Goal: Feedback & Contribution: Contribute content

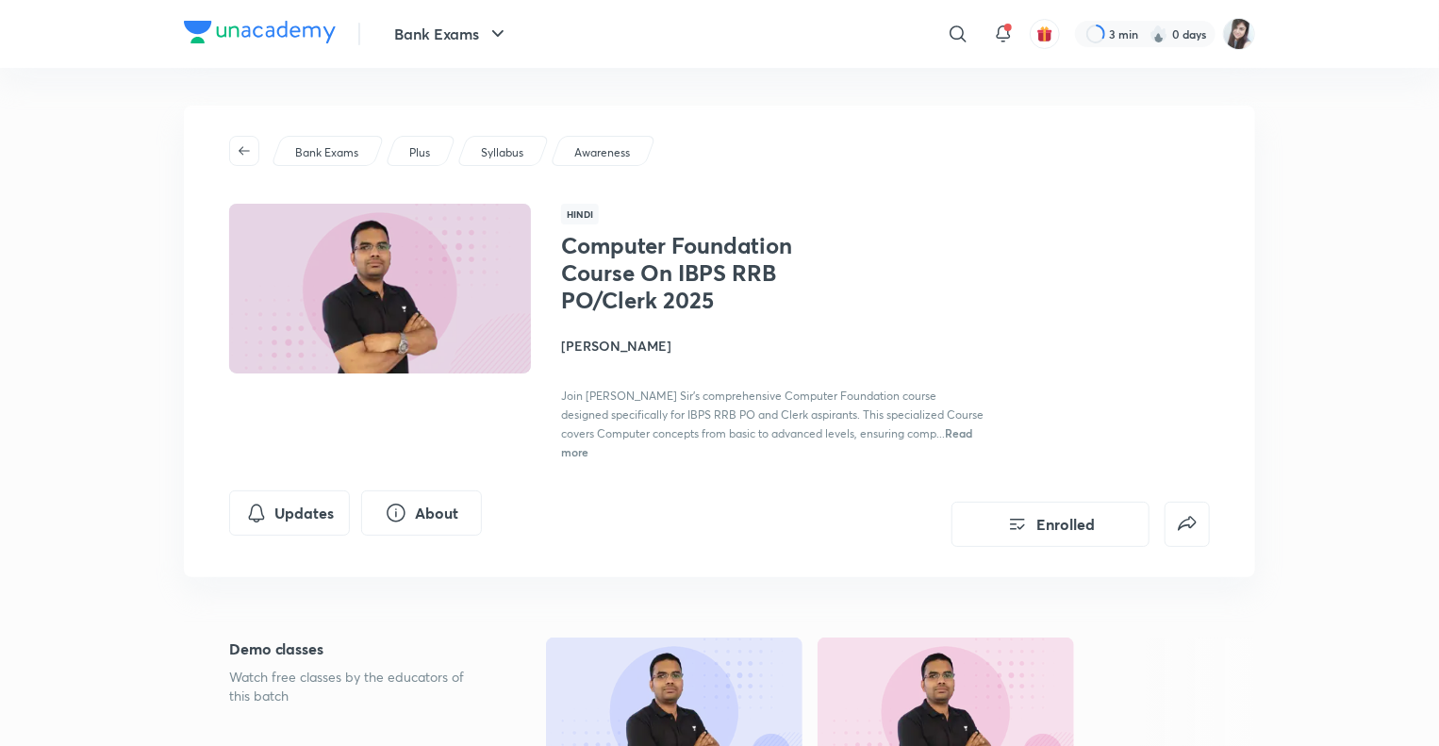
click at [926, 432] on span "Read more" at bounding box center [766, 442] width 411 height 34
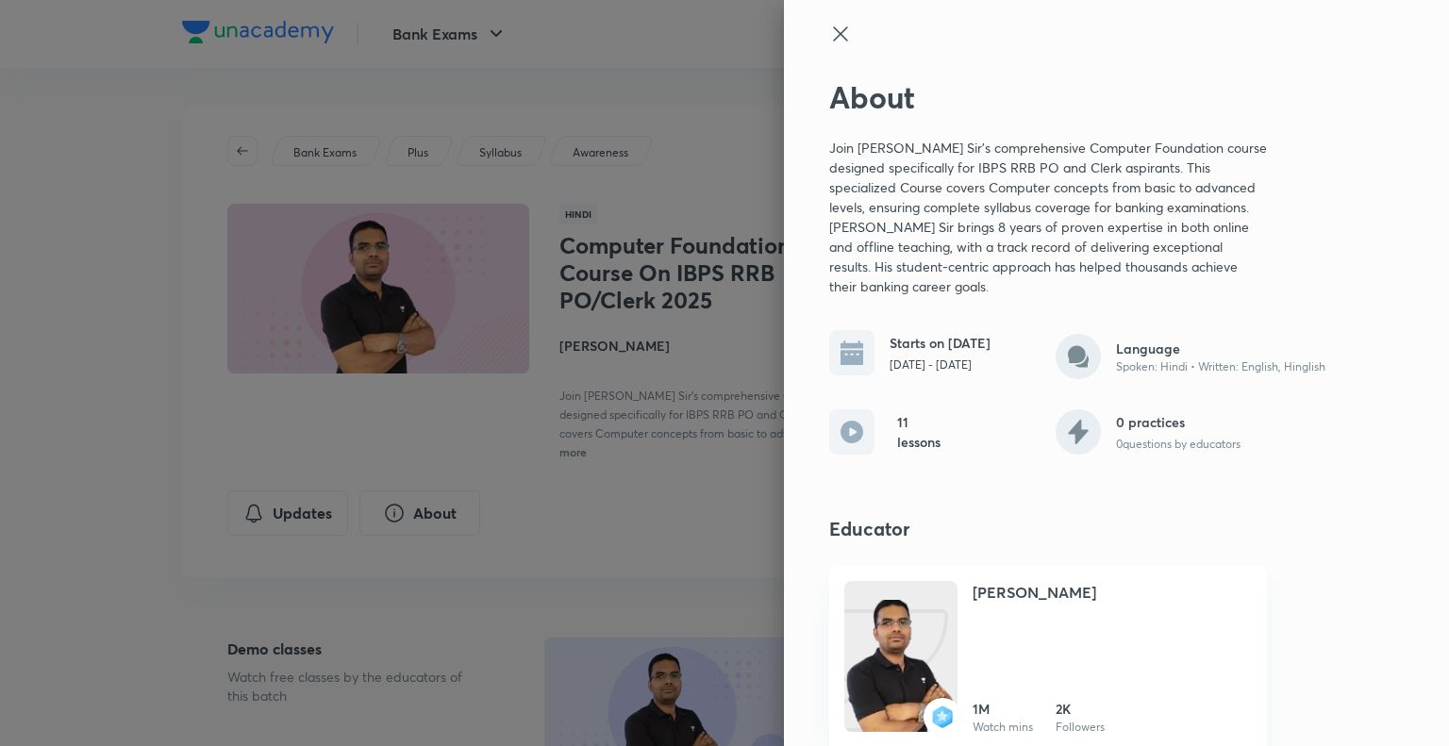
click at [838, 33] on icon at bounding box center [840, 34] width 23 height 23
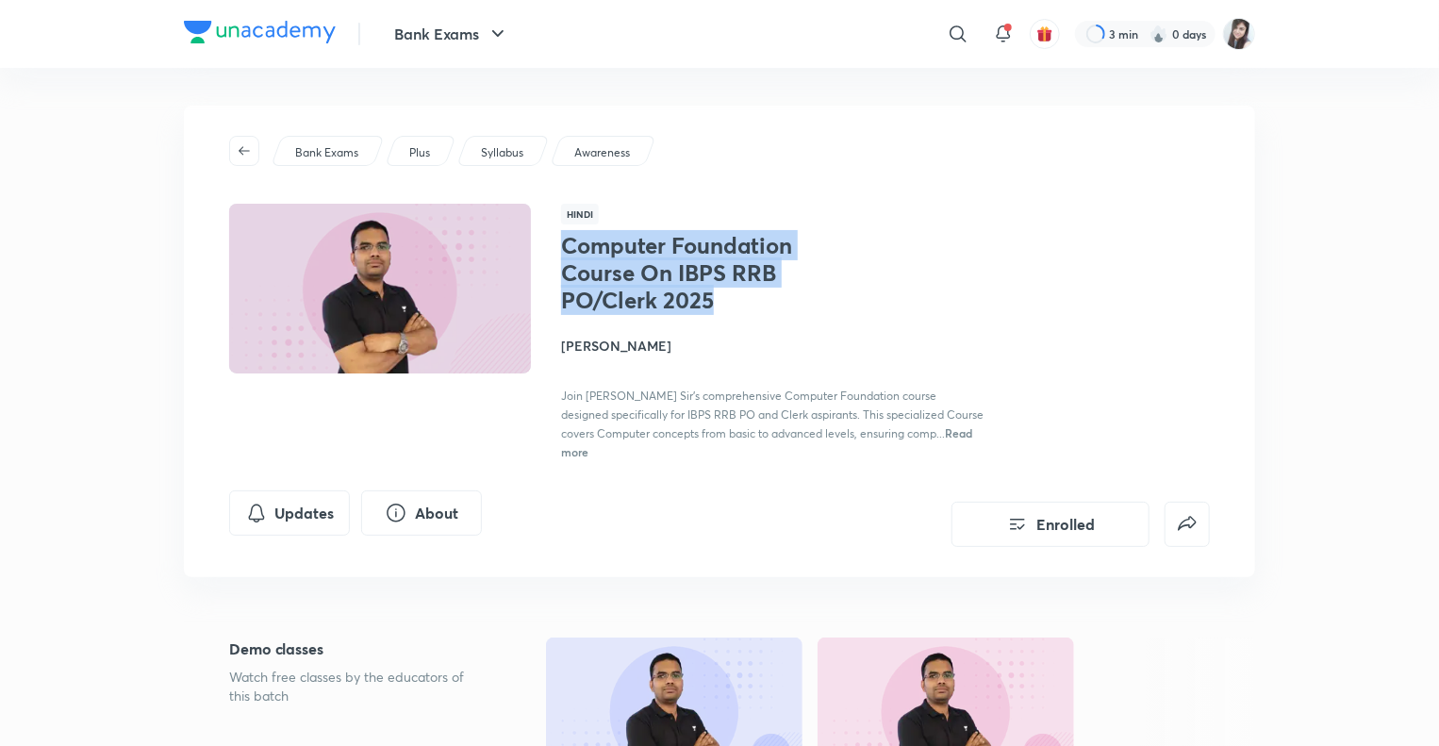
drag, startPoint x: 720, startPoint y: 305, endPoint x: 557, endPoint y: 254, distance: 170.0
click at [557, 254] on div "Hindi Computer Foundation Course On IBPS RRB PO/Clerk 2025 Dipesh Kumar Join Di…" at bounding box center [719, 332] width 981 height 257
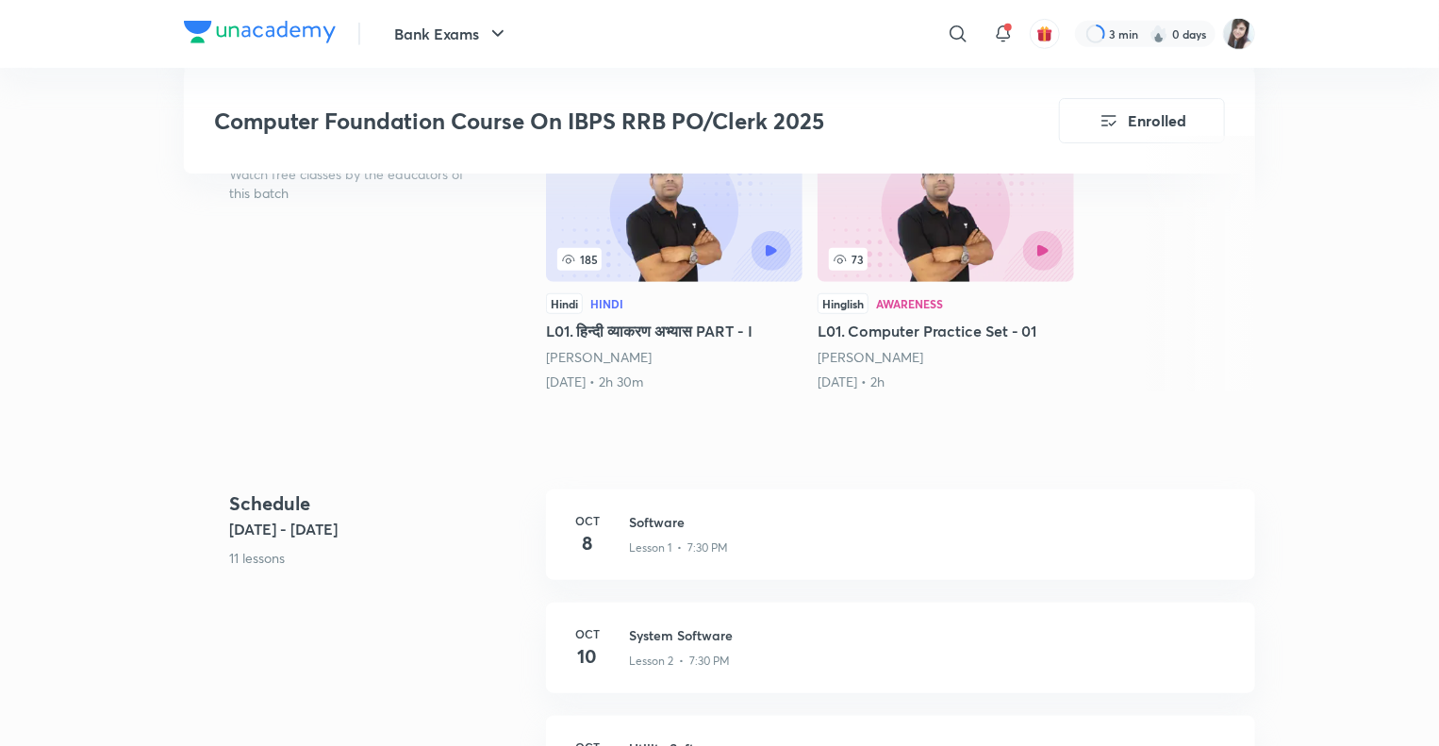
scroll to position [517, 0]
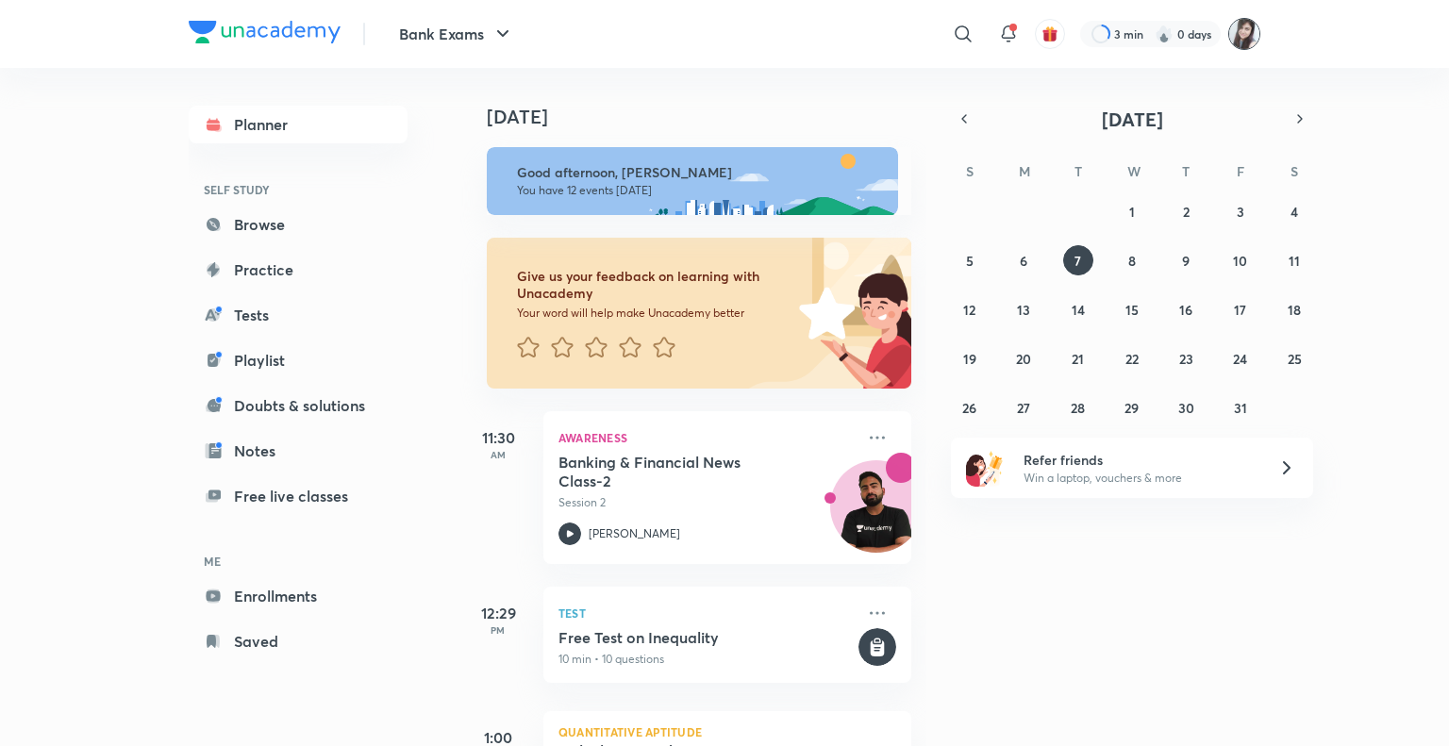
click at [1243, 31] on img at bounding box center [1244, 34] width 32 height 32
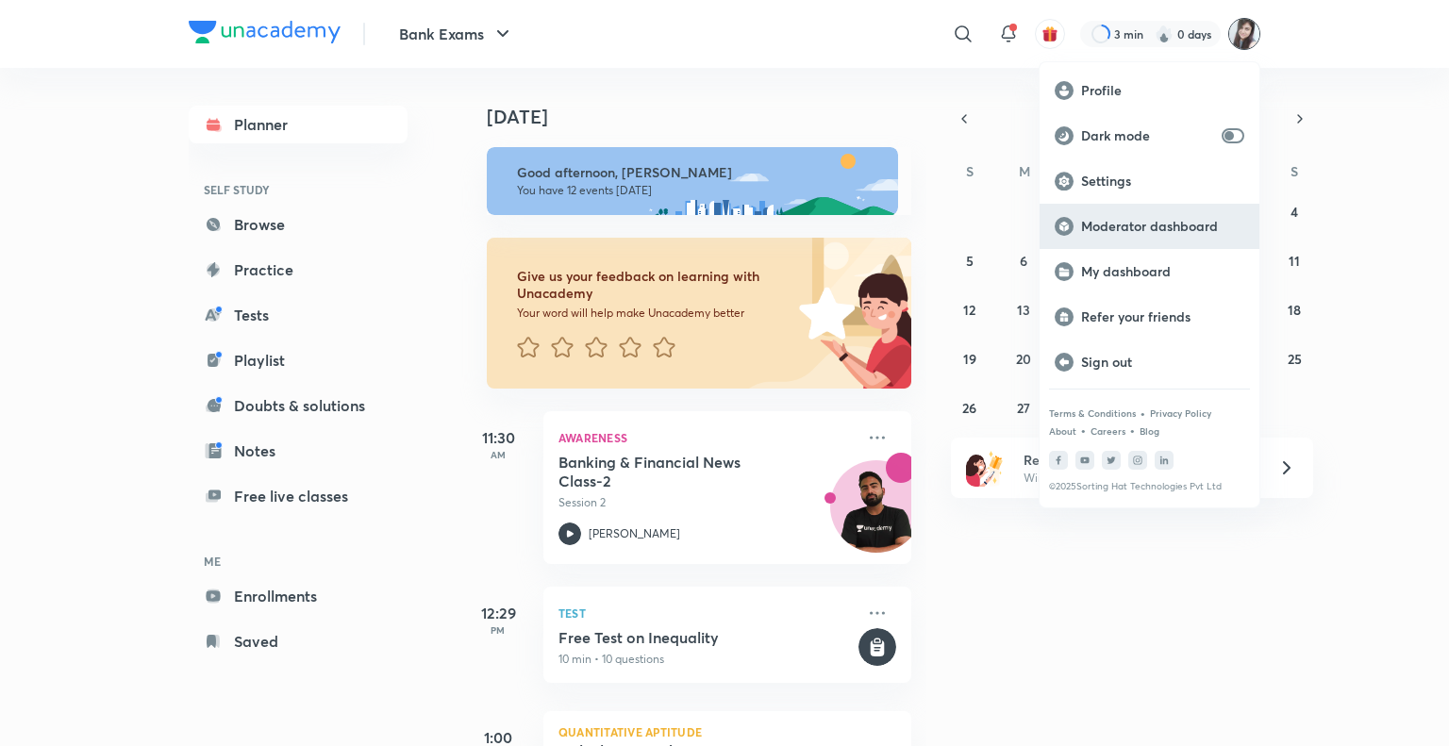
click at [1111, 227] on p "Moderator dashboard" at bounding box center [1162, 226] width 163 height 17
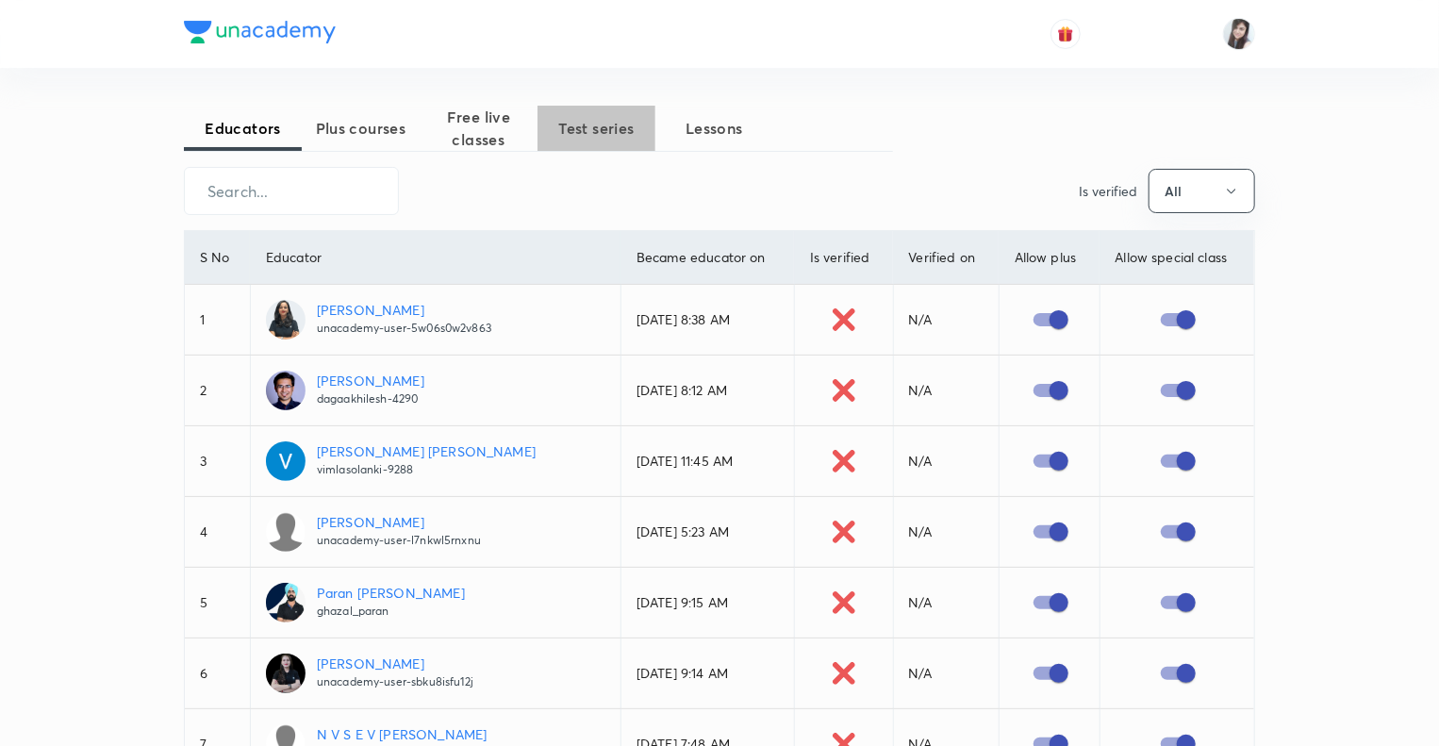
click at [597, 126] on span "Test series" at bounding box center [597, 128] width 118 height 23
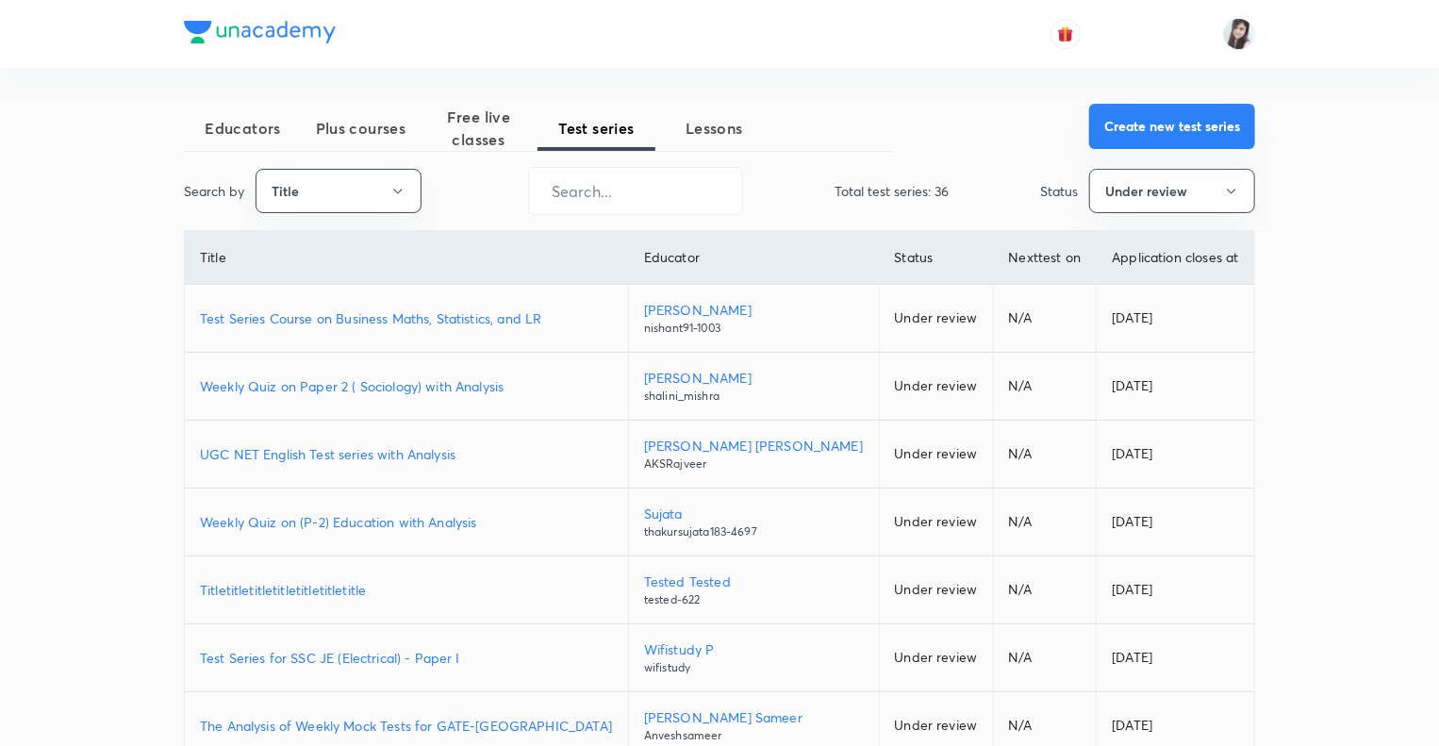
click at [1154, 126] on button "Create new test series" at bounding box center [1172, 126] width 166 height 45
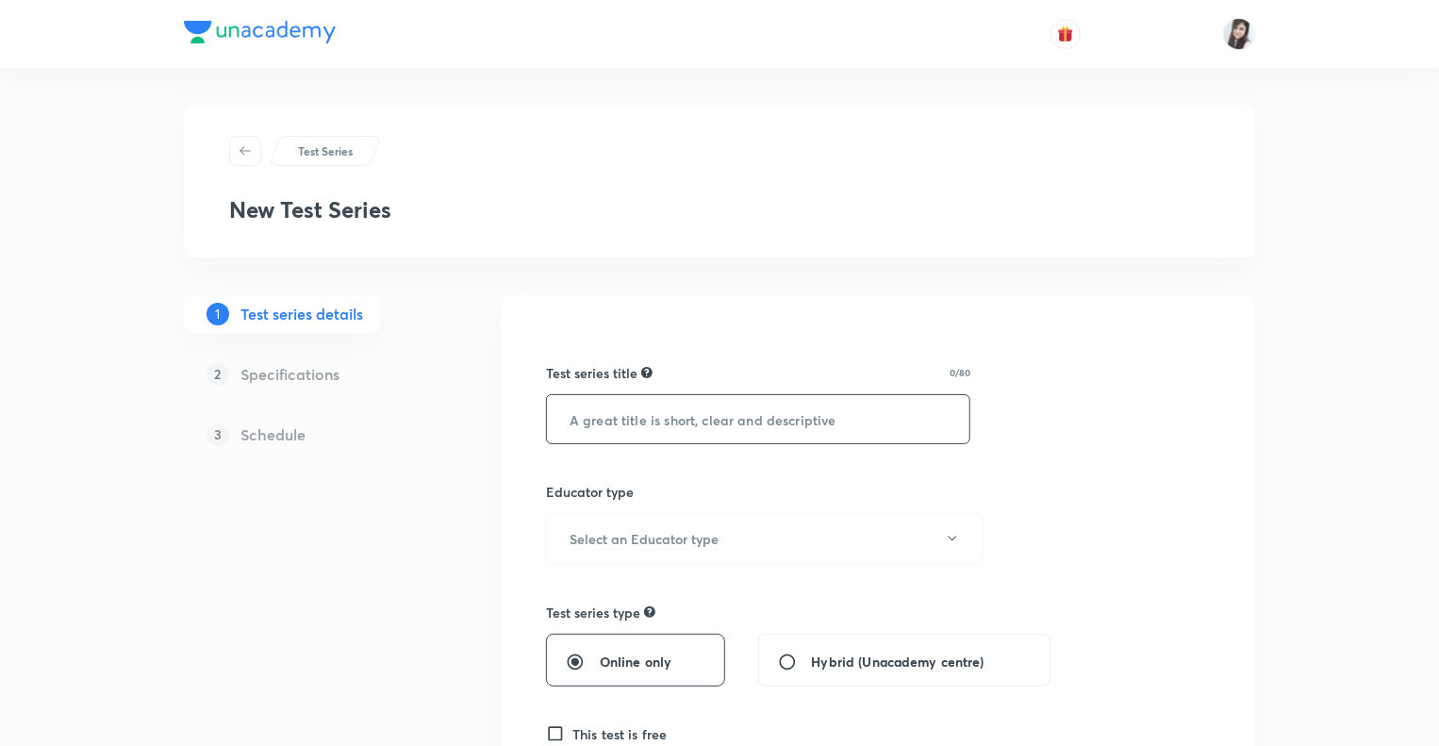
click at [624, 410] on input "text" at bounding box center [758, 419] width 423 height 48
click at [622, 412] on input "text" at bounding box center [758, 419] width 423 height 48
paste input "Race to RRB PO/Clerk: Test Series for Quant"
type input "Race to RRB PO/Clerk: Test Series for Computer"
click at [952, 538] on icon "button" at bounding box center [952, 538] width 15 height 15
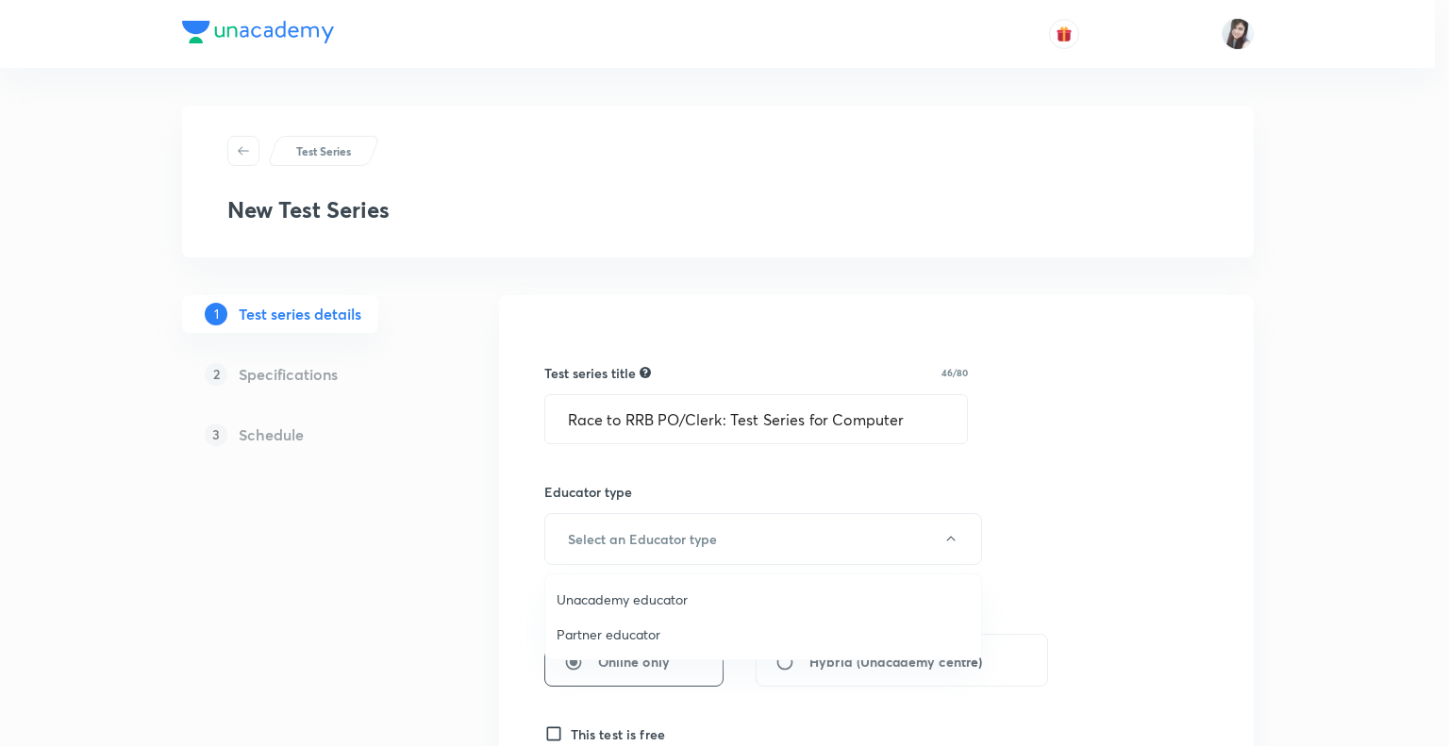
click at [621, 595] on span "Unacademy educator" at bounding box center [762, 599] width 413 height 20
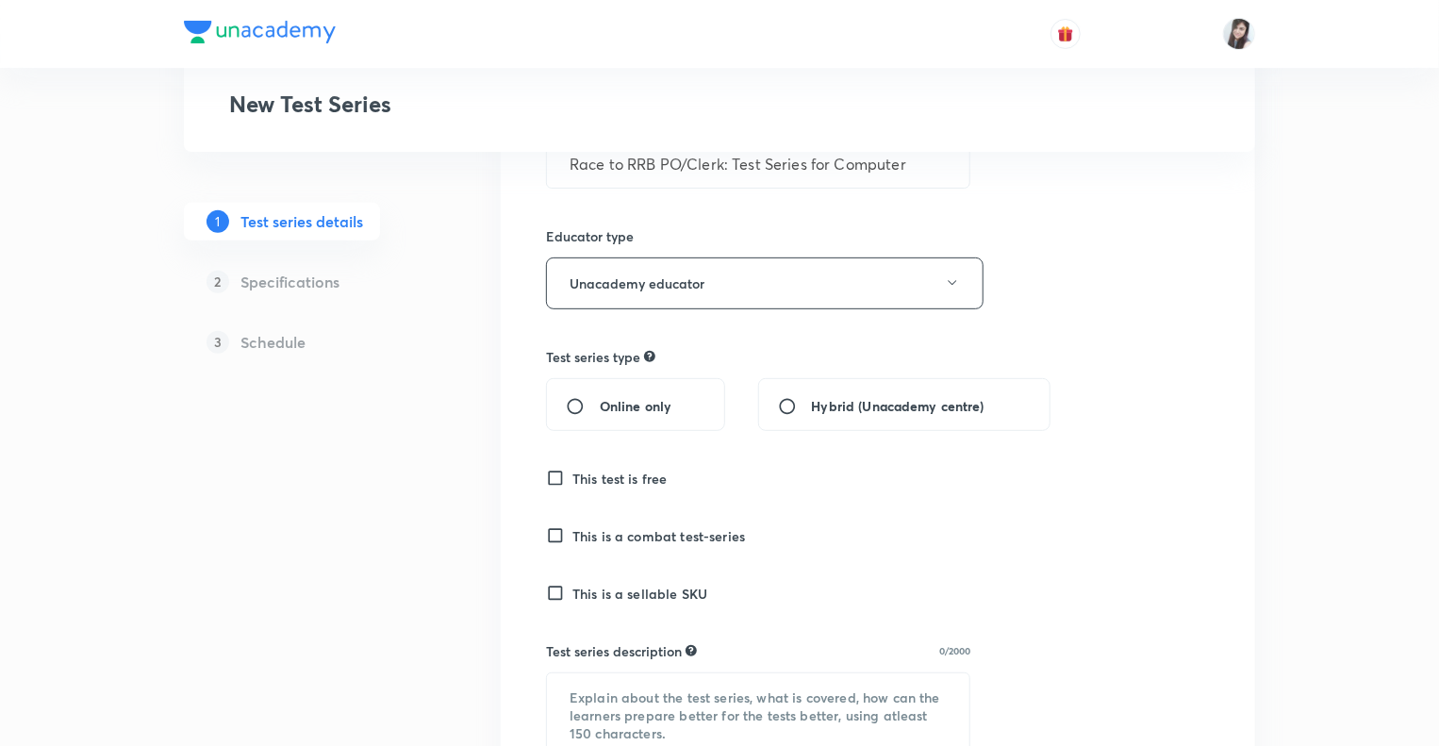
scroll to position [453, 0]
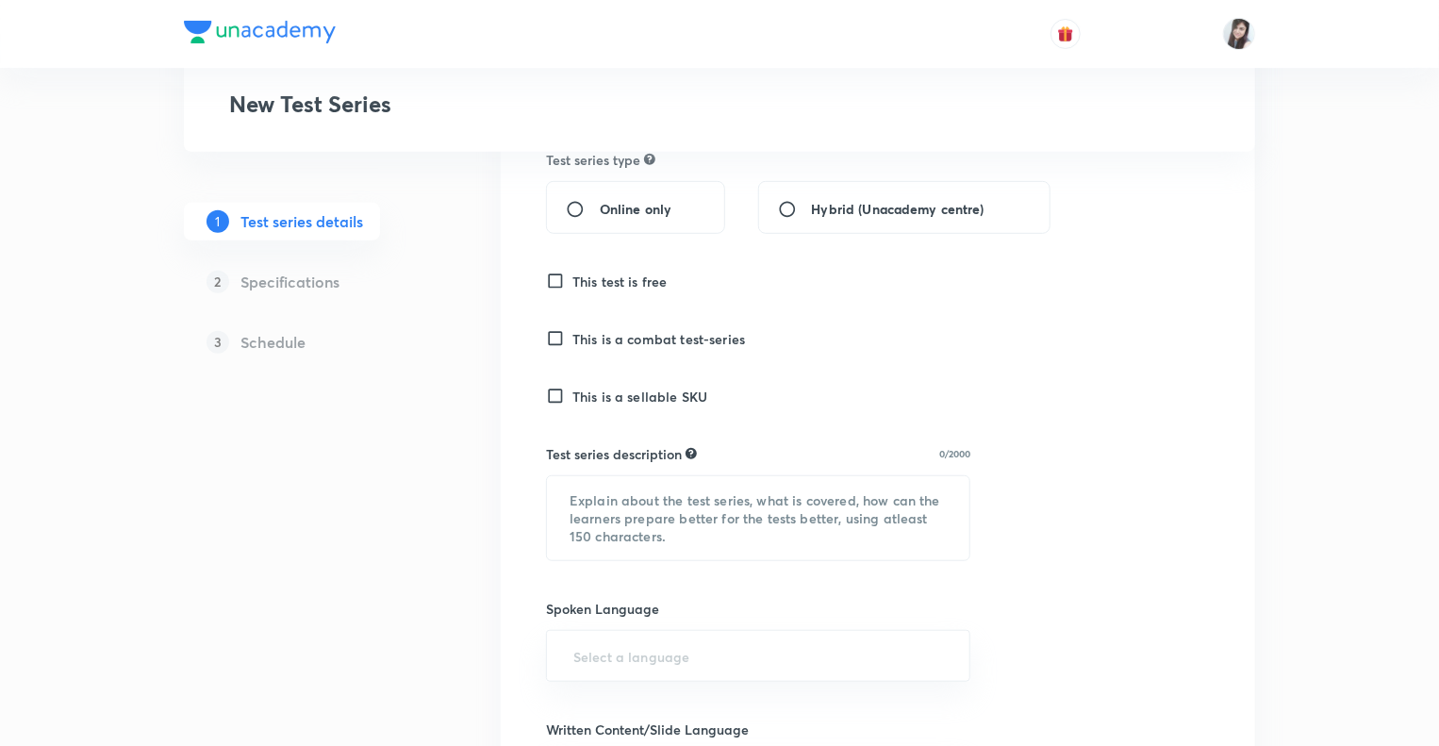
click at [574, 201] on input "Online only" at bounding box center [583, 209] width 34 height 19
radio input "true"
click at [555, 398] on input "This is a sellable SKU" at bounding box center [559, 396] width 26 height 19
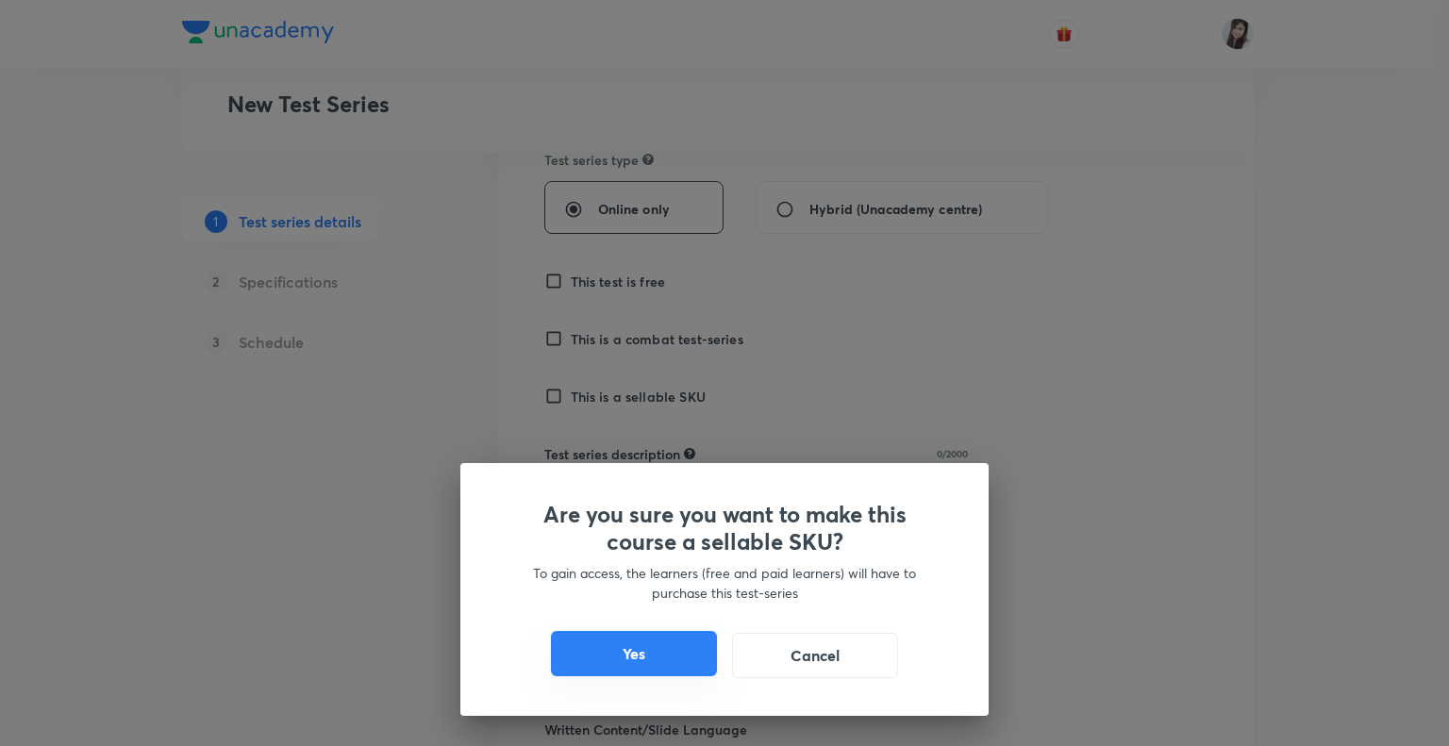
click at [617, 647] on button "Yes" at bounding box center [634, 653] width 166 height 45
checkbox input "true"
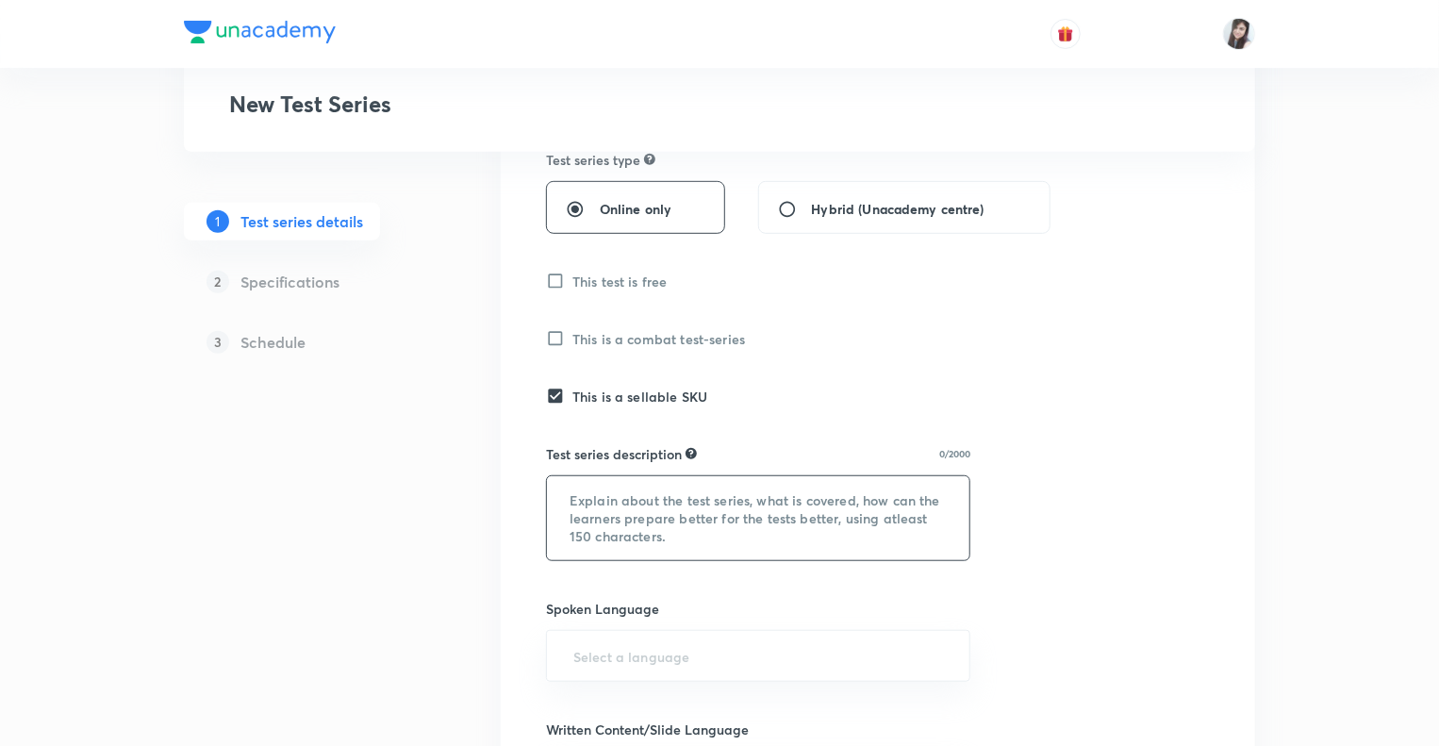
click at [618, 505] on textarea at bounding box center [758, 518] width 423 height 84
paste textarea "This test series covers the Quantitative aptitude subject for the RRB PO/Clerk …"
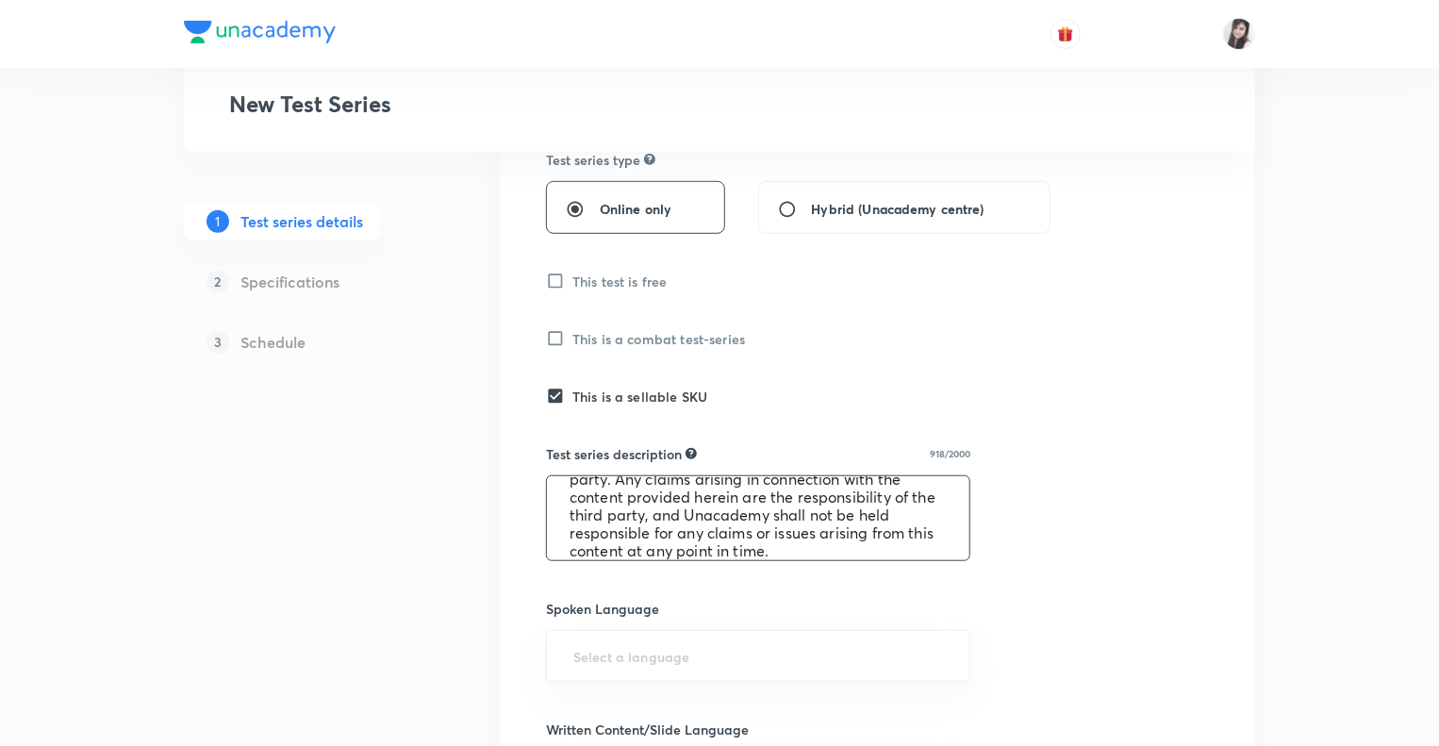
scroll to position [0, 0]
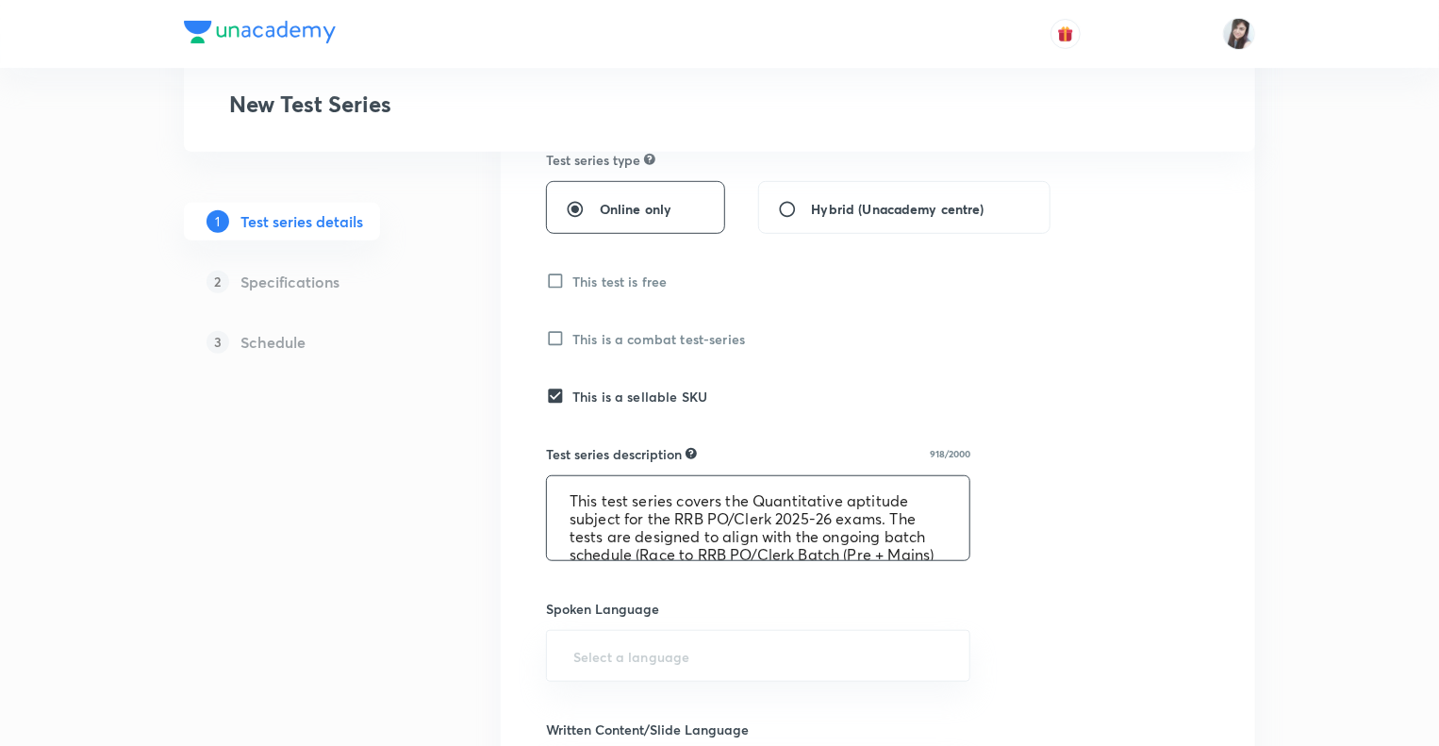
click at [811, 521] on textarea "This test series covers the Quantitative aptitude subject for the RRB PO/Clerk …" at bounding box center [758, 518] width 423 height 84
click at [904, 496] on textarea "This test series covers the Quantitative aptitude subject for the RRB PO/Clerk …" at bounding box center [758, 518] width 423 height 84
click at [819, 535] on textarea "This test series covers the Computer subject for the RRB PO/Clerk 2025-26 exams…" at bounding box center [758, 518] width 423 height 84
click at [749, 538] on textarea "This test series covers the Computer subject for the RRB PO/Clerk 2025-26 exams…" at bounding box center [758, 518] width 423 height 84
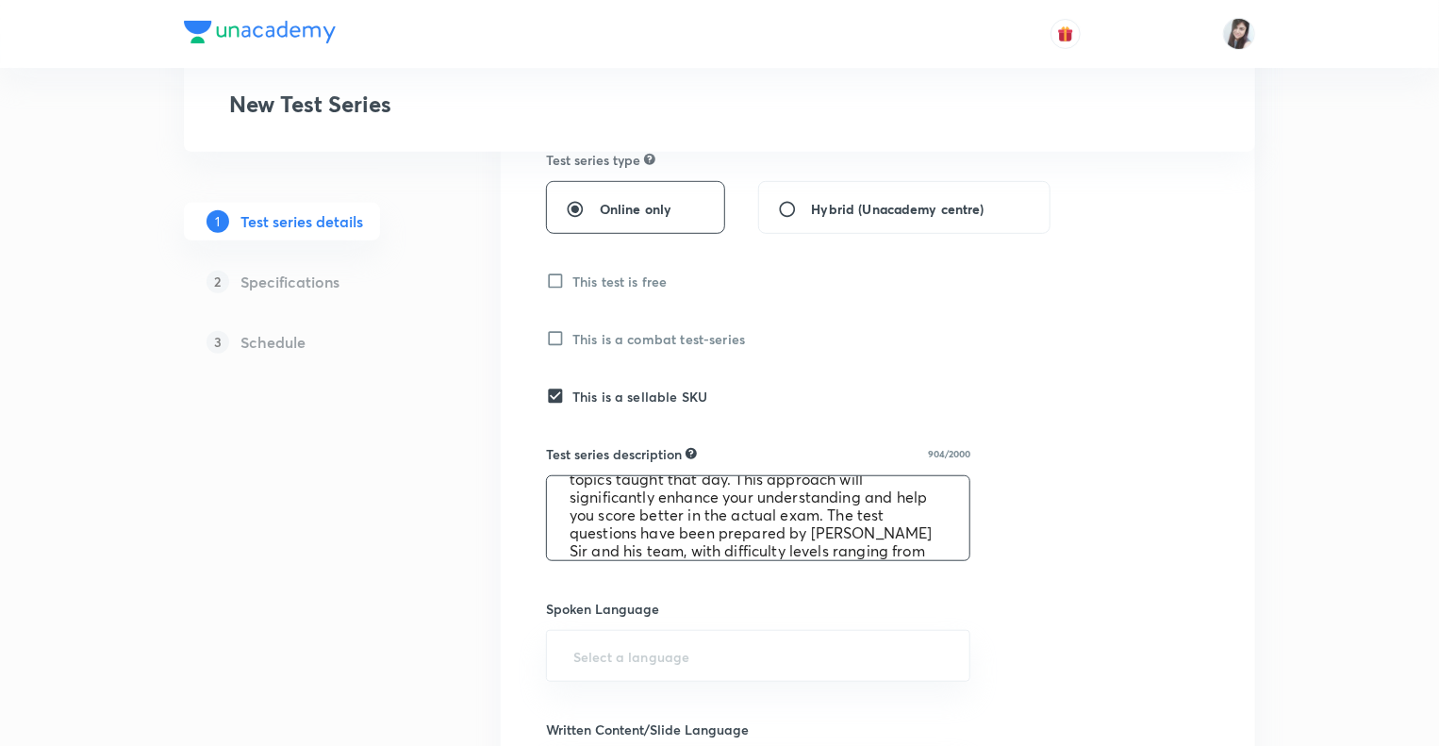
scroll to position [147, 0]
click at [748, 532] on textarea "This test series covers the Computer subject for the RRB PO/Clerk 2025-26 exams…" at bounding box center [758, 518] width 423 height 84
click at [732, 544] on textarea "This test series covers the Computer subject for the RRB PO/Clerk 2025-26 exams…" at bounding box center [758, 518] width 423 height 84
type textarea "This test series covers the Computer subject for the RRB PO/Clerk 2025-26 exams…"
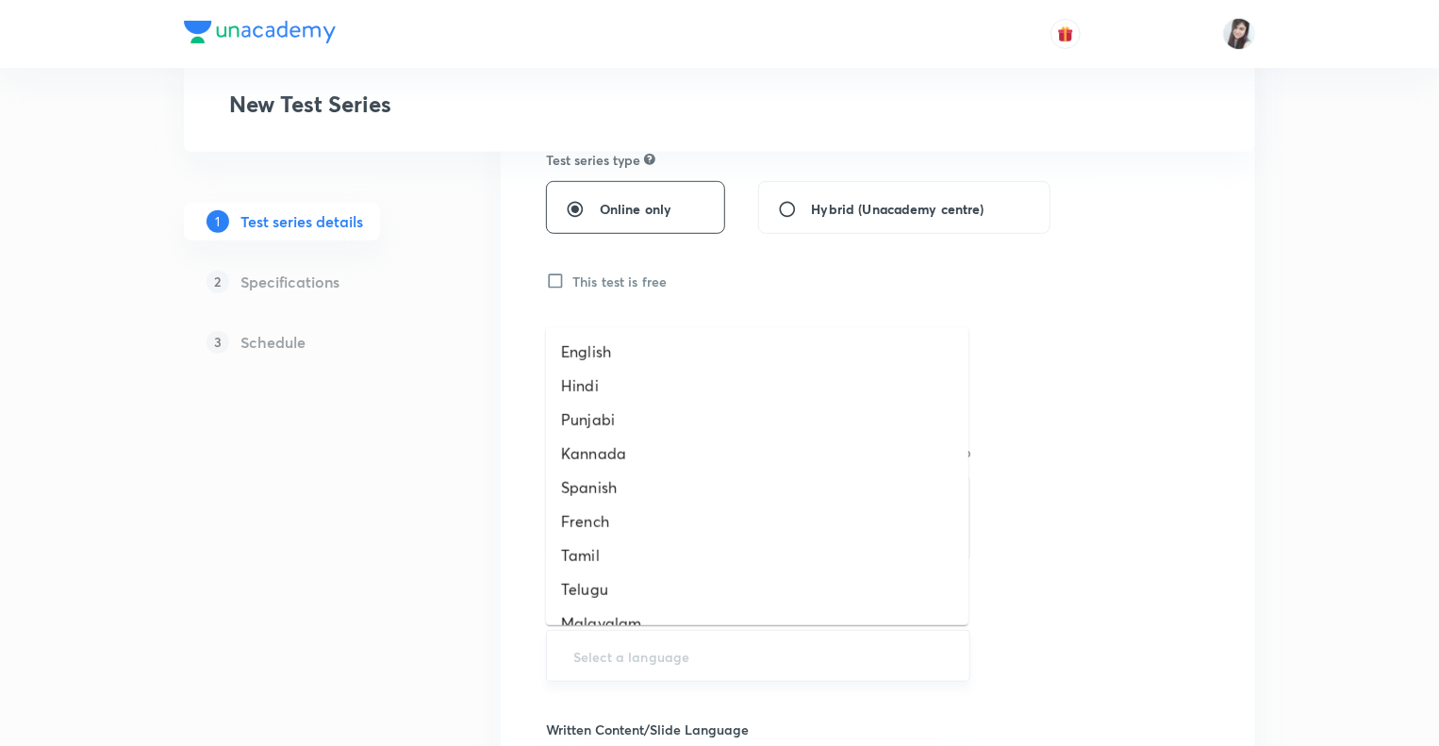
click at [589, 659] on input "text" at bounding box center [758, 656] width 377 height 35
type input "Hing"
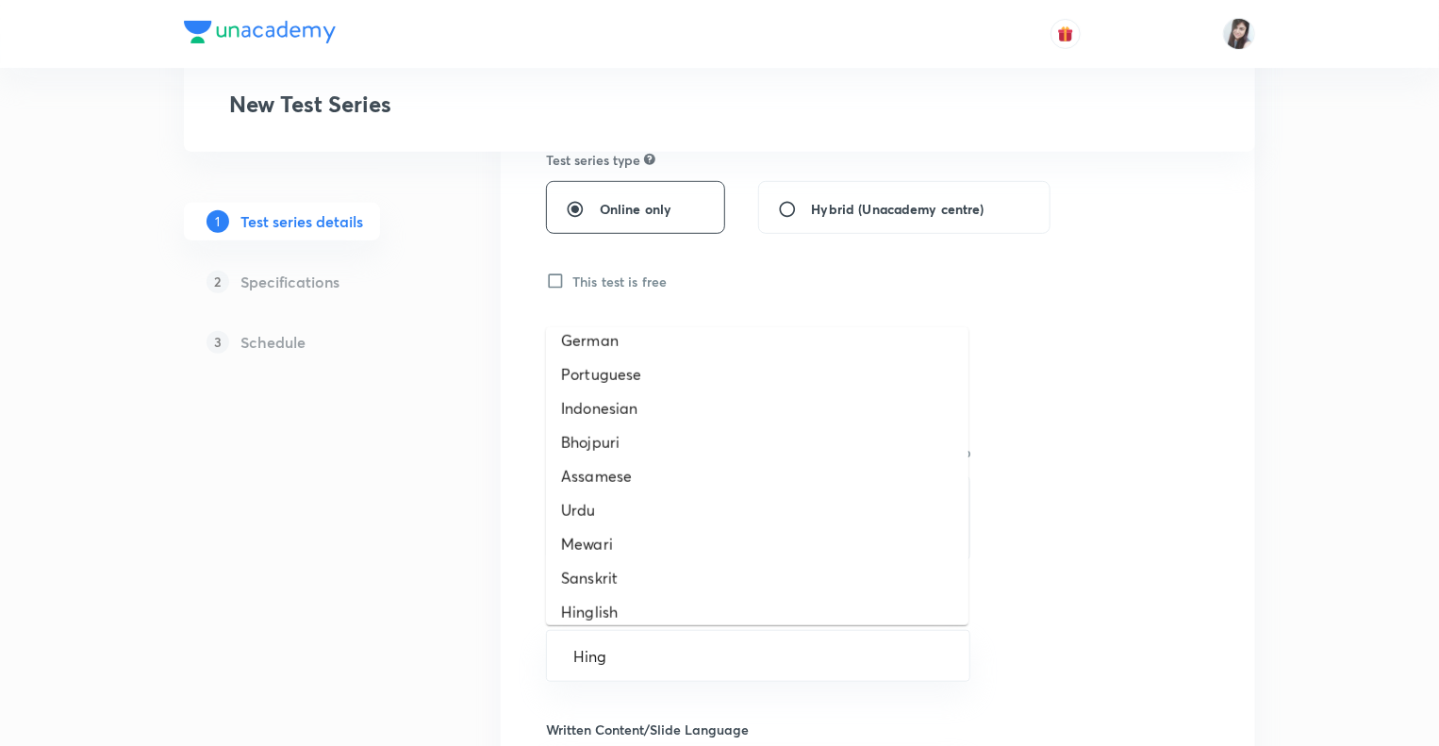
scroll to position [497, 0]
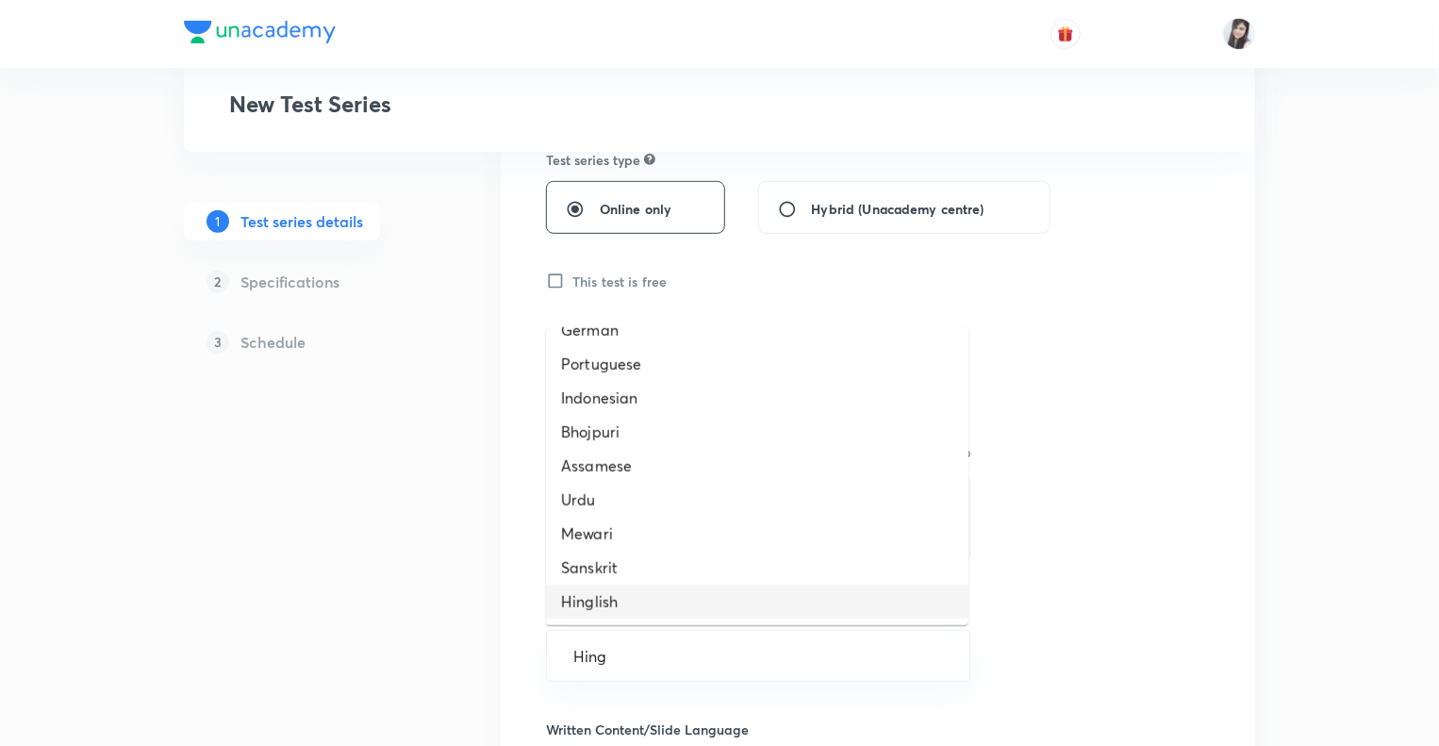
click at [652, 595] on li "Hinglish" at bounding box center [757, 602] width 423 height 34
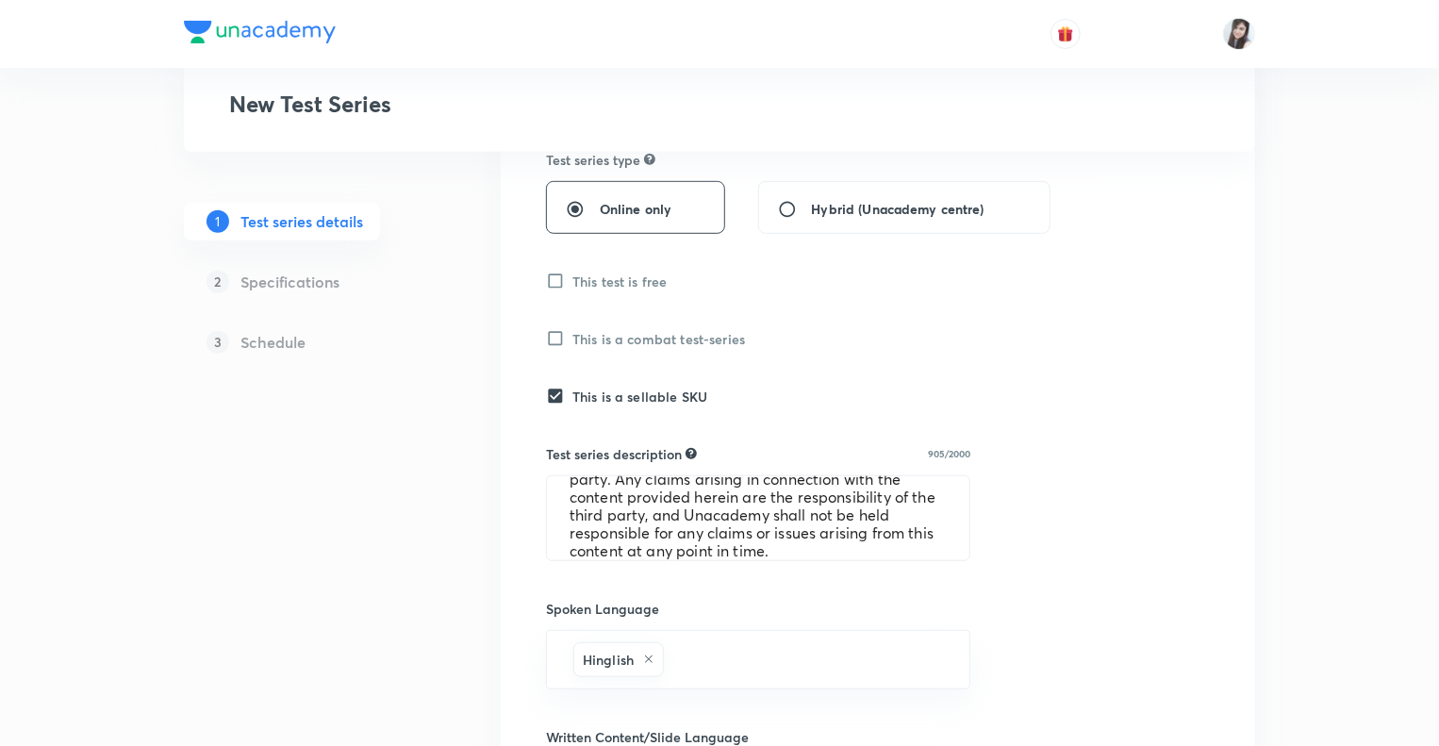
click at [404, 608] on div "1 Test series details 2 Specifications 3 Schedule" at bounding box center [312, 572] width 257 height 1460
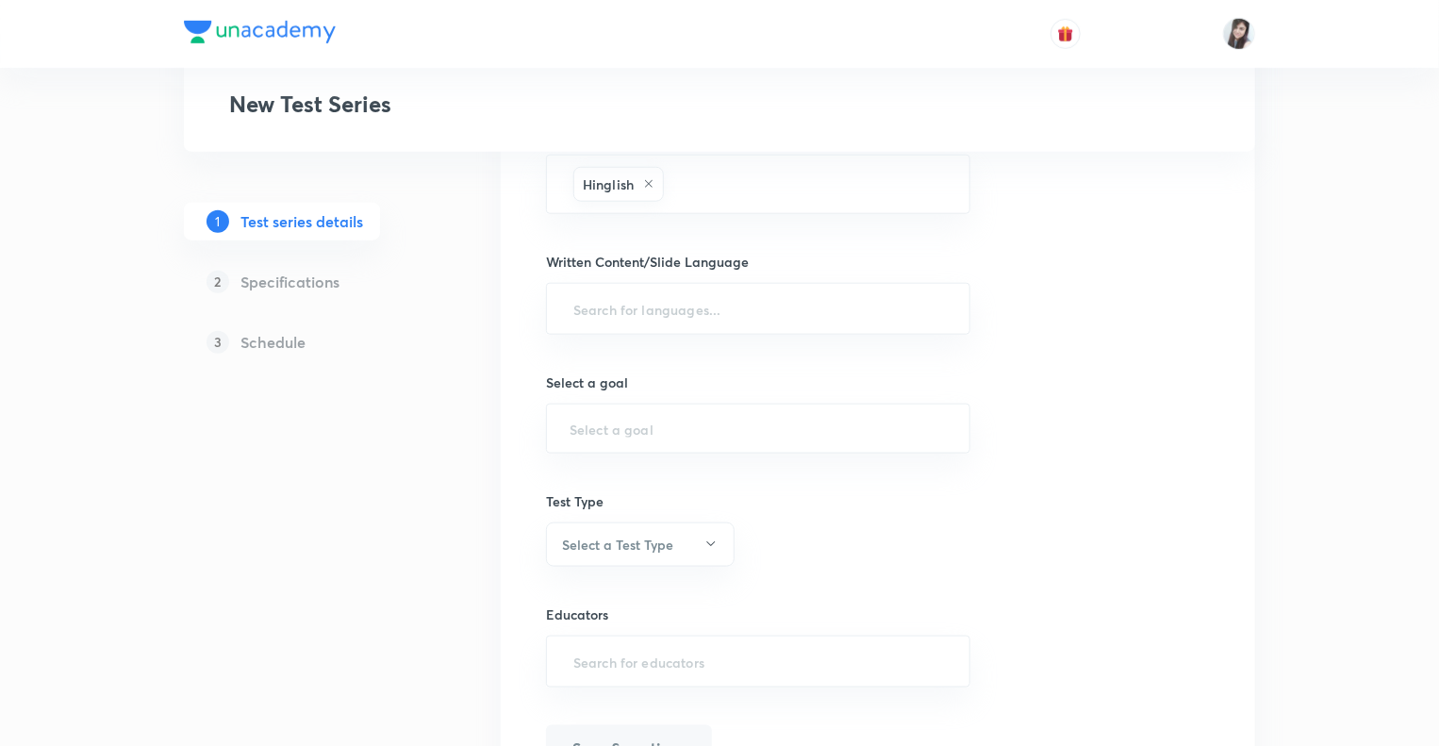
scroll to position [981, 0]
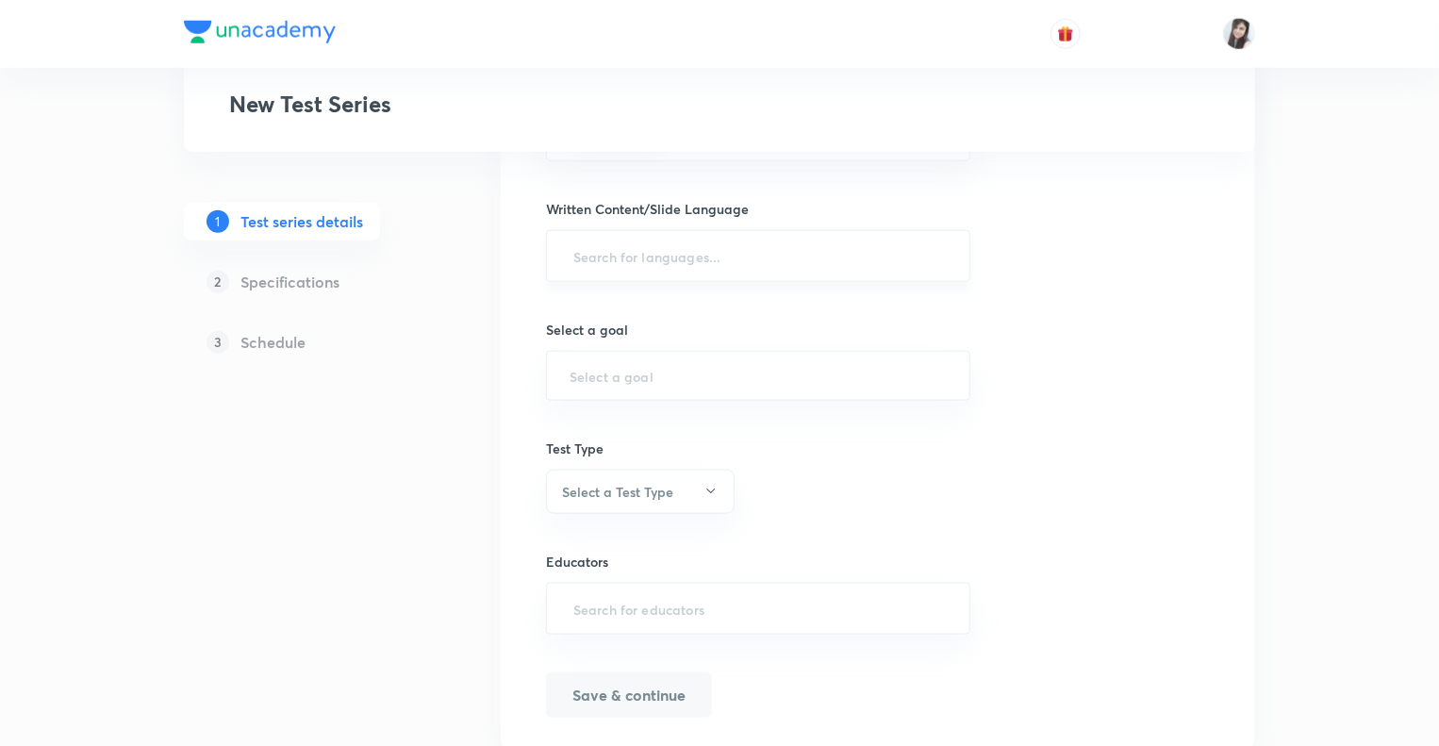
click at [596, 247] on input "text" at bounding box center [758, 256] width 377 height 35
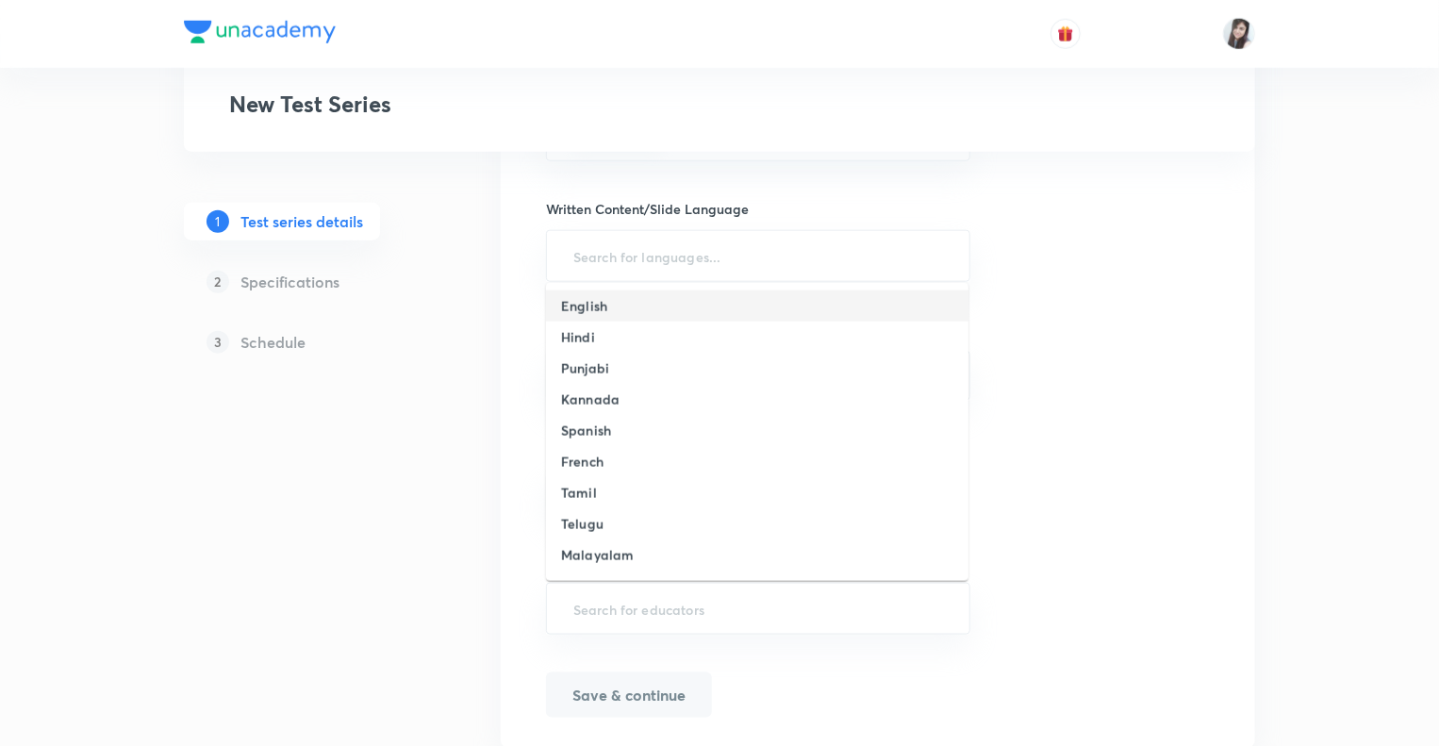
click at [597, 306] on h6 "English" at bounding box center [584, 306] width 46 height 20
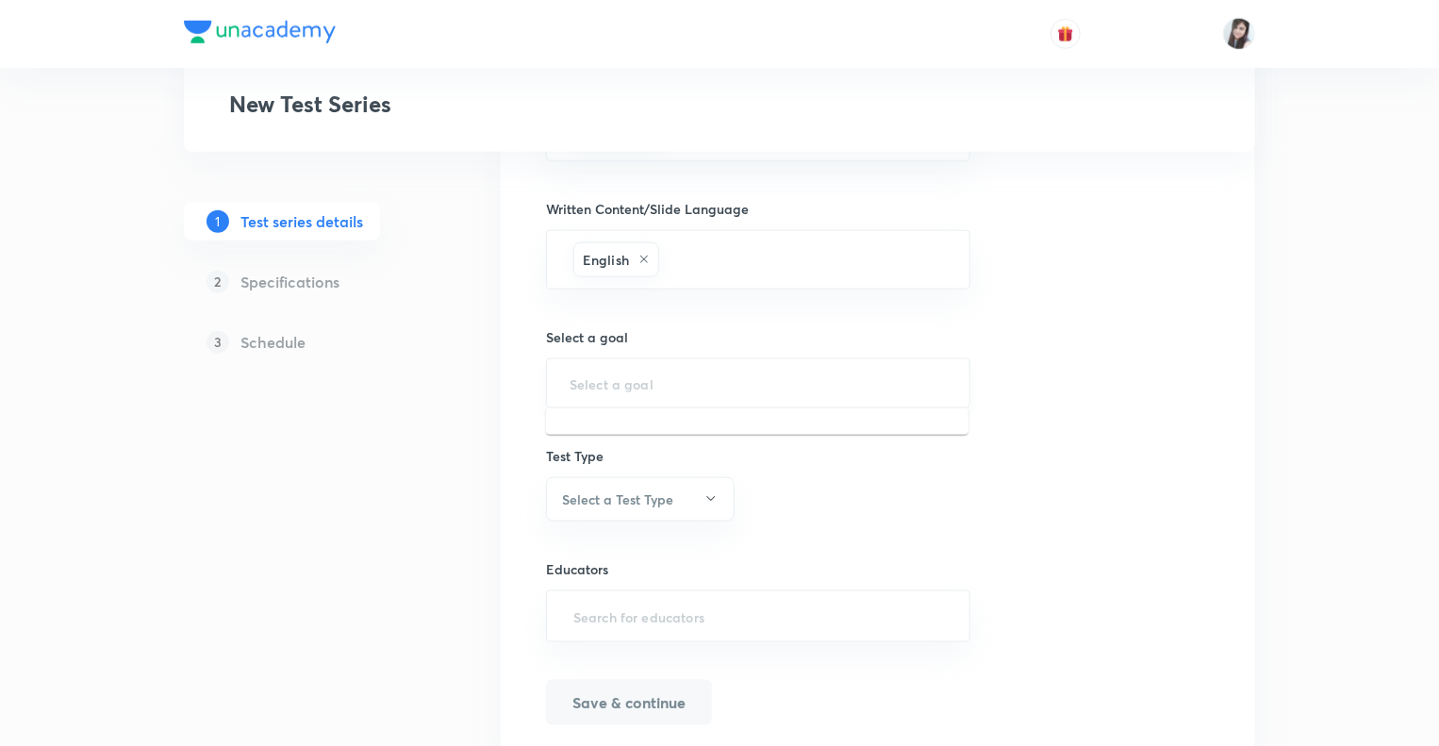
click at [589, 383] on input "text" at bounding box center [758, 383] width 377 height 18
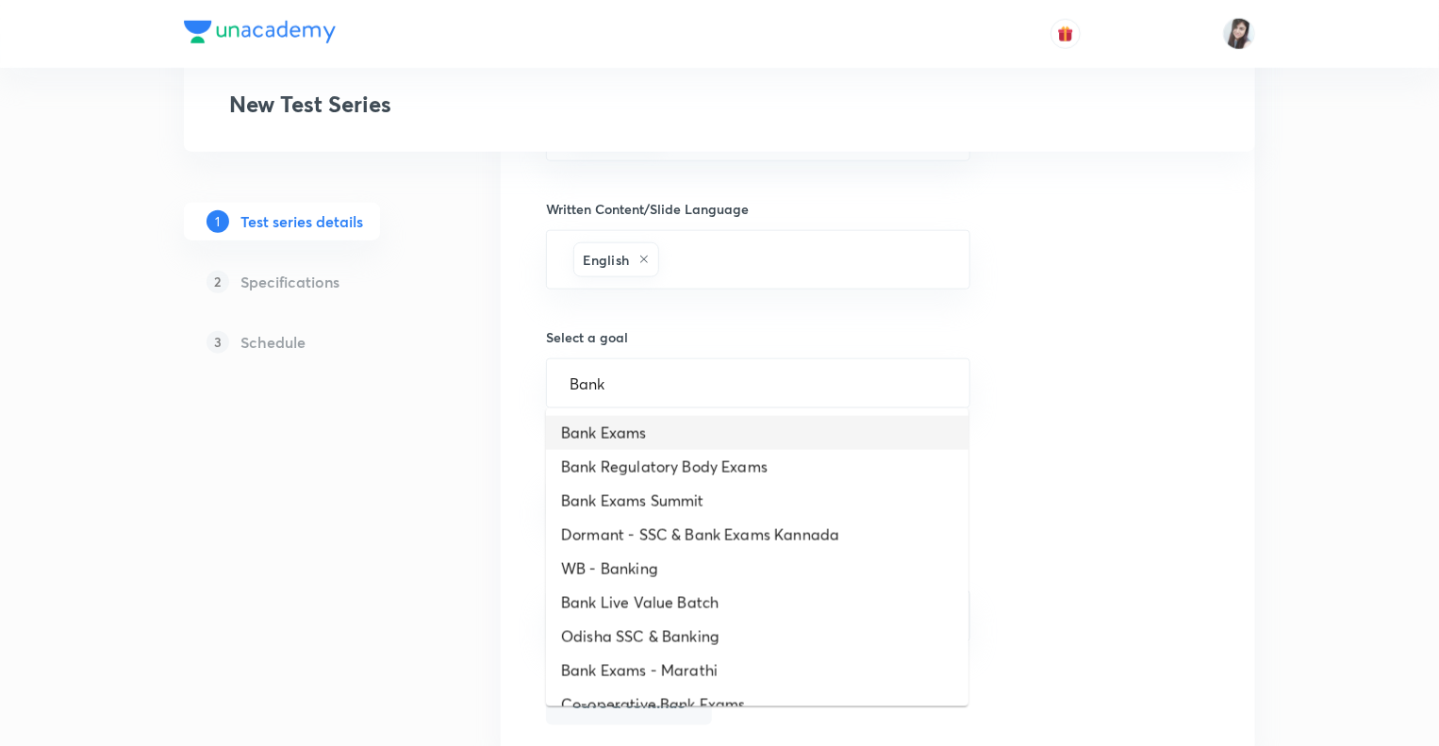
click at [582, 430] on li "Bank Exams" at bounding box center [757, 433] width 423 height 34
type input "Bank Exams"
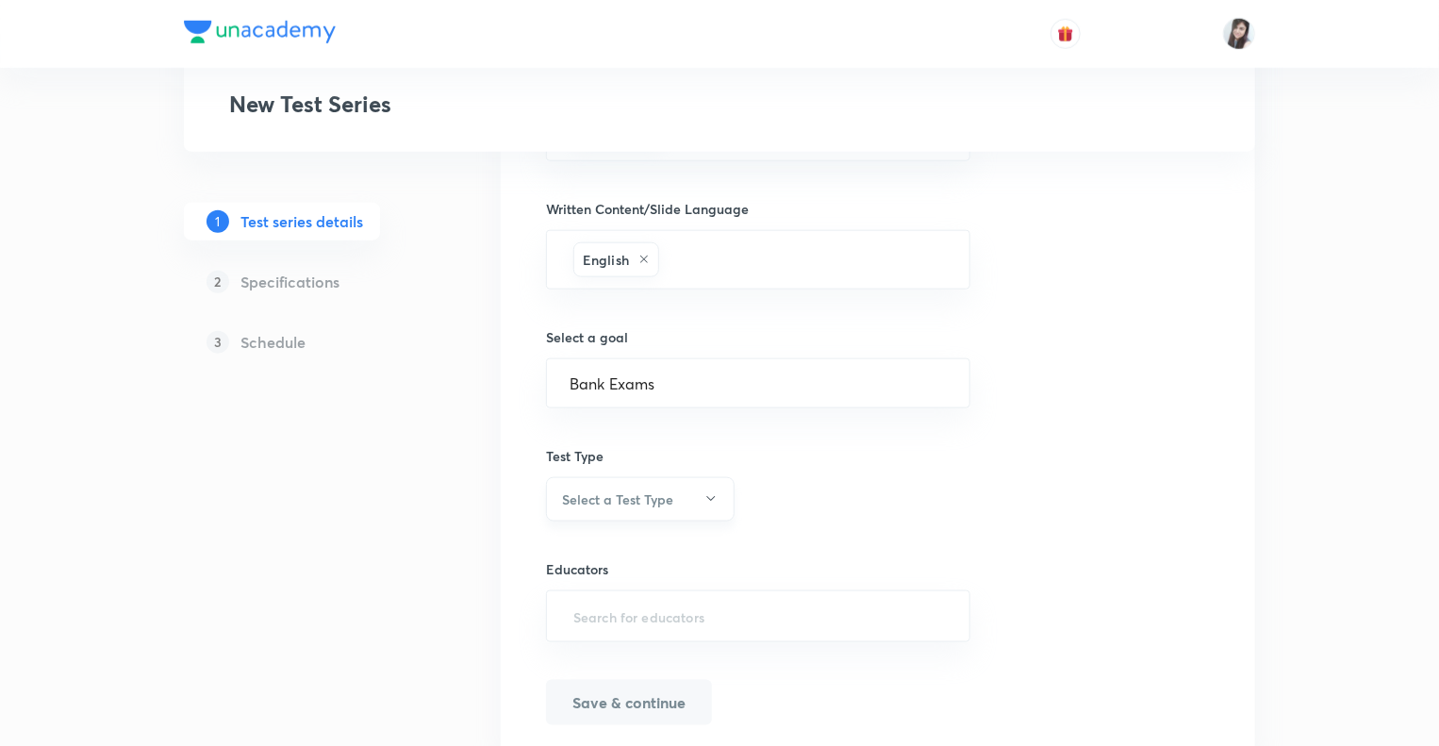
click at [706, 492] on icon "button" at bounding box center [711, 498] width 15 height 15
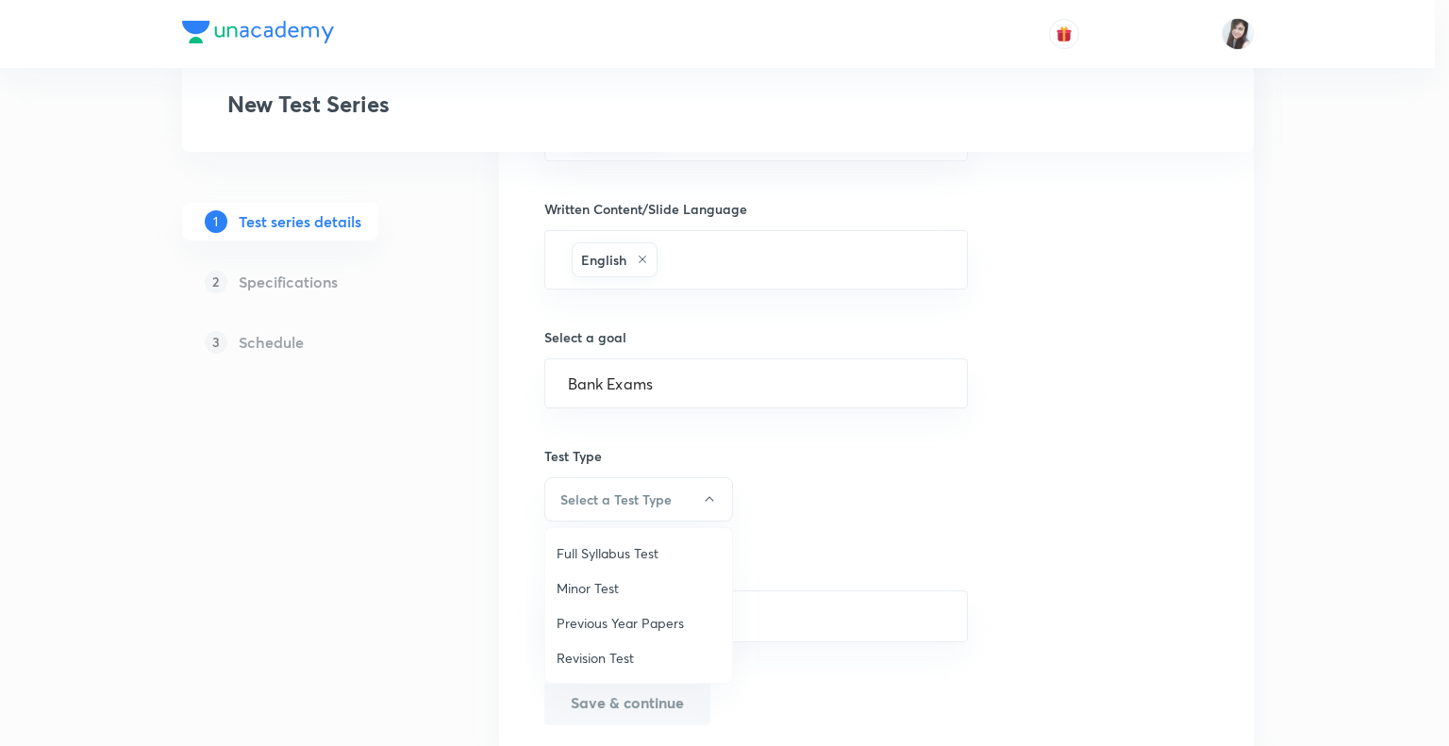
click at [581, 591] on span "Minor Test" at bounding box center [638, 588] width 164 height 20
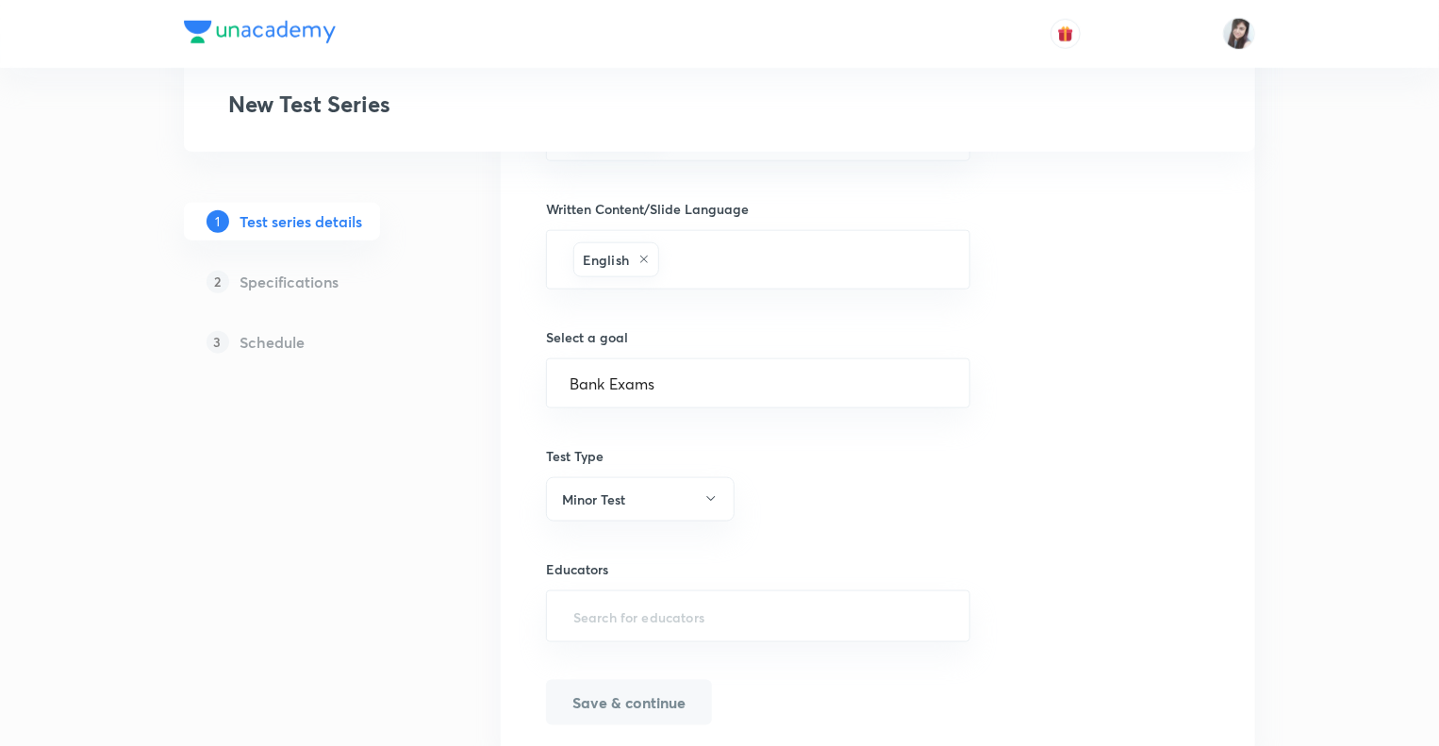
click at [436, 587] on div "1 Test series details 2 Specifications 3 Schedule" at bounding box center [312, 48] width 257 height 1468
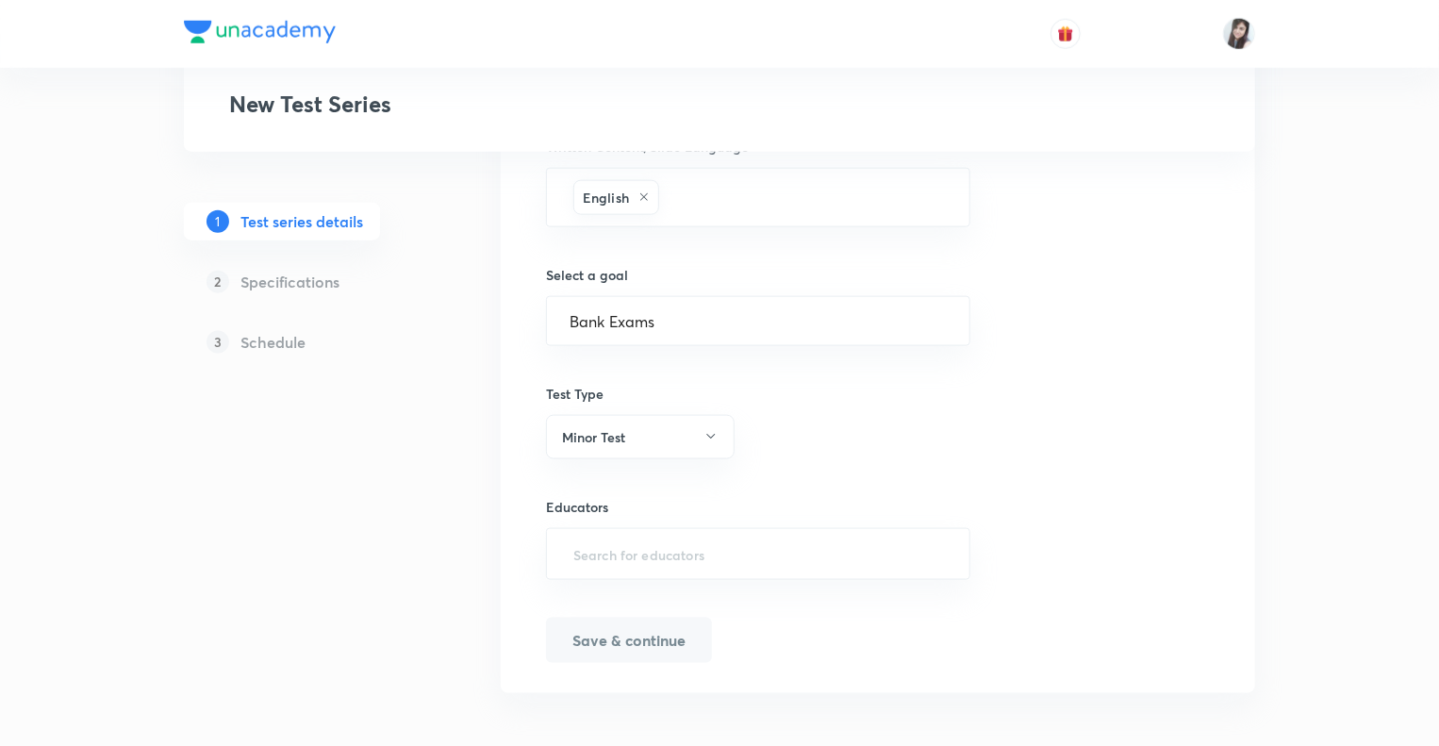
scroll to position [1046, 0]
click at [609, 538] on input "text" at bounding box center [758, 551] width 377 height 35
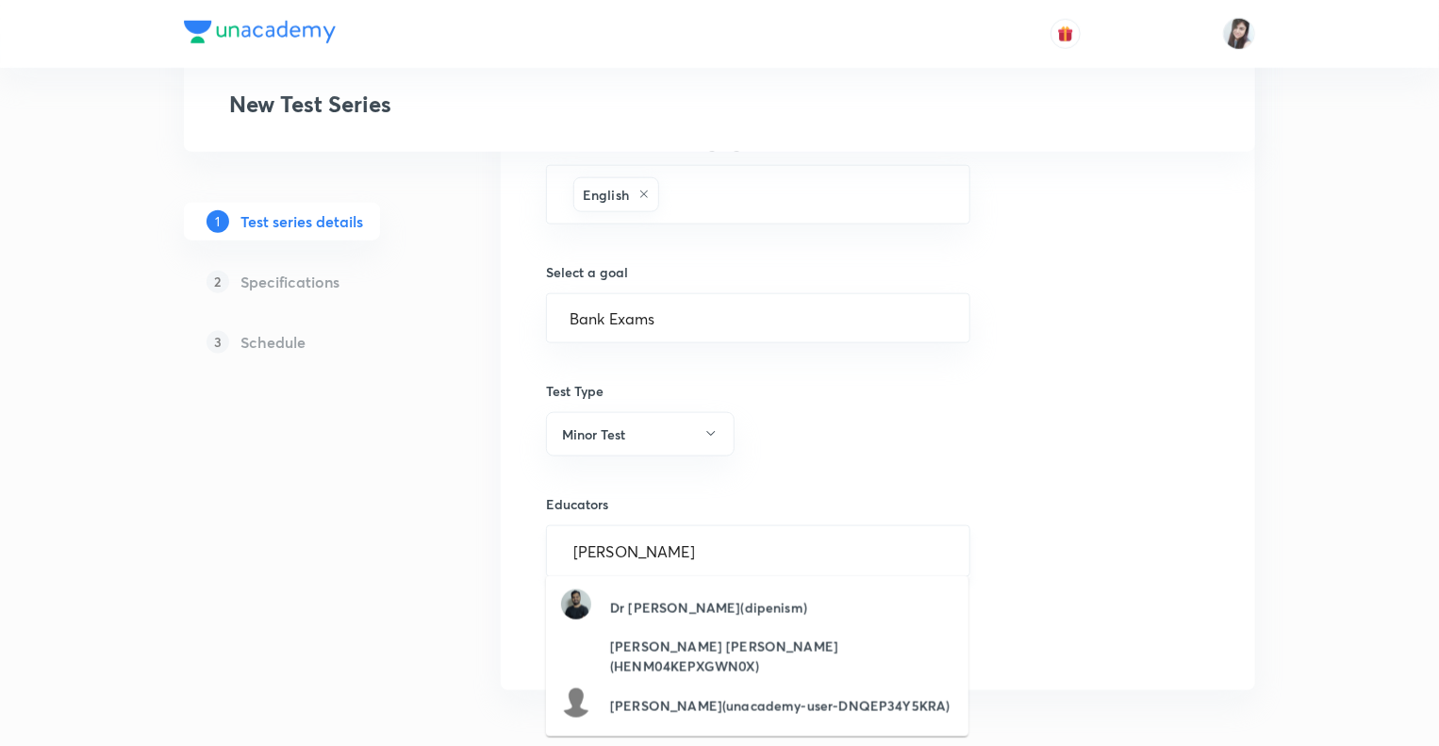
click at [699, 549] on input "Dipesh Kumar" at bounding box center [758, 551] width 377 height 35
type input "Dipes"
click at [599, 558] on input "text" at bounding box center [758, 551] width 377 height 35
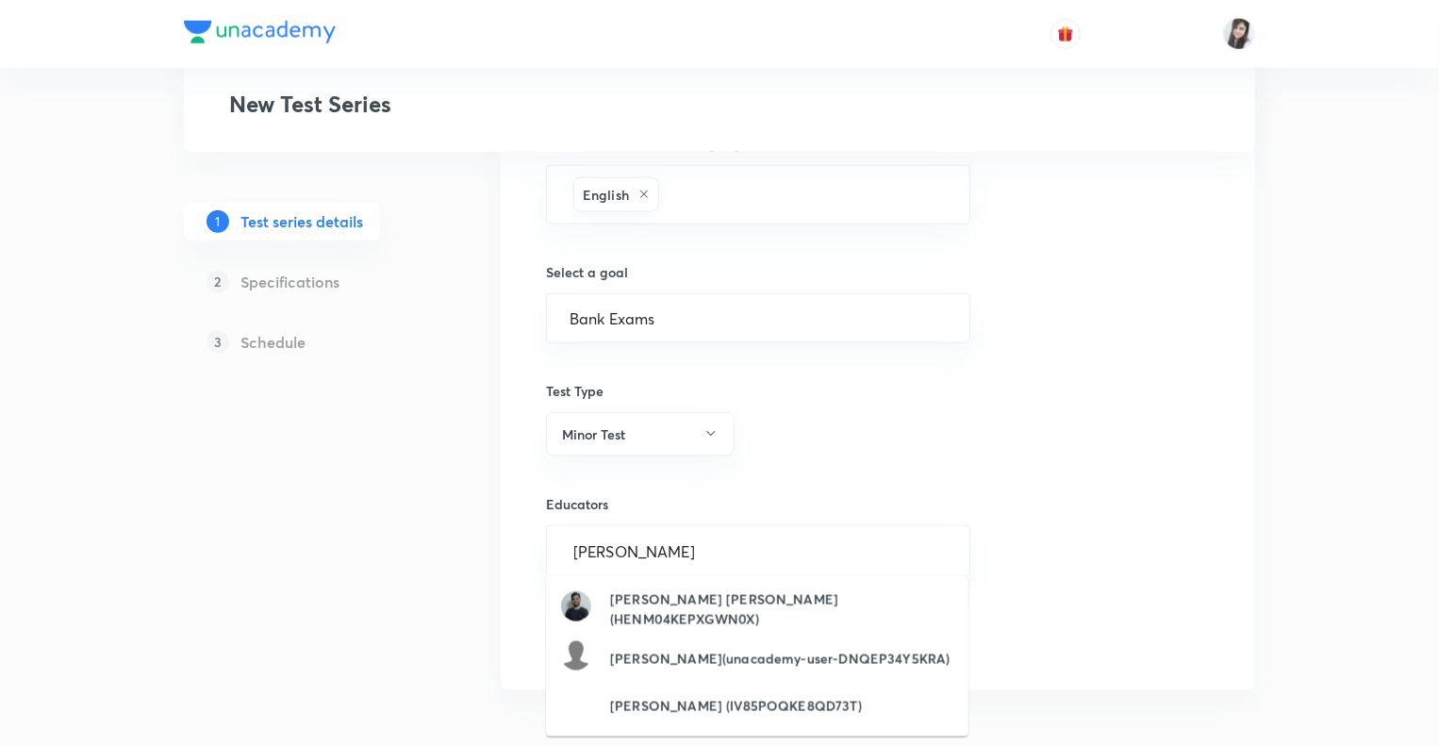
type input "Dipesh Kuma"
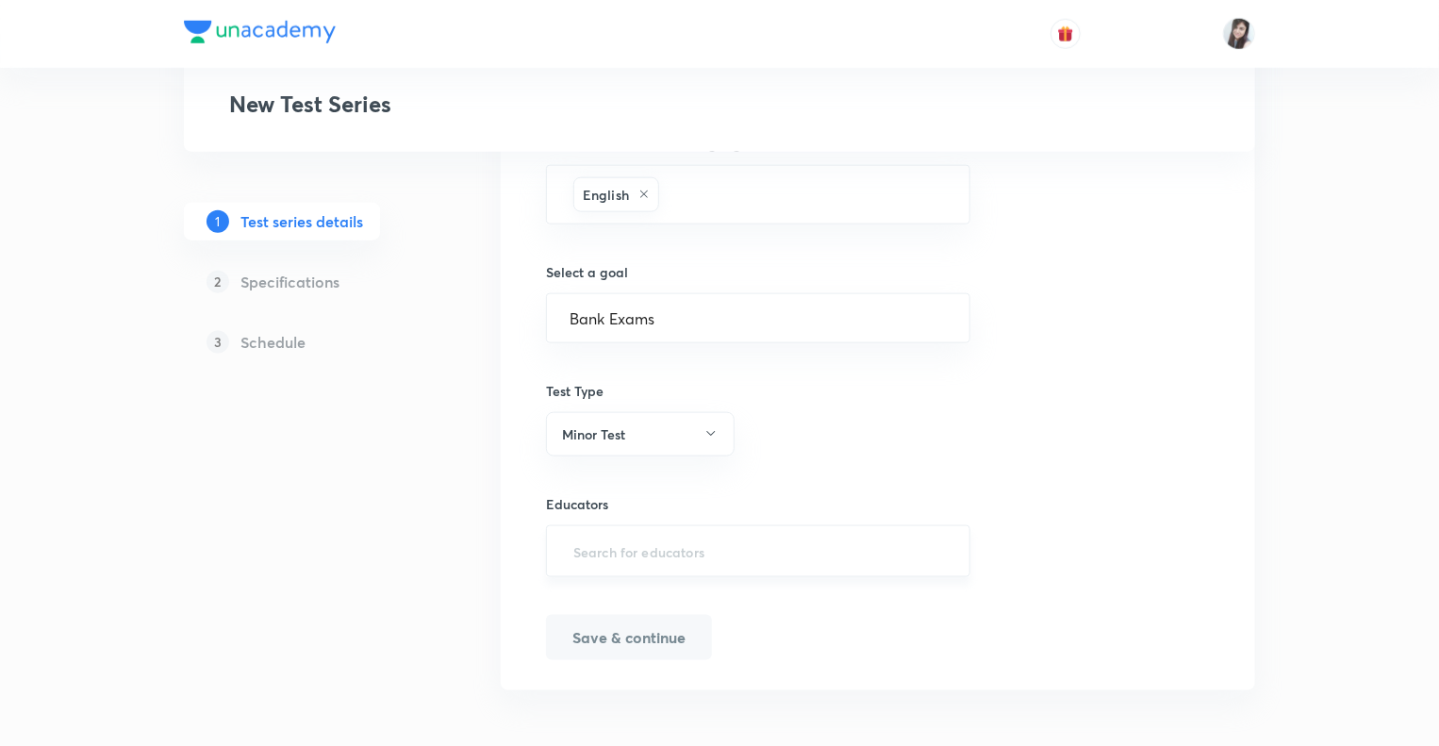
click at [690, 546] on input "text" at bounding box center [758, 551] width 377 height 35
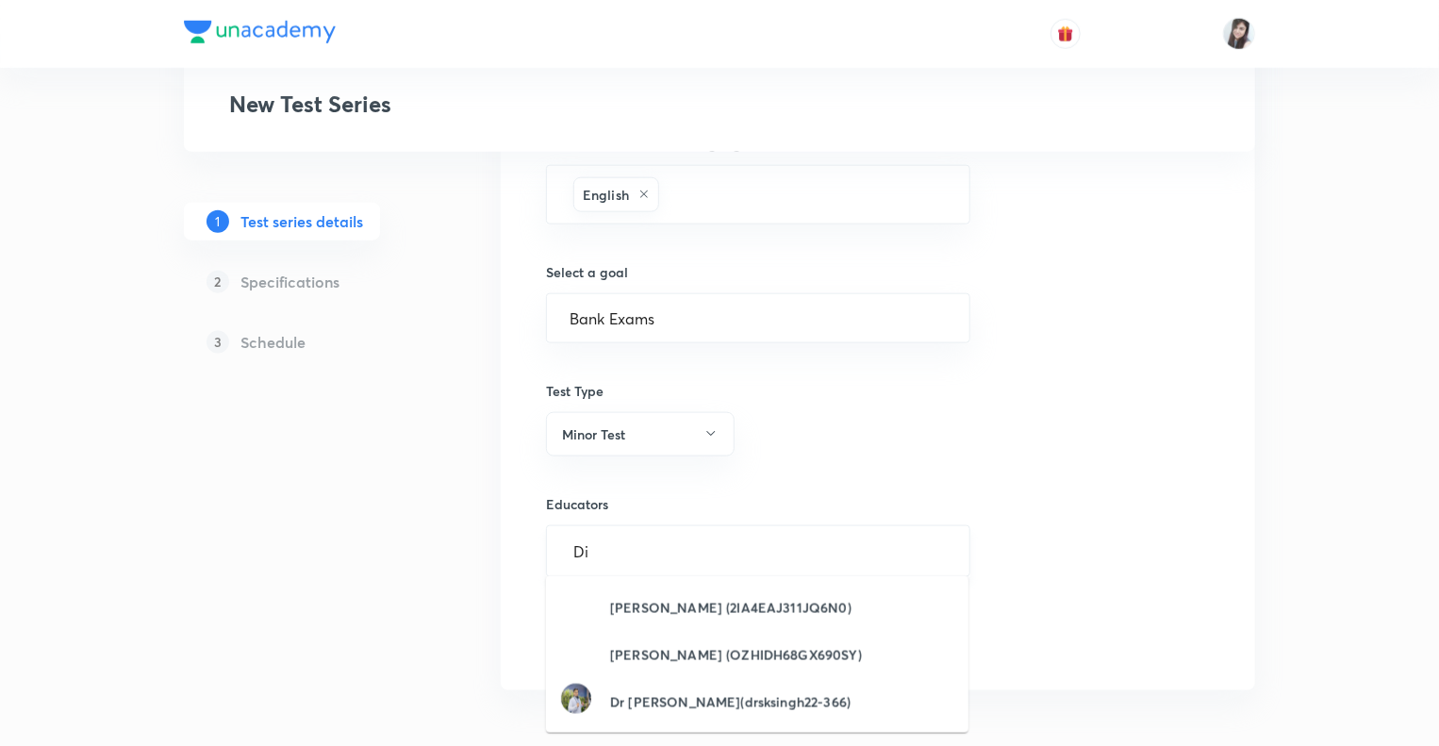
type input "D"
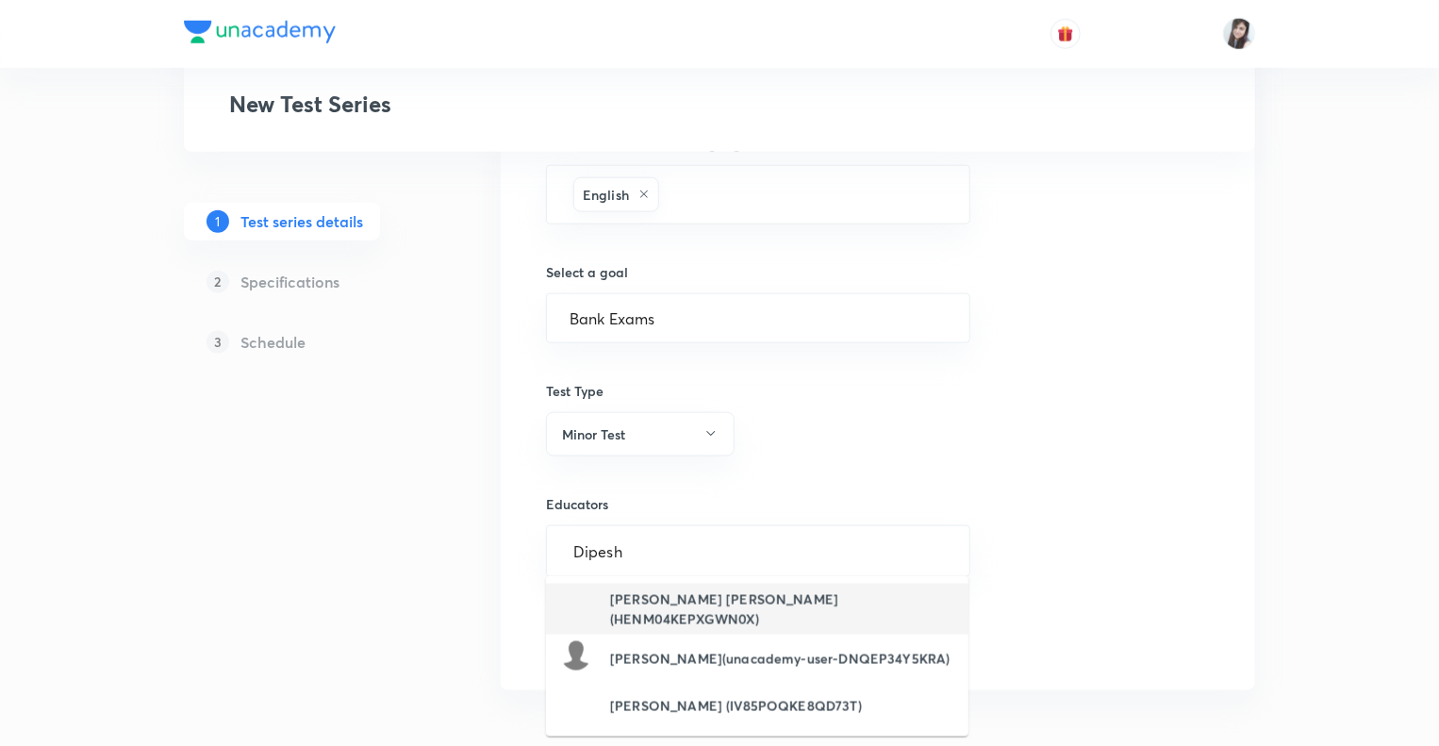
type input "Dipesh"
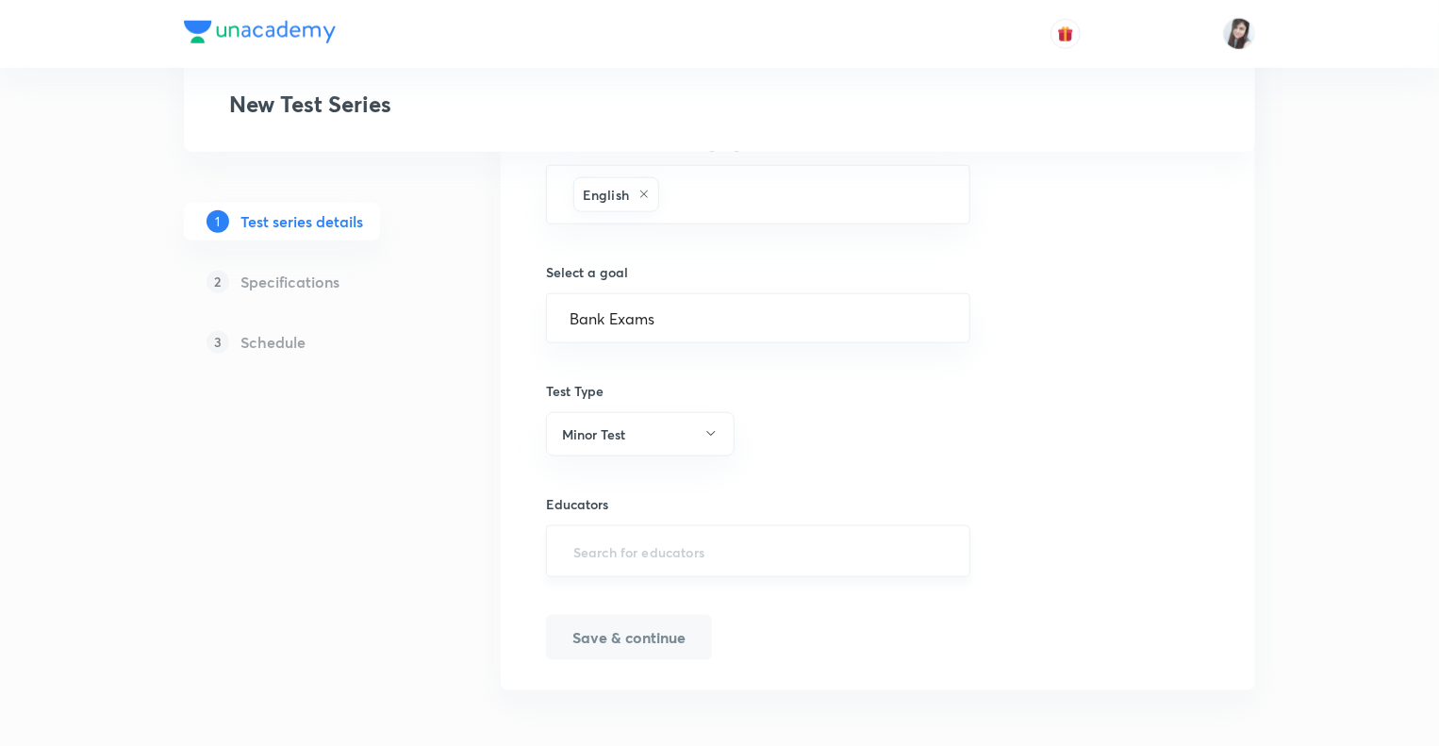
click at [602, 538] on input "text" at bounding box center [758, 551] width 377 height 35
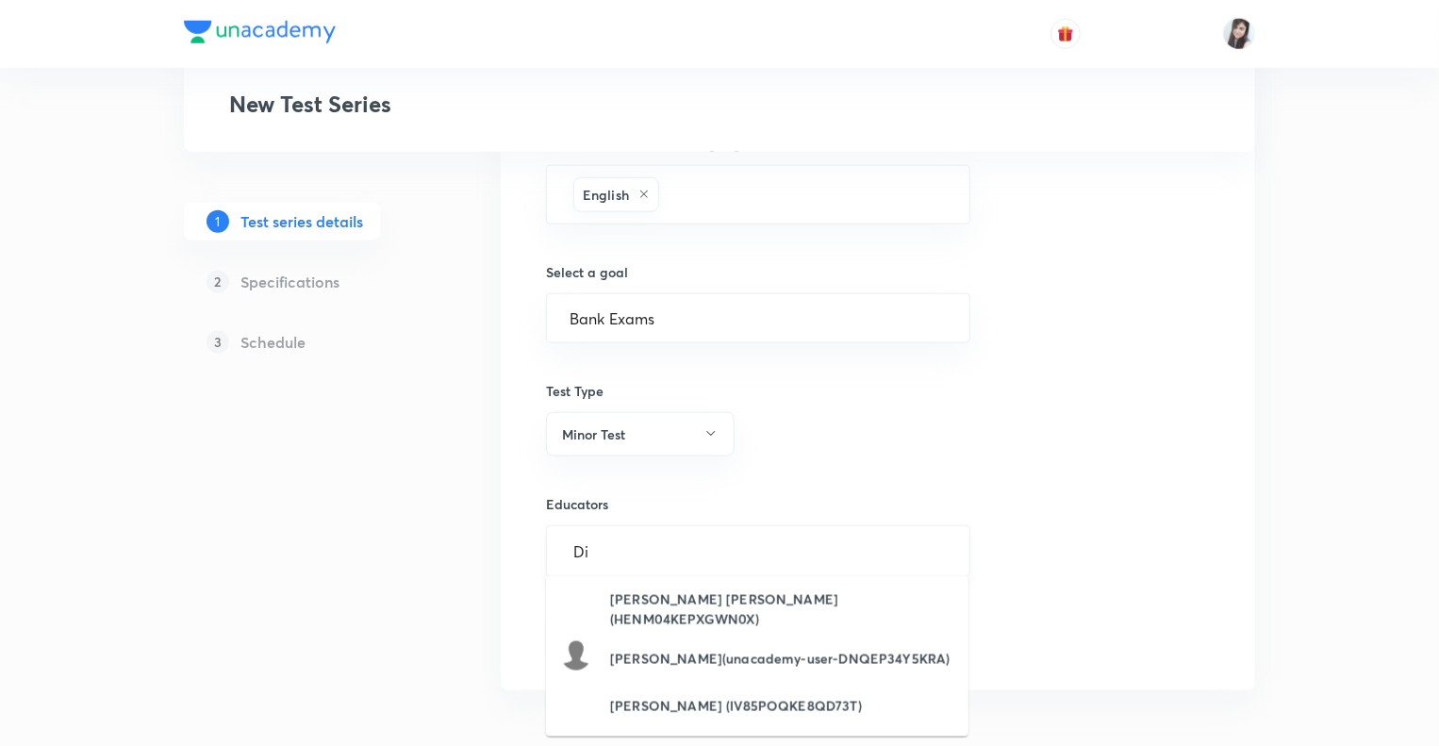
type input "D"
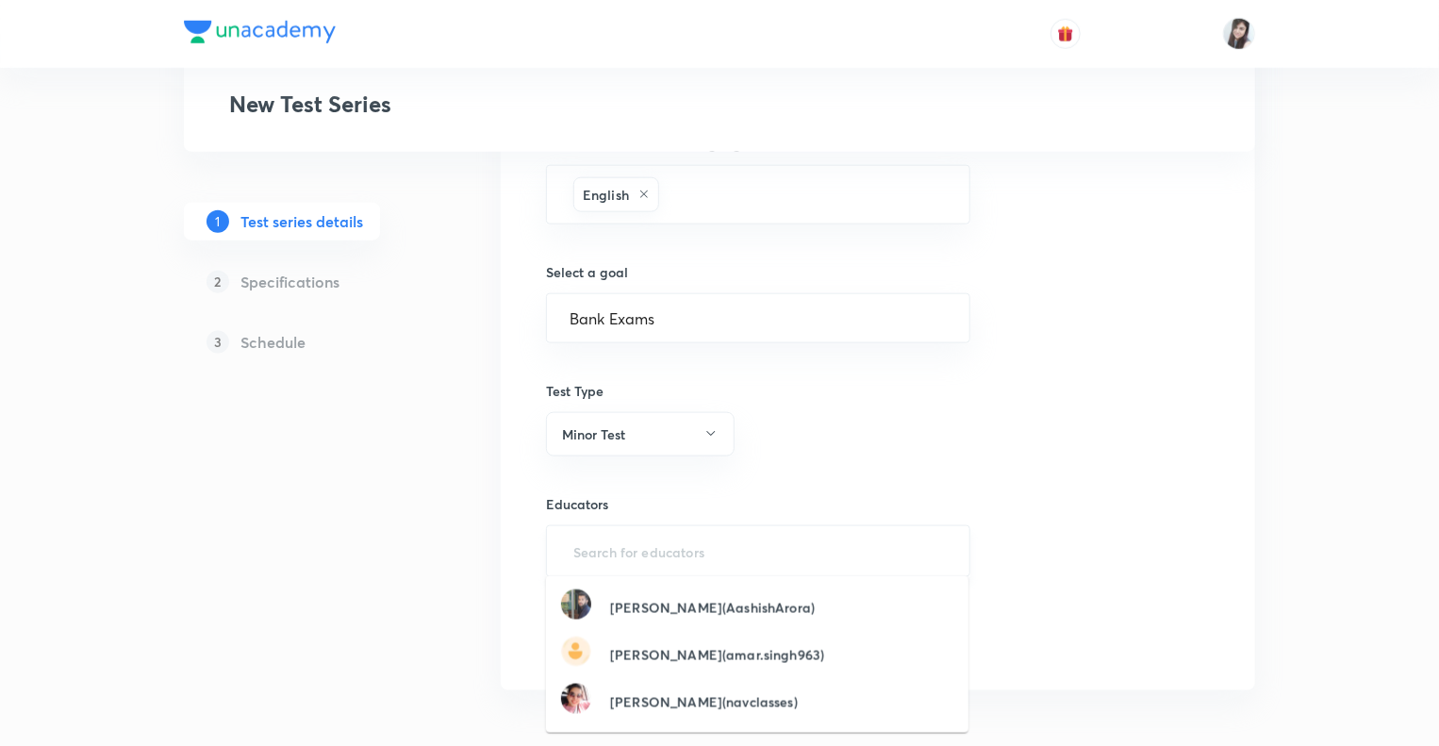
click at [642, 555] on input "text" at bounding box center [758, 551] width 377 height 35
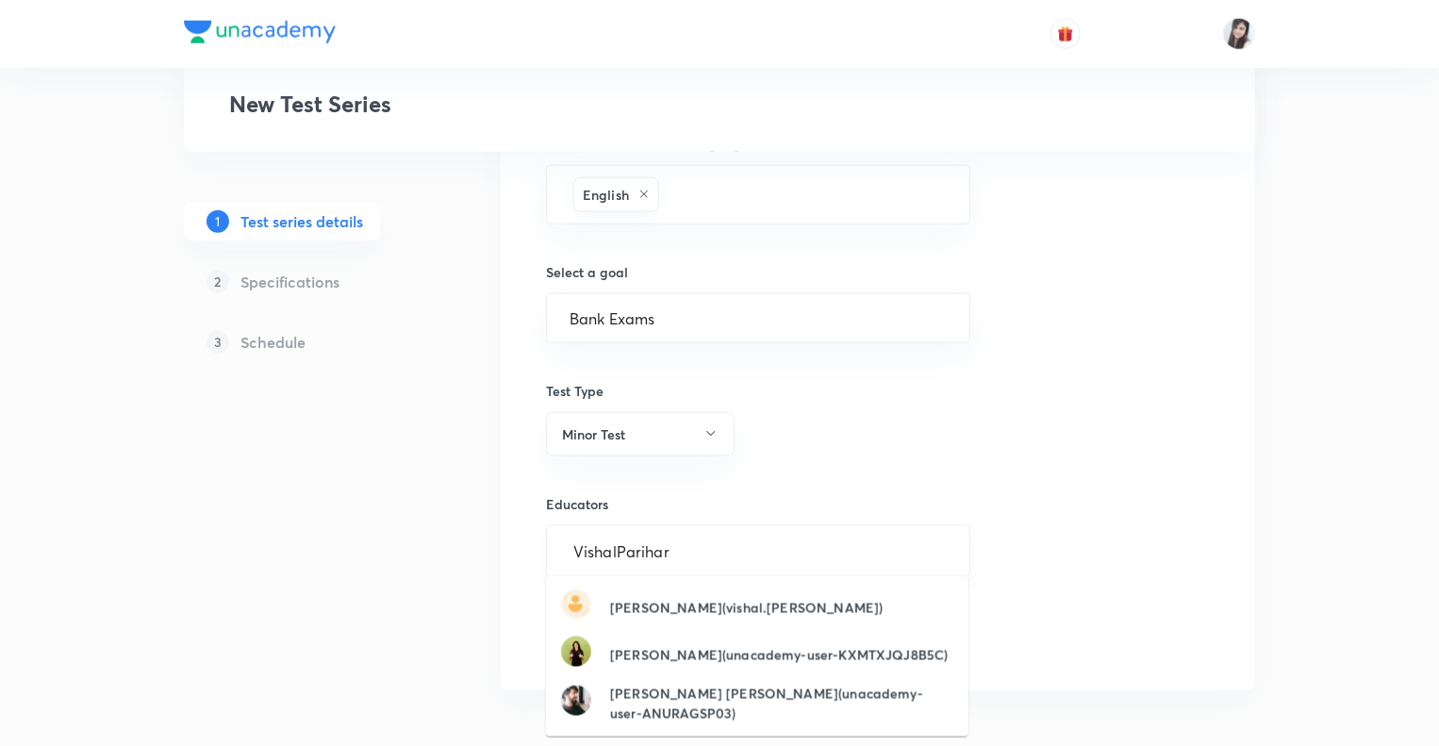
type input "Vishal Parihar"
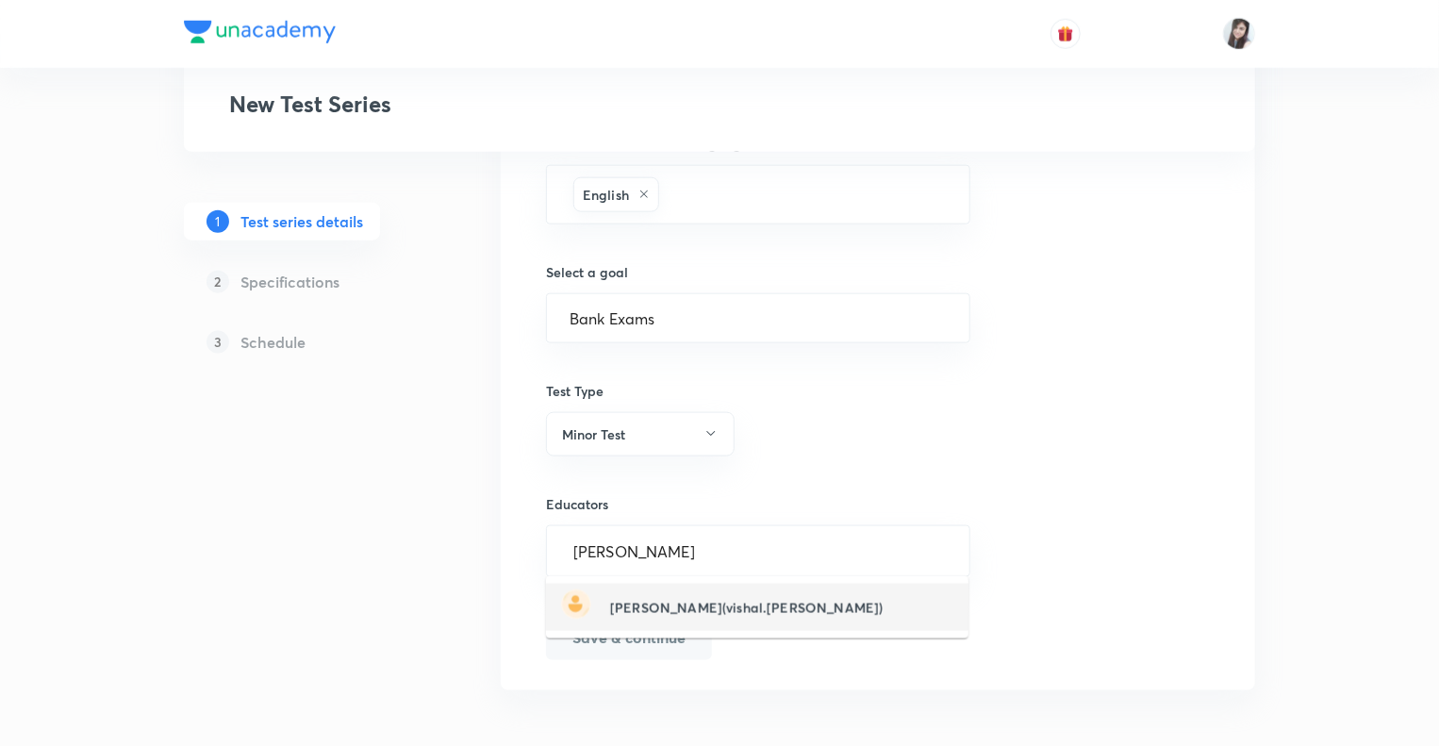
click at [660, 610] on h6 "Vishal Parihar(vishal.parihar)" at bounding box center [746, 608] width 273 height 20
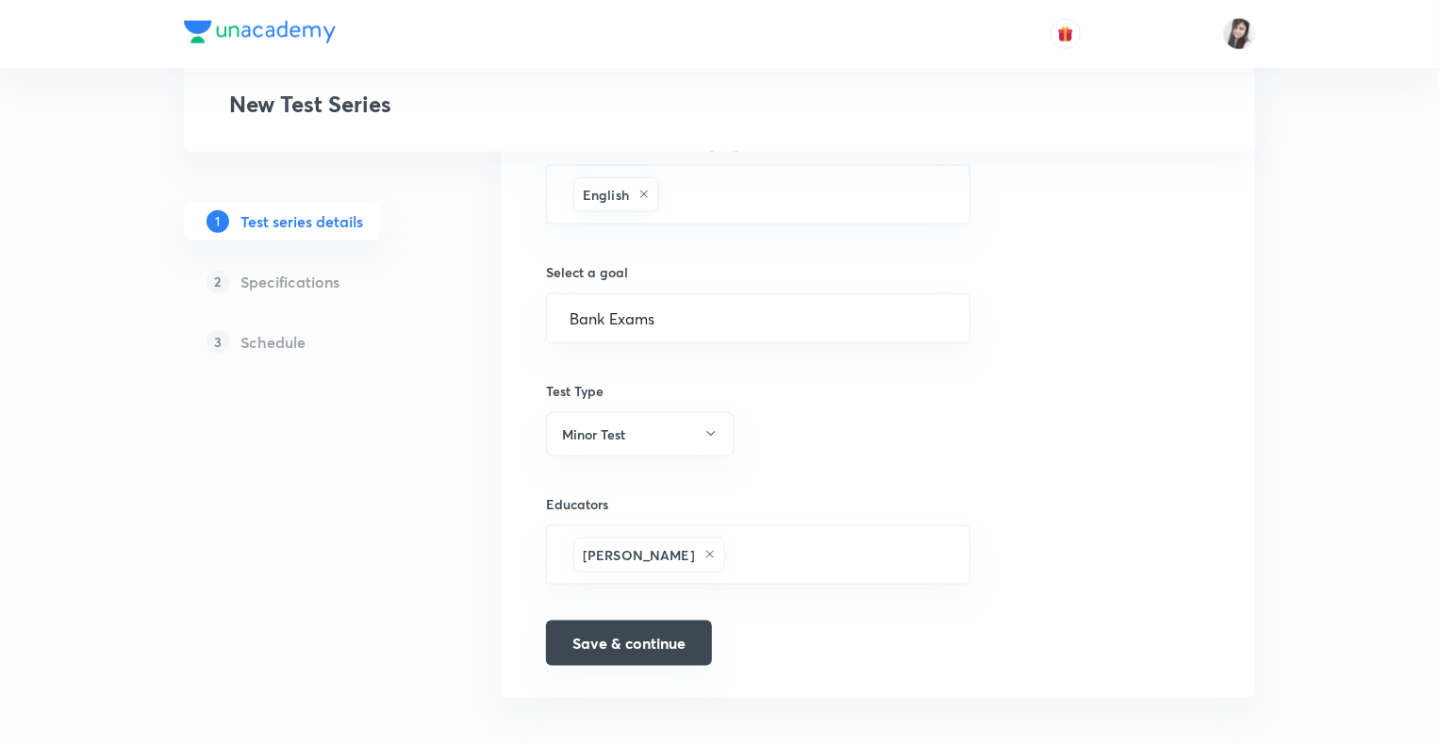
click at [615, 640] on button "Save & continue" at bounding box center [629, 643] width 166 height 45
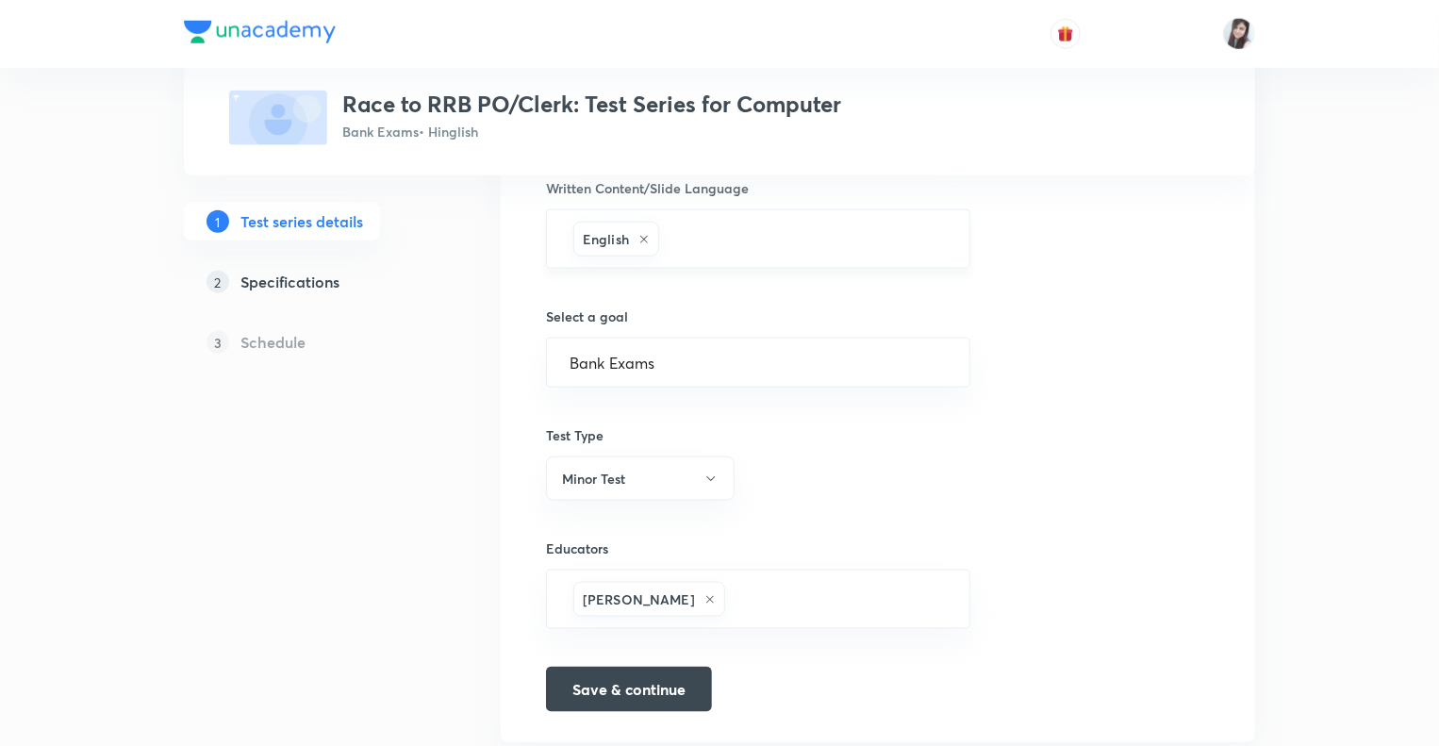
scroll to position [1070, 0]
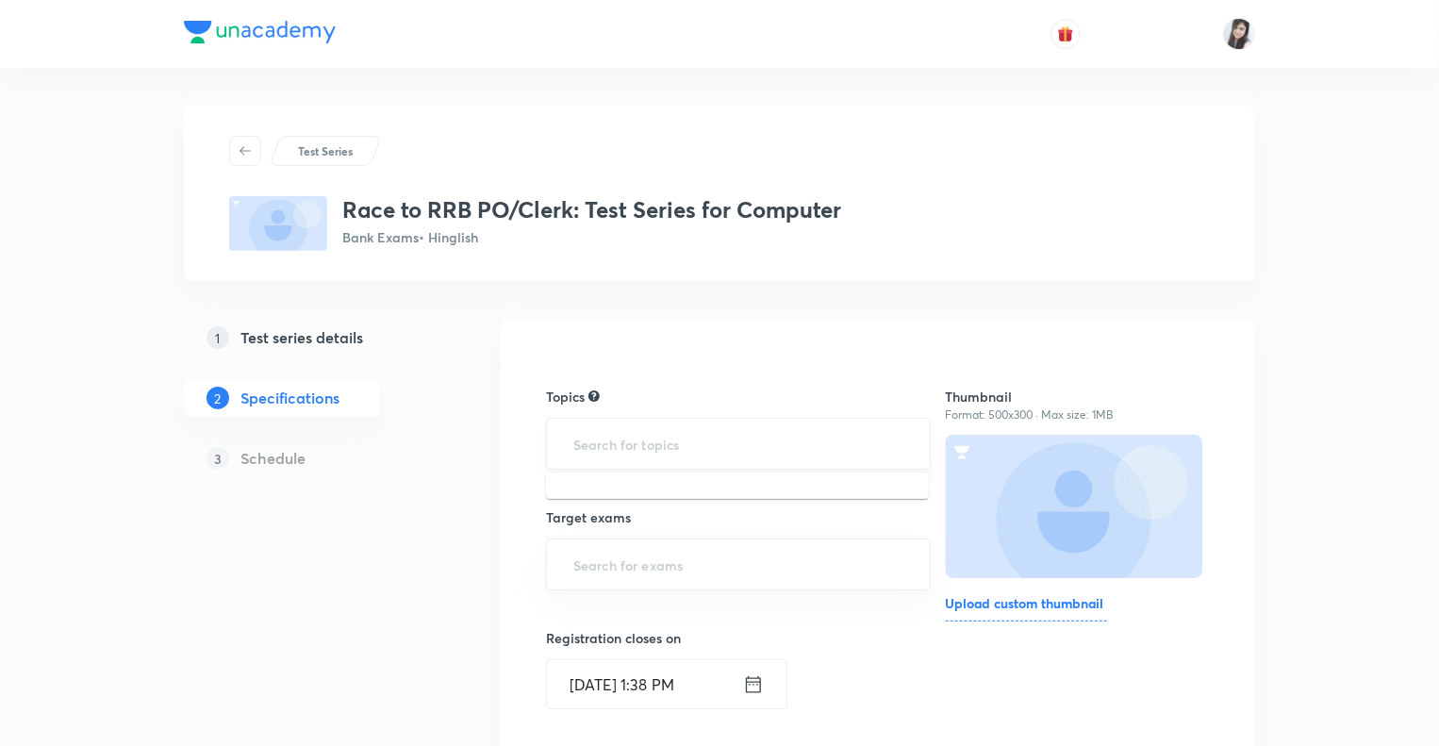
click at [590, 446] on input "text" at bounding box center [739, 443] width 338 height 35
type input "Aware"
click at [632, 429] on input "text" at bounding box center [739, 443] width 338 height 35
click at [635, 506] on li "Awareness -> Banking Awareness" at bounding box center [737, 497] width 383 height 34
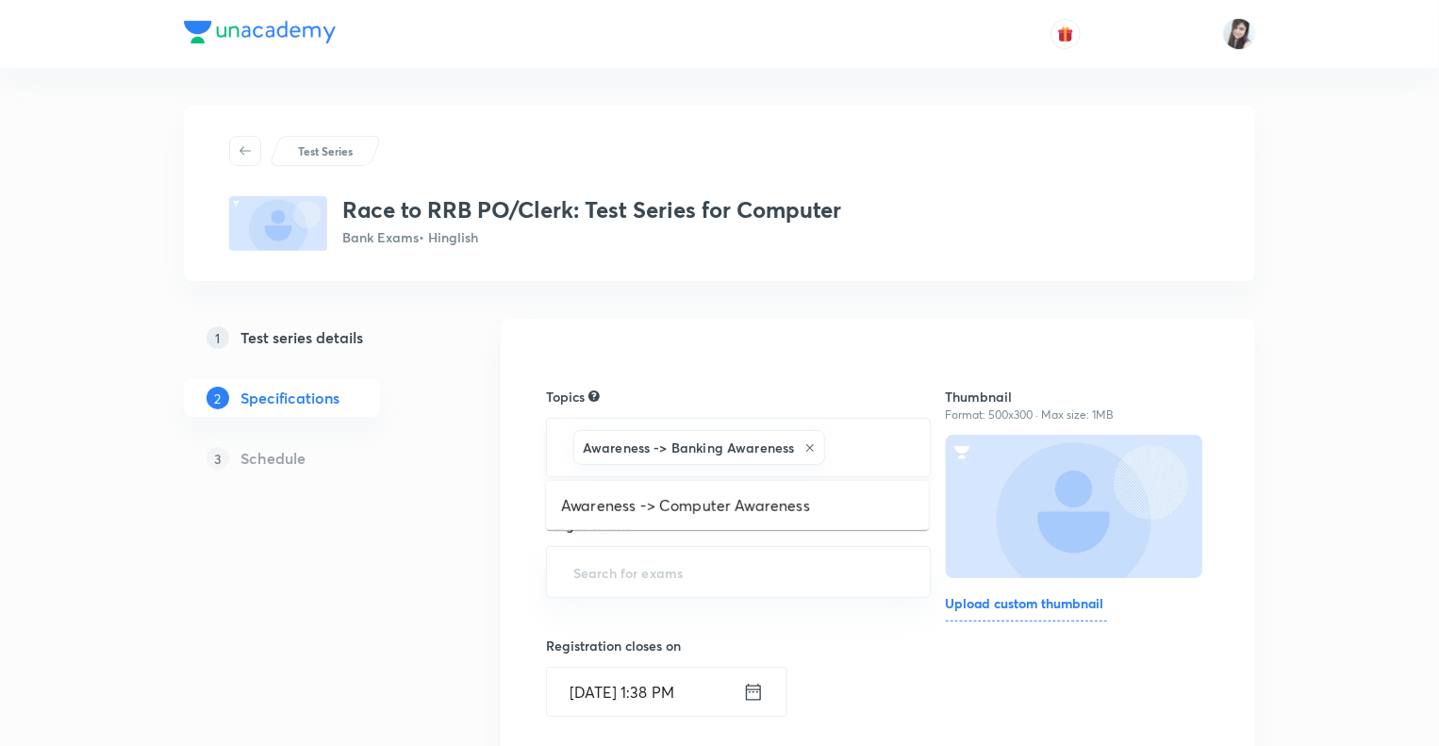
click at [879, 456] on input "text" at bounding box center [868, 447] width 78 height 35
click at [720, 516] on li "Awareness -> Computer Awareness" at bounding box center [737, 506] width 383 height 34
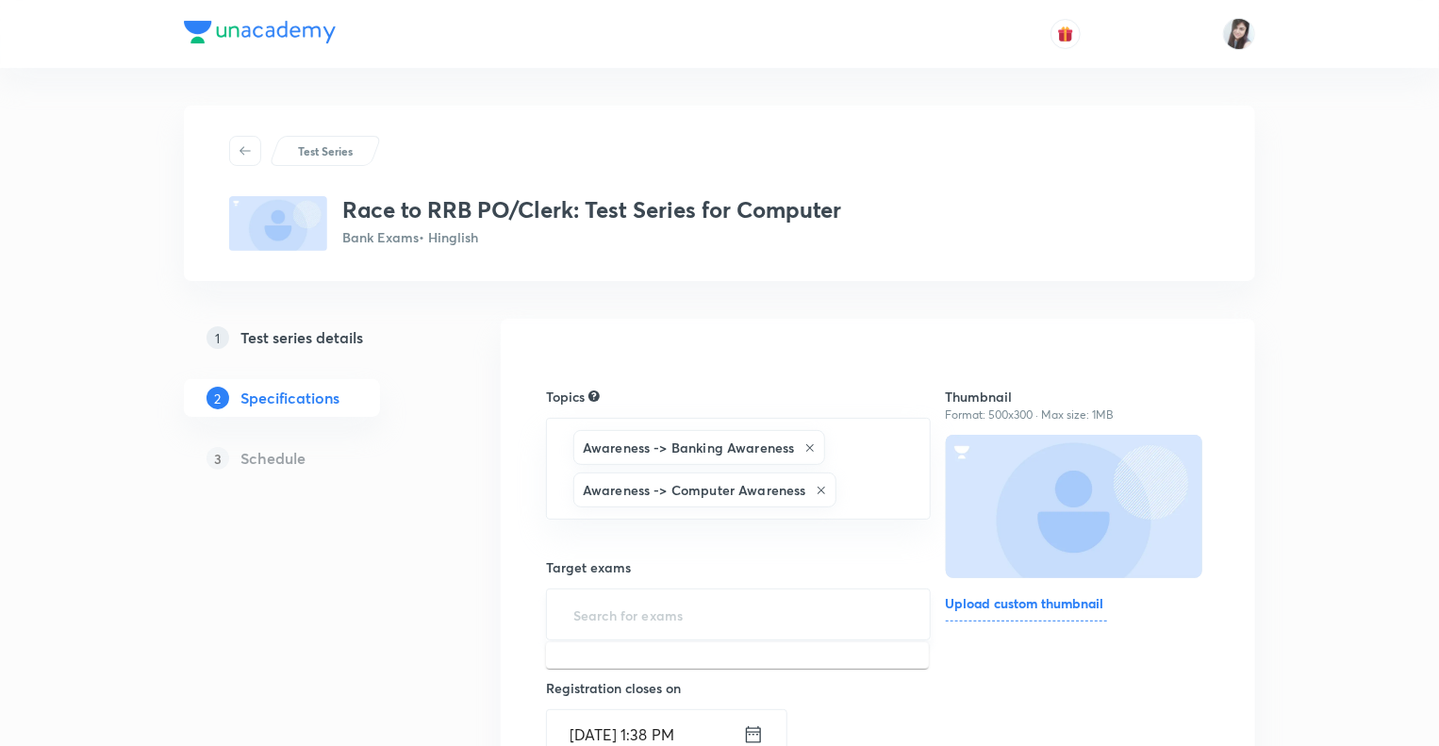
click at [611, 620] on input "text" at bounding box center [739, 614] width 338 height 35
type input "RRB"
click at [615, 692] on li "RRB PO/Clerk - Mains" at bounding box center [737, 701] width 383 height 34
click at [441, 604] on div "Test Series Race to RRB PO/Clerk: Test Series for Computer Bank Exams • Hinglis…" at bounding box center [719, 741] width 1071 height 1271
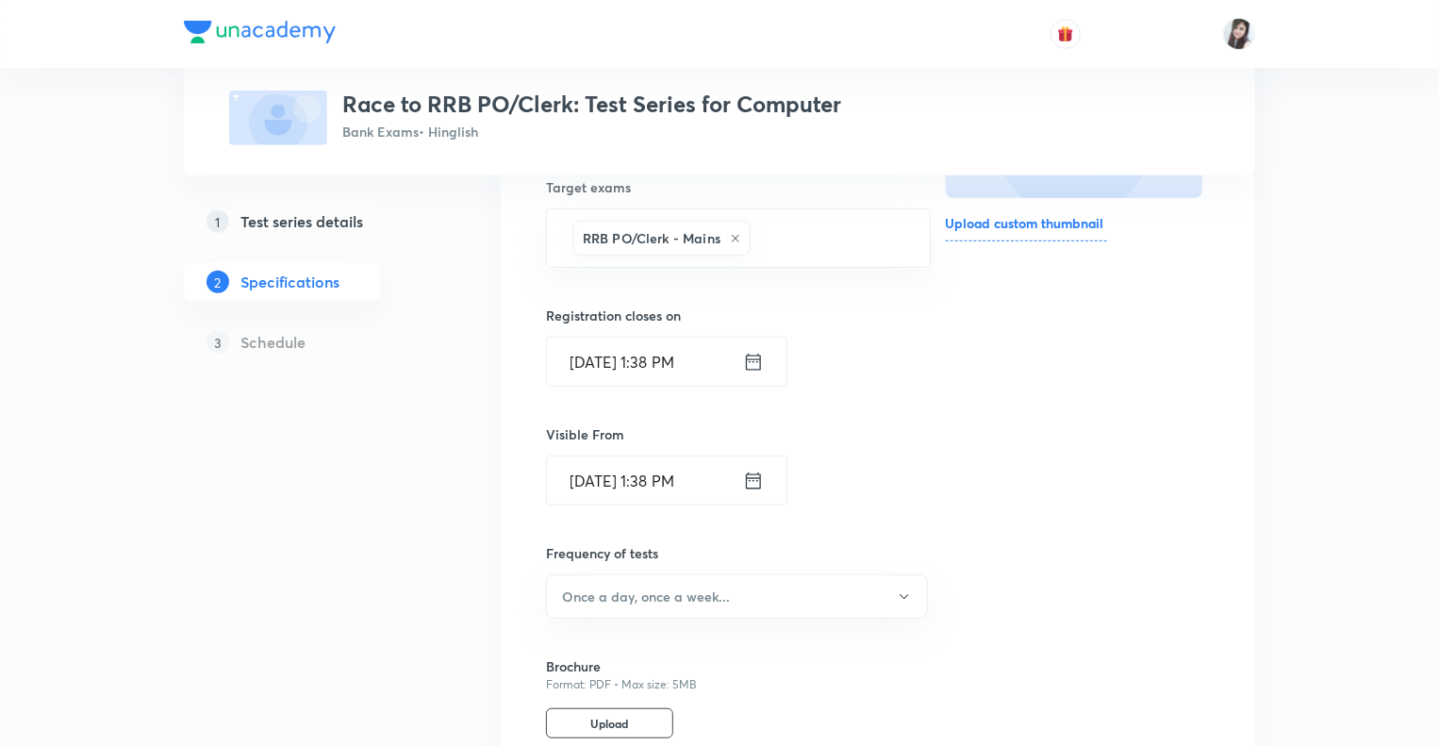
scroll to position [415, 0]
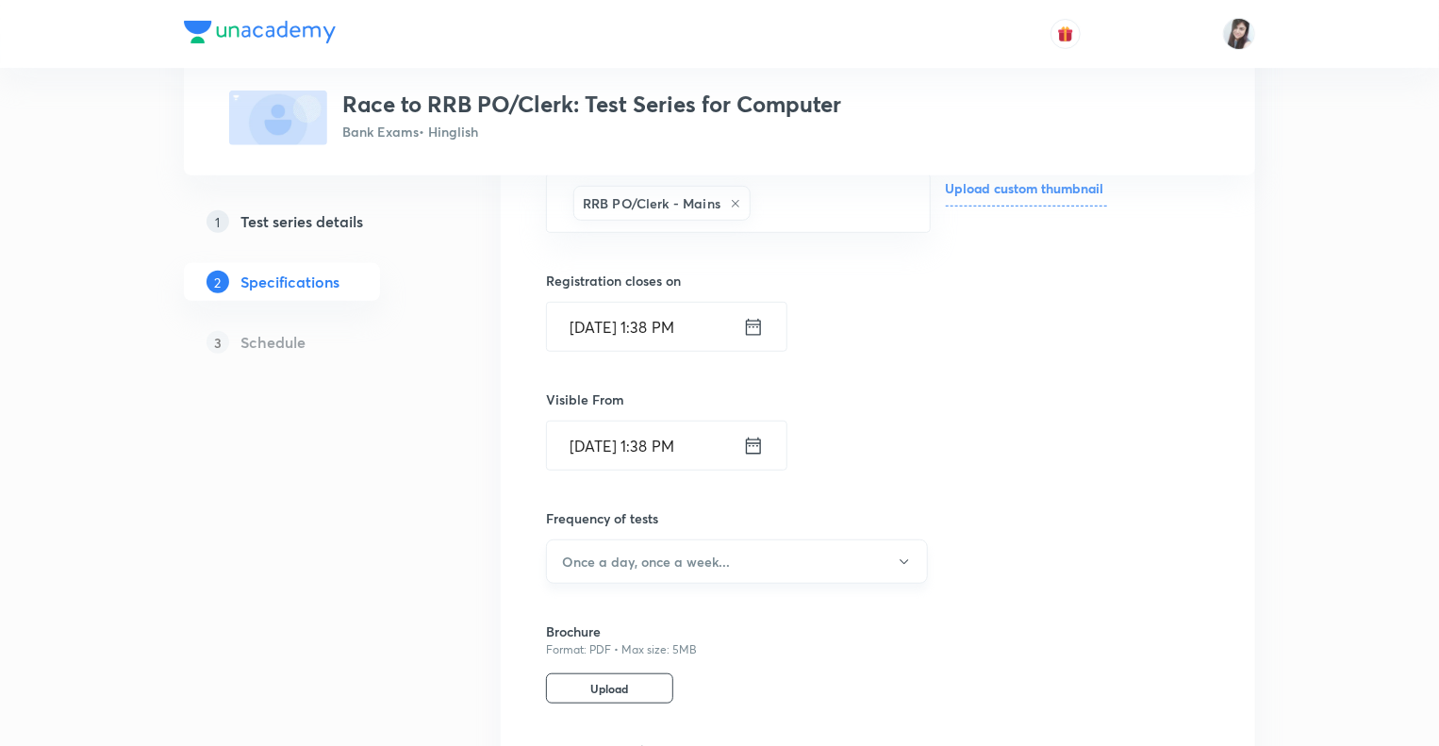
click at [721, 565] on h6 "Once a day, once a week..." at bounding box center [646, 562] width 168 height 20
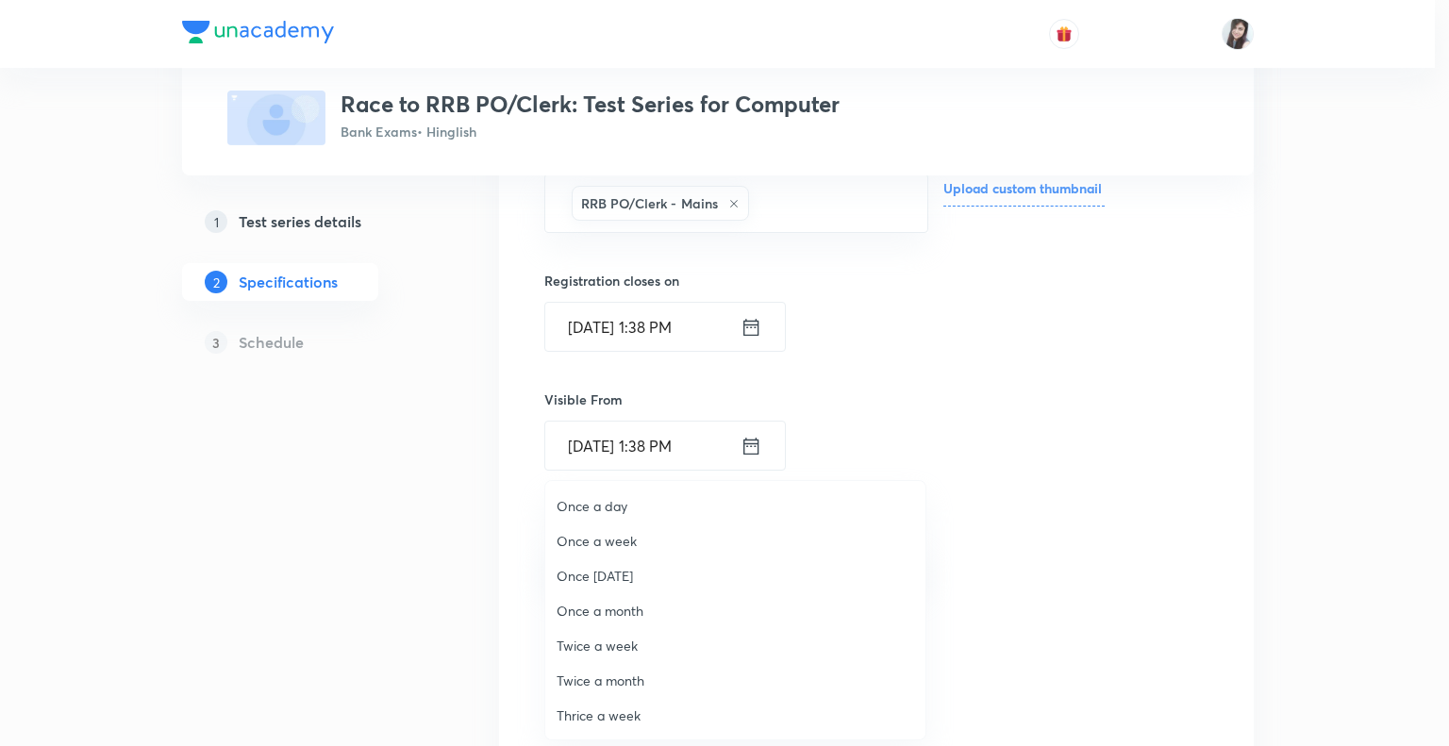
click at [571, 503] on span "Once a day" at bounding box center [734, 506] width 357 height 20
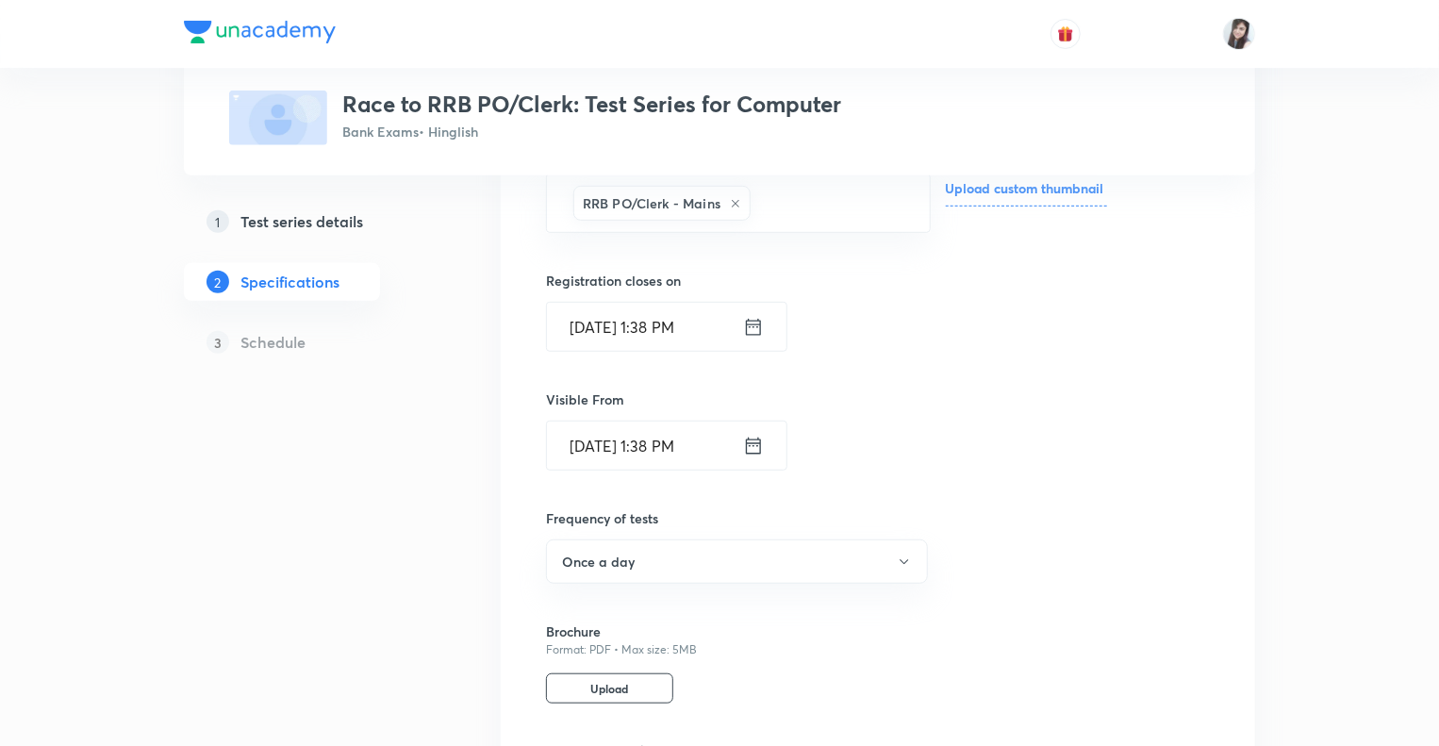
click at [431, 527] on div "1 Test series details 2 Specifications 3 Schedule" at bounding box center [312, 433] width 257 height 1058
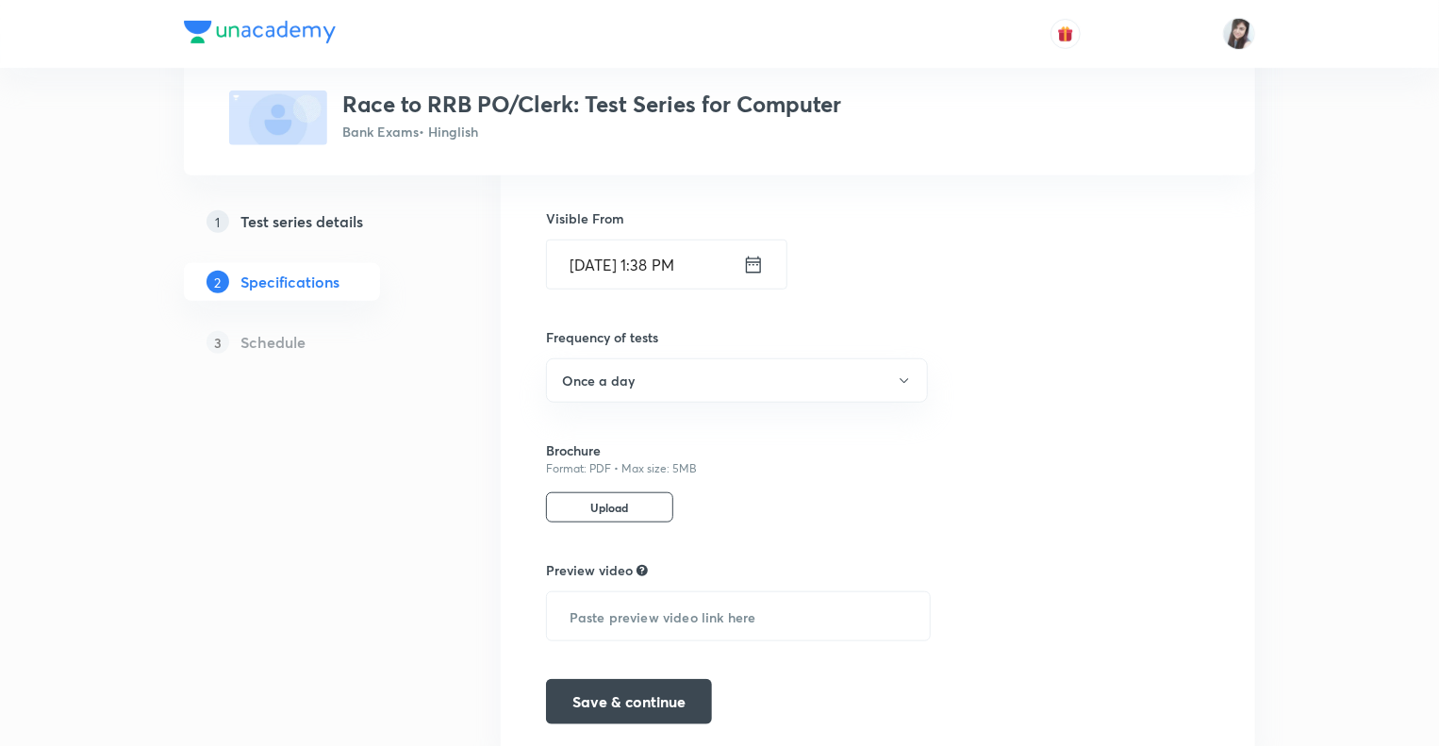
scroll to position [661, 0]
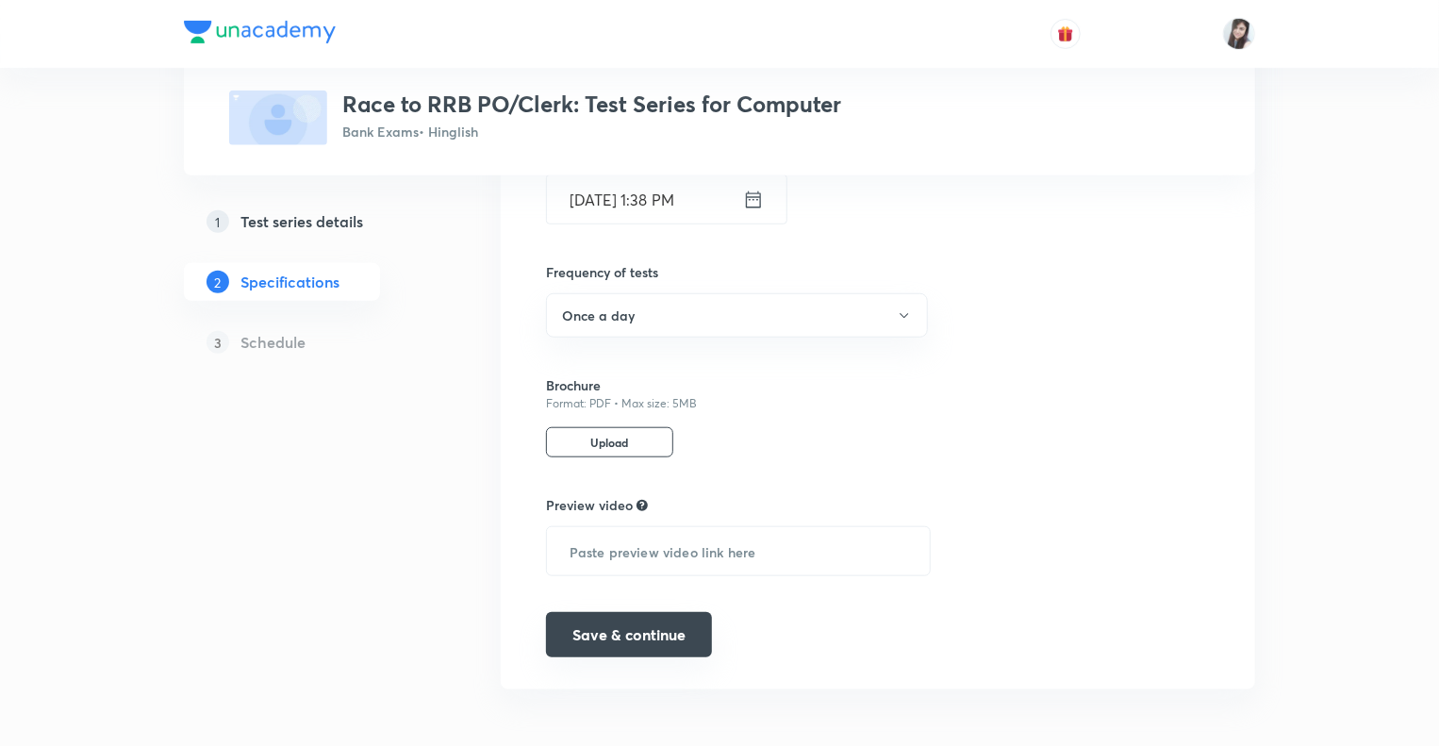
click at [586, 622] on button "Save & continue" at bounding box center [629, 634] width 166 height 45
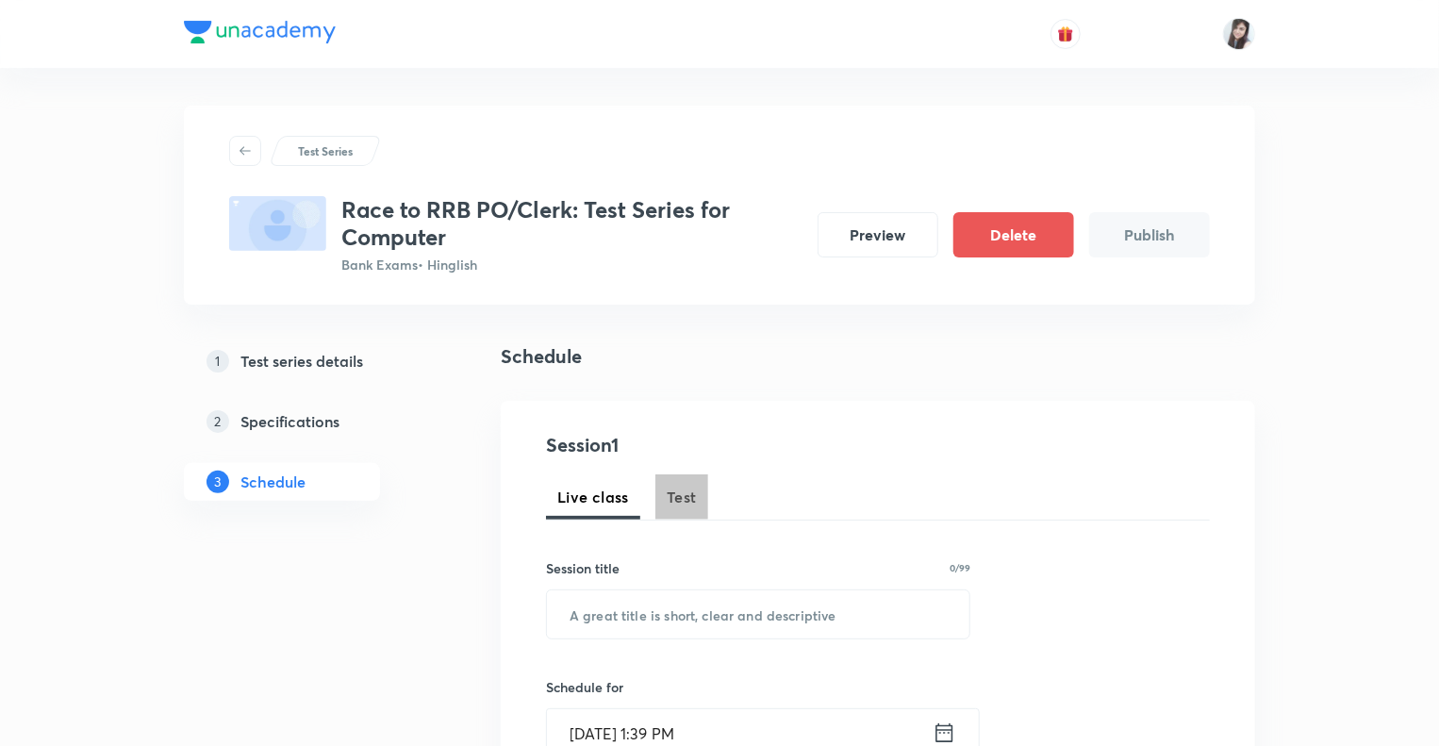
click at [679, 493] on span "Test" at bounding box center [682, 497] width 30 height 23
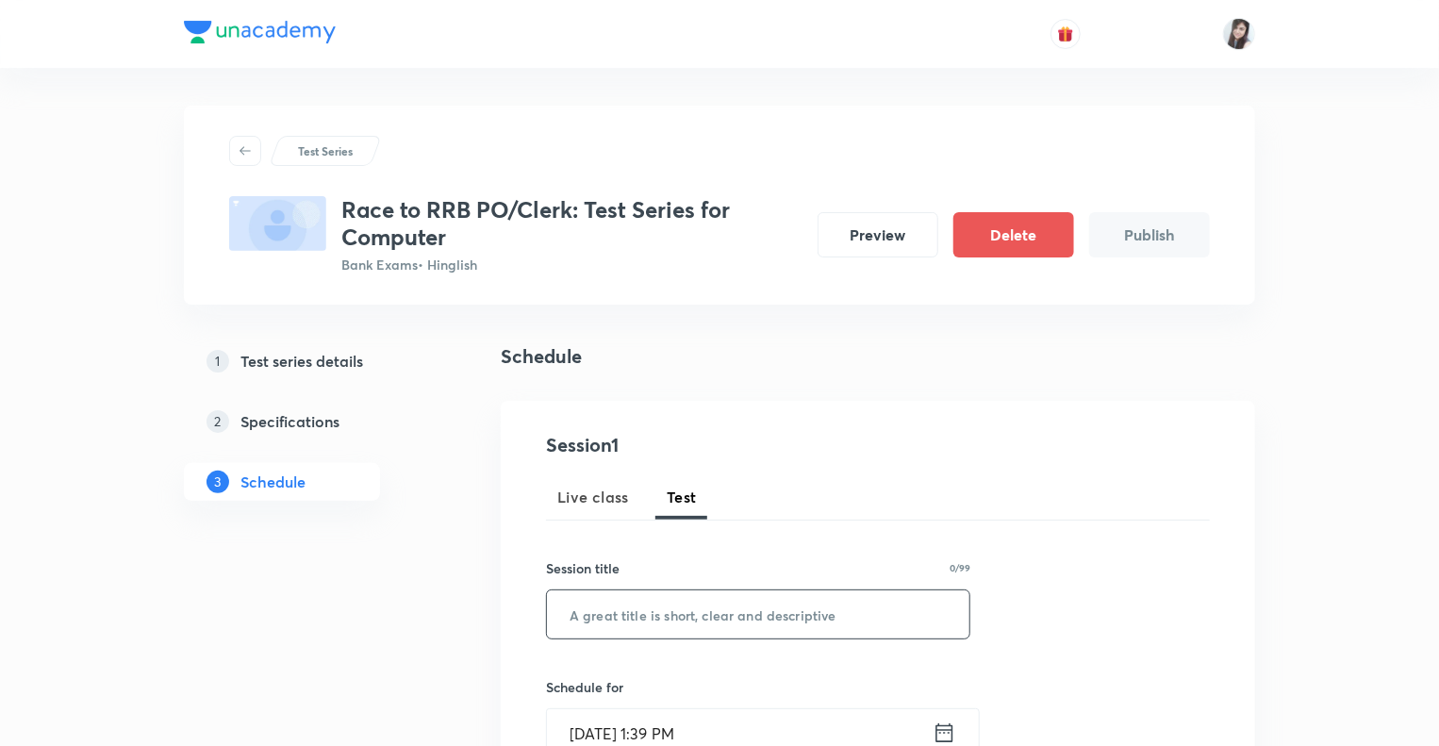
click at [599, 616] on input "text" at bounding box center [758, 614] width 423 height 48
type input "Test on Software"
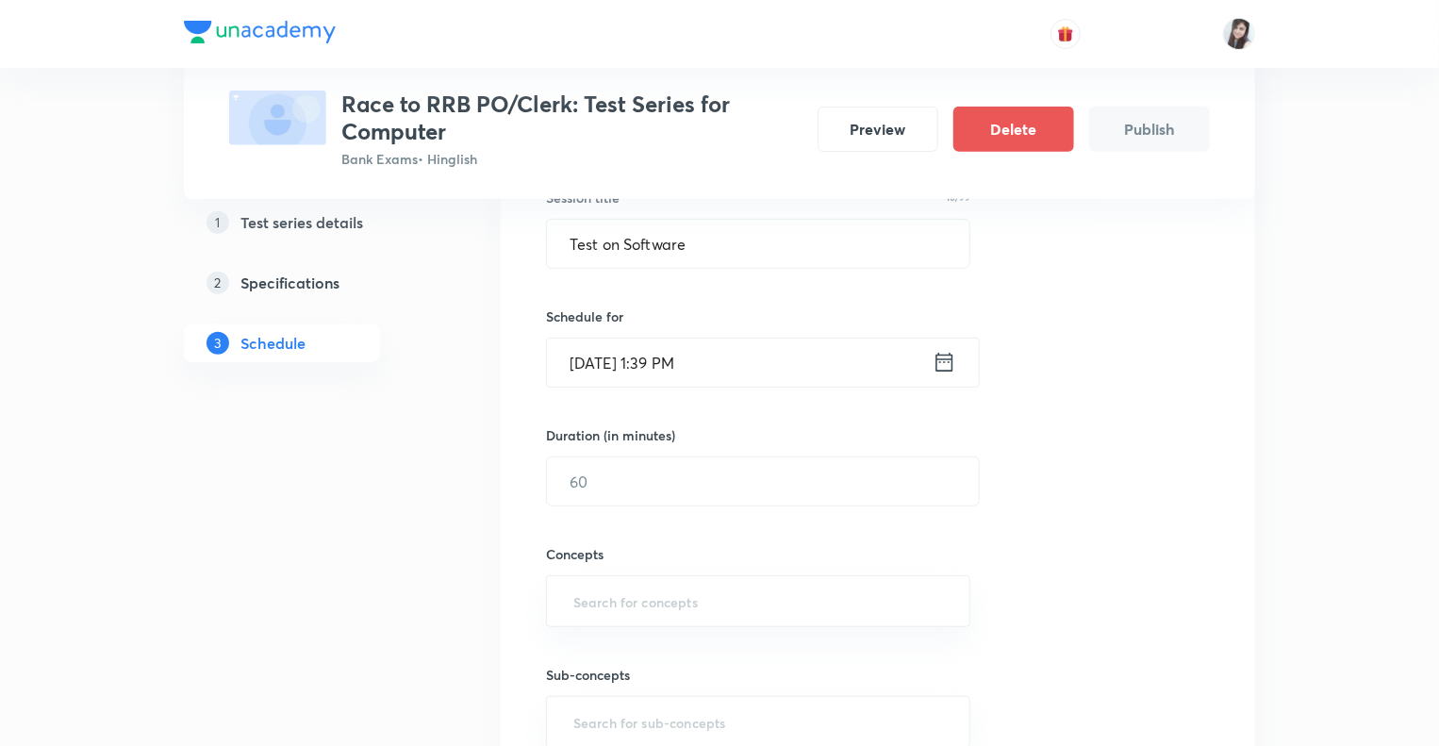
scroll to position [377, 0]
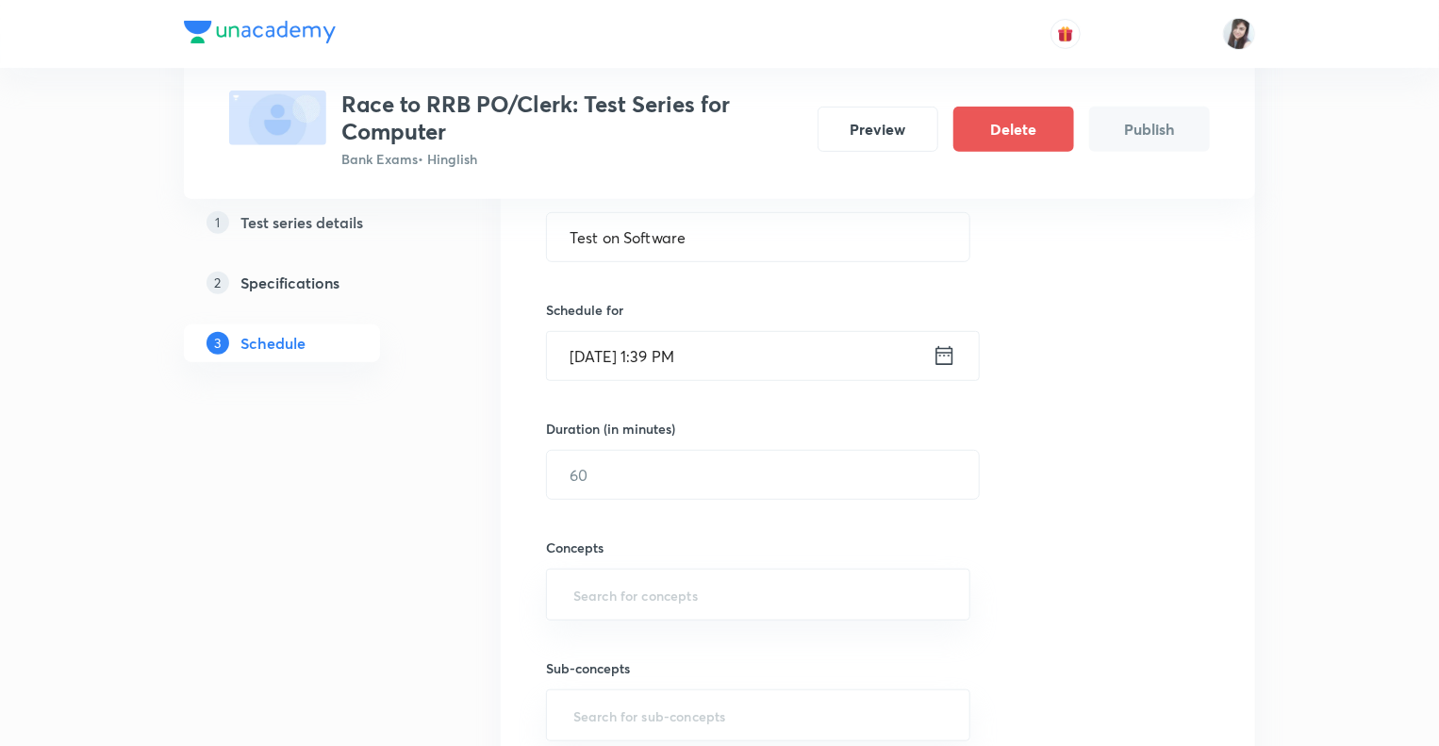
click at [944, 350] on icon at bounding box center [945, 355] width 24 height 26
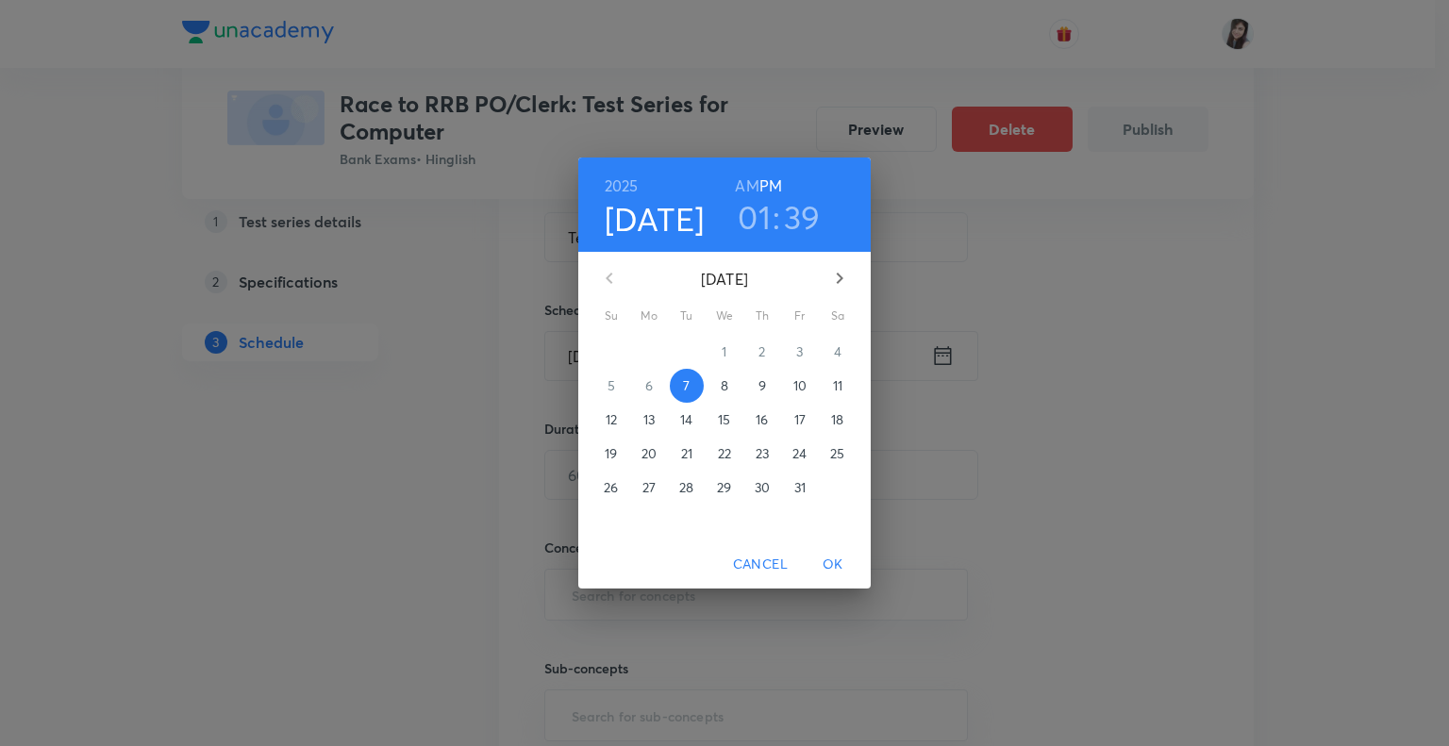
click at [722, 387] on p "8" at bounding box center [725, 385] width 8 height 19
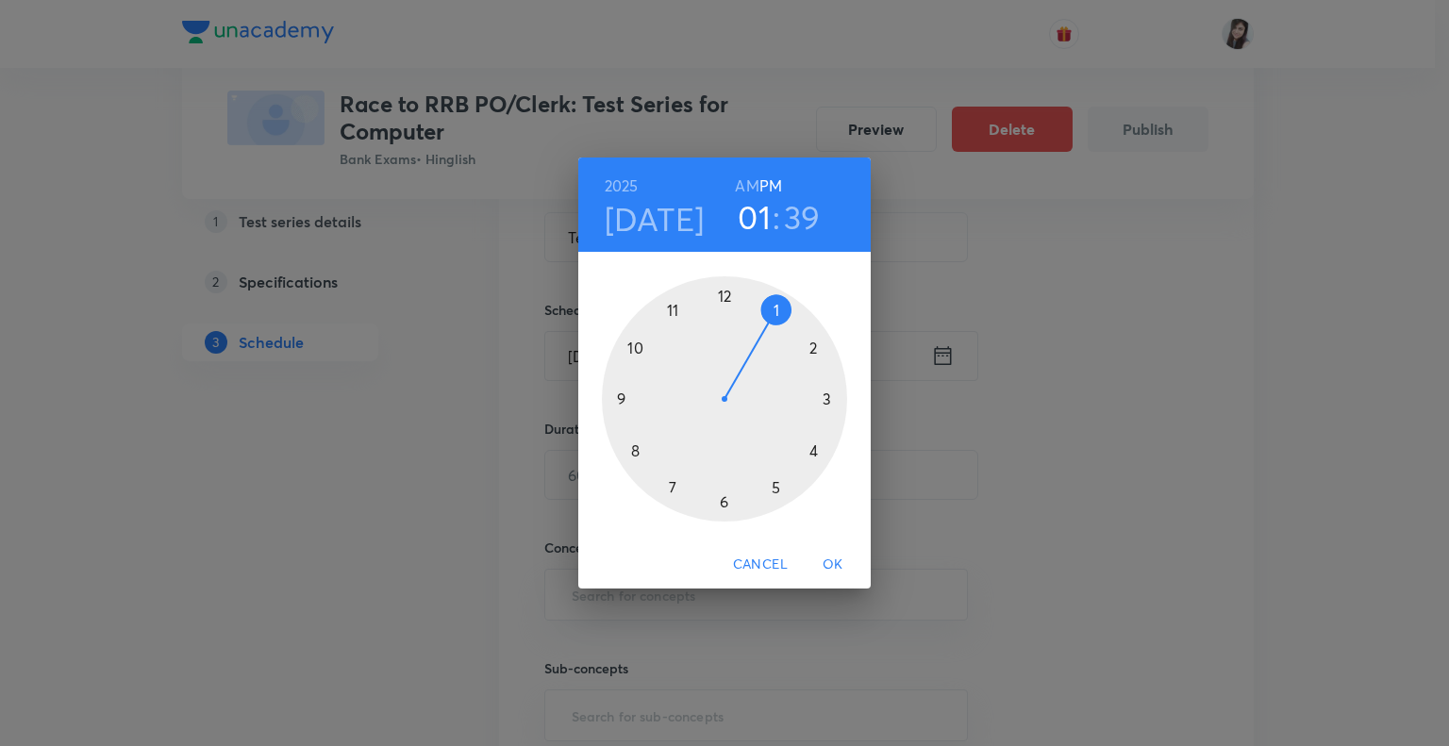
click at [620, 397] on div at bounding box center [724, 398] width 245 height 245
click at [724, 294] on div at bounding box center [724, 398] width 245 height 245
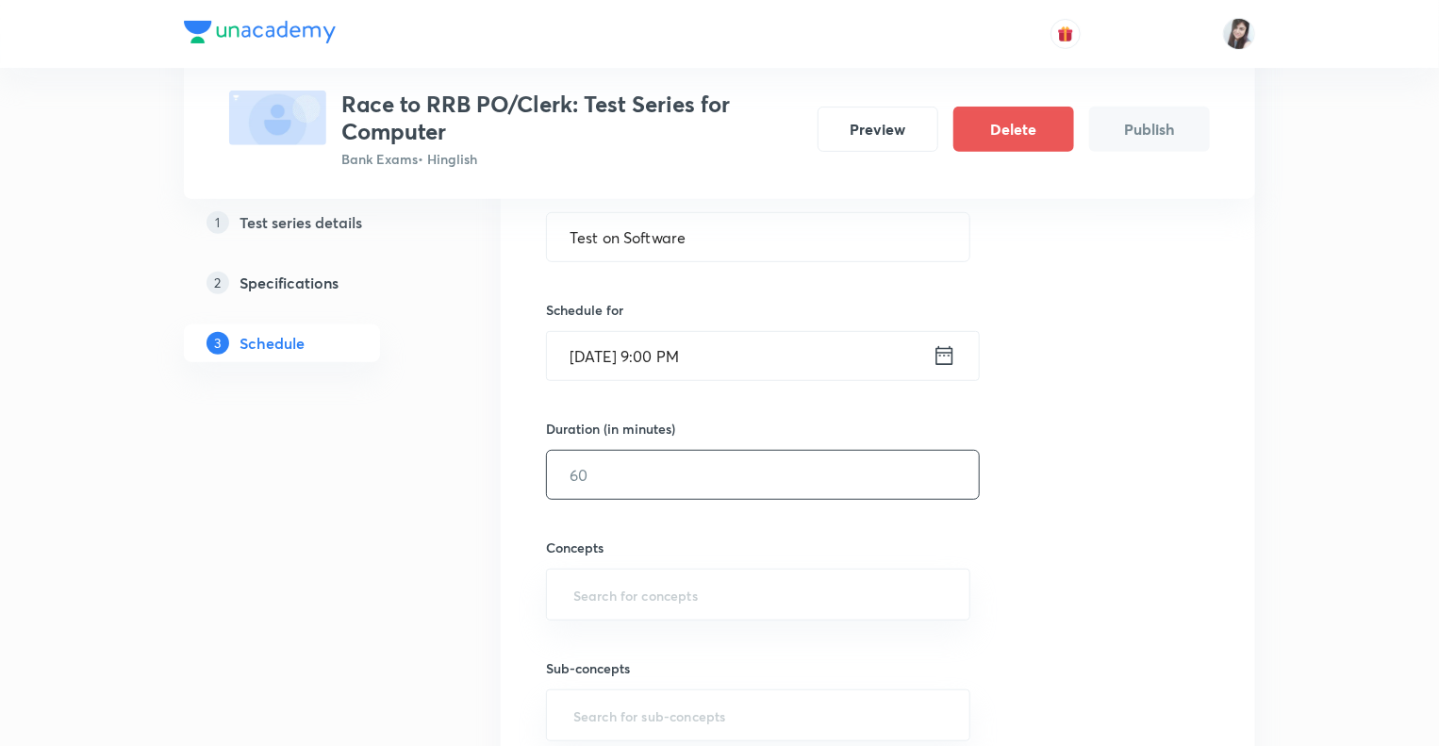
click at [630, 460] on input "text" at bounding box center [763, 475] width 432 height 48
type input "10"
click at [579, 584] on input "text" at bounding box center [758, 594] width 377 height 35
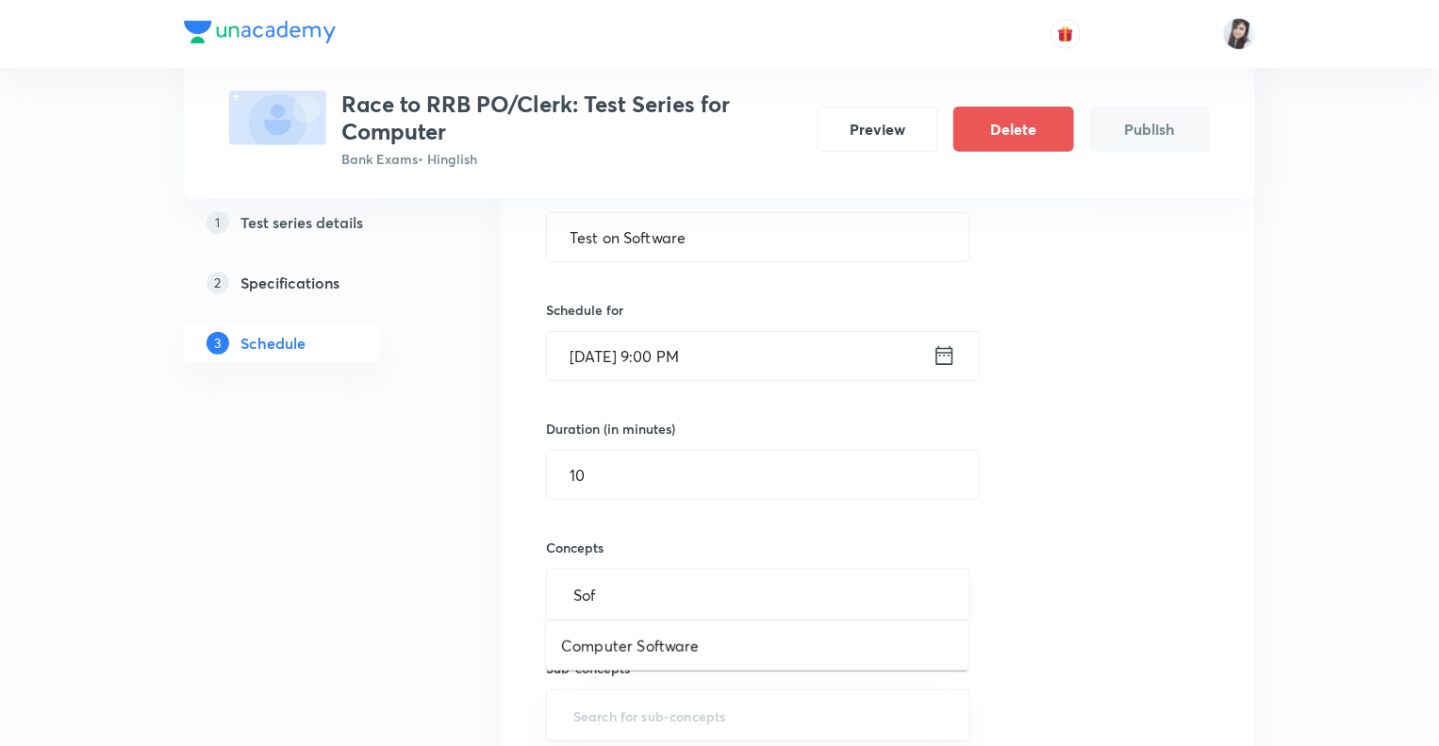
type input "Soft"
click at [585, 640] on li "Computer Software" at bounding box center [757, 646] width 423 height 34
click at [390, 610] on div "1 Test series details 2 Specifications 3 Schedule" at bounding box center [312, 581] width 257 height 1233
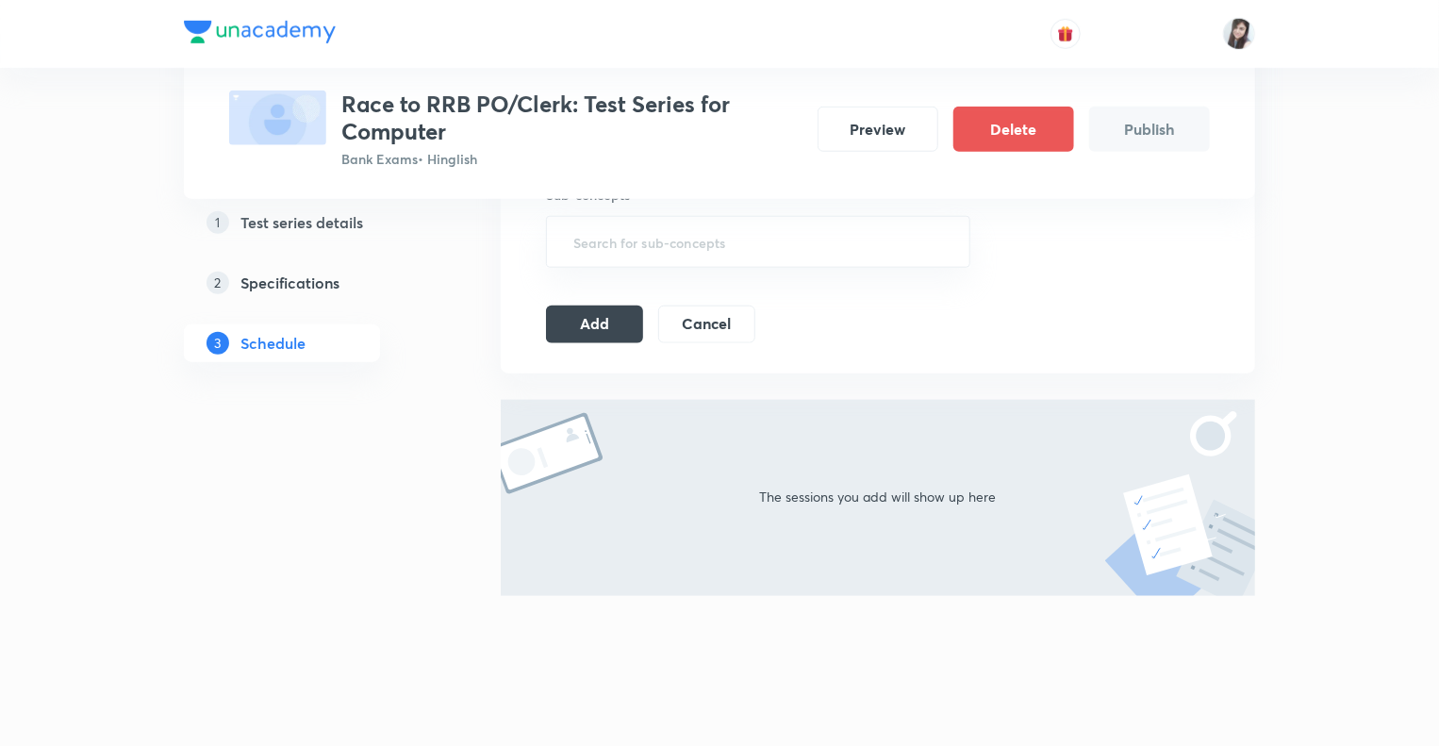
scroll to position [860, 0]
click at [585, 312] on button "Add" at bounding box center [594, 321] width 97 height 38
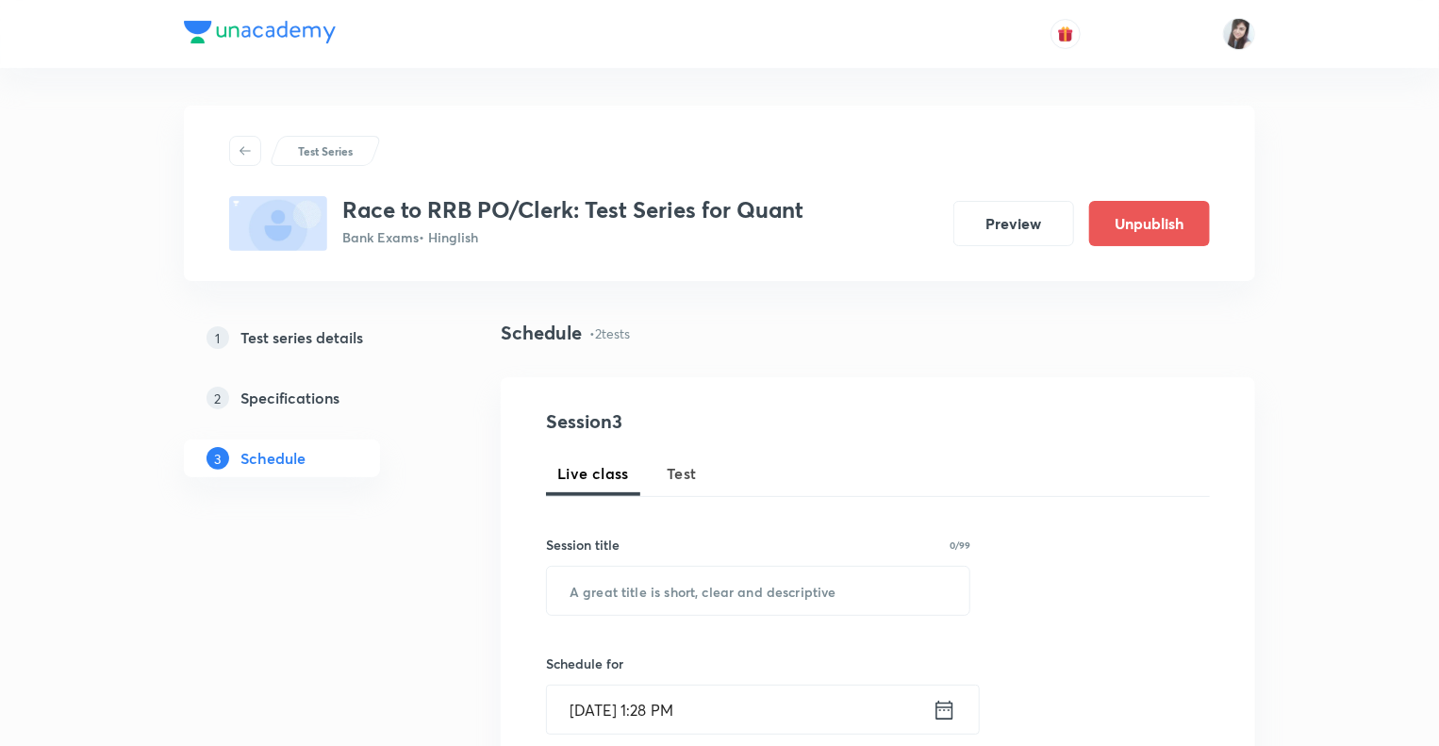
click at [319, 328] on h5 "Test series details" at bounding box center [302, 337] width 123 height 23
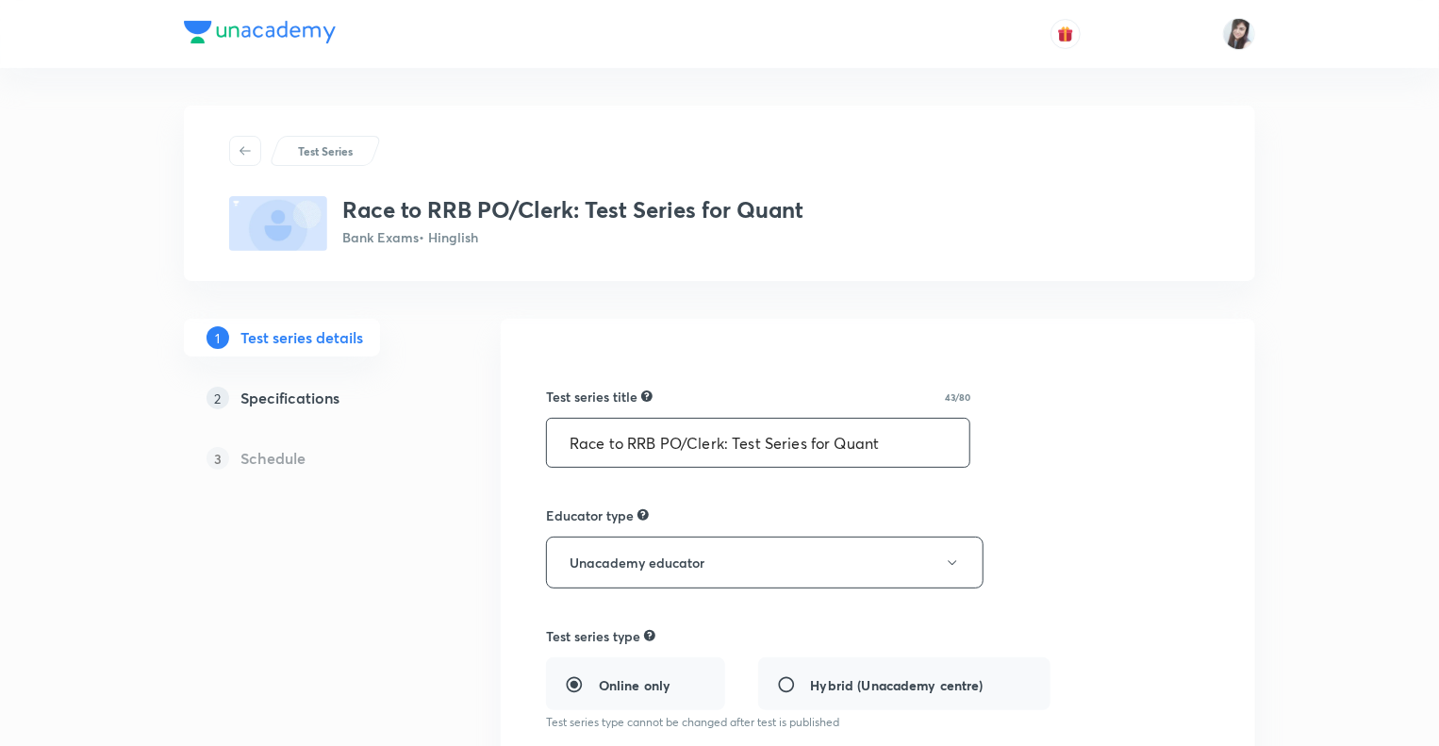
click at [695, 436] on input "Race to RRB PO/Clerk: Test Series for Quant" at bounding box center [758, 443] width 423 height 48
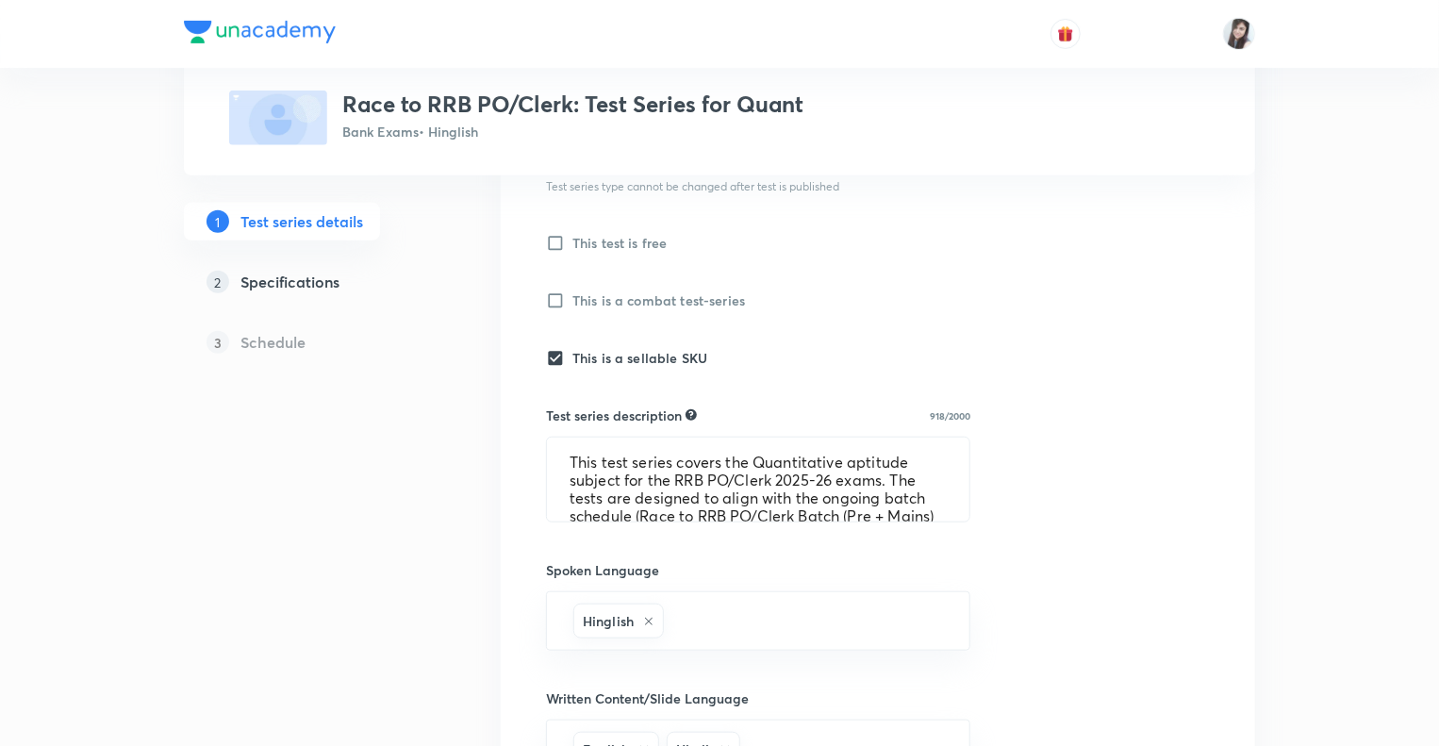
scroll to position [604, 0]
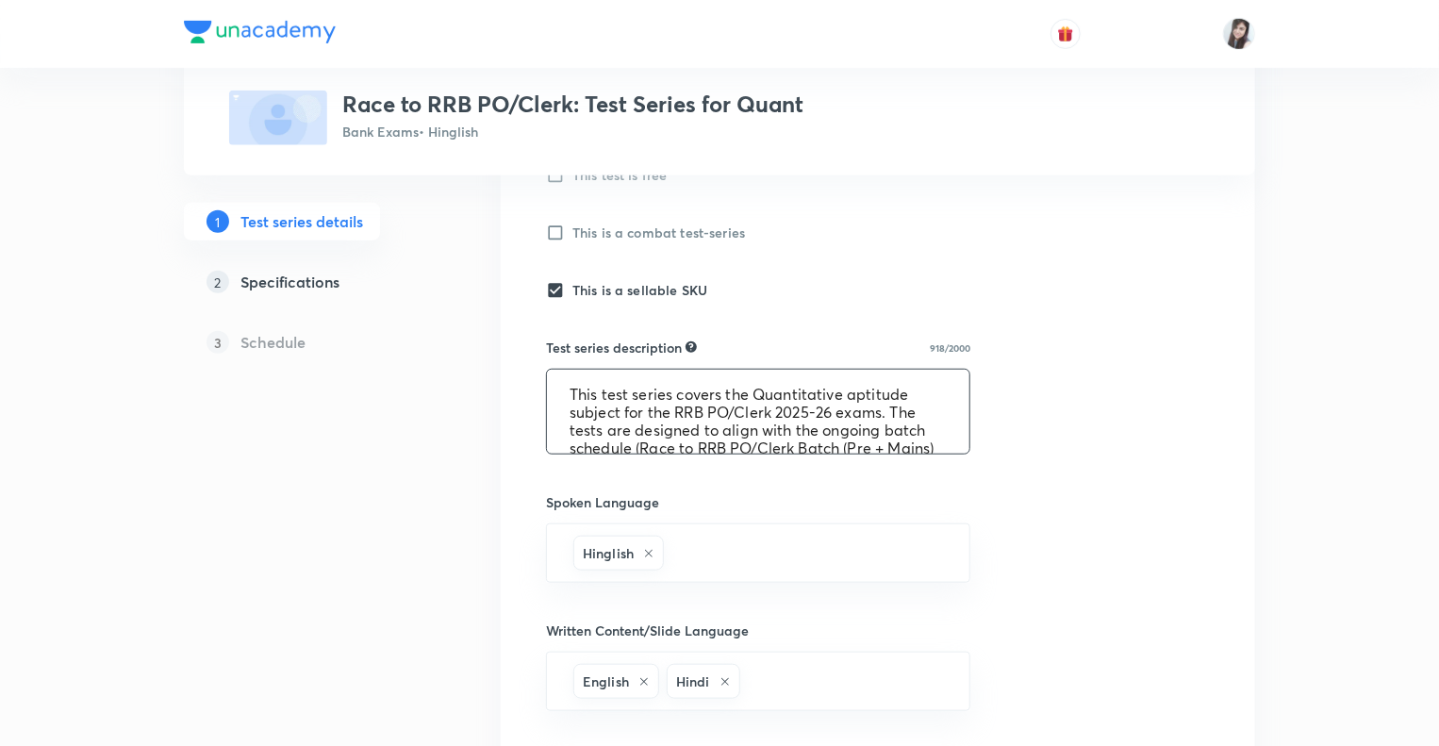
click at [668, 443] on textarea "This test series covers the Quantitative aptitude subject for the RRB PO/Clerk …" at bounding box center [758, 412] width 423 height 84
click at [662, 409] on textarea "This test series covers the Quantitative aptitude subject for the RRB PO/Clerk …" at bounding box center [758, 412] width 423 height 84
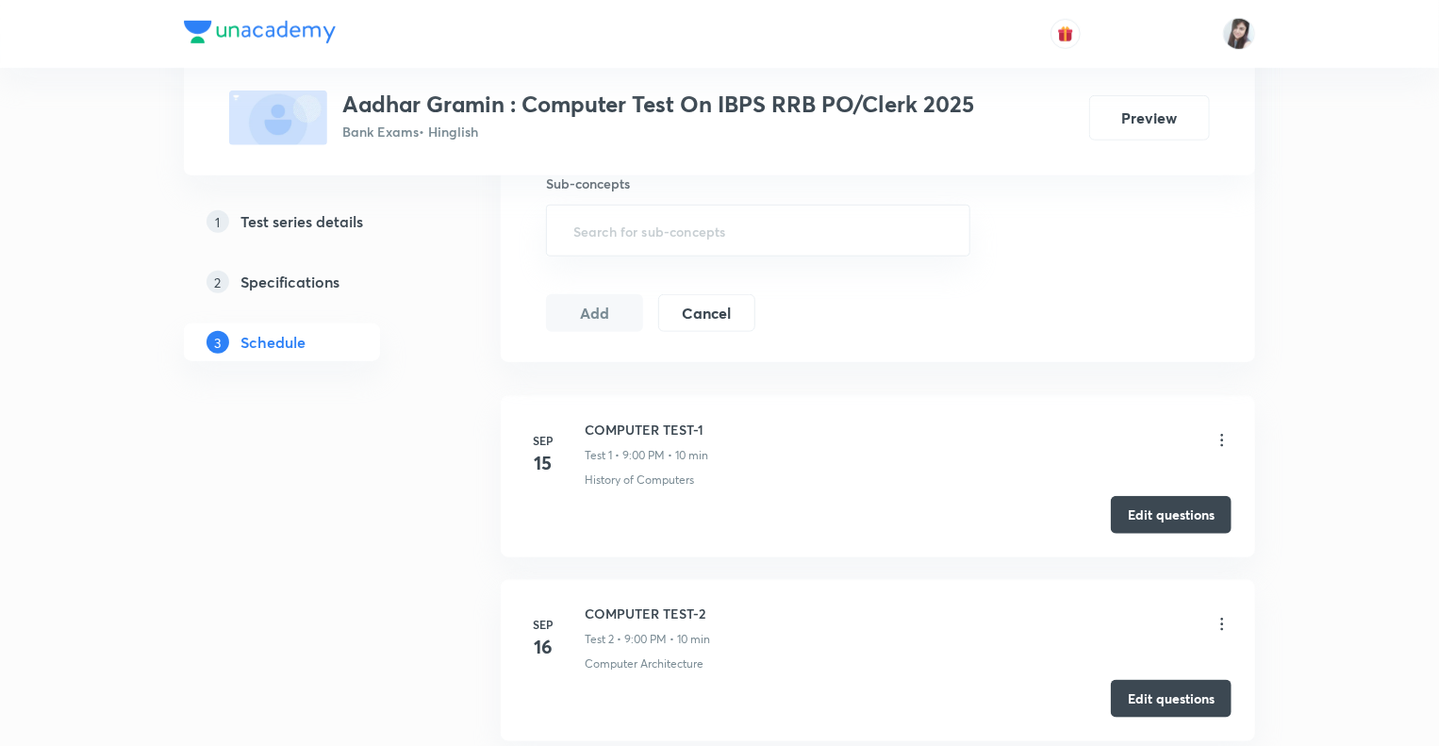
click at [321, 215] on h5 "Test series details" at bounding box center [302, 221] width 123 height 23
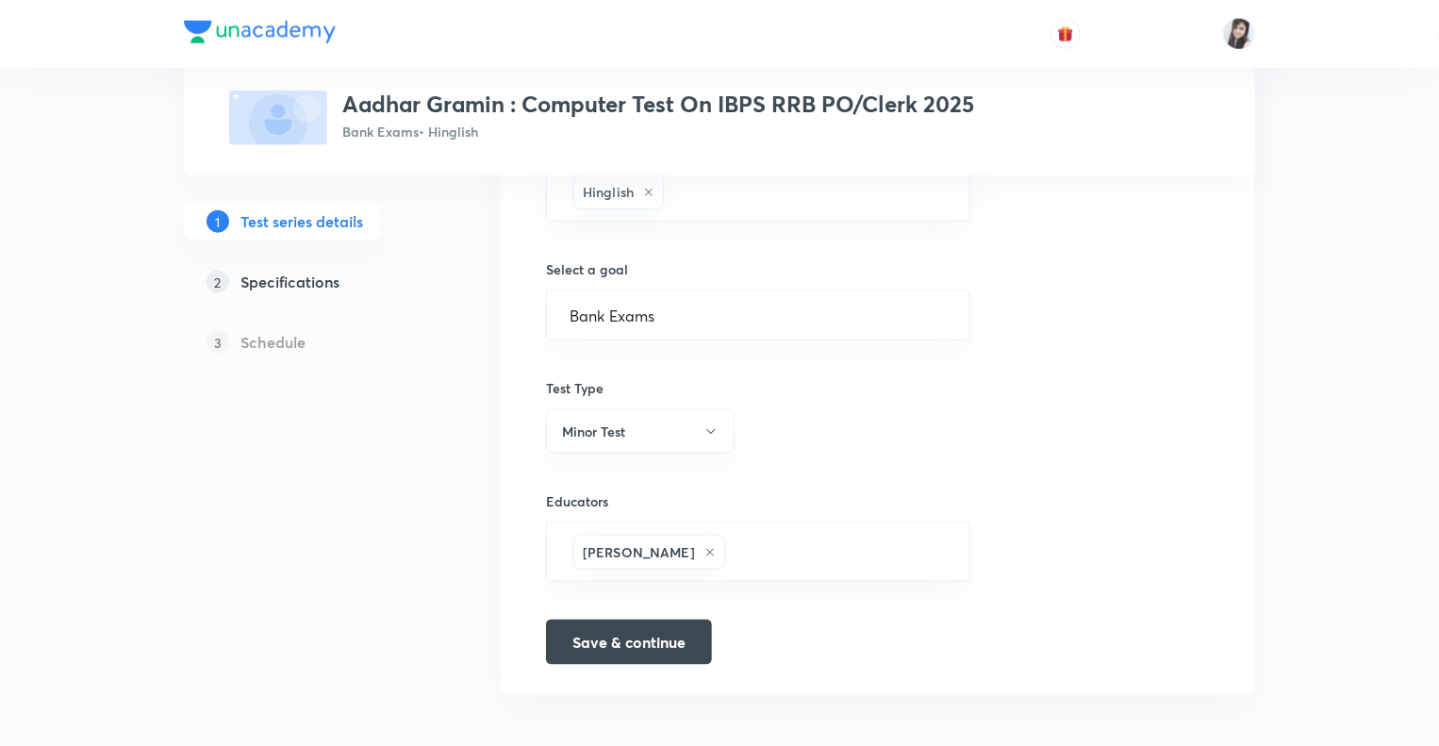
scroll to position [1098, 0]
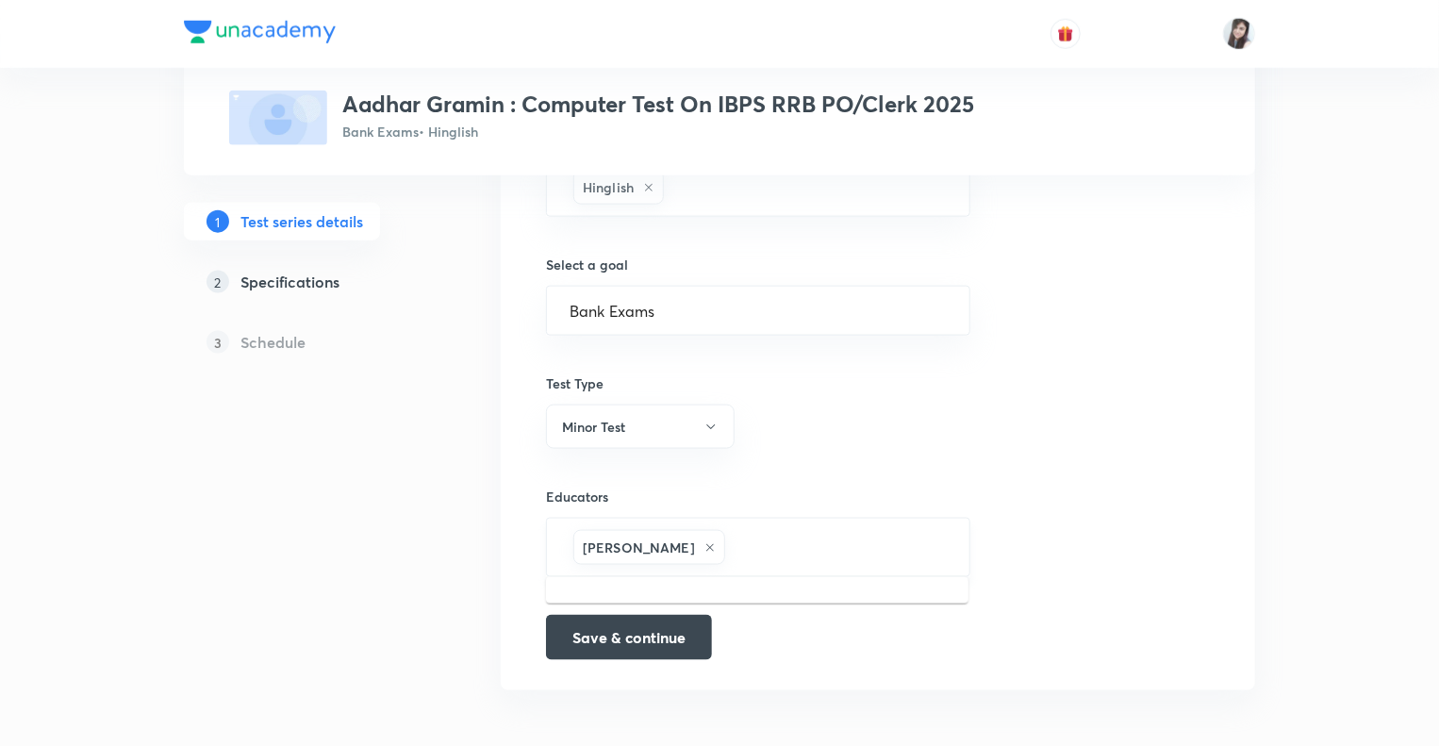
click at [729, 544] on input "text" at bounding box center [838, 547] width 218 height 35
click at [751, 539] on input "text" at bounding box center [838, 547] width 218 height 35
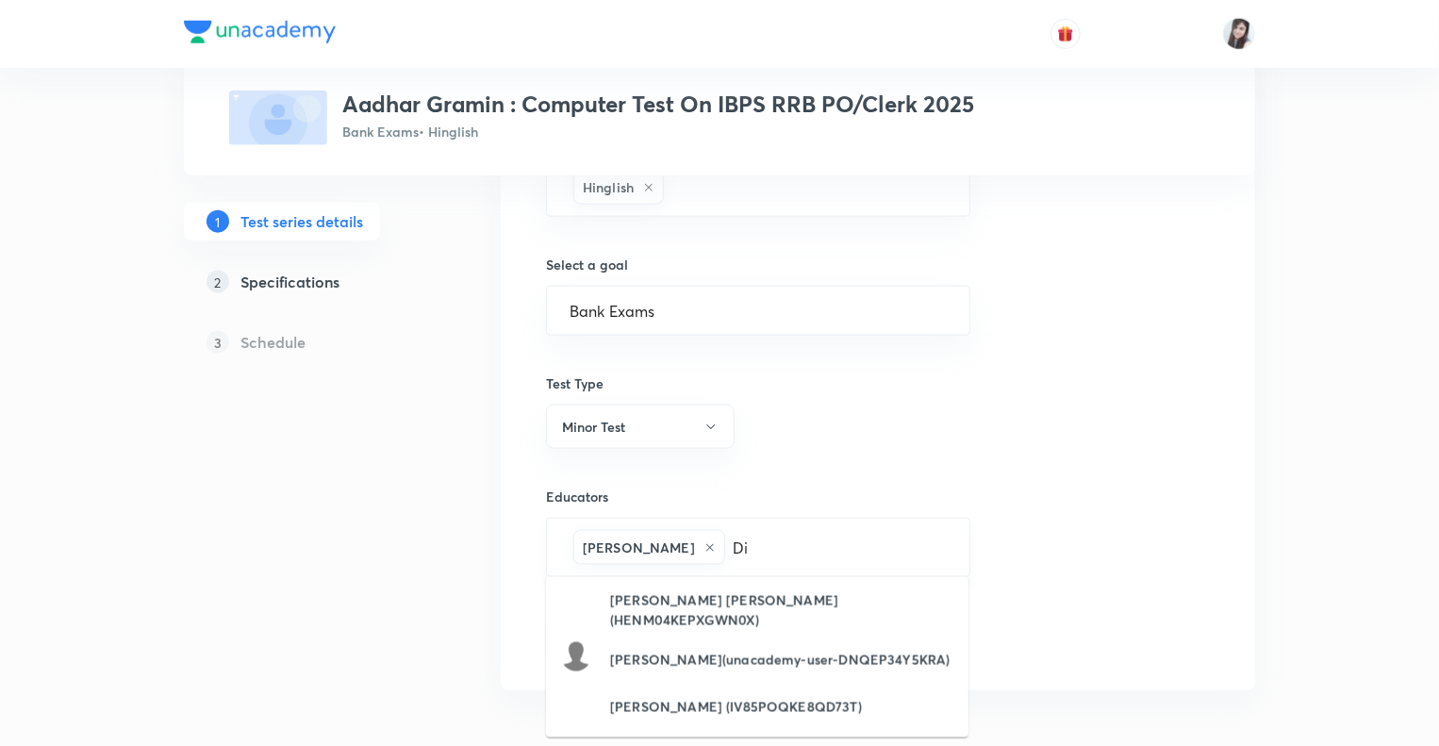
type input "D"
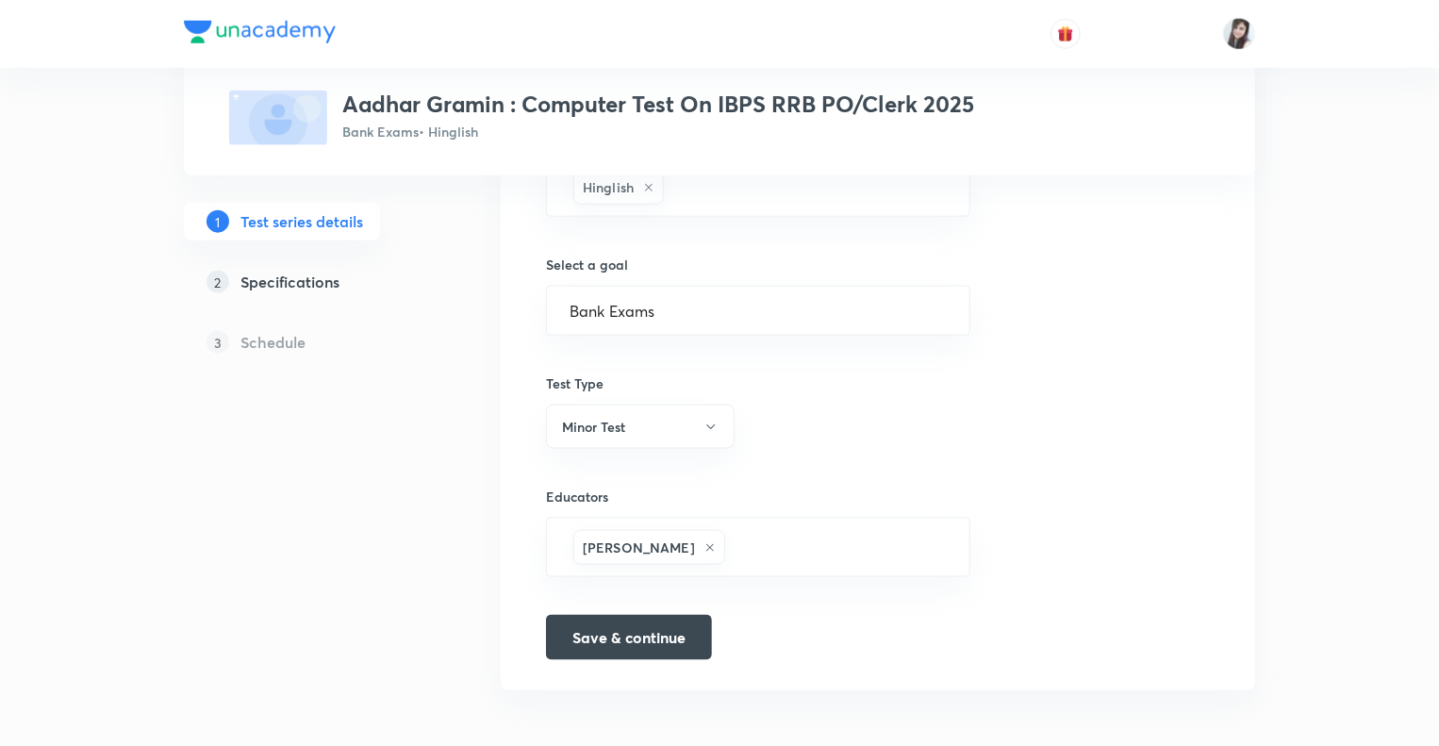
click at [324, 283] on h5 "Specifications" at bounding box center [290, 282] width 99 height 23
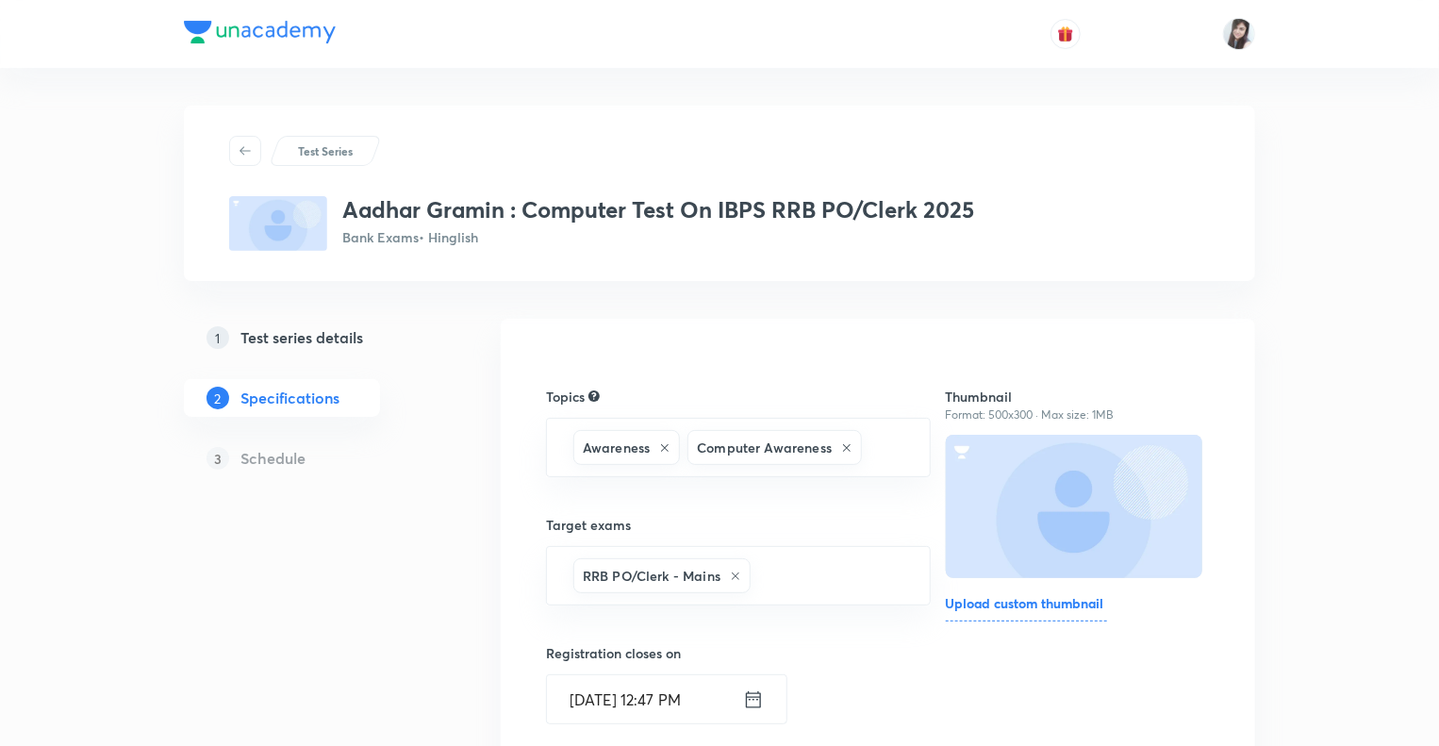
click at [348, 341] on h5 "Test series details" at bounding box center [302, 337] width 123 height 23
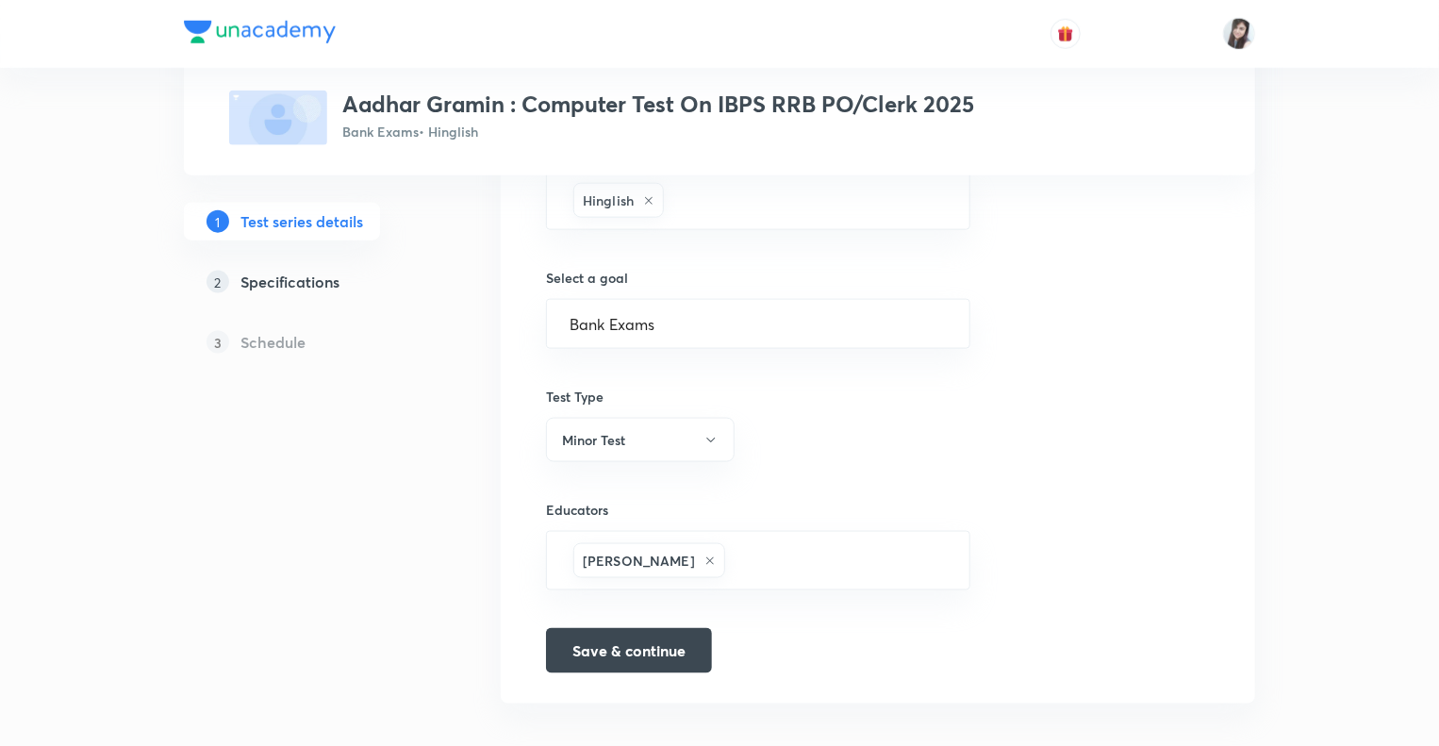
scroll to position [1098, 0]
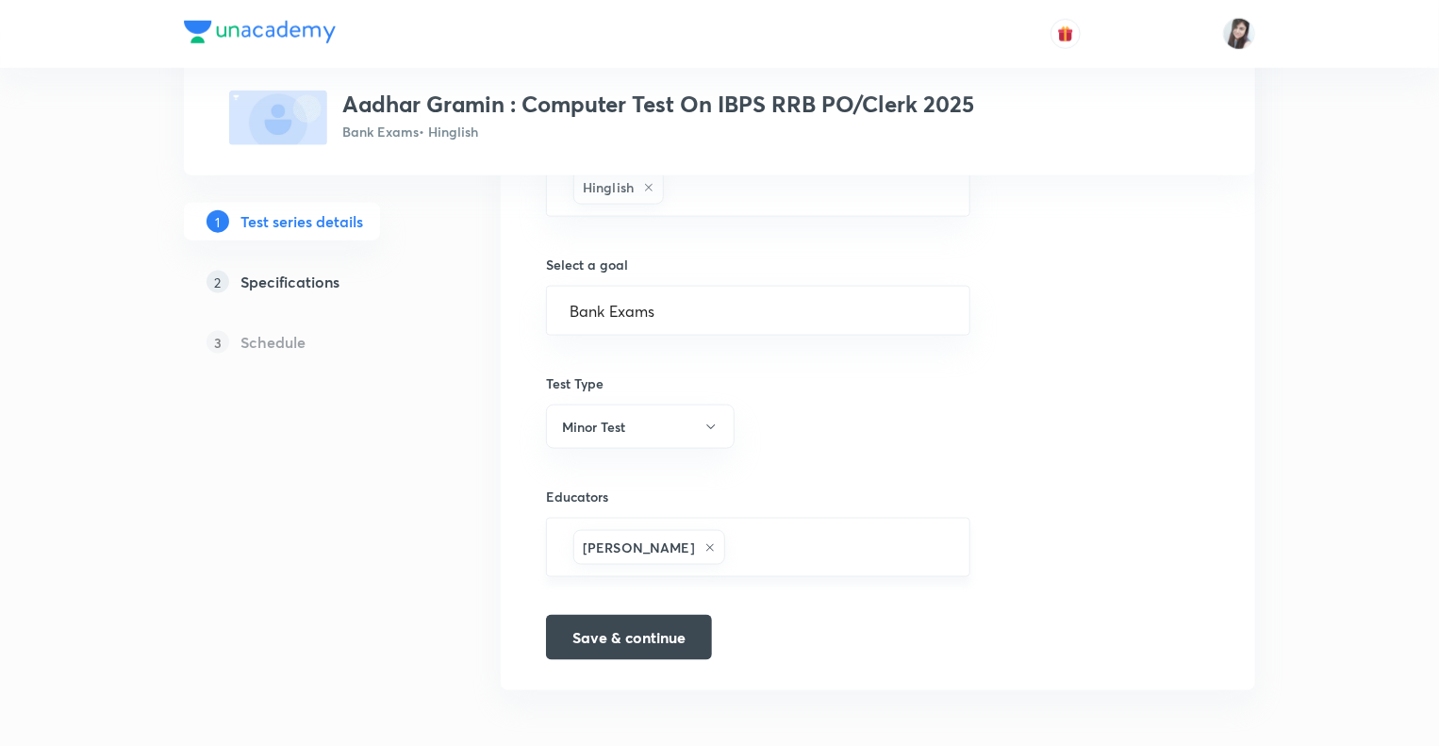
click at [599, 541] on h6 "Dipesh Kumar" at bounding box center [639, 548] width 112 height 20
click at [325, 292] on h5 "Specifications" at bounding box center [290, 282] width 99 height 23
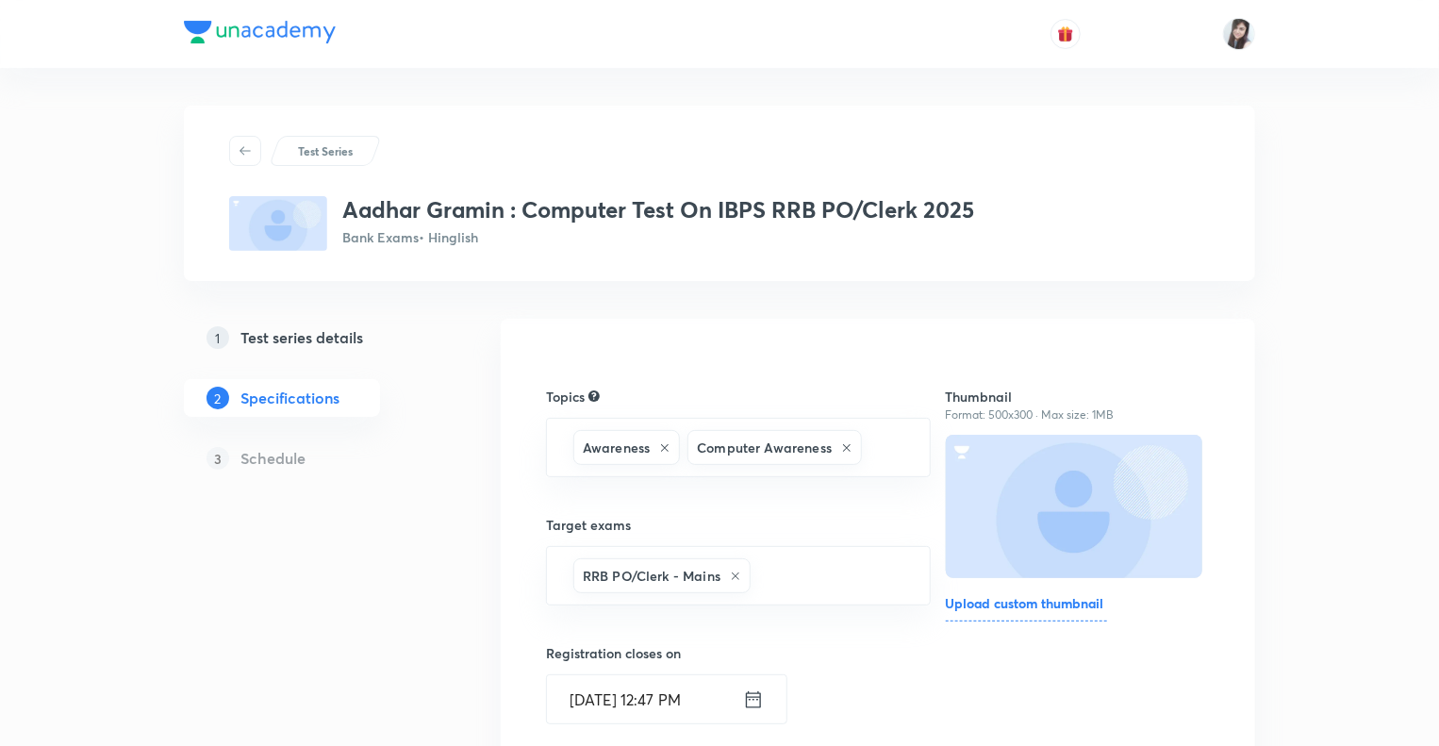
click at [441, 523] on div "Test Series Aadhar Gramin : Computer Test On IBPS RRB PO/Clerk 2025 Bank Exams …" at bounding box center [719, 720] width 1071 height 1229
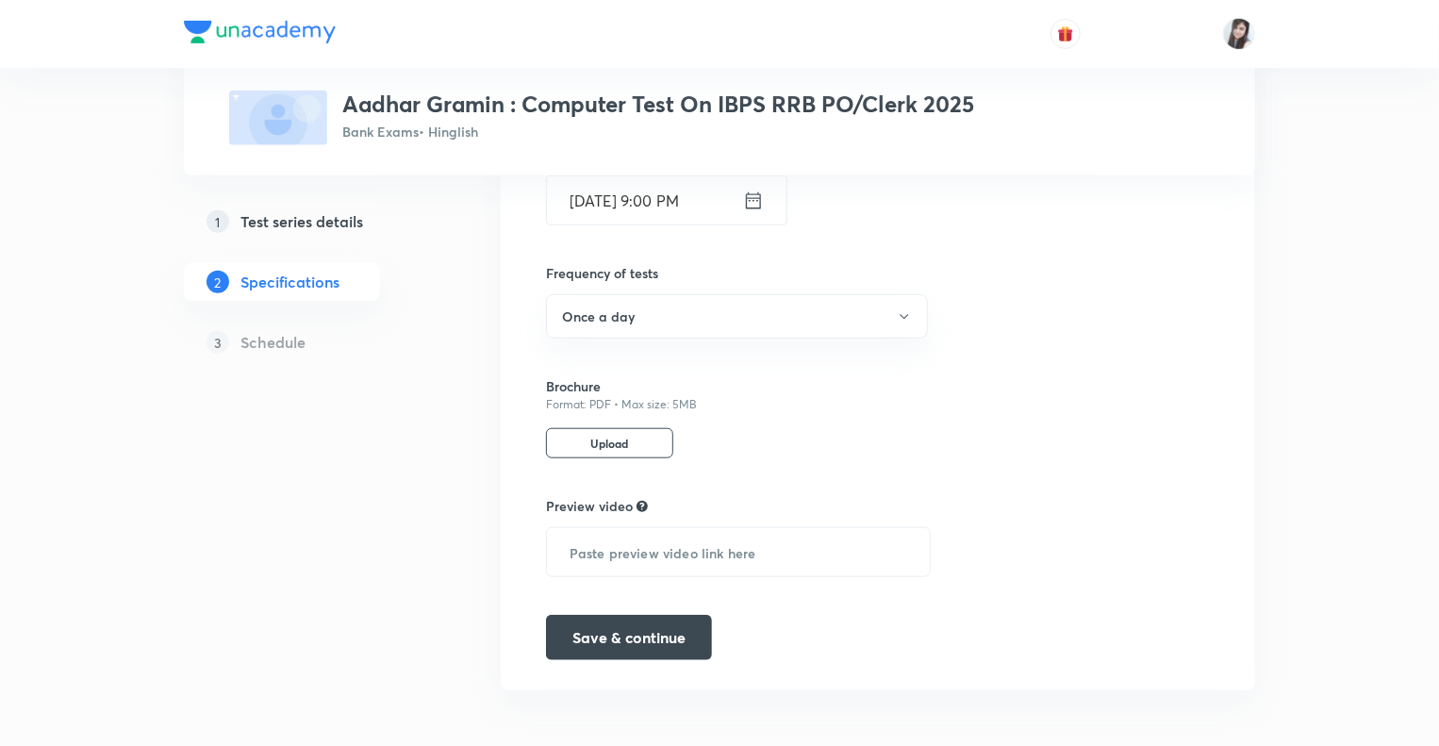
scroll to position [619, 0]
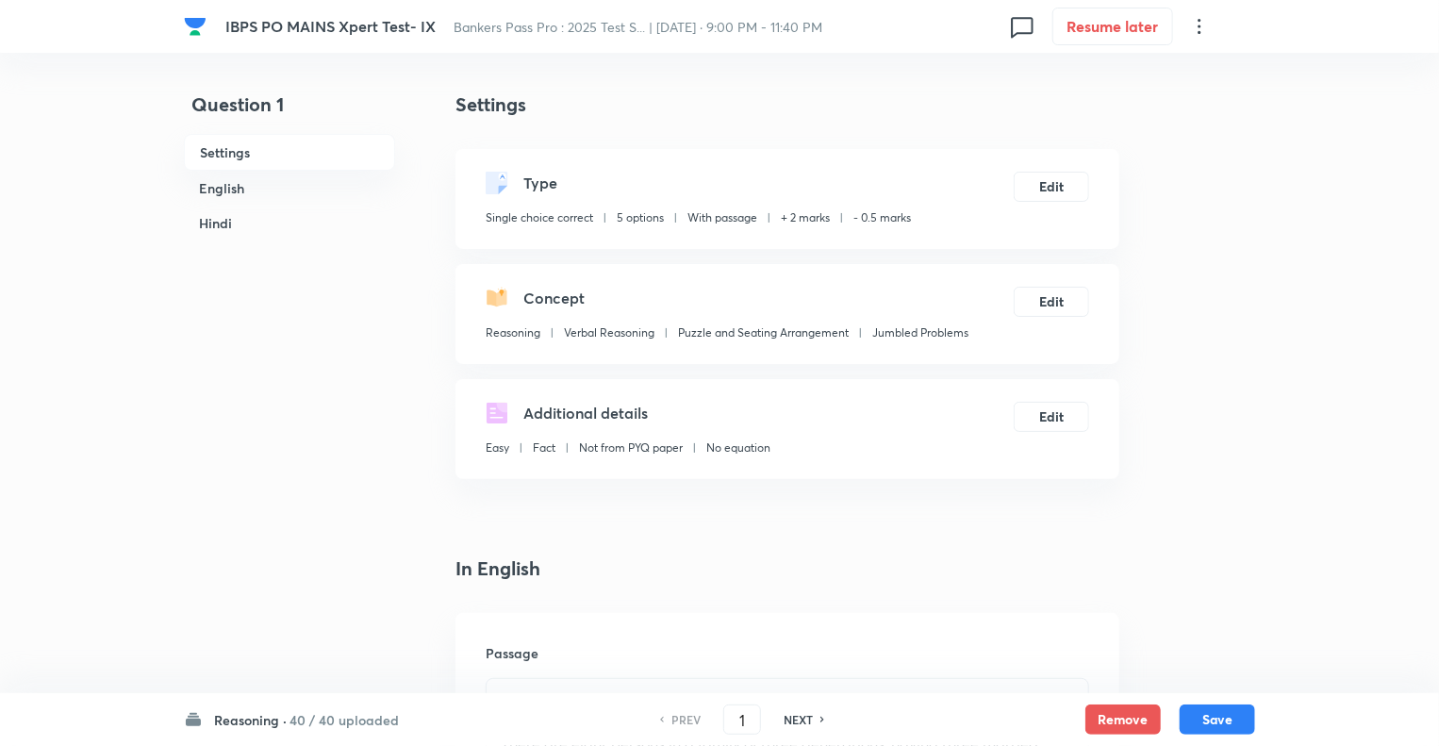
click at [228, 723] on h6 "Reasoning ·" at bounding box center [250, 720] width 73 height 20
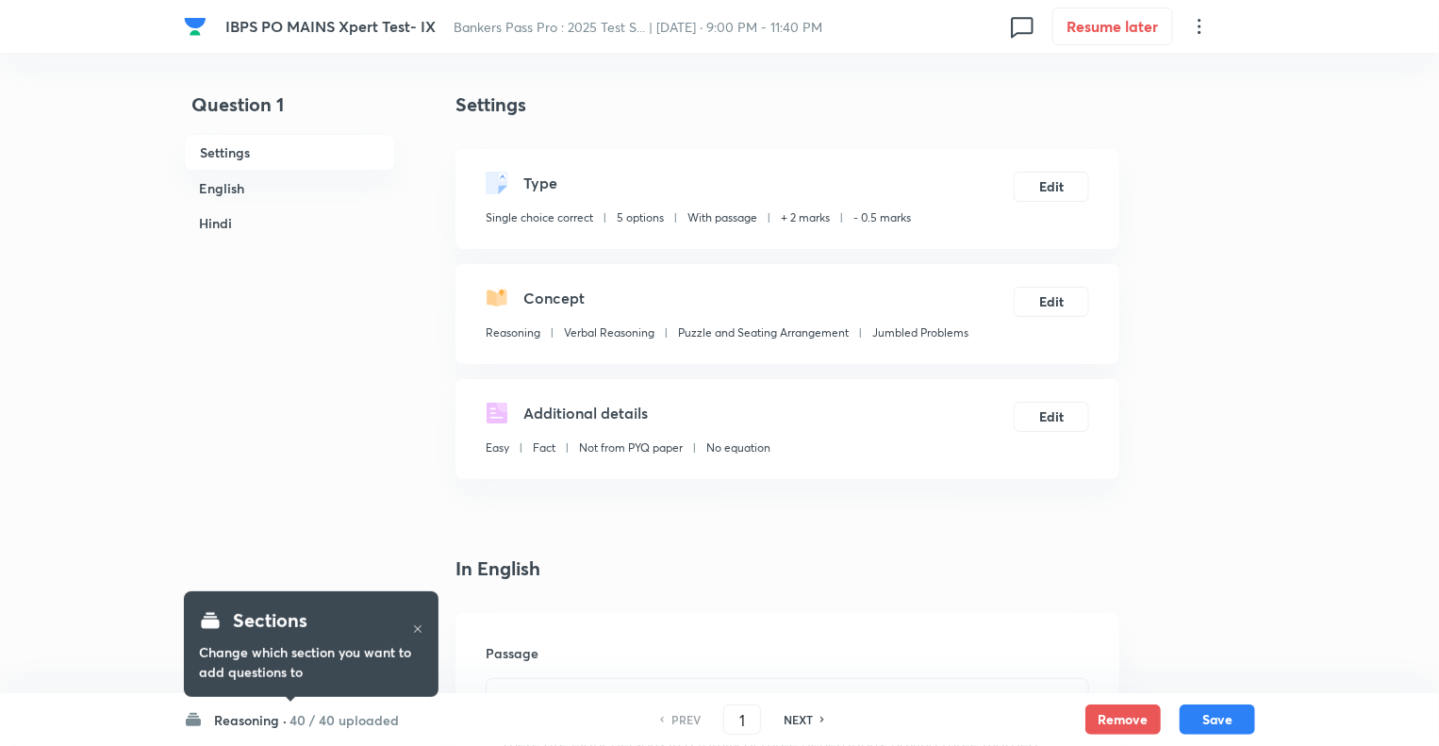
click at [224, 720] on h6 "Reasoning ·" at bounding box center [250, 720] width 73 height 20
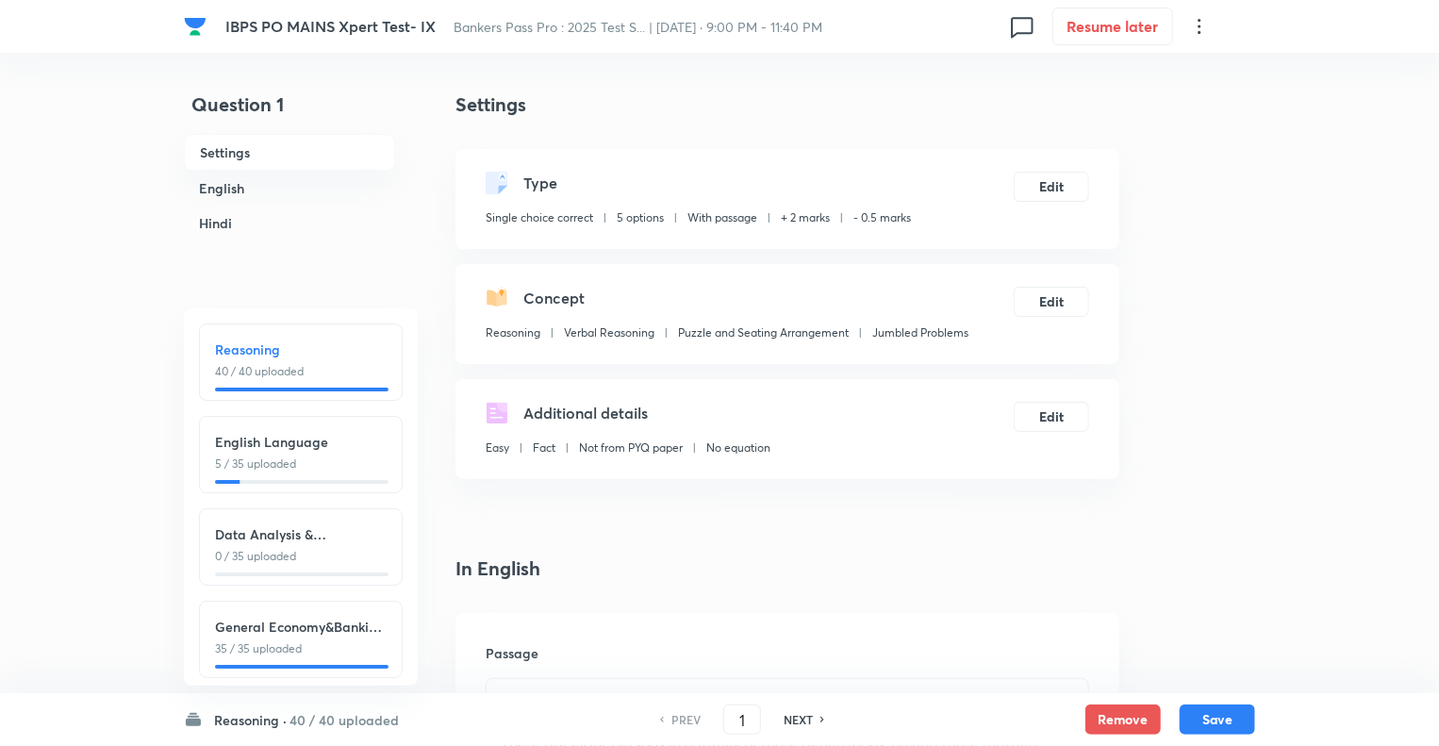
click at [260, 460] on p "5 / 35 uploaded" at bounding box center [301, 464] width 172 height 17
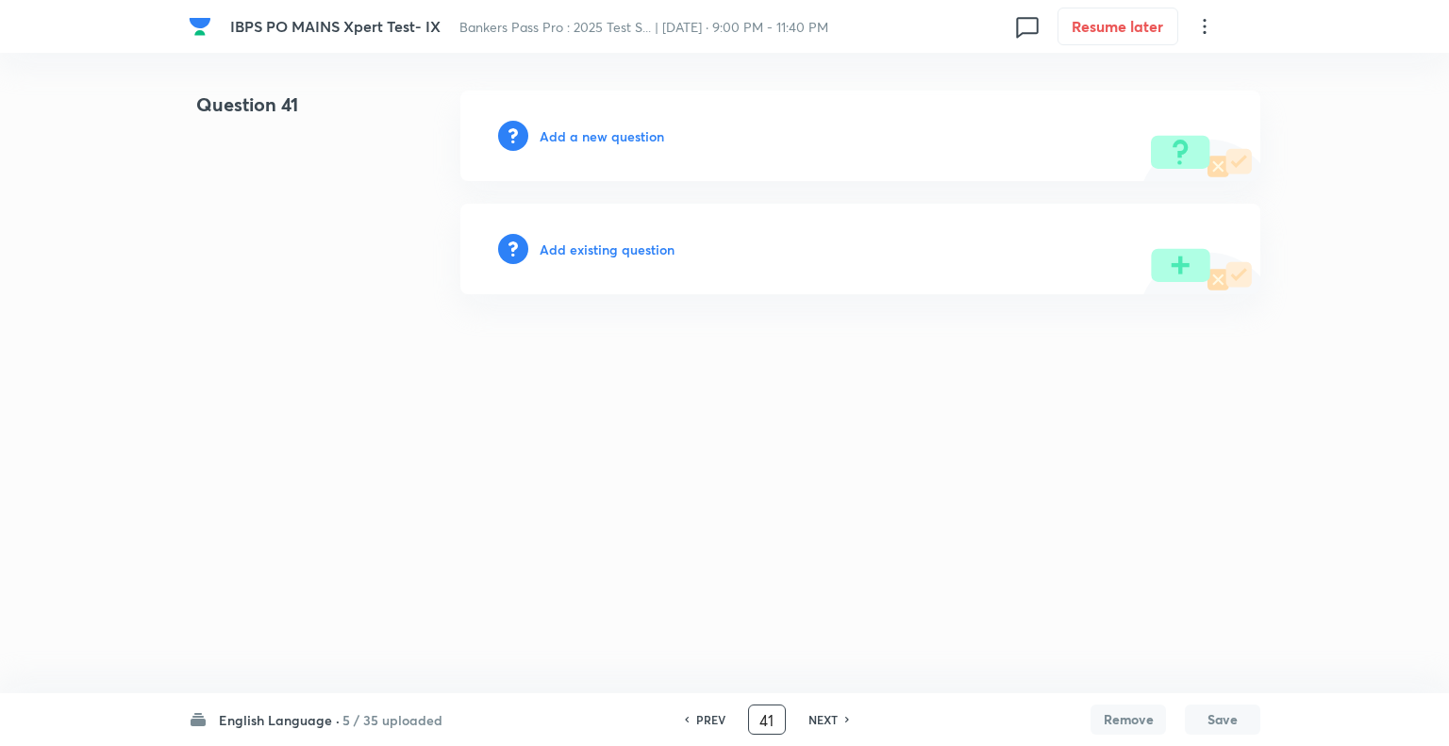
click at [766, 723] on input "41" at bounding box center [767, 720] width 36 height 33
type input "71"
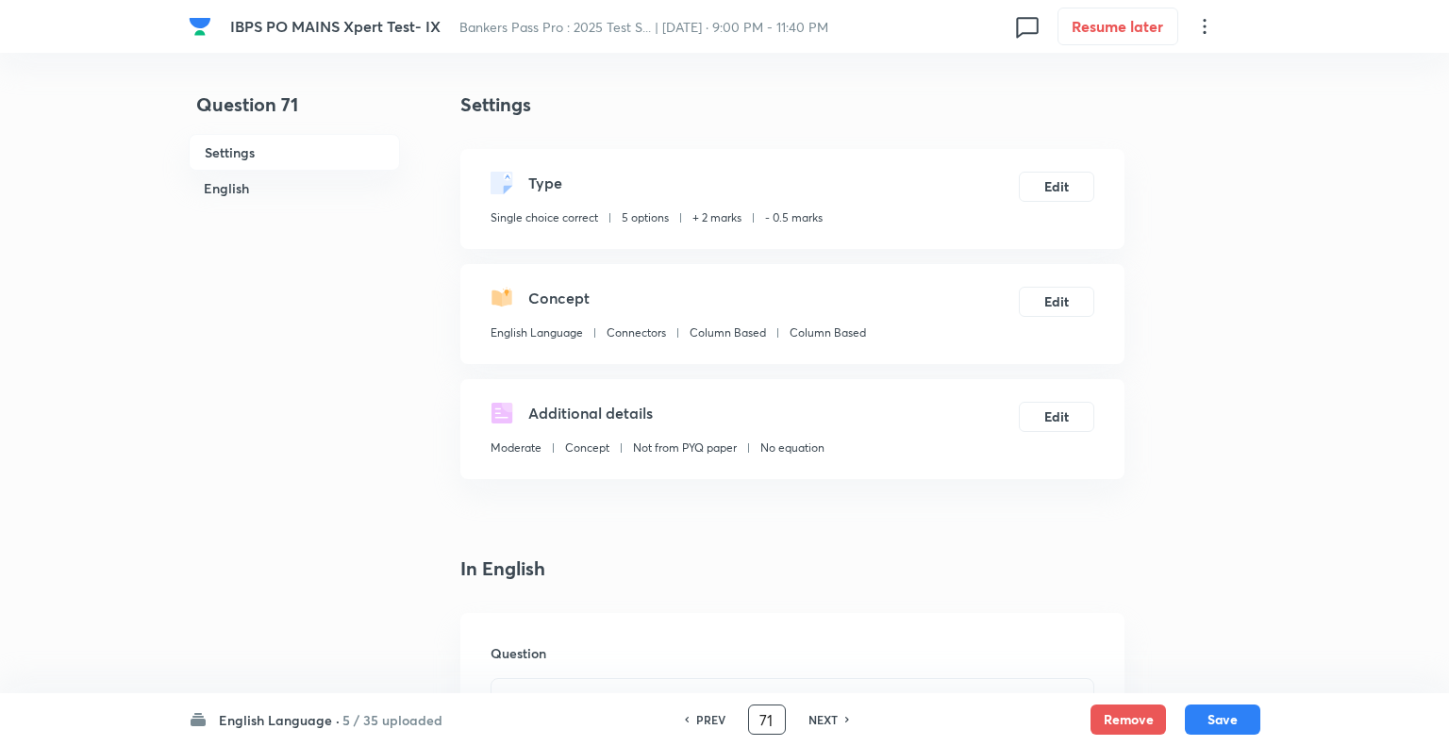
checkbox input "true"
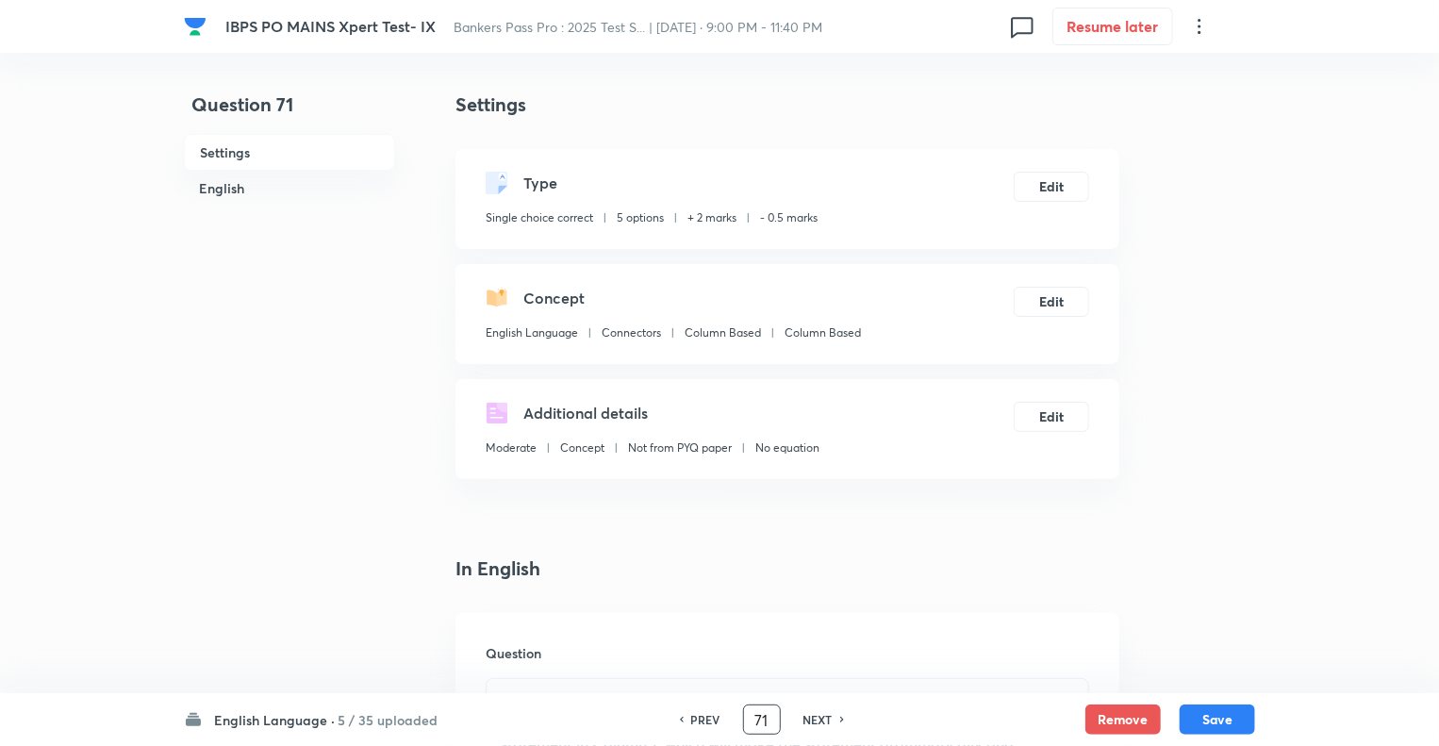
click at [691, 714] on h6 "PREV" at bounding box center [705, 719] width 29 height 17
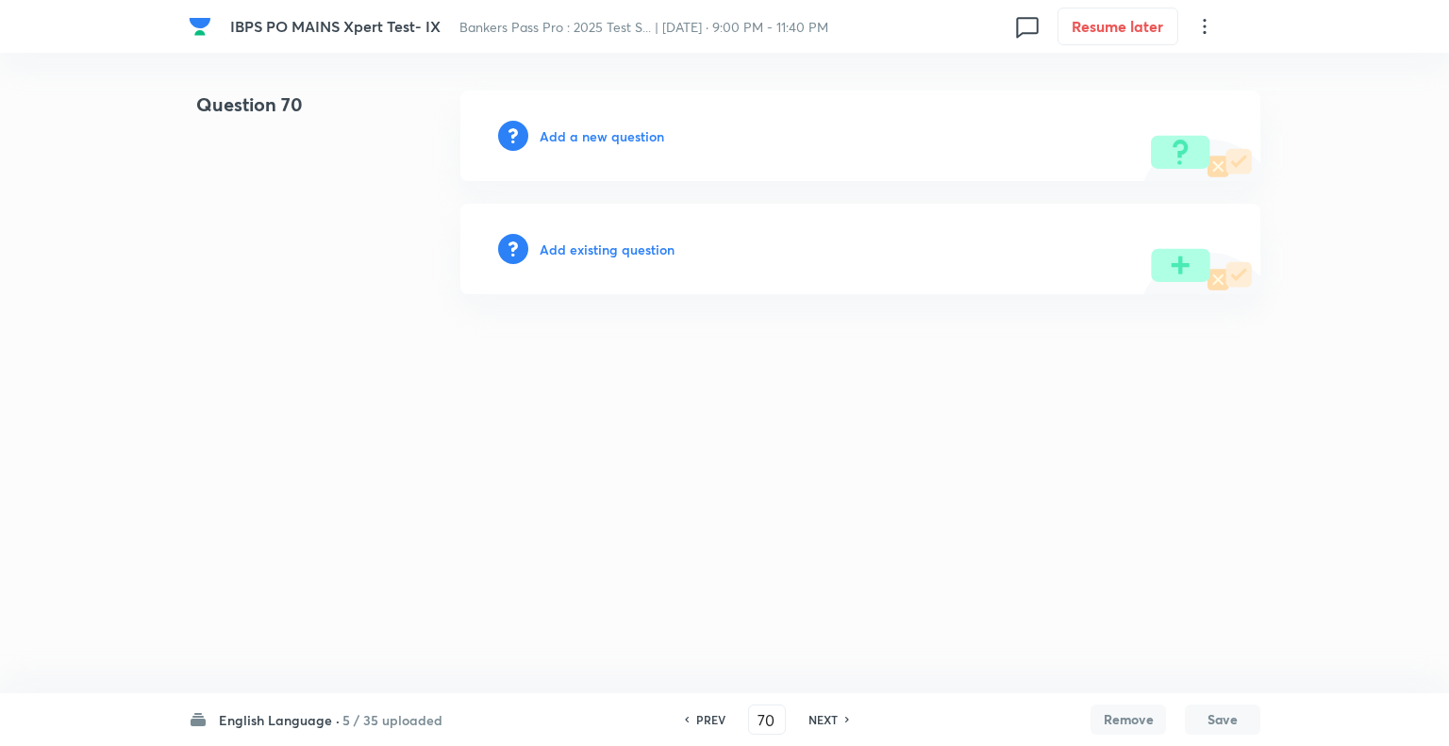
click at [690, 714] on div "PREV" at bounding box center [708, 719] width 50 height 17
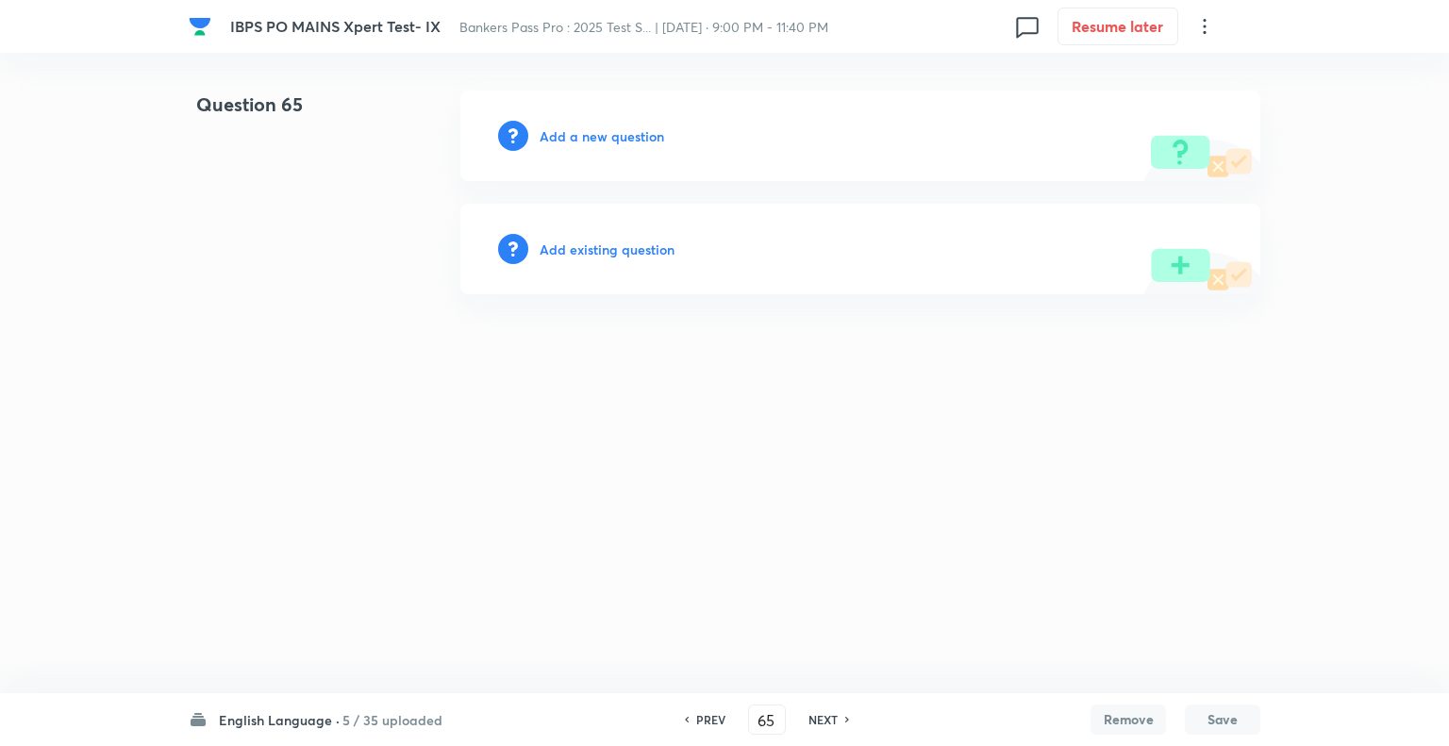
click at [817, 720] on h6 "NEXT" at bounding box center [822, 719] width 29 height 17
type input "66"
click at [557, 135] on h6 "Add a new question" at bounding box center [601, 136] width 124 height 20
click at [557, 135] on h6 "Choose a question type" at bounding box center [611, 136] width 145 height 20
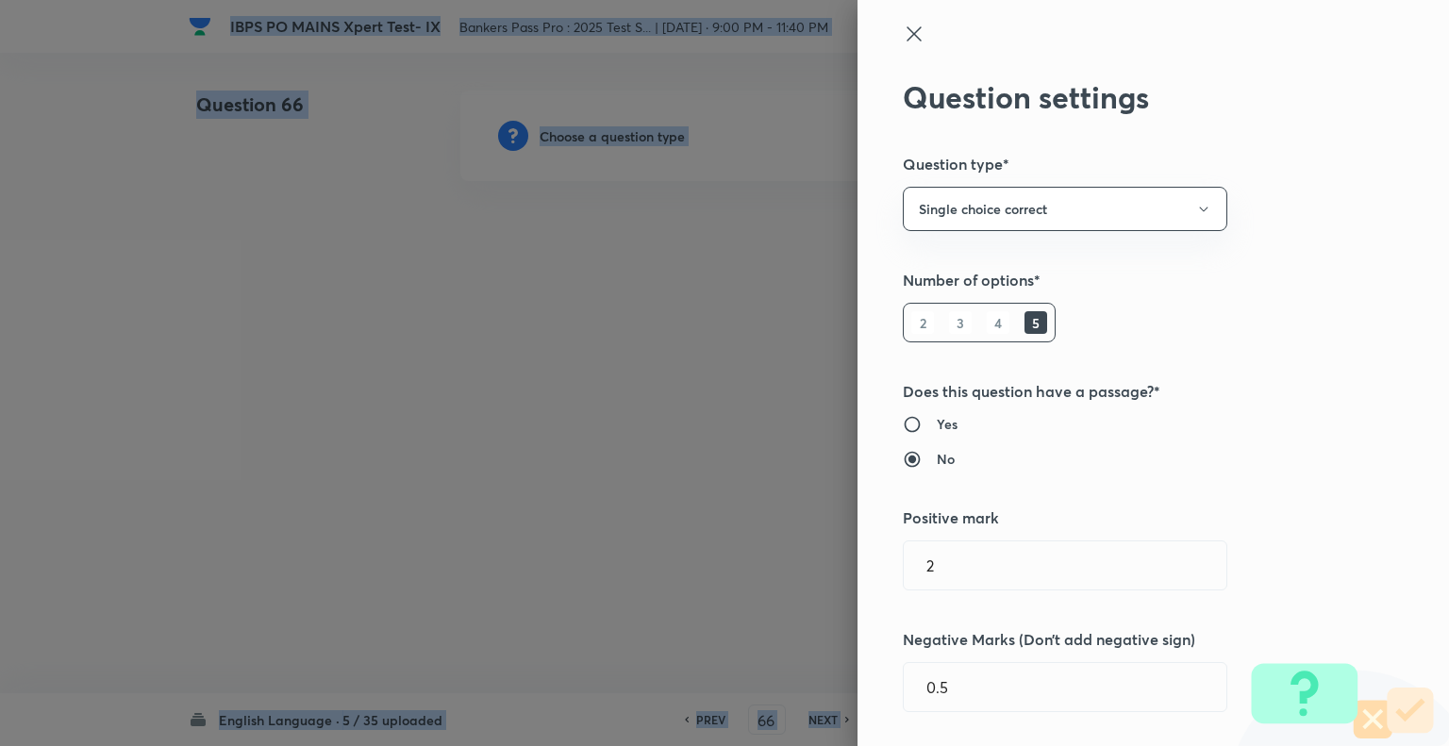
click at [557, 135] on div at bounding box center [724, 373] width 1449 height 746
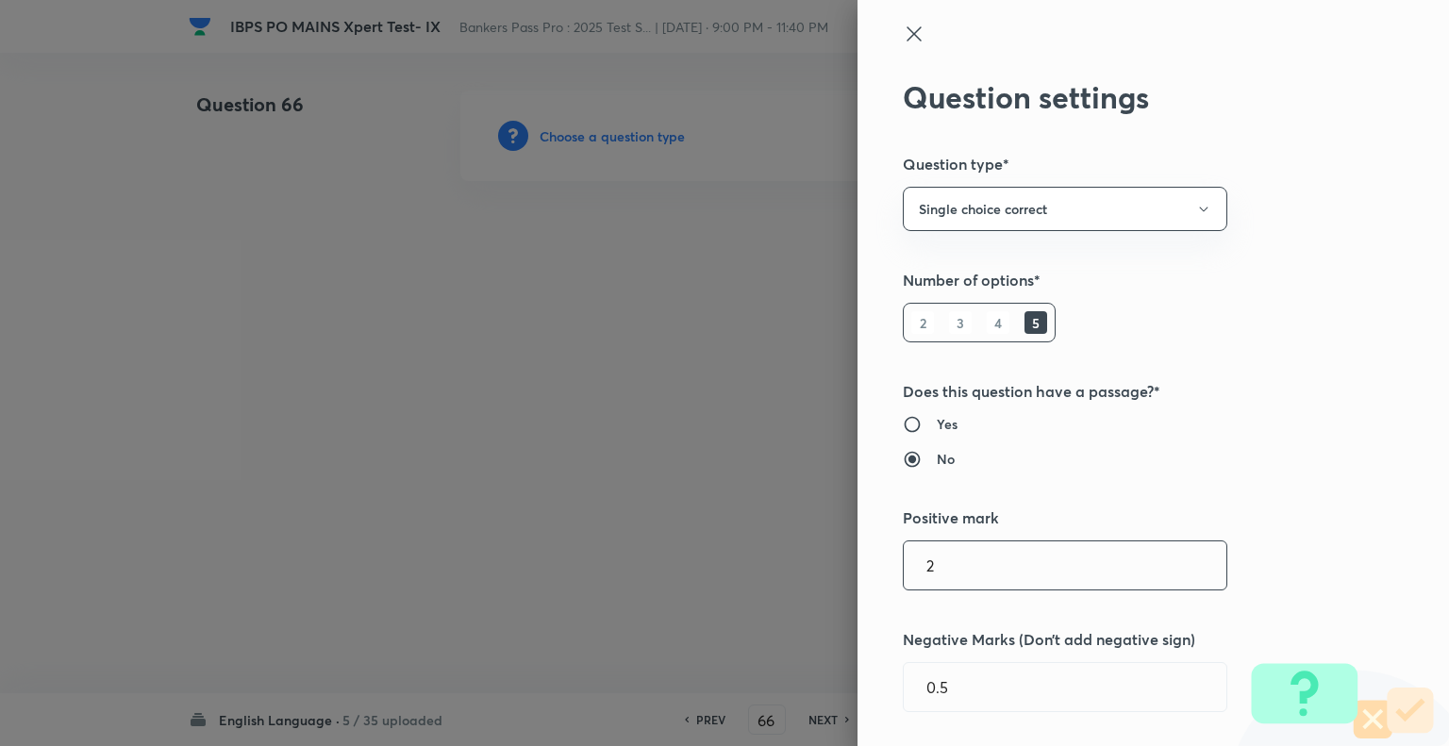
click at [954, 561] on input "2" at bounding box center [1065, 565] width 323 height 48
type input "1"
click at [928, 688] on input "0.5" at bounding box center [1065, 687] width 323 height 48
type input "0.25"
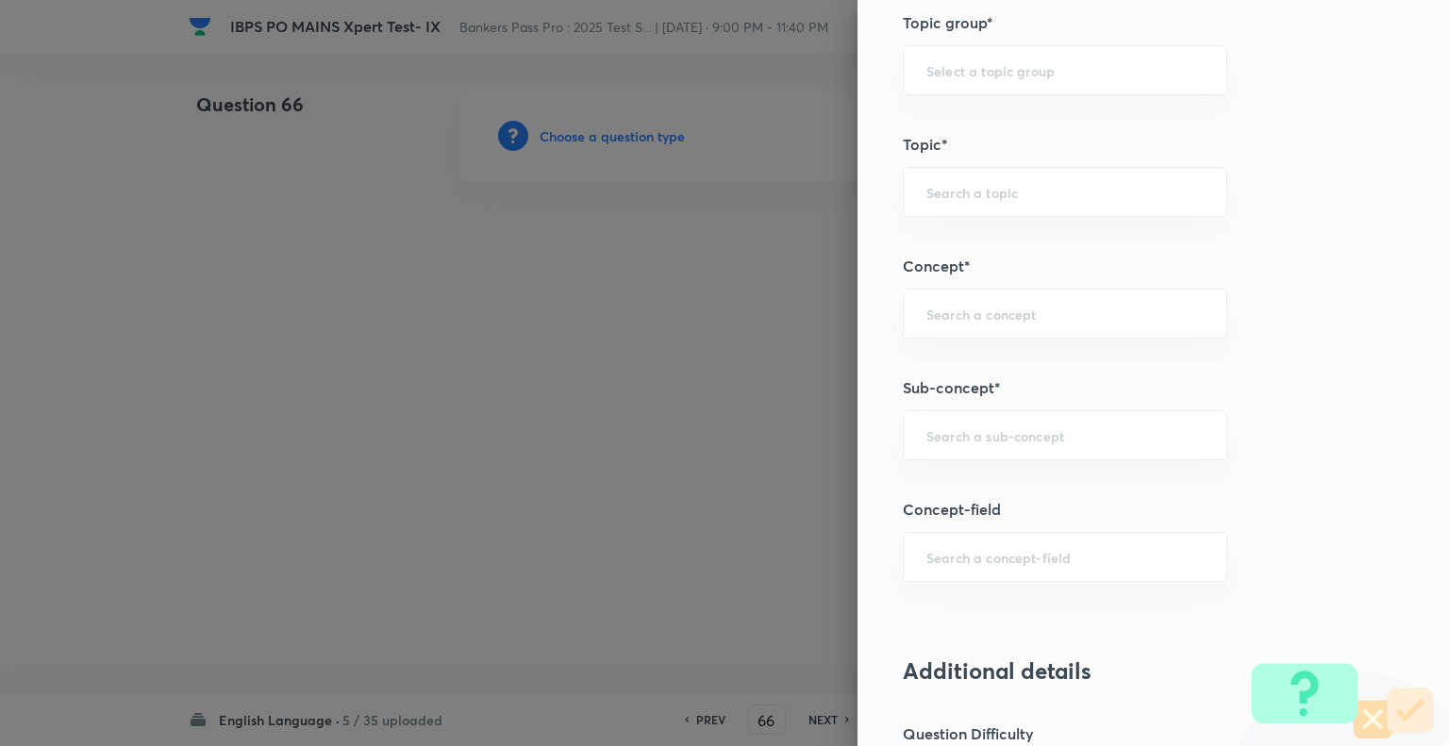
scroll to position [932, 0]
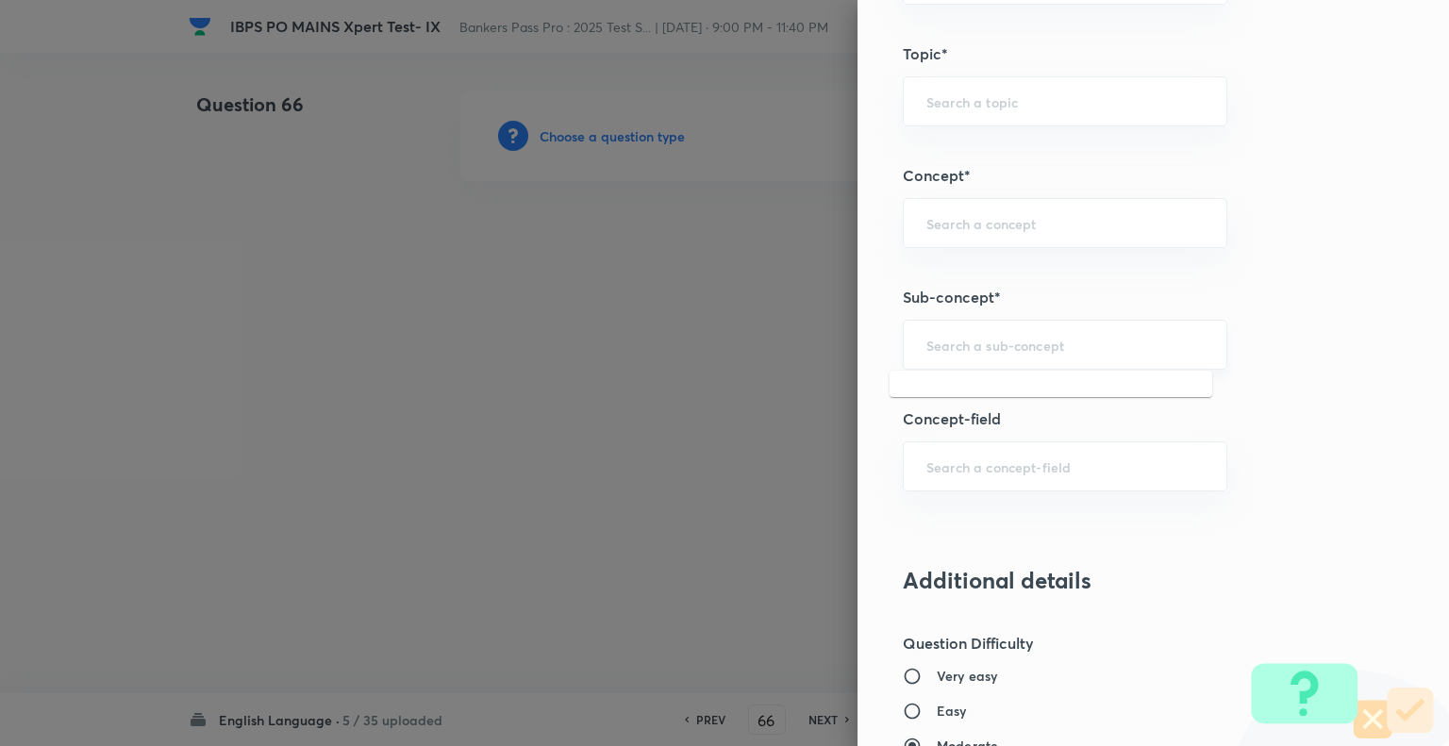
click at [1029, 343] on input "text" at bounding box center [1064, 345] width 277 height 18
click at [987, 400] on li "Missing Paragraphs" at bounding box center [1050, 395] width 323 height 34
type input "Missing Paragraphs"
type input "English Language"
type input "Reading Comprehension"
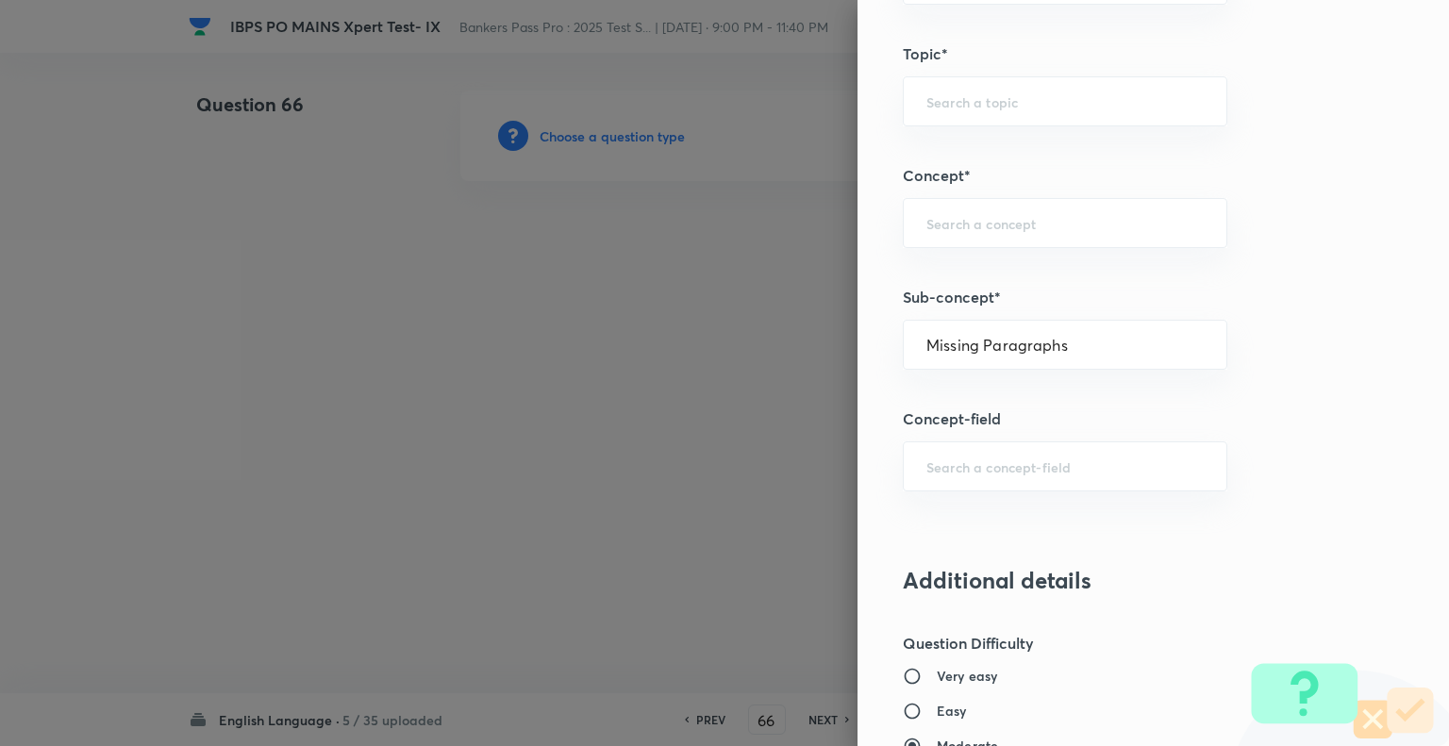
type input "Comprehension"
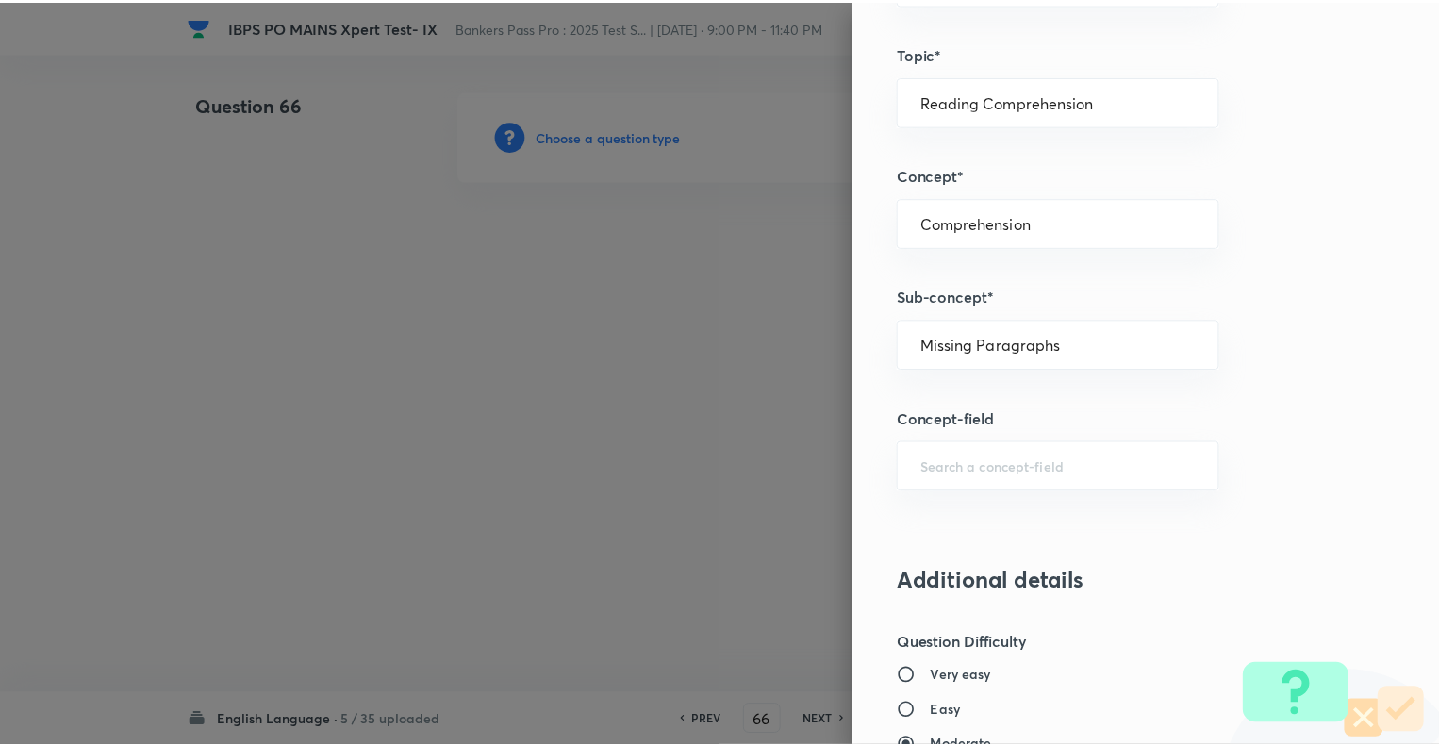
scroll to position [1821, 0]
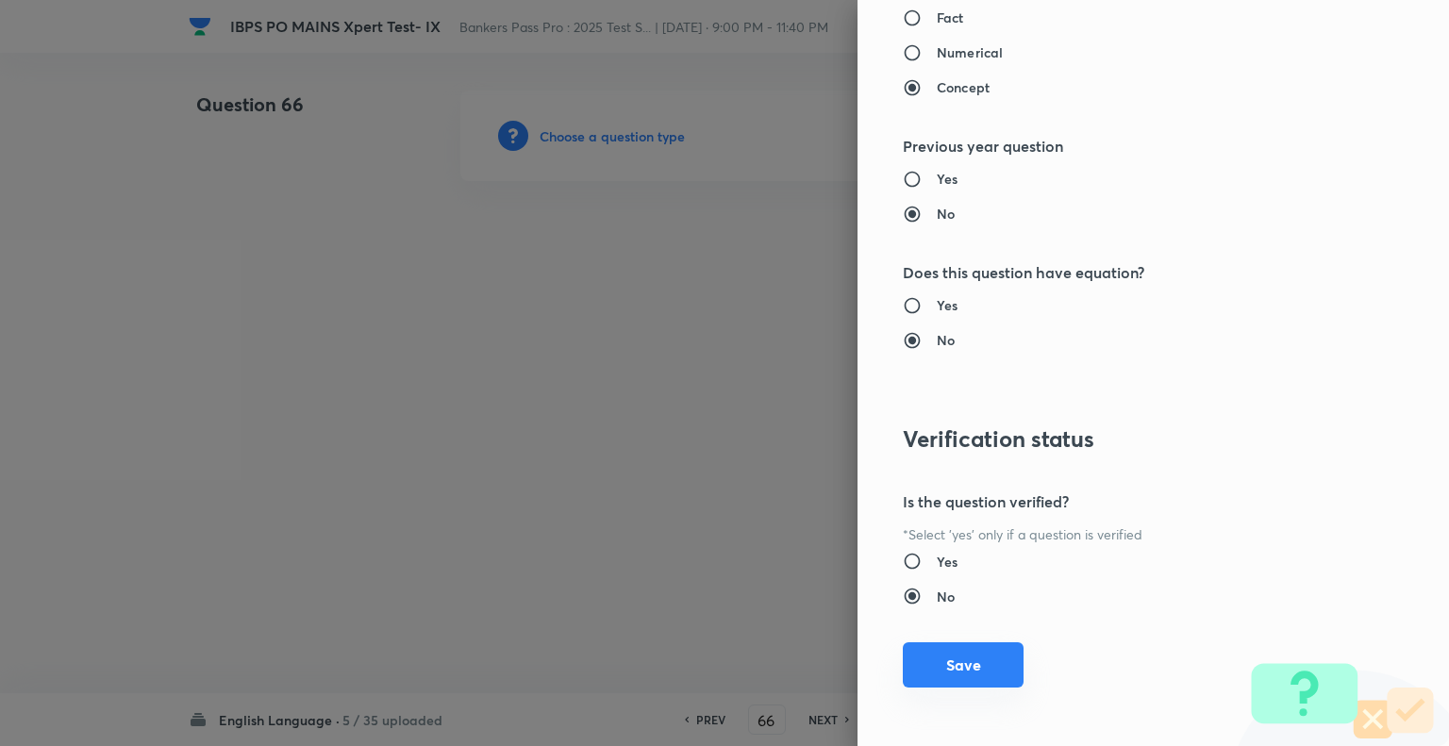
click at [938, 642] on button "Save" at bounding box center [963, 664] width 121 height 45
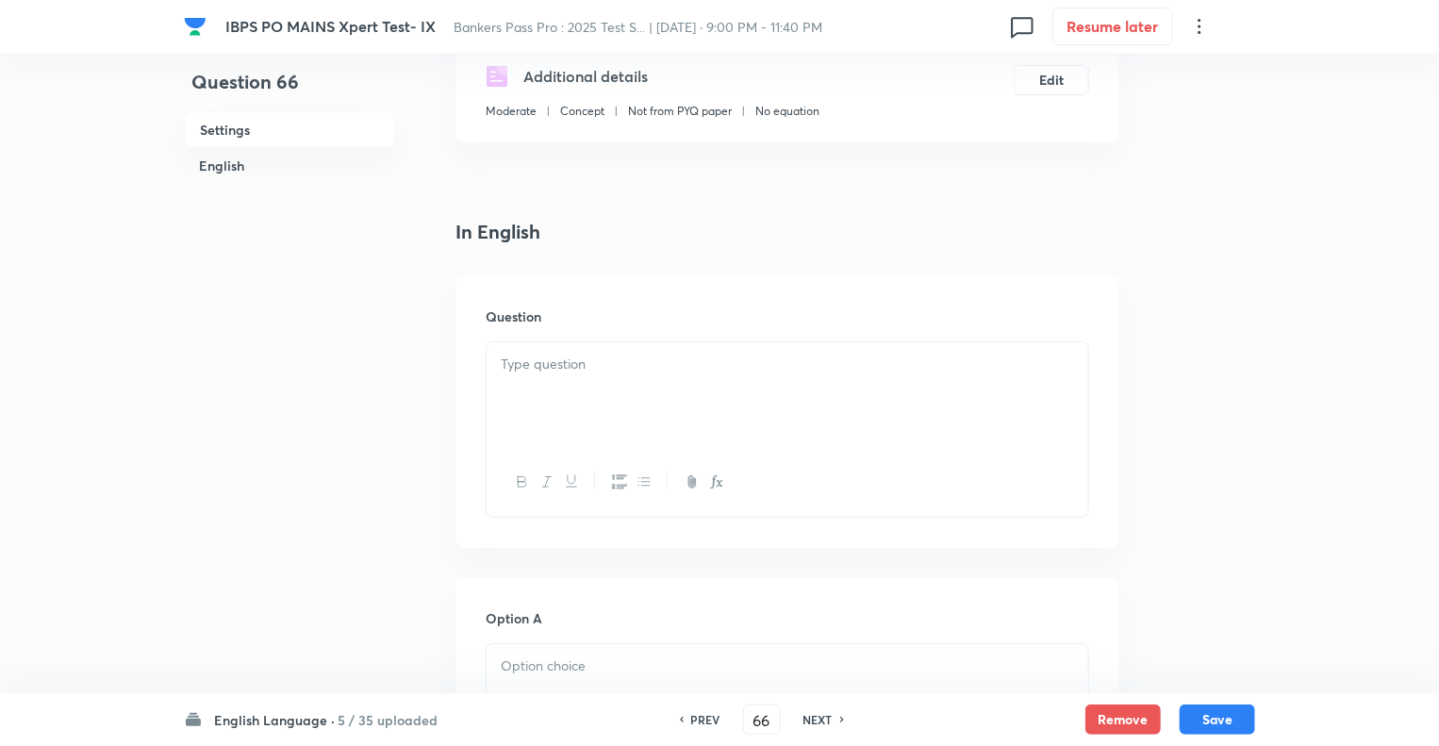
scroll to position [340, 0]
click at [516, 376] on div at bounding box center [788, 393] width 602 height 106
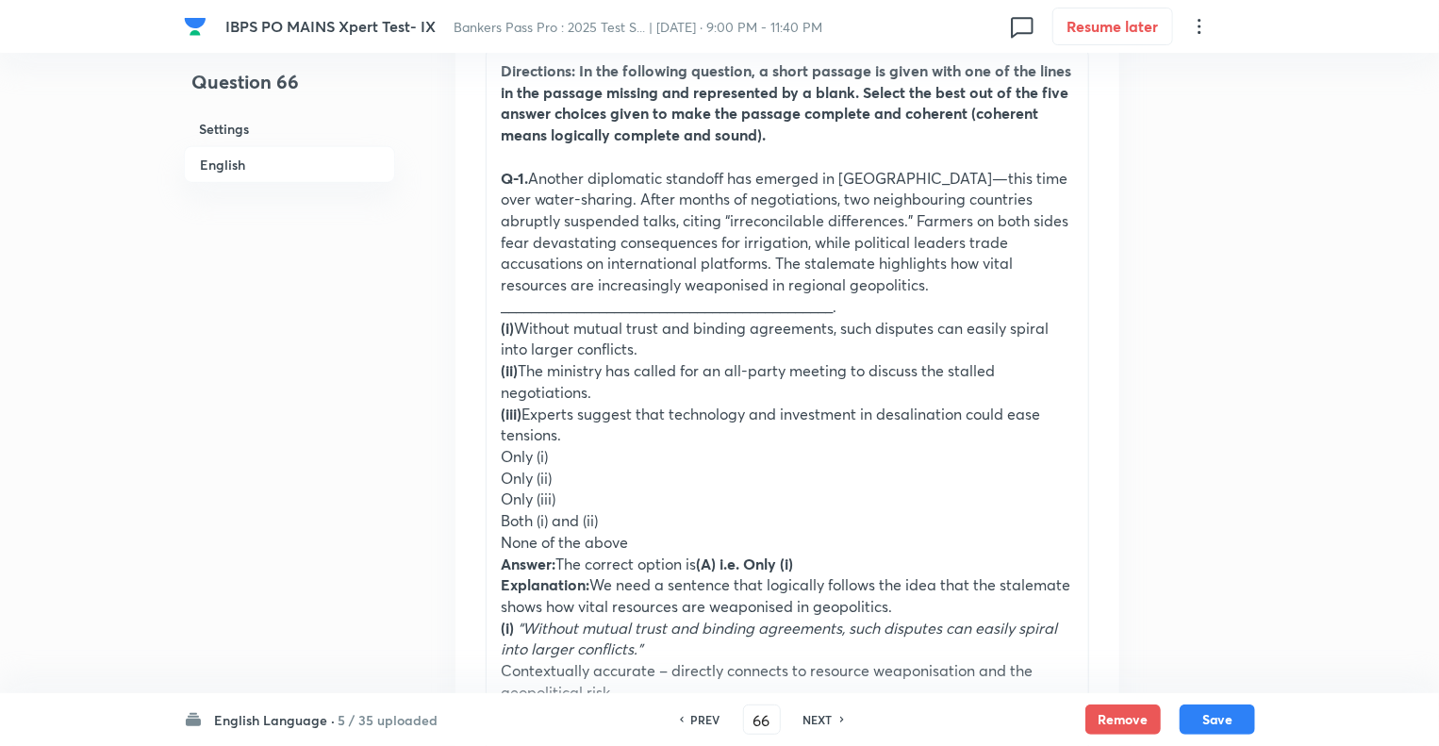
scroll to position [717, 0]
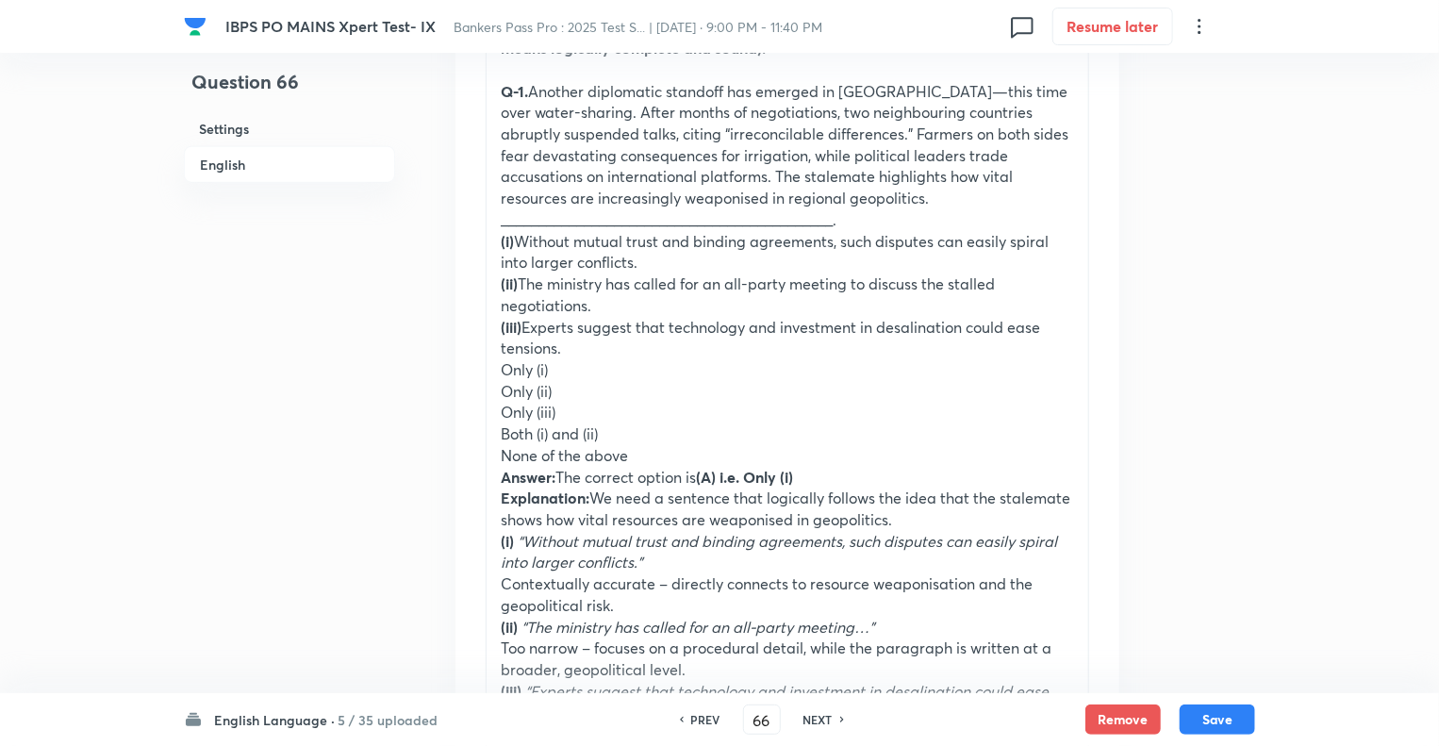
click at [533, 90] on p "Q-1. Another diplomatic standoff has emerged in South Asia—this time over water…" at bounding box center [787, 156] width 573 height 150
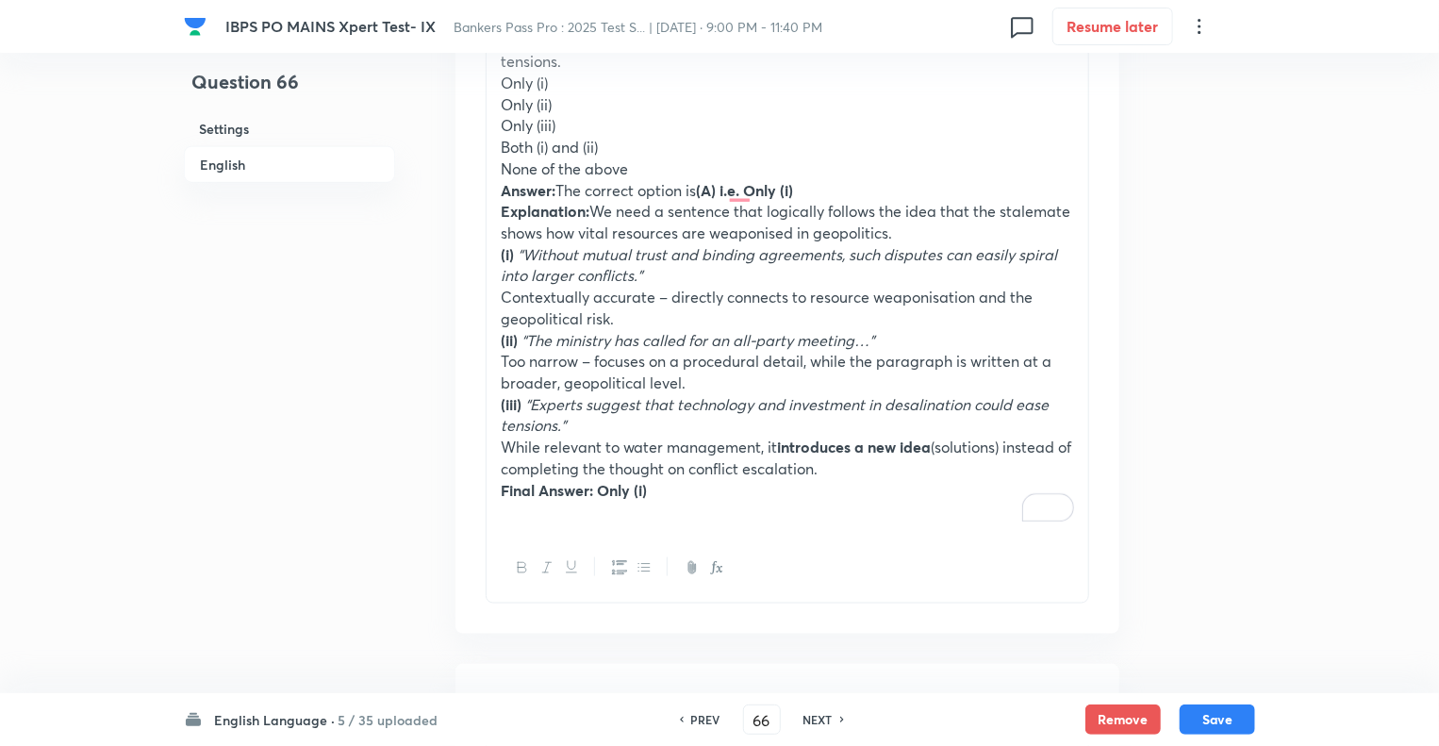
scroll to position [1094, 0]
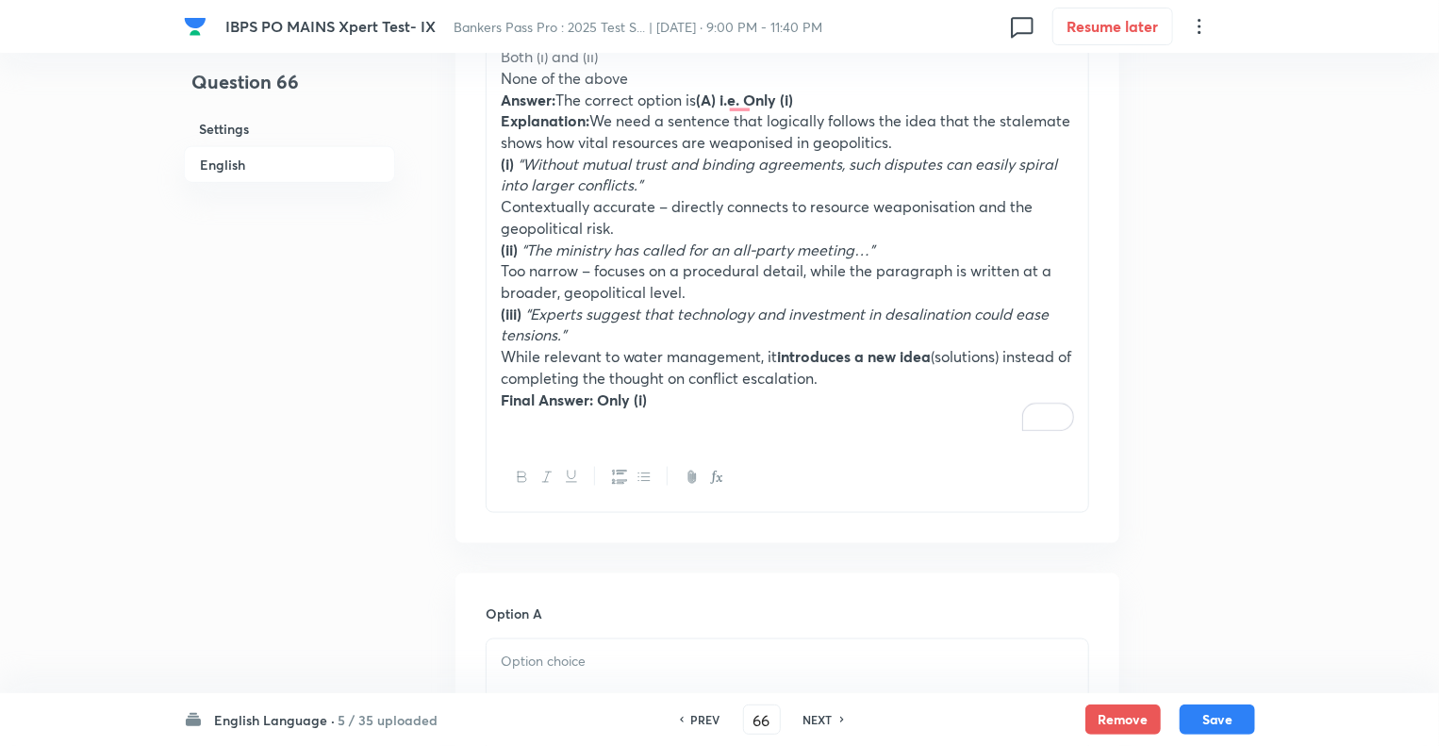
click at [675, 394] on p "Final Answer: Only (i)" at bounding box center [787, 401] width 573 height 22
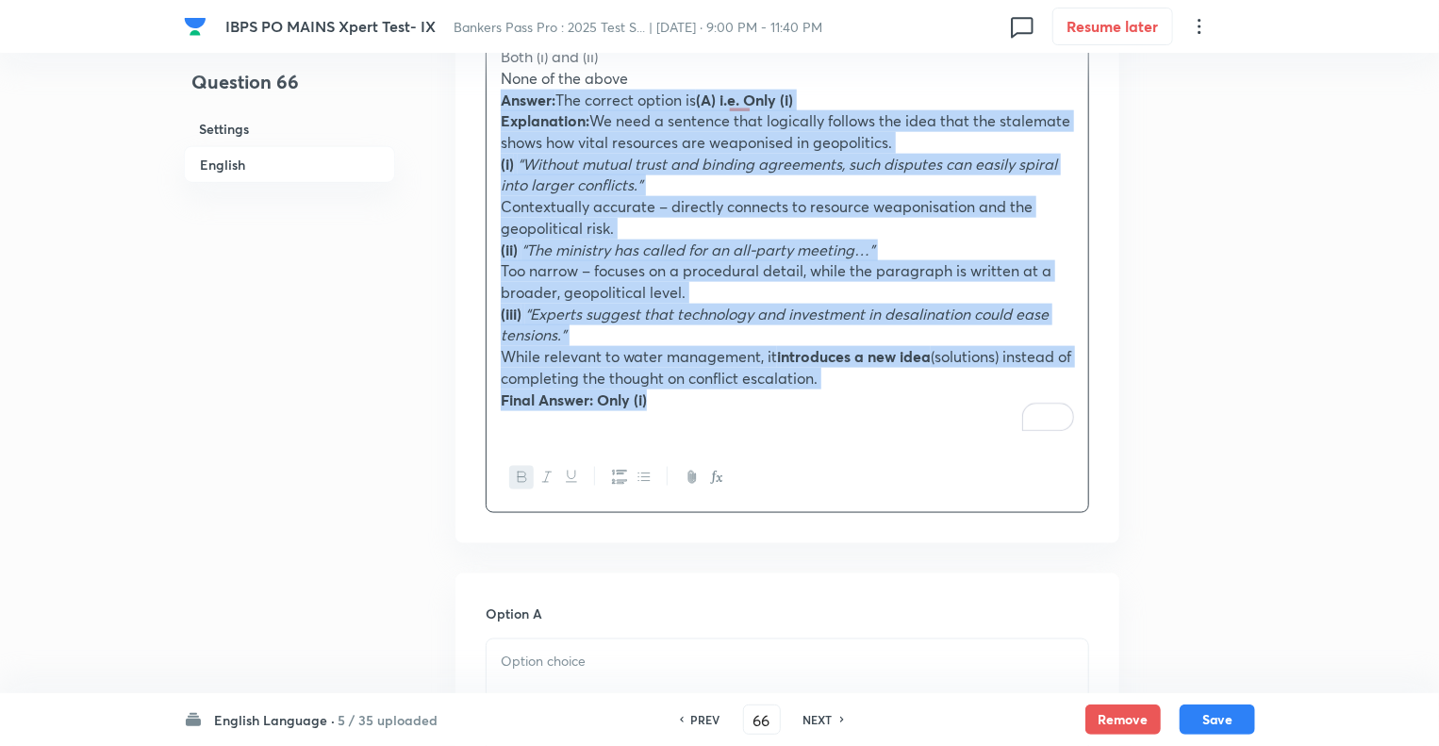
drag, startPoint x: 675, startPoint y: 394, endPoint x: 495, endPoint y: 95, distance: 349.1
click at [495, 95] on div "Directions: In the following question, a short passage is given with one of the…" at bounding box center [788, 14] width 602 height 858
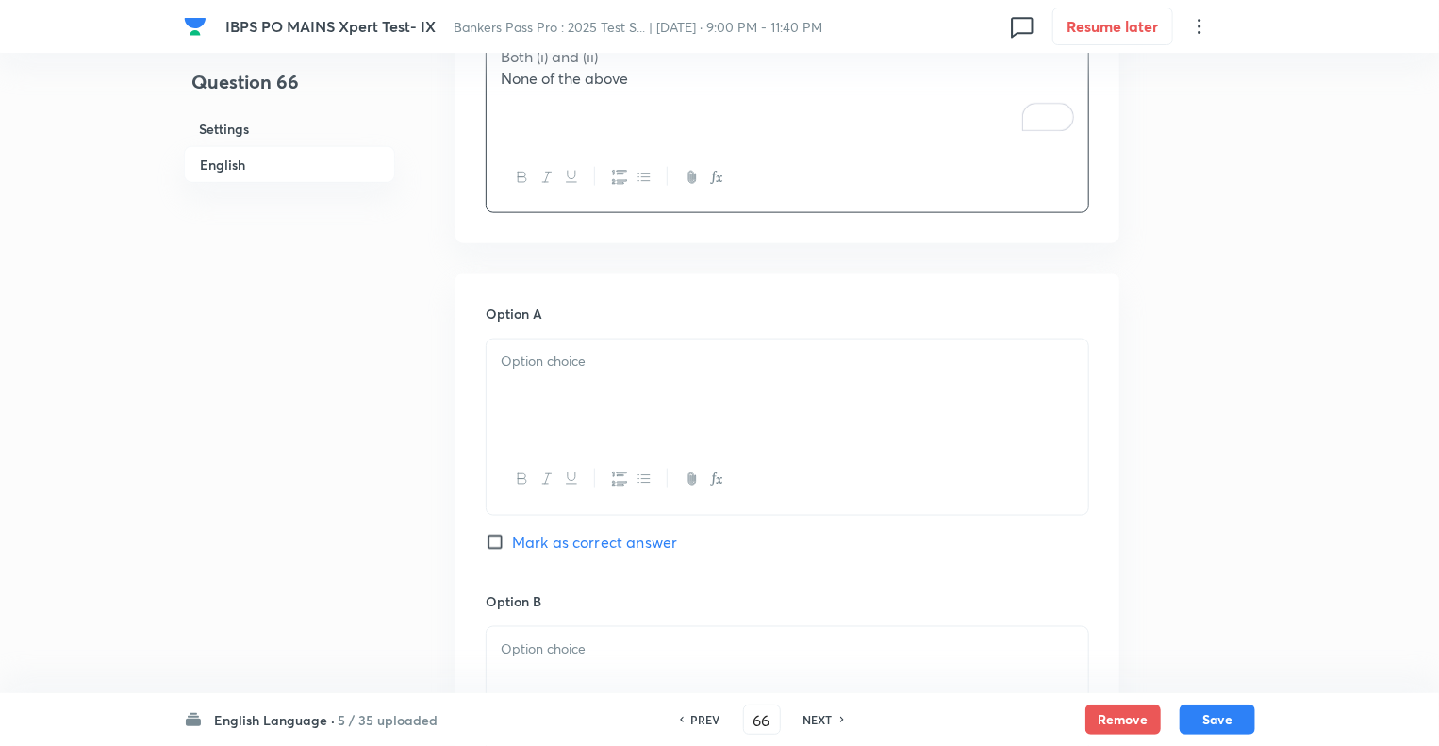
click at [266, 499] on div "Question 66 Settings English" at bounding box center [289, 552] width 211 height 3113
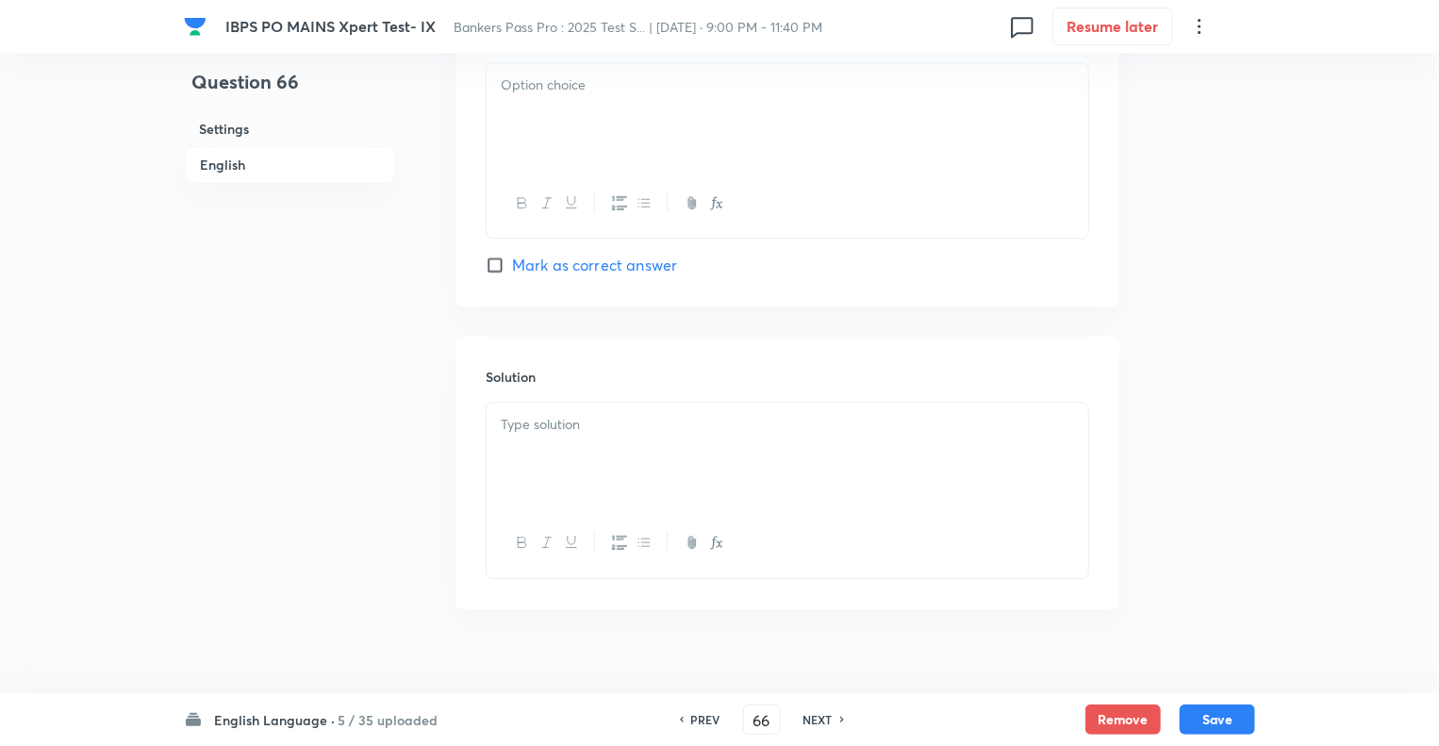
scroll to position [2544, 0]
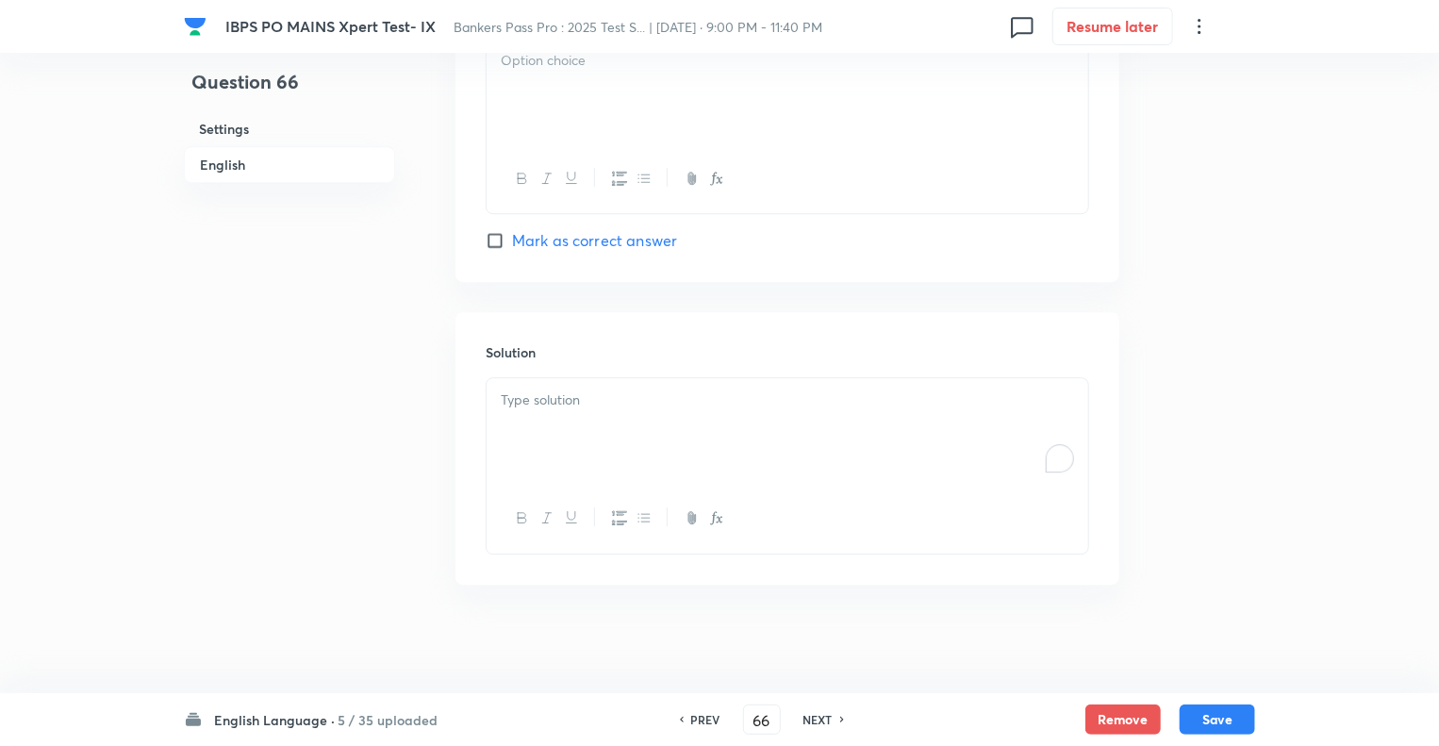
click at [498, 456] on div "To enrich screen reader interactions, please activate Accessibility in Grammarl…" at bounding box center [788, 431] width 602 height 106
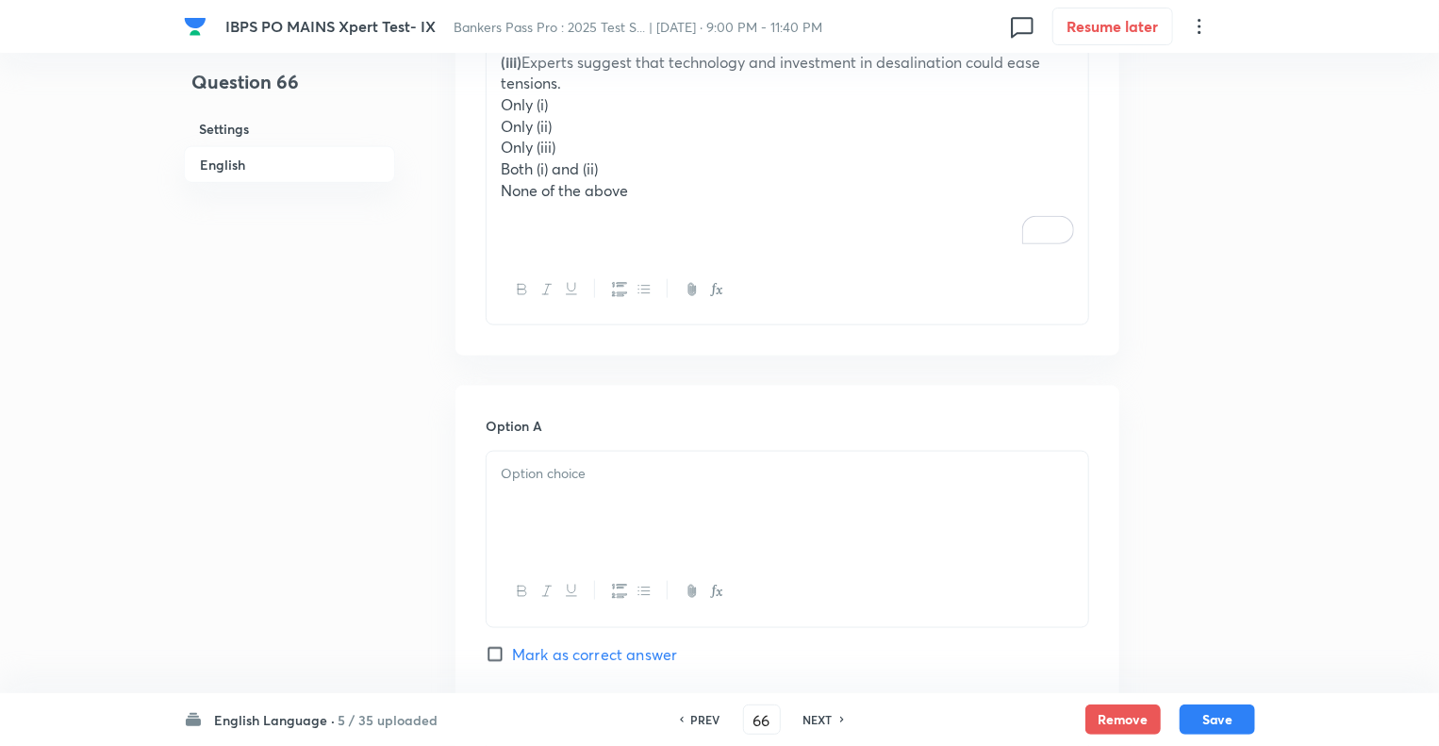
scroll to position [733, 0]
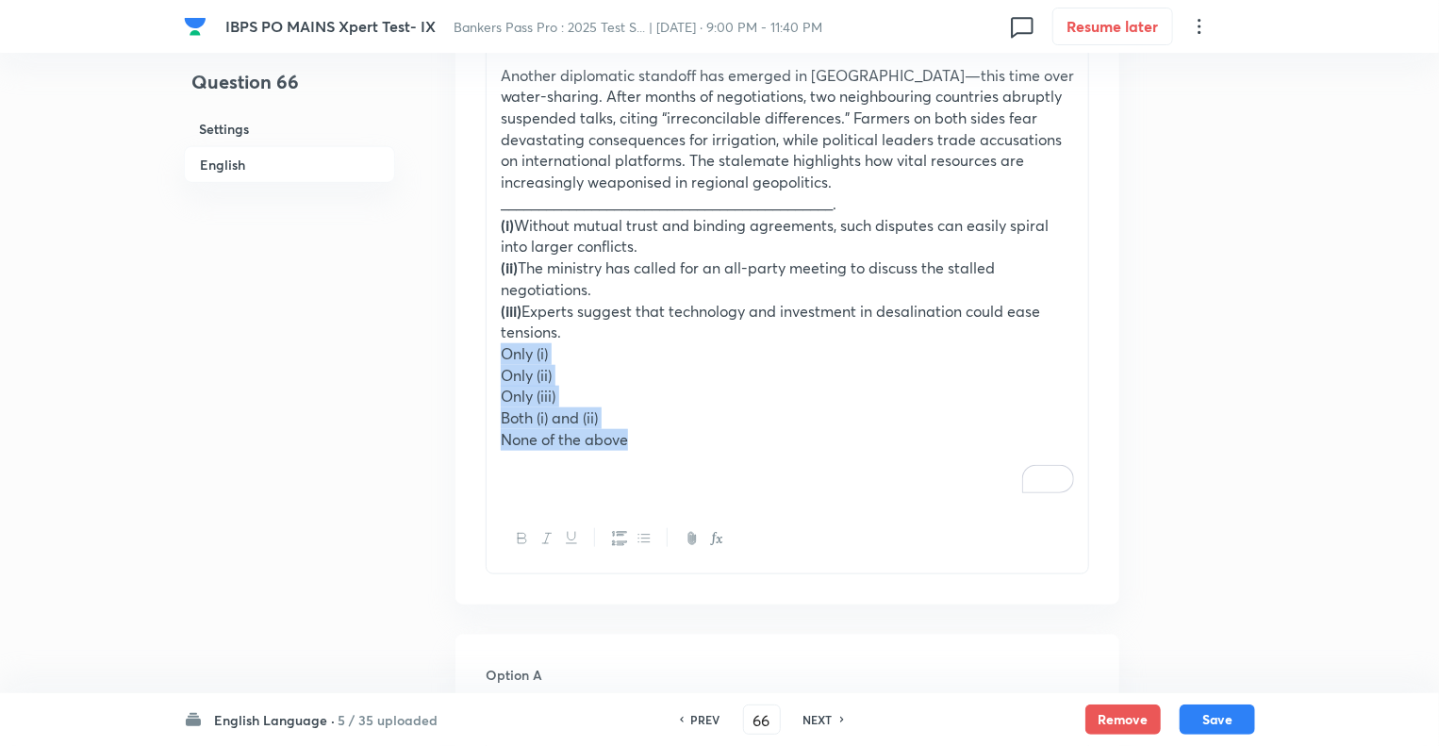
drag, startPoint x: 653, startPoint y: 437, endPoint x: 493, endPoint y: 357, distance: 178.0
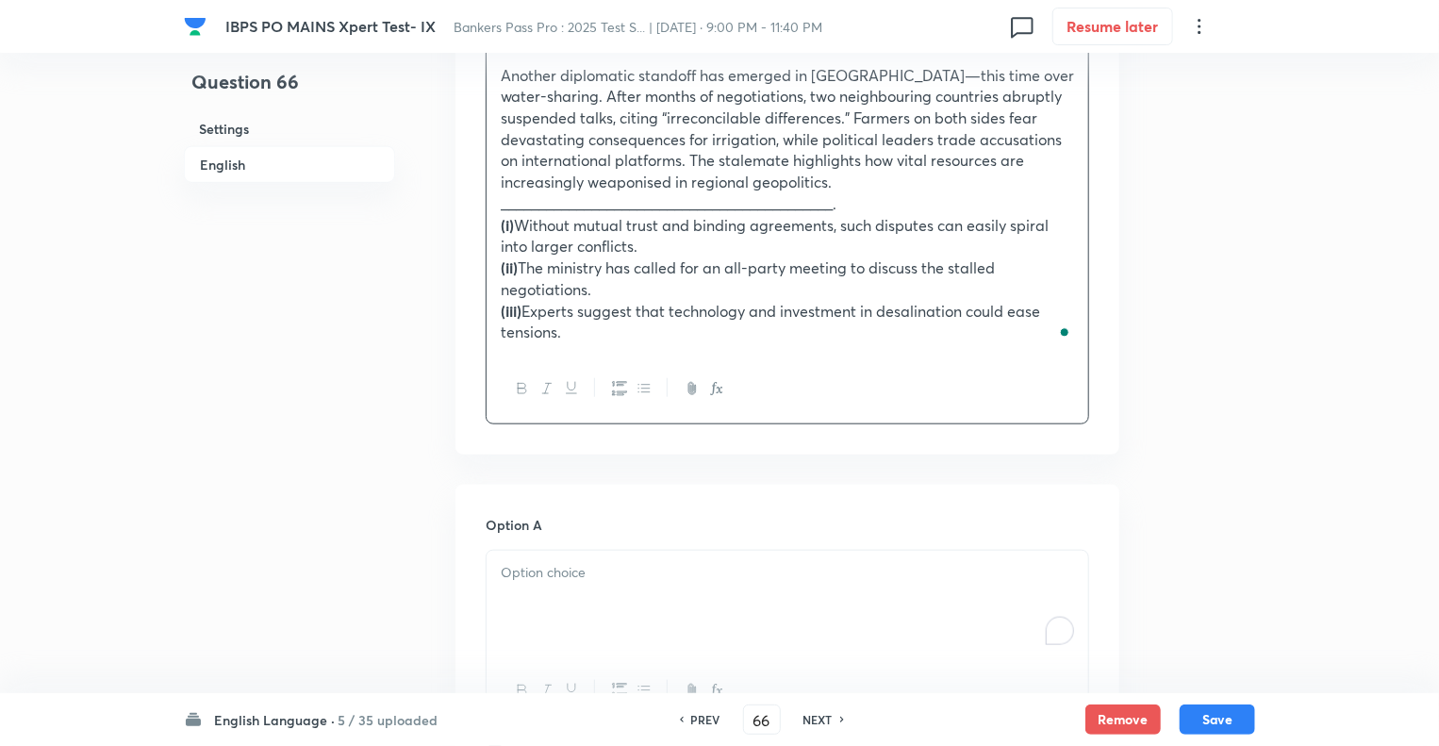
click at [518, 590] on div "To enrich screen reader interactions, please activate Accessibility in Grammarl…" at bounding box center [788, 604] width 602 height 106
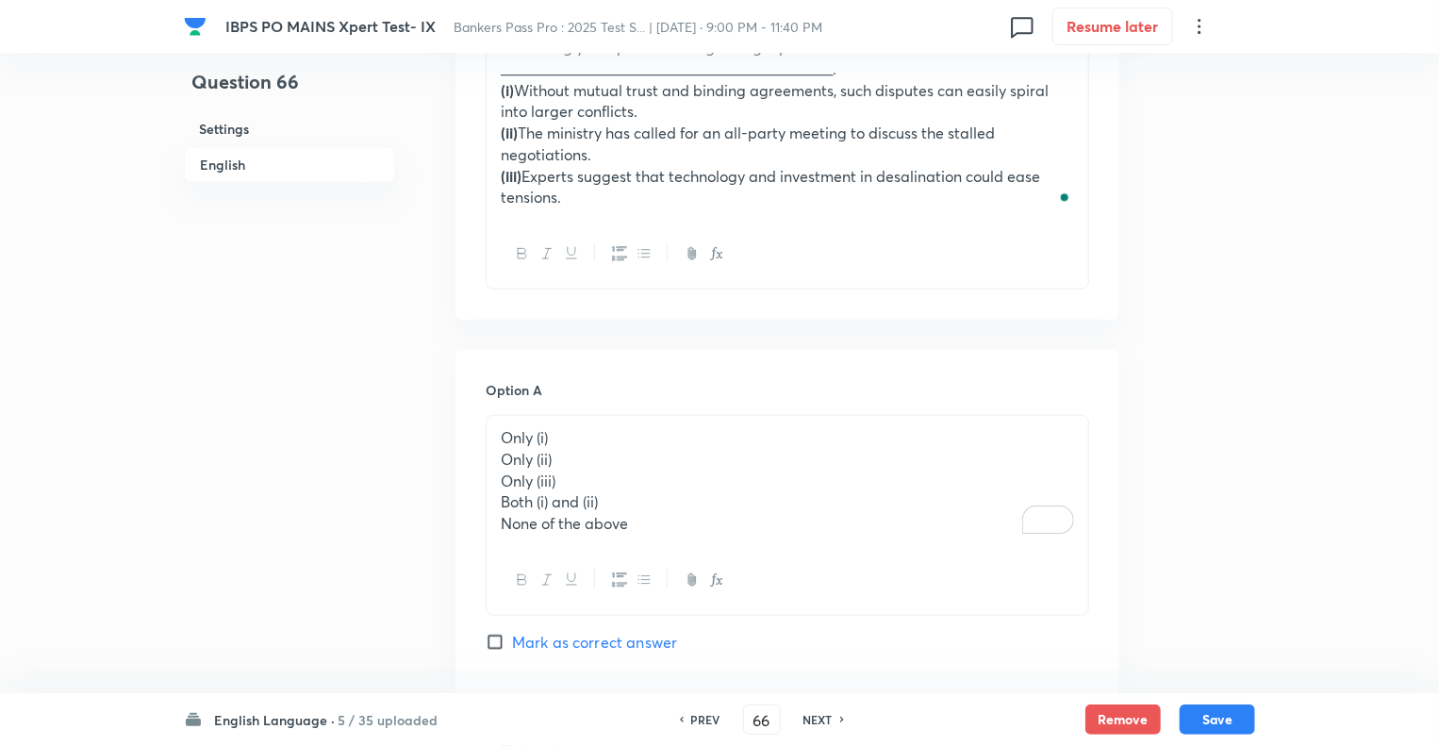
scroll to position [1035, 0]
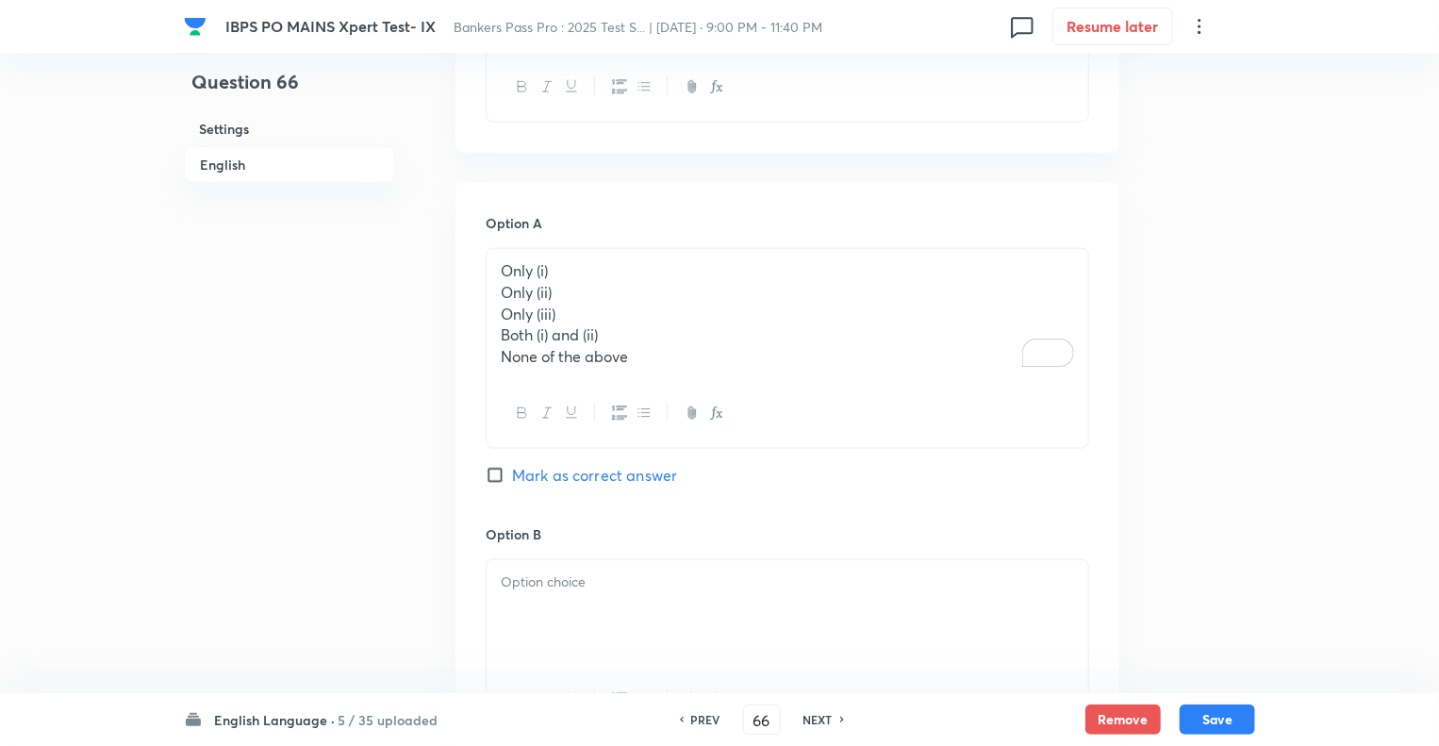
click at [638, 350] on p "None of the above" at bounding box center [787, 357] width 573 height 22
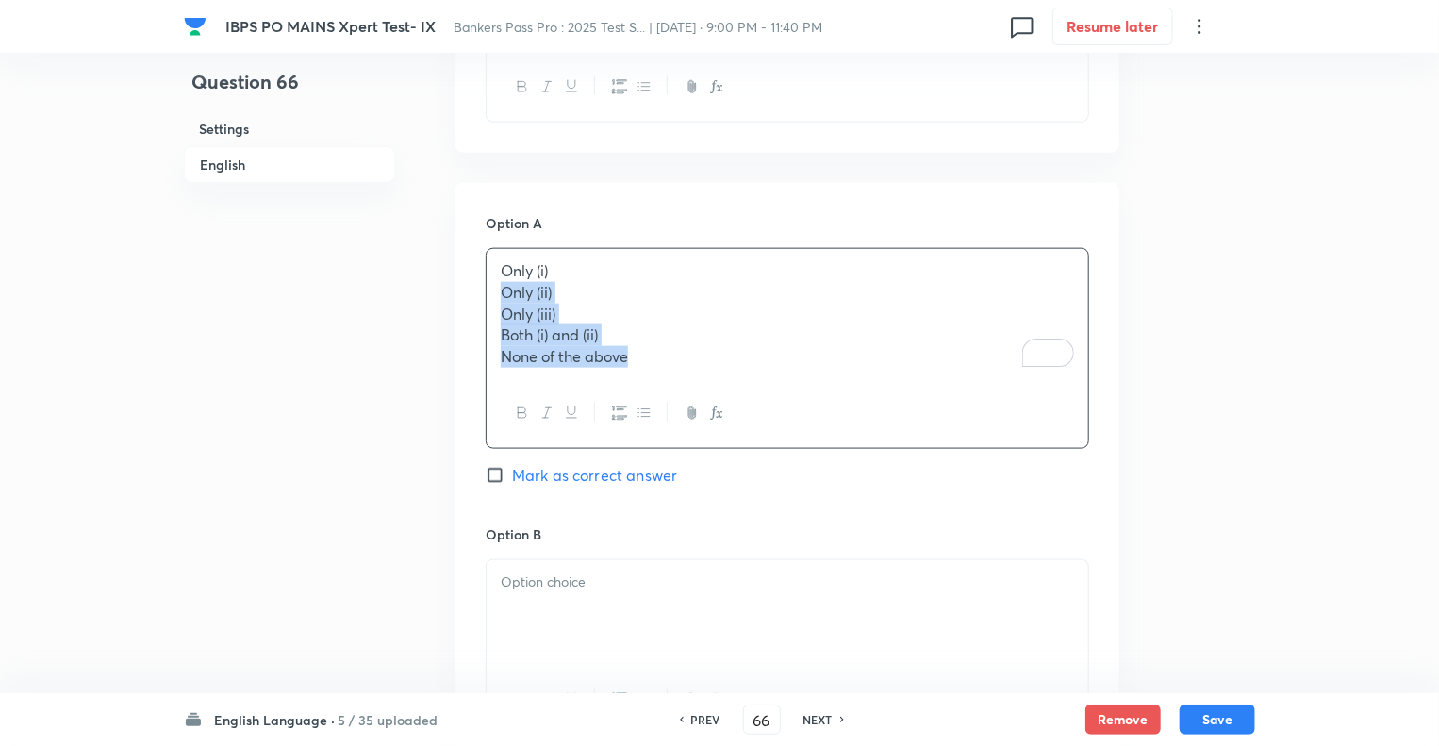
drag, startPoint x: 638, startPoint y: 350, endPoint x: 481, endPoint y: 299, distance: 164.6
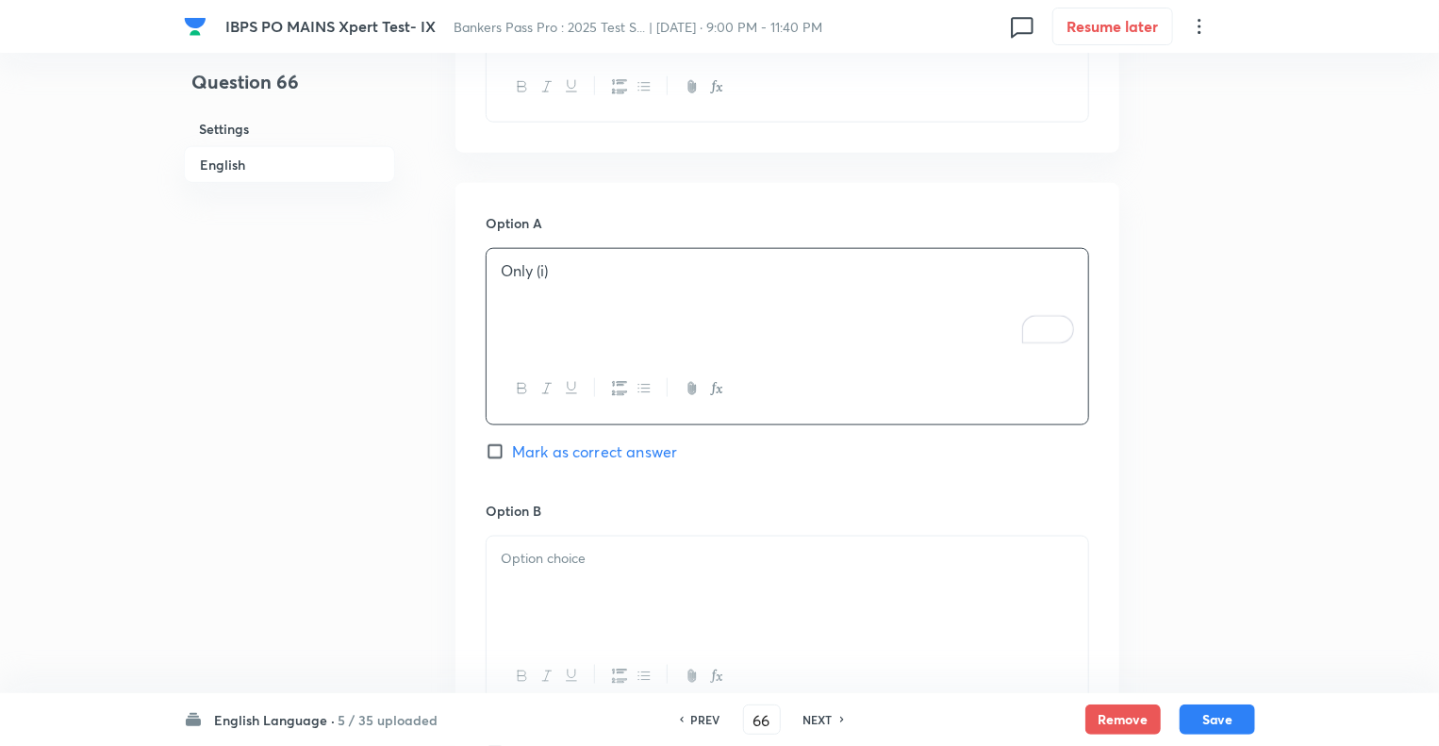
click at [522, 584] on div at bounding box center [788, 590] width 602 height 106
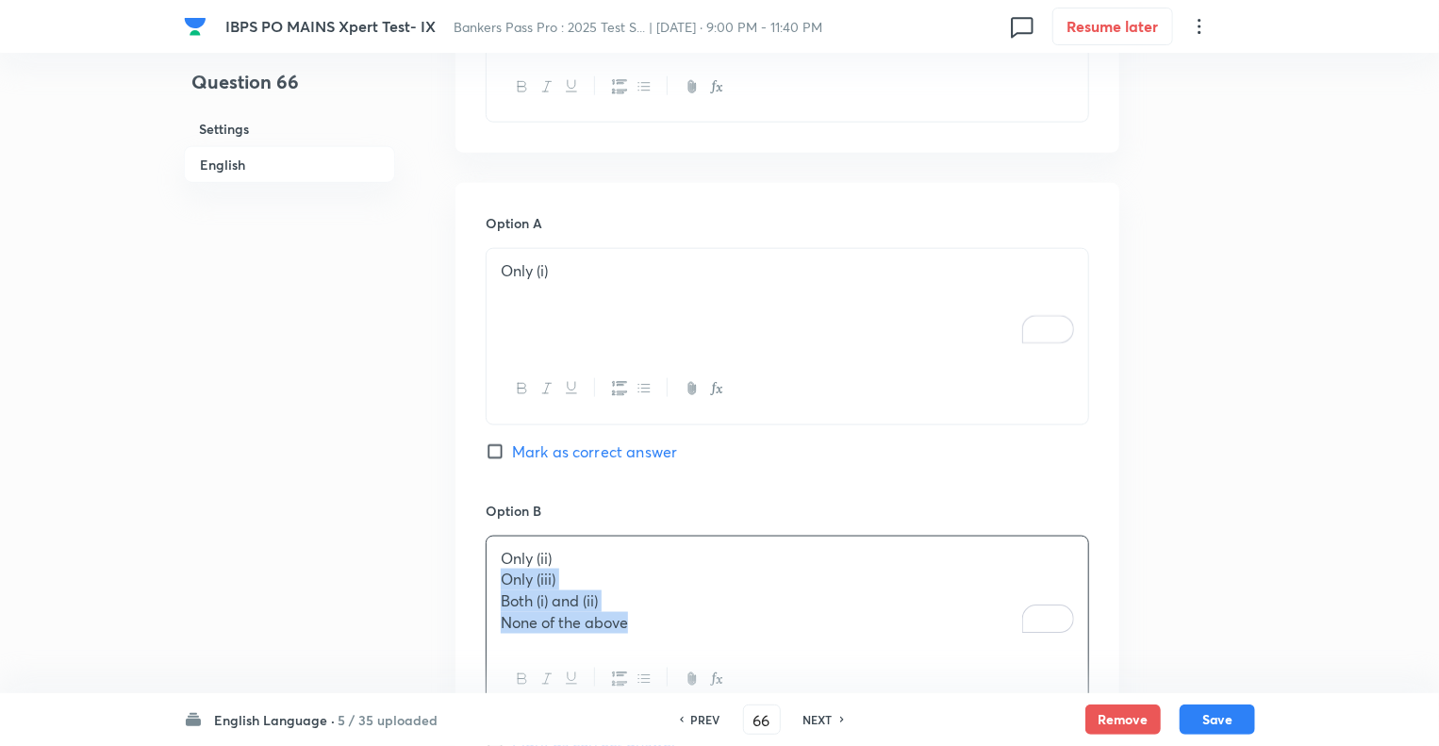
drag, startPoint x: 645, startPoint y: 621, endPoint x: 492, endPoint y: 576, distance: 159.1
click at [492, 576] on div "Only (ii) Only (iii) Both (i) and (ii) None of the above" at bounding box center [788, 591] width 602 height 108
click at [389, 565] on div "Question 66 Settings English" at bounding box center [289, 656] width 211 height 3201
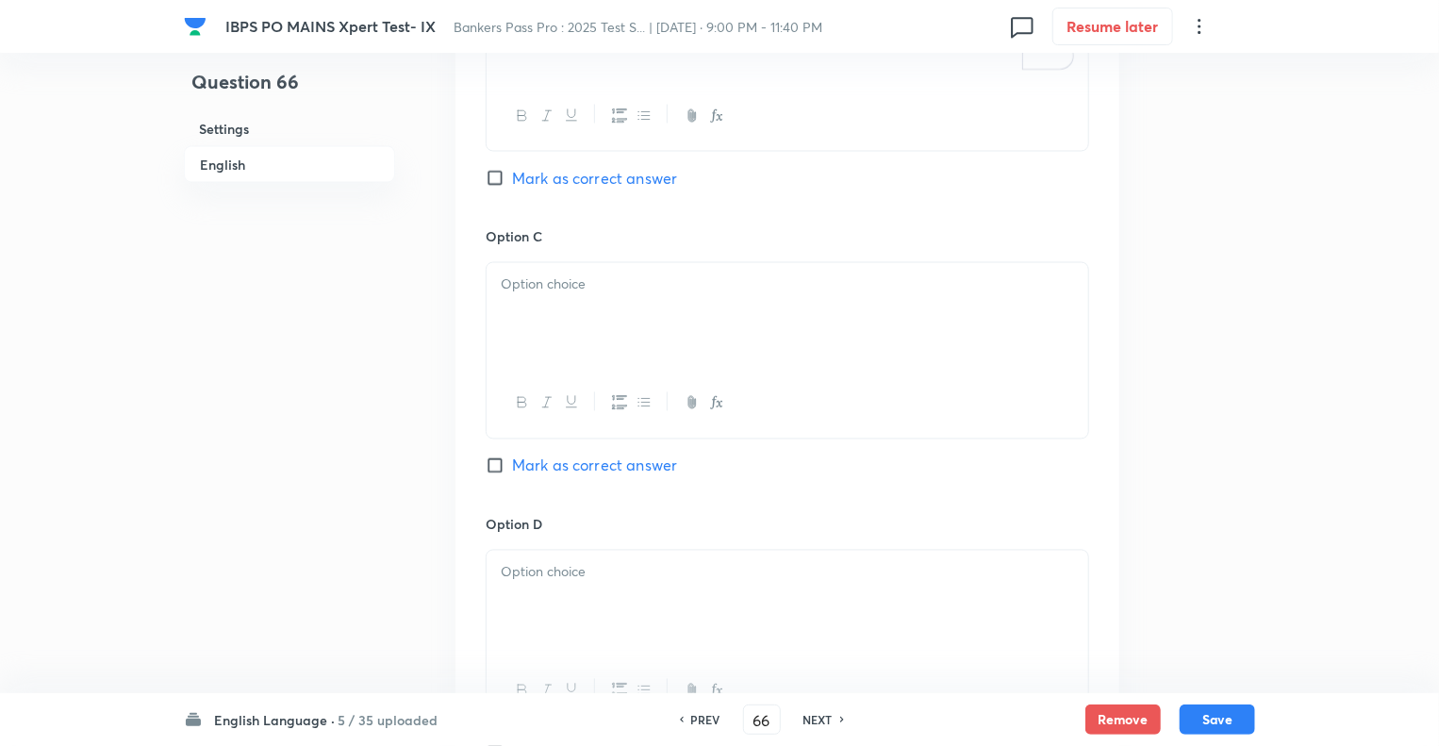
scroll to position [1601, 0]
click at [550, 291] on div at bounding box center [788, 310] width 602 height 106
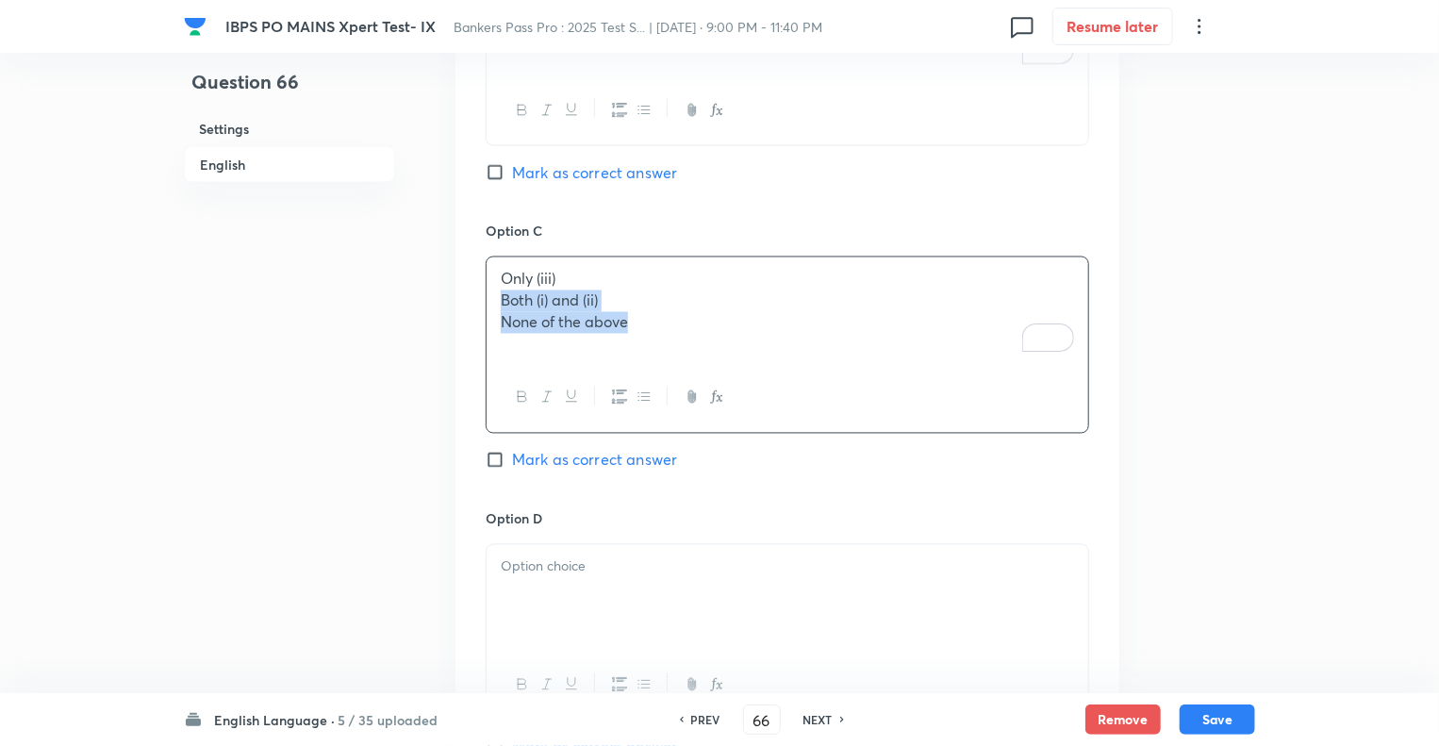
drag, startPoint x: 655, startPoint y: 324, endPoint x: 478, endPoint y: 296, distance: 179.6
click at [478, 296] on div "Option A Only (i) [PERSON_NAME] as correct answer Option B Only (ii) [PERSON_NA…" at bounding box center [788, 346] width 664 height 1458
click at [510, 589] on div at bounding box center [788, 598] width 602 height 106
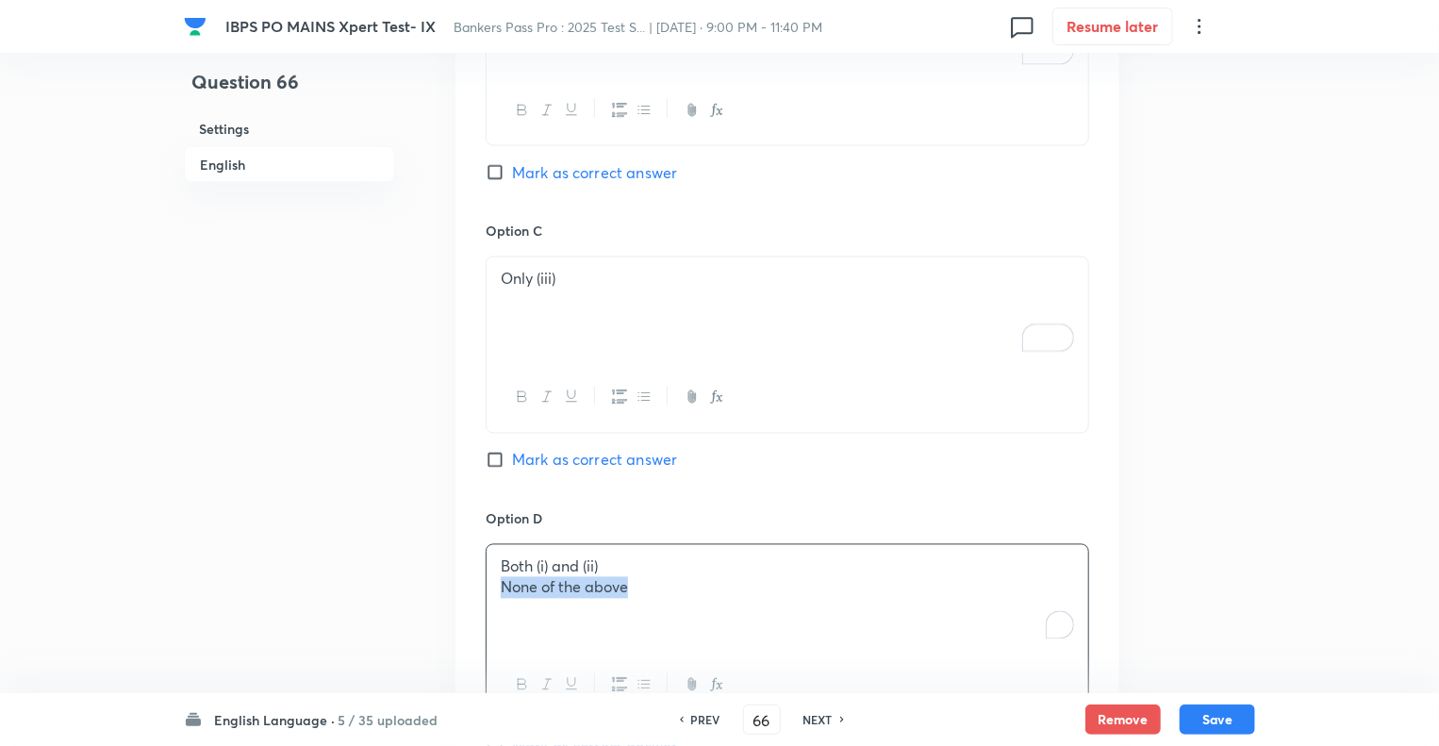
drag, startPoint x: 554, startPoint y: 581, endPoint x: 472, endPoint y: 580, distance: 82.1
click at [472, 580] on div "Option A Only (i) [PERSON_NAME] as correct answer Option B Only (ii) [PERSON_NA…" at bounding box center [788, 346] width 664 height 1458
click at [387, 568] on div "Question 66 Settings English" at bounding box center [289, 90] width 211 height 3201
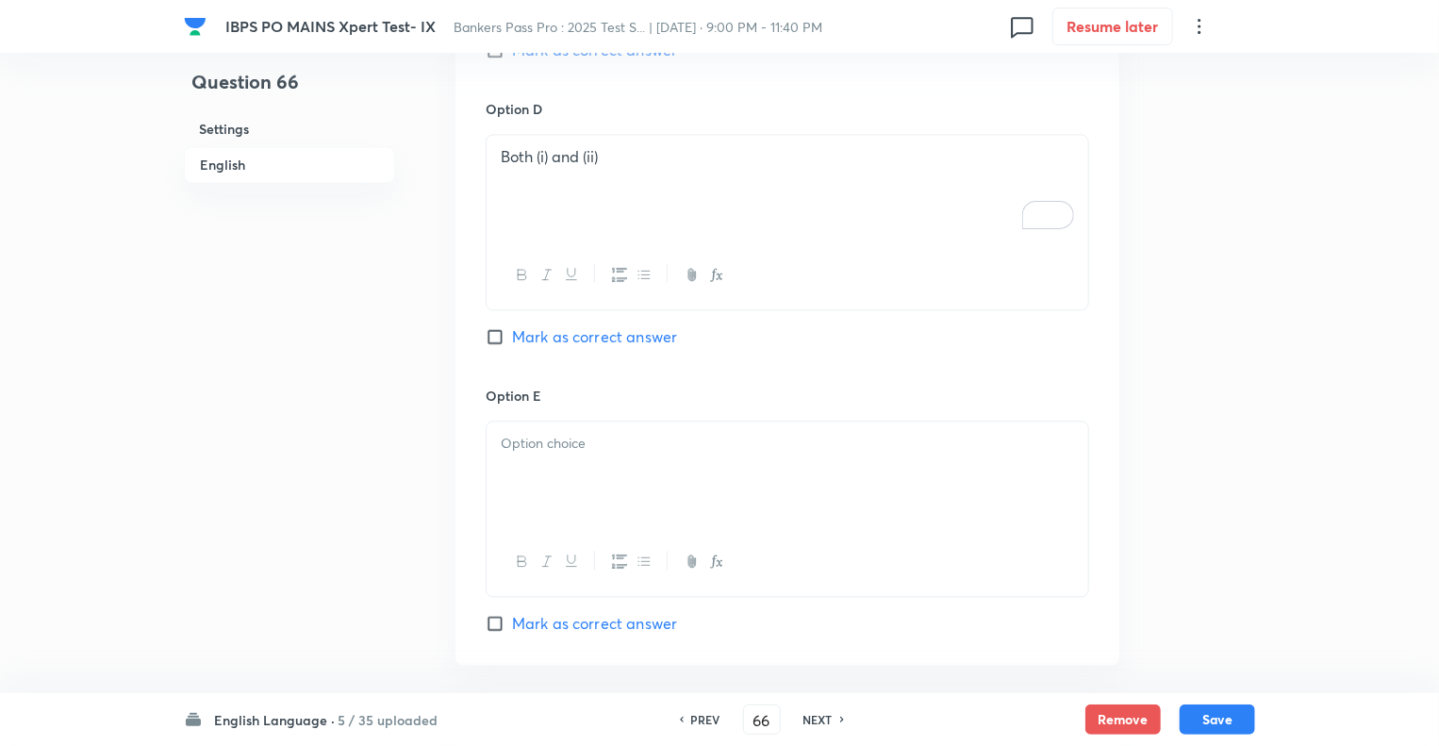
scroll to position [2091, 0]
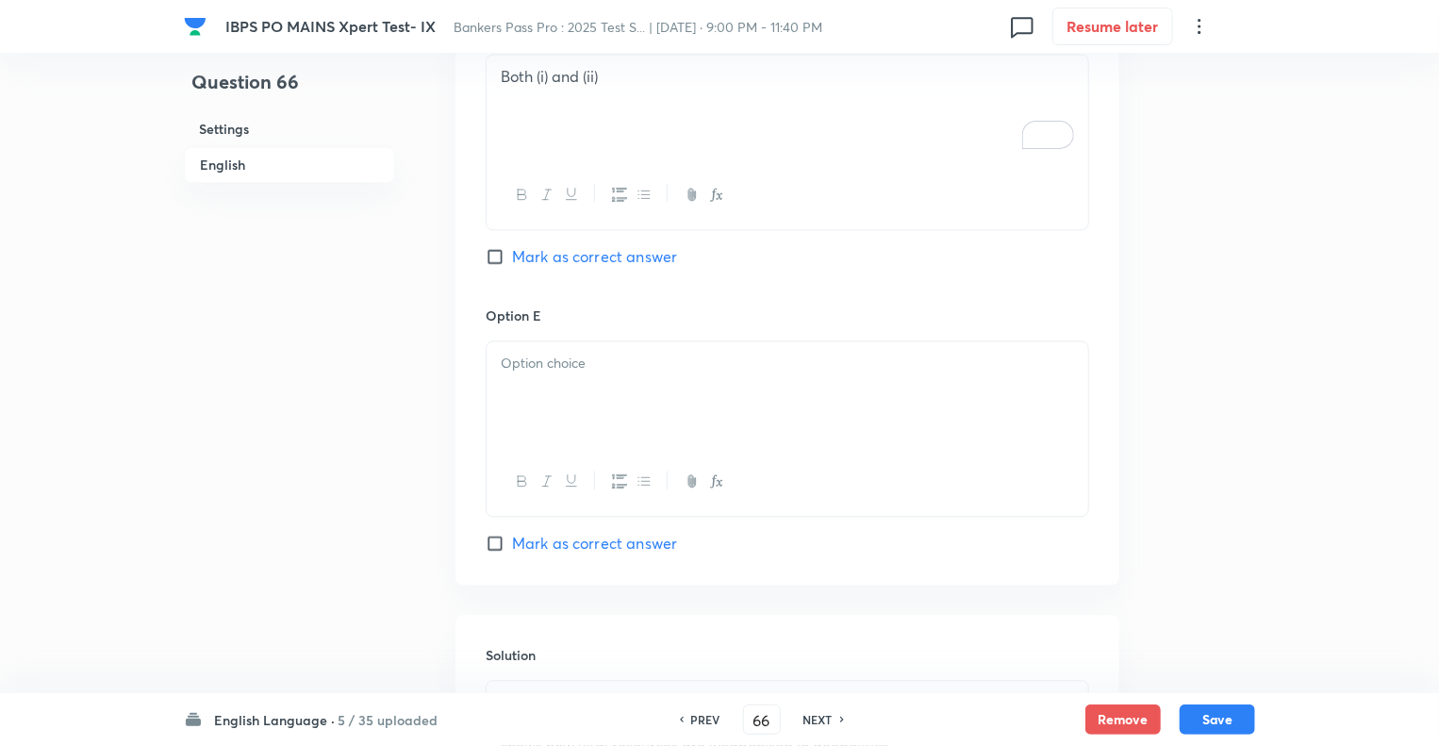
click at [554, 360] on p at bounding box center [787, 364] width 573 height 22
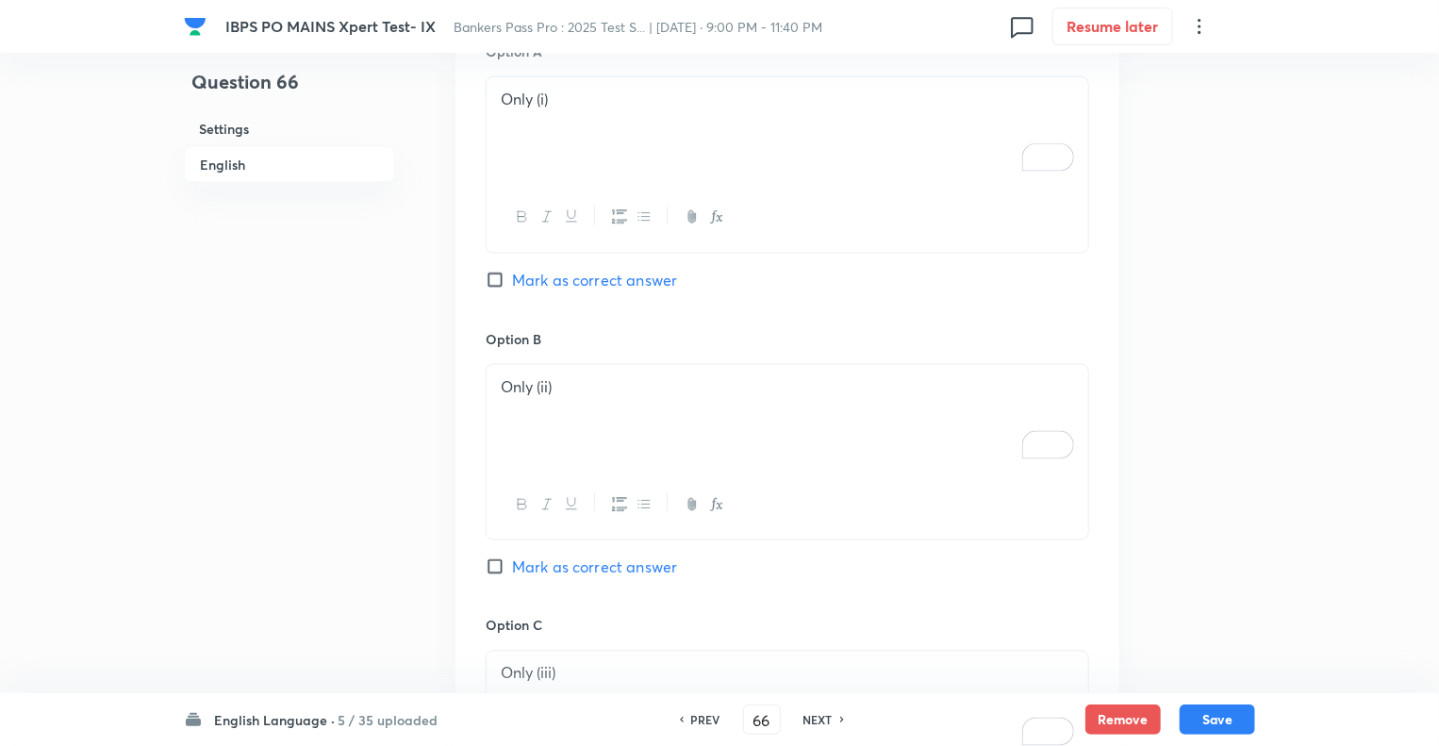
scroll to position [1035, 0]
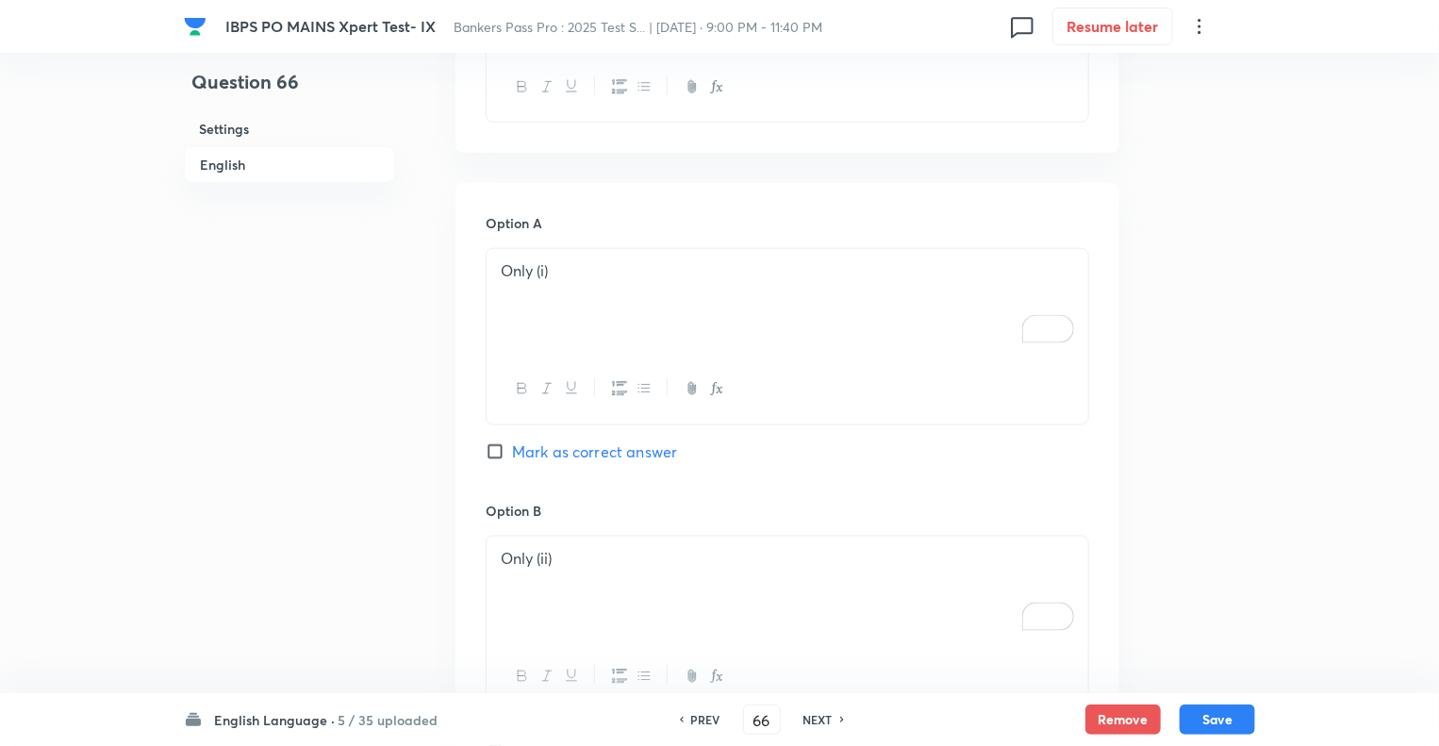
click at [490, 452] on input "Mark as correct answer" at bounding box center [499, 451] width 26 height 19
checkbox input "true"
click at [1222, 720] on button "Save" at bounding box center [1217, 718] width 75 height 30
type input "67"
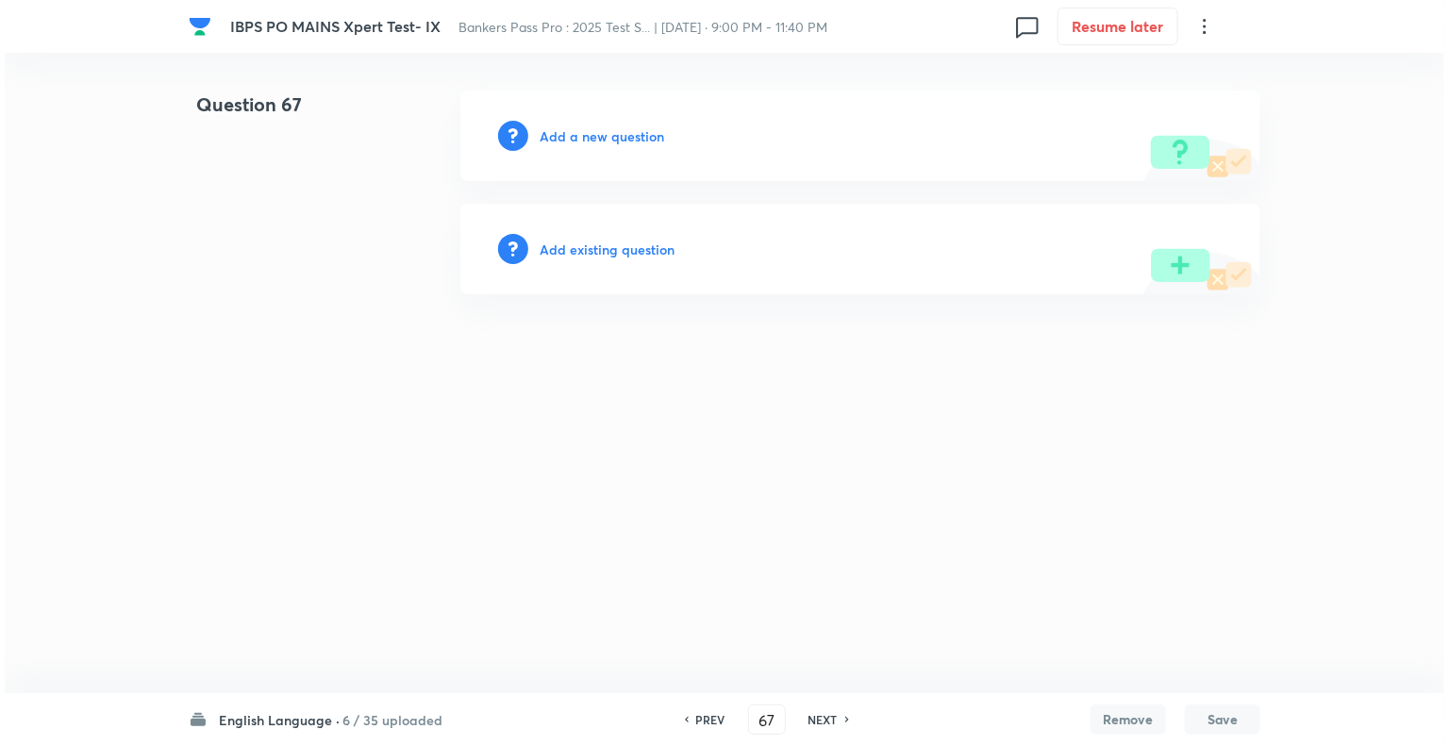
scroll to position [0, 0]
click at [553, 138] on h6 "Add a new question" at bounding box center [601, 136] width 124 height 20
click at [553, 138] on h6 "Choose a question type" at bounding box center [611, 136] width 145 height 20
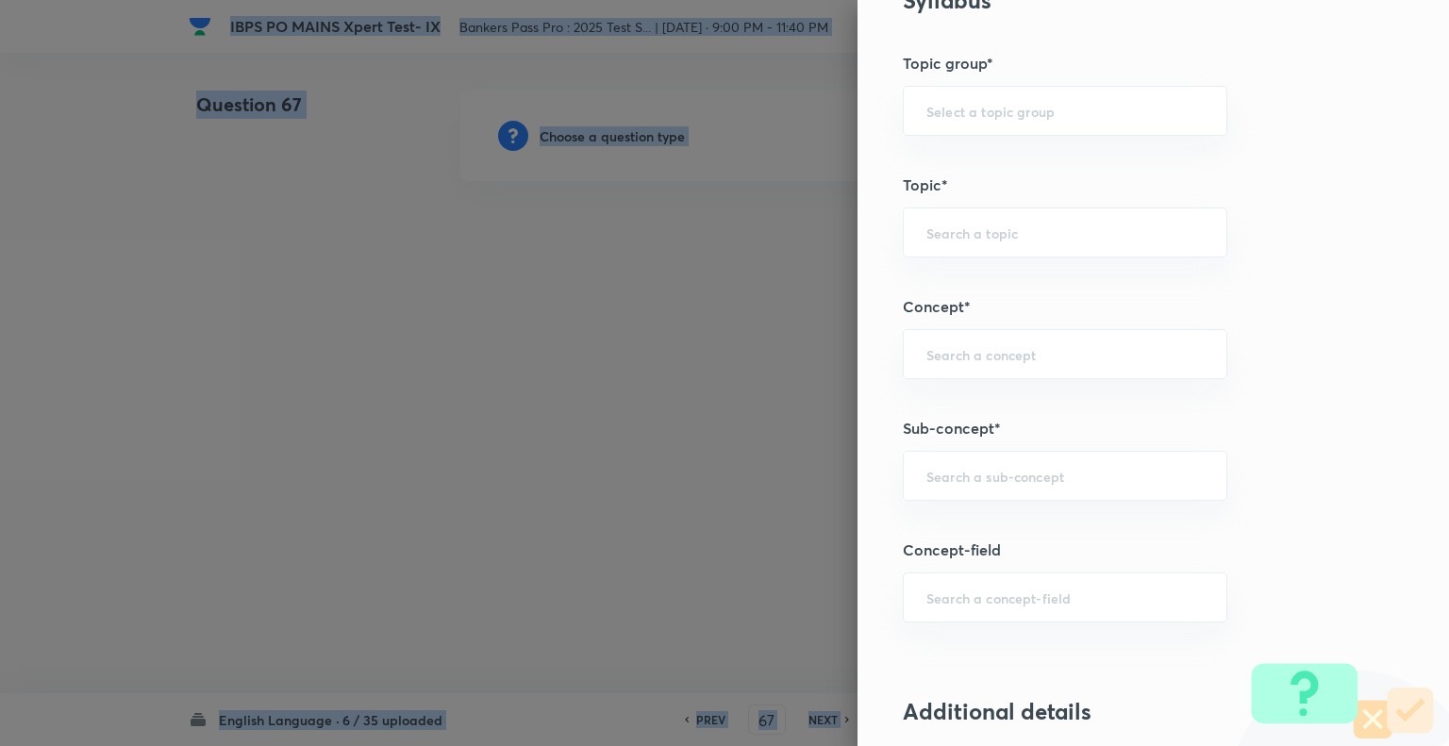
scroll to position [834, 0]
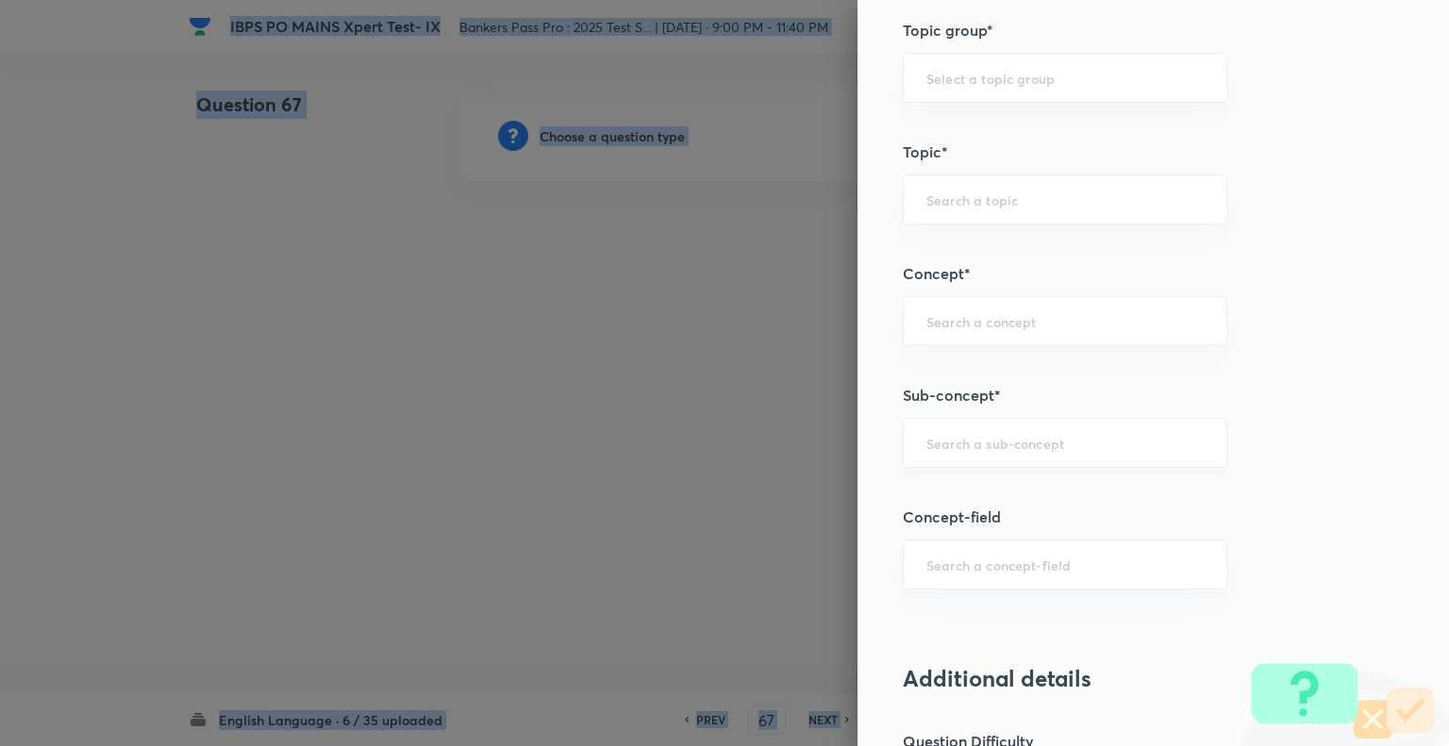
click at [965, 462] on div "​" at bounding box center [1065, 443] width 324 height 50
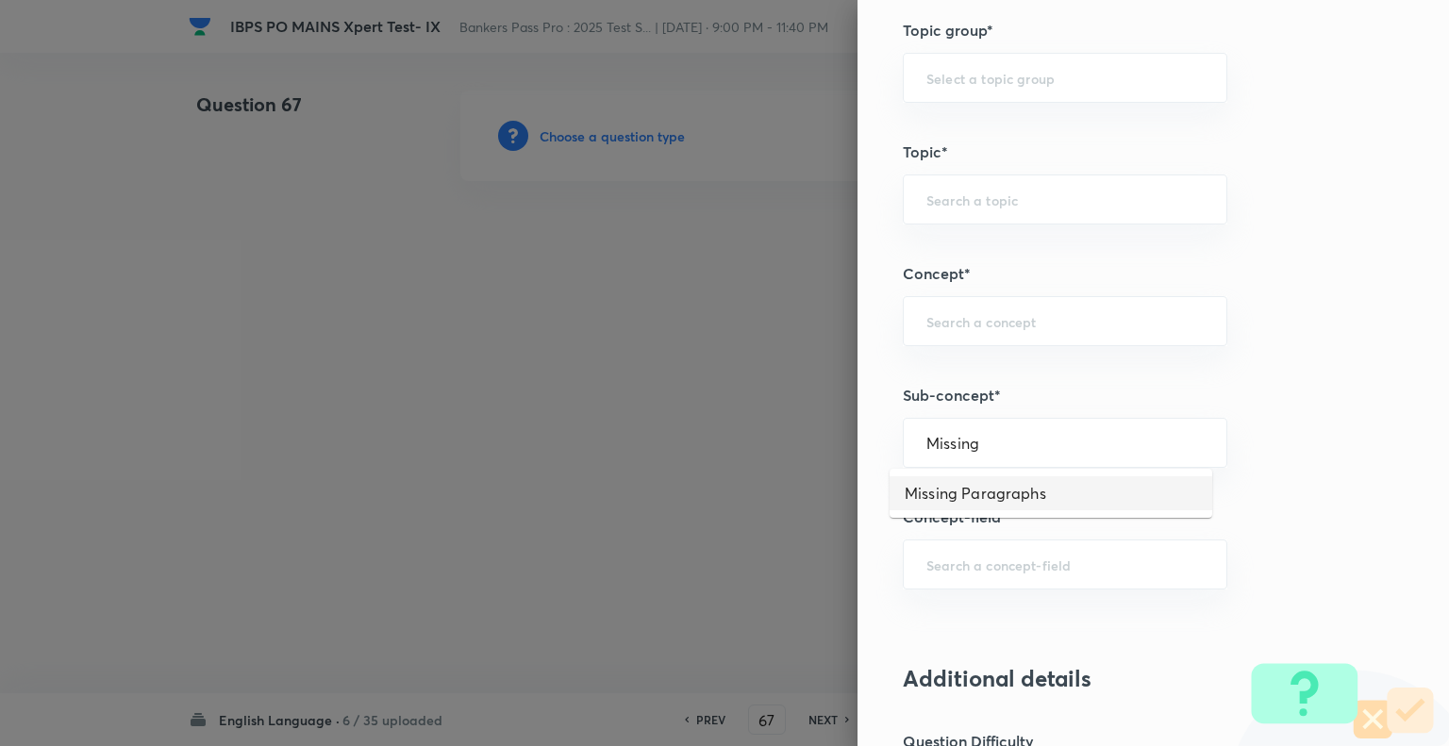
click at [961, 490] on li "Missing Paragraphs" at bounding box center [1050, 493] width 323 height 34
type input "Missing Paragraphs"
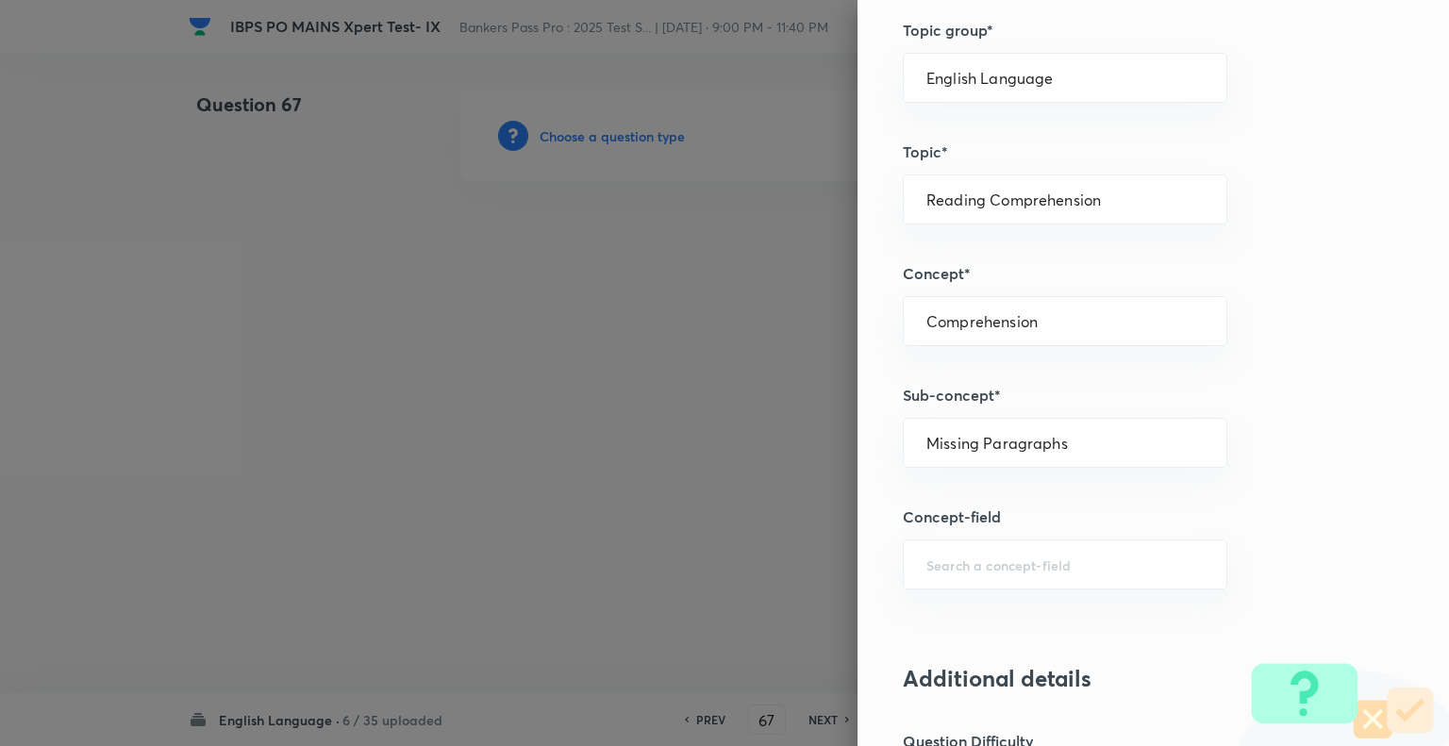
type input "English Language"
type input "Reading Comprehension"
type input "Comprehension"
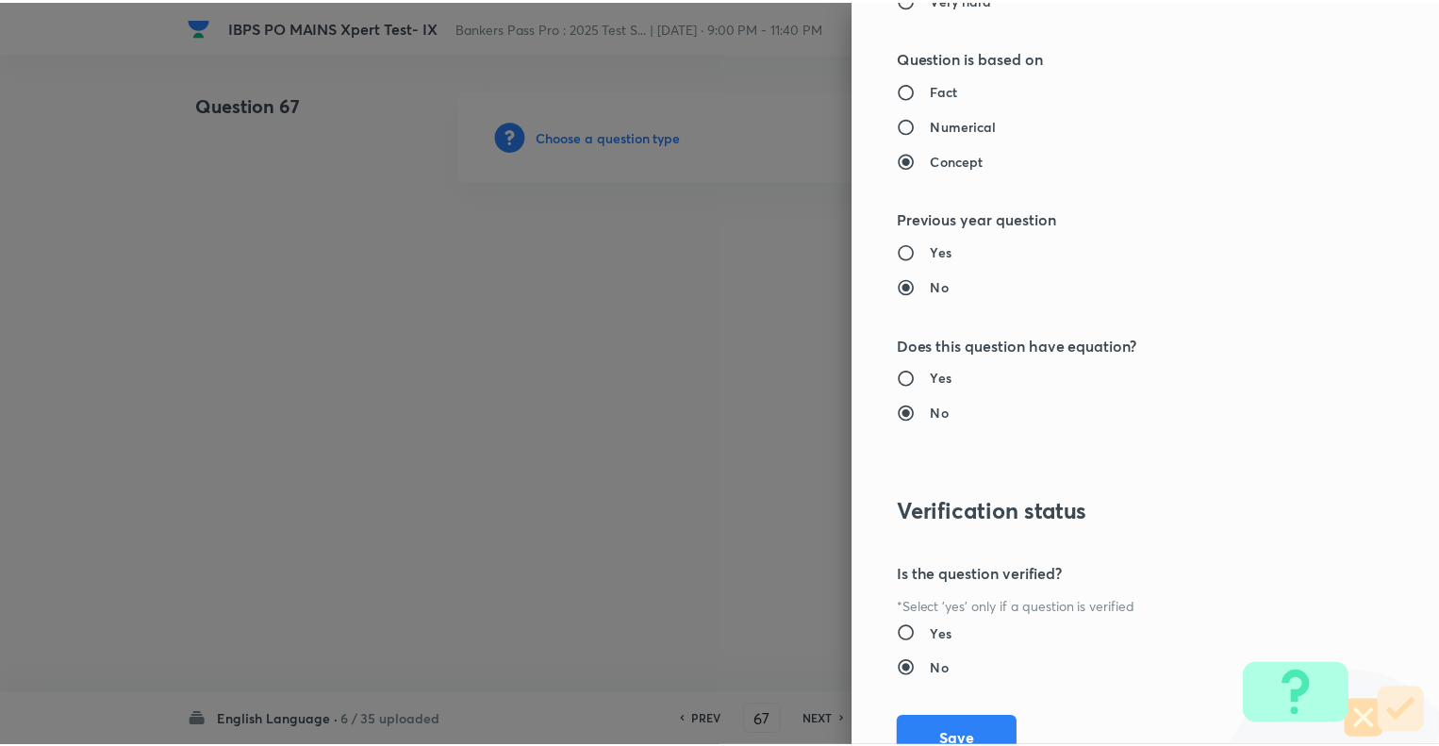
scroll to position [1821, 0]
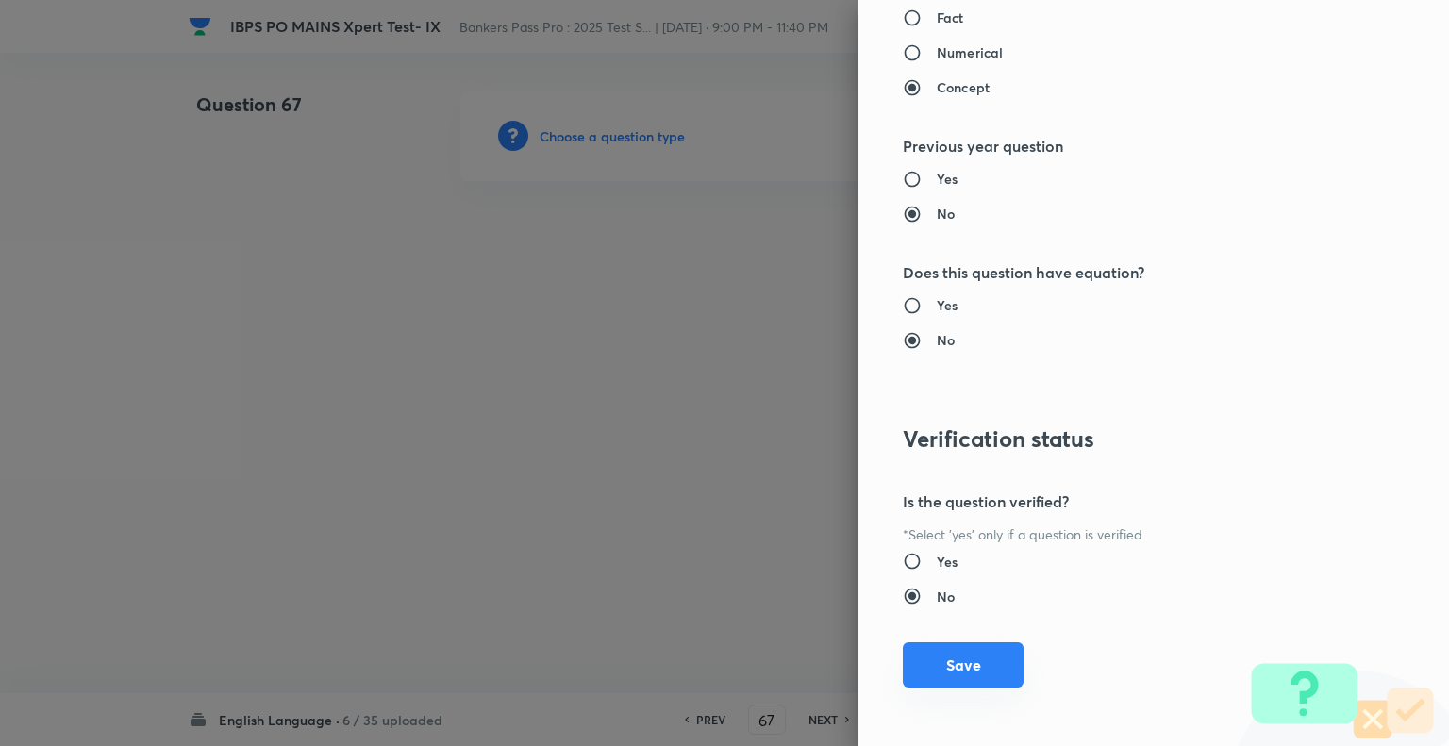
click at [936, 662] on button "Save" at bounding box center [963, 664] width 121 height 45
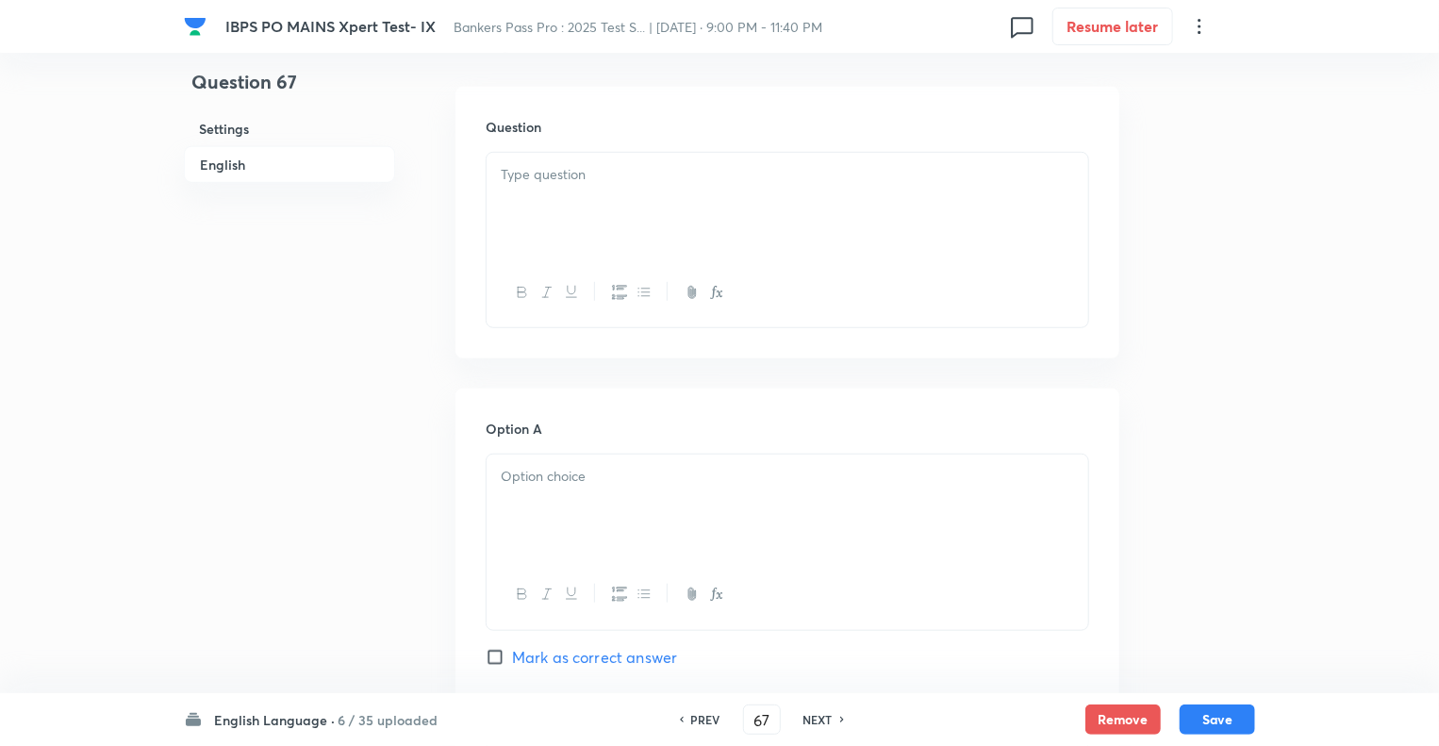
scroll to position [528, 0]
click at [523, 192] on div at bounding box center [788, 204] width 602 height 106
paste div "To enrich screen reader interactions, please activate Accessibility in Grammarl…"
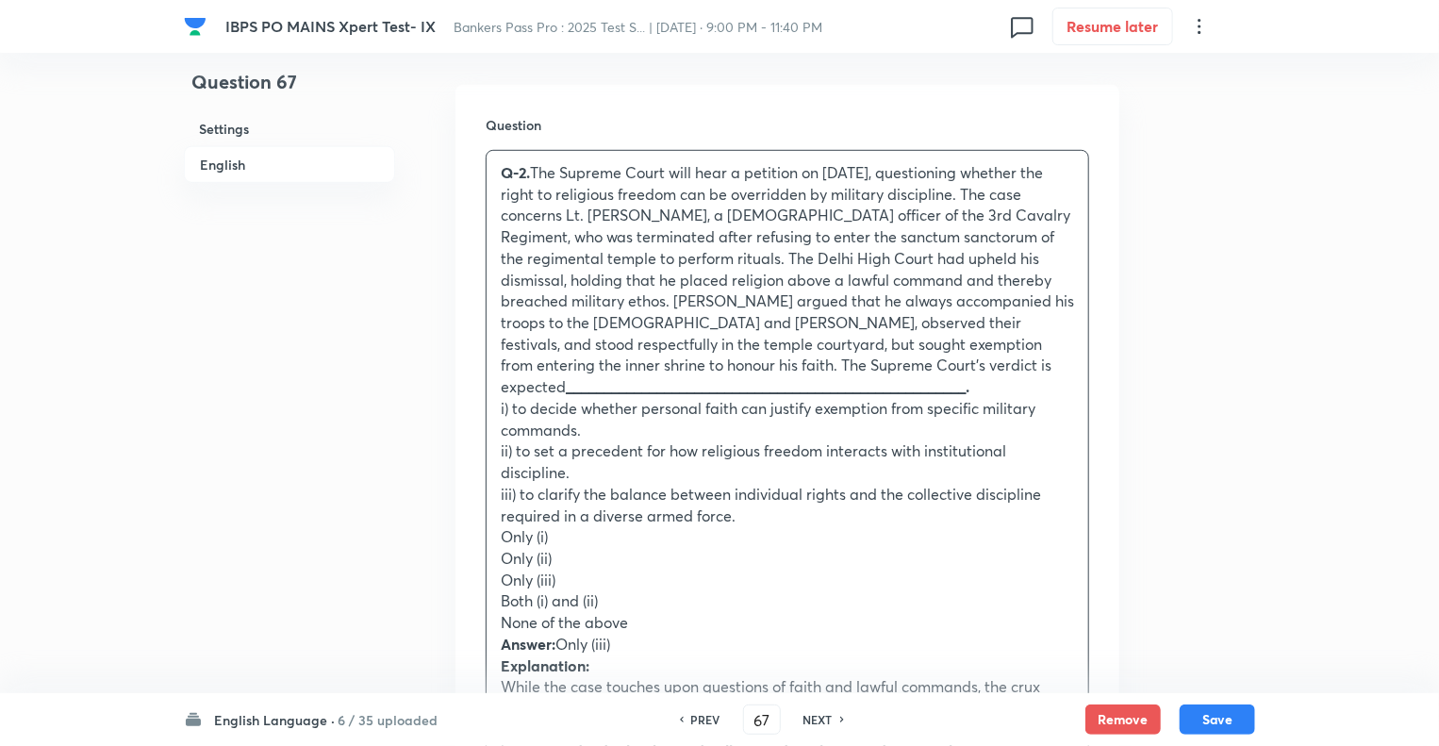
click at [535, 170] on p "Q-2. The Supreme Court will hear a petition on October 5, 2025, questioning whe…" at bounding box center [787, 280] width 573 height 236
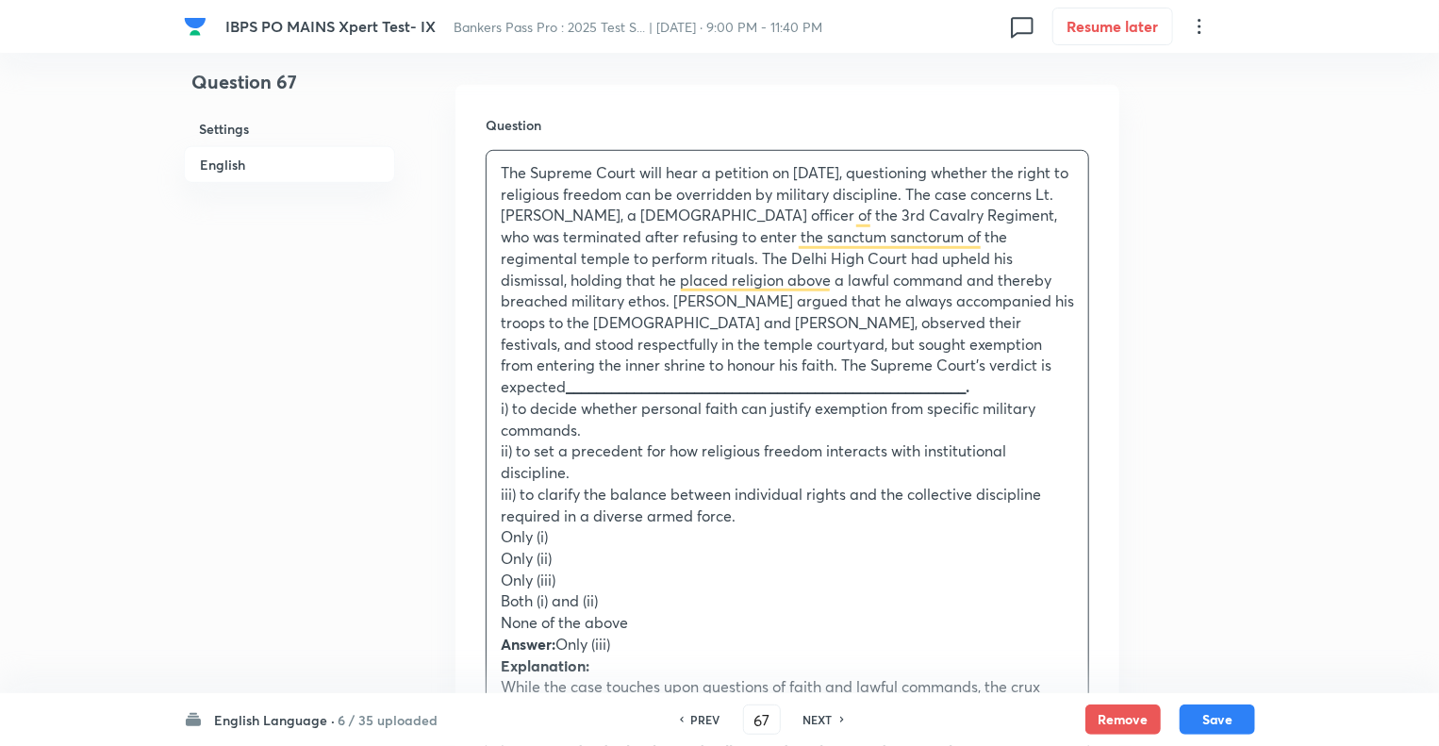
drag, startPoint x: 499, startPoint y: 536, endPoint x: 641, endPoint y: 622, distance: 166.8
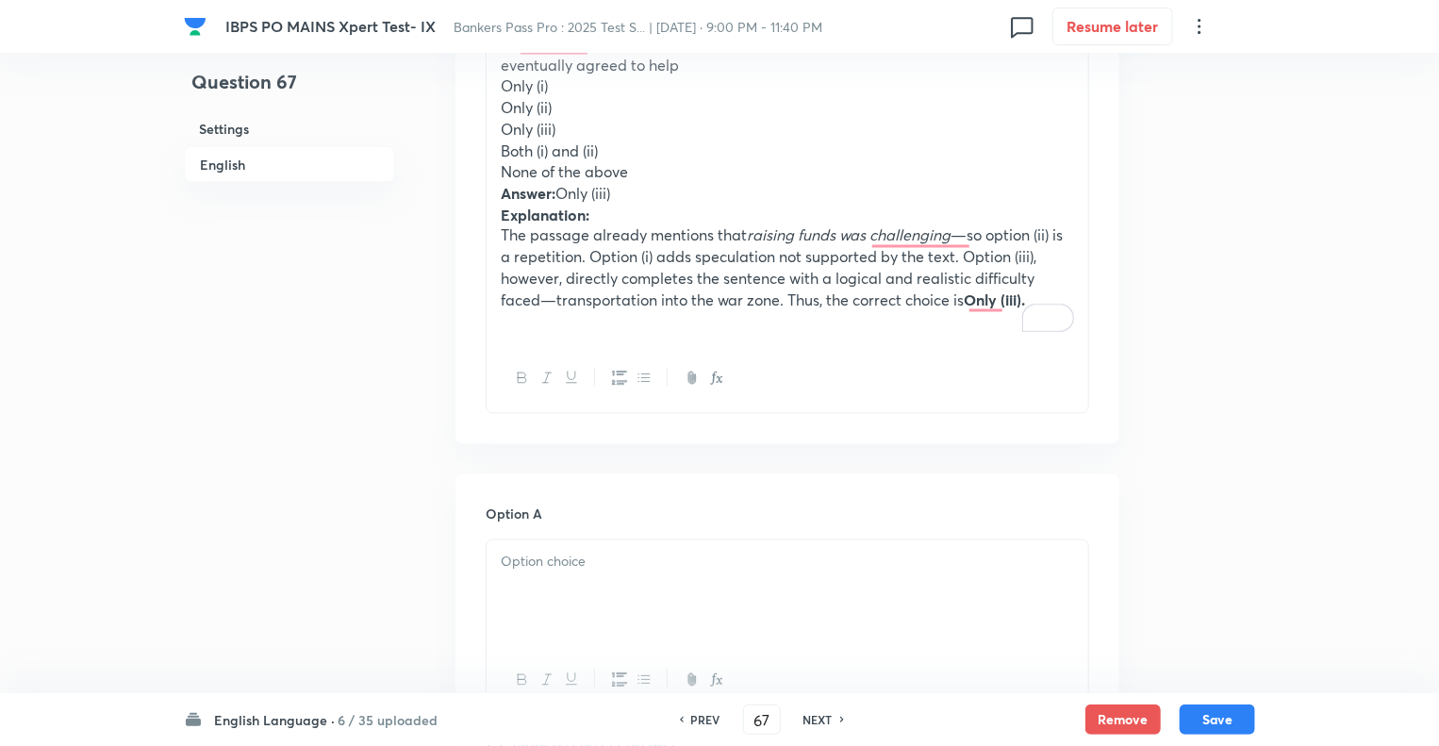
scroll to position [1773, 0]
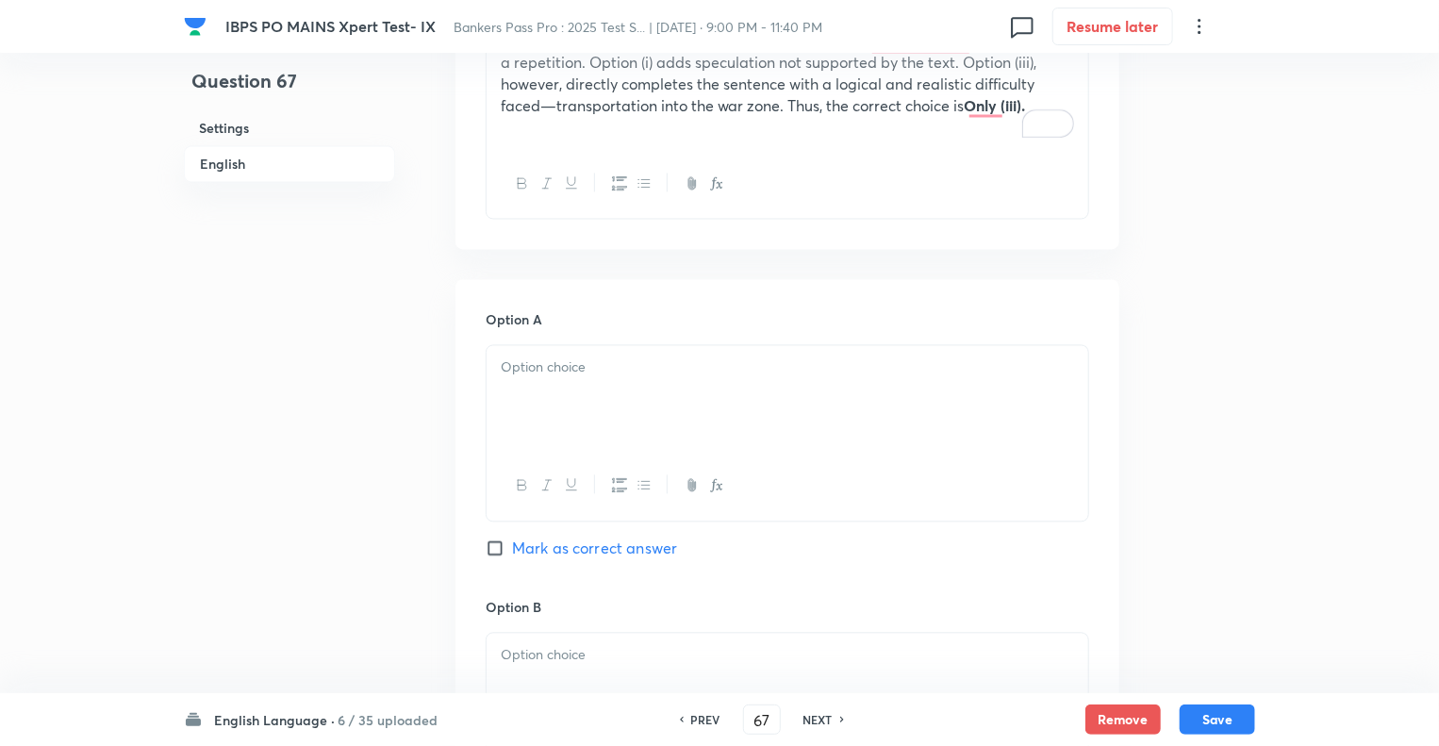
click at [553, 365] on p at bounding box center [787, 368] width 573 height 22
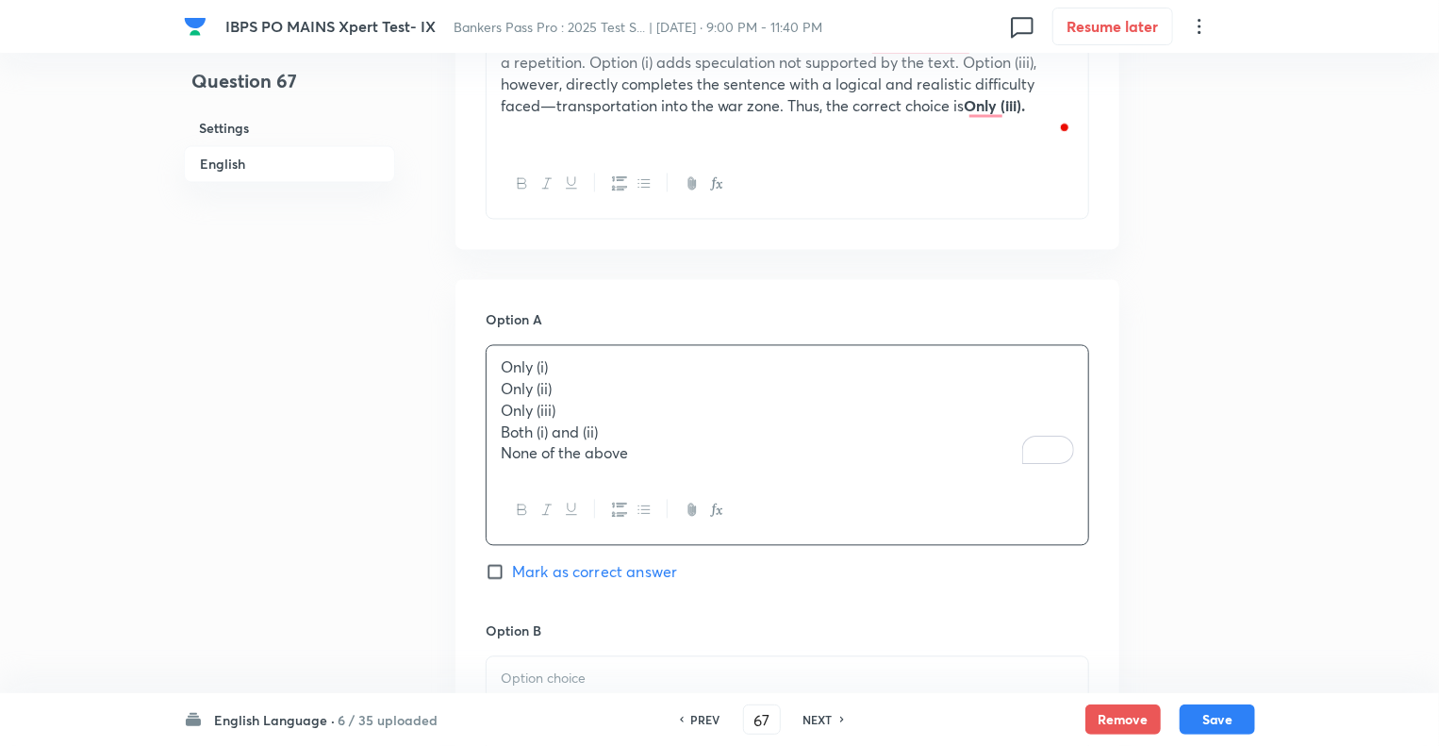
click at [506, 395] on p "Only (ii)" at bounding box center [787, 390] width 573 height 22
drag, startPoint x: 506, startPoint y: 395, endPoint x: 666, endPoint y: 473, distance: 178.4
click at [666, 473] on div "Only (i) Only (ii) Only (iii) Both (i) and (ii) None of the above" at bounding box center [788, 411] width 602 height 130
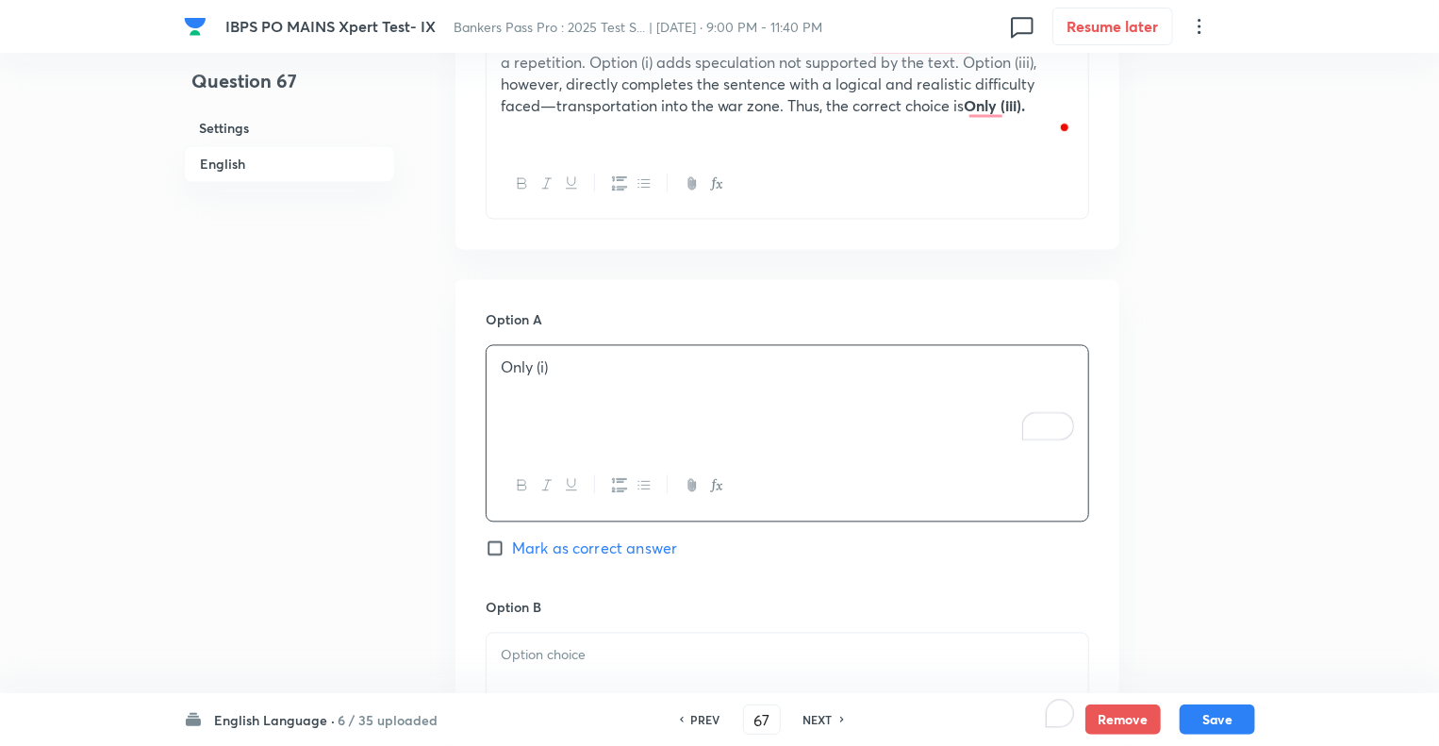
click at [502, 672] on div "To enrich screen reader interactions, please activate Accessibility in Grammarl…" at bounding box center [788, 687] width 602 height 106
click at [377, 622] on div "Question 67 Settings English" at bounding box center [289, 218] width 211 height 3802
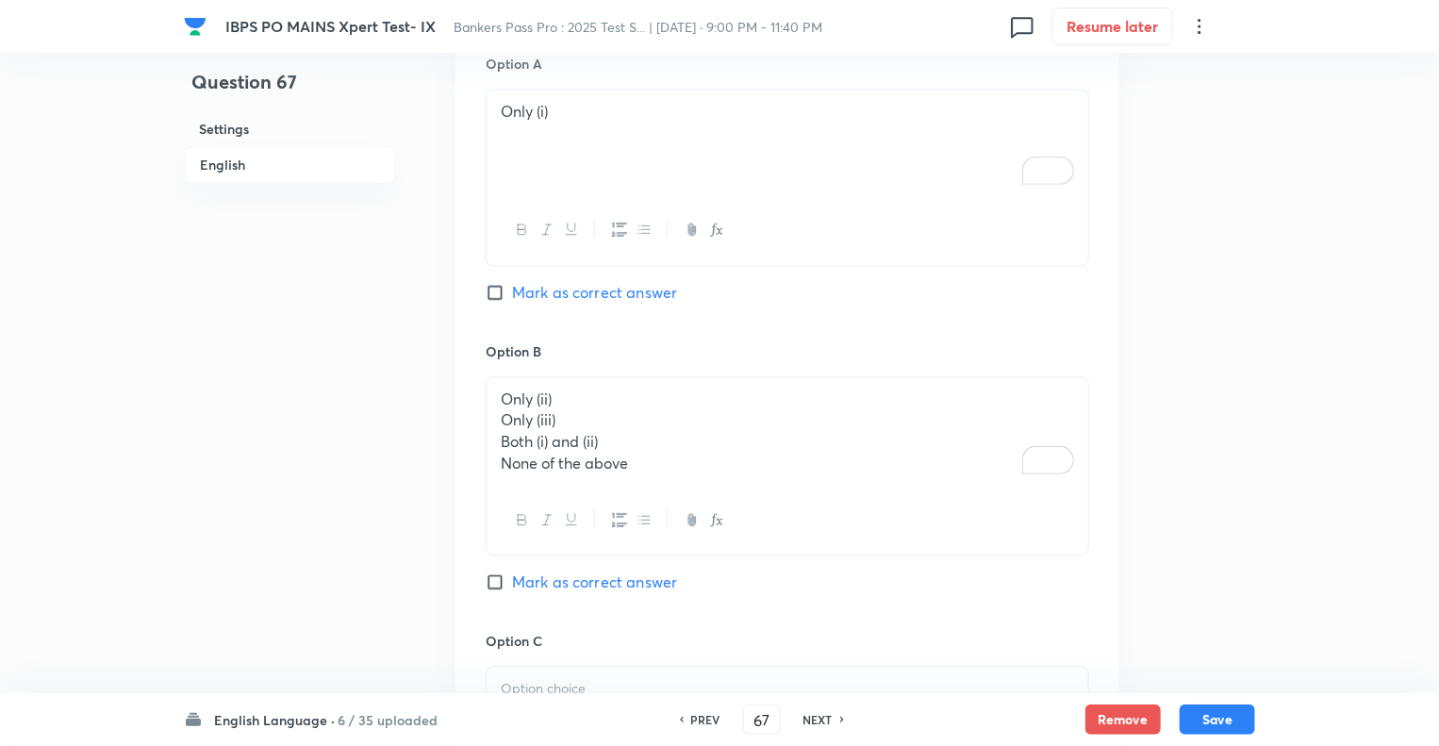
scroll to position [2075, 0]
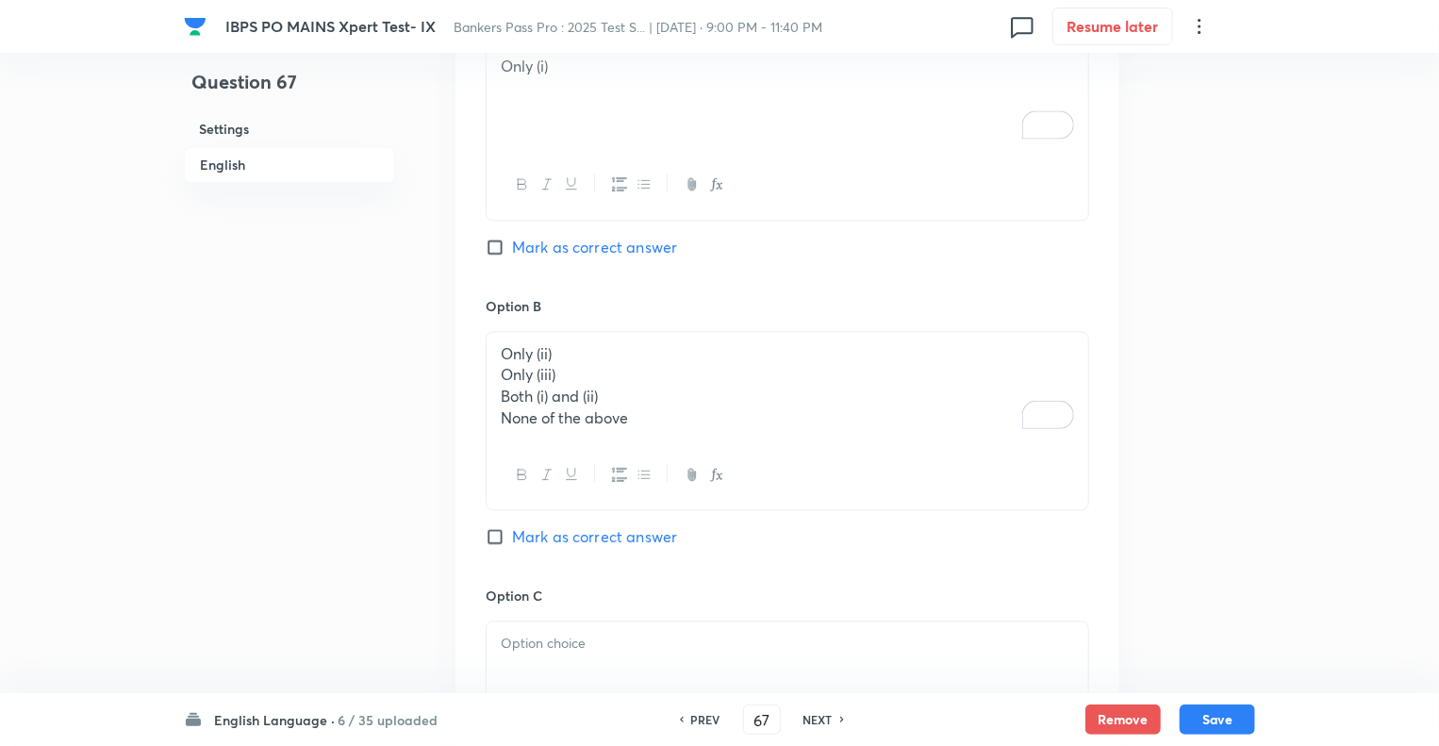
click at [498, 379] on div "Only (ii) Only (iii) Both (i) and (ii) None of the above" at bounding box center [788, 386] width 602 height 108
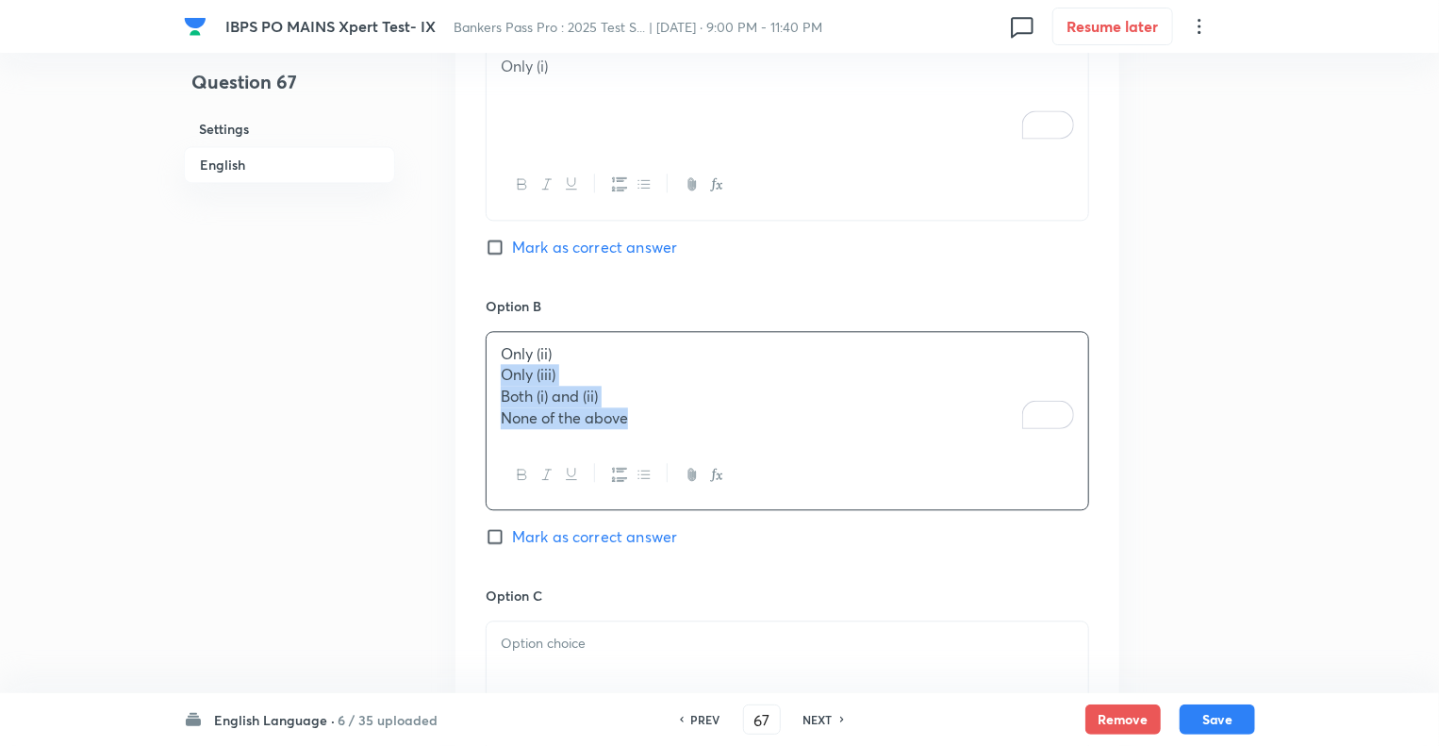
drag, startPoint x: 498, startPoint y: 379, endPoint x: 668, endPoint y: 419, distance: 174.3
click at [668, 419] on div "Only (ii) Only (iii) Both (i) and (ii) None of the above" at bounding box center [788, 386] width 602 height 108
click at [539, 664] on div at bounding box center [788, 672] width 602 height 106
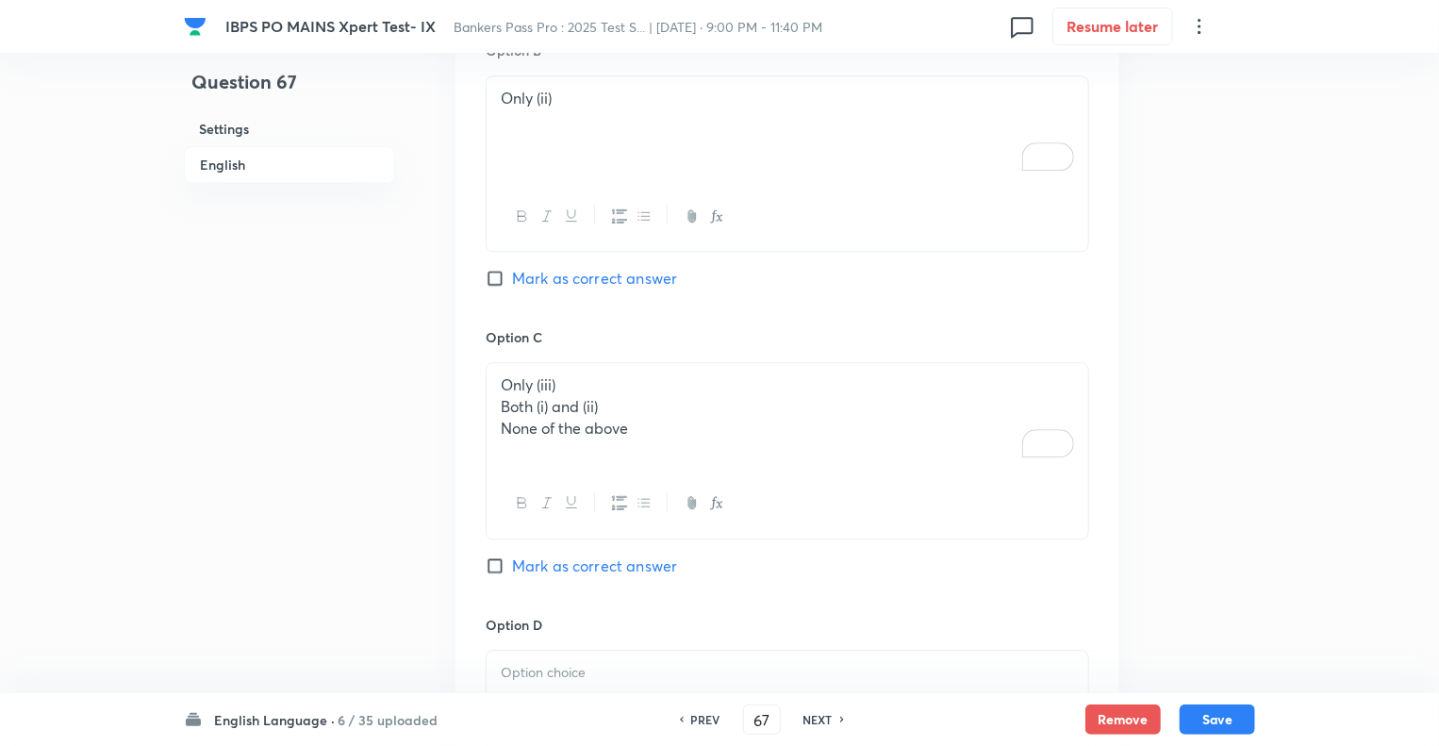
scroll to position [2414, 0]
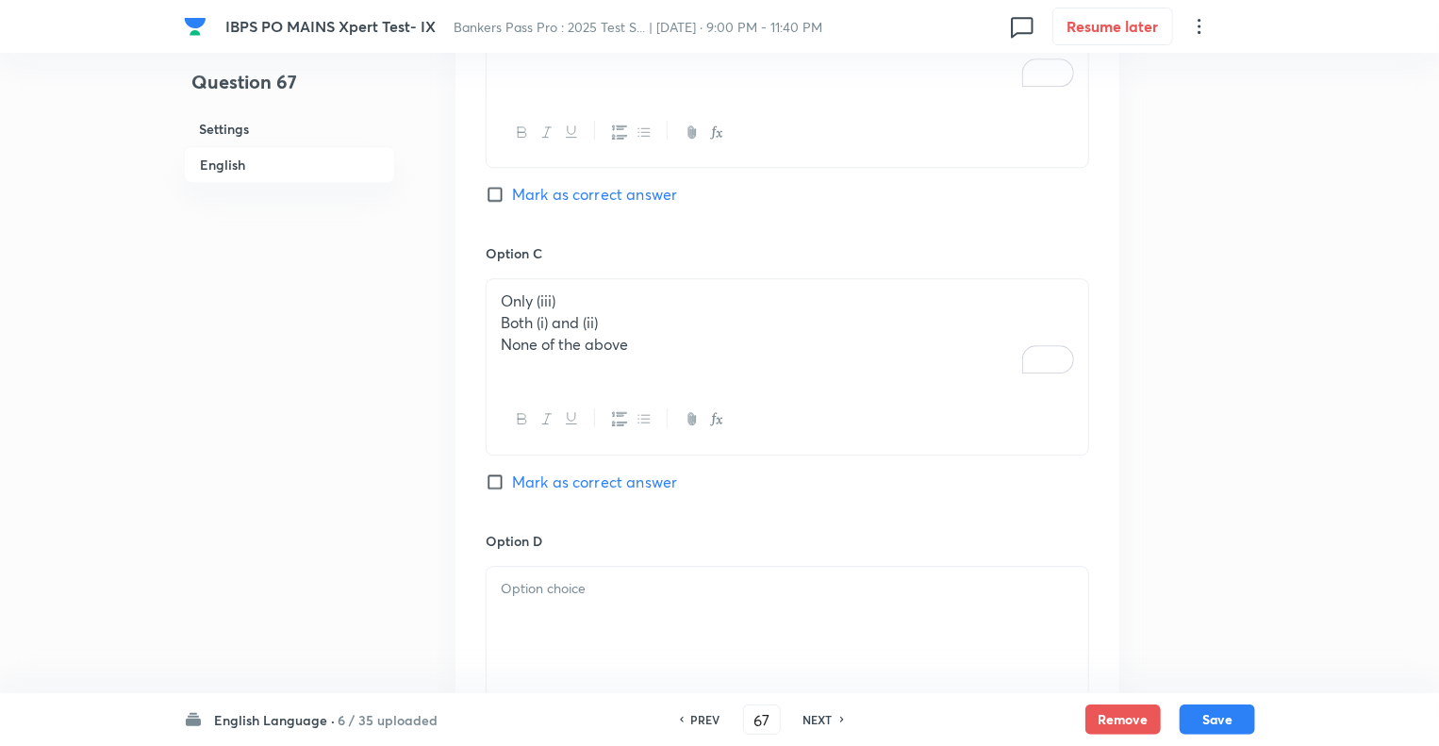
click at [501, 321] on p "Both (i) and (ii)" at bounding box center [787, 323] width 573 height 22
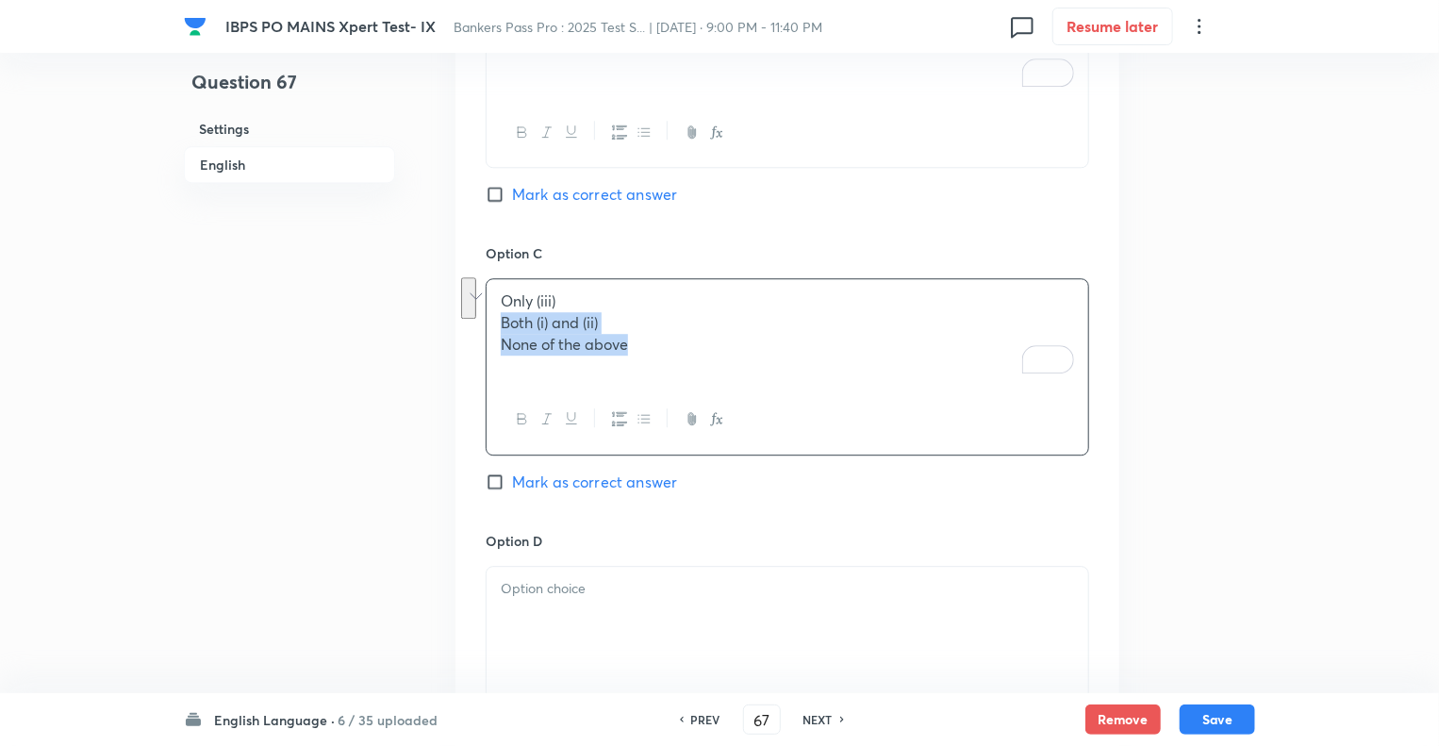
drag, startPoint x: 500, startPoint y: 321, endPoint x: 777, endPoint y: 371, distance: 281.8
click at [777, 371] on div "Only (iii) Both (i) and (ii) None of the above" at bounding box center [788, 332] width 602 height 106
click at [611, 589] on p at bounding box center [787, 589] width 573 height 22
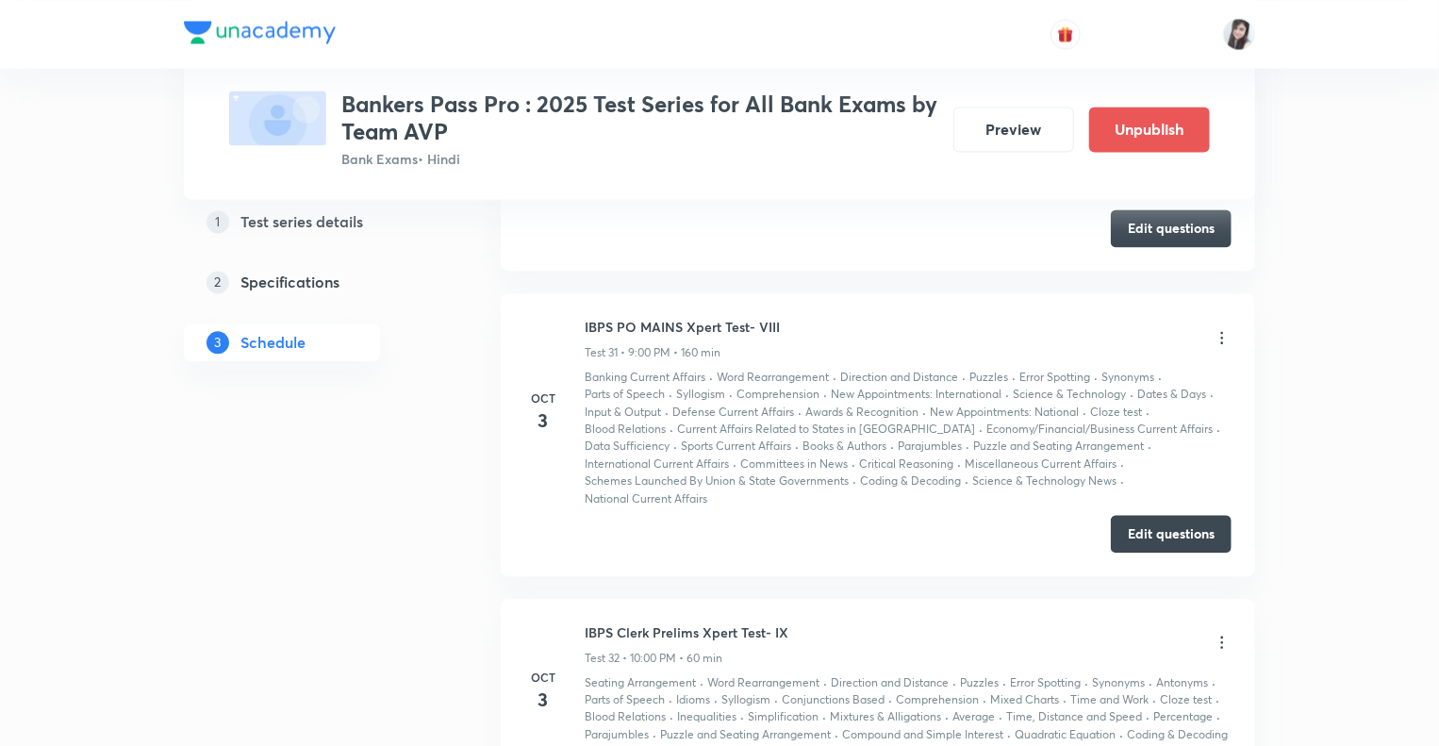
scroll to position [9130, 0]
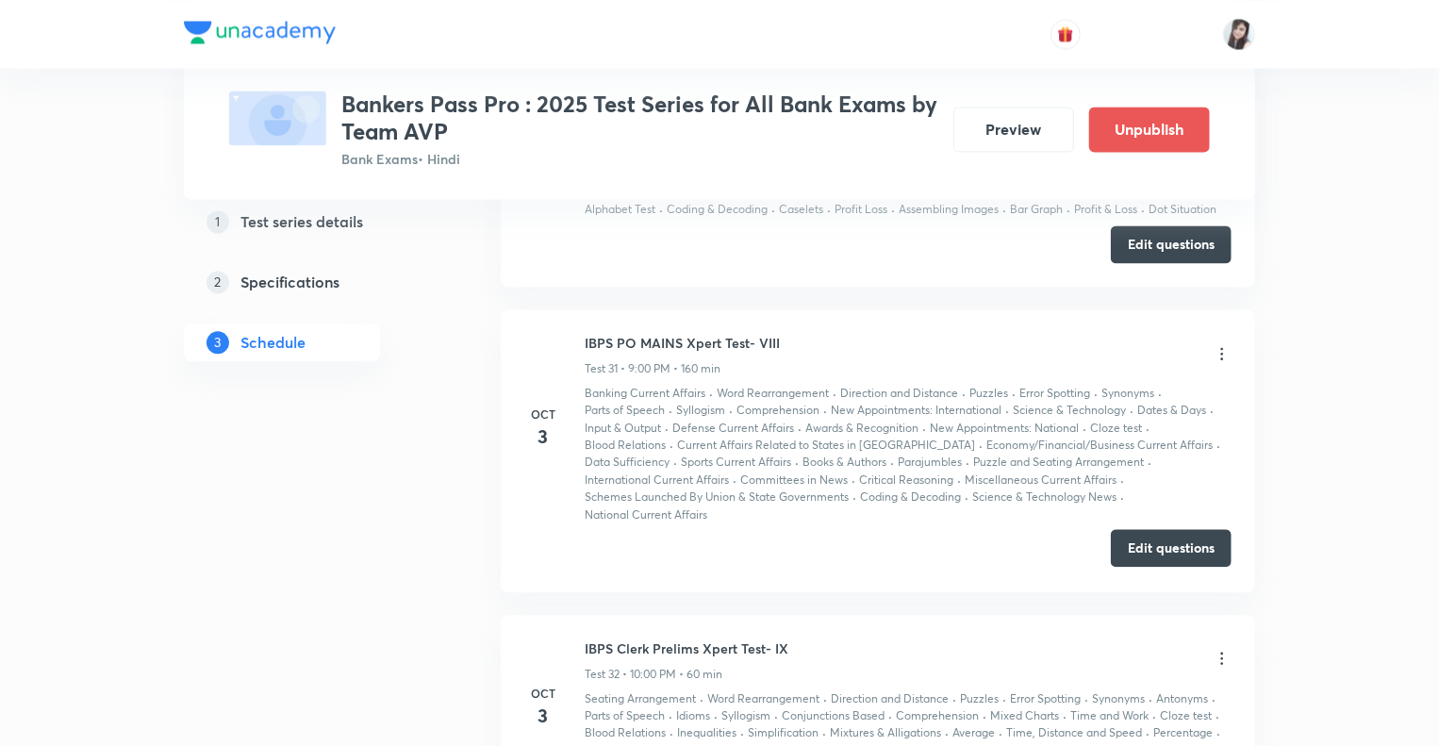
click at [1162, 529] on button "Edit questions" at bounding box center [1171, 548] width 121 height 38
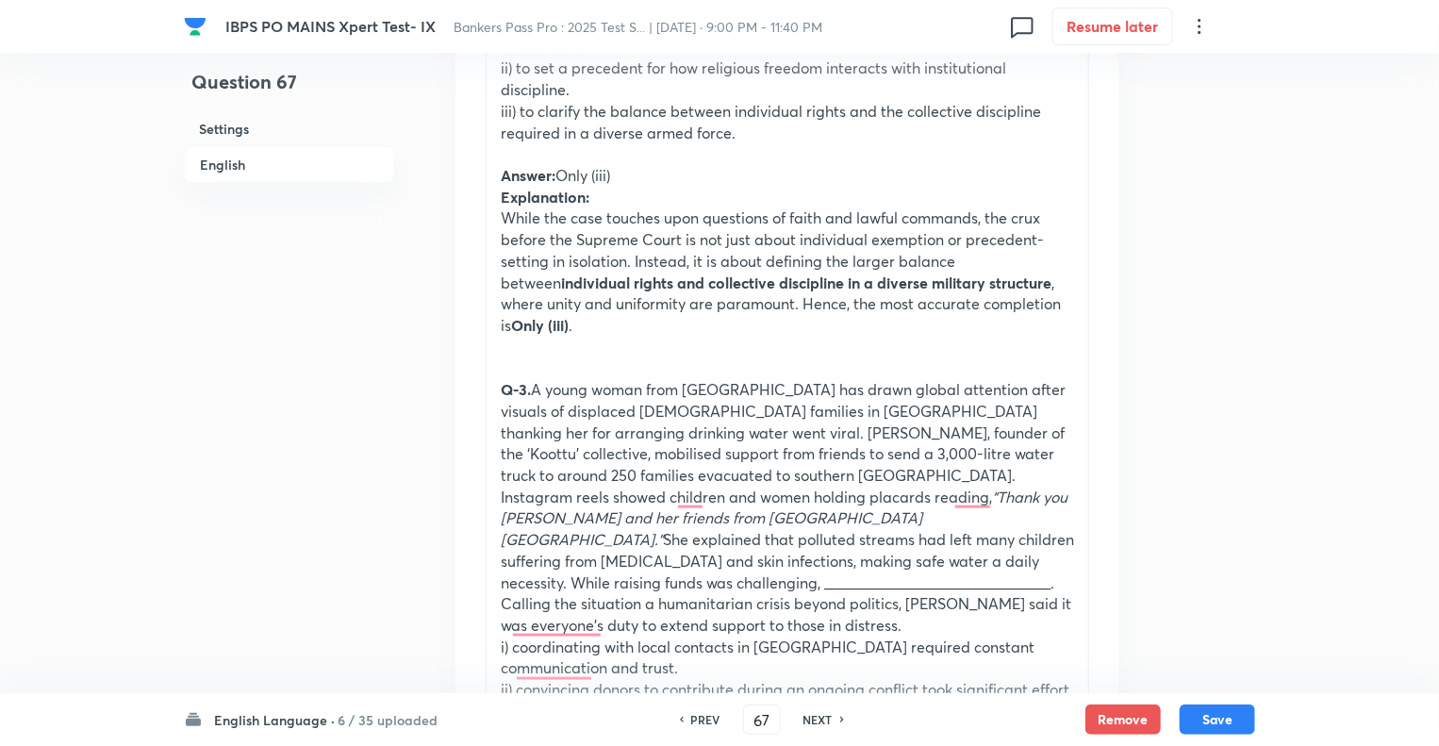
scroll to position [905, 0]
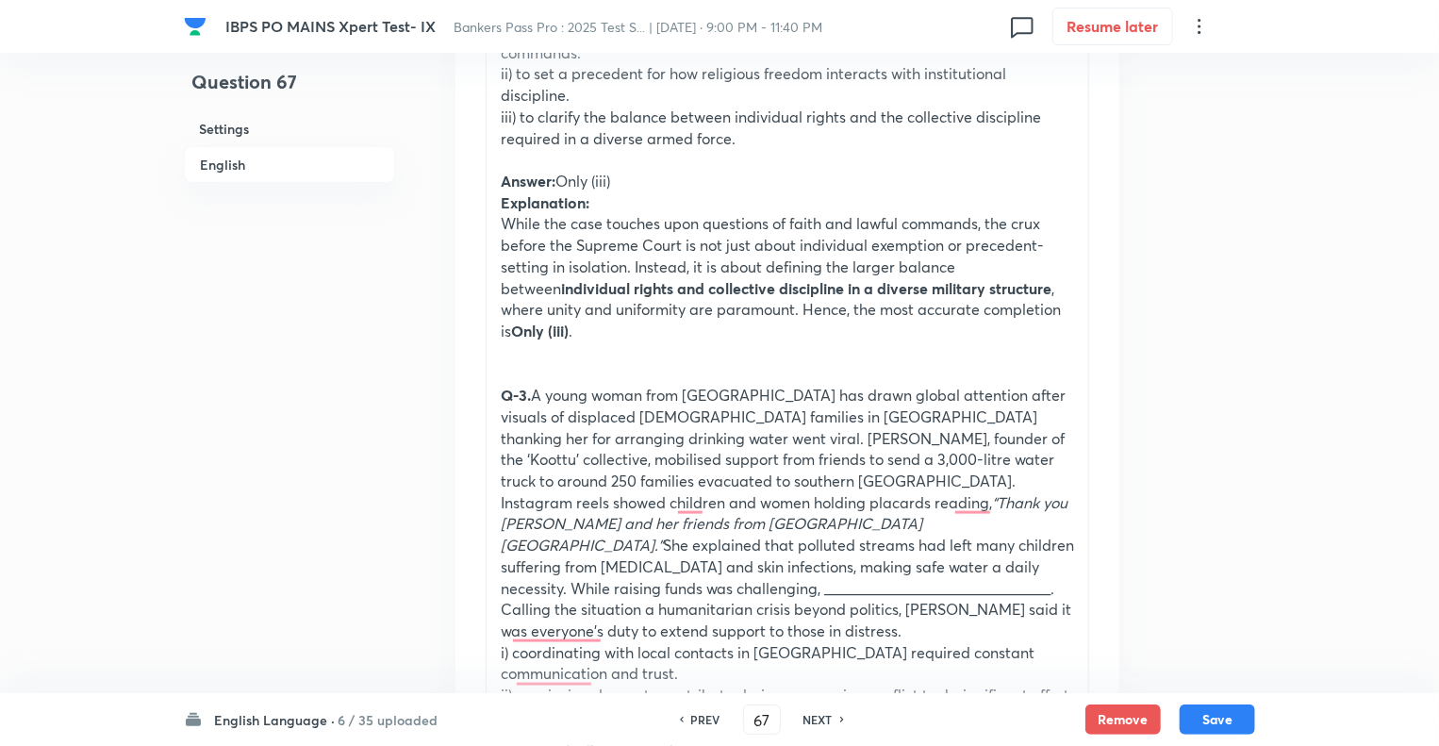
click at [541, 328] on p "While the case touches upon questions of faith and lawful commands, the crux be…" at bounding box center [787, 277] width 573 height 128
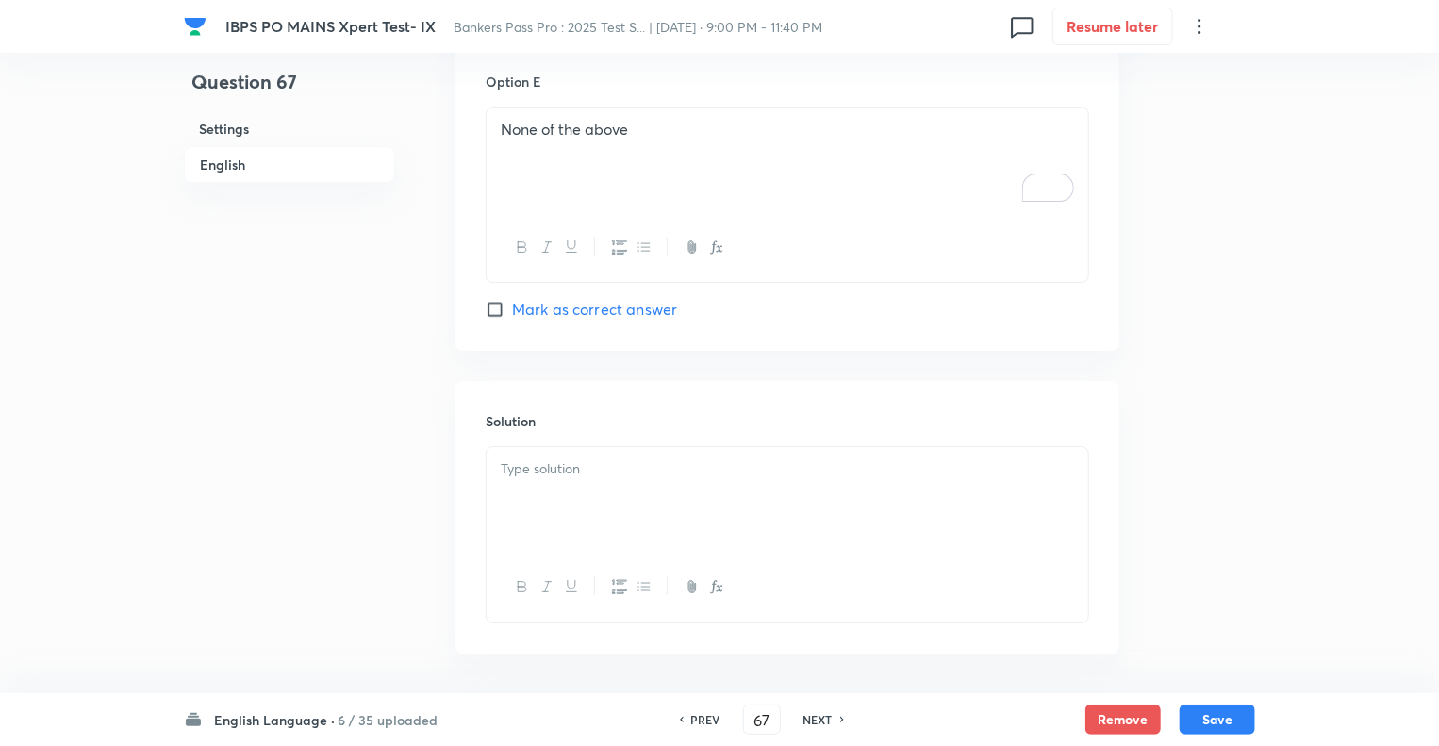
scroll to position [3078, 0]
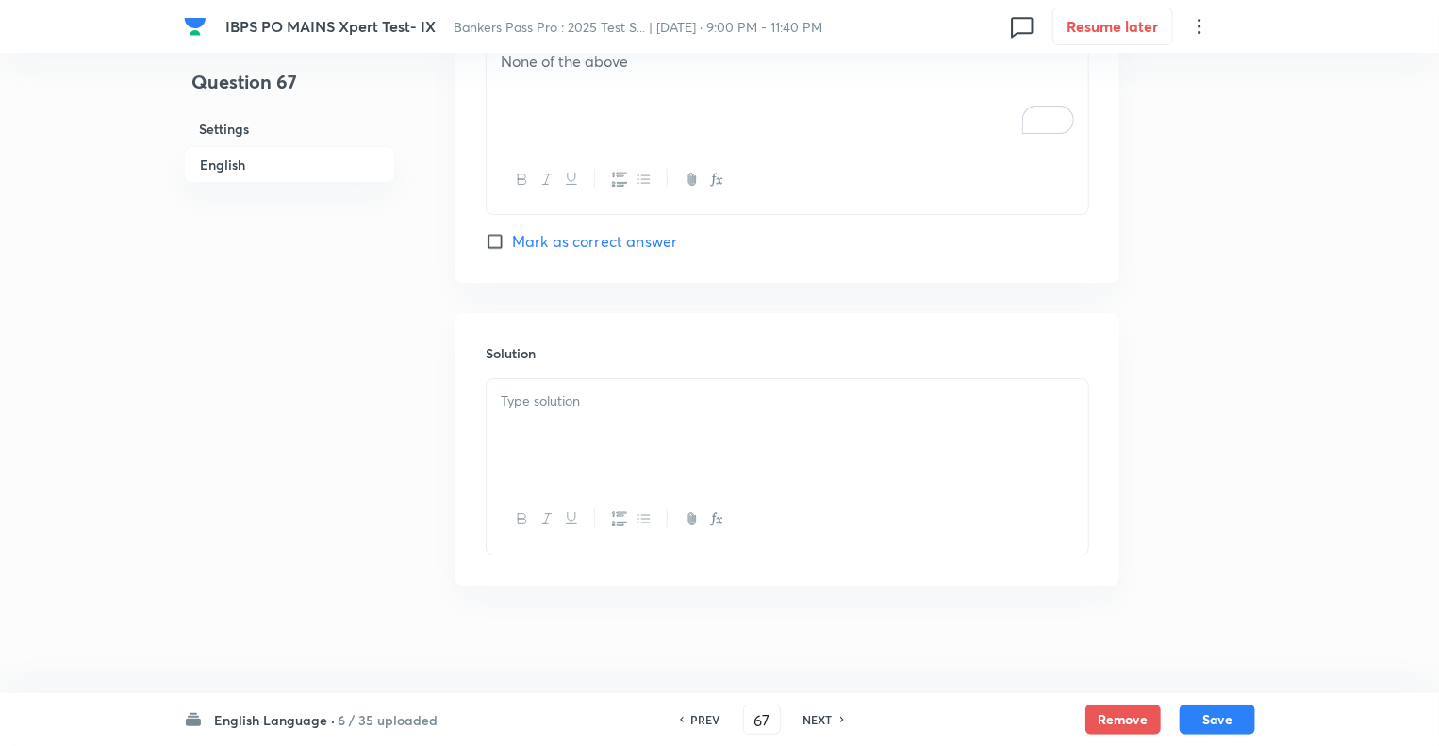
click at [543, 412] on div at bounding box center [788, 432] width 602 height 106
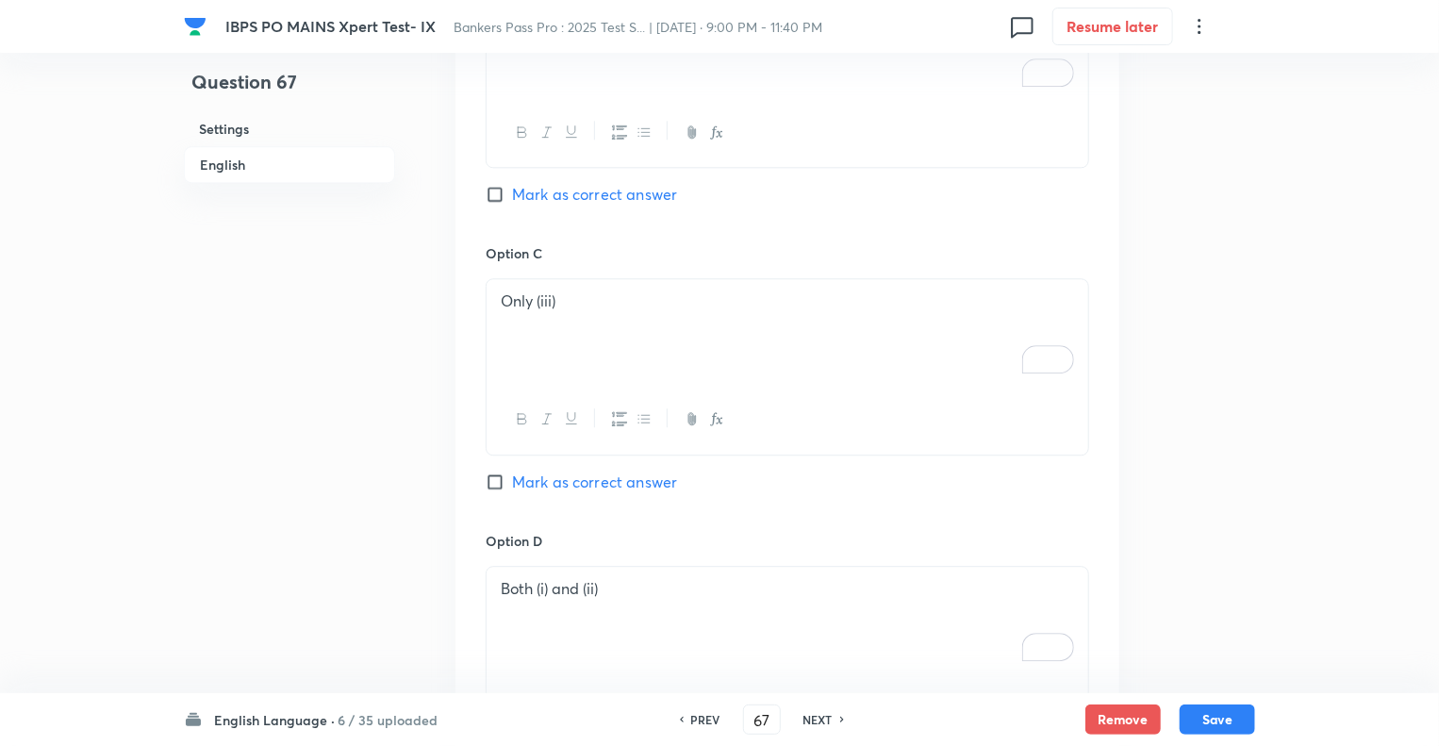
scroll to position [2211, 0]
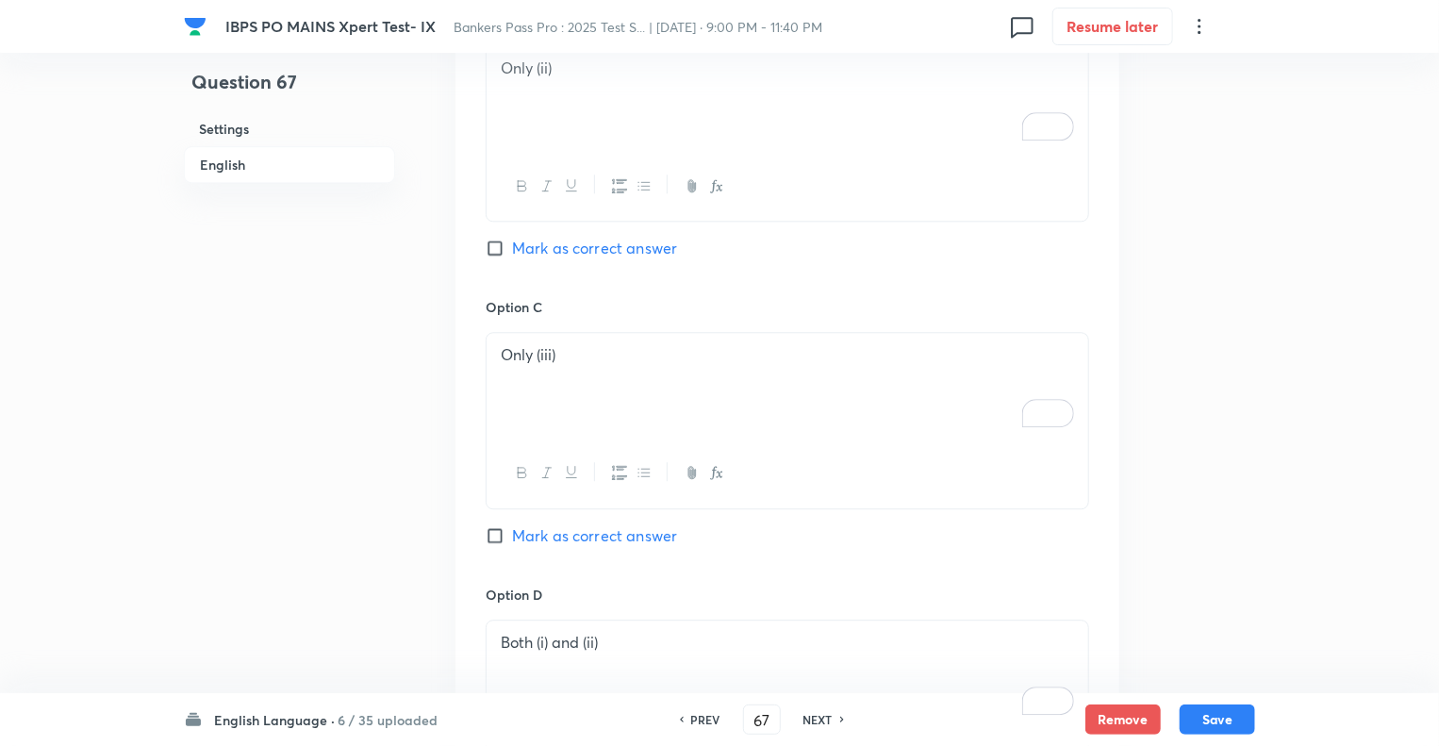
click at [491, 531] on input "Mark as correct answer" at bounding box center [499, 535] width 26 height 19
checkbox input "true"
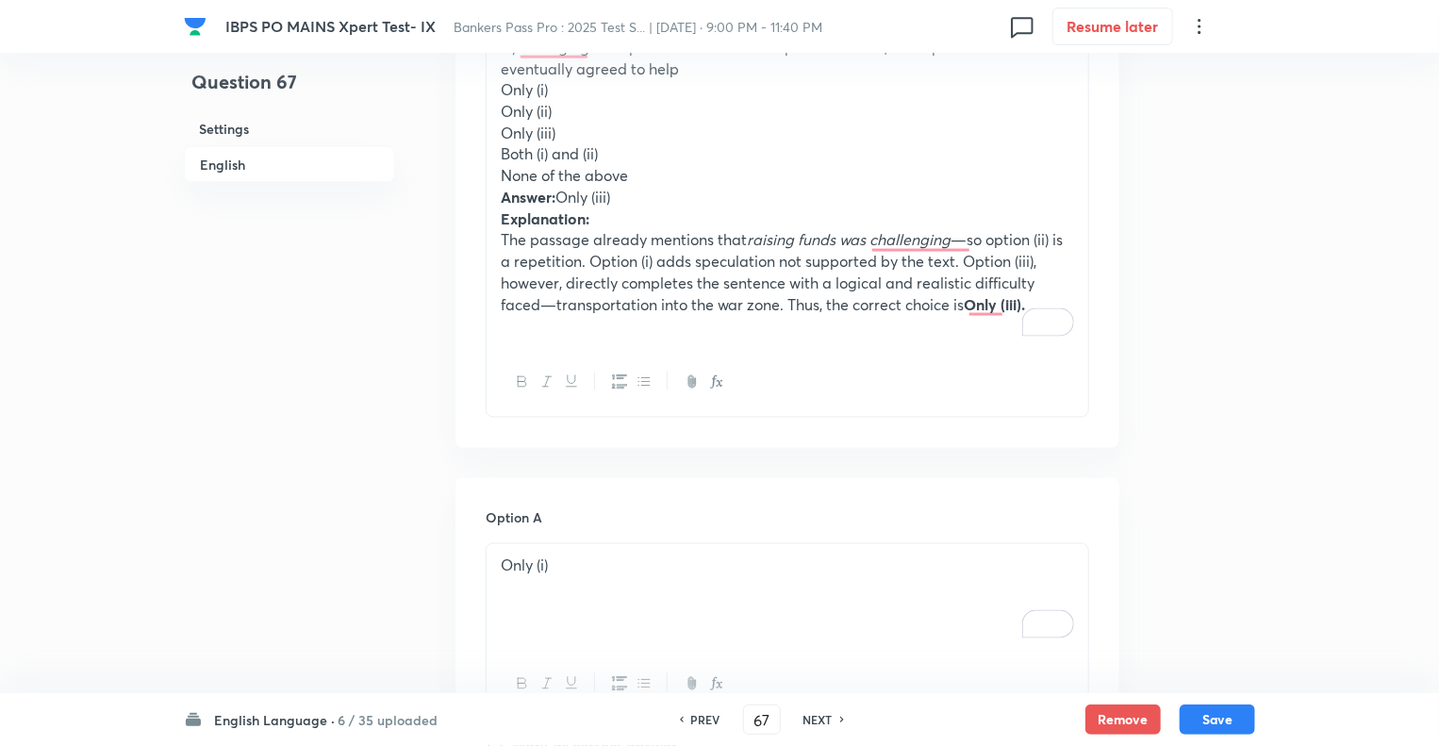
scroll to position [1079, 0]
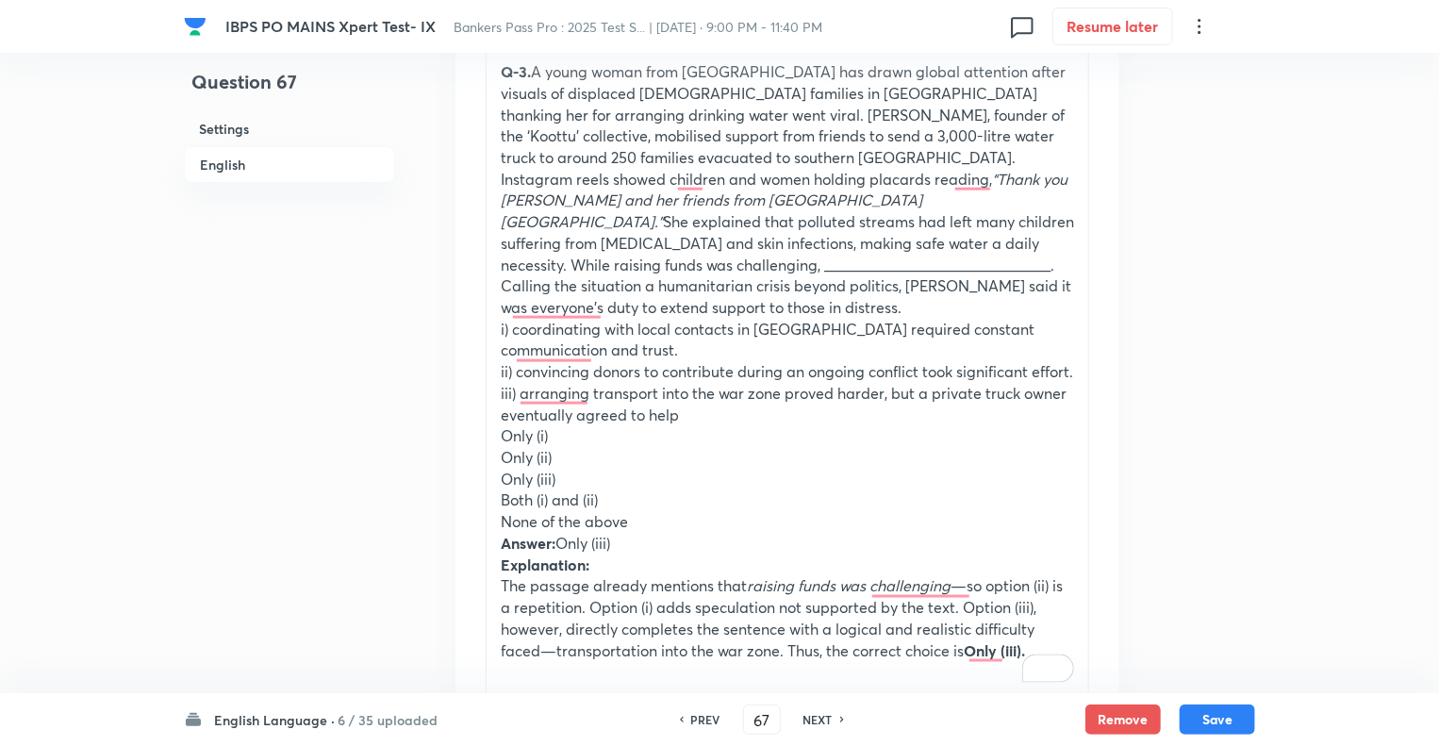
click at [502, 71] on strong "Q-3." at bounding box center [516, 71] width 30 height 20
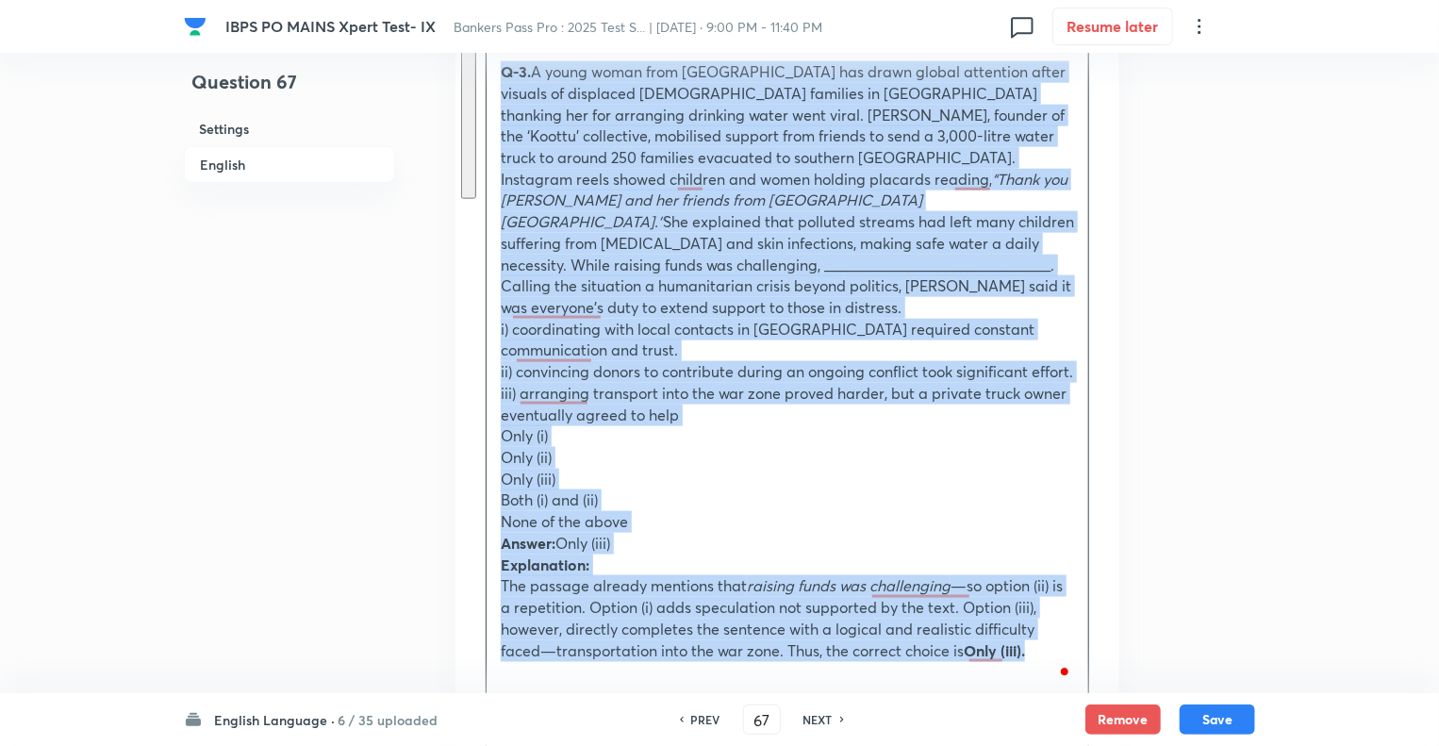
drag, startPoint x: 502, startPoint y: 71, endPoint x: 1079, endPoint y: 655, distance: 821.0
click at [1079, 655] on div "The Supreme Court will hear a petition on October 5, 2025, questioning whether …" at bounding box center [788, 147] width 602 height 1094
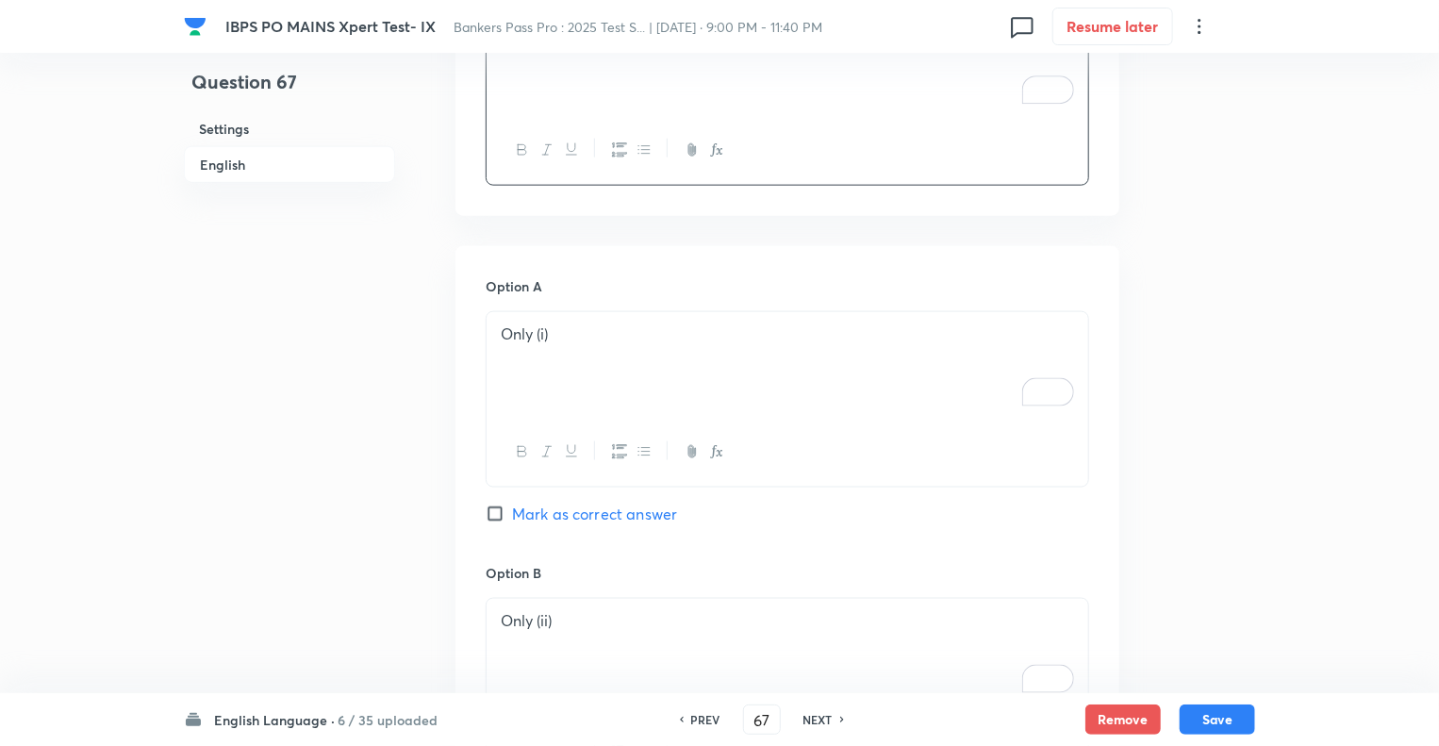
click at [359, 626] on div "Question 67 Settings English" at bounding box center [289, 591] width 211 height 3159
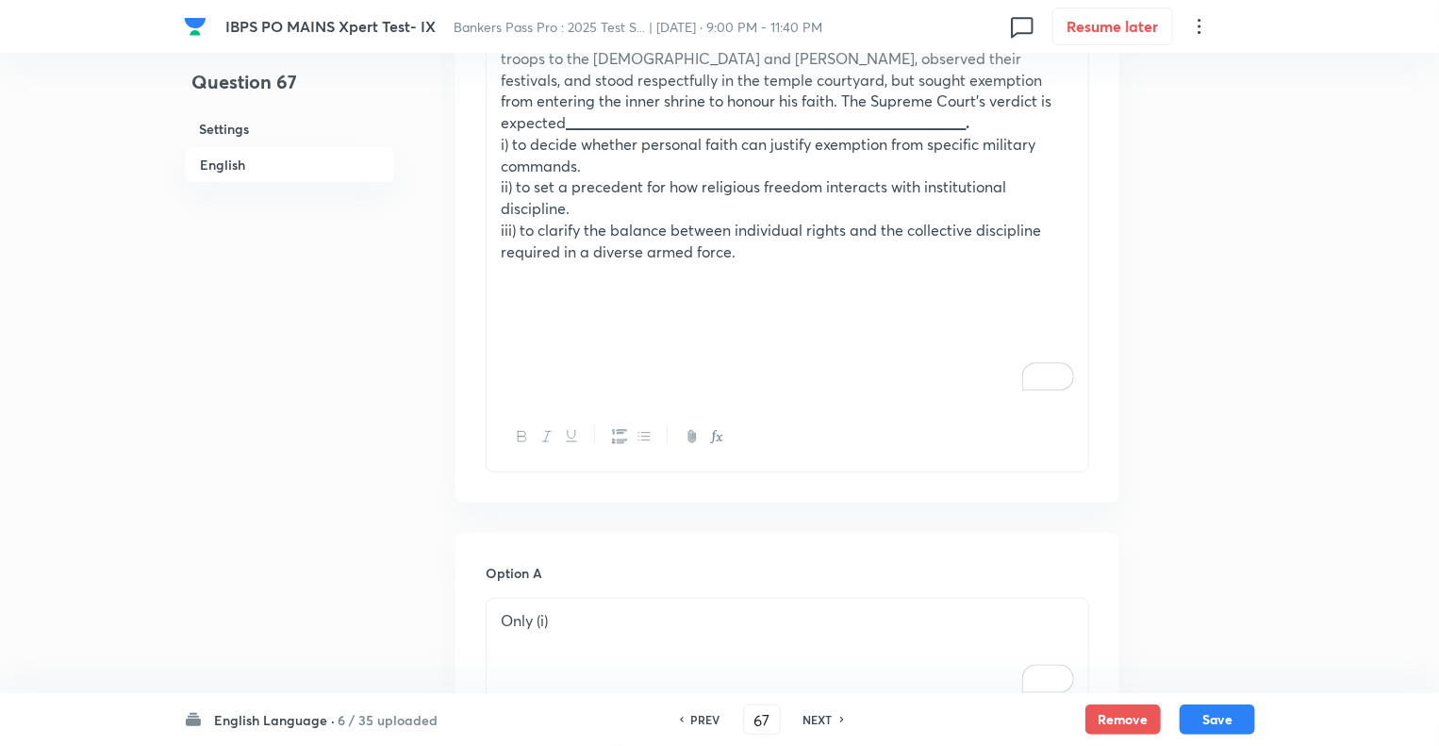
scroll to position [551, 0]
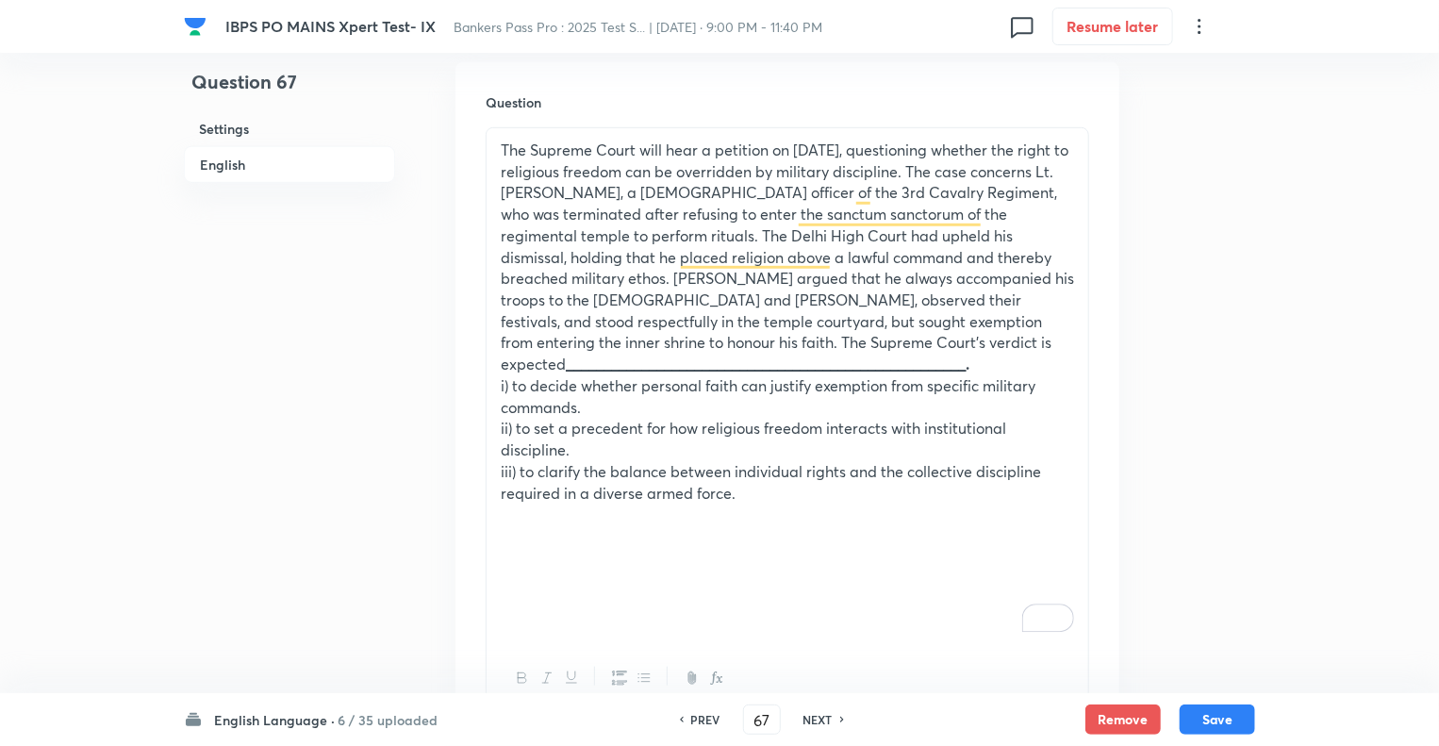
click at [528, 626] on p "To enrich screen reader interactions, please activate Accessibility in Grammarl…" at bounding box center [787, 622] width 573 height 22
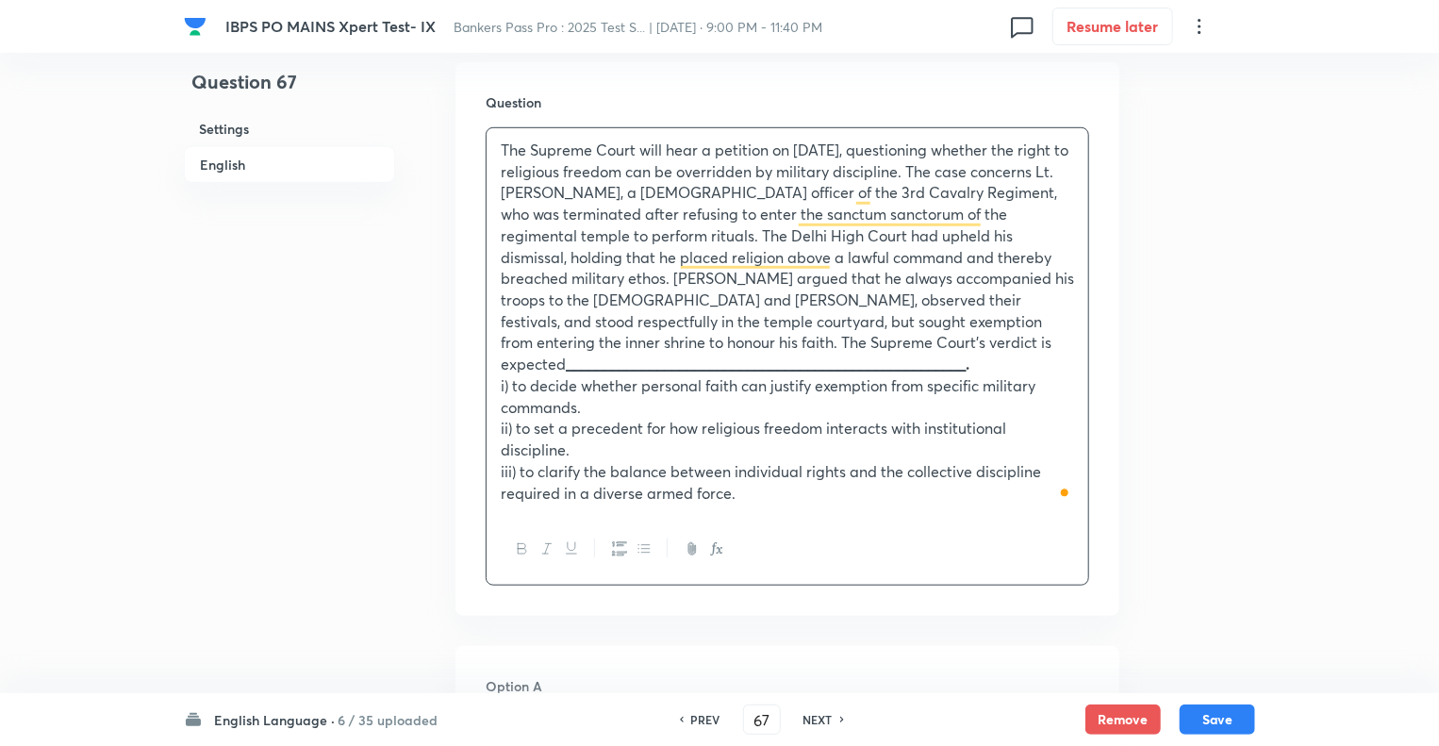
click at [494, 382] on div "The Supreme Court will hear a petition on October 5, 2025, questioning whether …" at bounding box center [788, 321] width 602 height 387
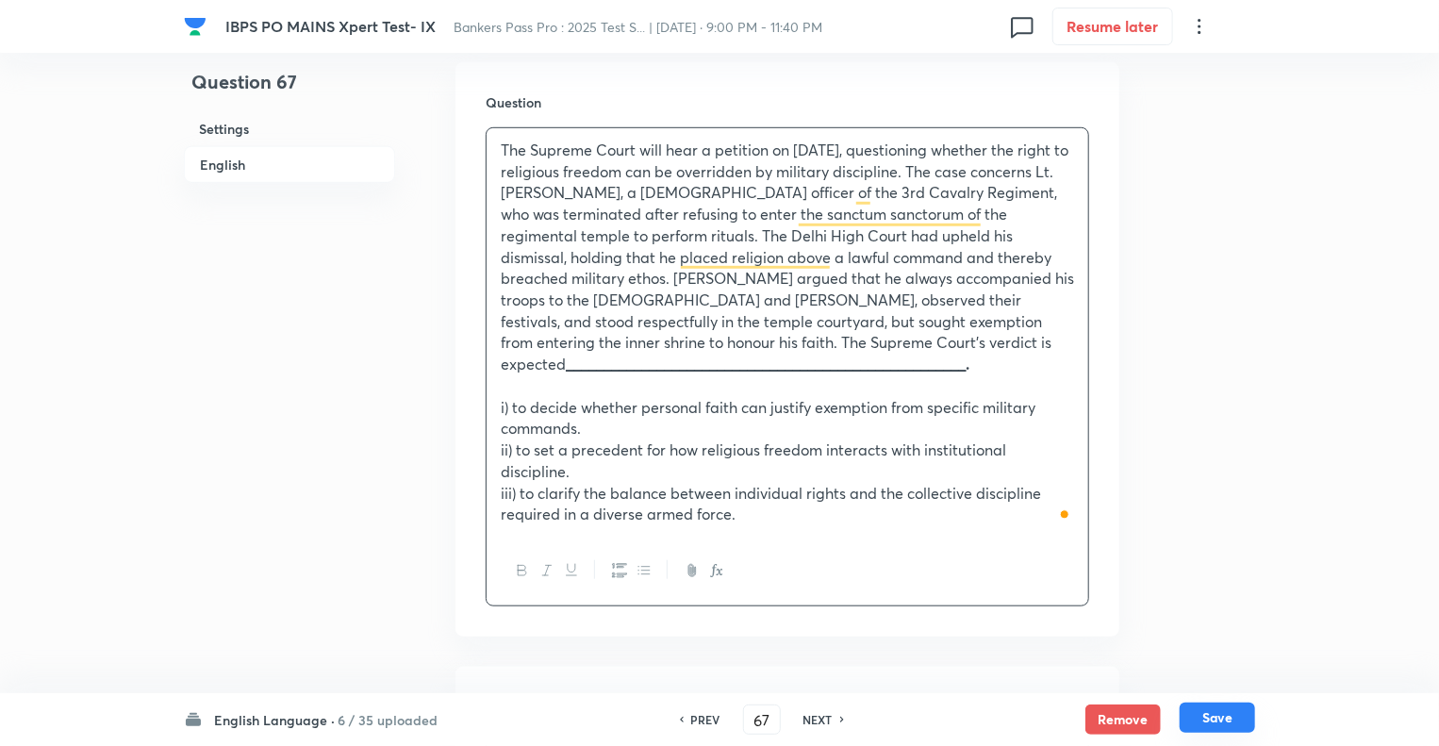
click at [1227, 717] on button "Save" at bounding box center [1217, 718] width 75 height 30
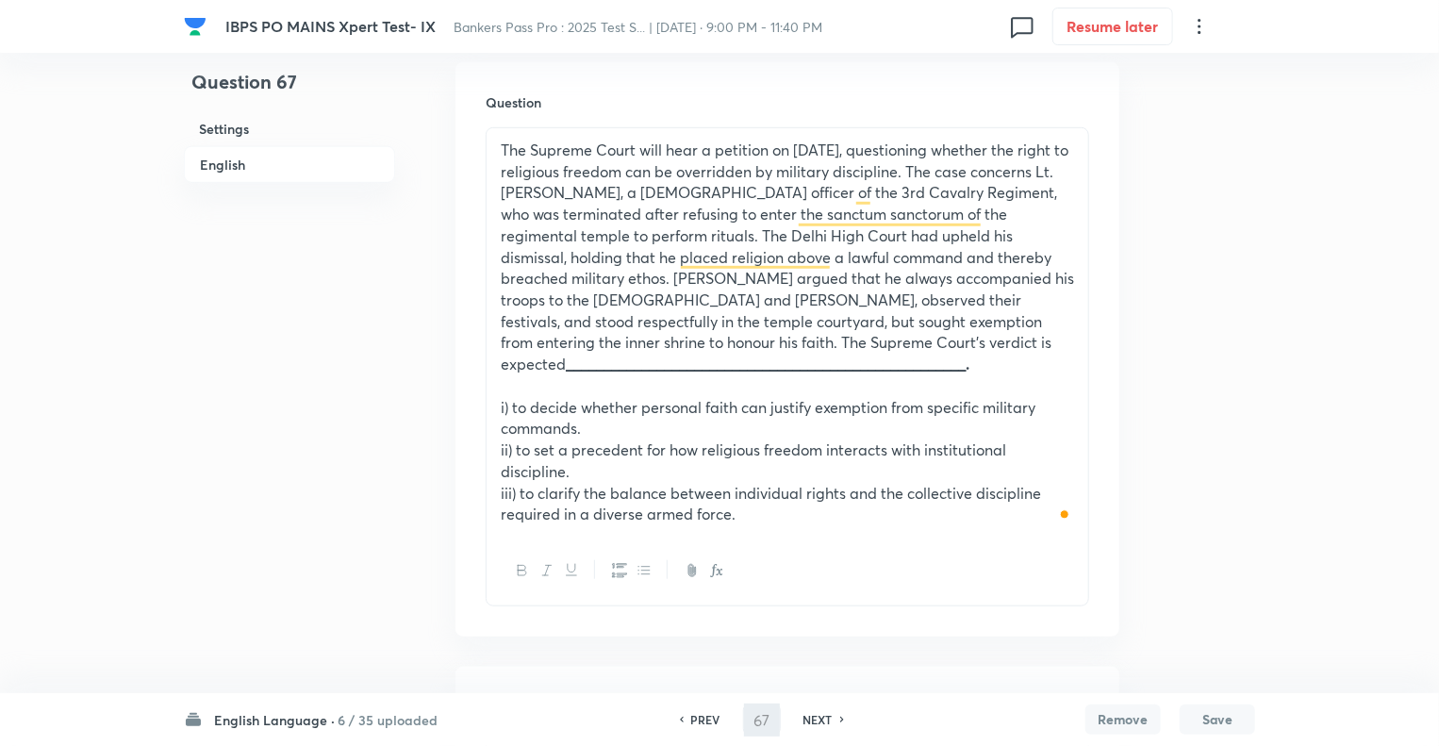
type input "68"
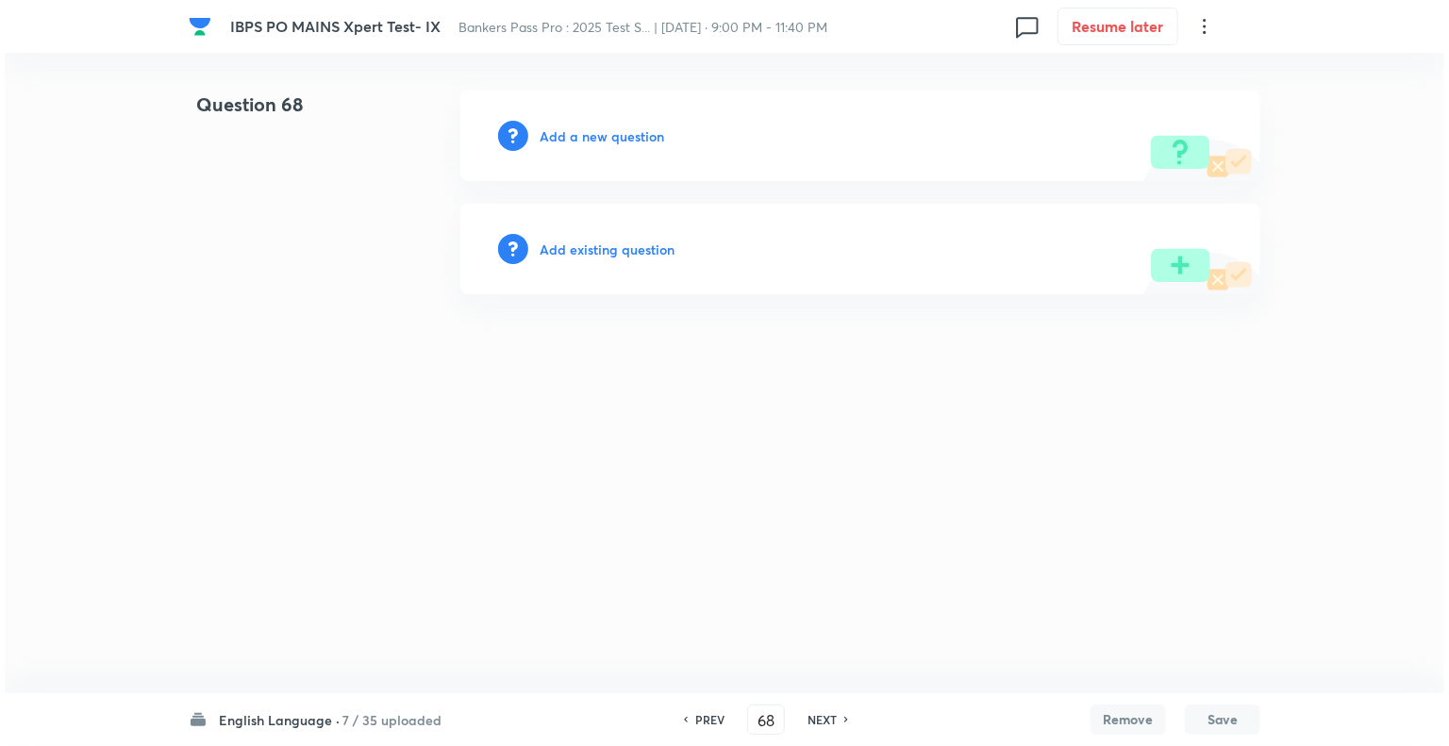
scroll to position [0, 0]
click at [548, 136] on h6 "Add a new question" at bounding box center [601, 136] width 124 height 20
click at [548, 136] on h6 "Choose a question type" at bounding box center [611, 136] width 145 height 20
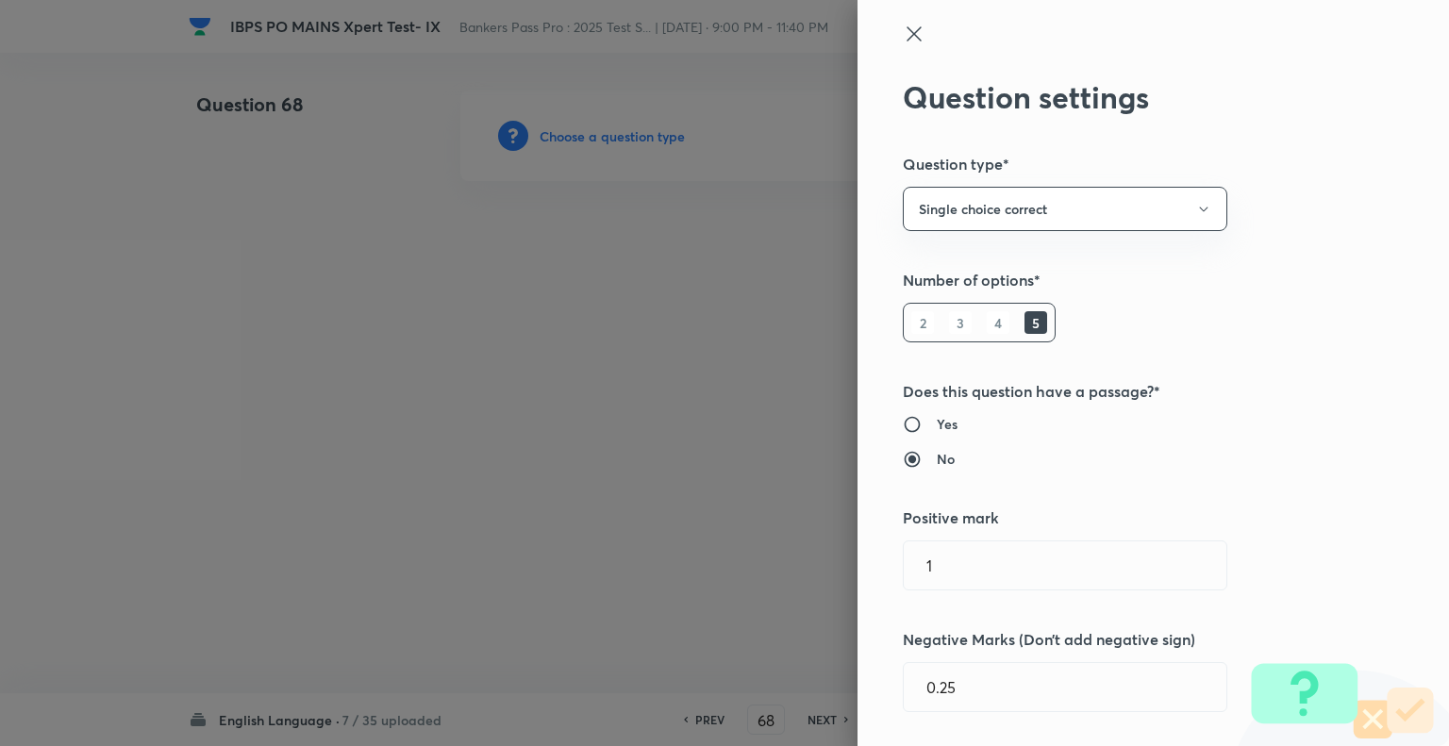
click at [548, 136] on div at bounding box center [724, 373] width 1449 height 746
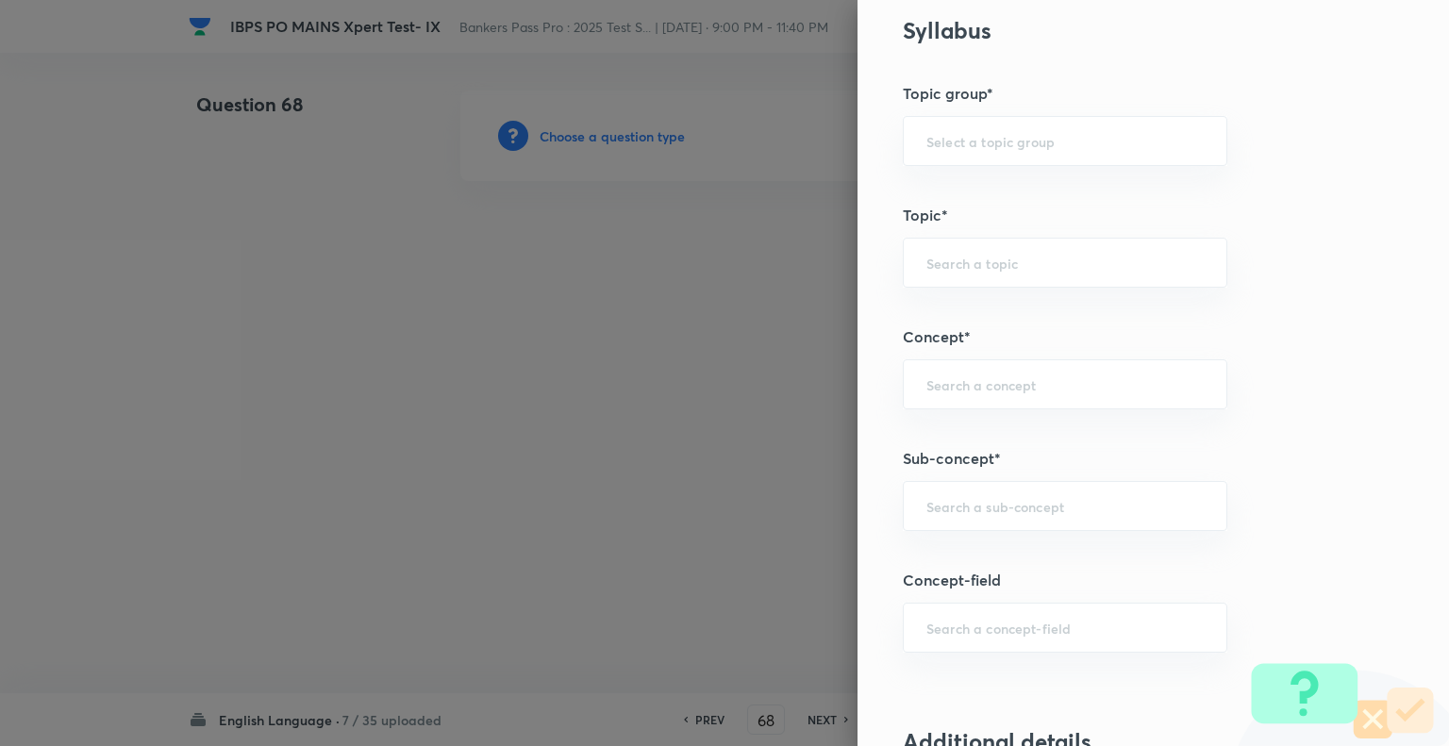
scroll to position [855, 0]
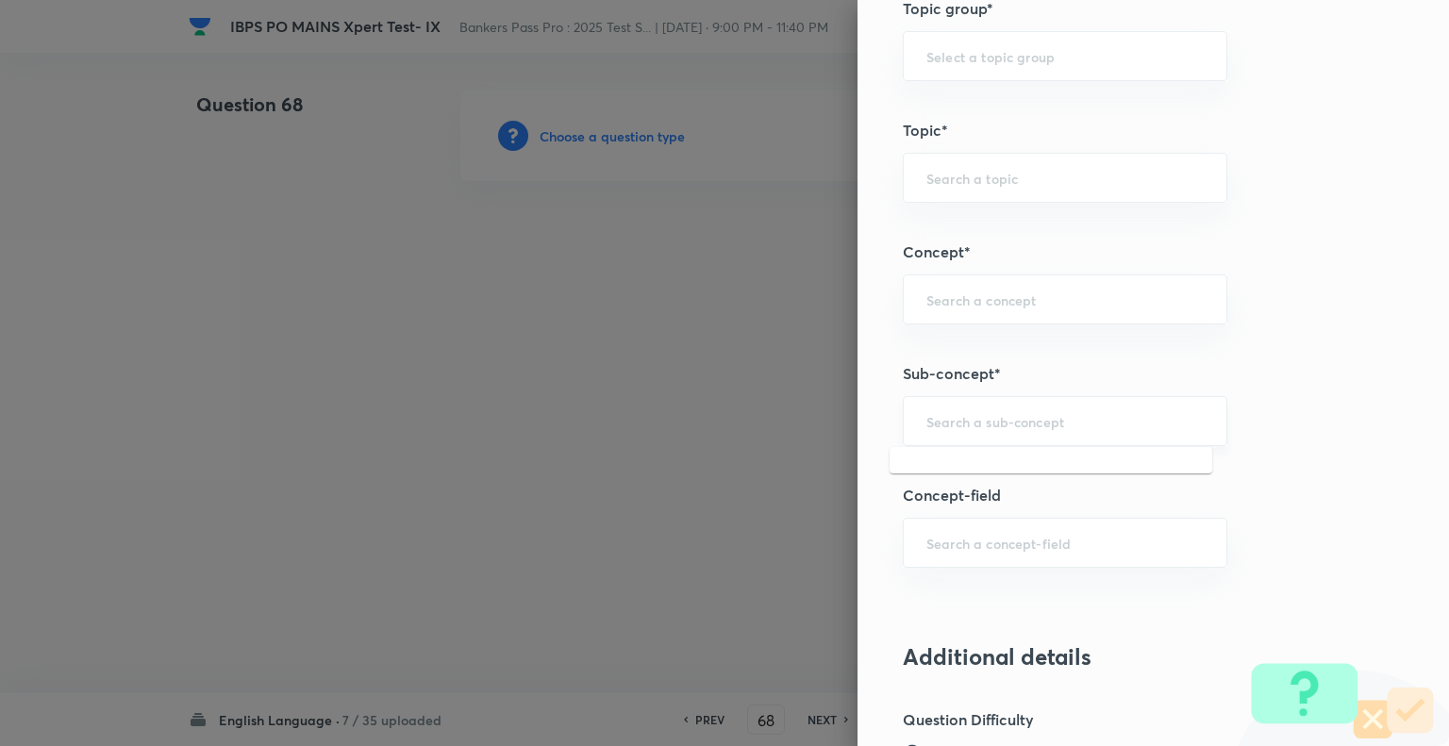
click at [1166, 413] on input "text" at bounding box center [1064, 421] width 277 height 18
click at [1034, 471] on li "Missing Paragraphs" at bounding box center [1050, 472] width 323 height 34
type input "Missing Paragraphs"
type input "English Language"
type input "Reading Comprehension"
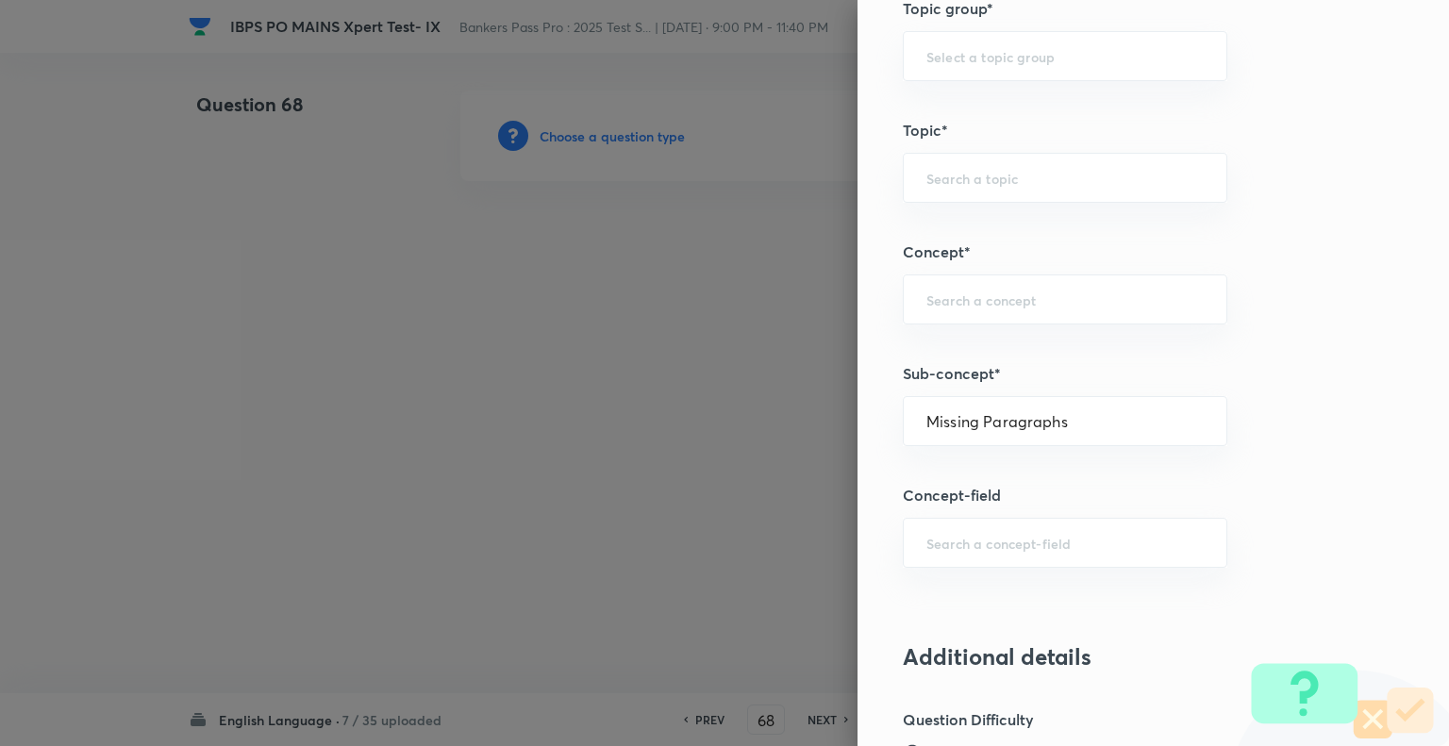
type input "Comprehension"
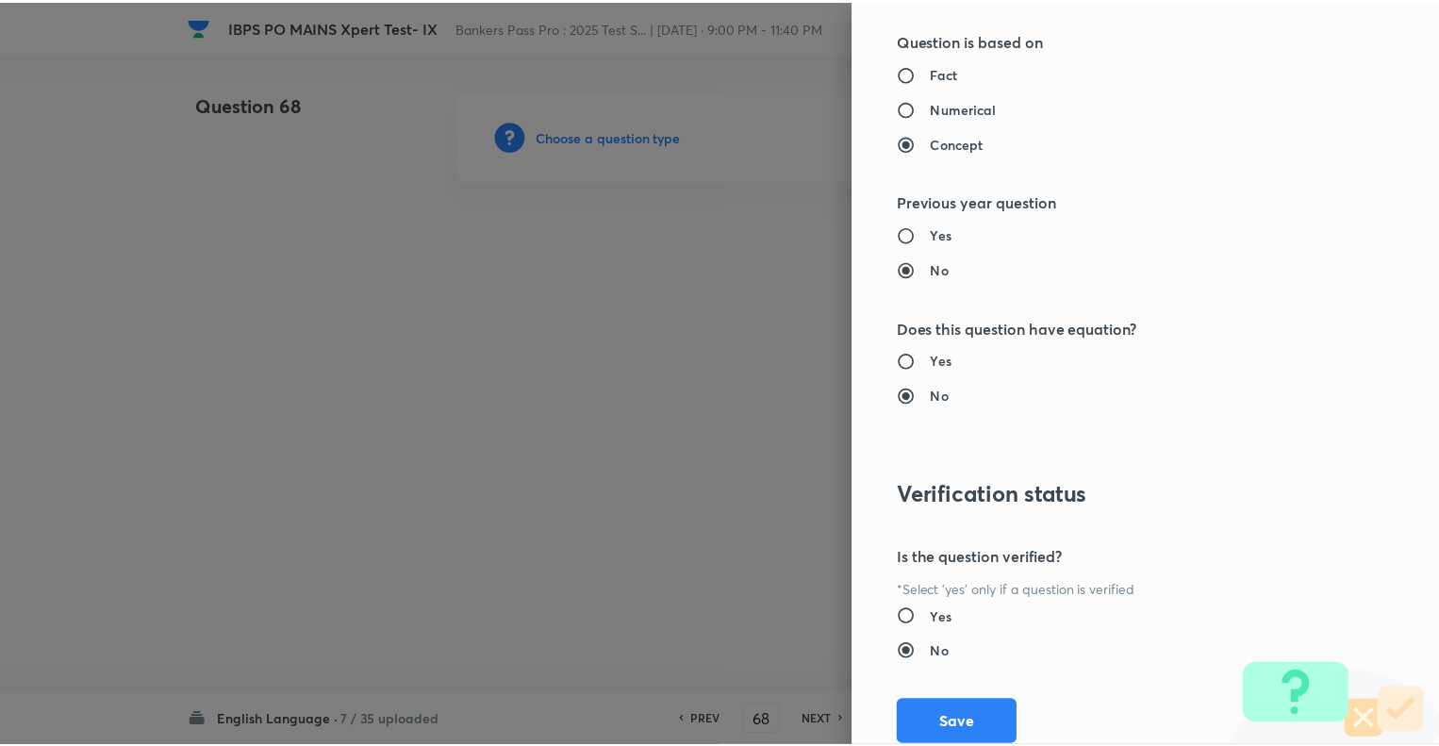
scroll to position [1821, 0]
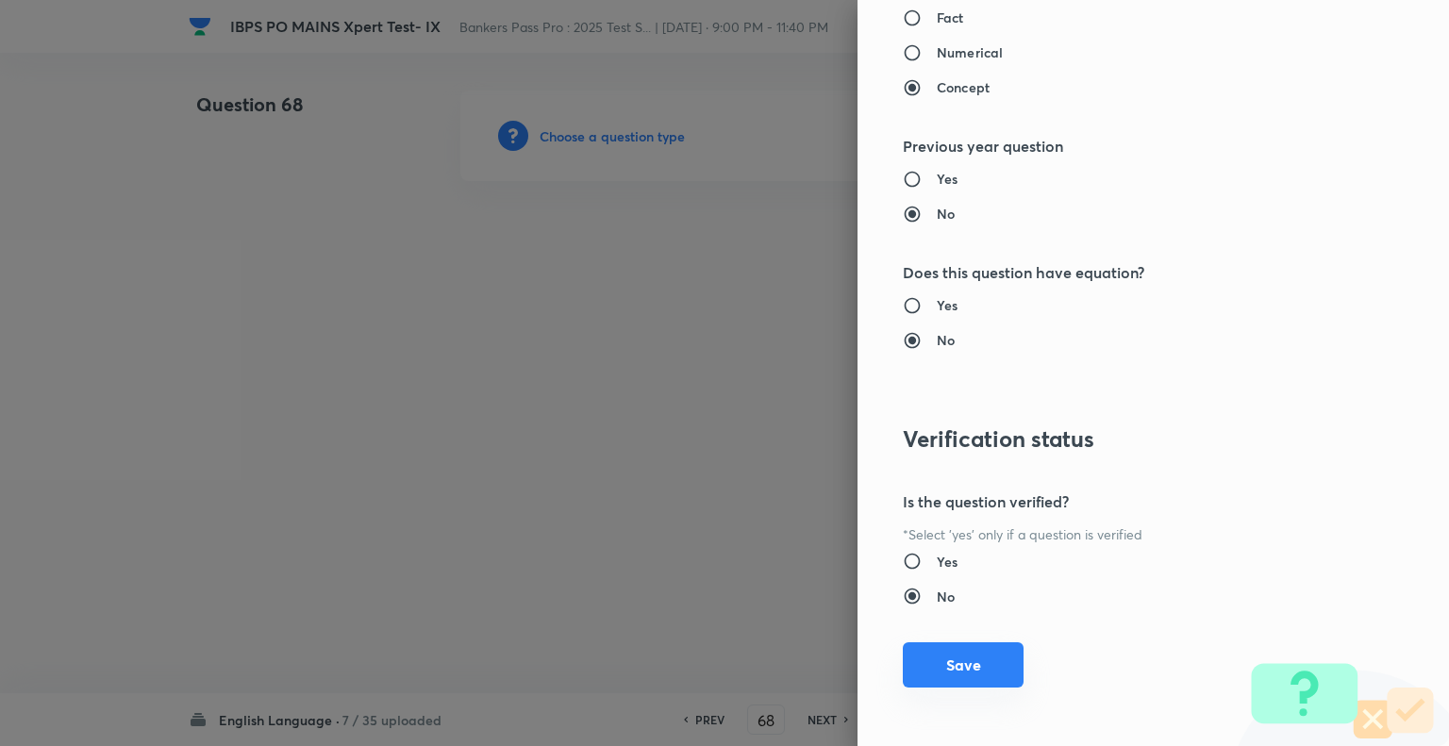
click at [947, 651] on button "Save" at bounding box center [963, 664] width 121 height 45
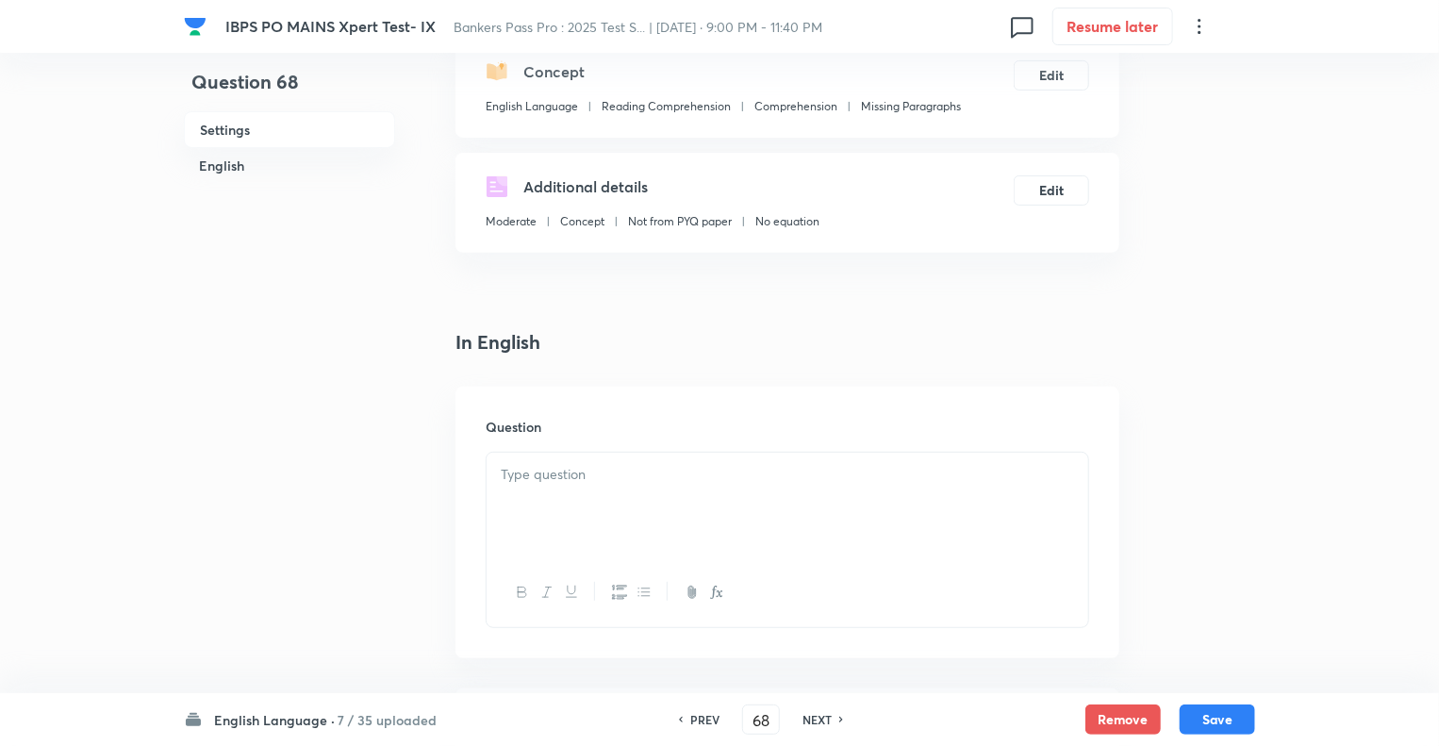
scroll to position [415, 0]
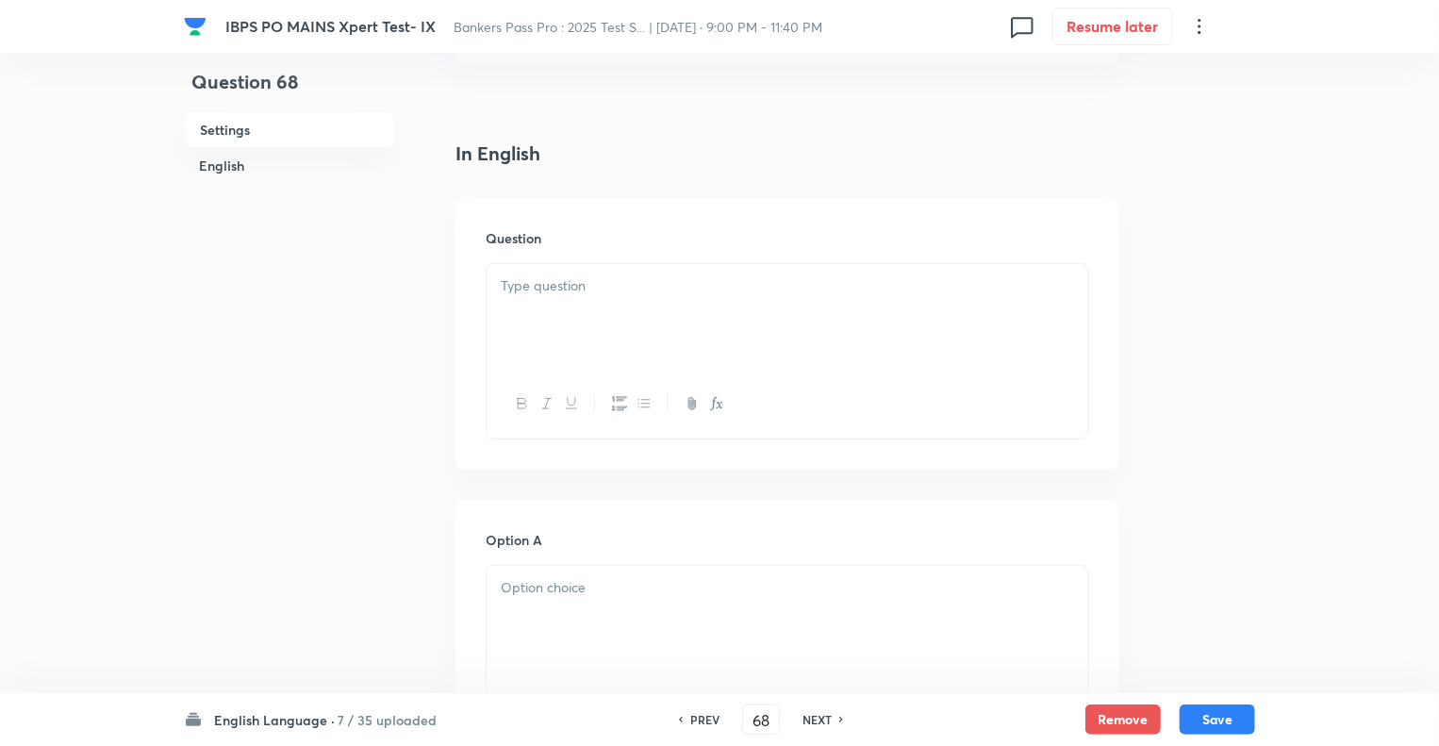
click at [504, 312] on div at bounding box center [788, 317] width 602 height 106
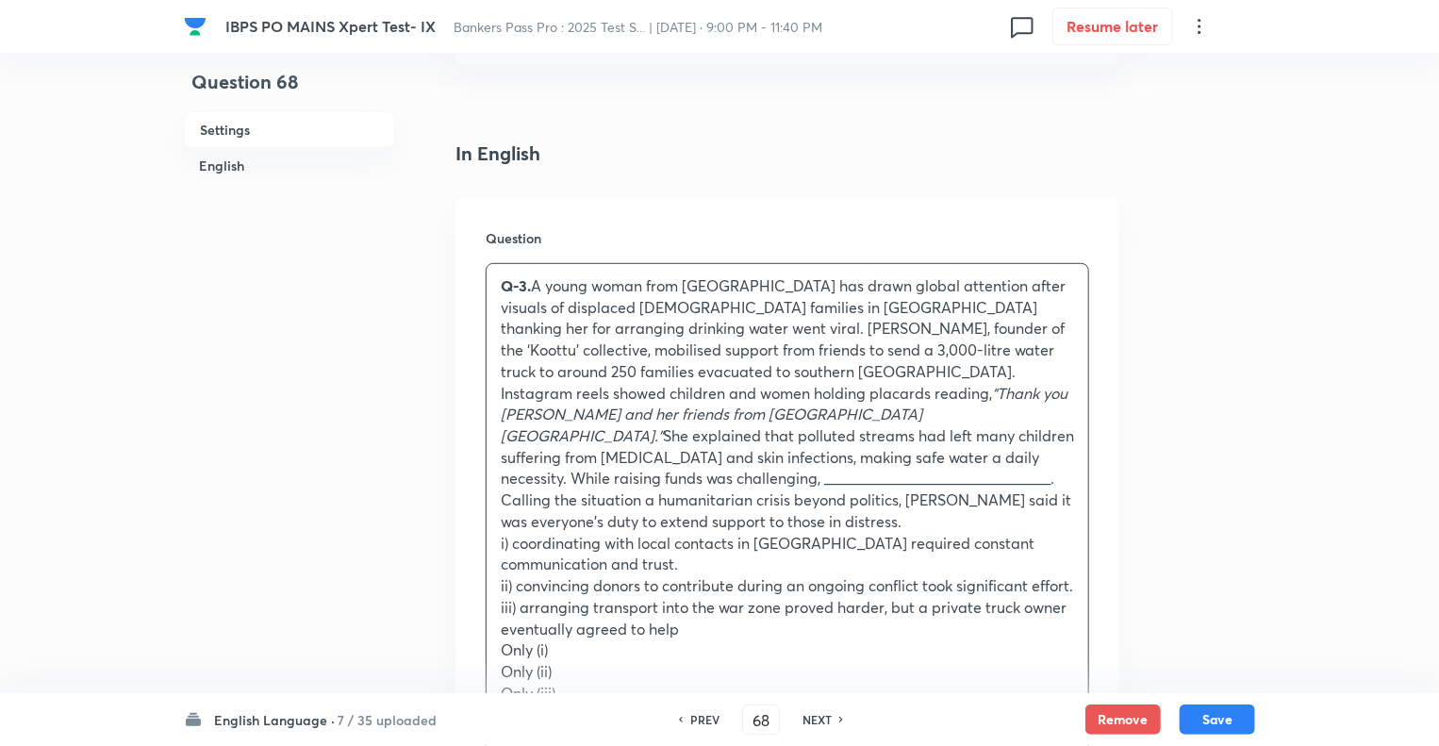
click at [536, 286] on p "Q-3. A young woman from Kerala has drawn global attention after visuals of disp…" at bounding box center [787, 403] width 573 height 257
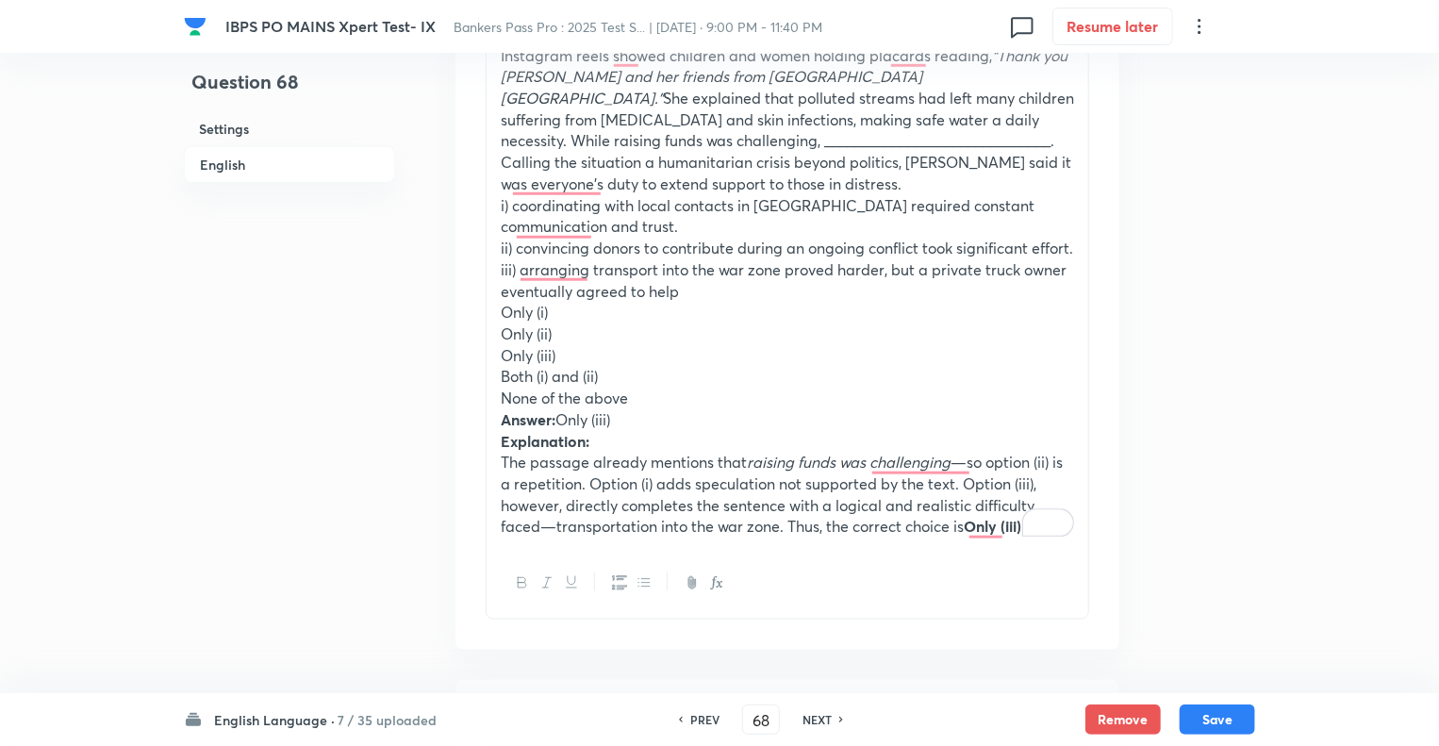
scroll to position [755, 0]
click at [490, 187] on div "A young woman from Kerala has drawn global attention after visuals of displaced…" at bounding box center [788, 236] width 602 height 622
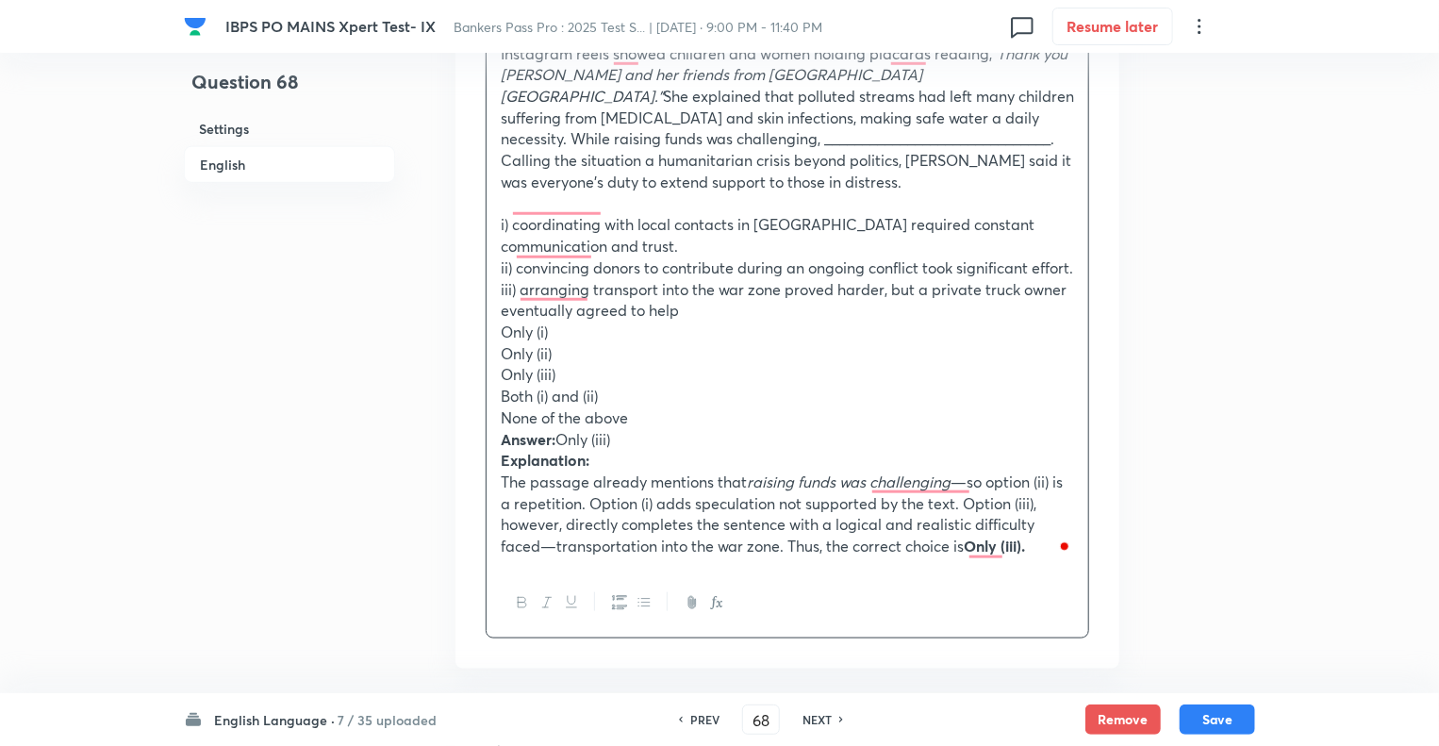
click at [497, 327] on div "A young woman from Kerala has drawn global attention after visuals of displaced…" at bounding box center [788, 247] width 602 height 644
drag, startPoint x: 497, startPoint y: 327, endPoint x: 743, endPoint y: 423, distance: 264.0
click at [743, 423] on div "A young woman from Kerala has drawn global attention after visuals of displaced…" at bounding box center [788, 247] width 602 height 644
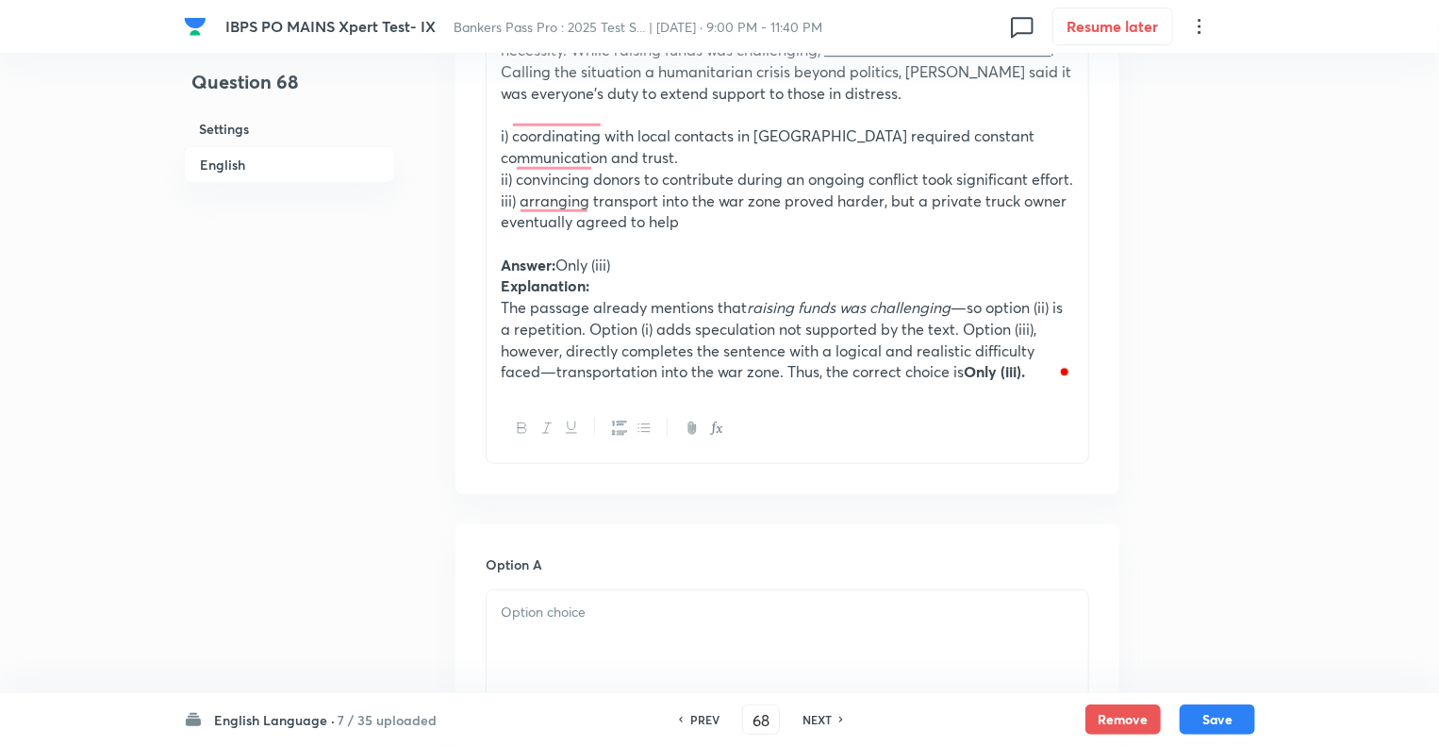
scroll to position [868, 0]
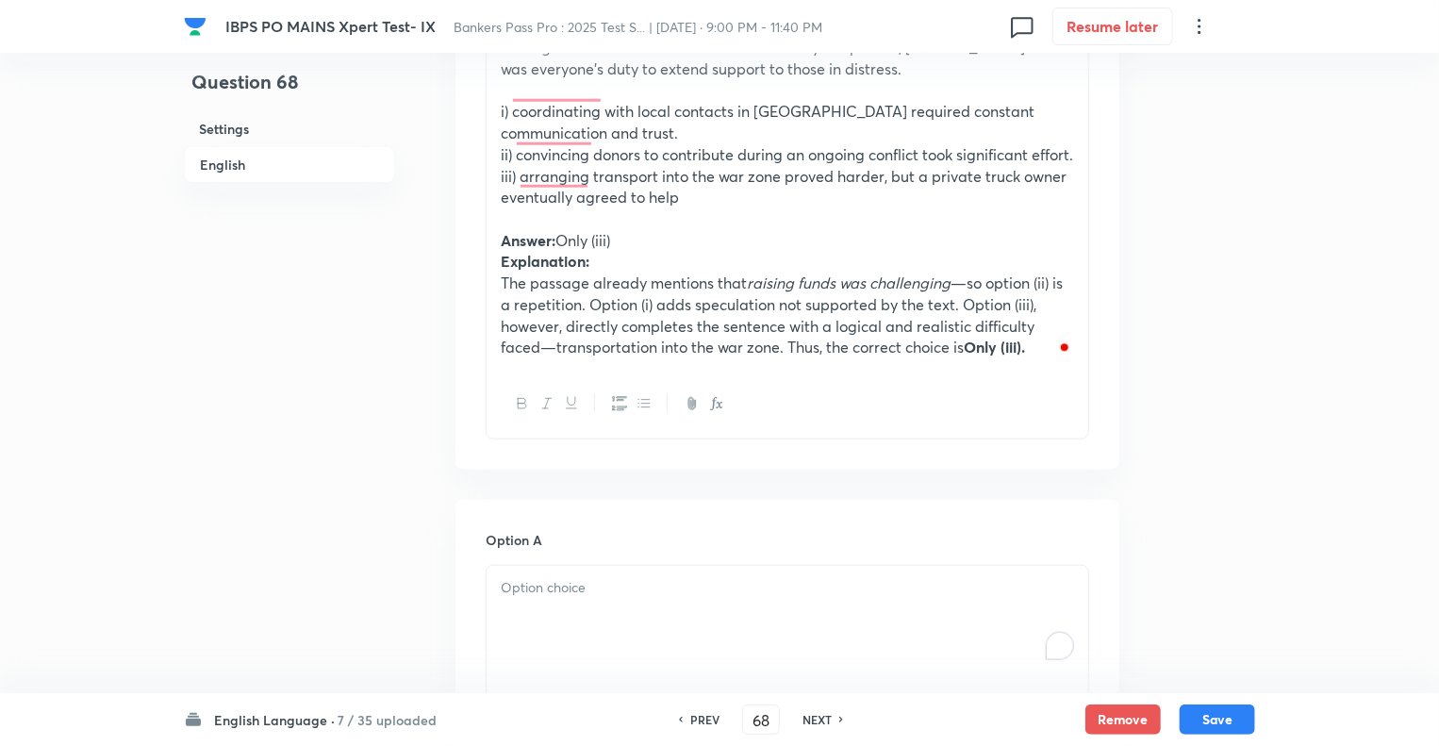
click at [523, 583] on p "To enrich screen reader interactions, please activate Accessibility in Grammarl…" at bounding box center [787, 588] width 573 height 22
click at [497, 240] on div "A young woman from Kerala has drawn global attention after visuals of displaced…" at bounding box center [788, 90] width 602 height 558
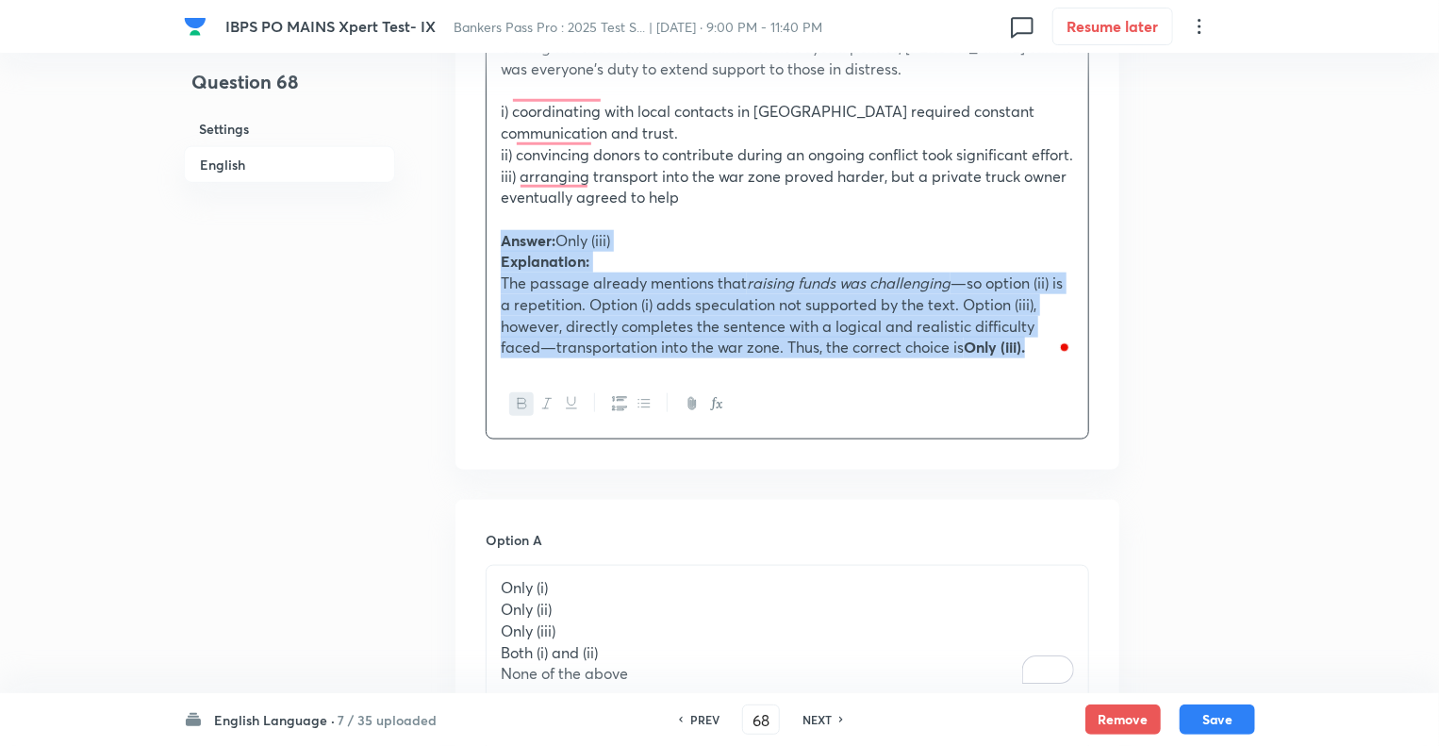
drag, startPoint x: 497, startPoint y: 240, endPoint x: 1068, endPoint y: 433, distance: 602.5
click at [1068, 433] on div "A young woman from Kerala has drawn global attention after visuals of displaced…" at bounding box center [788, 124] width 604 height 629
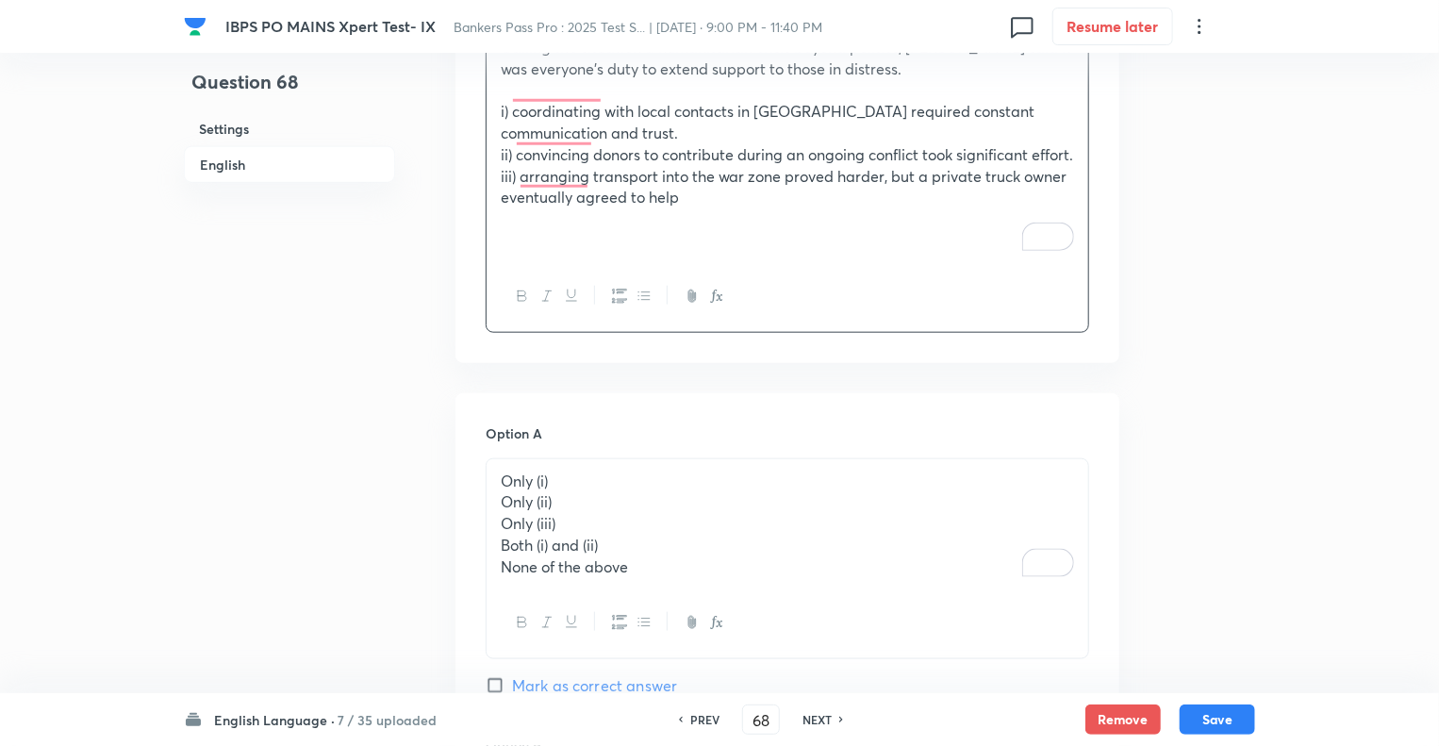
click at [496, 501] on div "Only (i) Only (ii) Only (iii) Both (i) and (ii) None of the above" at bounding box center [788, 524] width 602 height 130
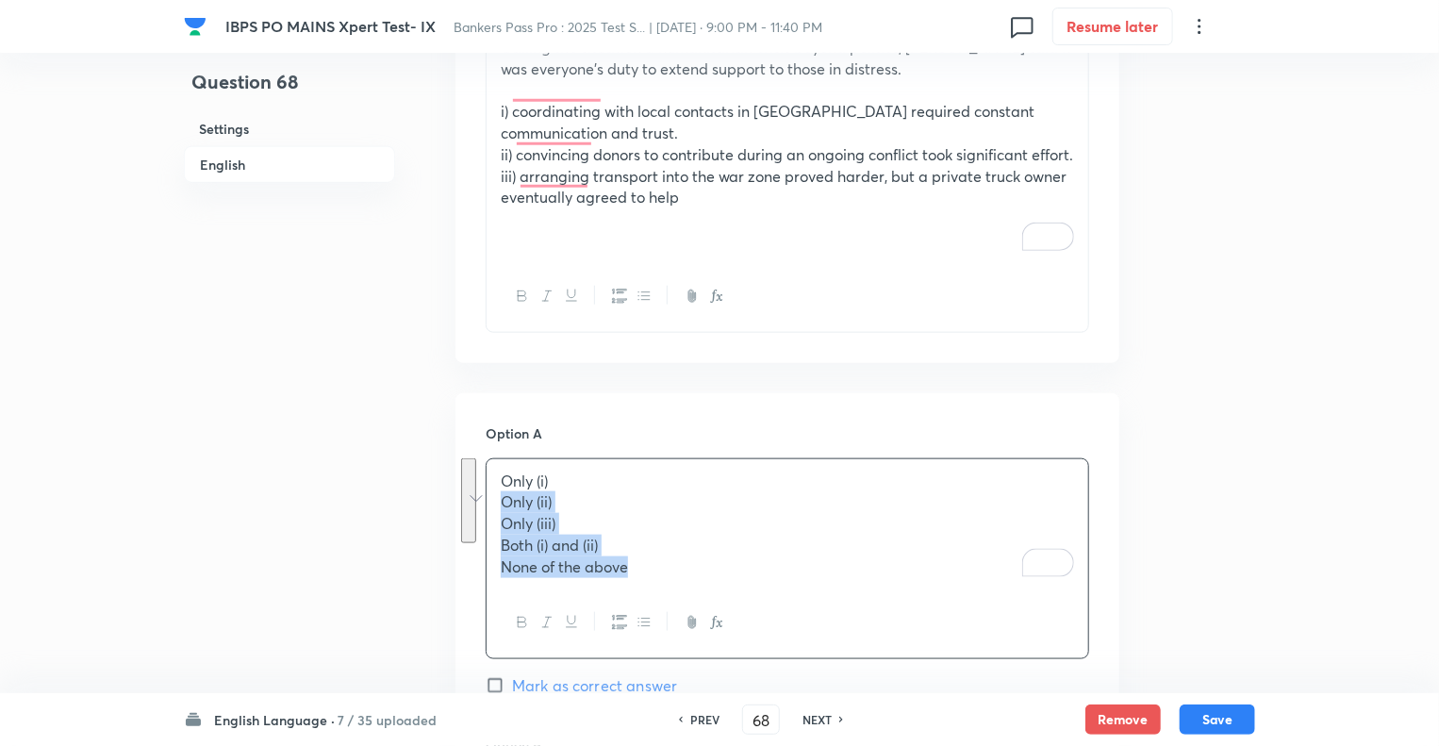
drag, startPoint x: 496, startPoint y: 501, endPoint x: 687, endPoint y: 623, distance: 226.6
click at [687, 623] on div "Only (i) Only (ii) Only (iii) Both (i) and (ii) None of the above" at bounding box center [788, 558] width 604 height 201
copy div "Only (ii) Only (iii) Both (i) and (ii) None of the above"
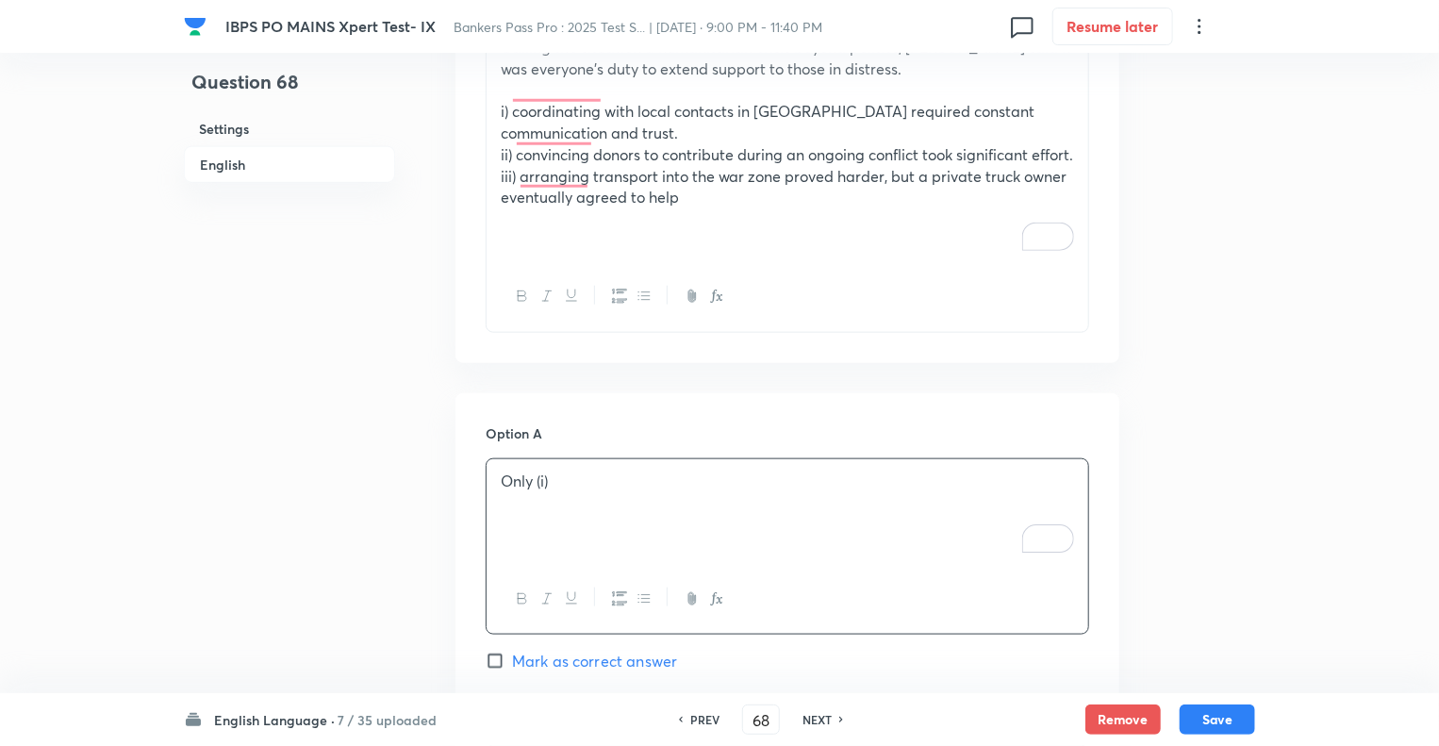
click at [271, 521] on div "Question 68 Settings English" at bounding box center [289, 726] width 211 height 3006
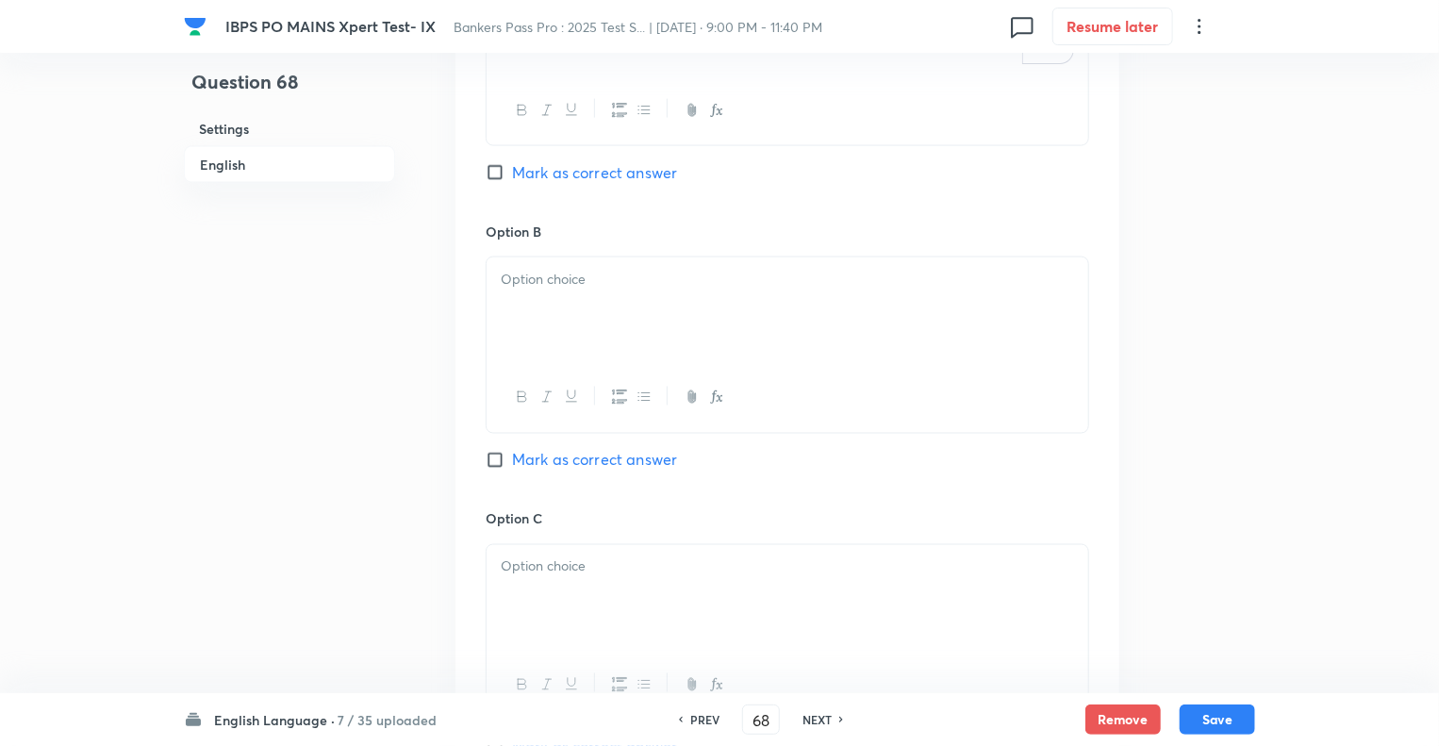
scroll to position [1358, 0]
click at [511, 315] on div at bounding box center [788, 309] width 602 height 106
click at [490, 297] on div "Only (ii) Only (iii) Both (i) and (ii) None of the above" at bounding box center [788, 310] width 602 height 108
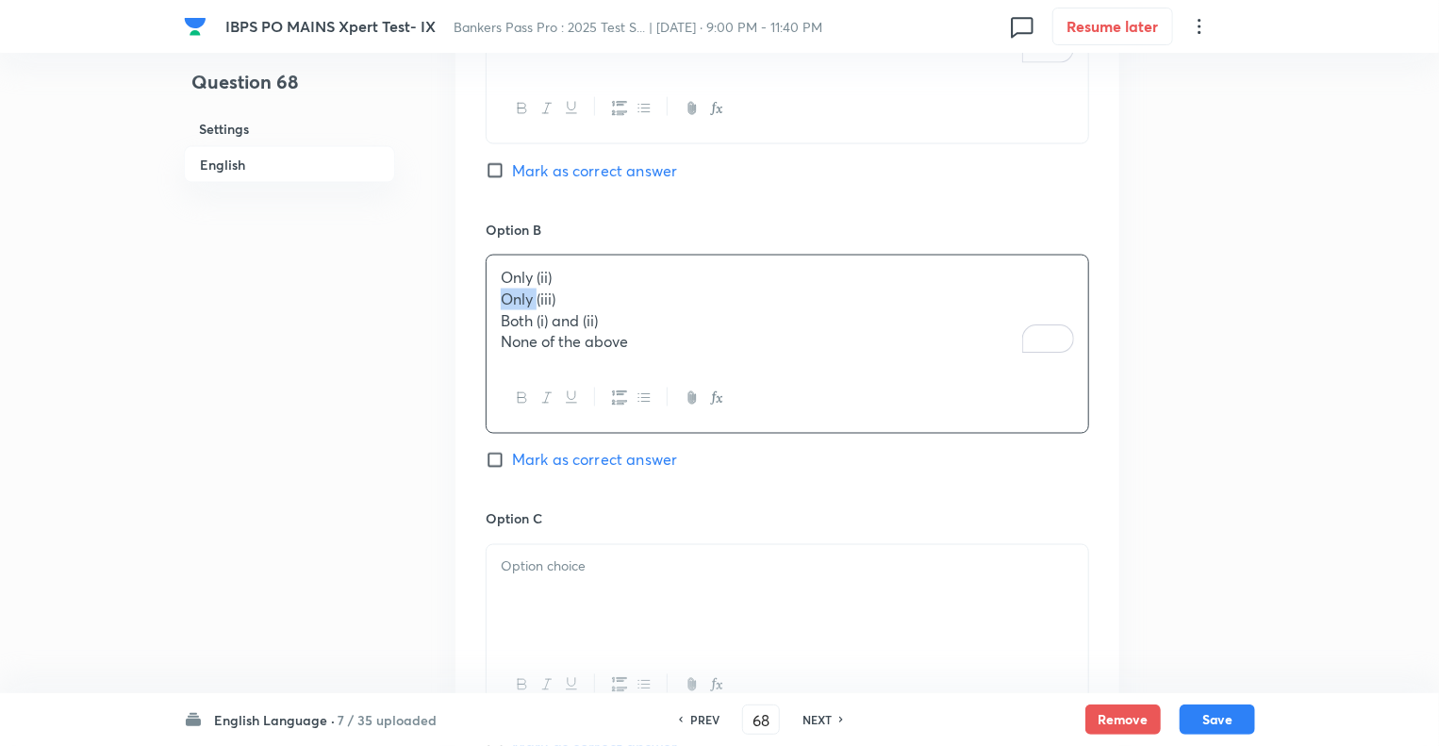
click at [490, 297] on div "Only (ii) Only (iii) Both (i) and (ii) None of the above" at bounding box center [788, 310] width 602 height 108
drag, startPoint x: 490, startPoint y: 297, endPoint x: 660, endPoint y: 335, distance: 173.9
click at [660, 335] on div "Only (ii) Only (iii) Both (i) and (ii) None of the above" at bounding box center [788, 310] width 602 height 108
drag, startPoint x: 581, startPoint y: 321, endPoint x: 485, endPoint y: 294, distance: 99.8
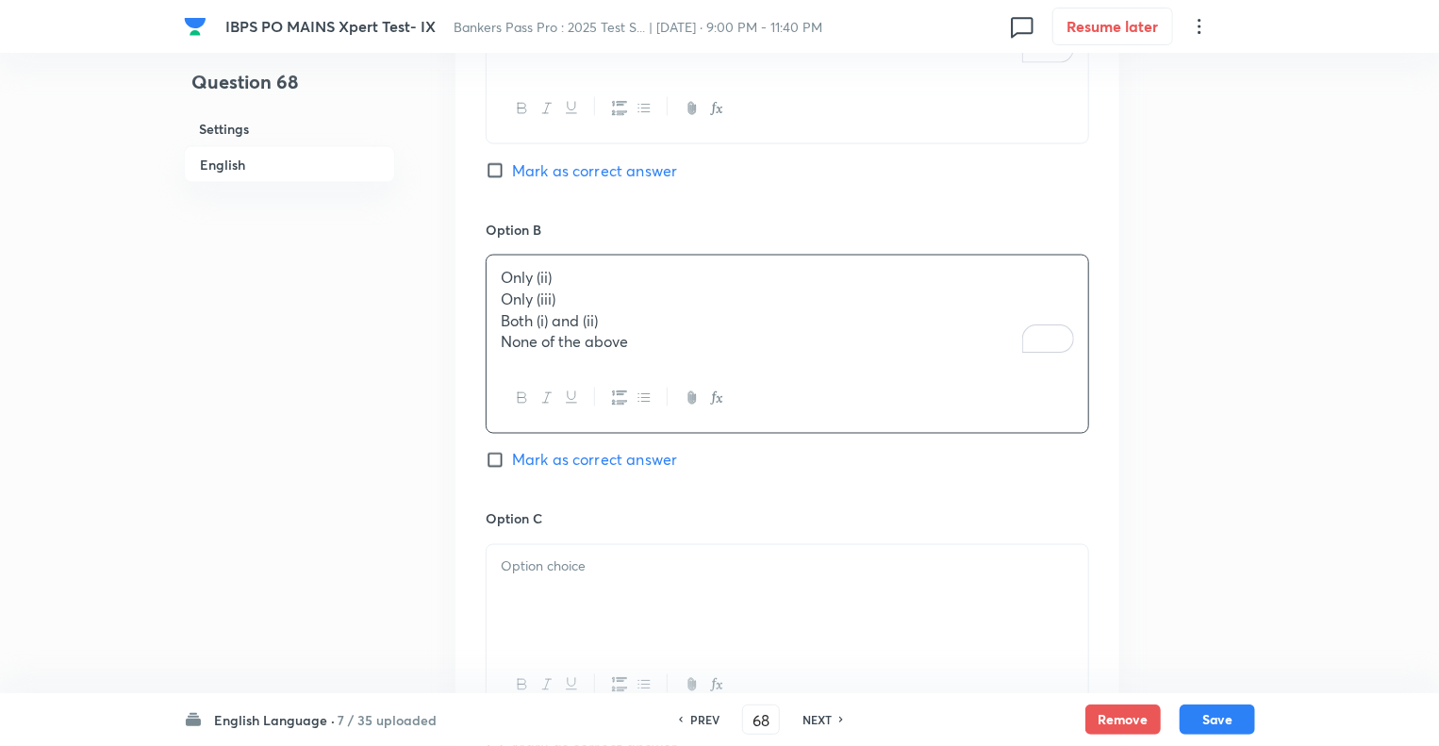
click at [485, 294] on div "Option A Only (i) Mark as correct answer Option B Only (ii) Only (iii) Both (i)…" at bounding box center [788, 633] width 664 height 1461
click at [504, 293] on p "Only (iii)" at bounding box center [787, 300] width 573 height 22
drag, startPoint x: 502, startPoint y: 297, endPoint x: 654, endPoint y: 338, distance: 157.2
click at [654, 338] on div "Only (ii) Only (iii) Both (i) and (ii) None of the above" at bounding box center [788, 310] width 602 height 108
click at [513, 579] on div "To enrich screen reader interactions, please activate Accessibility in Grammarl…" at bounding box center [788, 596] width 602 height 106
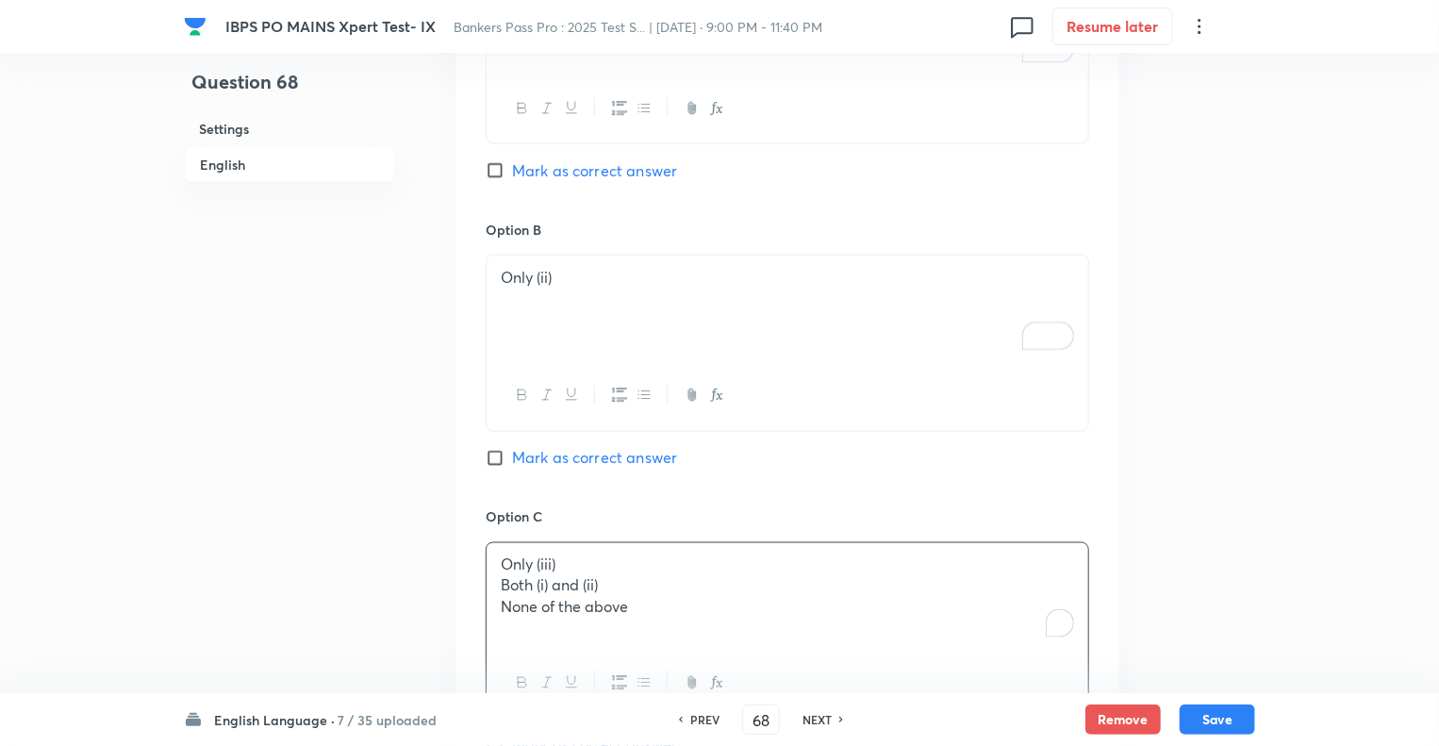
click at [502, 585] on p "Both (i) and (ii)" at bounding box center [787, 586] width 573 height 22
drag, startPoint x: 502, startPoint y: 585, endPoint x: 713, endPoint y: 637, distance: 217.5
click at [713, 637] on div "Only (iii) Both (i) and (ii) None of the above" at bounding box center [788, 596] width 602 height 106
click at [433, 576] on div "Question 68 Settings English Settings Type Single choice correct 5 options + 1 …" at bounding box center [719, 235] width 1071 height 3006
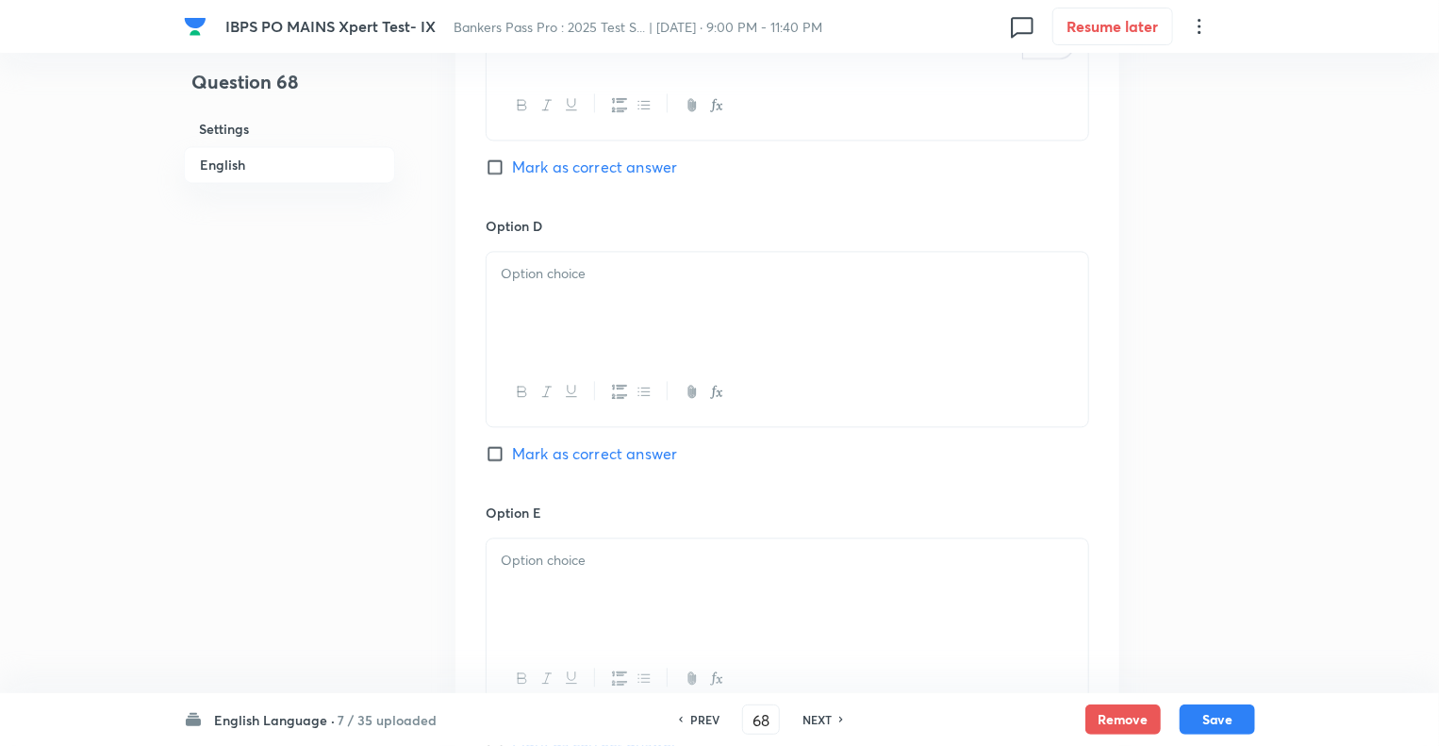
scroll to position [2000, 0]
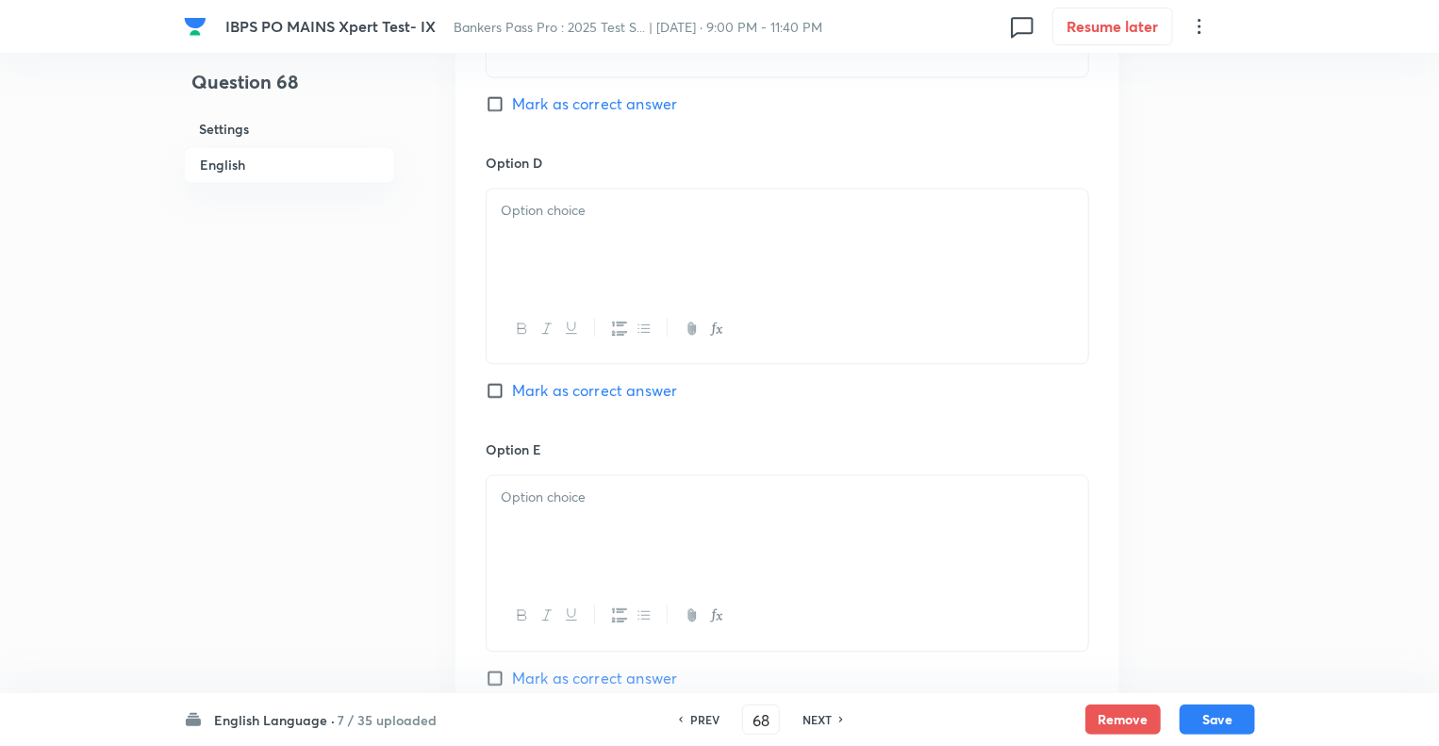
click at [556, 239] on div at bounding box center [788, 242] width 602 height 106
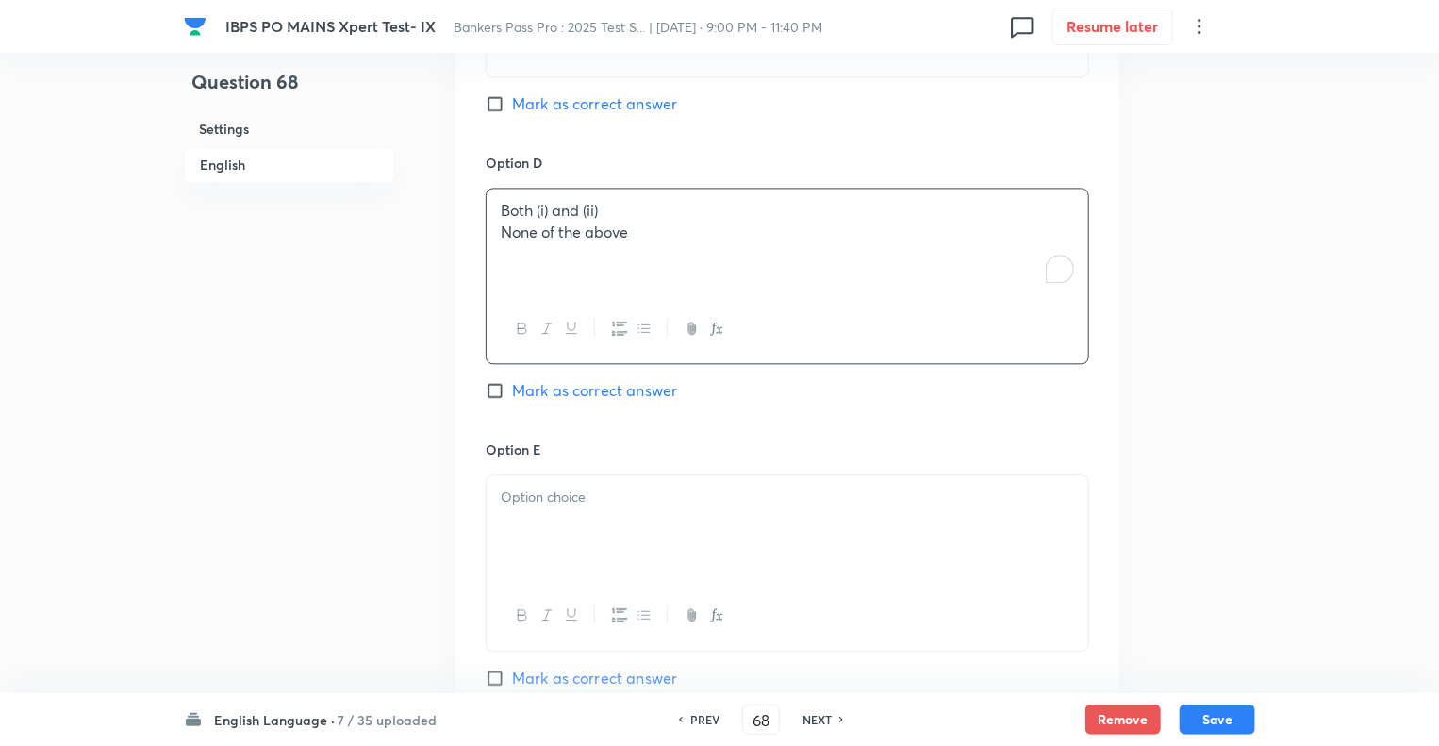
click at [494, 230] on div "Both (i) and (ii) None of the above" at bounding box center [788, 242] width 602 height 106
drag, startPoint x: 494, startPoint y: 230, endPoint x: 689, endPoint y: 247, distance: 196.0
click at [689, 247] on div "Both (i) and (ii) None of the above" at bounding box center [788, 242] width 602 height 106
click at [555, 515] on div "To enrich screen reader interactions, please activate Accessibility in Grammarl…" at bounding box center [788, 528] width 602 height 106
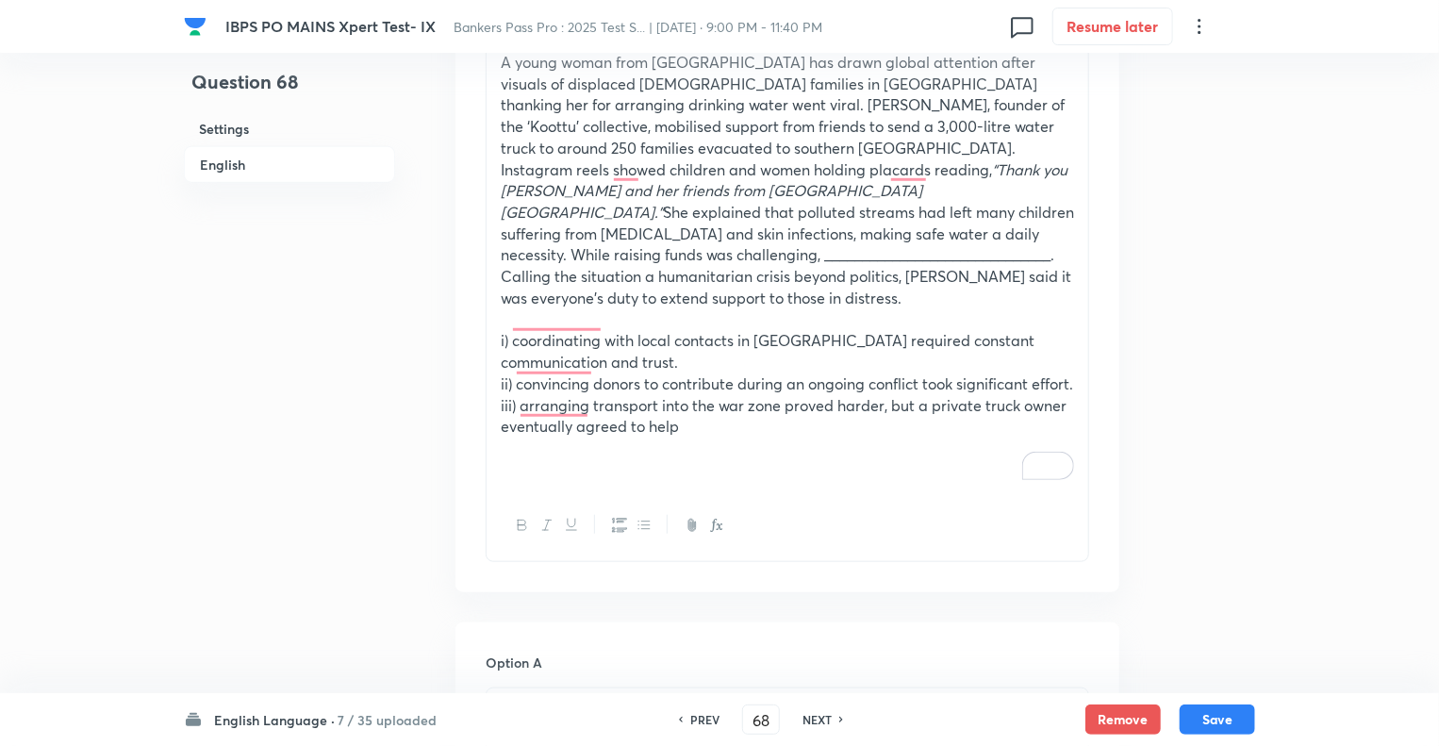
scroll to position [566, 0]
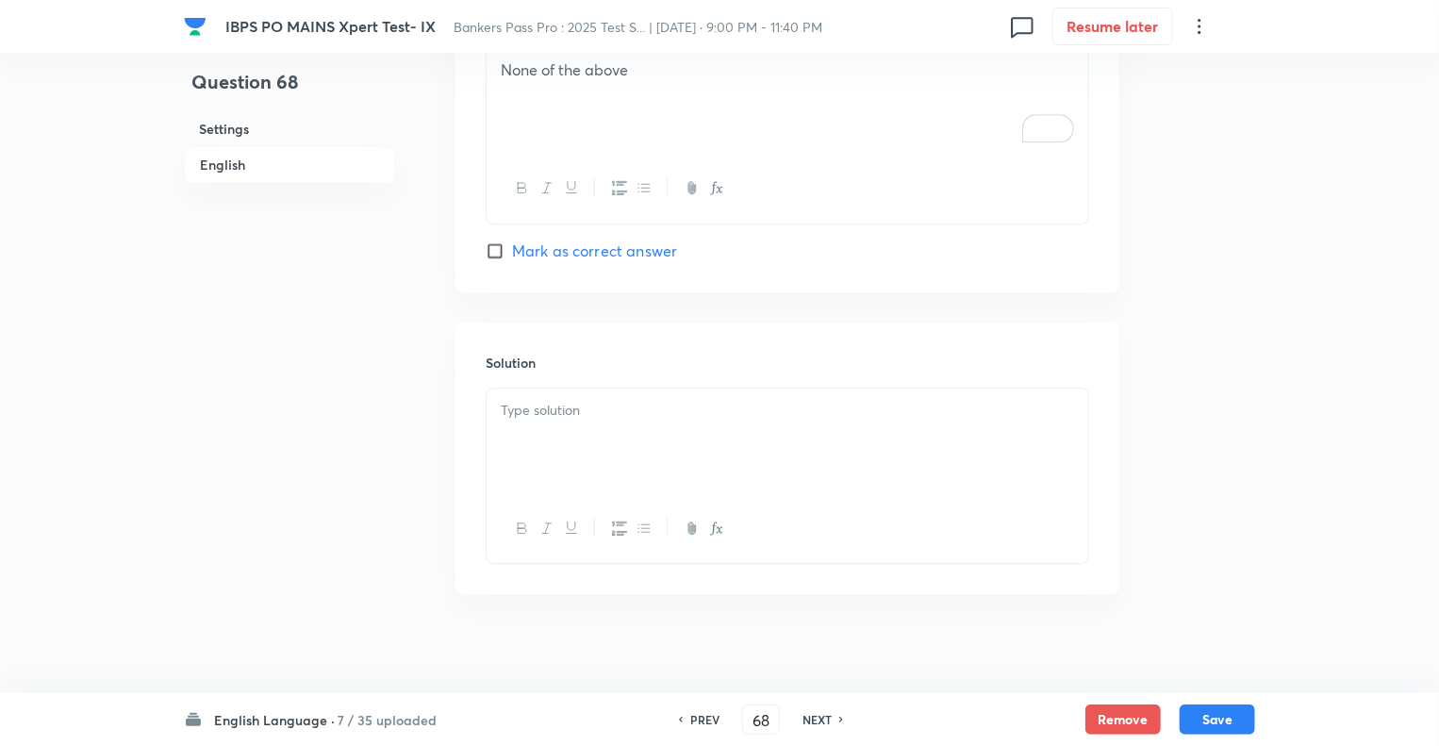
scroll to position [2437, 0]
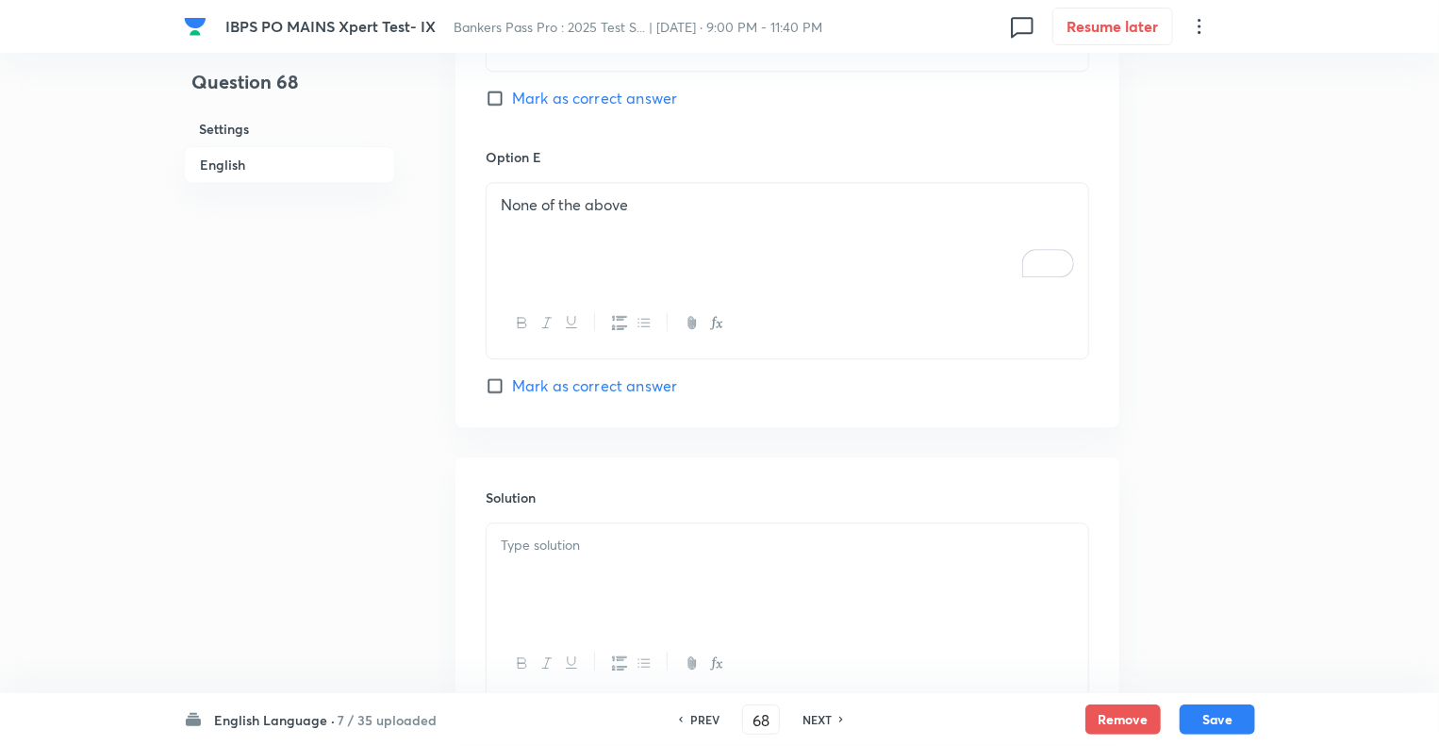
scroll to position [2437, 0]
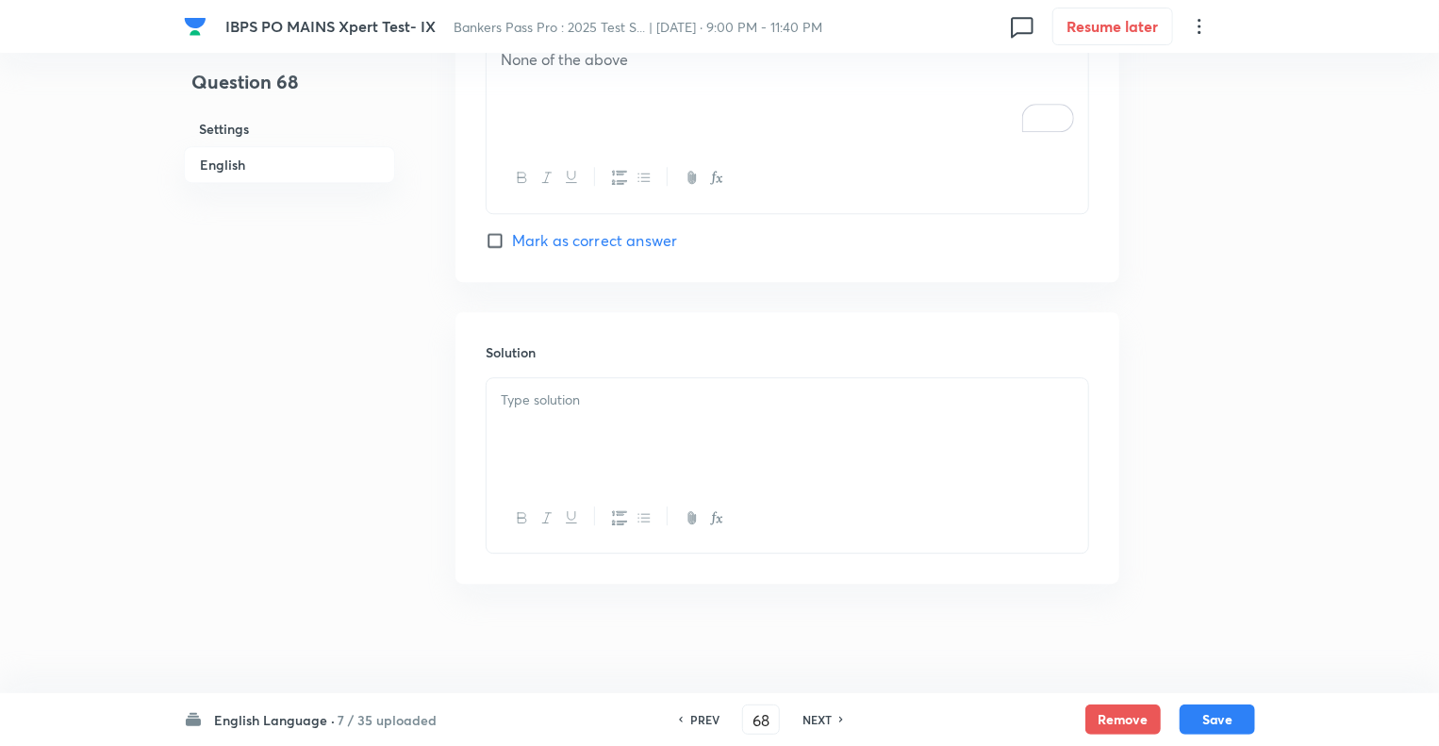
click at [696, 435] on div at bounding box center [788, 431] width 602 height 106
click at [645, 447] on div "To enrich screen reader interactions, please activate Accessibility in Grammarl…" at bounding box center [788, 431] width 602 height 106
click at [494, 239] on input "Mark as correct answer" at bounding box center [499, 240] width 26 height 19
checkbox input "true"
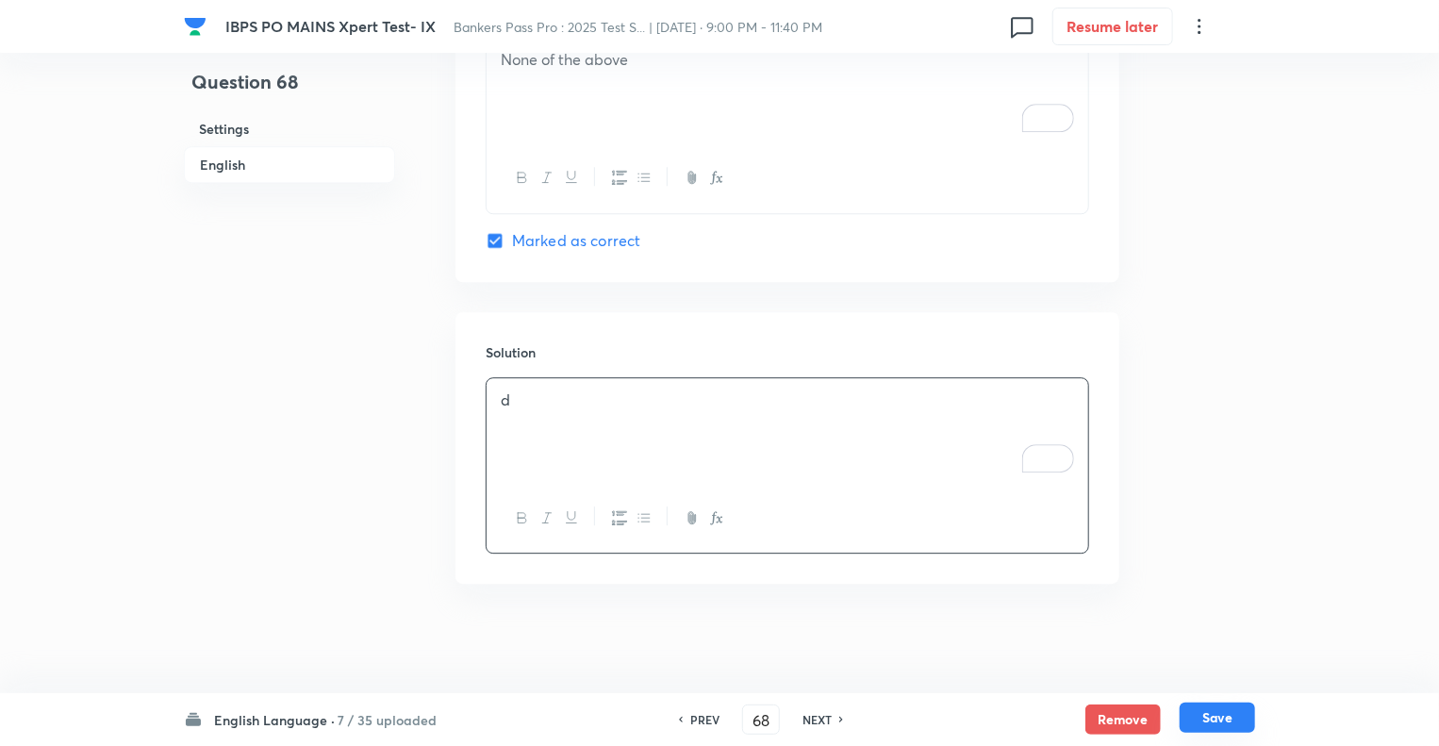
click at [1193, 712] on button "Save" at bounding box center [1217, 718] width 75 height 30
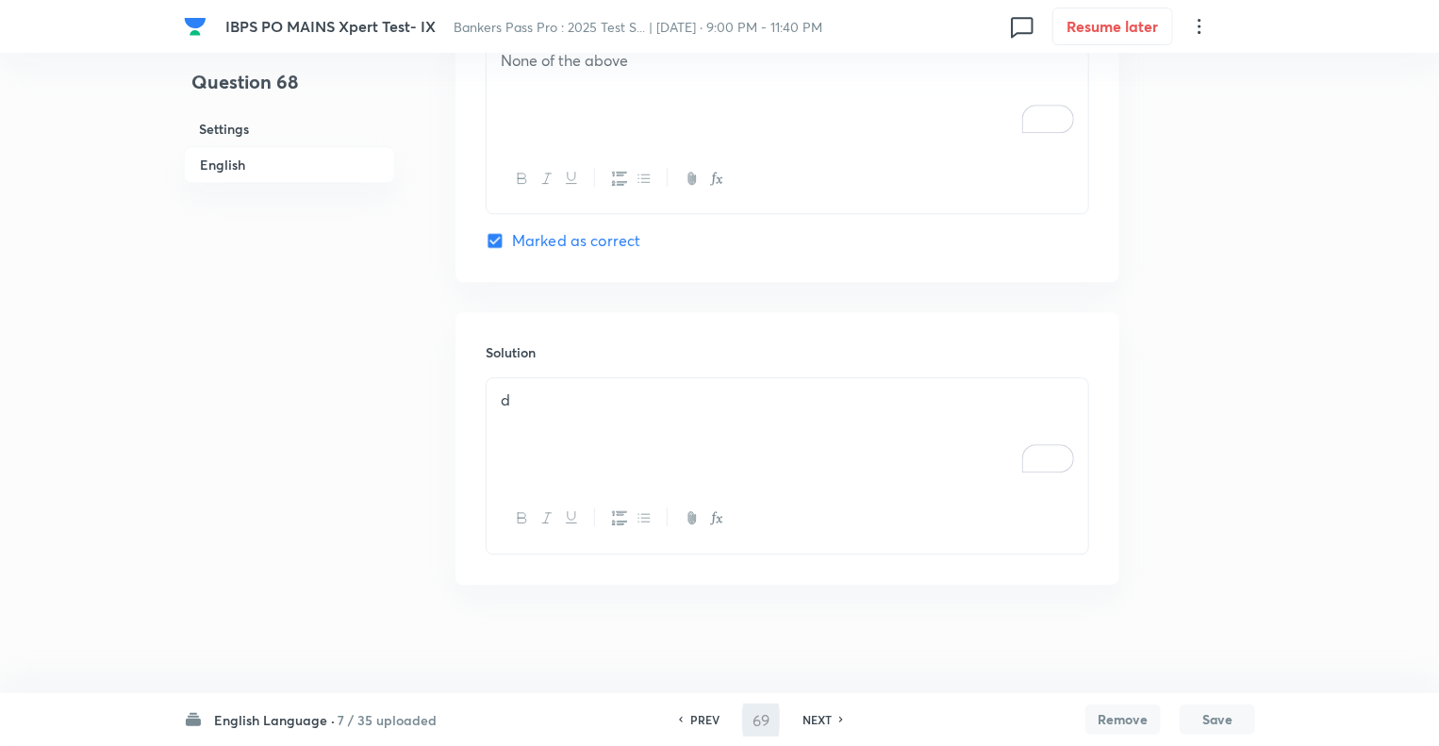
scroll to position [0, 0]
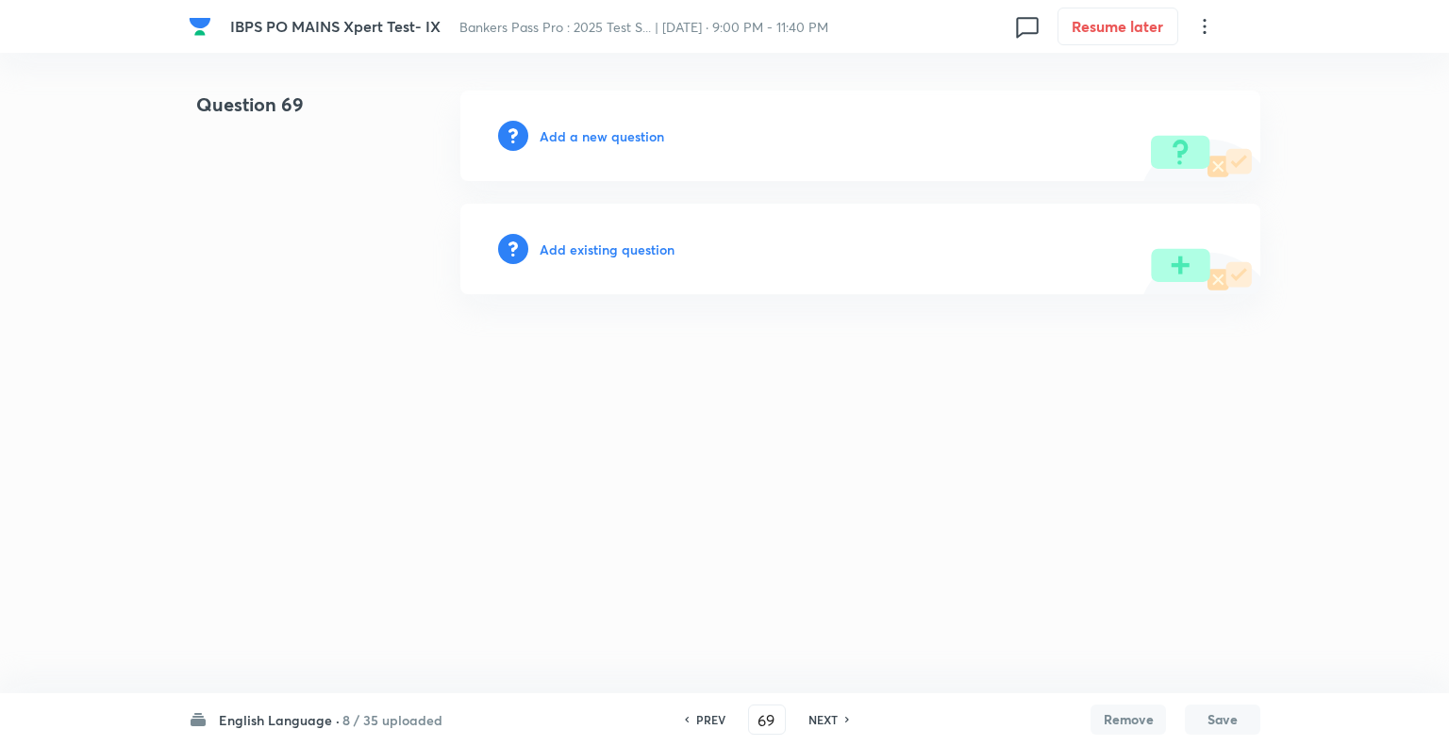
click at [696, 720] on h6 "PREV" at bounding box center [710, 719] width 29 height 17
type input "68"
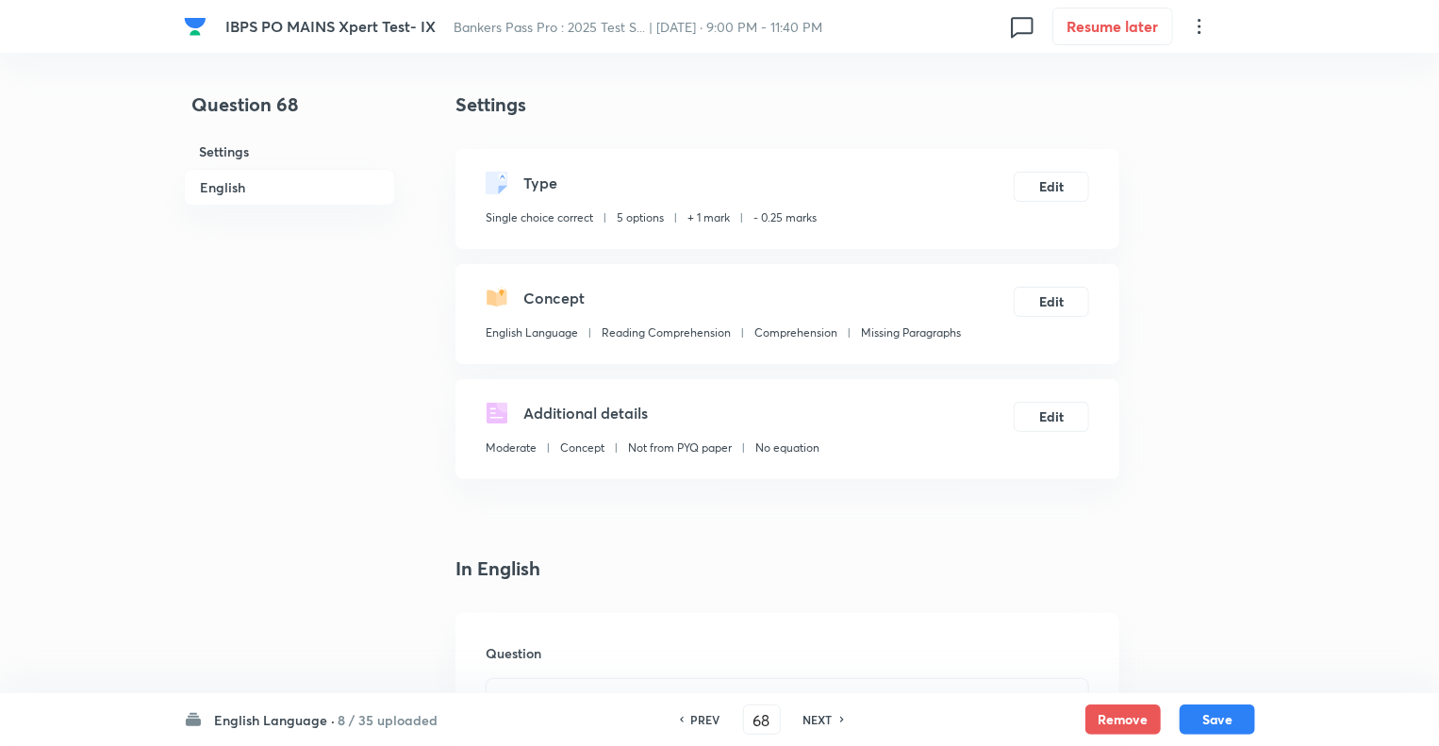
checkbox input "true"
click at [696, 720] on h6 "PREV" at bounding box center [705, 719] width 29 height 17
type input "67"
checkbox input "false"
checkbox input "true"
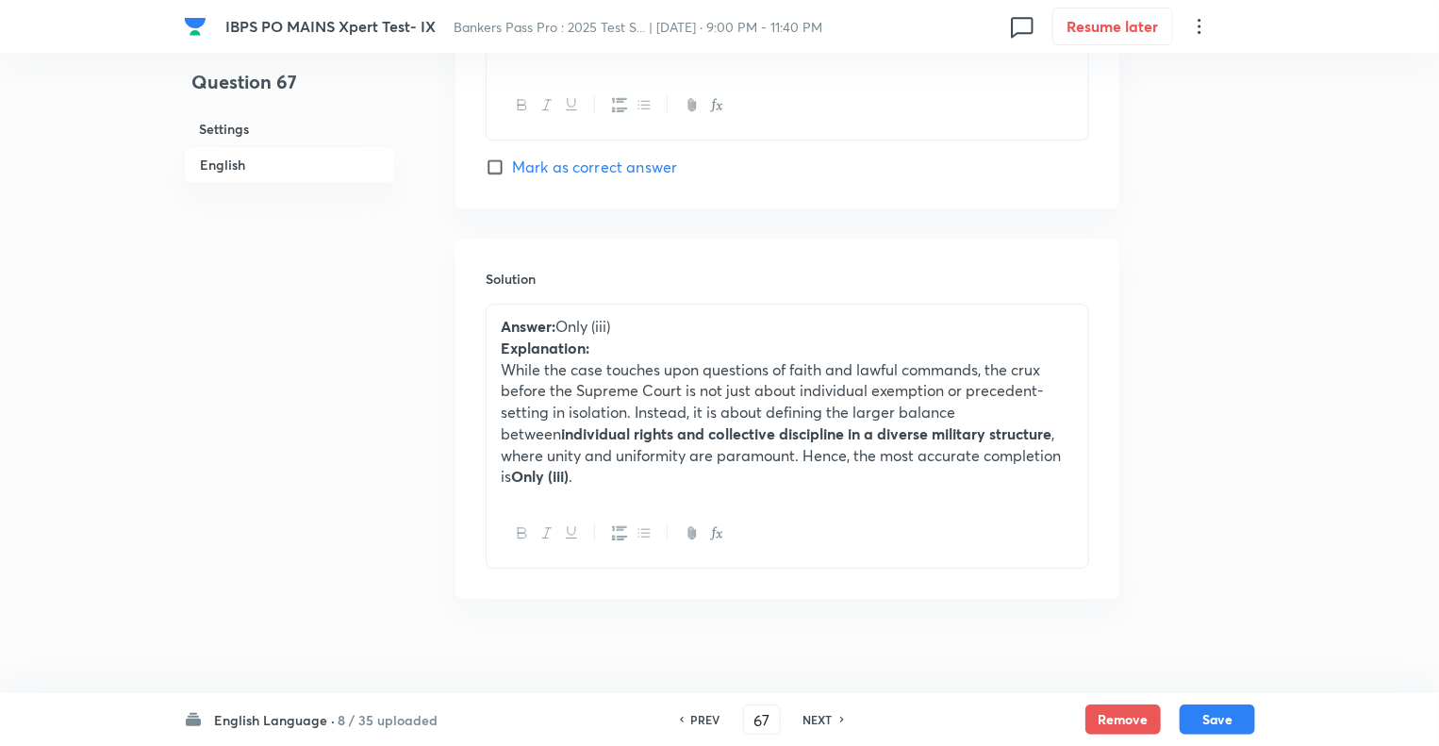
scroll to position [2482, 0]
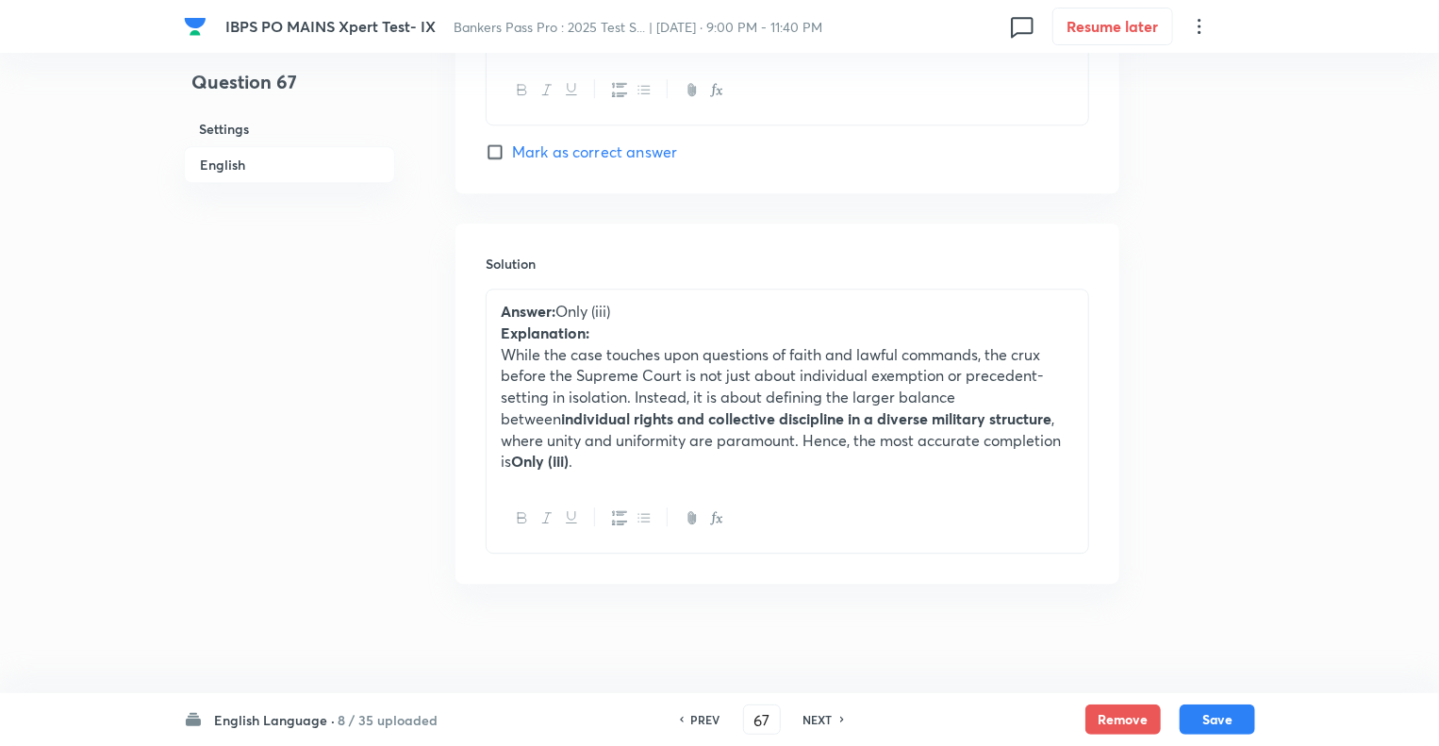
click at [807, 720] on h6 "NEXT" at bounding box center [818, 719] width 29 height 17
type input "68"
checkbox input "false"
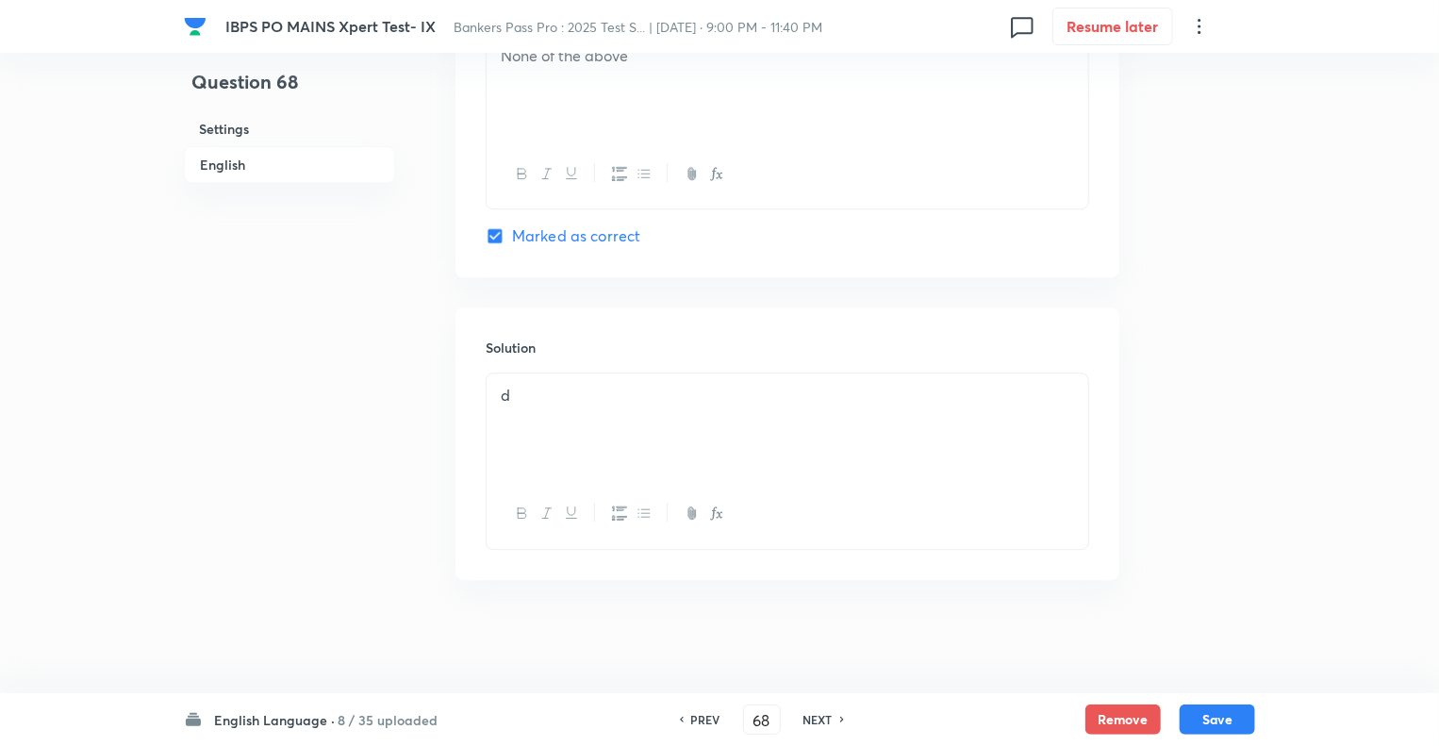
checkbox input "true"
click at [530, 413] on div "d" at bounding box center [788, 431] width 602 height 106
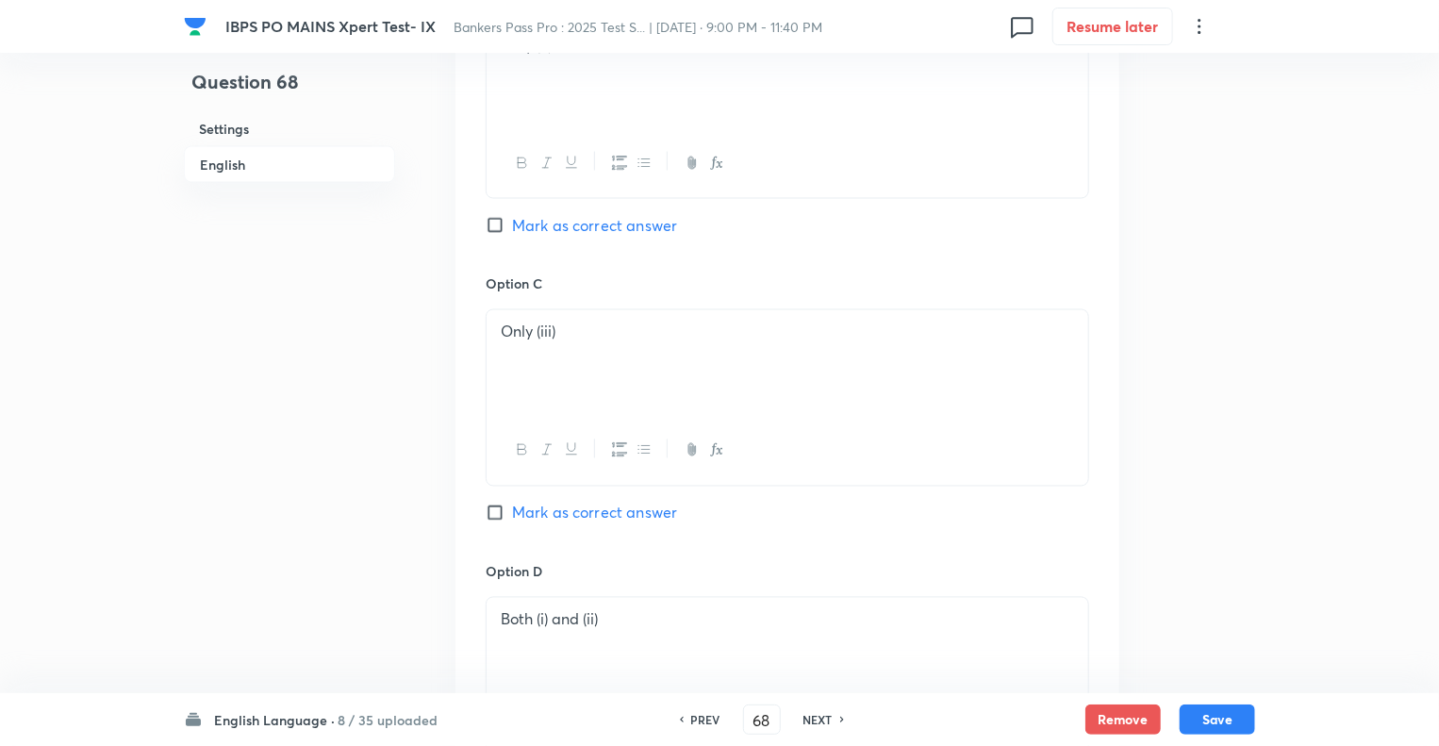
scroll to position [1526, 0]
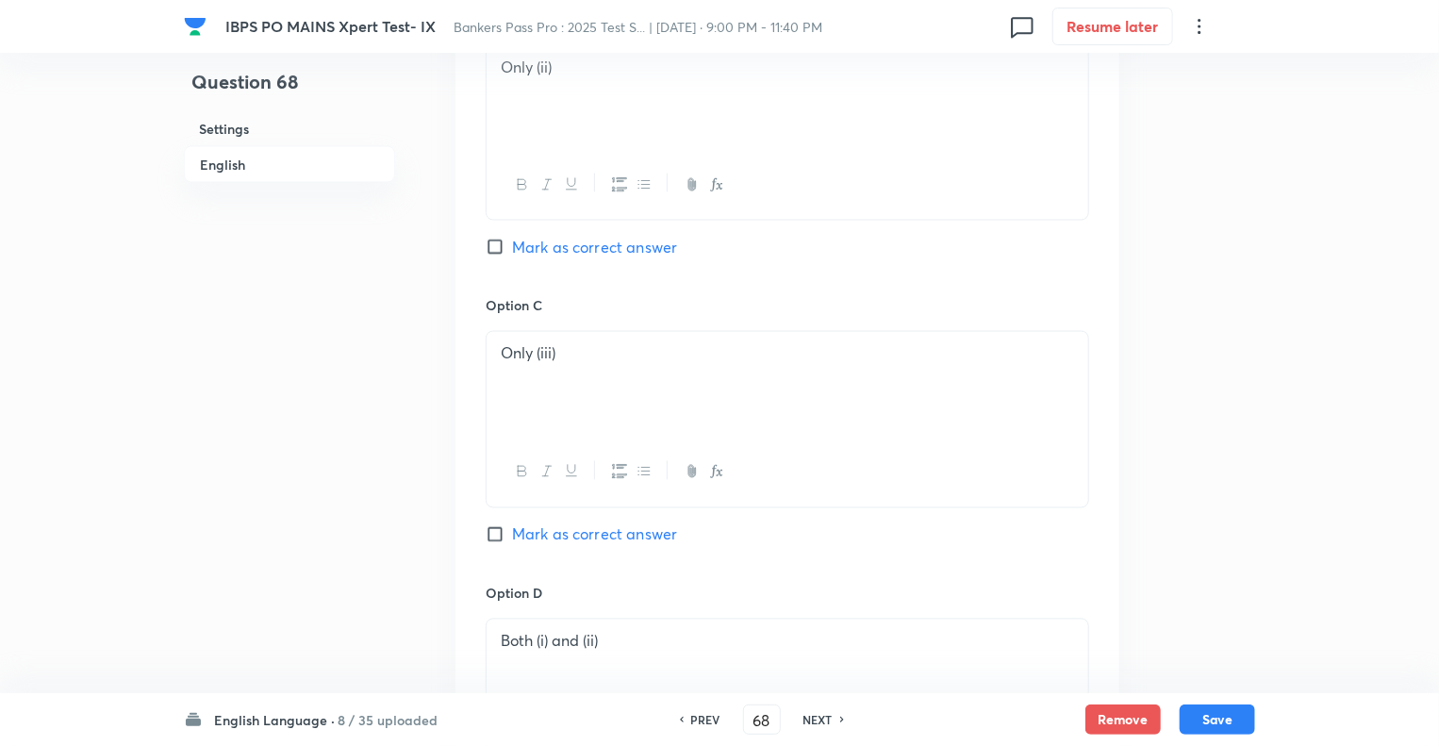
click at [497, 531] on input "Mark as correct answer" at bounding box center [499, 534] width 26 height 19
checkbox input "true"
checkbox input "false"
click at [1202, 717] on button "Save" at bounding box center [1217, 718] width 75 height 30
type input "69"
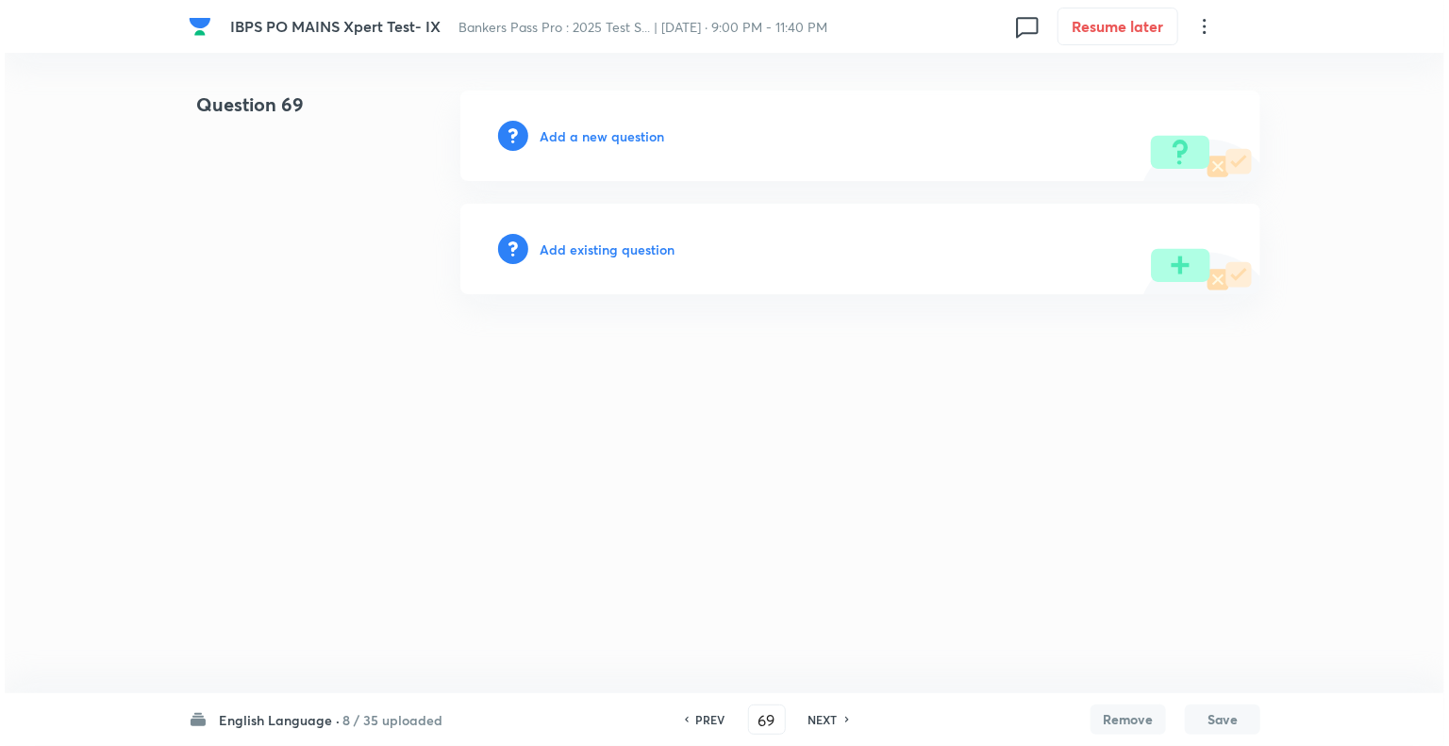
scroll to position [0, 0]
click at [550, 131] on h6 "Add a new question" at bounding box center [601, 136] width 124 height 20
click at [550, 131] on h6 "Choose a question type" at bounding box center [611, 136] width 145 height 20
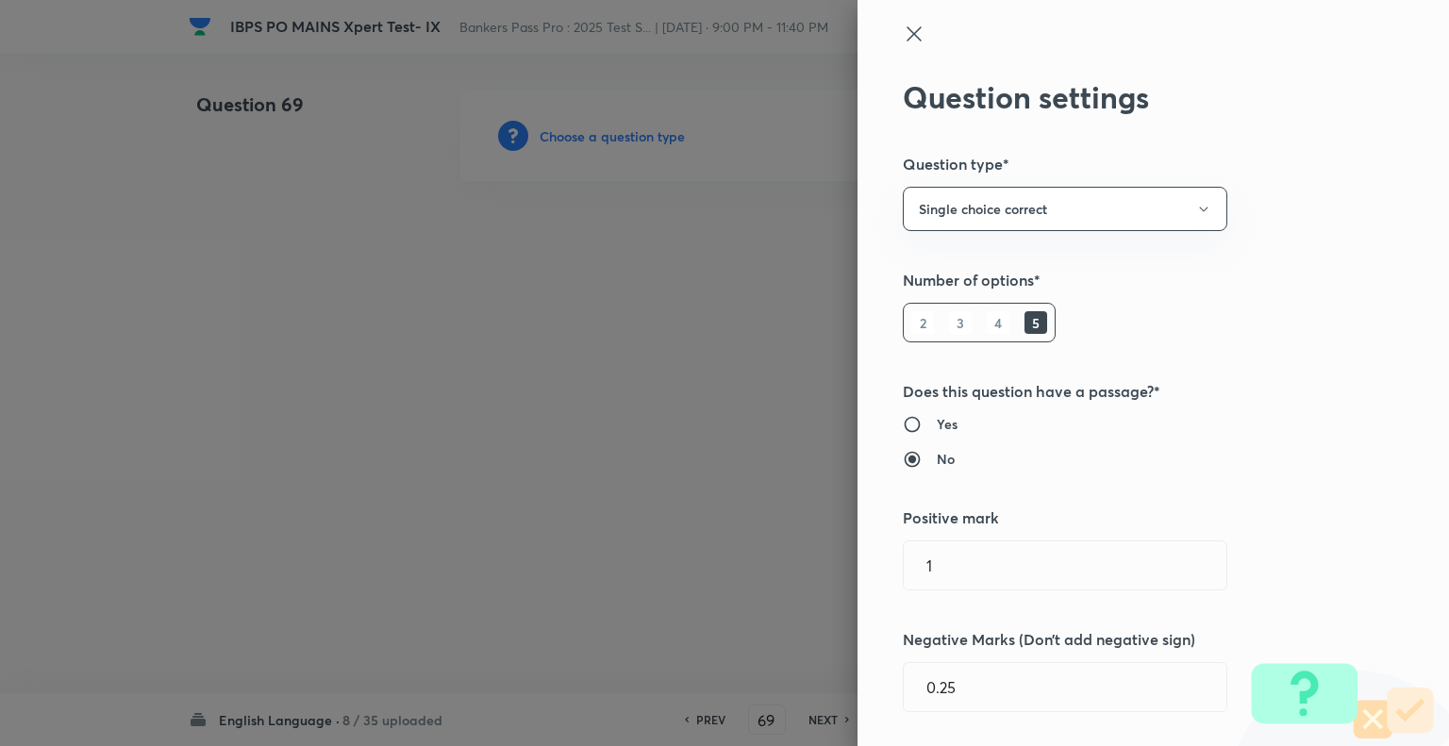
click at [550, 131] on div at bounding box center [724, 373] width 1449 height 746
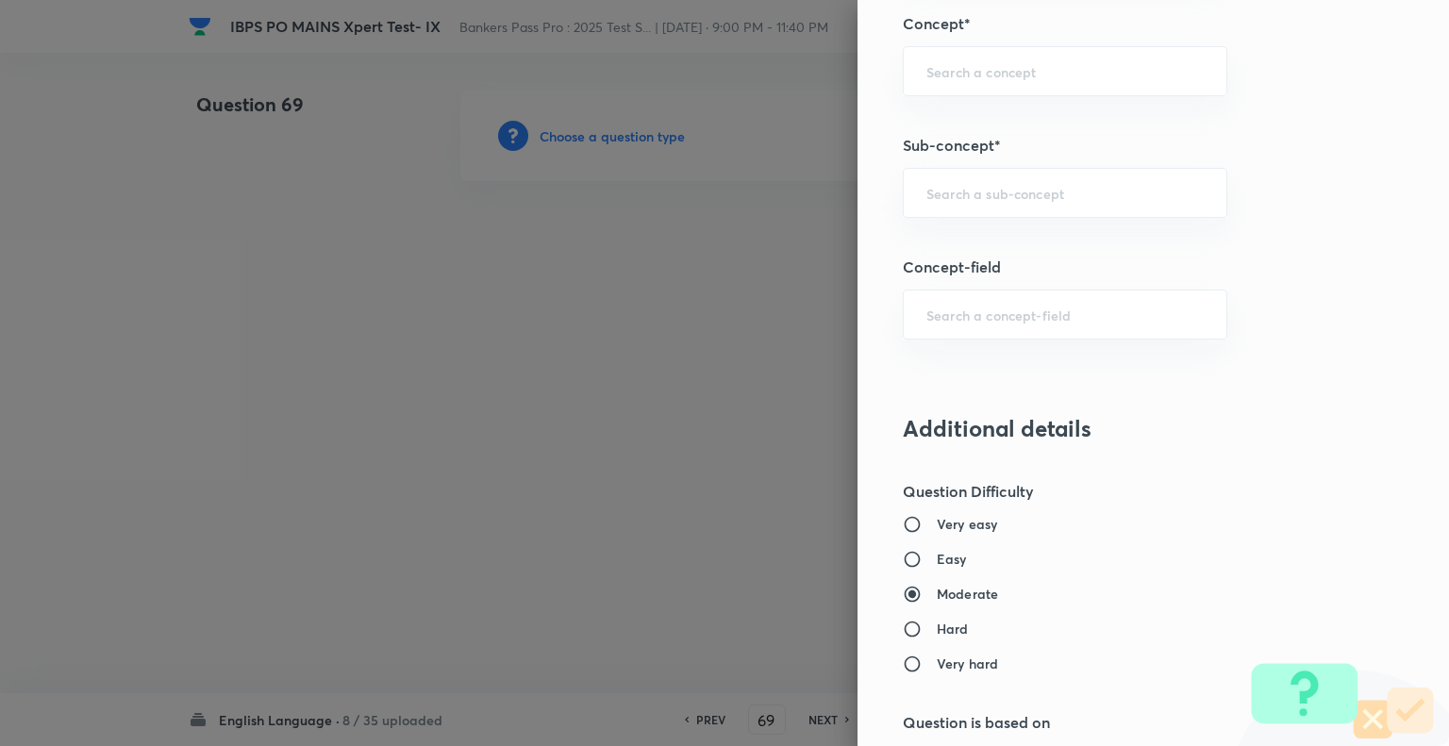
scroll to position [1087, 0]
click at [958, 197] on div "​" at bounding box center [1065, 190] width 324 height 50
click at [1021, 188] on input "Missing para" at bounding box center [1064, 190] width 277 height 18
click at [994, 236] on li "Missing Paragraphs" at bounding box center [1050, 240] width 323 height 34
type input "Missing Paragraphs"
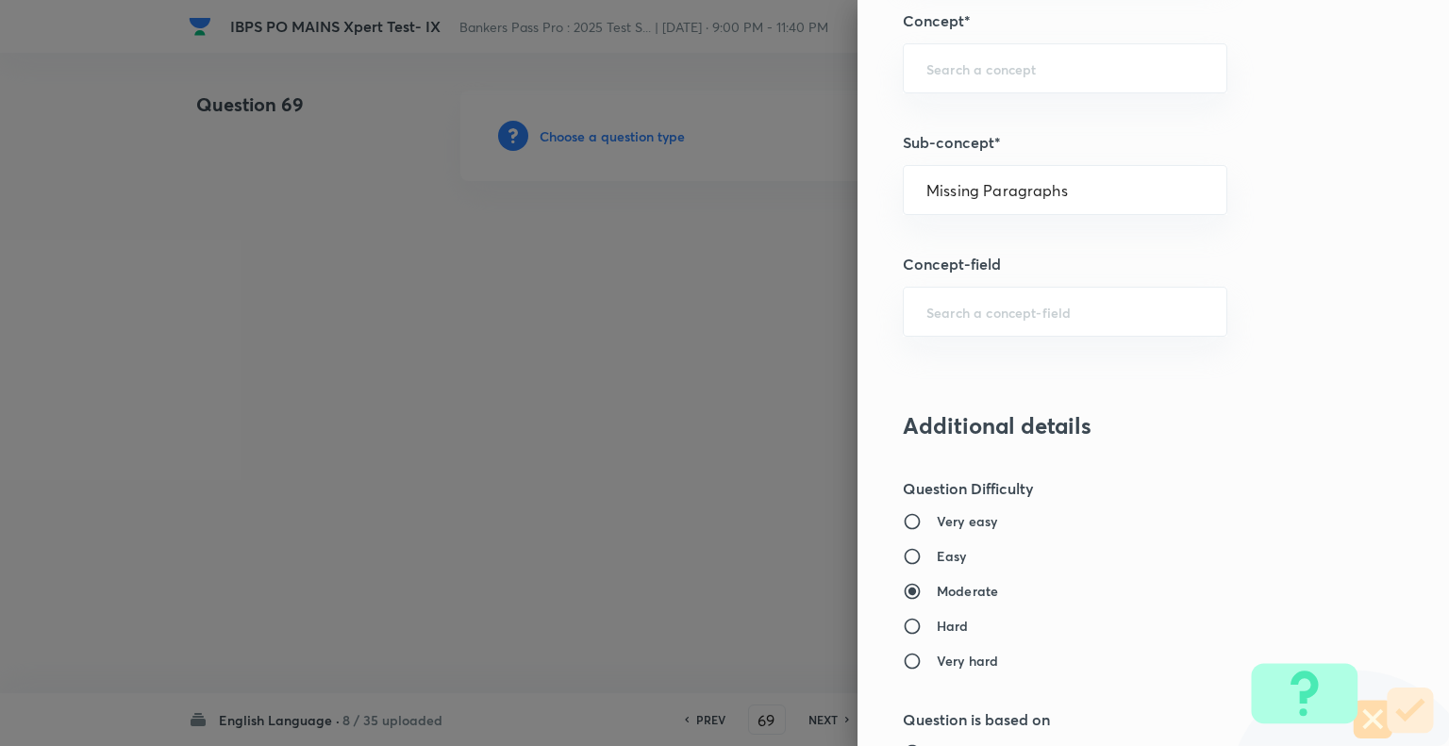
type input "English Language"
type input "Reading Comprehension"
type input "Comprehension"
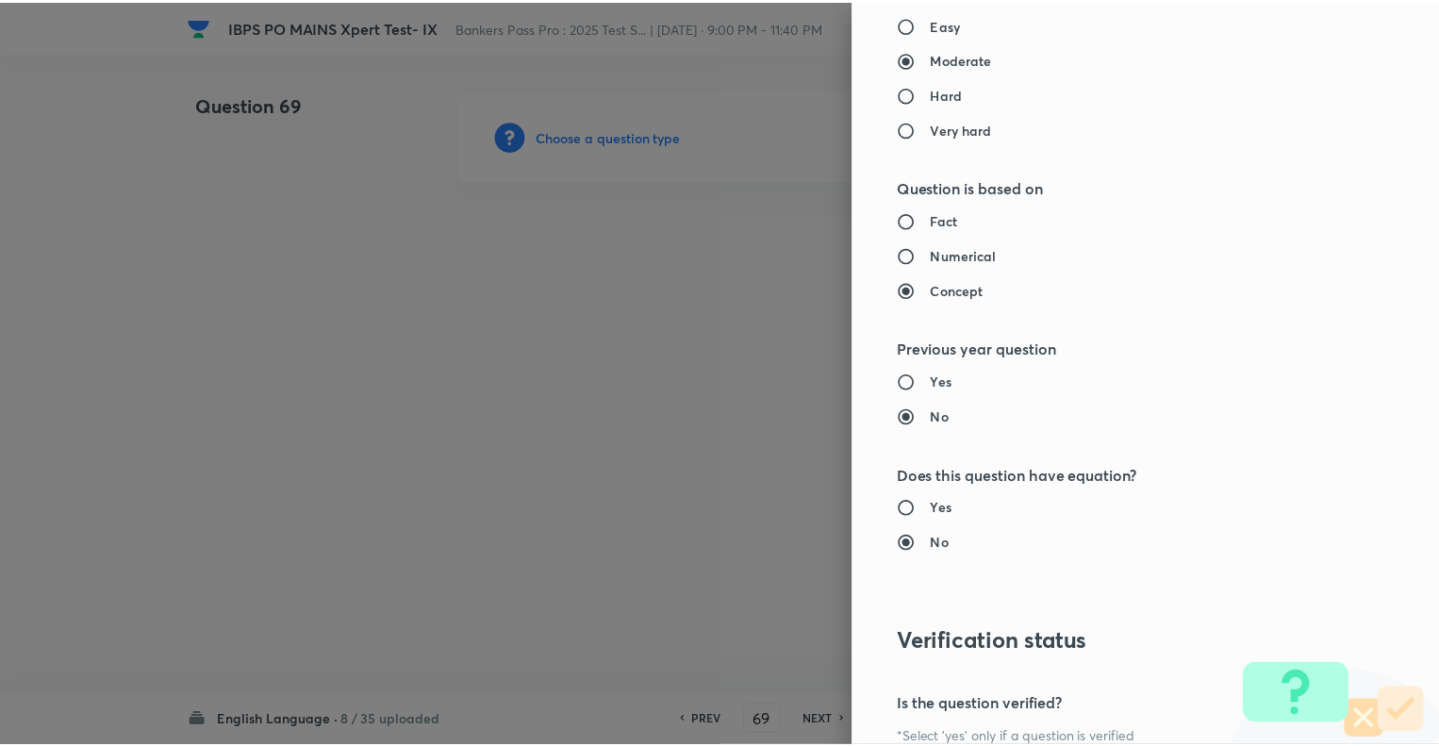
scroll to position [1821, 0]
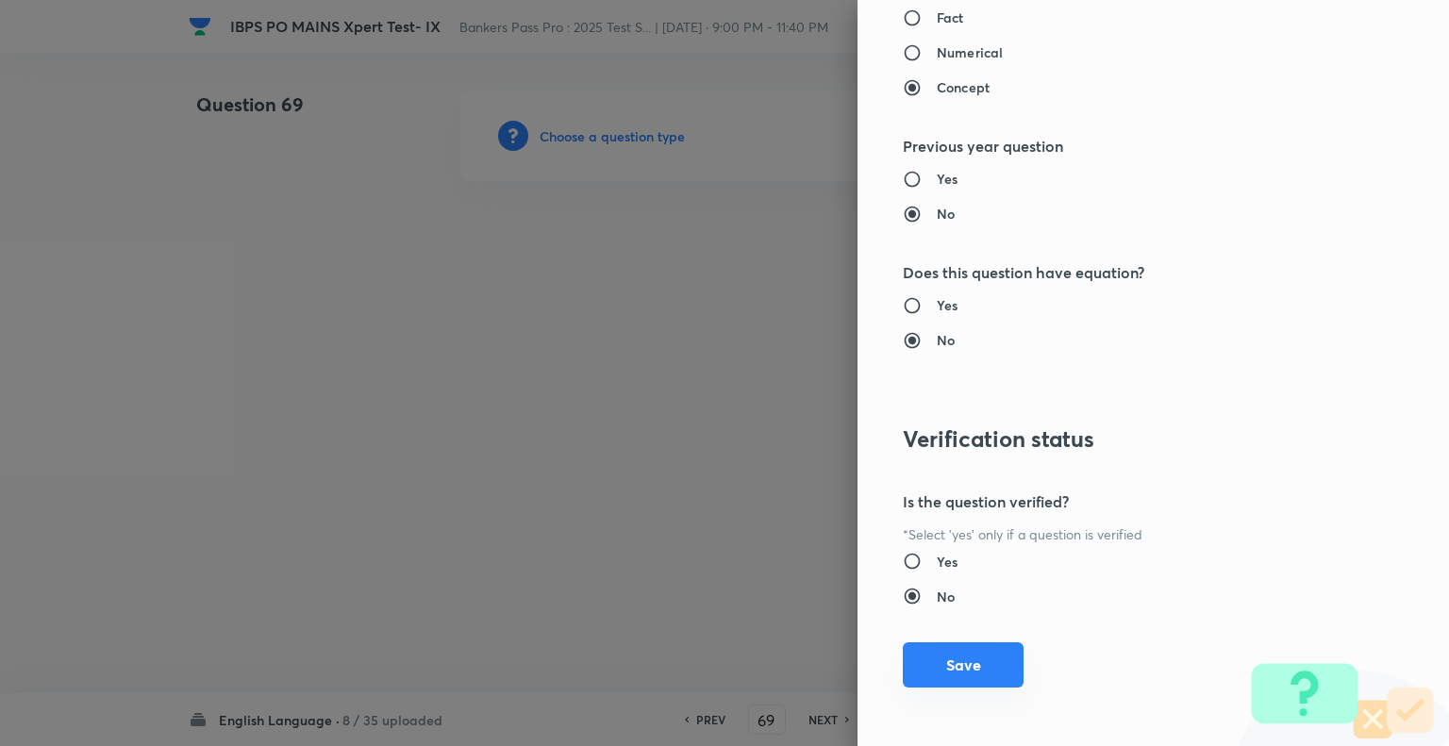
click at [945, 663] on button "Save" at bounding box center [963, 664] width 121 height 45
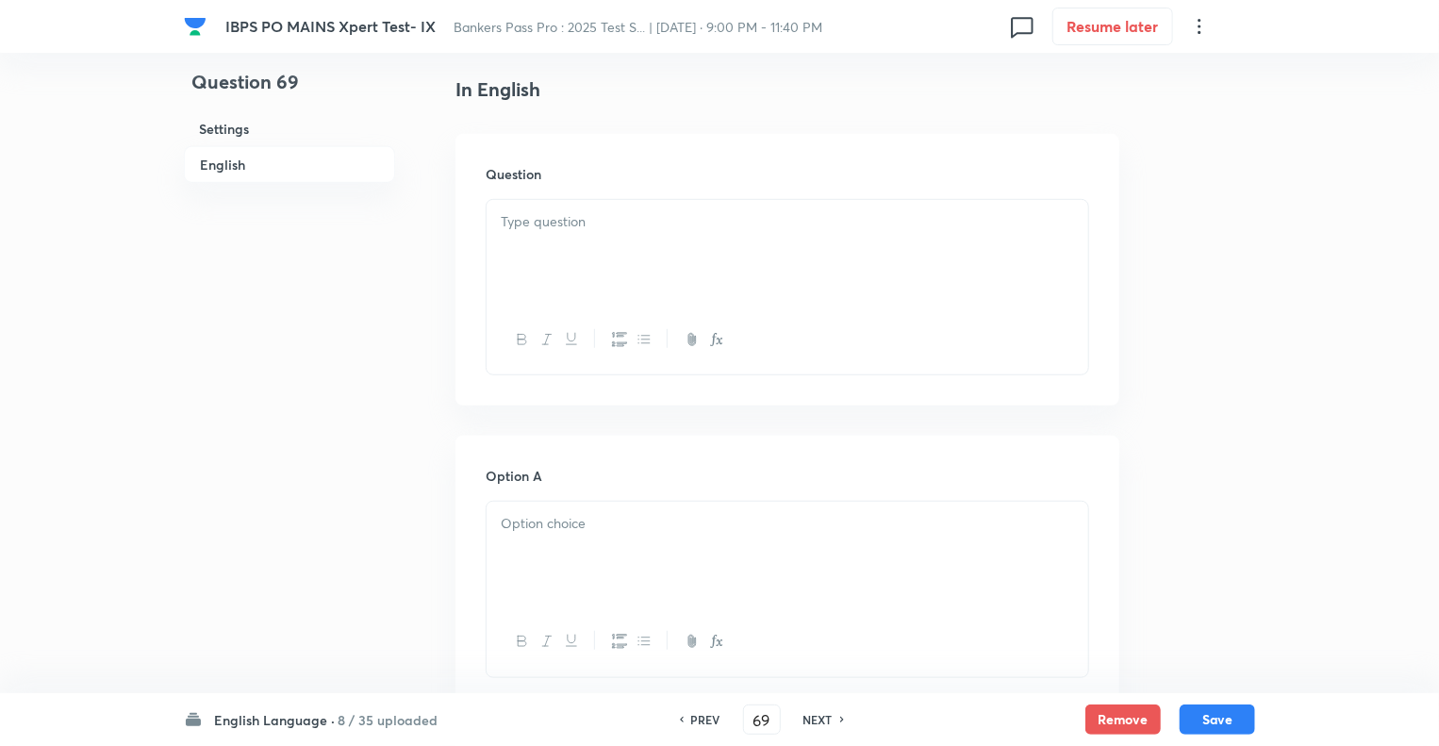
scroll to position [490, 0]
click at [522, 229] on div at bounding box center [788, 242] width 602 height 106
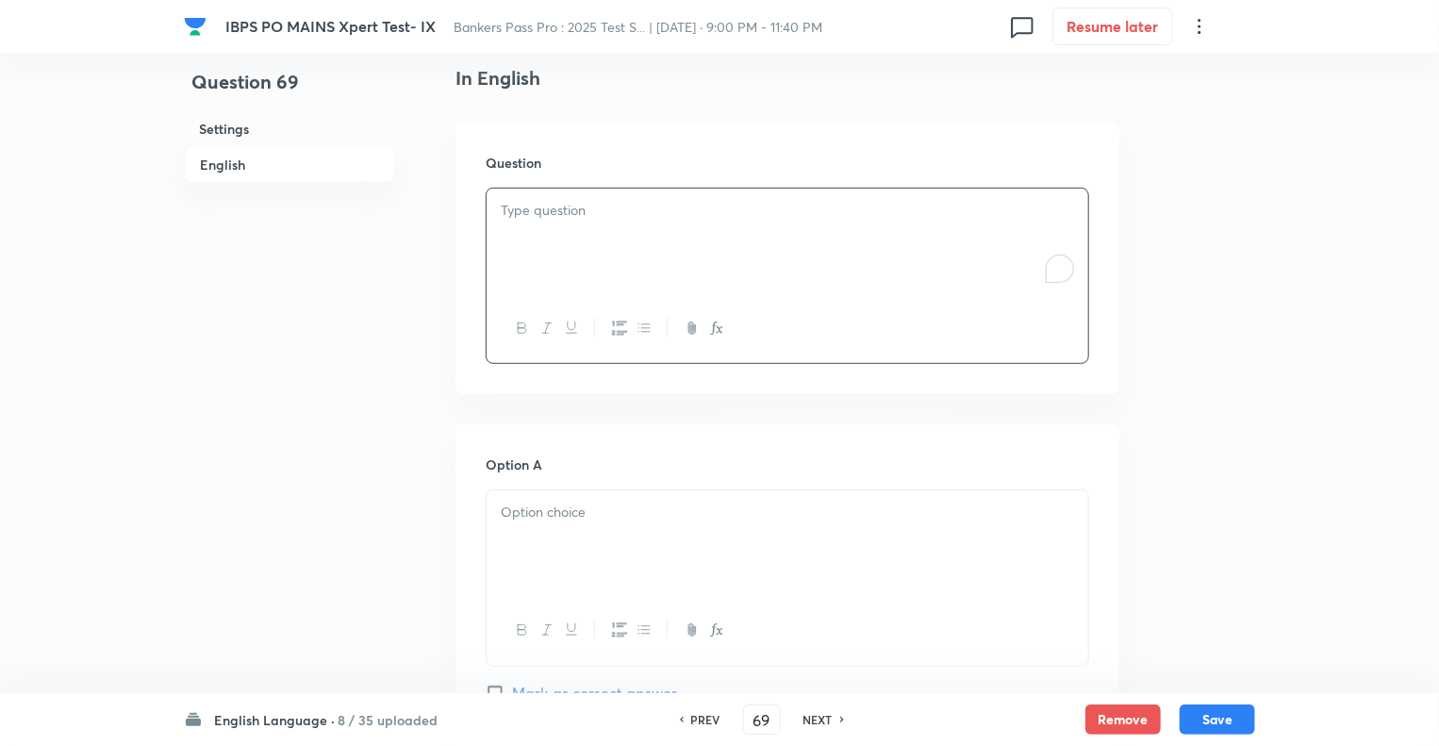
paste div "To enrich screen reader interactions, please activate Accessibility in Grammarl…"
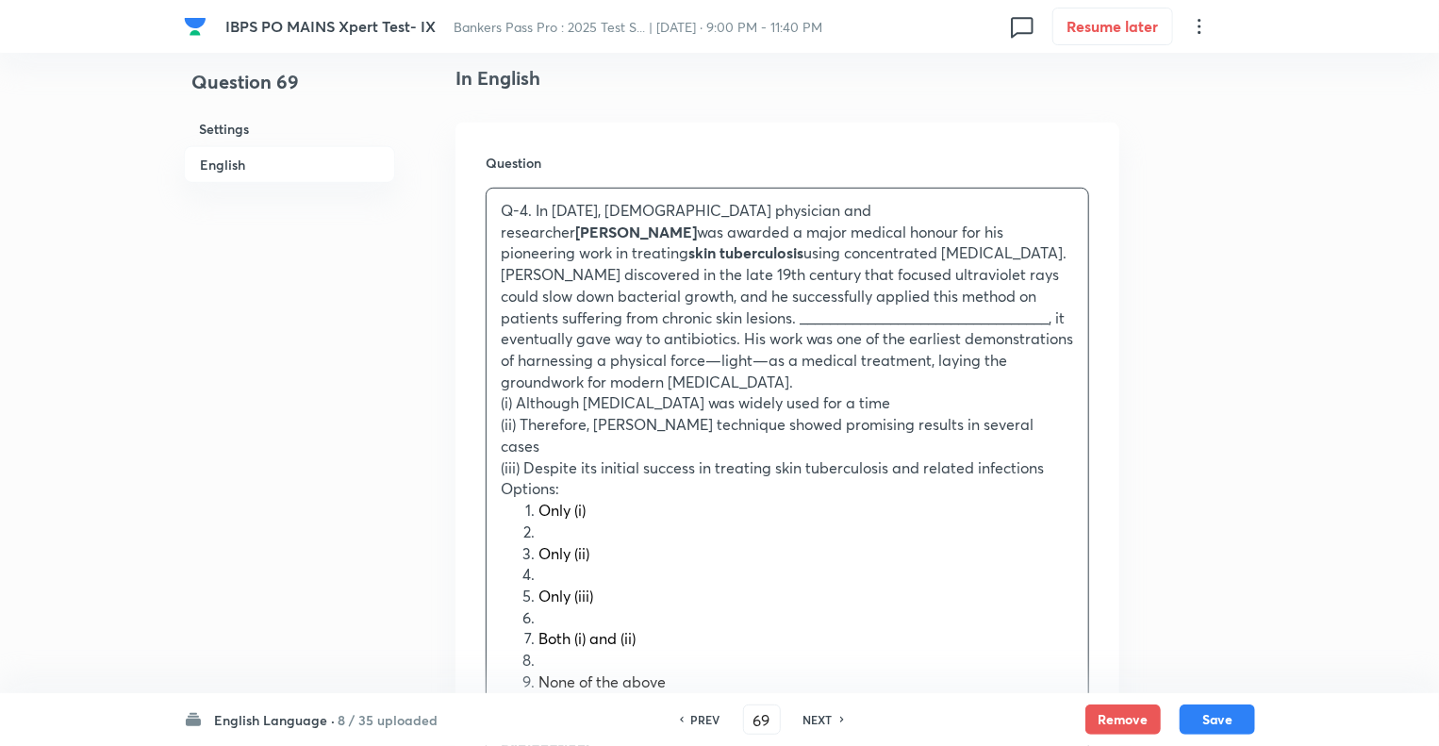
click at [535, 210] on p "Q-4. In 1925, German physician and researcher Dr. Karl Hoffmann was awarded a m…" at bounding box center [787, 296] width 573 height 192
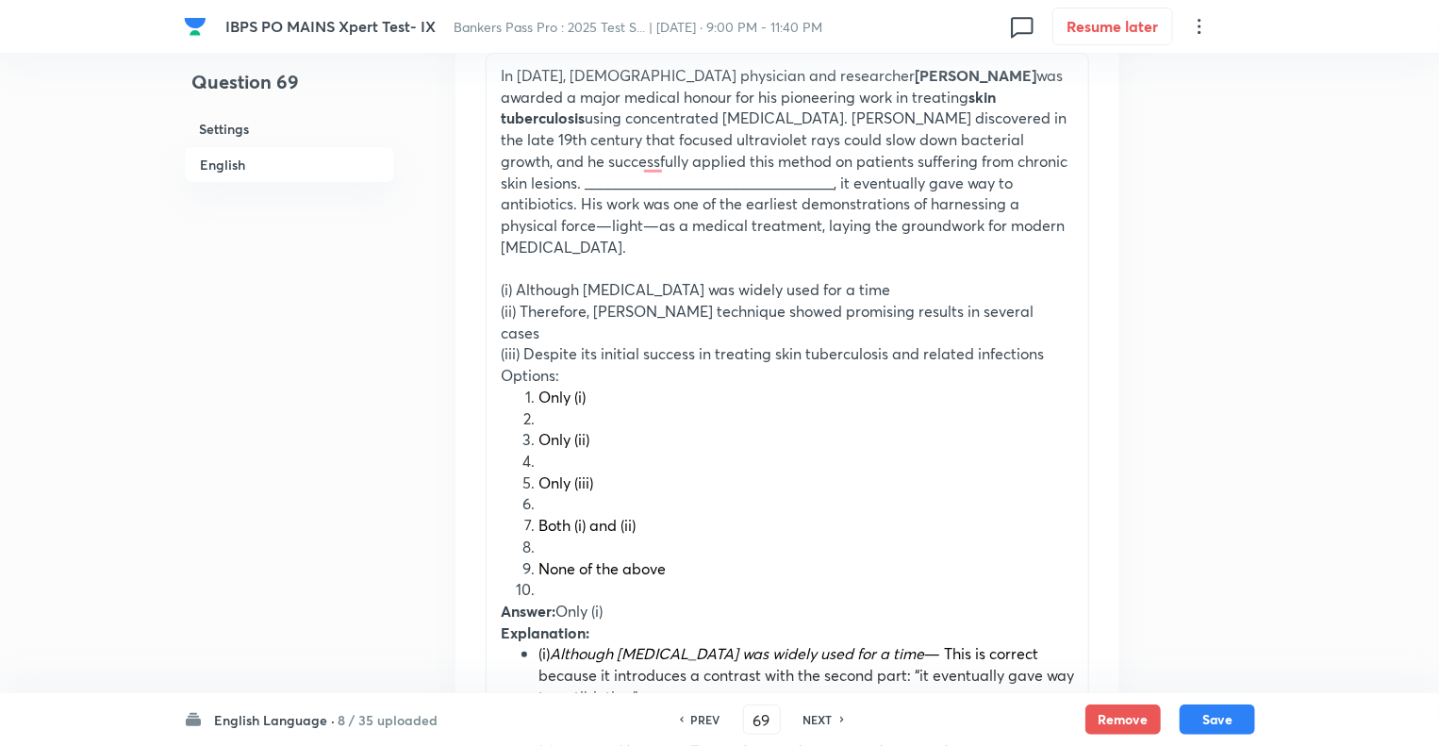
scroll to position [641, 0]
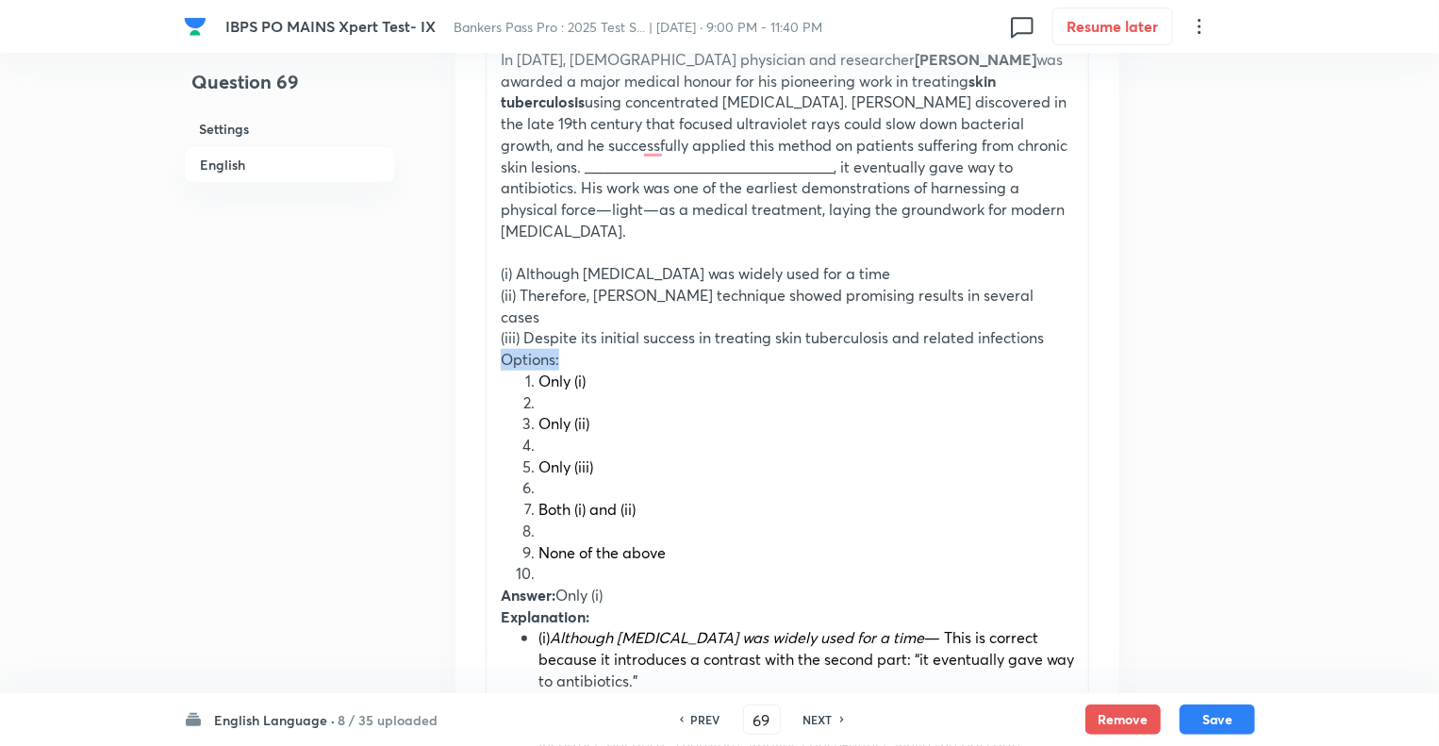
drag, startPoint x: 582, startPoint y: 308, endPoint x: 453, endPoint y: 320, distance: 129.7
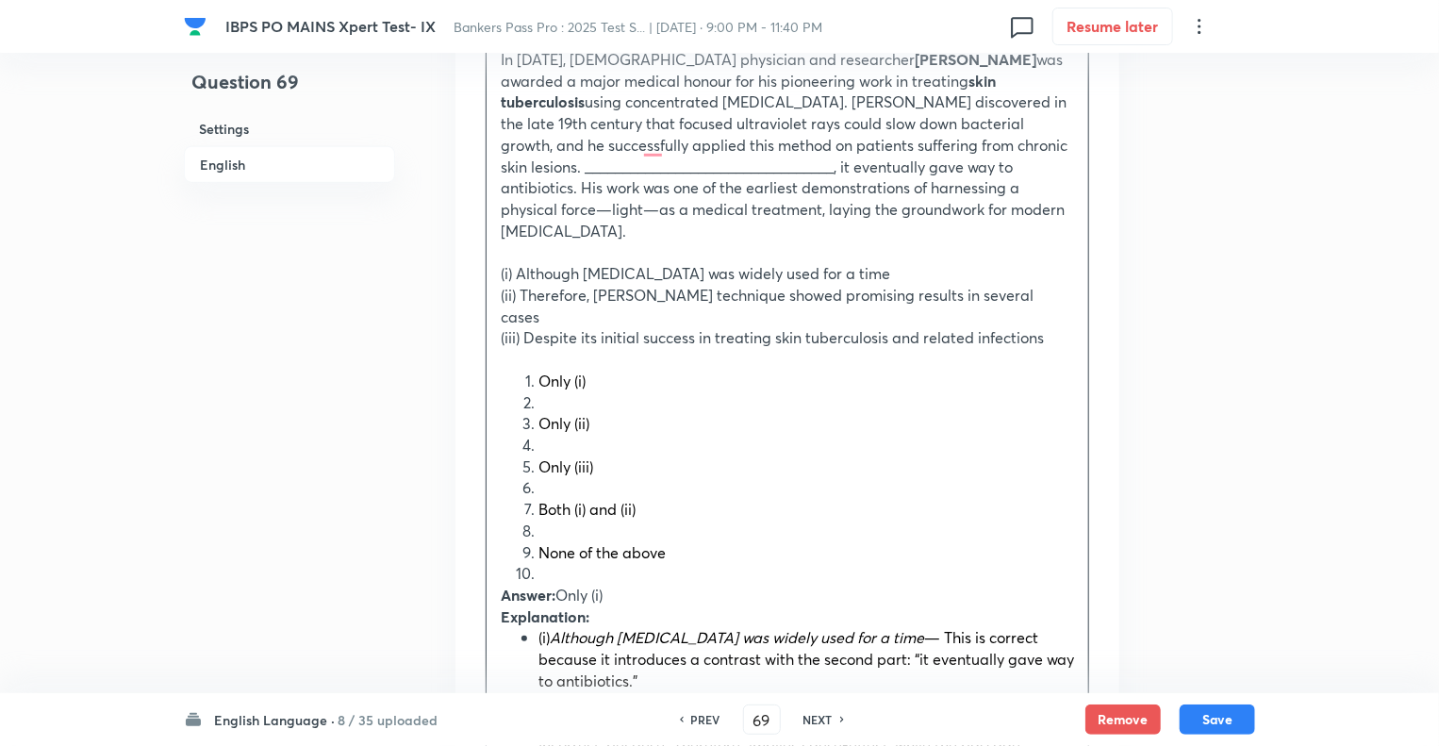
click at [554, 563] on li "To enrich screen reader interactions, please activate Accessibility in Grammarl…" at bounding box center [807, 574] width 536 height 22
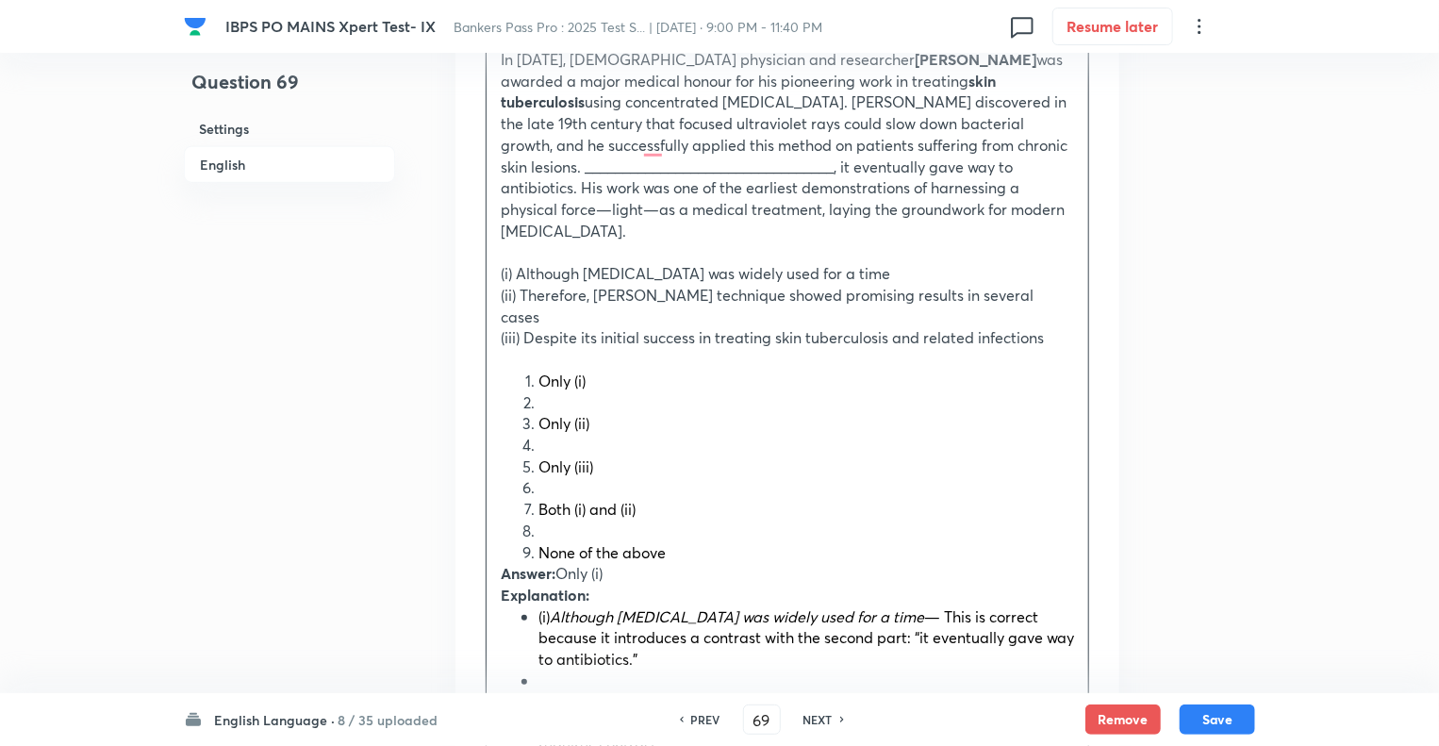
click at [557, 521] on li "To enrich screen reader interactions, please activate Accessibility in Grammarl…" at bounding box center [807, 532] width 536 height 22
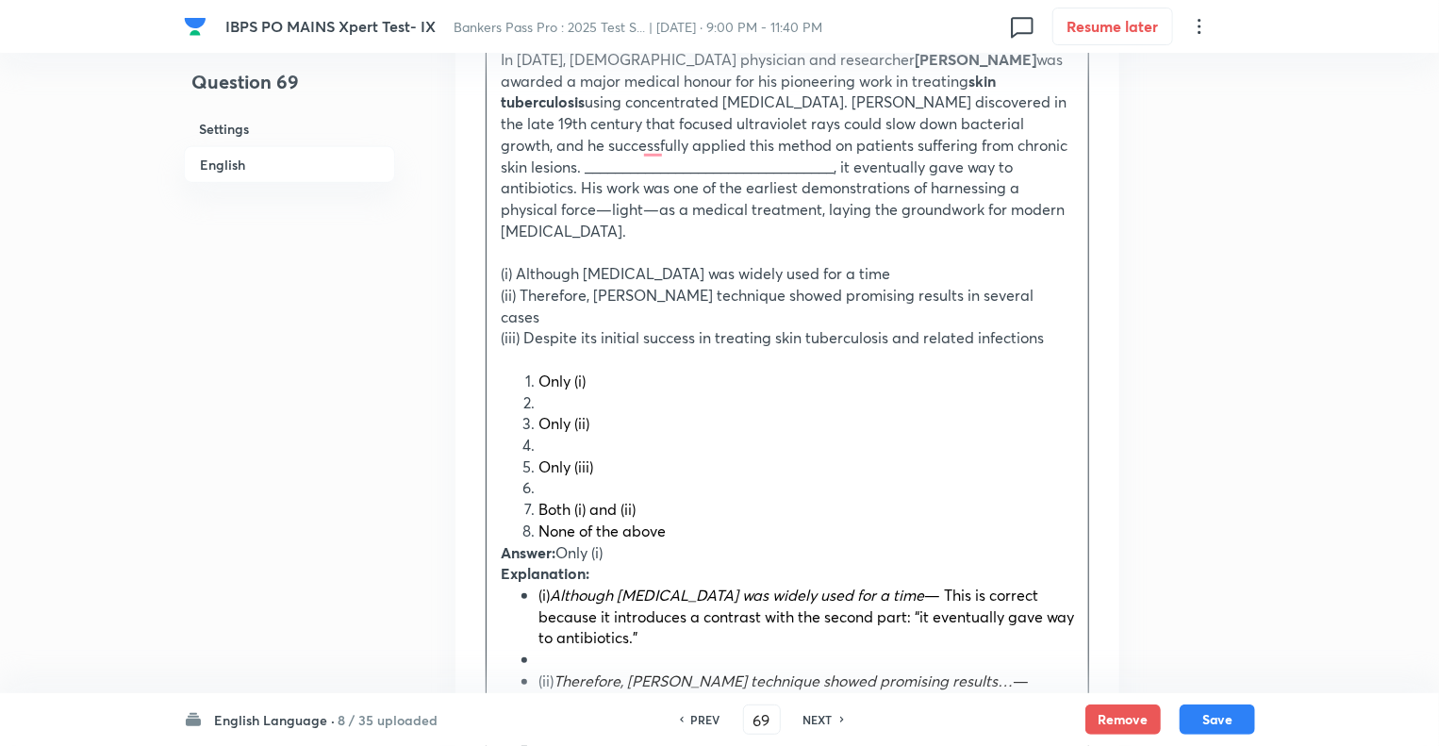
click at [548, 477] on li "To enrich screen reader interactions, please activate Accessibility in Grammarl…" at bounding box center [807, 488] width 536 height 22
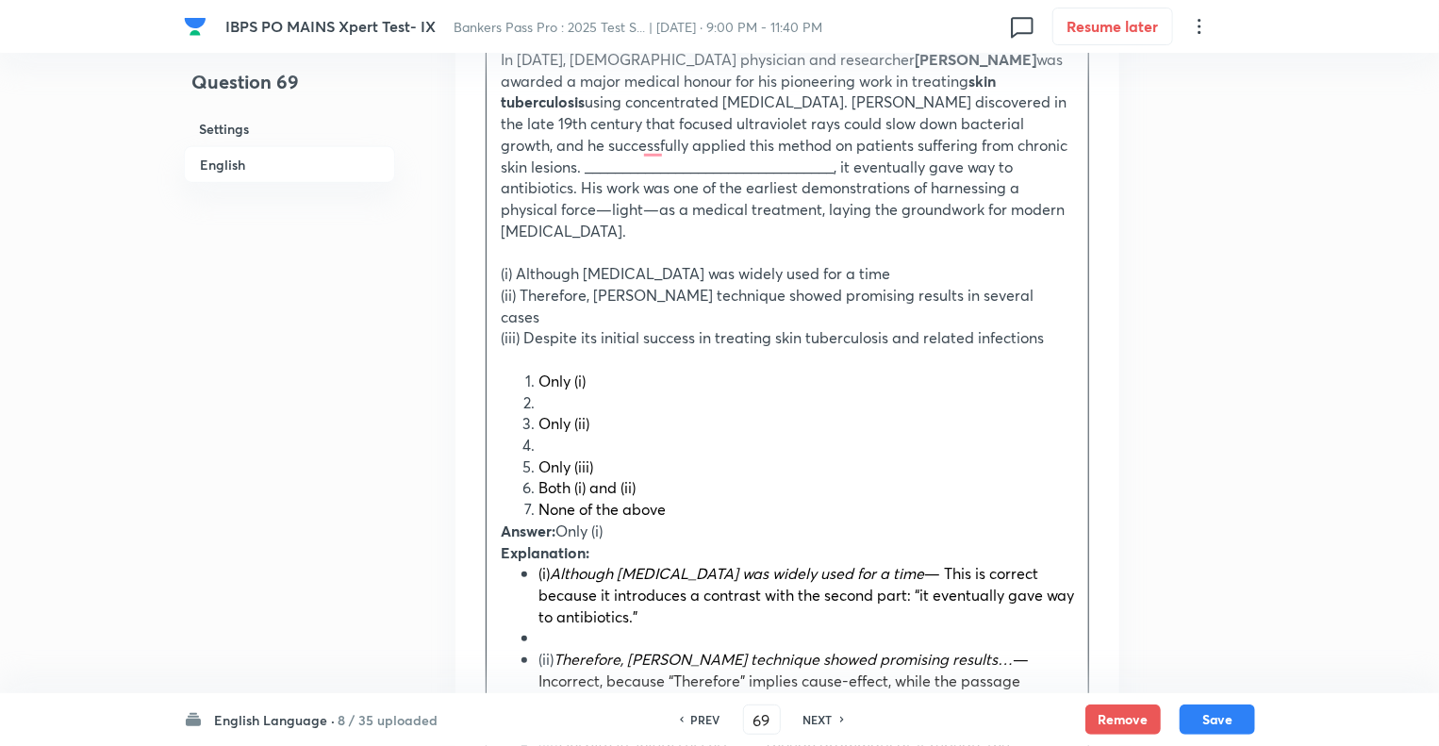
click at [542, 435] on li "To enrich screen reader interactions, please activate Accessibility in Grammarl…" at bounding box center [807, 446] width 536 height 22
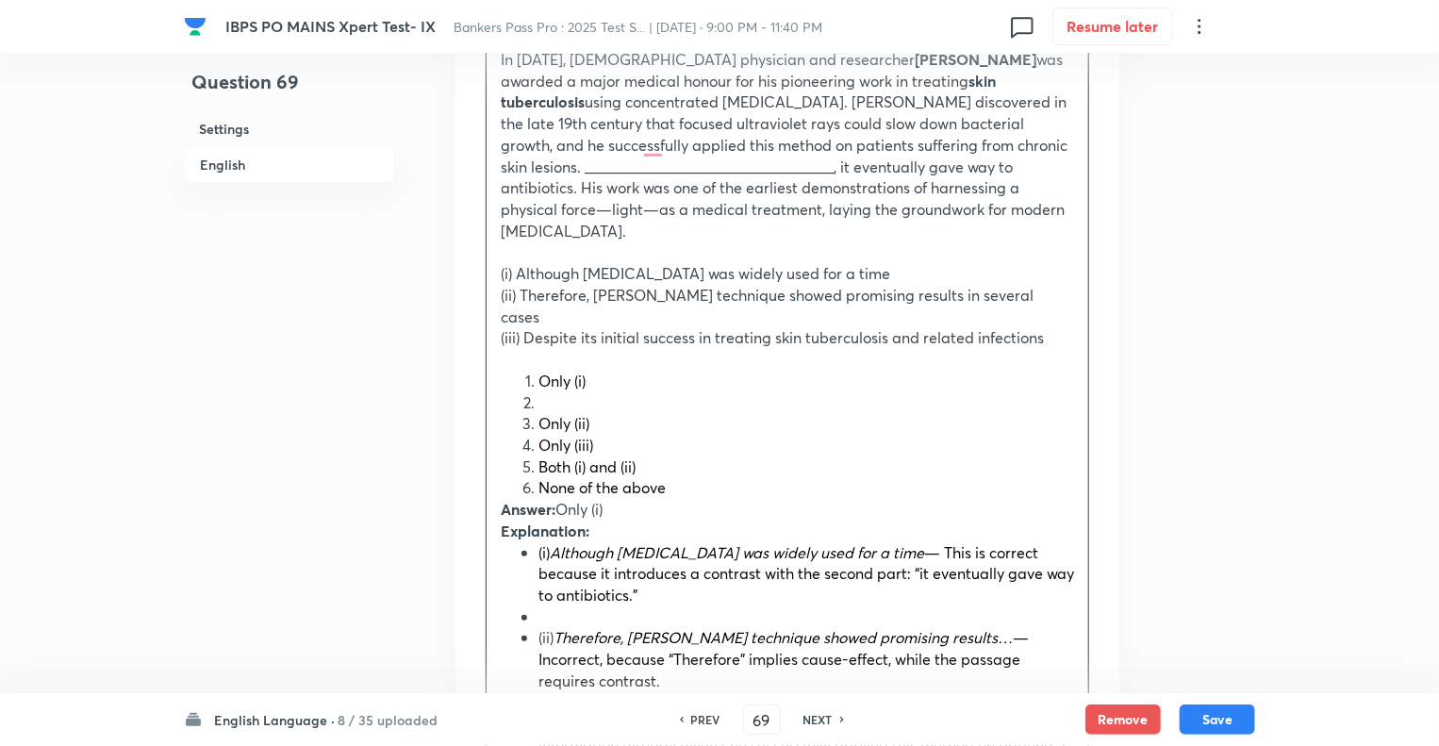
click at [552, 392] on li "To enrich screen reader interactions, please activate Accessibility in Grammarl…" at bounding box center [807, 403] width 536 height 22
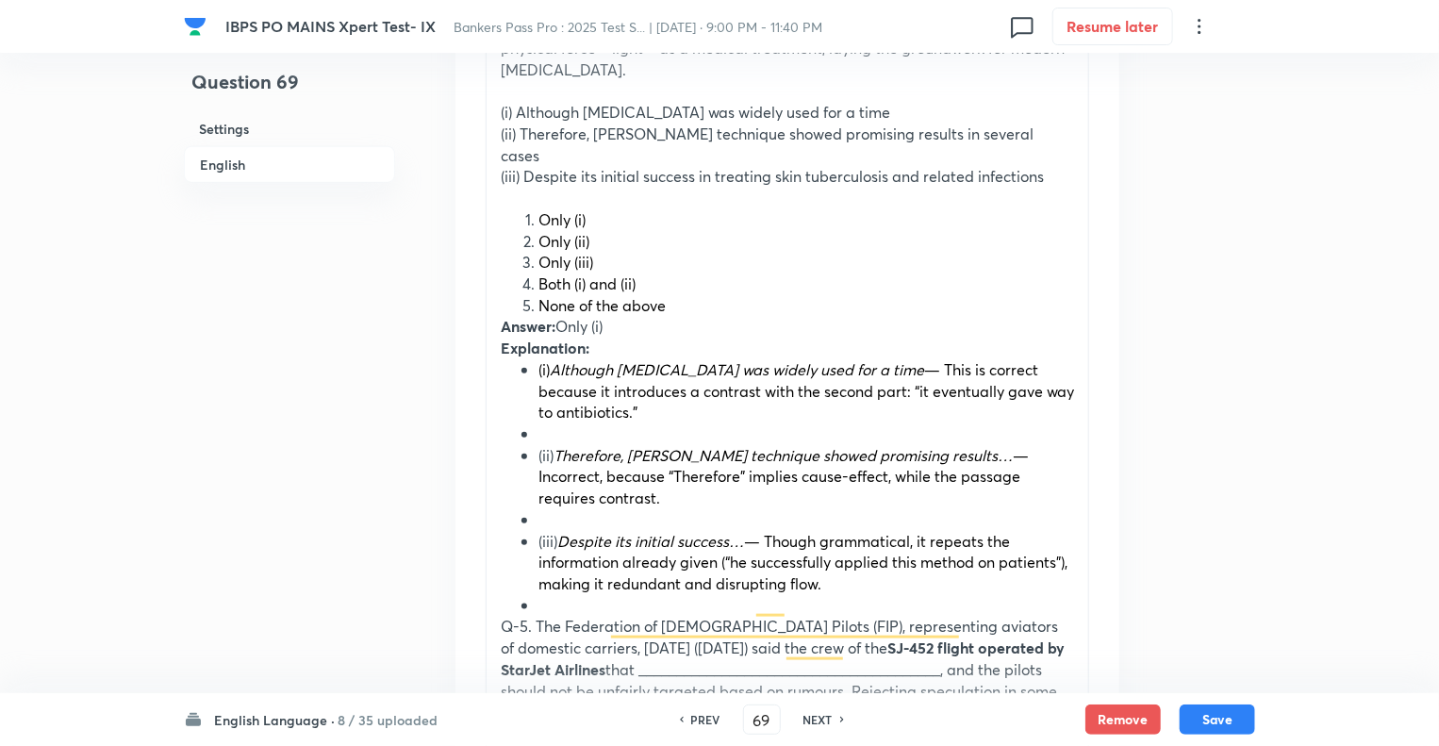
scroll to position [868, 0]
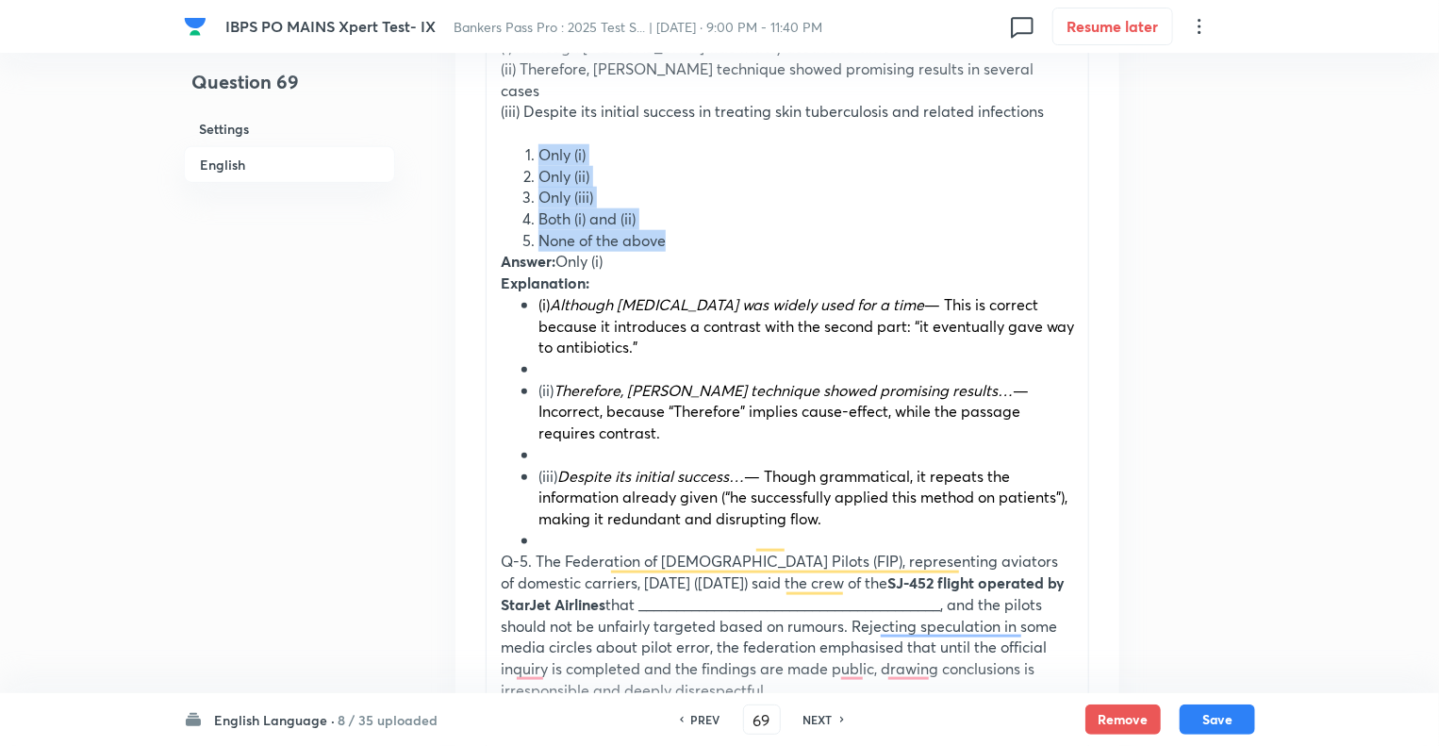
drag, startPoint x: 672, startPoint y: 192, endPoint x: 513, endPoint y: 107, distance: 180.2
click at [513, 144] on ol "Only (i) Only (ii) Only (iii) Both (i) and (ii) None of the above" at bounding box center [787, 198] width 573 height 108
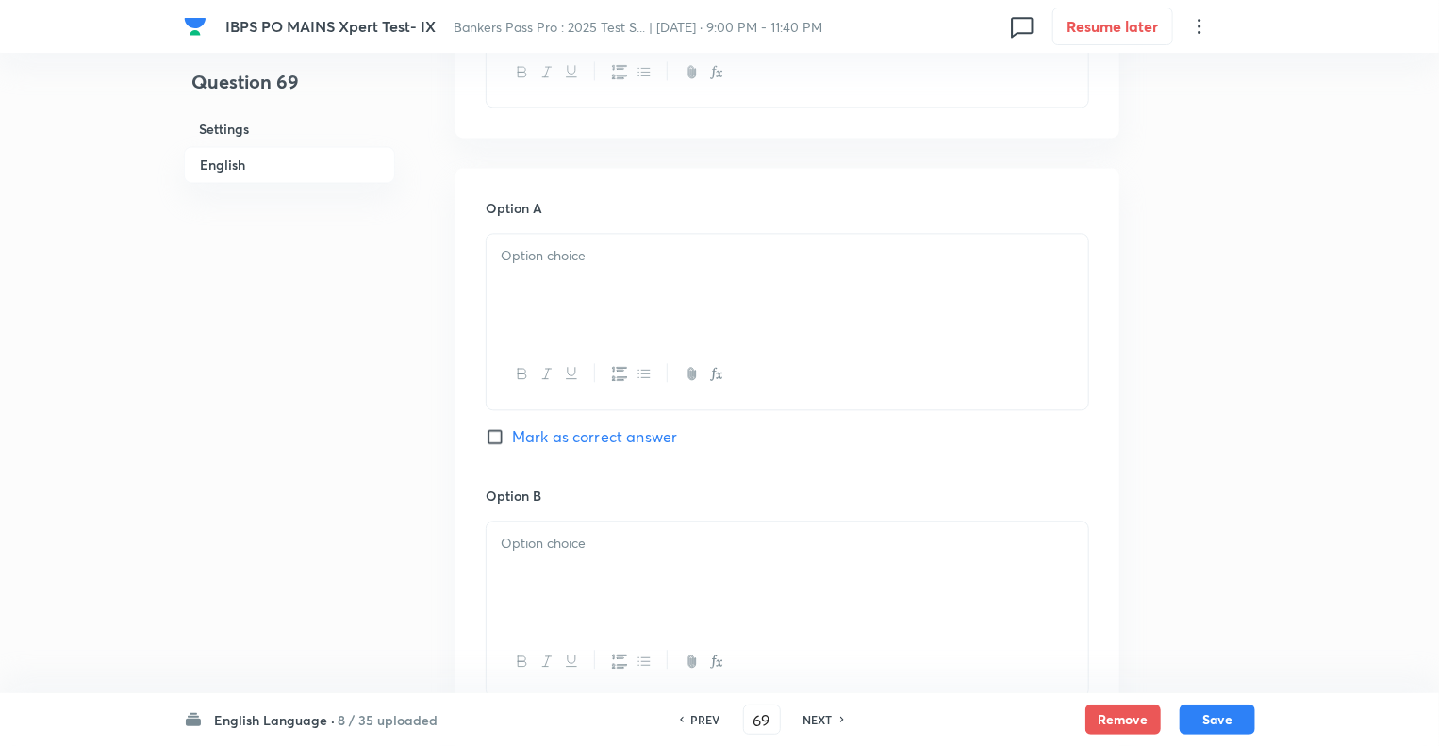
scroll to position [2037, 0]
click at [594, 244] on div at bounding box center [788, 285] width 602 height 106
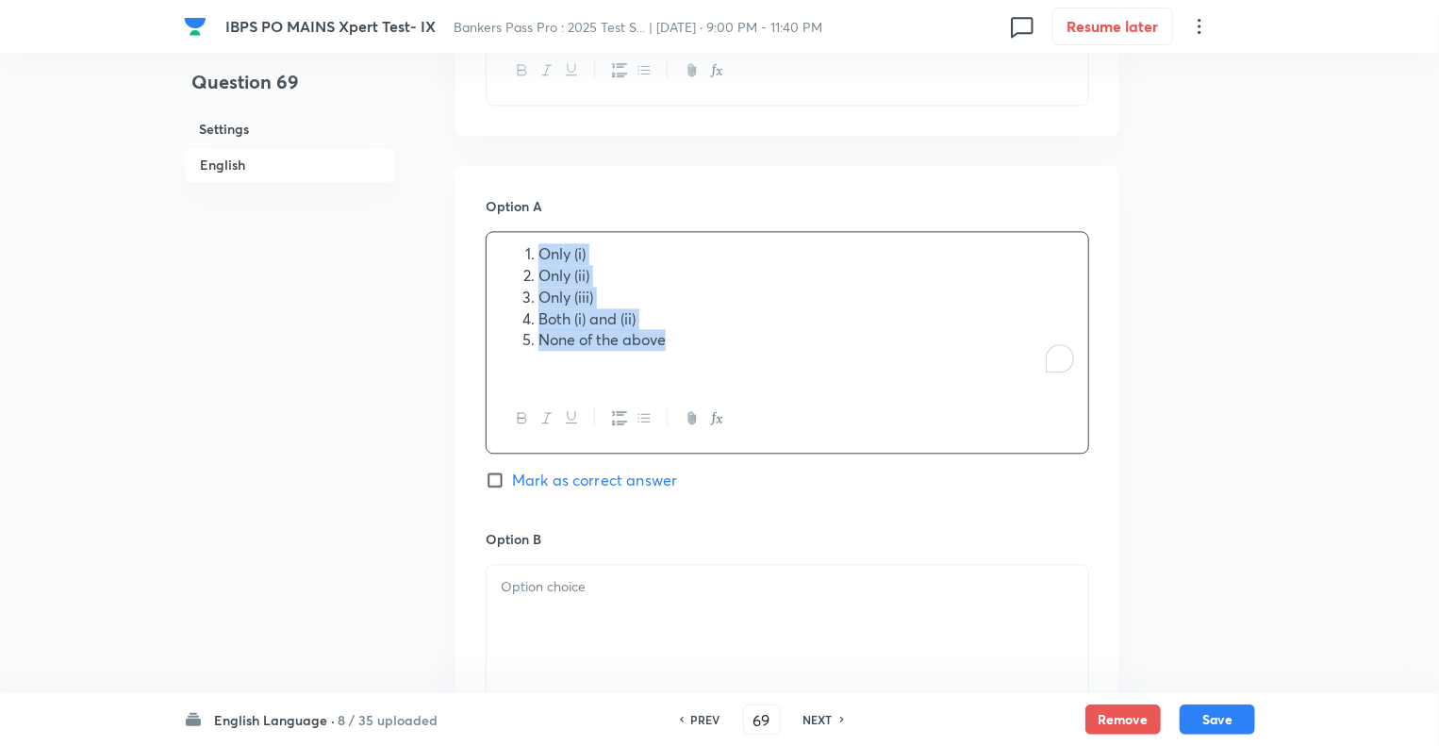
drag, startPoint x: 689, startPoint y: 296, endPoint x: 403, endPoint y: 183, distance: 307.4
click at [403, 183] on div "Question 69 Settings English Settings Type Single choice correct 5 options + 1 …" at bounding box center [719, 50] width 1071 height 3994
click at [623, 410] on icon "button" at bounding box center [619, 417] width 15 height 14
click at [638, 351] on p "To enrich screen reader interactions, please activate Accessibility in Grammarl…" at bounding box center [787, 362] width 573 height 22
drag, startPoint x: 638, startPoint y: 308, endPoint x: 475, endPoint y: 237, distance: 177.4
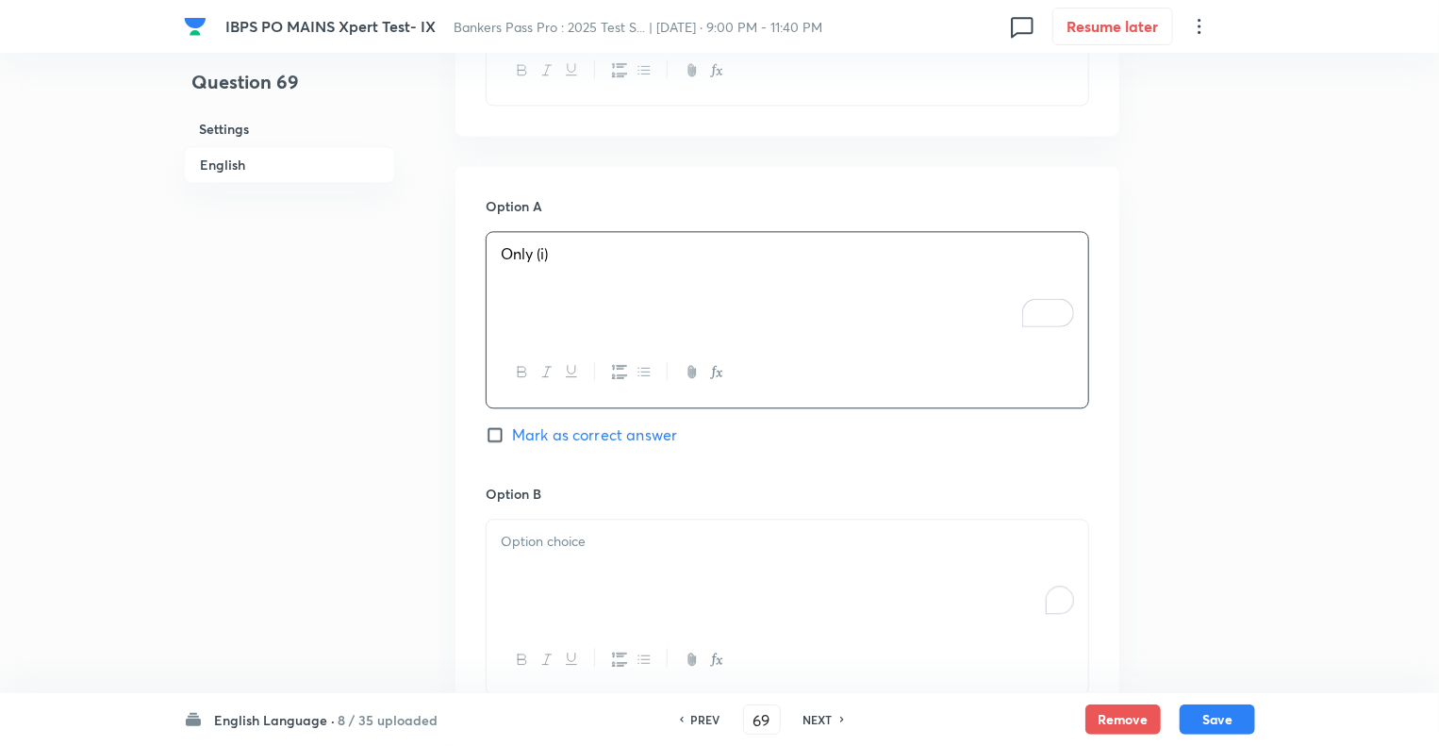
click at [547, 520] on div "To enrich screen reader interactions, please activate Accessibility in Grammarl…" at bounding box center [788, 573] width 602 height 106
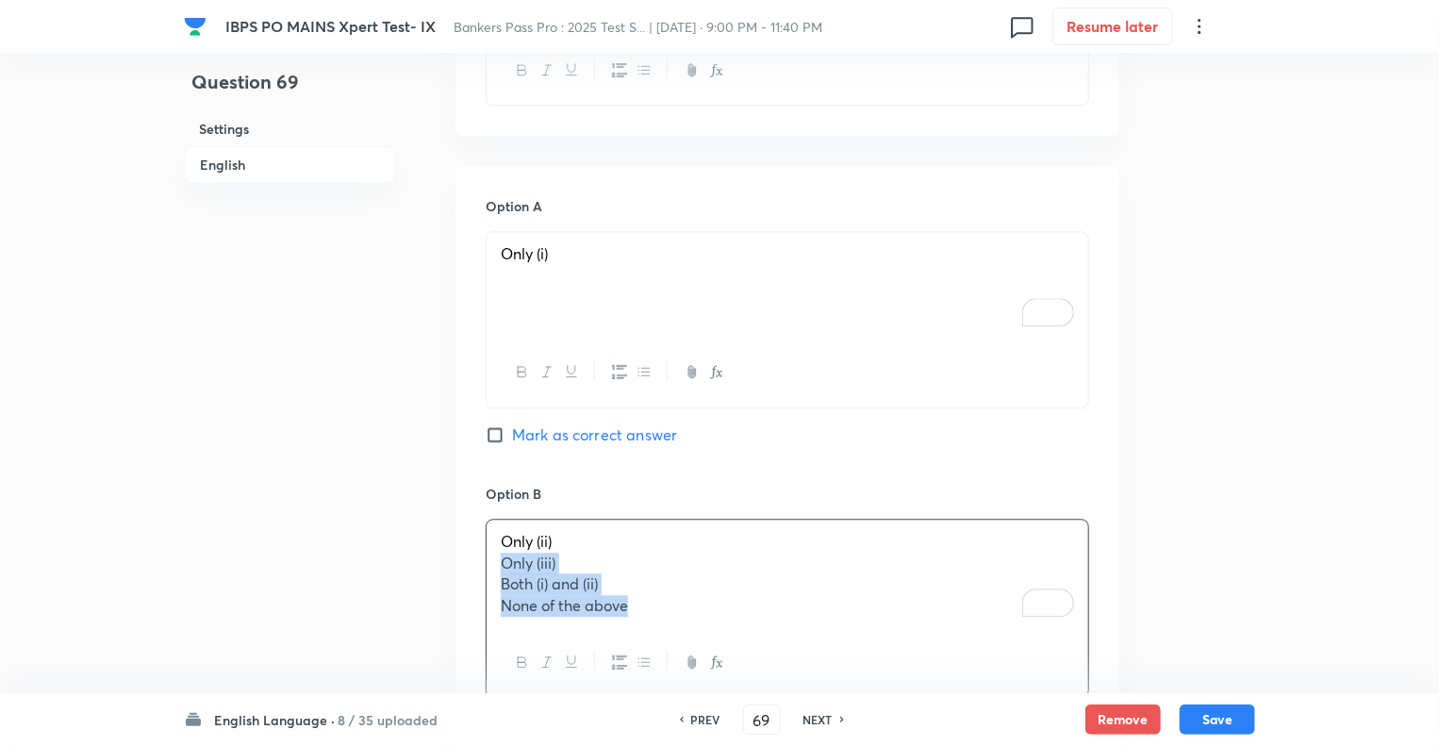
drag, startPoint x: 639, startPoint y: 568, endPoint x: 497, endPoint y: 520, distance: 150.3
click at [497, 520] on div "Only (ii) Only (iii) Both (i) and (ii) None of the above" at bounding box center [788, 574] width 602 height 108
click at [370, 587] on div "Question 69 Settings English" at bounding box center [289, 27] width 211 height 3949
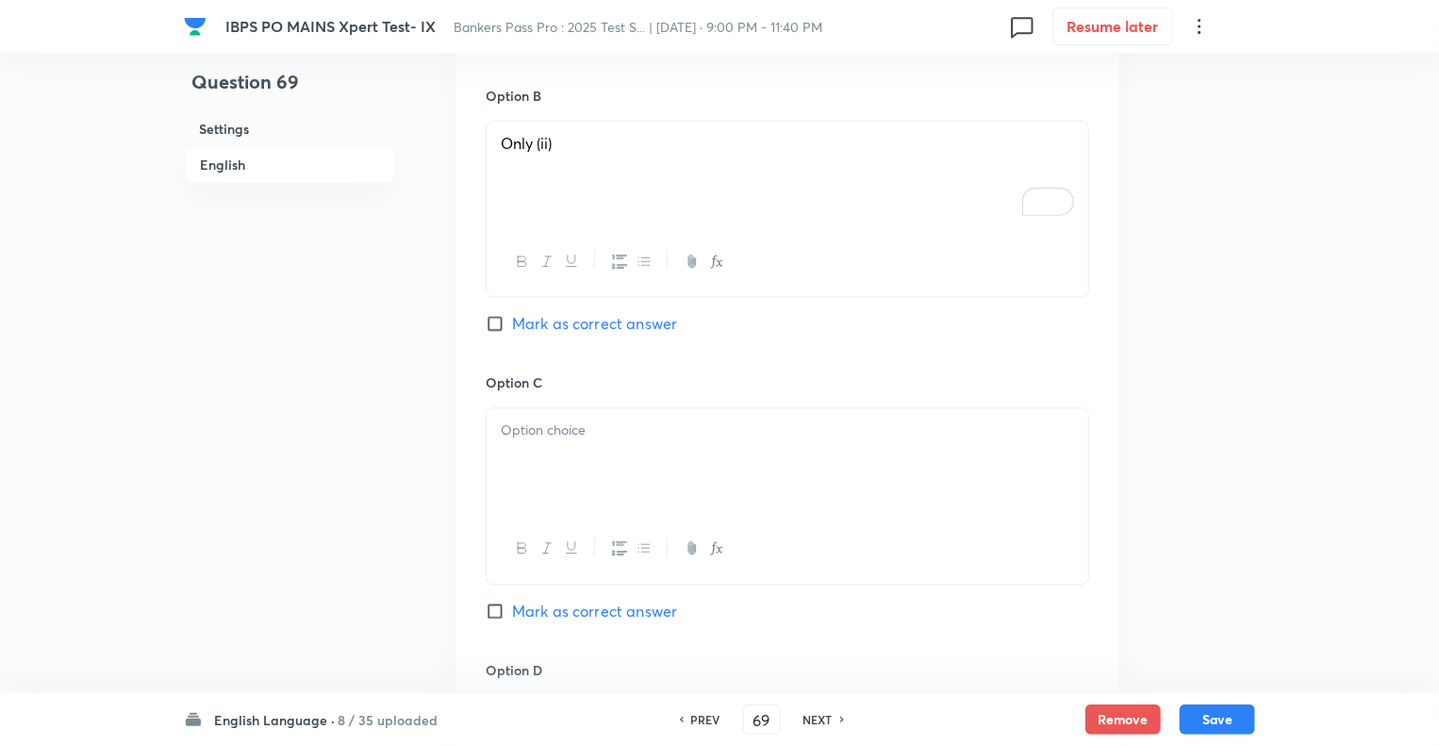
scroll to position [2565, 0]
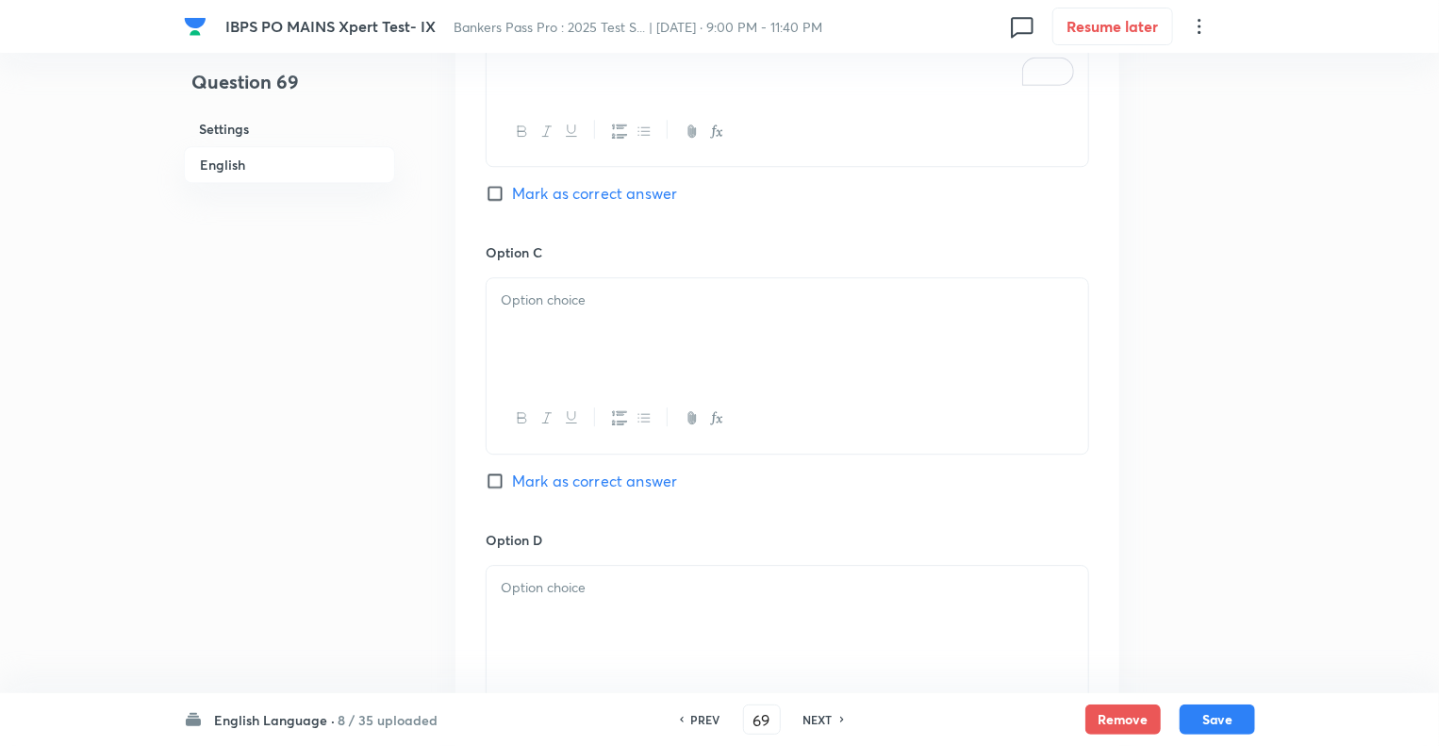
click at [610, 278] on div at bounding box center [788, 331] width 602 height 106
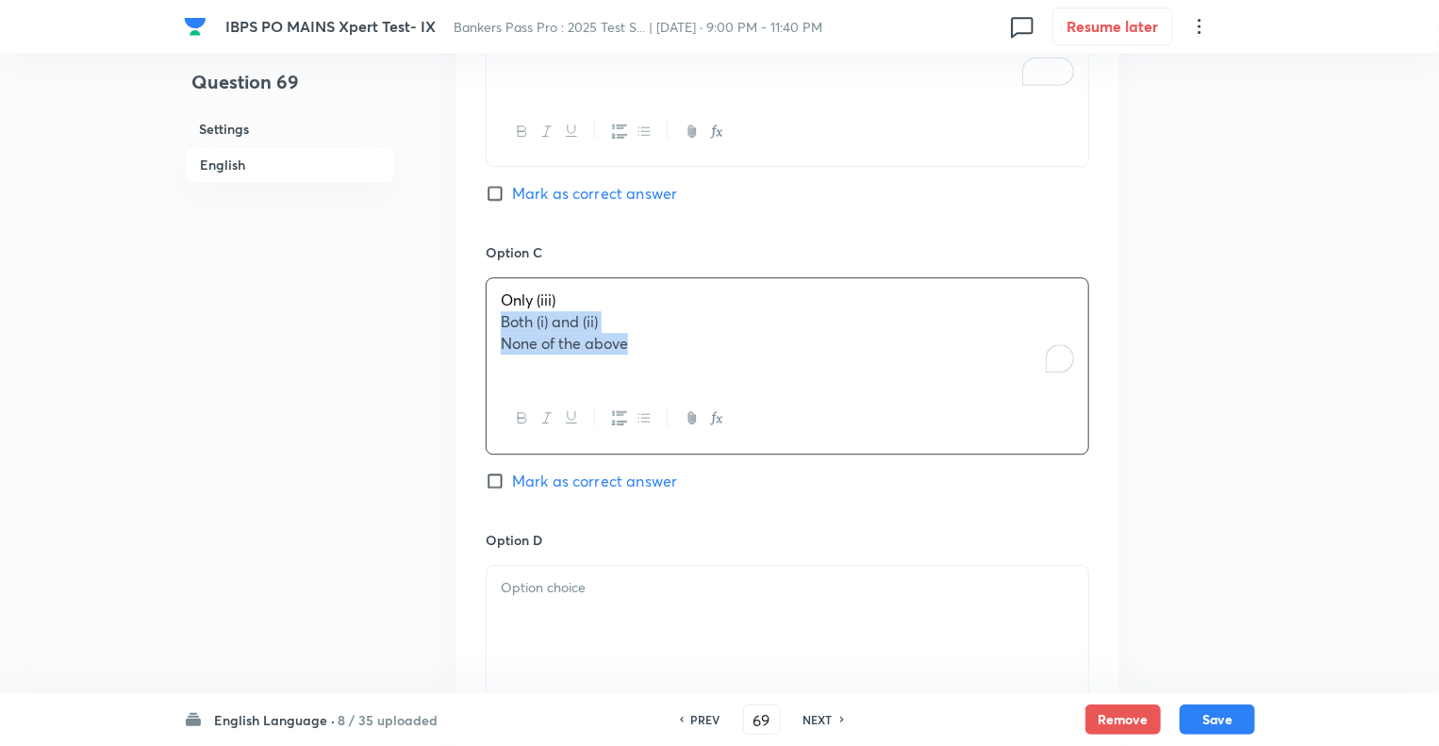
drag, startPoint x: 646, startPoint y: 297, endPoint x: 475, endPoint y: 271, distance: 172.7
click at [475, 271] on div "Option A Only (i) Mark as correct answer Option B Only (ii) Mark as correct ans…" at bounding box center [788, 367] width 664 height 1458
click at [544, 566] on div "To enrich screen reader interactions, please activate Accessibility in Grammarl…" at bounding box center [788, 619] width 602 height 106
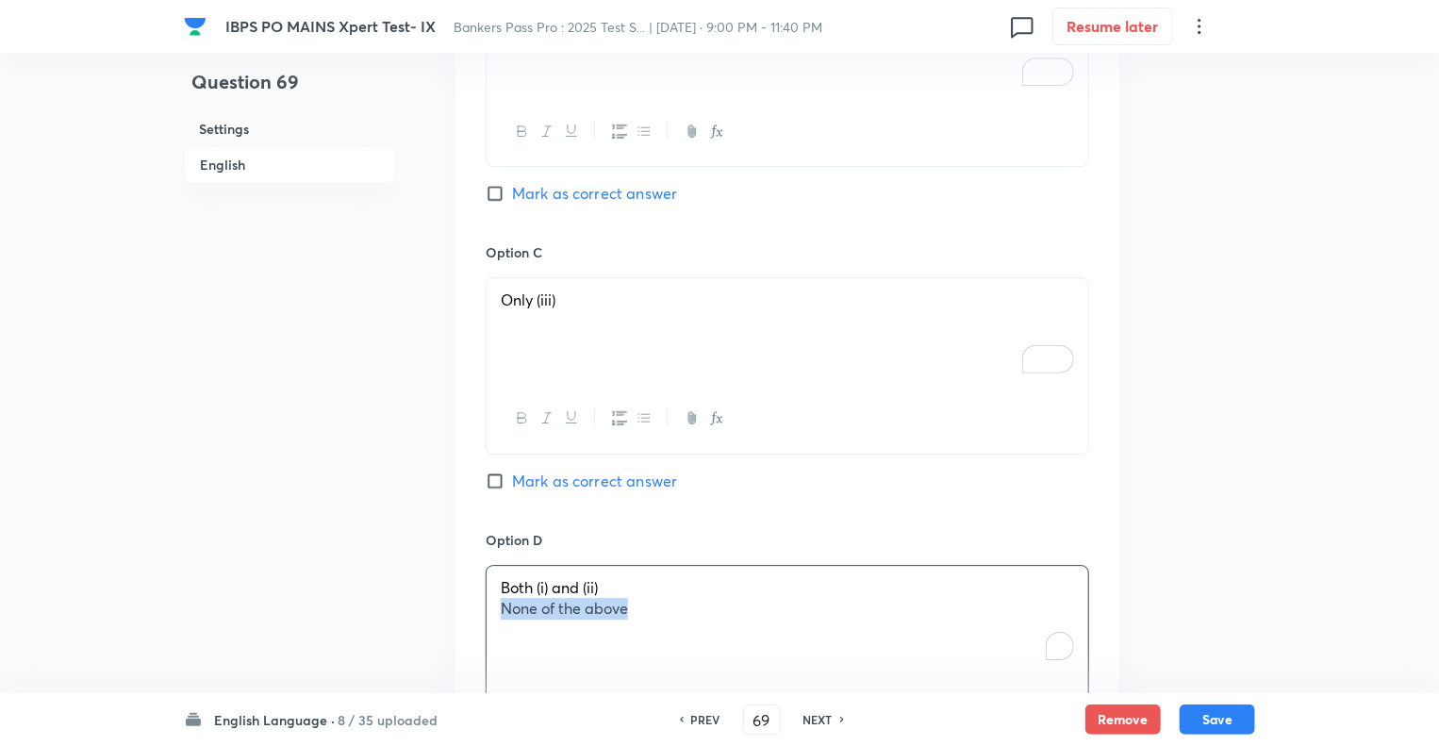
drag, startPoint x: 636, startPoint y: 554, endPoint x: 453, endPoint y: 576, distance: 184.4
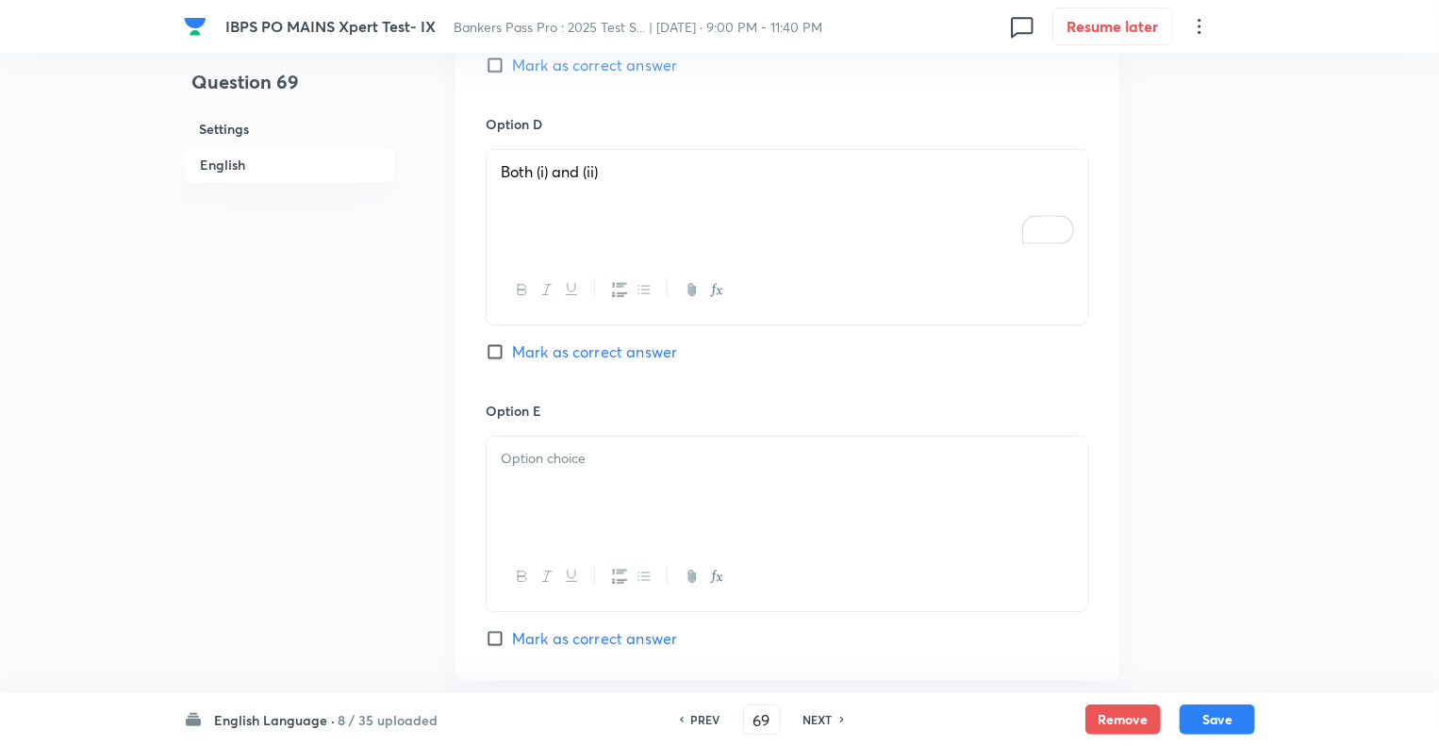
scroll to position [3094, 0]
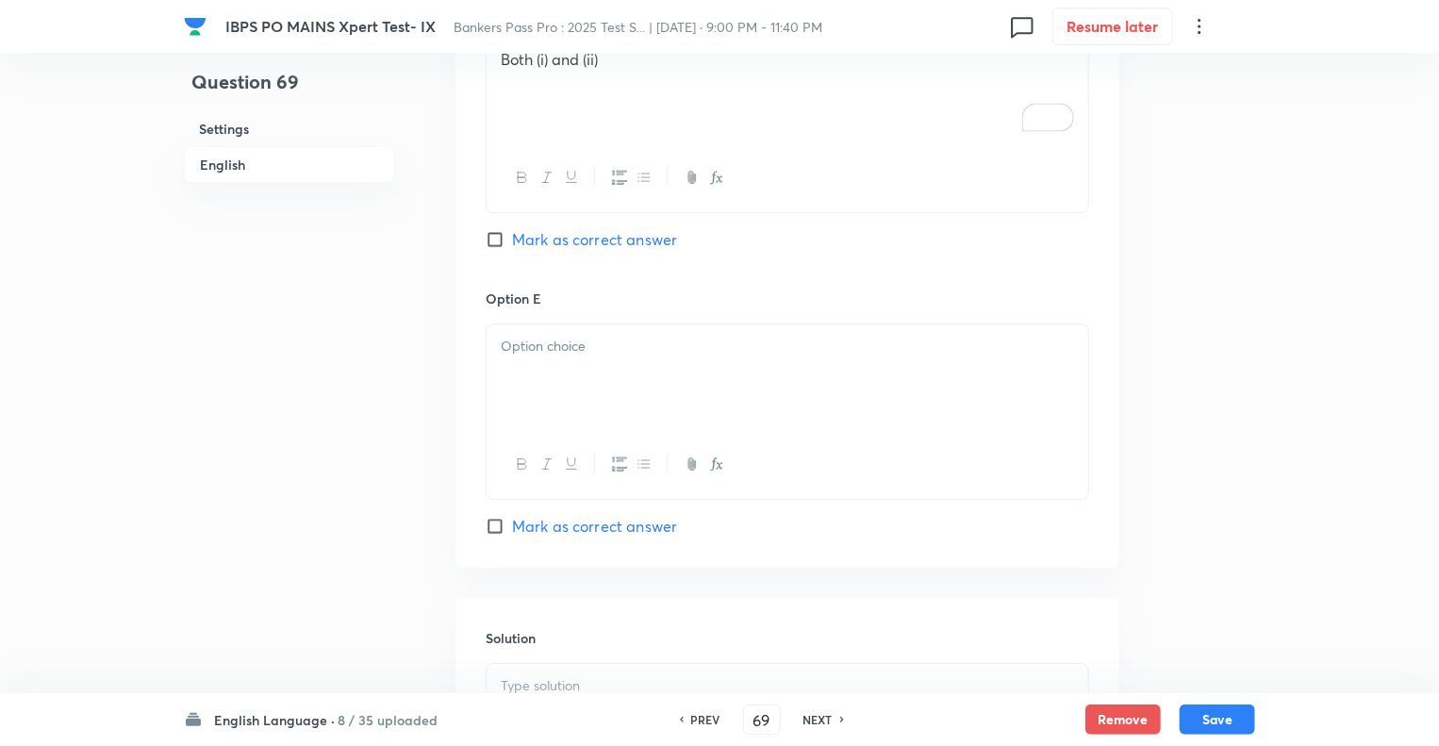
click at [505, 324] on div at bounding box center [788, 377] width 602 height 106
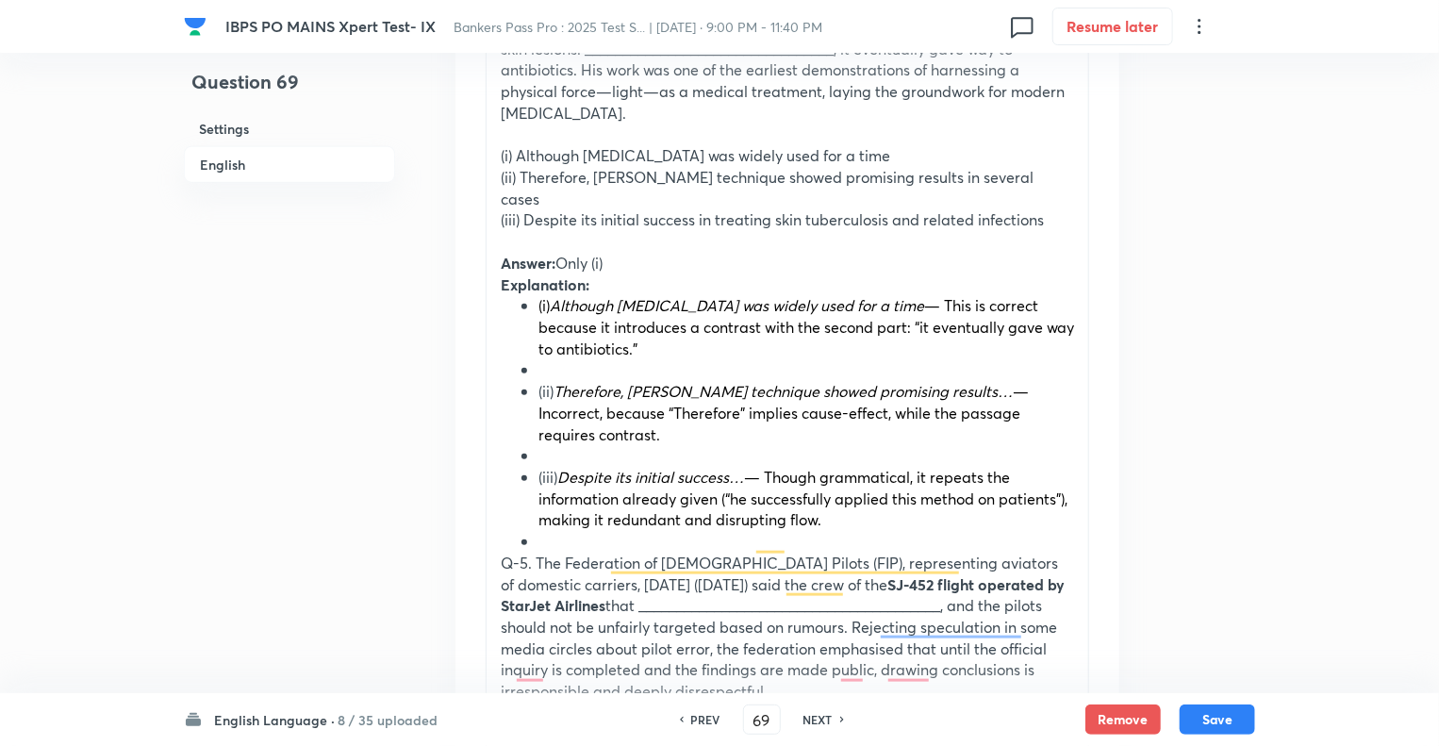
scroll to position [764, 0]
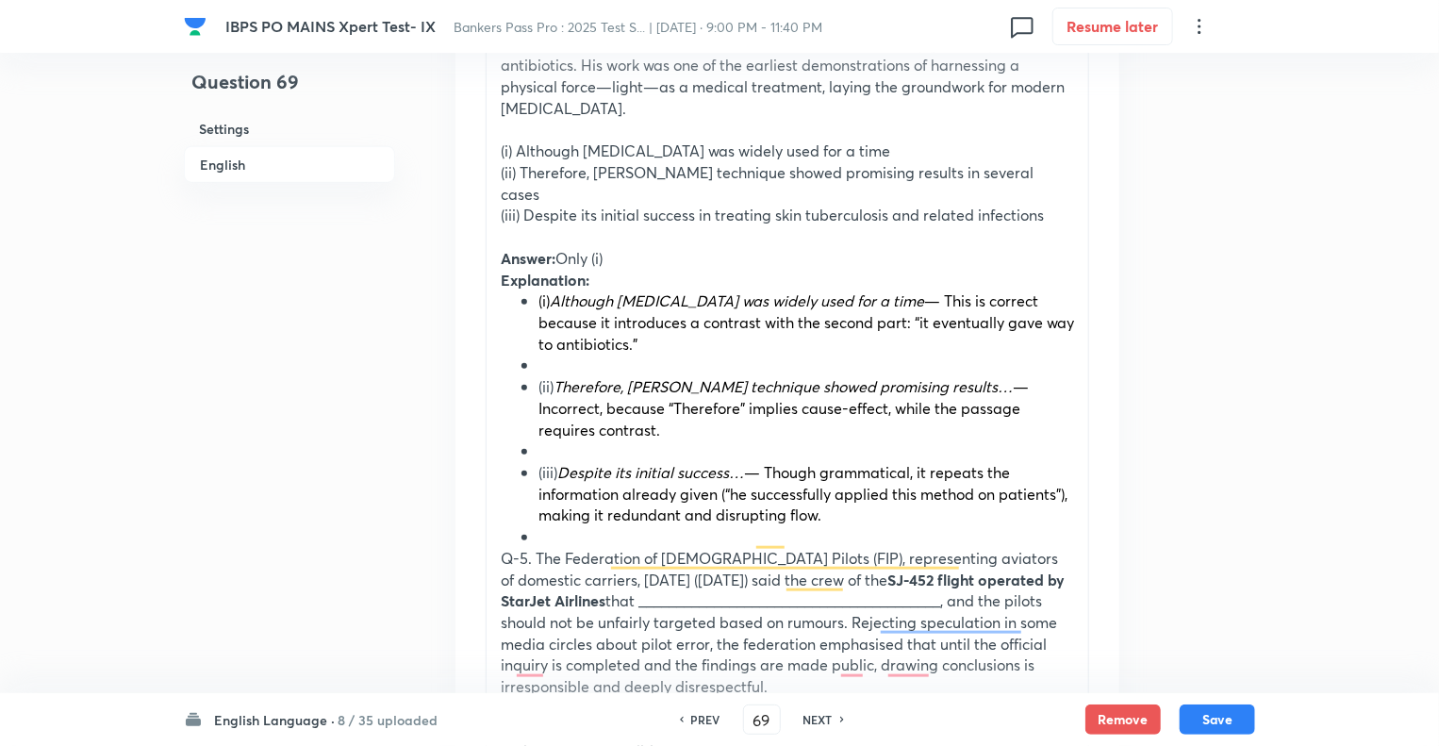
click at [557, 526] on li "To enrich screen reader interactions, please activate Accessibility in Grammarl…" at bounding box center [807, 537] width 536 height 22
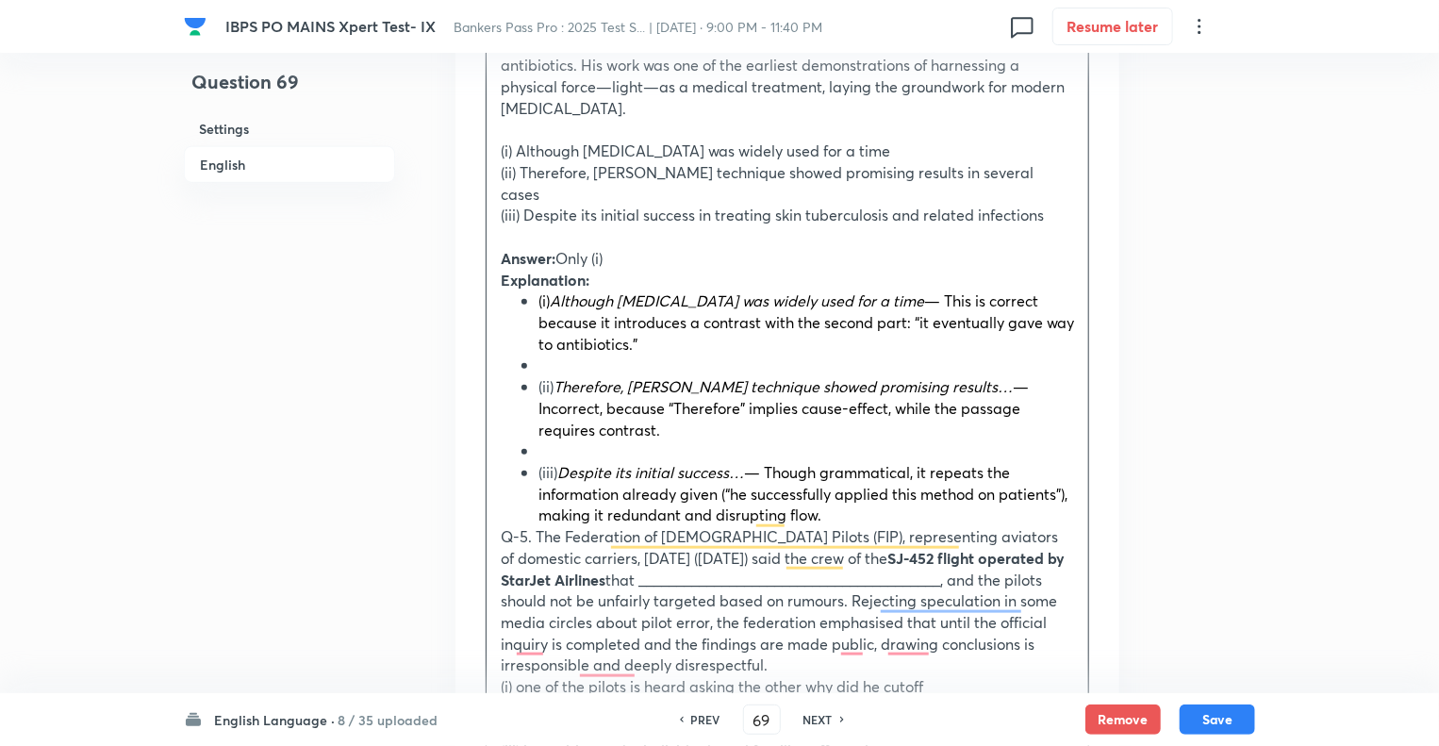
click at [826, 471] on li "(iii) Despite its initial success… — Though grammatical, it repeats the informa…" at bounding box center [807, 494] width 536 height 64
drag, startPoint x: 826, startPoint y: 471, endPoint x: 494, endPoint y: 215, distance: 419.0
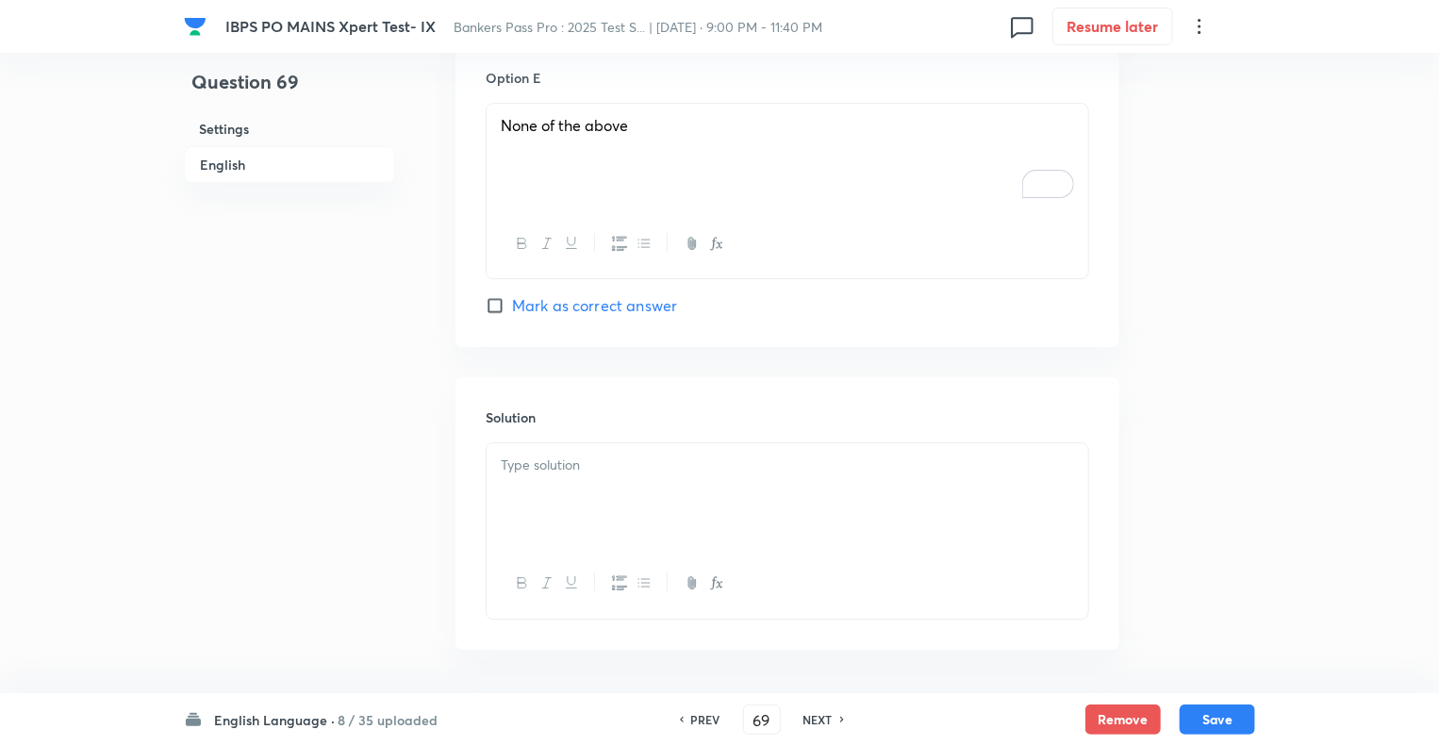
scroll to position [3037, 0]
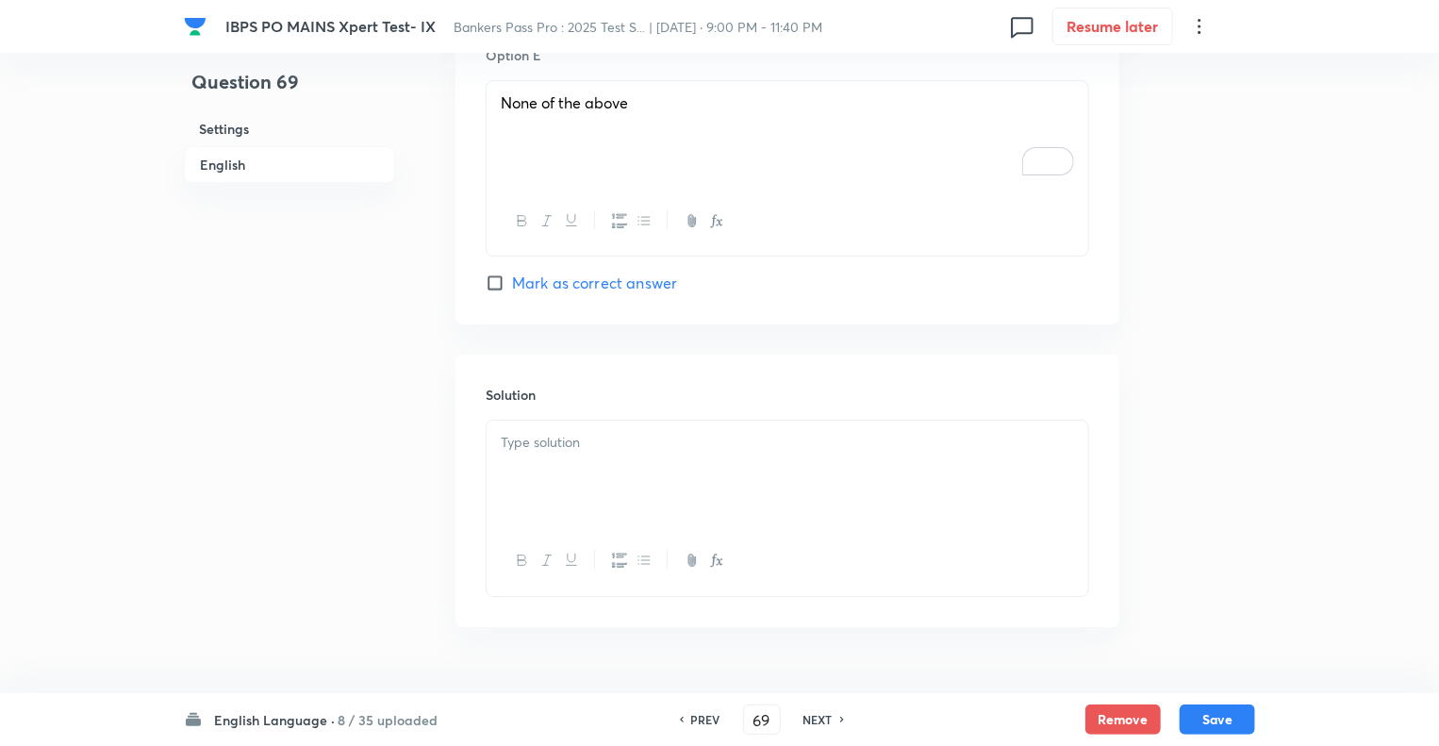
click at [604, 432] on p at bounding box center [787, 443] width 573 height 22
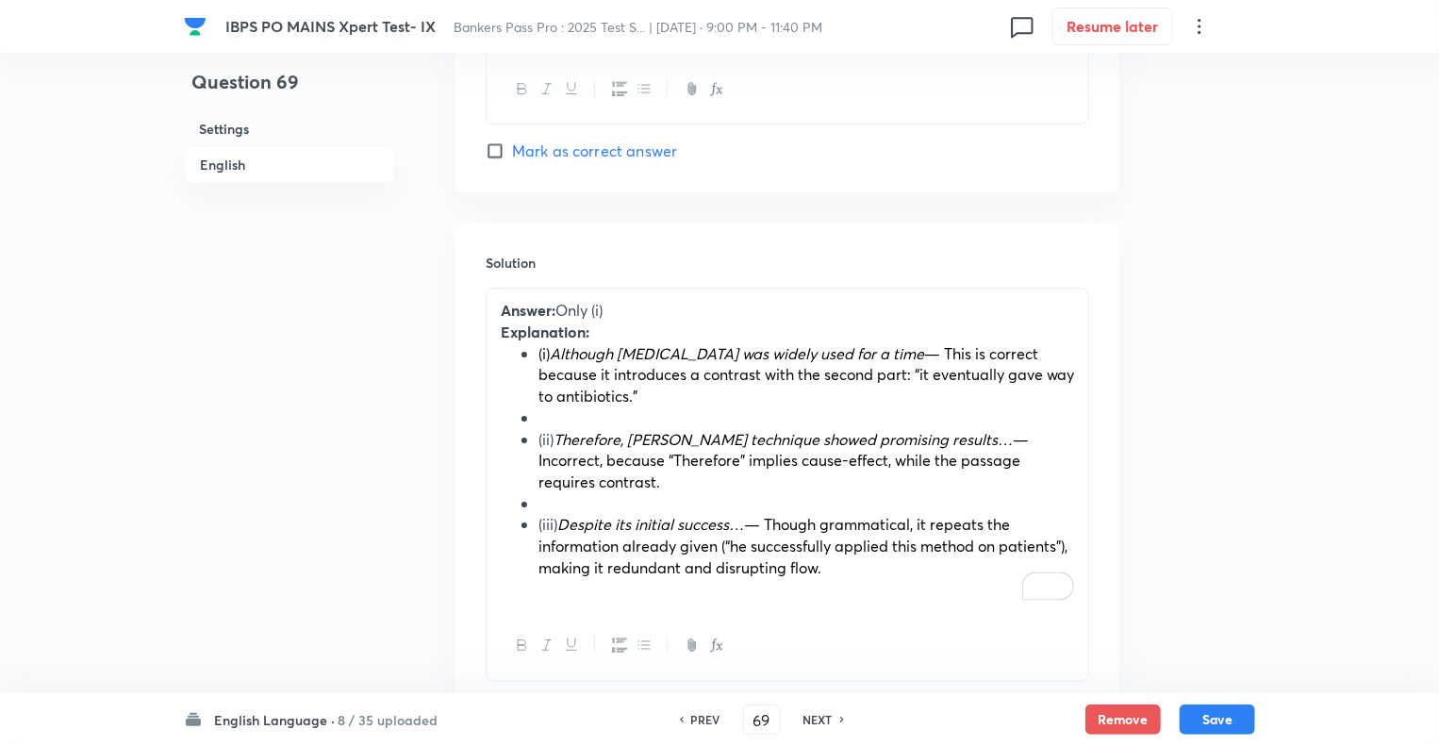
scroll to position [3188, 0]
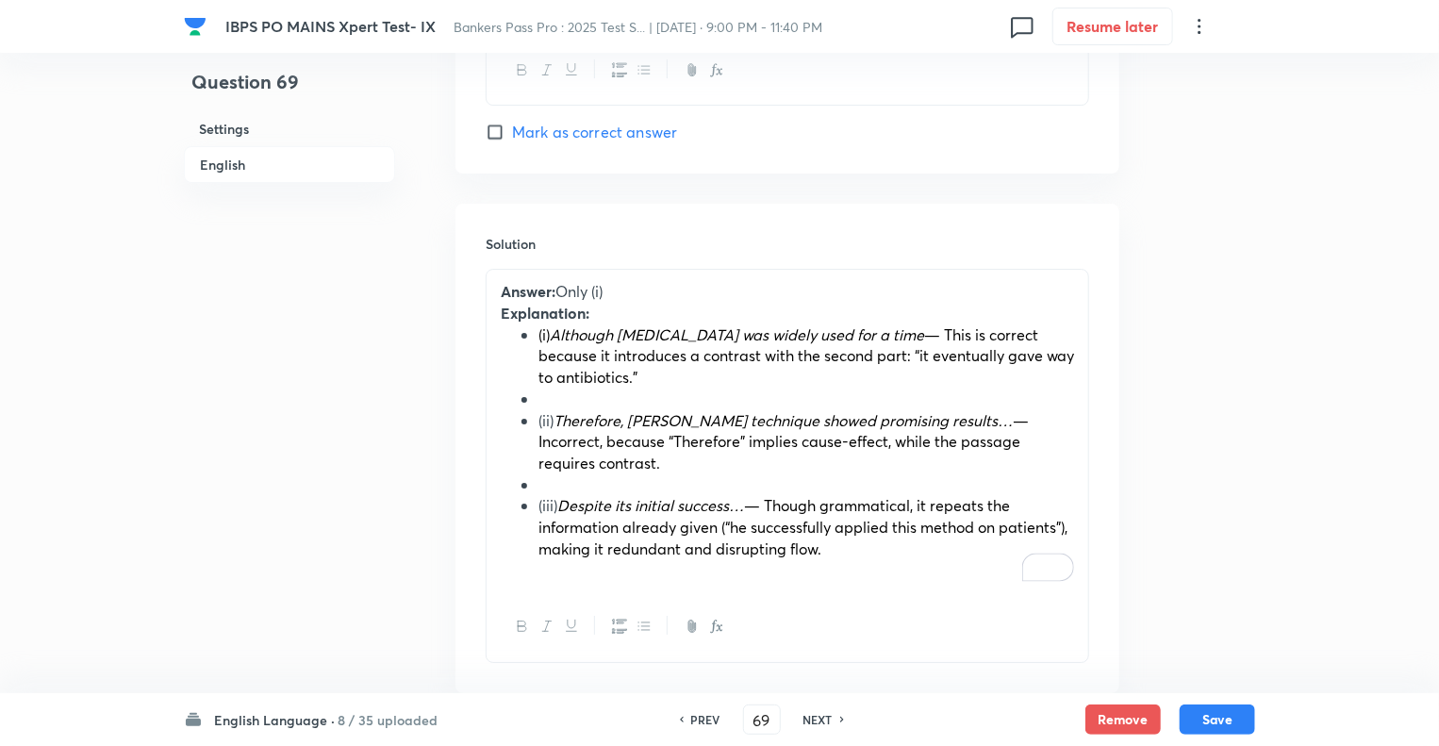
click at [555, 389] on li "To enrich screen reader interactions, please activate Accessibility in Grammarl…" at bounding box center [807, 400] width 536 height 22
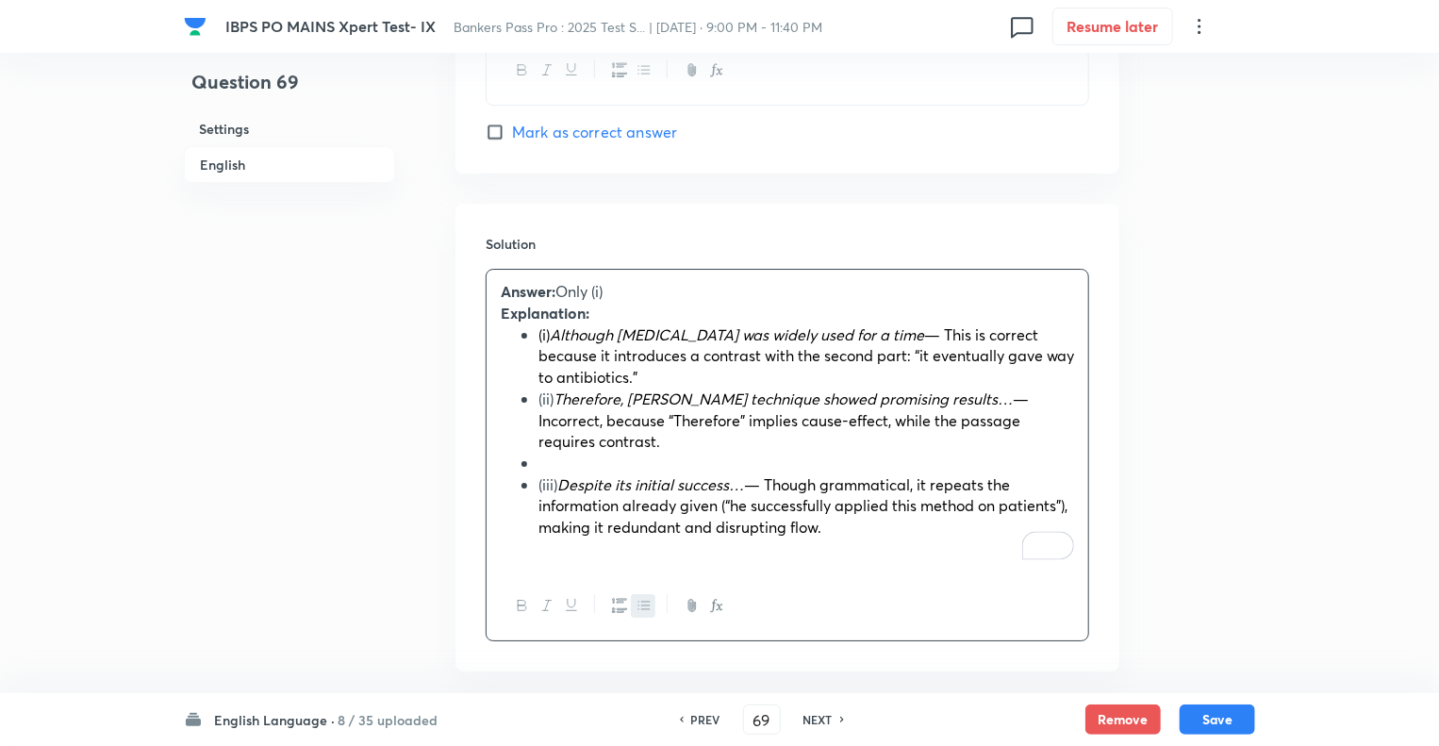
click at [546, 474] on li "(iii) Despite its initial success… — Though grammatical, it repeats the informa…" at bounding box center [807, 506] width 536 height 64
click at [547, 453] on li "To enrich screen reader interactions, please activate Accessibility in Grammarl…" at bounding box center [807, 464] width 536 height 22
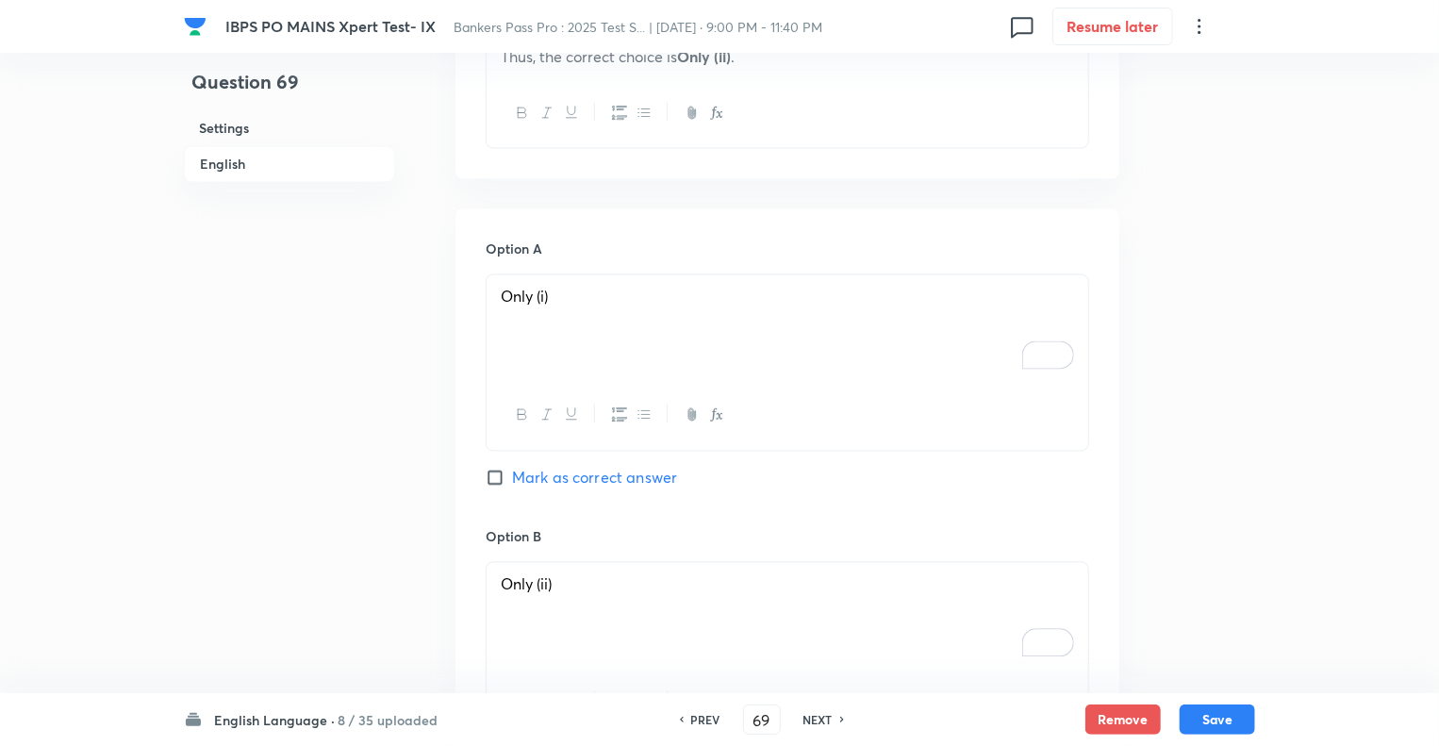
scroll to position [1679, 0]
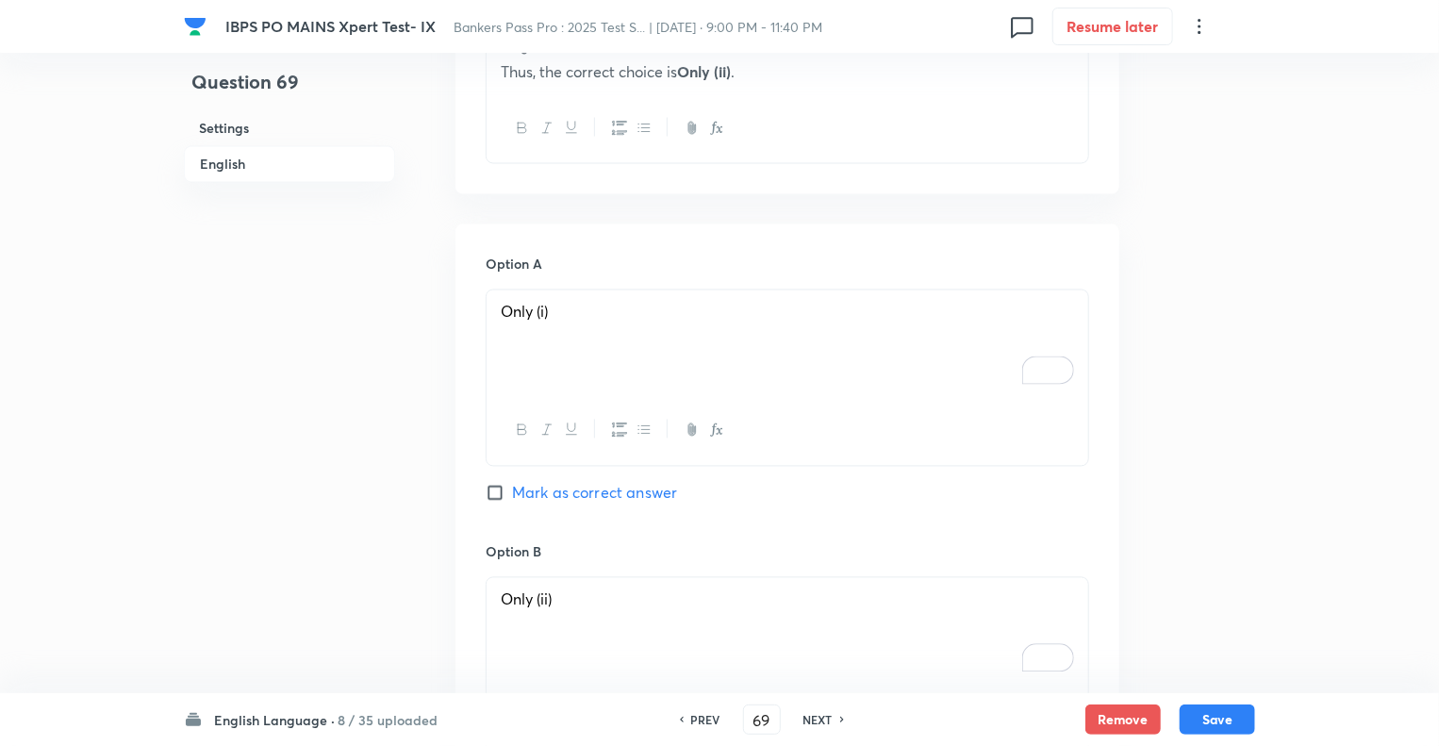
click at [494, 484] on input "Mark as correct answer" at bounding box center [499, 493] width 26 height 19
checkbox input "true"
click at [440, 413] on div "Question 69 Settings English Settings Type Single choice correct 5 options + 1 …" at bounding box center [719, 323] width 1071 height 3823
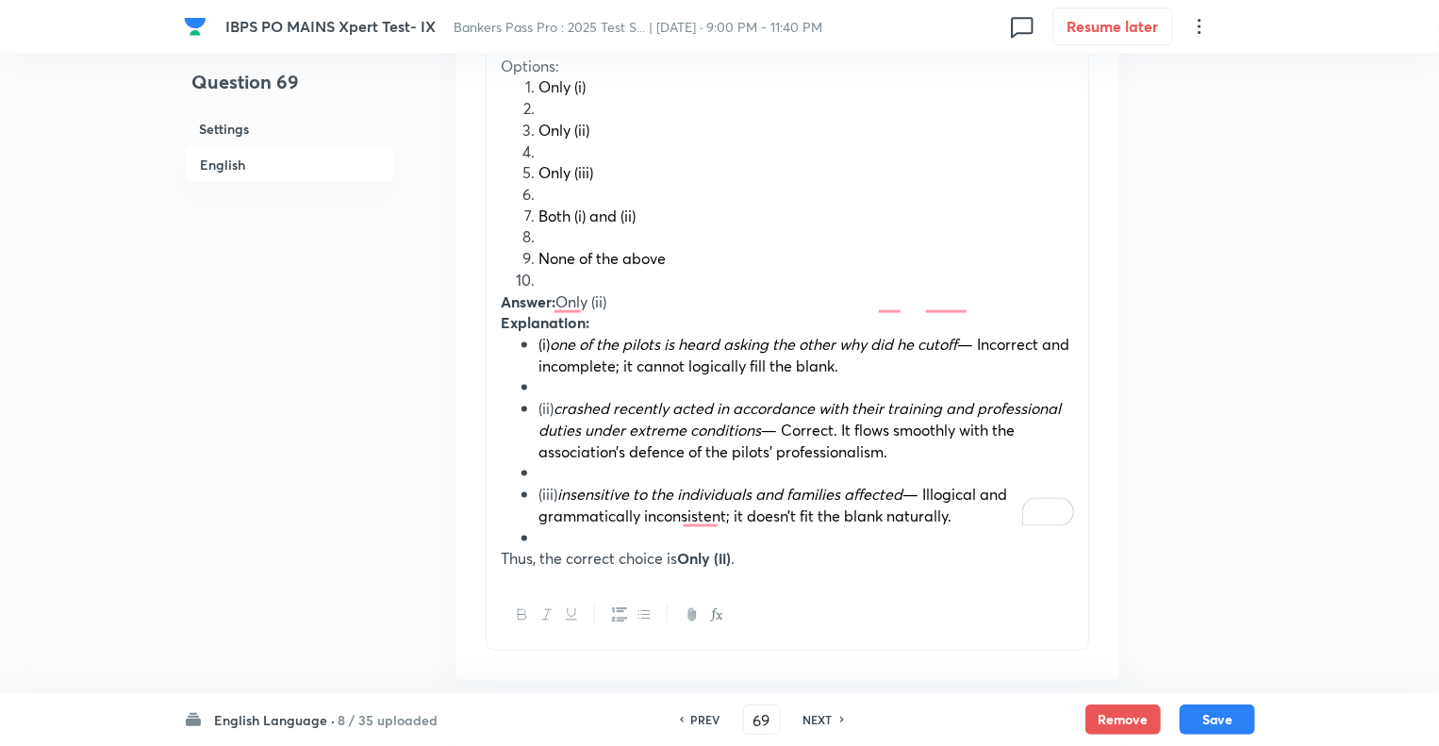
scroll to position [1188, 0]
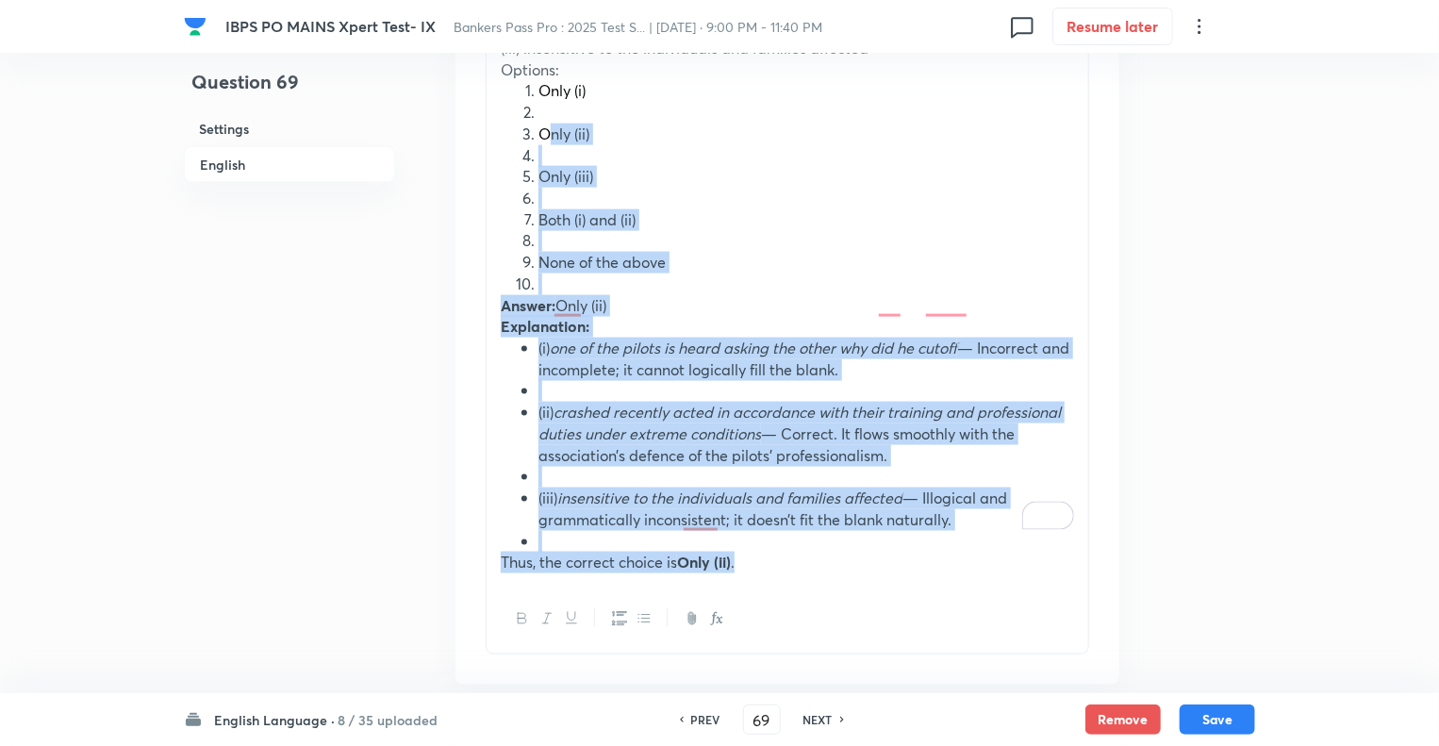
drag, startPoint x: 755, startPoint y: 517, endPoint x: 547, endPoint y: 63, distance: 498.9
click at [547, 63] on div "In [DATE], [DEMOGRAPHIC_DATA] physician and researcher [PERSON_NAME] was awarde…" at bounding box center [788, 38] width 602 height 1094
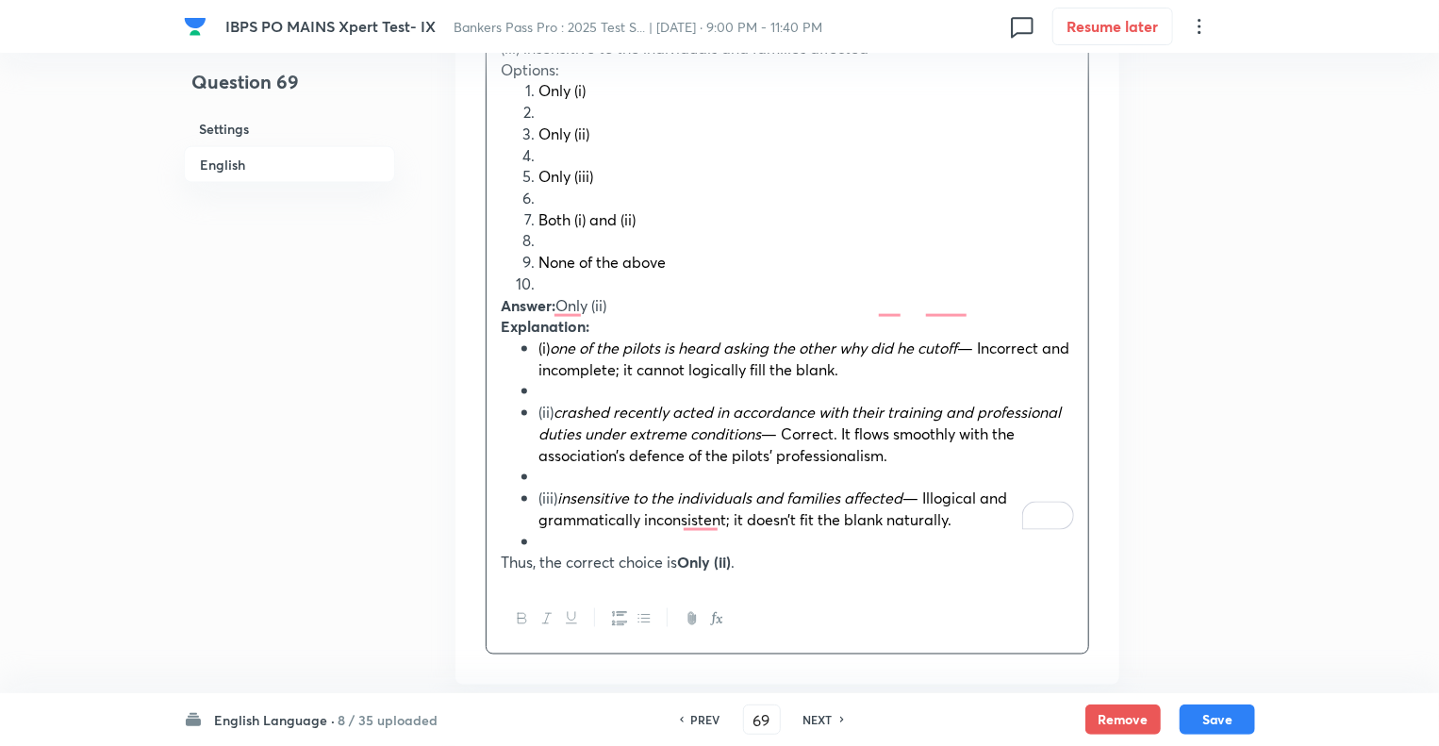
click at [528, 32] on span "Bankers Pass Pro : 2025 Test S... | [DATE] · 9:00 PM - 11:40 PM" at bounding box center [639, 27] width 369 height 18
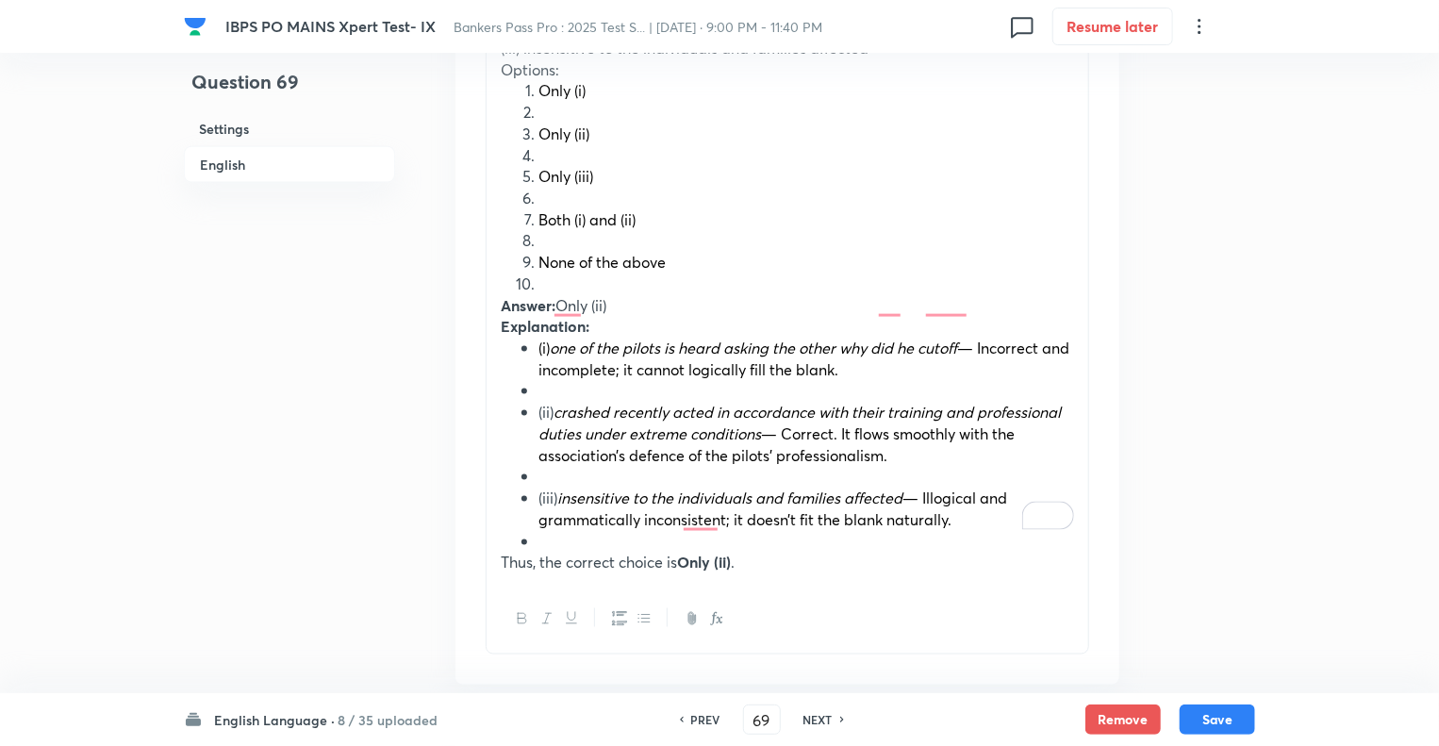
click at [765, 552] on p "Thus, the correct choice is Only (ii) ." at bounding box center [787, 563] width 573 height 22
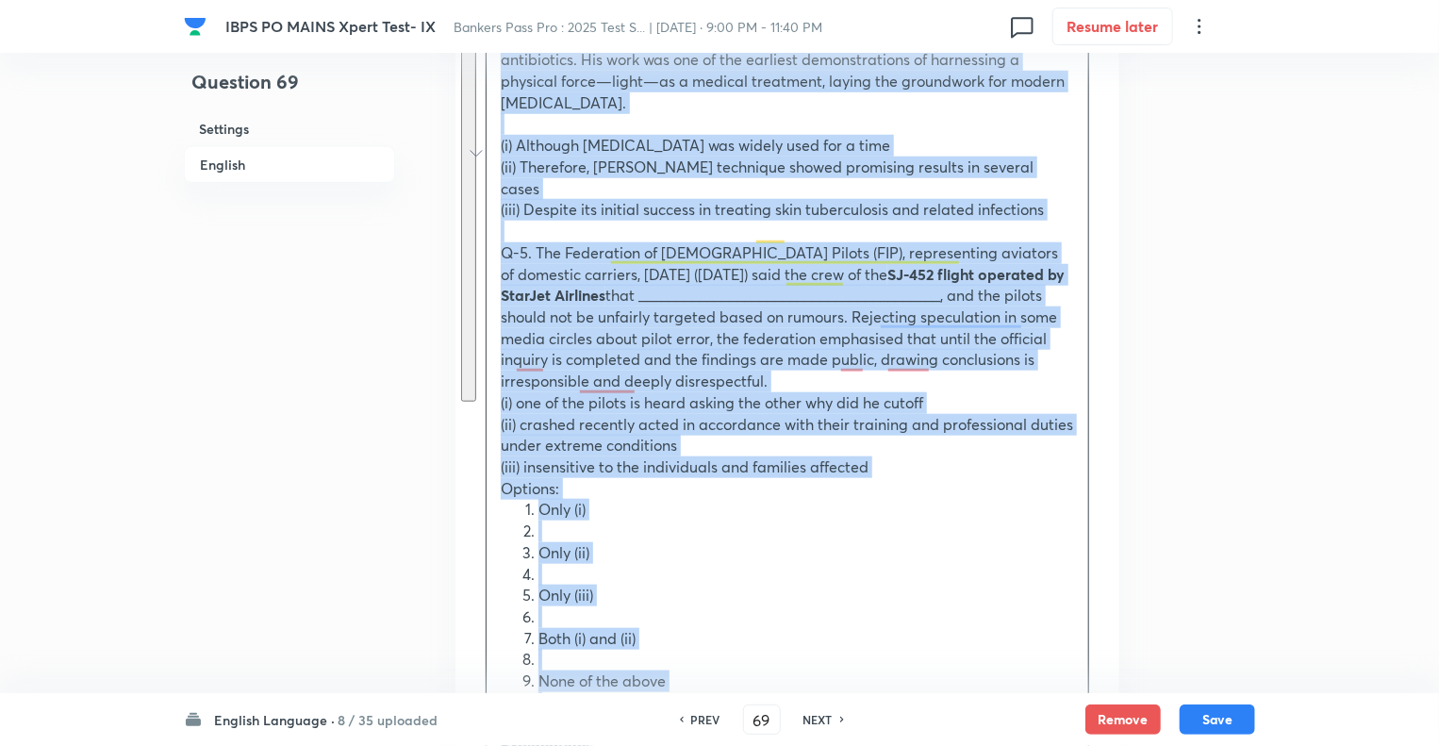
scroll to position [759, 0]
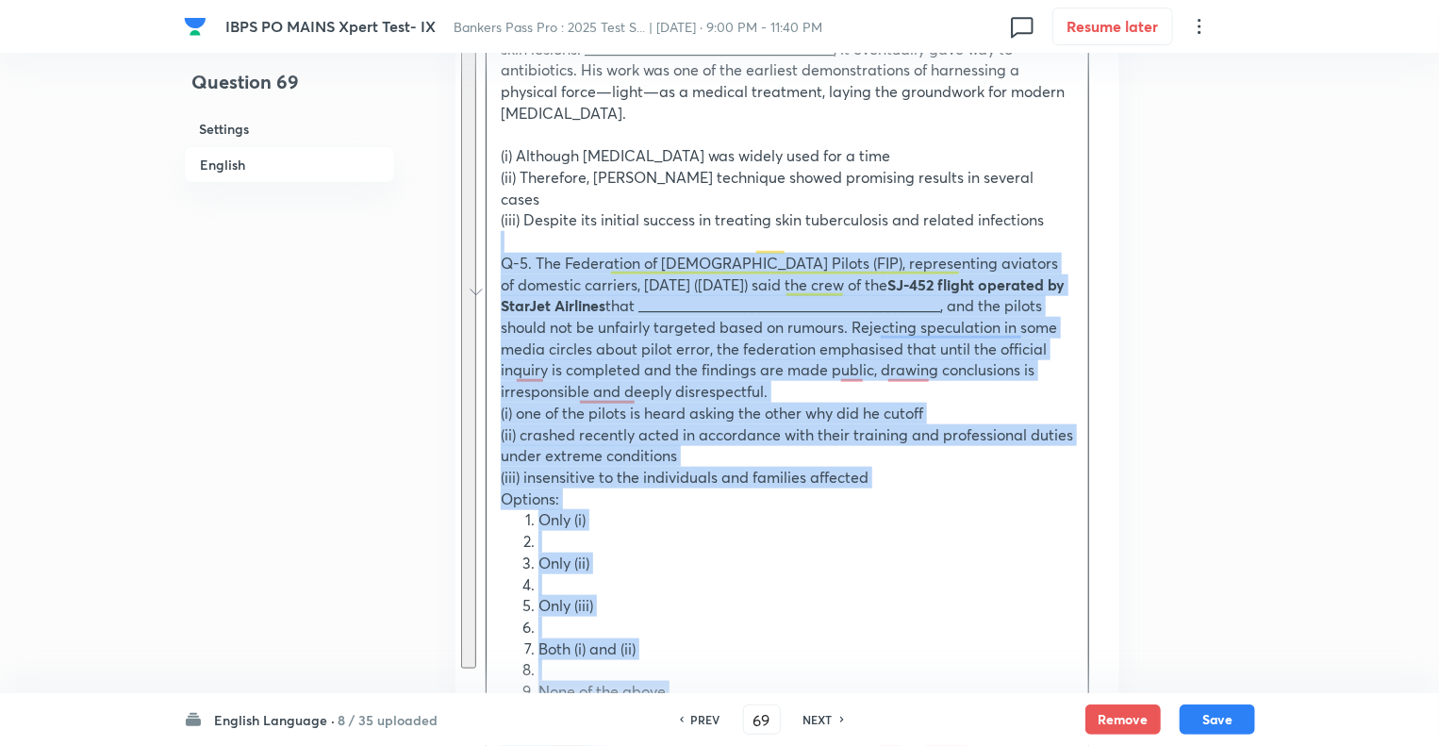
drag, startPoint x: 765, startPoint y: 512, endPoint x: 483, endPoint y: 203, distance: 418.6
click at [483, 203] on div "Question In [DATE], [DEMOGRAPHIC_DATA] physician and researcher [PERSON_NAME] w…" at bounding box center [788, 484] width 664 height 1260
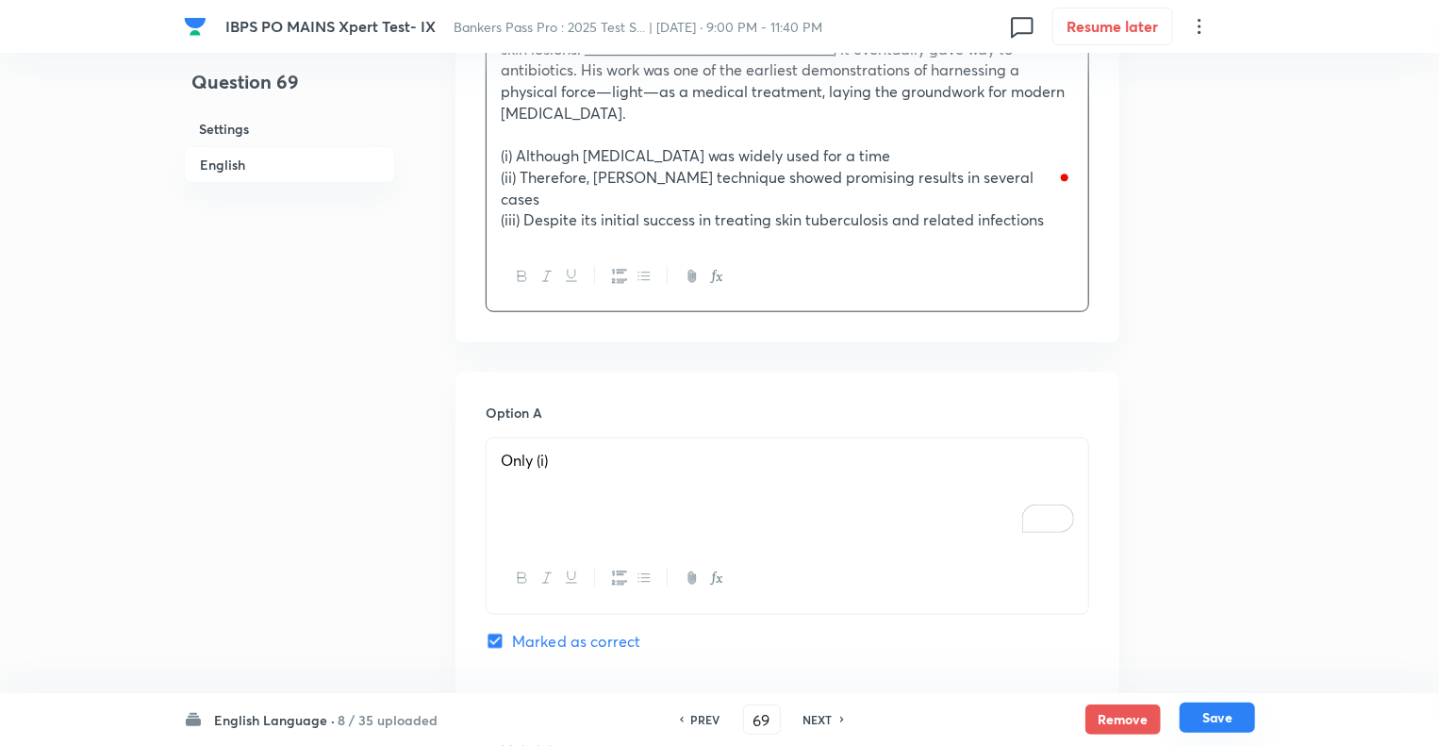
click at [1203, 714] on button "Save" at bounding box center [1217, 718] width 75 height 30
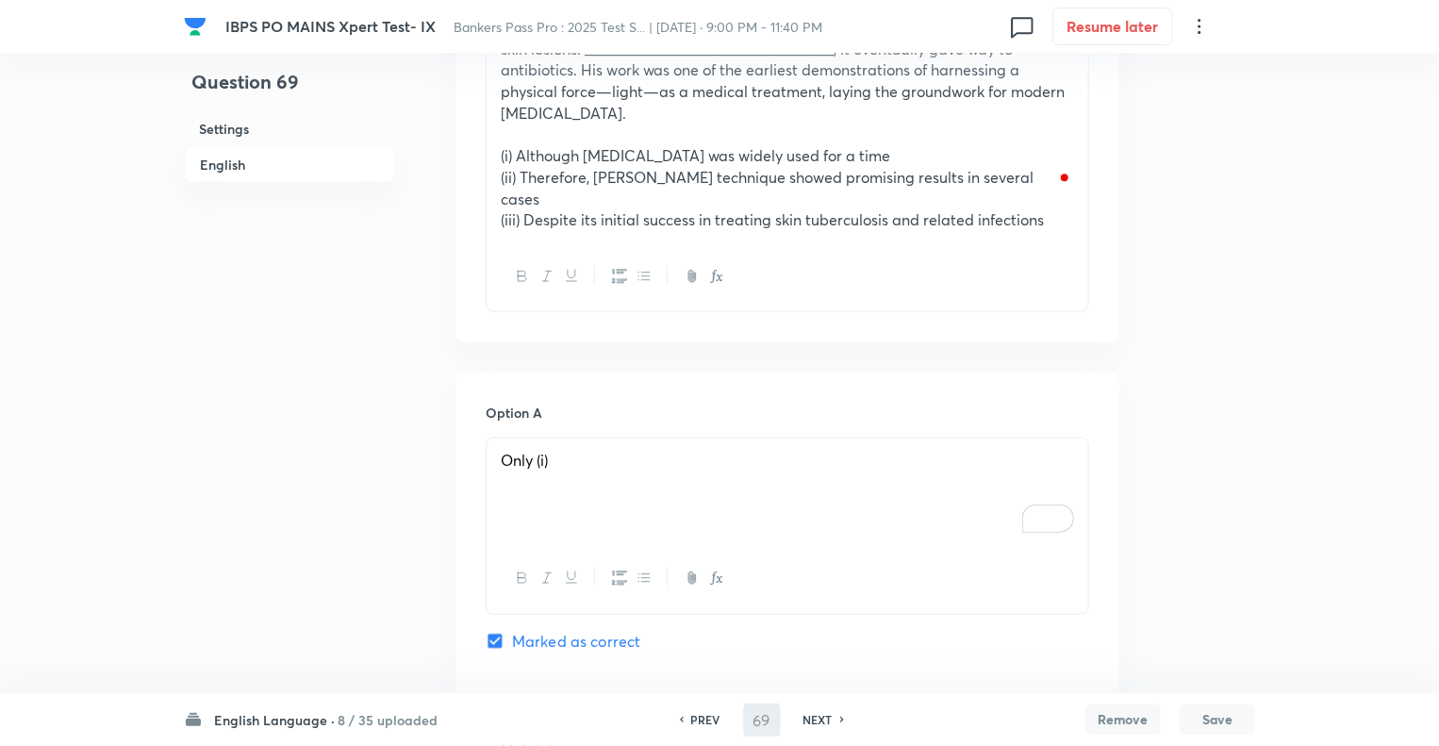
type input "70"
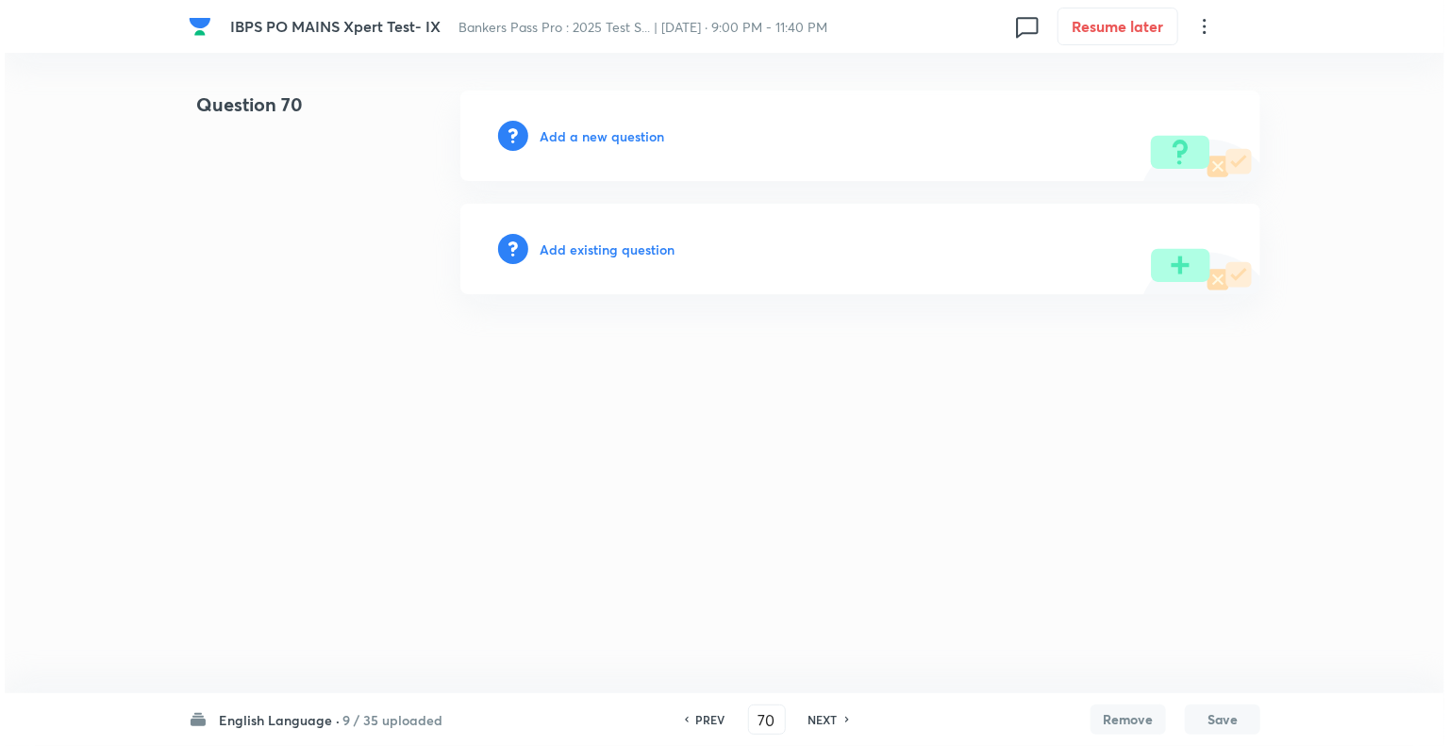
scroll to position [0, 0]
click at [555, 134] on h6 "Add a new question" at bounding box center [601, 136] width 124 height 20
click at [555, 134] on h6 "Choose a question type" at bounding box center [611, 136] width 145 height 20
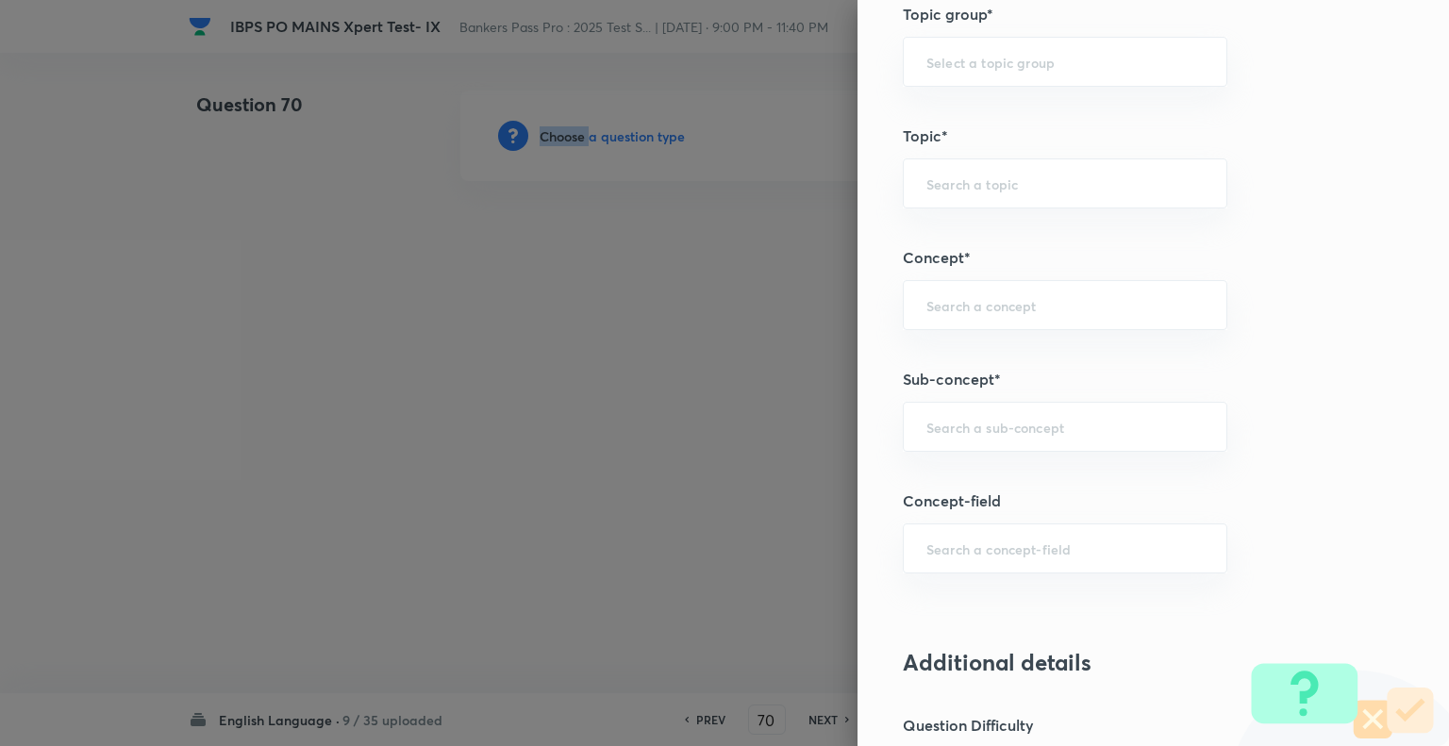
scroll to position [883, 0]
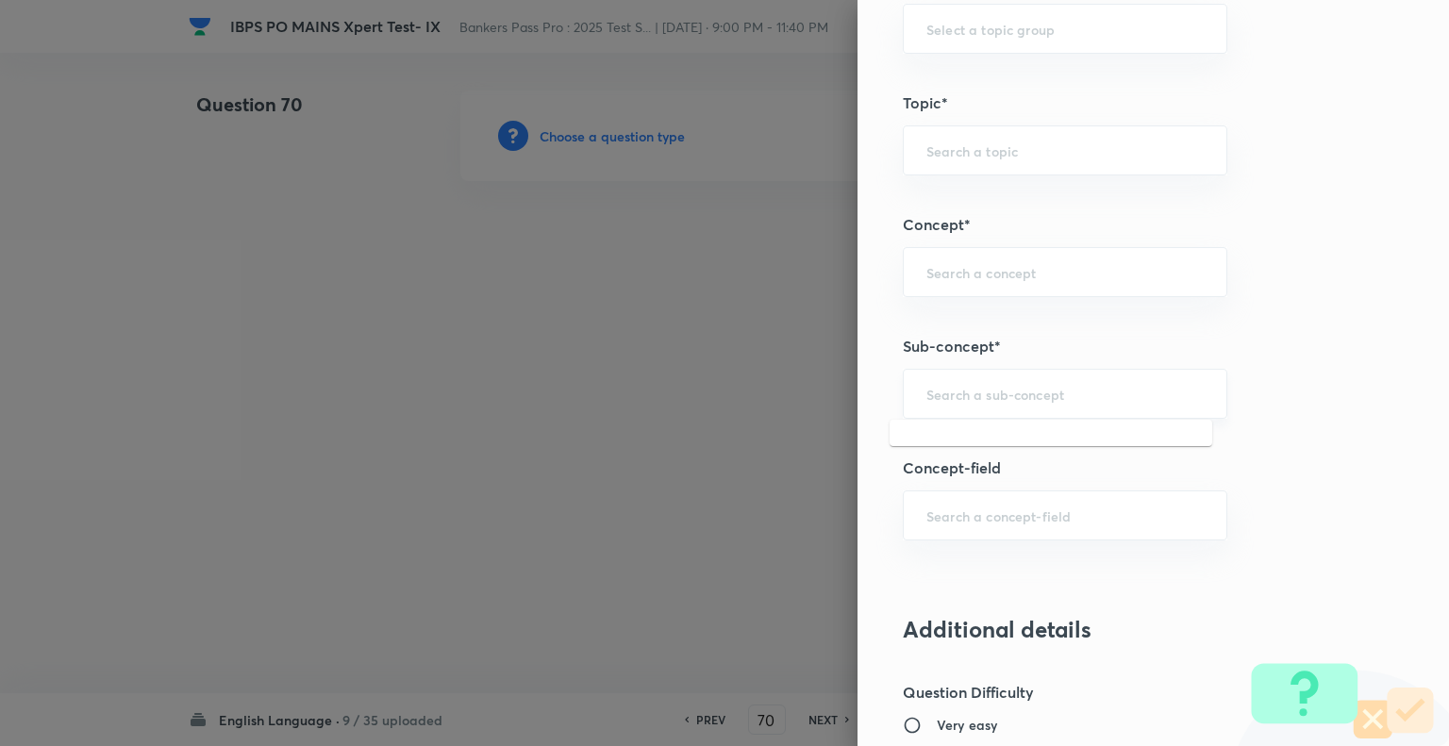
click at [1003, 390] on input "text" at bounding box center [1064, 394] width 277 height 18
click at [947, 431] on li "Missing Paragraphs" at bounding box center [1050, 444] width 323 height 34
type input "Missing Paragraphs"
type input "English Language"
type input "Reading Comprehension"
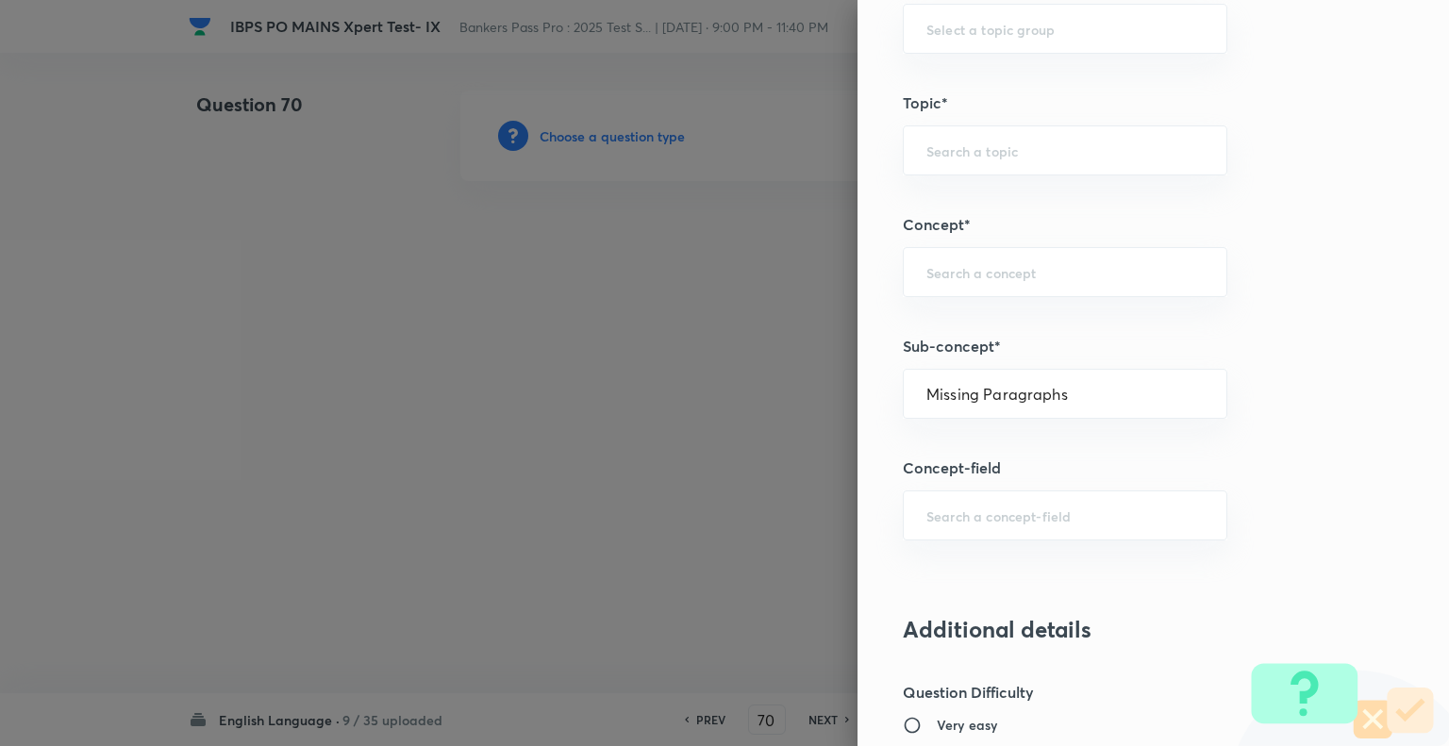
type input "Comprehension"
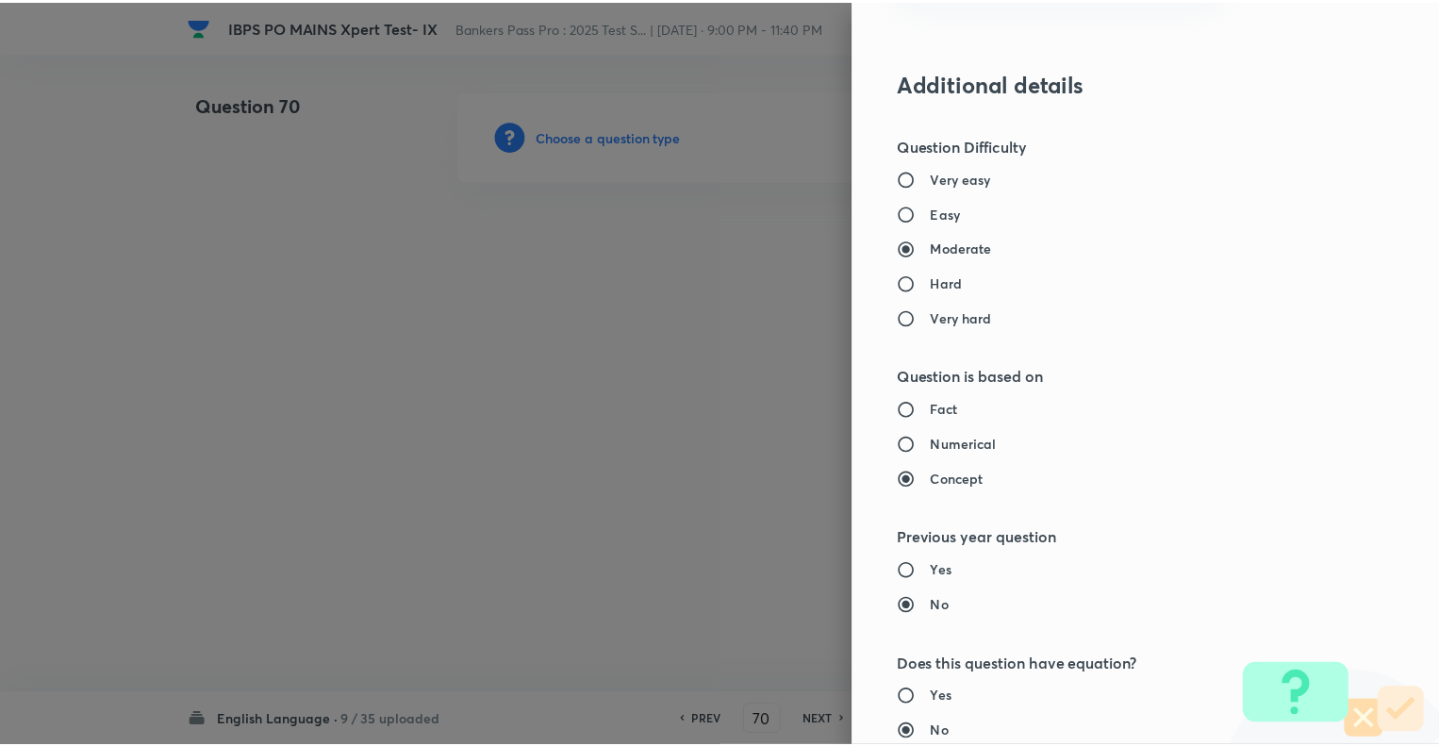
scroll to position [1821, 0]
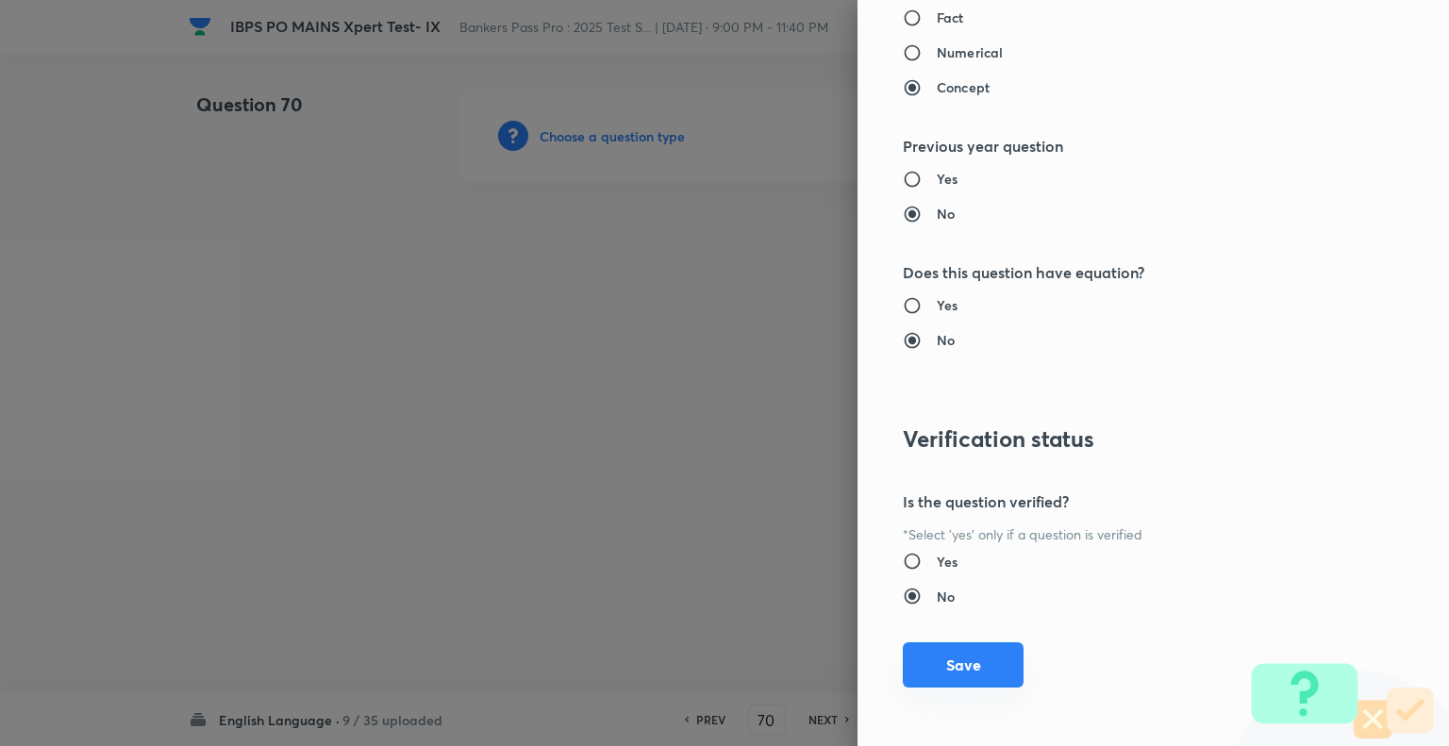
click at [952, 655] on button "Save" at bounding box center [963, 664] width 121 height 45
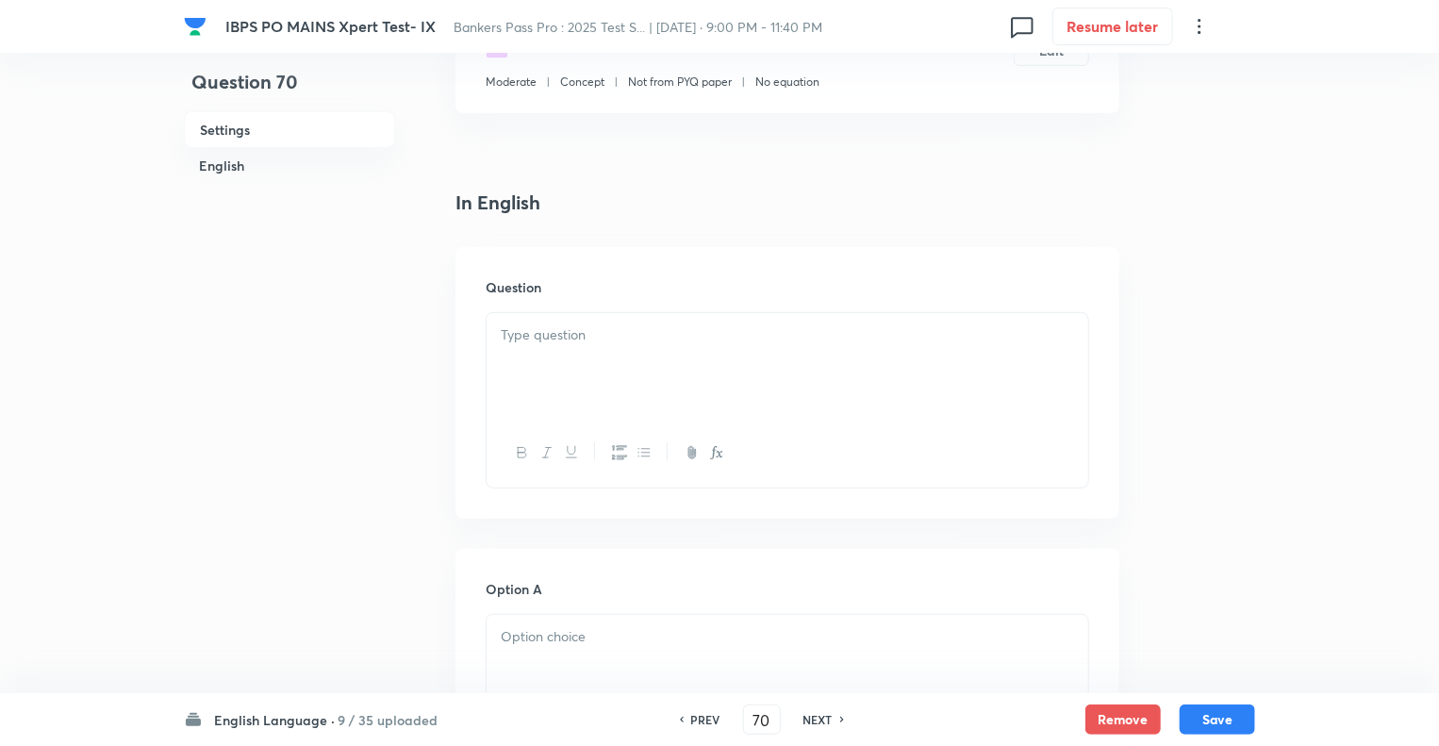
scroll to position [377, 0]
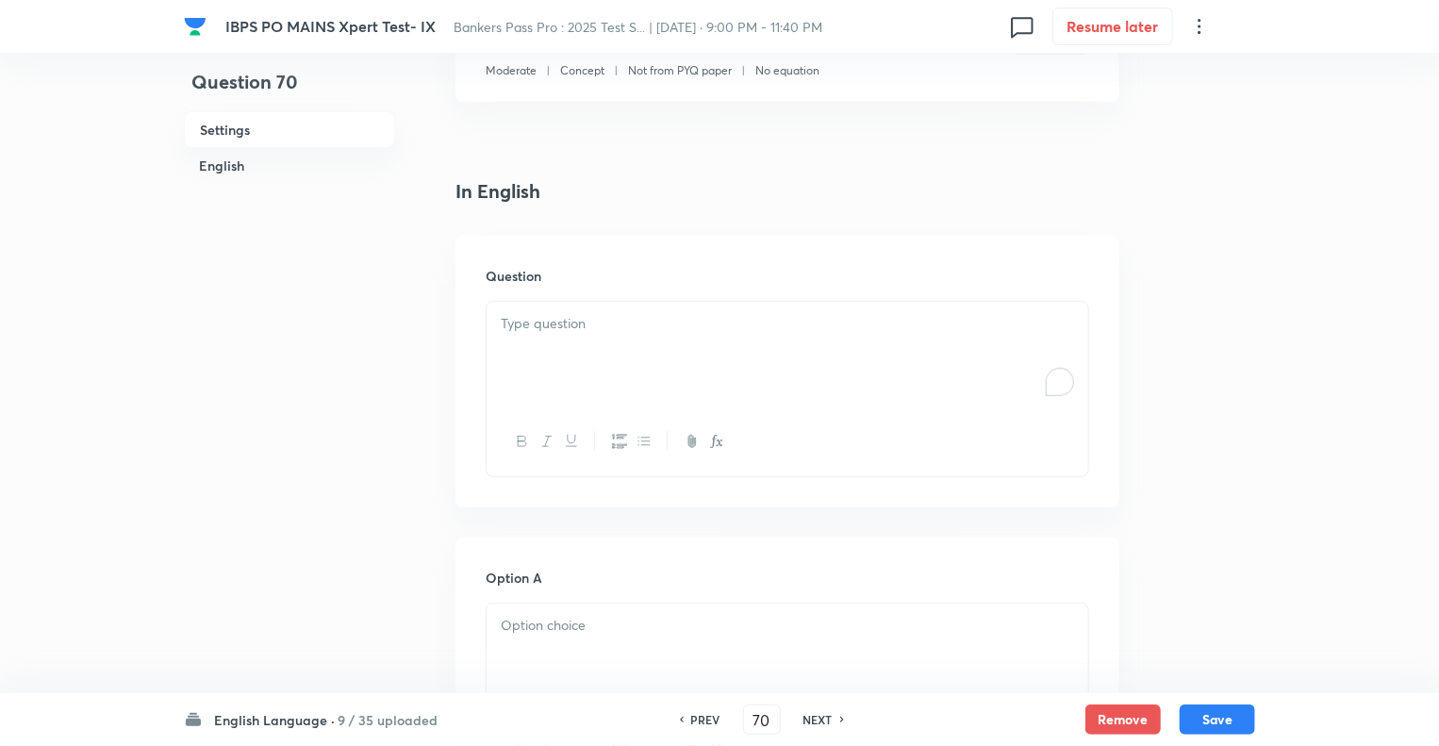
click at [517, 383] on div "To enrich screen reader interactions, please activate Accessibility in Grammarl…" at bounding box center [788, 355] width 602 height 106
paste div "To enrich screen reader interactions, please activate Accessibility in Grammarl…"
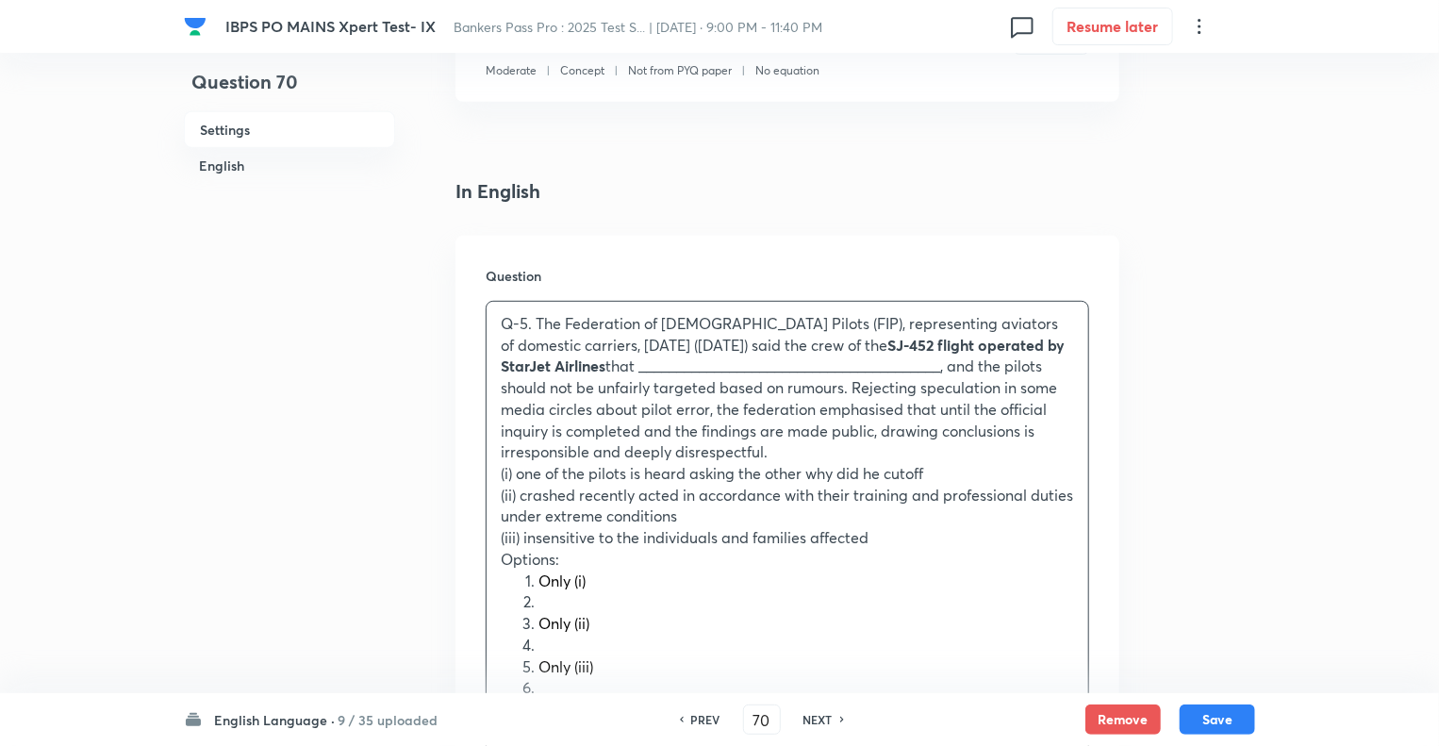
click at [535, 325] on p "Q-5. The Federation of [DEMOGRAPHIC_DATA] Pilots (FIP), representing aviators o…" at bounding box center [787, 388] width 573 height 150
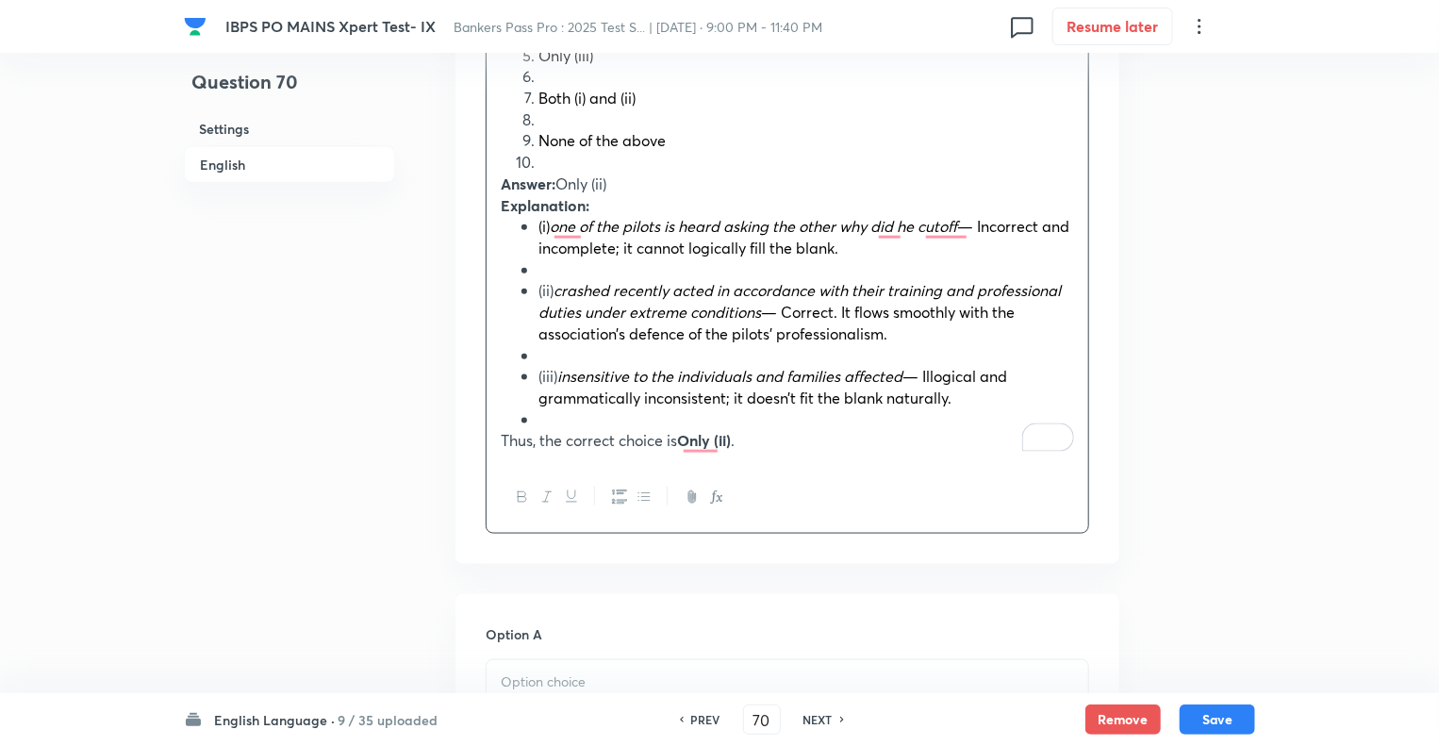
scroll to position [1006, 0]
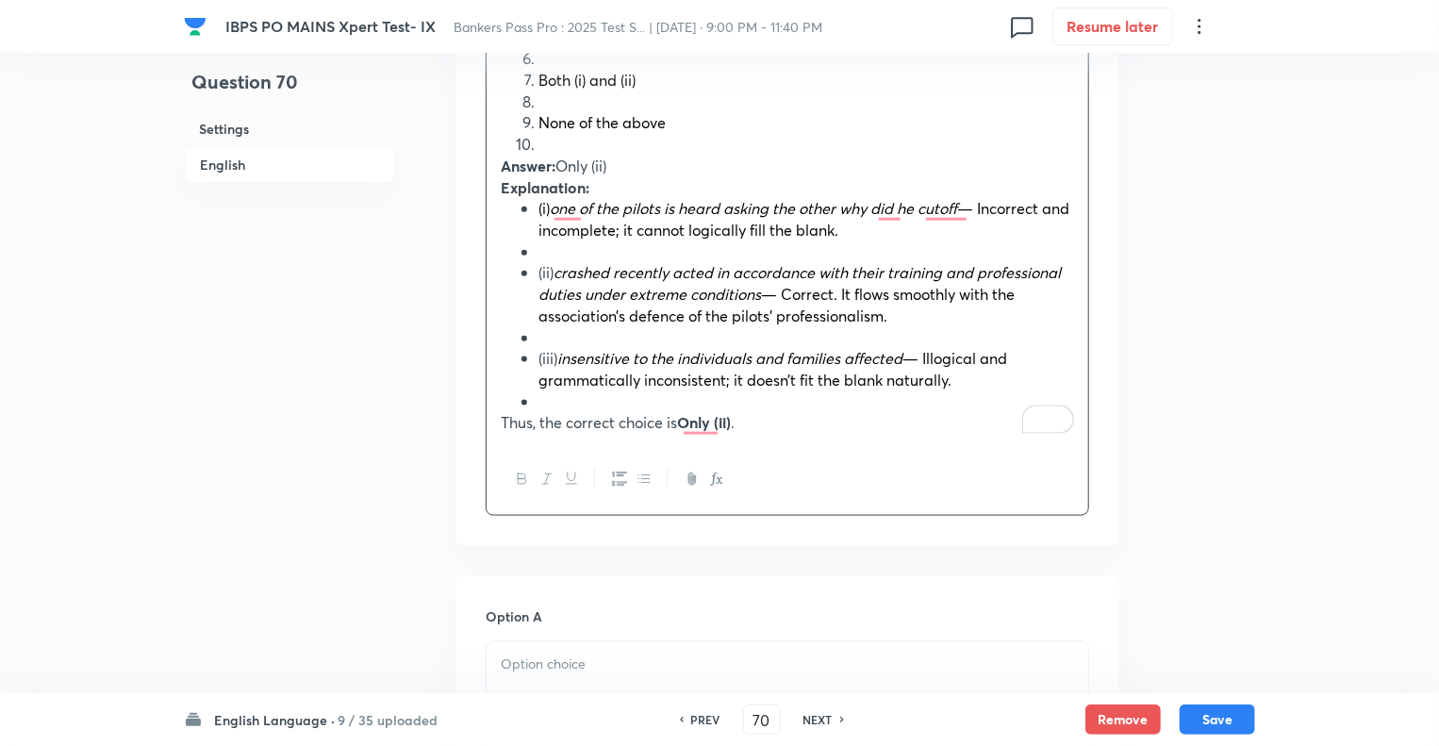
click at [521, 477] on icon "button" at bounding box center [522, 479] width 15 height 15
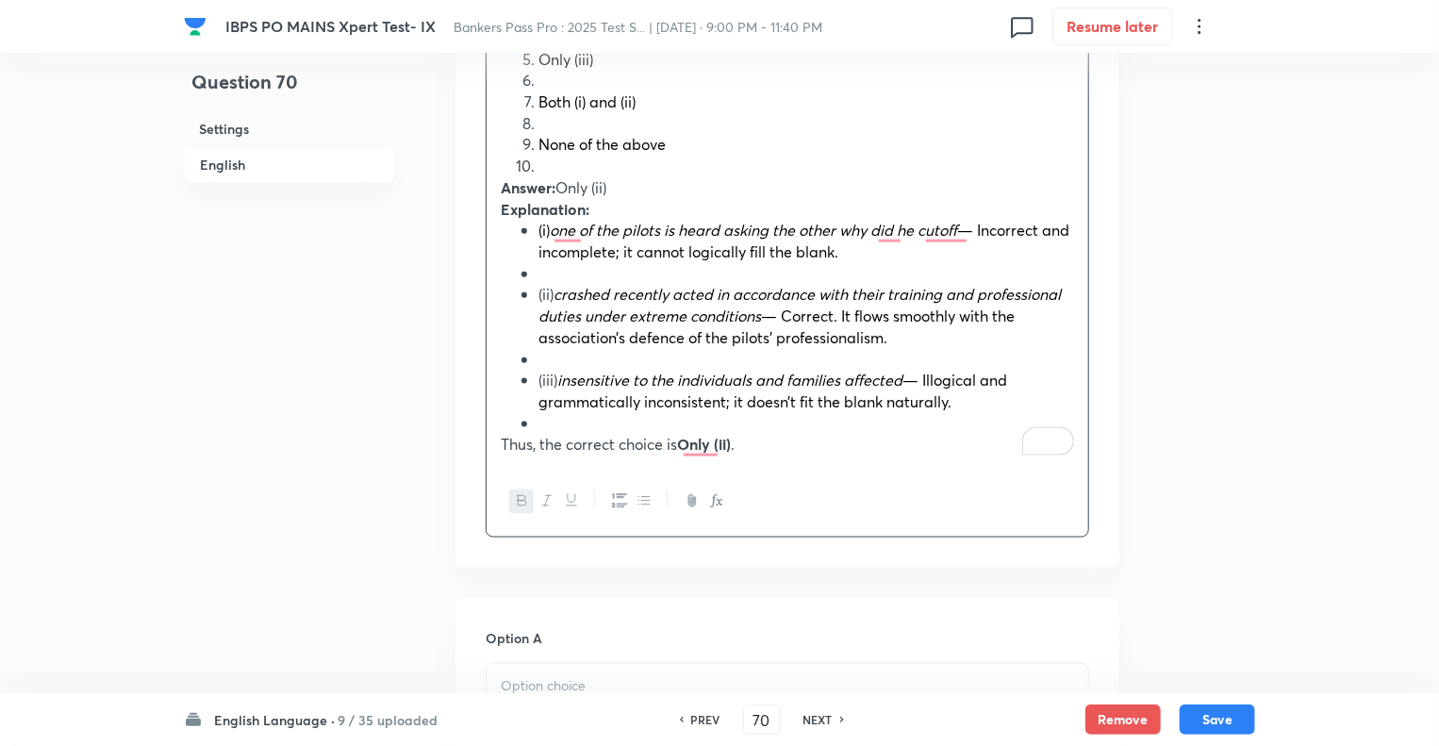
scroll to position [1003, 0]
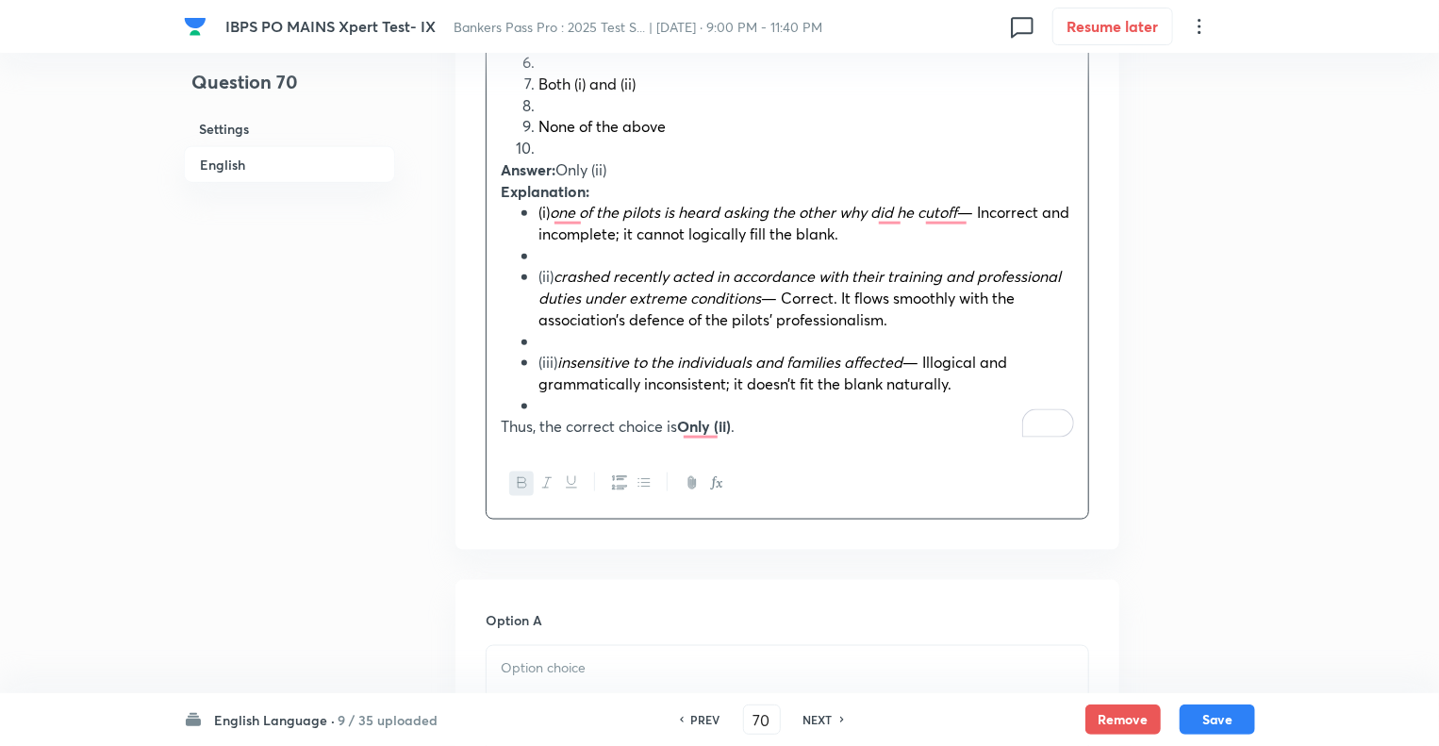
click at [523, 483] on icon "button" at bounding box center [522, 482] width 15 height 15
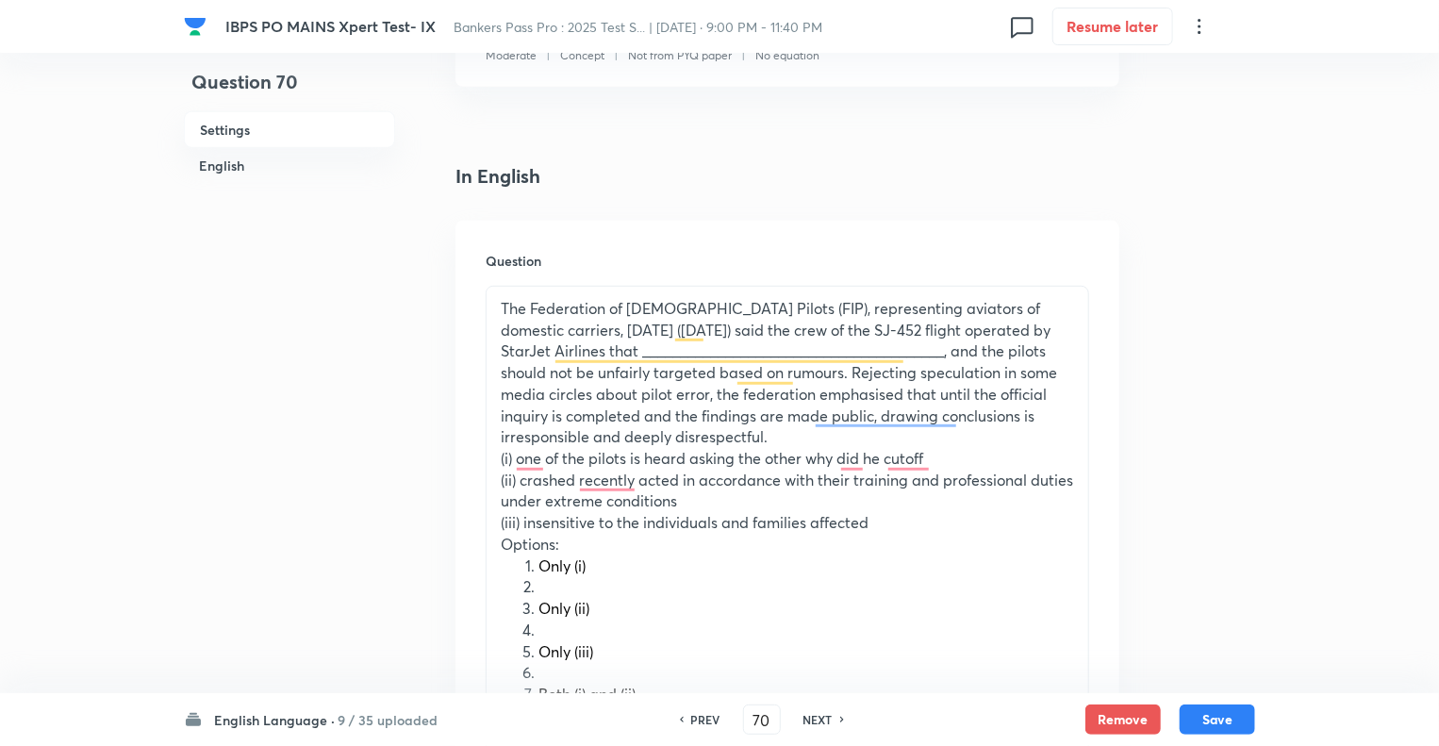
scroll to position [430, 0]
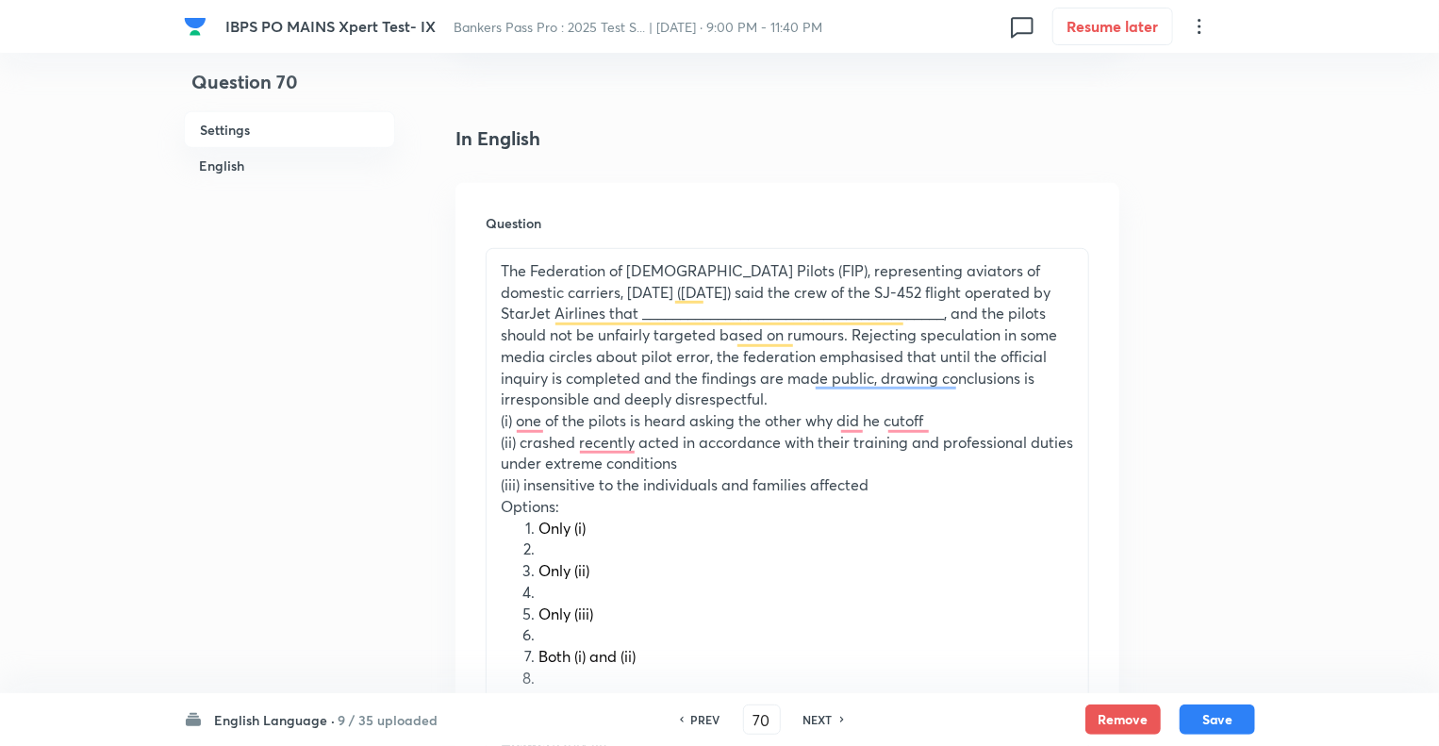
click at [706, 407] on p "The Federation of [DEMOGRAPHIC_DATA] Pilots (FIP), representing aviators of dom…" at bounding box center [787, 335] width 573 height 150
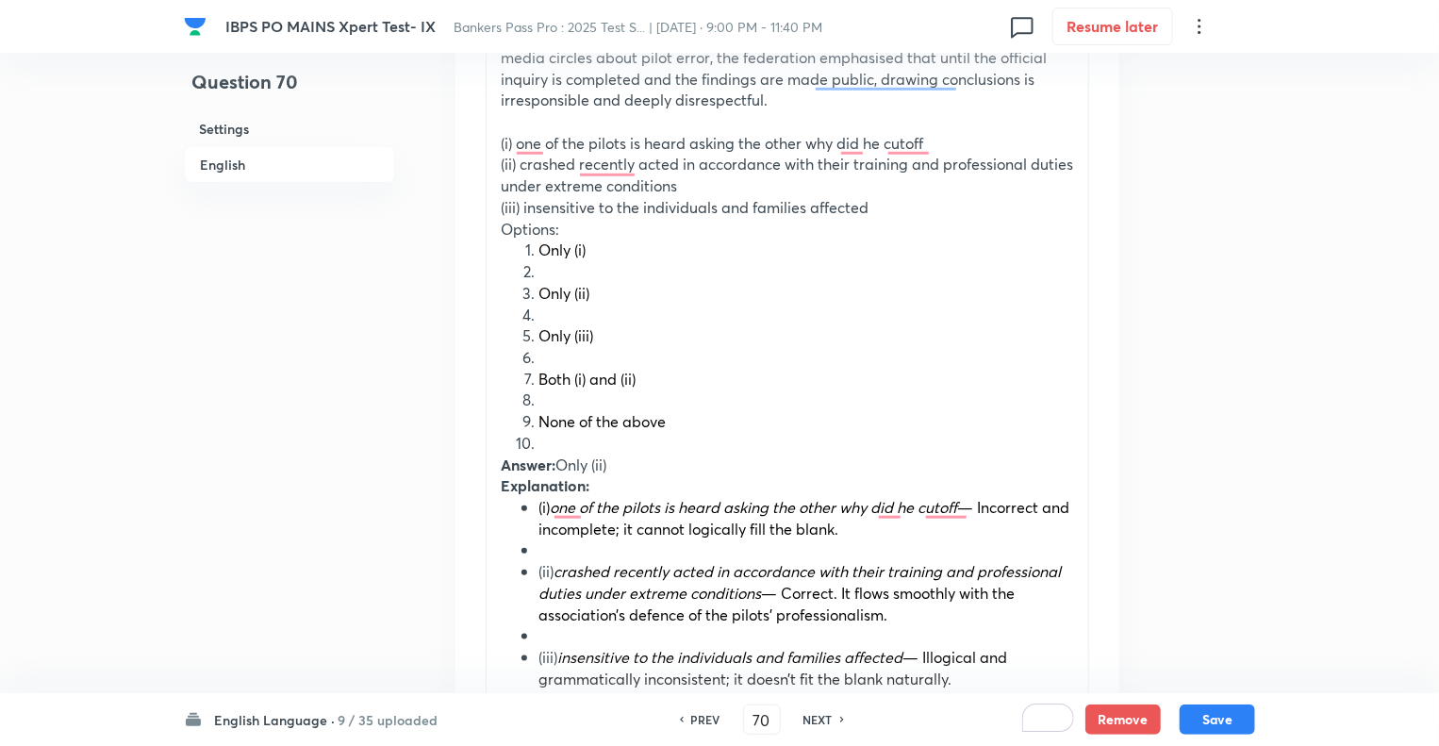
scroll to position [732, 0]
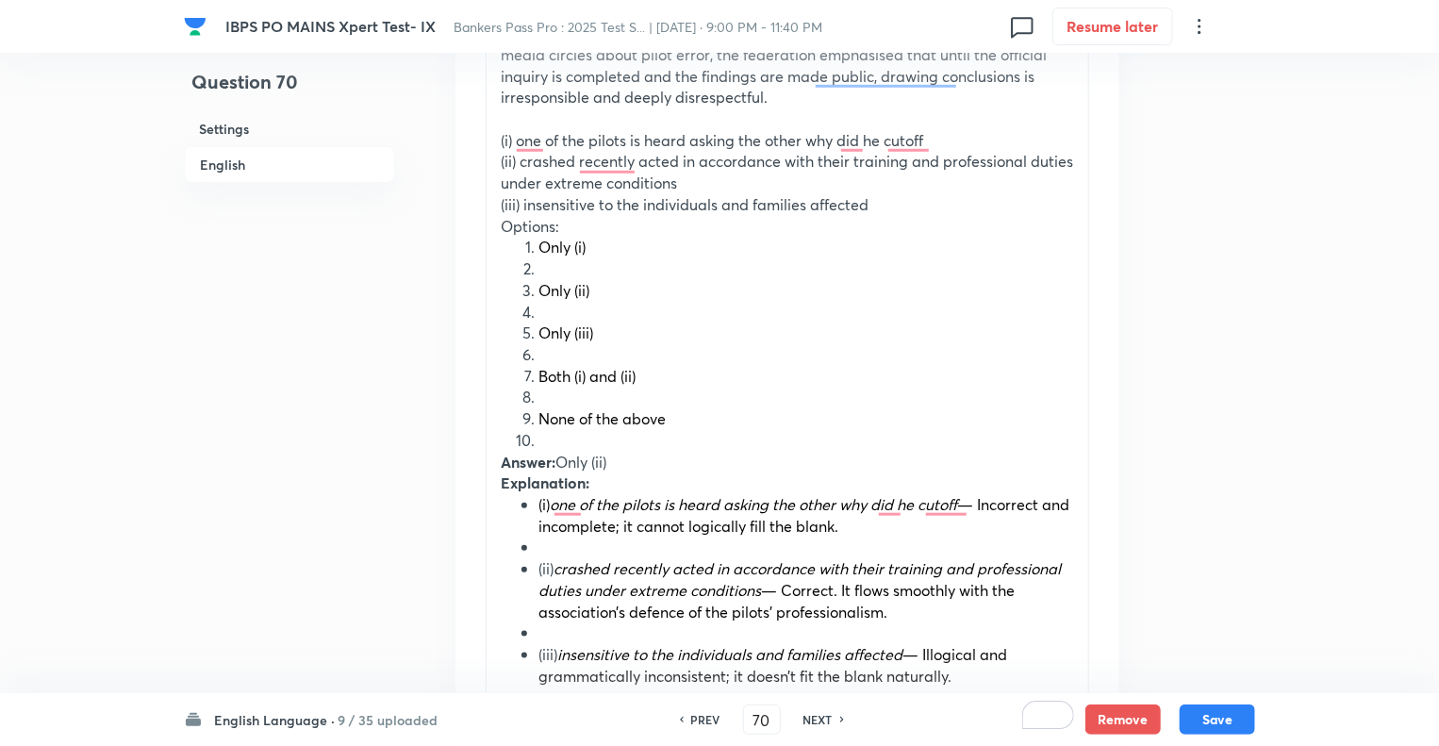
click at [576, 224] on p "Options:" at bounding box center [787, 227] width 573 height 22
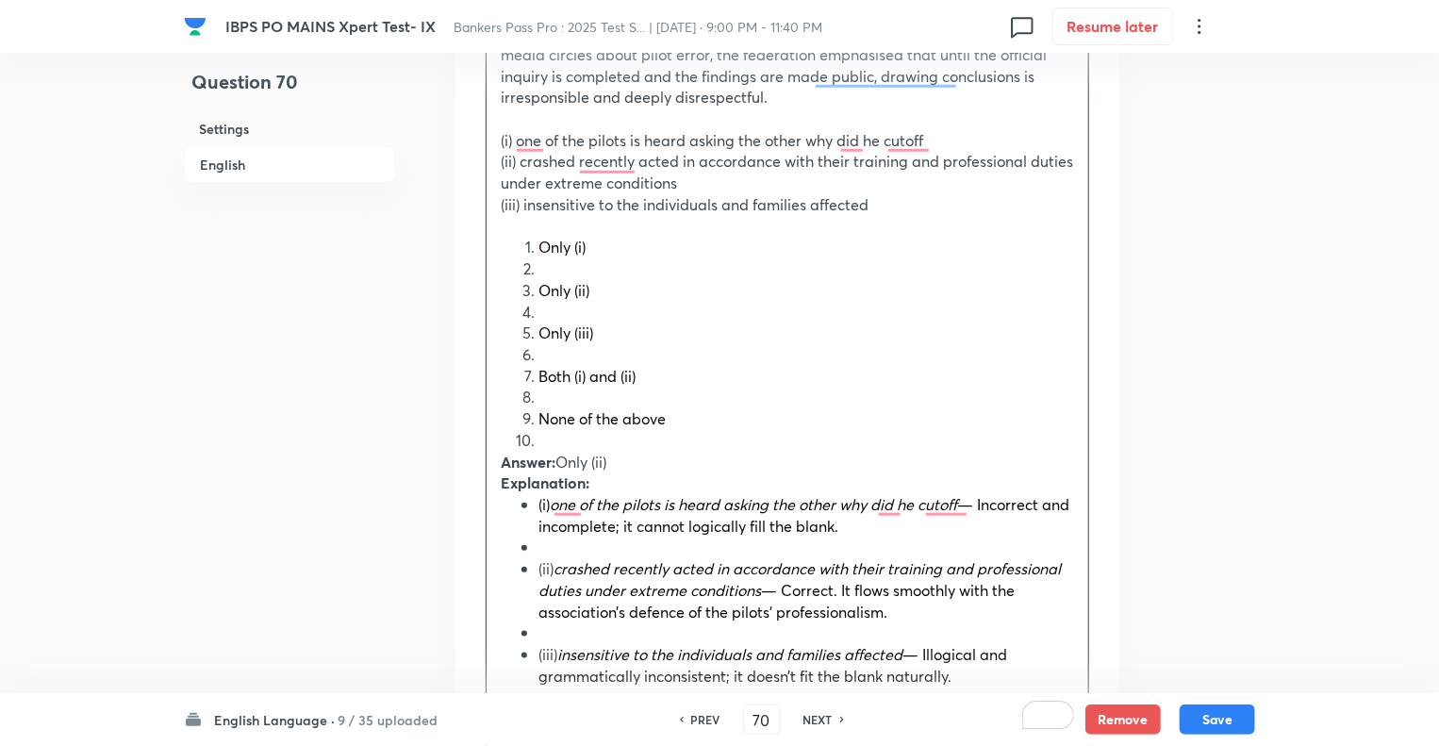
click at [544, 265] on li "To enrich screen reader interactions, please activate Accessibility in Grammarl…" at bounding box center [807, 269] width 536 height 22
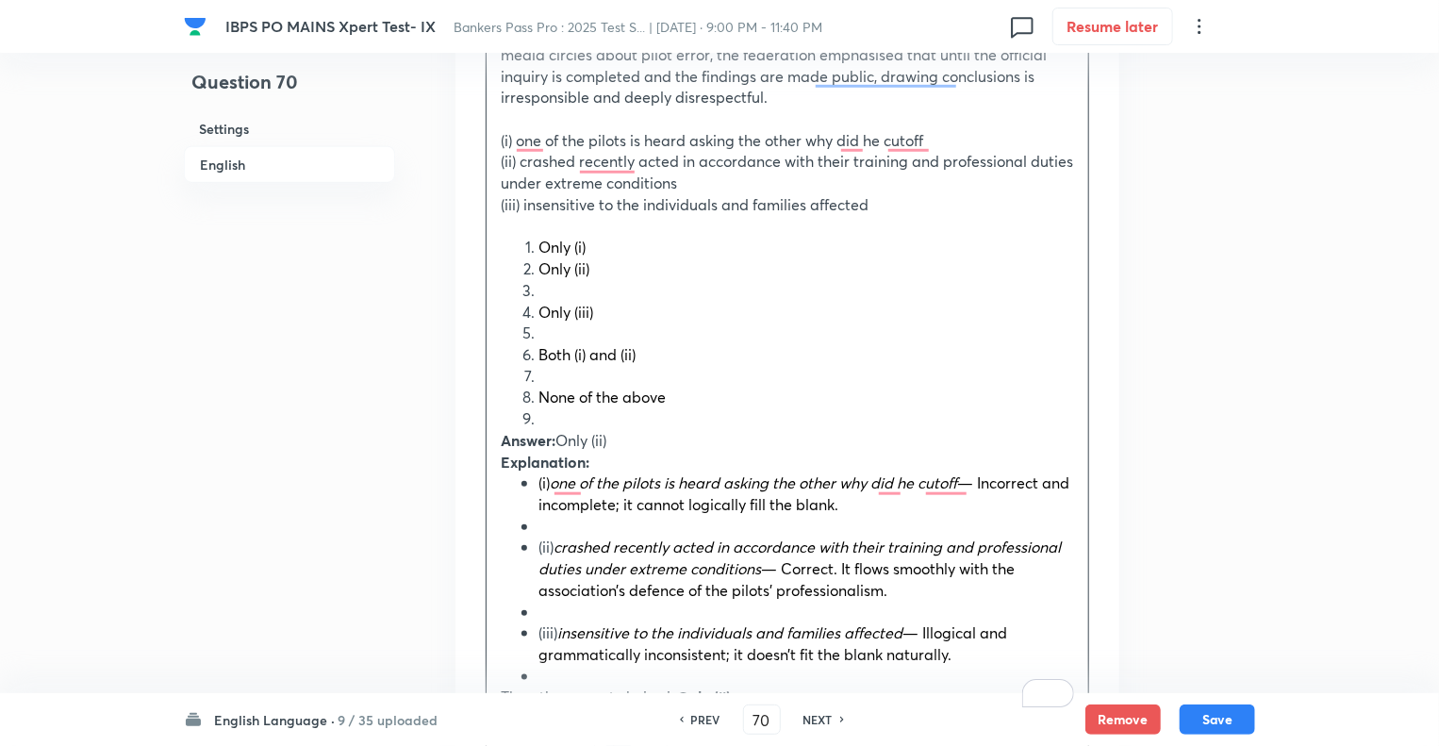
click at [543, 290] on li "To enrich screen reader interactions, please activate Accessibility in Grammarl…" at bounding box center [807, 291] width 536 height 22
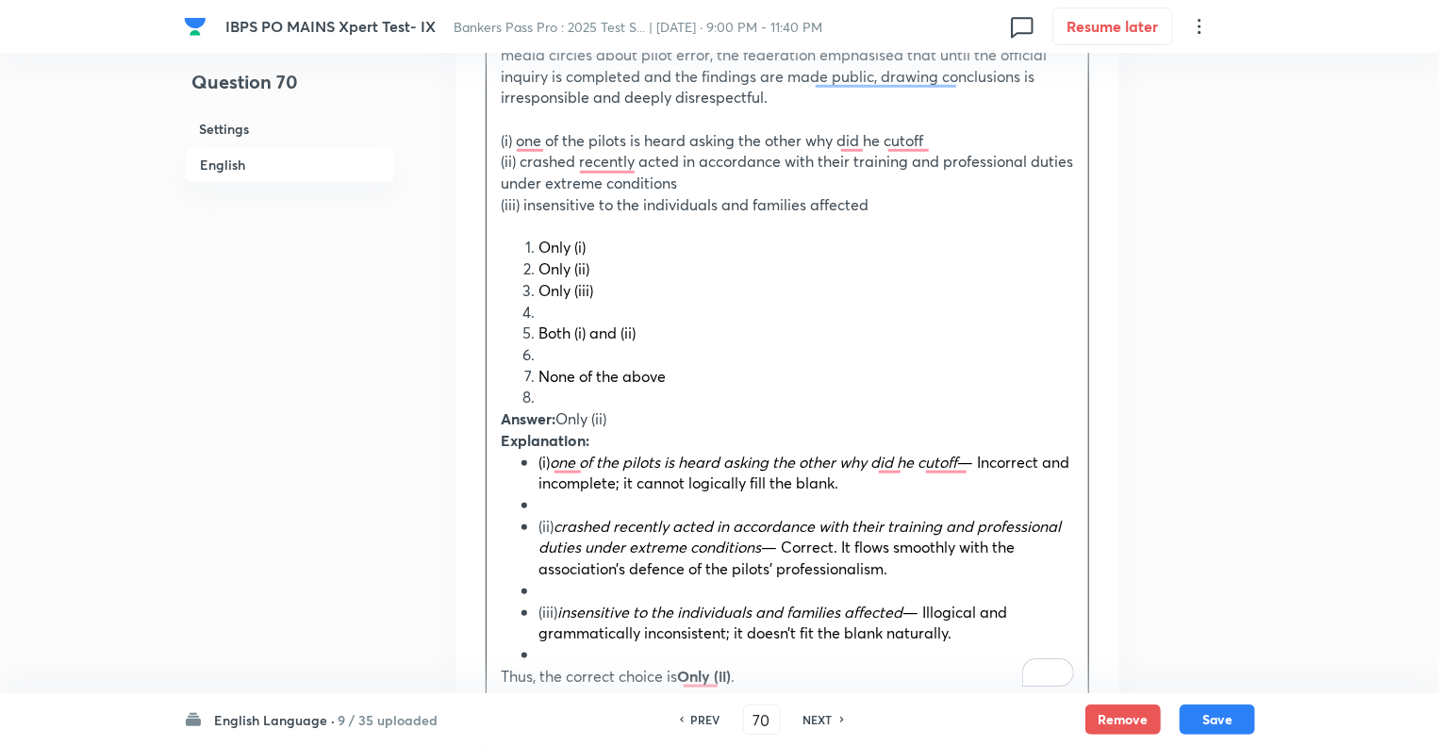
click at [547, 311] on li "To enrich screen reader interactions, please activate Accessibility in Grammarl…" at bounding box center [807, 313] width 536 height 22
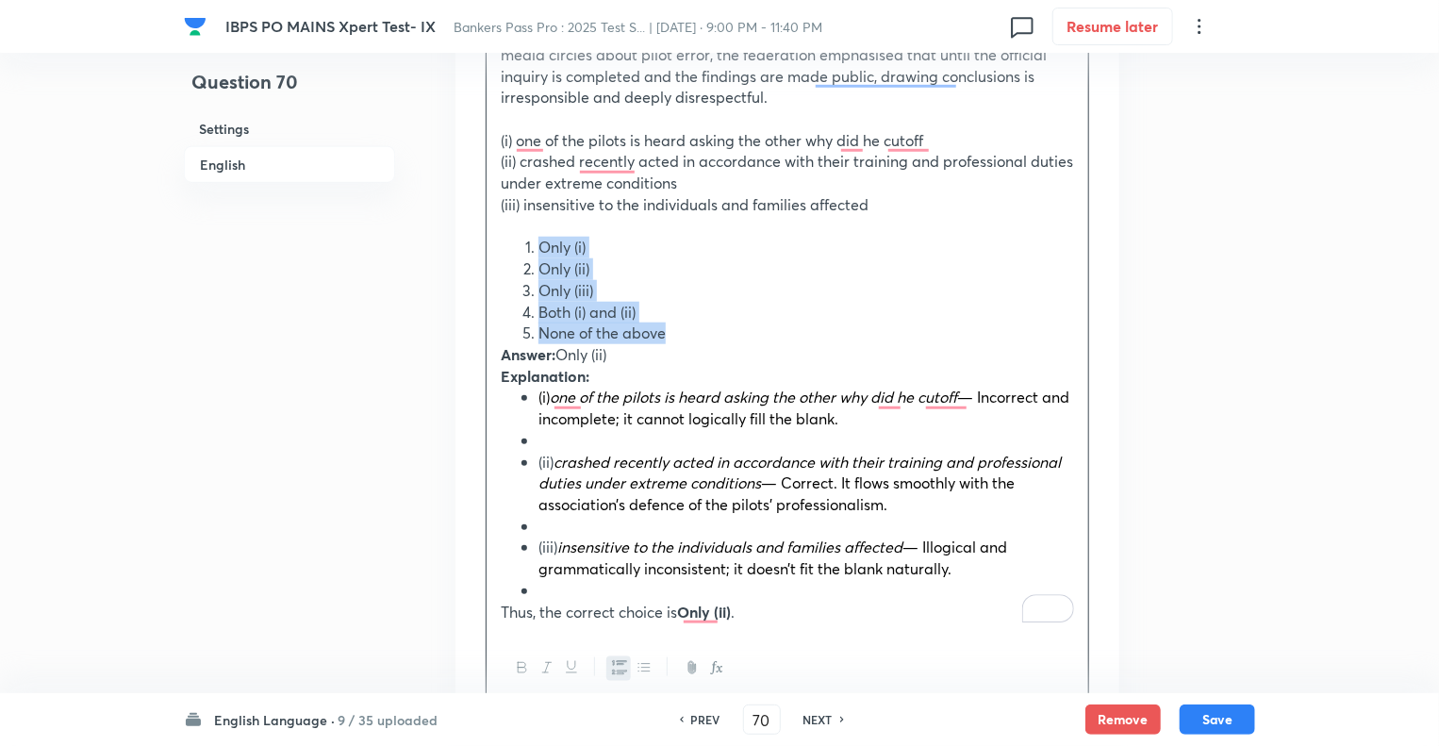
drag, startPoint x: 682, startPoint y: 333, endPoint x: 537, endPoint y: 248, distance: 168.2
click at [537, 248] on ol "Only (i) Only (ii) Only (iii) Both (i) and (ii) None of the above" at bounding box center [787, 291] width 573 height 108
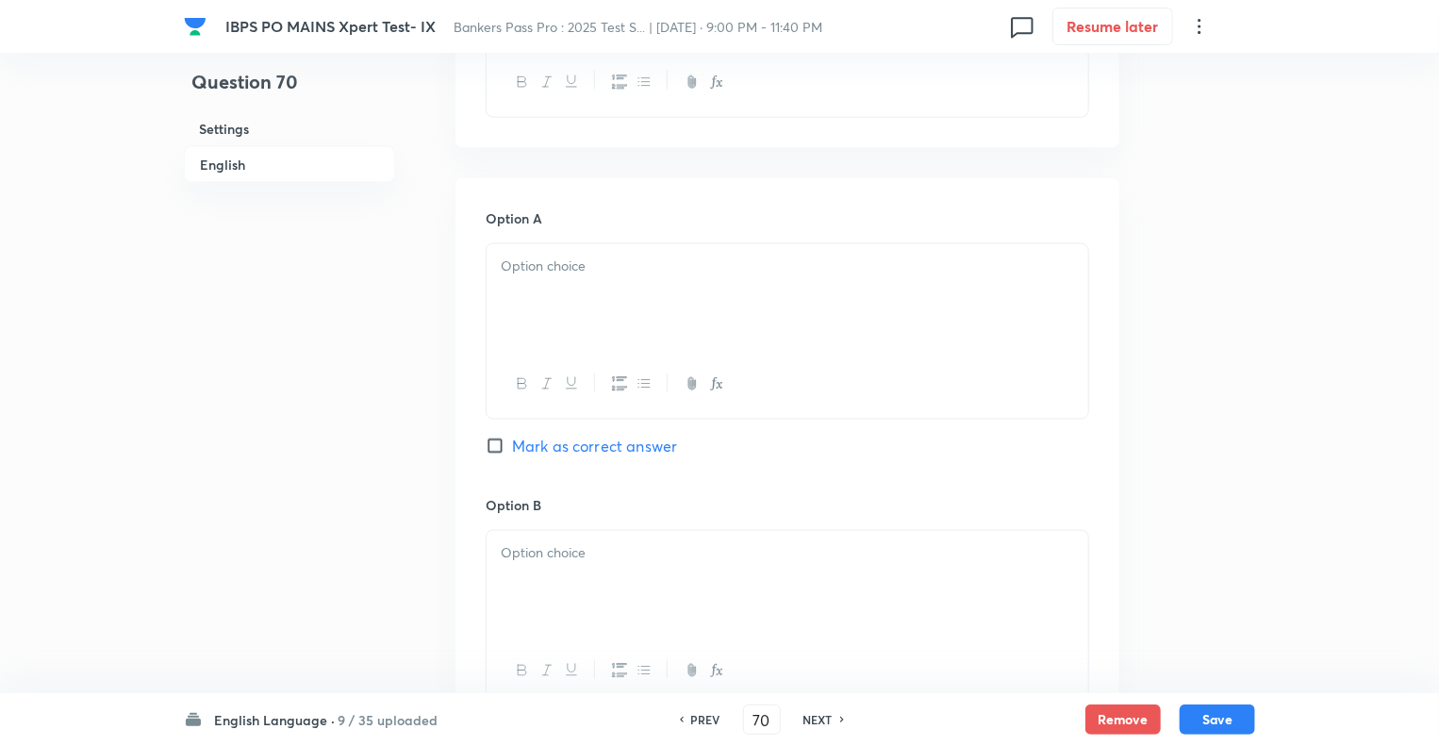
scroll to position [1222, 0]
click at [521, 275] on div "To enrich screen reader interactions, please activate Accessibility in Grammarl…" at bounding box center [788, 286] width 602 height 106
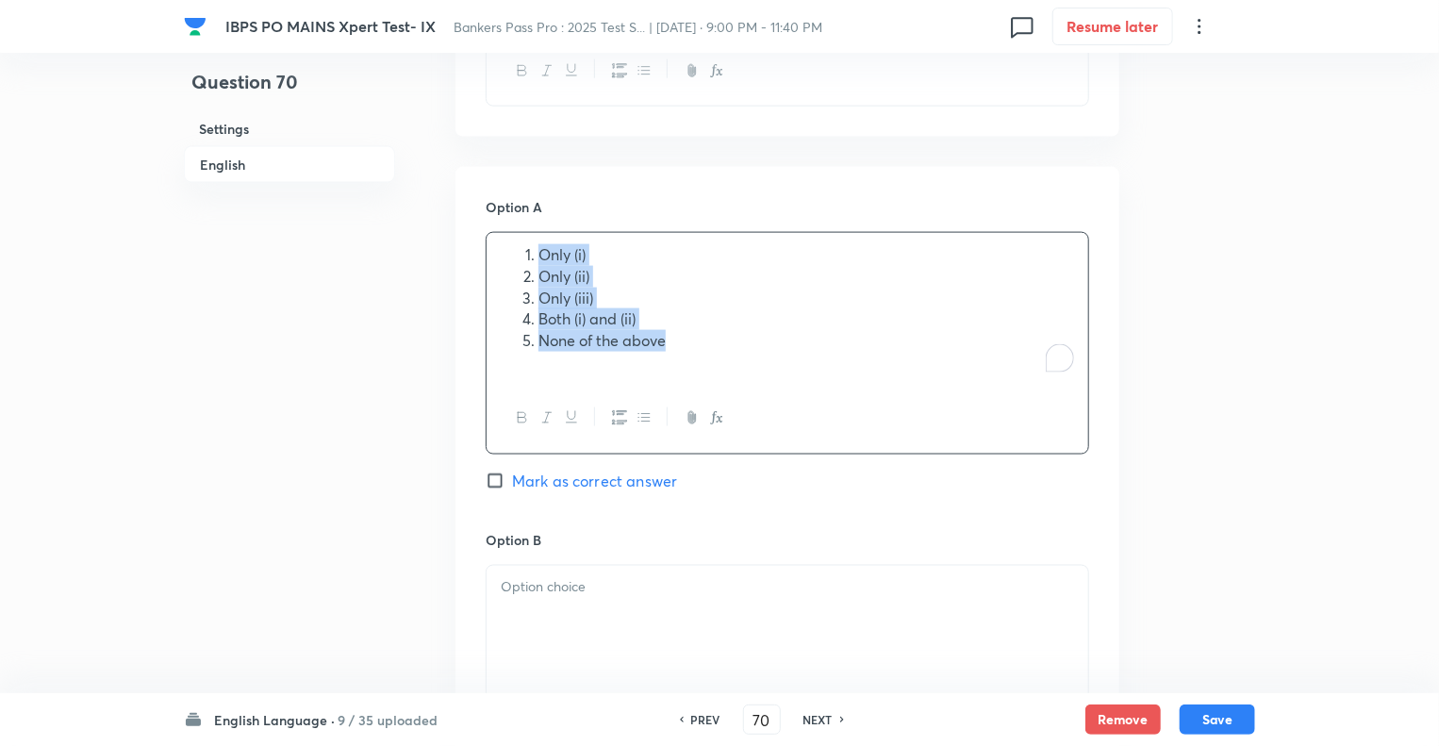
drag, startPoint x: 707, startPoint y: 342, endPoint x: 424, endPoint y: 237, distance: 302.0
click at [424, 237] on div "Question 70 Settings English Settings Type Single choice correct 5 options + 1 …" at bounding box center [719, 458] width 1071 height 3180
click at [619, 417] on icon "button" at bounding box center [619, 417] width 15 height 15
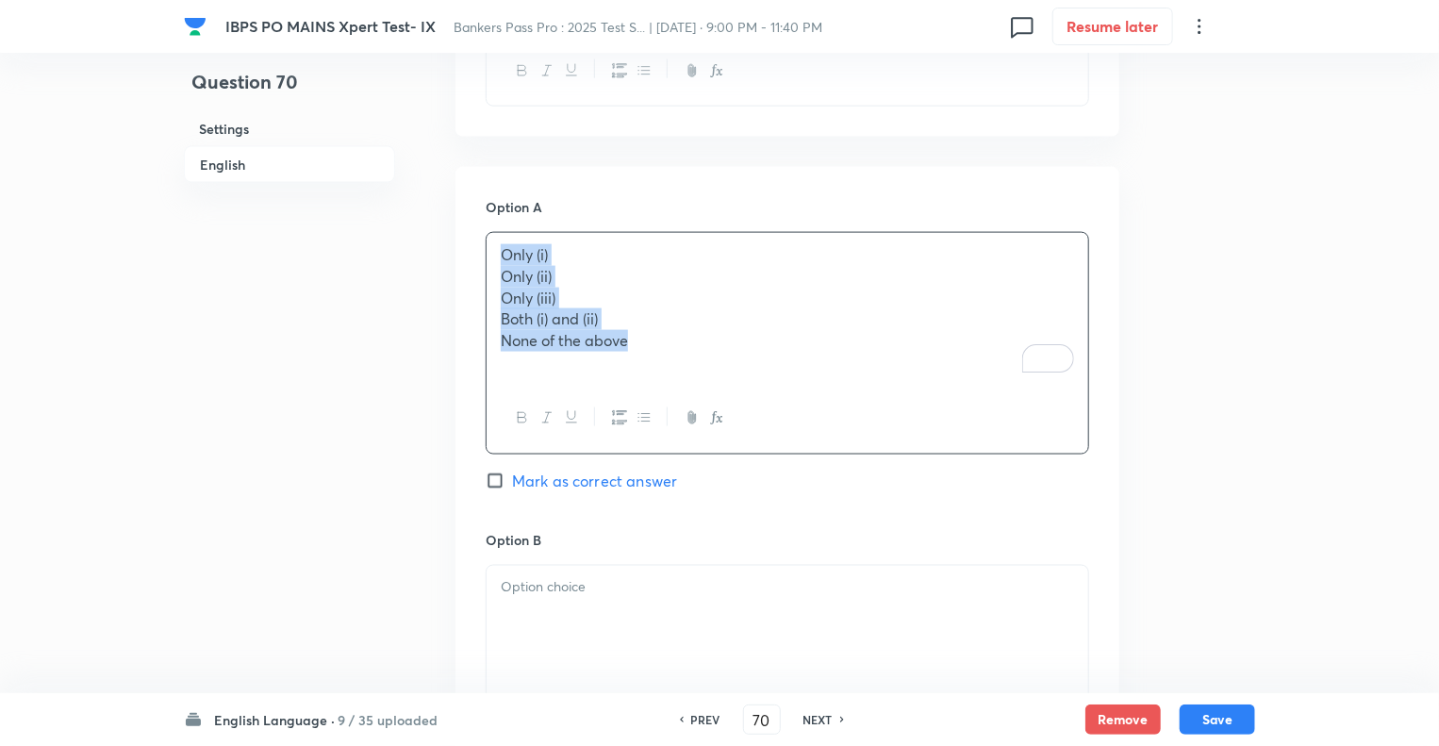
click at [648, 337] on p "None of the above" at bounding box center [787, 341] width 573 height 22
drag, startPoint x: 648, startPoint y: 337, endPoint x: 483, endPoint y: 275, distance: 176.1
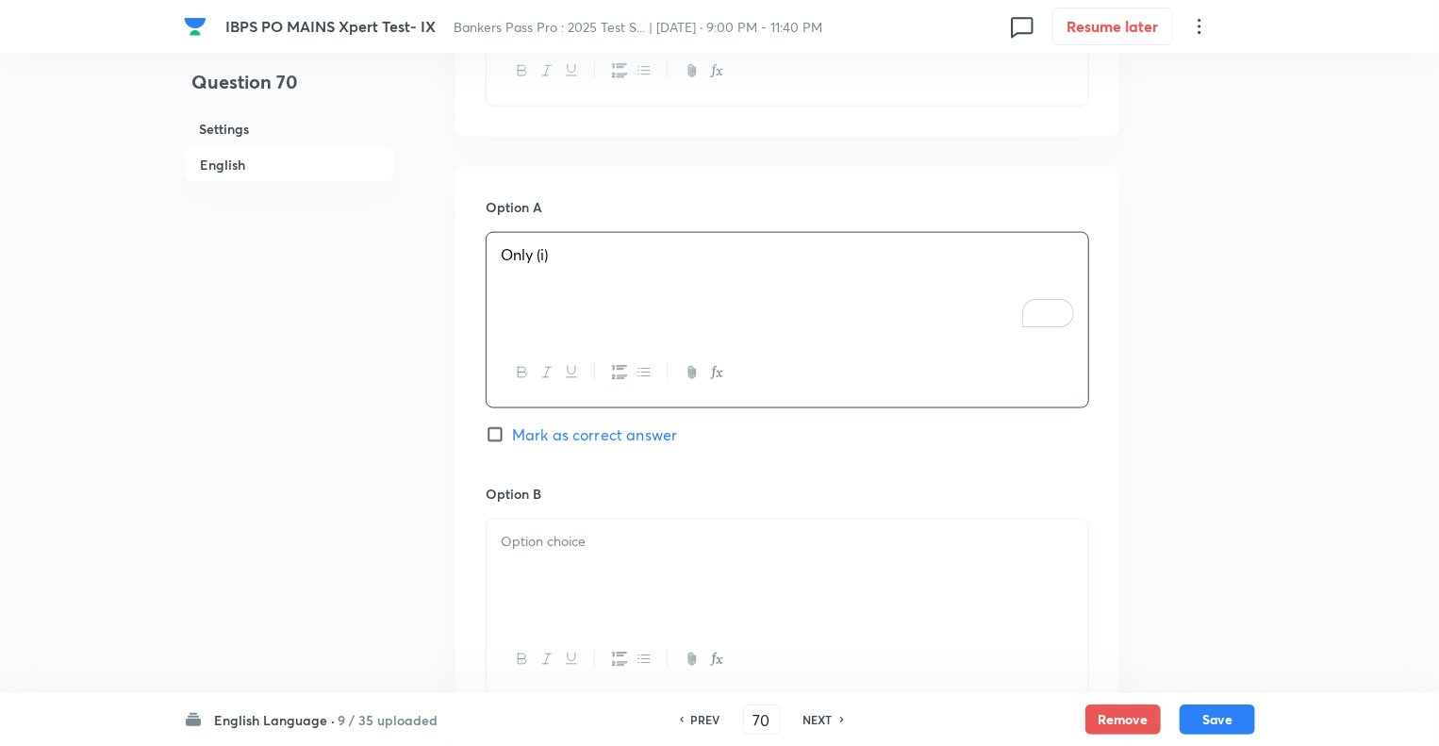
click at [523, 539] on p at bounding box center [787, 542] width 573 height 22
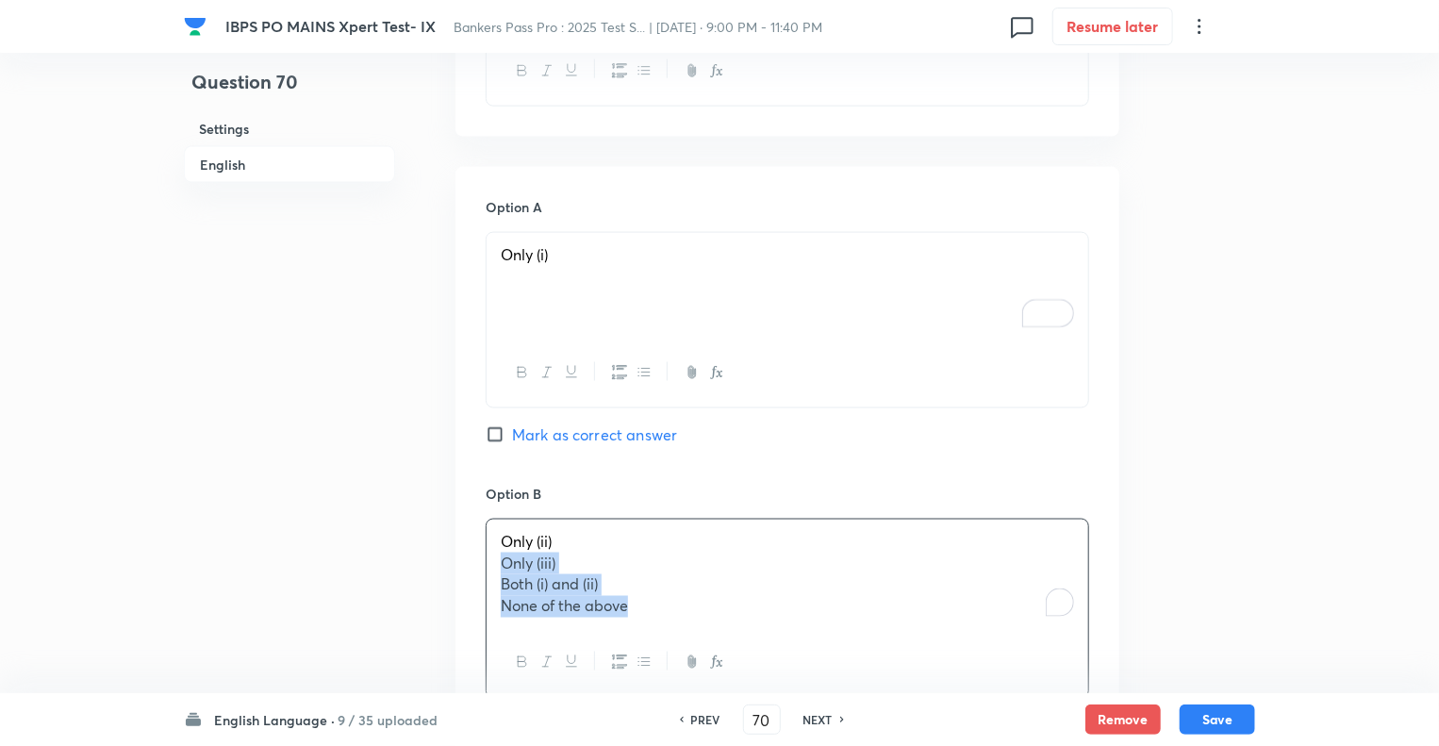
drag, startPoint x: 645, startPoint y: 609, endPoint x: 479, endPoint y: 566, distance: 171.6
click at [358, 584] on div "Question 70 Settings English" at bounding box center [289, 435] width 211 height 3134
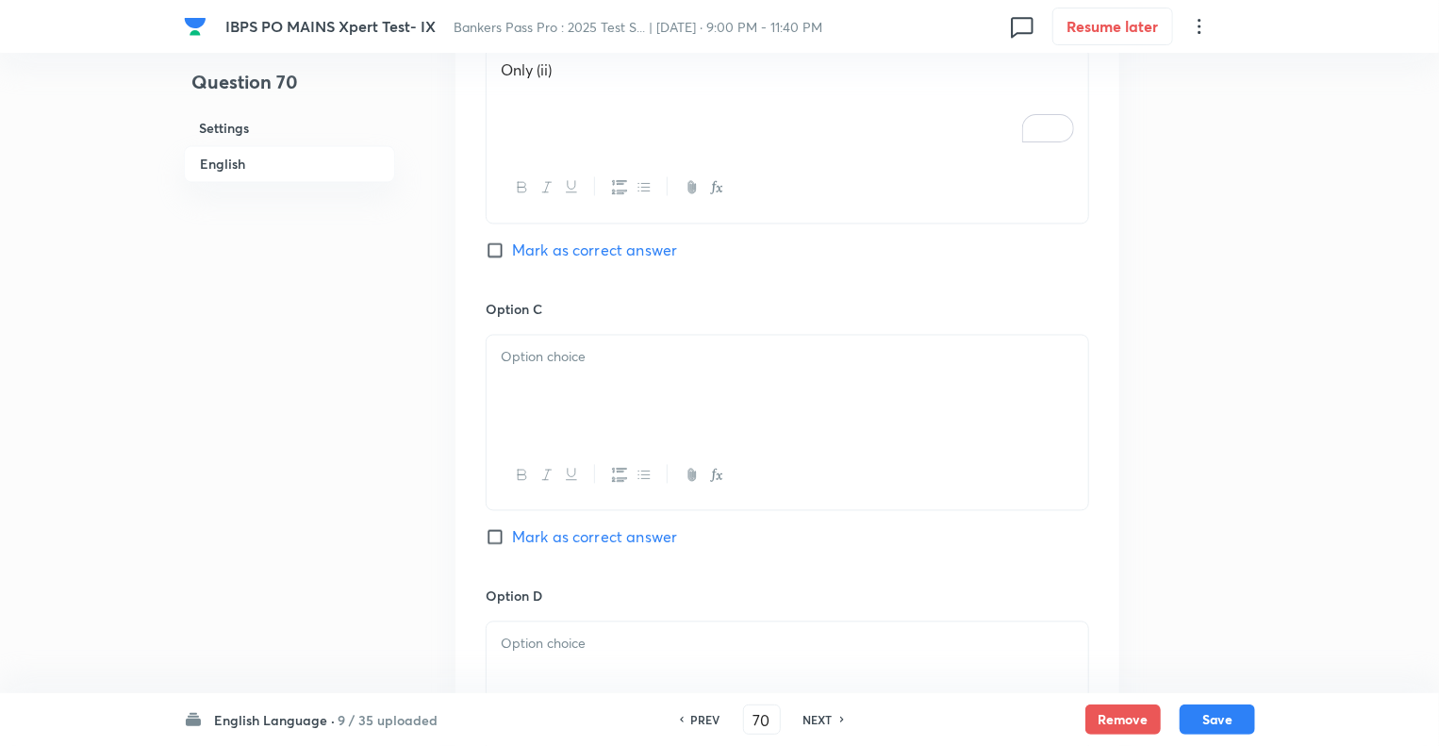
scroll to position [1751, 0]
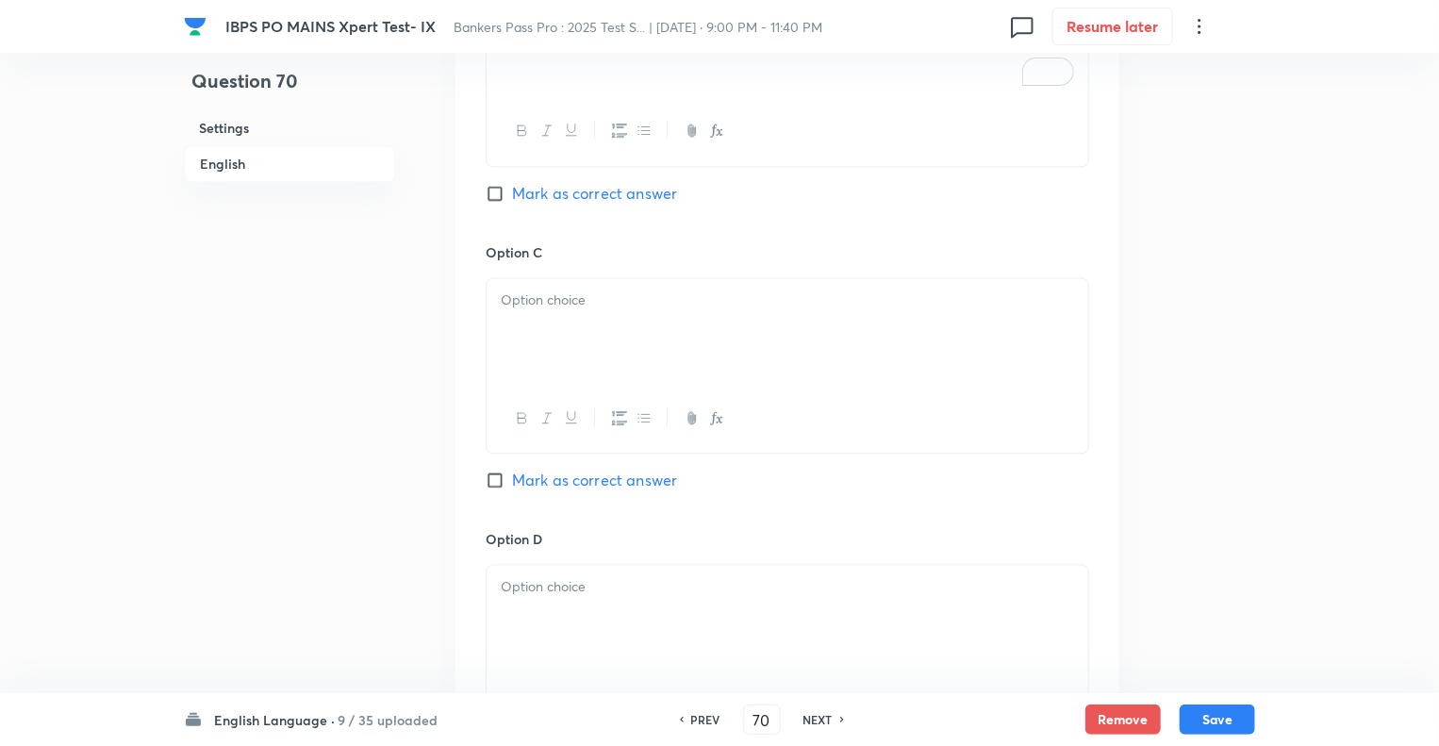
click at [588, 333] on div at bounding box center [788, 332] width 602 height 106
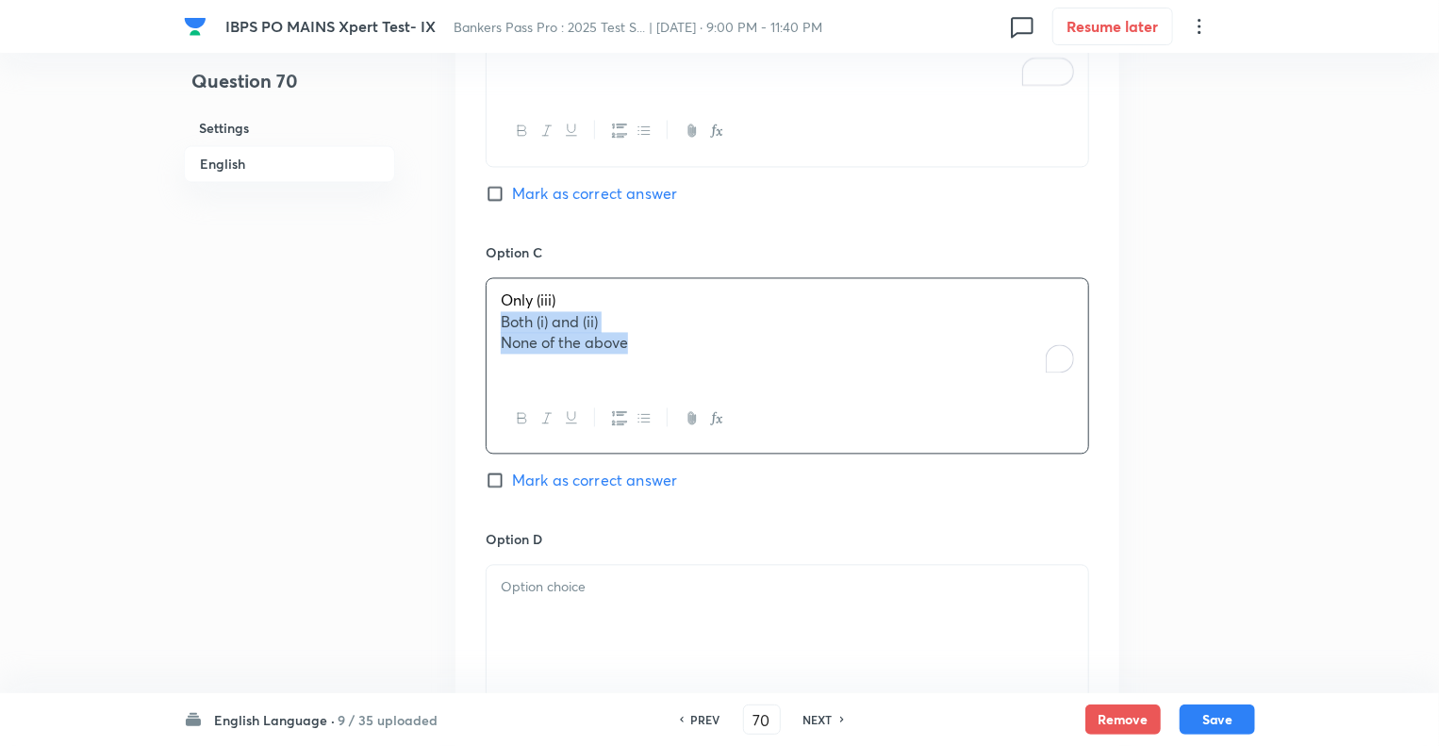
drag, startPoint x: 667, startPoint y: 346, endPoint x: 457, endPoint y: 316, distance: 211.5
click at [457, 316] on div "Option A Only (i) [PERSON_NAME] as correct answer Option B Only (ii) [PERSON_NA…" at bounding box center [788, 368] width 664 height 1458
click at [506, 603] on div at bounding box center [788, 619] width 602 height 106
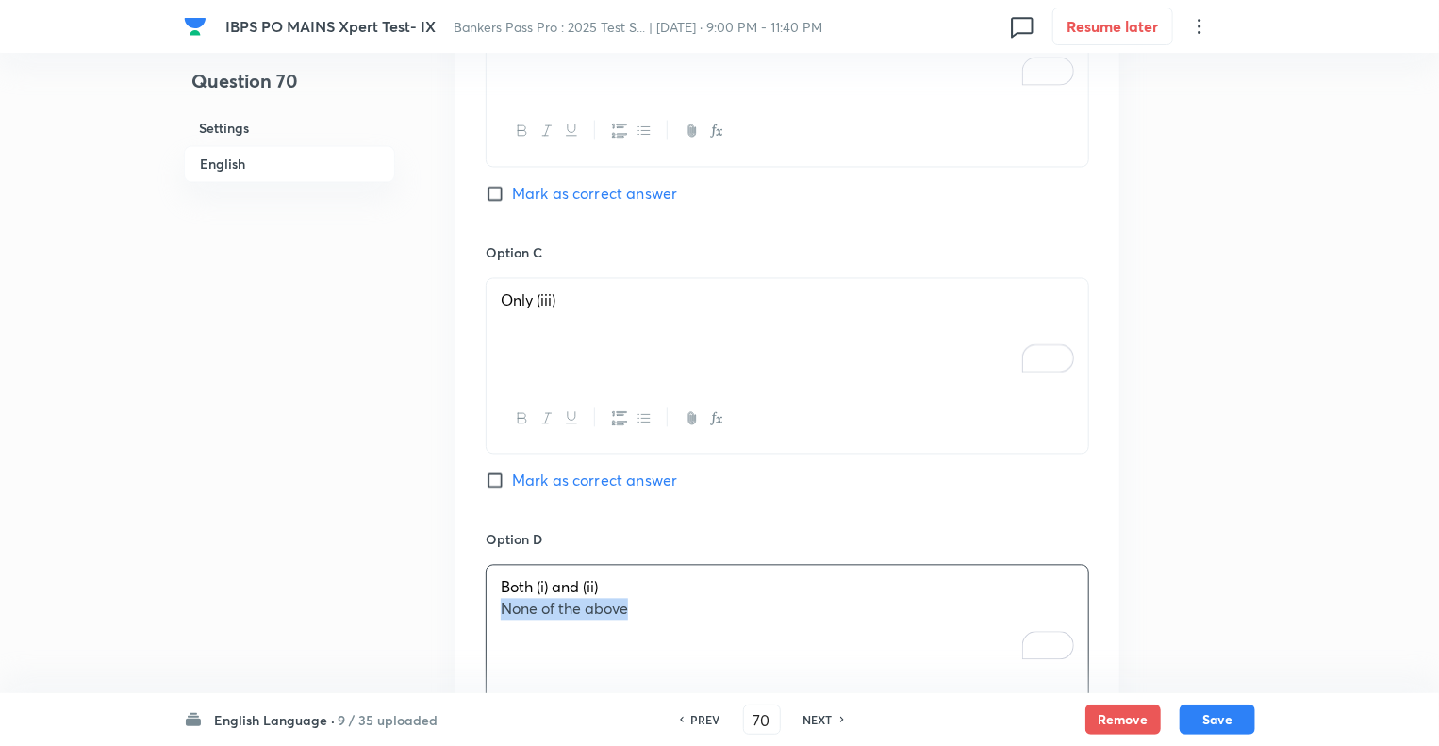
drag, startPoint x: 659, startPoint y: 607, endPoint x: 456, endPoint y: 606, distance: 203.7
click at [456, 606] on div "Option A Only (i) [PERSON_NAME] as correct answer Option B Only (ii) [PERSON_NA…" at bounding box center [788, 368] width 664 height 1458
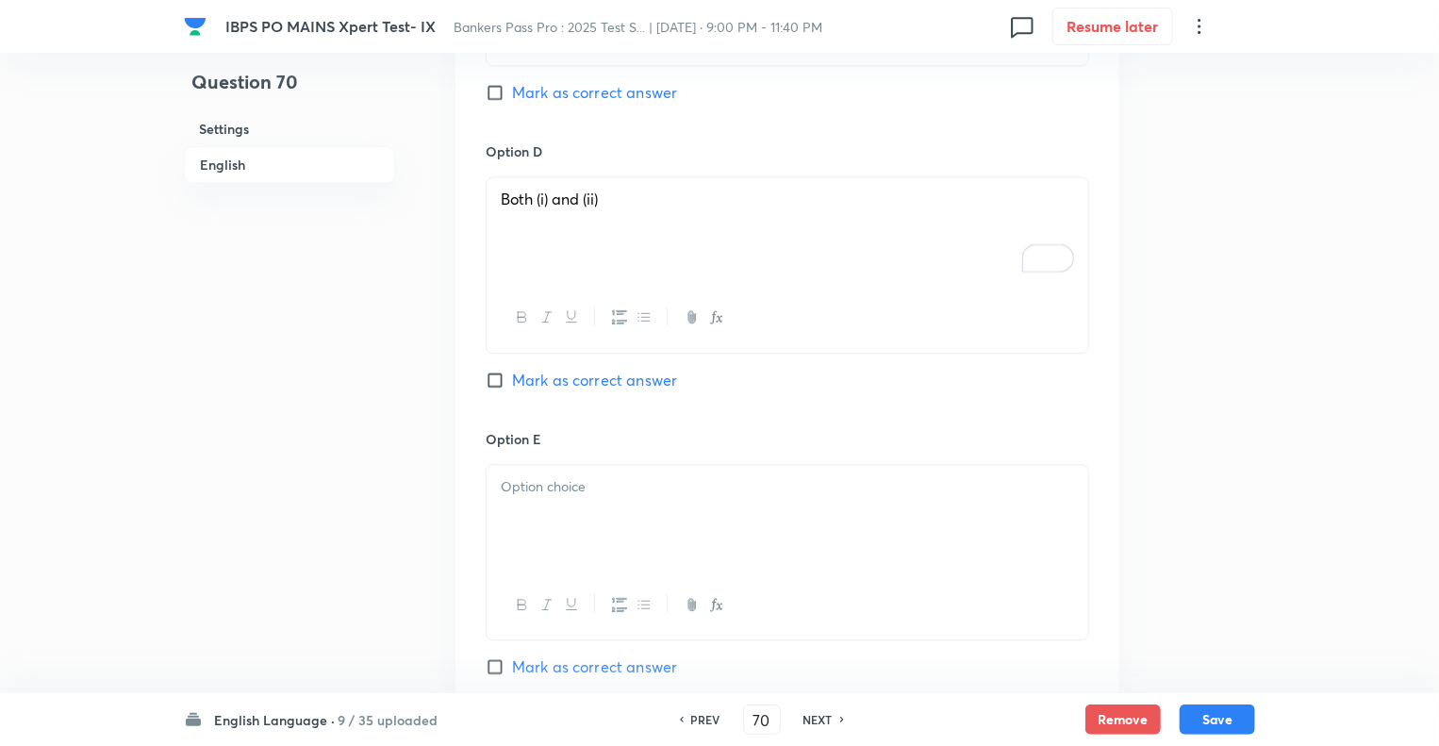
scroll to position [2203, 0]
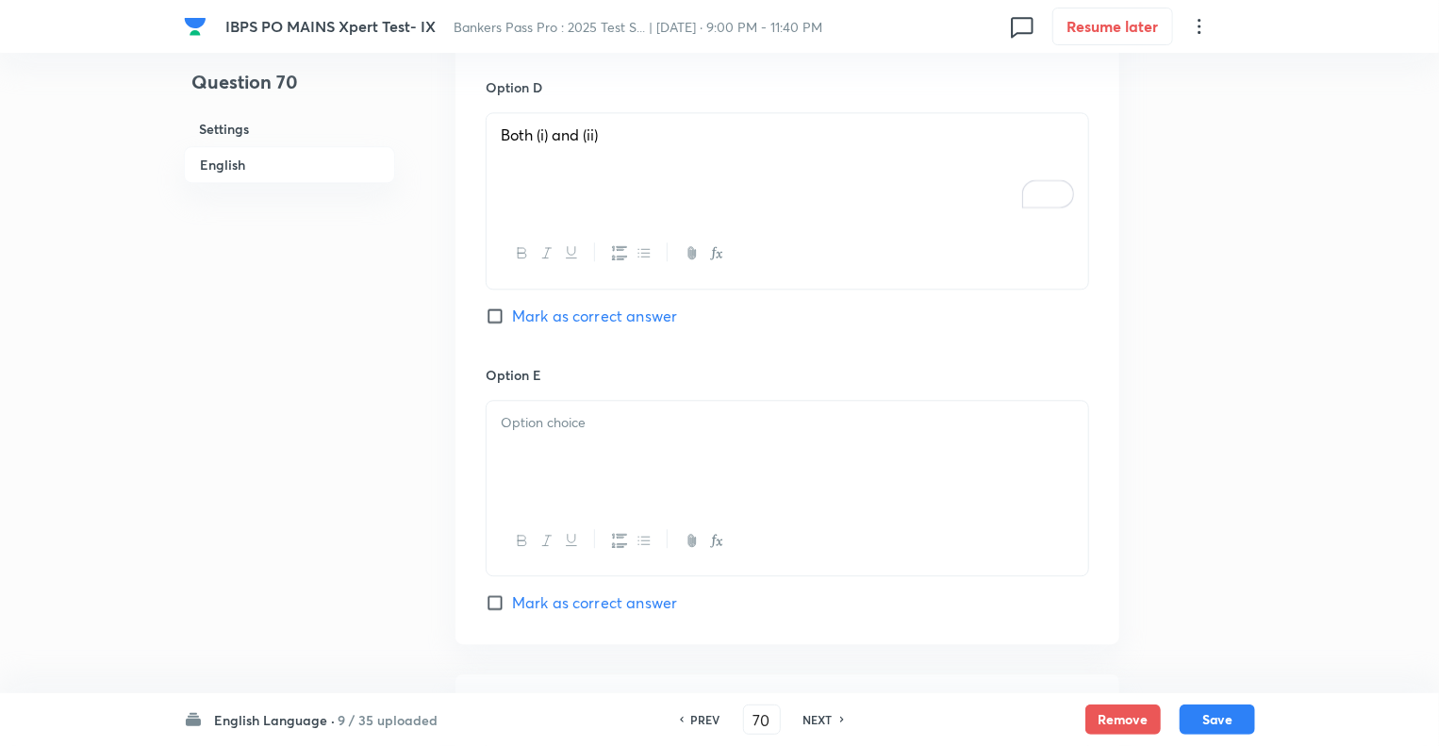
click at [573, 424] on p at bounding box center [787, 423] width 573 height 22
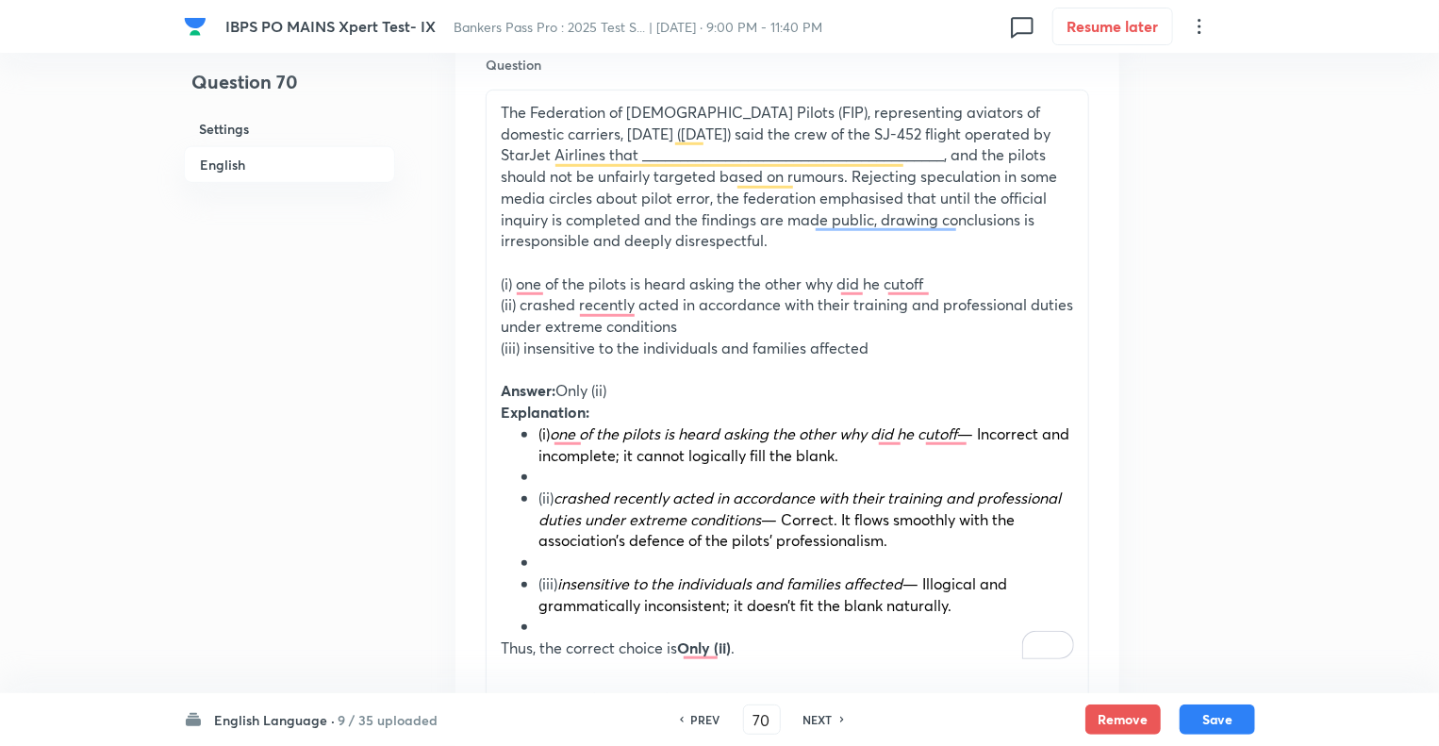
scroll to position [606, 0]
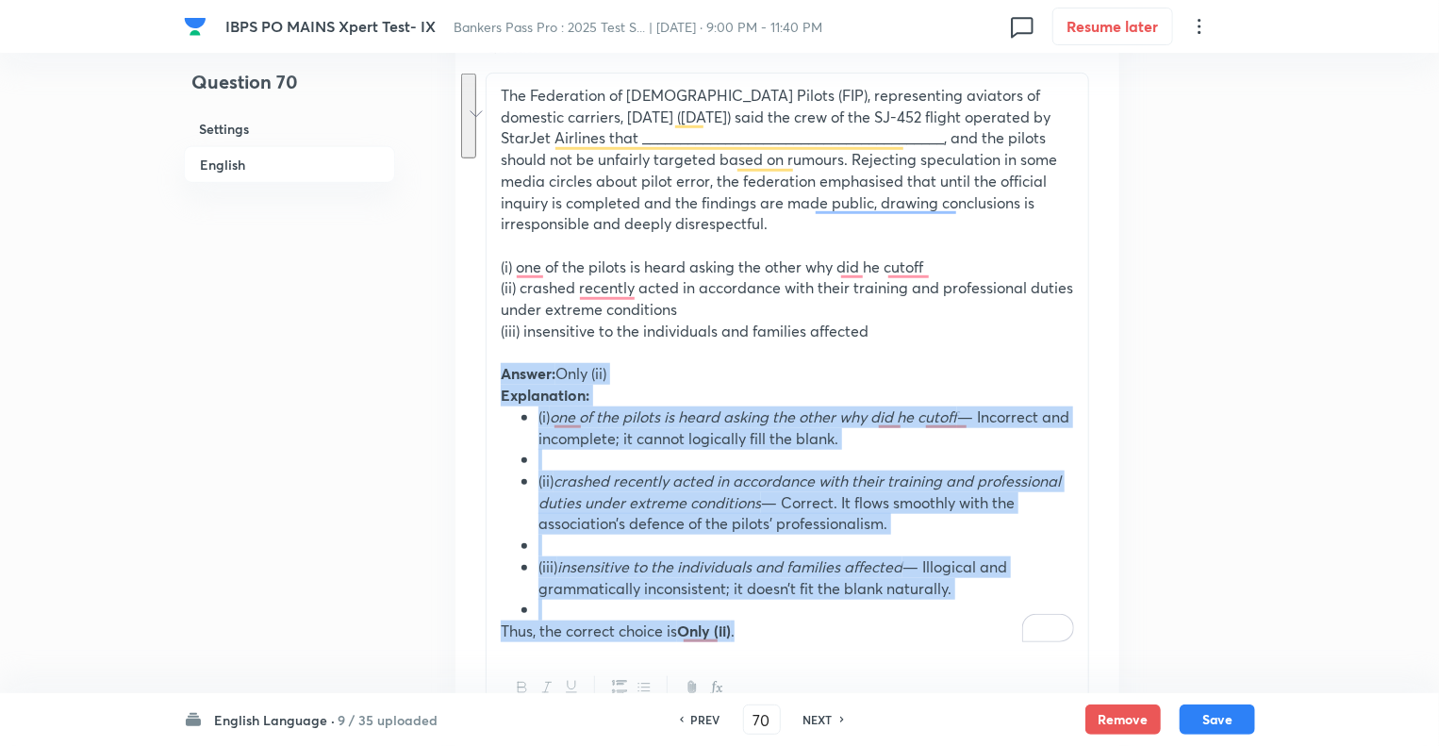
drag, startPoint x: 753, startPoint y: 631, endPoint x: 470, endPoint y: 361, distance: 390.9
click at [470, 361] on div "Question The Federation of [DEMOGRAPHIC_DATA] Pilots (FIP), representing aviato…" at bounding box center [788, 381] width 664 height 746
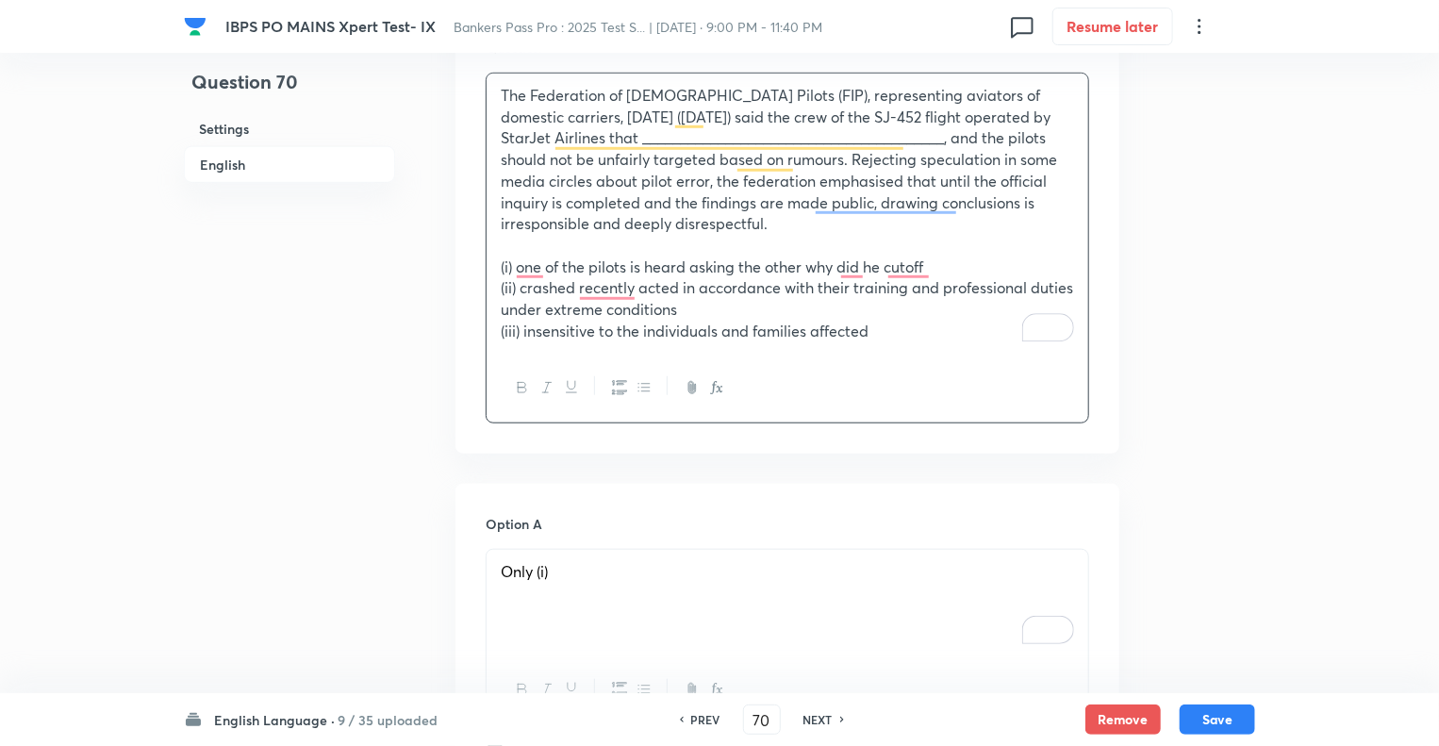
scroll to position [2265, 0]
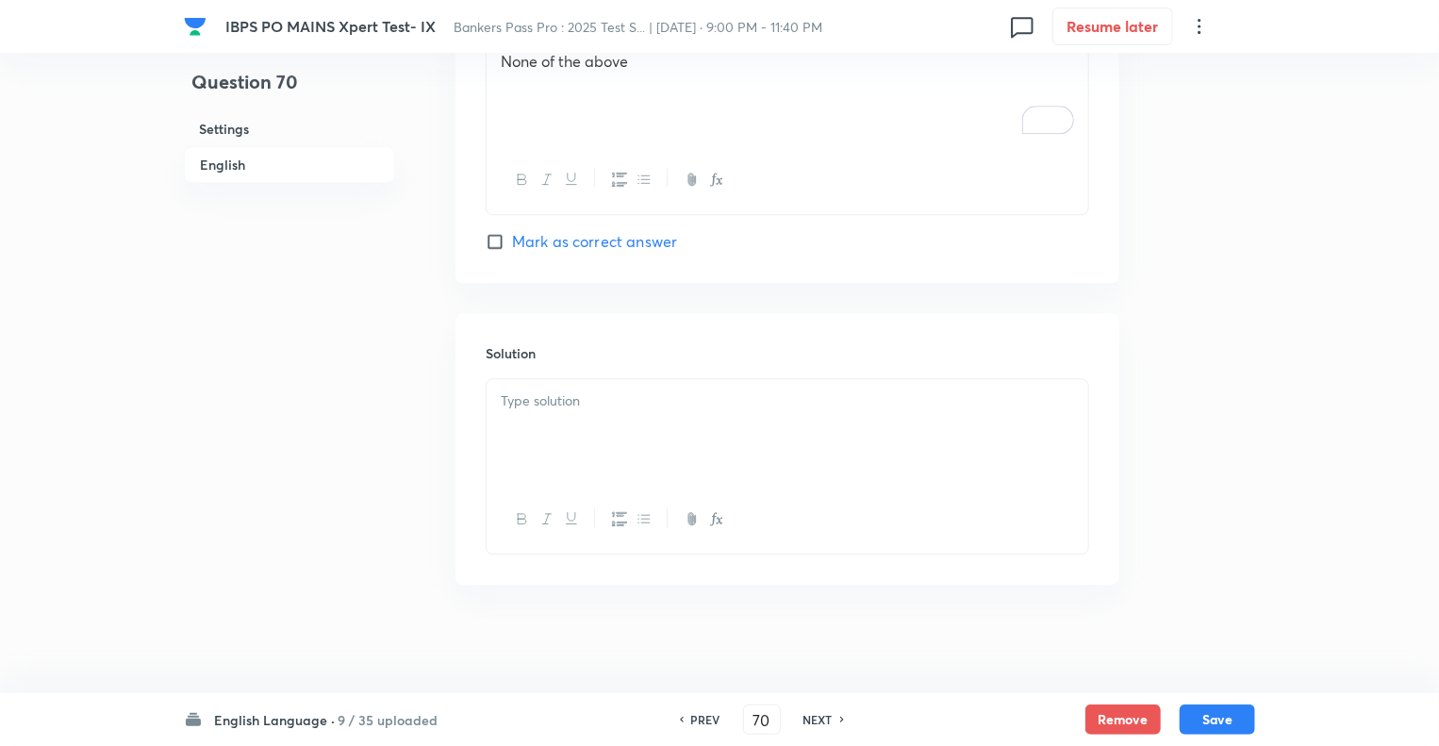
click at [641, 443] on div at bounding box center [788, 432] width 602 height 106
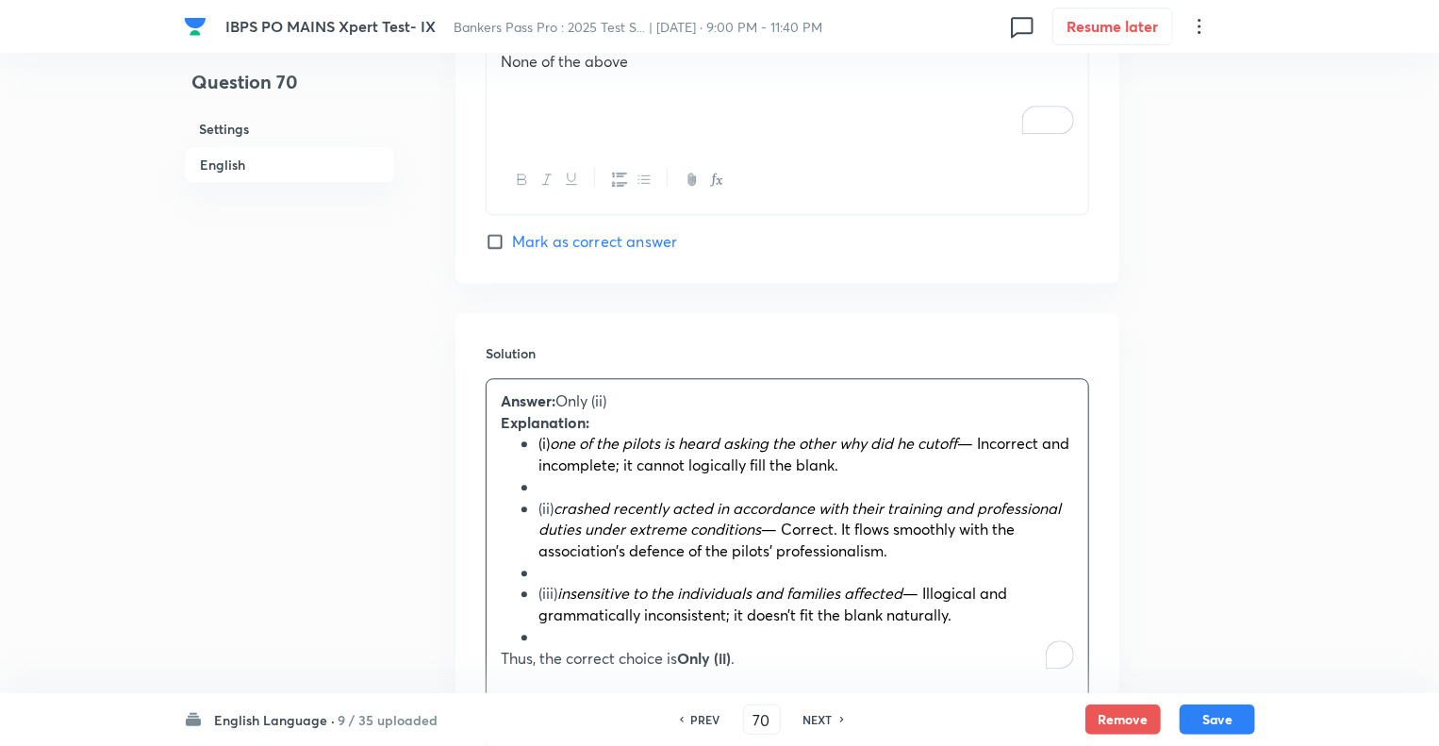
click at [567, 487] on li "To enrich screen reader interactions, please activate Accessibility in Grammarl…" at bounding box center [807, 487] width 536 height 22
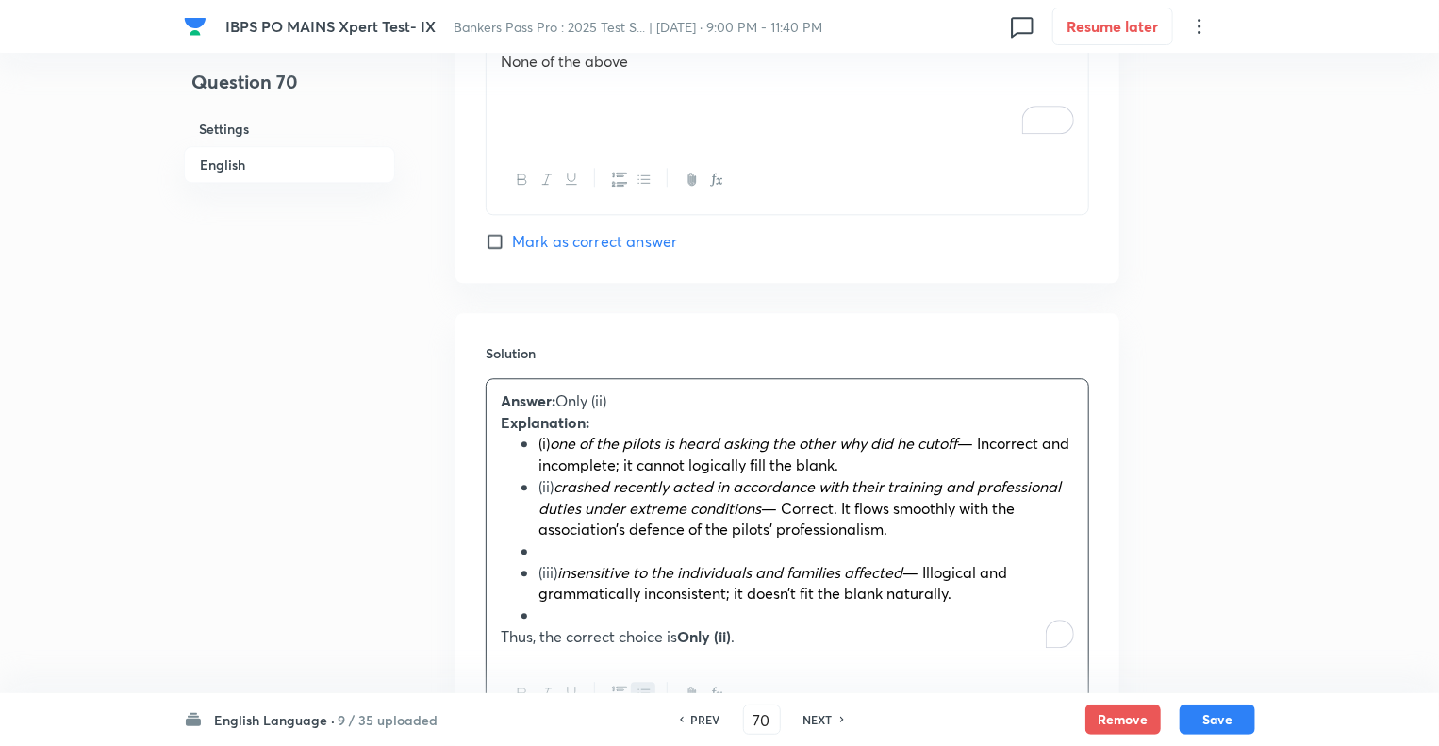
click at [564, 545] on li "To enrich screen reader interactions, please activate Accessibility in Grammarl…" at bounding box center [807, 551] width 536 height 22
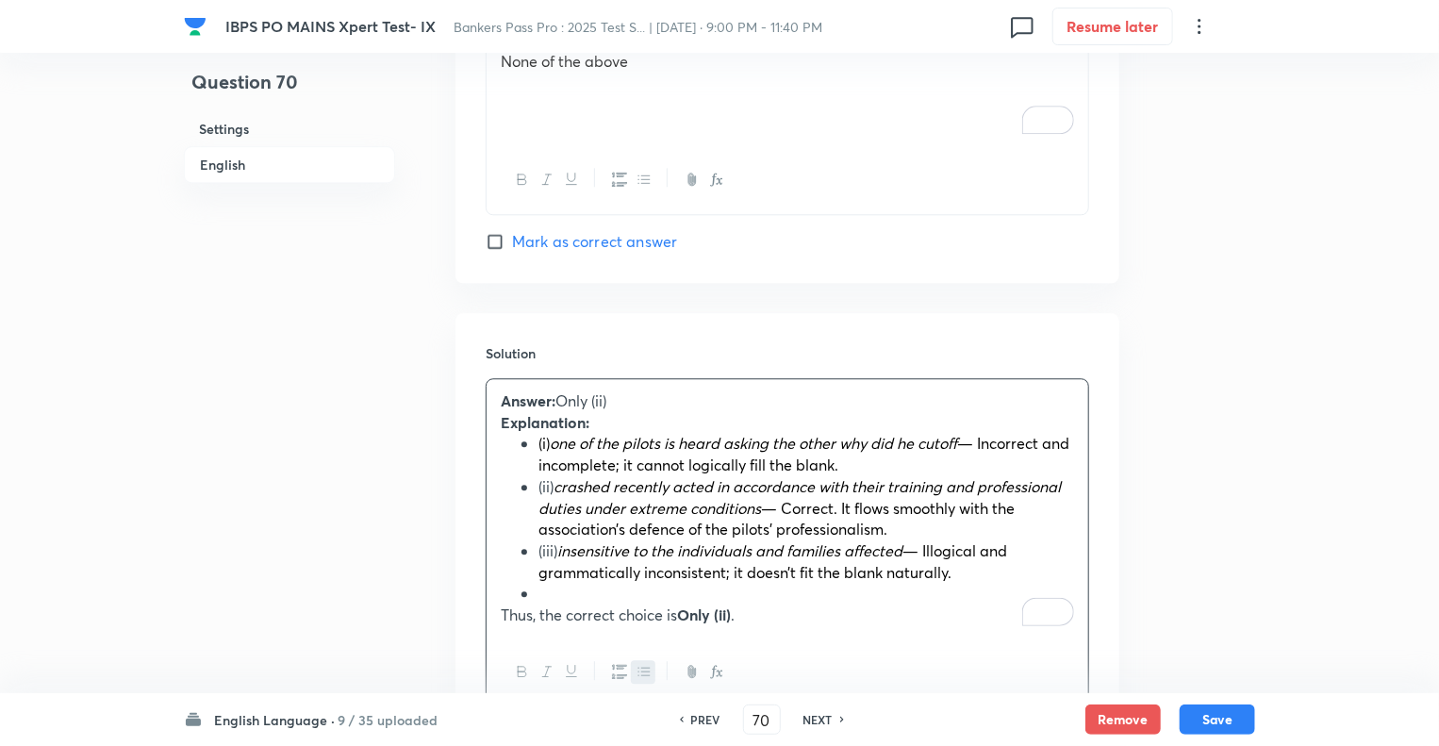
click at [542, 588] on li "To enrich screen reader interactions, please activate Accessibility in Grammarl…" at bounding box center [807, 594] width 536 height 22
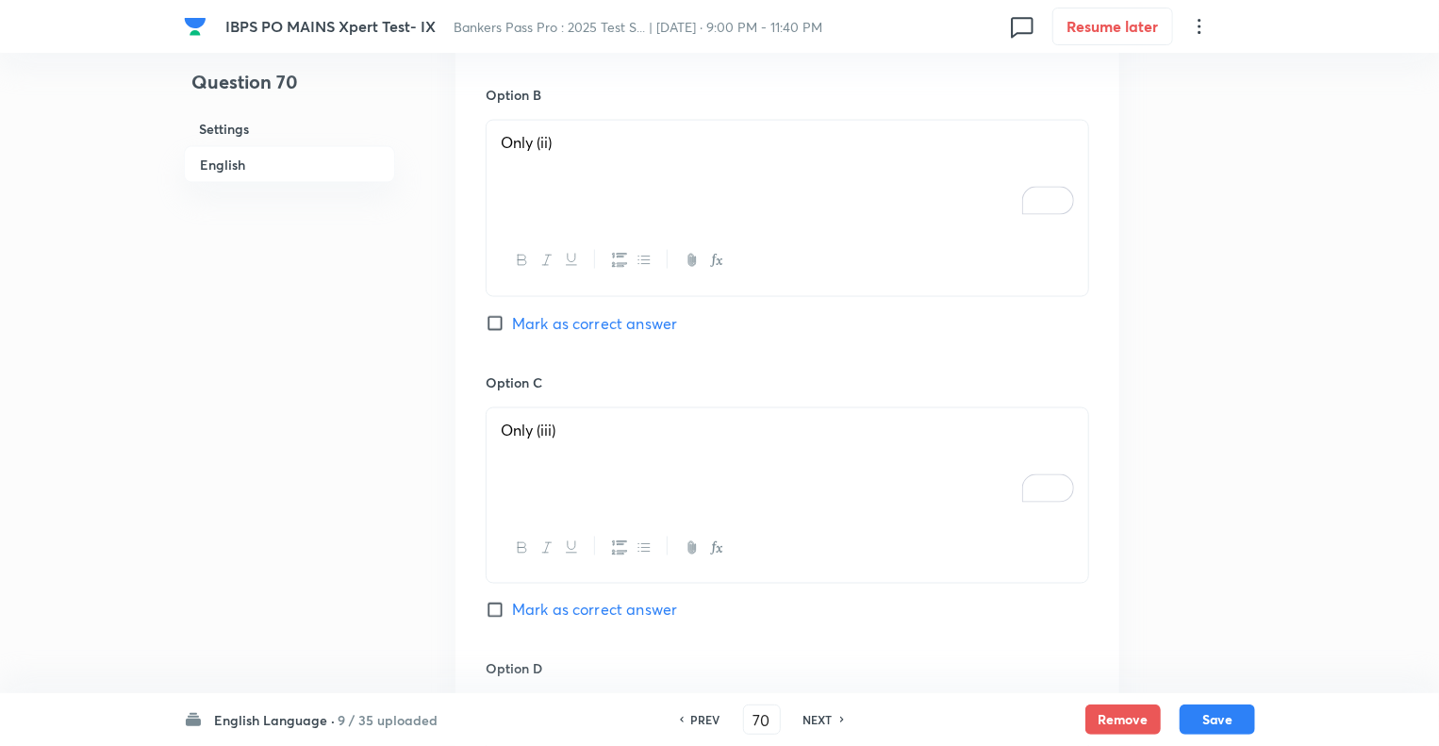
scroll to position [1284, 0]
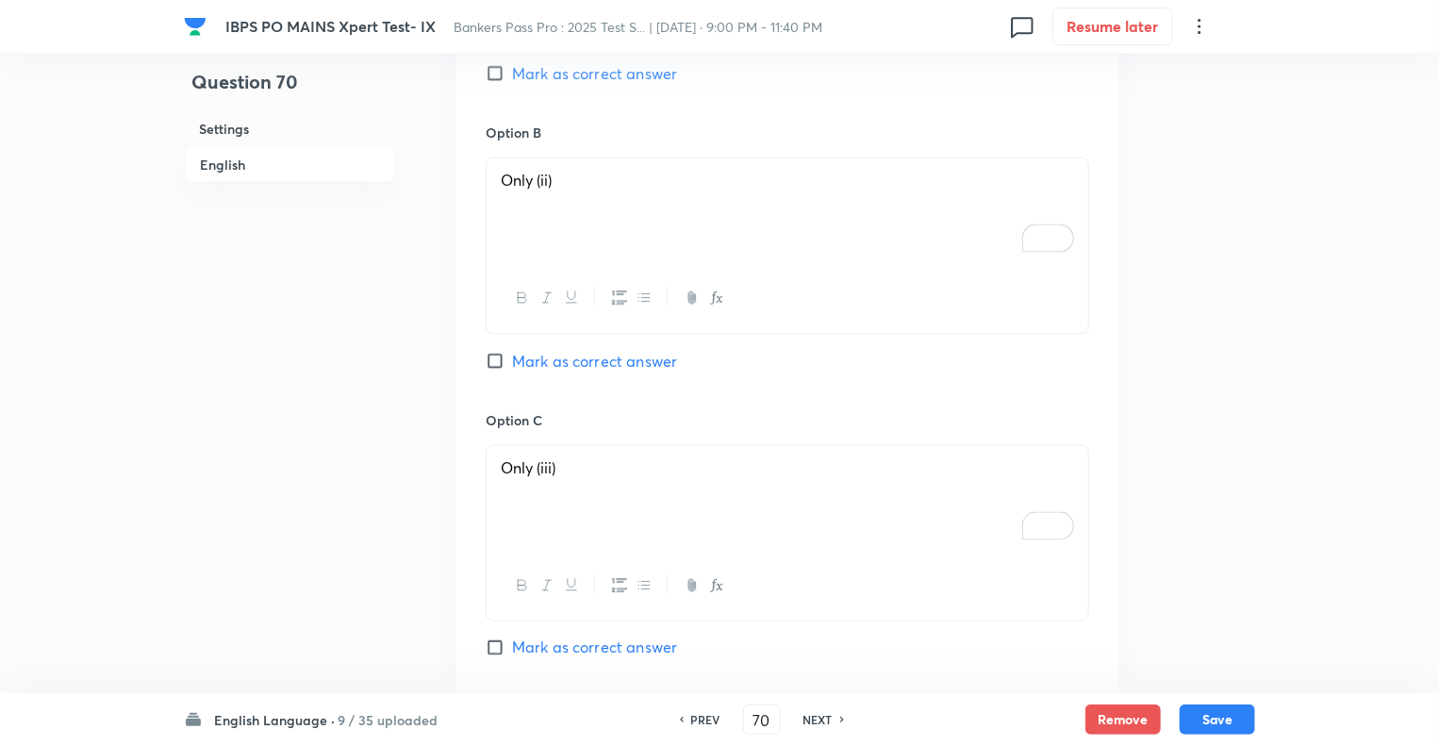
click at [494, 357] on input "Mark as correct answer" at bounding box center [499, 361] width 26 height 19
checkbox input "true"
click at [1210, 724] on button "Save" at bounding box center [1217, 718] width 75 height 30
type input "71"
checkbox input "false"
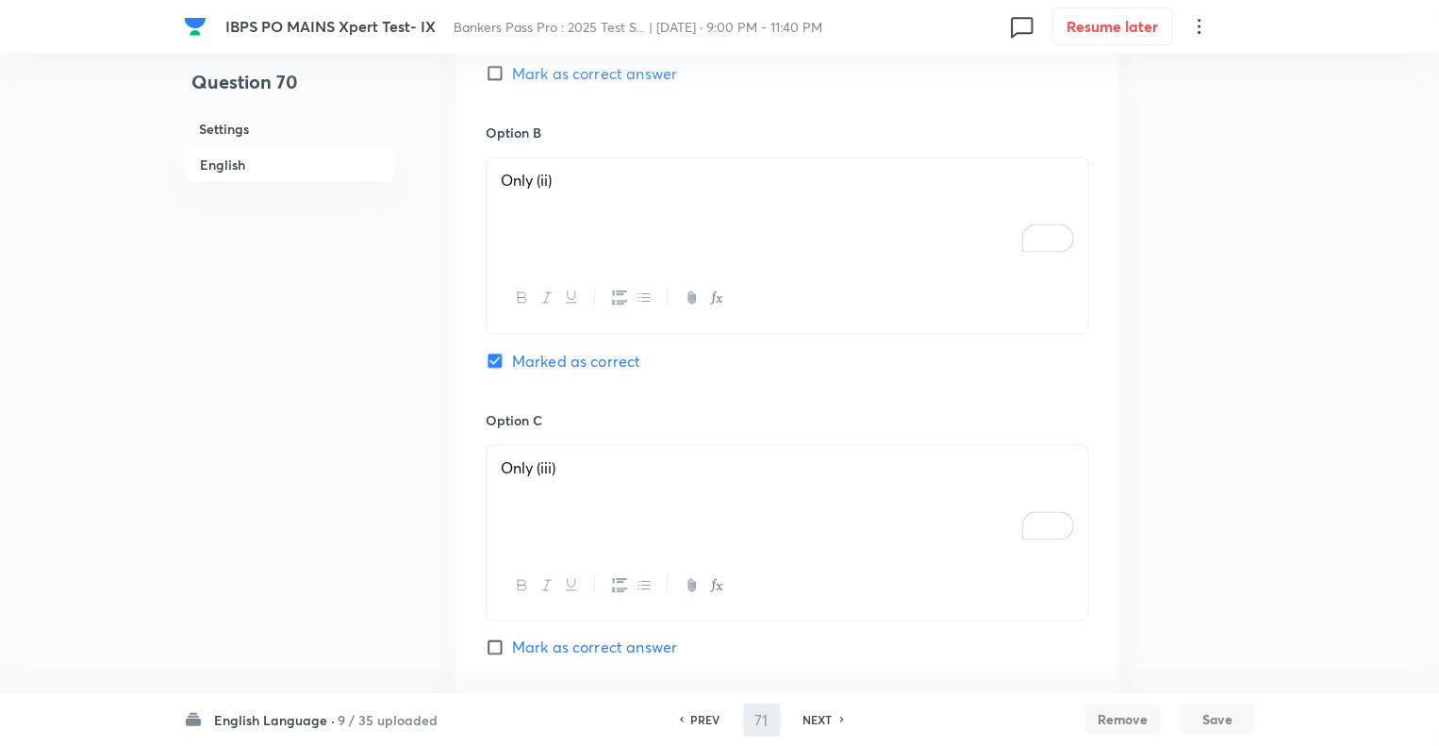
checkbox input "true"
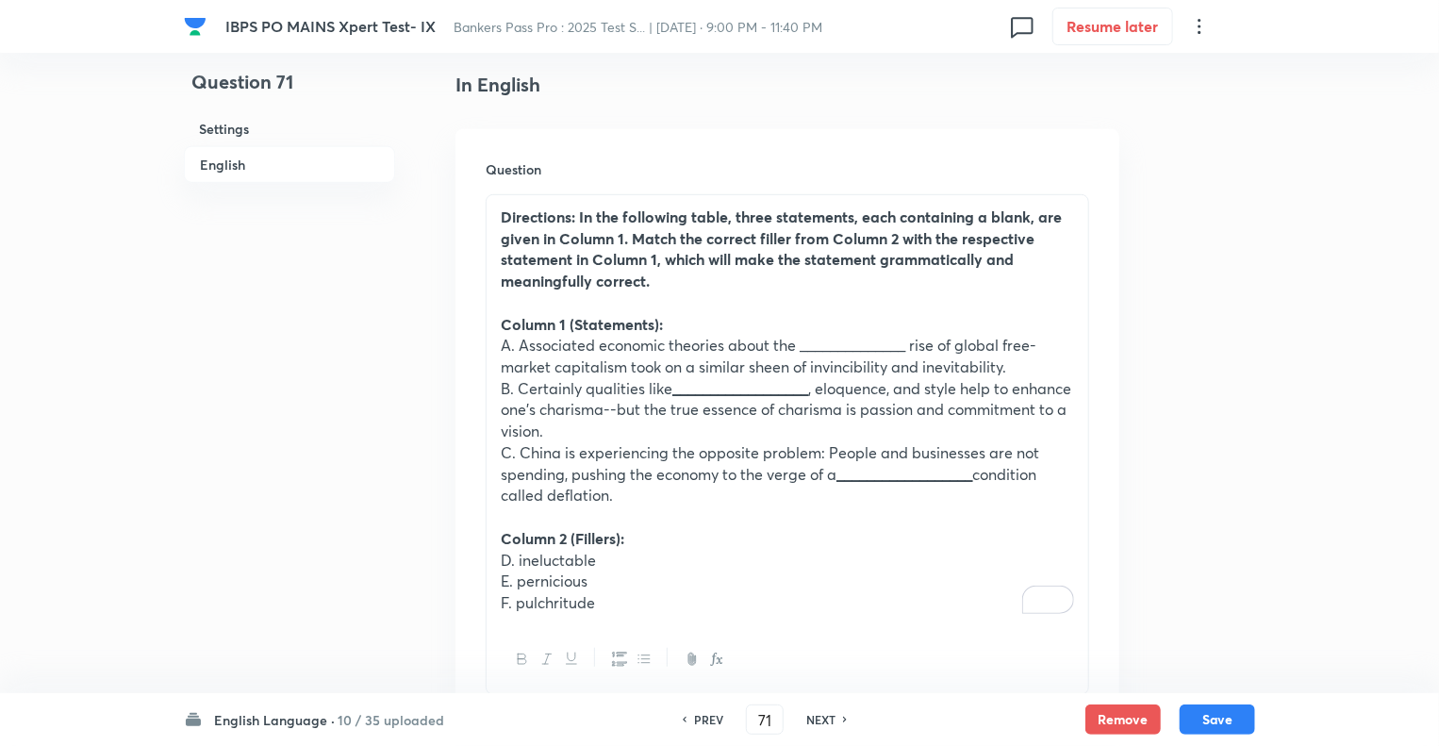
scroll to position [475, 0]
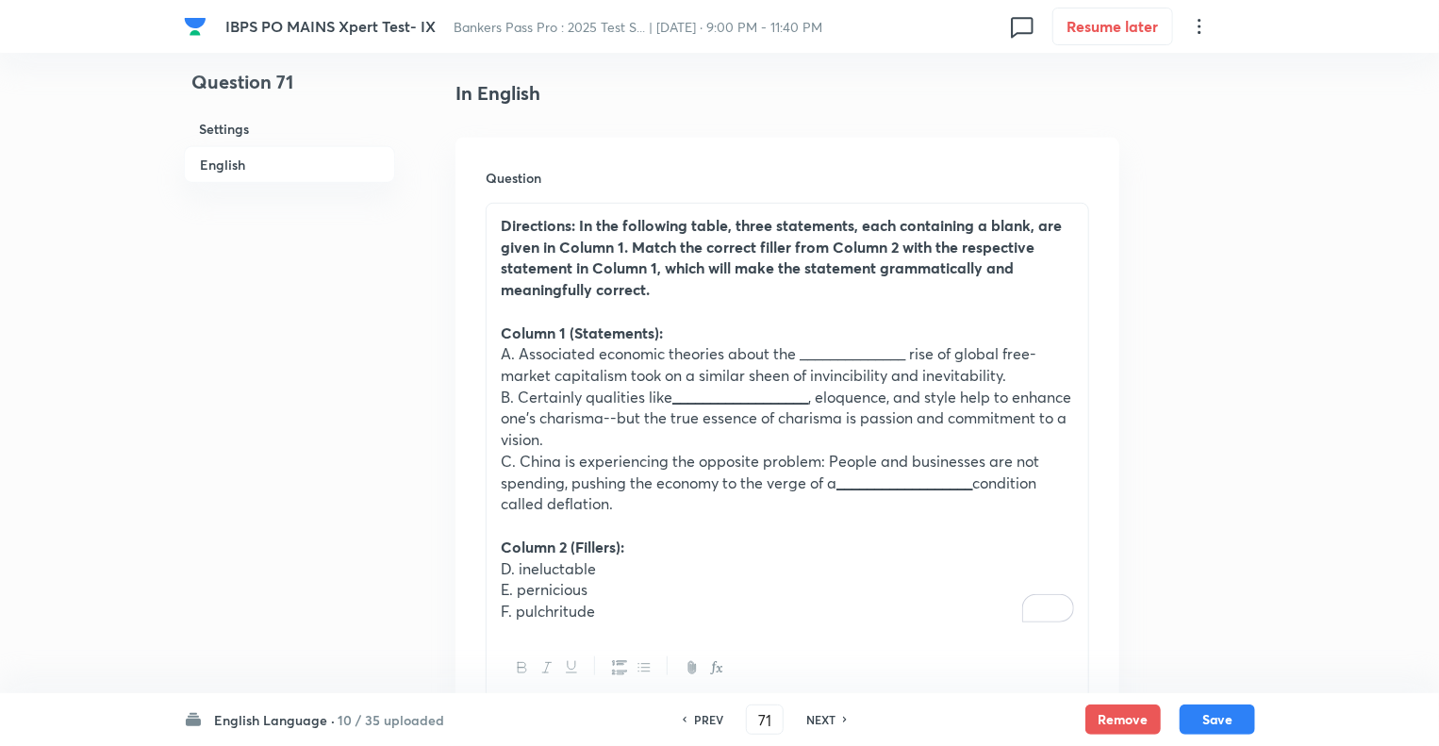
click at [813, 718] on h6 "NEXT" at bounding box center [820, 719] width 29 height 17
type input "72"
checkbox input "false"
click at [813, 718] on h6 "NEXT" at bounding box center [820, 719] width 29 height 17
checkbox input "true"
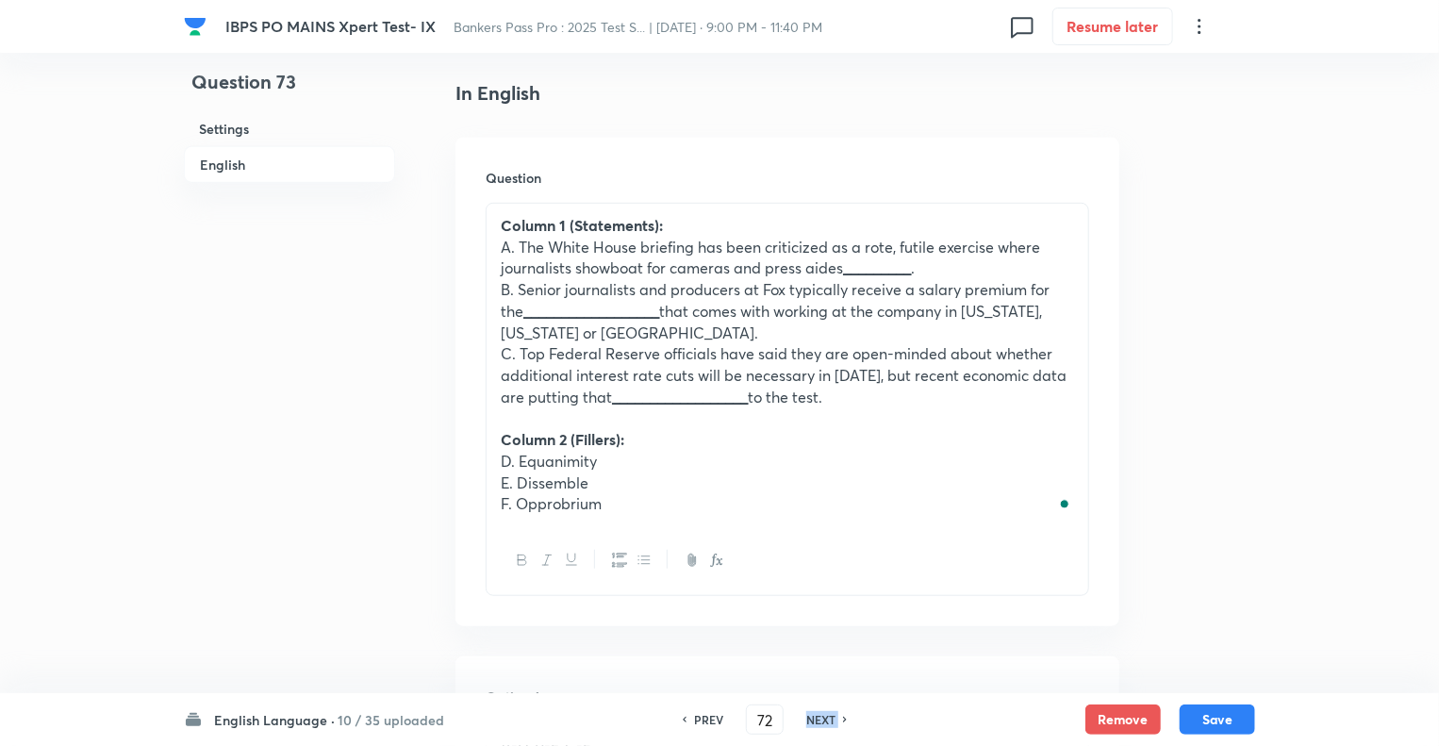
click at [813, 718] on h6 "NEXT" at bounding box center [820, 719] width 29 height 17
type input "74"
checkbox input "false"
checkbox input "true"
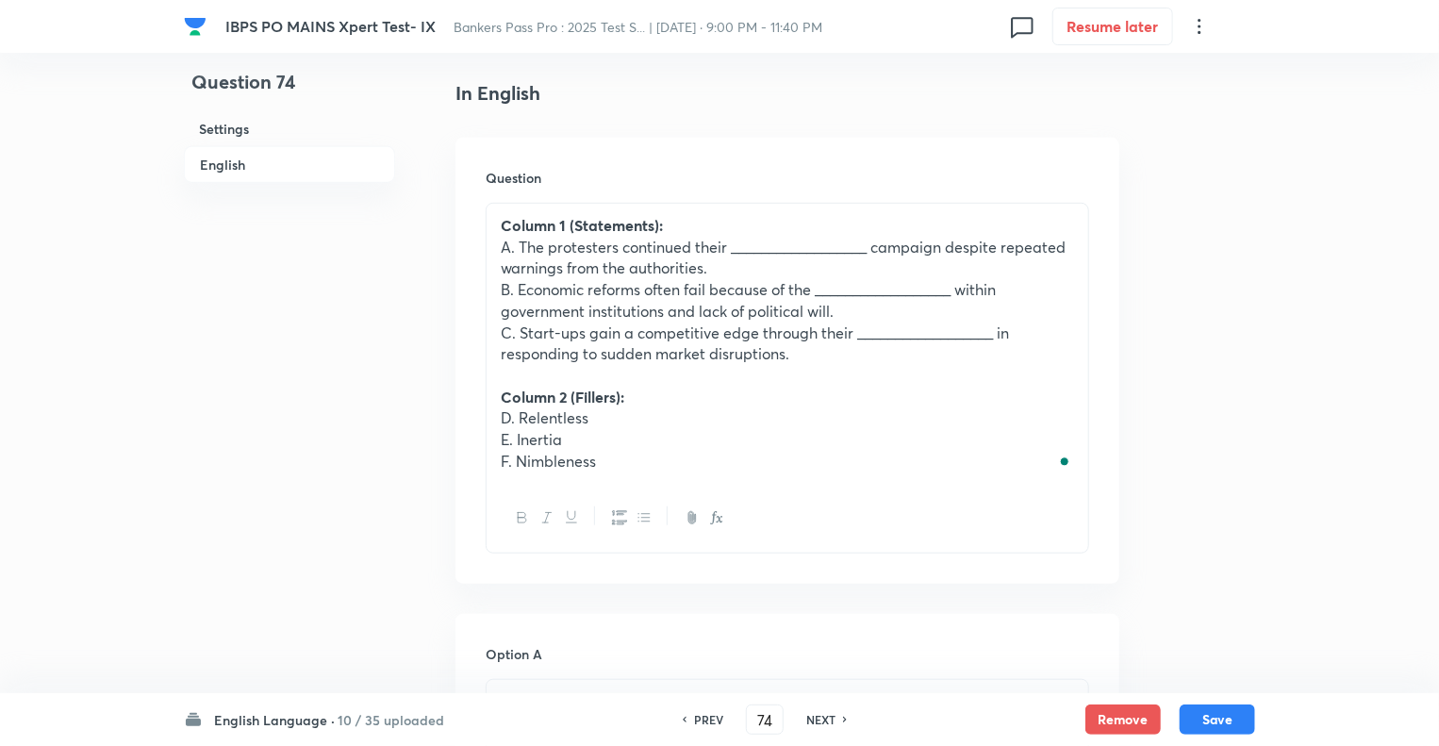
click at [813, 718] on h6 "NEXT" at bounding box center [820, 719] width 29 height 17
type input "75"
checkbox input "false"
click at [813, 718] on h6 "NEXT" at bounding box center [820, 719] width 29 height 17
checkbox input "true"
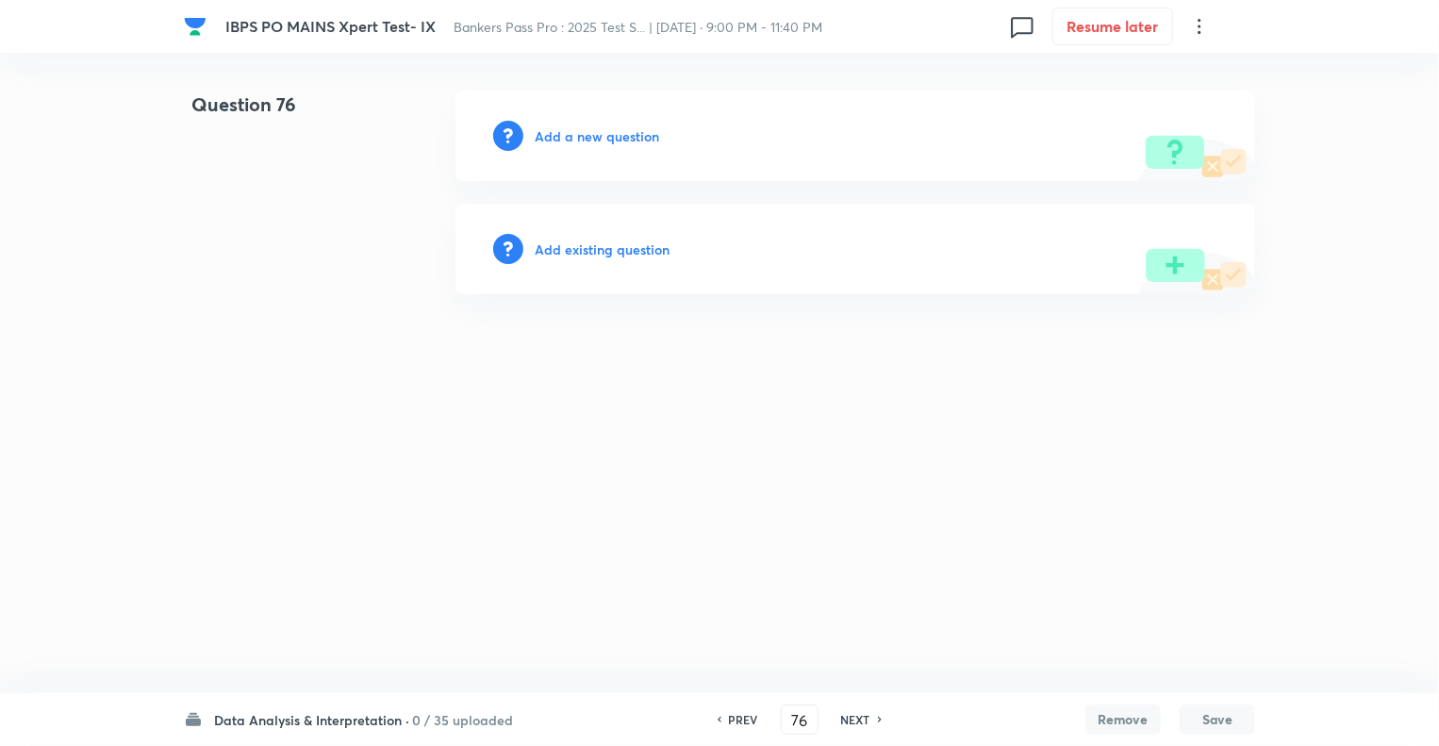
scroll to position [0, 0]
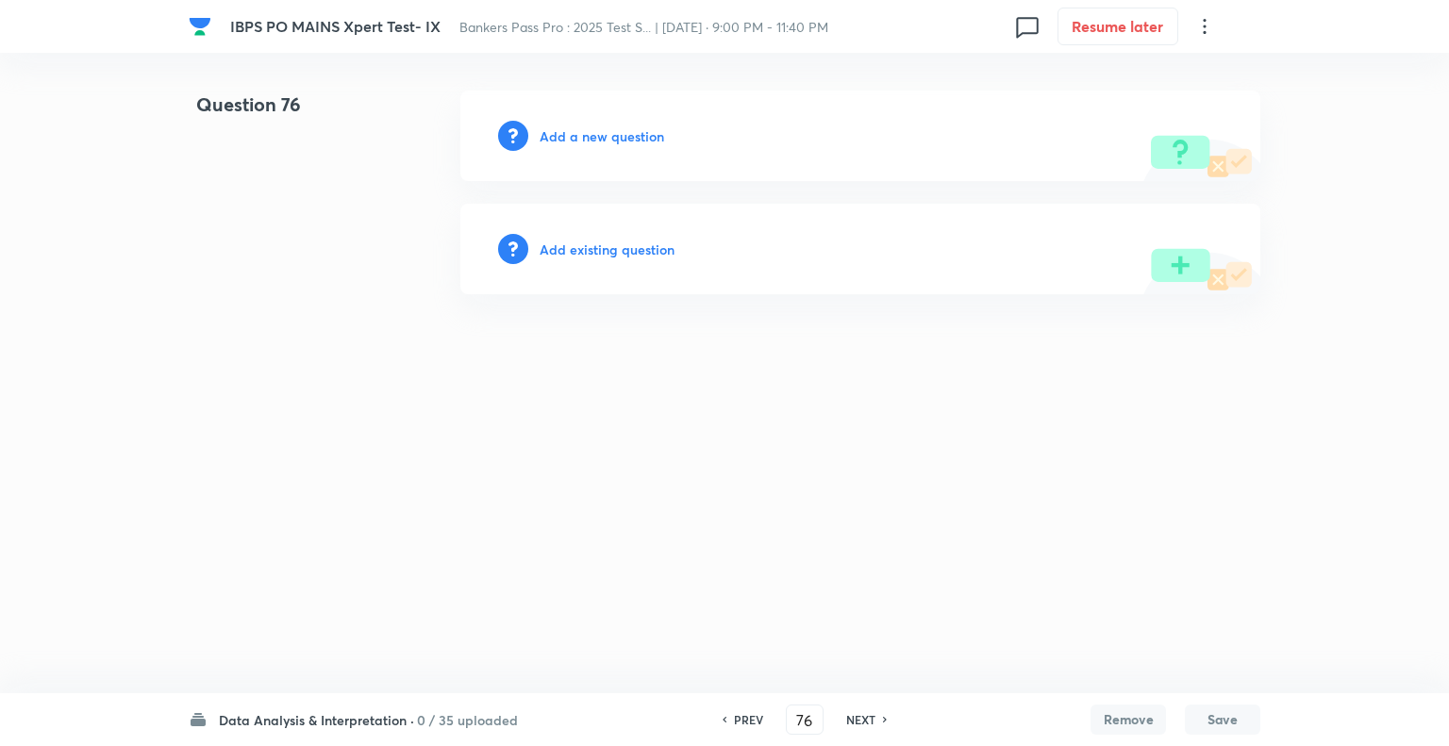
click at [734, 716] on h6 "PREV" at bounding box center [748, 719] width 29 height 17
type input "75"
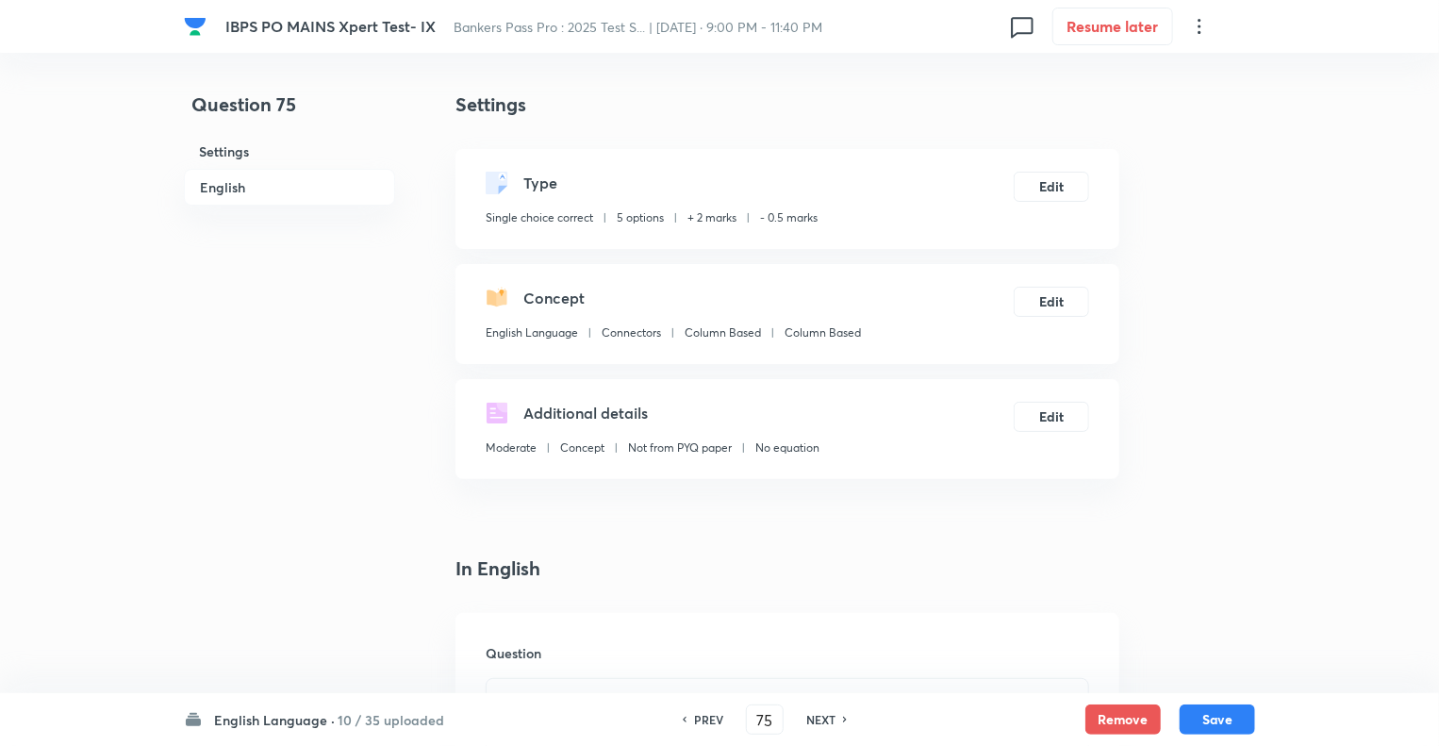
checkbox input "true"
click at [732, 716] on div "PREV 75 ​ NEXT" at bounding box center [764, 720] width 243 height 30
click at [701, 716] on h6 "PREV" at bounding box center [708, 719] width 29 height 17
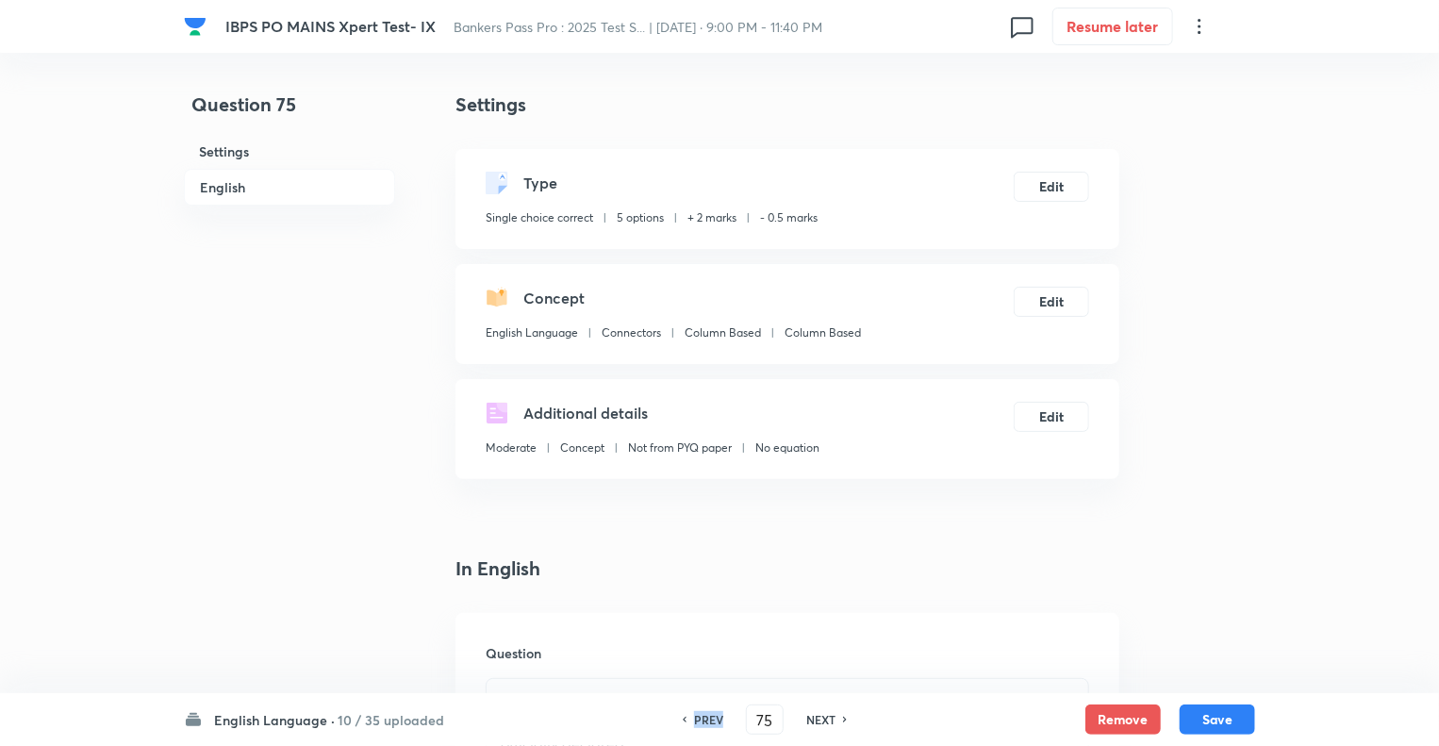
type input "74"
checkbox input "false"
click at [701, 716] on h6 "PREV" at bounding box center [708, 719] width 29 height 17
checkbox input "true"
type input "73"
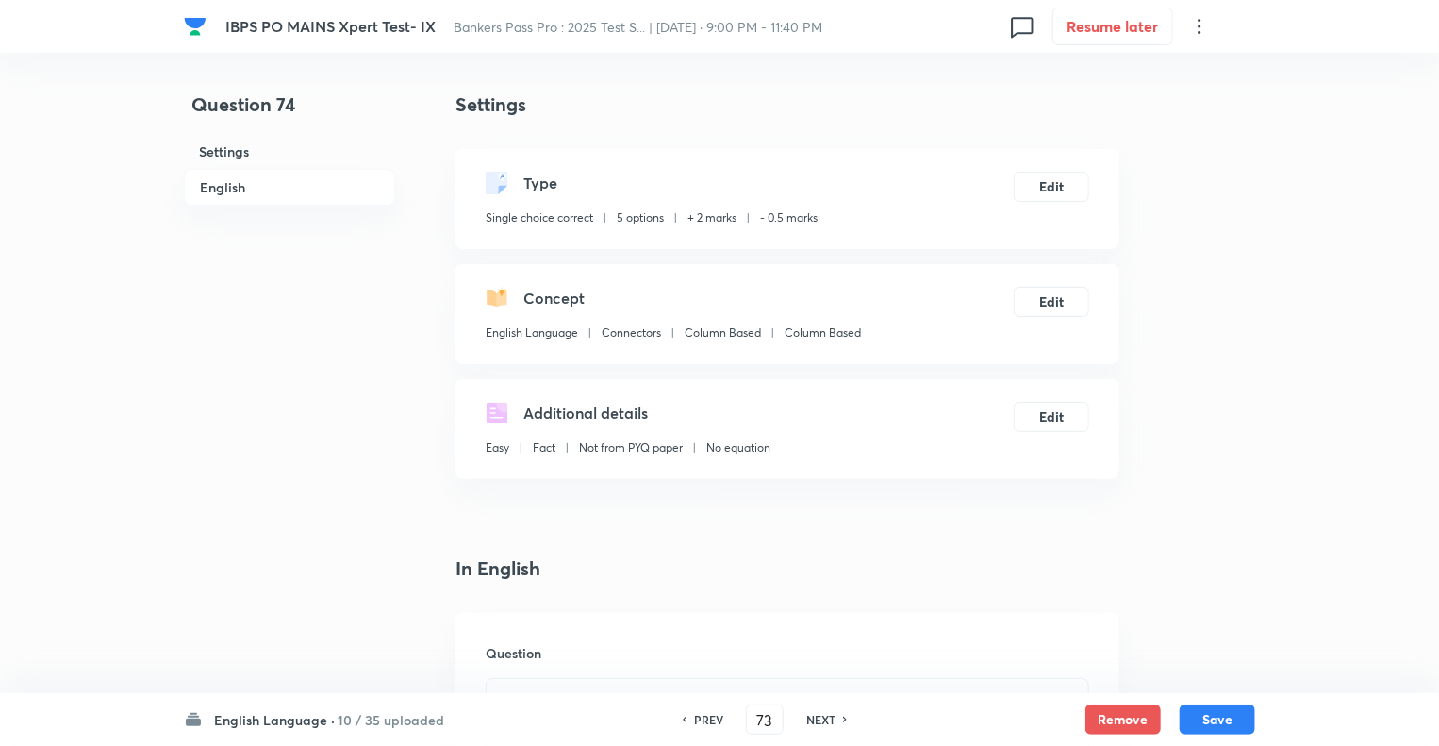
checkbox input "false"
checkbox input "true"
click at [701, 716] on h6 "PREV" at bounding box center [708, 719] width 29 height 17
type input "72"
checkbox input "false"
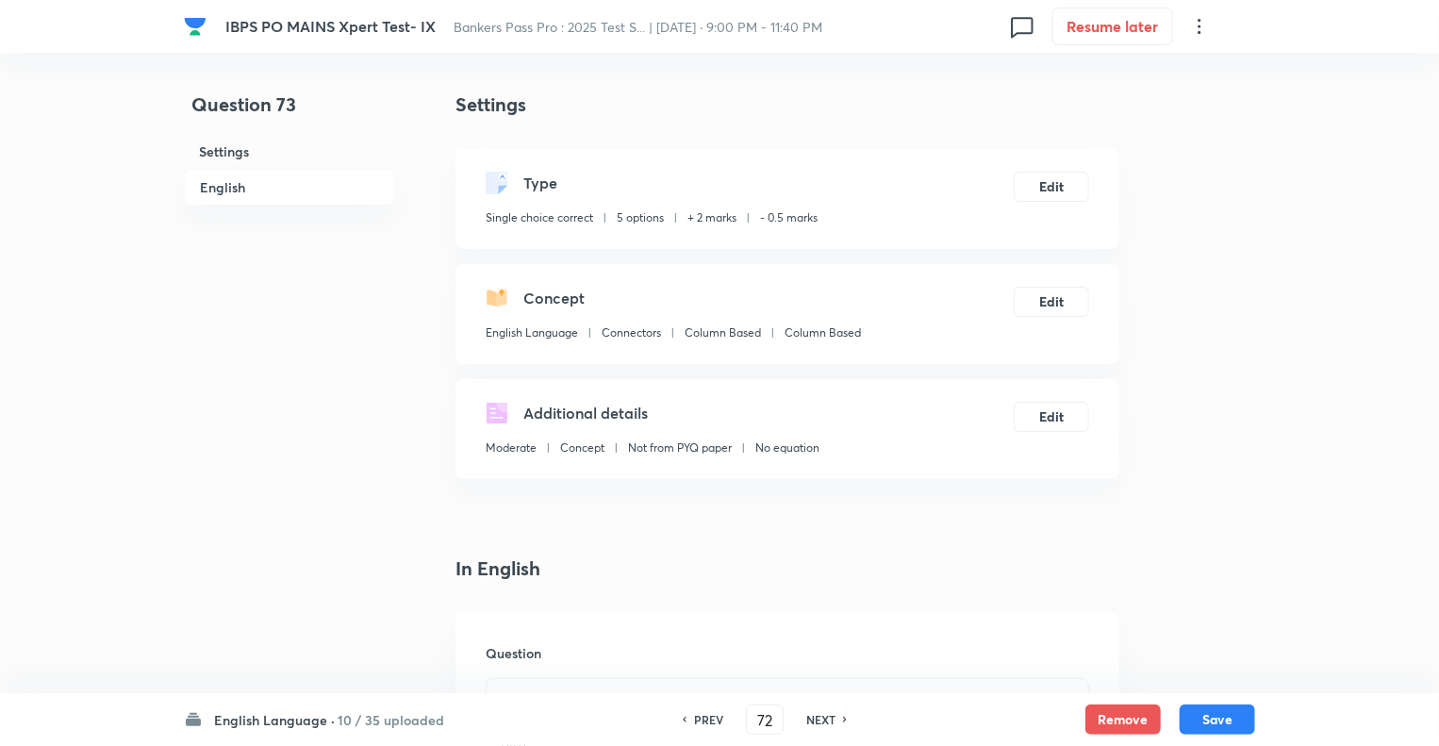
click at [701, 716] on h6 "PREV" at bounding box center [708, 719] width 29 height 17
checkbox input "true"
type input "71"
checkbox input "false"
checkbox input "true"
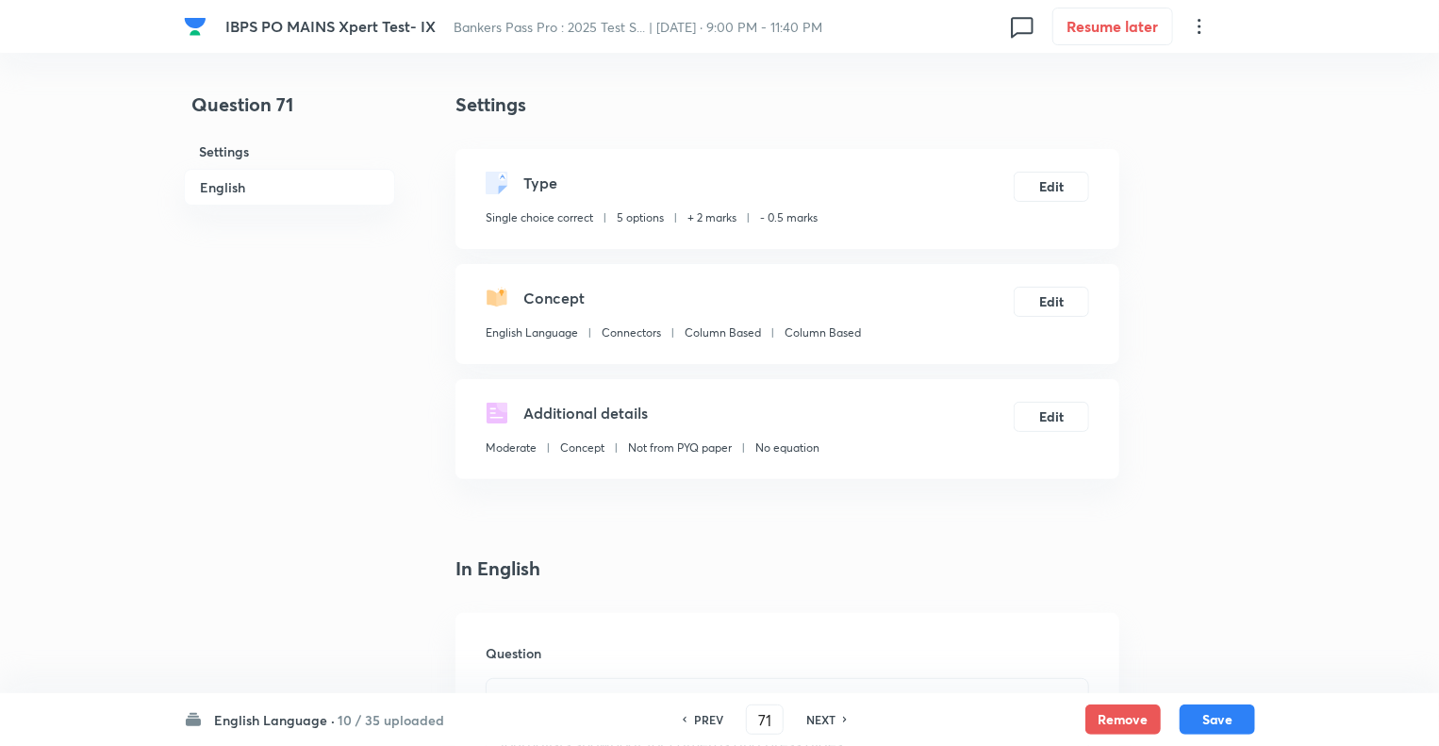
click at [701, 716] on h6 "PREV" at bounding box center [708, 719] width 29 height 17
type input "70"
checkbox input "false"
checkbox input "true"
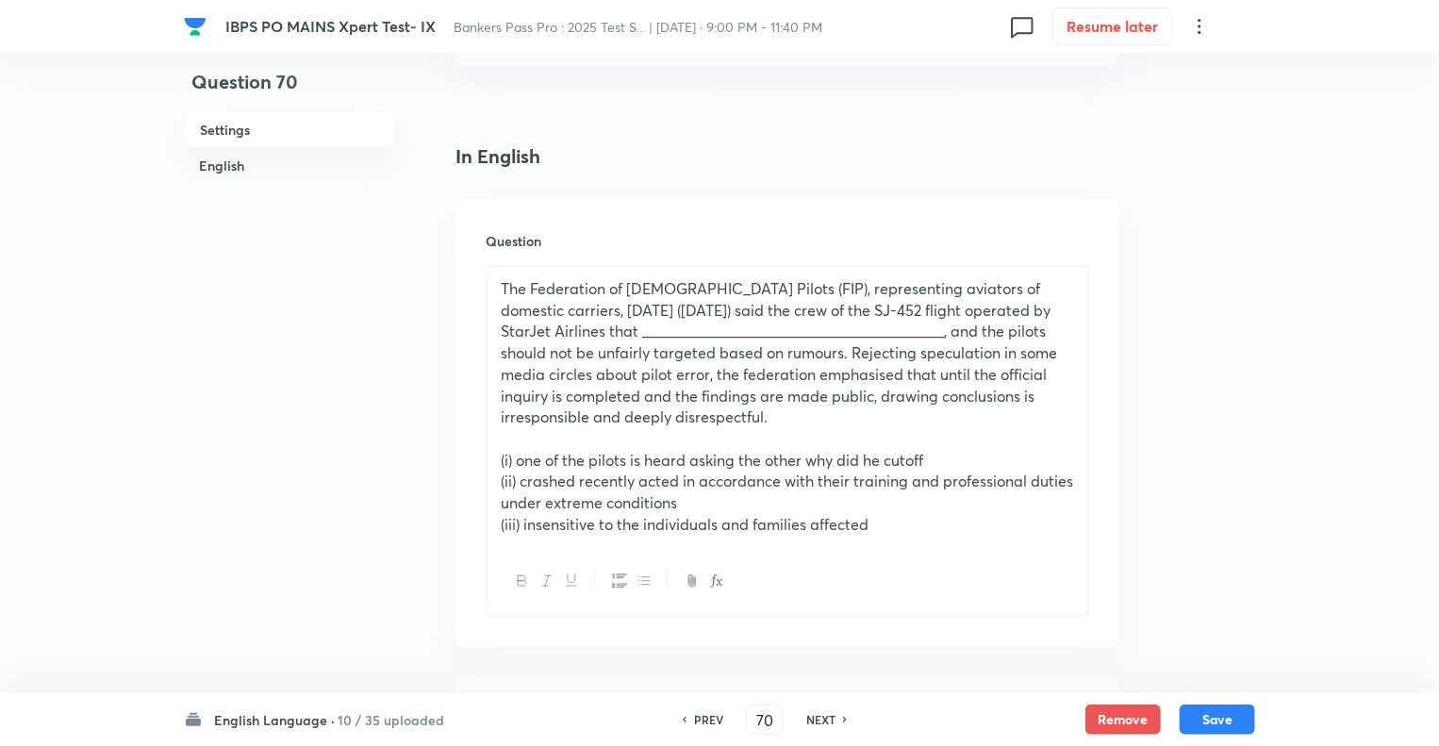
scroll to position [415, 0]
click at [701, 716] on h6 "PREV" at bounding box center [708, 719] width 29 height 17
type input "69"
checkbox input "false"
checkbox input "true"
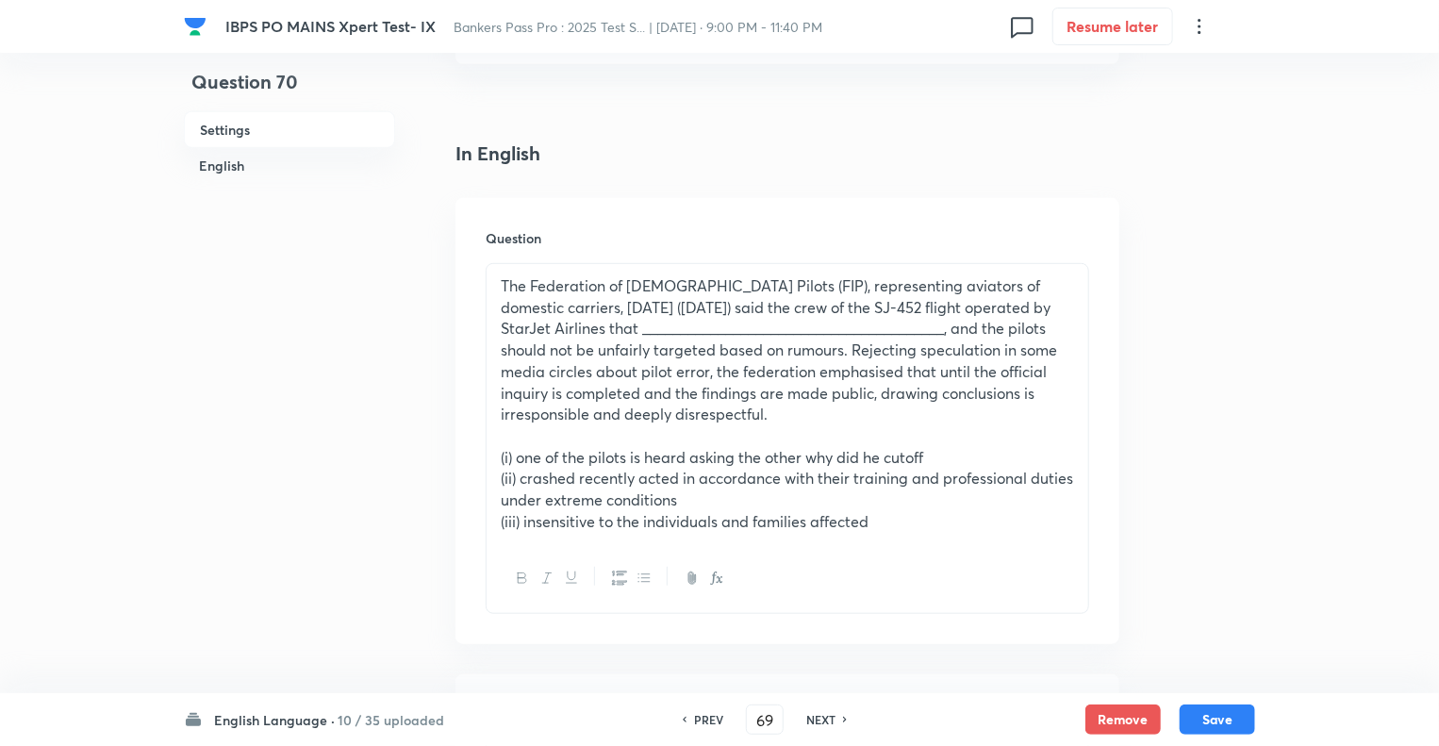
click at [701, 716] on h6 "PREV" at bounding box center [708, 719] width 29 height 17
type input "68"
checkbox input "false"
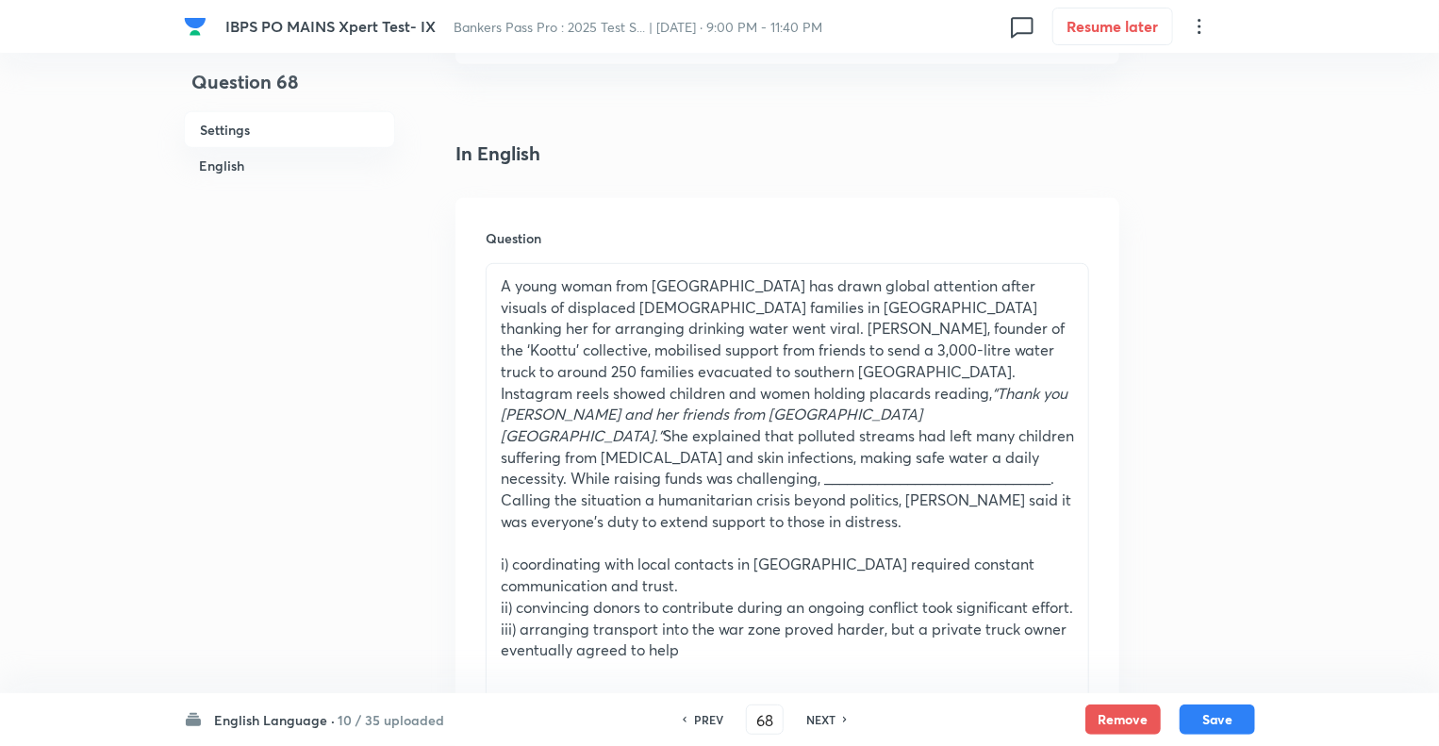
checkbox input "true"
click at [701, 716] on h6 "PREV" at bounding box center [708, 719] width 29 height 17
type input "67"
checkbox input "true"
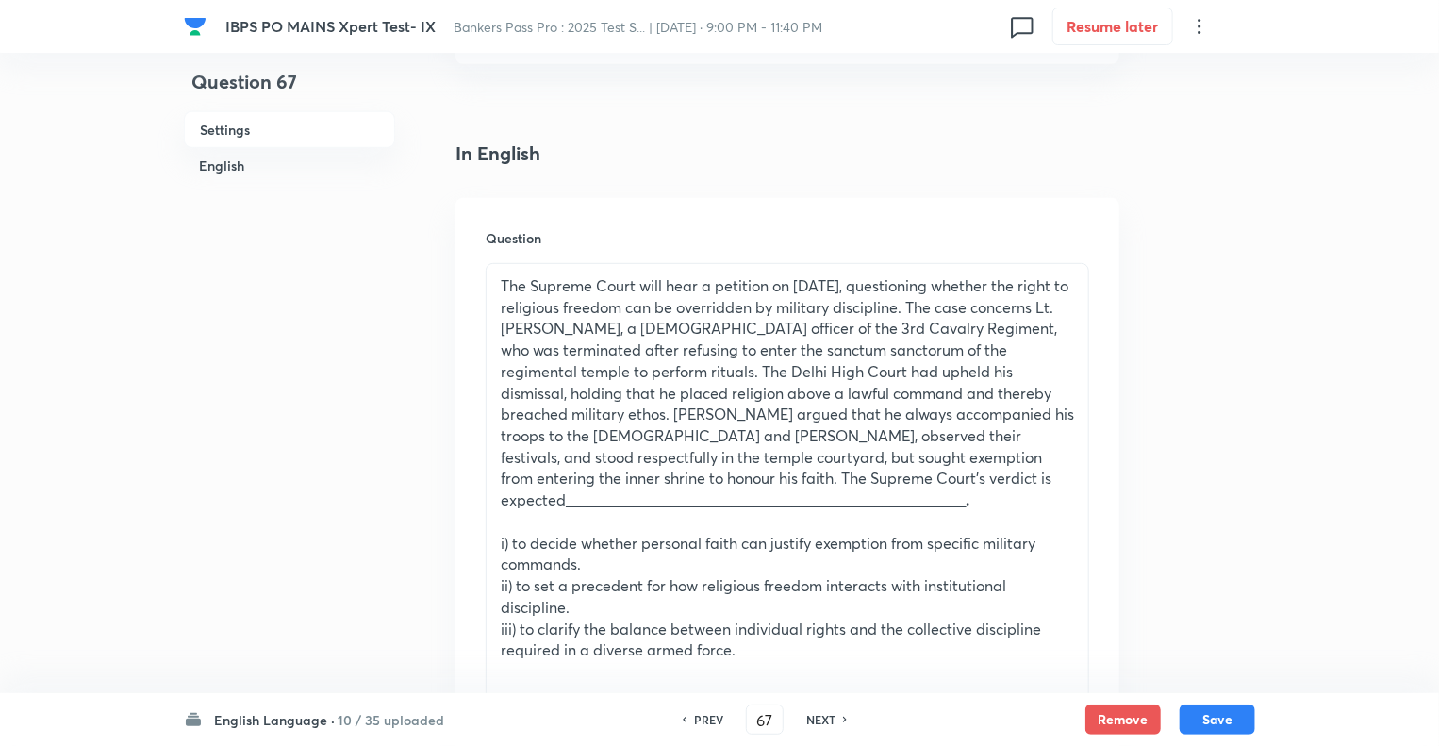
click at [701, 716] on h6 "PREV" at bounding box center [708, 719] width 29 height 17
type input "66"
checkbox input "false"
checkbox input "true"
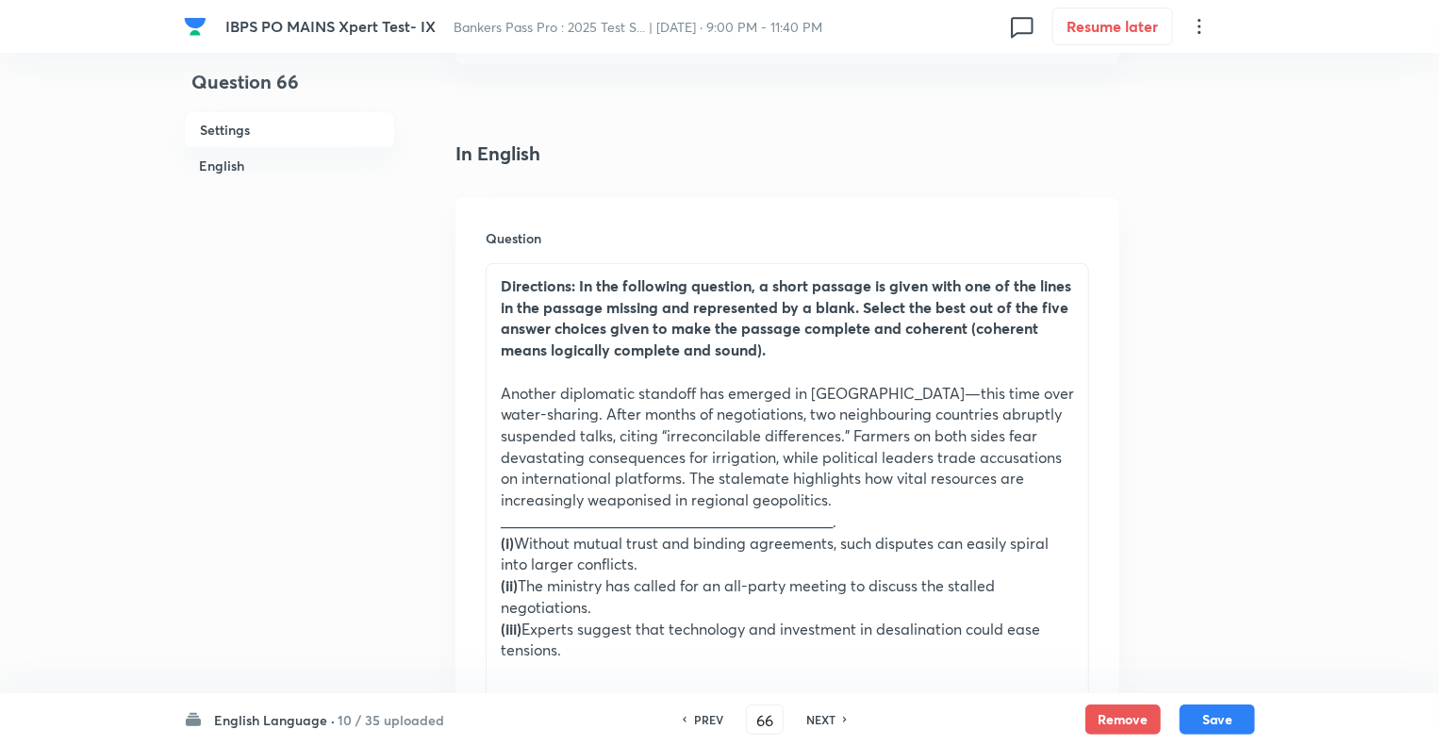
click at [822, 717] on h6 "NEXT" at bounding box center [820, 719] width 29 height 17
type input "67"
checkbox input "false"
checkbox input "true"
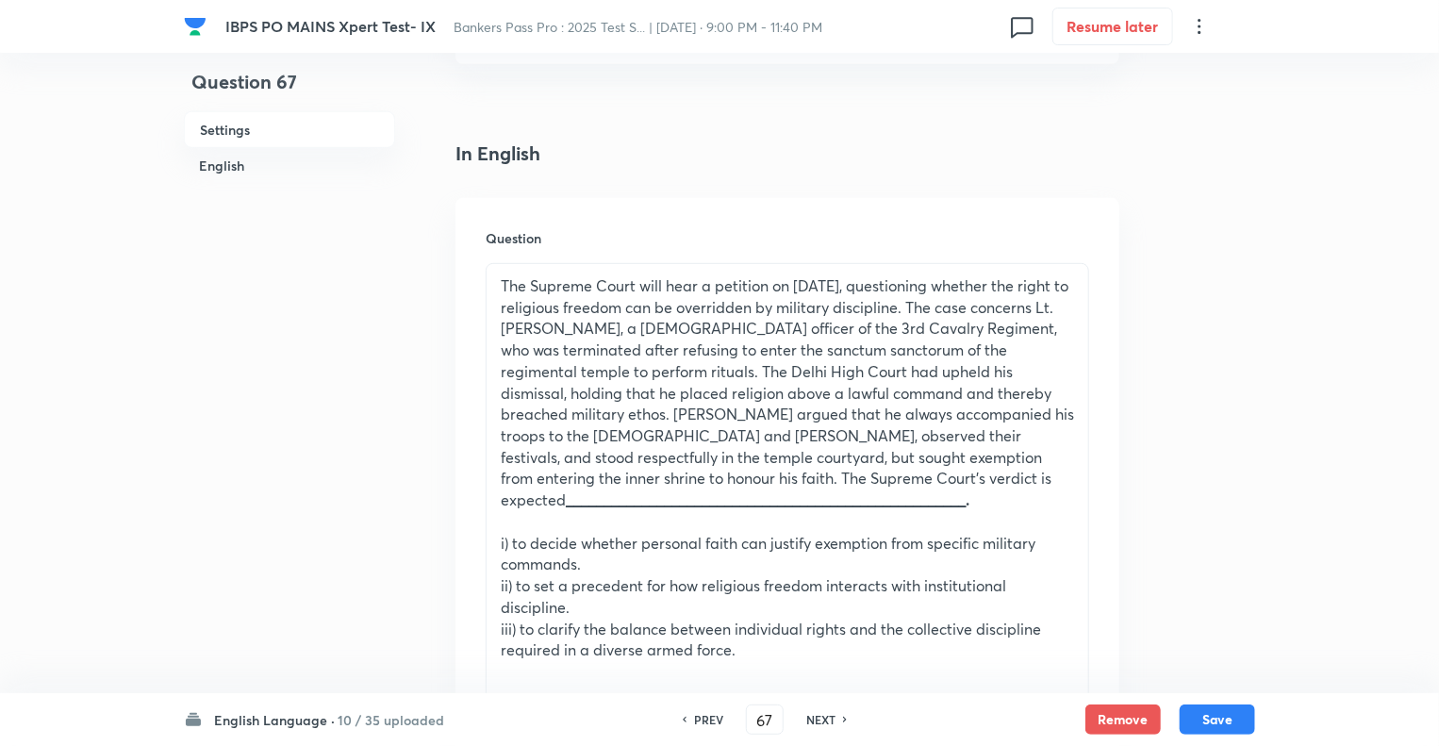
click at [822, 717] on h6 "NEXT" at bounding box center [820, 719] width 29 height 17
type input "68"
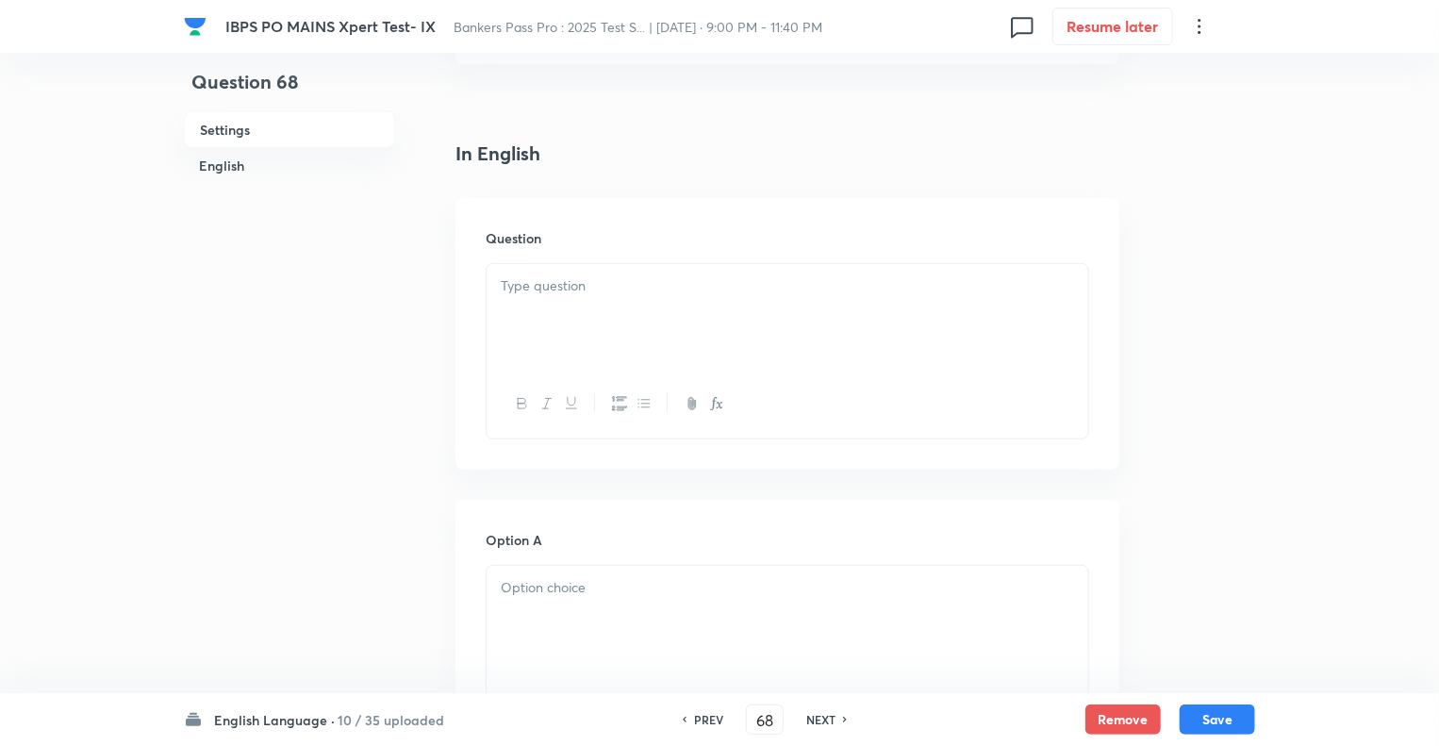
checkbox input "true"
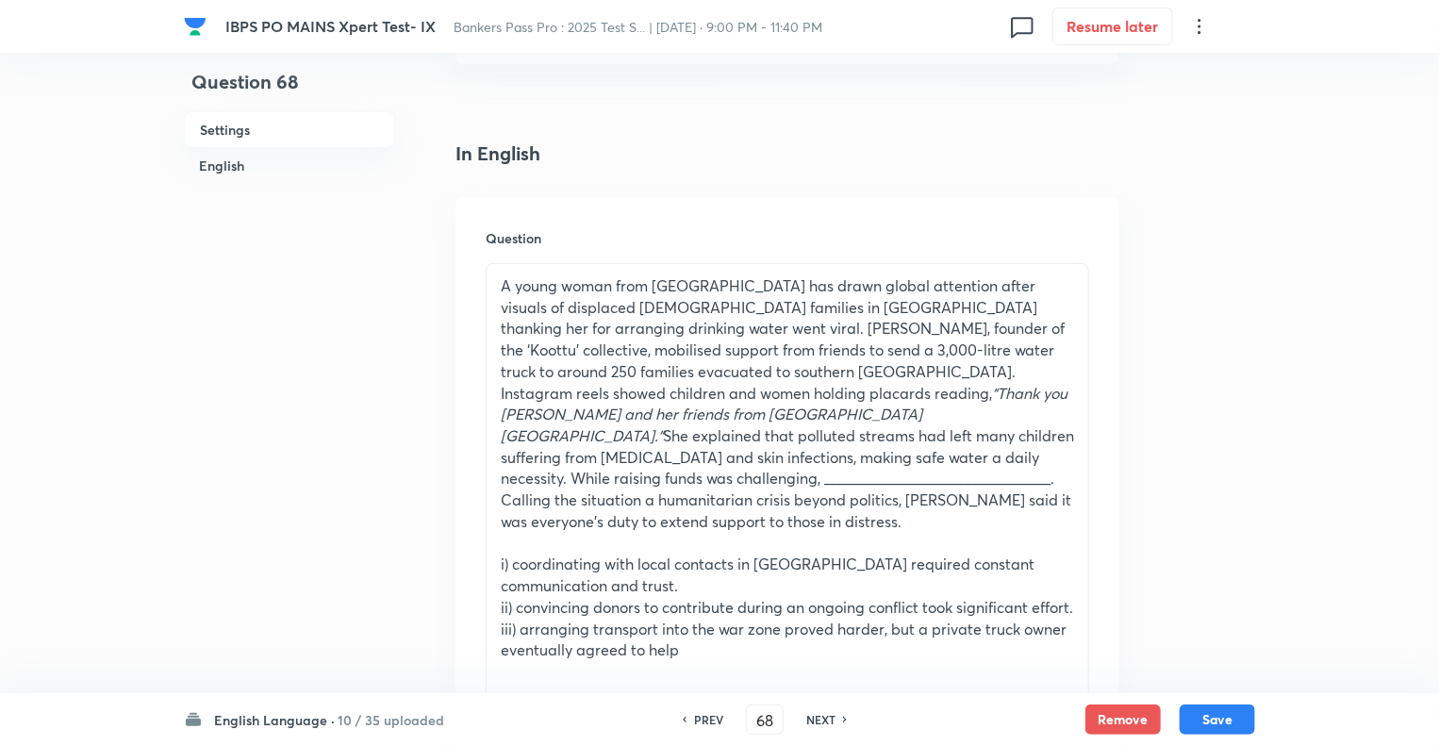
click at [822, 717] on h6 "NEXT" at bounding box center [820, 719] width 29 height 17
type input "69"
checkbox input "false"
checkbox input "true"
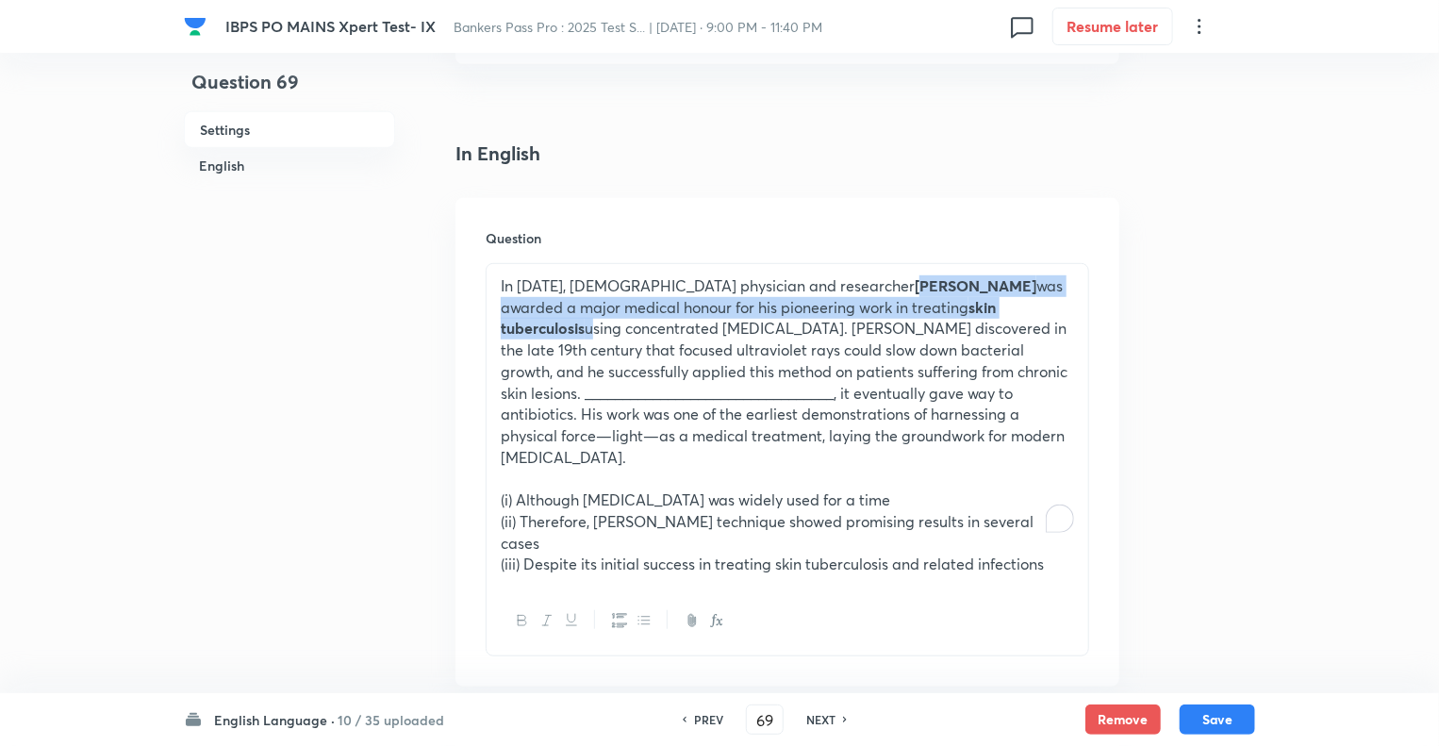
drag, startPoint x: 971, startPoint y: 307, endPoint x: 777, endPoint y: 278, distance: 195.4
click at [777, 278] on p "In [DATE], [DEMOGRAPHIC_DATA] physician and researcher [PERSON_NAME] was awarde…" at bounding box center [787, 371] width 573 height 192
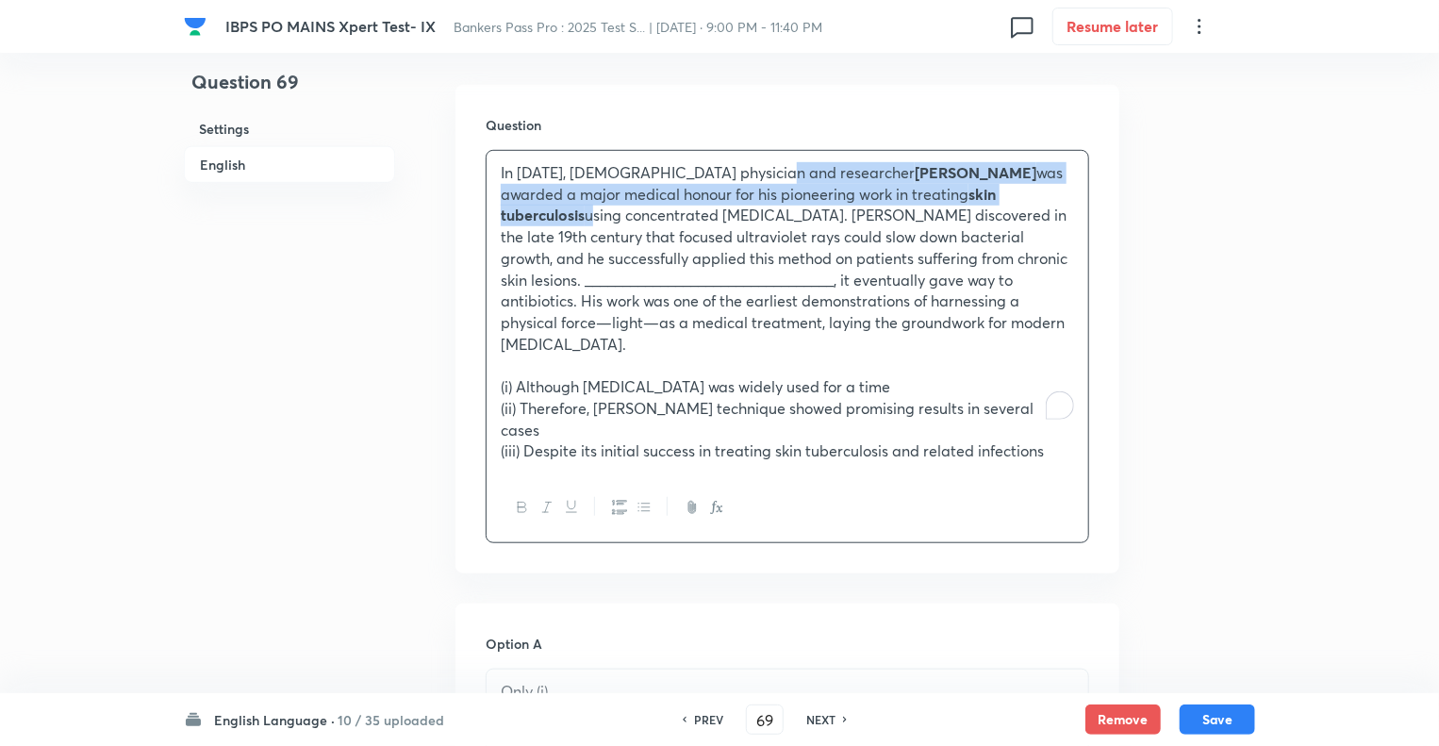
scroll to position [543, 0]
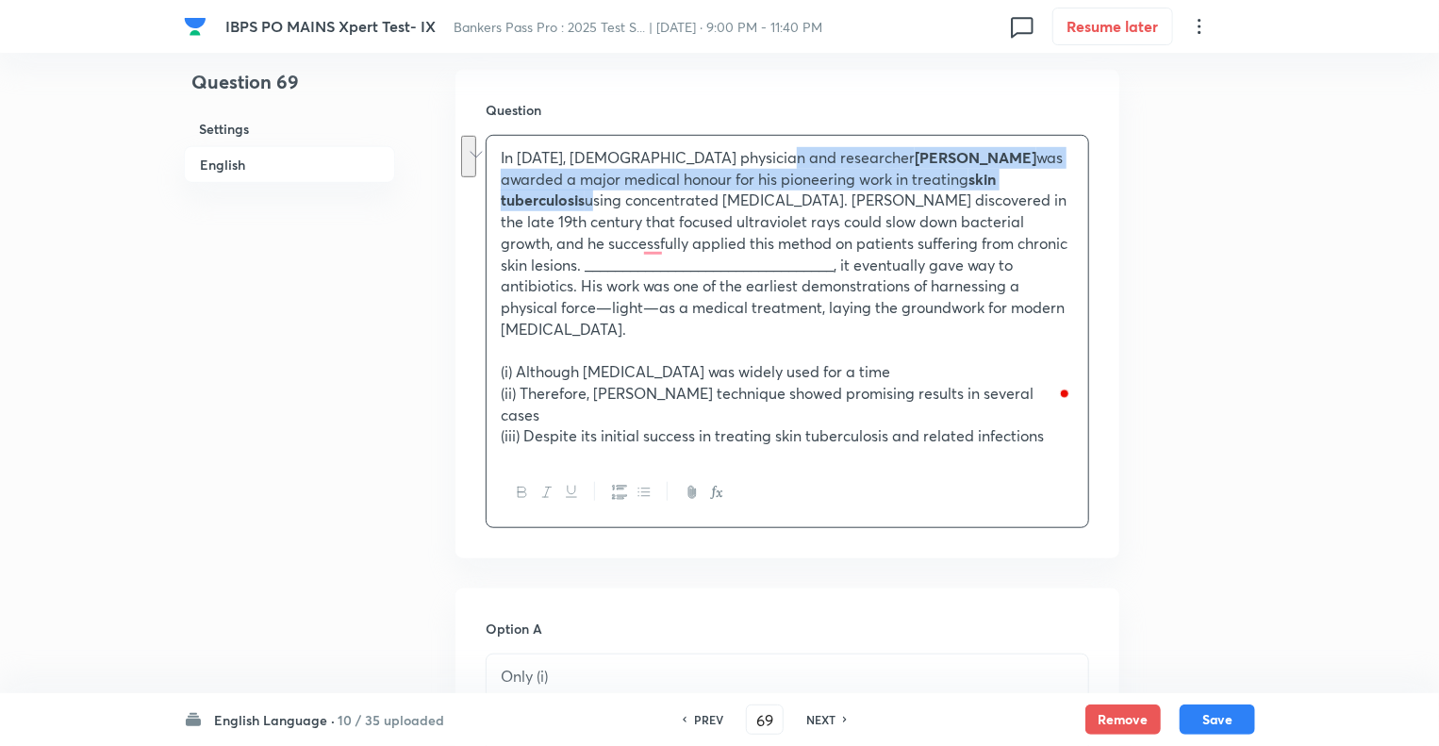
click at [525, 485] on icon "button" at bounding box center [522, 492] width 15 height 15
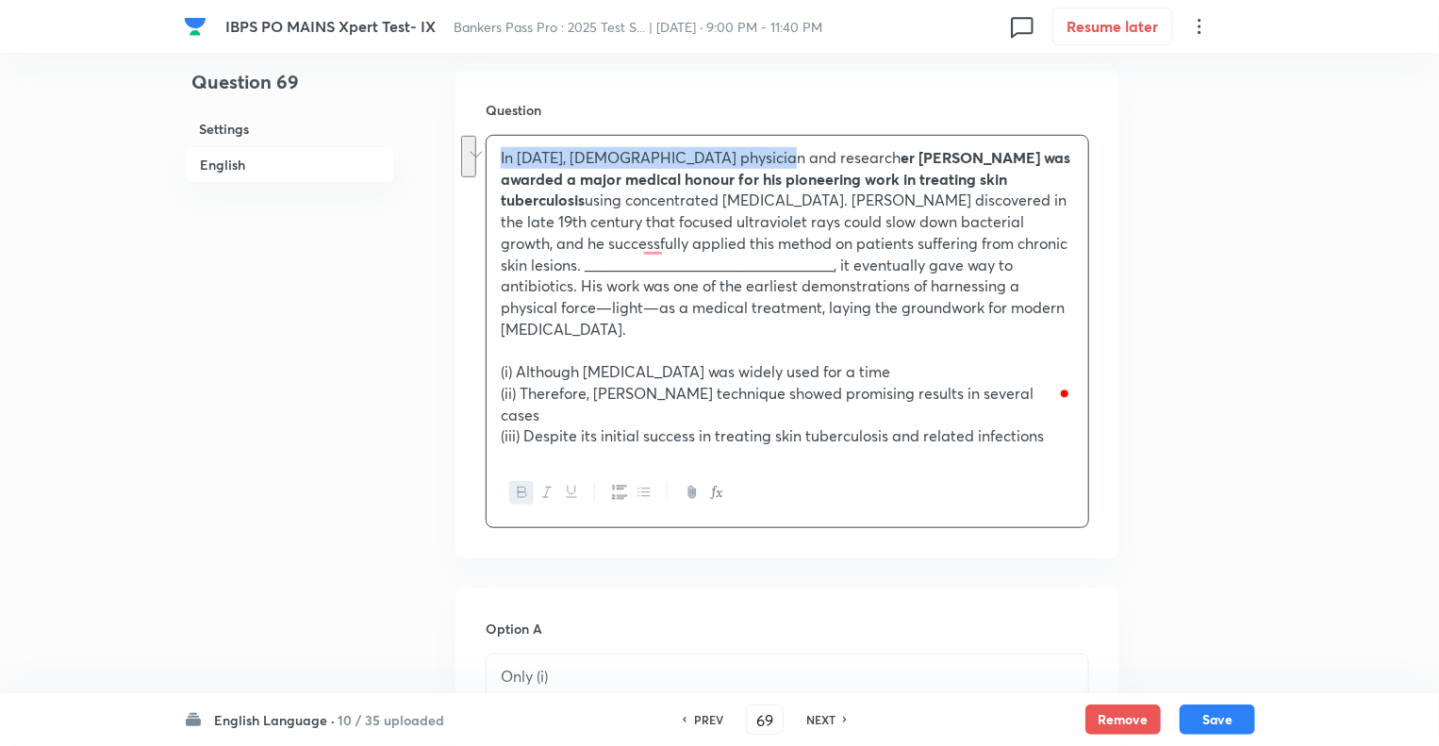
click at [525, 485] on icon "button" at bounding box center [522, 492] width 15 height 15
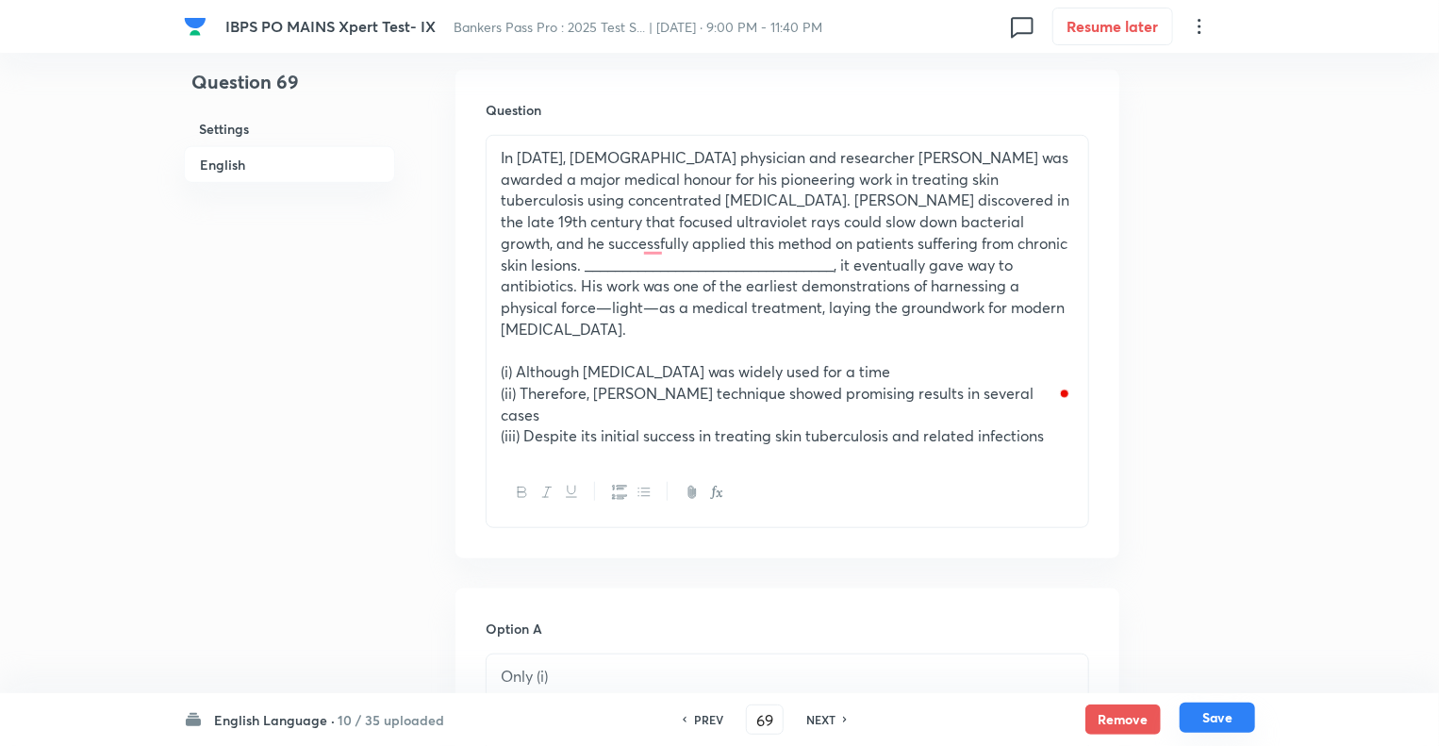
click at [1222, 721] on button "Save" at bounding box center [1217, 718] width 75 height 30
type input "70"
checkbox input "false"
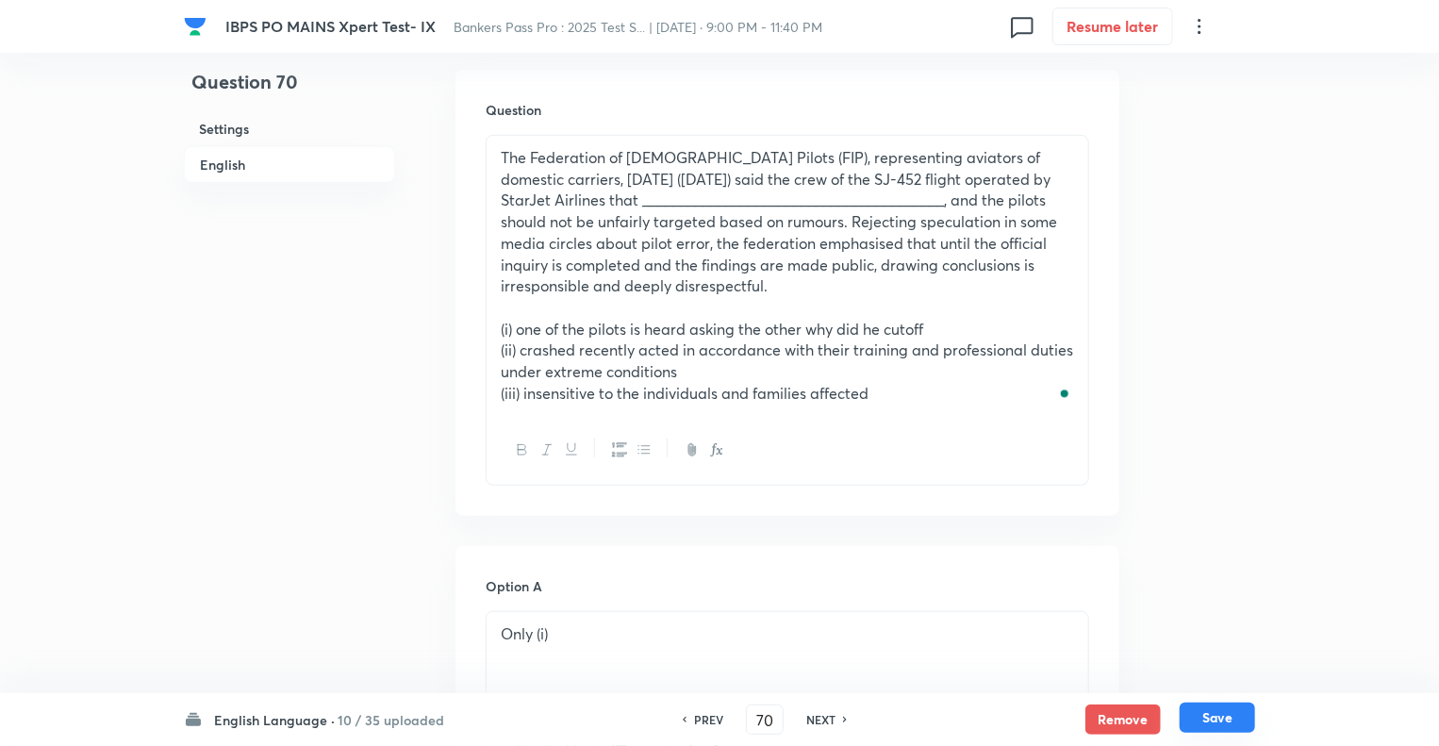
checkbox input "true"
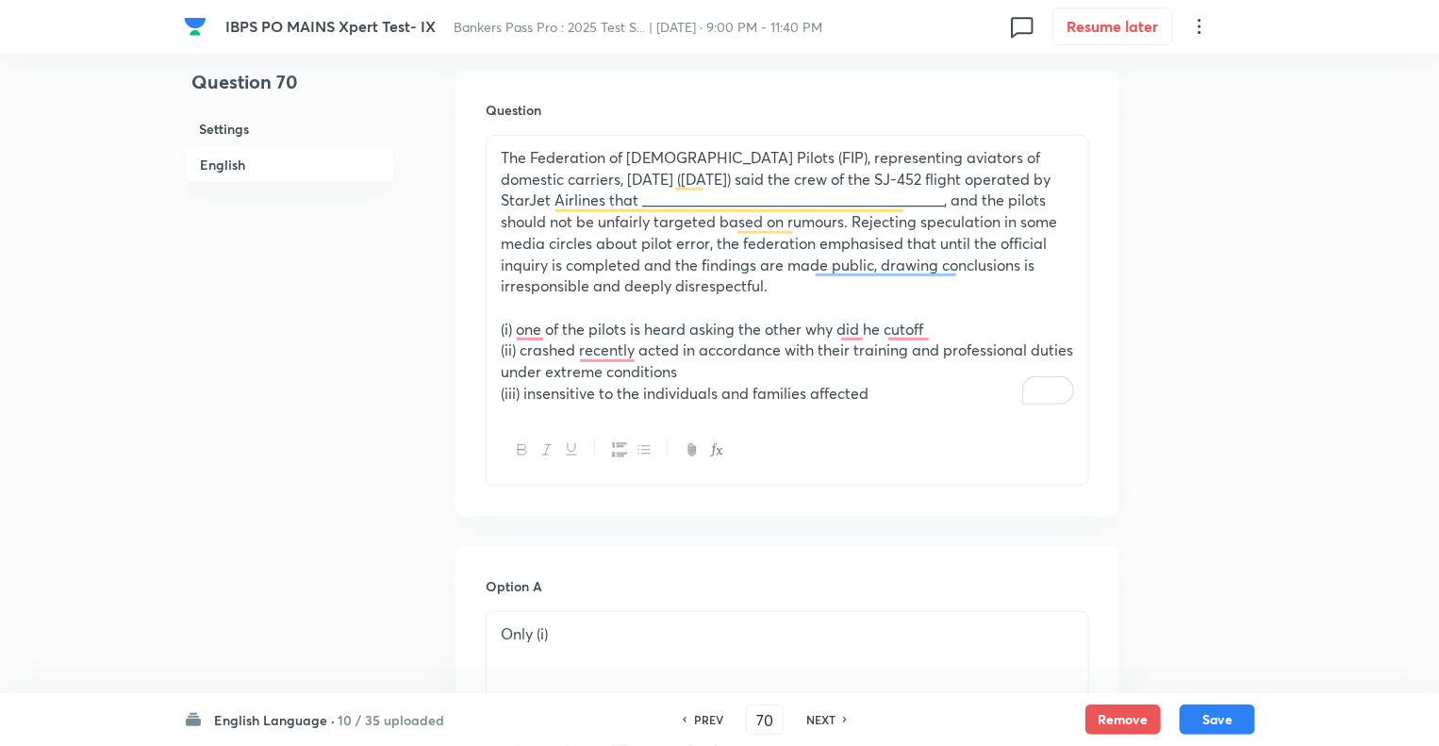
click at [694, 723] on h6 "PREV" at bounding box center [708, 719] width 29 height 17
type input "69"
checkbox input "false"
checkbox input "true"
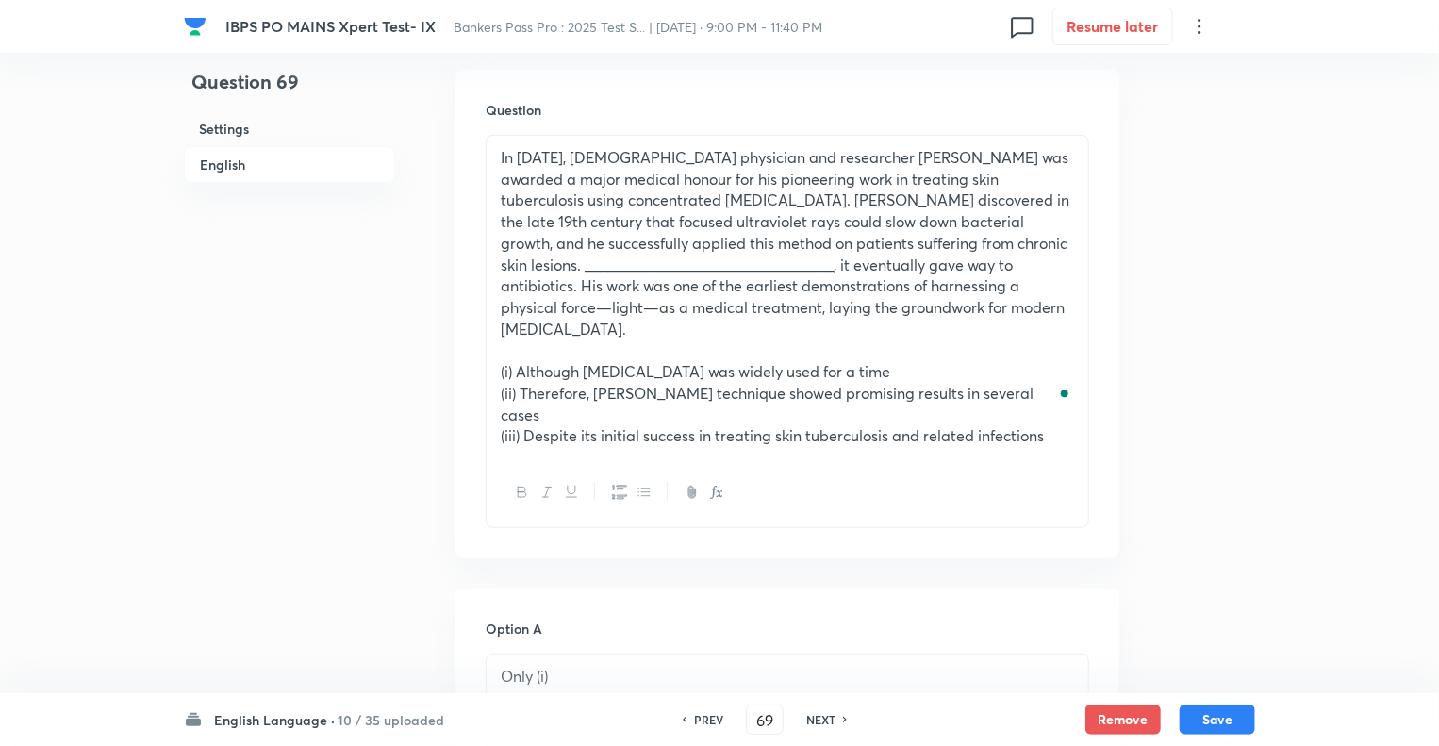
click at [694, 723] on h6 "PREV" at bounding box center [708, 719] width 29 height 17
type input "68"
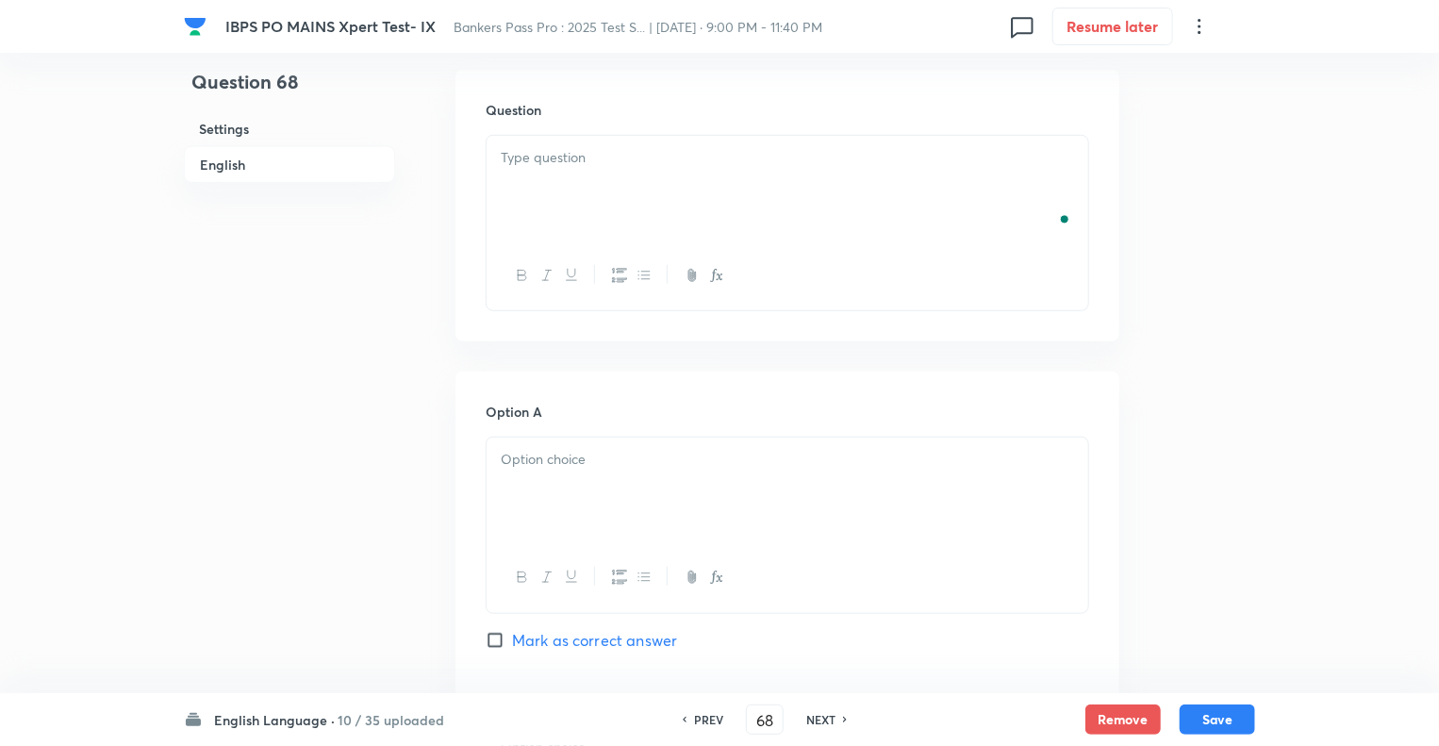
checkbox input "false"
checkbox input "true"
click at [694, 723] on h6 "PREV" at bounding box center [708, 719] width 29 height 17
type input "67"
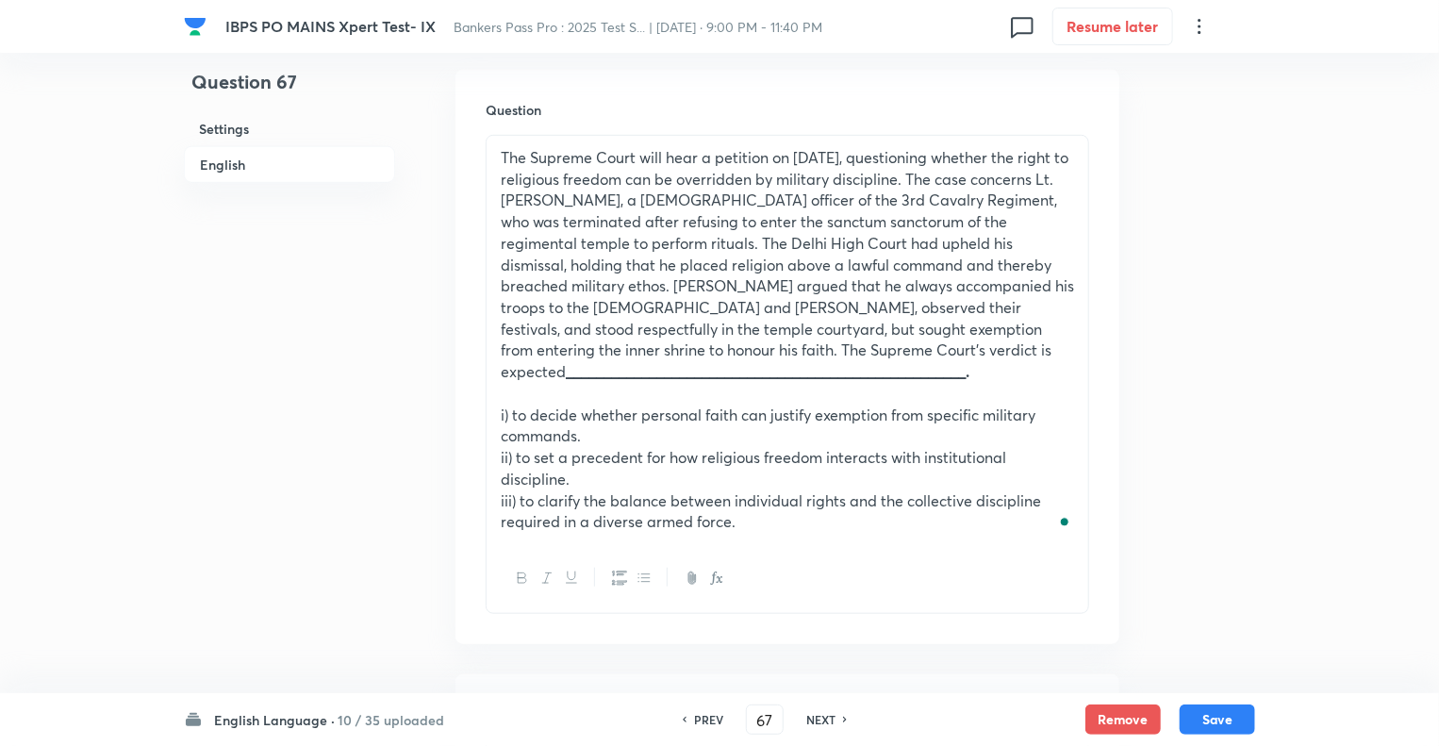
click at [694, 723] on h6 "PREV" at bounding box center [708, 719] width 29 height 17
checkbox input "true"
click at [694, 723] on h6 "PREV" at bounding box center [708, 719] width 29 height 17
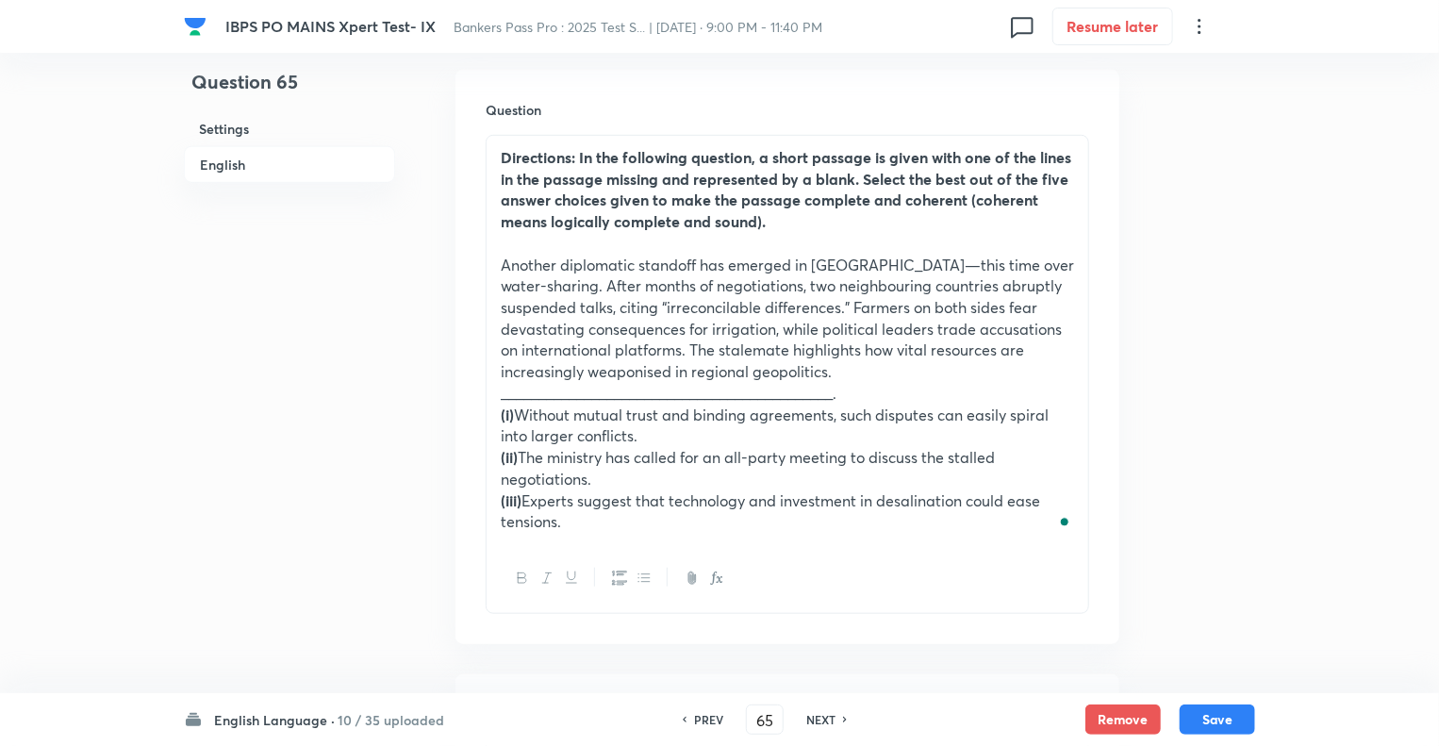
click at [690, 723] on div "PREV" at bounding box center [706, 719] width 50 height 17
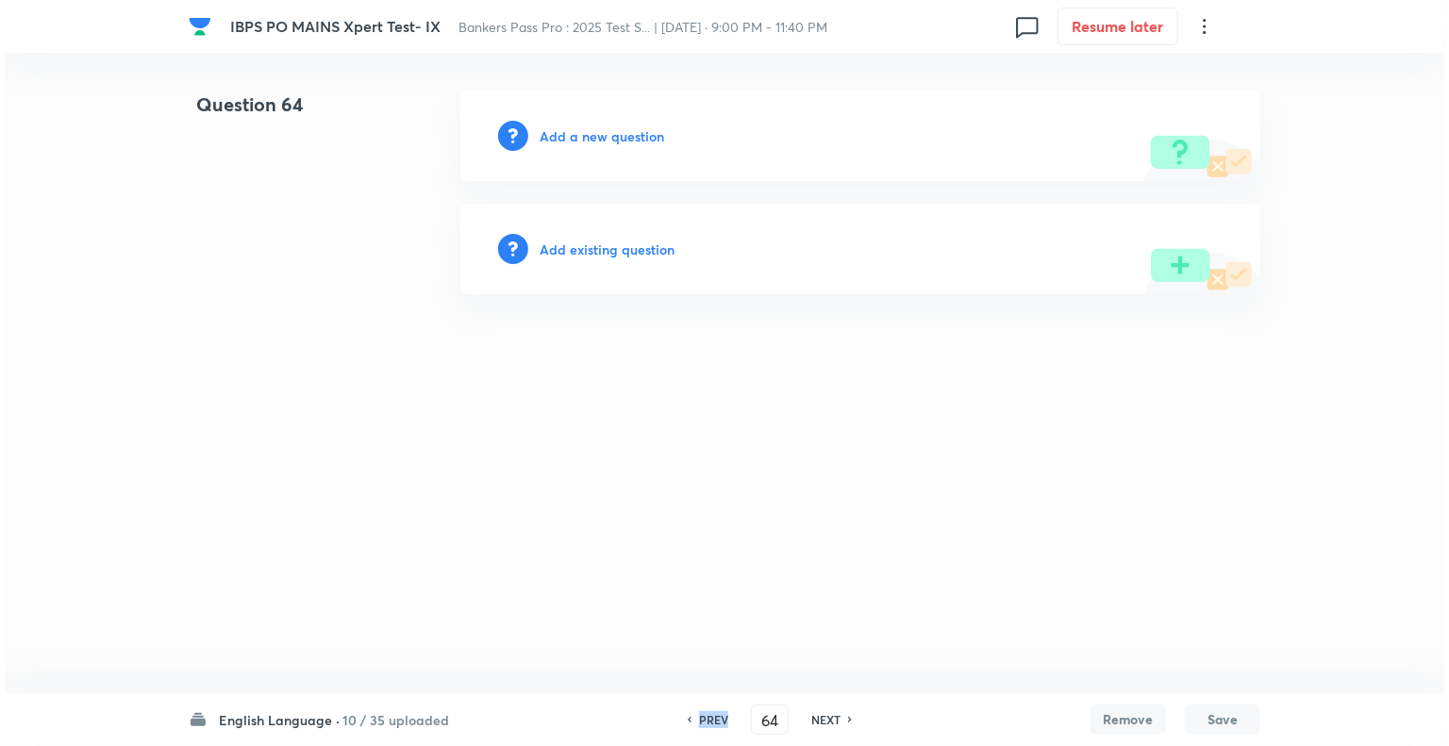
scroll to position [0, 0]
click at [690, 723] on div "PREV" at bounding box center [711, 719] width 50 height 17
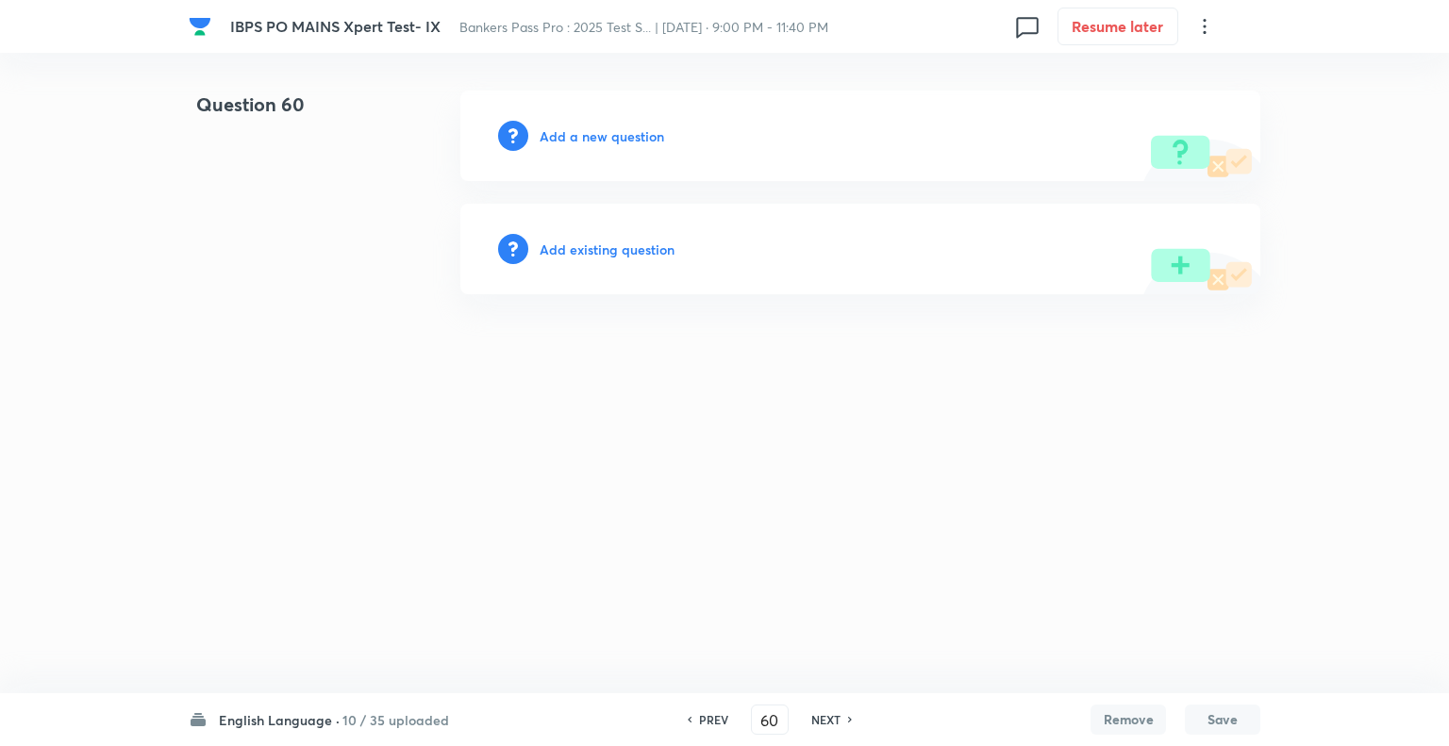
click at [820, 720] on h6 "NEXT" at bounding box center [825, 719] width 29 height 17
type input "61"
click at [812, 714] on h6 "NEXT" at bounding box center [825, 719] width 29 height 17
type input "63"
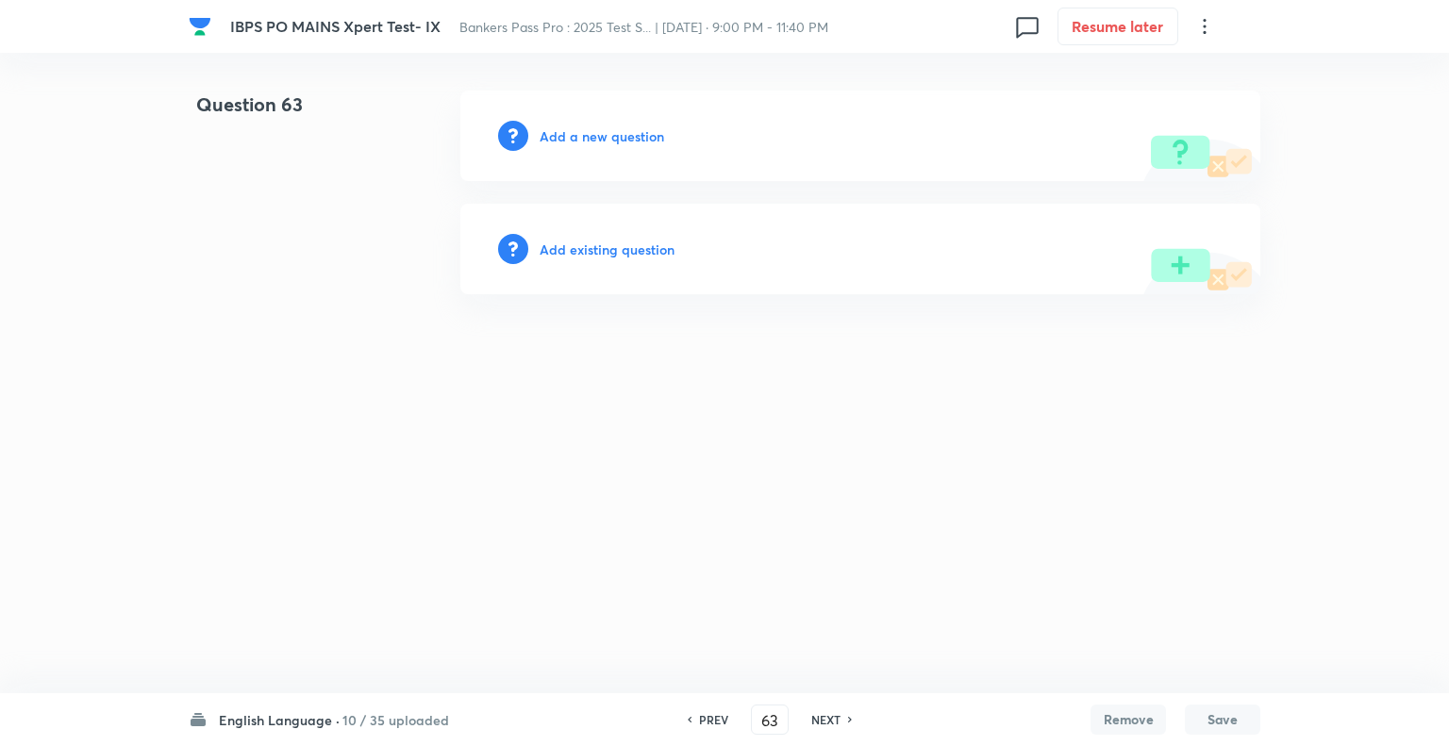
click at [562, 134] on h6 "Add a new question" at bounding box center [601, 136] width 124 height 20
click at [562, 134] on h6 "Choose a question type" at bounding box center [611, 136] width 145 height 20
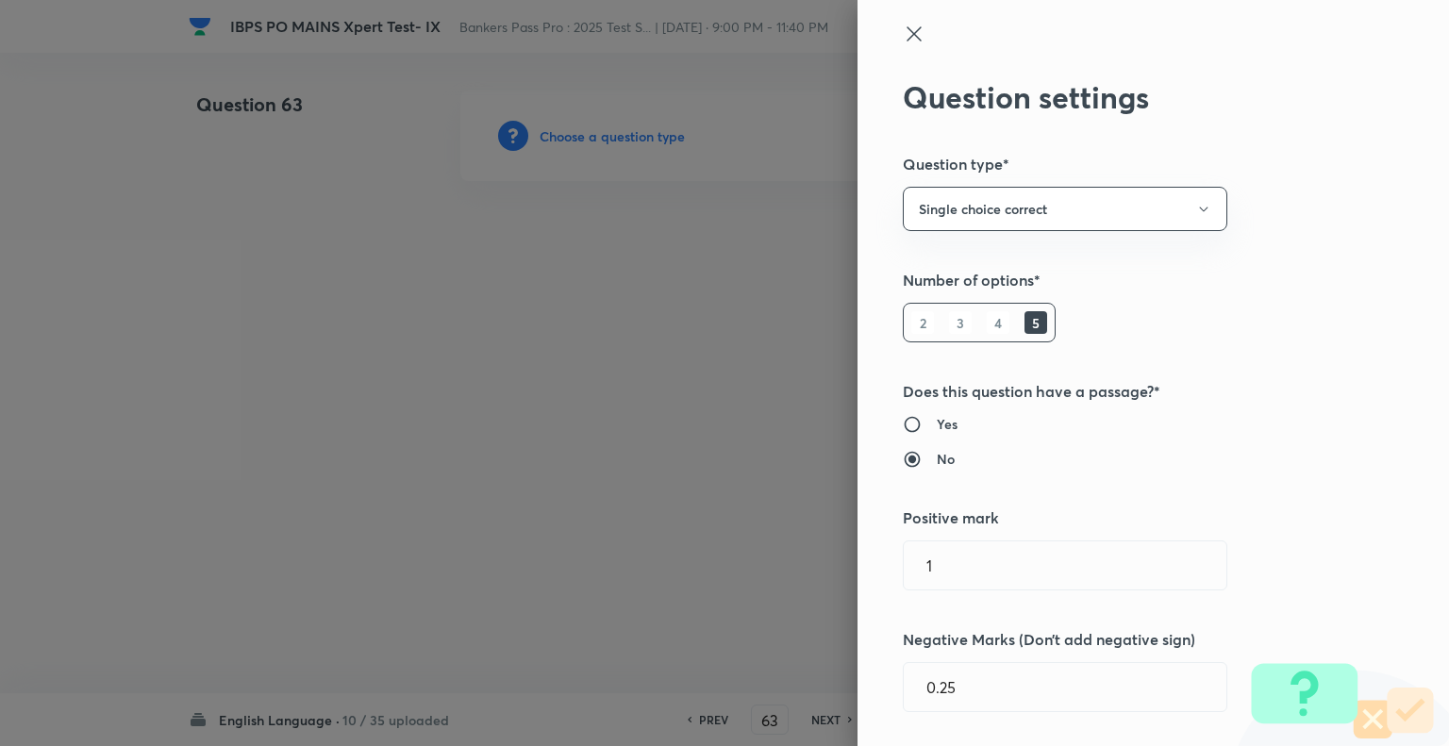
click at [562, 134] on div at bounding box center [724, 373] width 1449 height 746
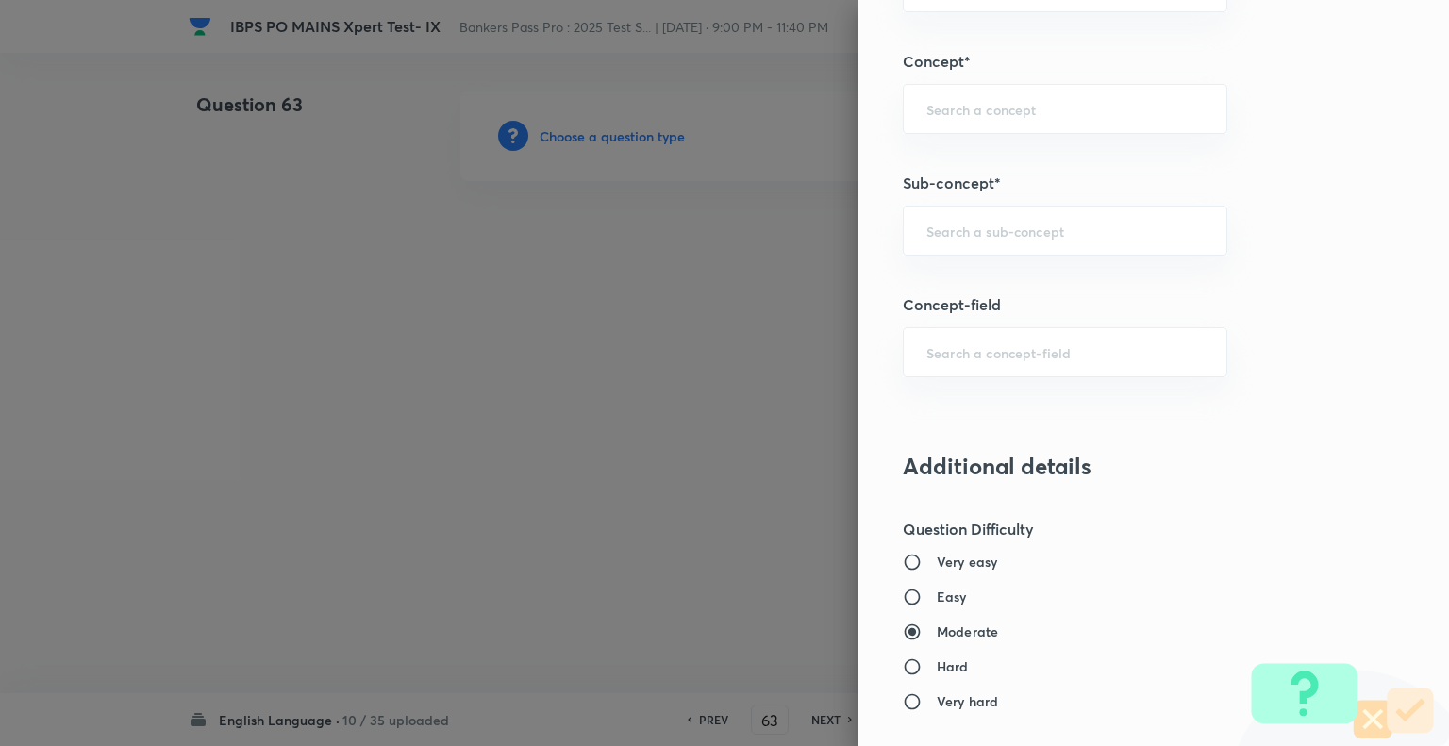
scroll to position [1005, 0]
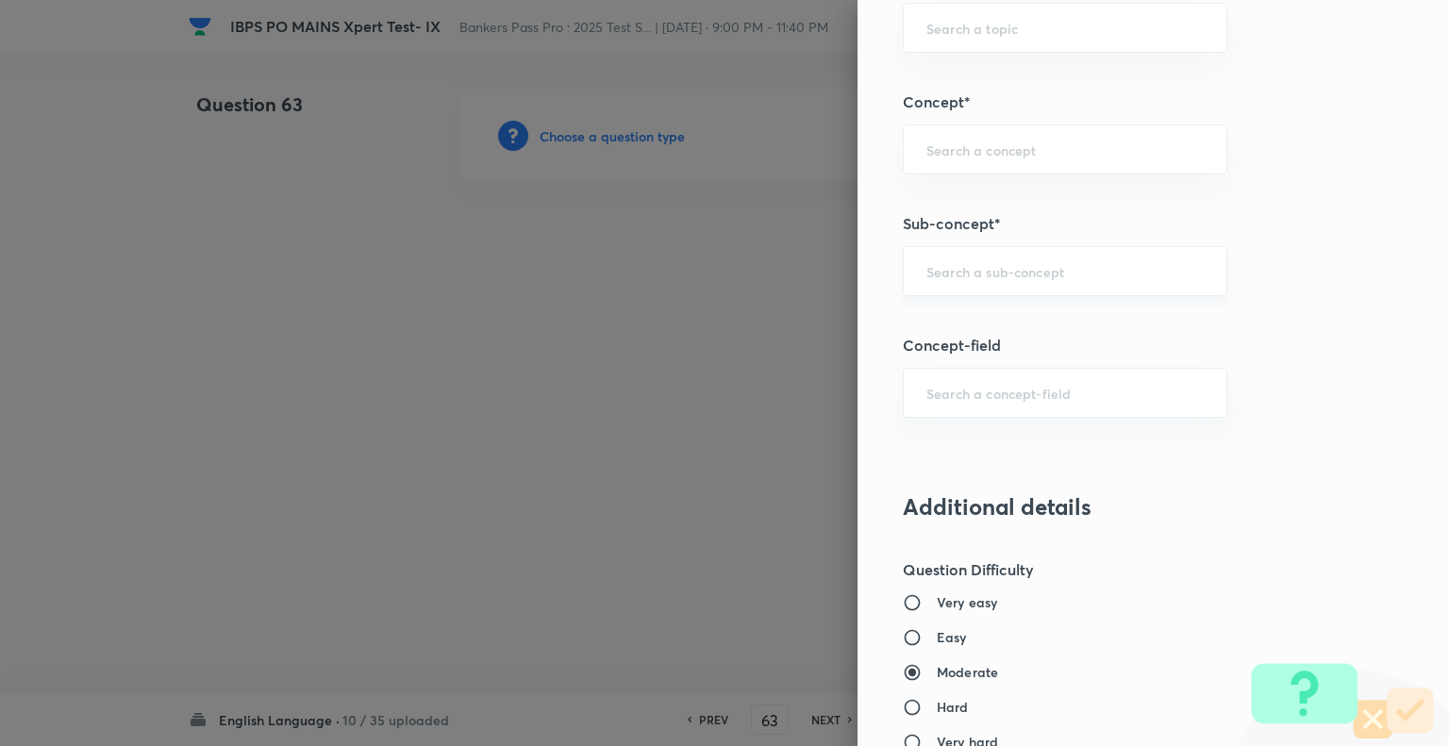
click at [1020, 267] on input "text" at bounding box center [1064, 271] width 277 height 18
click at [979, 313] on li "Double Fillers" at bounding box center [1050, 322] width 323 height 34
type input "Double Fillers"
type input "English Language"
type input "Reading Comprehension"
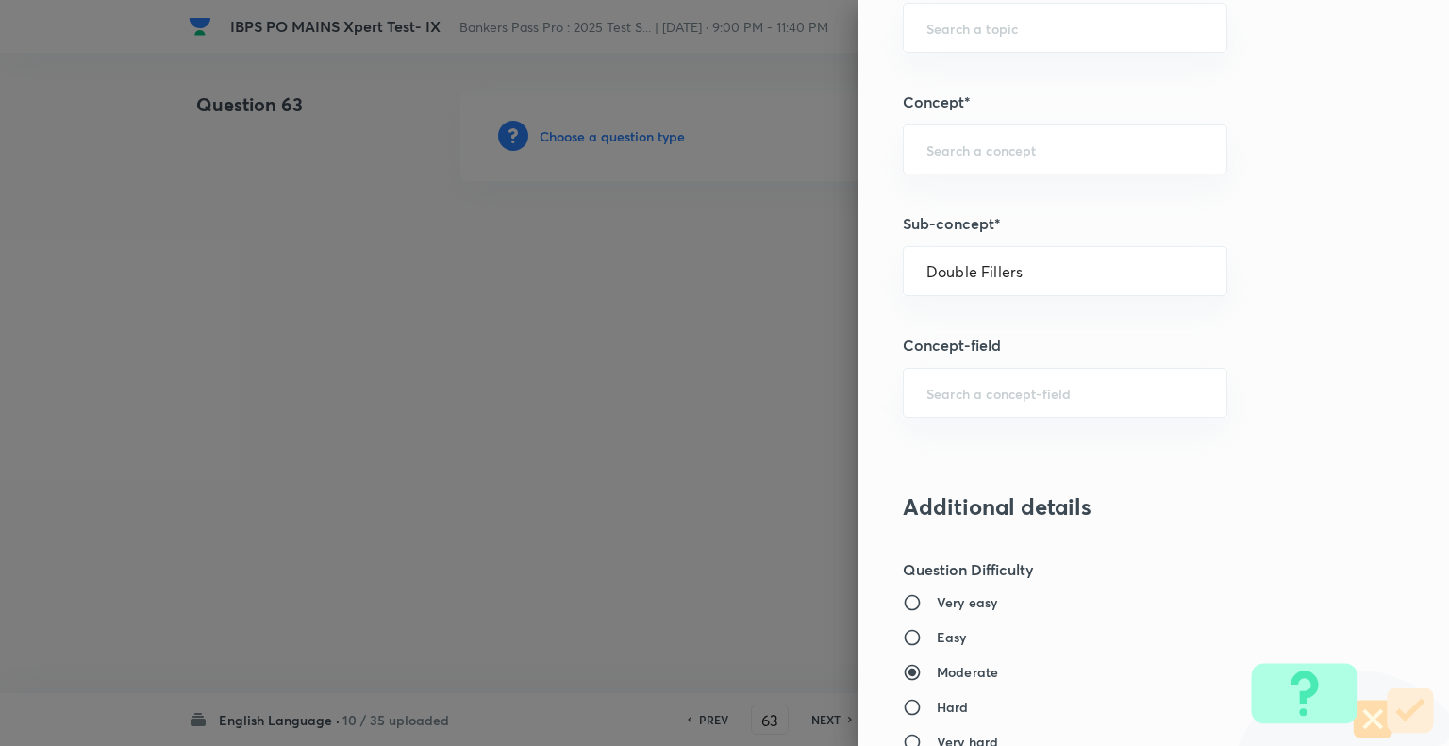
type input "Fillers"
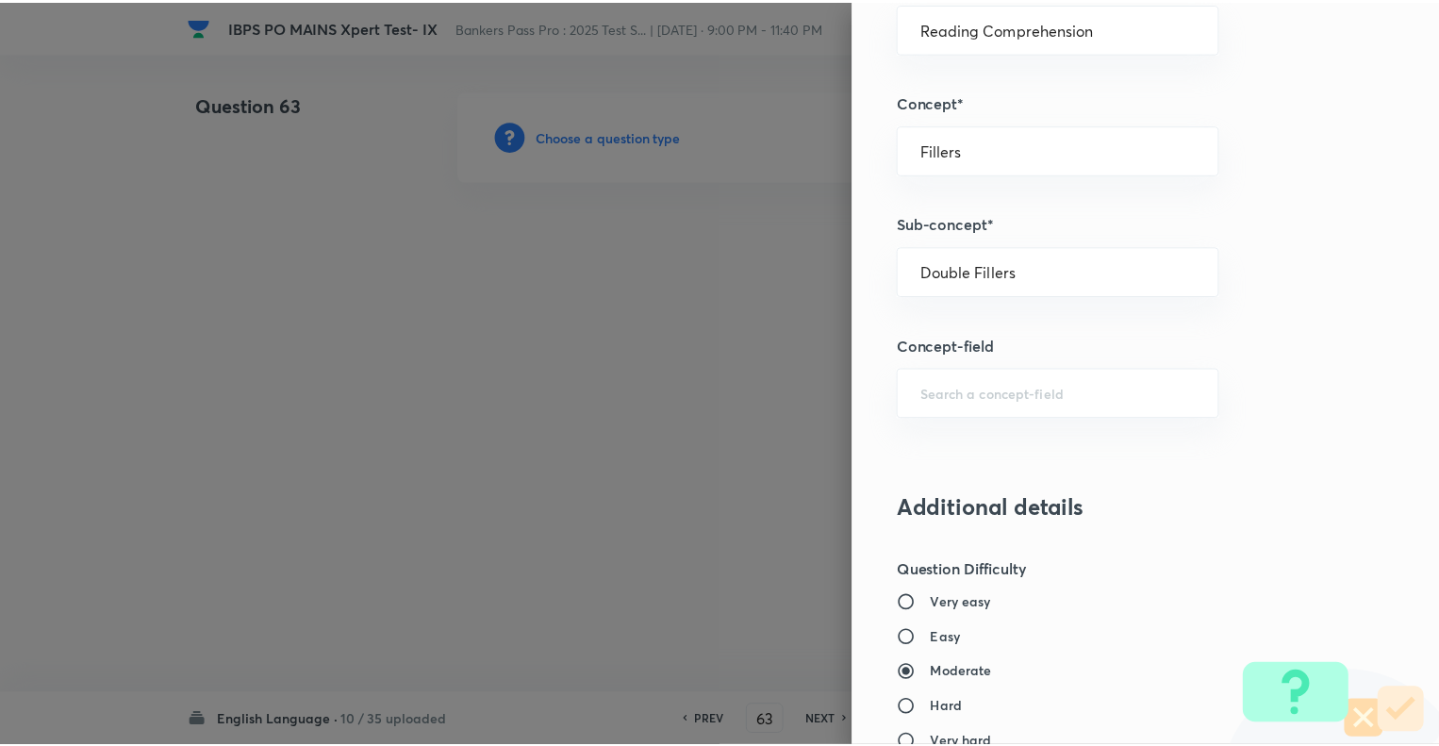
scroll to position [1821, 0]
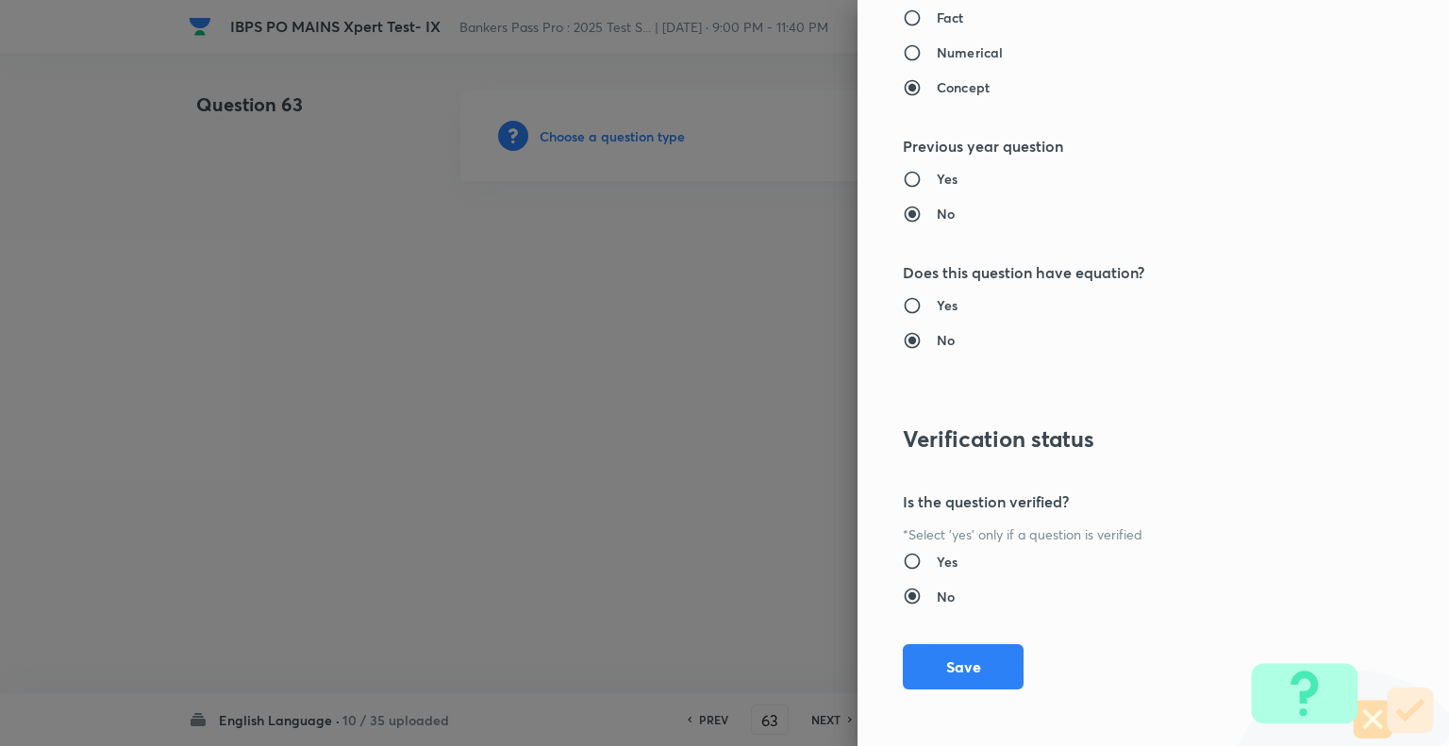
click at [962, 637] on div "Question settings Question type* Single choice correct Number of options* 2 3 4…" at bounding box center [1152, 373] width 591 height 746
click at [965, 663] on button "Save" at bounding box center [963, 664] width 121 height 45
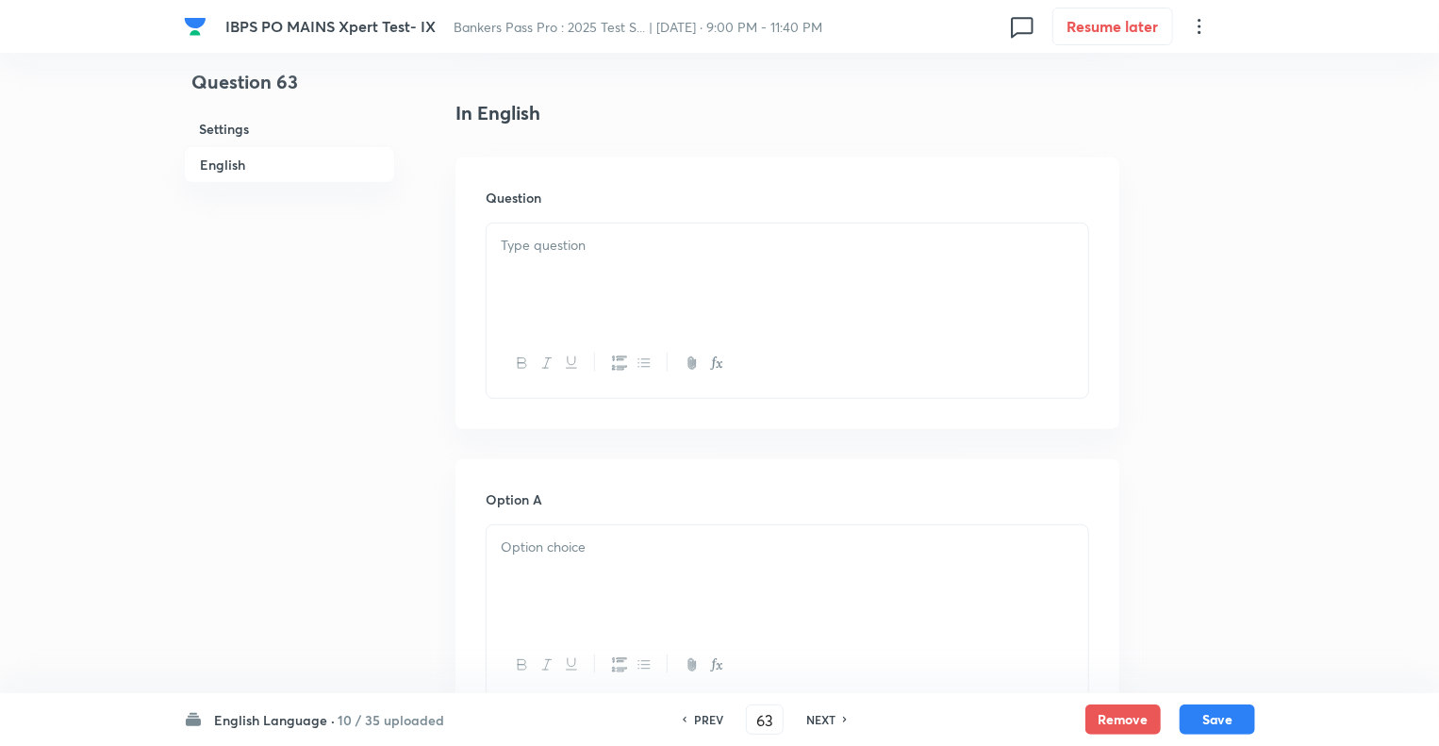
scroll to position [490, 0]
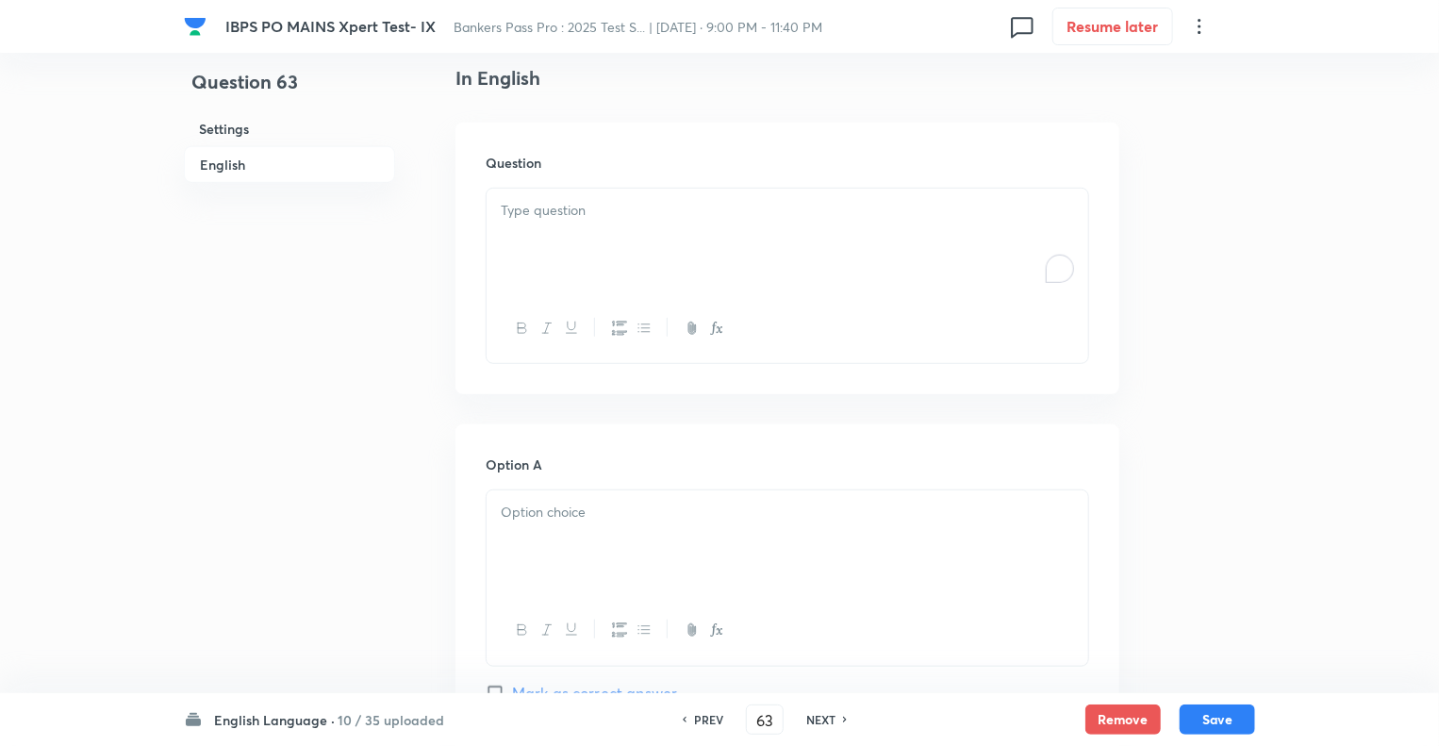
click at [545, 245] on div "To enrich screen reader interactions, please activate Accessibility in Grammarl…" at bounding box center [788, 242] width 602 height 106
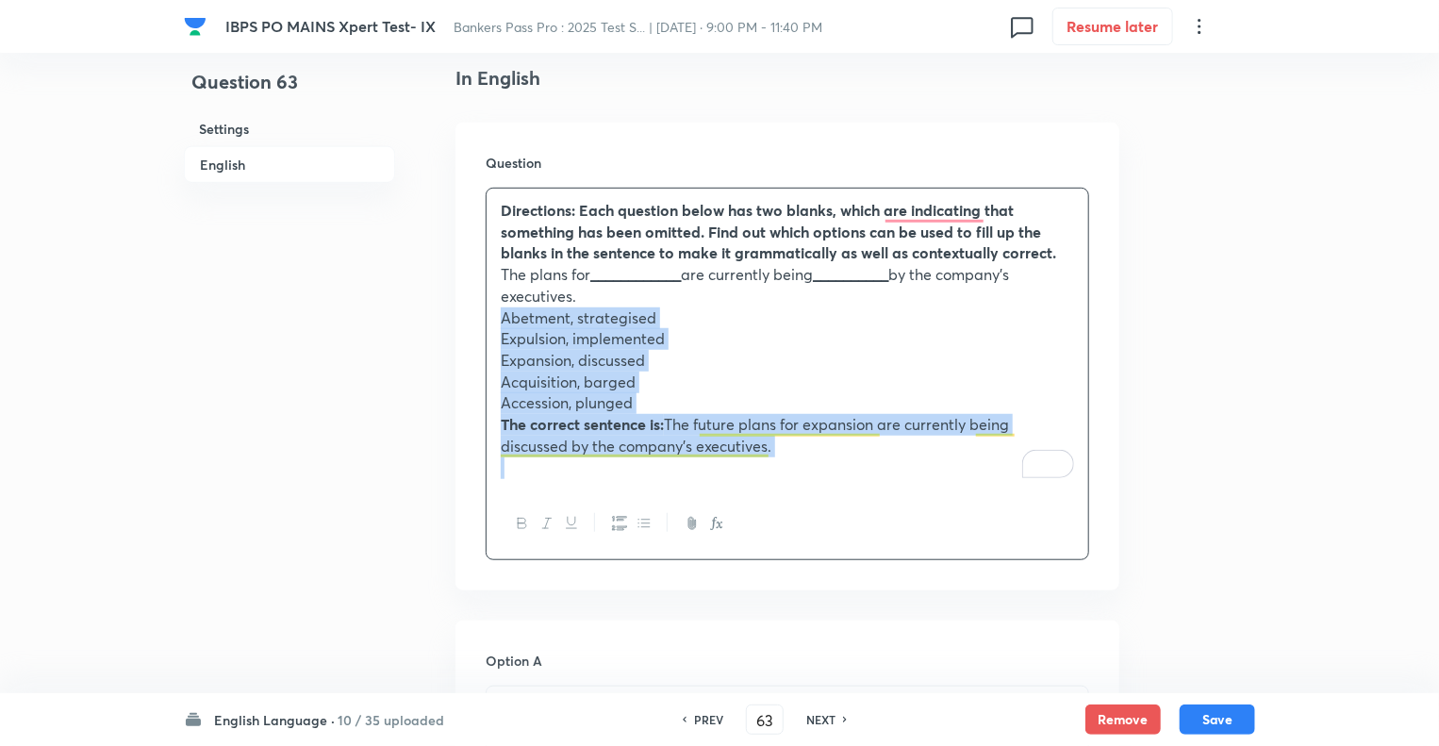
drag, startPoint x: 804, startPoint y: 458, endPoint x: 494, endPoint y: 318, distance: 339.8
click at [494, 318] on div "Directions: Each question below has two blanks, which are indicating that somet…" at bounding box center [788, 339] width 602 height 301
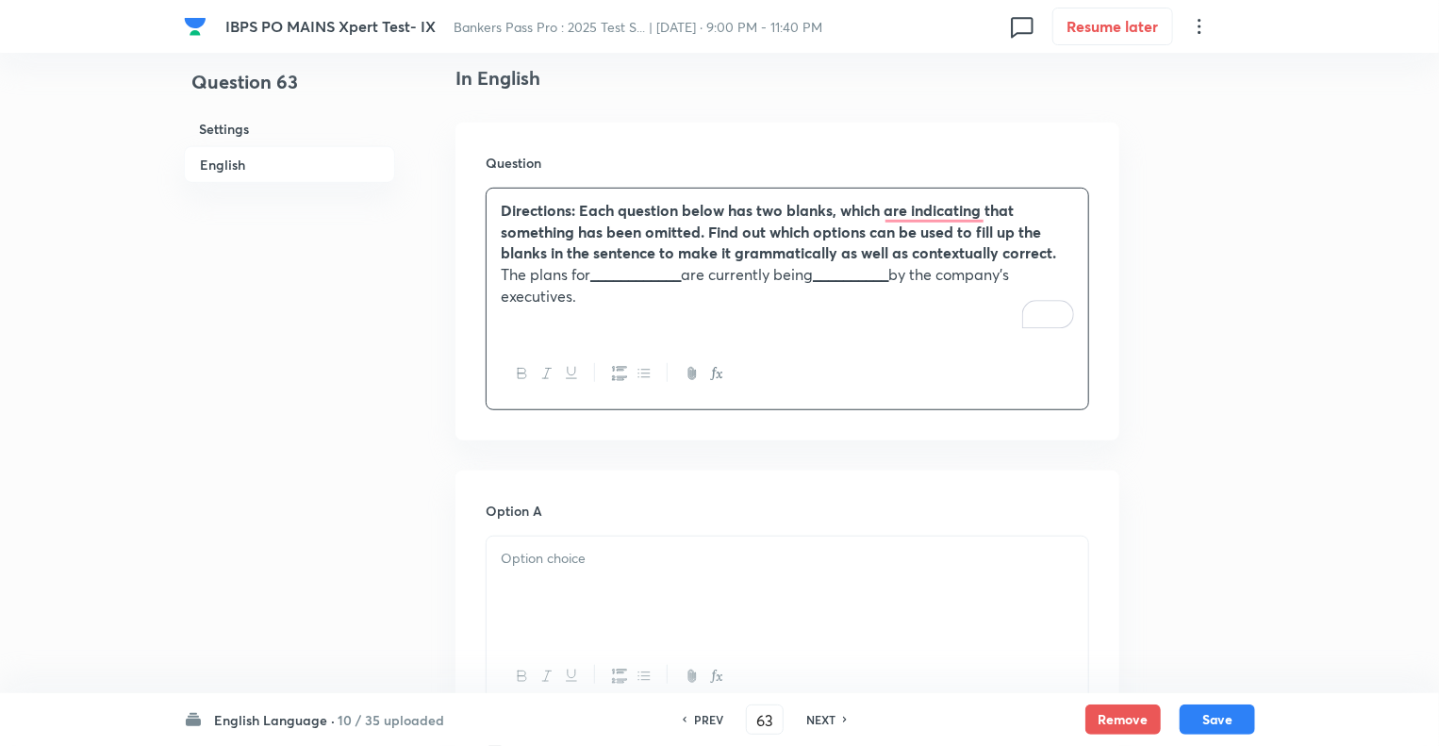
click at [494, 286] on div "Directions: Each question below has two blanks, which are indicating that somet…" at bounding box center [788, 264] width 602 height 151
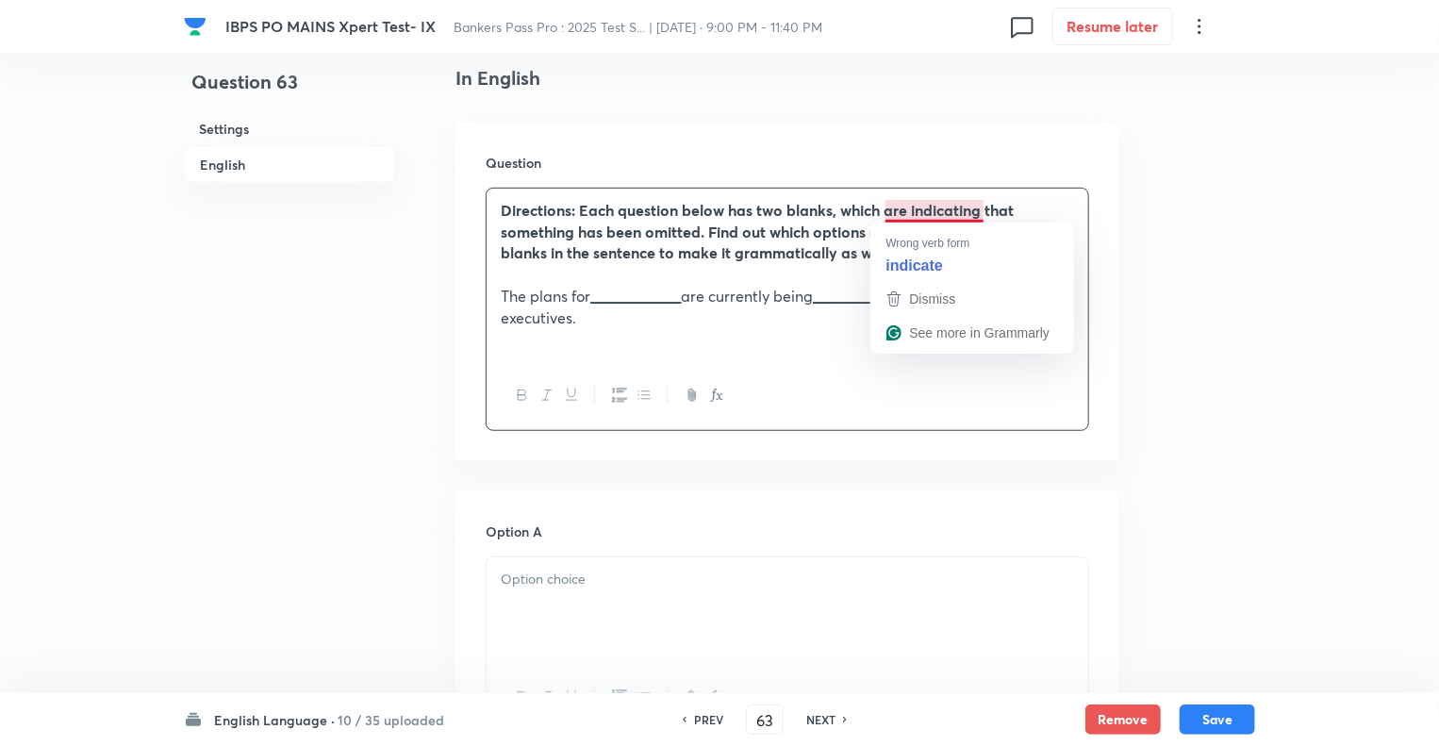
click at [934, 208] on strong "Directions: Each question below has two blanks, which are indicating that somet…" at bounding box center [779, 231] width 556 height 62
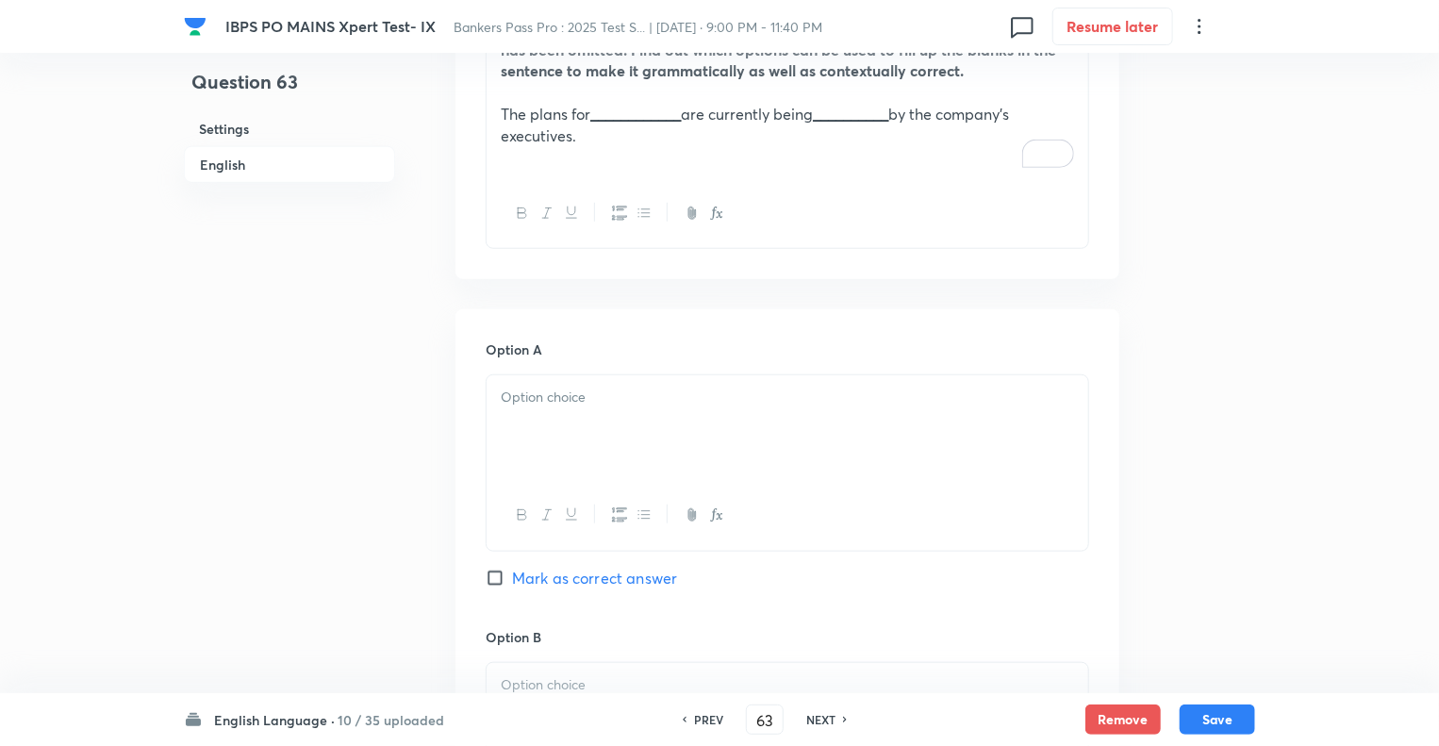
scroll to position [755, 0]
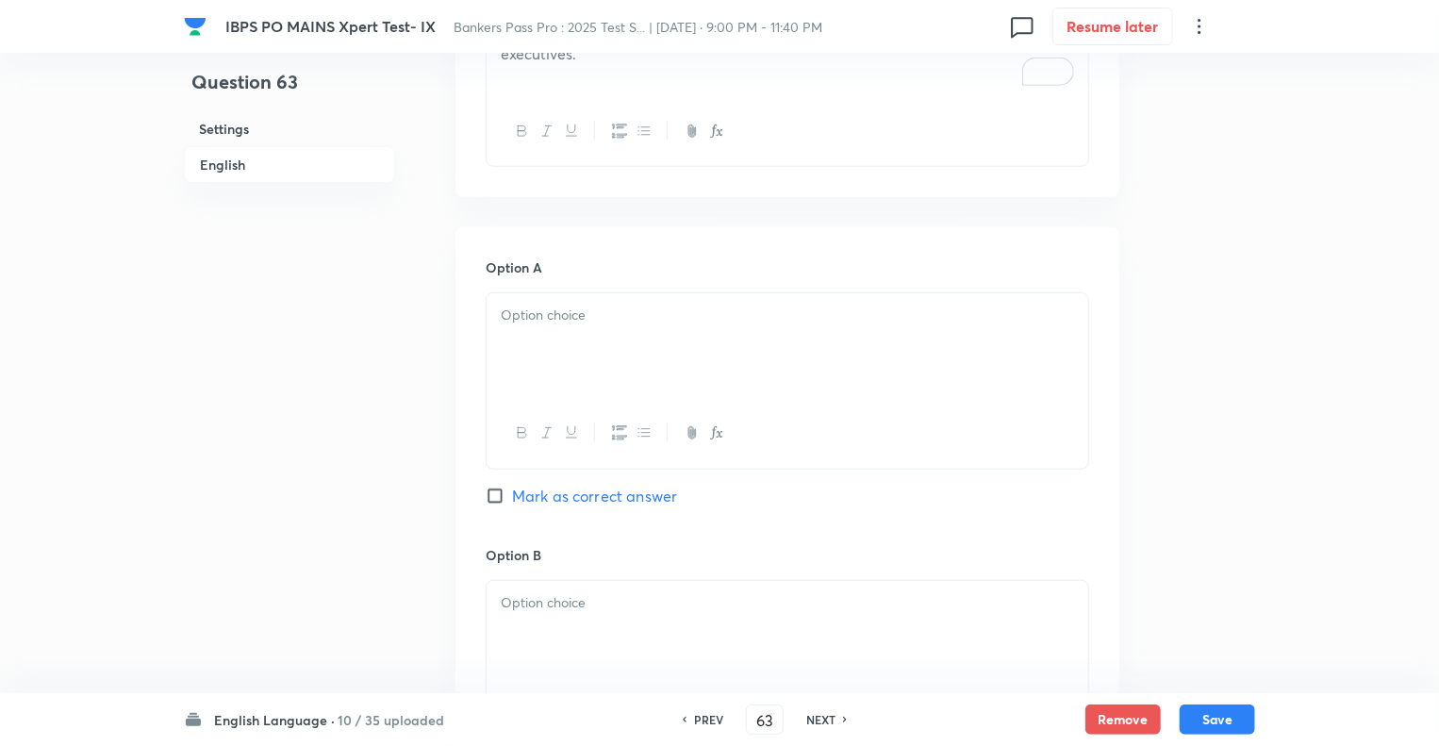
click at [536, 322] on p at bounding box center [787, 316] width 573 height 22
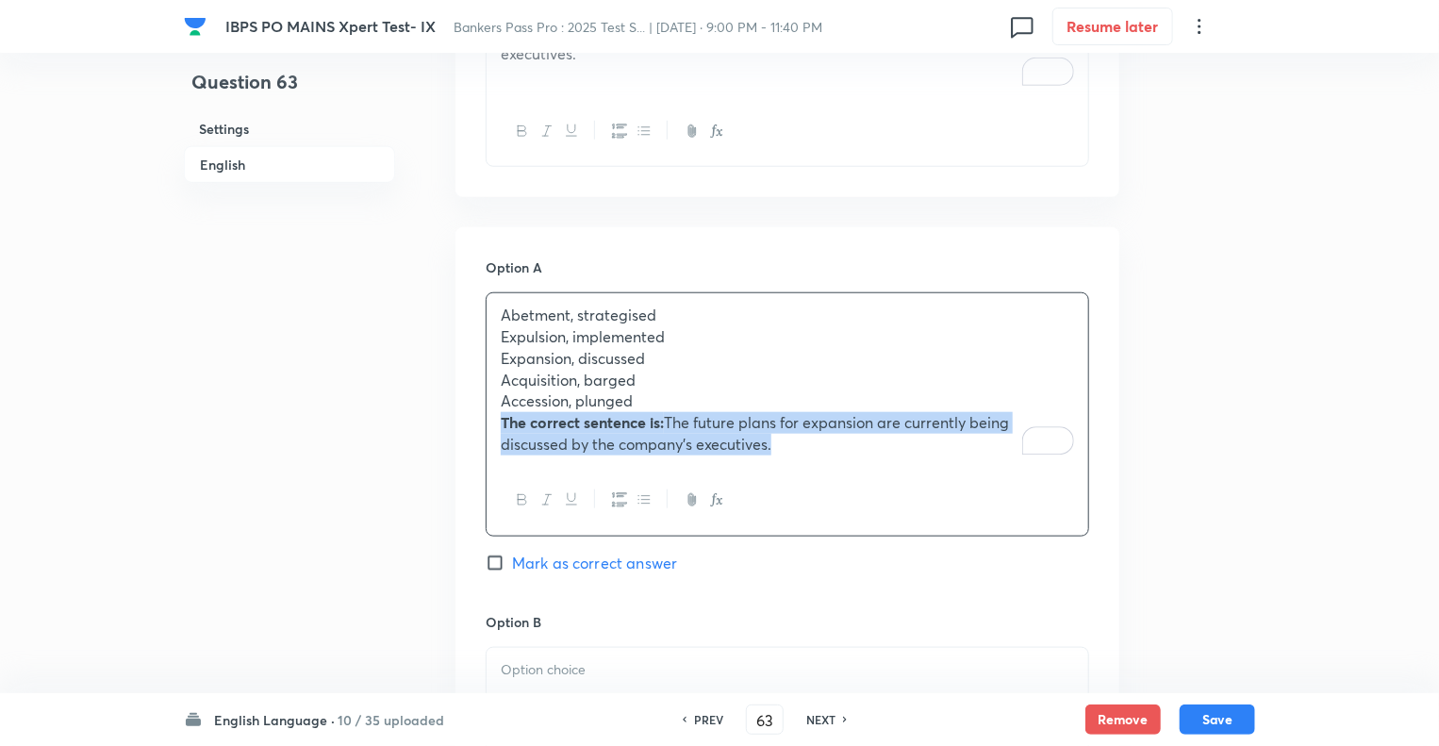
drag, startPoint x: 800, startPoint y: 454, endPoint x: 483, endPoint y: 426, distance: 318.1
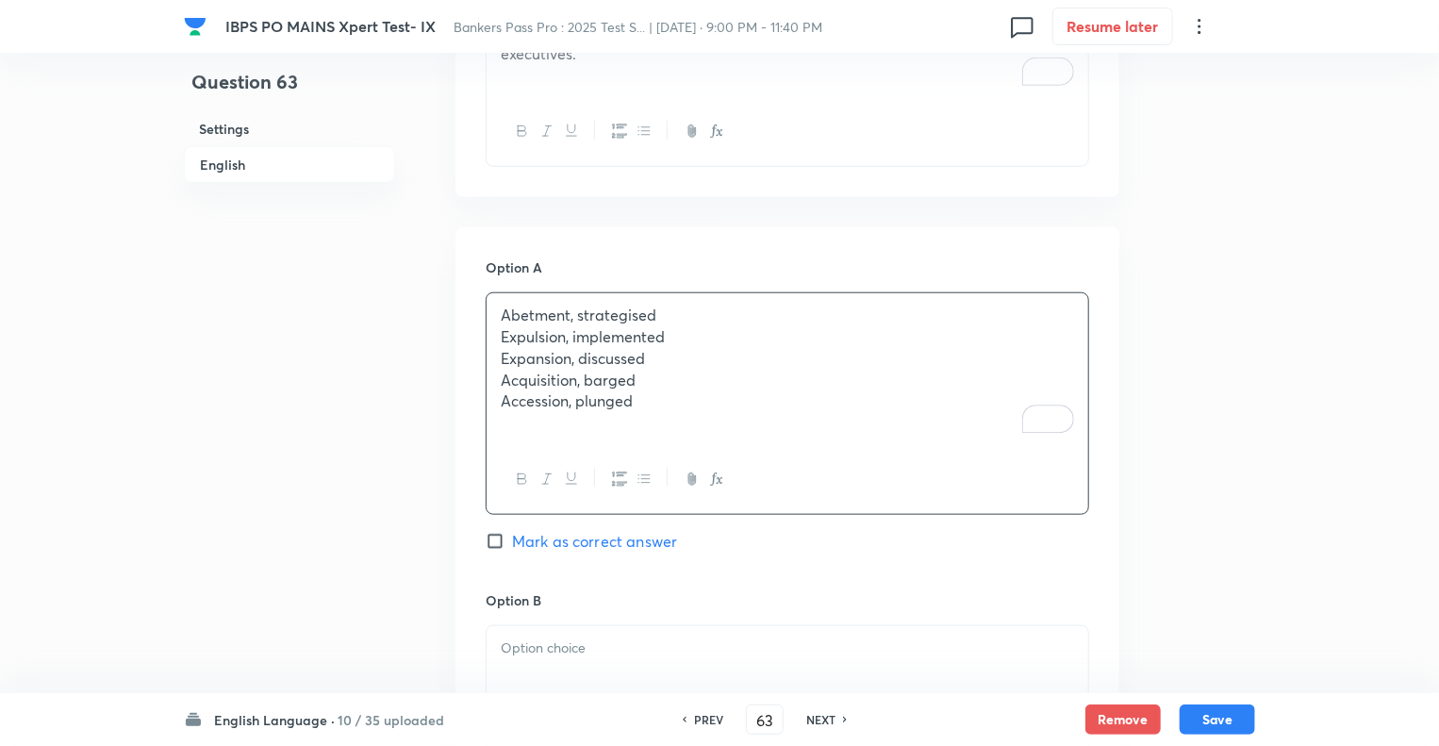
click at [329, 527] on div "Question 63 Settings English" at bounding box center [289, 722] width 211 height 2773
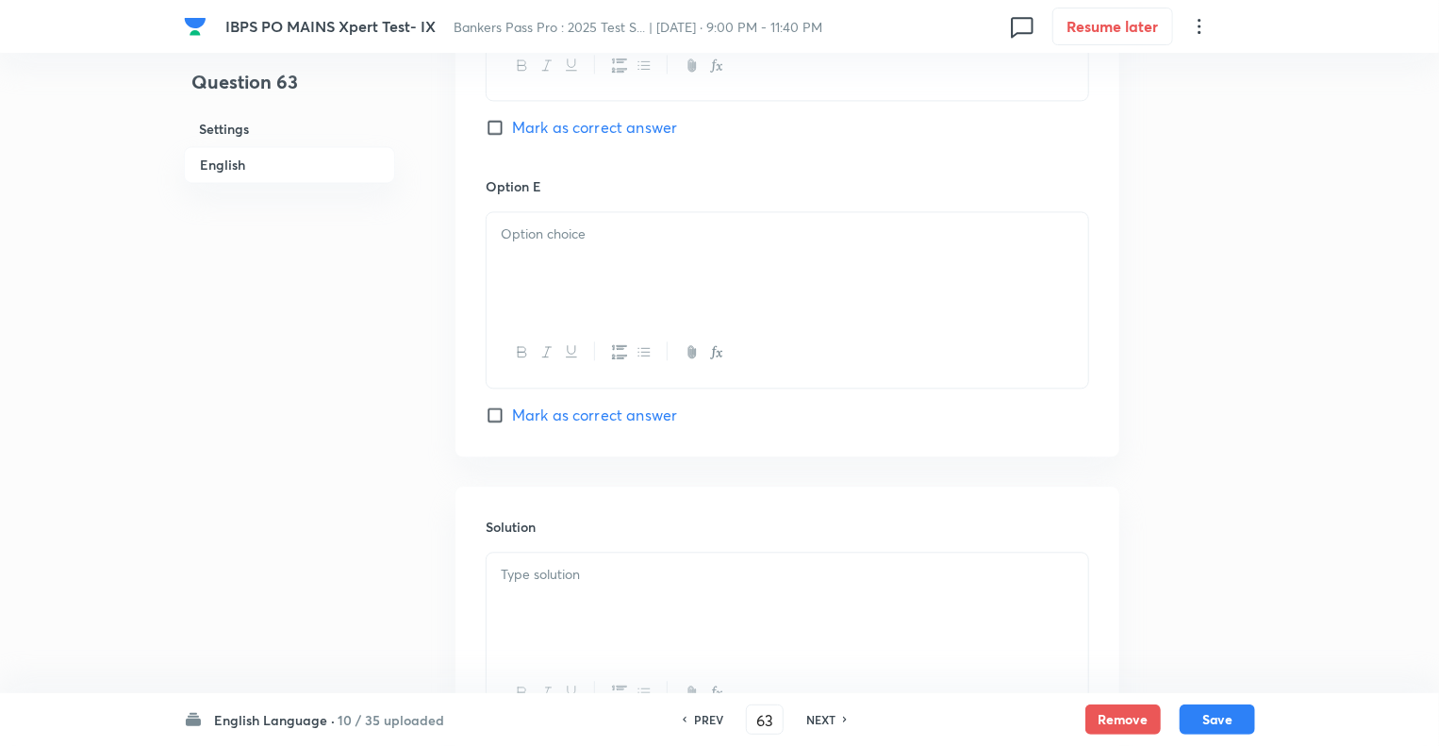
scroll to position [2075, 0]
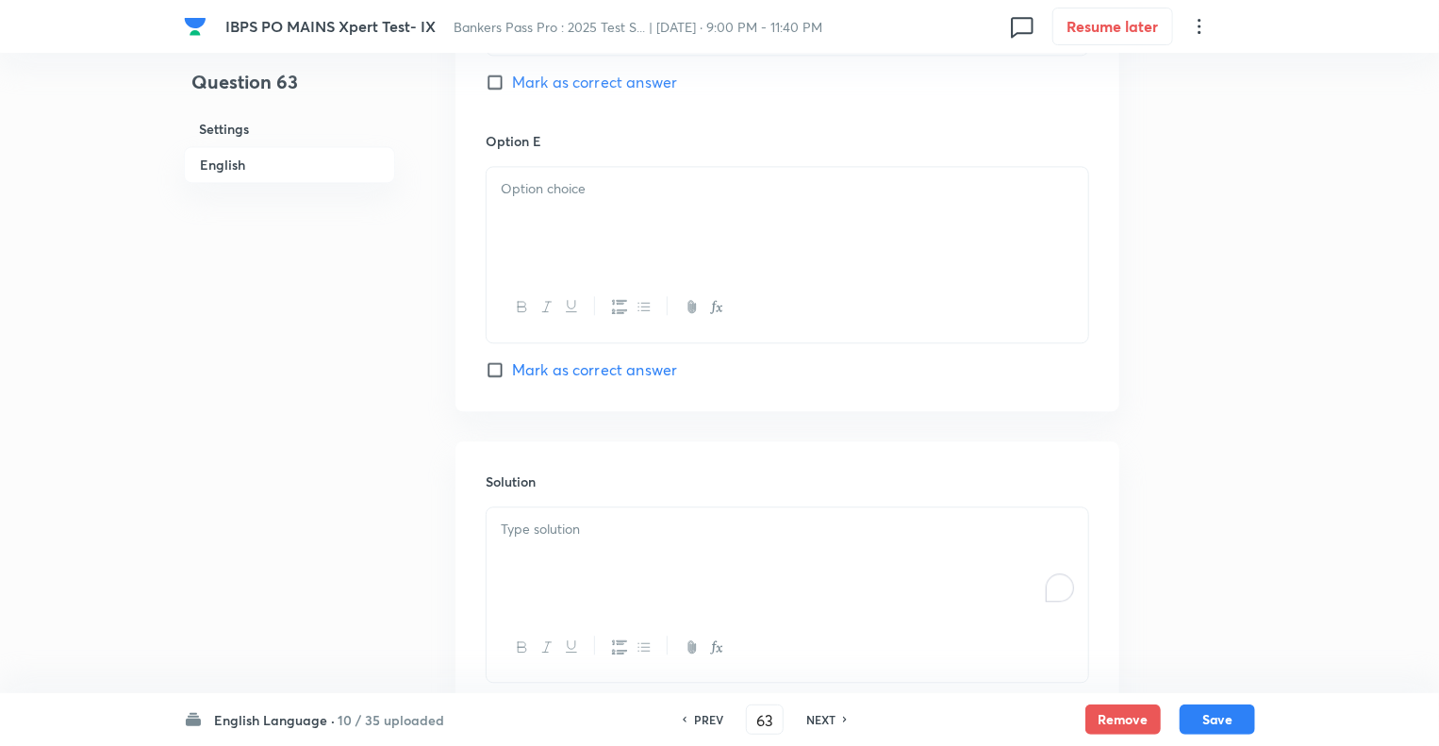
click at [544, 535] on p "To enrich screen reader interactions, please activate Accessibility in Grammarl…" at bounding box center [787, 530] width 573 height 22
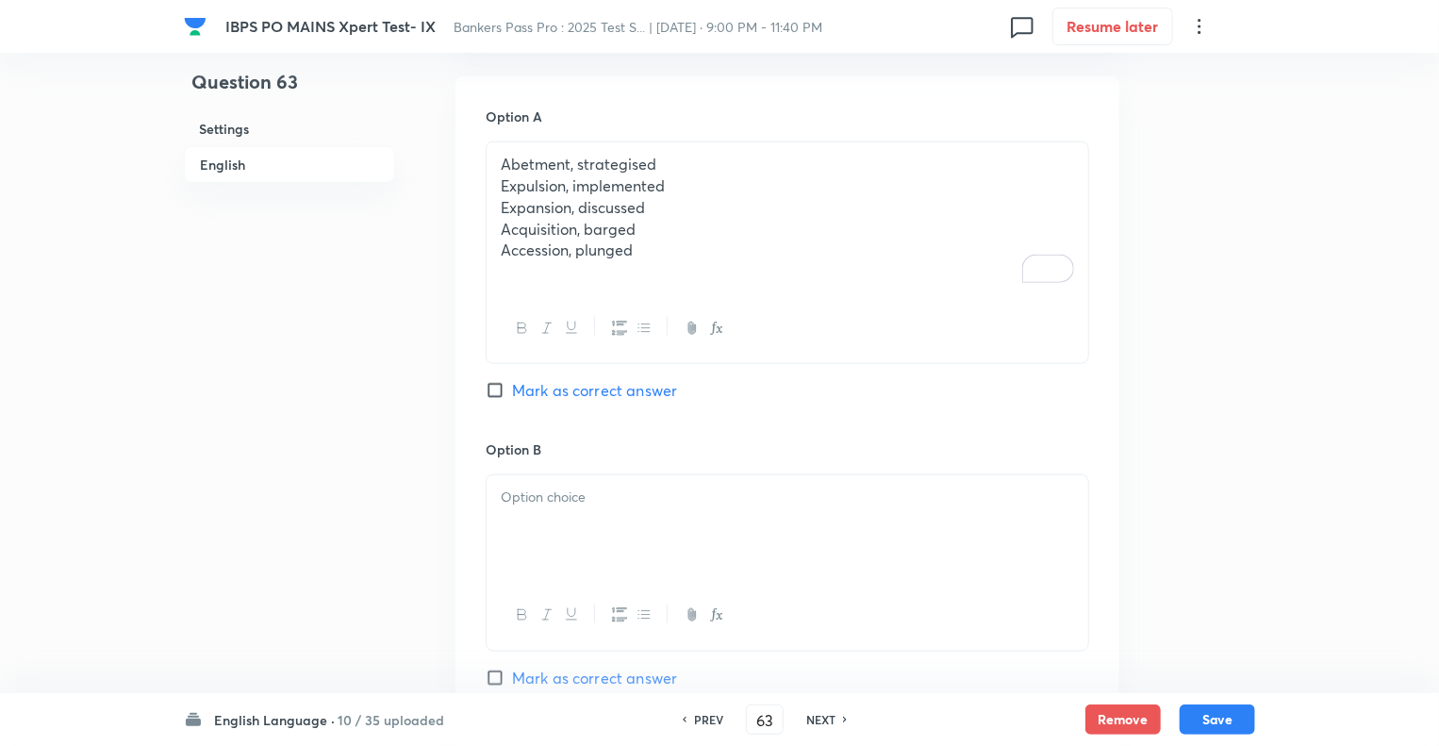
scroll to position [868, 0]
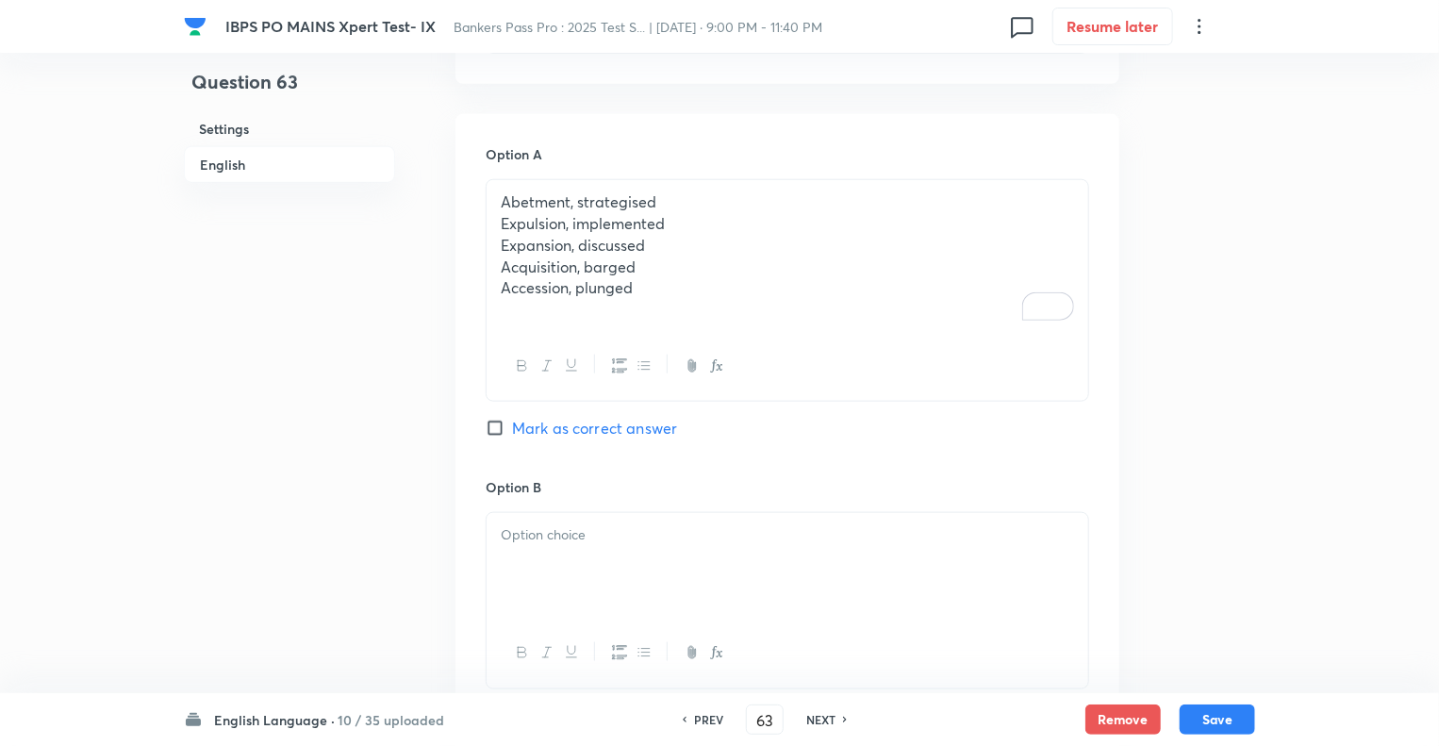
click at [650, 283] on p "Accession, plunged" at bounding box center [787, 288] width 573 height 22
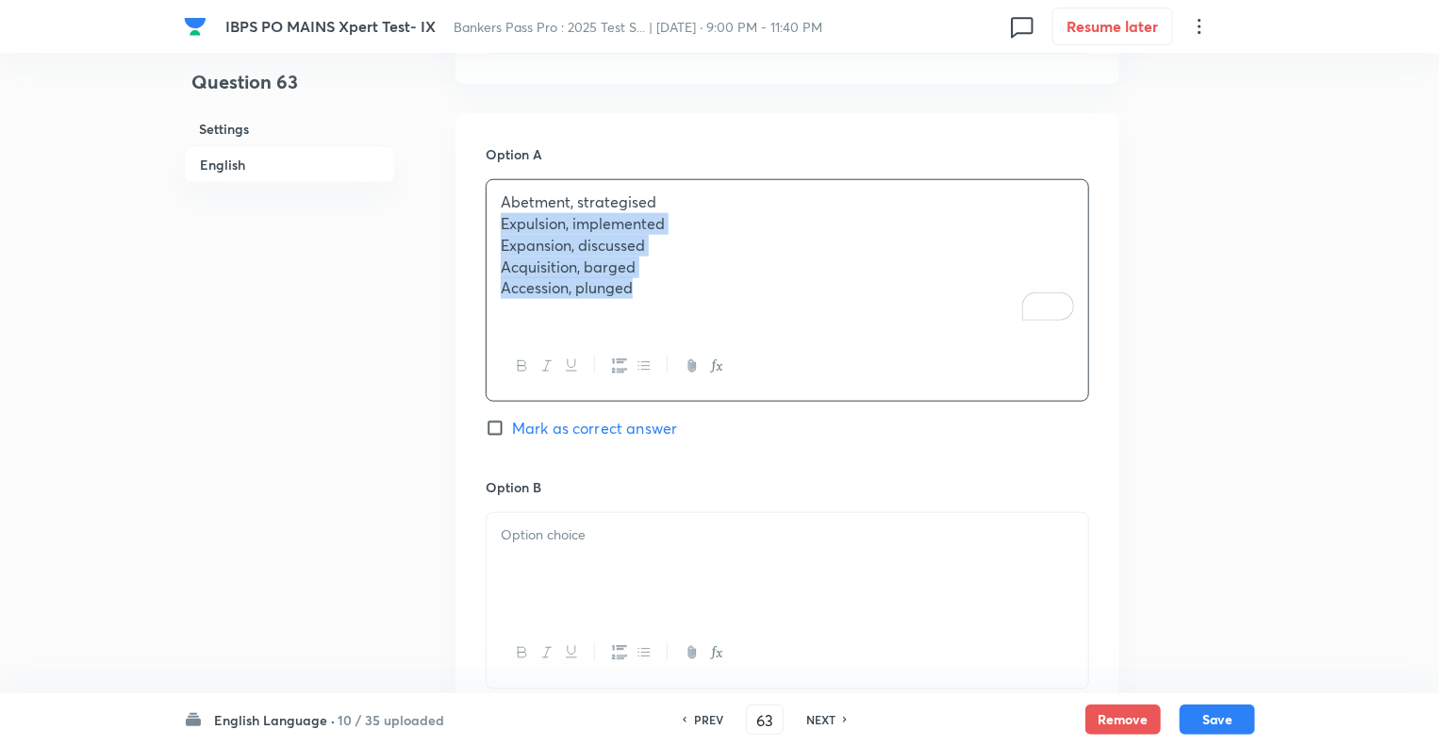
drag, startPoint x: 650, startPoint y: 283, endPoint x: 466, endPoint y: 223, distance: 193.6
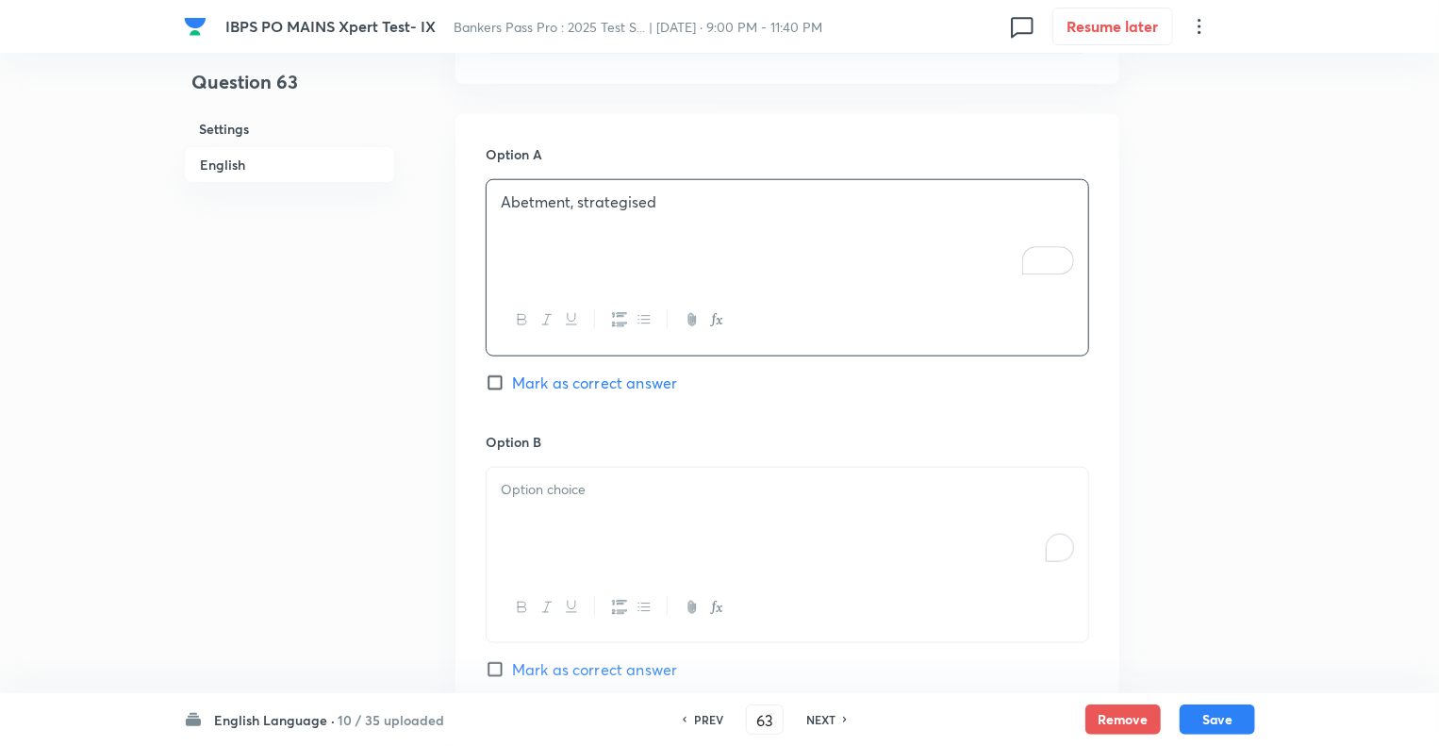
click at [553, 508] on div "To enrich screen reader interactions, please activate Accessibility in Grammarl…" at bounding box center [788, 521] width 602 height 106
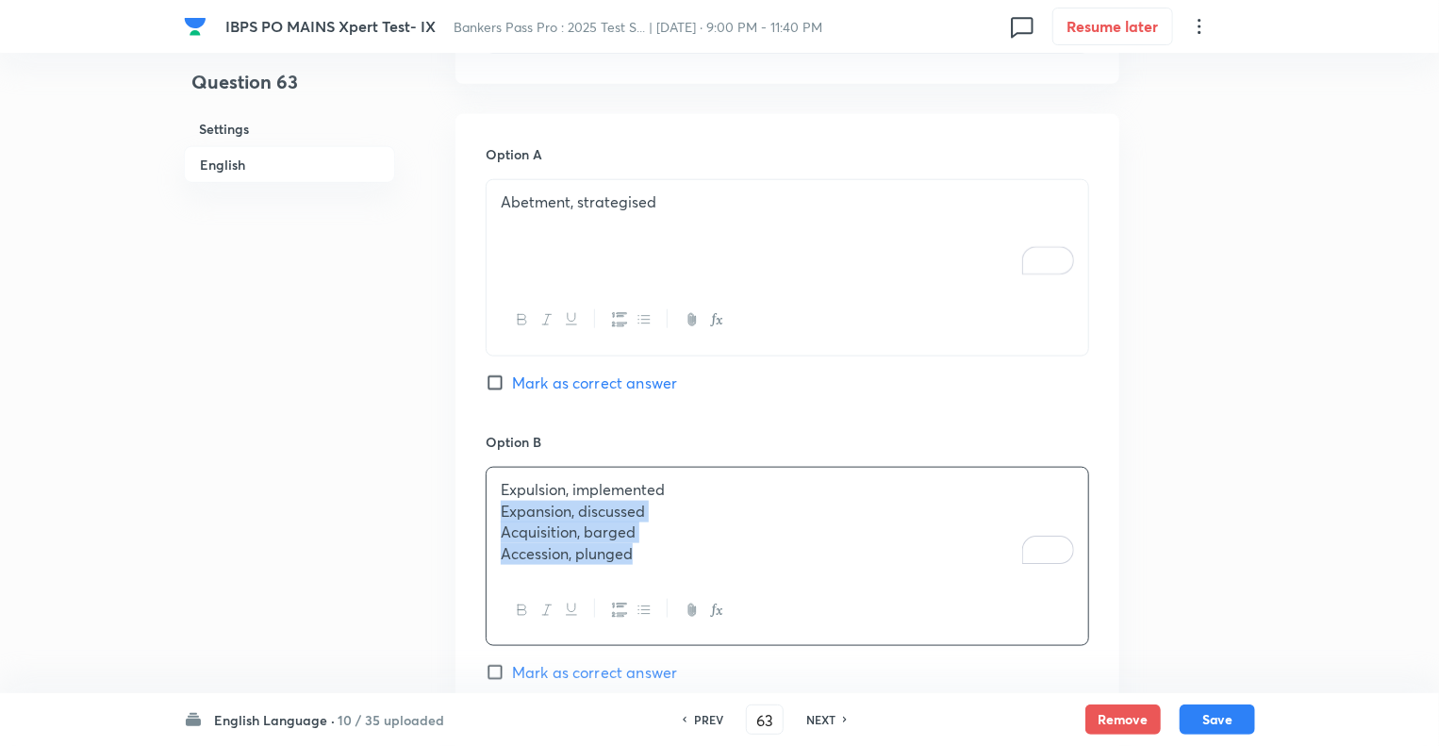
drag, startPoint x: 649, startPoint y: 554, endPoint x: 474, endPoint y: 510, distance: 179.8
click at [337, 601] on div "Question 63 Settings English" at bounding box center [289, 587] width 211 height 2728
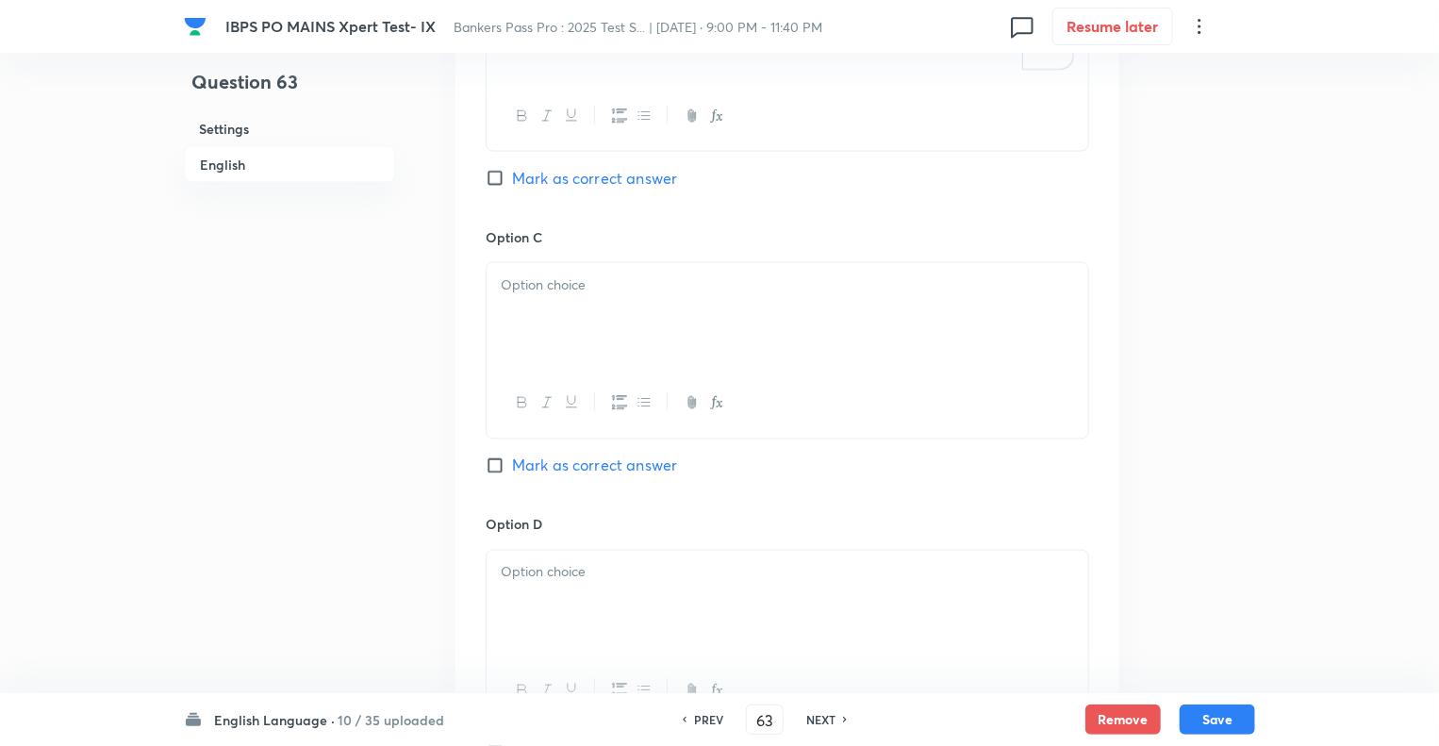
scroll to position [1471, 0]
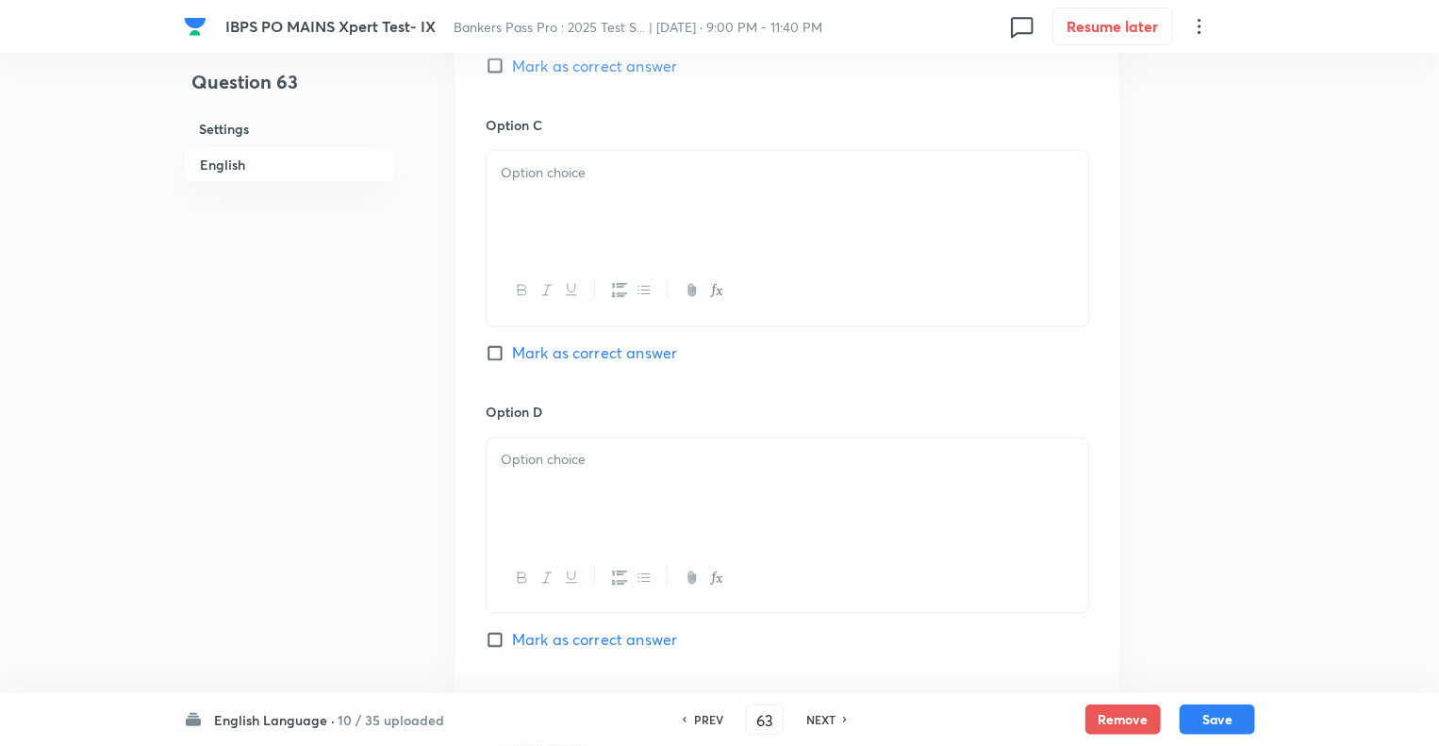
click at [580, 187] on div at bounding box center [788, 204] width 602 height 106
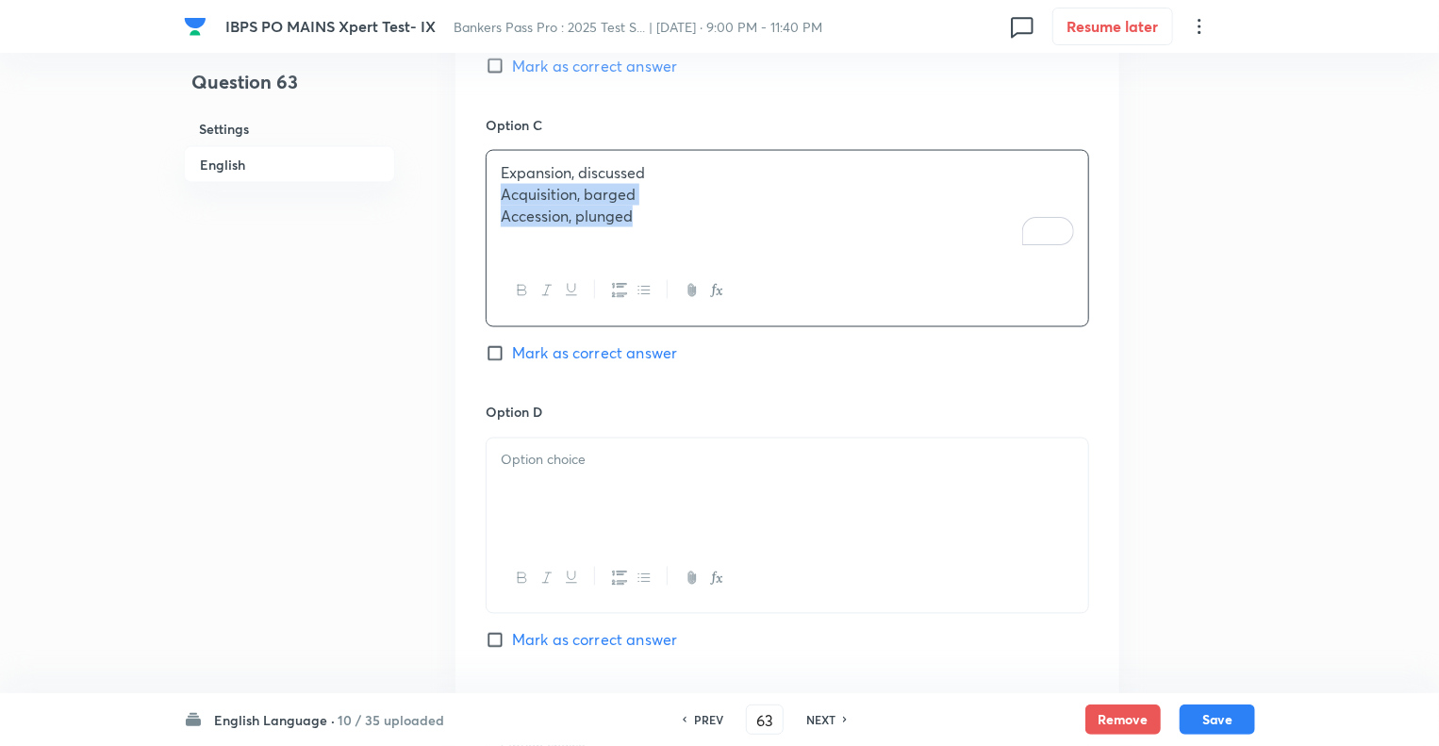
drag, startPoint x: 631, startPoint y: 209, endPoint x: 483, endPoint y: 194, distance: 148.8
click at [483, 194] on div "Option A Abetment, strategised Mark as correct answer Option B Expulsion, imple…" at bounding box center [788, 239] width 664 height 1458
click at [507, 478] on div at bounding box center [788, 492] width 602 height 106
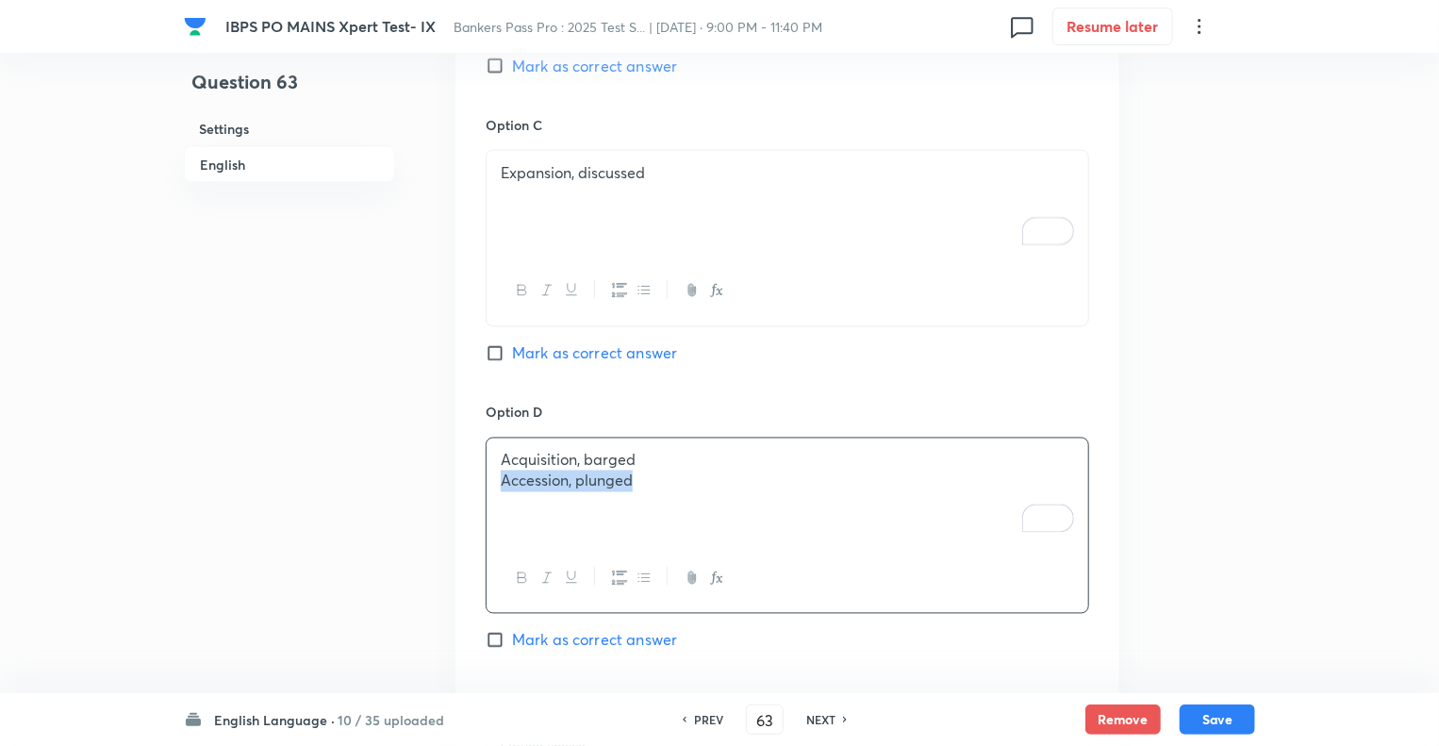
drag, startPoint x: 644, startPoint y: 486, endPoint x: 490, endPoint y: 487, distance: 153.7
click at [490, 487] on div "Acquisition, barged Accession, plunged" at bounding box center [788, 492] width 602 height 106
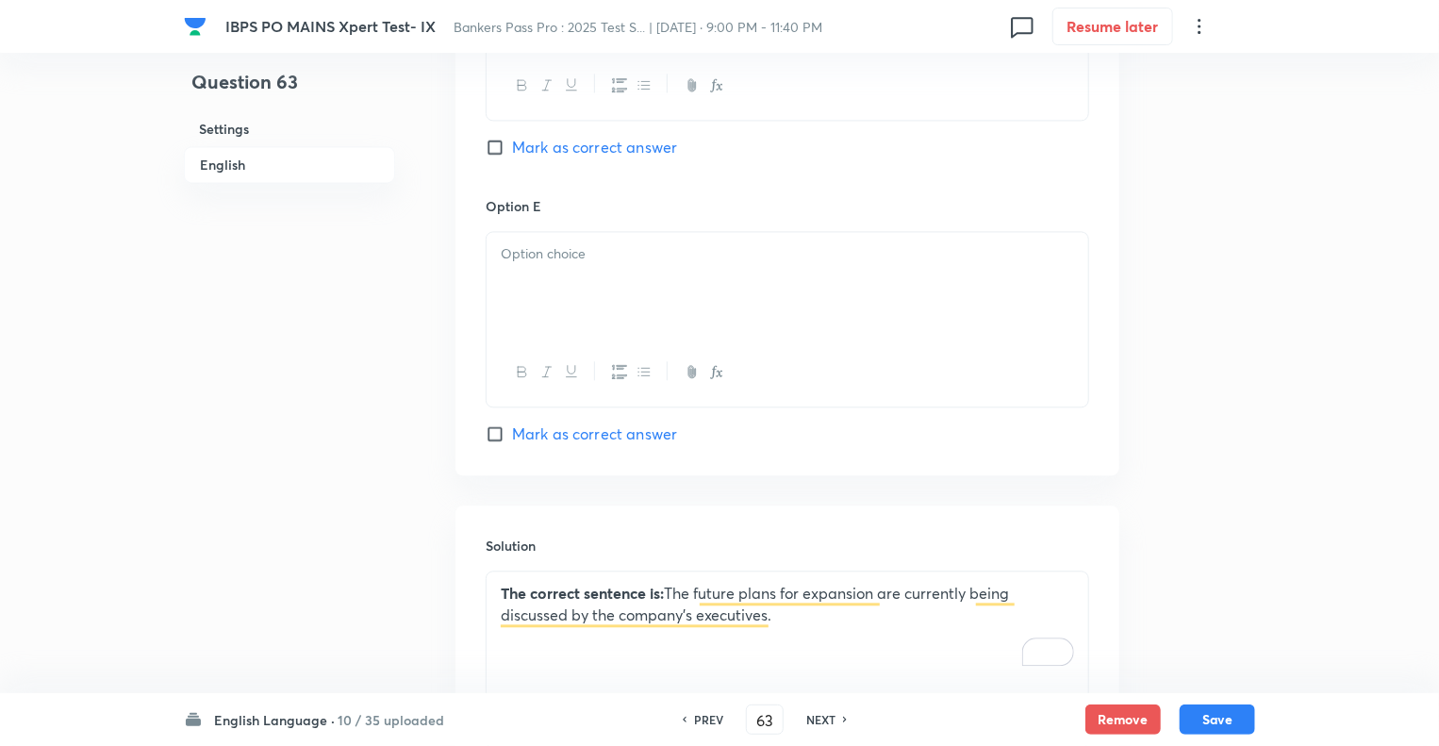
scroll to position [2075, 0]
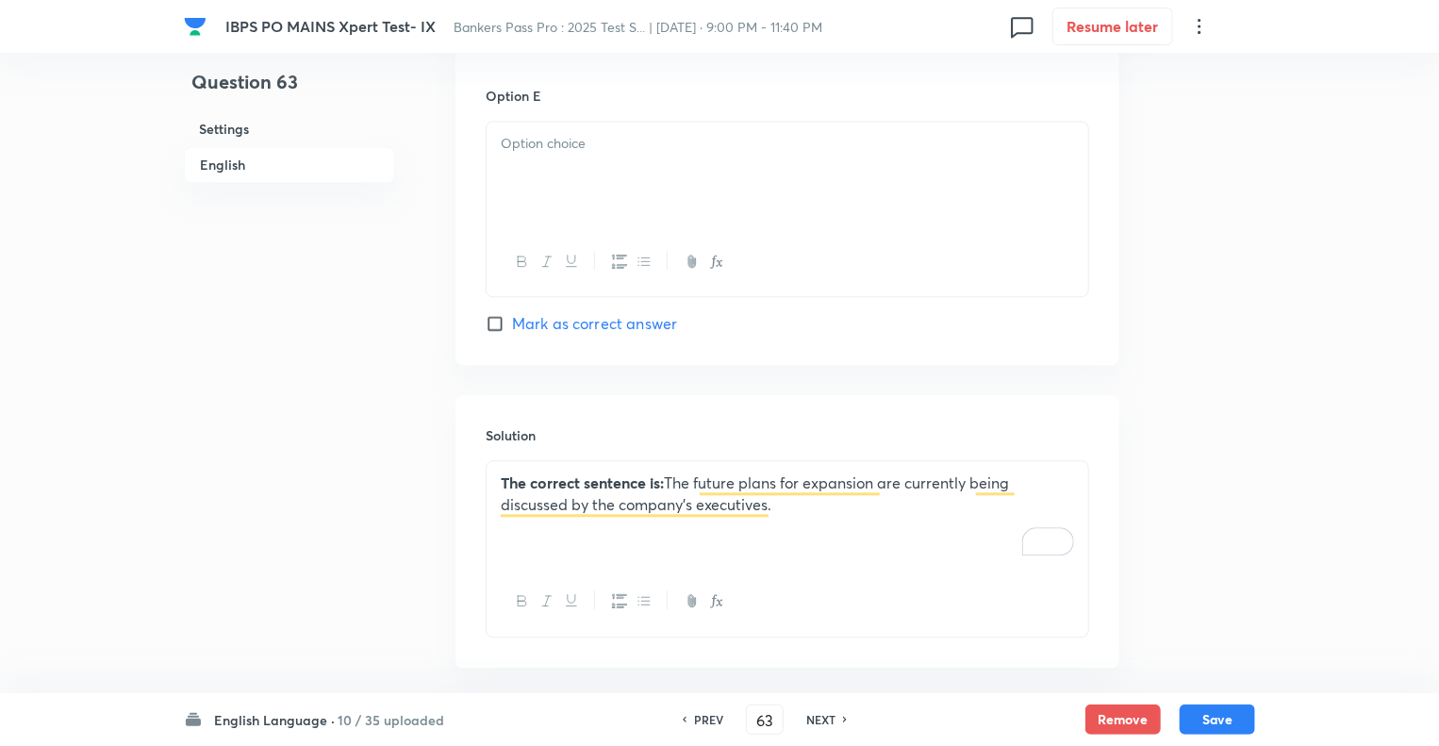
click at [536, 170] on div at bounding box center [788, 175] width 602 height 106
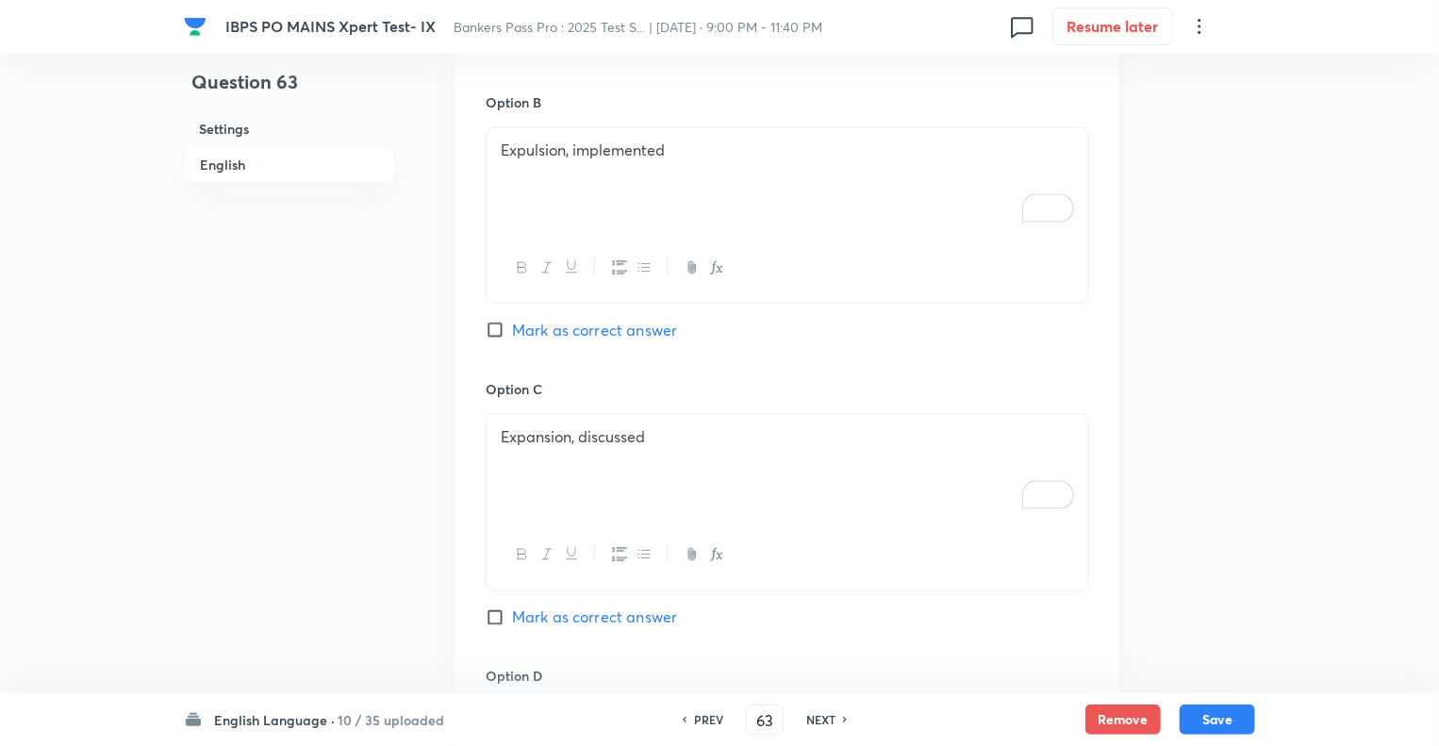
scroll to position [1170, 0]
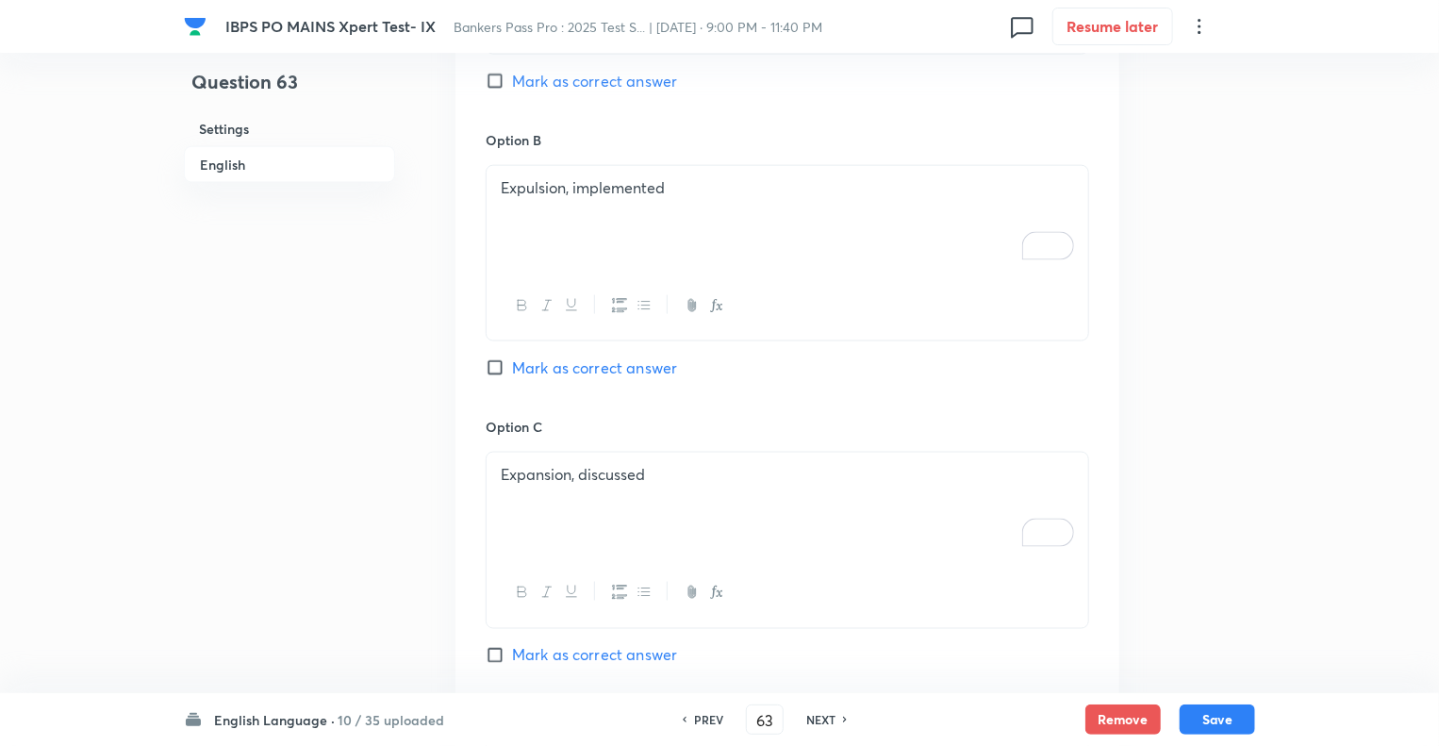
click at [499, 646] on input "Mark as correct answer" at bounding box center [499, 655] width 26 height 19
checkbox input "true"
click at [1221, 719] on button "Save" at bounding box center [1217, 718] width 75 height 30
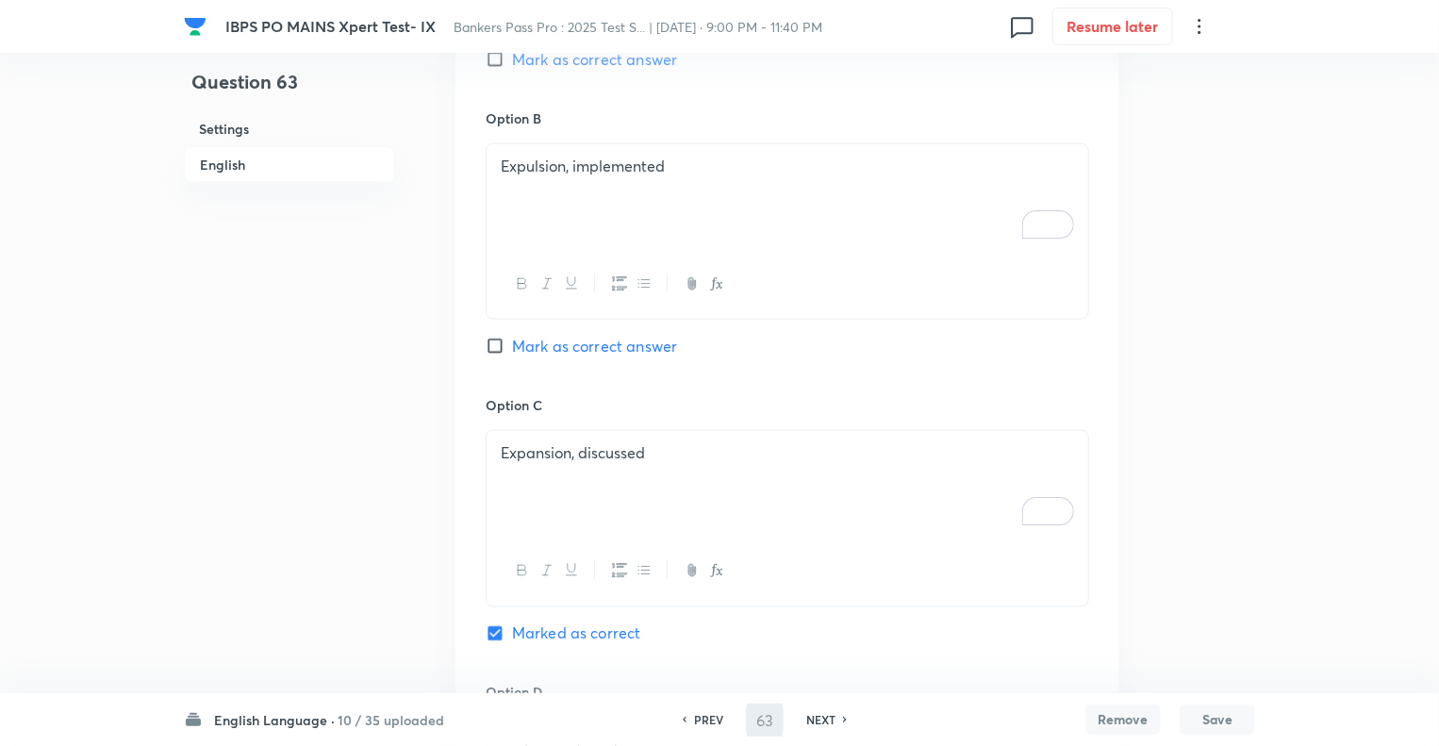
type input "64"
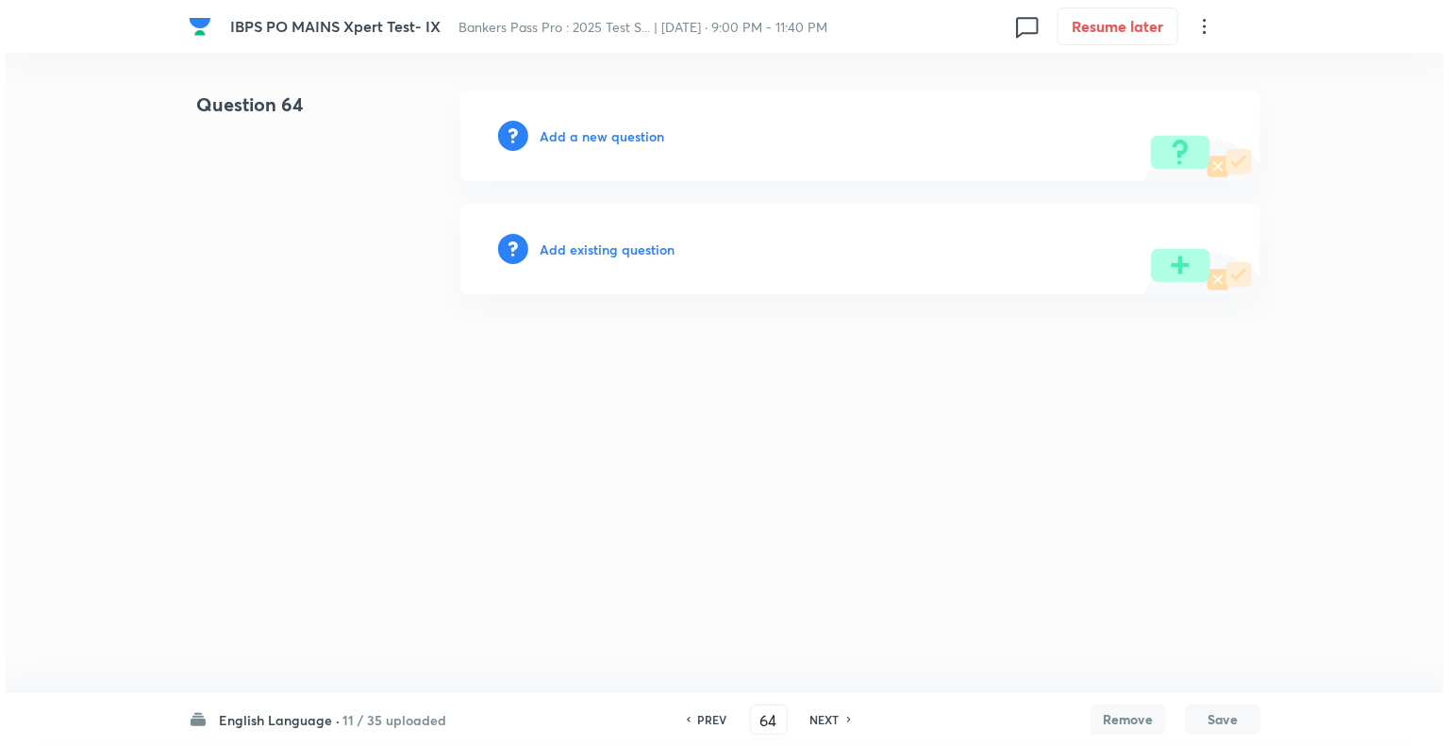
scroll to position [0, 0]
click at [549, 132] on h6 "Add a new question" at bounding box center [601, 136] width 124 height 20
click at [549, 132] on h6 "Choose a question type" at bounding box center [611, 136] width 145 height 20
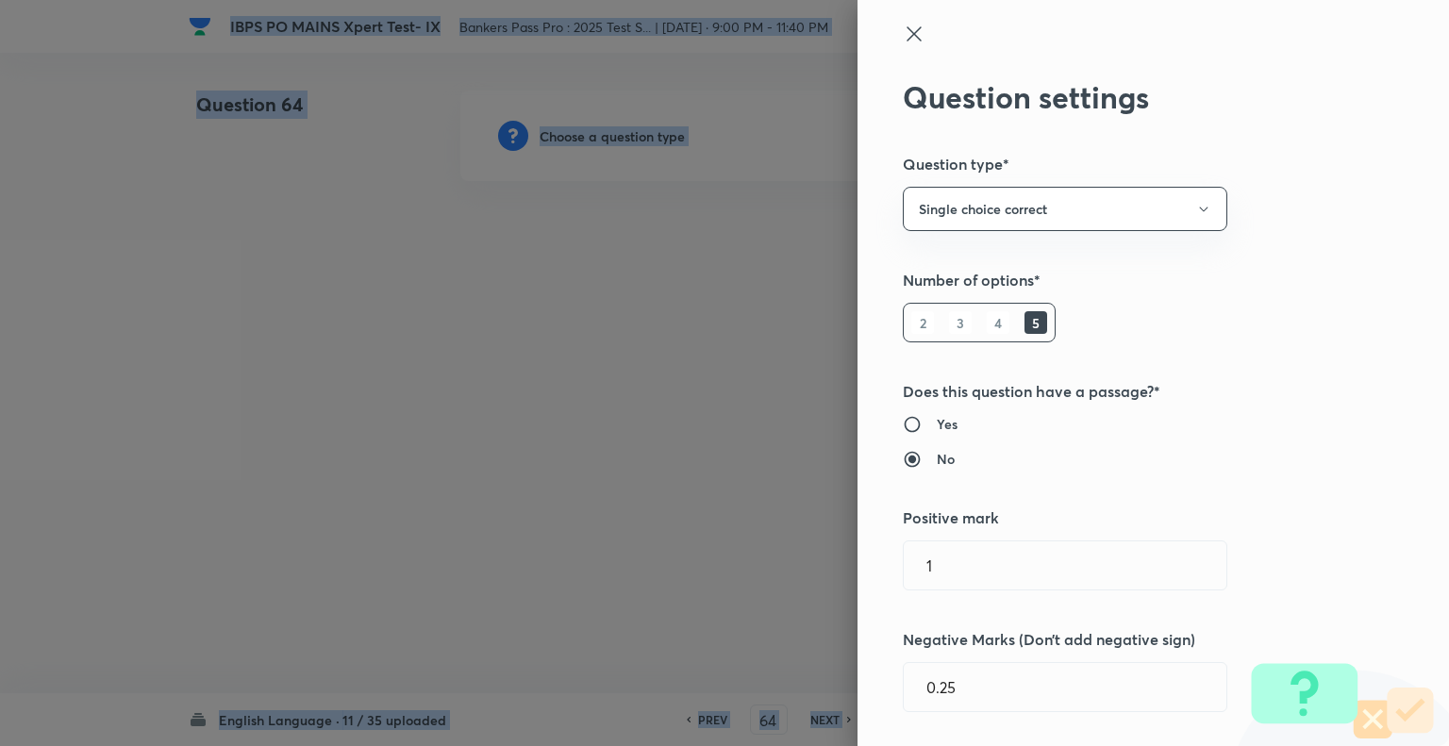
click at [549, 132] on div at bounding box center [724, 373] width 1449 height 746
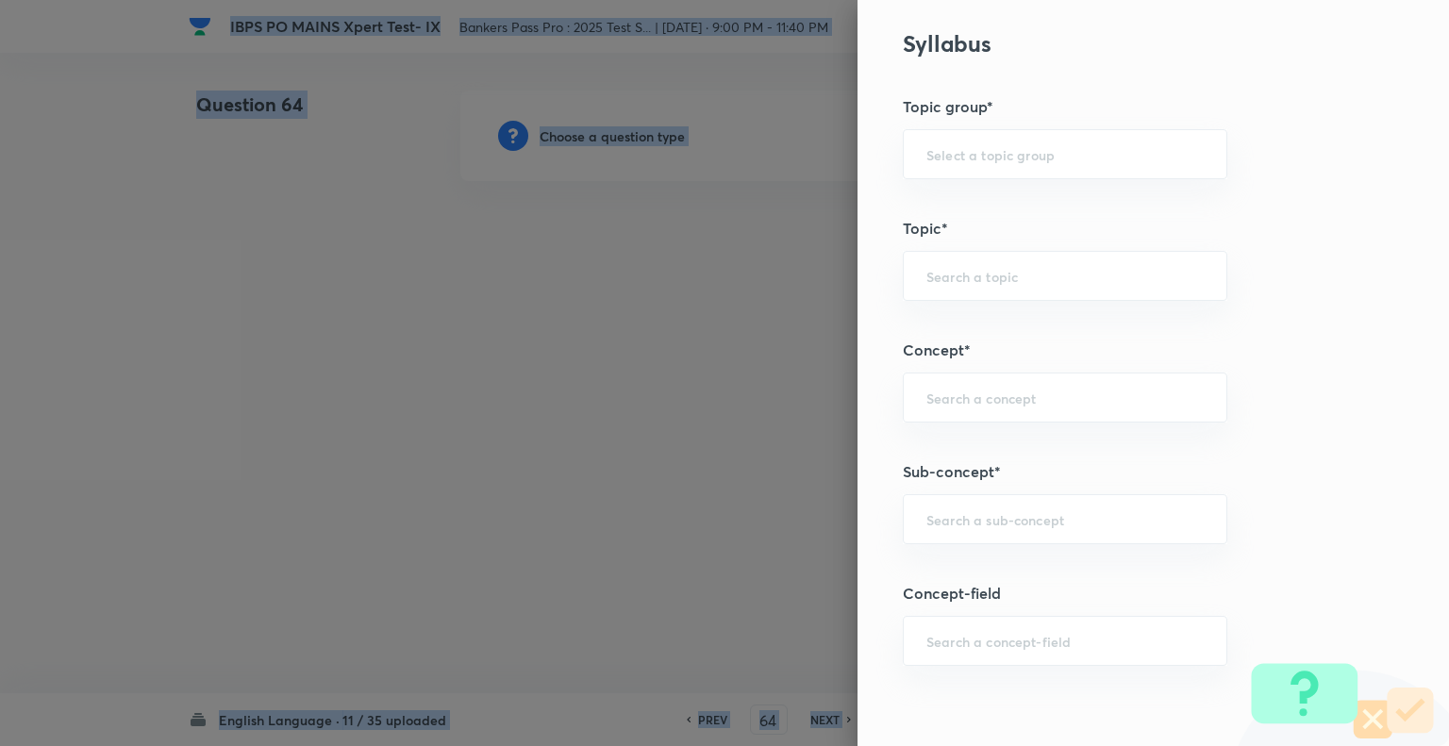
scroll to position [776, 0]
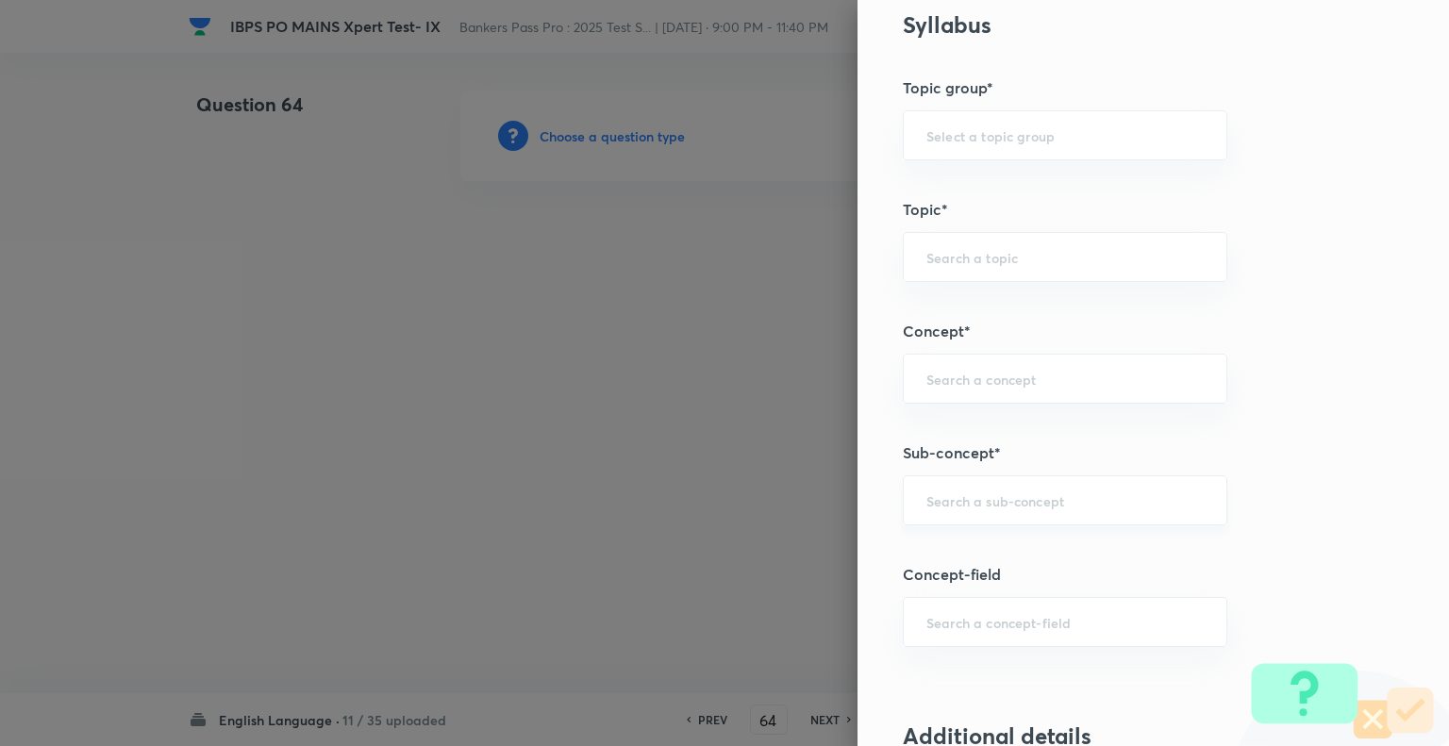
click at [993, 502] on input "text" at bounding box center [1064, 500] width 277 height 18
type input "Double Fillers"
type input "English Language"
type input "Reading Comprehension"
type input "Fillers"
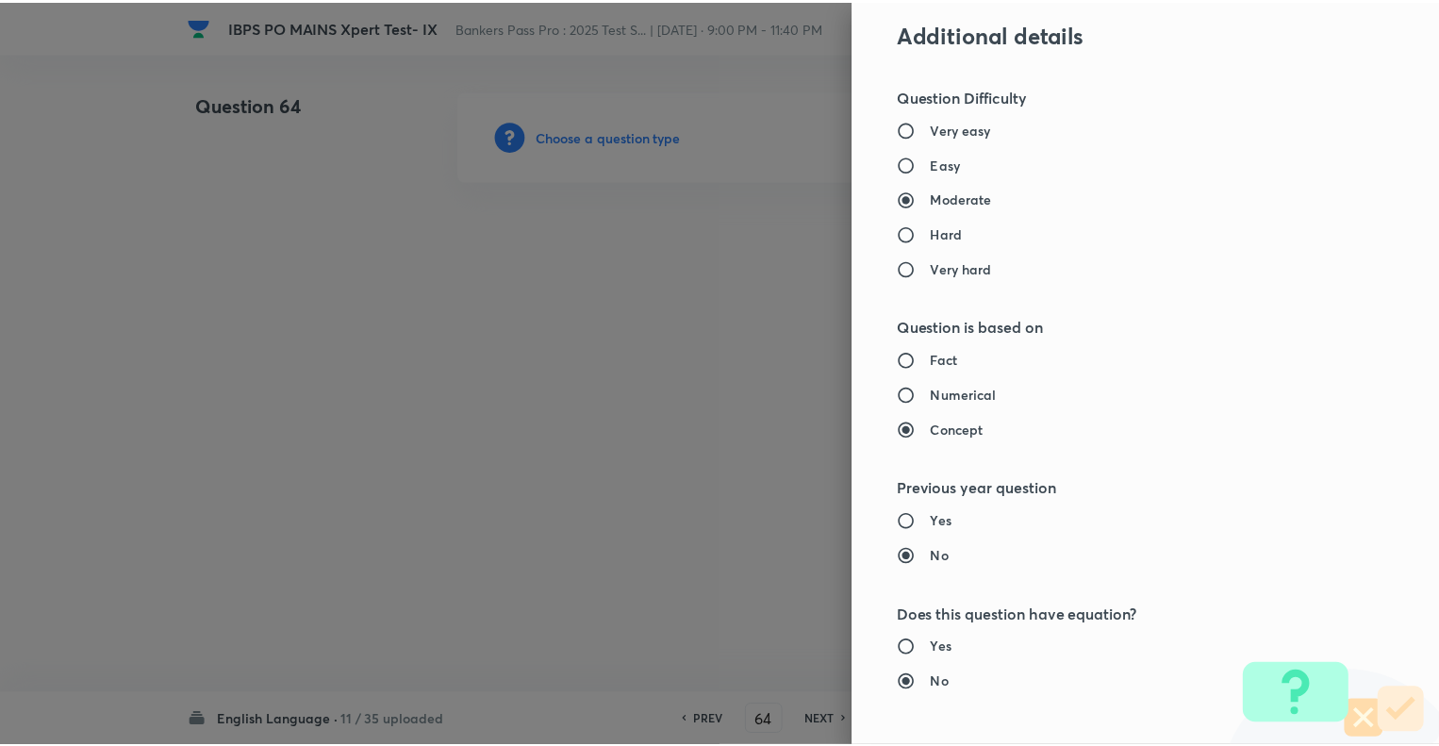
scroll to position [1821, 0]
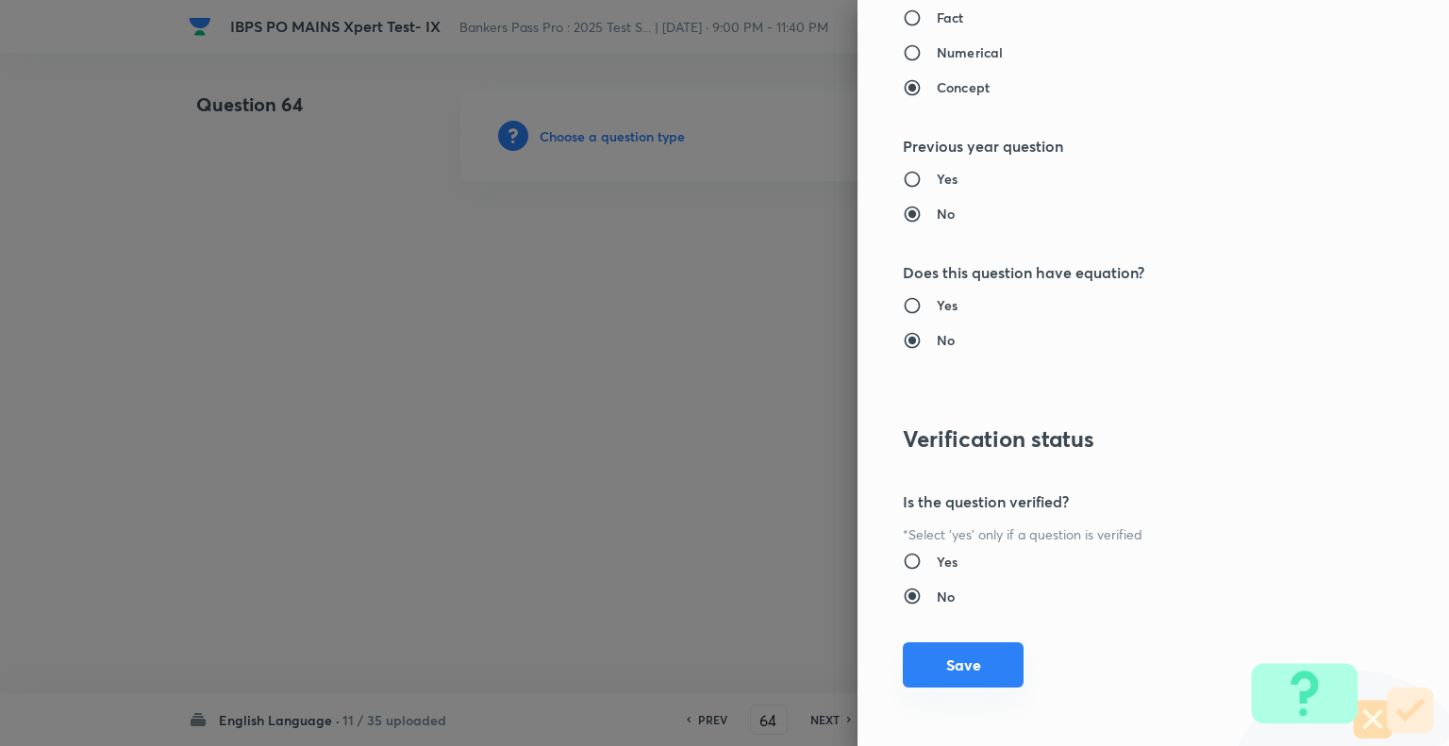
click at [947, 654] on button "Save" at bounding box center [963, 664] width 121 height 45
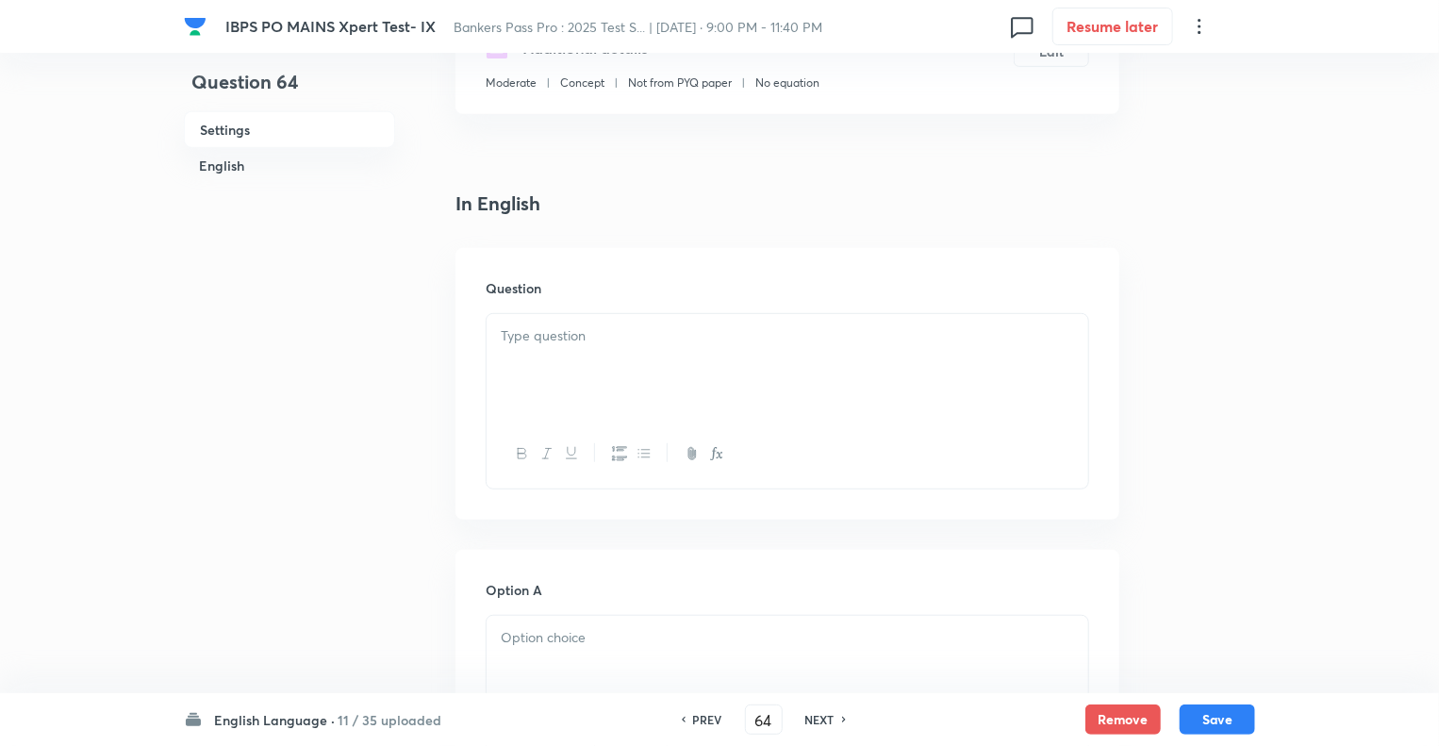
scroll to position [377, 0]
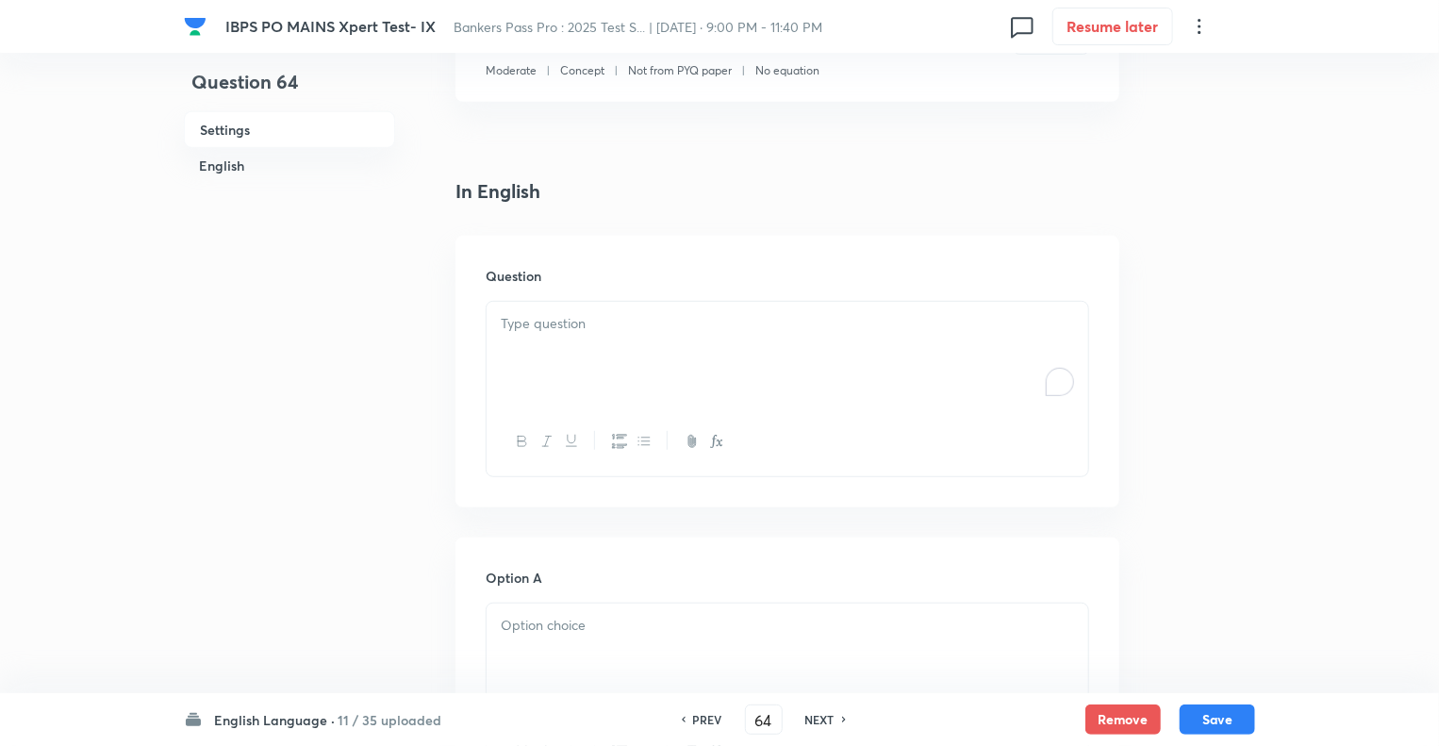
click at [534, 328] on p "To enrich screen reader interactions, please activate Accessibility in Grammarl…" at bounding box center [787, 324] width 573 height 22
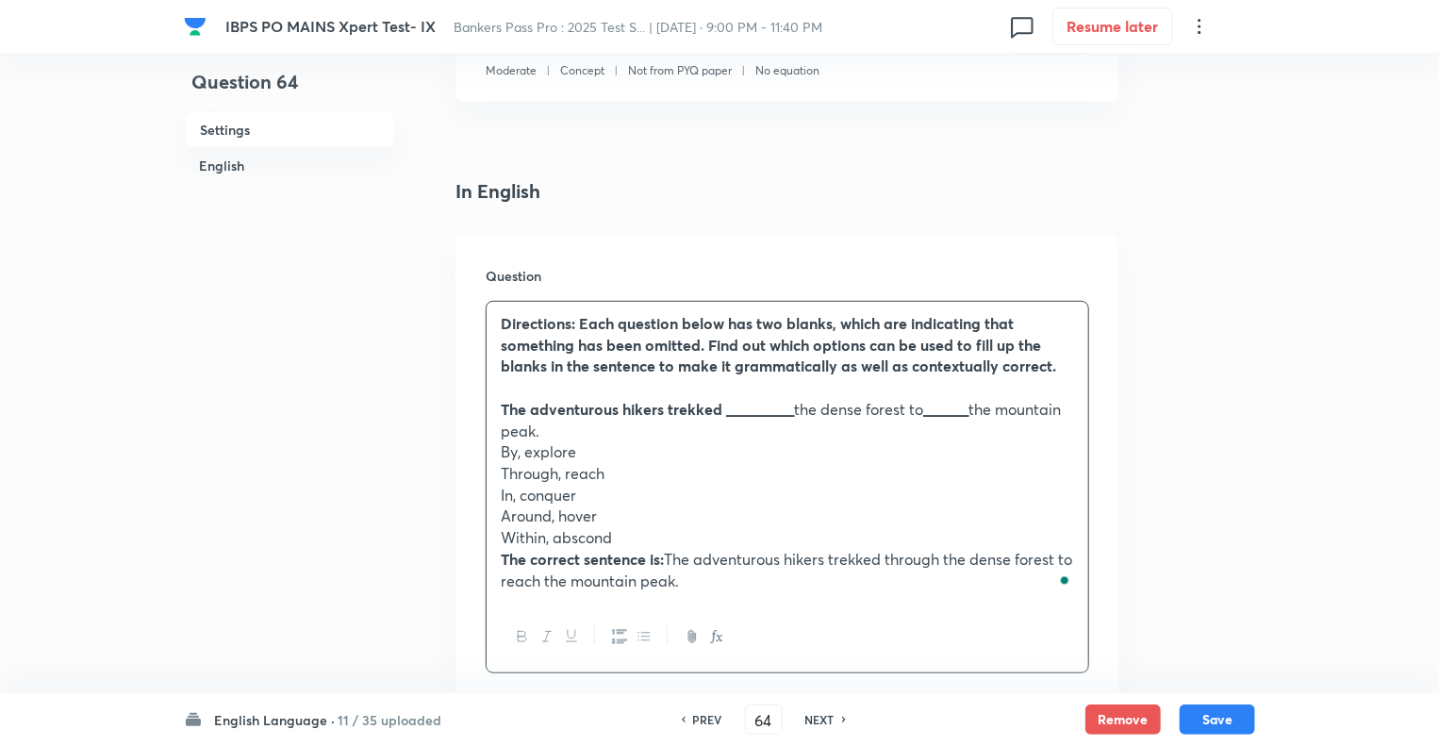
click at [506, 409] on strong "The adventurous hikers trekked _________" at bounding box center [647, 409] width 293 height 20
click at [504, 477] on p "Through, reach" at bounding box center [787, 474] width 573 height 22
click at [502, 501] on p "In, conquer" at bounding box center [787, 496] width 573 height 22
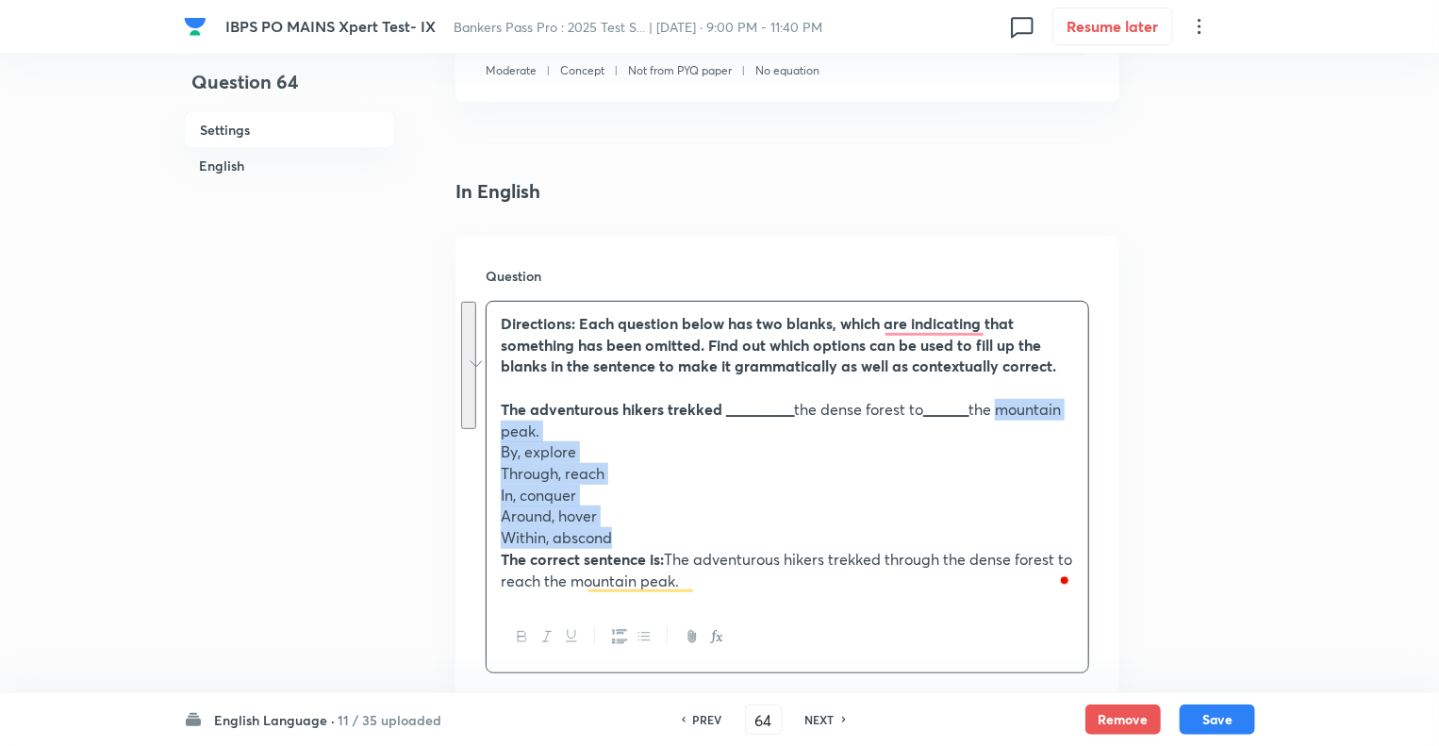
drag, startPoint x: 631, startPoint y: 536, endPoint x: 486, endPoint y: 435, distance: 176.9
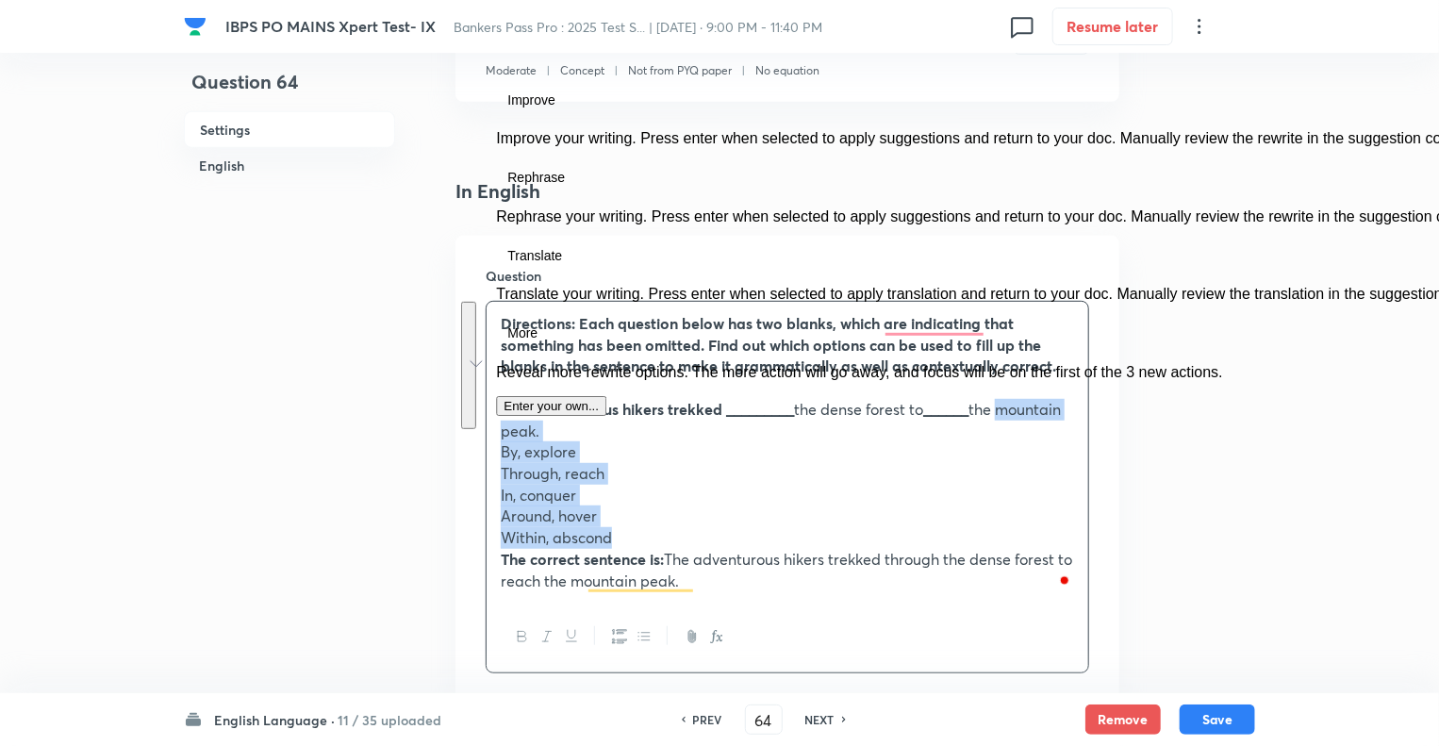
click at [691, 474] on p "Through, reach" at bounding box center [787, 474] width 573 height 22
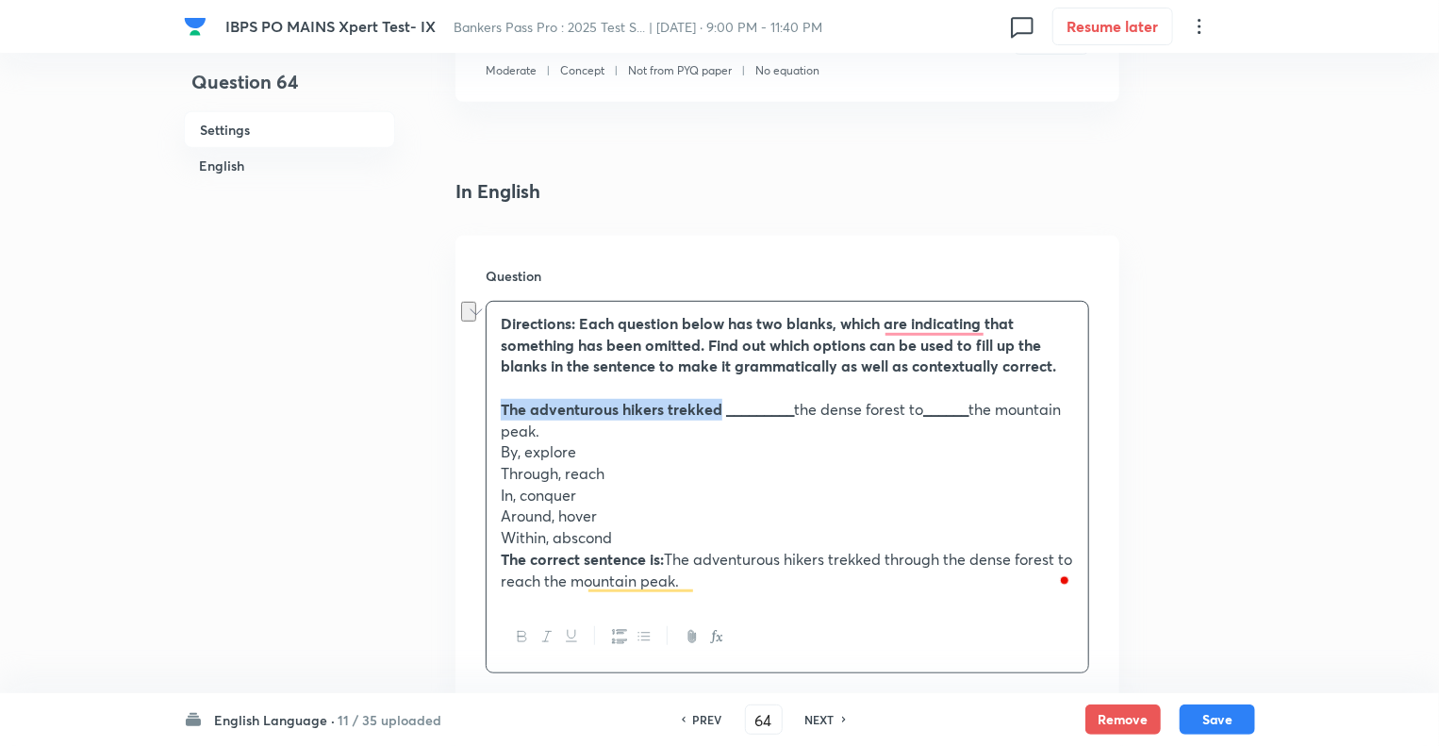
drag, startPoint x: 718, startPoint y: 414, endPoint x: 496, endPoint y: 403, distance: 221.9
click at [496, 403] on div "Directions: Each question below has two blanks, which are indicating that somet…" at bounding box center [788, 452] width 602 height 301
click at [523, 632] on icon "button" at bounding box center [522, 637] width 8 height 10
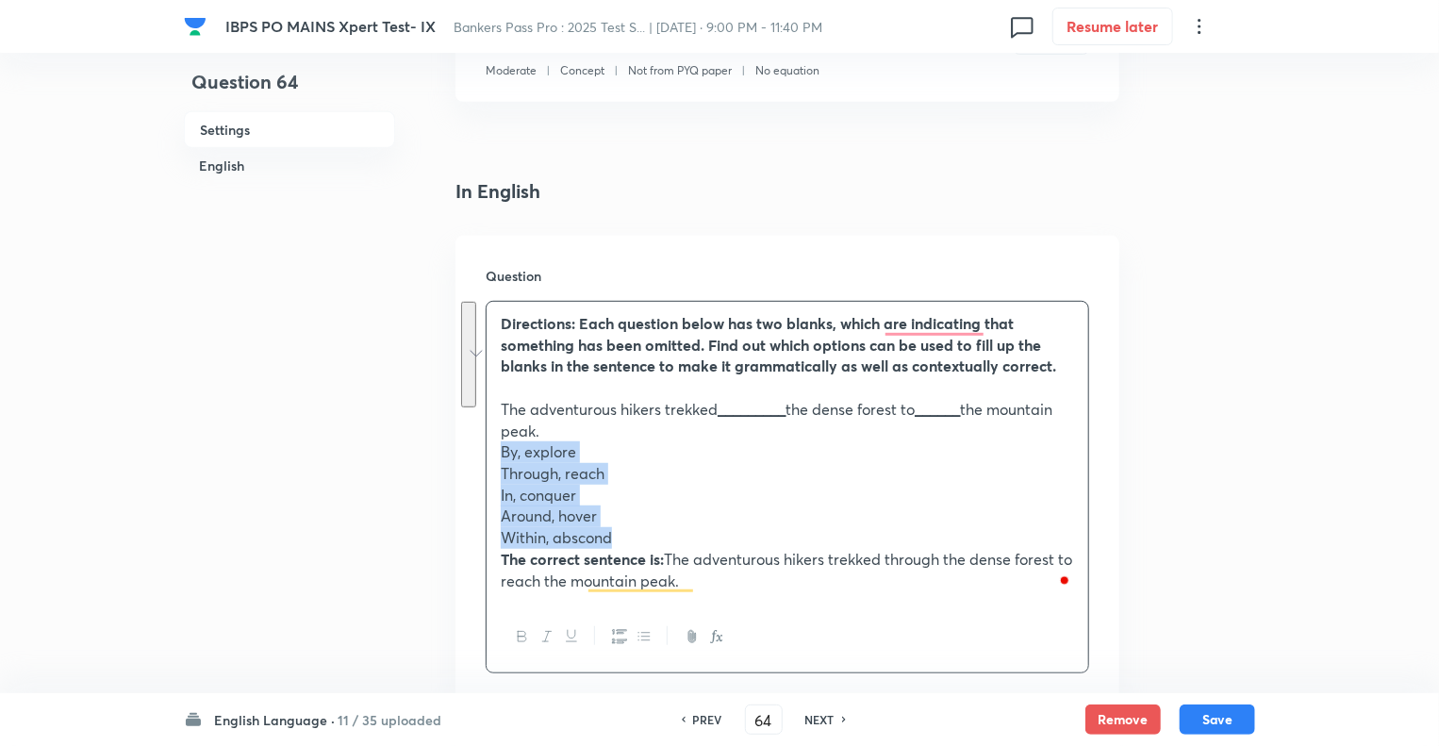
drag, startPoint x: 634, startPoint y: 527, endPoint x: 489, endPoint y: 453, distance: 163.2
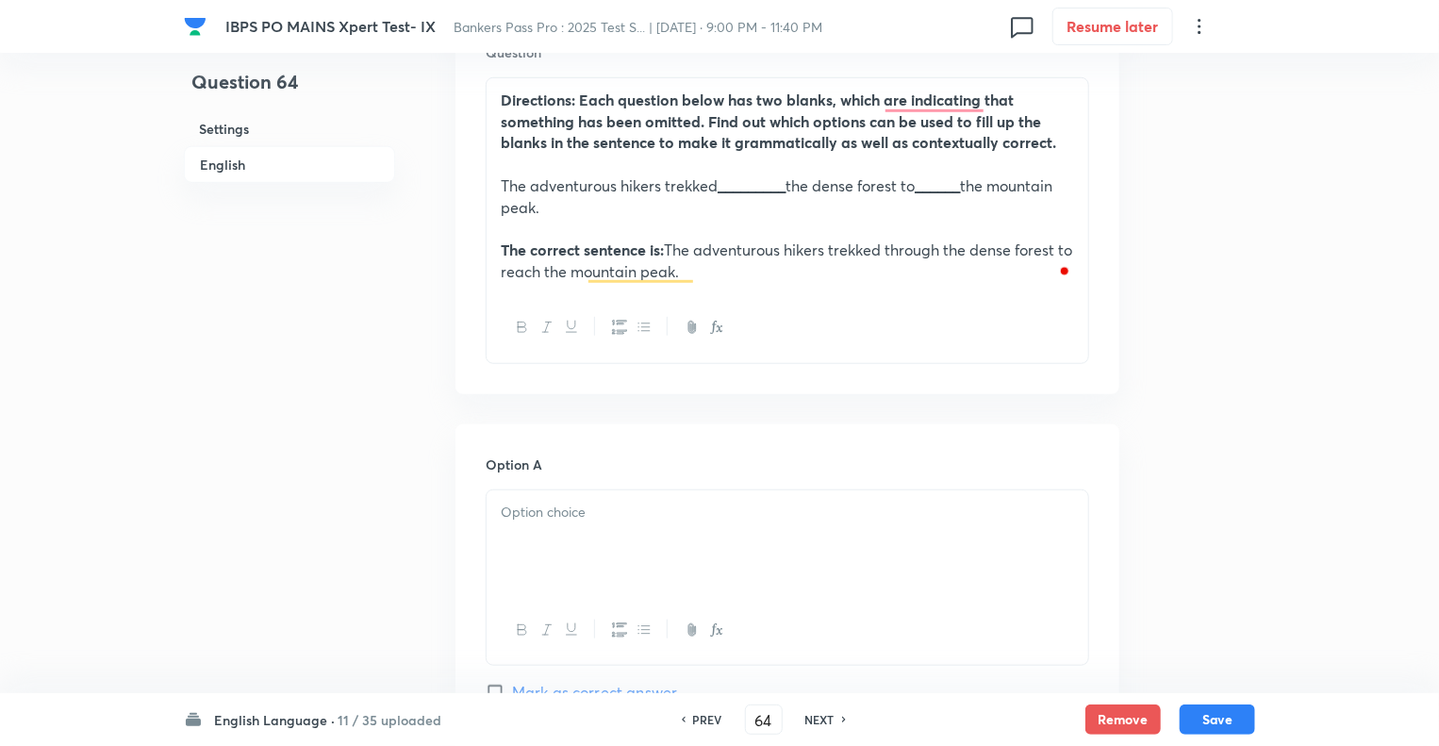
scroll to position [604, 0]
click at [541, 494] on div at bounding box center [788, 541] width 602 height 106
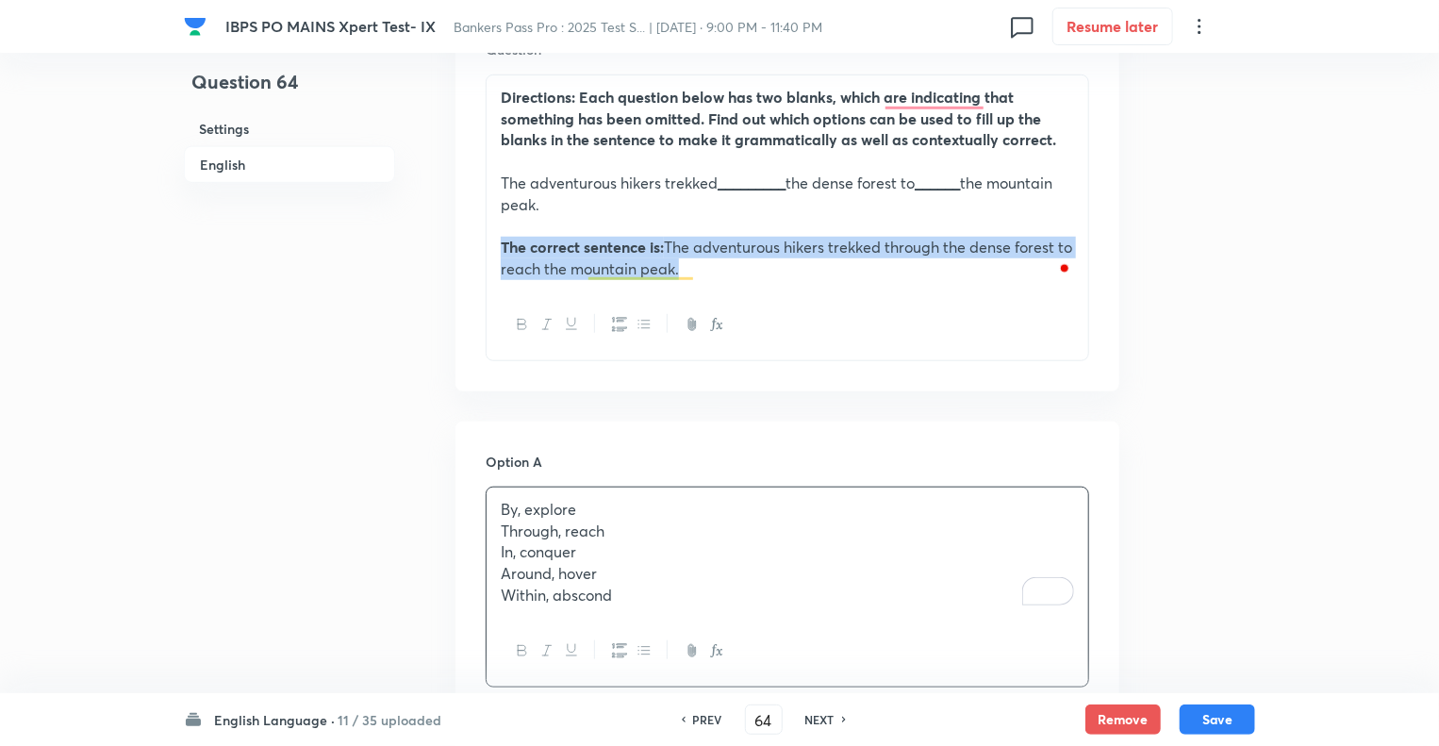
drag, startPoint x: 713, startPoint y: 271, endPoint x: 484, endPoint y: 237, distance: 231.7
click at [484, 237] on div "Question Directions: Each question below has two blanks, which are indicating t…" at bounding box center [788, 200] width 664 height 382
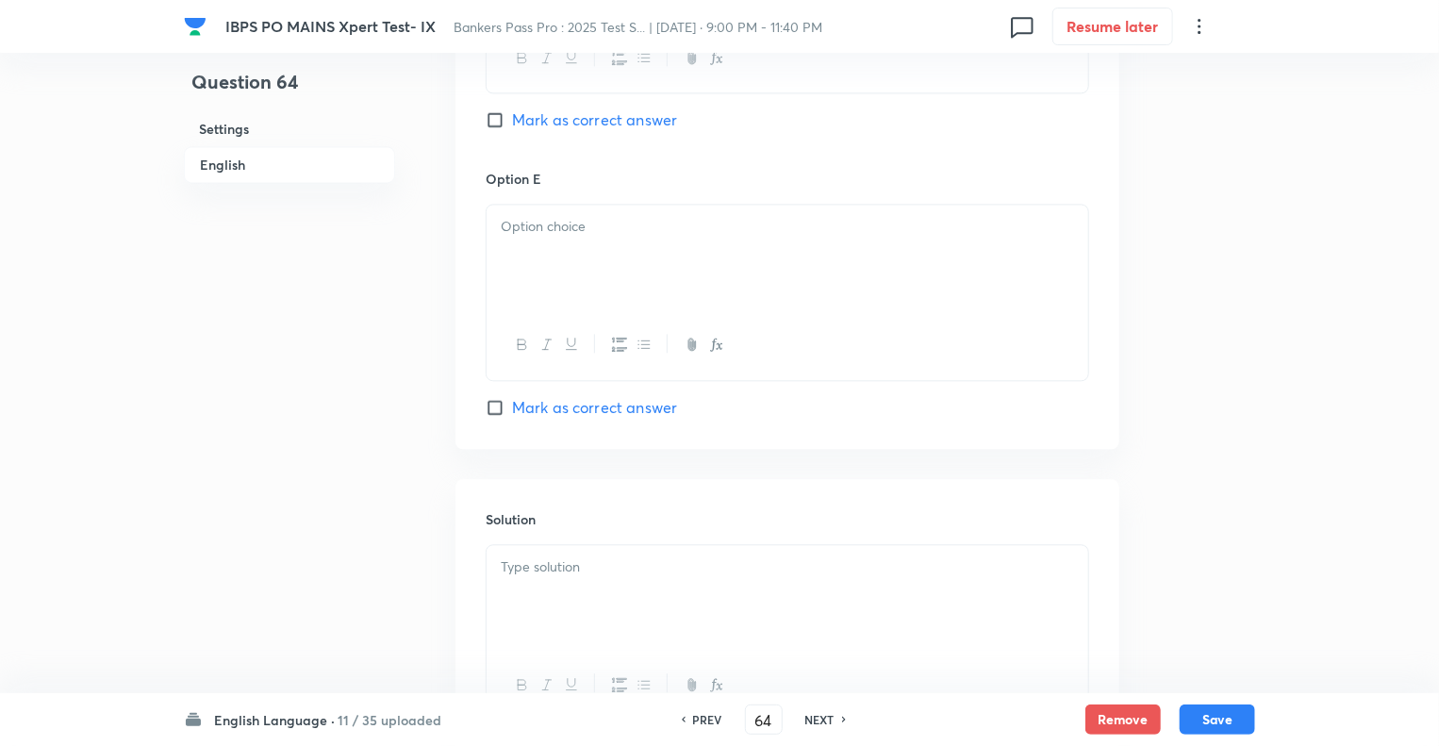
scroll to position [2075, 0]
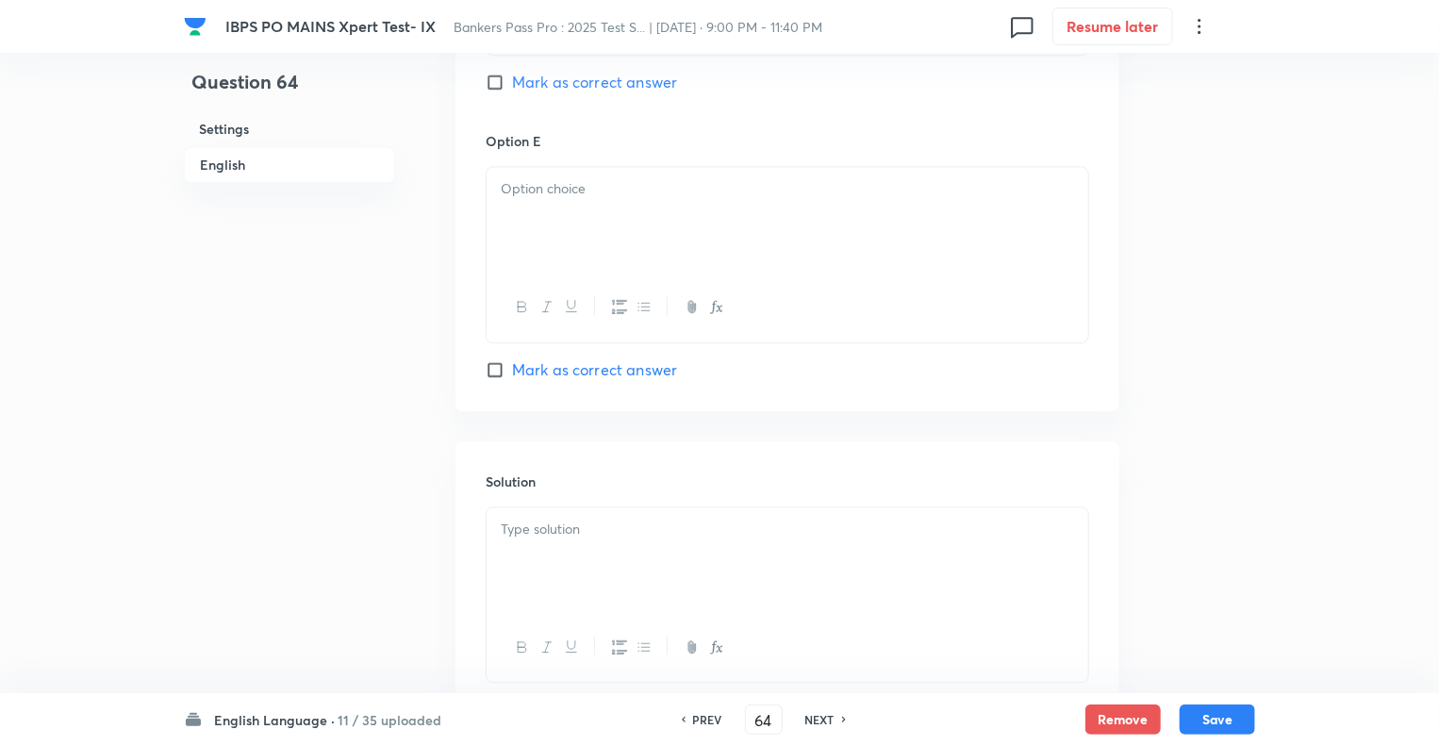
click at [568, 570] on div at bounding box center [788, 560] width 602 height 106
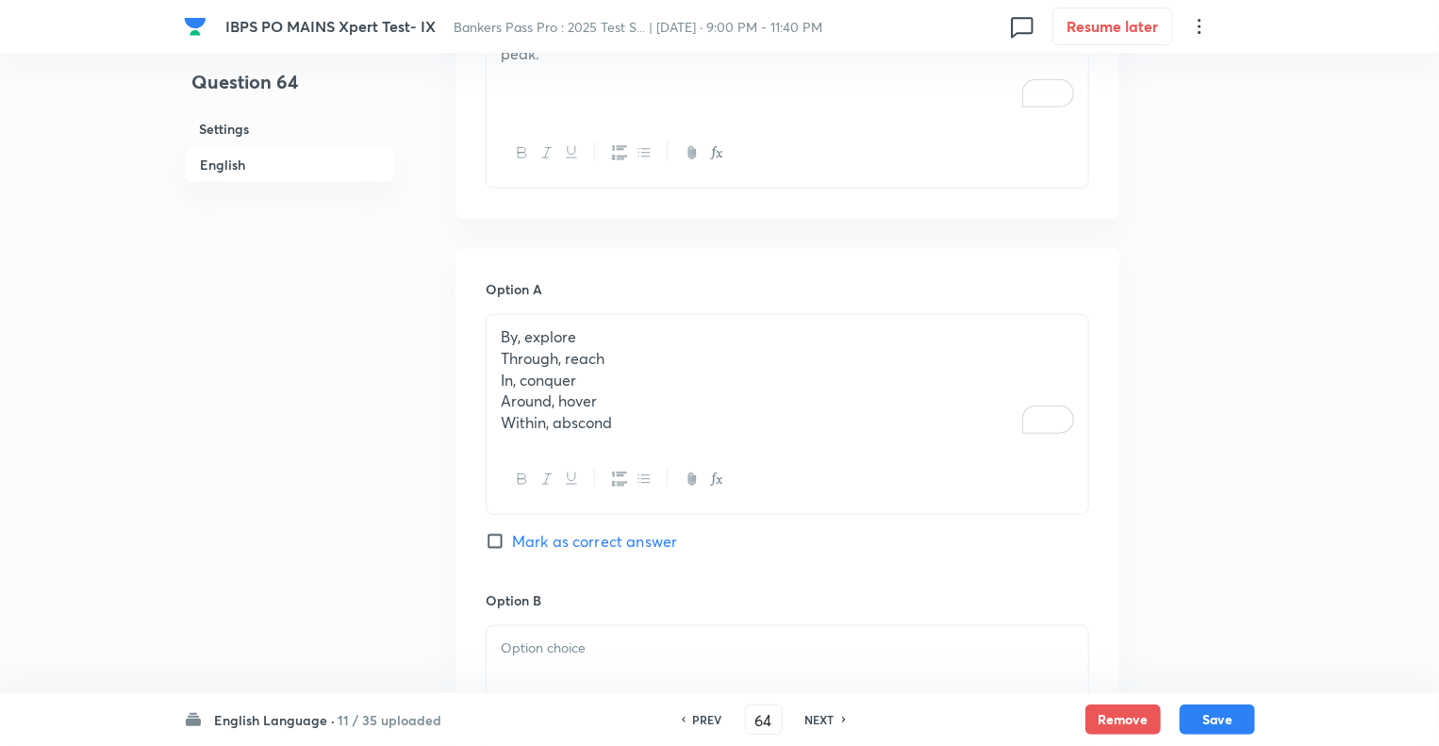
scroll to position [679, 0]
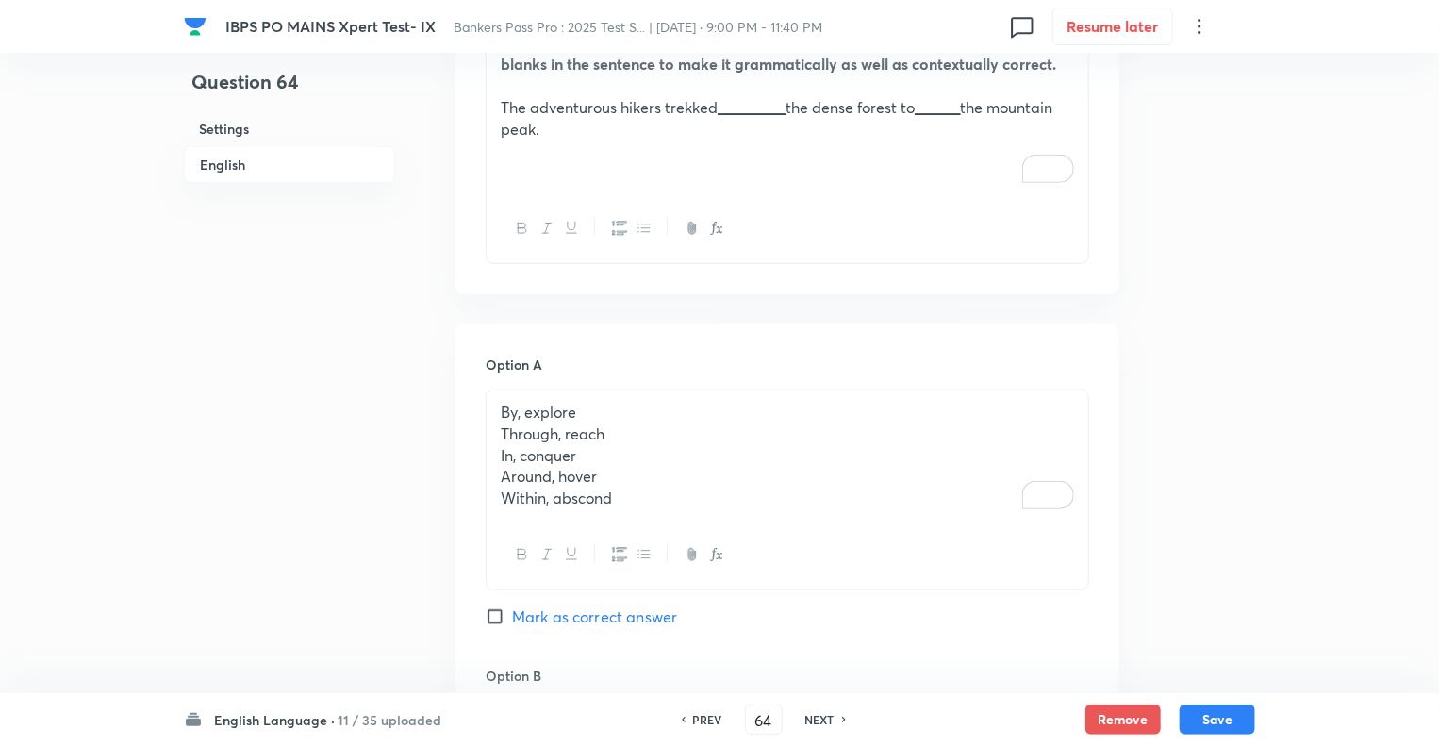
click at [513, 178] on p "To enrich screen reader interactions, please activate Accessibility in Grammarl…" at bounding box center [787, 172] width 573 height 22
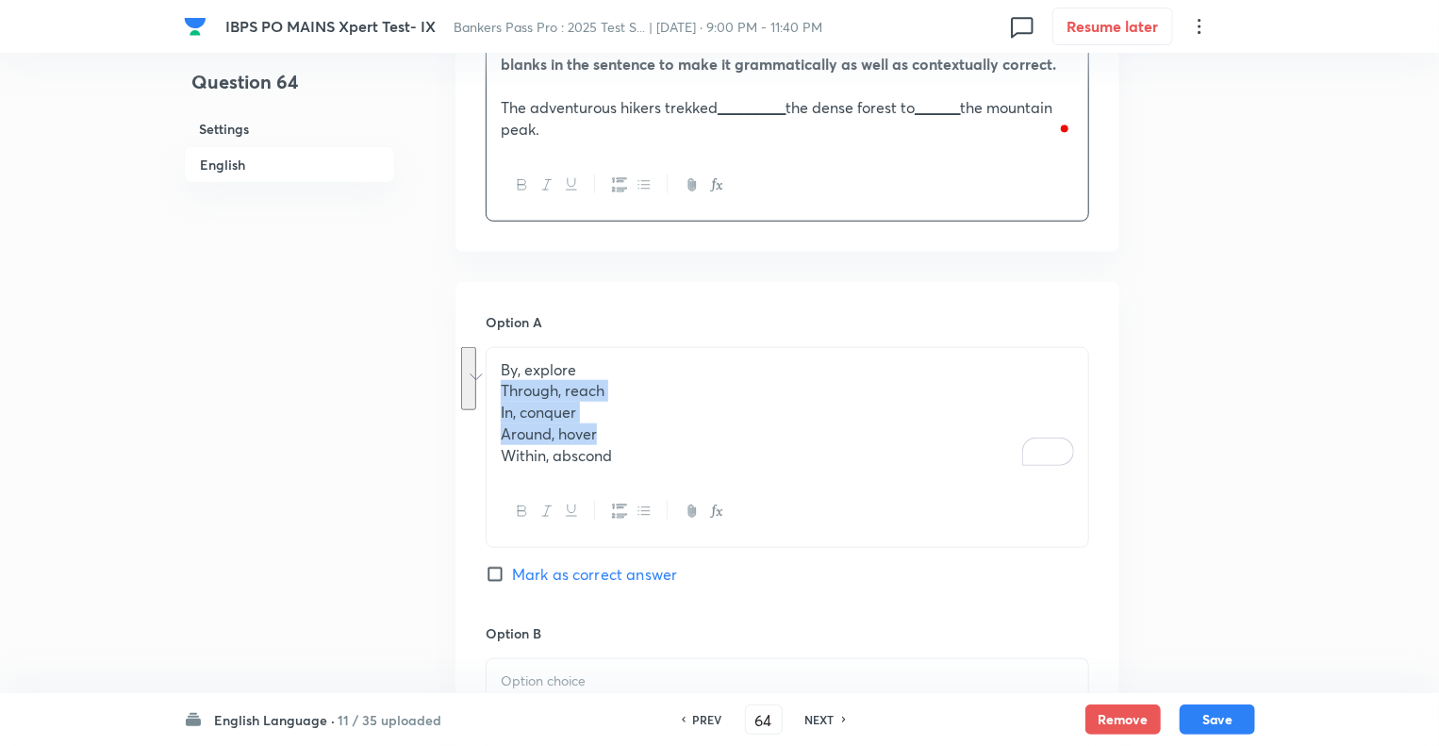
drag, startPoint x: 627, startPoint y: 443, endPoint x: 486, endPoint y: 394, distance: 149.7
click at [627, 463] on p "Within, abscond" at bounding box center [787, 456] width 573 height 22
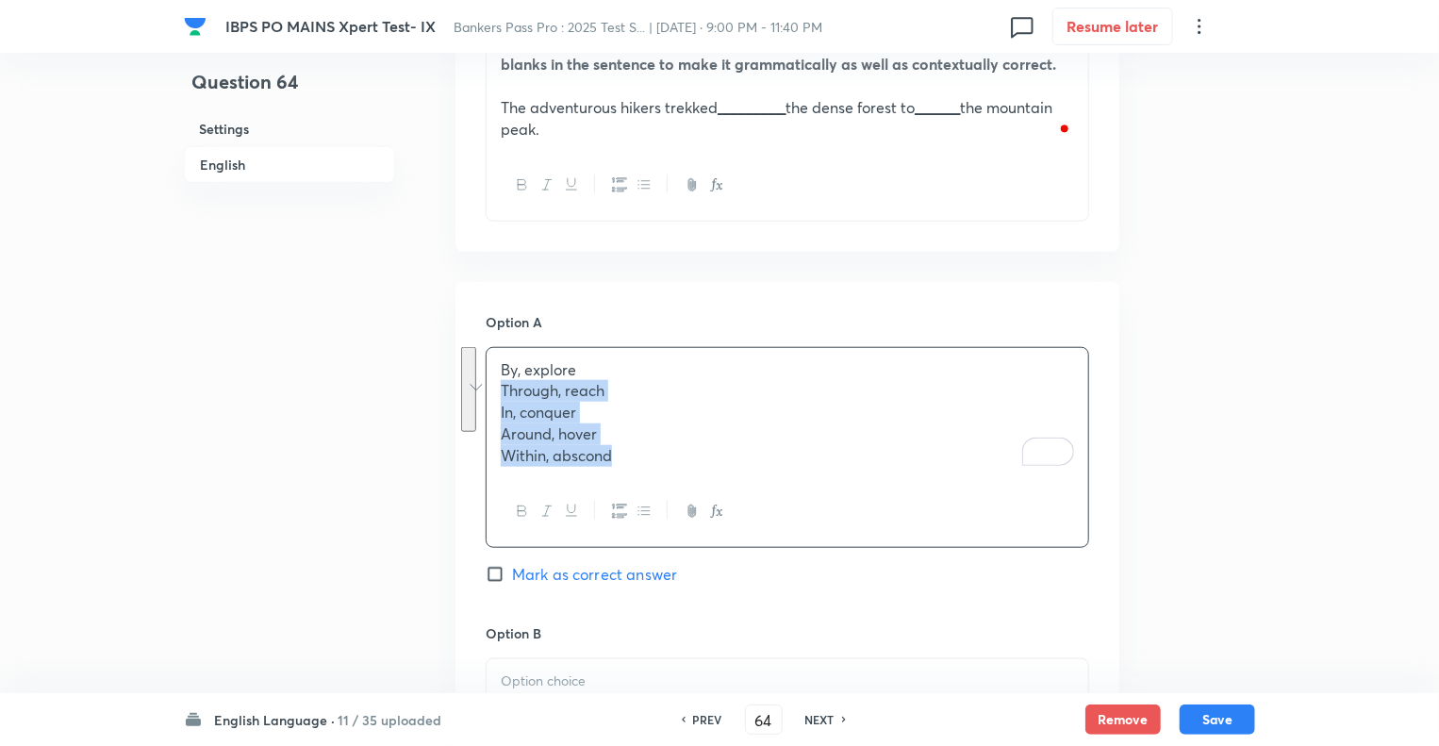
drag, startPoint x: 627, startPoint y: 463, endPoint x: 476, endPoint y: 389, distance: 168.3
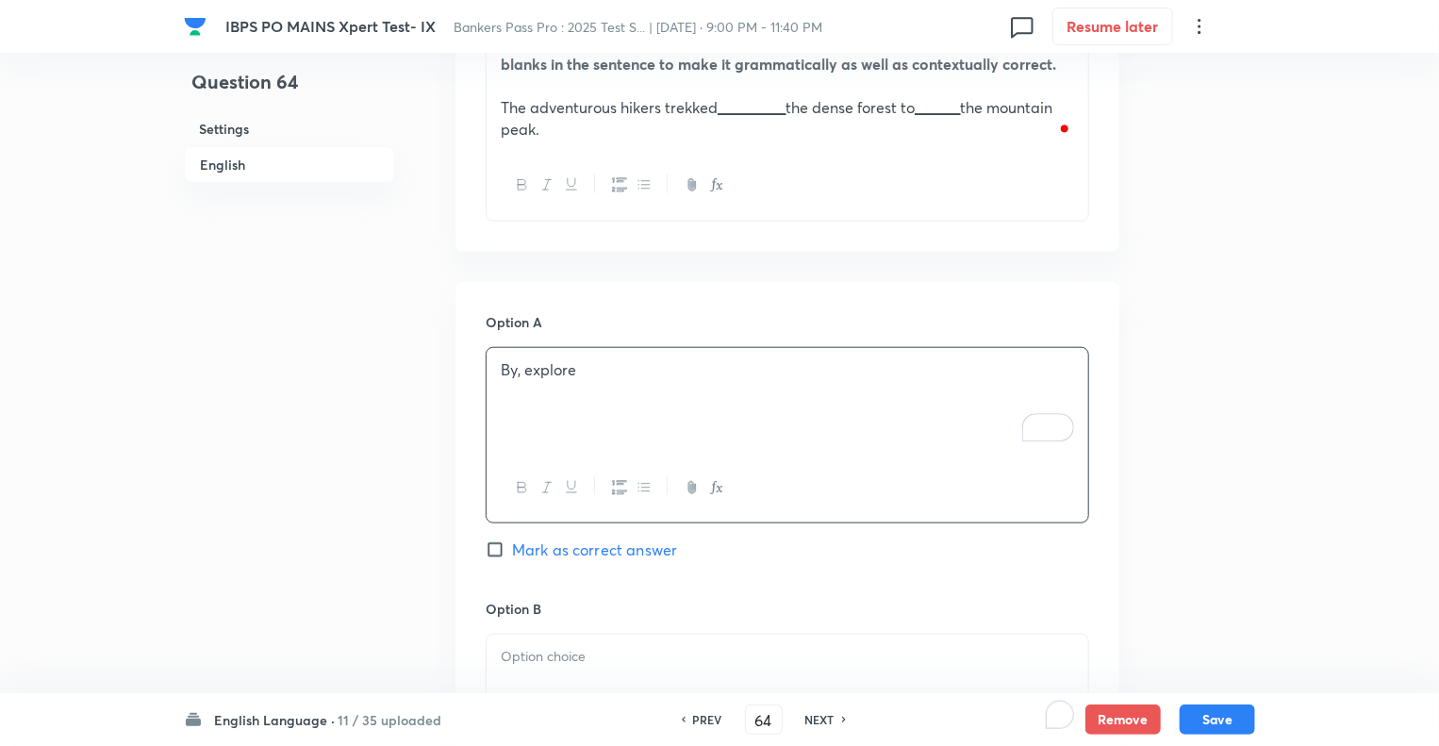
click at [521, 653] on p "To enrich screen reader interactions, please activate Accessibility in Grammarl…" at bounding box center [787, 657] width 573 height 22
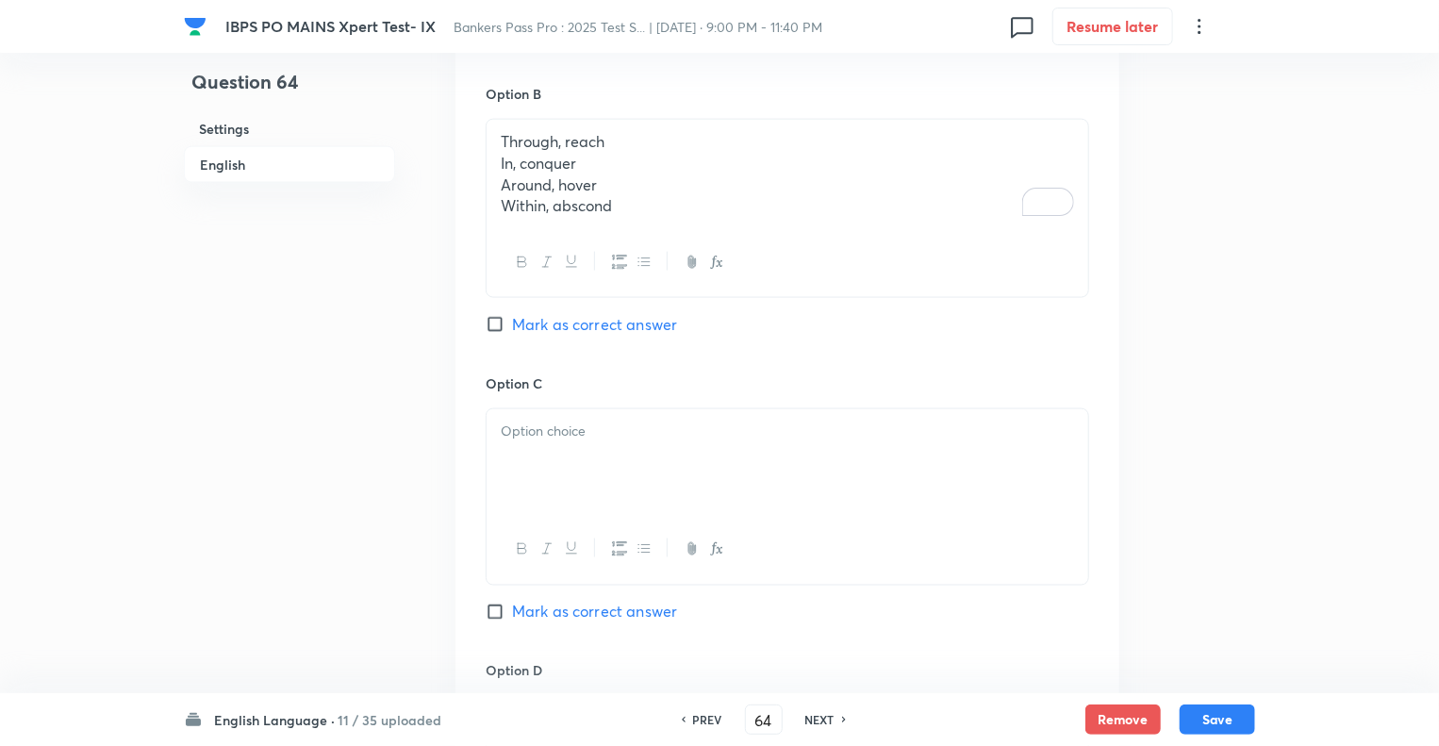
scroll to position [1207, 0]
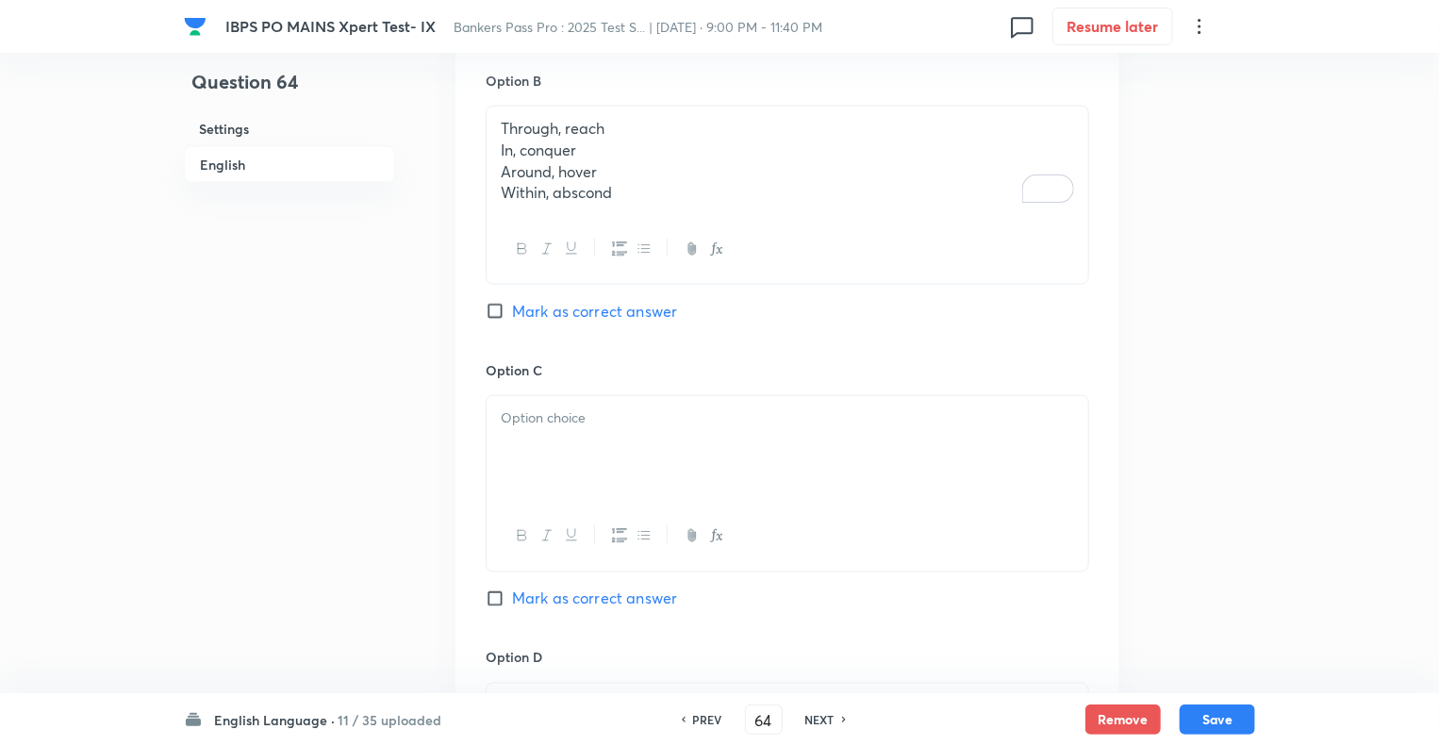
click at [622, 190] on p "Within, abscond" at bounding box center [787, 193] width 573 height 22
drag, startPoint x: 622, startPoint y: 190, endPoint x: 472, endPoint y: 141, distance: 157.8
click at [472, 141] on div "Option A By, explore Mark as correct answer Option B Through, reach In, conquer…" at bounding box center [788, 484] width 664 height 1461
click at [555, 465] on div at bounding box center [788, 446] width 602 height 106
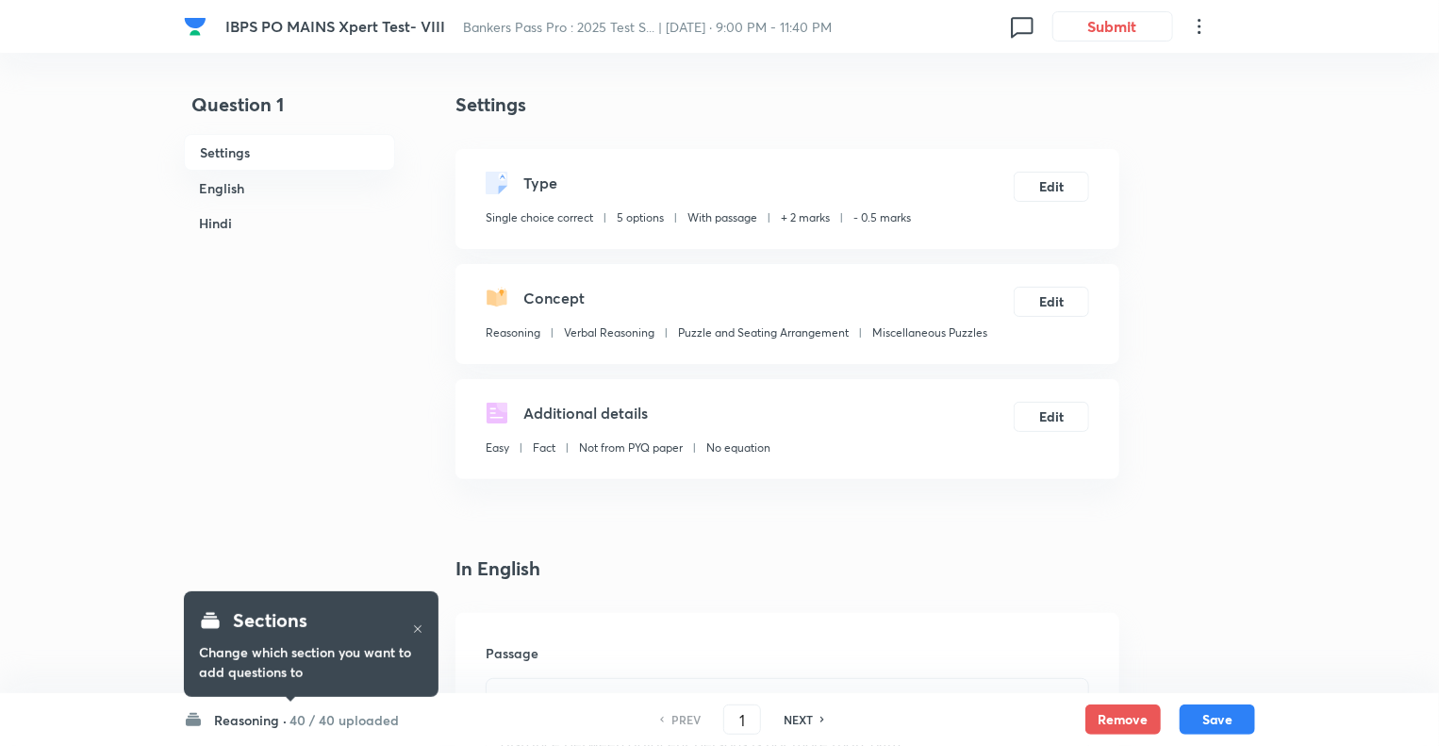
click at [230, 718] on h6 "Reasoning ·" at bounding box center [250, 720] width 73 height 20
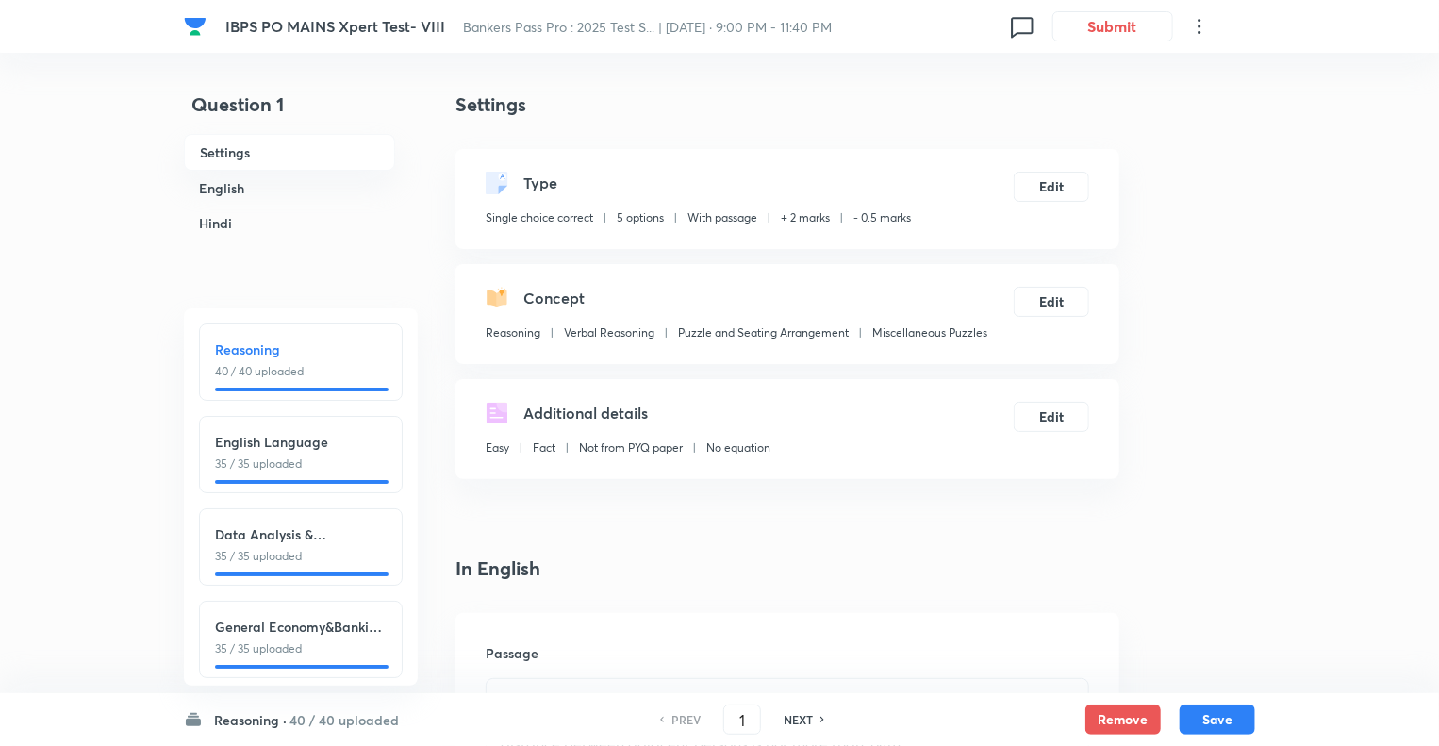
click at [266, 422] on div "English Language 35 / 35 uploaded" at bounding box center [301, 454] width 204 height 77
type input "41"
checkbox input "false"
checkbox input "true"
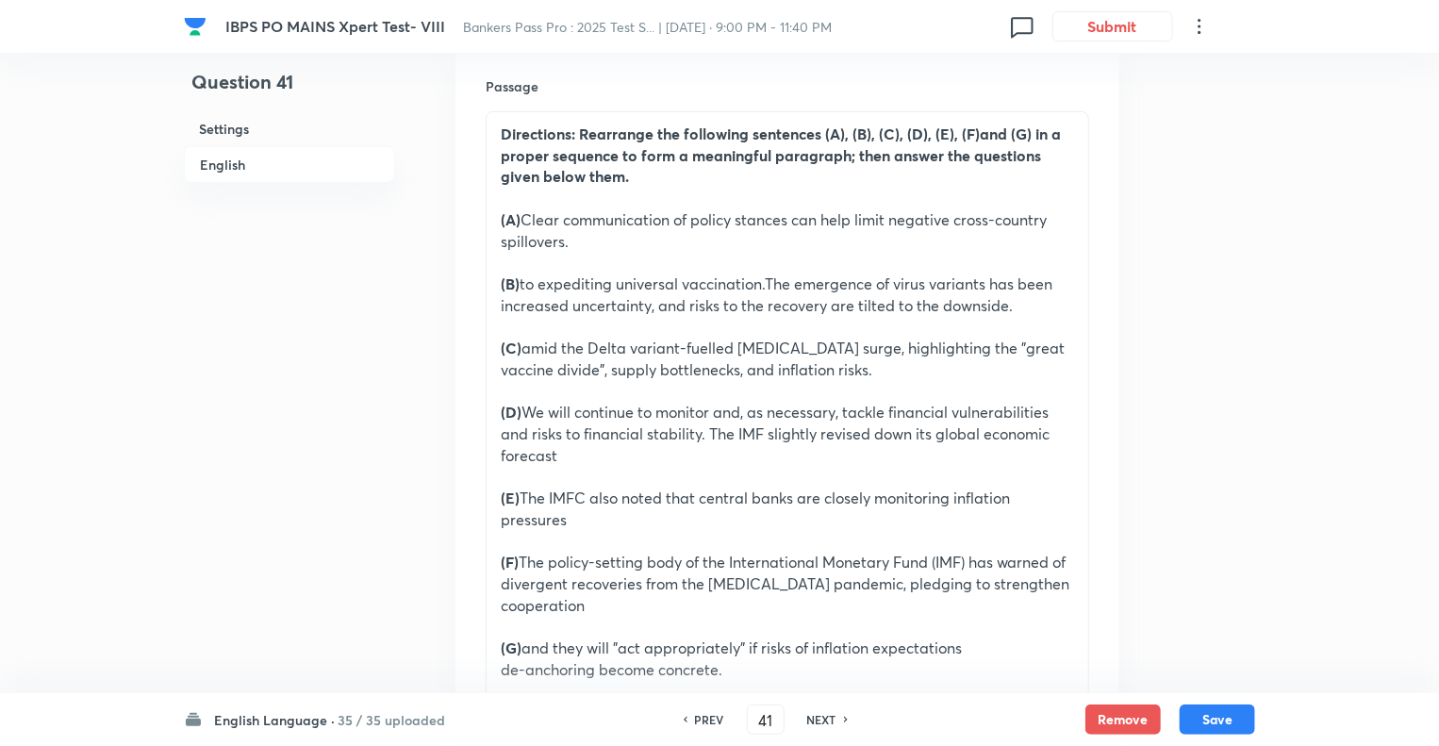
scroll to position [566, 0]
click at [823, 721] on h6 "NEXT" at bounding box center [821, 719] width 29 height 17
type input "42"
checkbox input "false"
checkbox input "true"
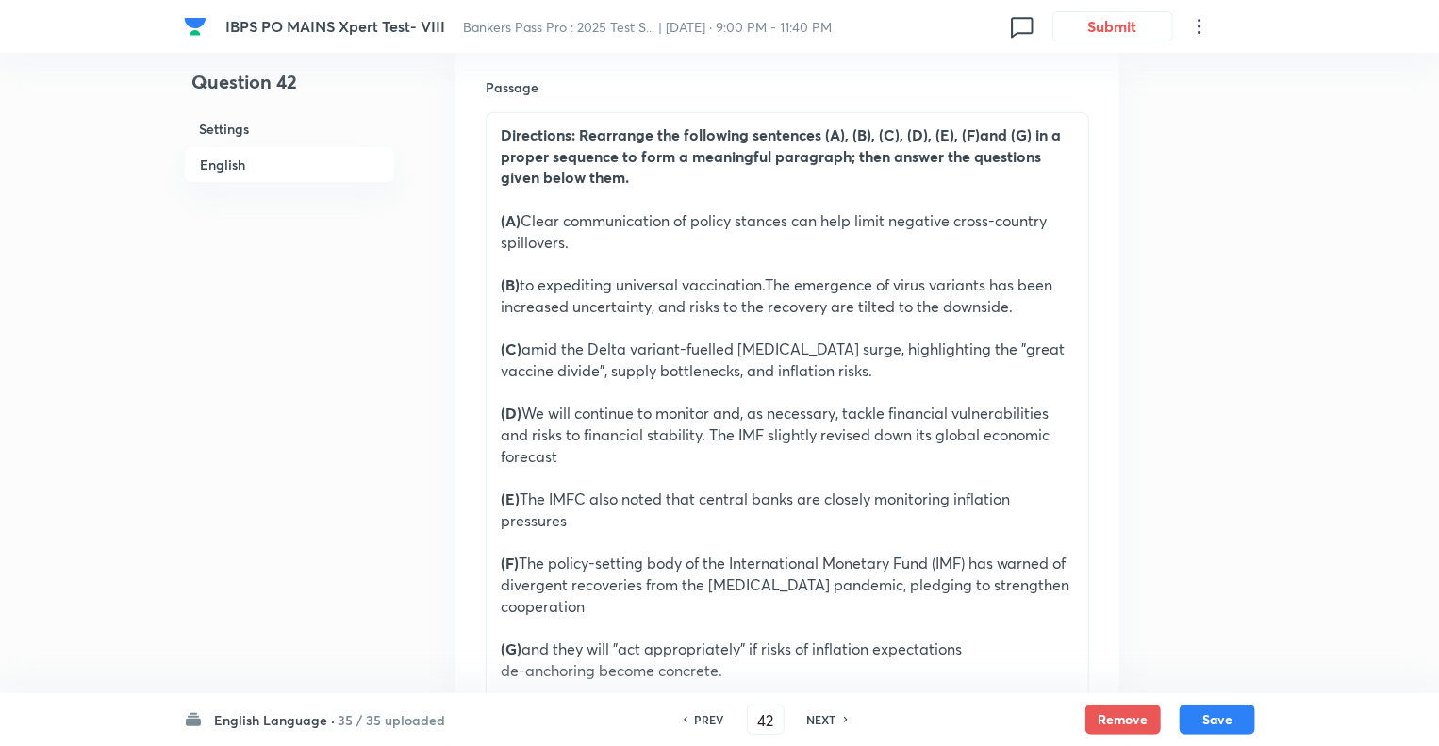
click at [823, 721] on h6 "NEXT" at bounding box center [821, 719] width 29 height 17
type input "43"
click at [823, 721] on h6 "NEXT" at bounding box center [821, 719] width 29 height 17
checkbox input "false"
checkbox input "true"
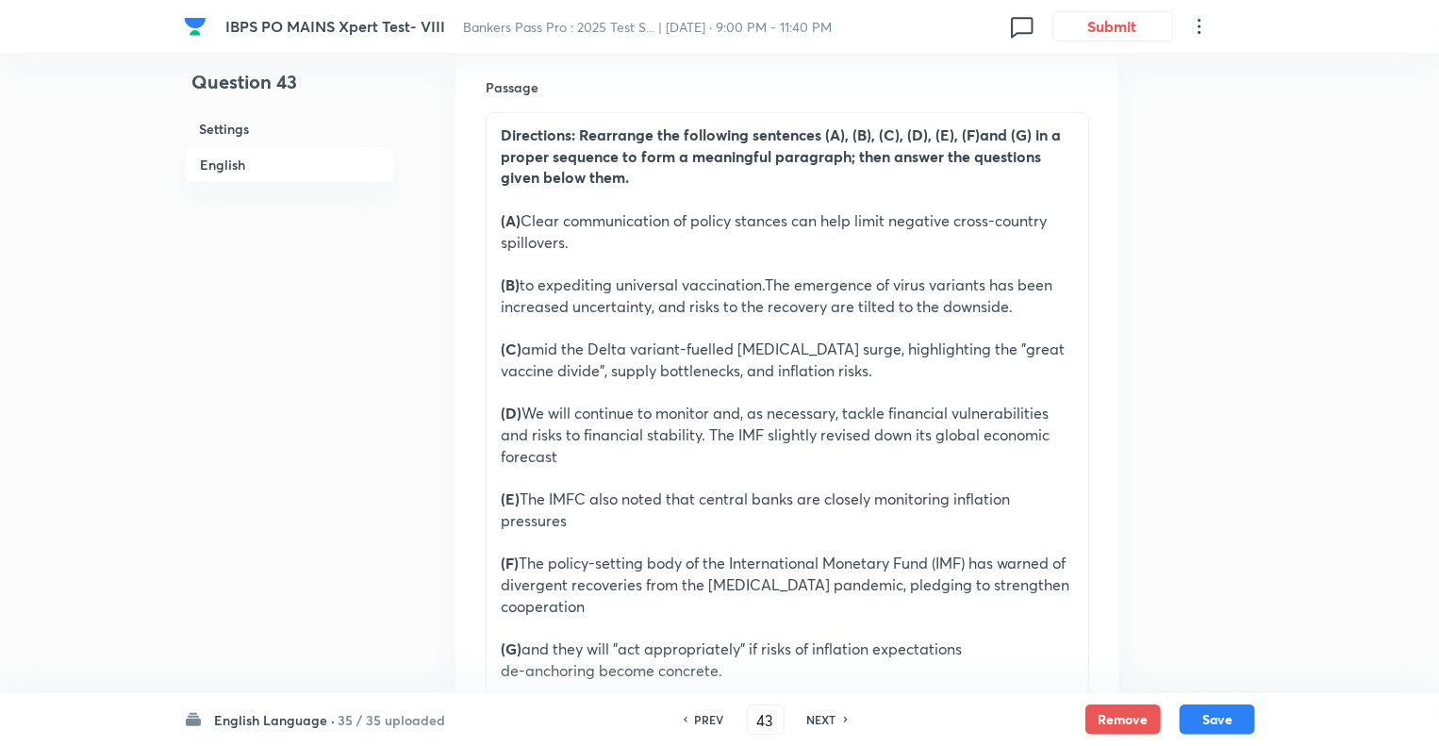
type input "44"
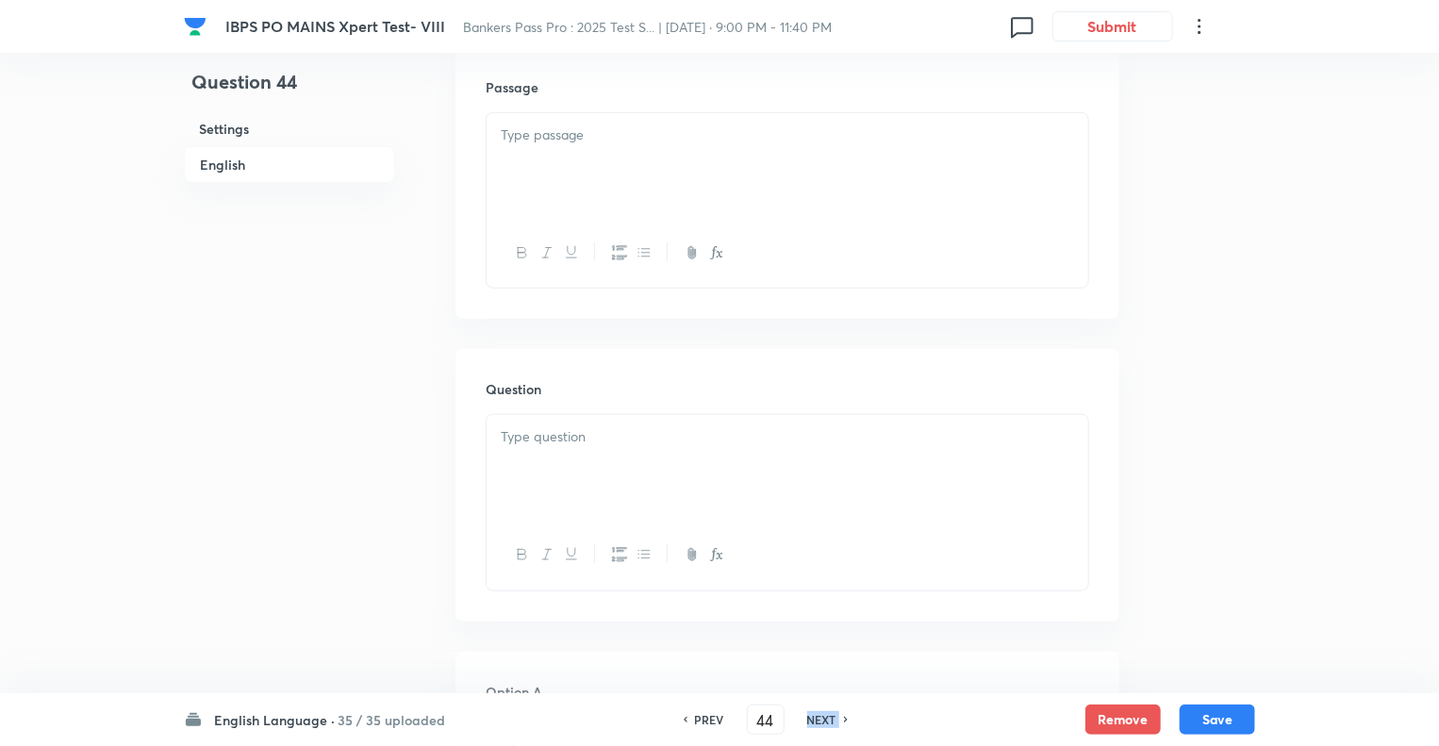
checkbox input "false"
checkbox input "true"
click at [823, 721] on h6 "NEXT" at bounding box center [821, 719] width 29 height 17
type input "45"
checkbox input "false"
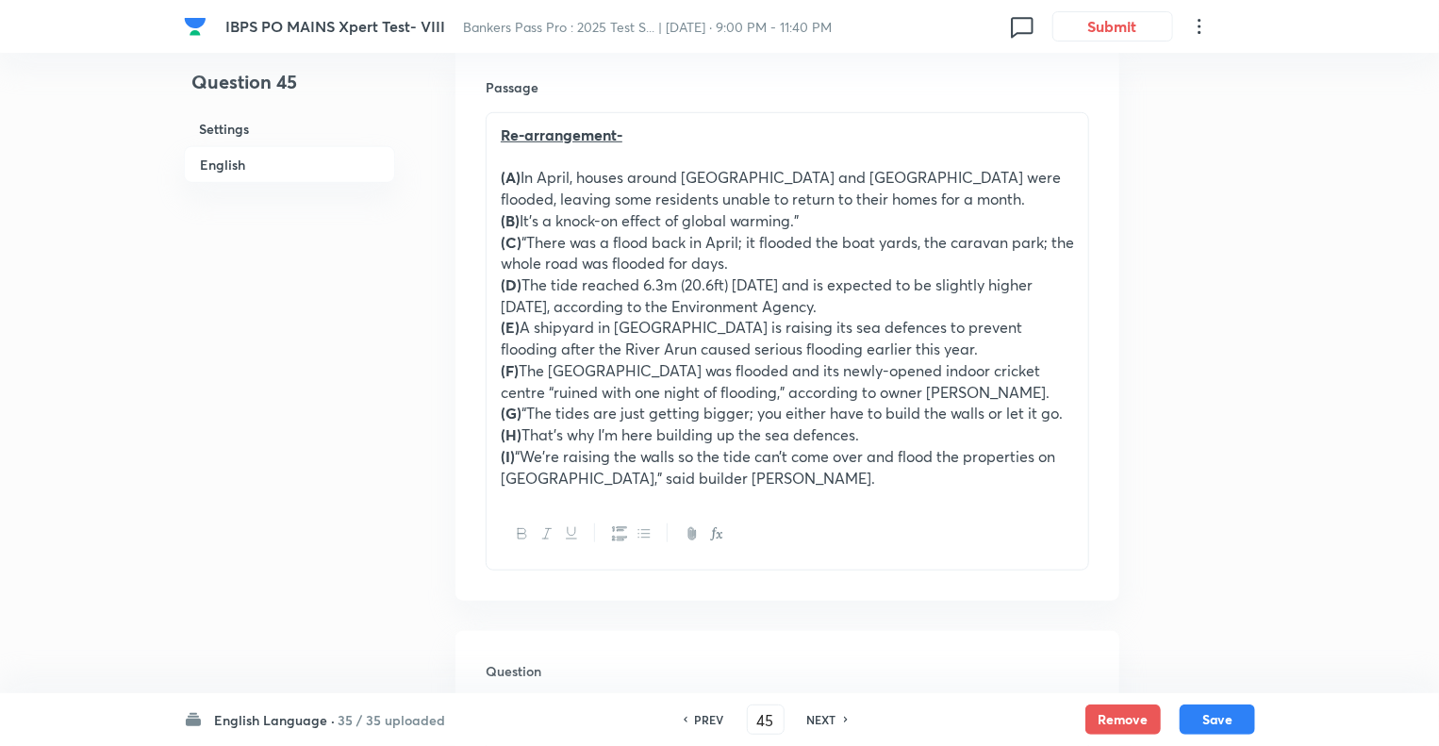
checkbox input "true"
click at [823, 721] on h6 "NEXT" at bounding box center [821, 719] width 29 height 17
type input "46"
checkbox input "false"
checkbox input "true"
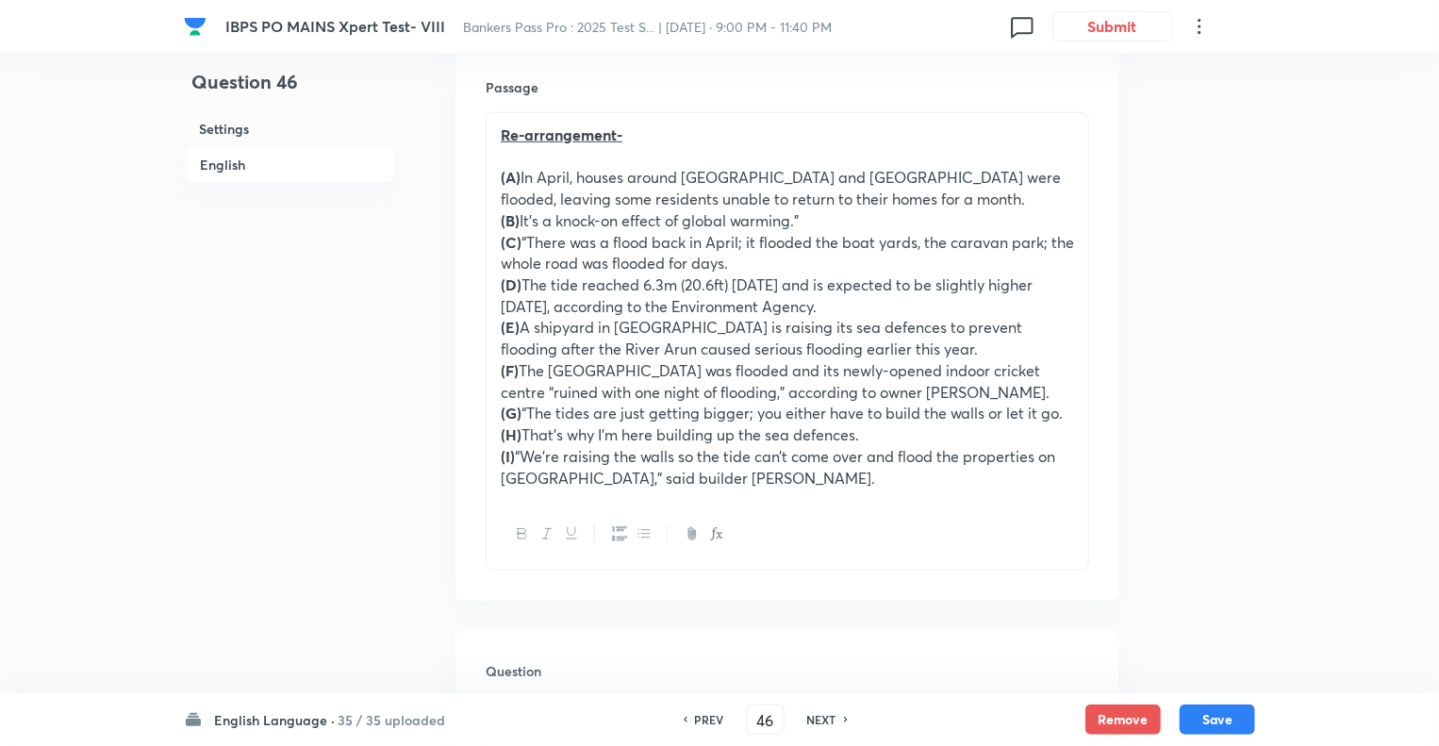
click at [823, 721] on h6 "NEXT" at bounding box center [821, 719] width 29 height 17
type input "47"
checkbox input "false"
checkbox input "true"
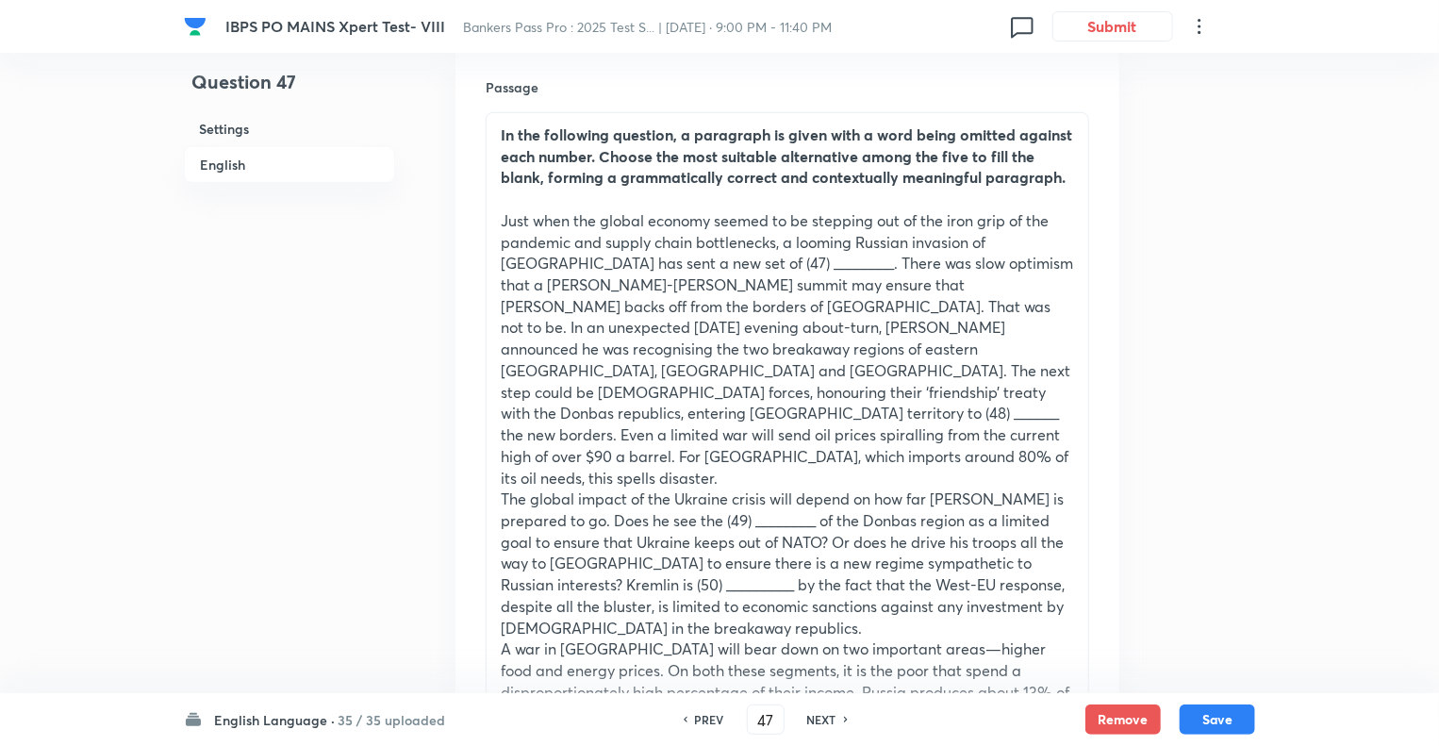
click at [823, 721] on h6 "NEXT" at bounding box center [821, 719] width 29 height 17
type input "48"
checkbox input "false"
checkbox input "true"
click at [823, 721] on h6 "NEXT" at bounding box center [821, 719] width 29 height 17
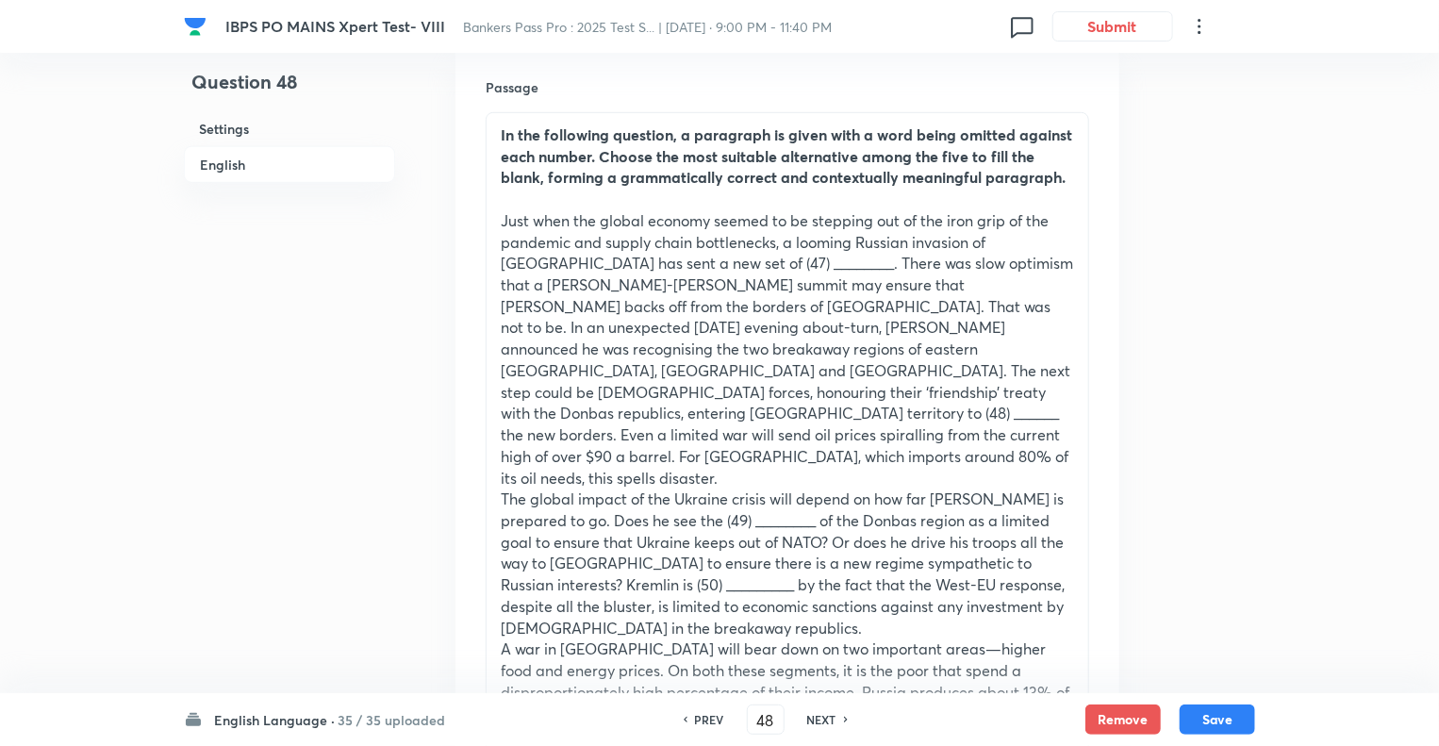
type input "49"
checkbox input "false"
checkbox input "true"
click at [823, 721] on h6 "NEXT" at bounding box center [821, 719] width 29 height 17
type input "50"
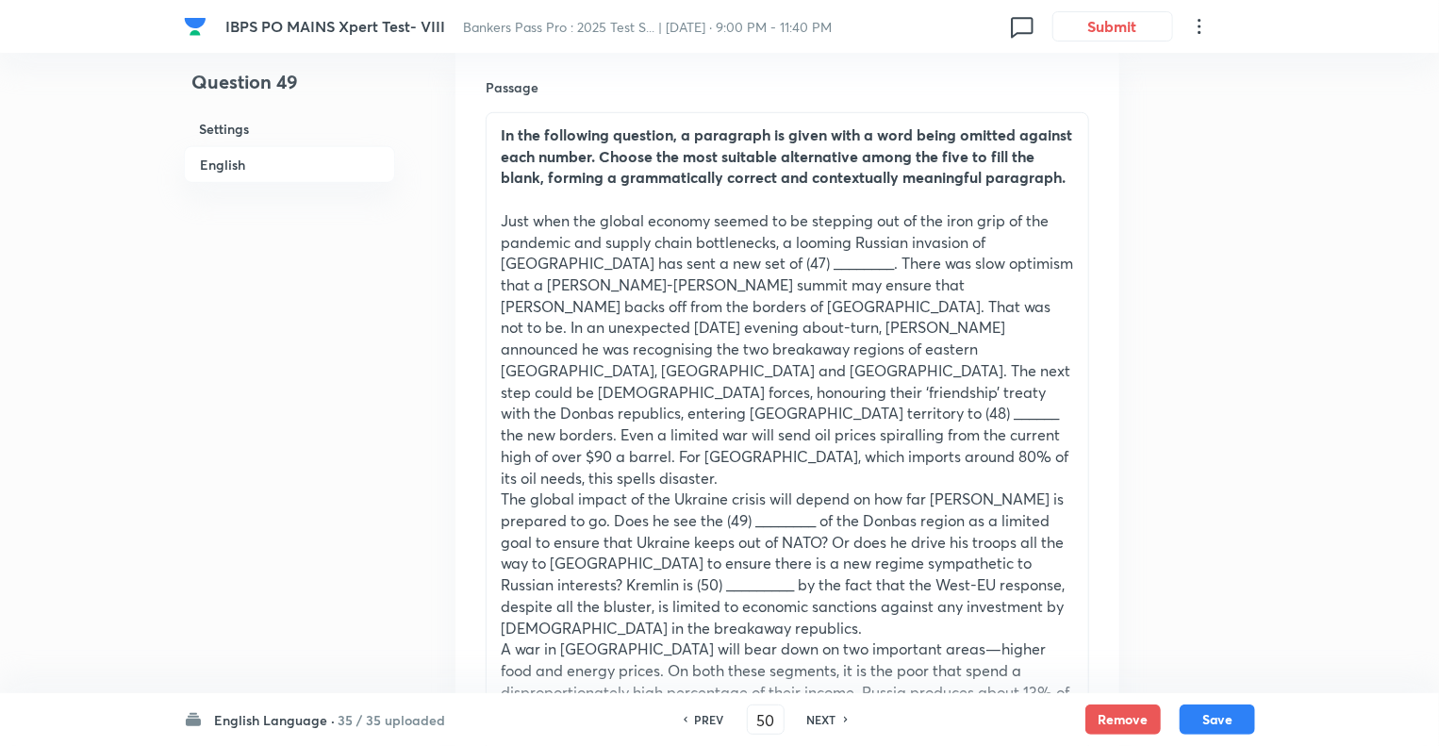
checkbox input "false"
click at [823, 721] on h6 "NEXT" at bounding box center [821, 719] width 29 height 17
checkbox input "true"
type input "51"
click at [823, 721] on h6 "NEXT" at bounding box center [821, 719] width 29 height 17
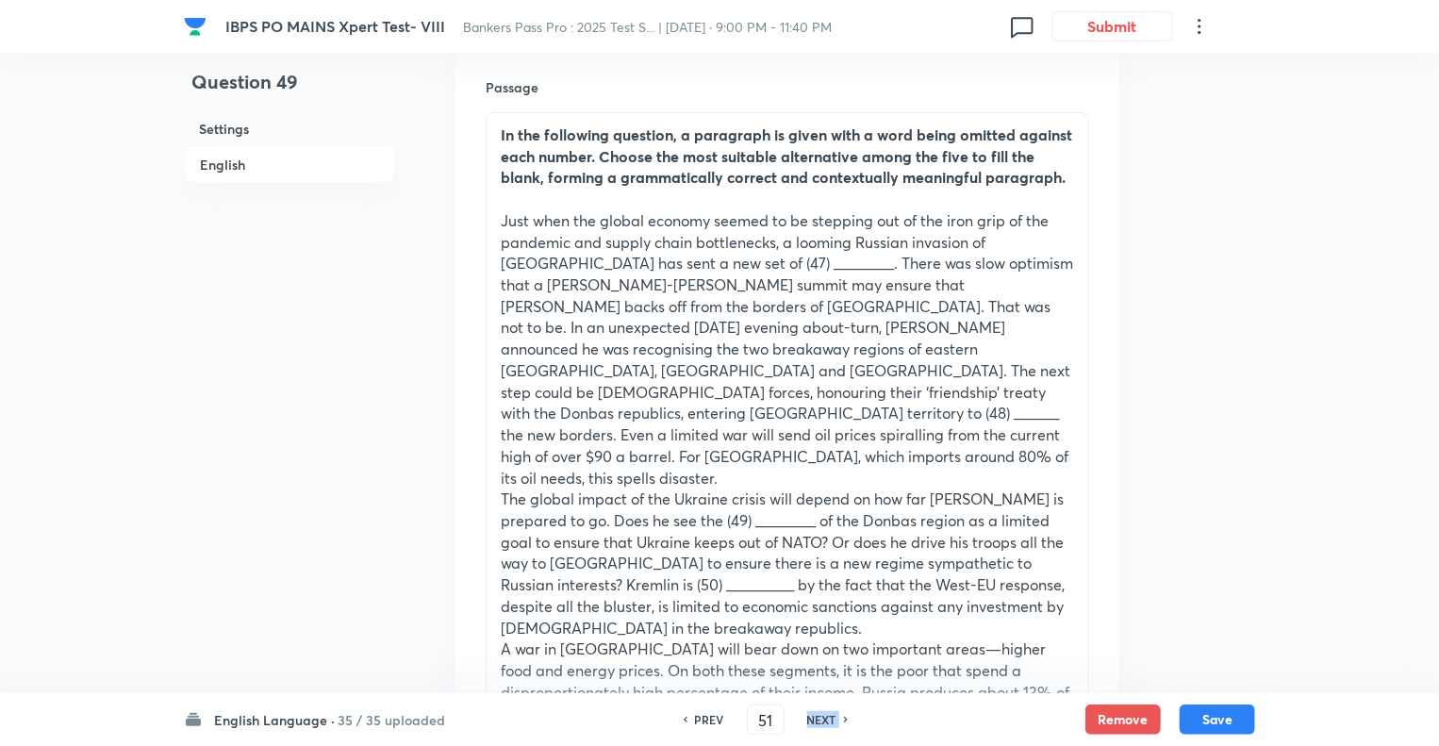
checkbox input "false"
checkbox input "true"
type input "52"
checkbox input "false"
click at [823, 721] on h6 "NEXT" at bounding box center [821, 719] width 29 height 17
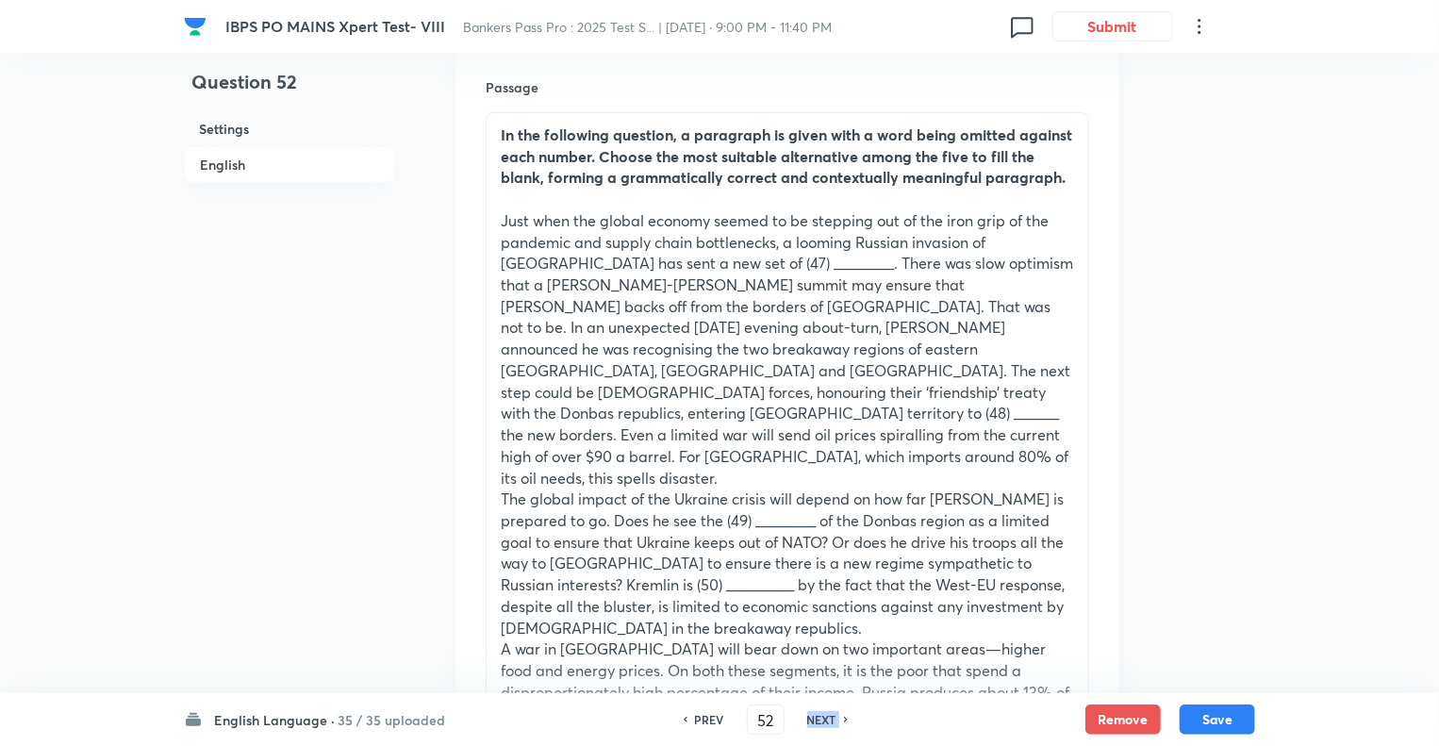
checkbox input "true"
type input "53"
checkbox input "false"
checkbox input "true"
click at [823, 721] on h6 "NEXT" at bounding box center [821, 719] width 29 height 17
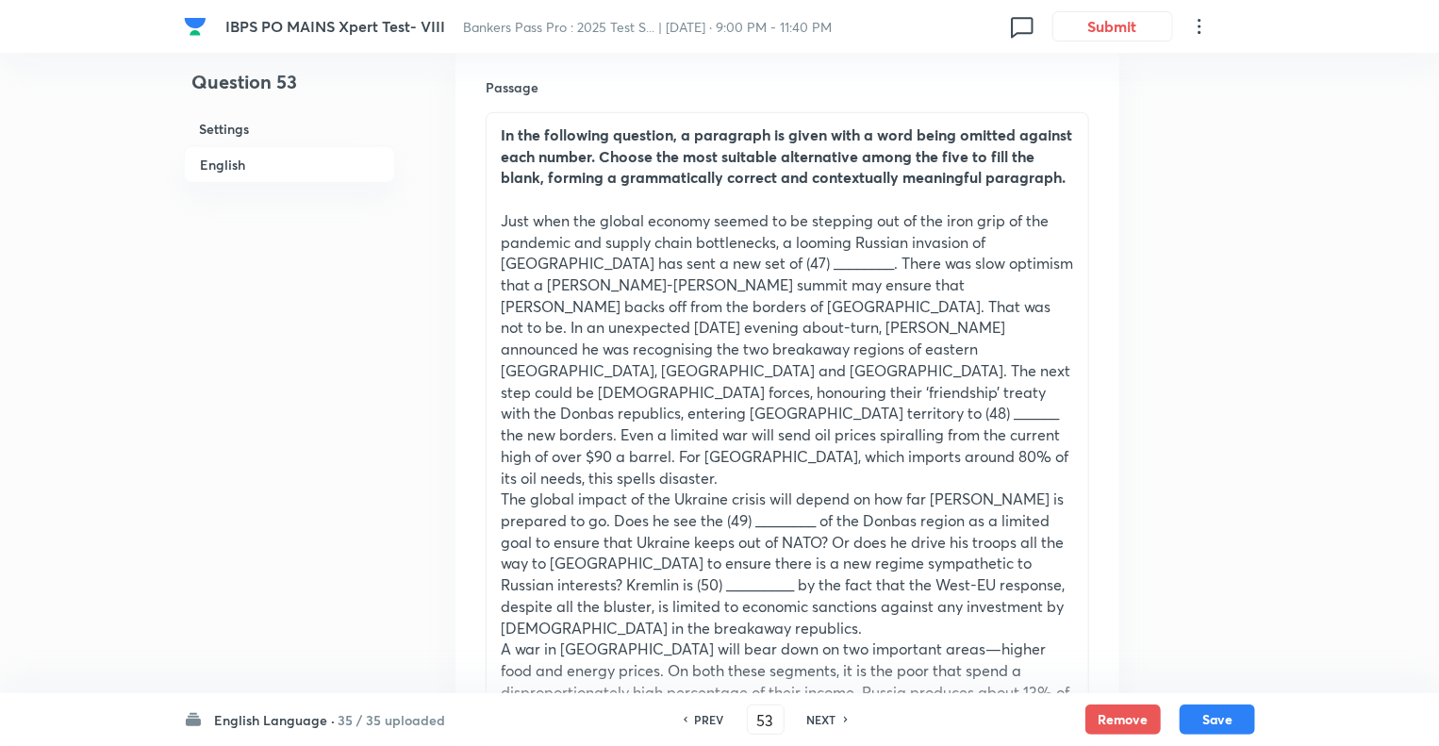
type input "54"
checkbox input "false"
checkbox input "true"
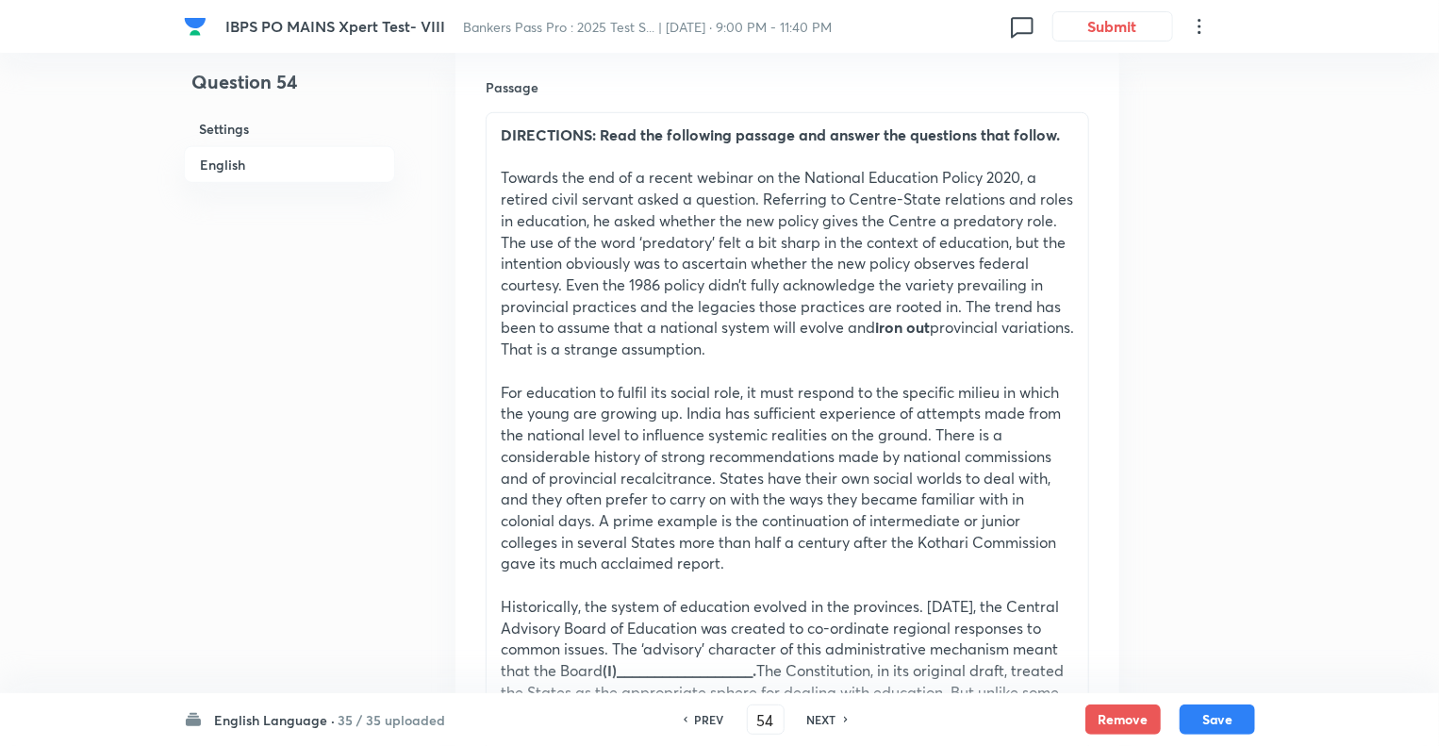
click at [823, 721] on h6 "NEXT" at bounding box center [821, 719] width 29 height 17
type input "55"
checkbox input "false"
click at [823, 721] on h6 "NEXT" at bounding box center [821, 719] width 29 height 17
checkbox input "true"
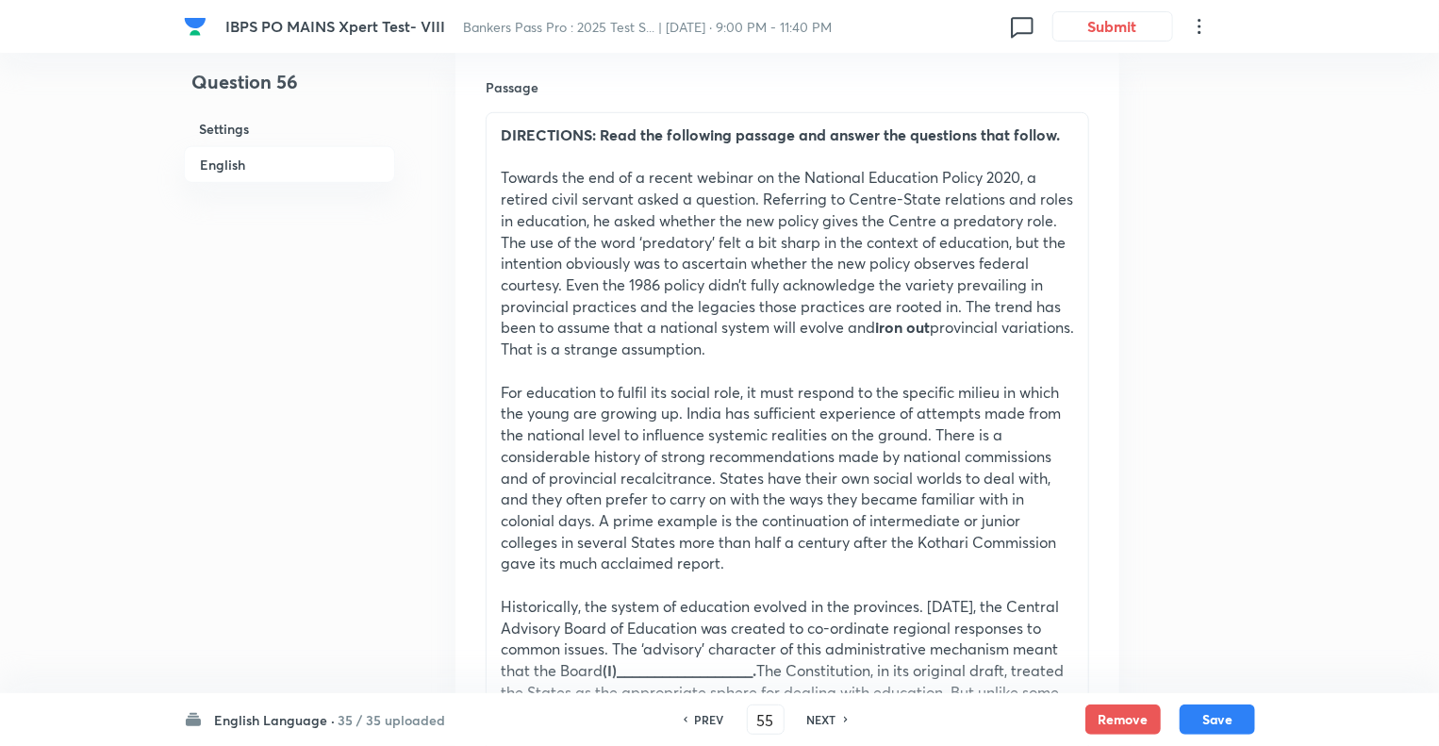
type input "56"
checkbox input "false"
click at [823, 721] on h6 "NEXT" at bounding box center [821, 719] width 29 height 17
checkbox input "true"
type input "57"
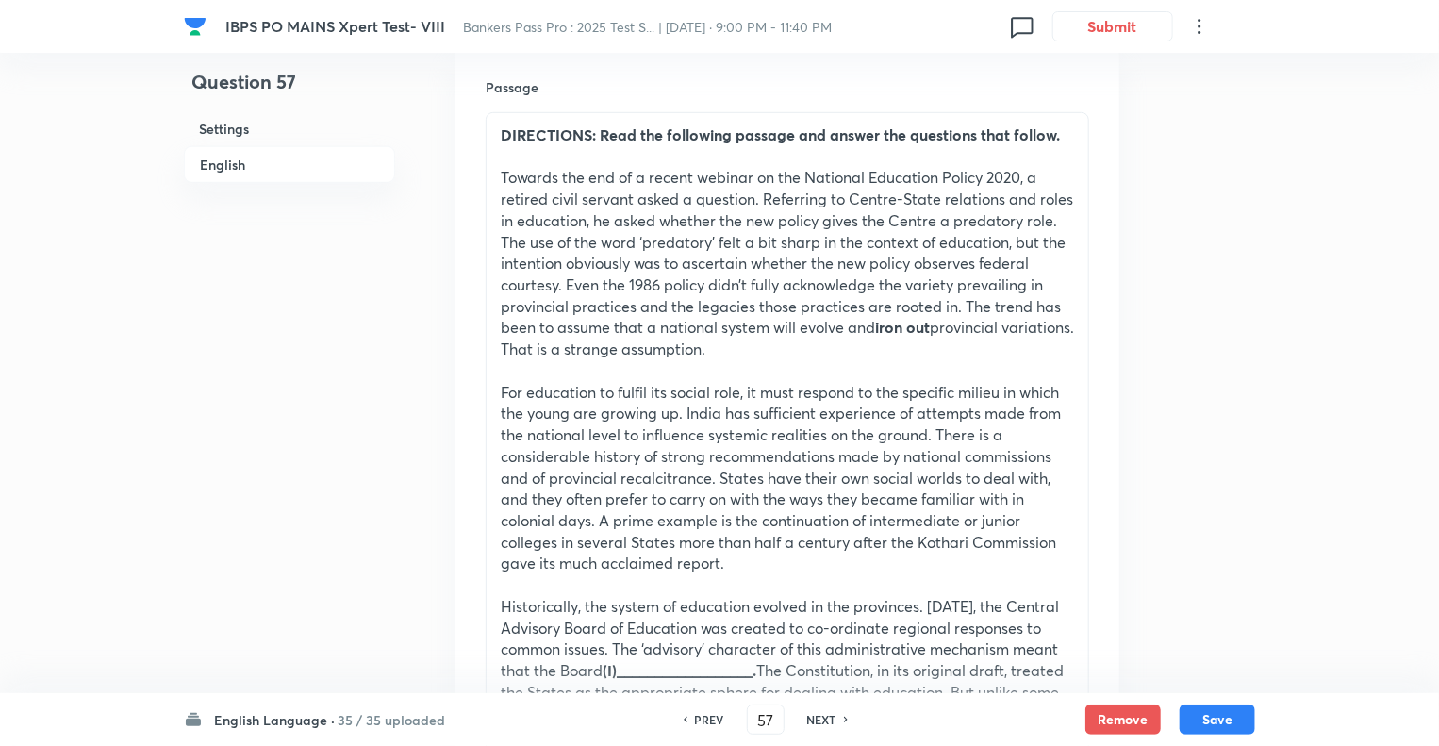
checkbox input "false"
checkbox input "true"
click at [823, 721] on h6 "NEXT" at bounding box center [821, 719] width 29 height 17
type input "58"
checkbox input "false"
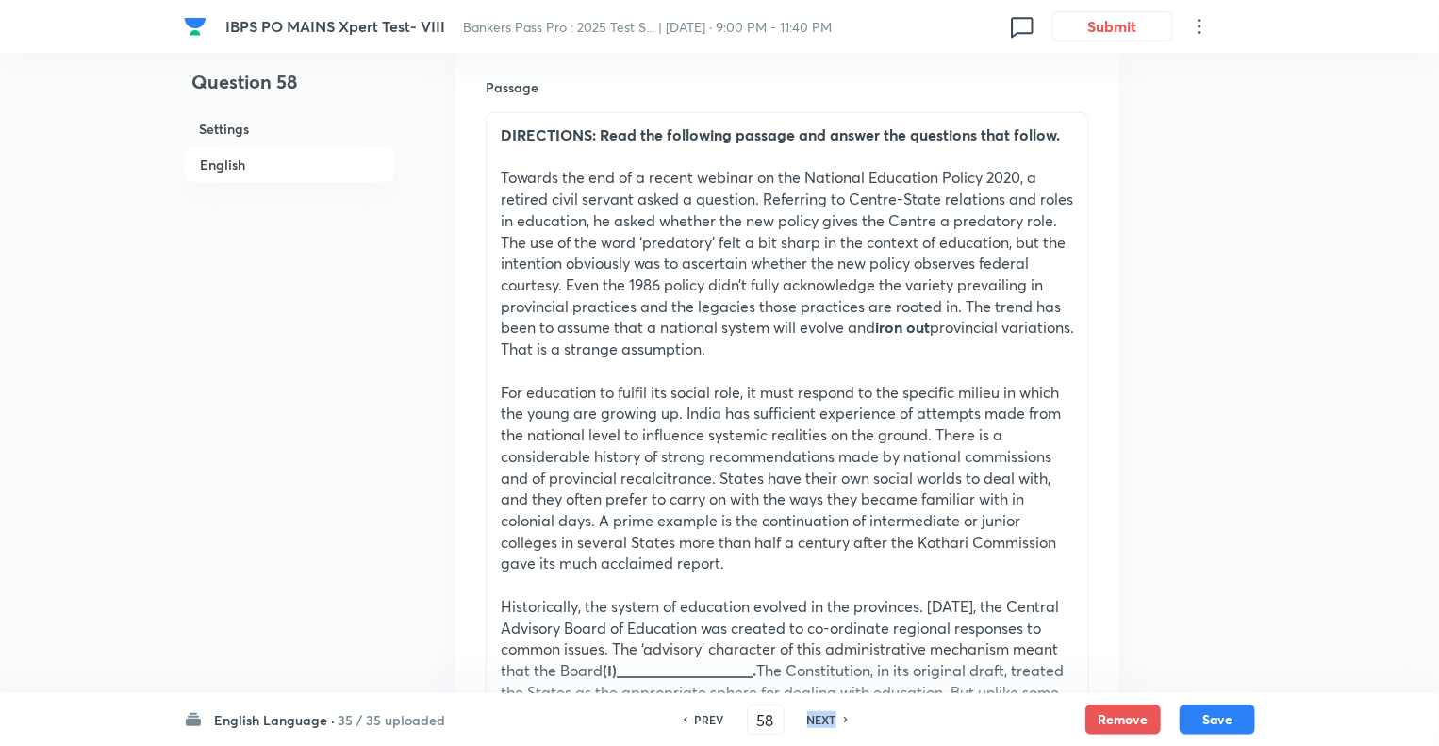
checkbox input "true"
click at [823, 721] on h6 "NEXT" at bounding box center [821, 719] width 29 height 17
type input "59"
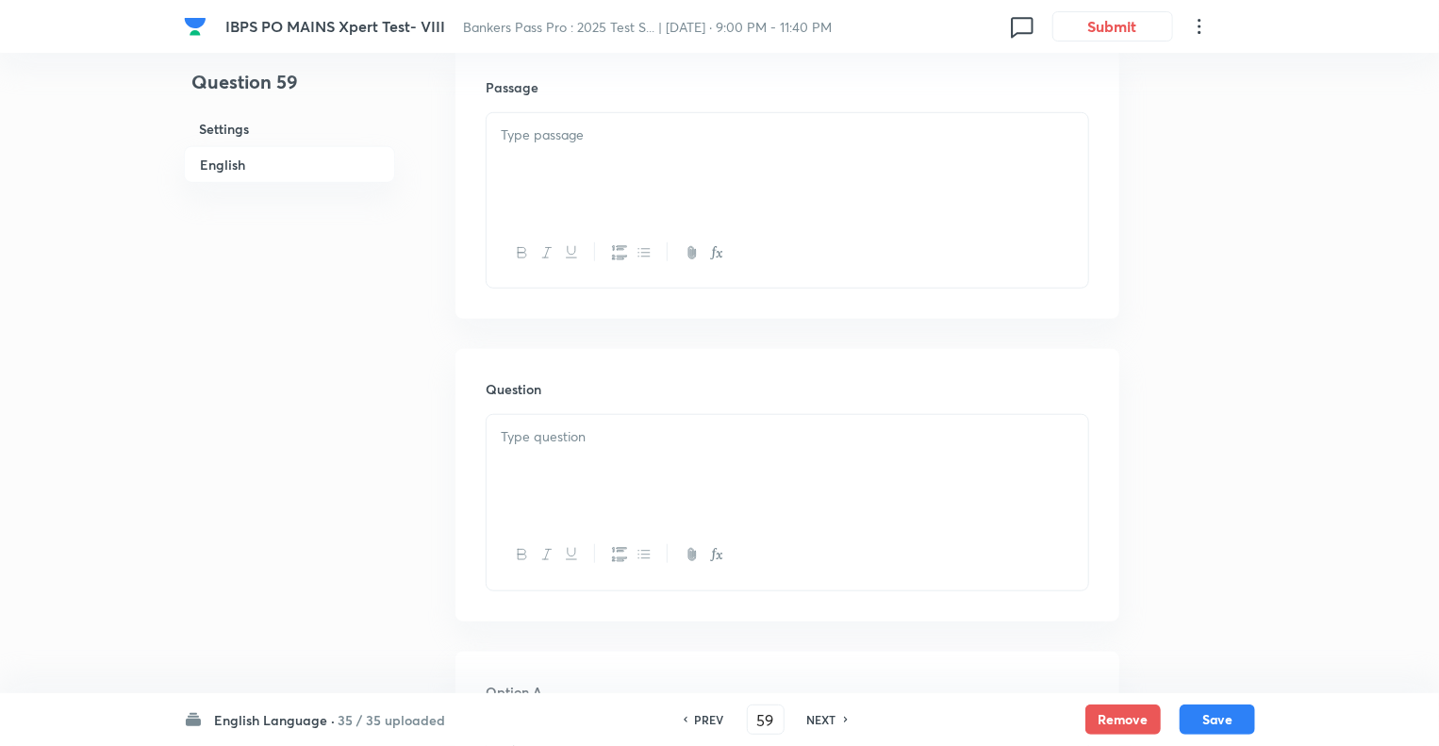
checkbox input "true"
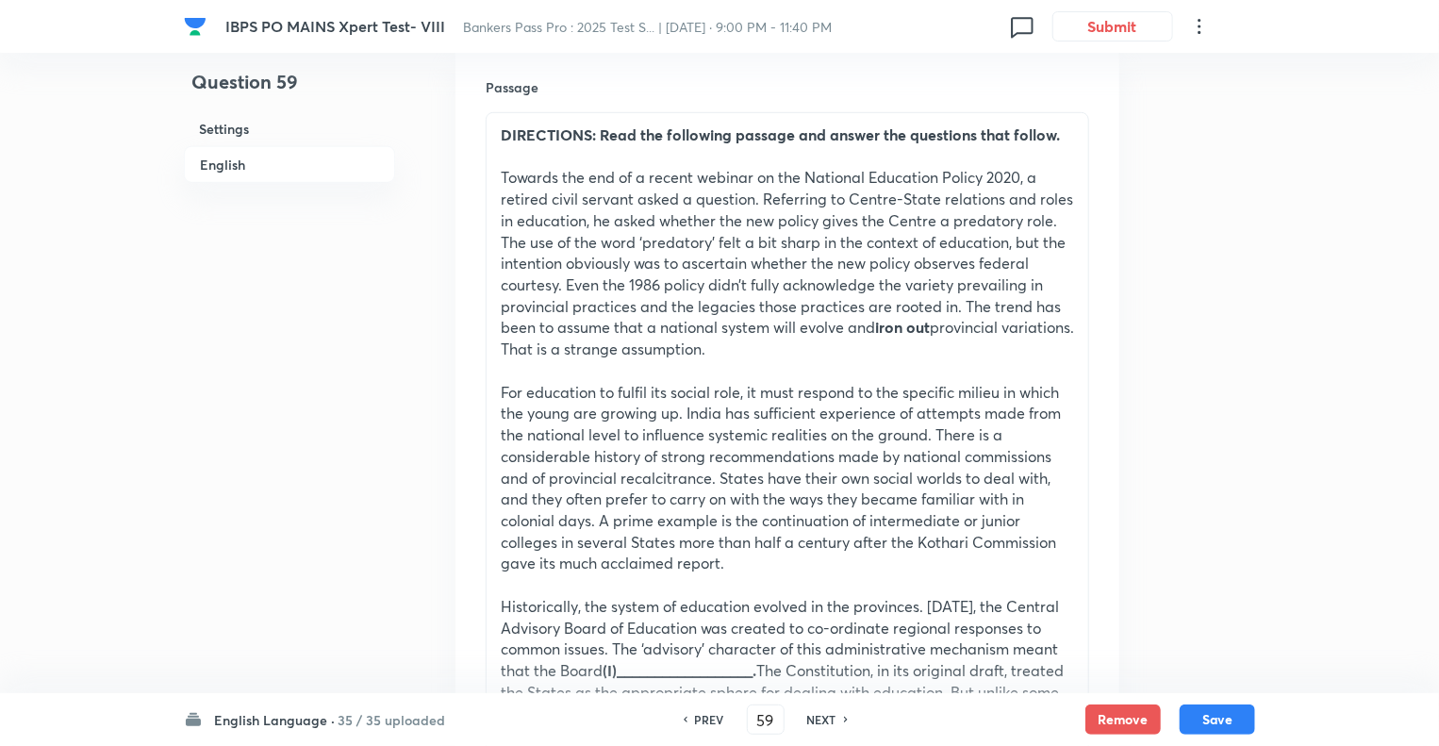
click at [823, 721] on h6 "NEXT" at bounding box center [821, 719] width 29 height 17
type input "60"
checkbox input "false"
checkbox input "true"
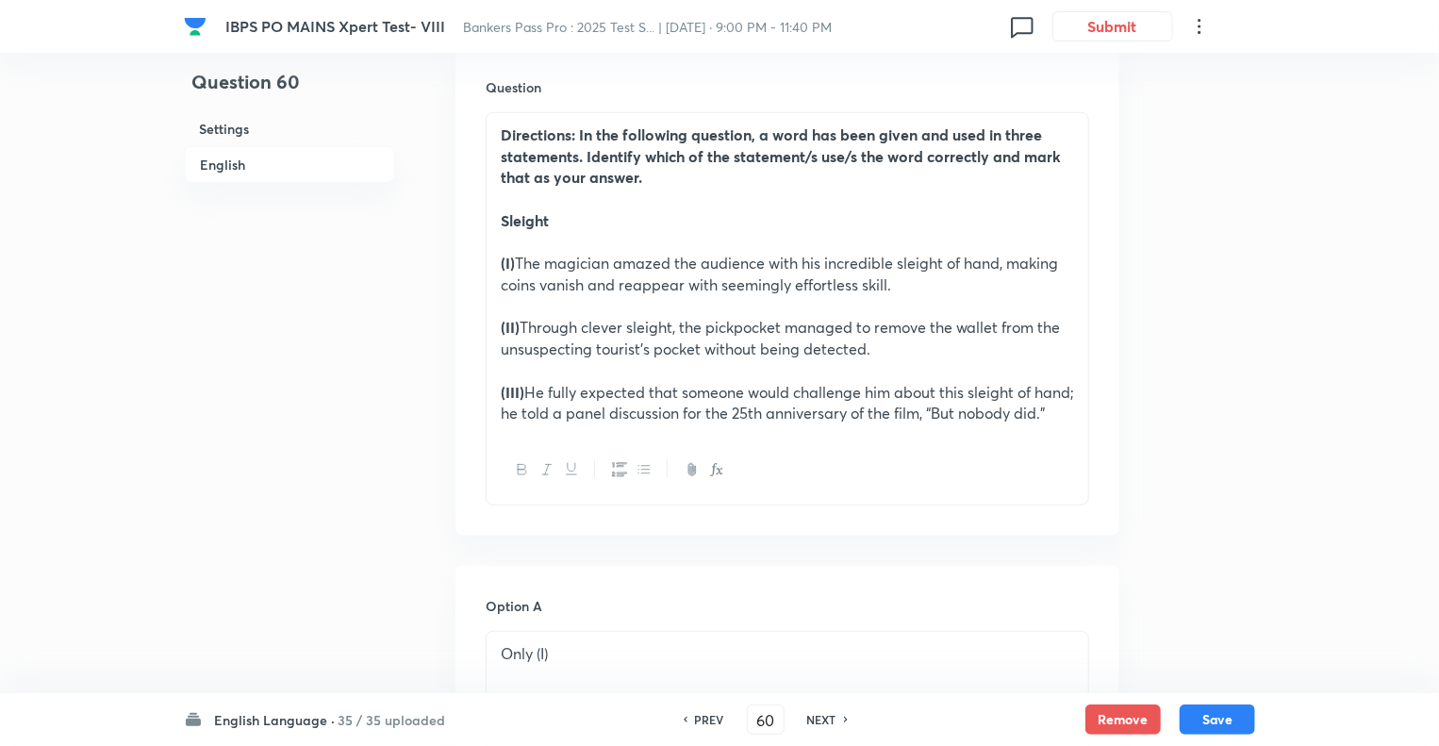
click at [823, 721] on h6 "NEXT" at bounding box center [821, 719] width 29 height 17
type input "61"
checkbox input "false"
click at [823, 721] on h6 "NEXT" at bounding box center [821, 719] width 29 height 17
checkbox input "true"
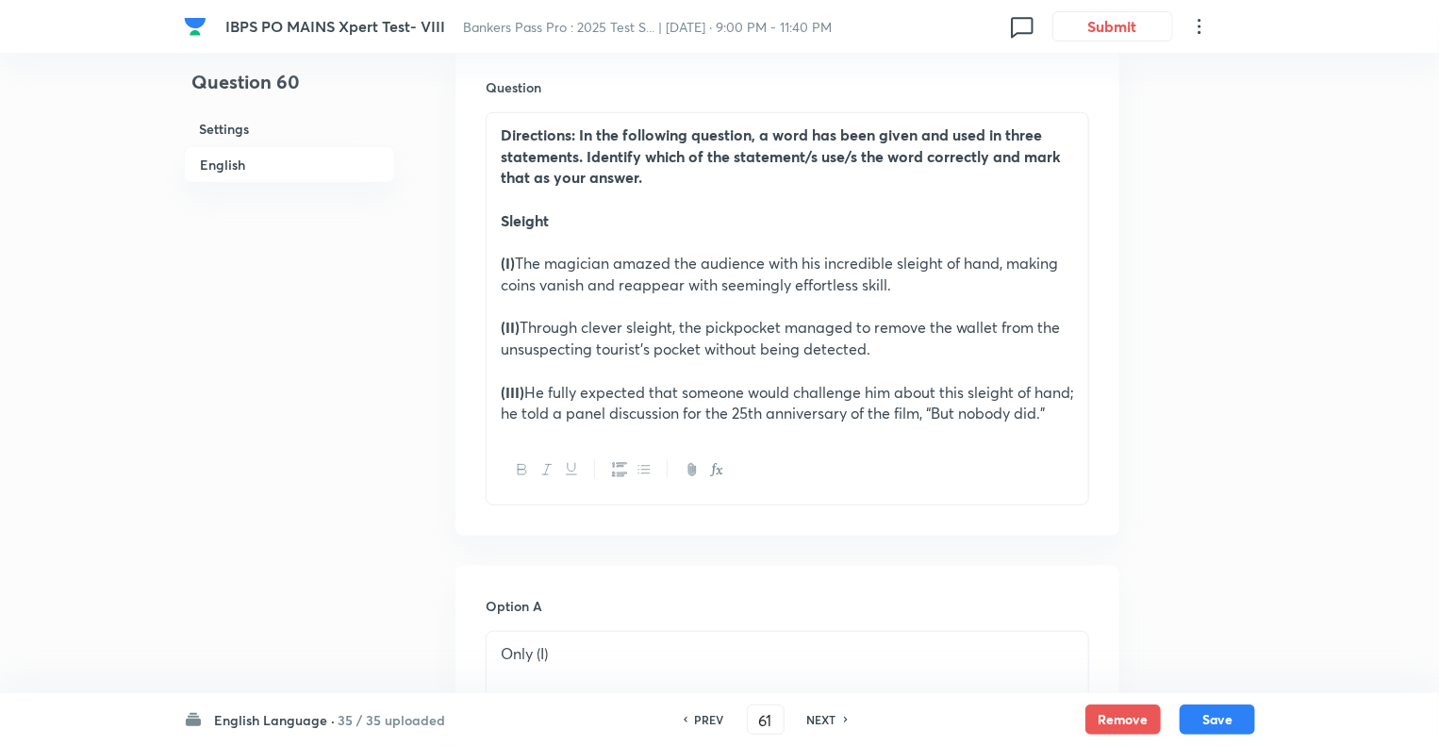
type input "62"
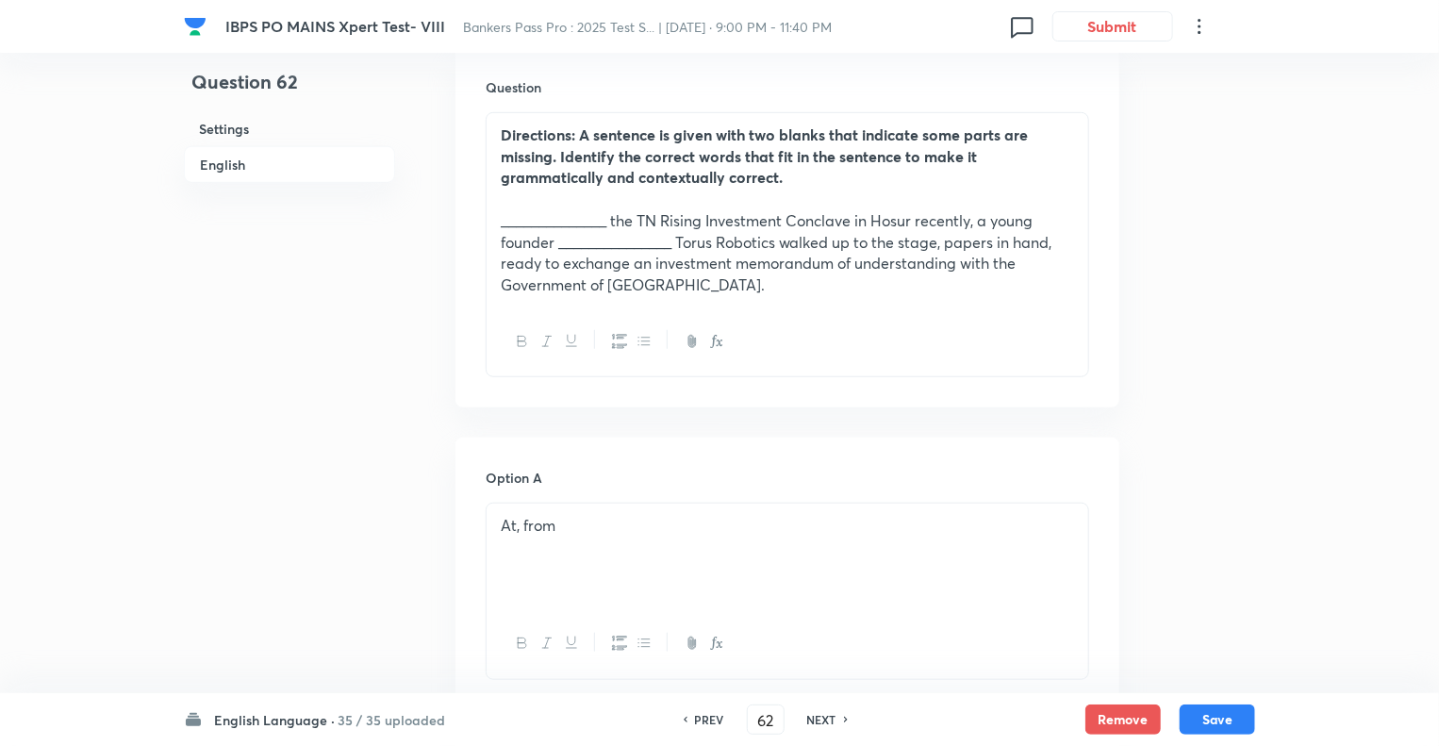
checkbox input "true"
click at [823, 721] on h6 "NEXT" at bounding box center [821, 719] width 29 height 17
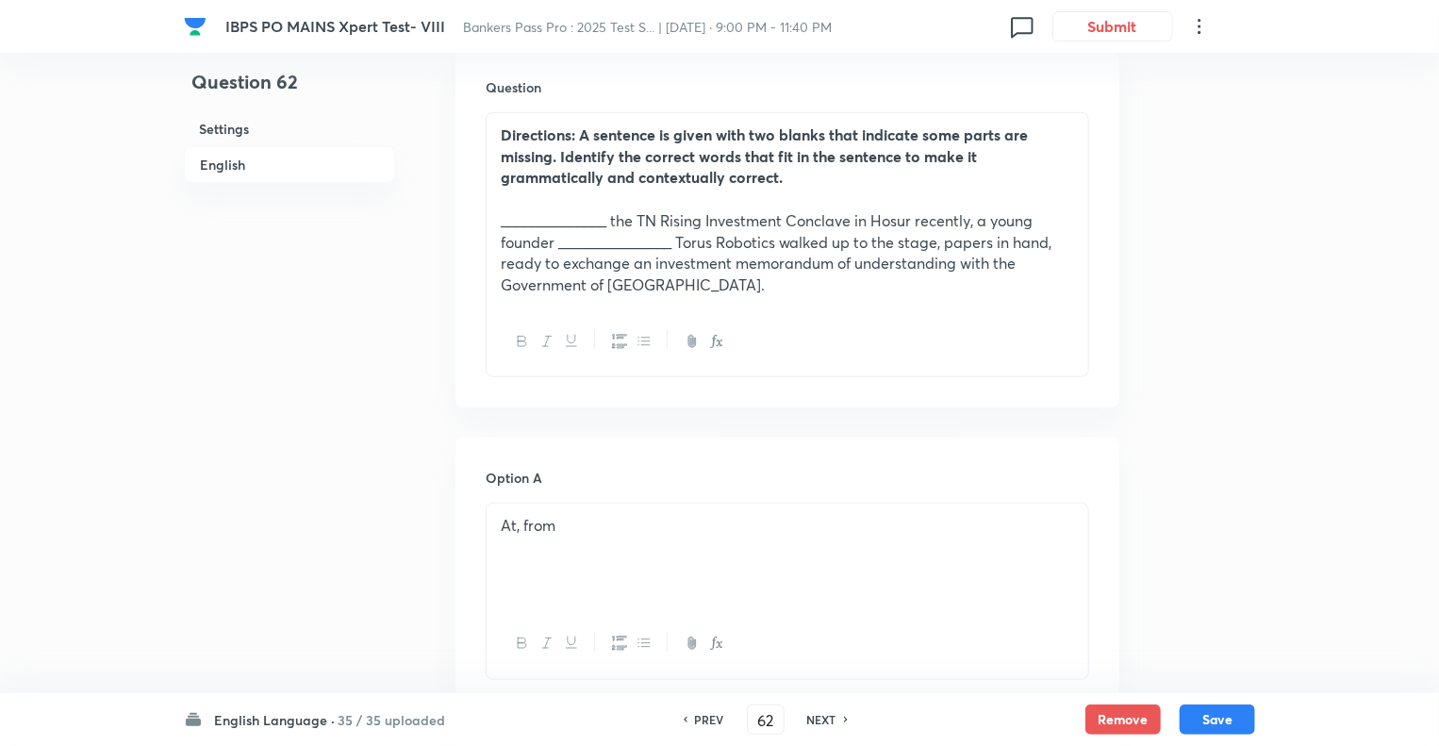
click at [823, 721] on h6 "NEXT" at bounding box center [821, 719] width 29 height 17
type input "68"
checkbox input "false"
checkbox input "true"
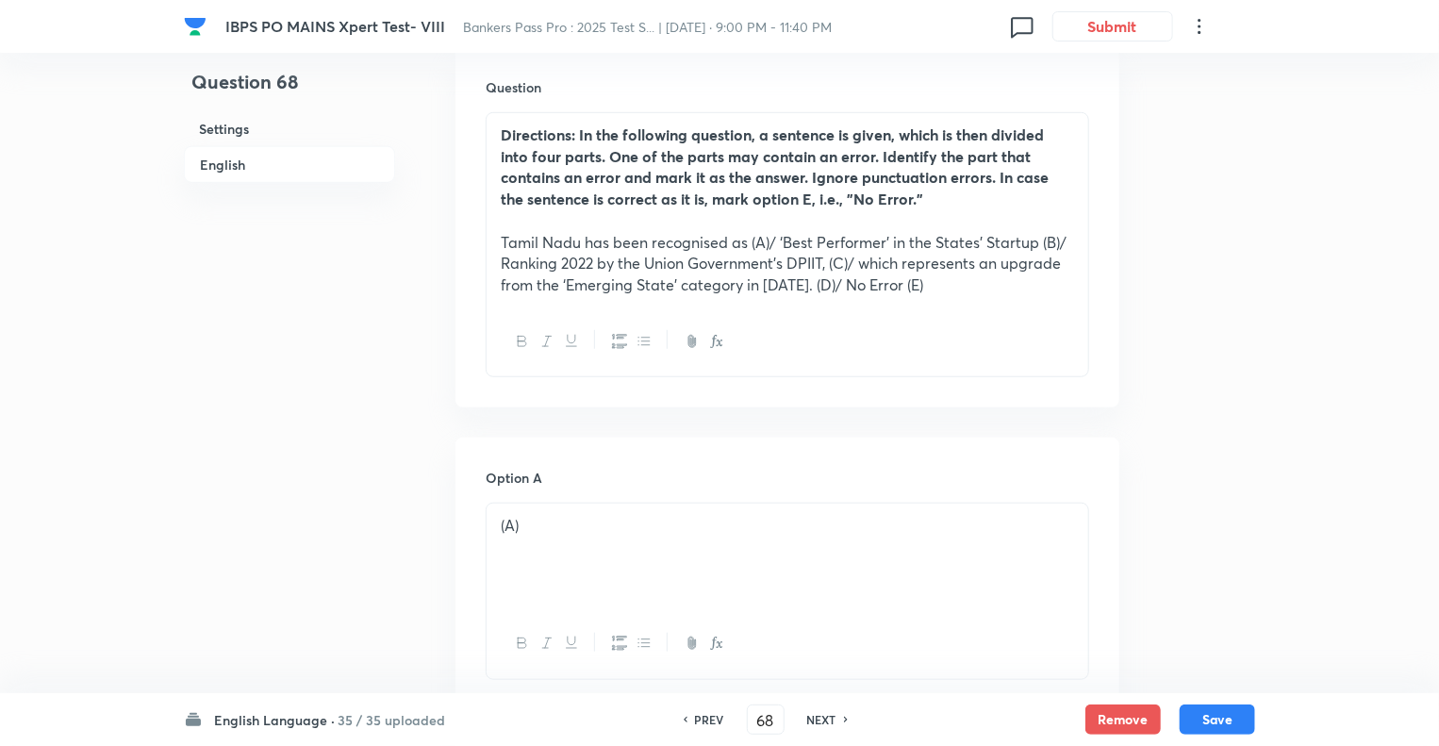
click at [823, 721] on h6 "NEXT" at bounding box center [821, 719] width 29 height 17
type input "69"
checkbox input "false"
checkbox input "true"
click at [823, 721] on h6 "NEXT" at bounding box center [821, 719] width 29 height 17
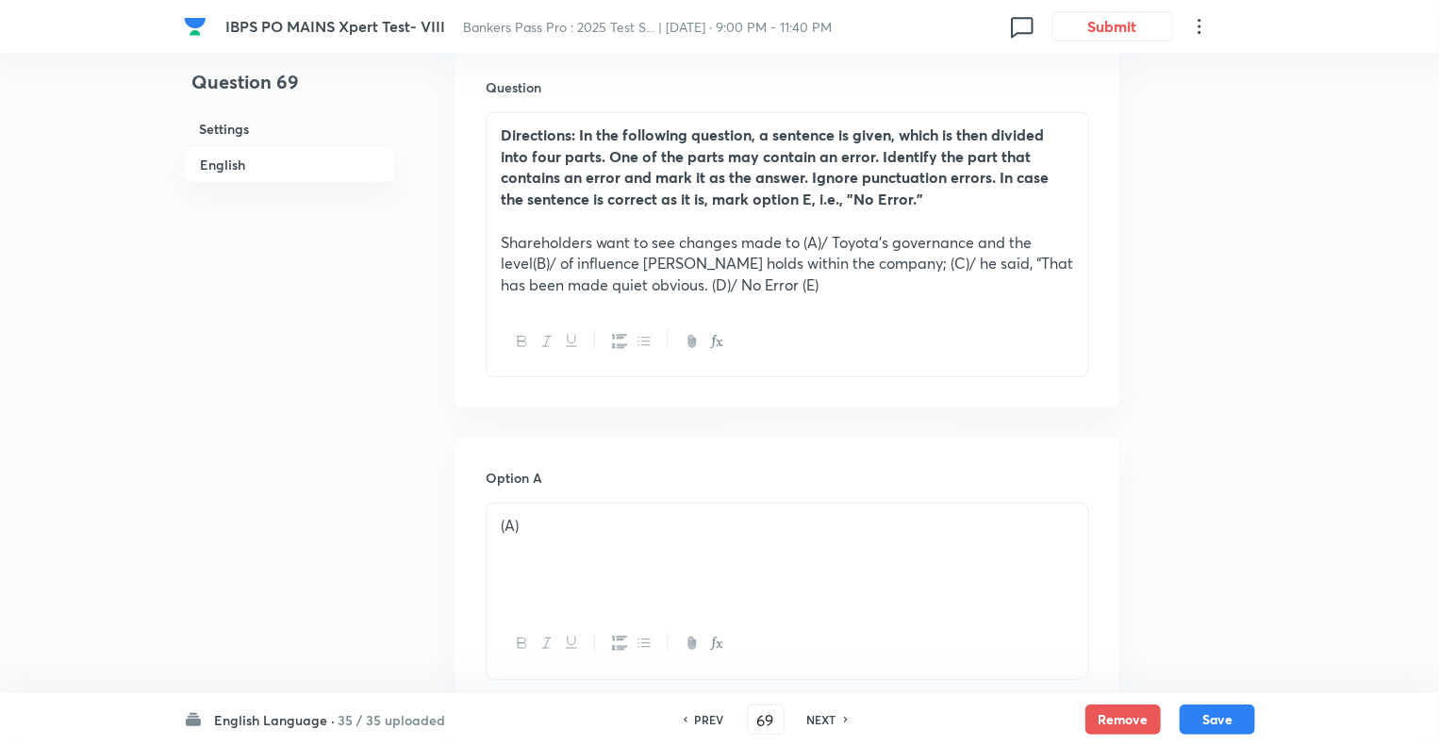
click at [823, 721] on h6 "NEXT" at bounding box center [821, 719] width 29 height 17
type input "71"
checkbox input "false"
checkbox input "true"
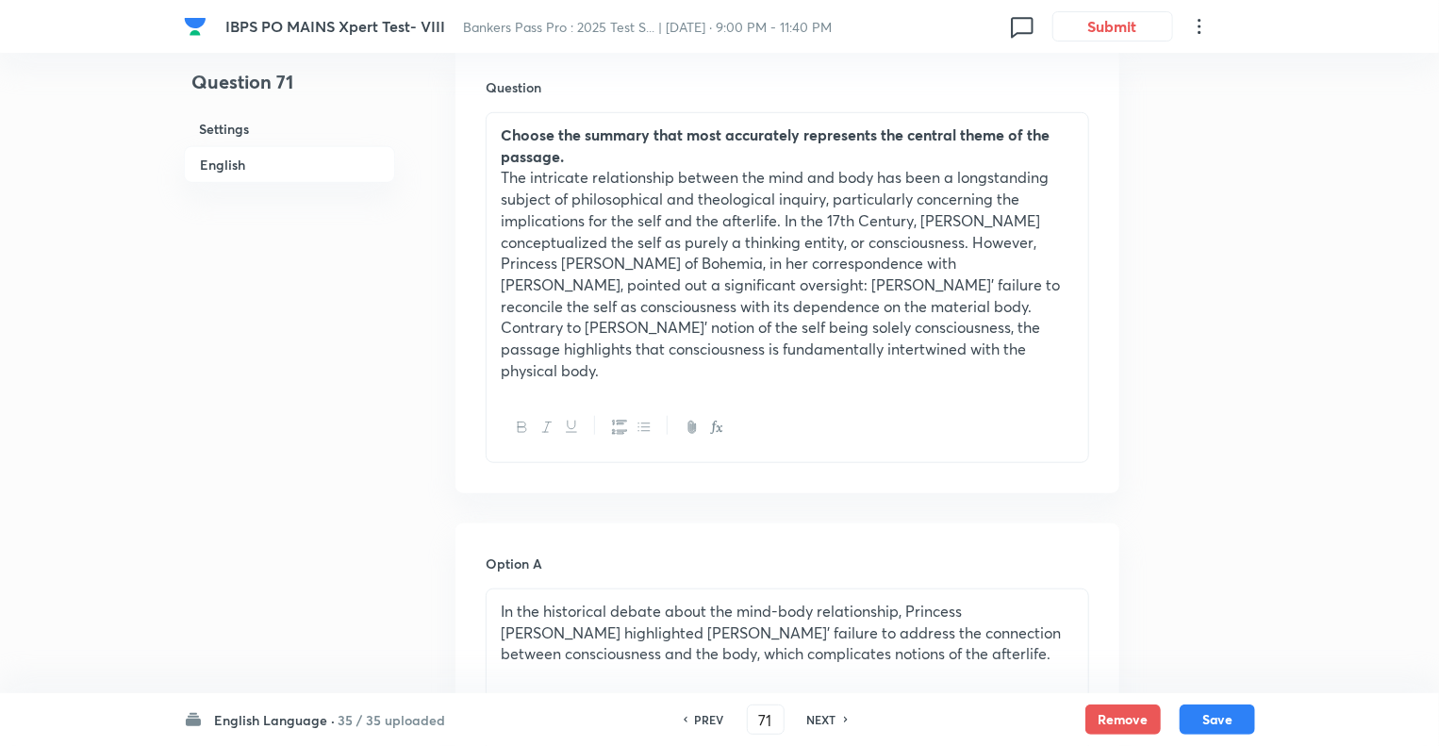
click at [815, 720] on h6 "NEXT" at bounding box center [821, 719] width 29 height 17
type input "72"
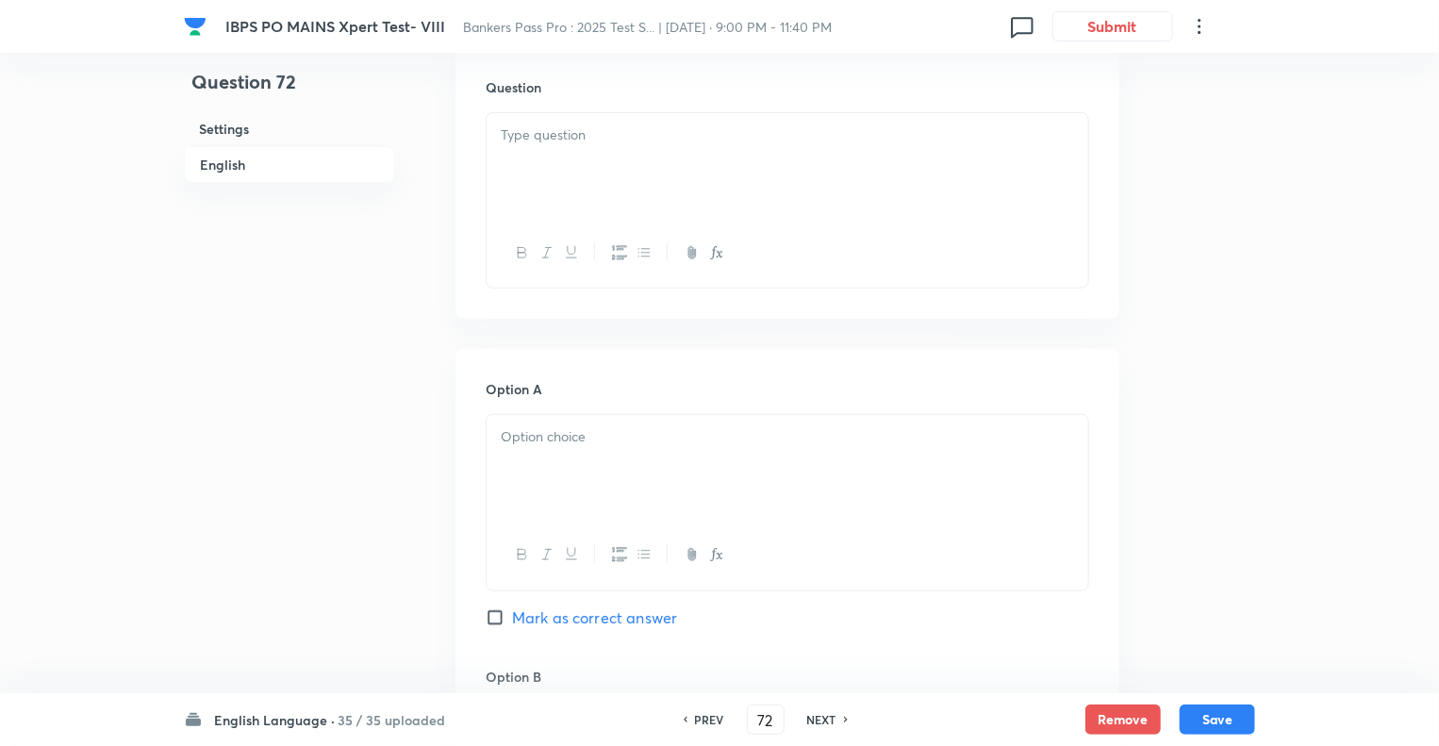
checkbox input "false"
checkbox input "true"
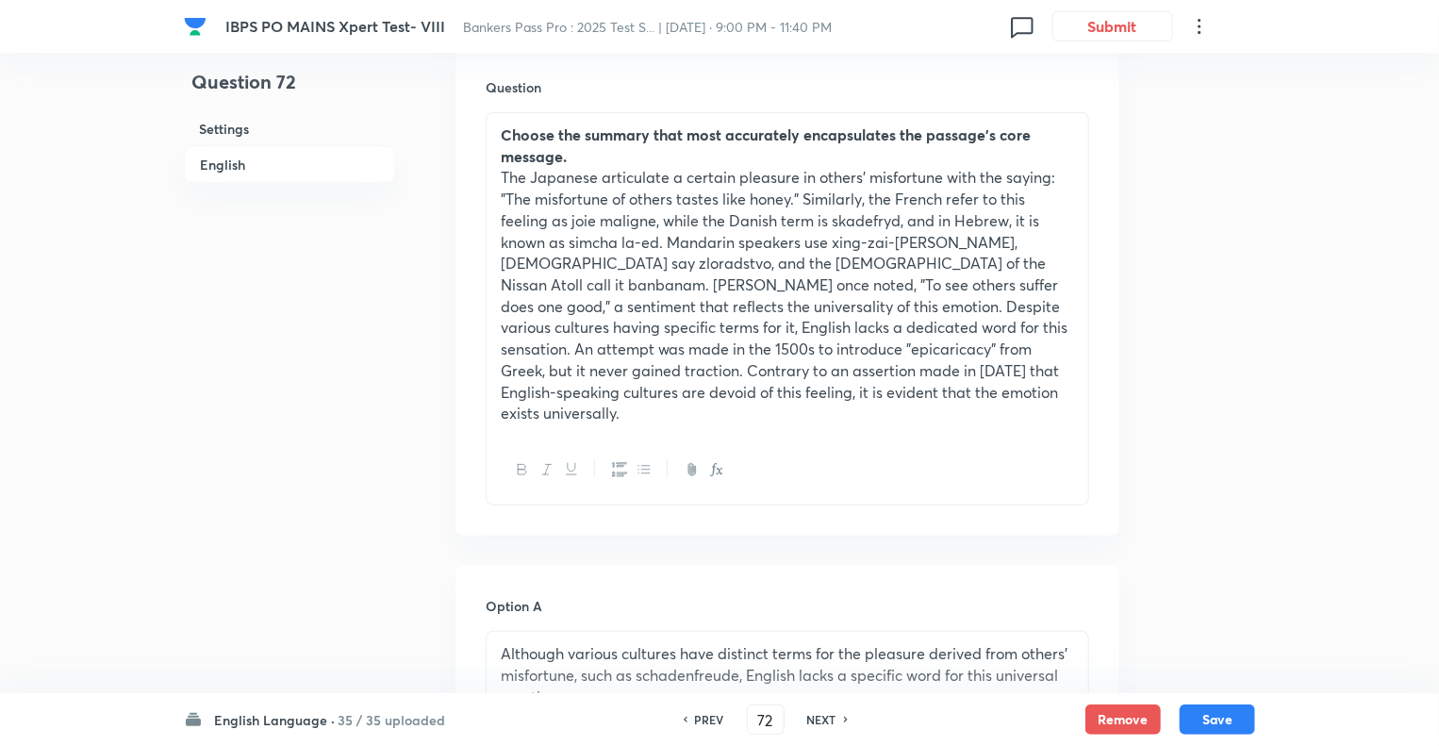
click at [702, 719] on h6 "PREV" at bounding box center [709, 719] width 29 height 17
type input "71"
checkbox input "false"
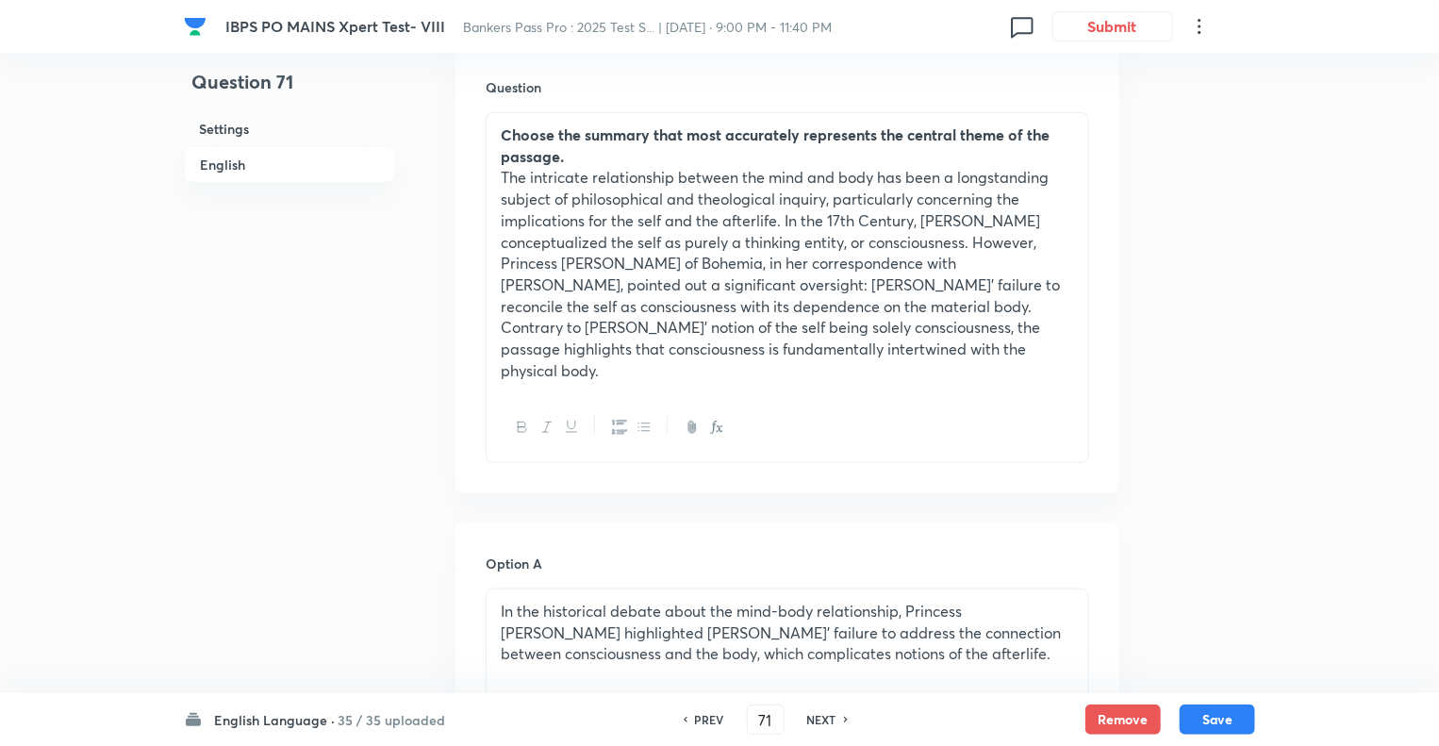
checkbox input "true"
click at [702, 719] on h6 "PREV" at bounding box center [709, 719] width 29 height 17
type input "70"
checkbox input "false"
checkbox input "true"
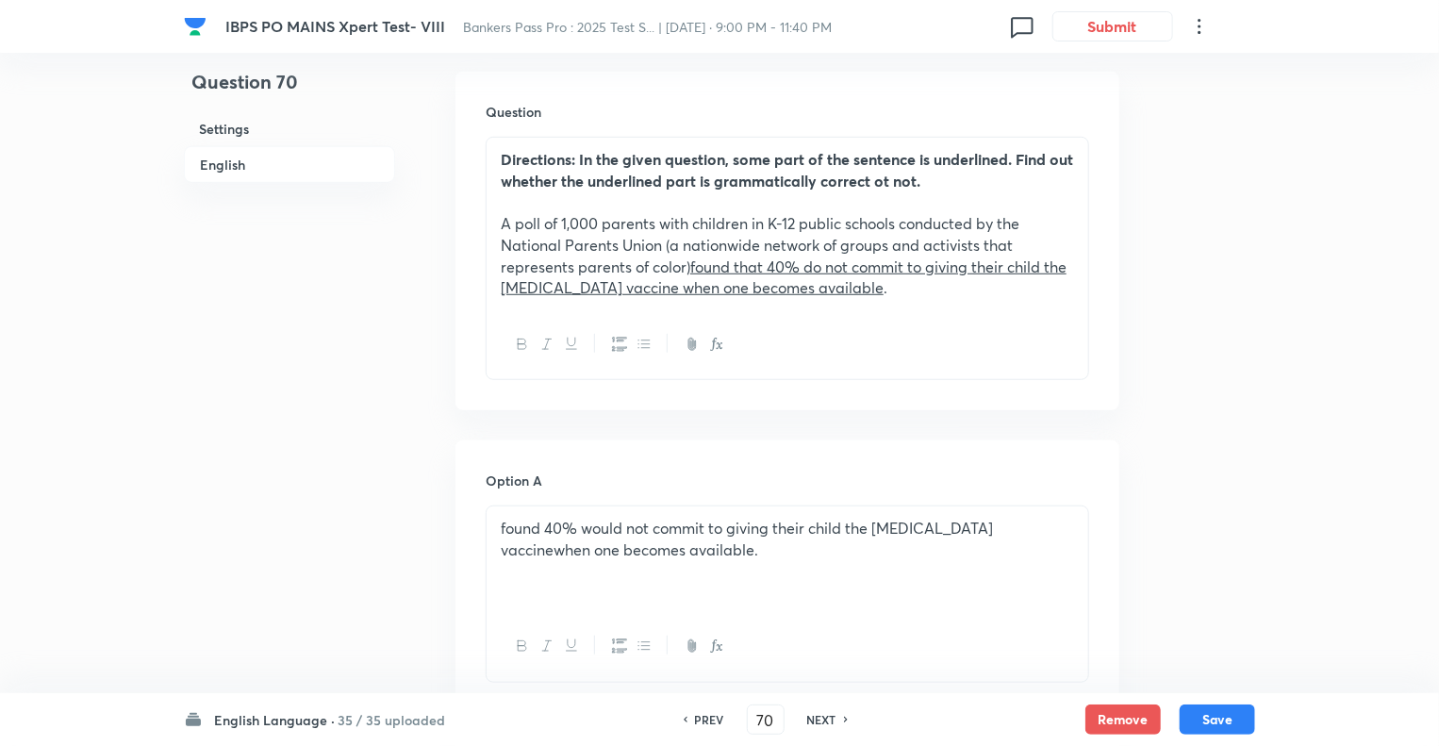
click at [702, 719] on h6 "PREV" at bounding box center [709, 719] width 29 height 17
type input "69"
checkbox input "false"
checkbox input "true"
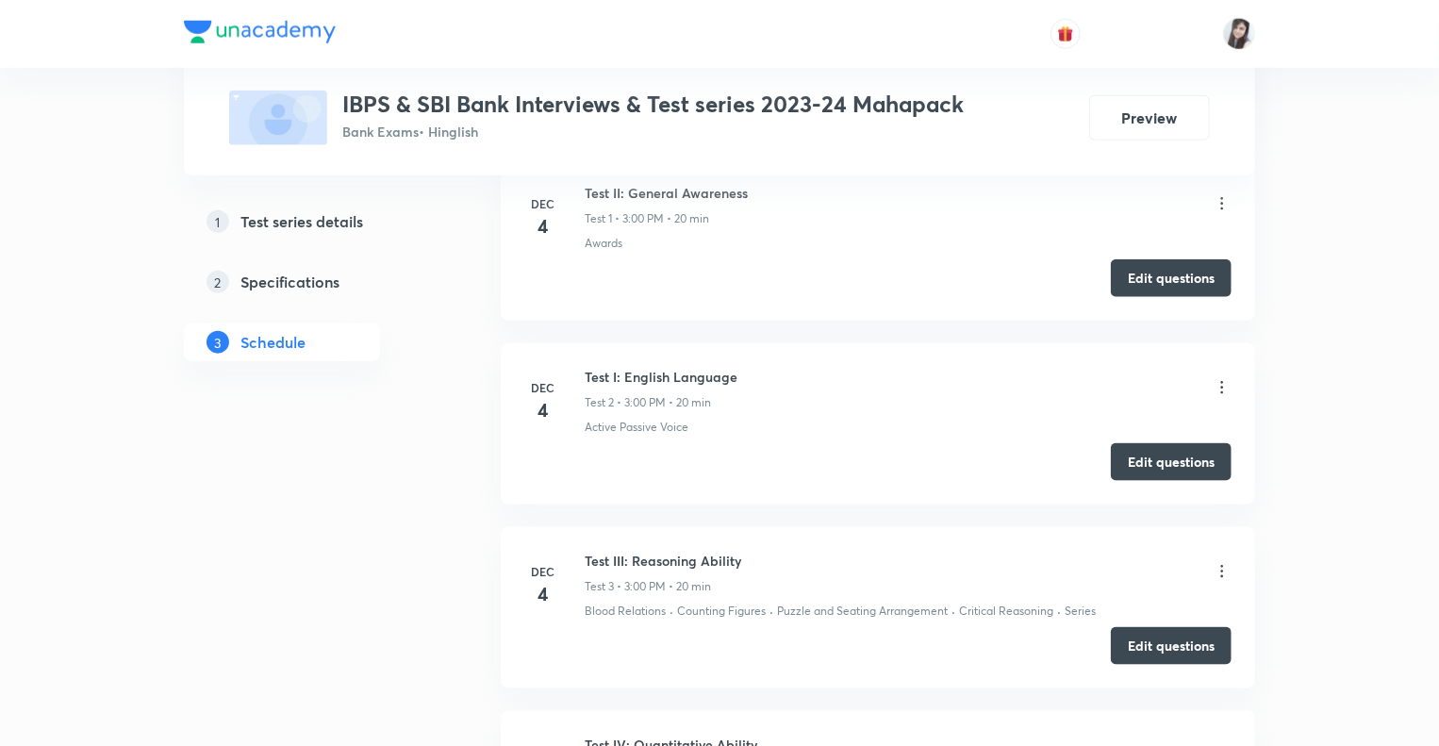
scroll to position [962, 0]
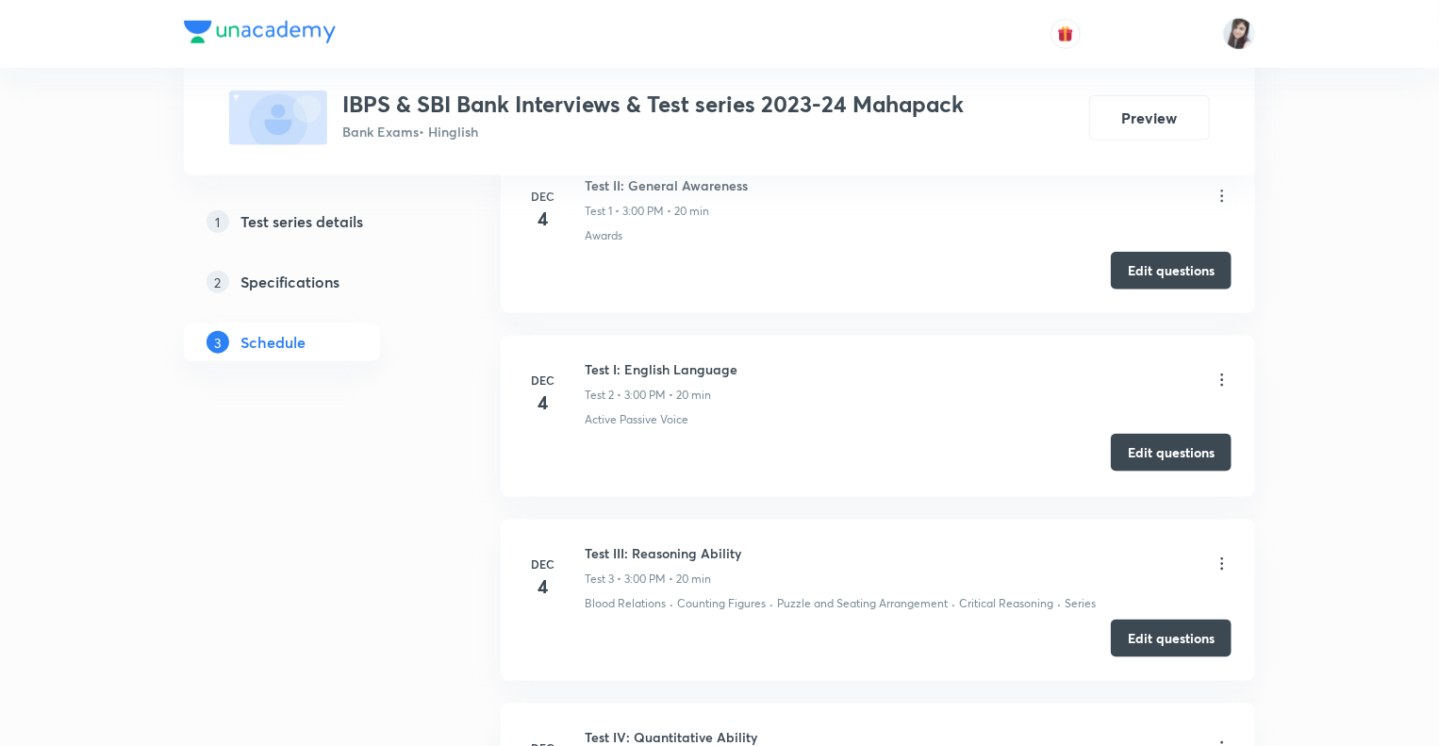
click at [1144, 448] on button "Edit questions" at bounding box center [1171, 453] width 121 height 38
click at [396, 632] on div "1 Test series details 2 Specifications 3 Schedule" at bounding box center [312, 459] width 257 height 2204
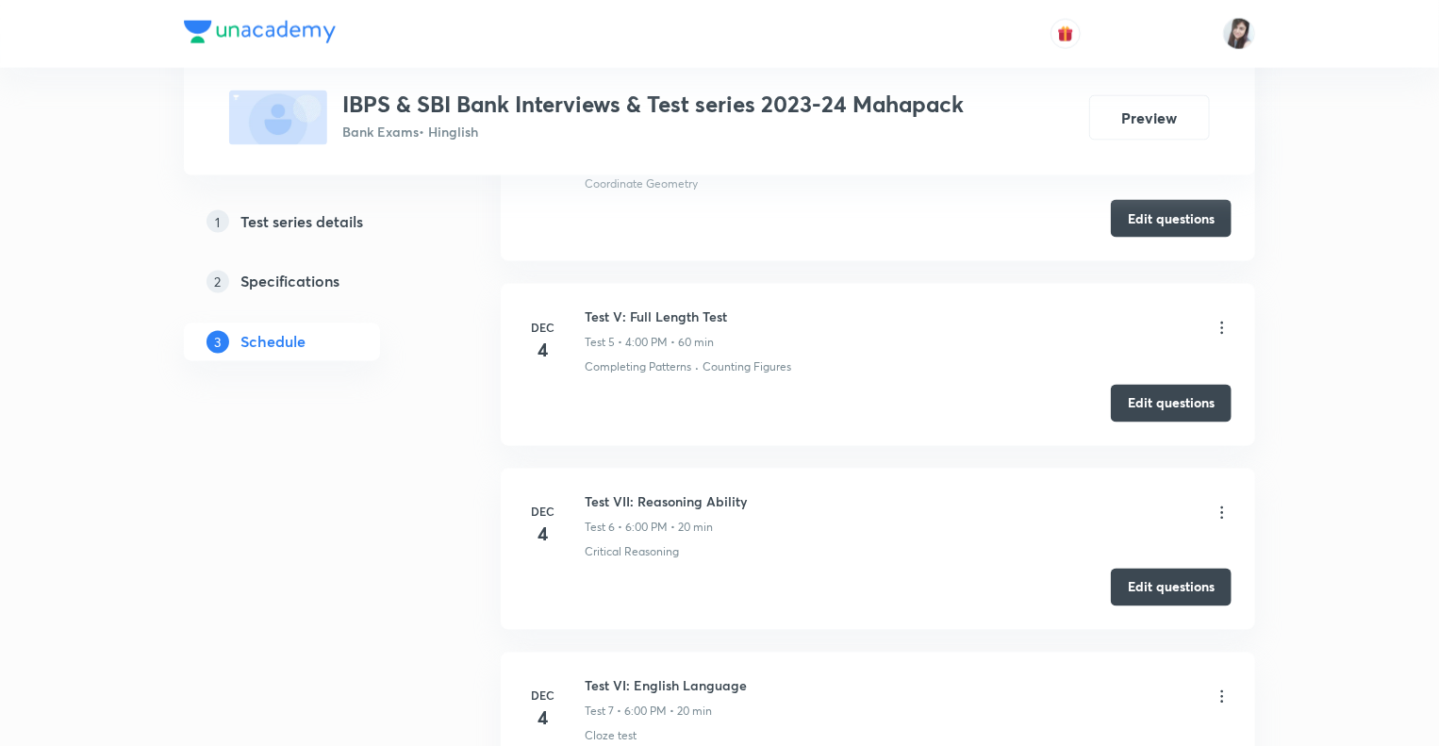
scroll to position [1566, 0]
click at [1153, 393] on button "Edit questions" at bounding box center [1171, 402] width 121 height 38
click at [1010, 623] on li "Dec 4 Test VII: Reasoning Ability Test 6 • 6:00 PM • 20 min Critical Reasoning …" at bounding box center [878, 549] width 755 height 161
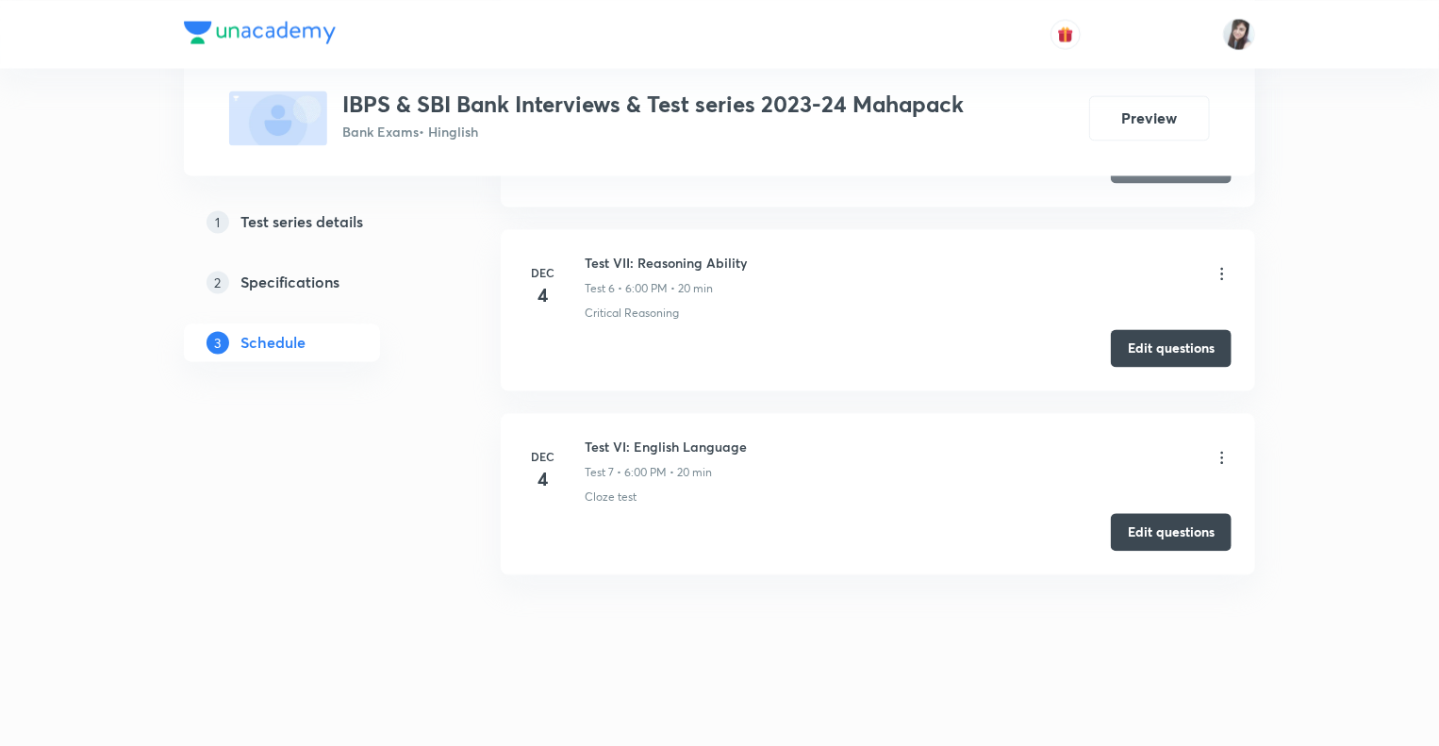
scroll to position [1806, 0]
click at [1158, 519] on button "Edit questions" at bounding box center [1171, 529] width 121 height 38
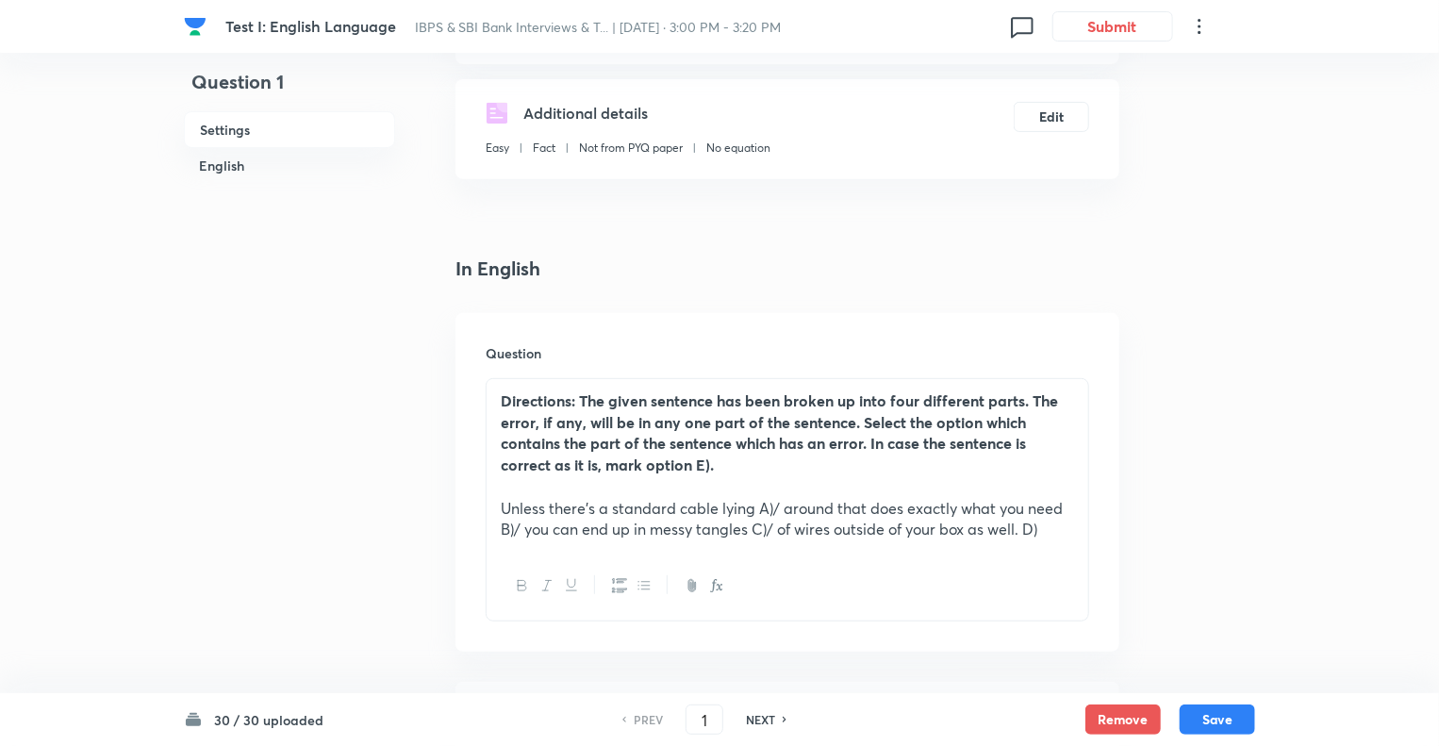
scroll to position [297, 0]
click at [755, 719] on h6 "NEXT" at bounding box center [760, 719] width 29 height 17
type input "2"
checkbox input "false"
checkbox input "true"
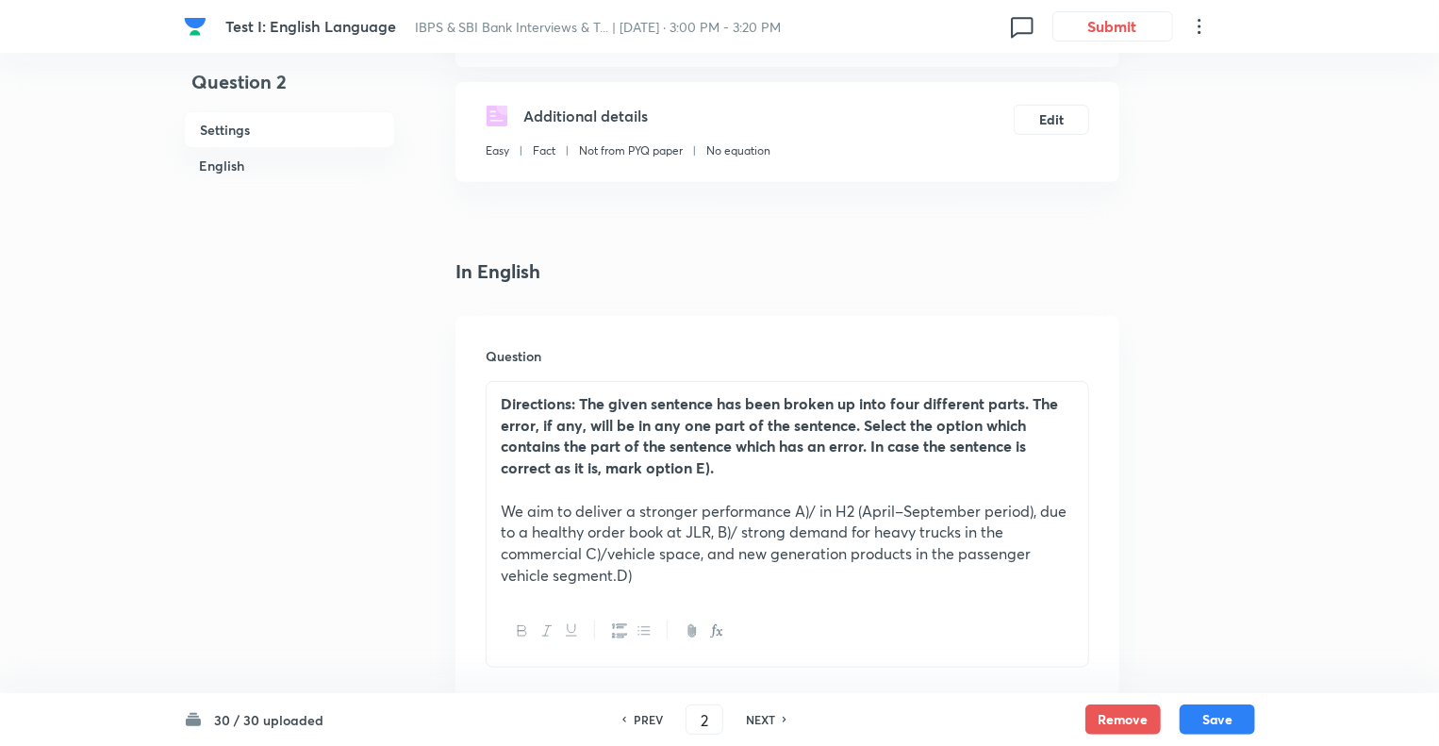
click at [755, 719] on h6 "NEXT" at bounding box center [760, 719] width 29 height 17
type input "3"
checkbox input "false"
checkbox input "true"
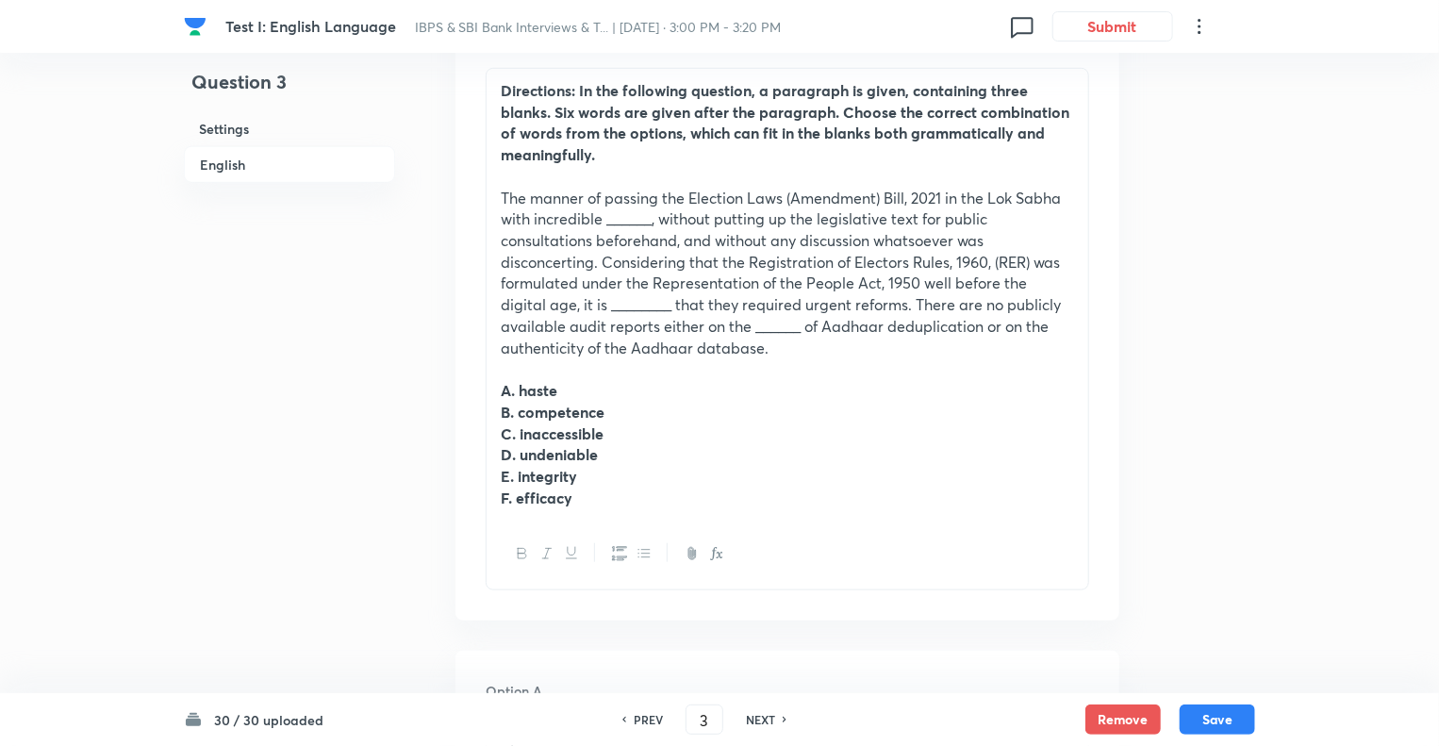
scroll to position [654, 0]
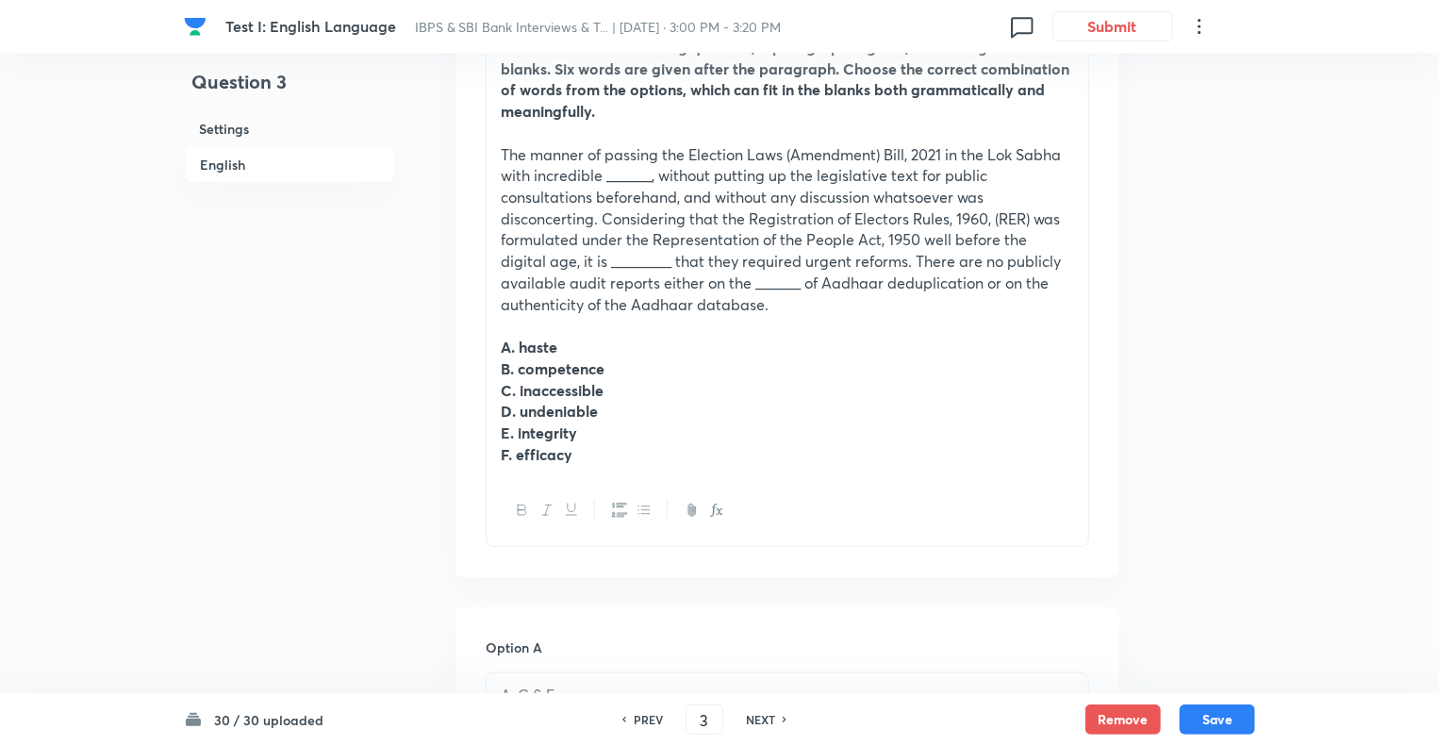
click at [760, 719] on h6 "NEXT" at bounding box center [760, 719] width 29 height 17
type input "4"
checkbox input "false"
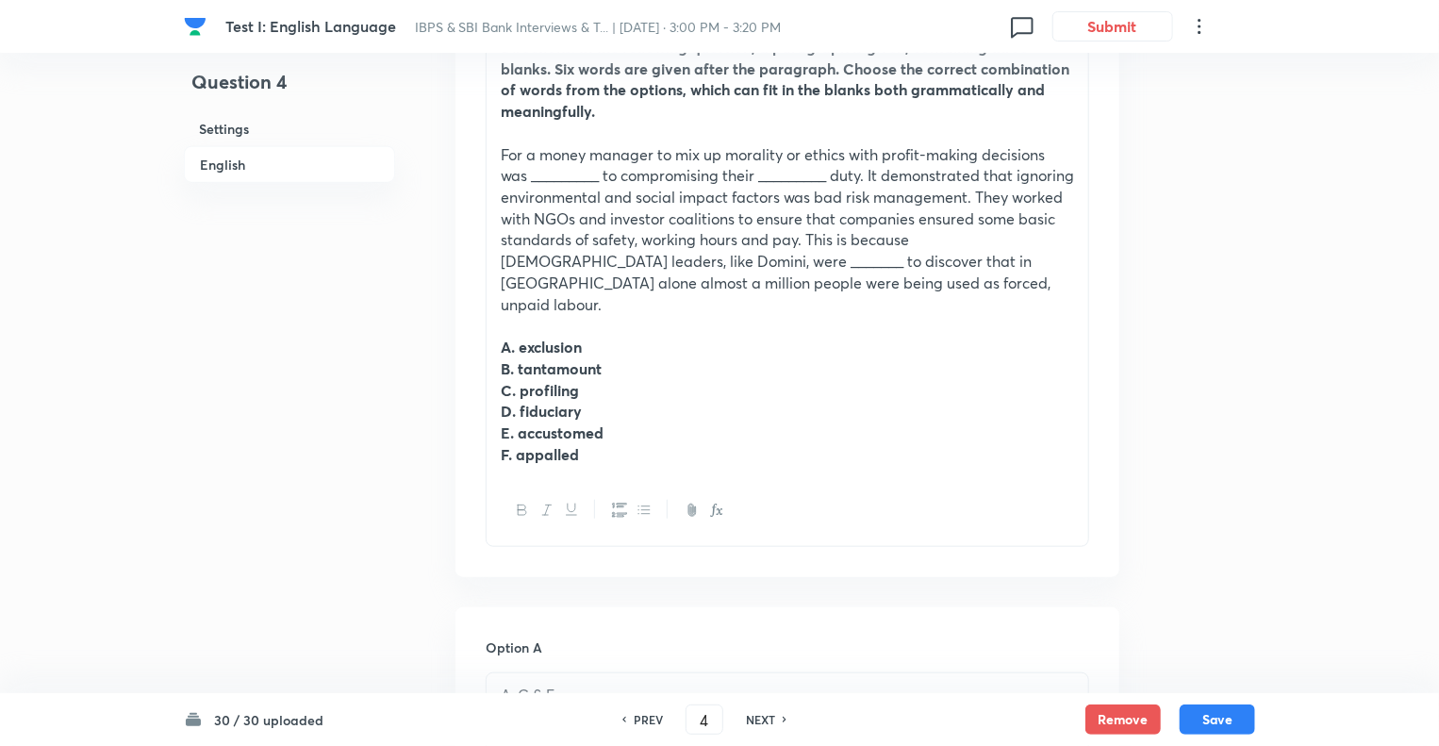
checkbox input "true"
click at [760, 719] on h6 "NEXT" at bounding box center [760, 719] width 29 height 17
type input "5"
checkbox input "false"
checkbox input "true"
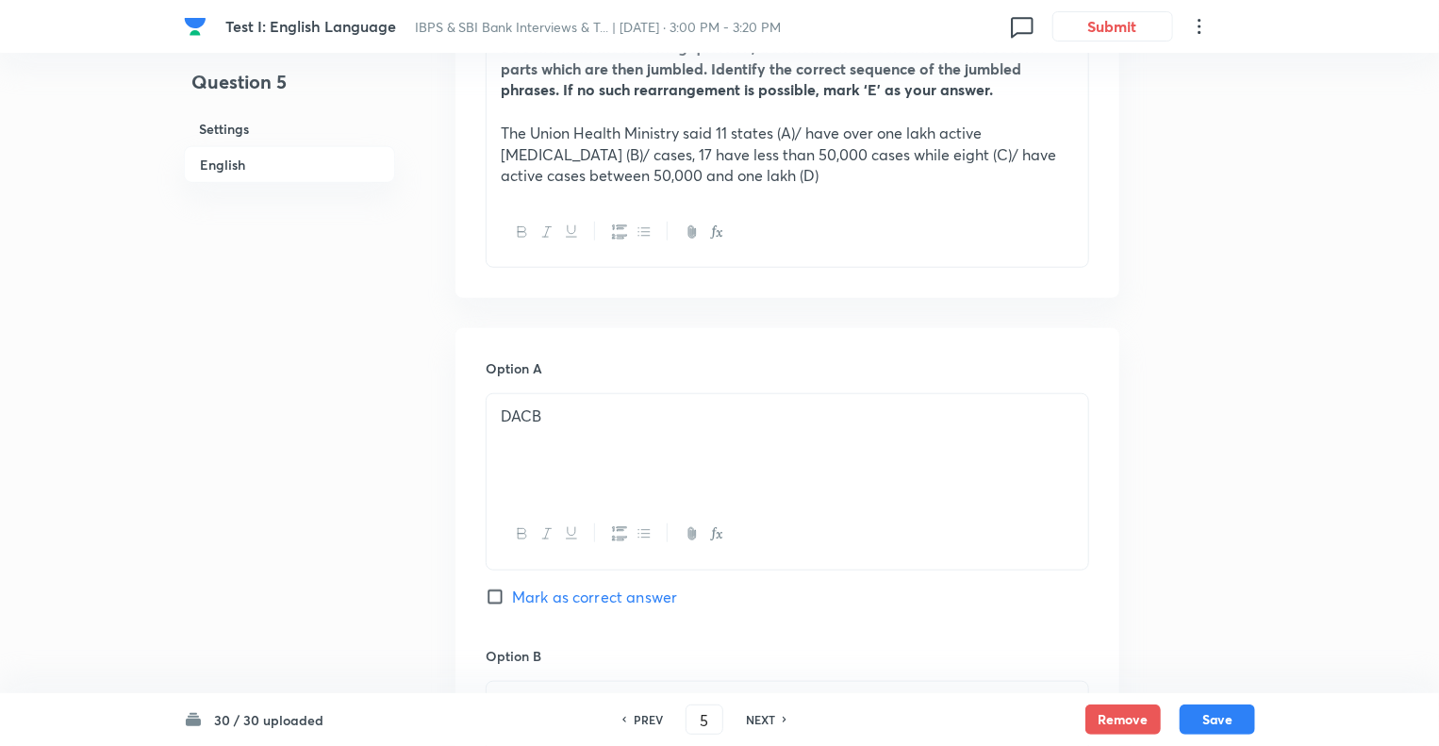
click at [760, 719] on h6 "NEXT" at bounding box center [760, 719] width 29 height 17
type input "6"
checkbox input "false"
checkbox input "true"
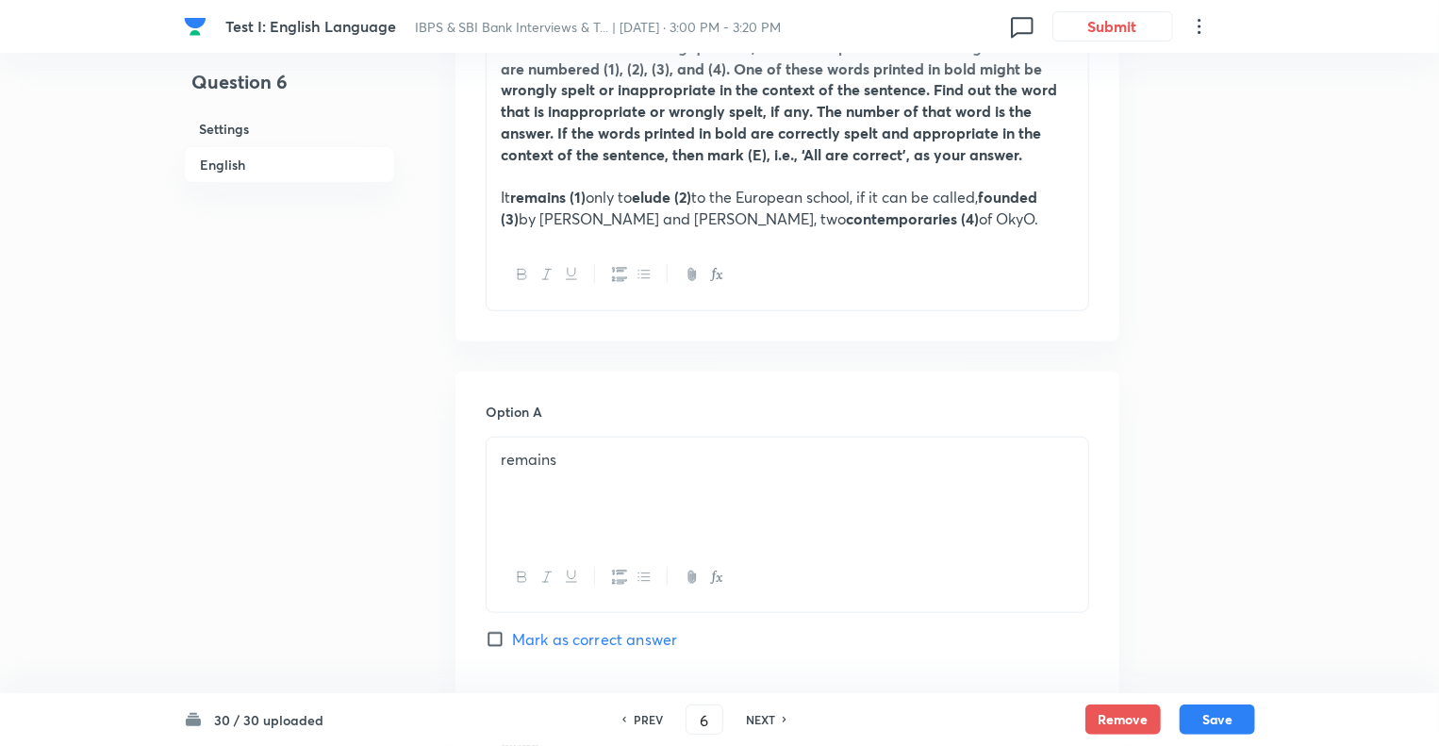
click at [760, 719] on h6 "NEXT" at bounding box center [760, 719] width 29 height 17
type input "7"
checkbox input "true"
click at [760, 719] on h6 "NEXT" at bounding box center [760, 719] width 29 height 17
type input "8"
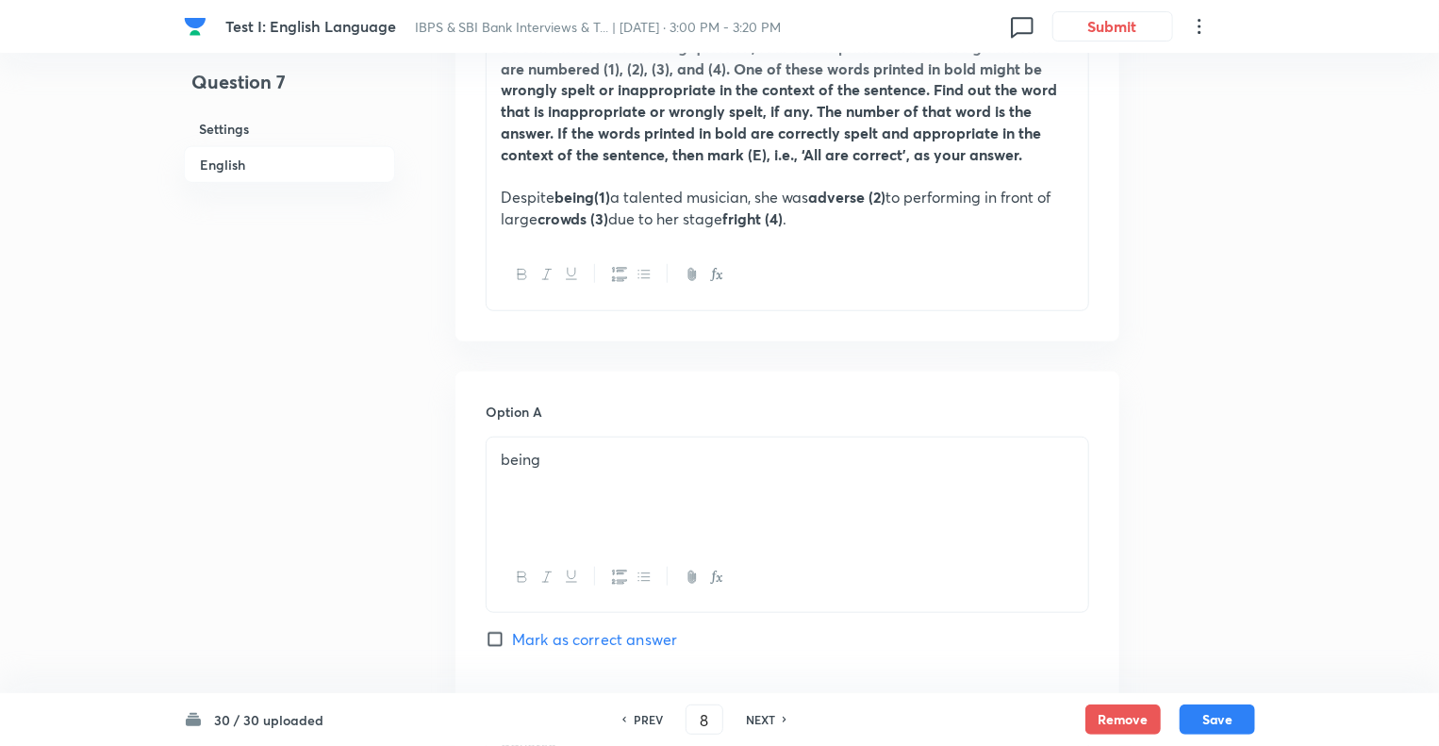
checkbox input "false"
checkbox input "true"
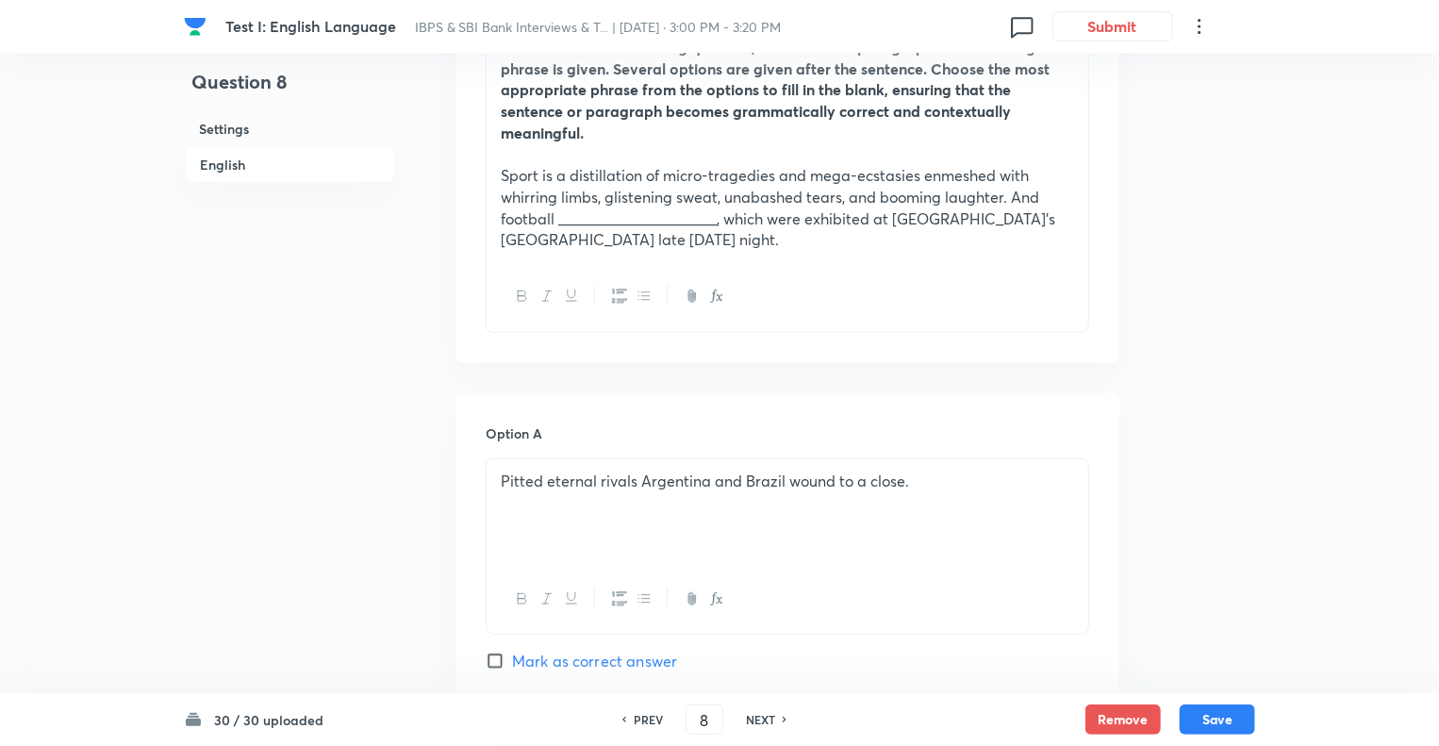
click at [760, 719] on h6 "NEXT" at bounding box center [760, 719] width 29 height 17
type input "9"
checkbox input "false"
checkbox input "true"
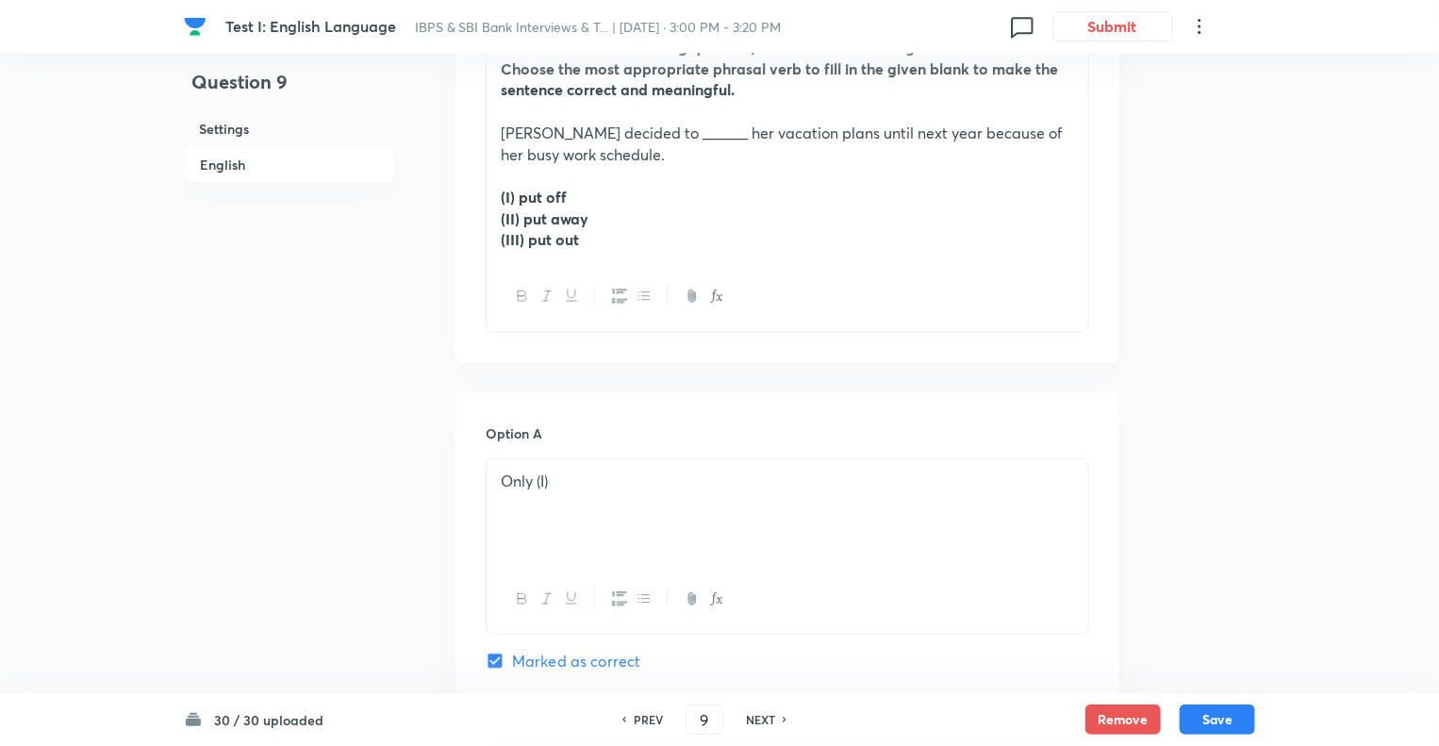
click at [760, 719] on h6 "NEXT" at bounding box center [760, 719] width 29 height 17
type input "10"
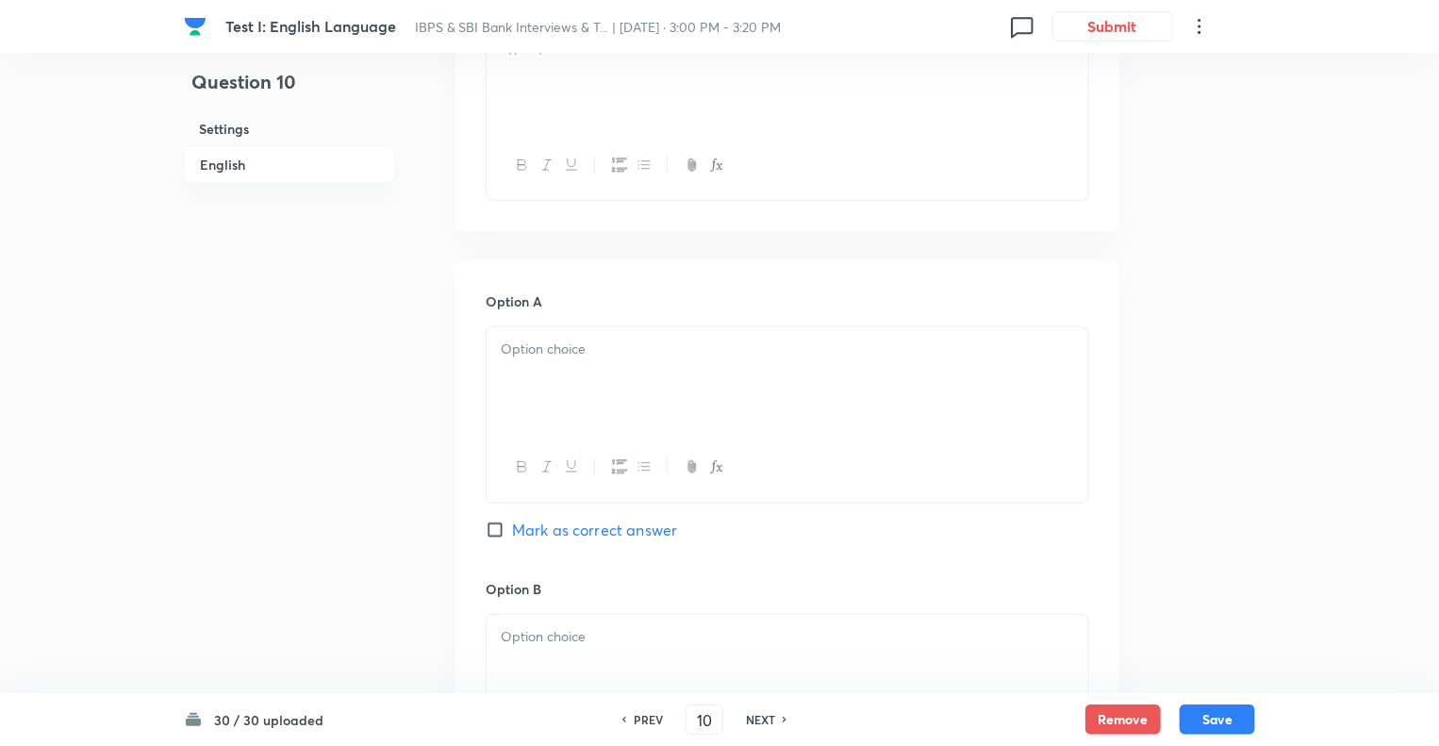
checkbox input "false"
checkbox input "true"
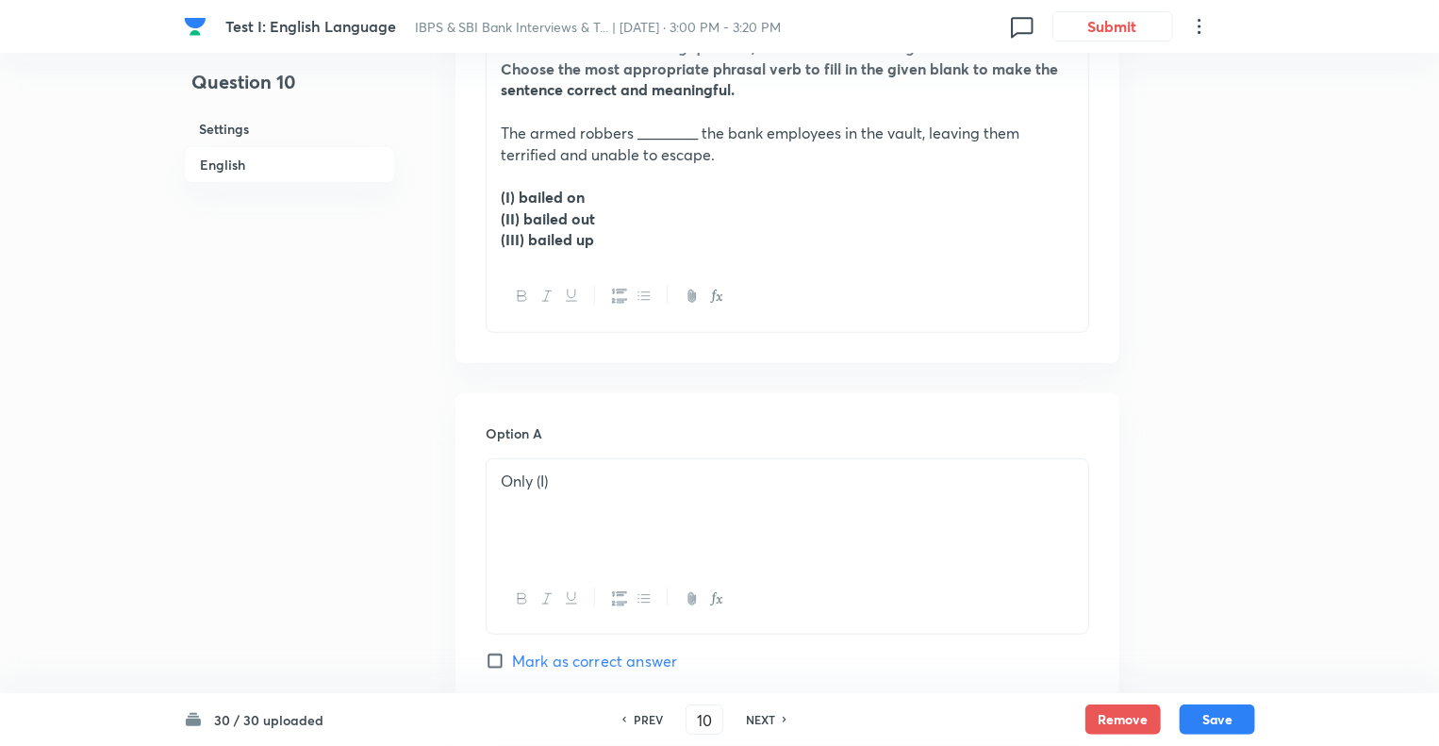
click at [760, 719] on h6 "NEXT" at bounding box center [760, 719] width 29 height 17
type input "11"
checkbox input "false"
checkbox input "true"
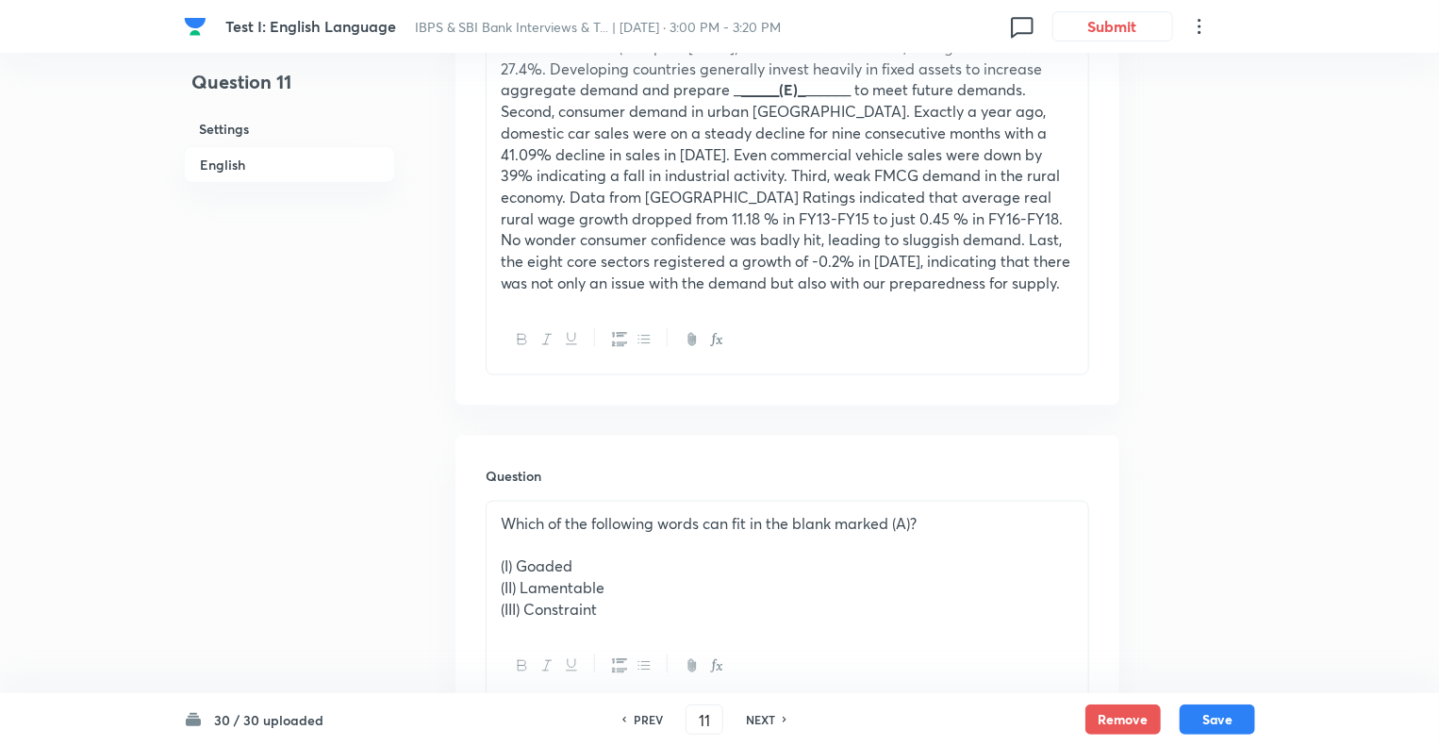
scroll to position [1008, 0]
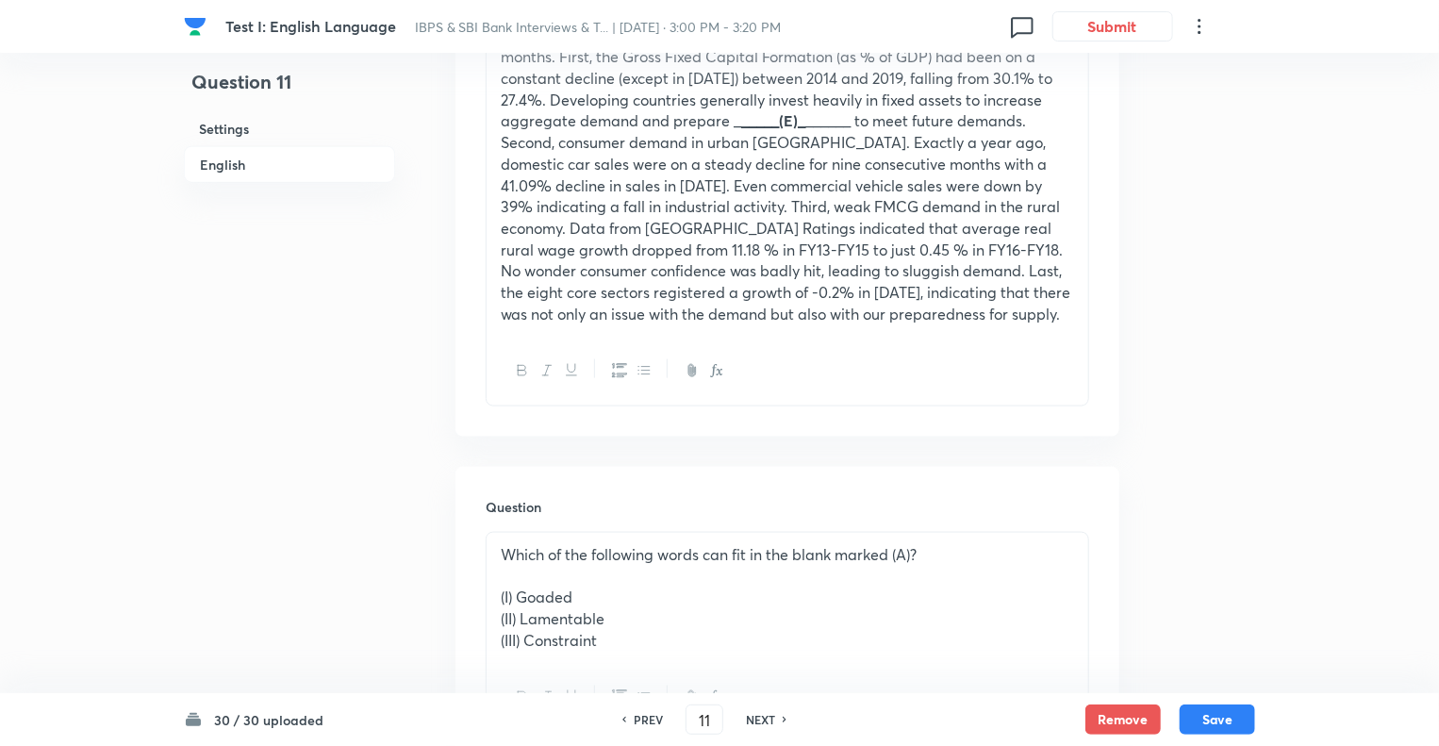
click at [765, 720] on h6 "NEXT" at bounding box center [760, 719] width 29 height 17
type input "12"
checkbox input "false"
checkbox input "true"
click at [765, 720] on h6 "NEXT" at bounding box center [760, 719] width 29 height 17
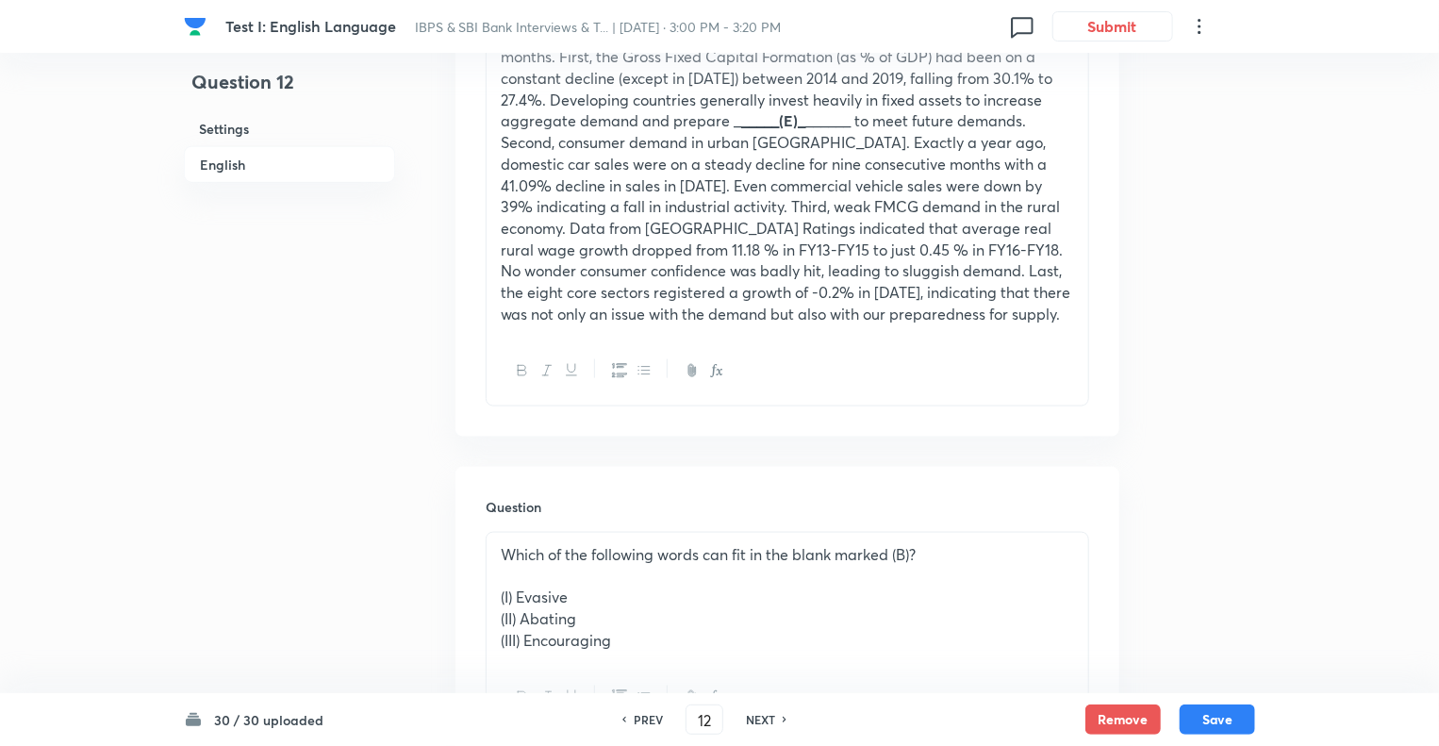
type input "13"
checkbox input "false"
checkbox input "true"
click at [765, 720] on h6 "NEXT" at bounding box center [760, 719] width 29 height 17
type input "14"
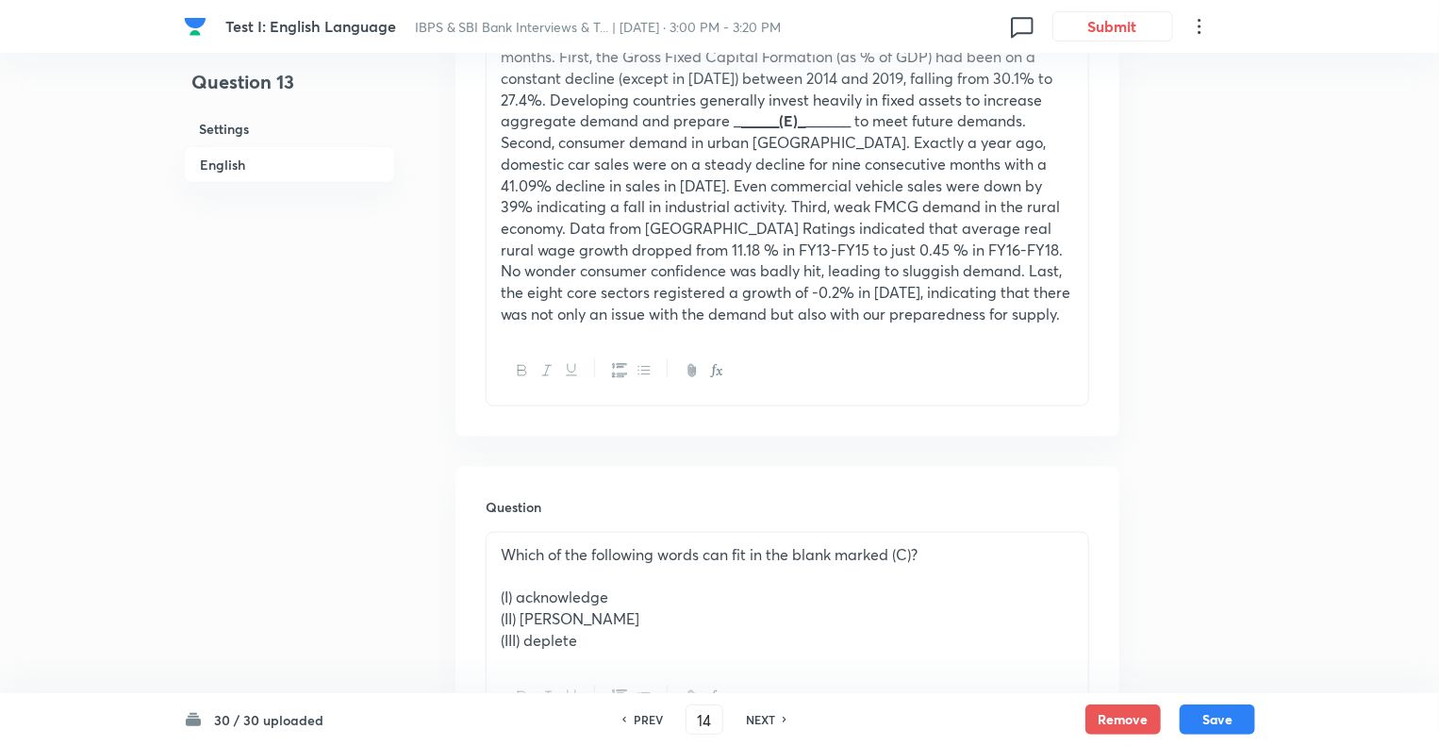
checkbox input "false"
checkbox input "true"
click at [765, 720] on h6 "NEXT" at bounding box center [760, 719] width 29 height 17
type input "15"
checkbox input "false"
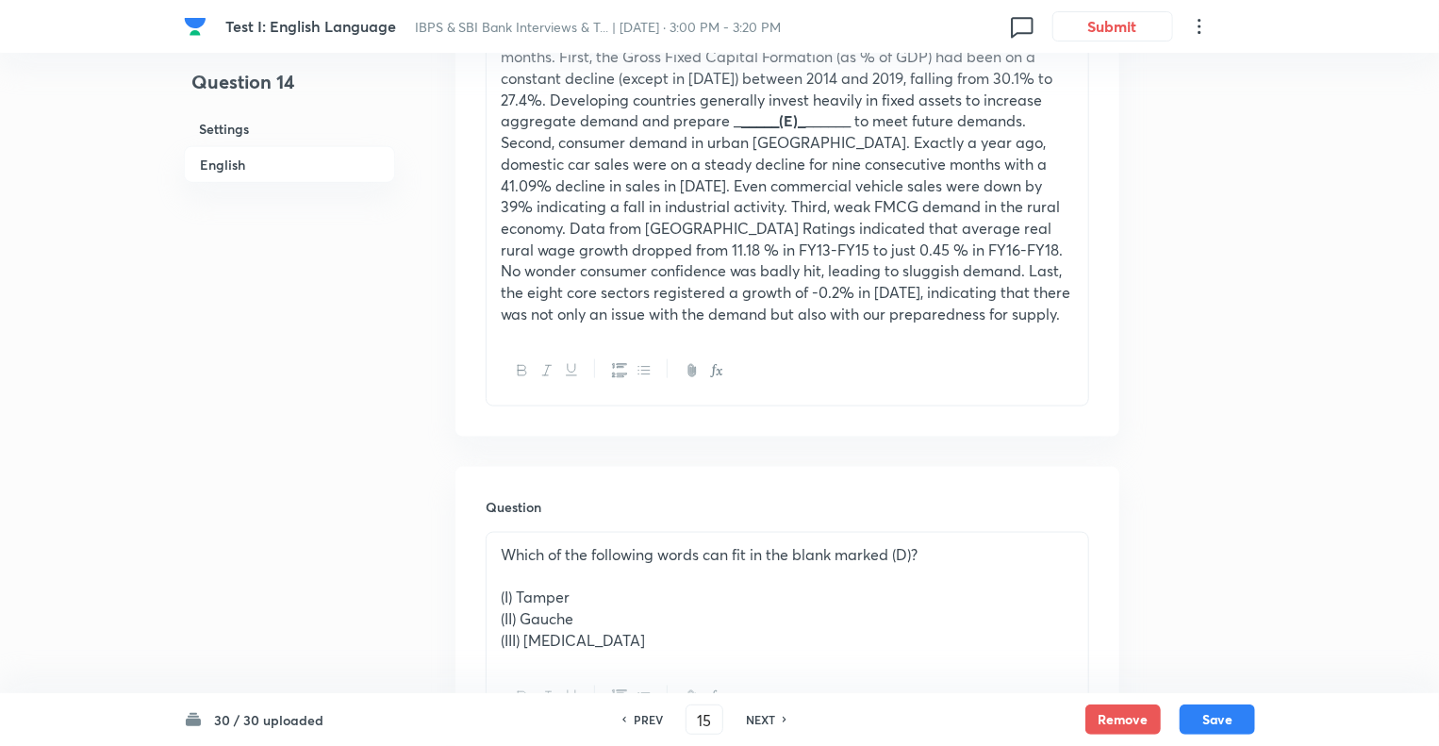
checkbox input "true"
click at [765, 720] on h6 "NEXT" at bounding box center [760, 719] width 29 height 17
type input "16"
checkbox input "false"
checkbox input "true"
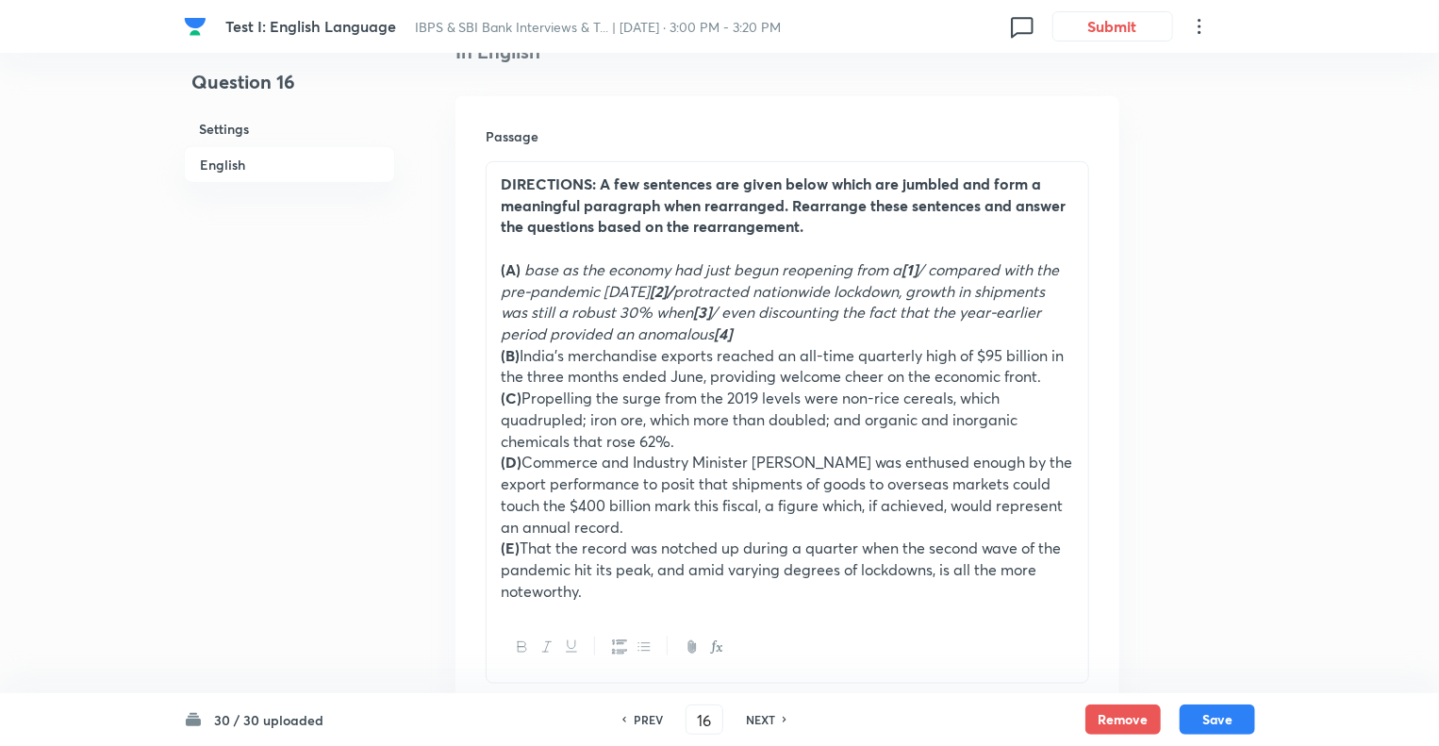
scroll to position [509, 0]
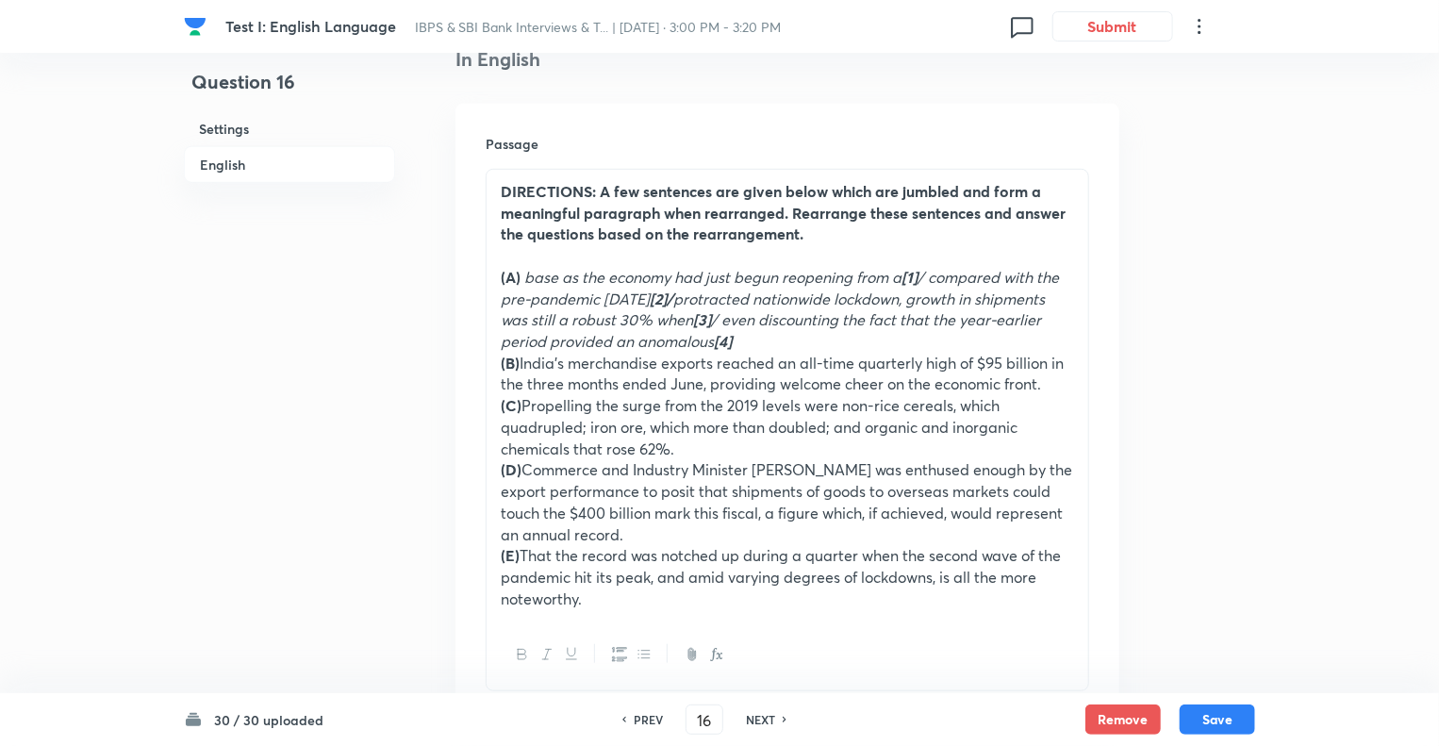
click at [755, 720] on h6 "NEXT" at bounding box center [760, 719] width 29 height 17
type input "17"
checkbox input "false"
checkbox input "true"
click at [755, 720] on h6 "NEXT" at bounding box center [760, 719] width 29 height 17
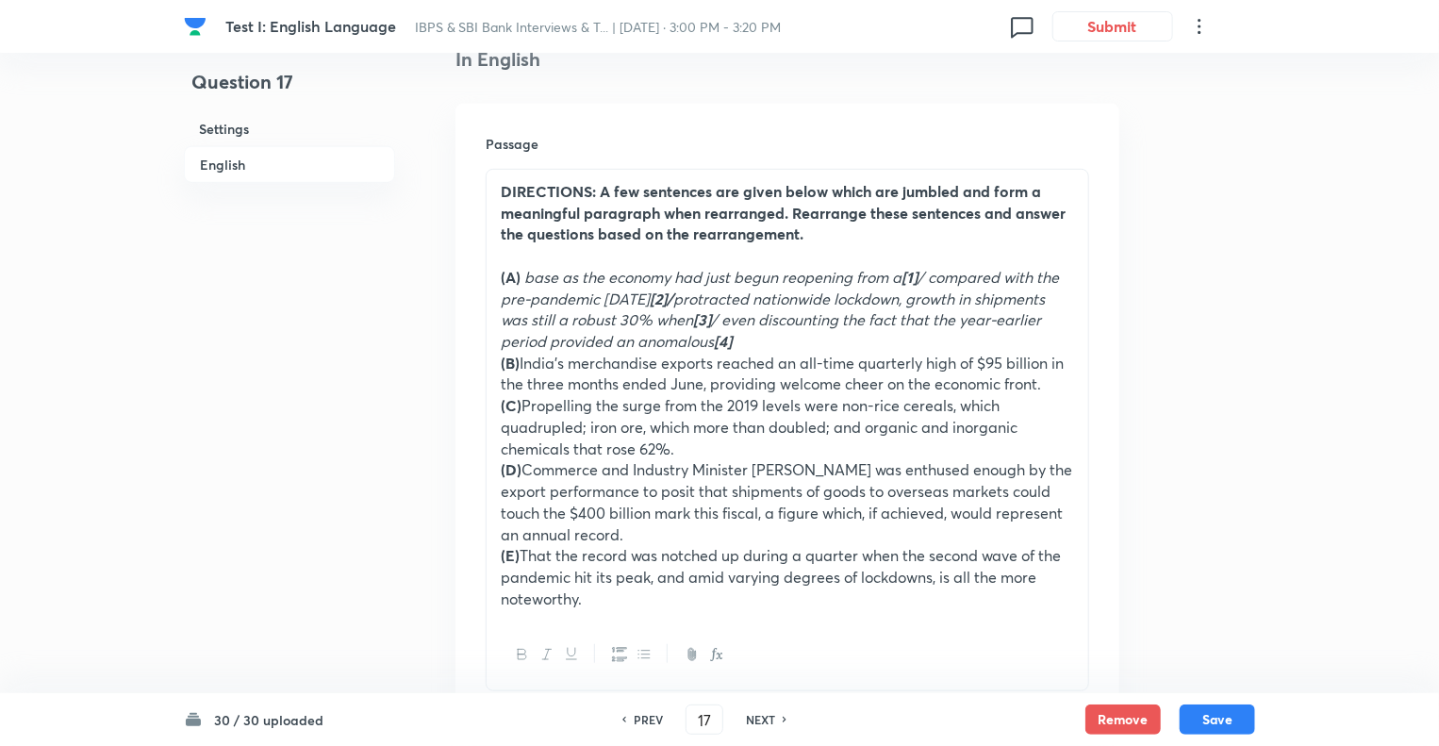
type input "18"
checkbox input "false"
checkbox input "true"
click at [755, 720] on h6 "NEXT" at bounding box center [760, 719] width 29 height 17
type input "19"
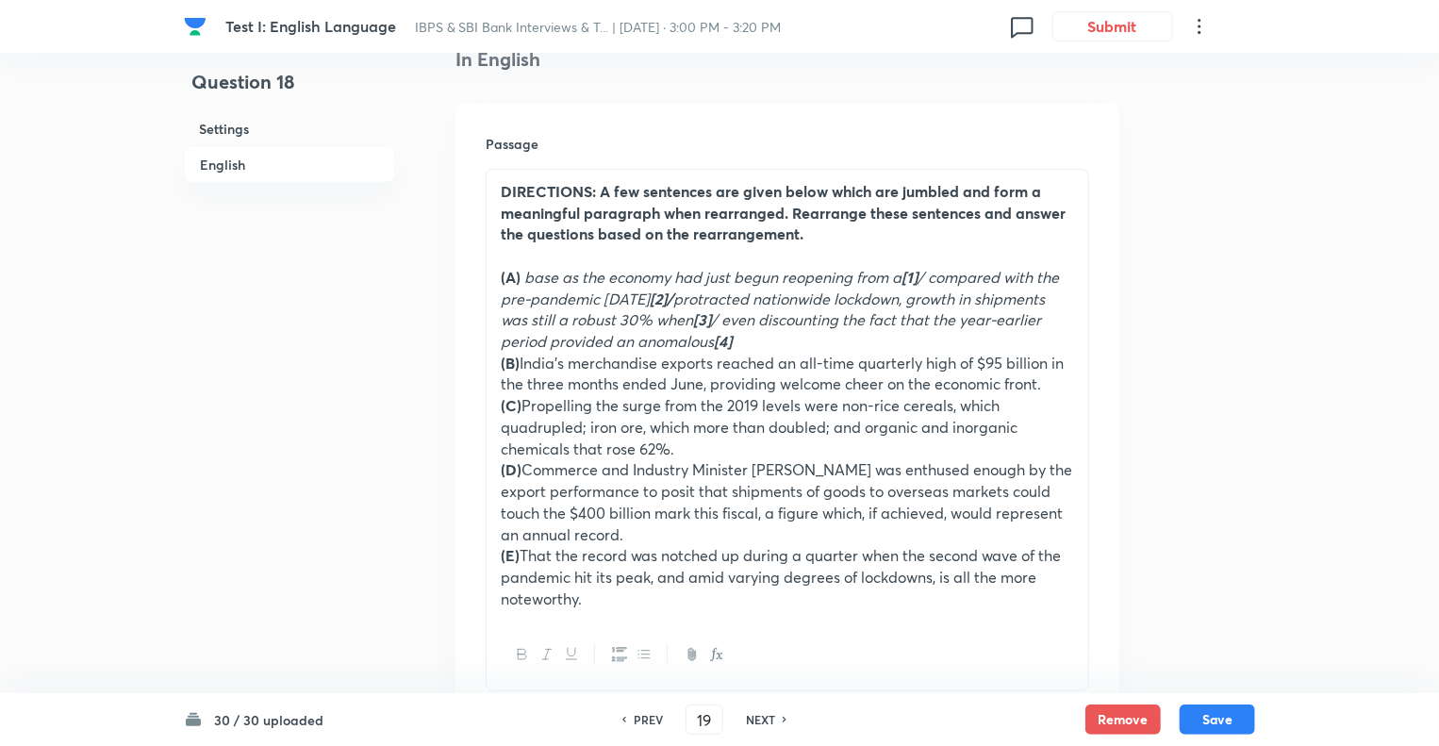
checkbox input "false"
checkbox input "true"
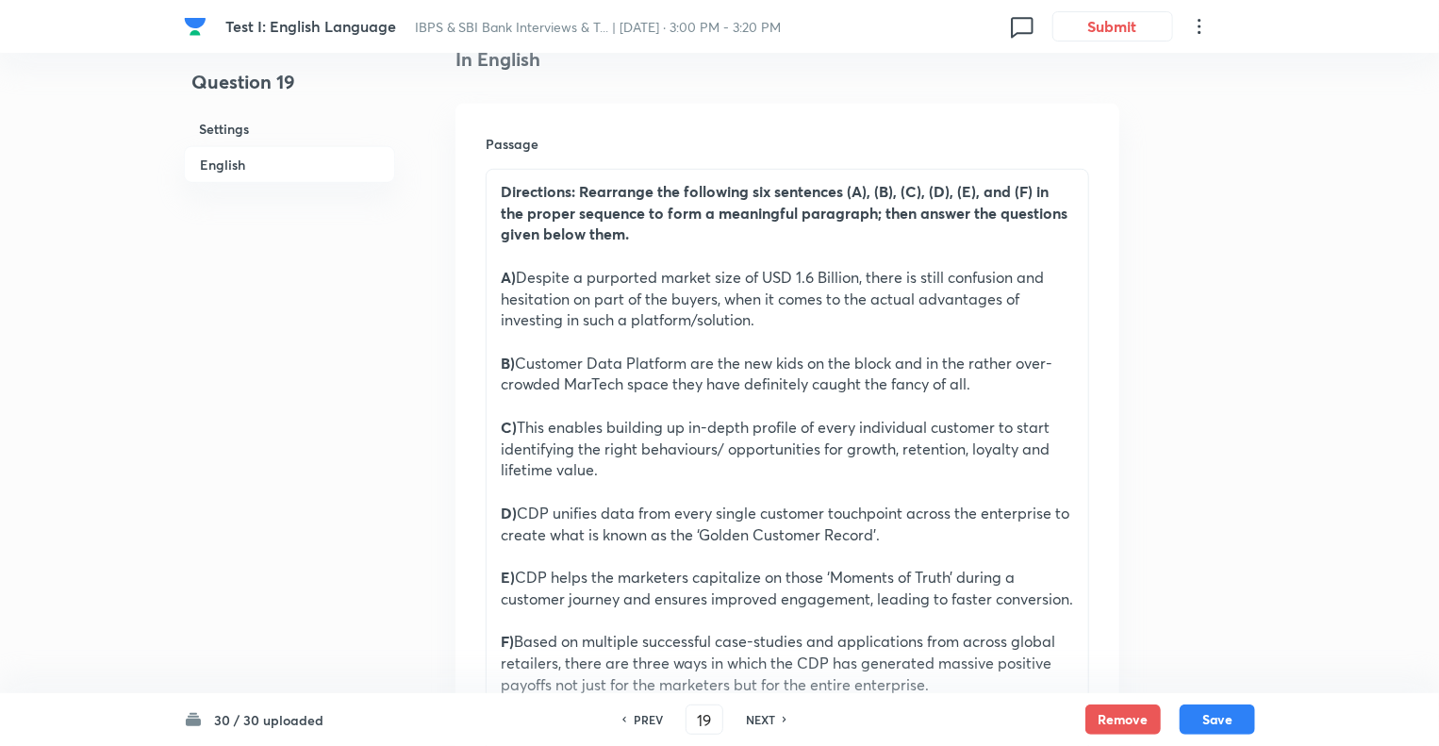
scroll to position [547, 0]
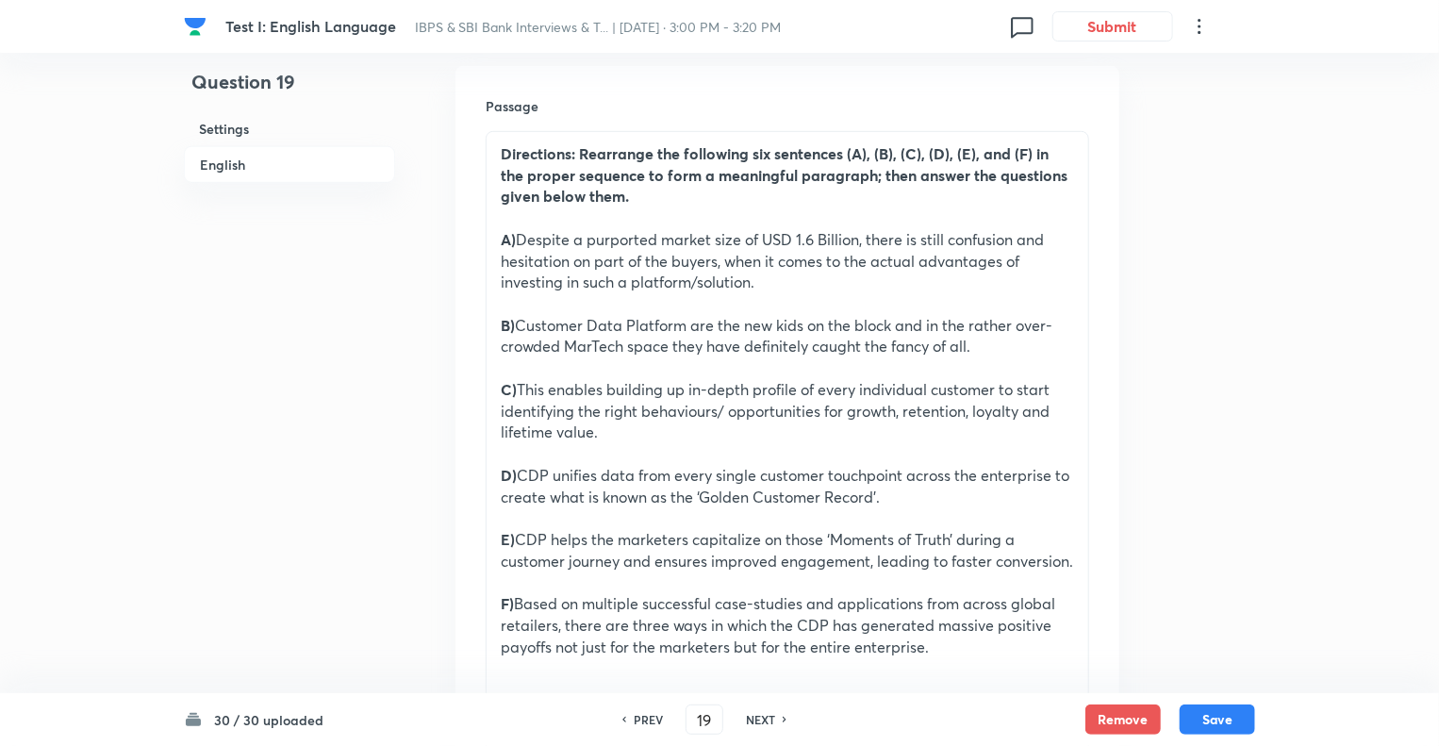
click at [755, 720] on h6 "NEXT" at bounding box center [760, 719] width 29 height 17
type input "20"
checkbox input "false"
checkbox input "true"
click at [755, 720] on h6 "NEXT" at bounding box center [760, 719] width 29 height 17
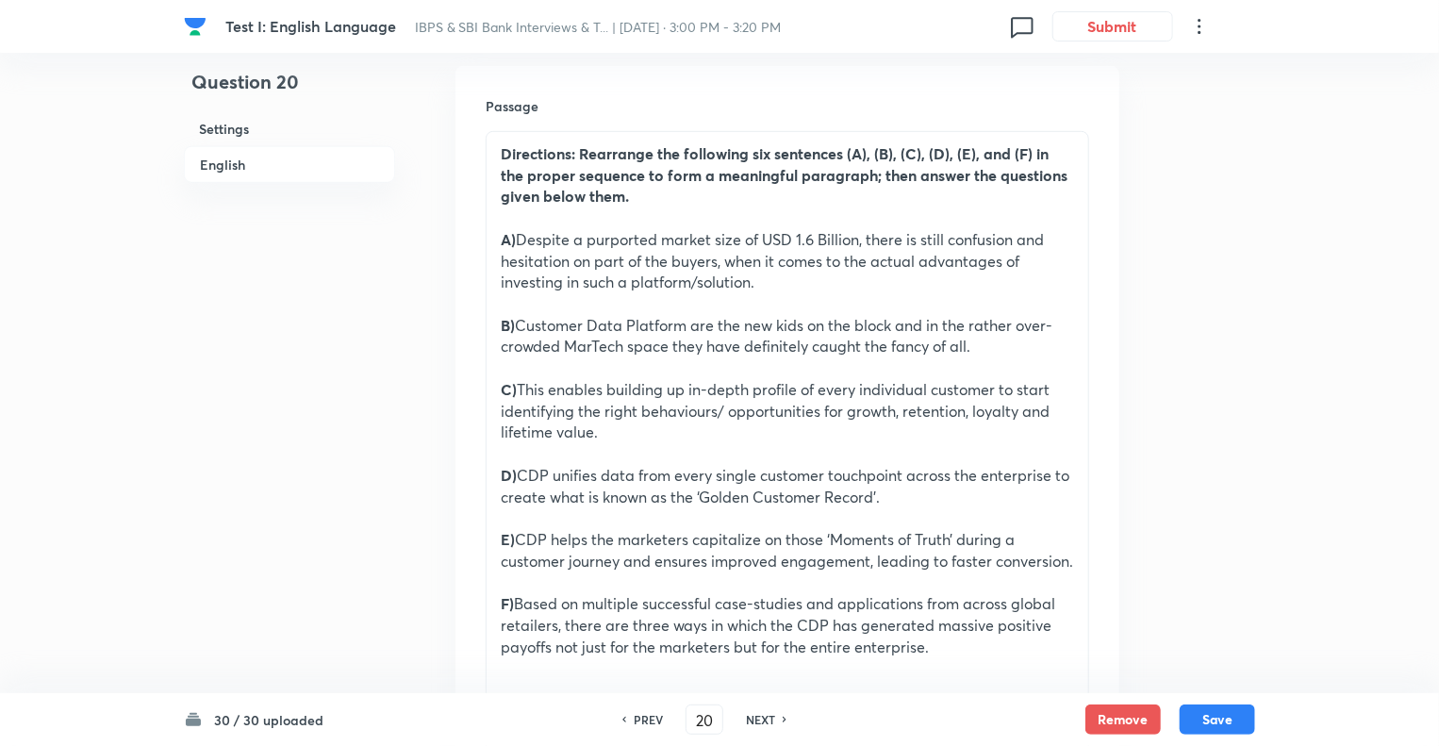
type input "21"
checkbox input "false"
checkbox input "true"
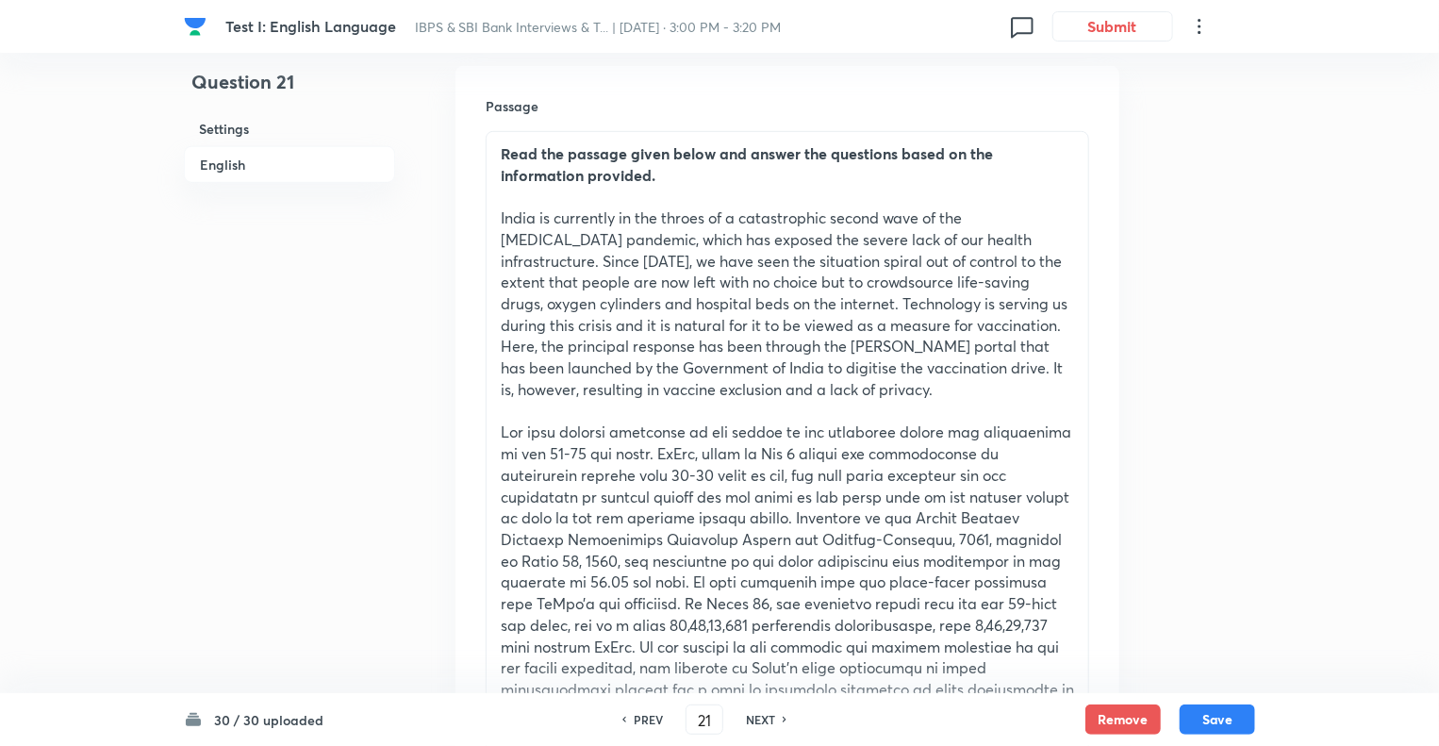
click at [755, 720] on h6 "NEXT" at bounding box center [760, 719] width 29 height 17
type input "22"
checkbox input "true"
click at [755, 720] on h6 "NEXT" at bounding box center [760, 719] width 29 height 17
type input "23"
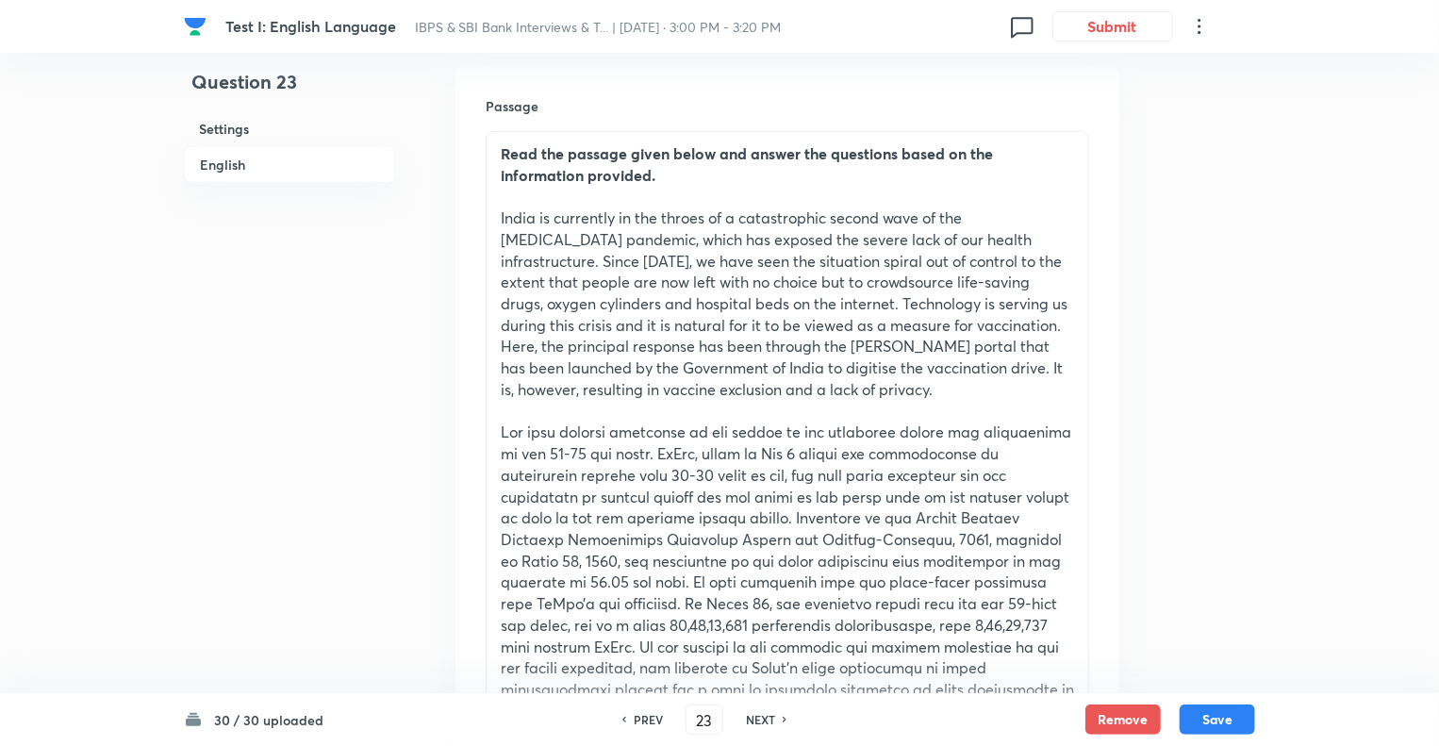
checkbox input "false"
checkbox input "true"
click at [755, 720] on h6 "NEXT" at bounding box center [760, 719] width 29 height 17
type input "24"
checkbox input "false"
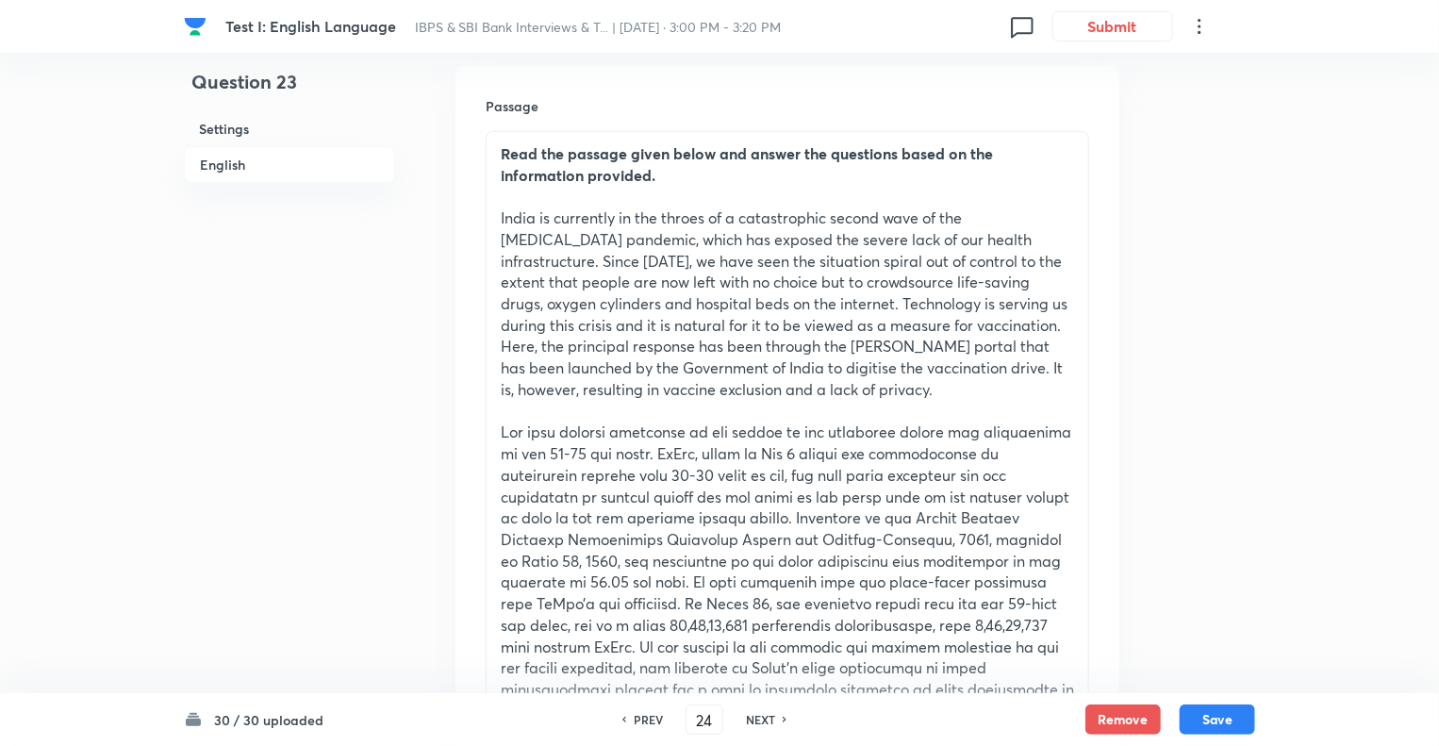
checkbox input "true"
click at [755, 720] on h6 "NEXT" at bounding box center [760, 719] width 29 height 17
type input "25"
checkbox input "false"
checkbox input "true"
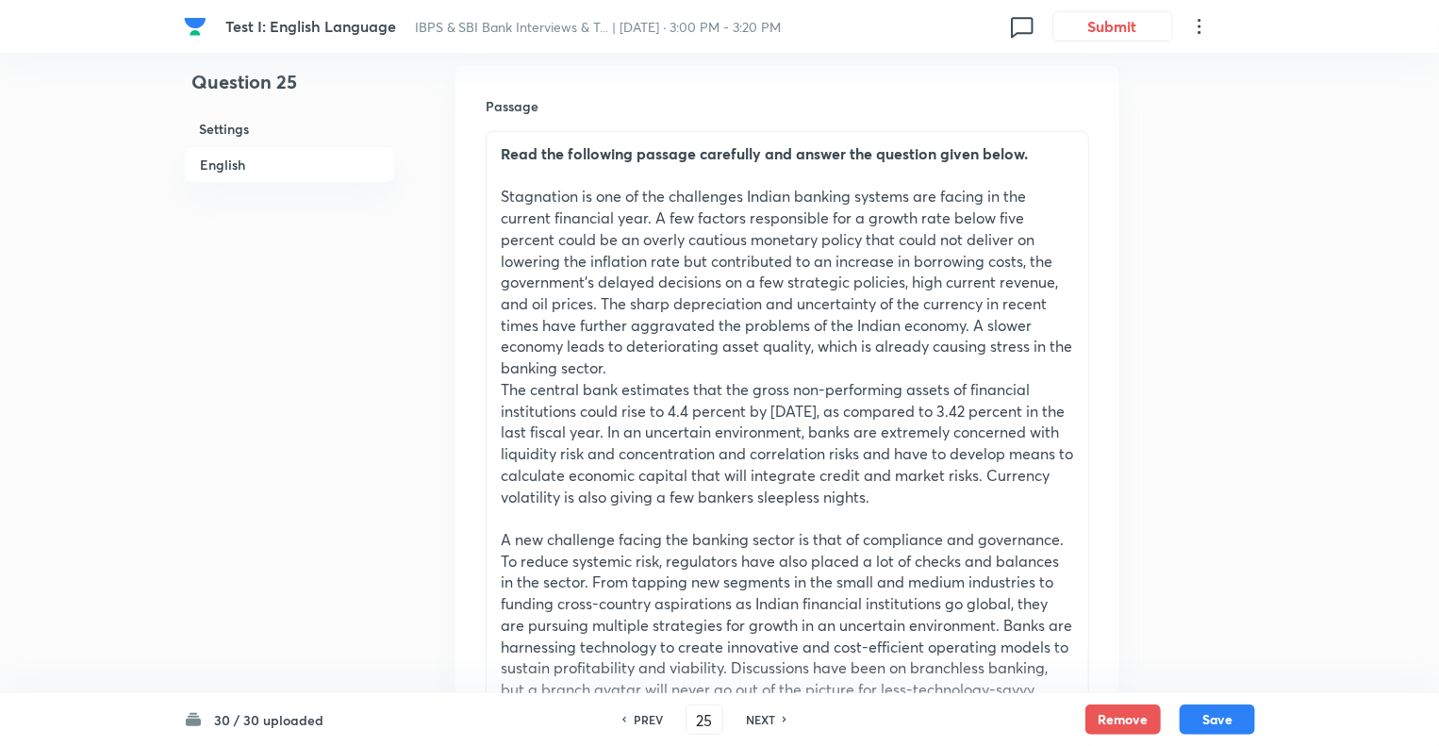
click at [755, 720] on h6 "NEXT" at bounding box center [760, 719] width 29 height 17
type input "26"
checkbox input "false"
checkbox input "true"
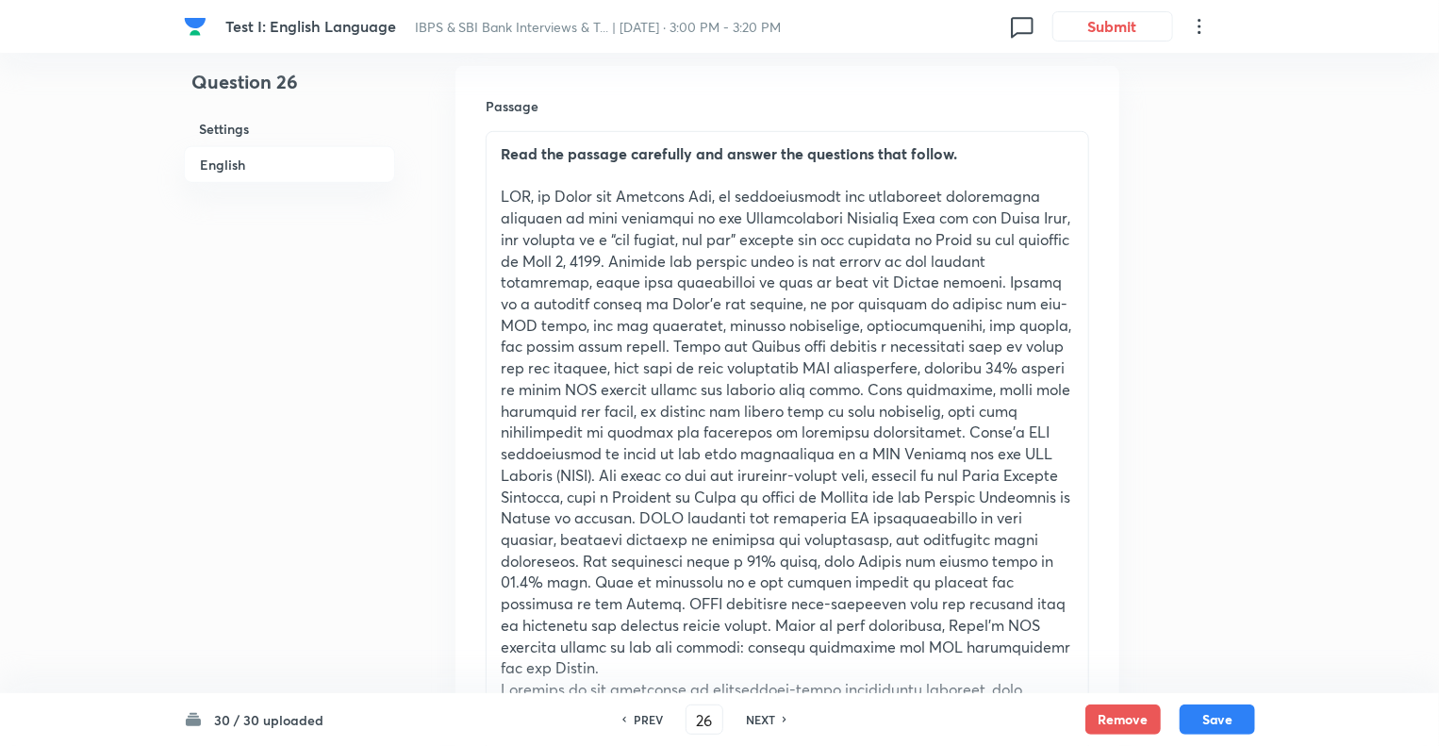
click at [755, 720] on h6 "NEXT" at bounding box center [760, 719] width 29 height 17
type input "27"
checkbox input "false"
checkbox input "true"
click at [755, 720] on h6 "NEXT" at bounding box center [760, 719] width 29 height 17
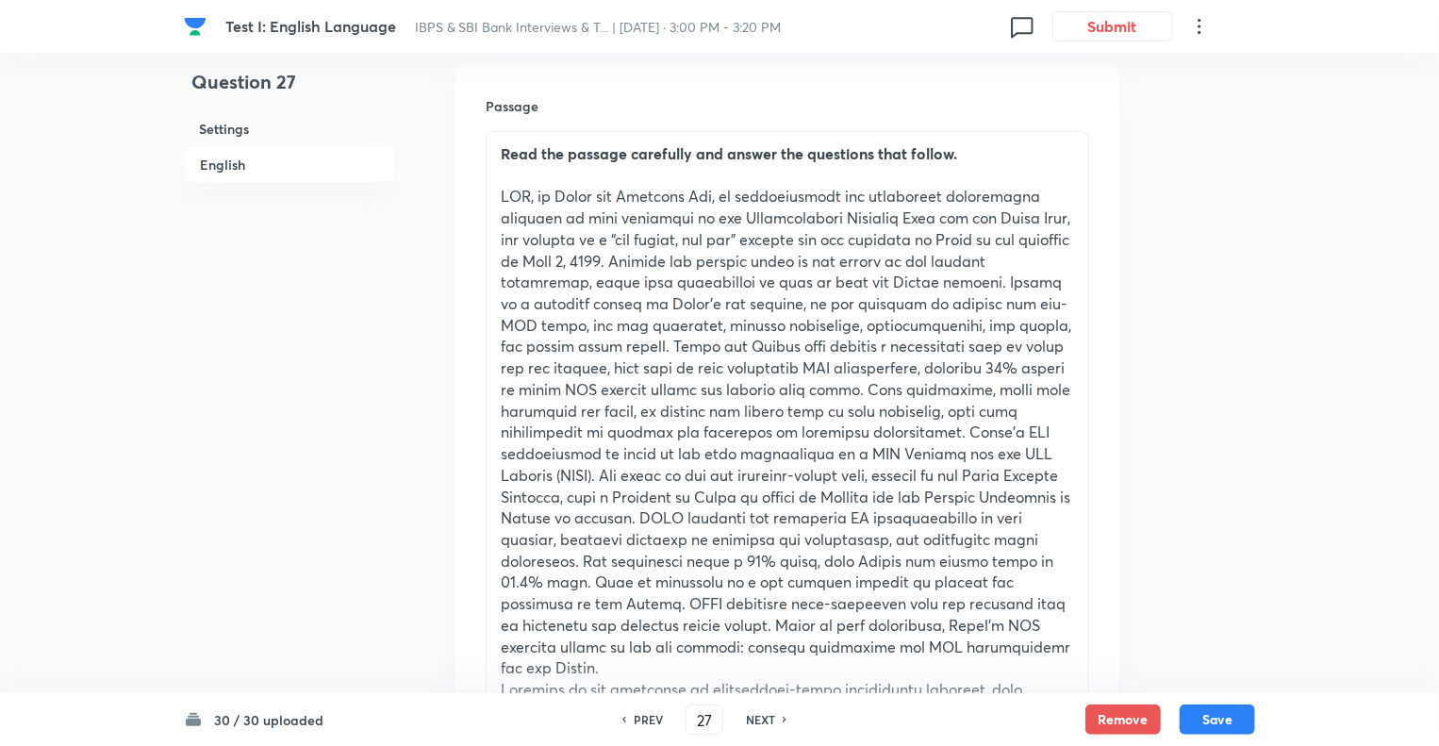
type input "28"
checkbox input "false"
checkbox input "true"
click at [755, 720] on h6 "NEXT" at bounding box center [760, 719] width 29 height 17
type input "29"
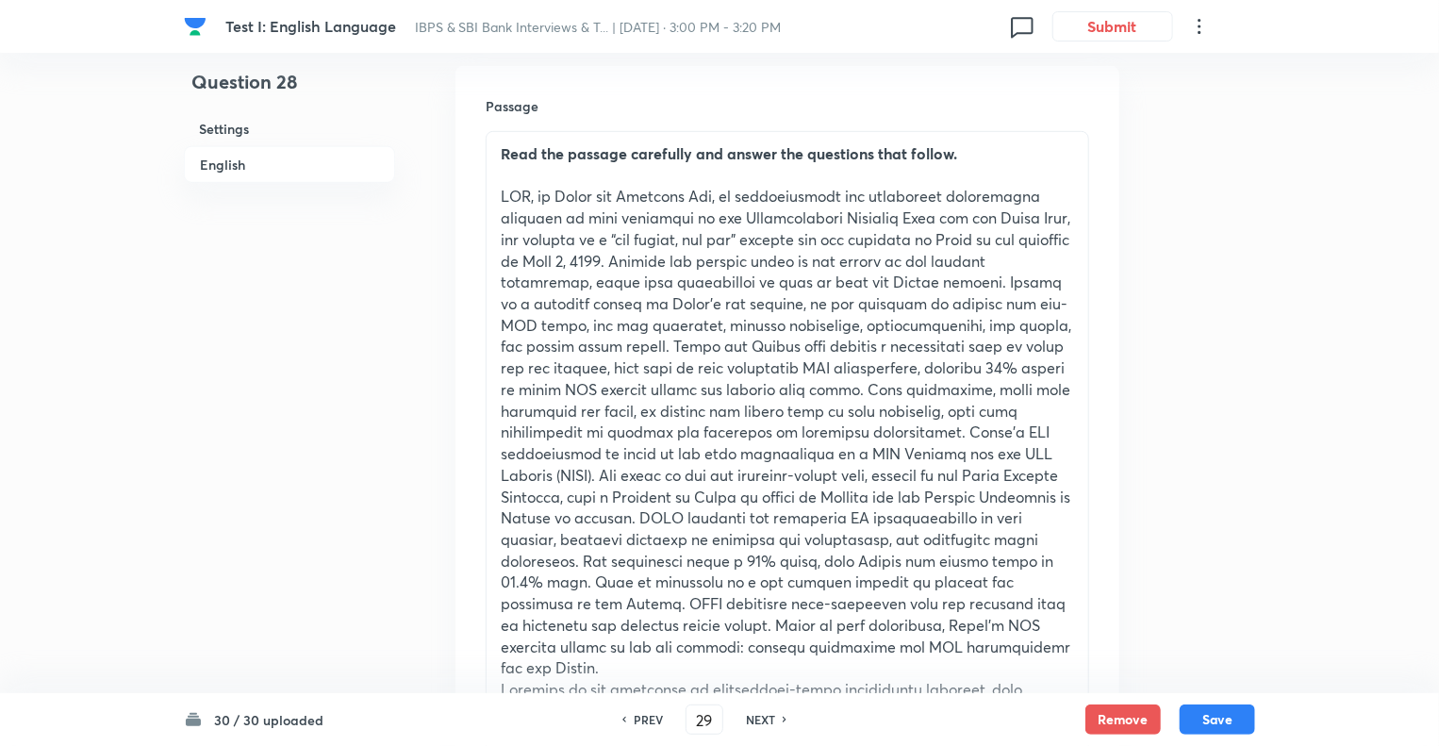
checkbox input "true"
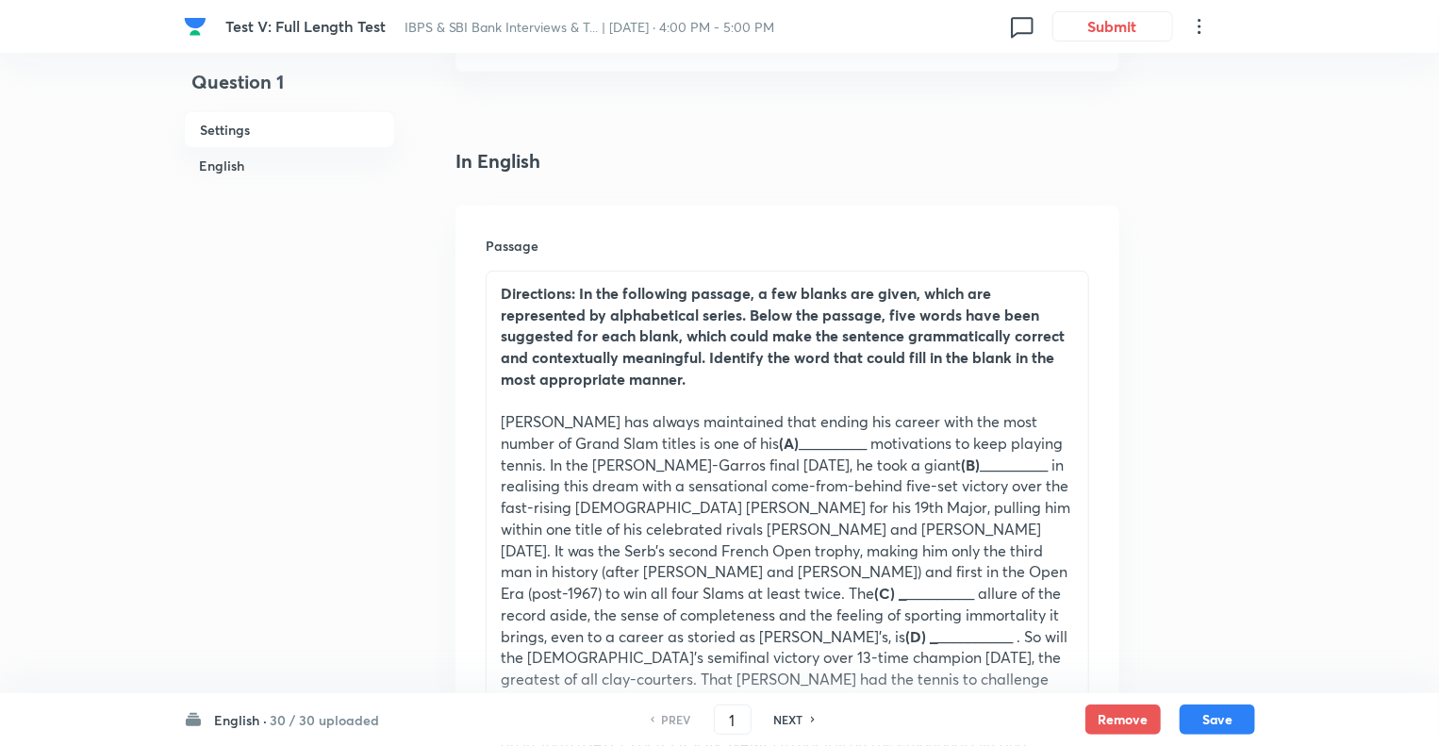
scroll to position [453, 0]
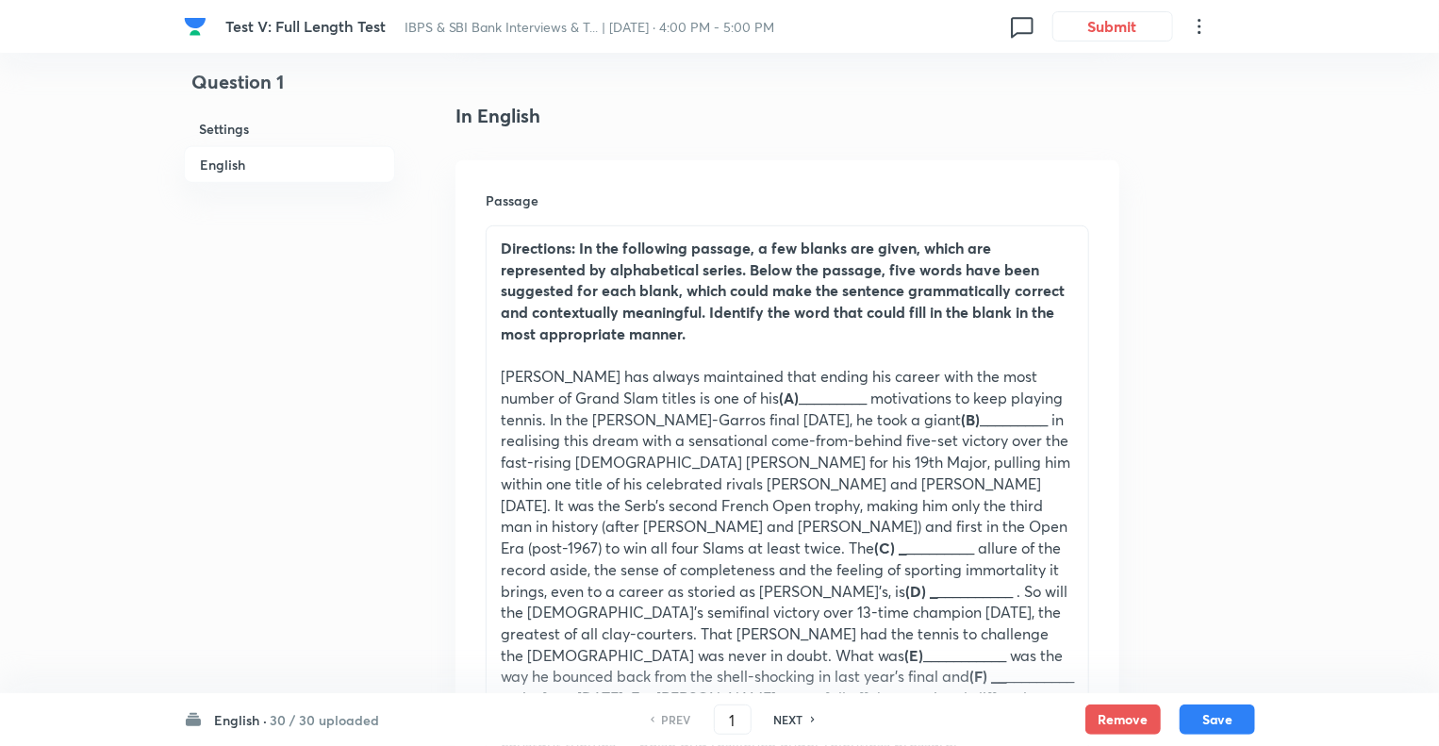
click at [783, 722] on h6 "NEXT" at bounding box center [788, 719] width 29 height 17
type input "2"
checkbox input "false"
checkbox input "true"
click at [783, 722] on h6 "NEXT" at bounding box center [788, 719] width 29 height 17
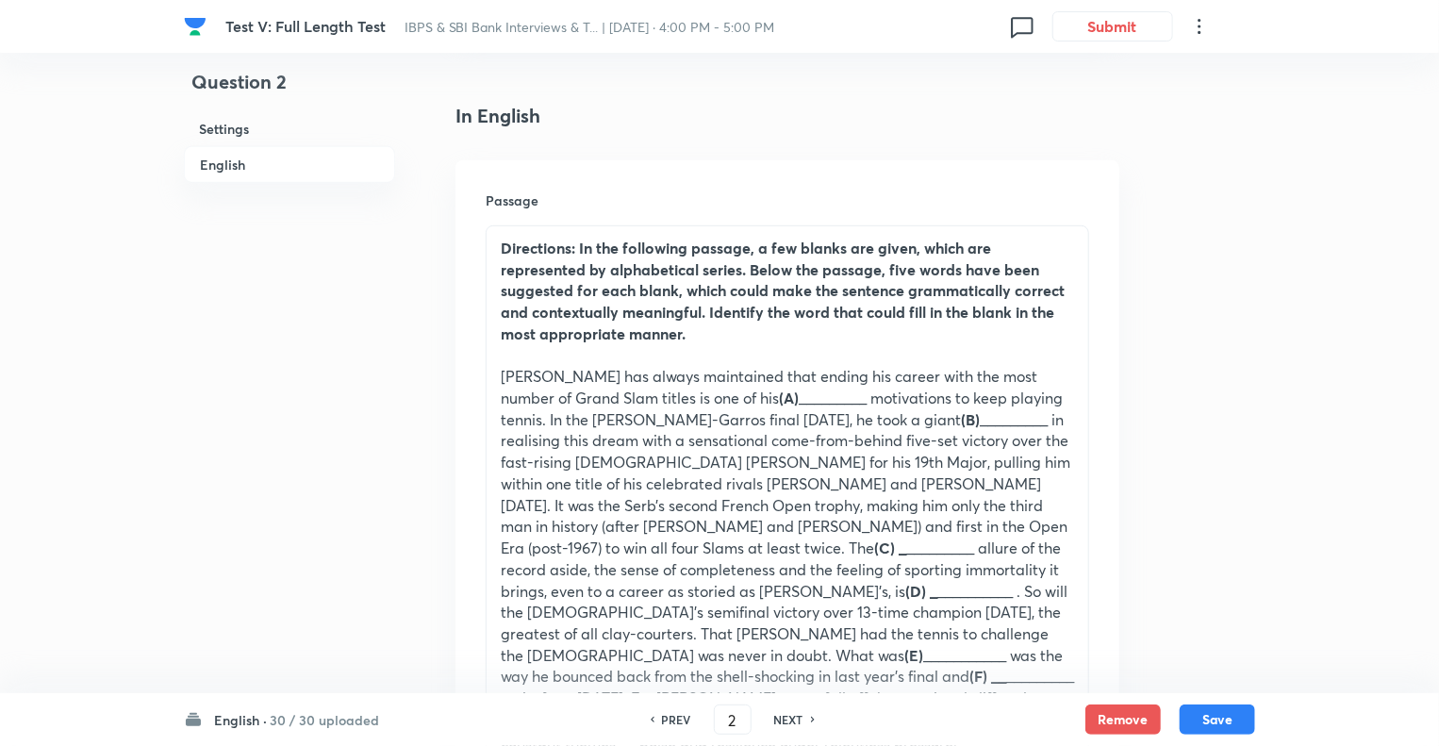
type input "3"
checkbox input "false"
checkbox input "true"
click at [783, 722] on h6 "NEXT" at bounding box center [788, 719] width 29 height 17
type input "4"
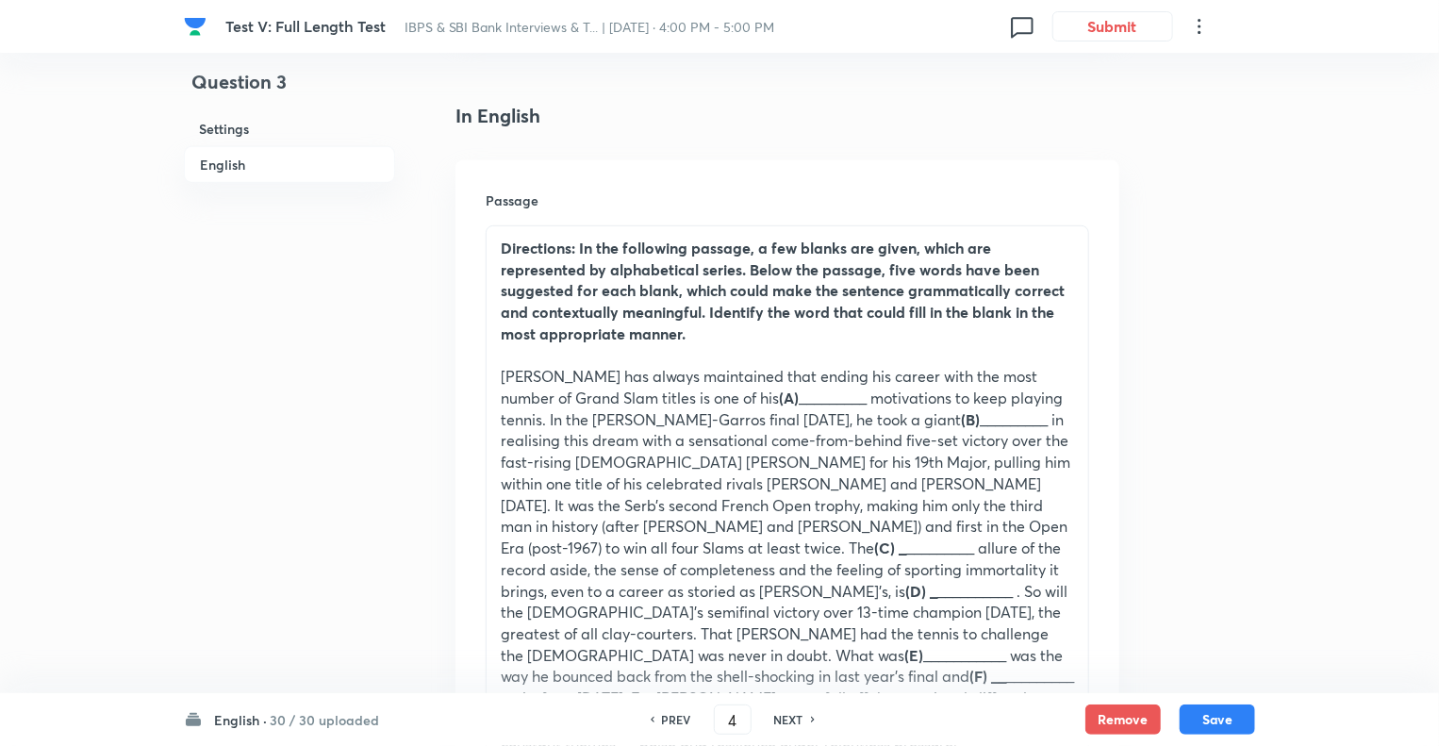
checkbox input "false"
checkbox input "true"
click at [783, 722] on h6 "NEXT" at bounding box center [788, 719] width 29 height 17
type input "5"
checkbox input "false"
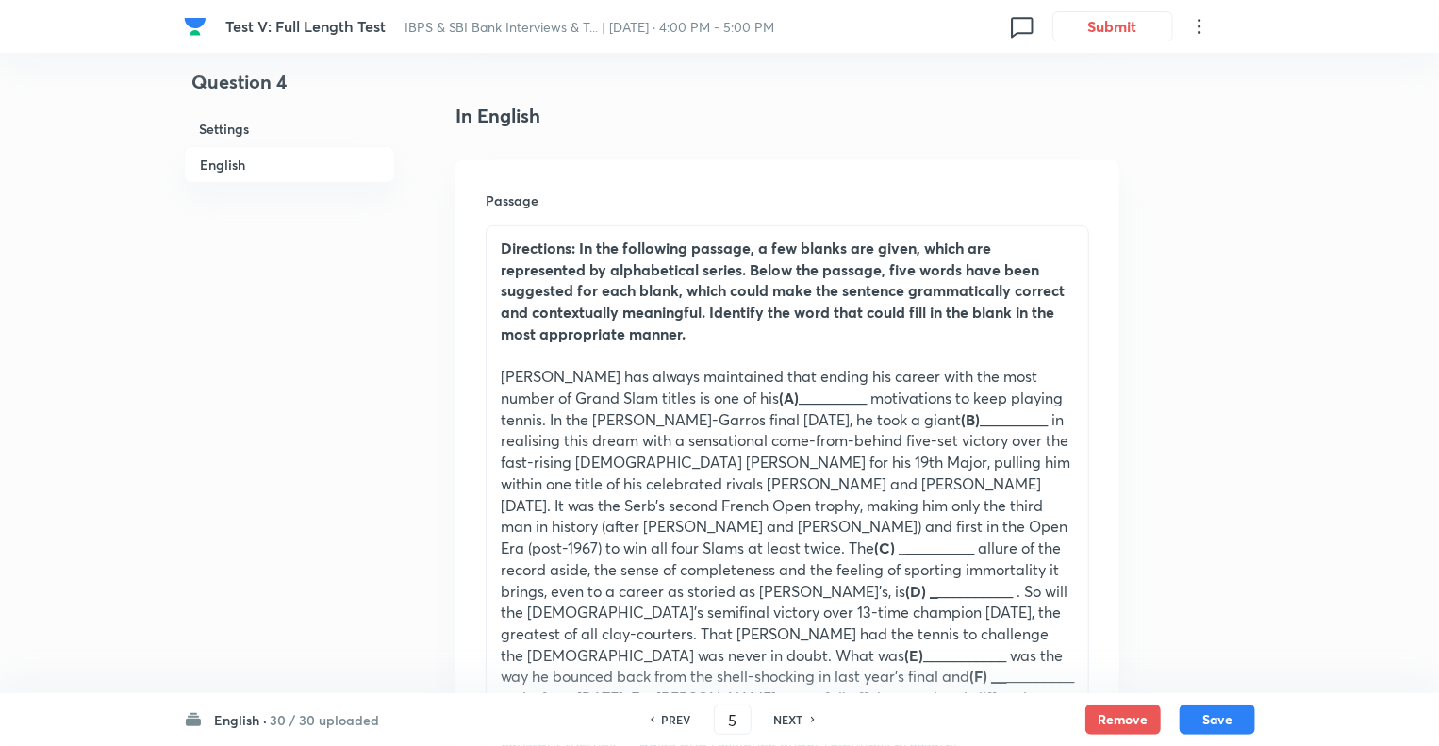
checkbox input "true"
click at [783, 722] on h6 "NEXT" at bounding box center [788, 719] width 29 height 17
type input "6"
checkbox input "false"
checkbox input "true"
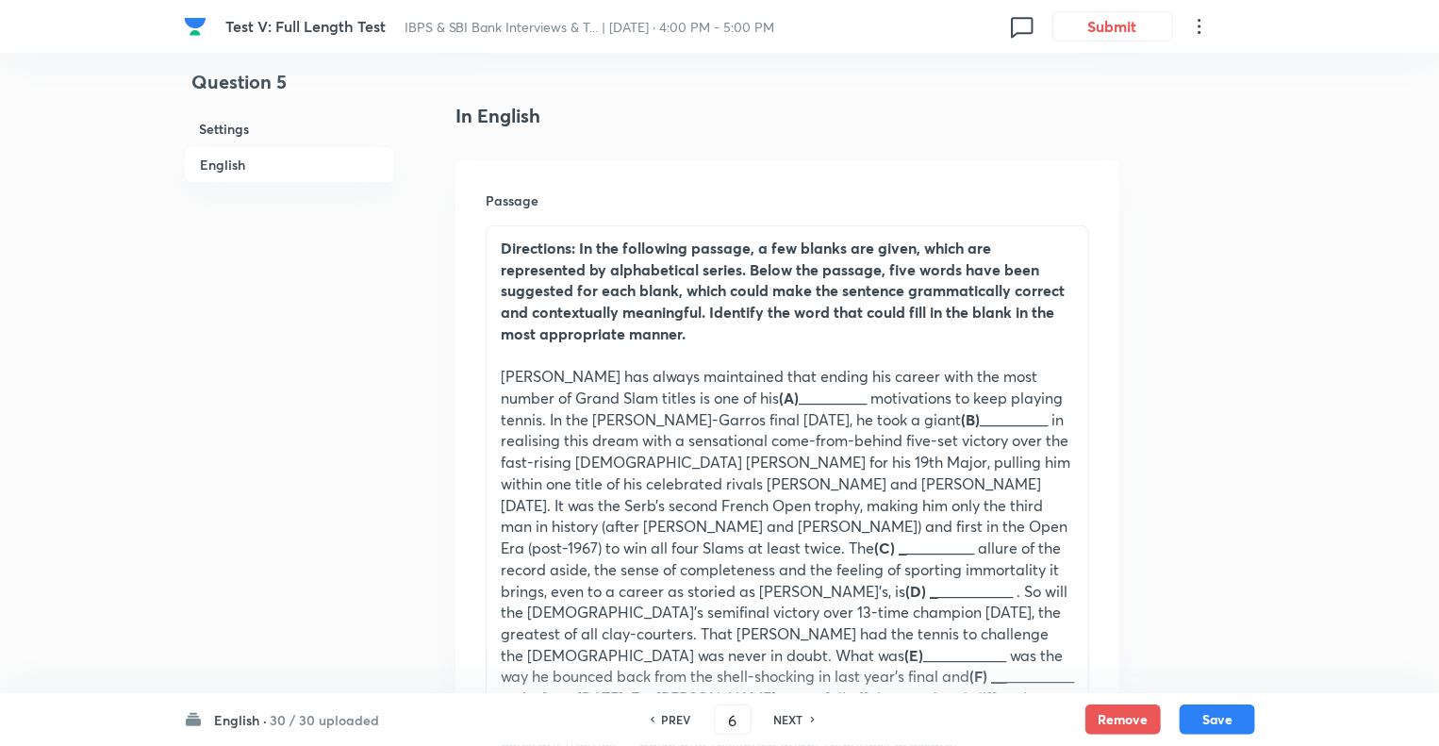
click at [783, 722] on h6 "NEXT" at bounding box center [788, 719] width 29 height 17
type input "7"
checkbox input "false"
checkbox input "true"
click at [783, 722] on h6 "NEXT" at bounding box center [788, 719] width 29 height 17
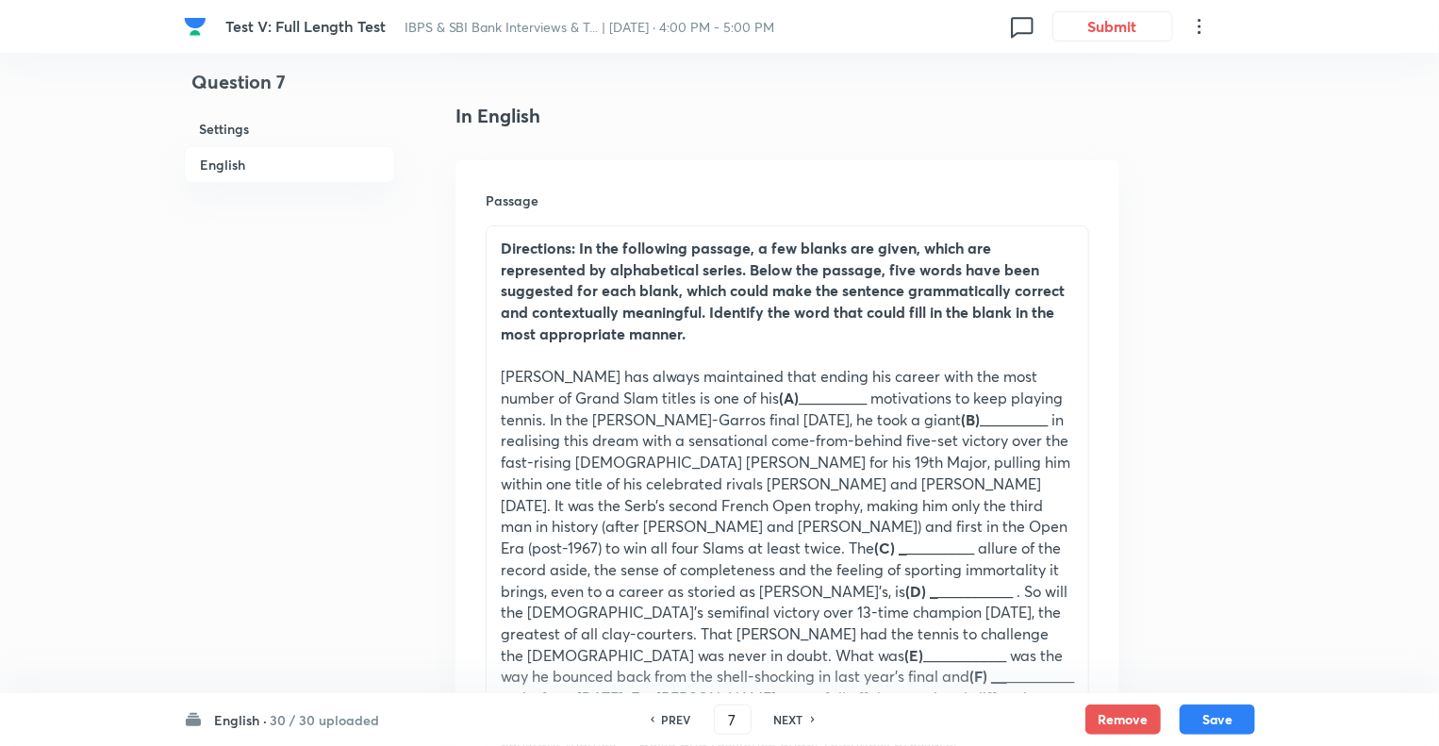
type input "8"
checkbox input "false"
checkbox input "true"
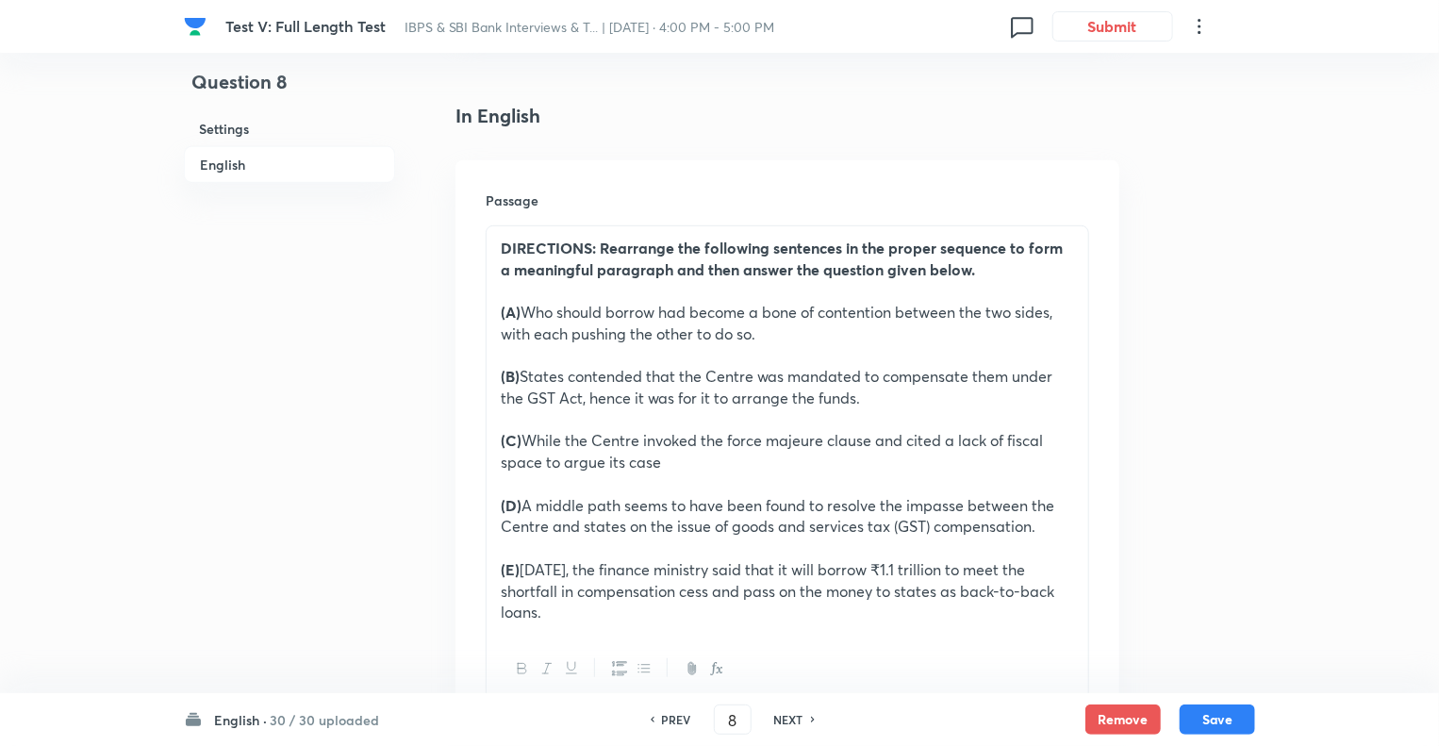
click at [783, 722] on h6 "NEXT" at bounding box center [788, 719] width 29 height 17
type input "9"
checkbox input "false"
checkbox input "true"
click at [783, 722] on h6 "NEXT" at bounding box center [788, 719] width 29 height 17
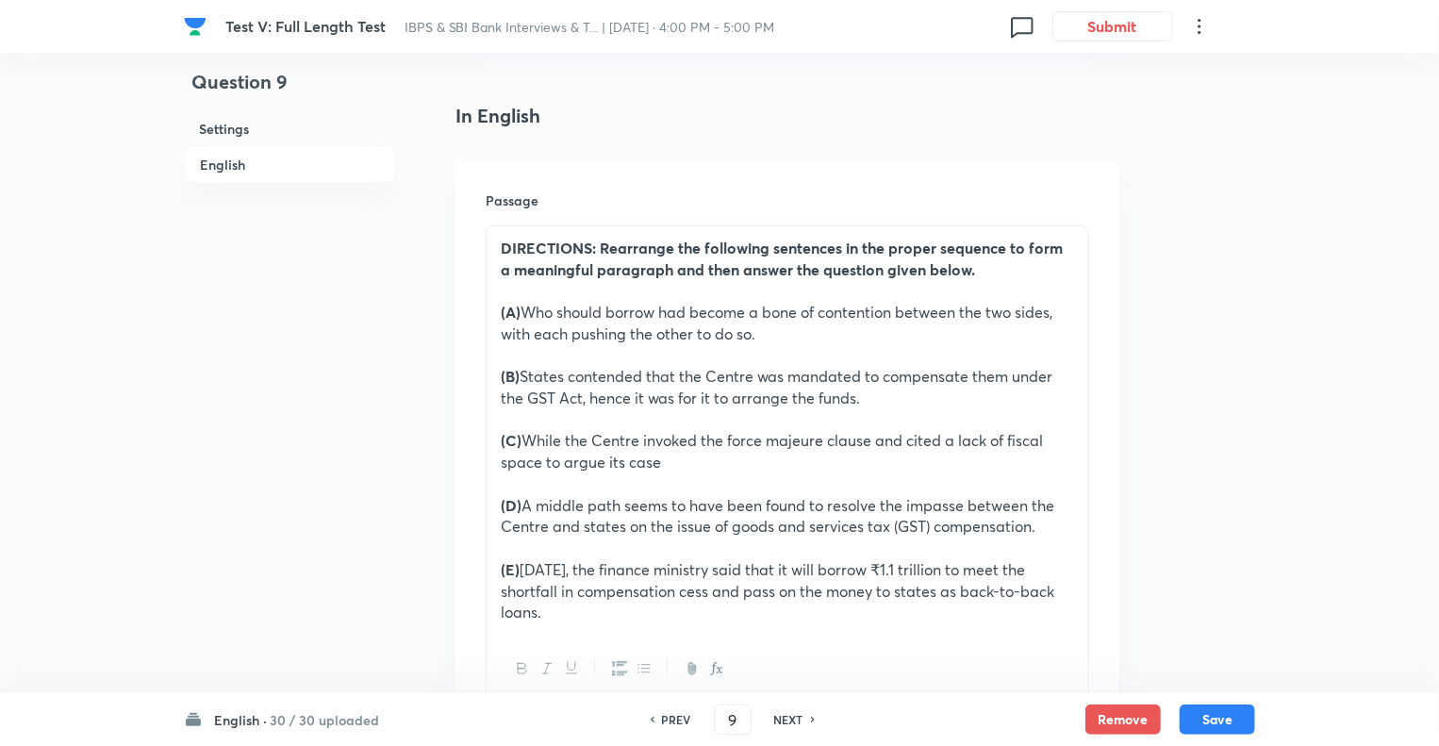
type input "10"
checkbox input "false"
checkbox input "true"
click at [783, 722] on h6 "NEXT" at bounding box center [788, 719] width 29 height 17
type input "11"
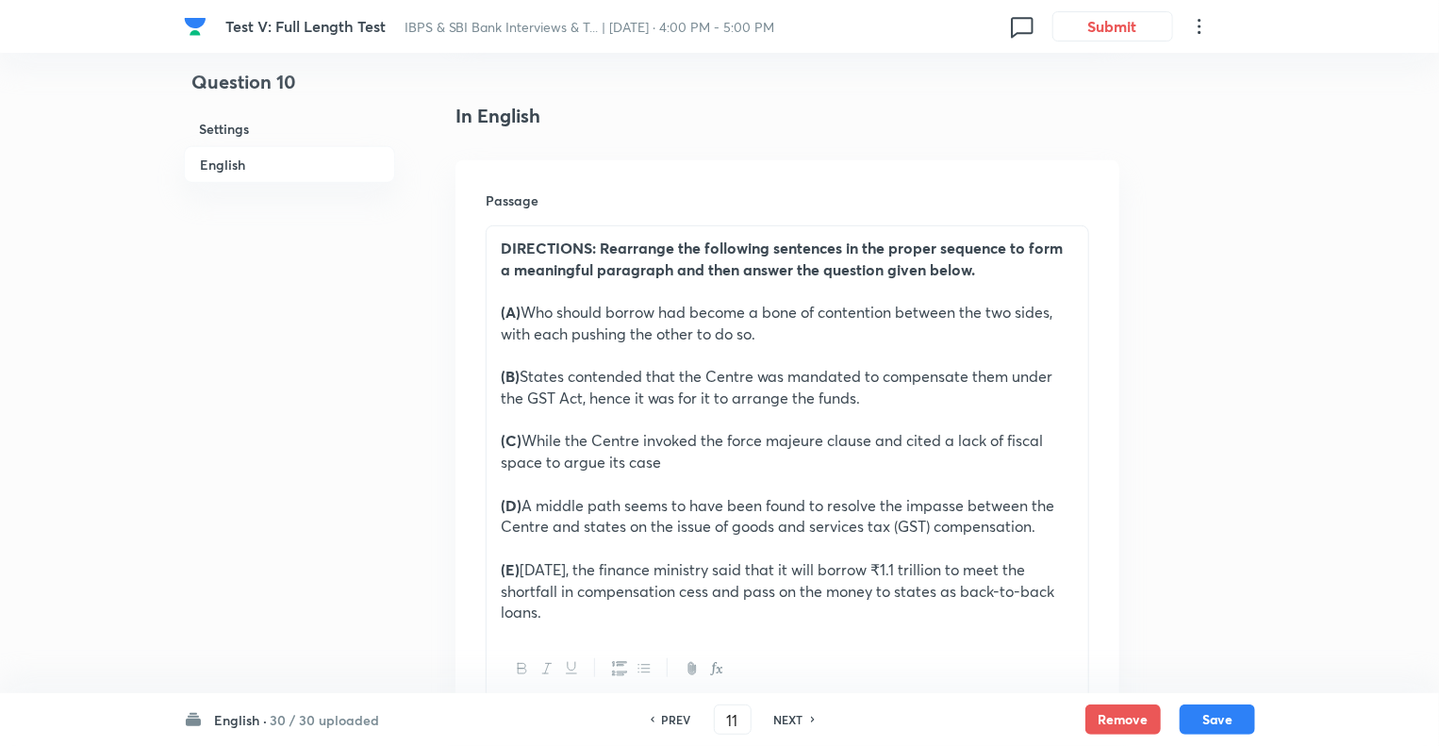
checkbox input "false"
checkbox input "true"
click at [783, 722] on h6 "NEXT" at bounding box center [788, 719] width 29 height 17
type input "12"
checkbox input "false"
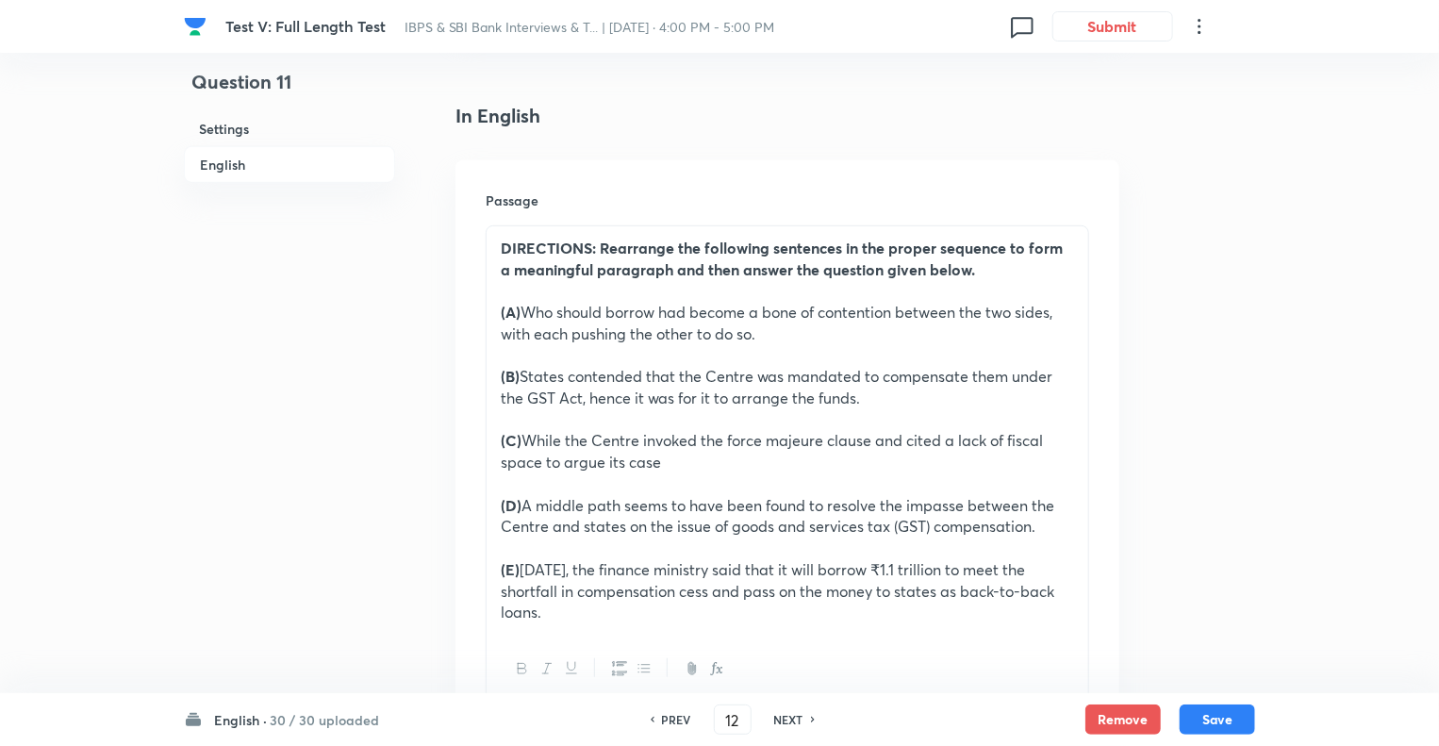
checkbox input "true"
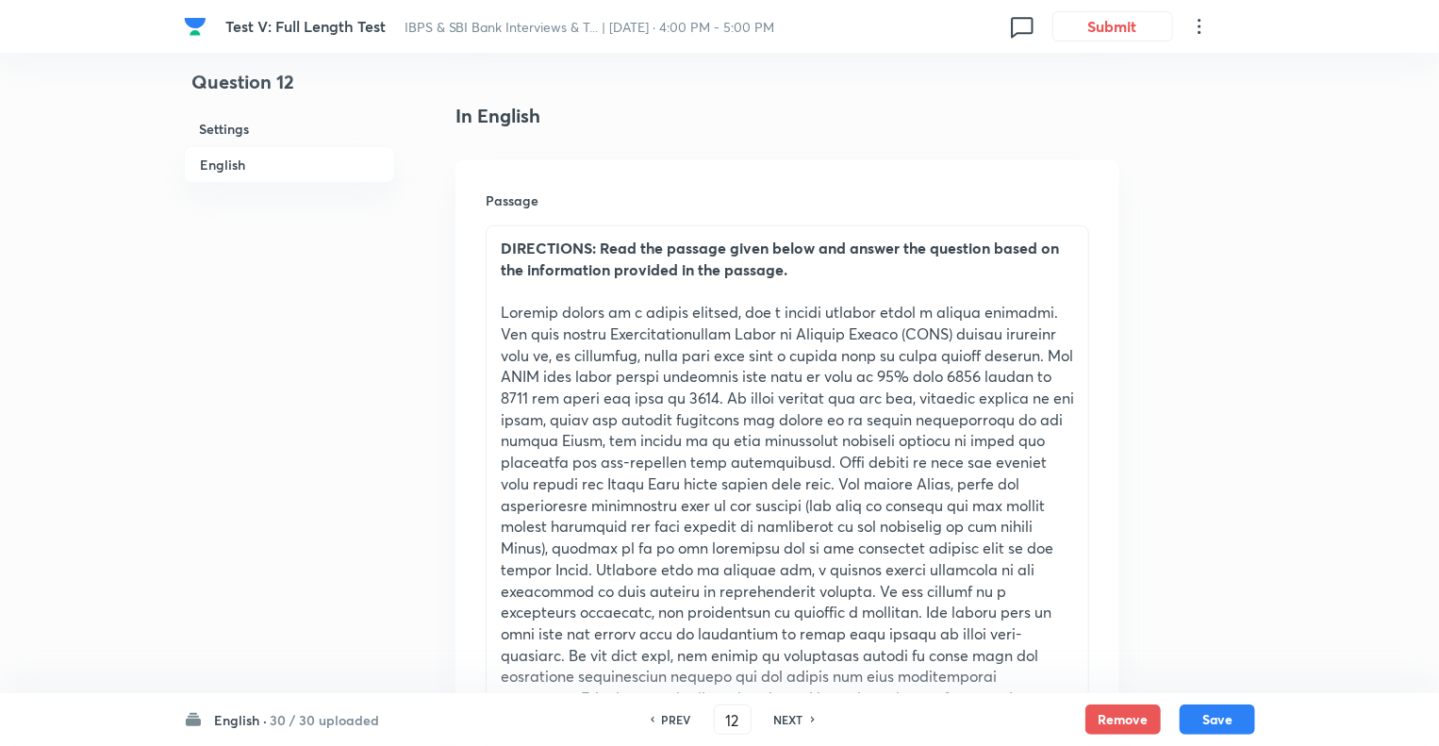
click at [783, 722] on h6 "NEXT" at bounding box center [788, 719] width 29 height 17
type input "13"
checkbox input "false"
checkbox input "true"
click at [783, 722] on h6 "NEXT" at bounding box center [788, 719] width 29 height 17
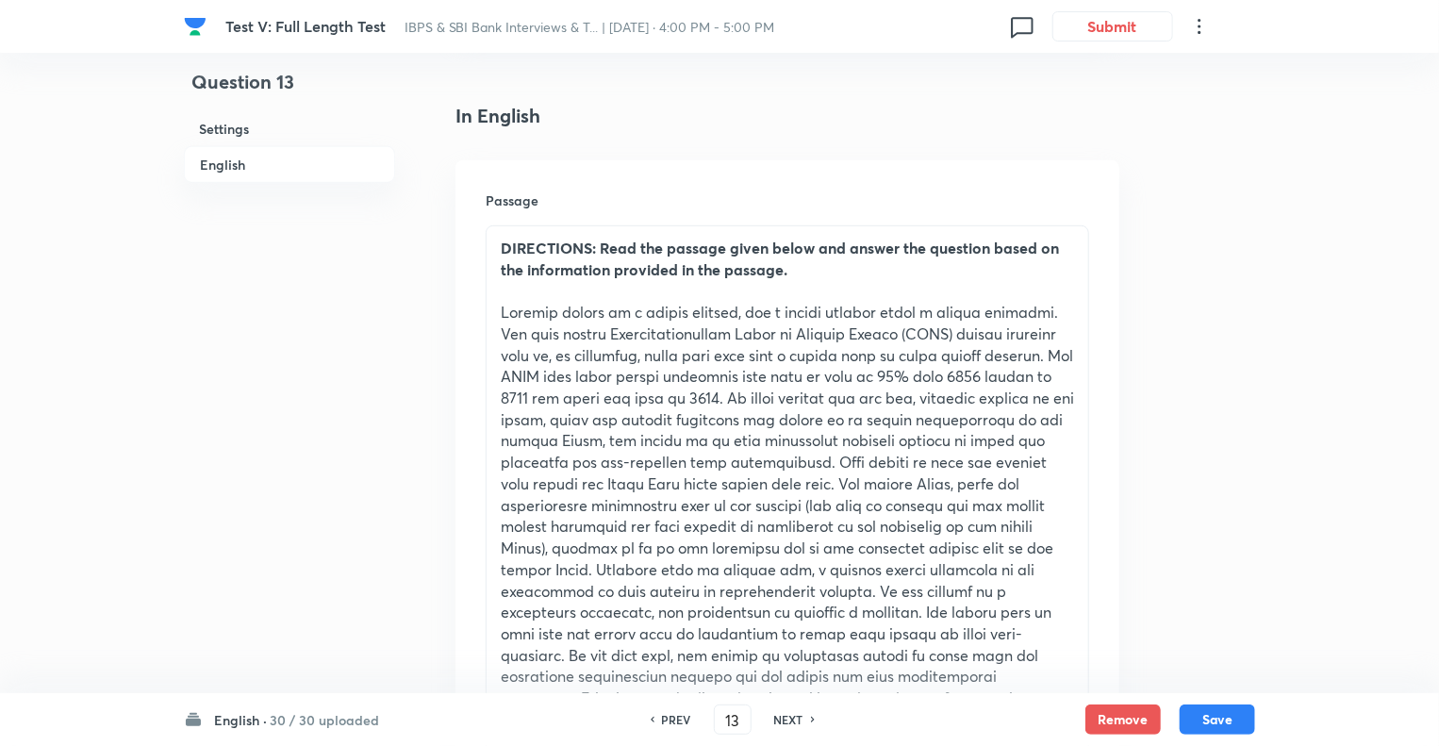
type input "14"
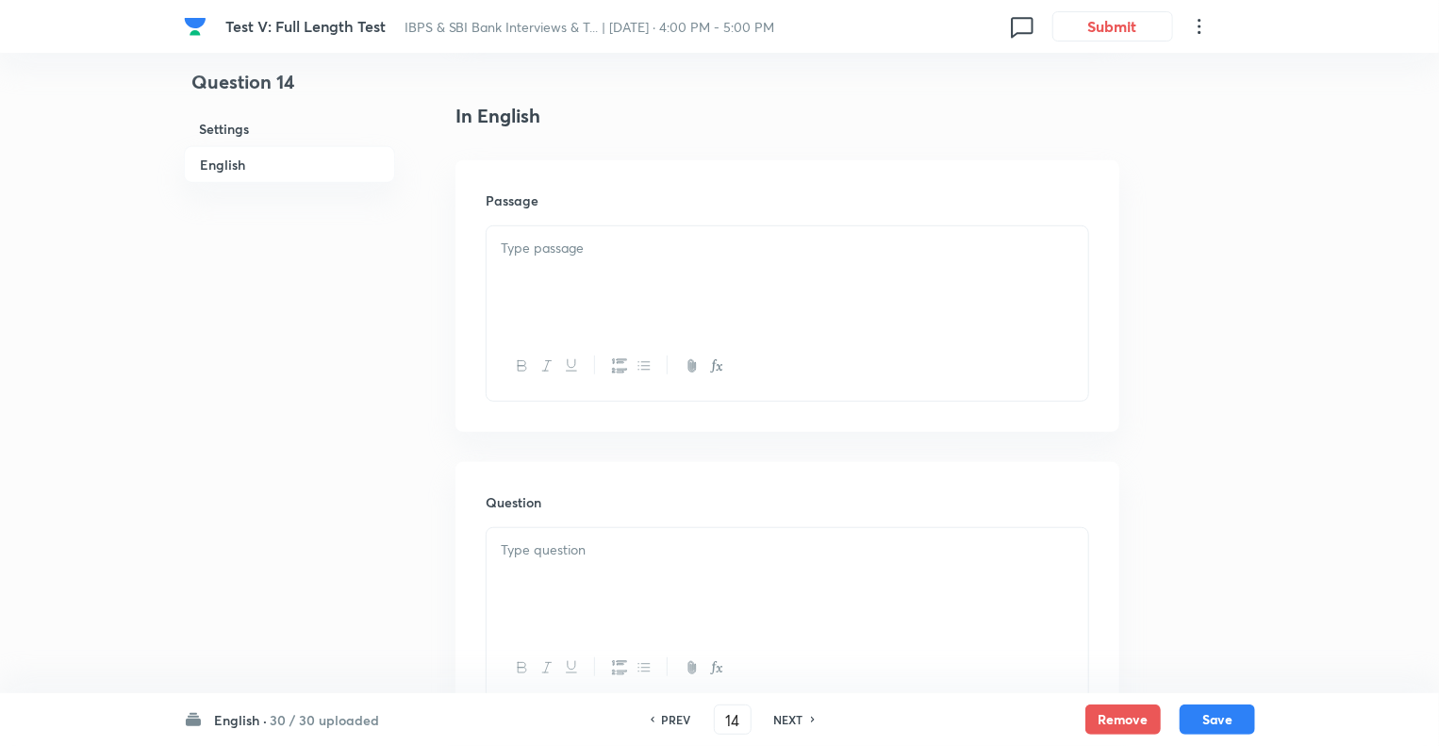
checkbox input "true"
click at [783, 722] on h6 "NEXT" at bounding box center [788, 719] width 29 height 17
type input "15"
checkbox input "false"
checkbox input "true"
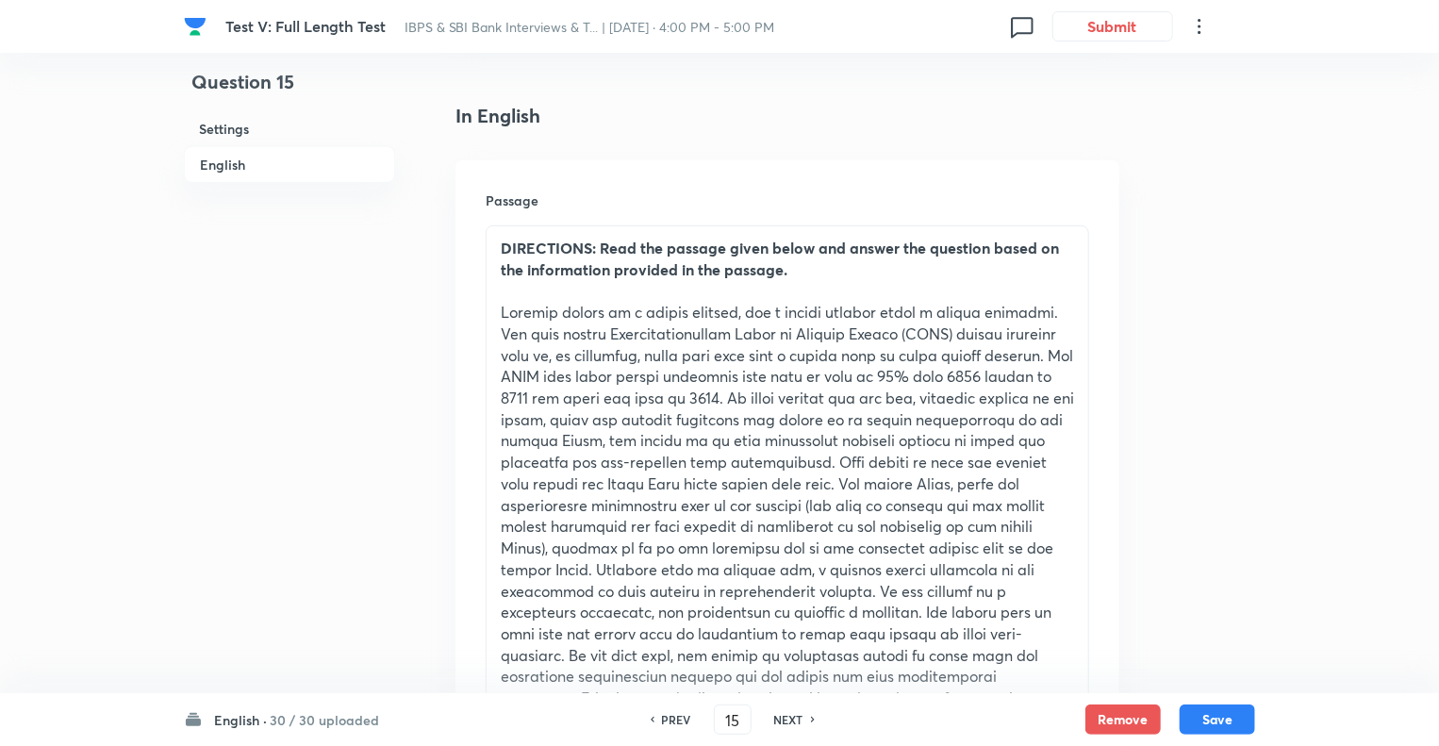
click at [783, 722] on h6 "NEXT" at bounding box center [788, 719] width 29 height 17
type input "16"
checkbox input "false"
checkbox input "true"
click at [783, 722] on h6 "NEXT" at bounding box center [788, 719] width 29 height 17
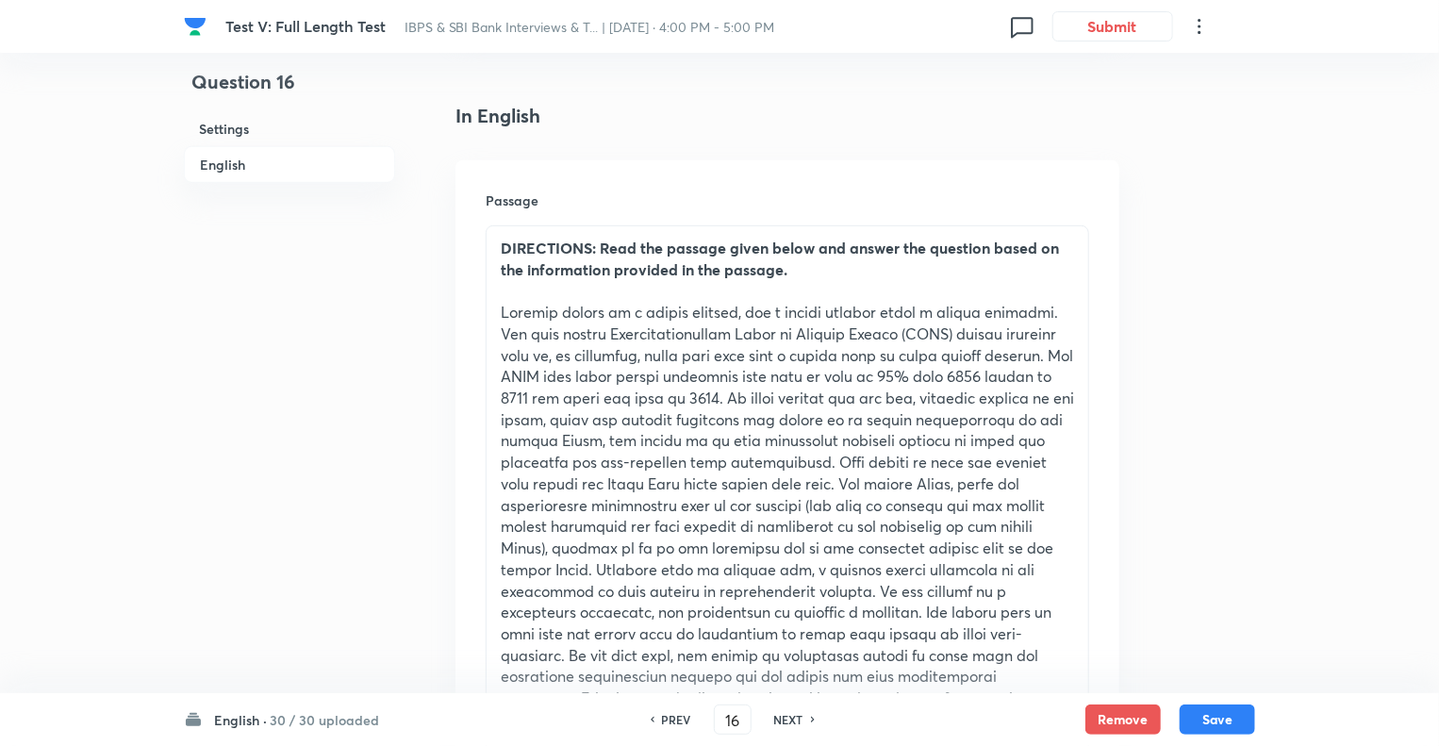
type input "17"
checkbox input "false"
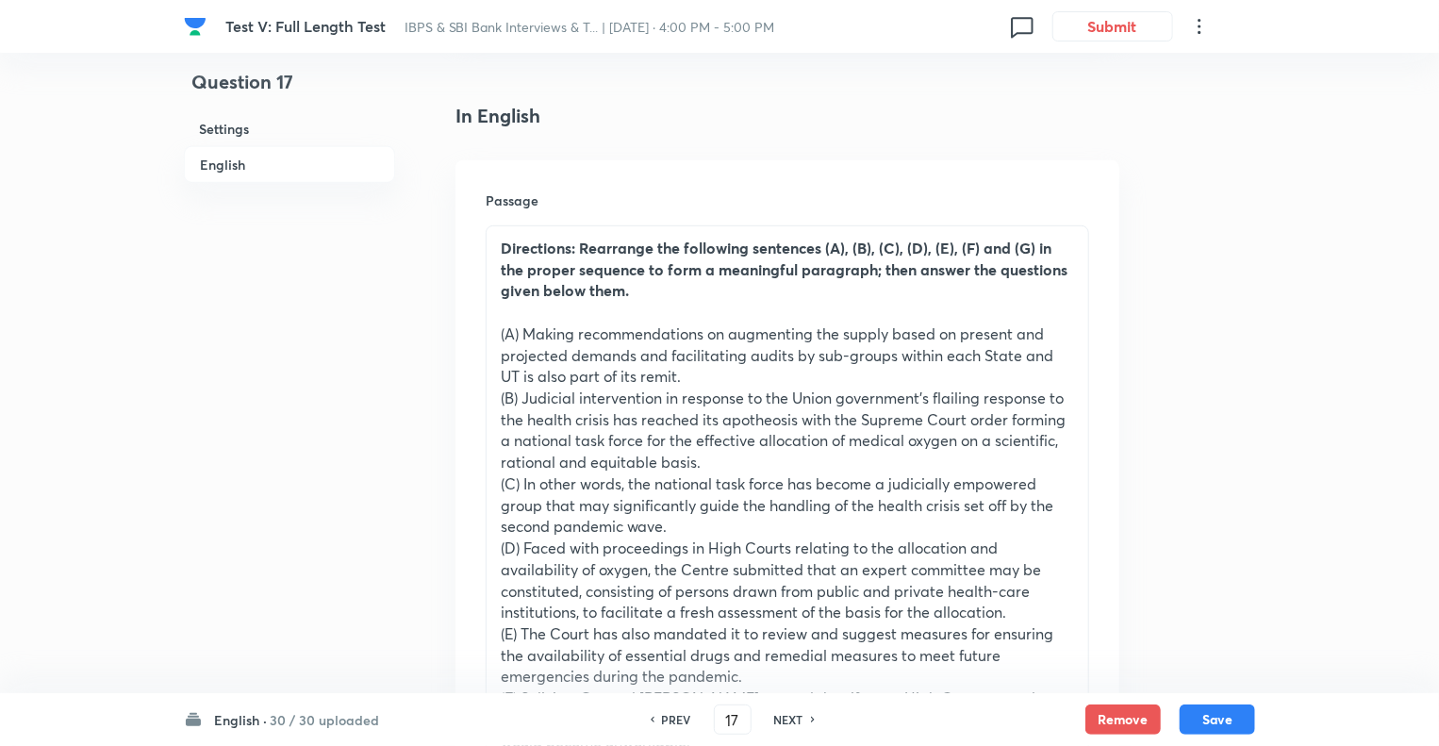
checkbox input "true"
click at [783, 722] on h6 "NEXT" at bounding box center [788, 719] width 29 height 17
type input "18"
checkbox input "false"
checkbox input "true"
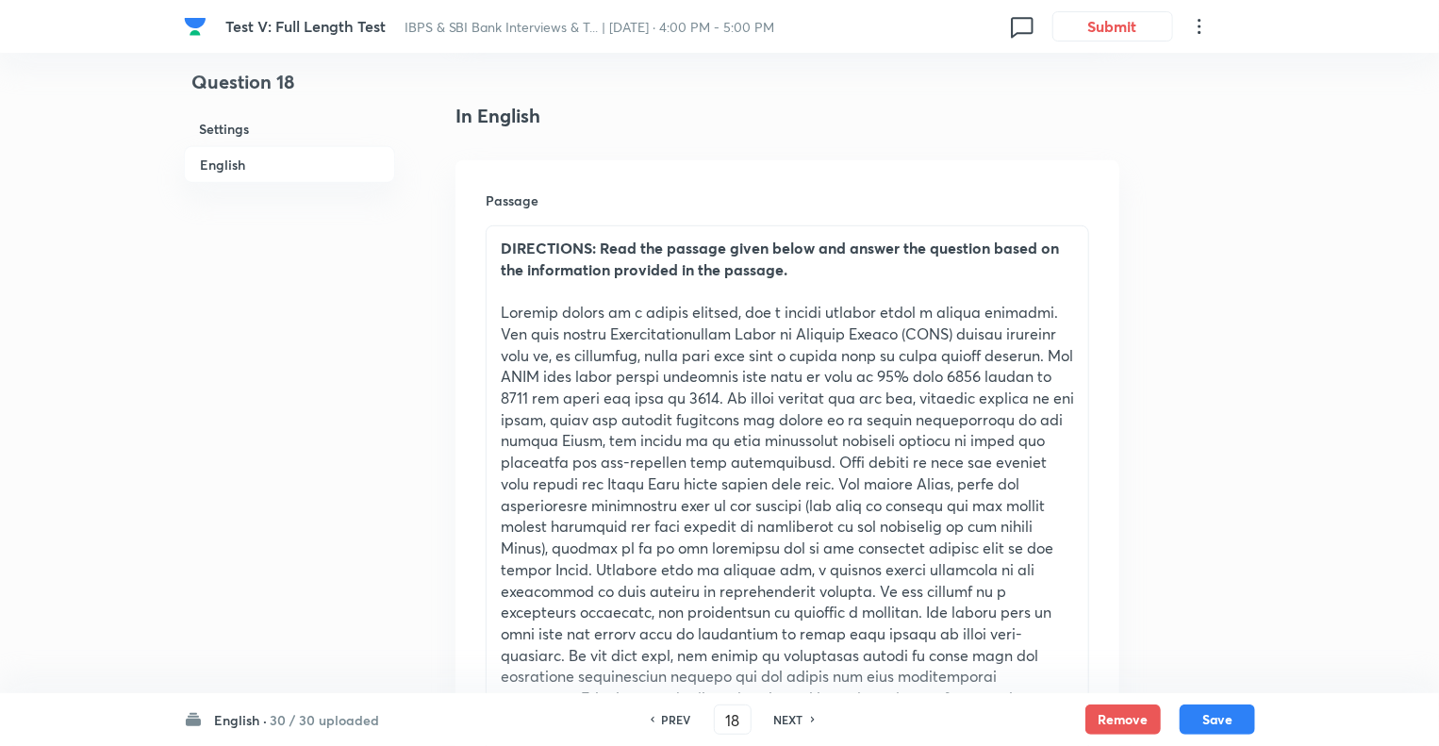
click at [783, 722] on h6 "NEXT" at bounding box center [788, 719] width 29 height 17
type input "19"
checkbox input "true"
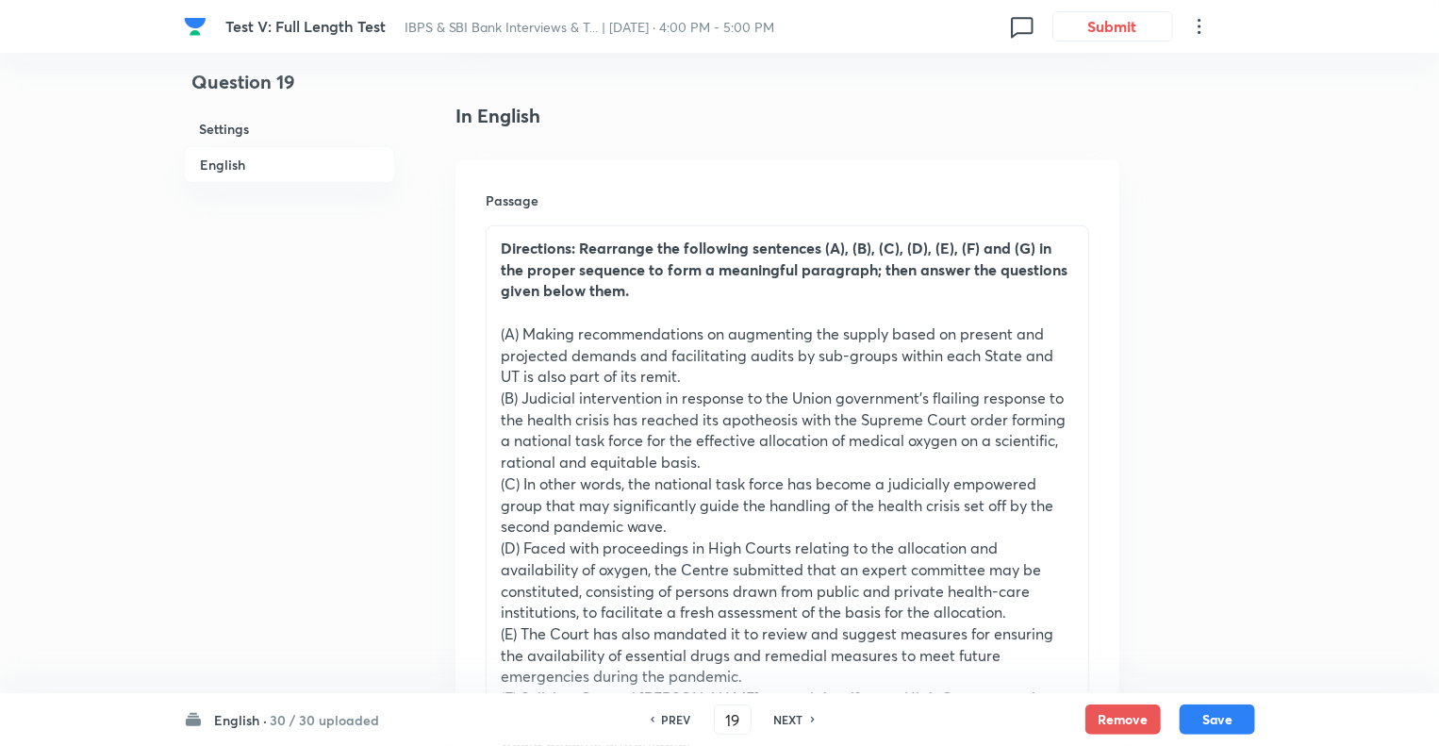
click at [783, 722] on h6 "NEXT" at bounding box center [788, 719] width 29 height 17
type input "20"
checkbox input "false"
checkbox input "true"
click at [783, 722] on h6 "NEXT" at bounding box center [788, 719] width 29 height 17
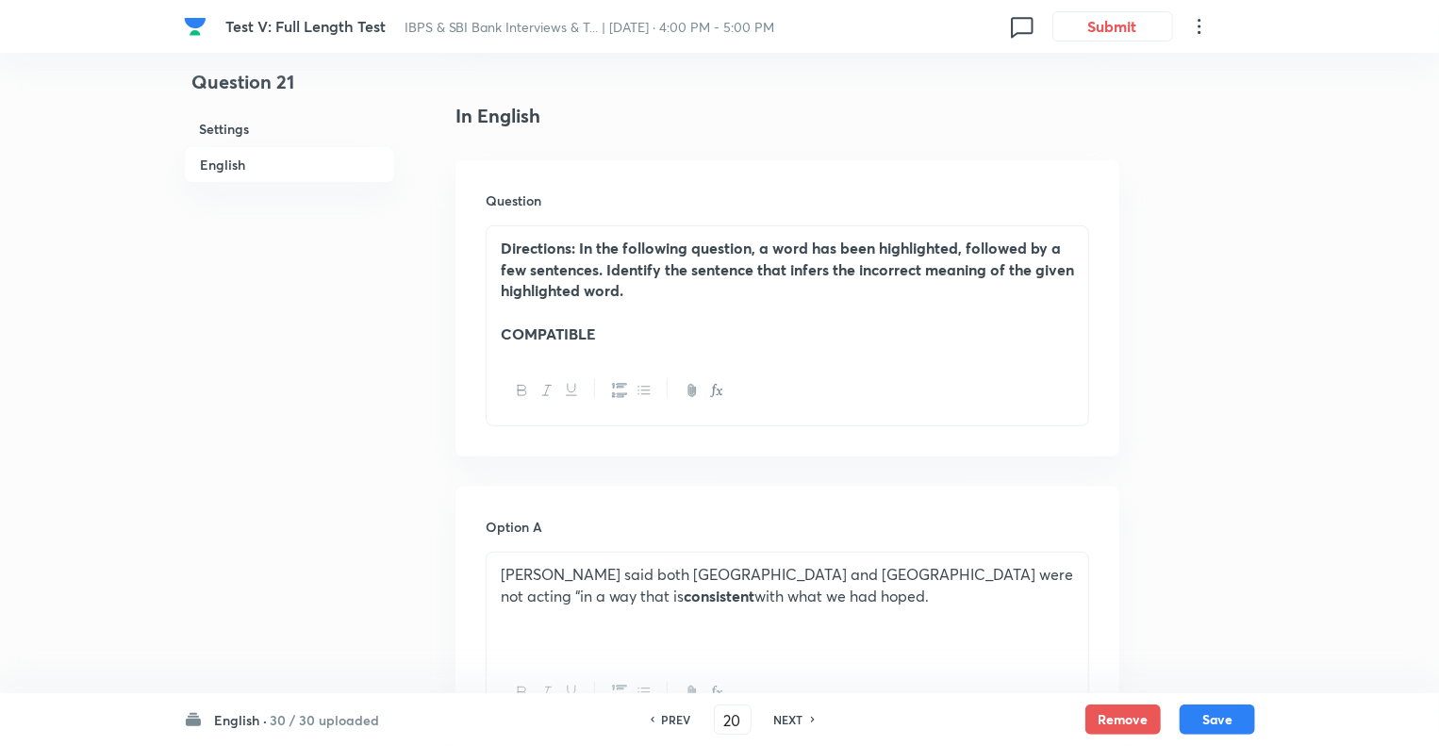
type input "21"
checkbox input "false"
checkbox input "true"
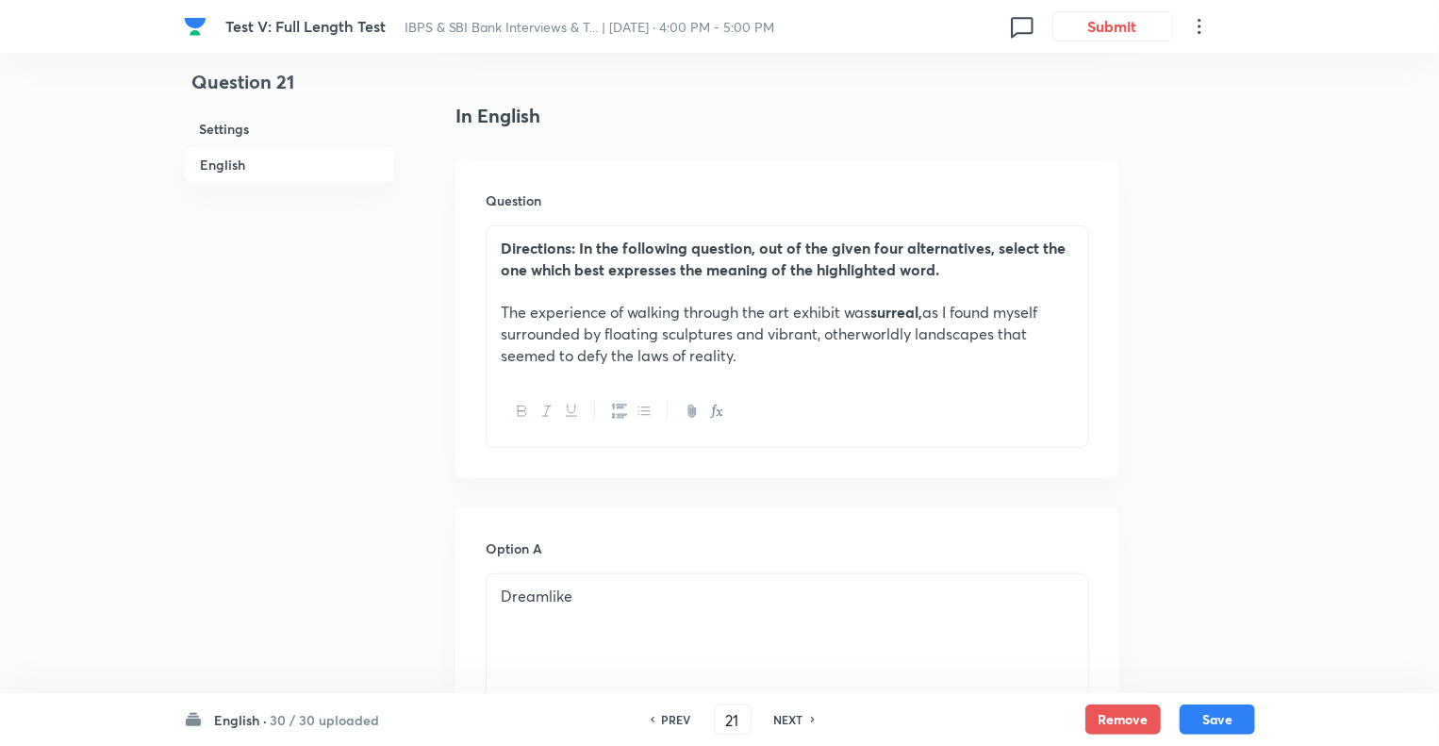
click at [783, 722] on h6 "NEXT" at bounding box center [788, 719] width 29 height 17
type input "22"
checkbox input "false"
checkbox input "true"
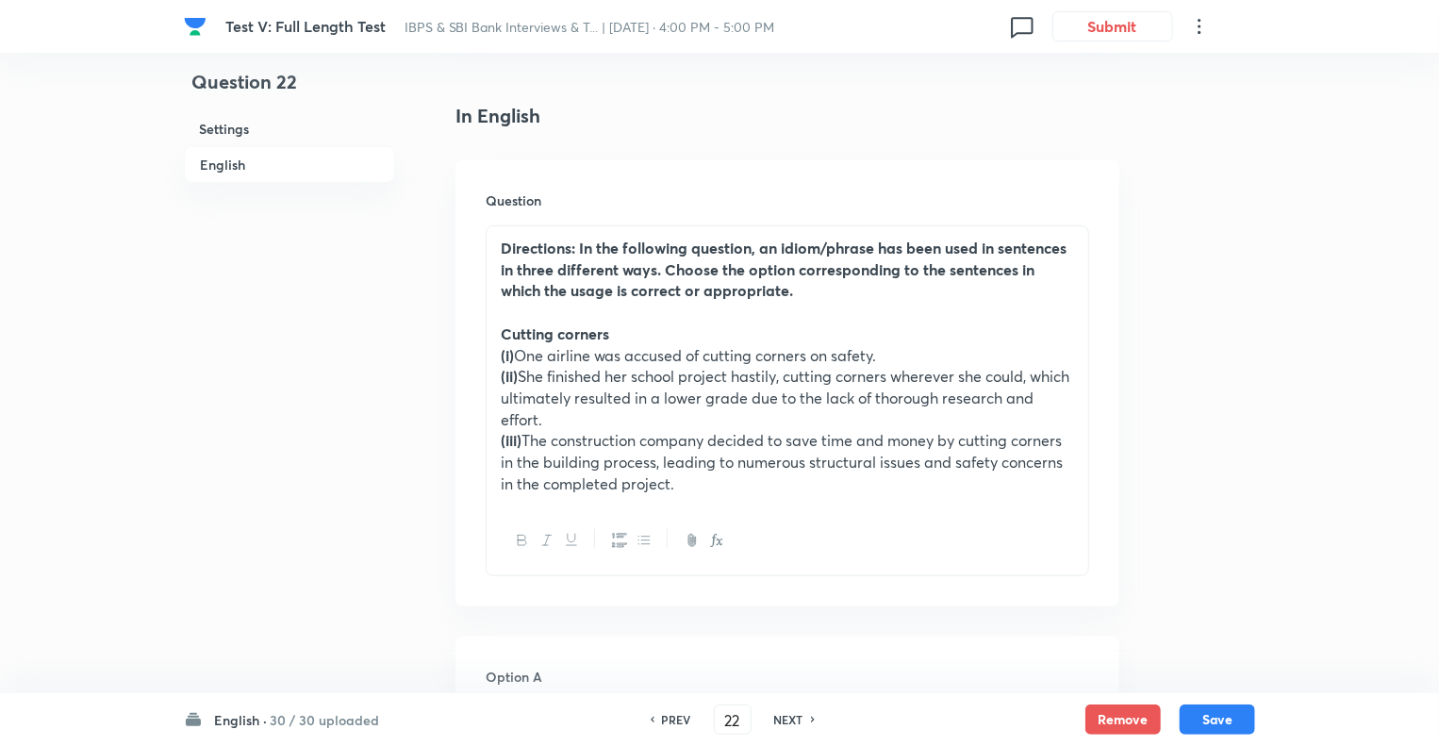
click at [666, 716] on h6 "PREV" at bounding box center [676, 719] width 29 height 17
type input "21"
checkbox input "false"
checkbox input "true"
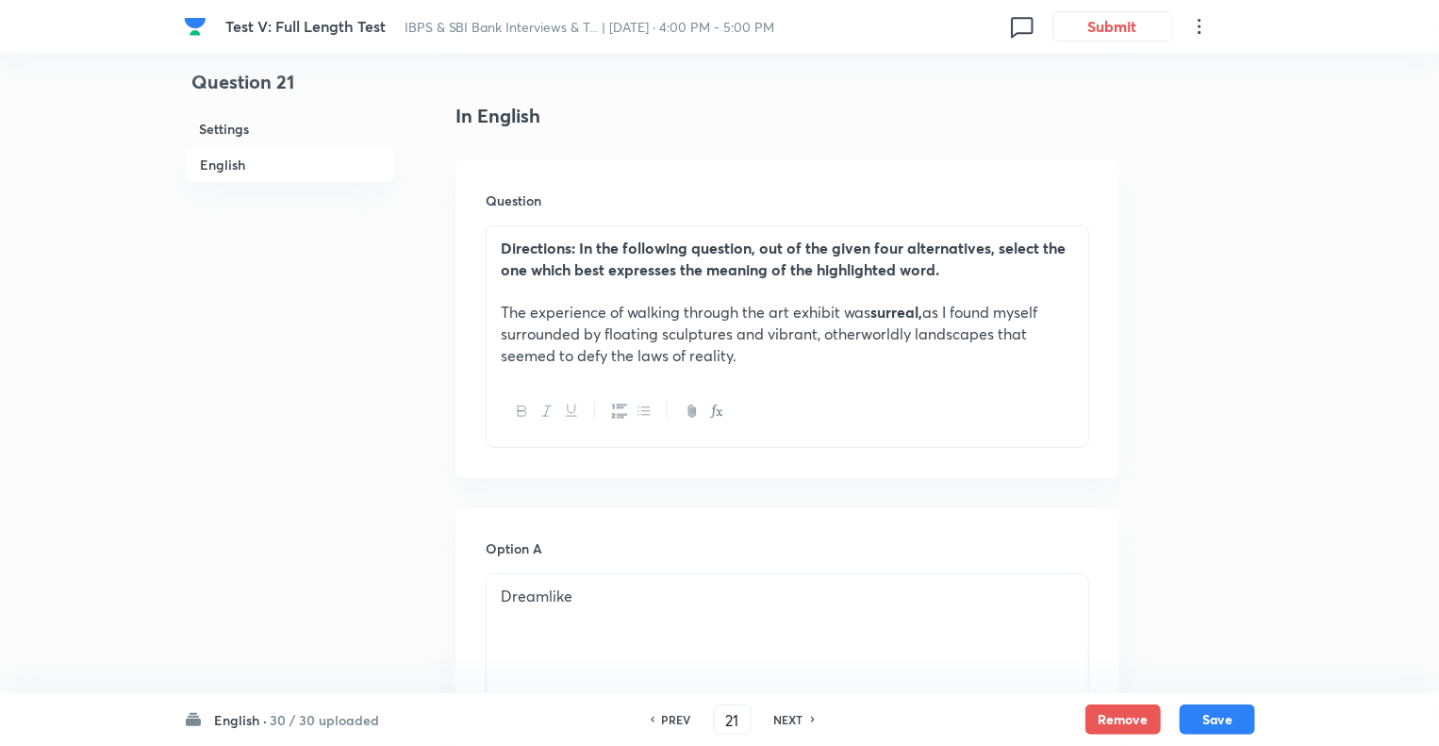
scroll to position [490, 0]
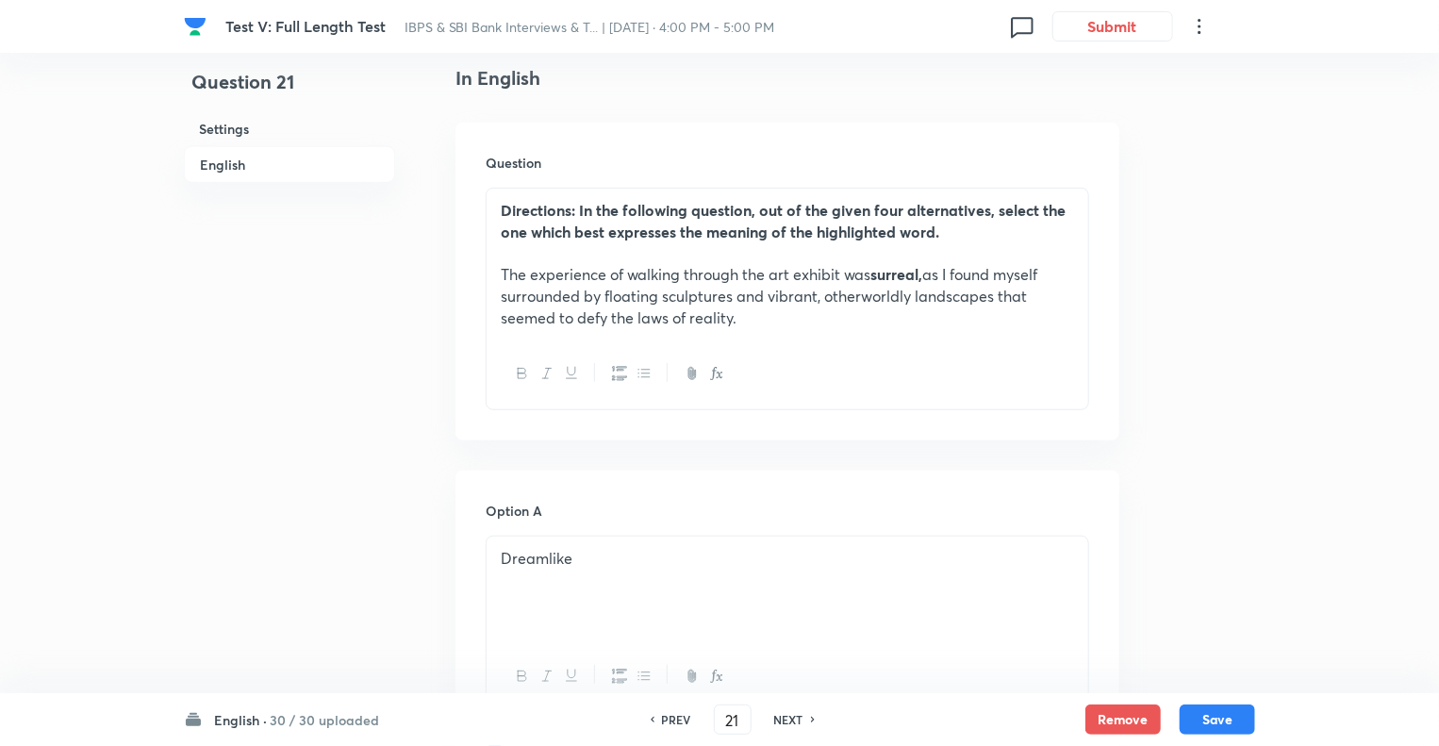
click at [666, 716] on h6 "PREV" at bounding box center [676, 719] width 29 height 17
type input "20"
checkbox input "false"
checkbox input "true"
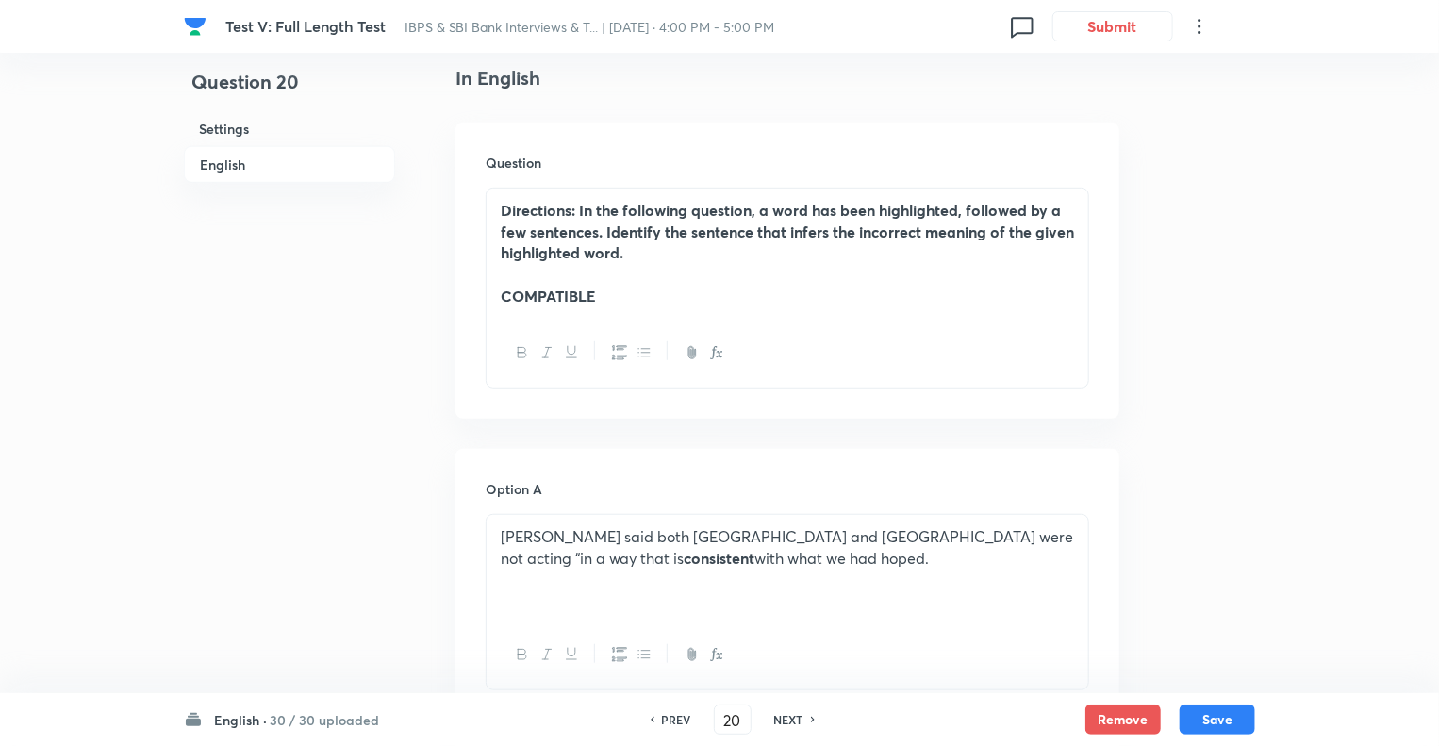
click at [785, 722] on h6 "NEXT" at bounding box center [788, 719] width 29 height 17
type input "21"
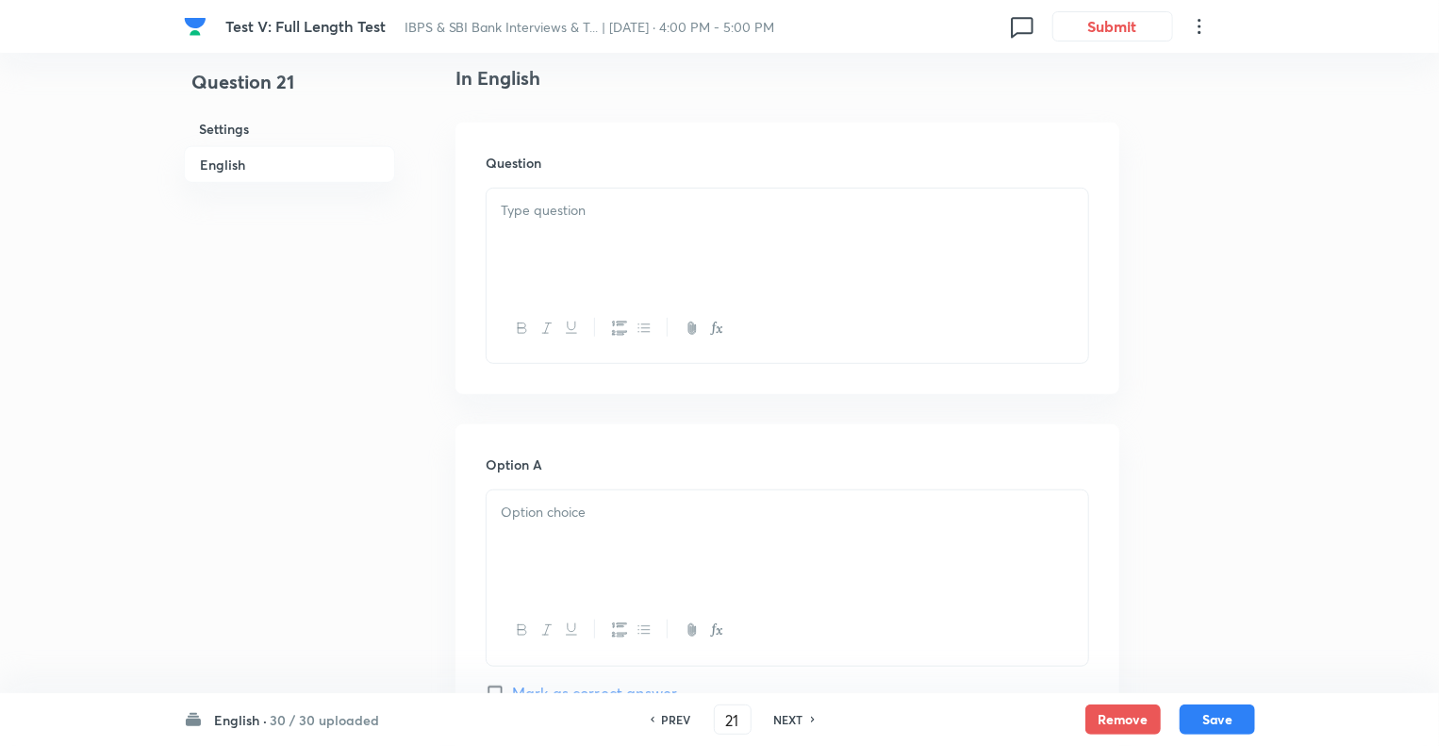
checkbox input "false"
checkbox input "true"
click at [785, 722] on h6 "NEXT" at bounding box center [788, 719] width 29 height 17
type input "22"
checkbox input "false"
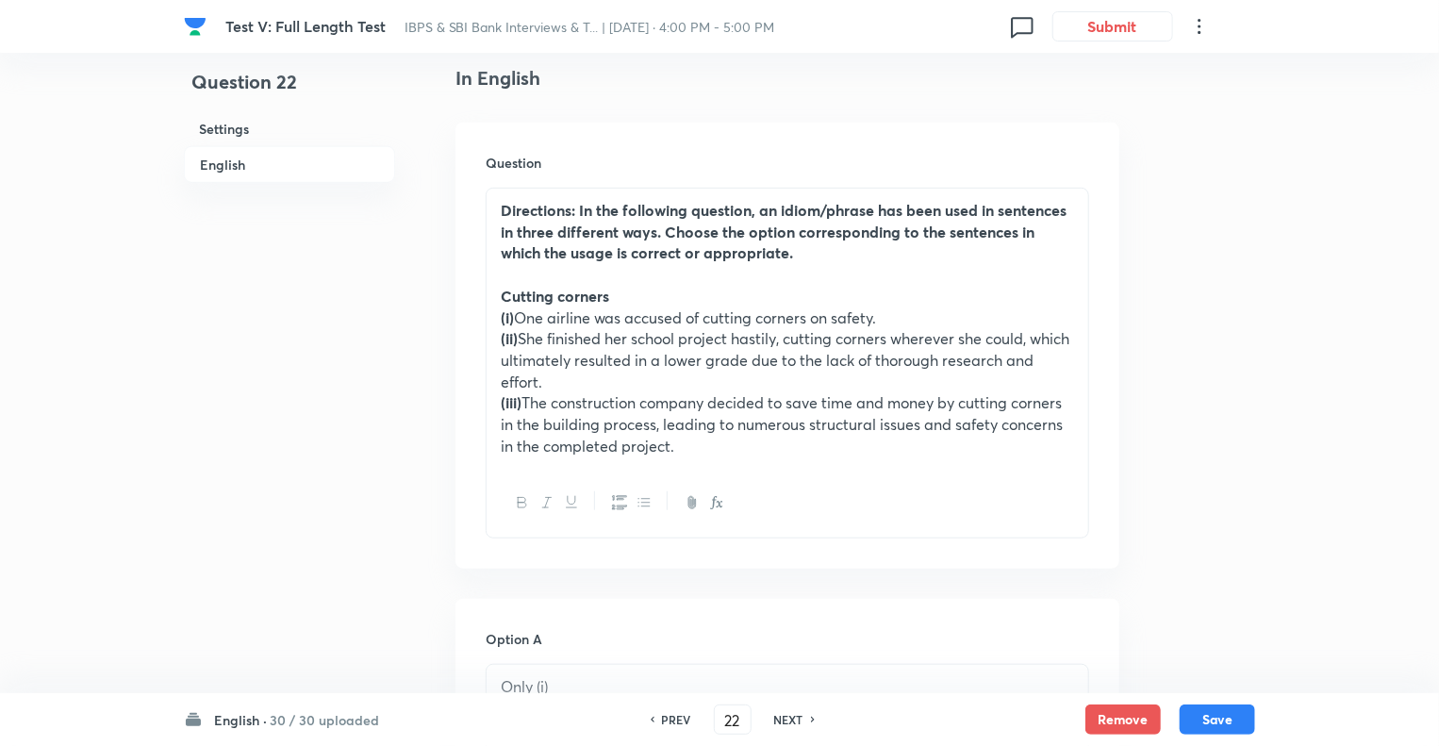
checkbox input "true"
click at [785, 722] on h6 "NEXT" at bounding box center [788, 719] width 29 height 17
type input "23"
checkbox input "false"
checkbox input "true"
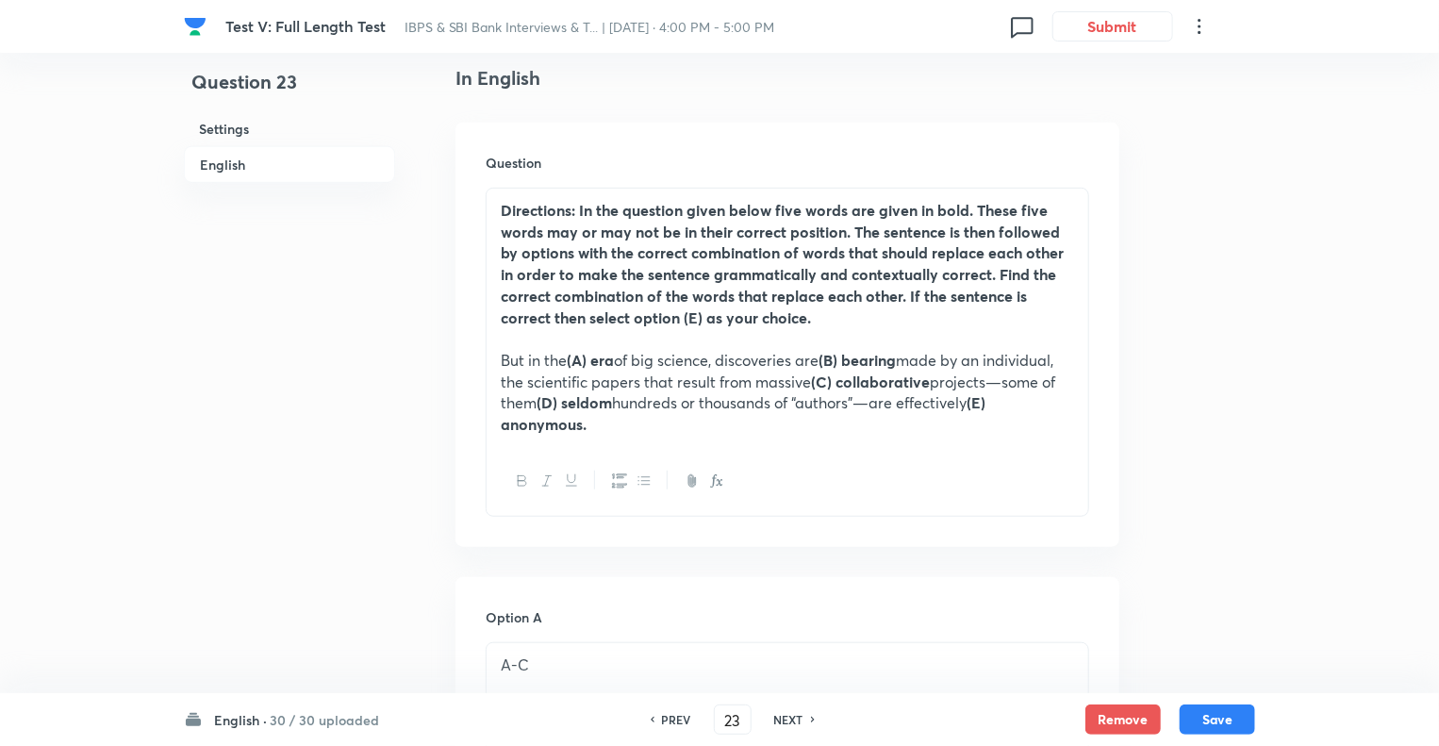
click at [785, 722] on h6 "NEXT" at bounding box center [788, 719] width 29 height 17
type input "24"
checkbox input "false"
checkbox input "true"
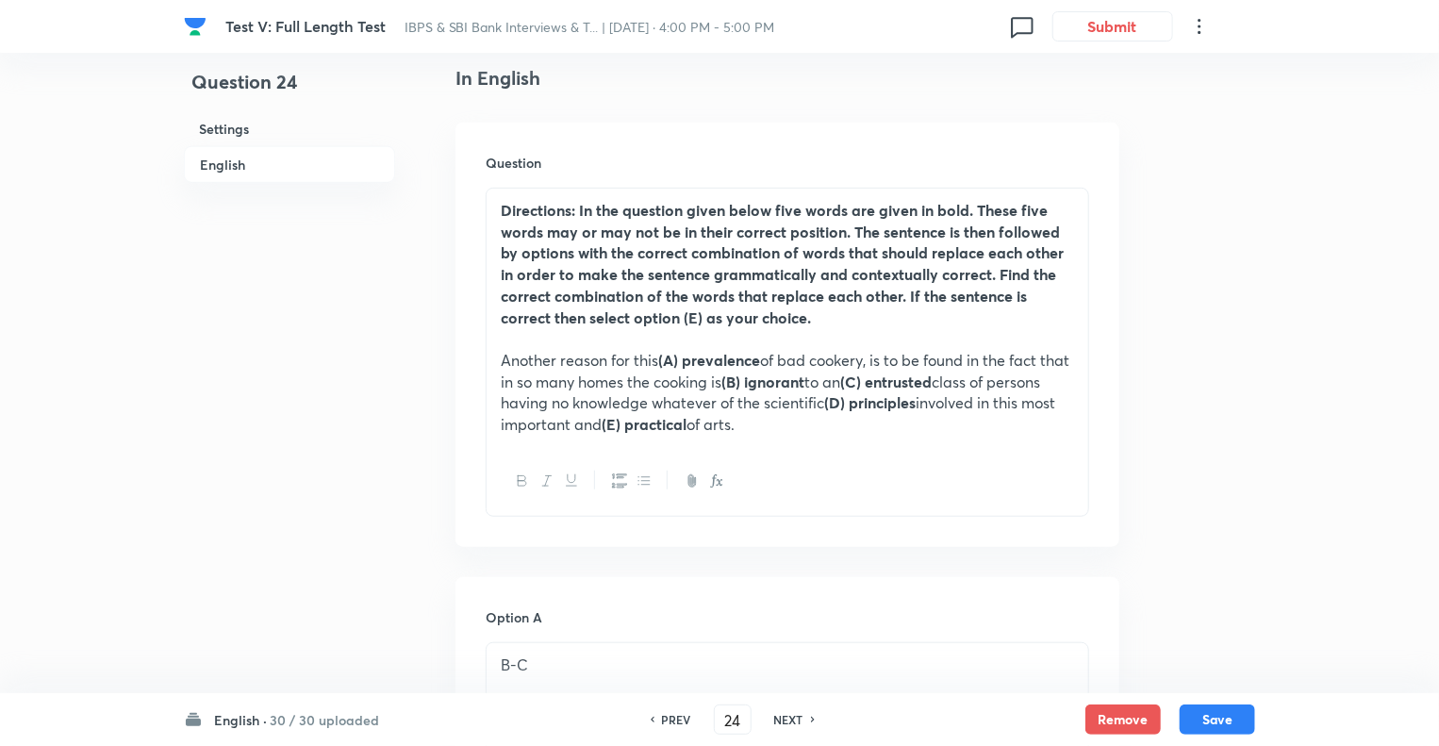
click at [785, 722] on h6 "NEXT" at bounding box center [788, 719] width 29 height 17
type input "25"
checkbox input "false"
checkbox input "true"
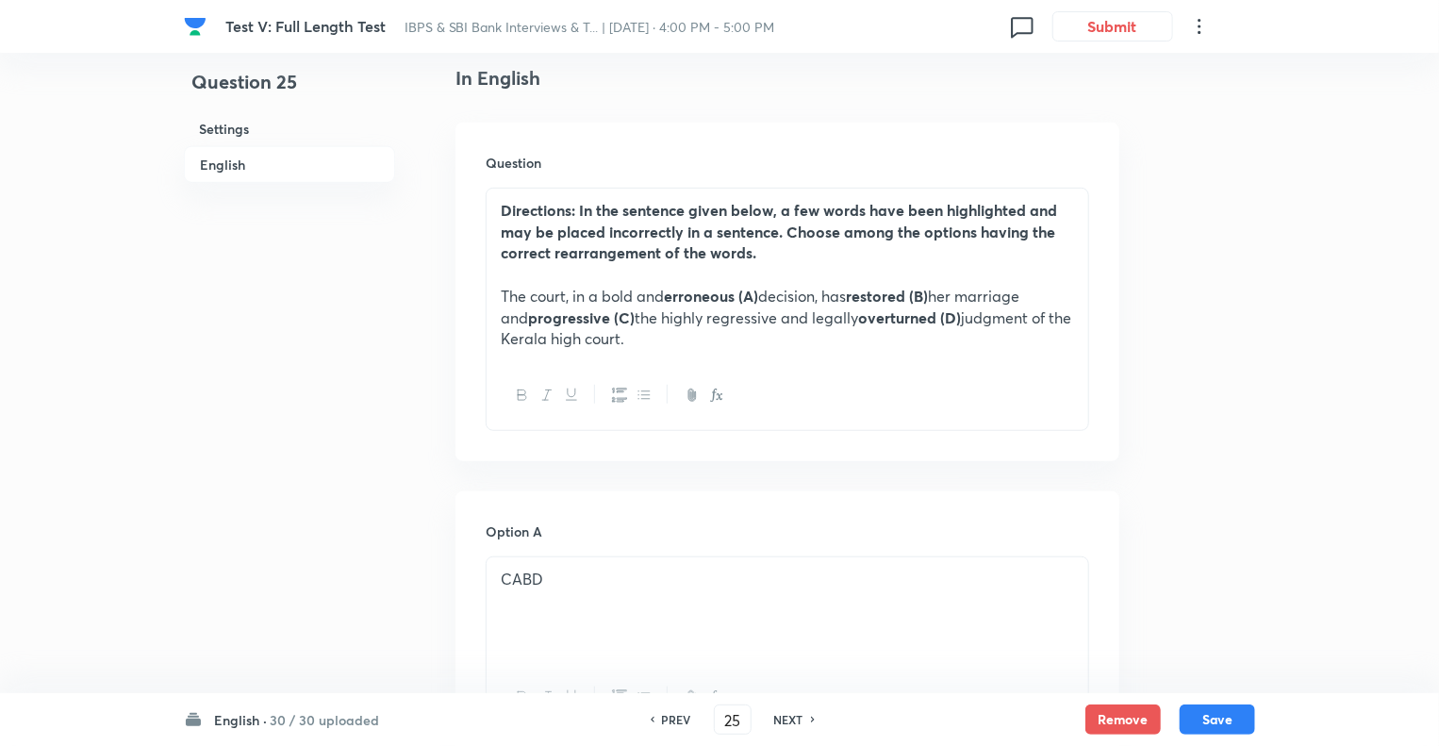
click at [785, 722] on h6 "NEXT" at bounding box center [788, 719] width 29 height 17
type input "26"
checkbox input "true"
click at [785, 722] on h6 "NEXT" at bounding box center [788, 719] width 29 height 17
type input "27"
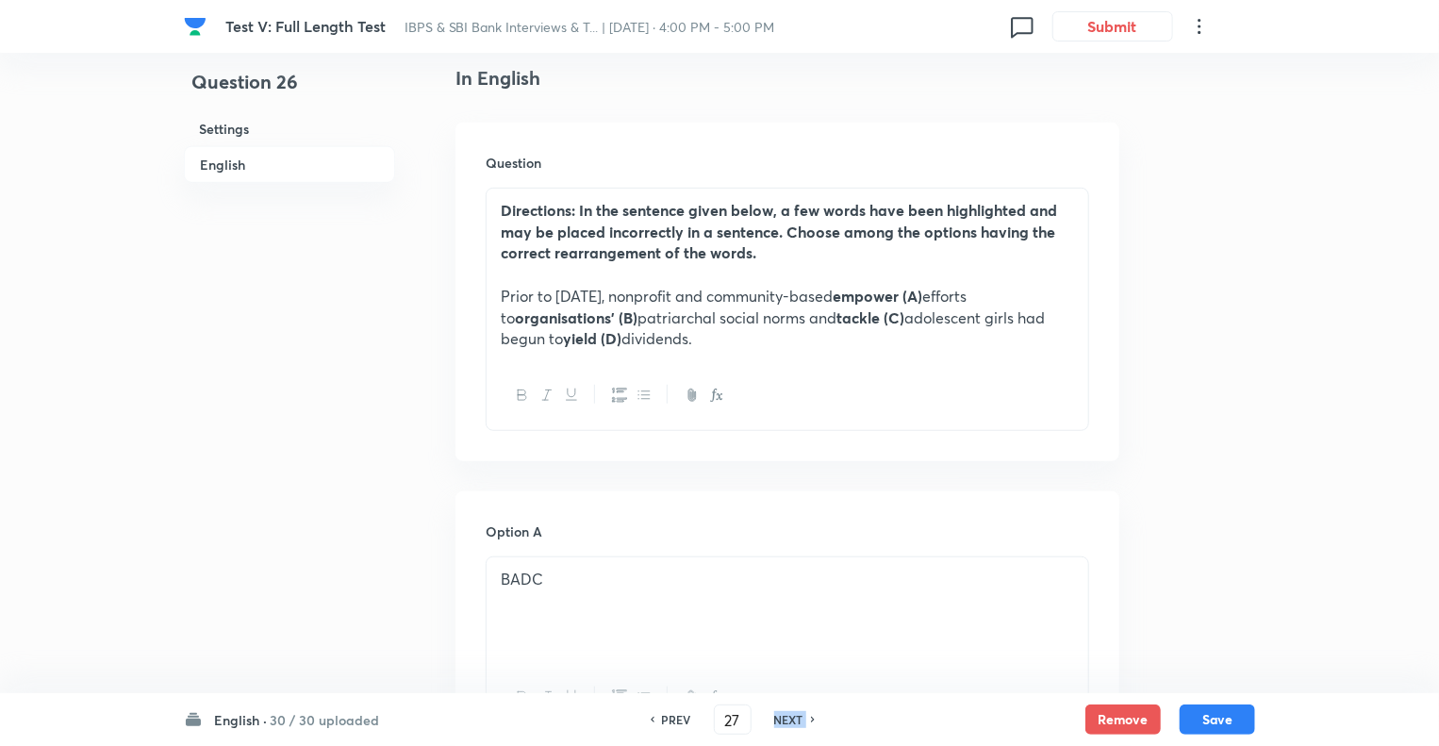
checkbox input "true"
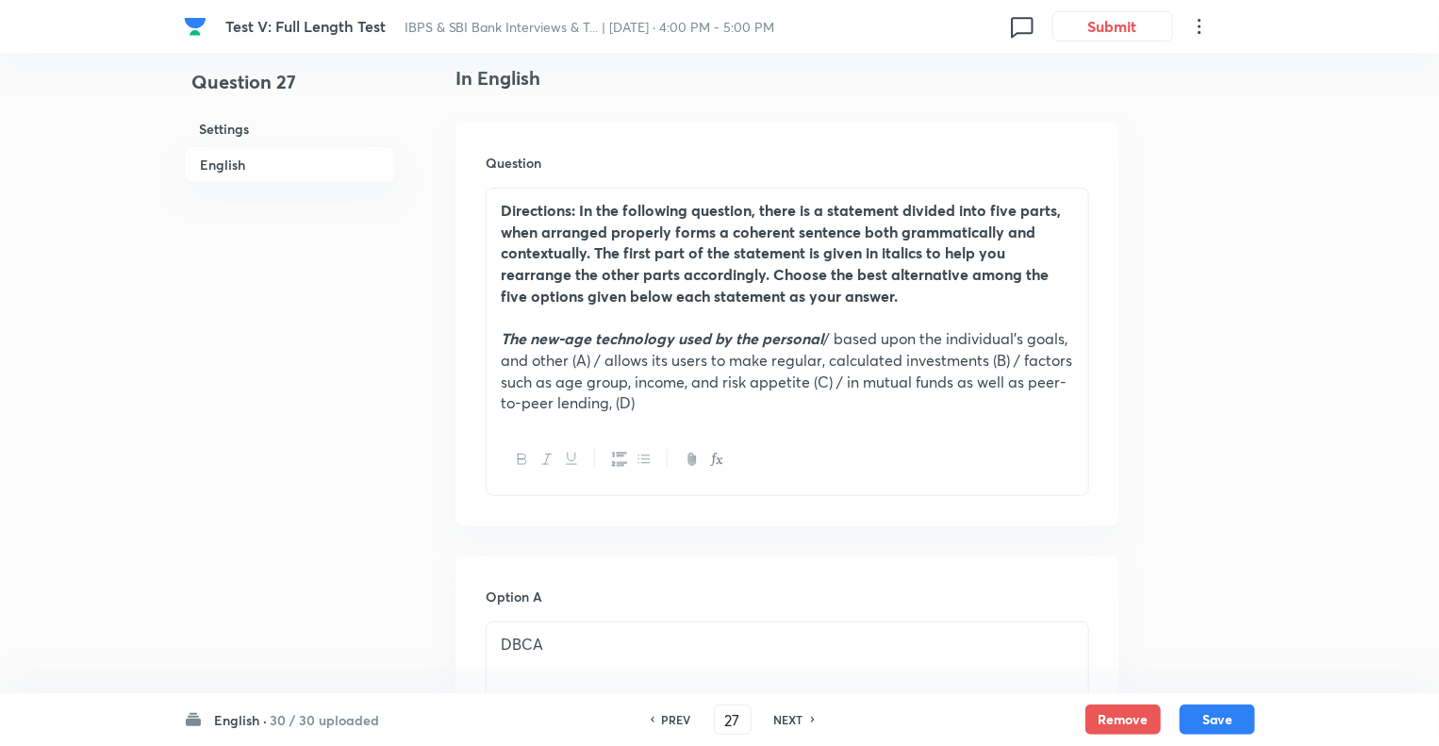
click at [785, 722] on h6 "NEXT" at bounding box center [788, 719] width 29 height 17
type input "28"
checkbox input "true"
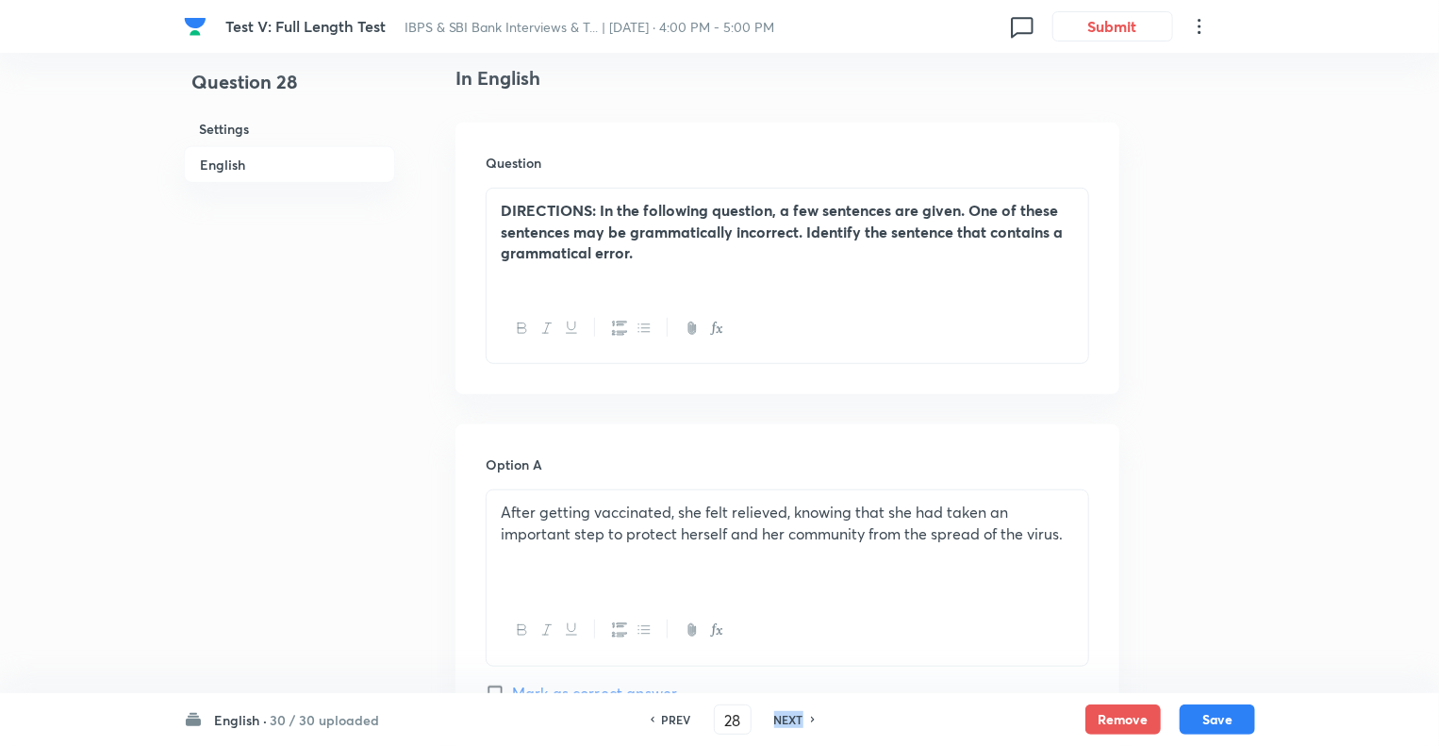
click at [785, 722] on h6 "NEXT" at bounding box center [788, 719] width 29 height 17
type input "29"
checkbox input "false"
checkbox input "true"
click at [785, 722] on h6 "NEXT" at bounding box center [788, 719] width 29 height 17
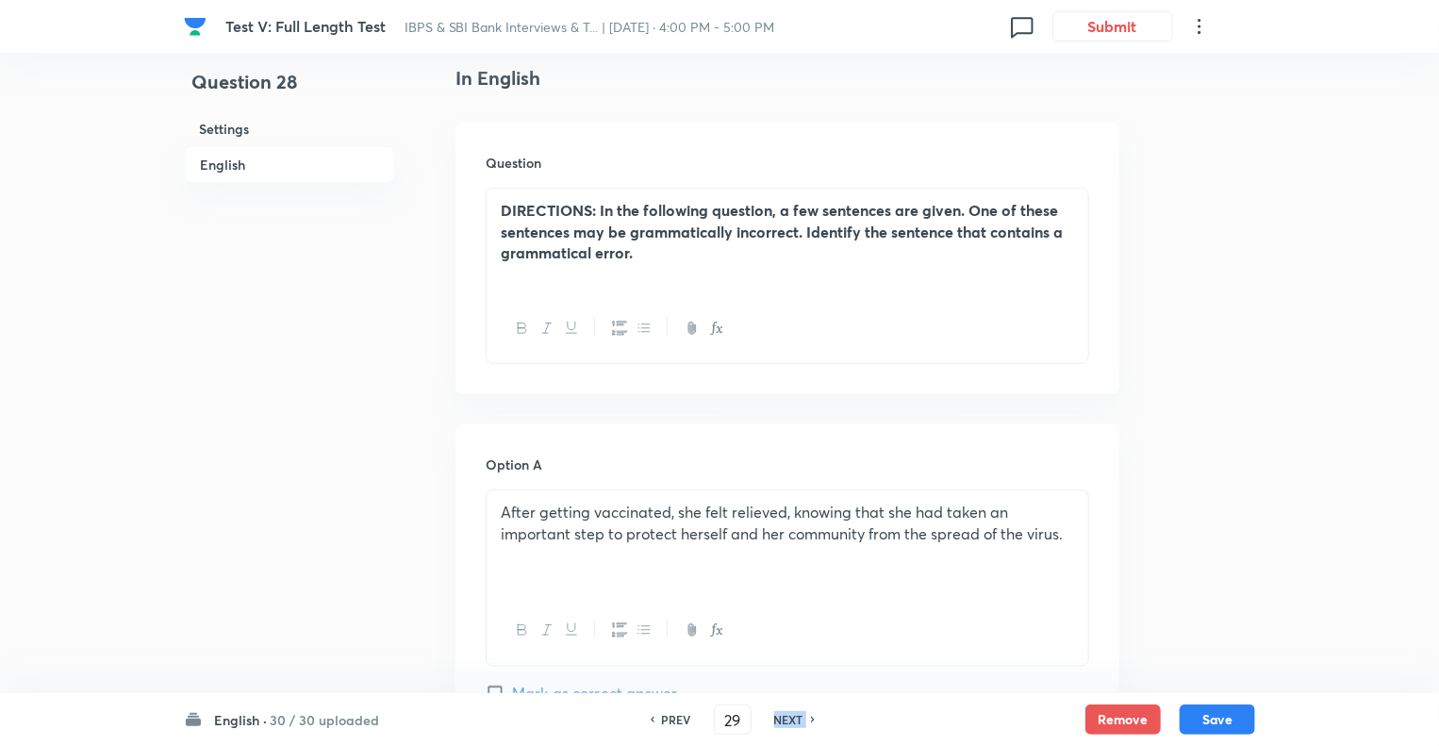
type input "30"
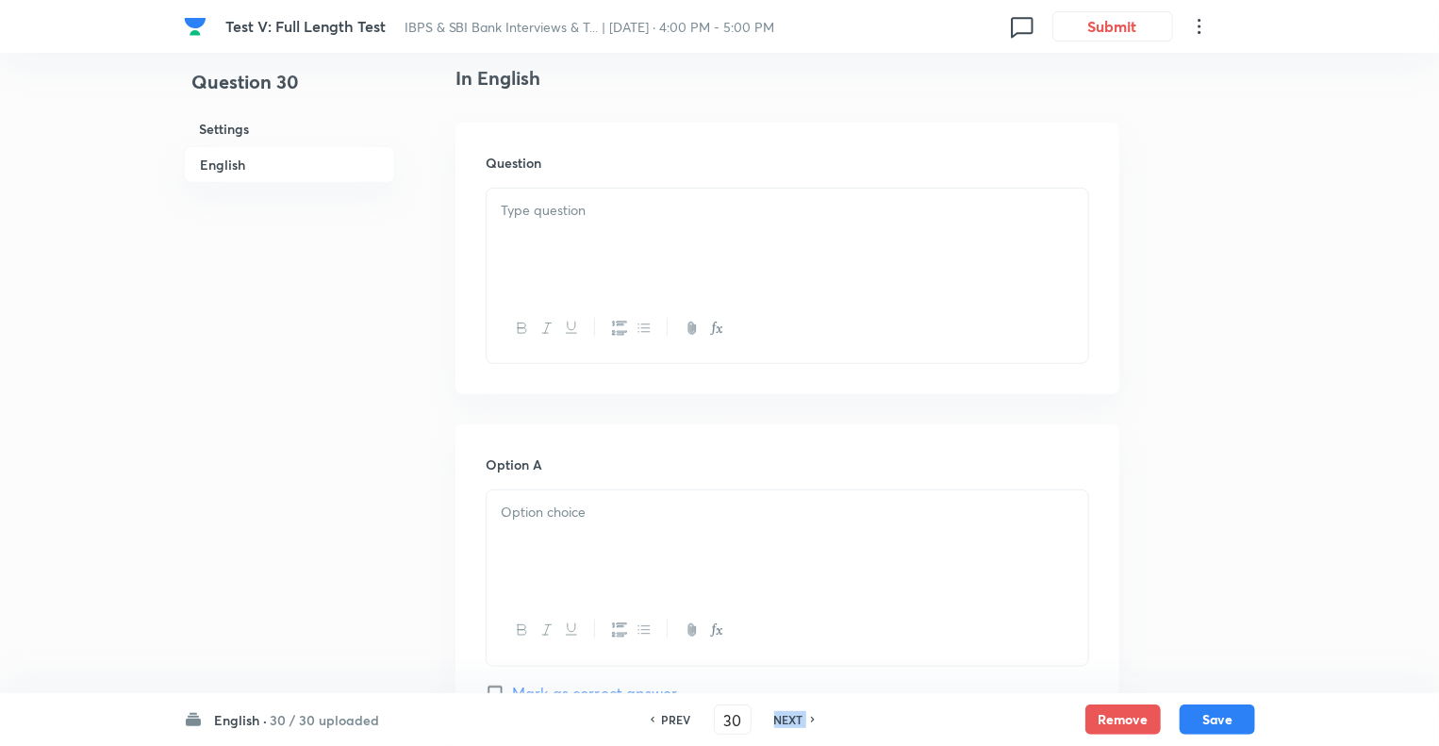
checkbox input "false"
checkbox input "true"
click at [785, 722] on h6 "NEXT" at bounding box center [788, 719] width 29 height 17
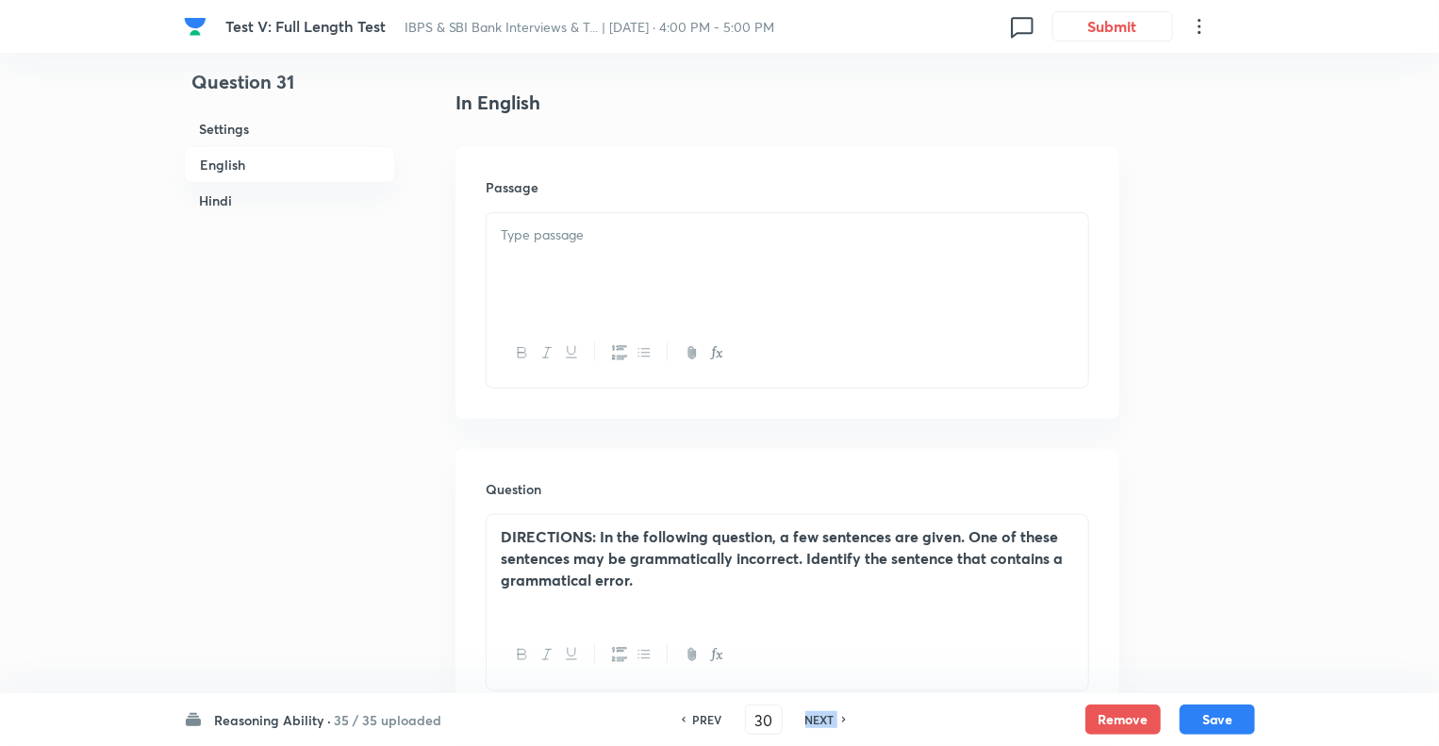
type input "31"
checkbox input "false"
checkbox input "true"
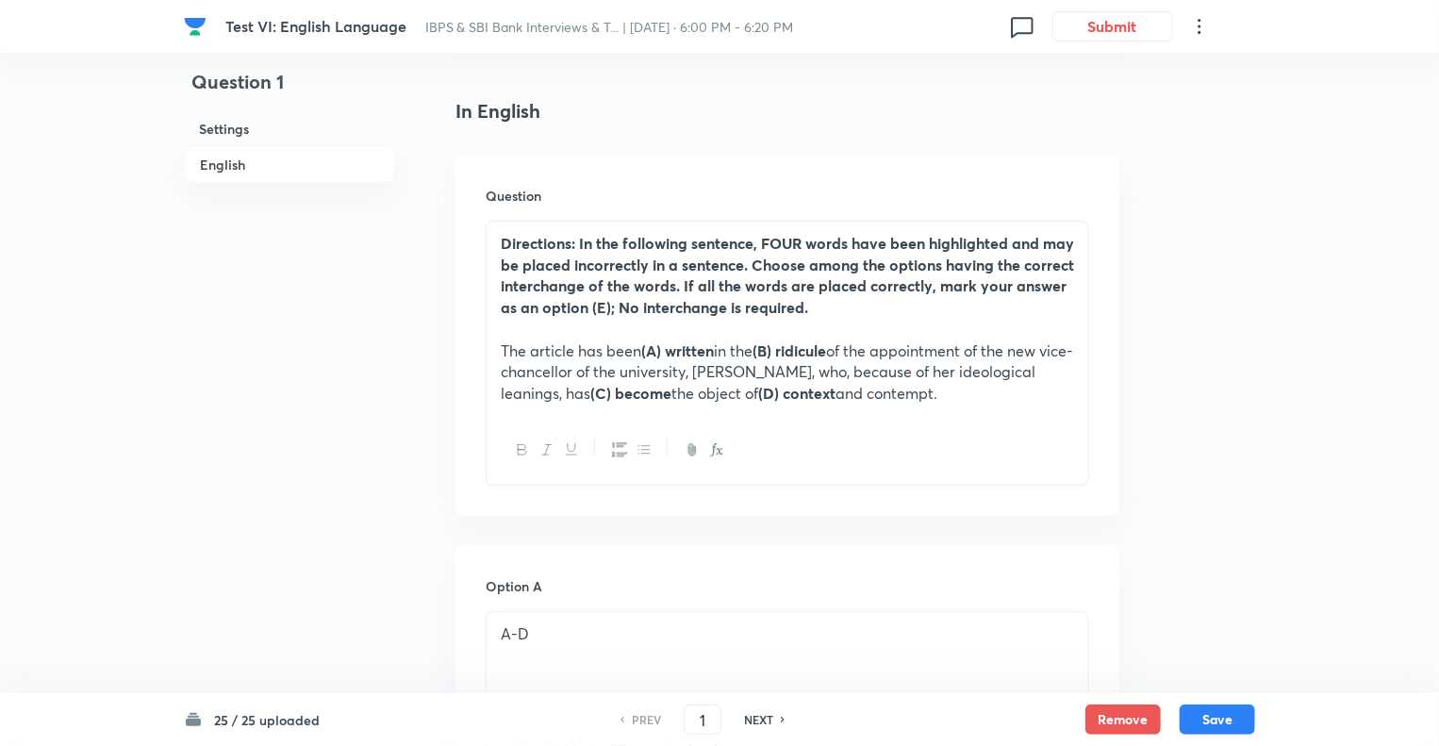
scroll to position [490, 0]
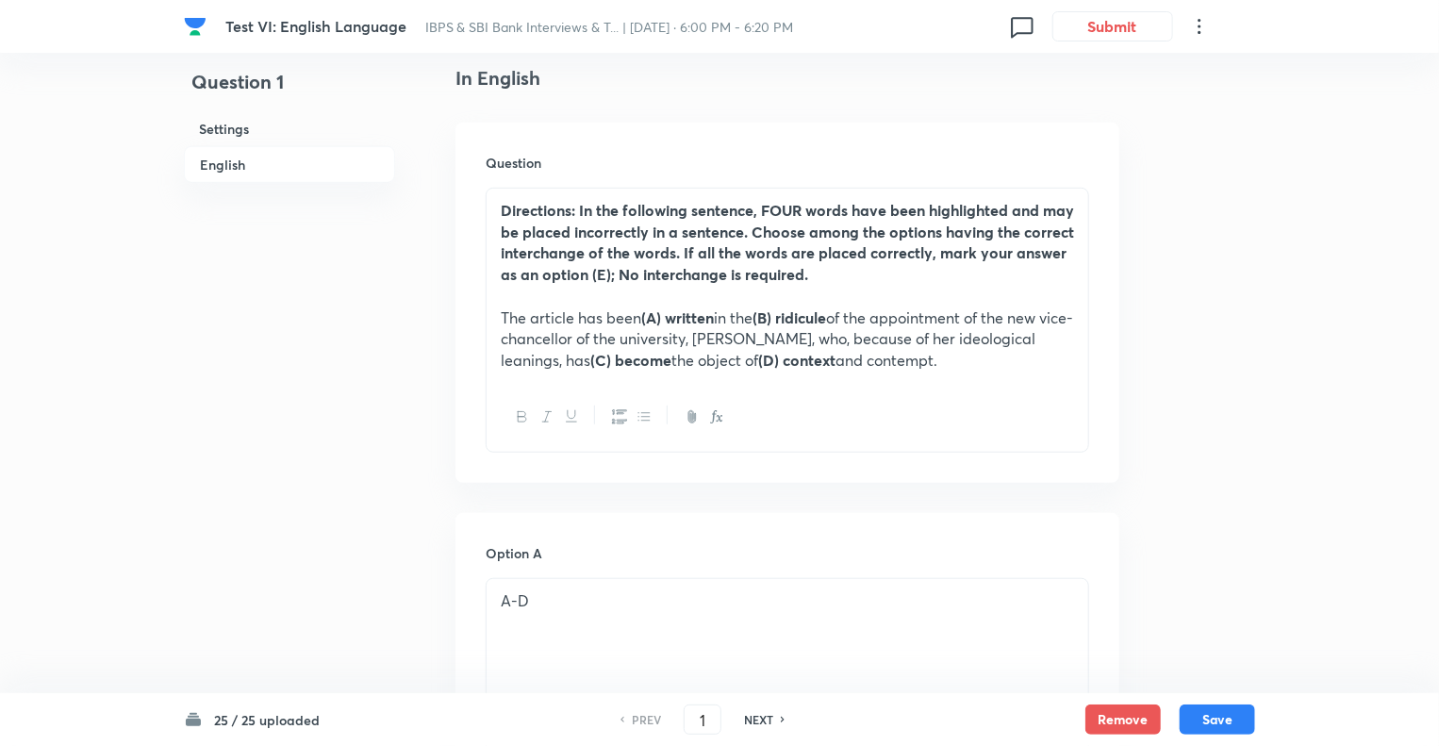
click at [758, 712] on h6 "NEXT" at bounding box center [758, 719] width 29 height 17
type input "2"
checkbox input "false"
checkbox input "true"
click at [758, 712] on h6 "NEXT" at bounding box center [758, 719] width 29 height 17
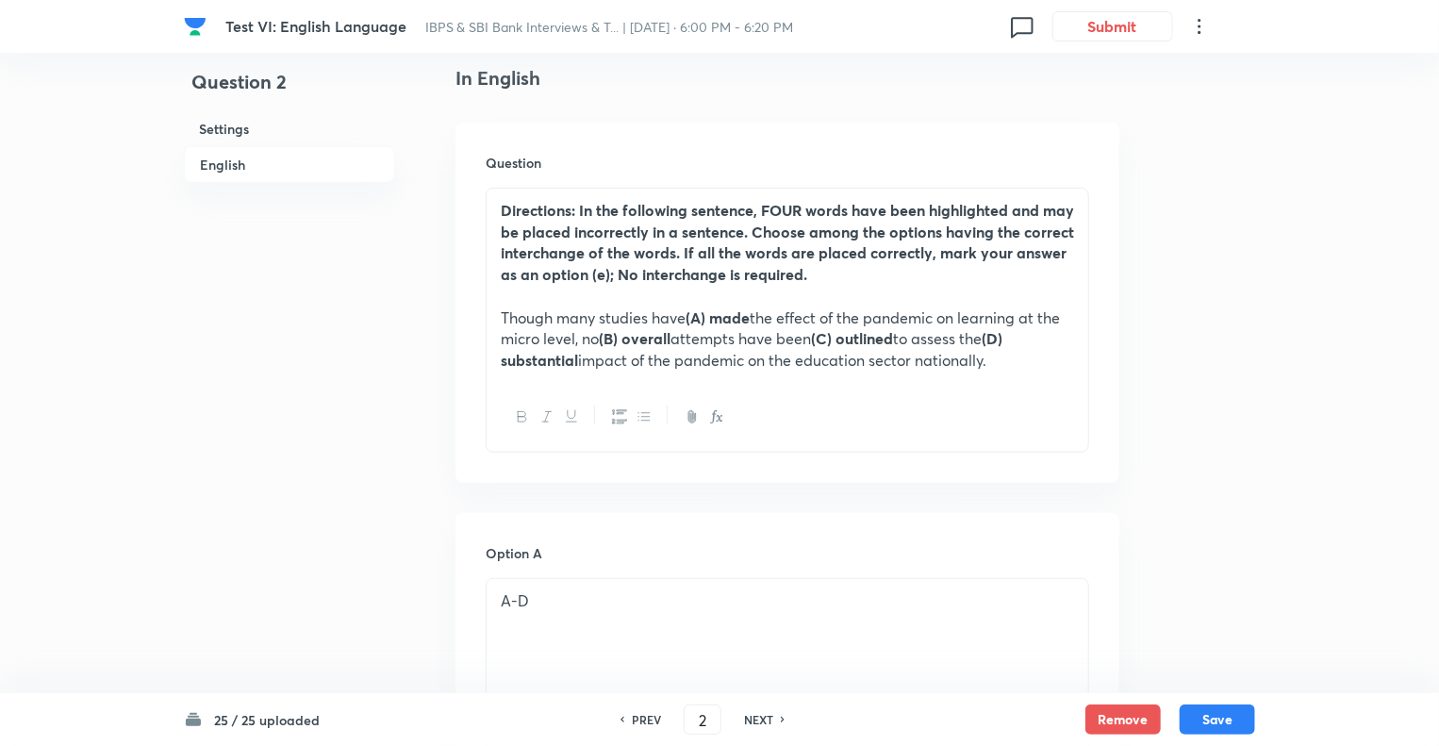
type input "3"
checkbox input "true"
click at [758, 712] on h6 "NEXT" at bounding box center [758, 719] width 29 height 17
type input "4"
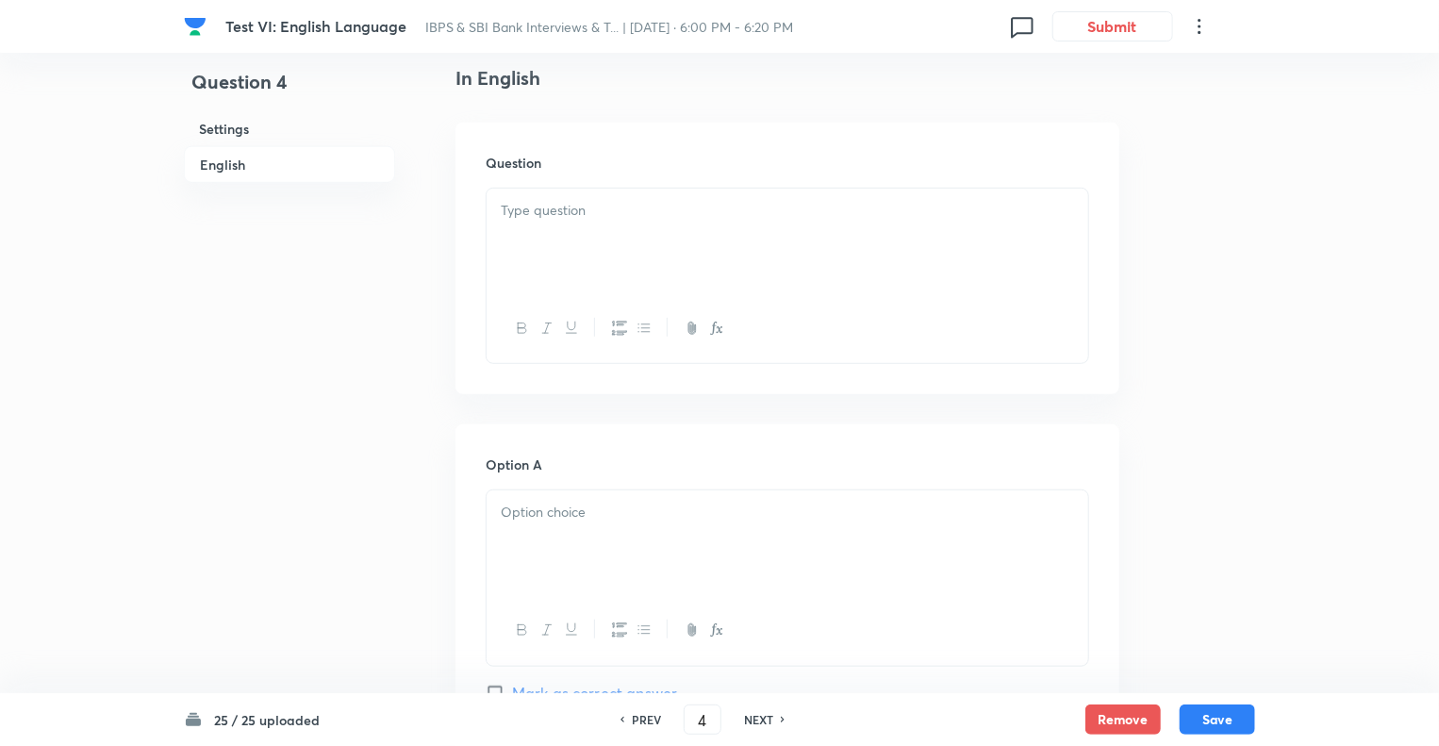
checkbox input "false"
checkbox input "true"
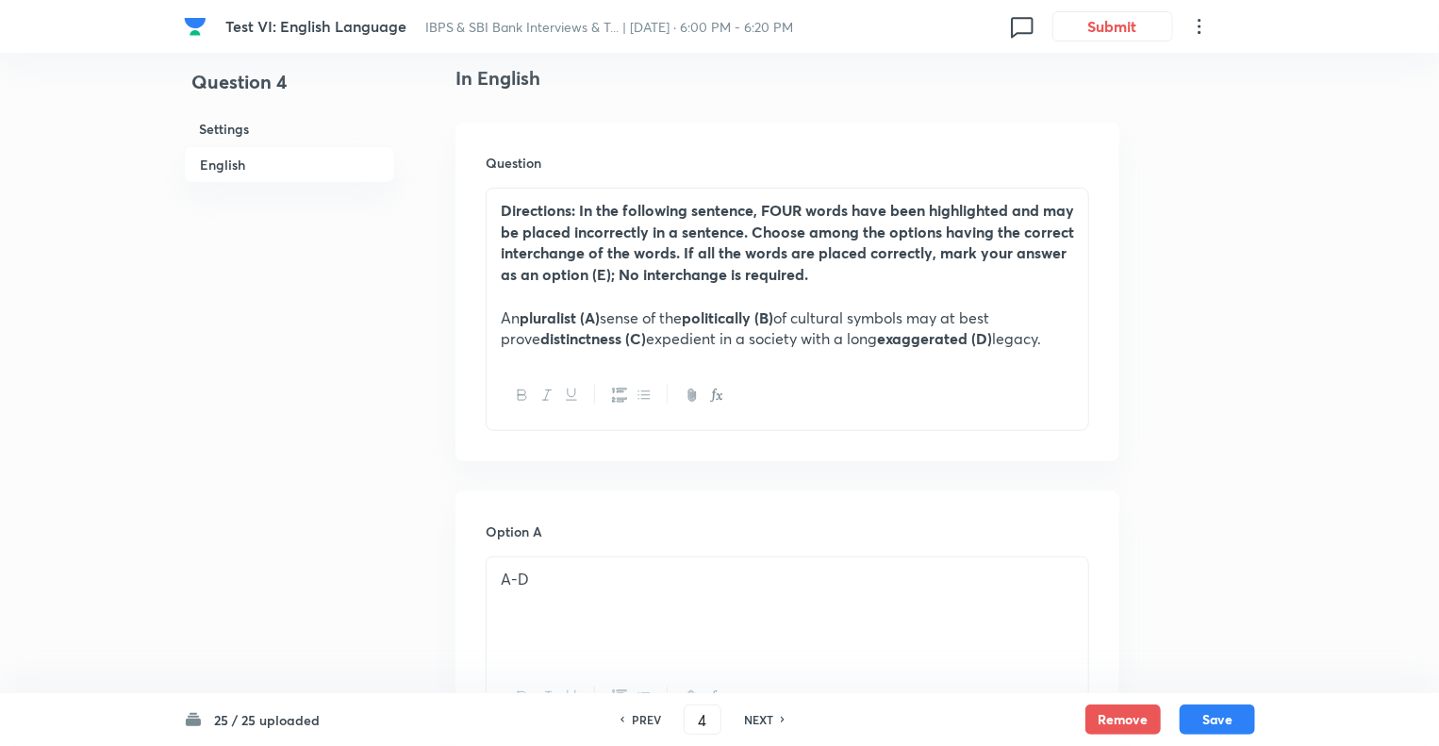
click at [758, 712] on h6 "NEXT" at bounding box center [758, 719] width 29 height 17
type input "5"
checkbox input "false"
checkbox input "true"
click at [758, 712] on h6 "NEXT" at bounding box center [758, 719] width 29 height 17
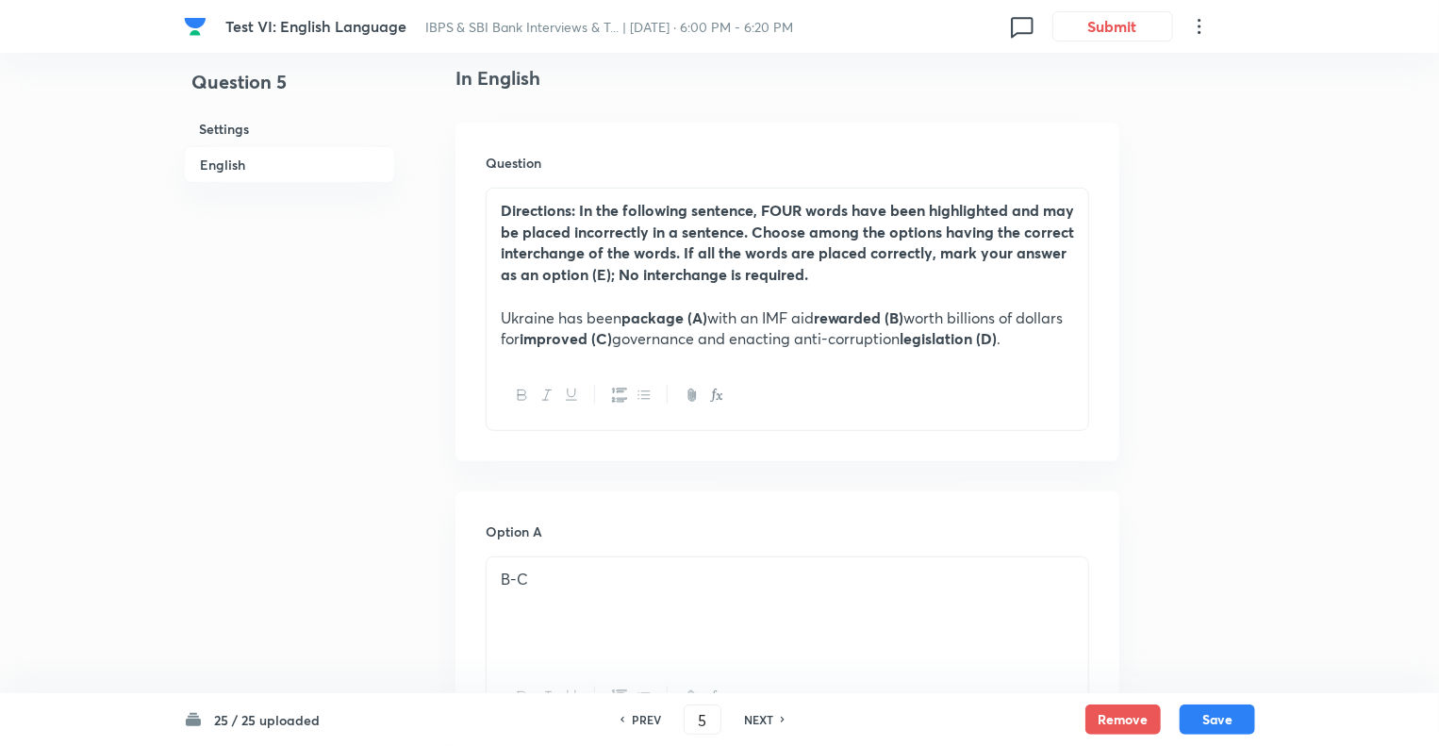
type input "6"
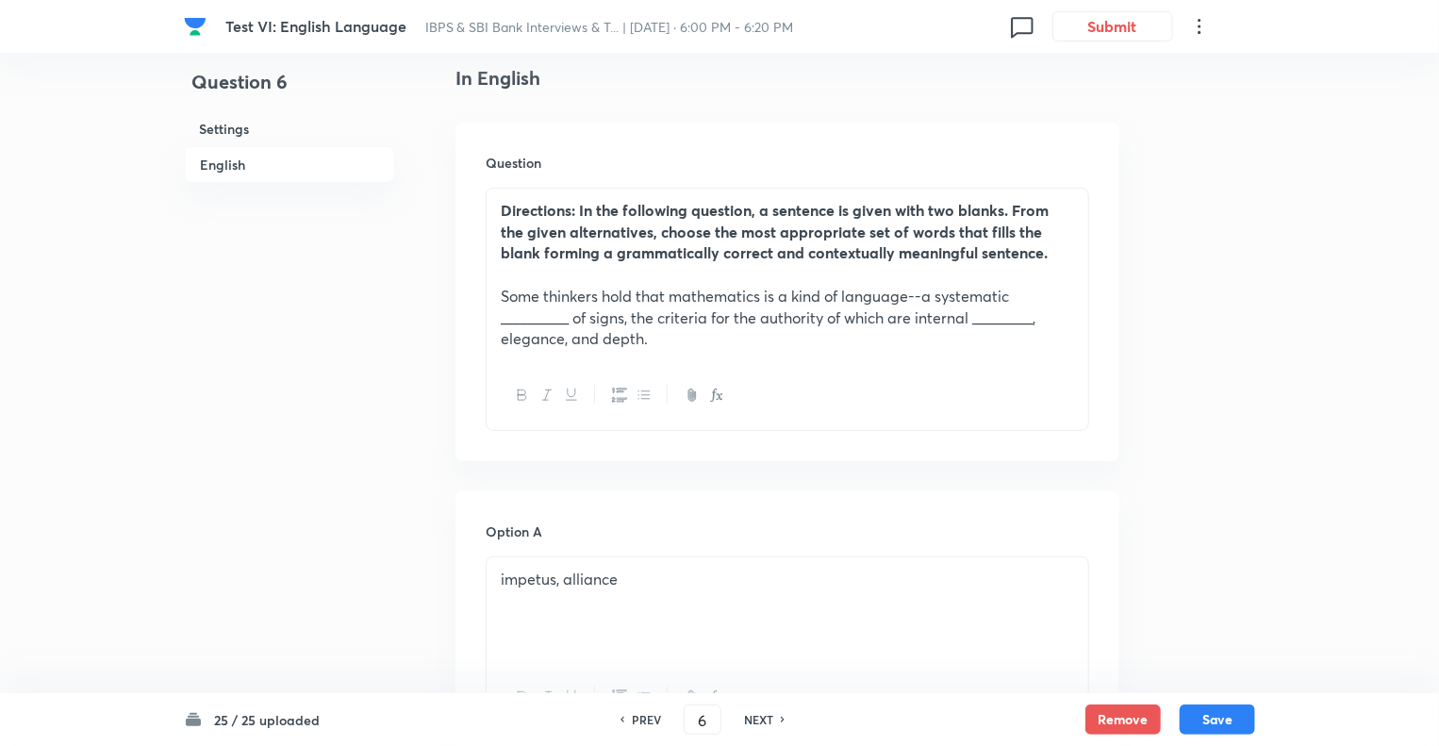
checkbox input "true"
click at [758, 712] on h6 "NEXT" at bounding box center [758, 719] width 29 height 17
type input "7"
checkbox input "true"
click at [758, 712] on h6 "NEXT" at bounding box center [758, 719] width 29 height 17
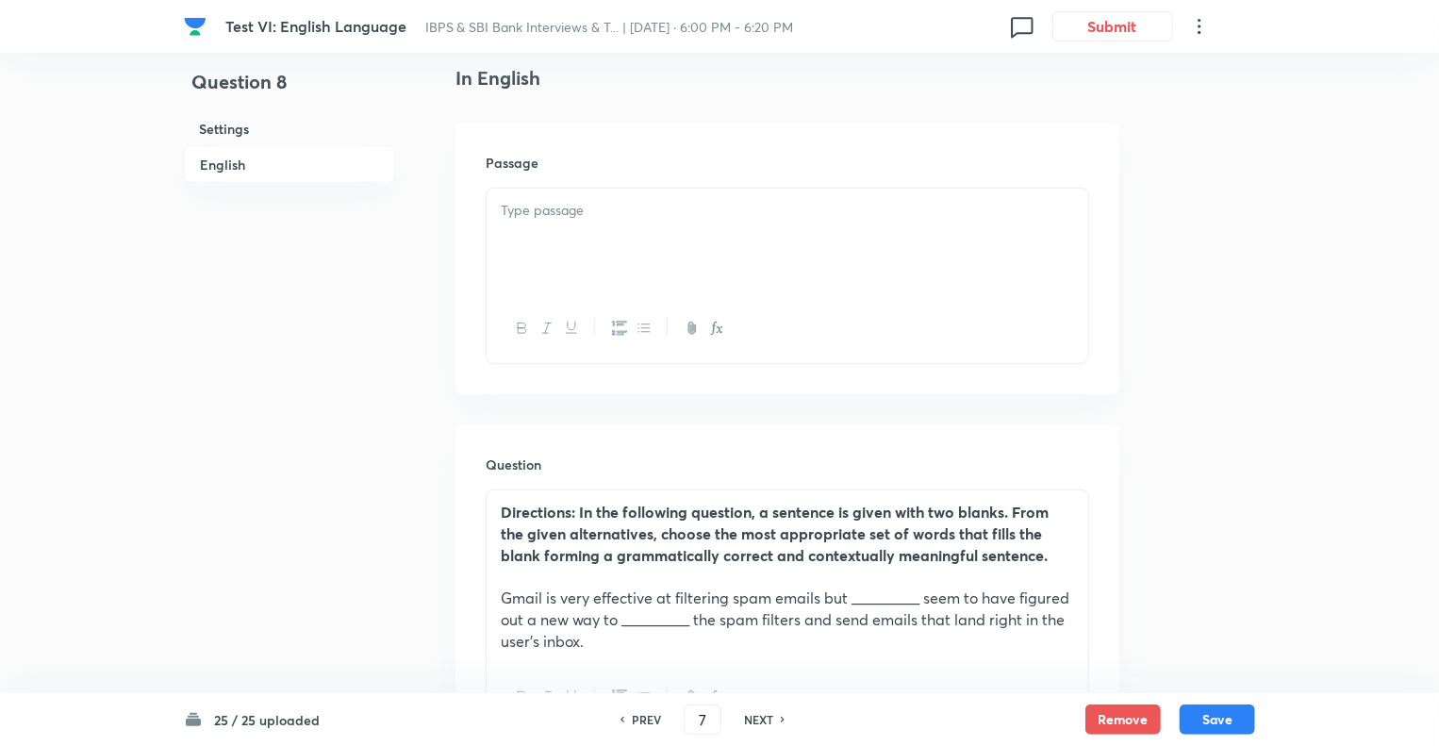
type input "8"
checkbox input "false"
checkbox input "true"
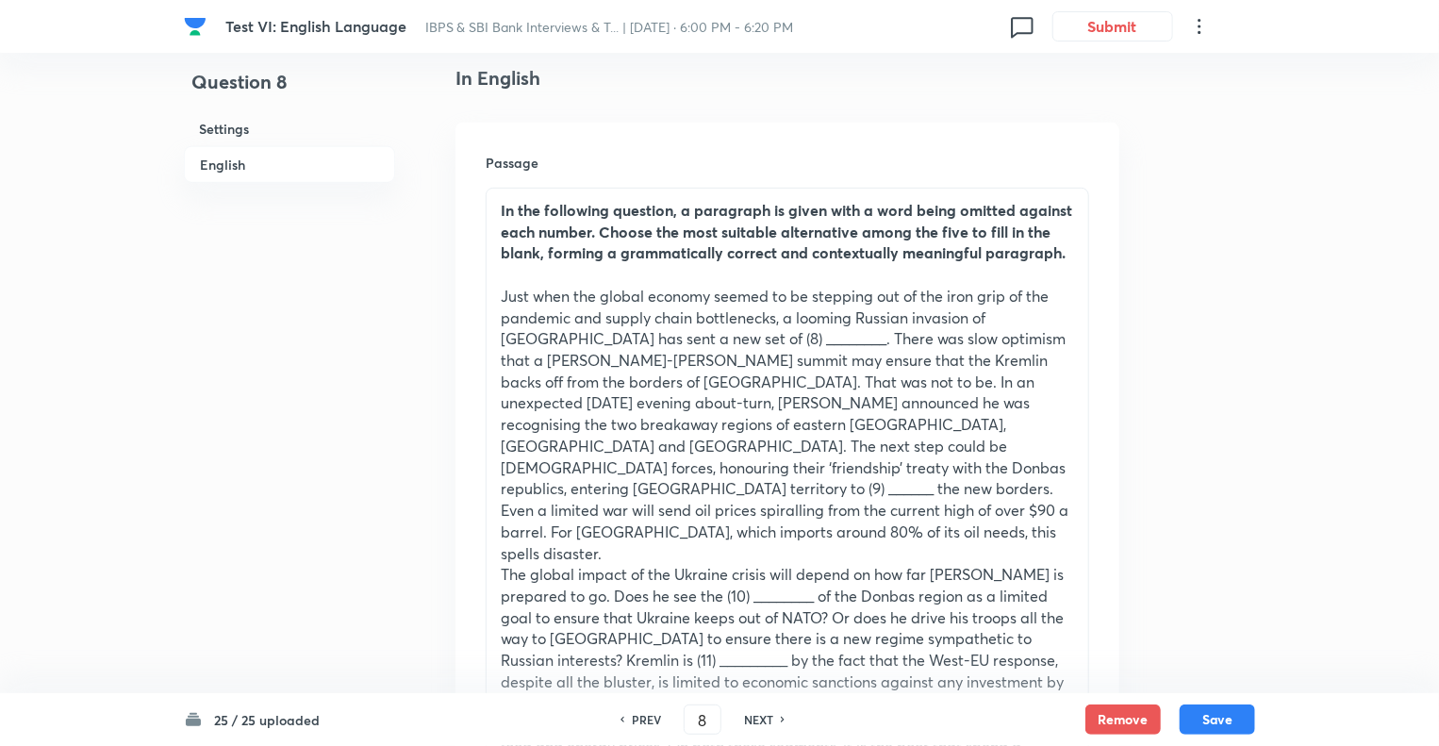
click at [758, 712] on h6 "NEXT" at bounding box center [758, 719] width 29 height 17
type input "9"
checkbox input "false"
checkbox input "true"
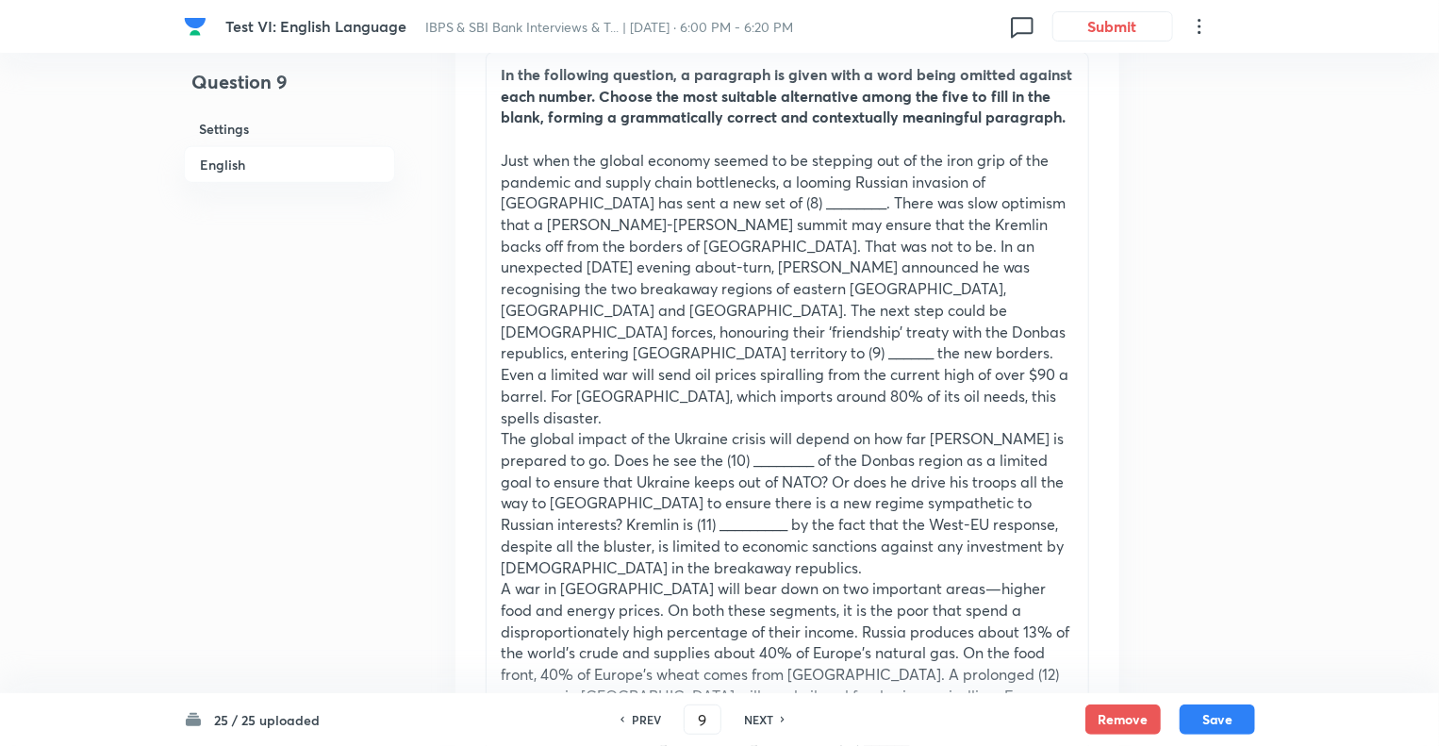
scroll to position [641, 0]
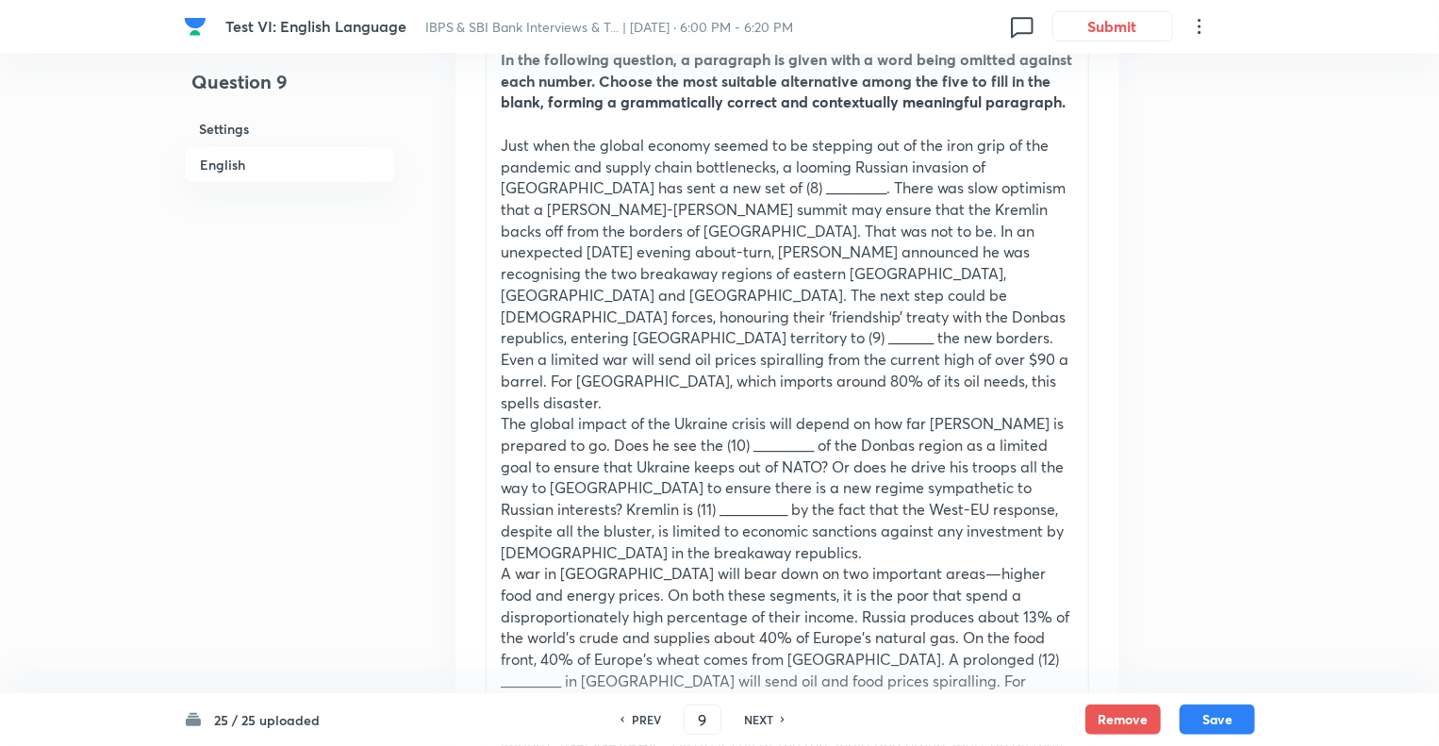
click at [758, 712] on h6 "NEXT" at bounding box center [758, 719] width 29 height 17
type input "10"
checkbox input "false"
checkbox input "true"
click at [758, 712] on h6 "NEXT" at bounding box center [758, 719] width 29 height 17
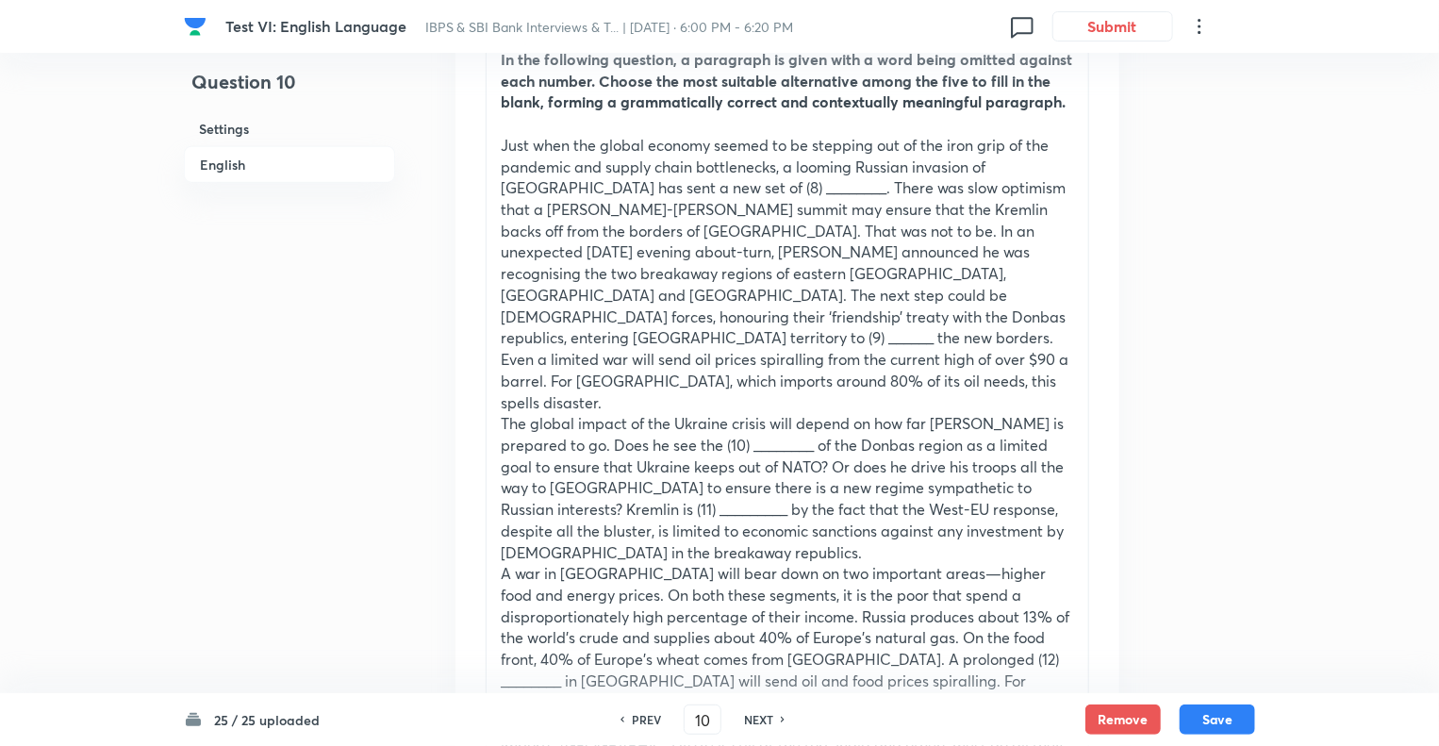
type input "11"
checkbox input "false"
checkbox input "true"
click at [758, 712] on h6 "NEXT" at bounding box center [758, 719] width 29 height 17
type input "12"
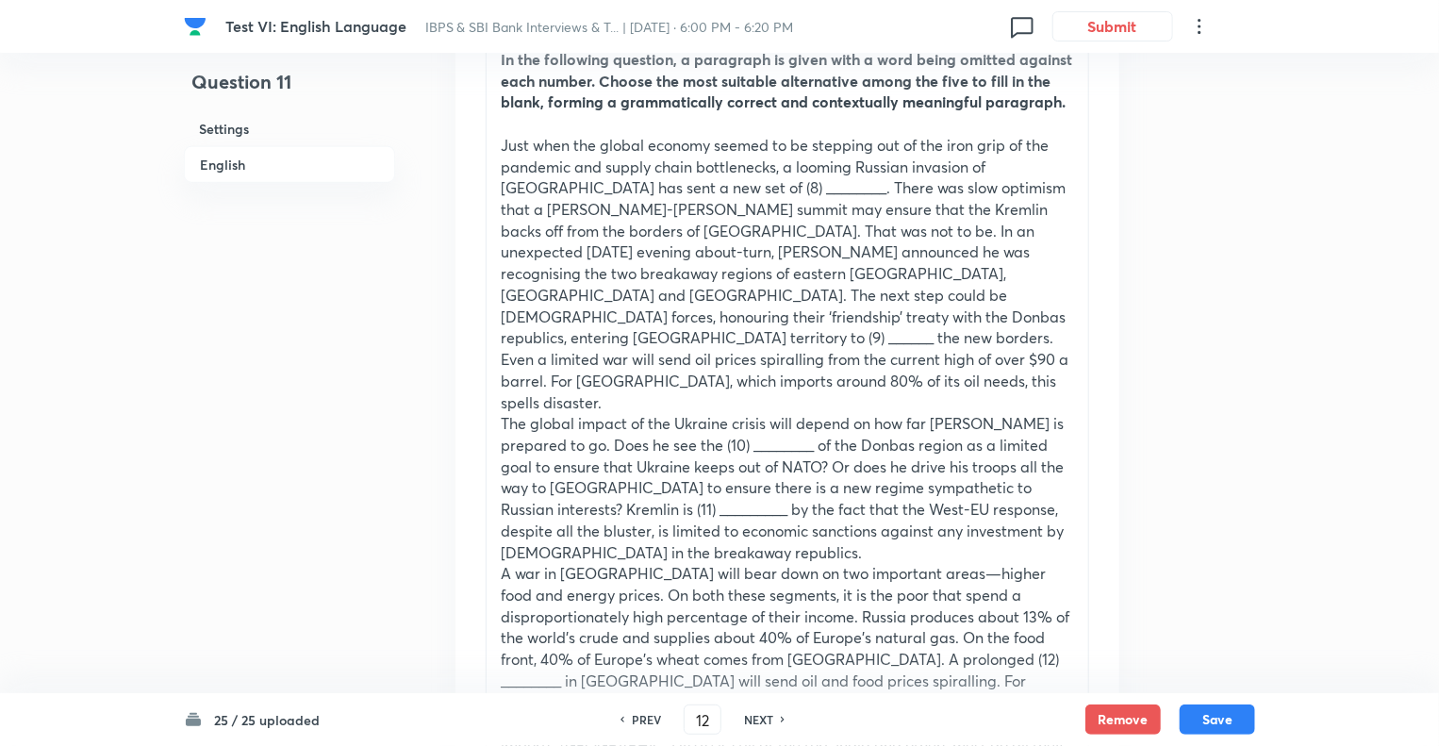
checkbox input "false"
checkbox input "true"
click at [758, 712] on h6 "NEXT" at bounding box center [758, 719] width 29 height 17
type input "13"
checkbox input "false"
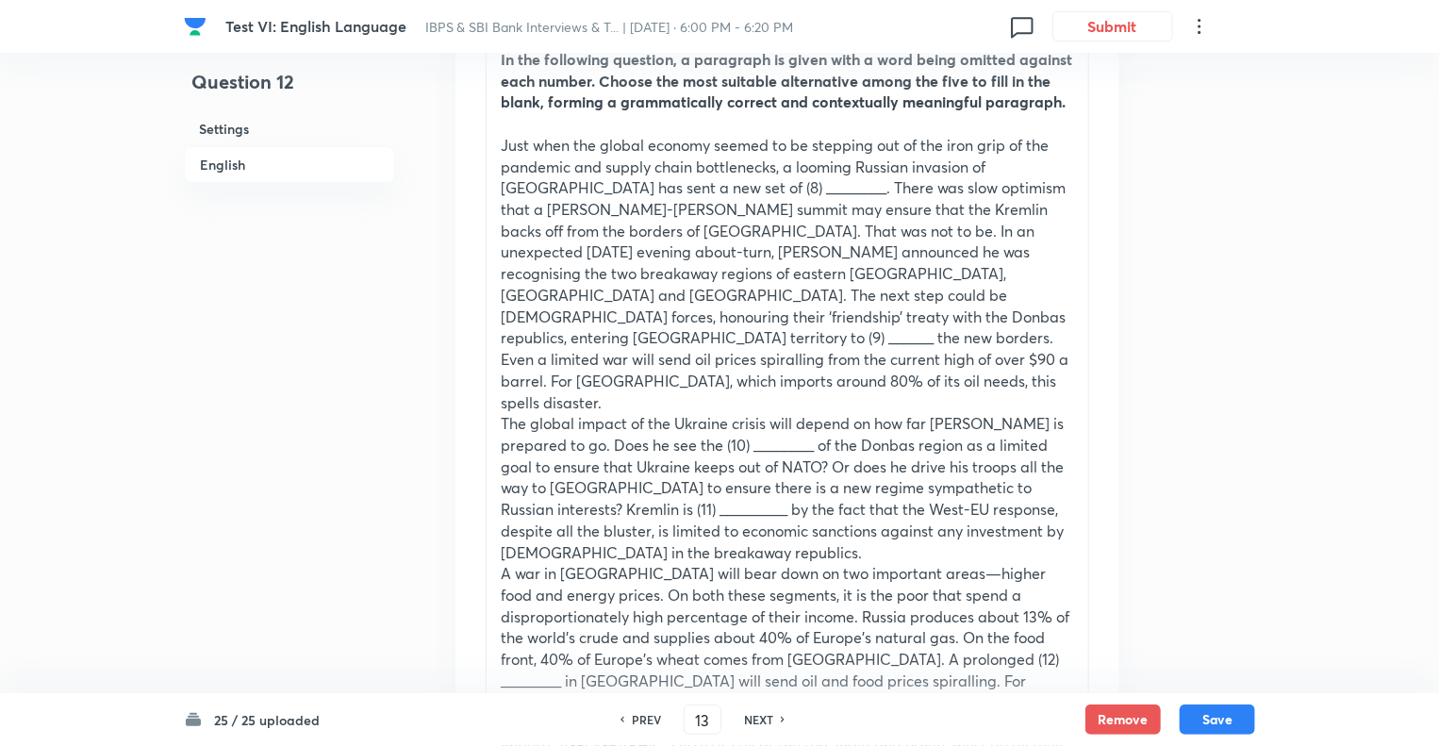
checkbox input "true"
click at [758, 712] on h6 "NEXT" at bounding box center [758, 719] width 29 height 17
type input "14"
checkbox input "false"
checkbox input "true"
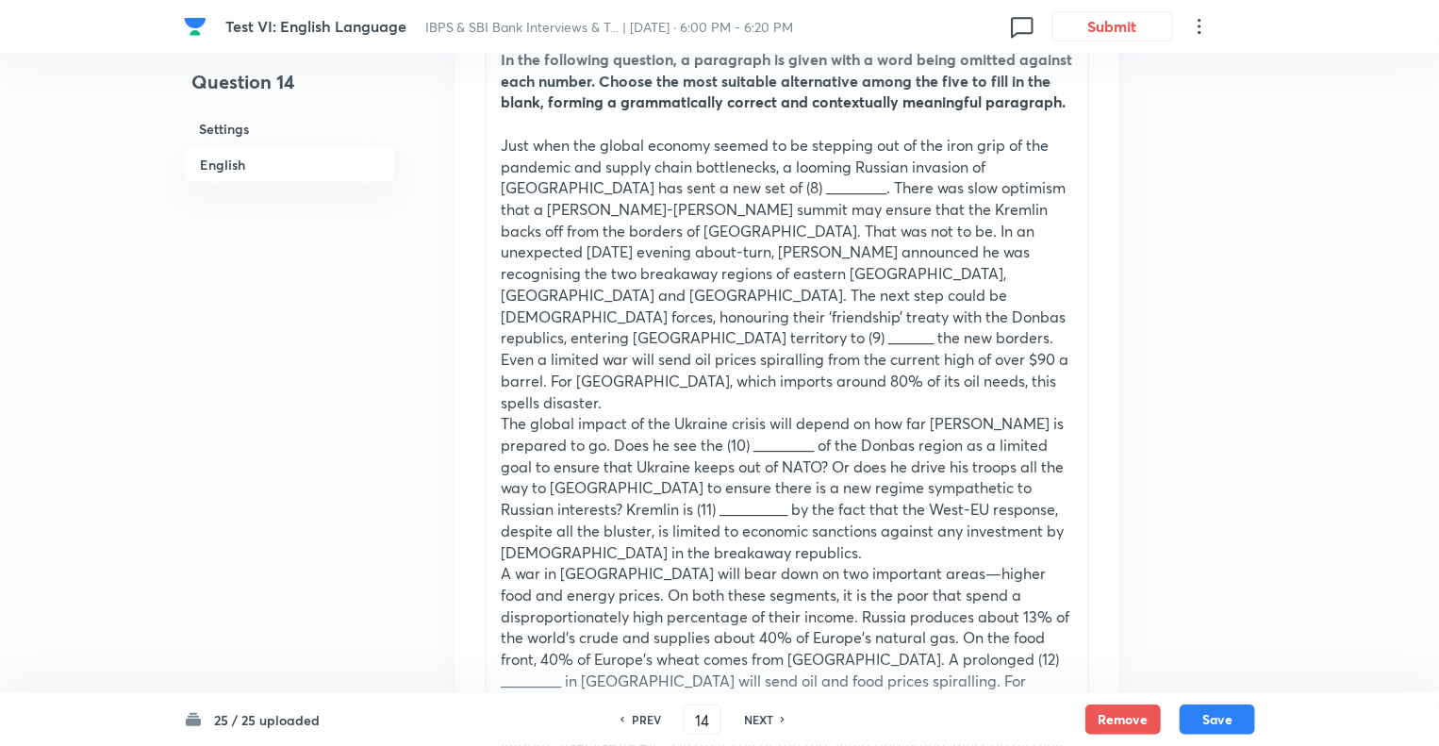
click at [758, 712] on h6 "NEXT" at bounding box center [758, 719] width 29 height 17
type input "15"
checkbox input "true"
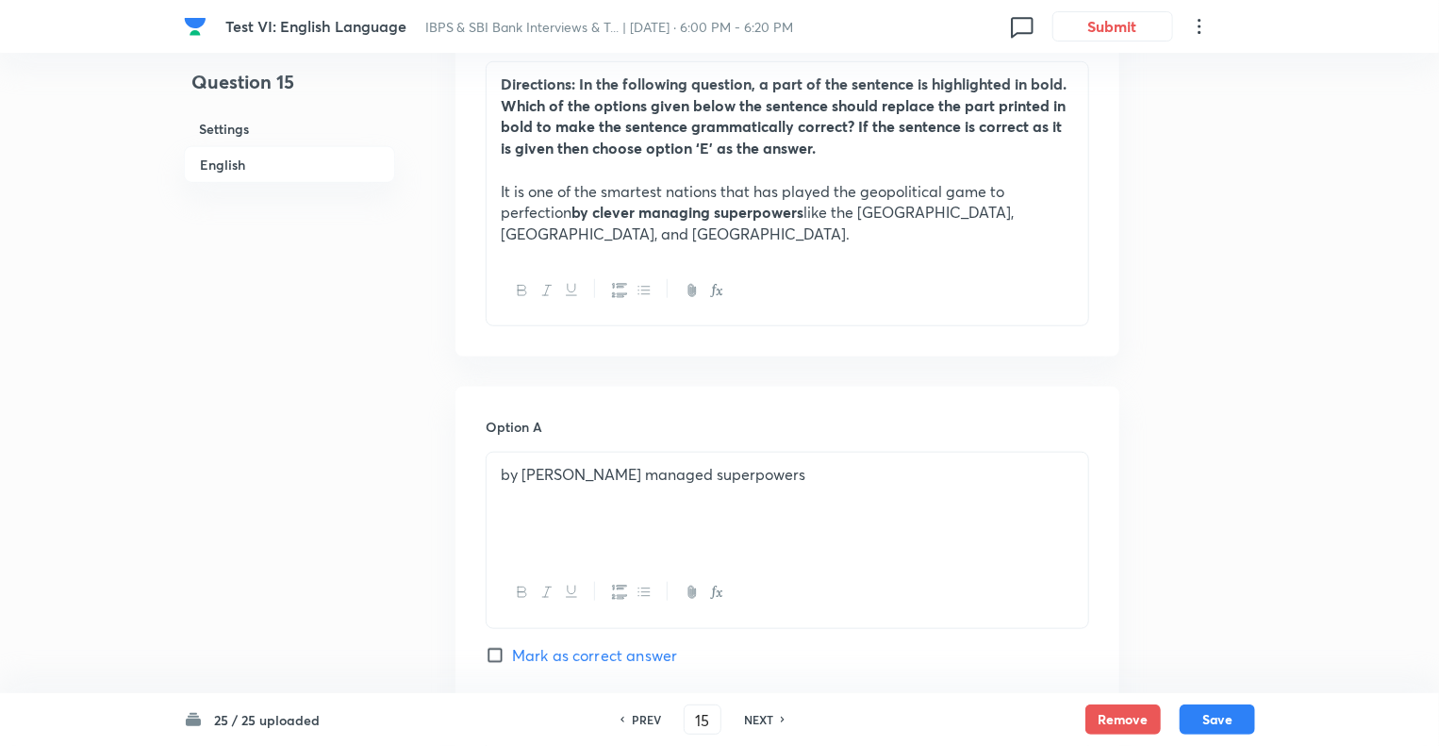
click at [758, 712] on h6 "NEXT" at bounding box center [758, 719] width 29 height 17
type input "16"
checkbox input "false"
checkbox input "true"
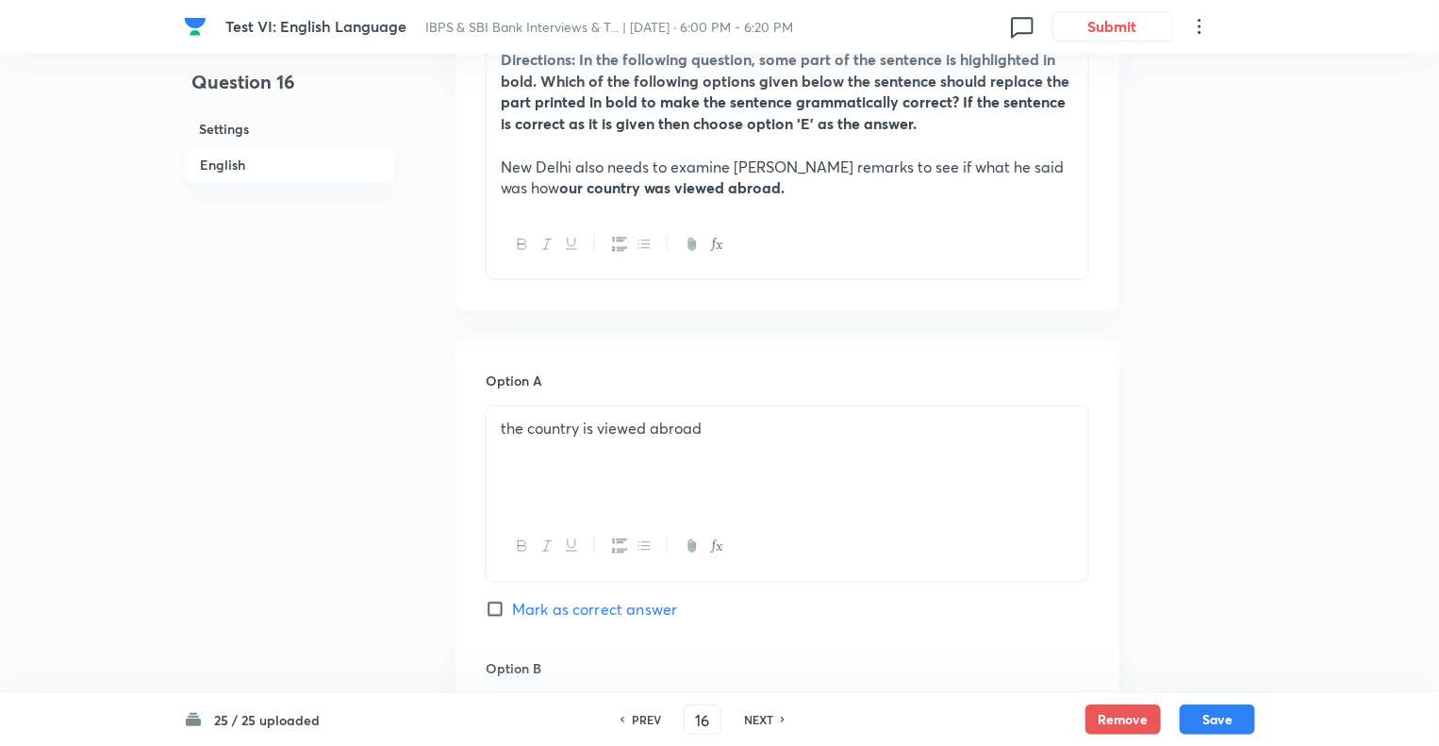
click at [758, 712] on h6 "NEXT" at bounding box center [758, 719] width 29 height 17
type input "17"
checkbox input "true"
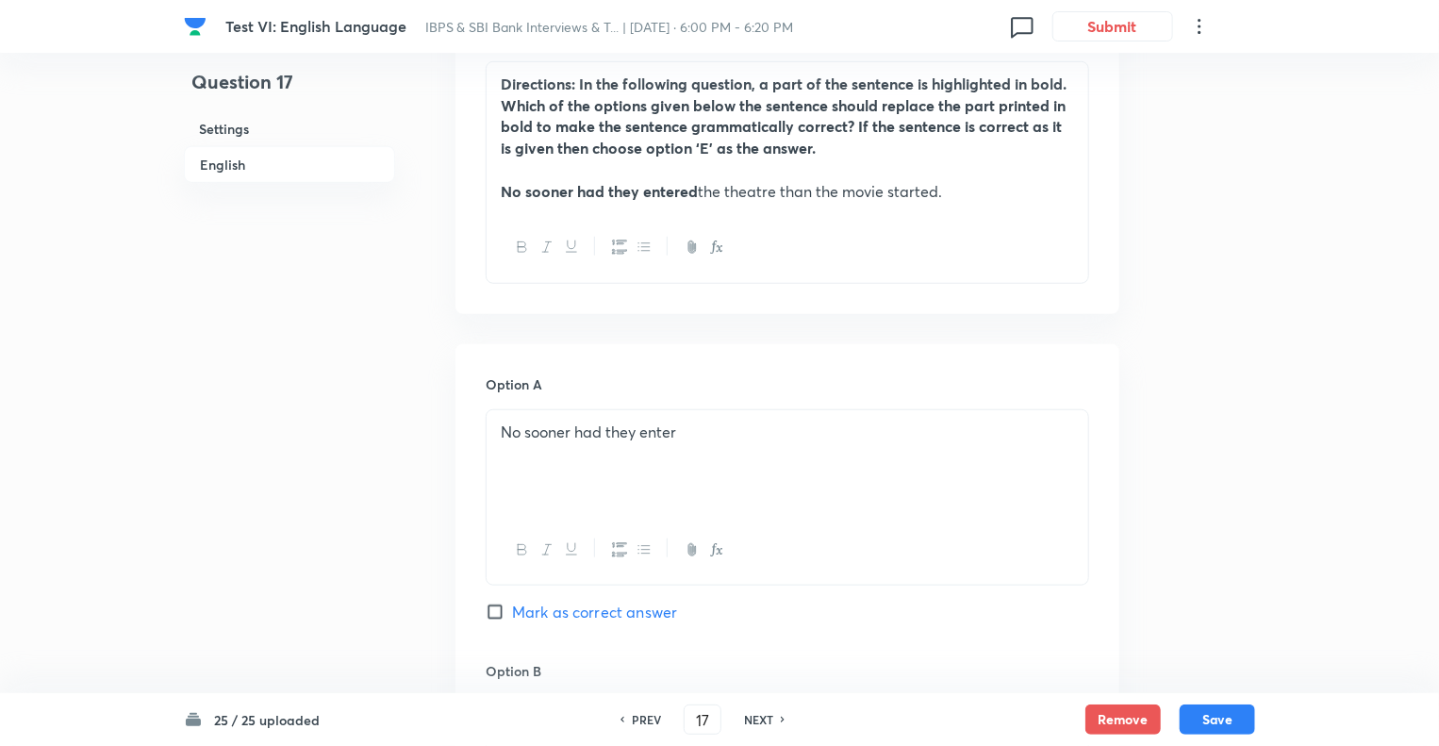
click at [758, 712] on h6 "NEXT" at bounding box center [758, 719] width 29 height 17
type input "18"
checkbox input "false"
checkbox input "true"
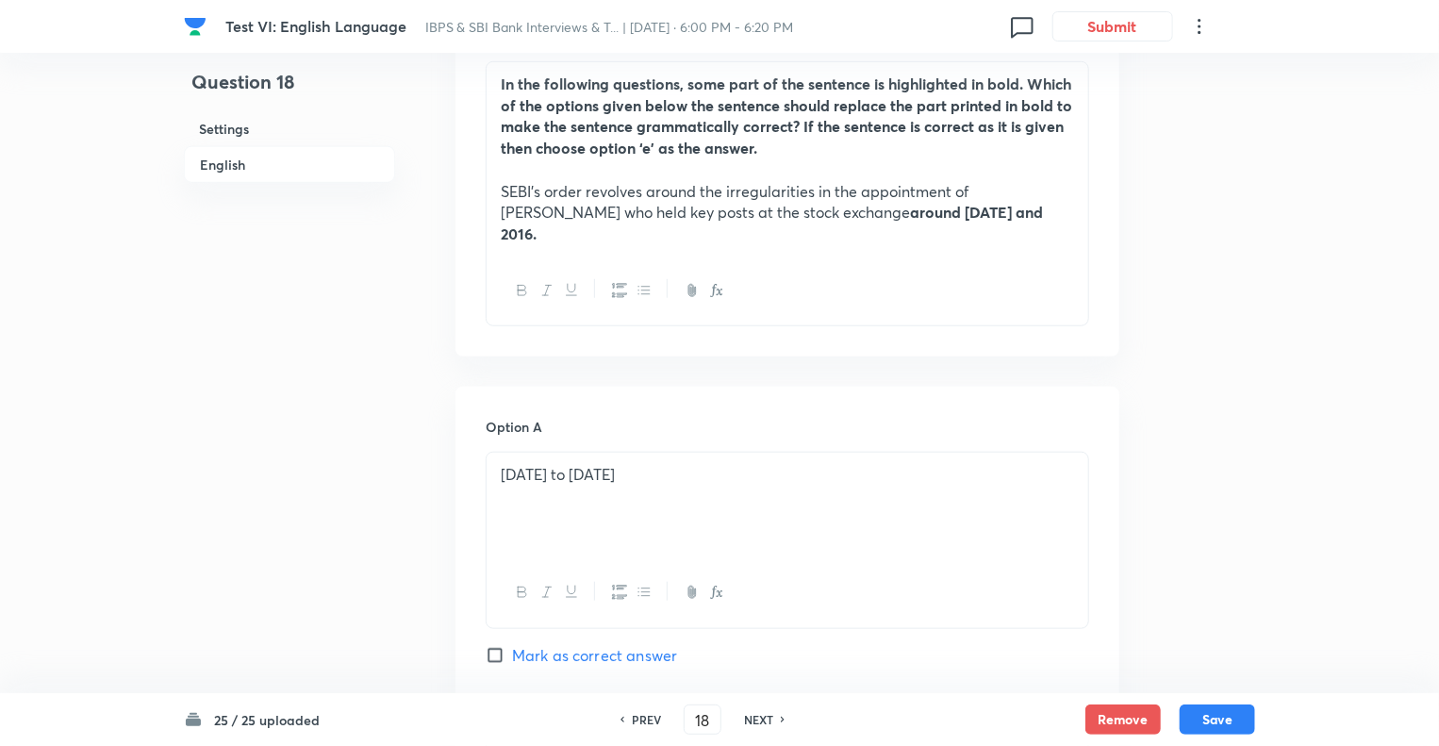
click at [758, 712] on h6 "NEXT" at bounding box center [758, 719] width 29 height 17
type input "19"
checkbox input "true"
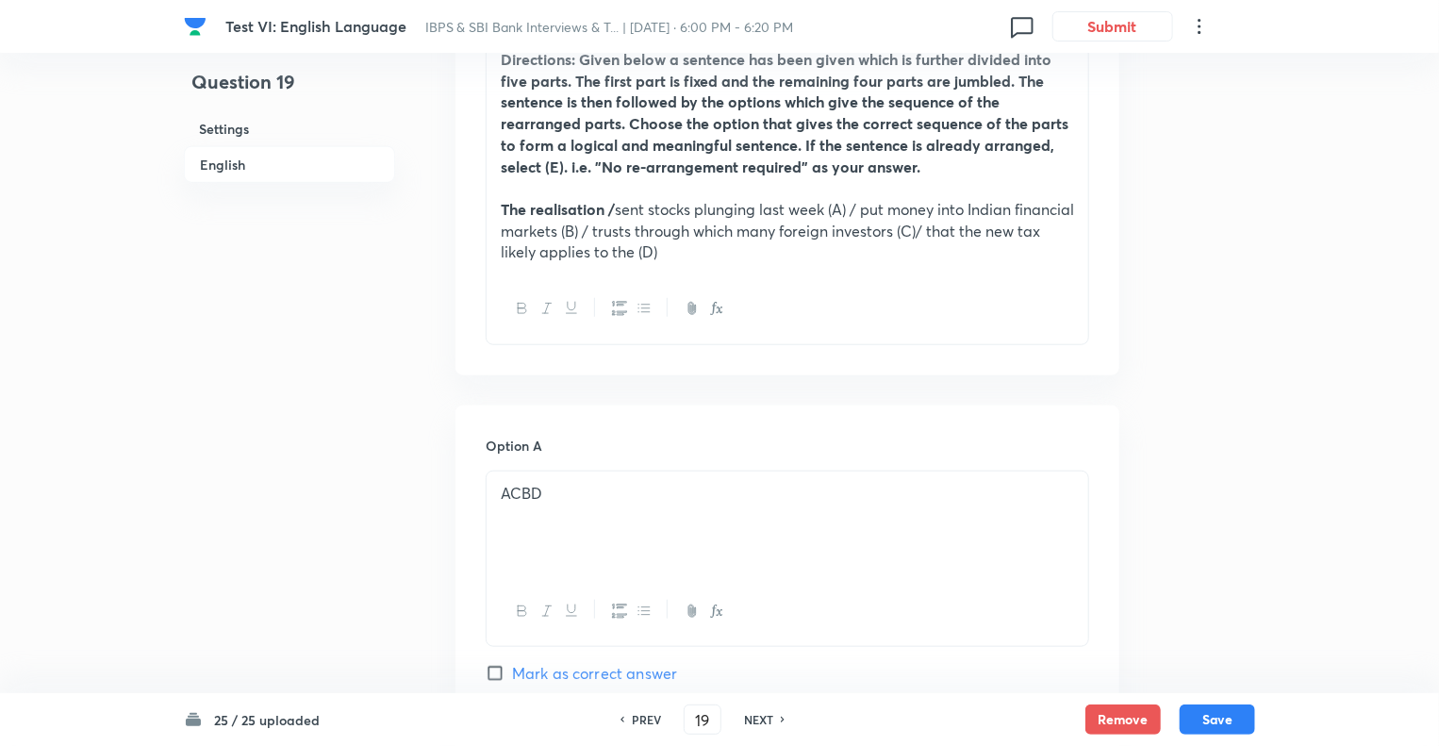
click at [758, 712] on h6 "NEXT" at bounding box center [758, 719] width 29 height 17
type input "20"
checkbox input "false"
checkbox input "true"
click at [758, 712] on h6 "NEXT" at bounding box center [758, 719] width 29 height 17
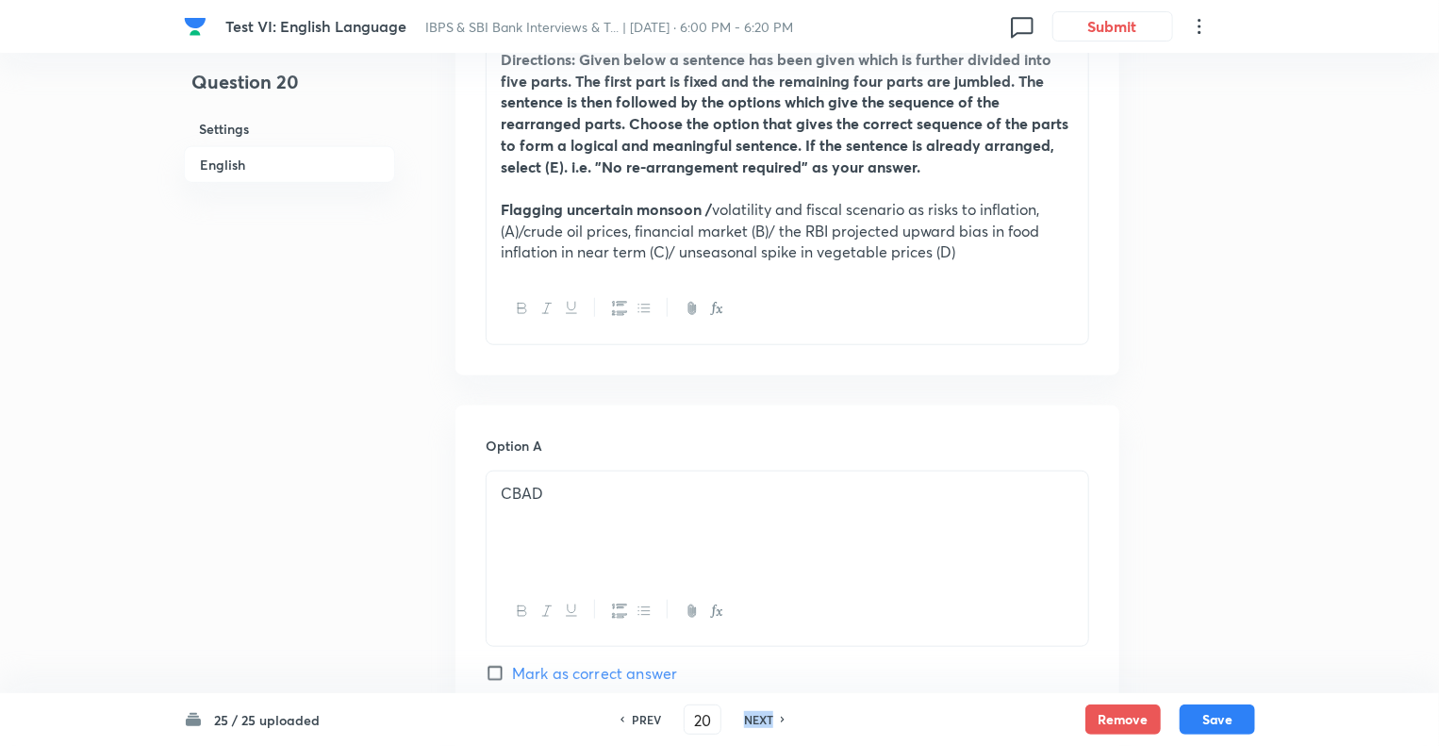
type input "21"
checkbox input "false"
checkbox input "true"
click at [758, 712] on h6 "NEXT" at bounding box center [758, 719] width 29 height 17
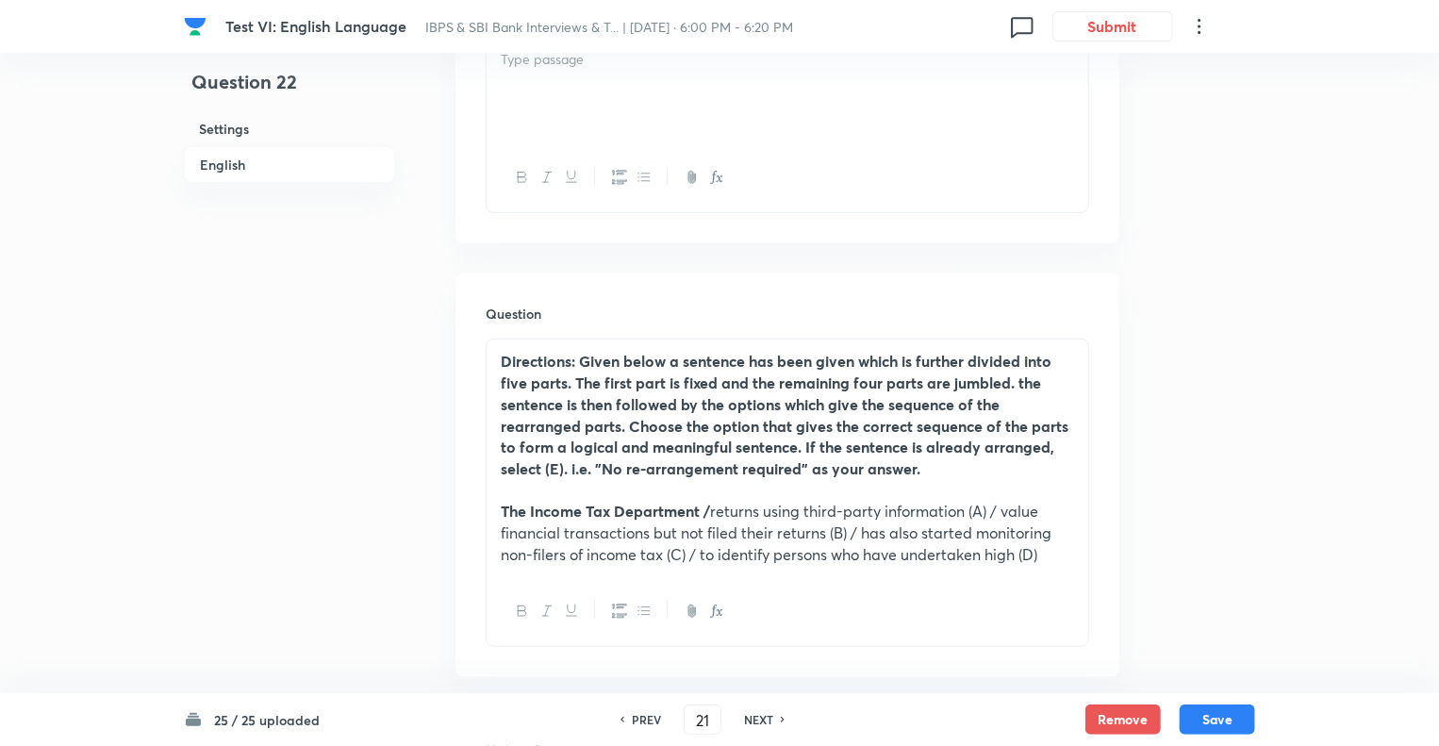
type input "22"
checkbox input "false"
checkbox input "true"
click at [758, 712] on h6 "NEXT" at bounding box center [758, 719] width 29 height 17
type input "23"
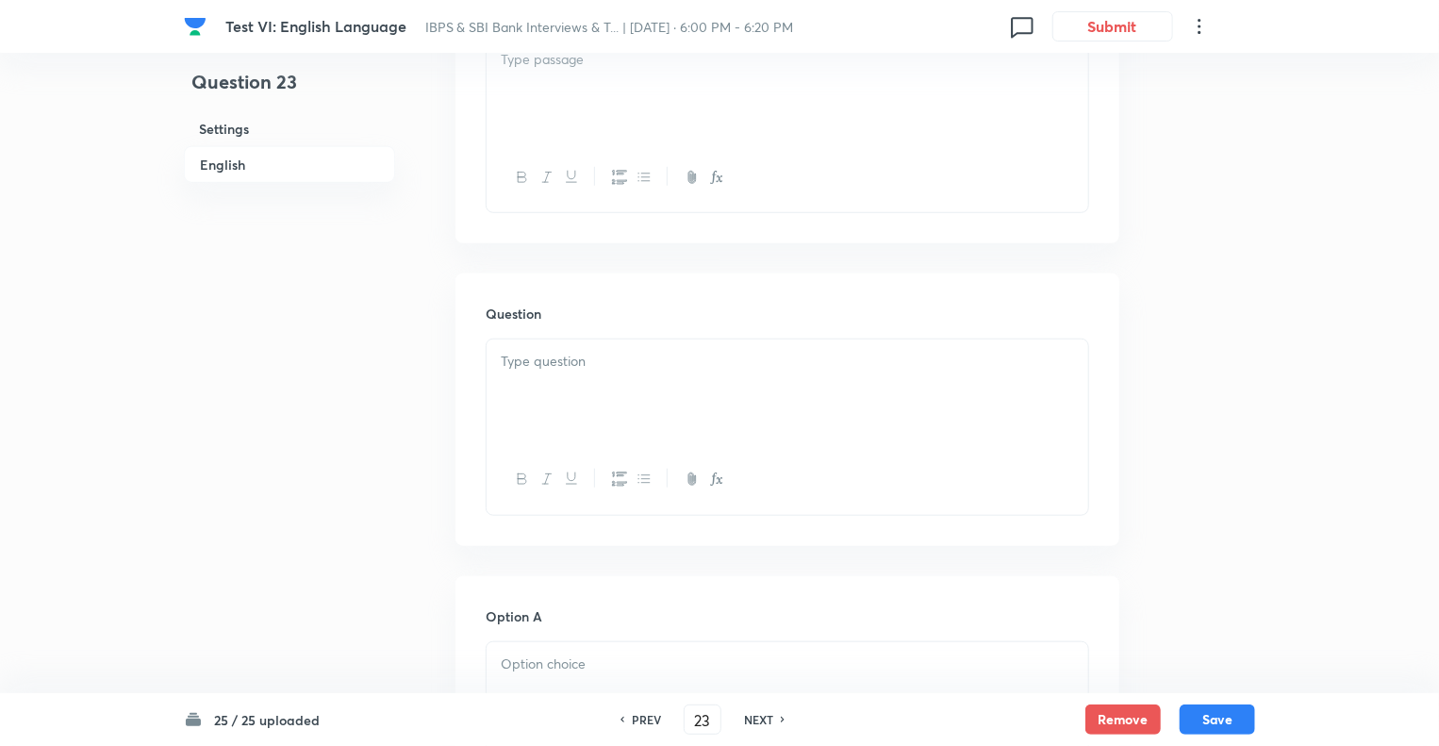
checkbox input "false"
checkbox input "true"
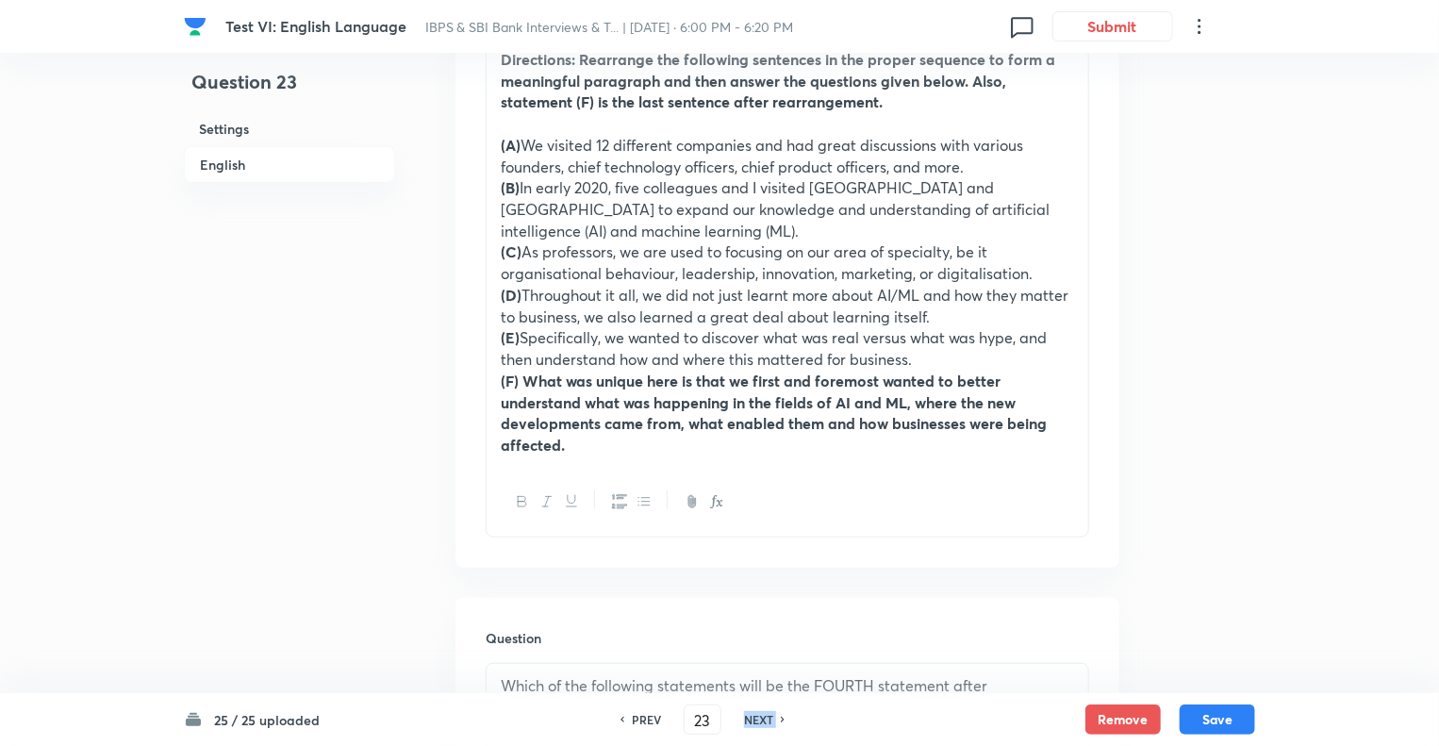
click at [758, 712] on h6 "NEXT" at bounding box center [758, 719] width 29 height 17
type input "24"
checkbox input "false"
checkbox input "true"
click at [758, 712] on h6 "NEXT" at bounding box center [758, 719] width 29 height 17
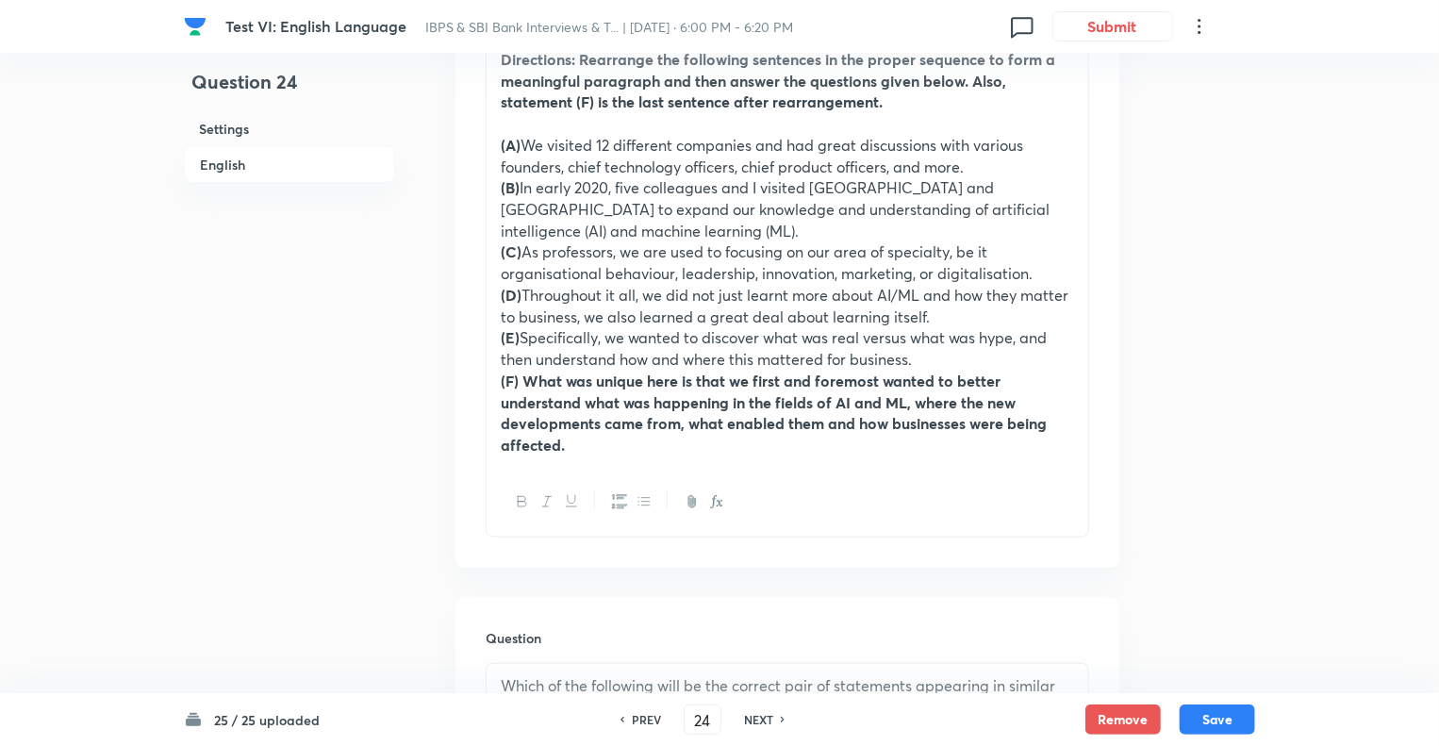
type input "25"
checkbox input "false"
checkbox input "true"
click at [758, 712] on h6 "NEXT" at bounding box center [758, 719] width 29 height 17
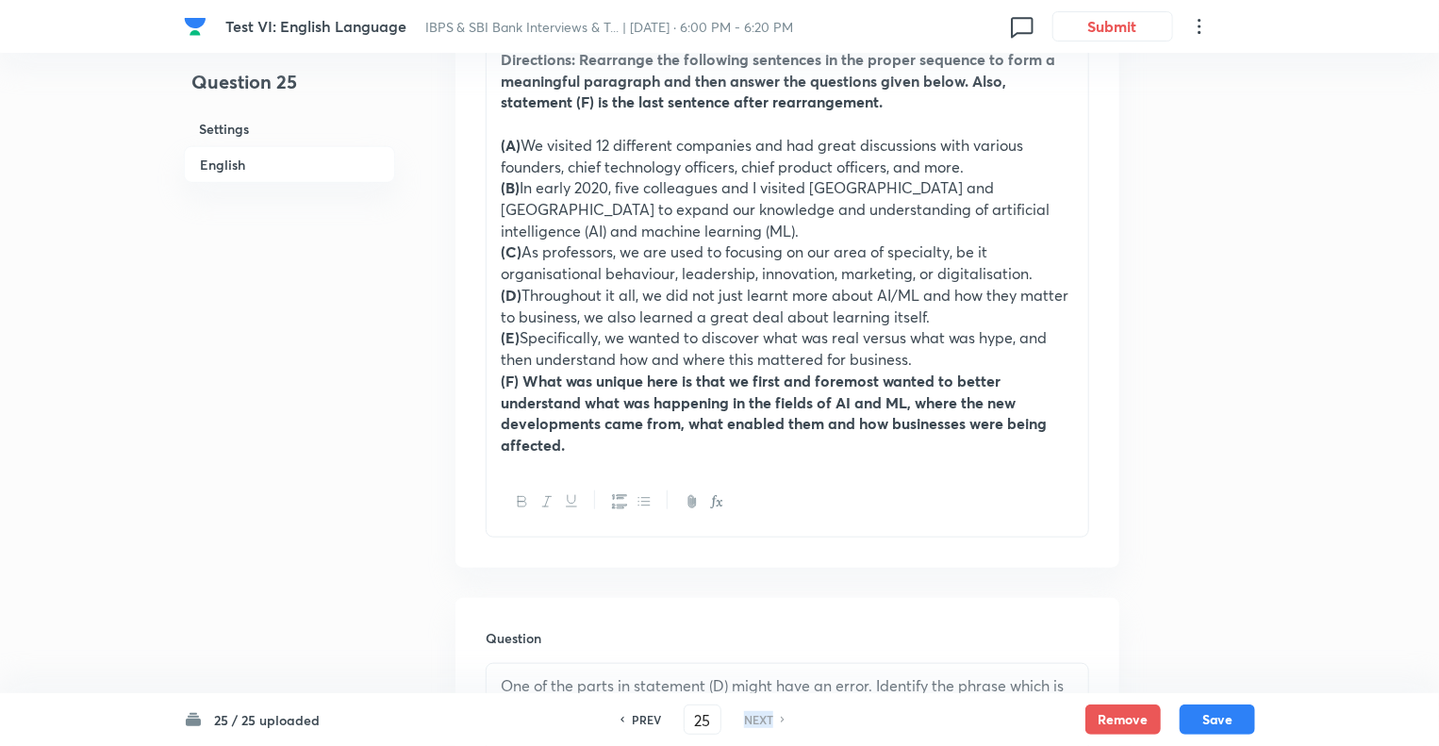
click at [758, 712] on h6 "NEXT" at bounding box center [758, 719] width 29 height 17
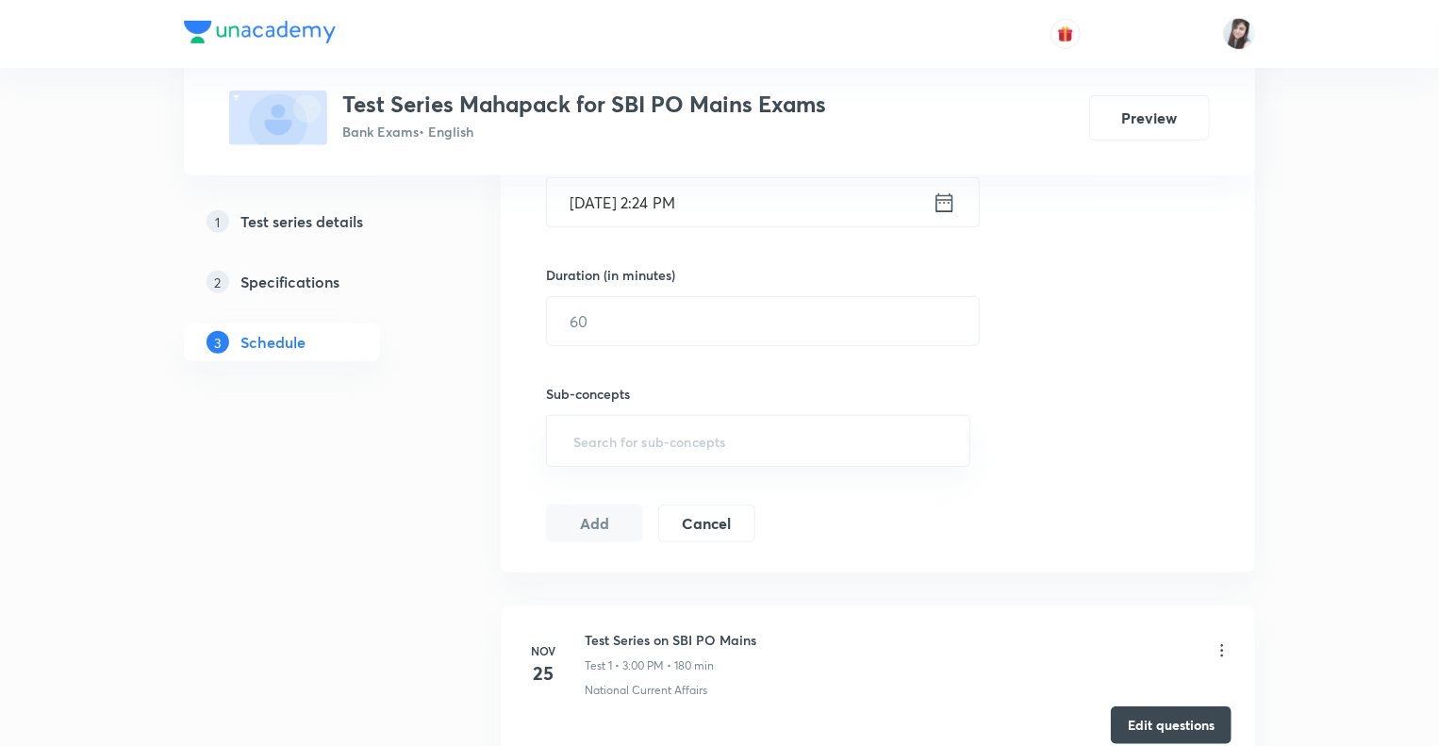
scroll to position [888, 0]
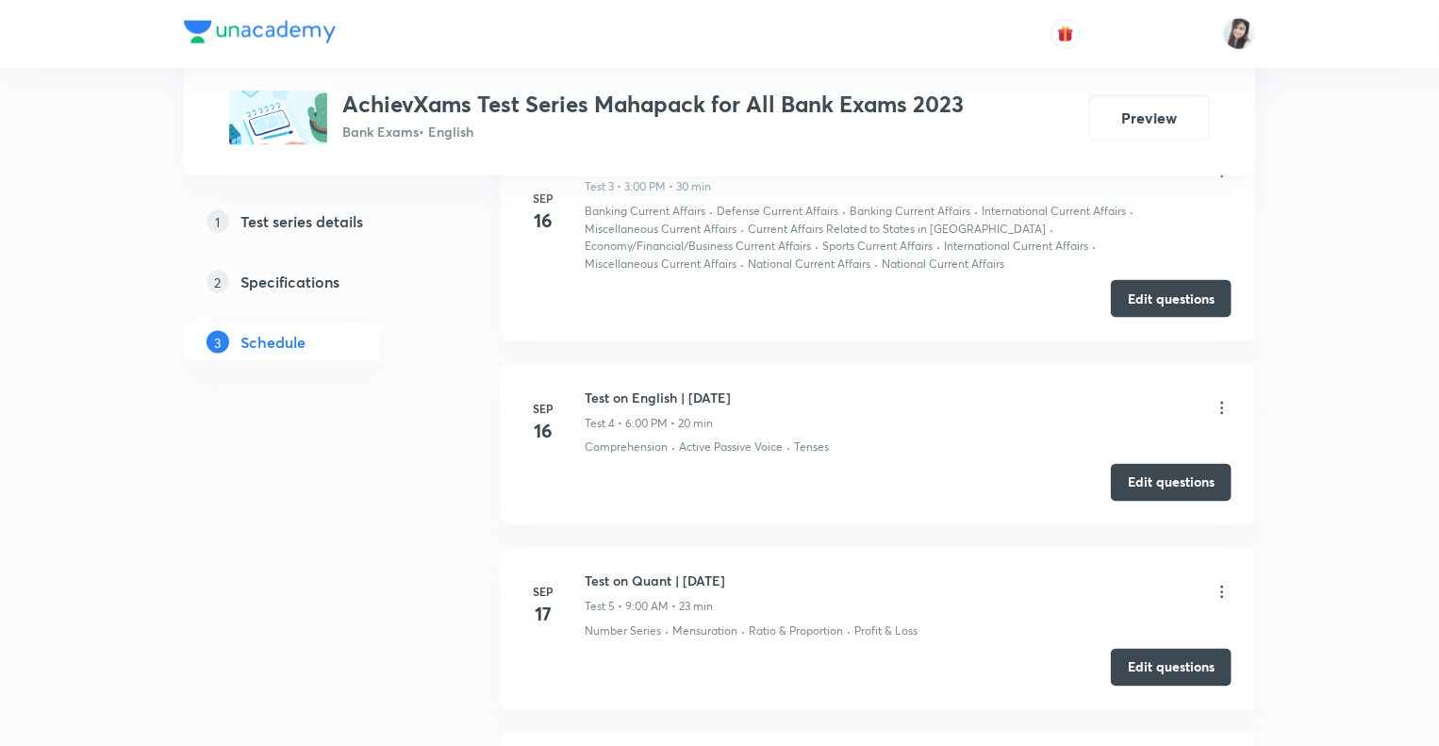
scroll to position [1380, 0]
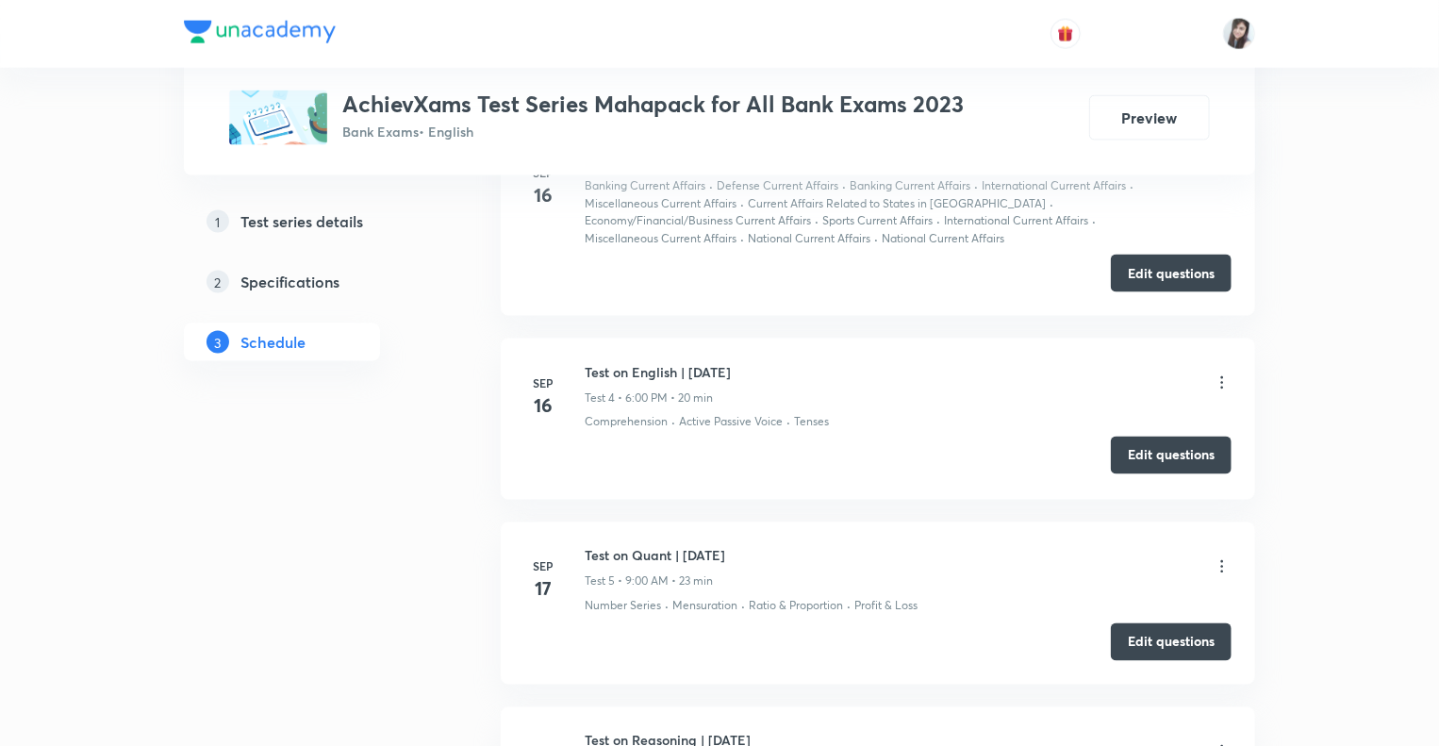
click at [1147, 445] on button "Edit questions" at bounding box center [1171, 456] width 121 height 38
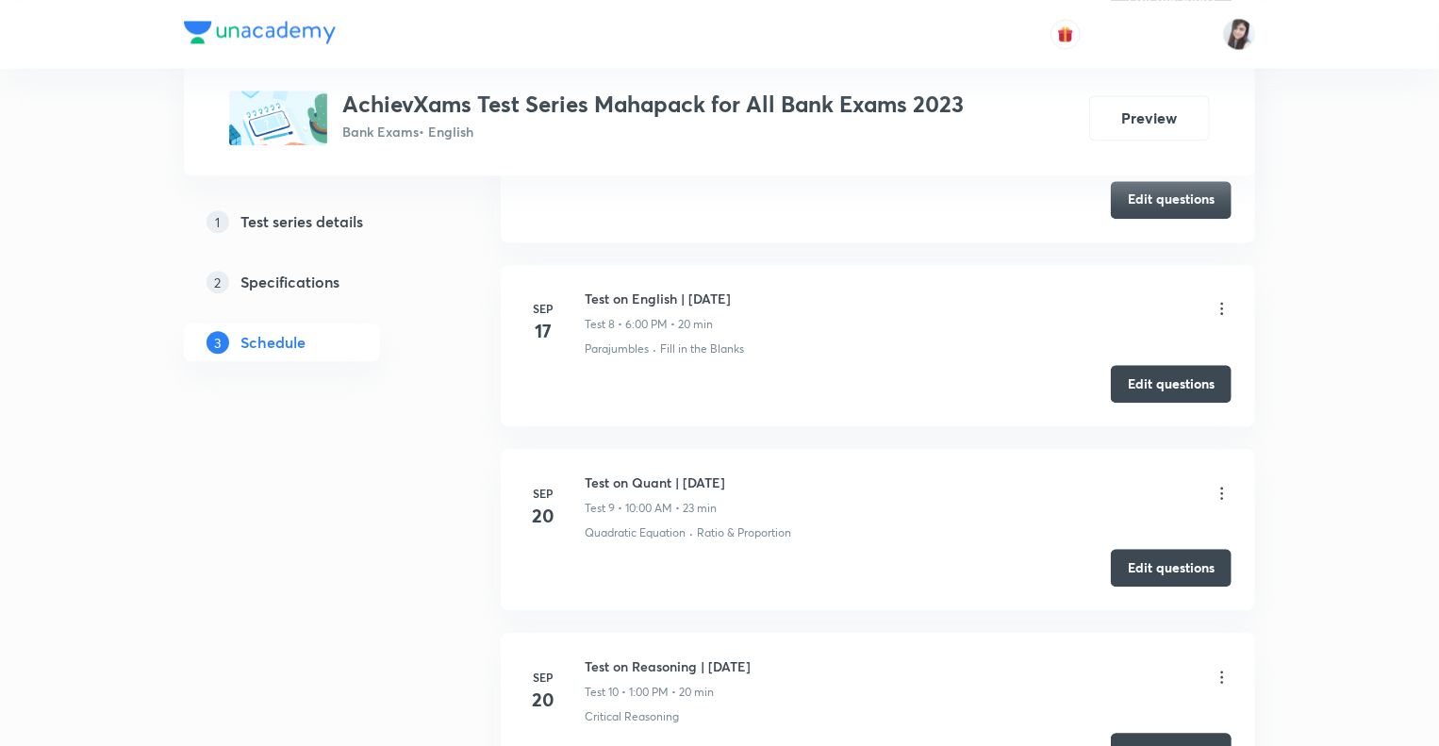
scroll to position [2248, 0]
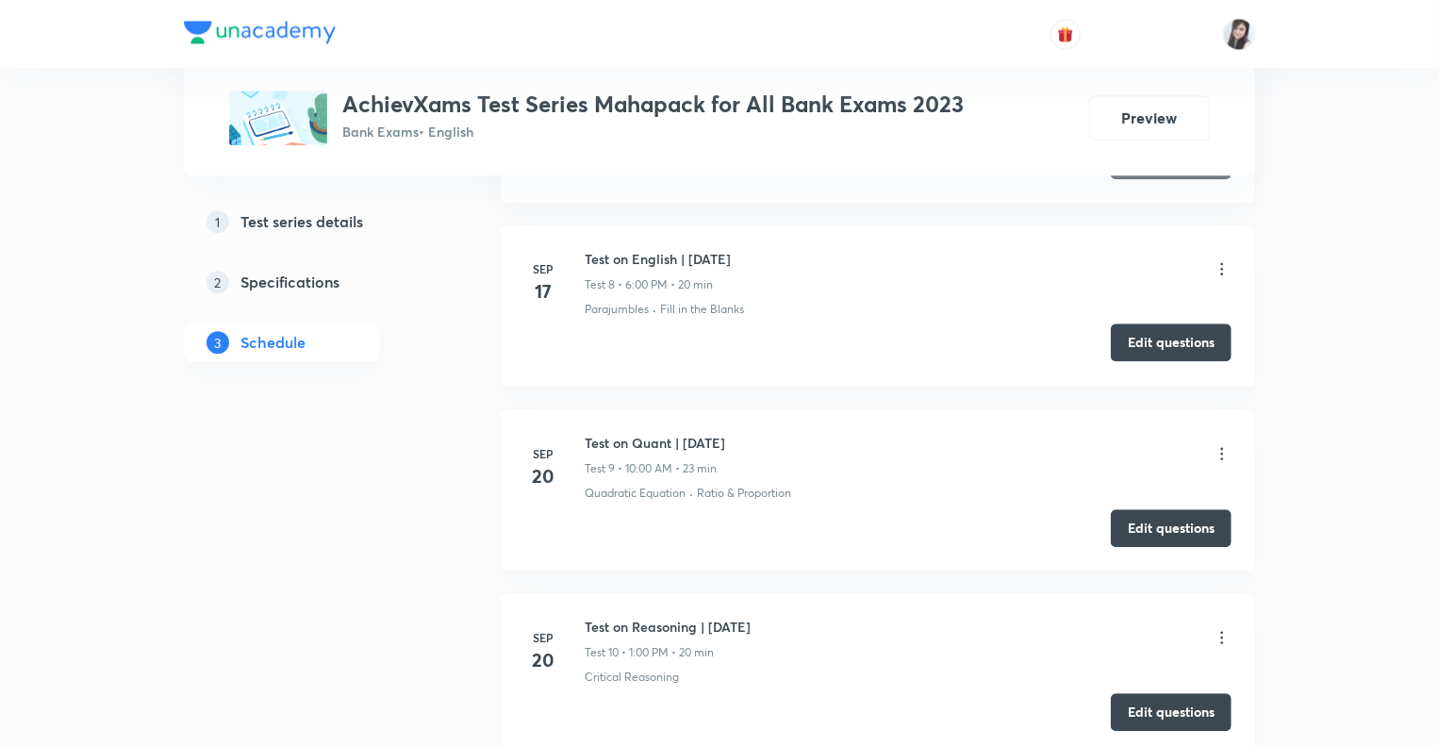
click at [1148, 333] on button "Edit questions" at bounding box center [1171, 343] width 121 height 38
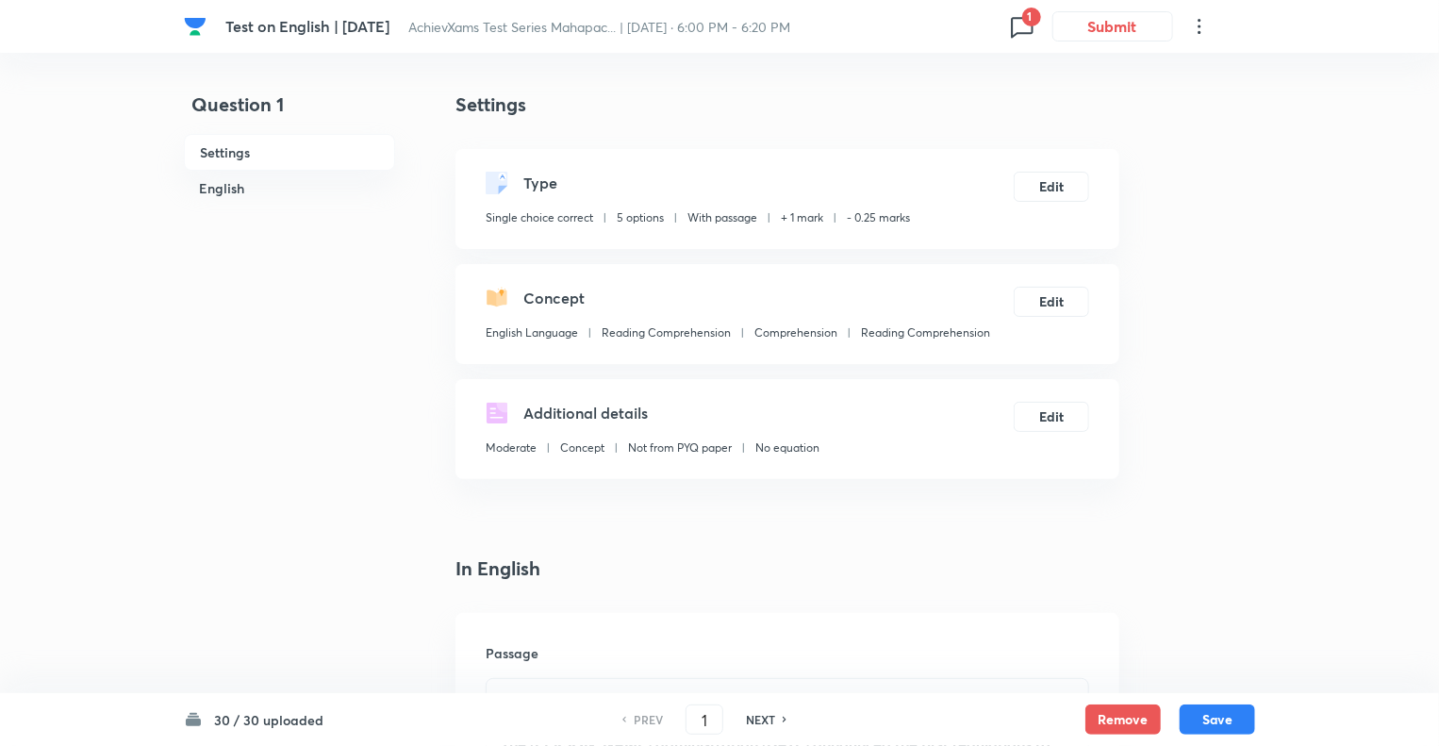
checkbox input "true"
click at [1007, 25] on icon at bounding box center [1022, 26] width 30 height 30
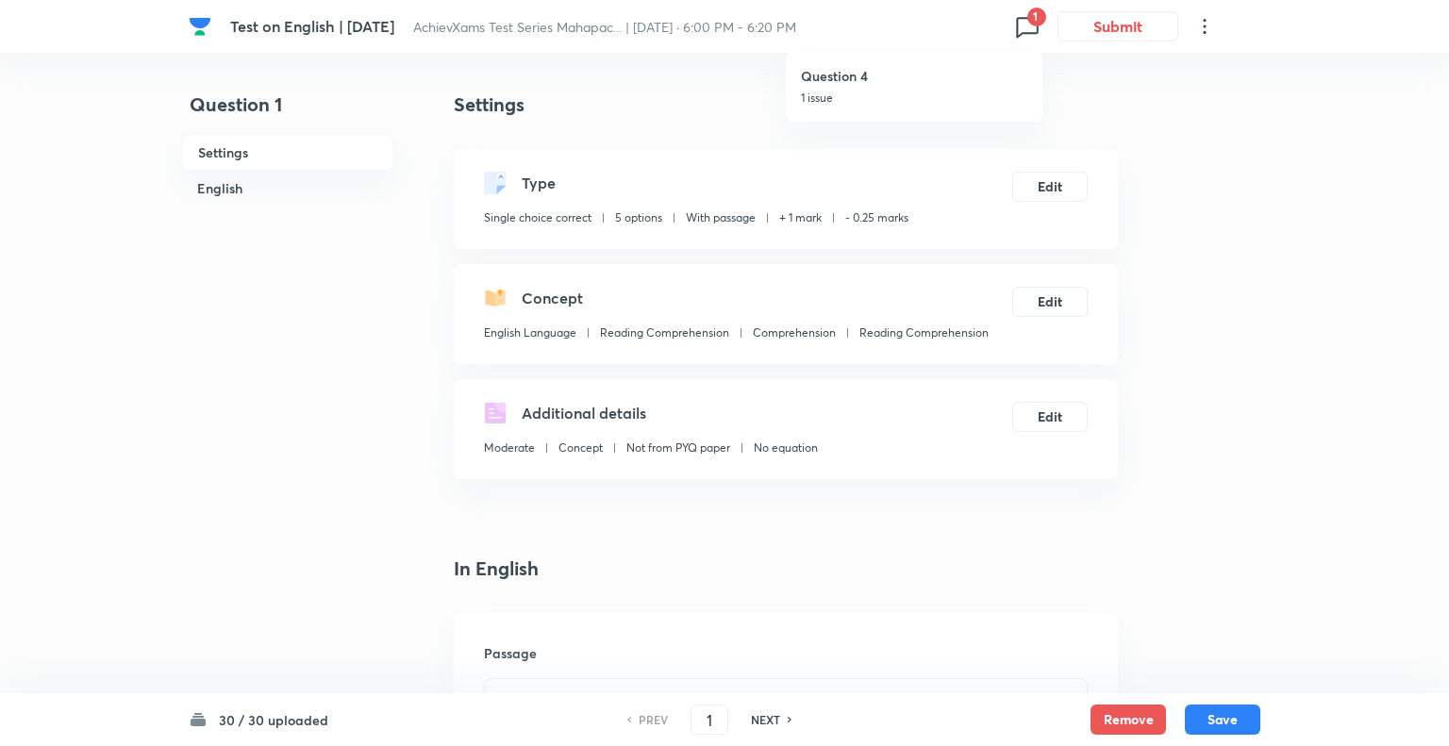
click at [1346, 360] on div at bounding box center [724, 373] width 1449 height 746
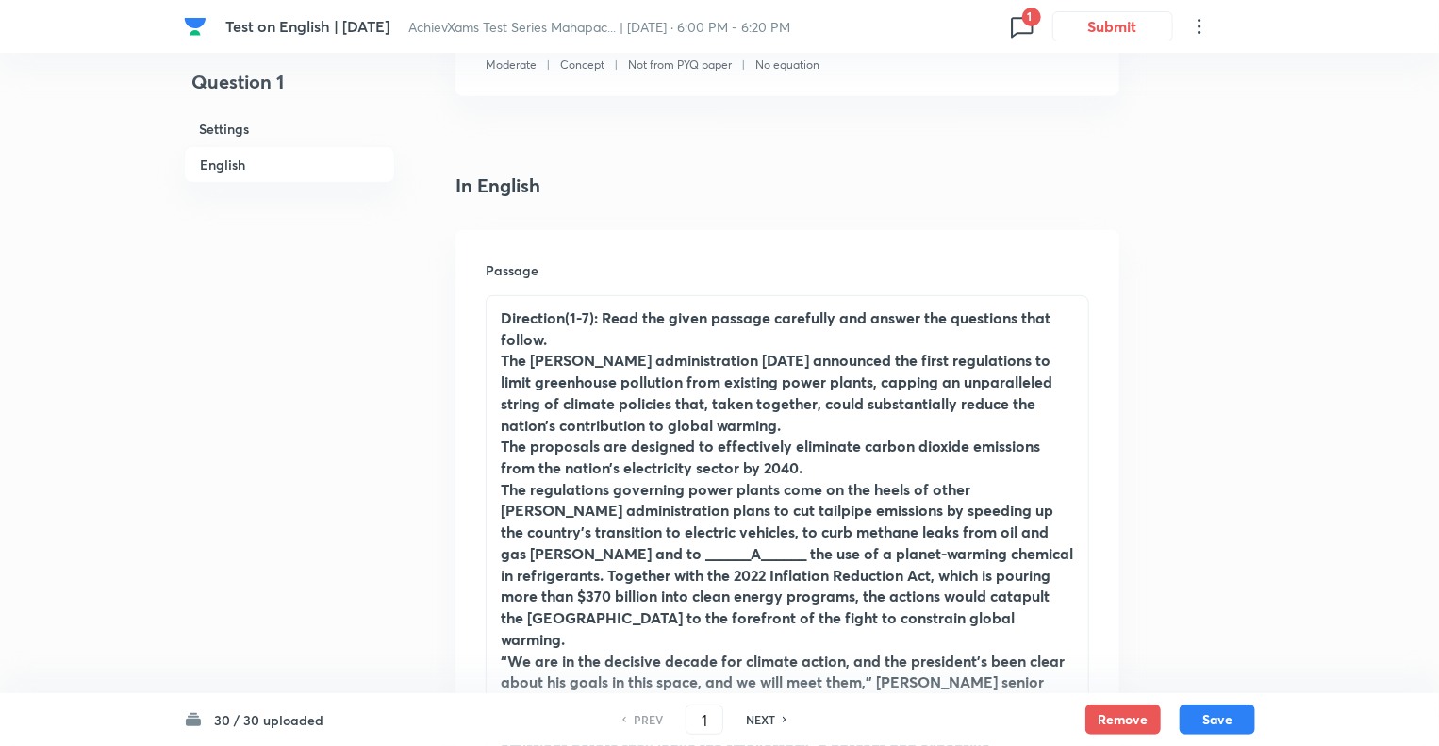
scroll to position [453, 0]
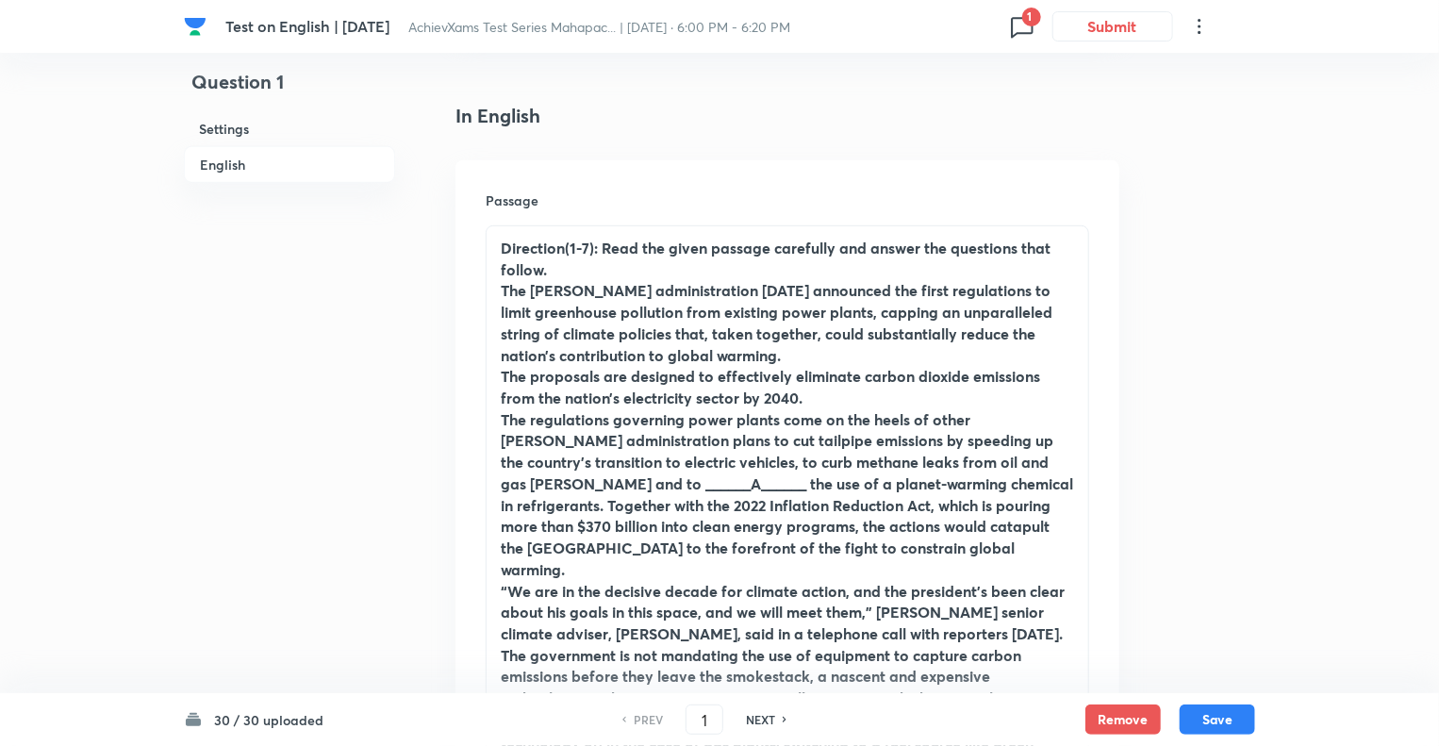
click at [754, 718] on h6 "NEXT" at bounding box center [760, 719] width 29 height 17
type input "2"
checkbox input "false"
checkbox input "true"
click at [754, 718] on h6 "NEXT" at bounding box center [760, 719] width 29 height 17
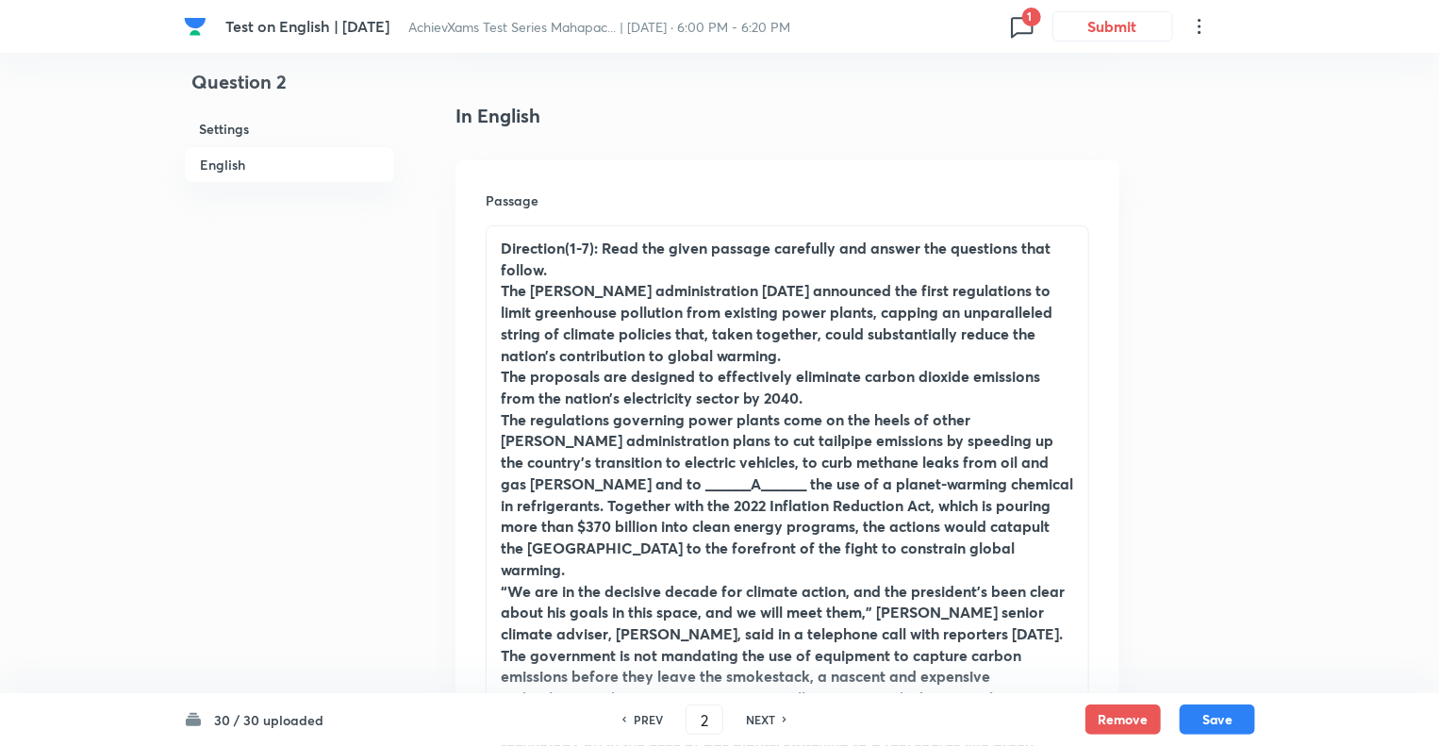
type input "3"
checkbox input "false"
checkbox input "true"
click at [754, 718] on h6 "NEXT" at bounding box center [760, 719] width 29 height 17
type input "4"
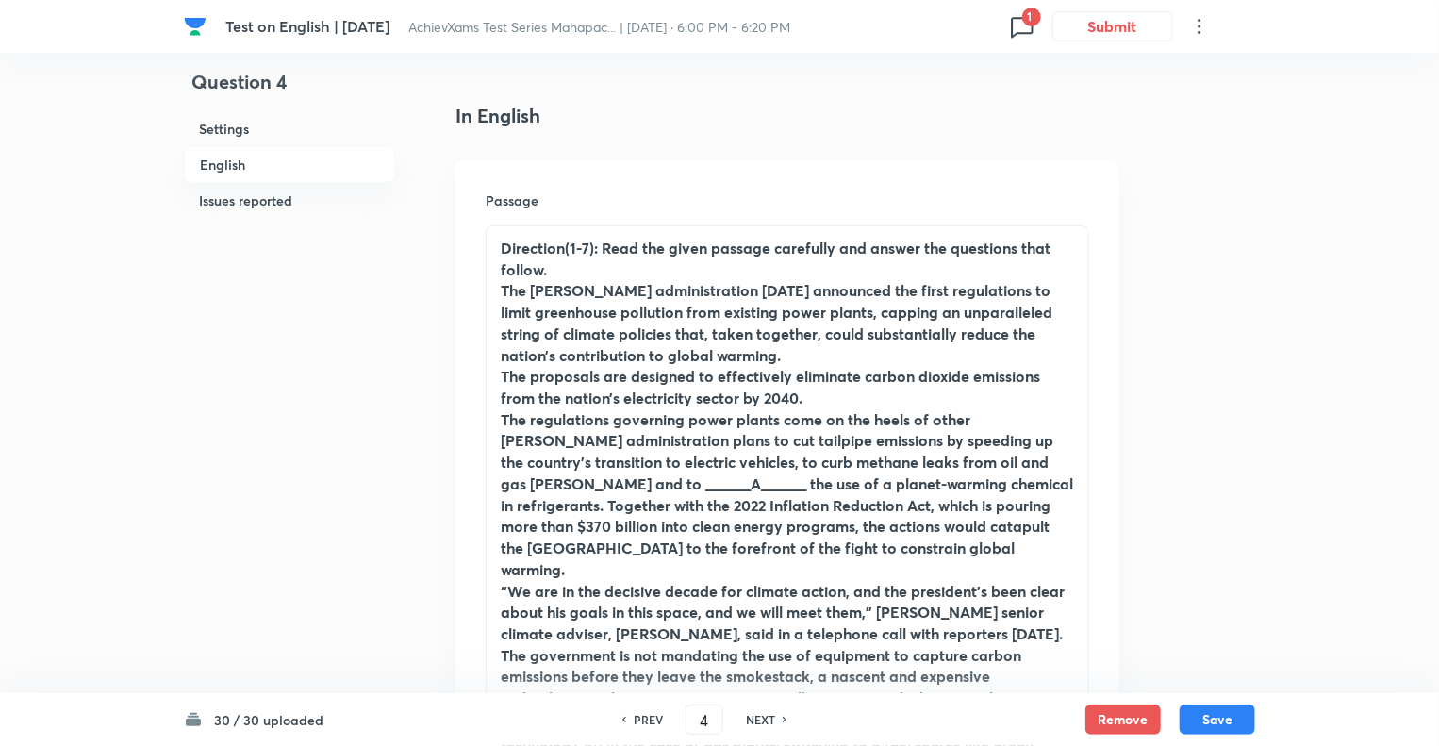
checkbox input "false"
click at [754, 718] on h6 "NEXT" at bounding box center [760, 719] width 29 height 17
checkbox input "true"
type input "5"
checkbox input "false"
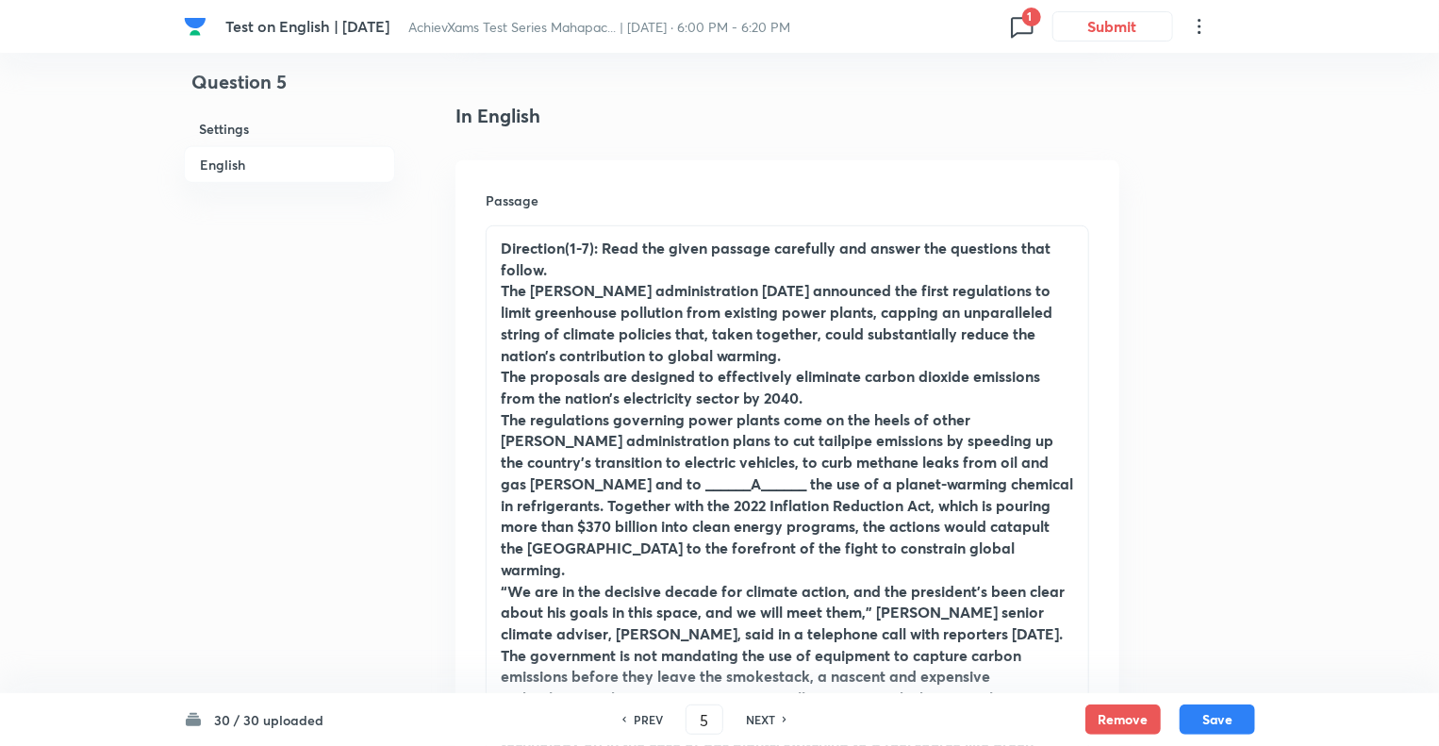
checkbox input "true"
click at [754, 718] on h6 "NEXT" at bounding box center [760, 719] width 29 height 17
type input "6"
checkbox input "false"
checkbox input "true"
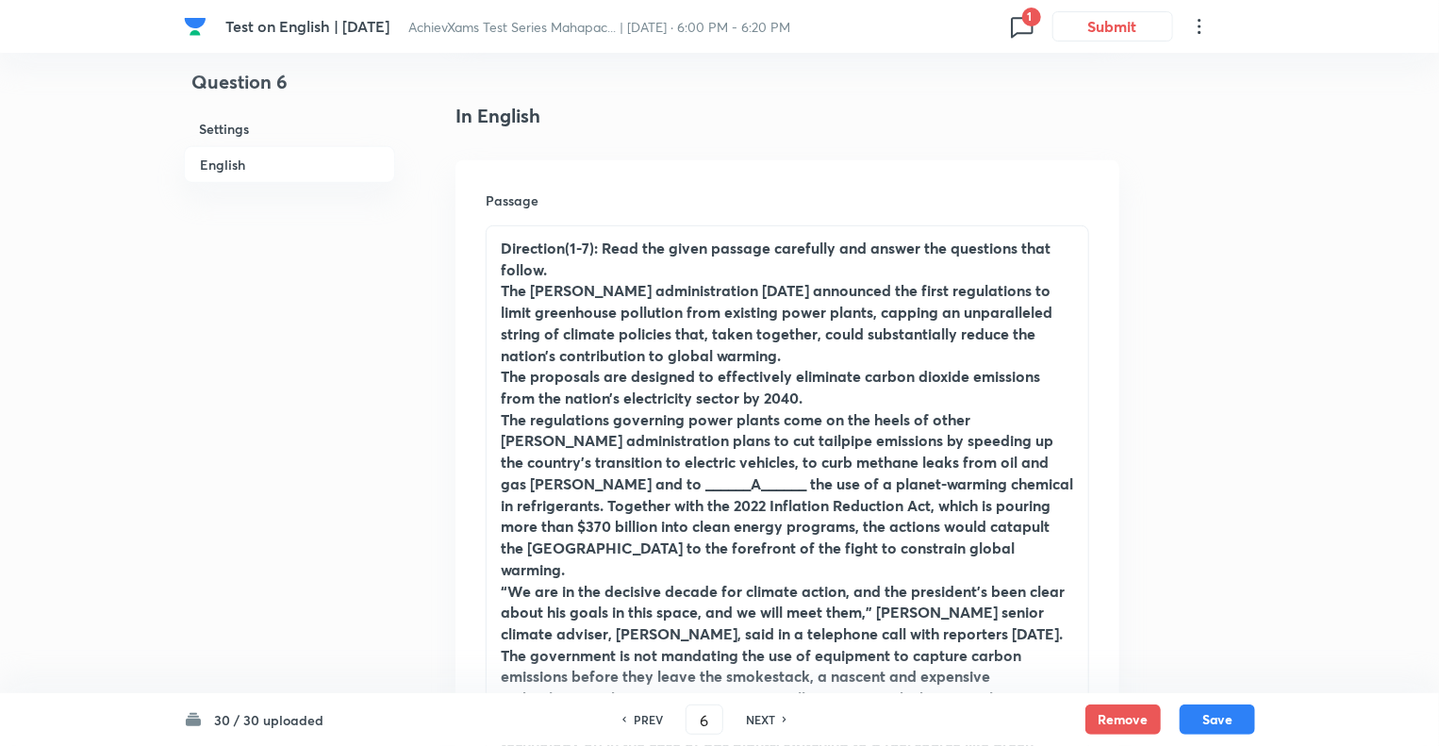
click at [754, 718] on h6 "NEXT" at bounding box center [760, 719] width 29 height 17
type input "7"
checkbox input "false"
checkbox input "true"
click at [754, 718] on h6 "NEXT" at bounding box center [760, 719] width 29 height 17
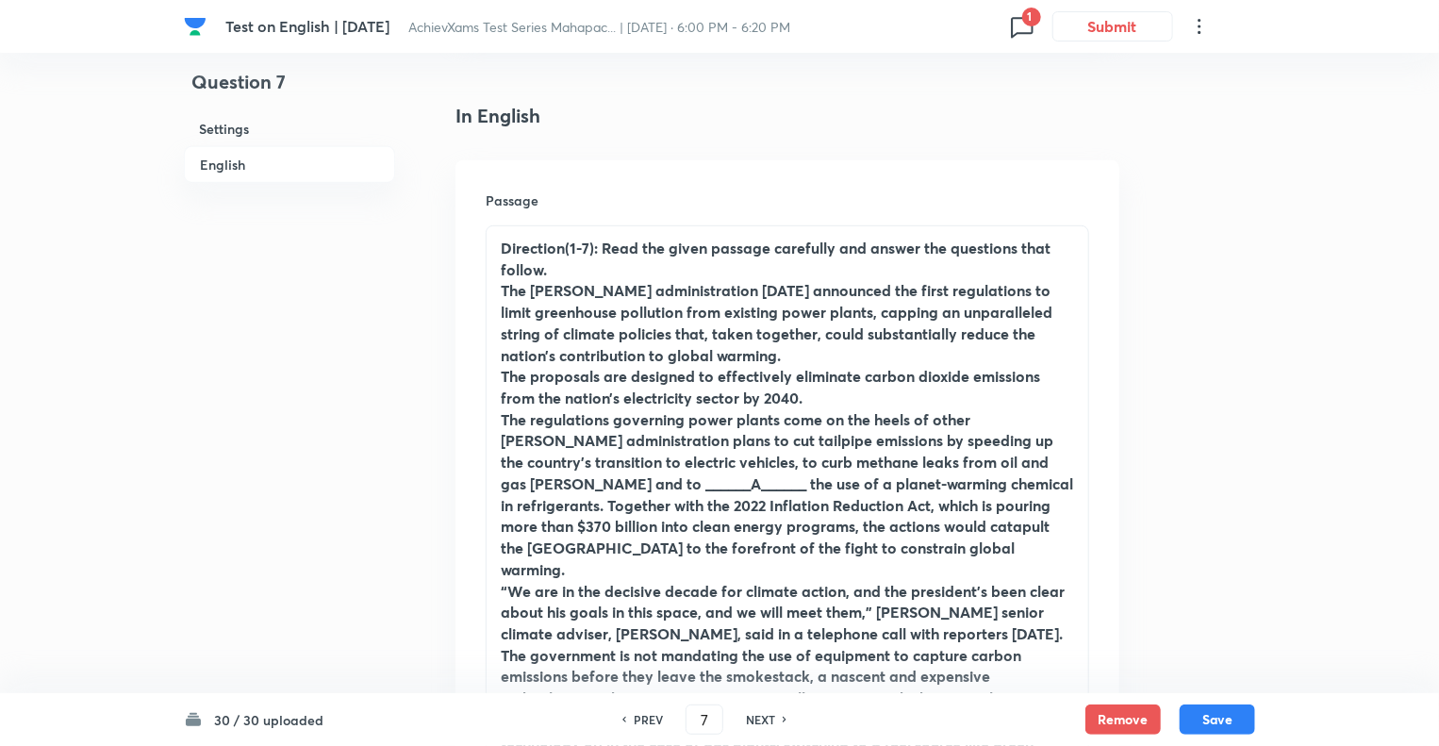
type input "8"
checkbox input "true"
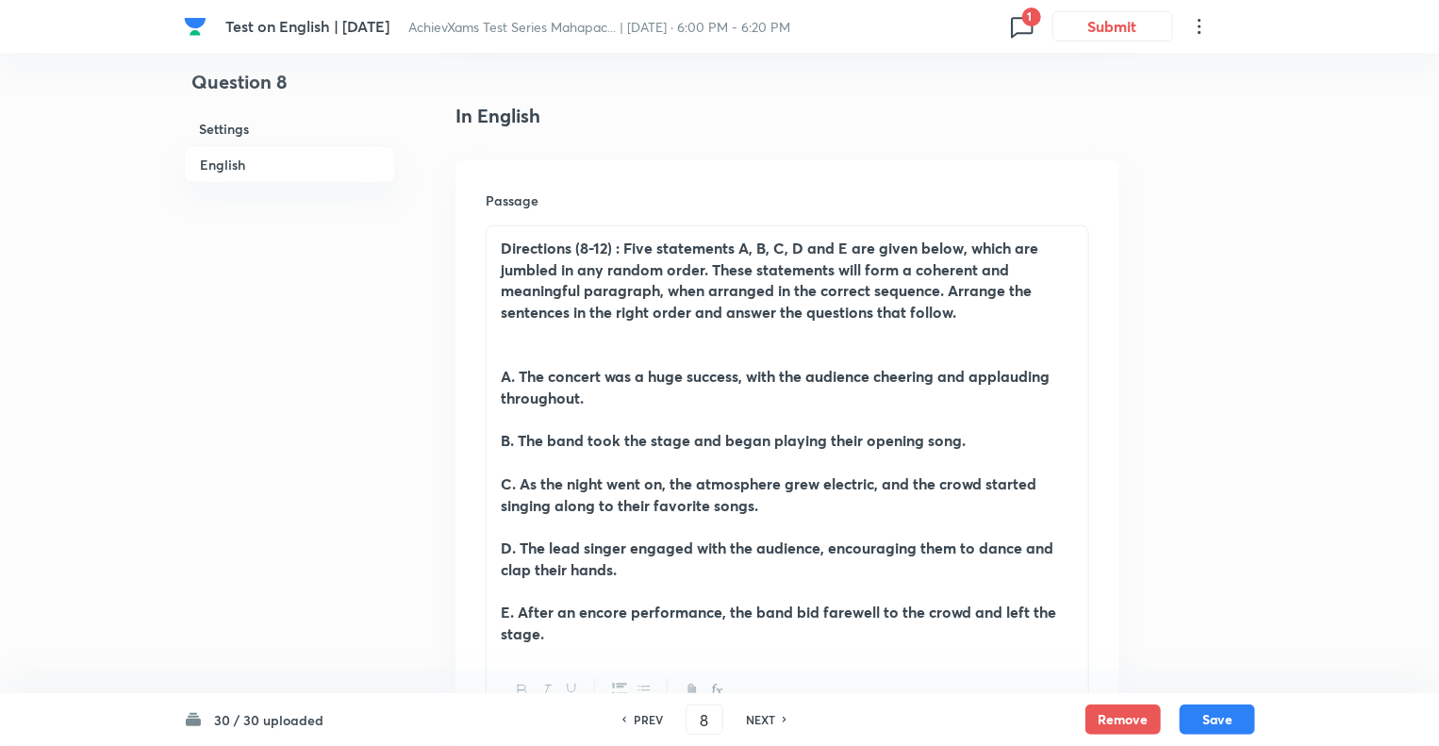
click at [754, 718] on h6 "NEXT" at bounding box center [760, 719] width 29 height 17
type input "9"
checkbox input "false"
checkbox input "true"
click at [754, 718] on h6 "NEXT" at bounding box center [760, 719] width 29 height 17
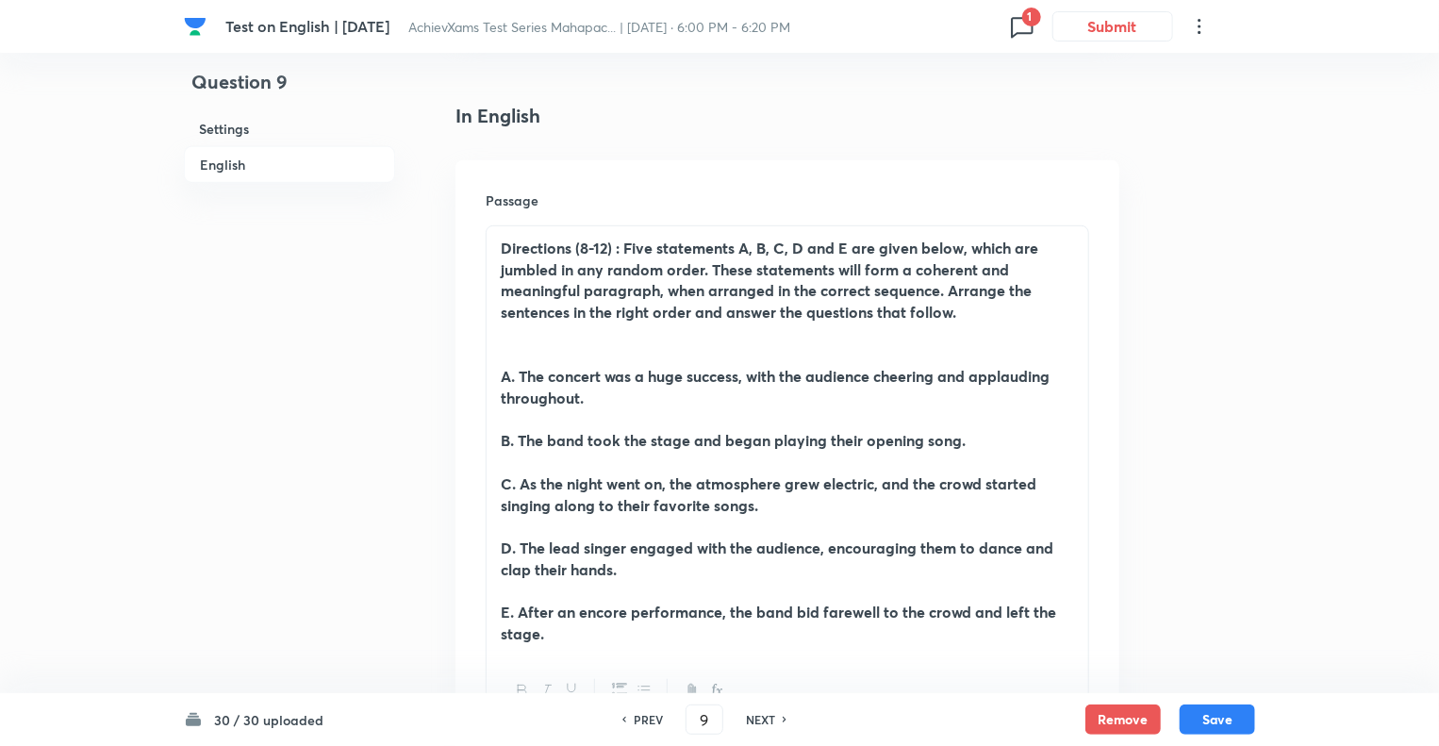
type input "10"
checkbox input "false"
checkbox input "true"
click at [754, 718] on h6 "NEXT" at bounding box center [760, 719] width 29 height 17
type input "11"
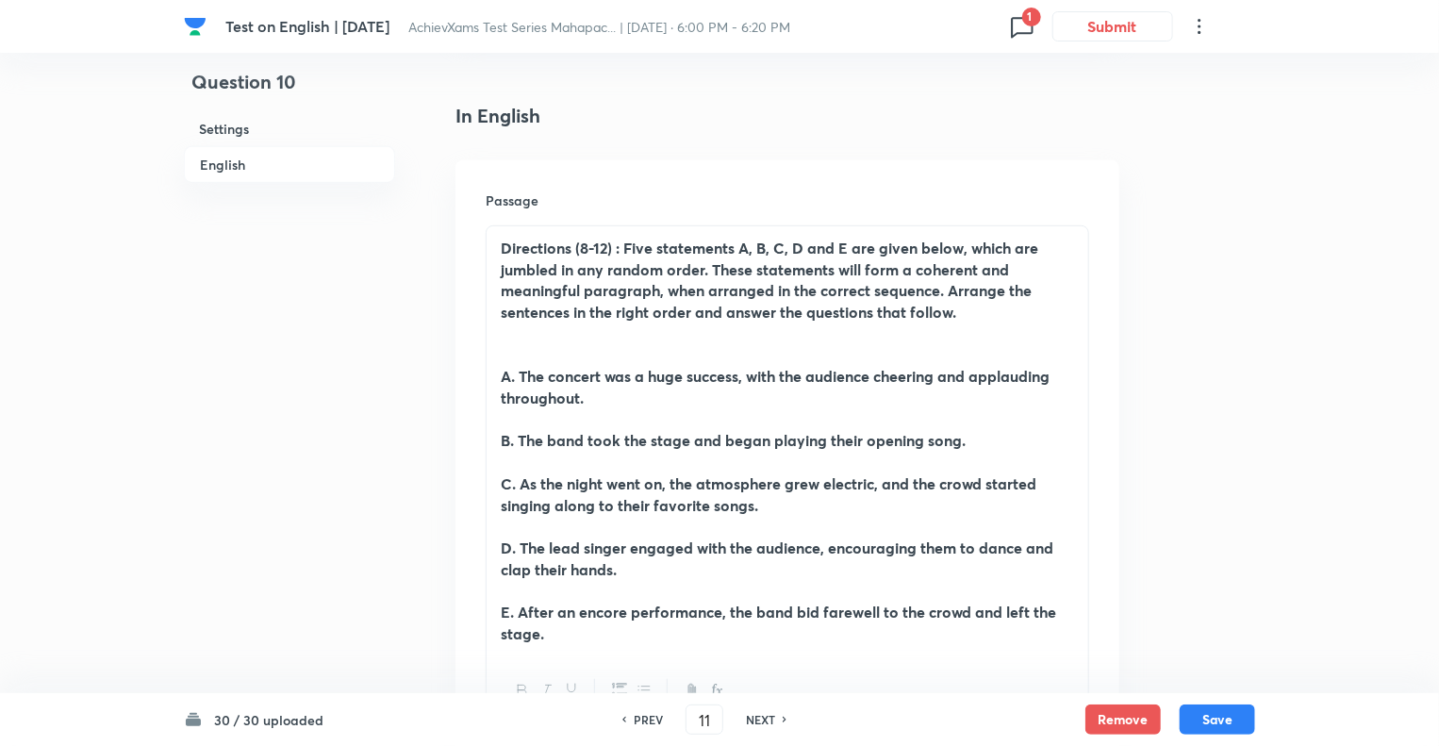
checkbox input "false"
checkbox input "true"
click at [754, 718] on h6 "NEXT" at bounding box center [760, 719] width 29 height 17
type input "12"
checkbox input "false"
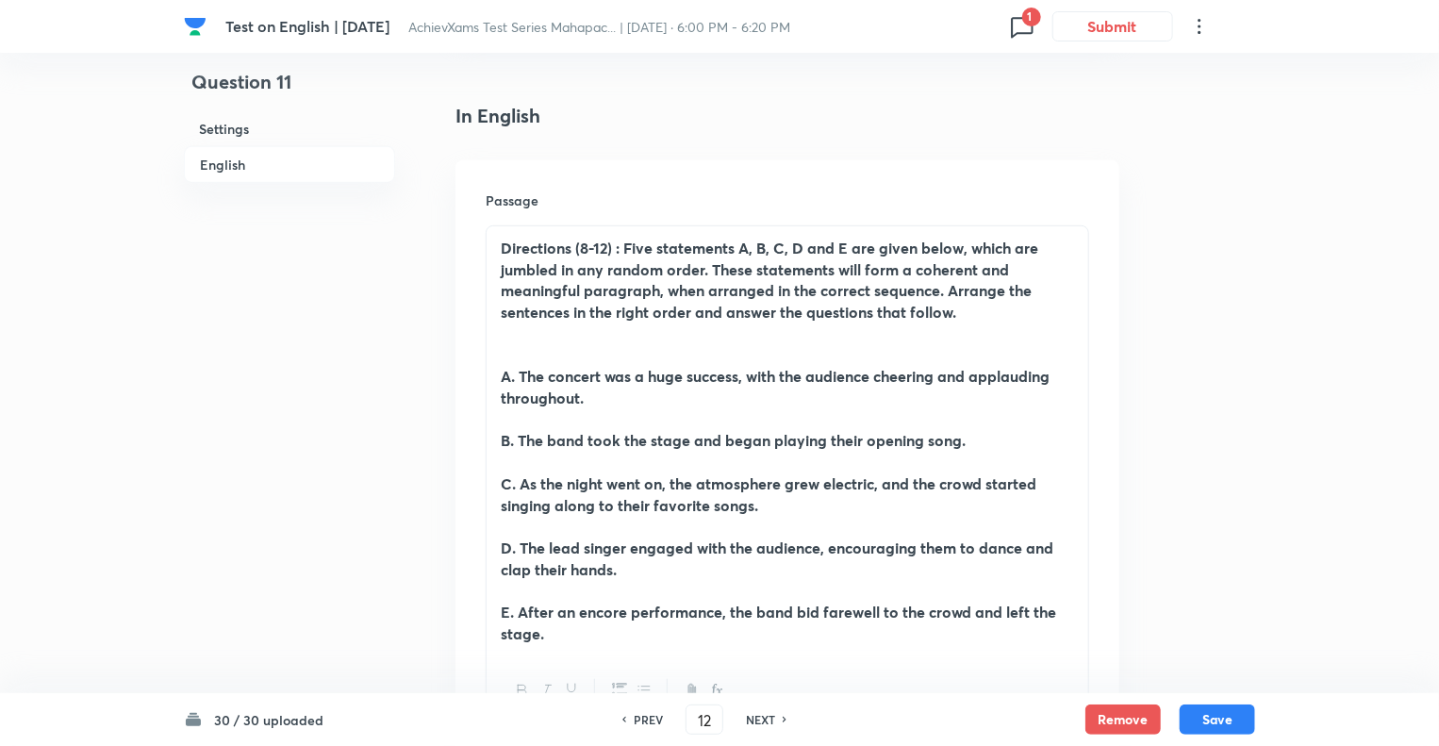
checkbox input "true"
click at [754, 718] on h6 "NEXT" at bounding box center [760, 719] width 29 height 17
type input "13"
checkbox input "false"
checkbox input "true"
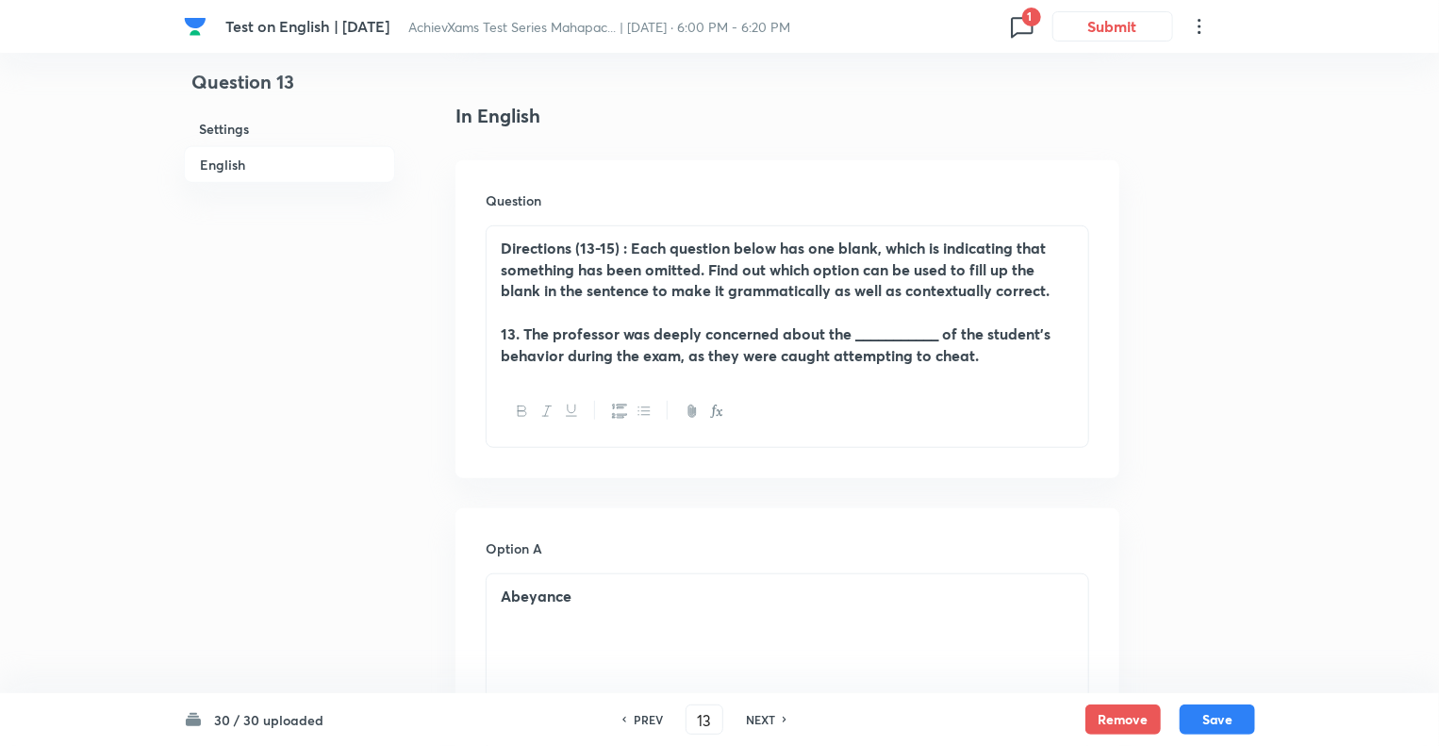
click at [754, 718] on h6 "NEXT" at bounding box center [760, 719] width 29 height 17
type input "14"
checkbox input "false"
checkbox input "true"
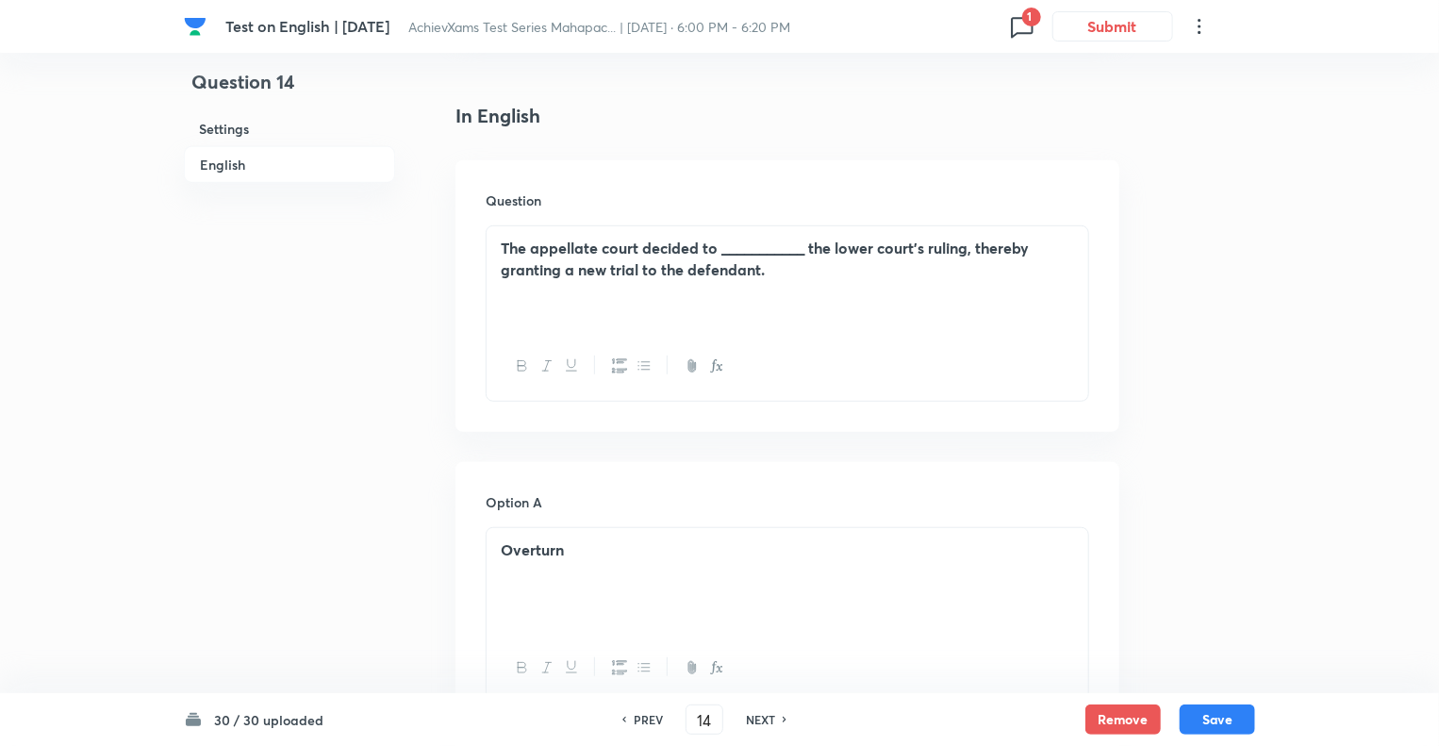
click at [754, 718] on h6 "NEXT" at bounding box center [760, 719] width 29 height 17
type input "15"
checkbox input "false"
checkbox input "true"
click at [754, 718] on h6 "NEXT" at bounding box center [760, 719] width 29 height 17
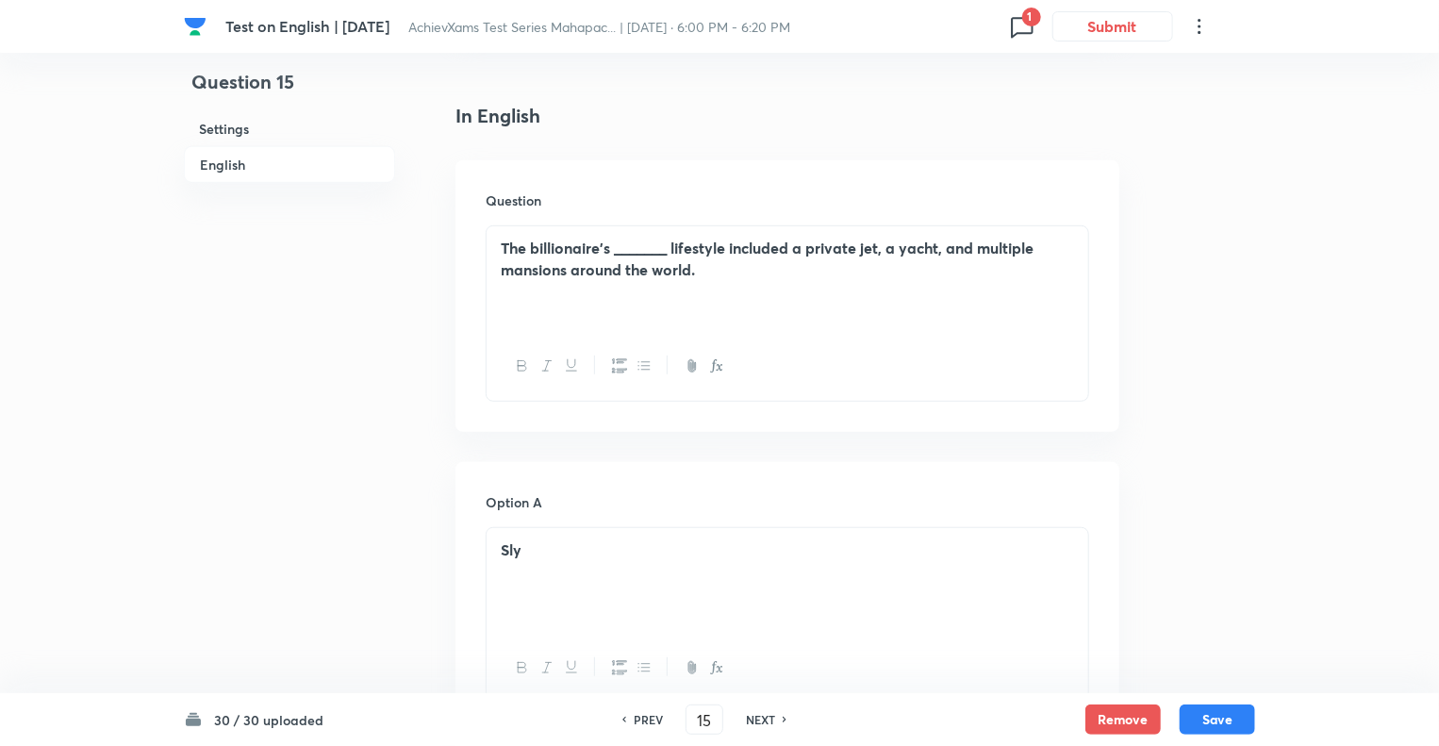
type input "16"
checkbox input "false"
checkbox input "true"
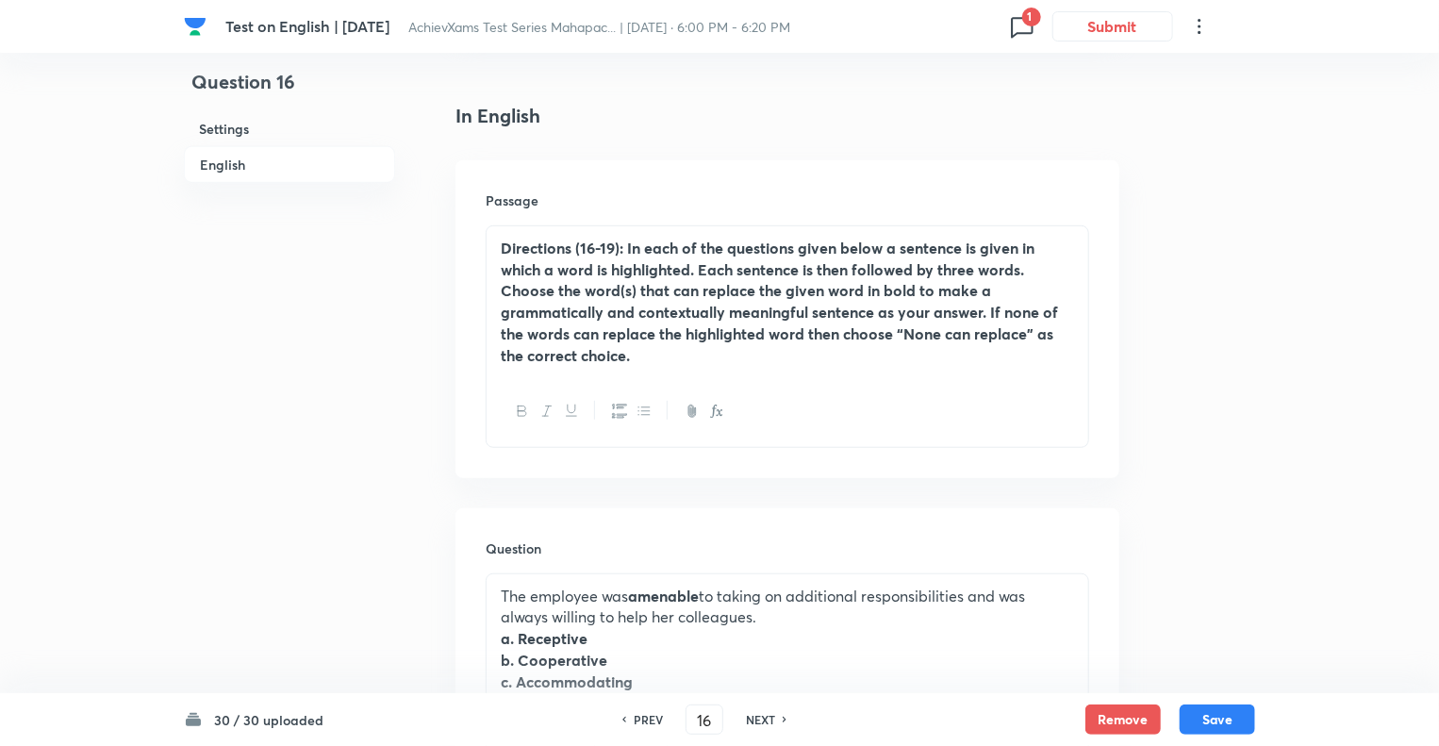
click at [754, 718] on h6 "NEXT" at bounding box center [760, 719] width 29 height 17
type input "17"
checkbox input "false"
checkbox input "true"
click at [754, 718] on h6 "NEXT" at bounding box center [760, 719] width 29 height 17
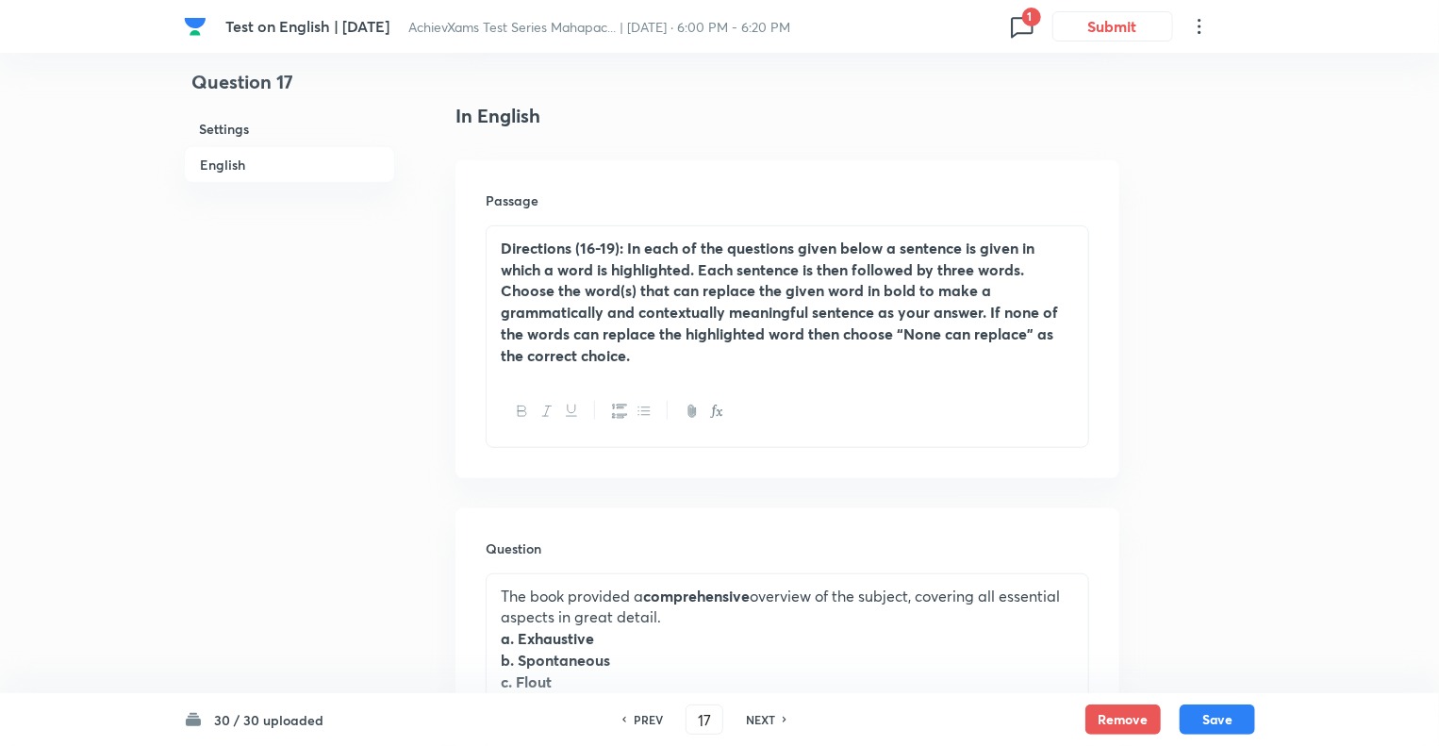
type input "18"
checkbox input "false"
checkbox input "true"
click at [754, 718] on h6 "NEXT" at bounding box center [760, 719] width 29 height 17
type input "19"
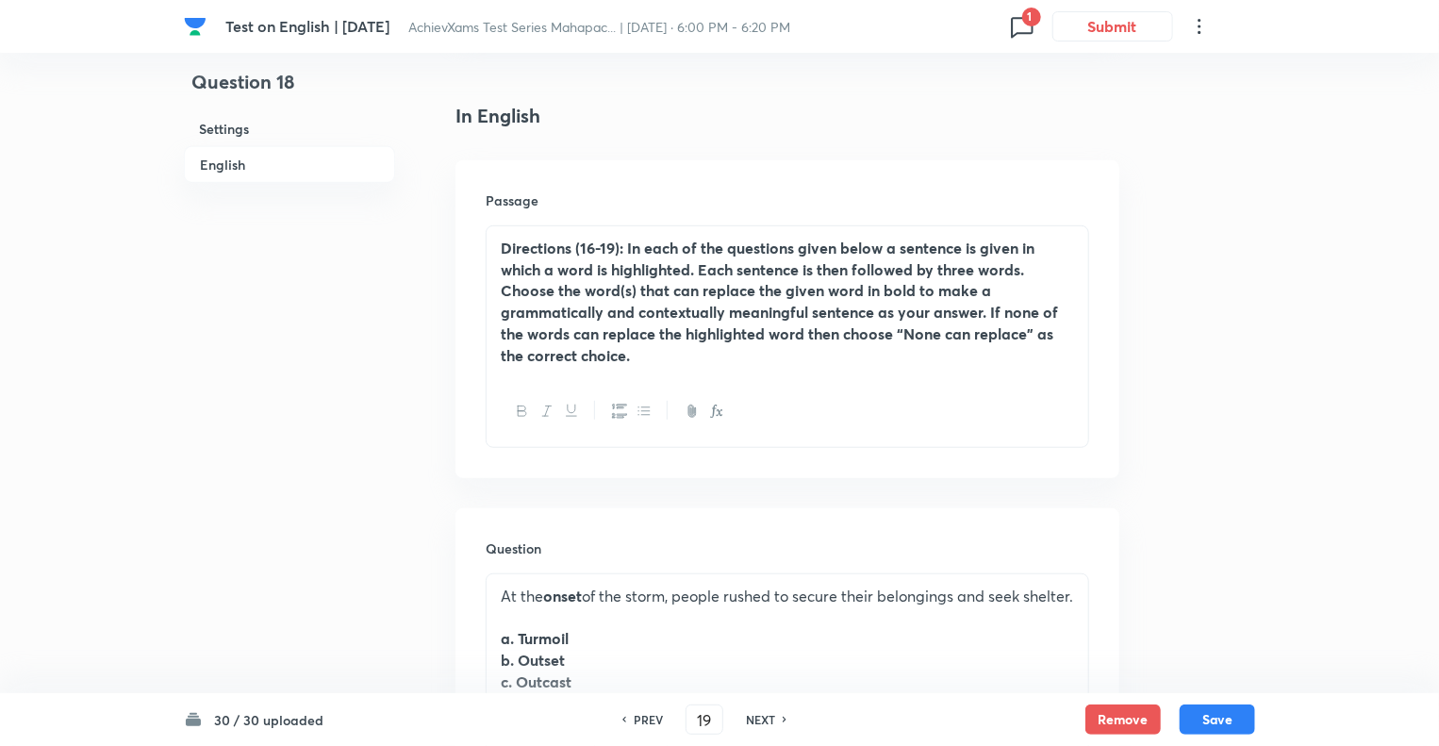
checkbox input "false"
checkbox input "true"
click at [754, 718] on h6 "NEXT" at bounding box center [760, 719] width 29 height 17
type input "20"
checkbox input "false"
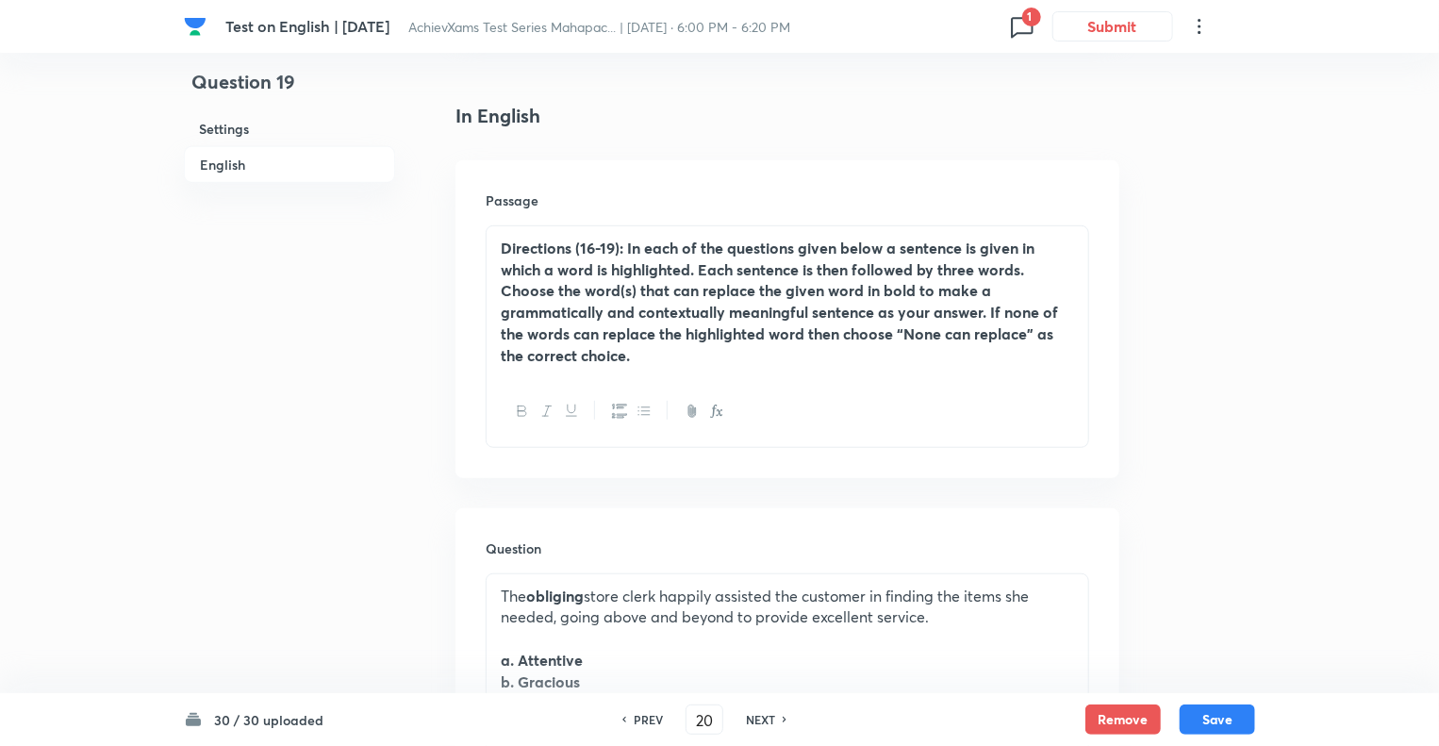
checkbox input "true"
click at [754, 718] on h6 "NEXT" at bounding box center [760, 719] width 29 height 17
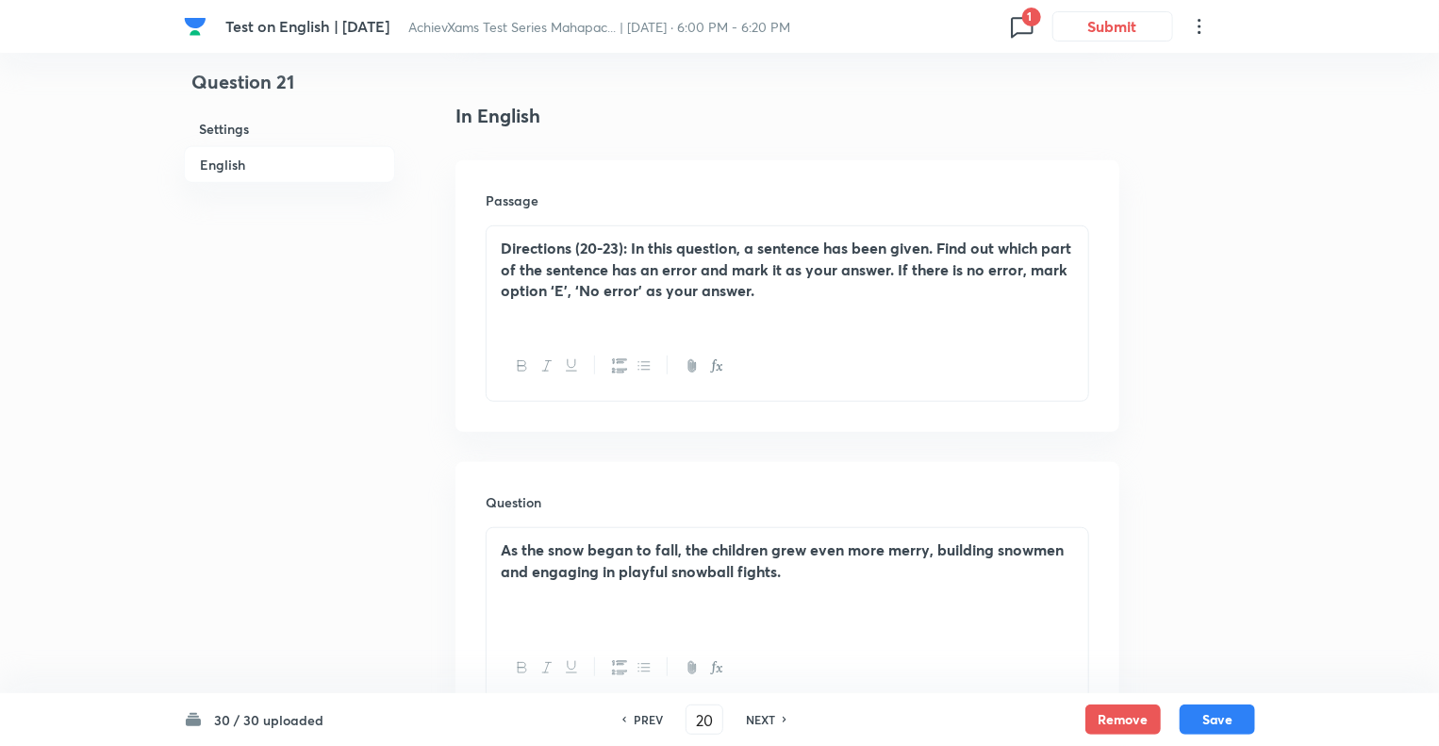
type input "21"
checkbox input "false"
checkbox input "true"
click at [754, 718] on h6 "NEXT" at bounding box center [760, 719] width 29 height 17
type input "22"
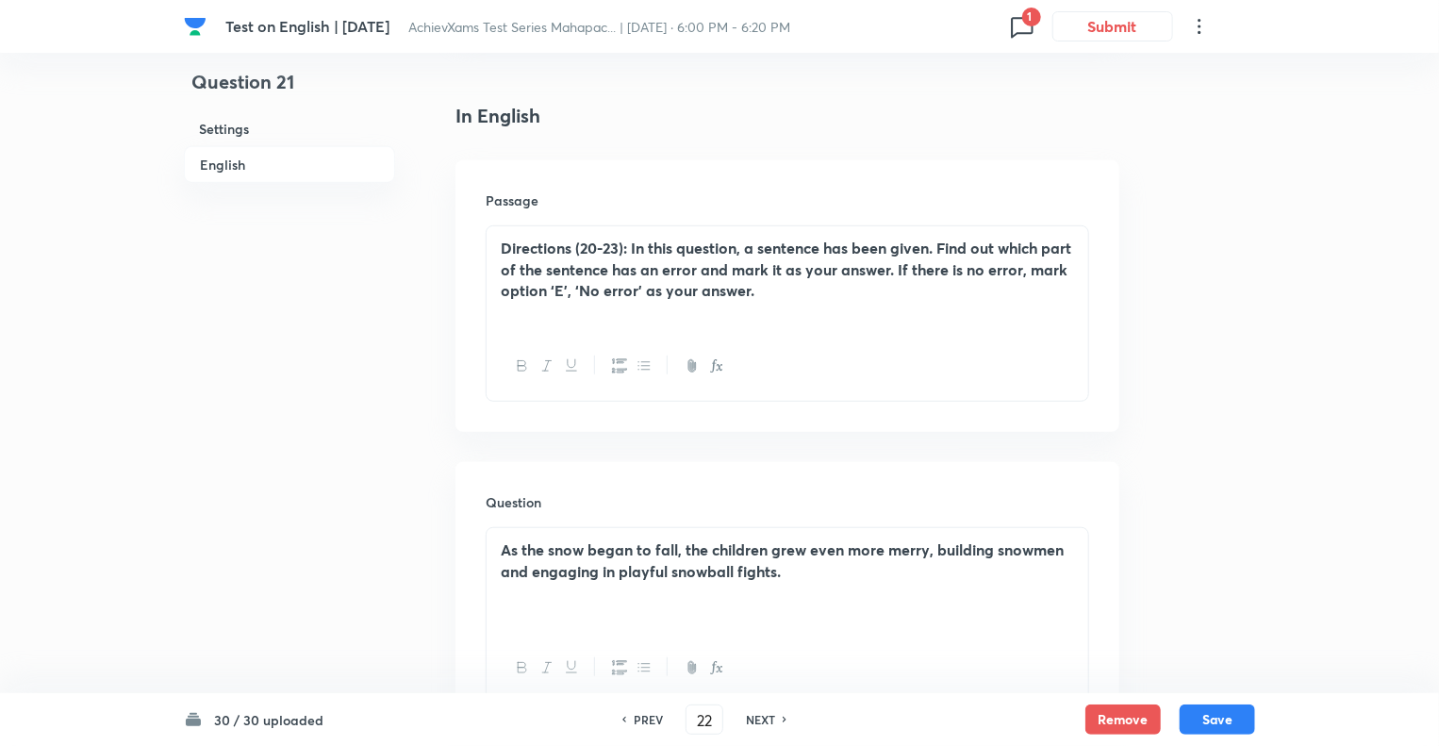
checkbox input "false"
checkbox input "true"
click at [754, 718] on h6 "NEXT" at bounding box center [760, 719] width 29 height 17
type input "23"
checkbox input "false"
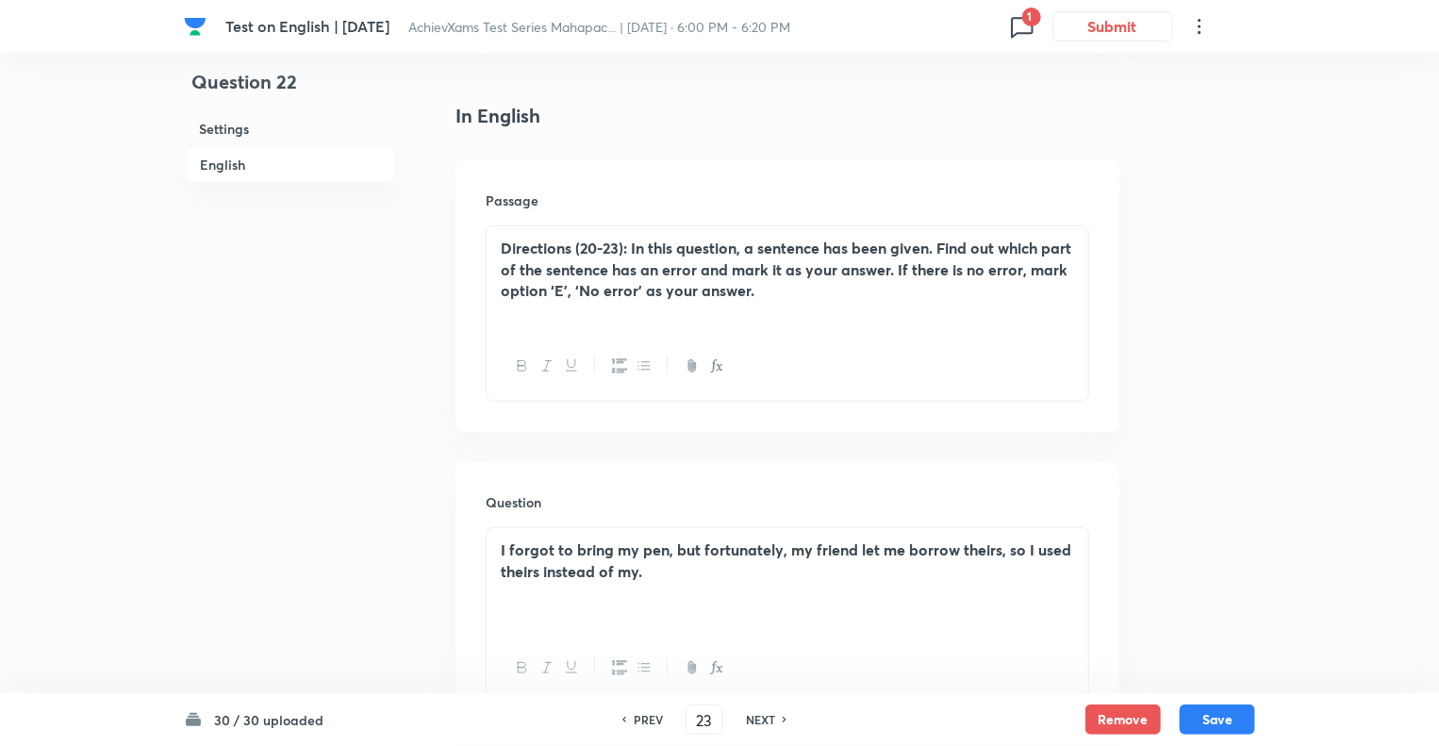
checkbox input "true"
click at [754, 718] on h6 "NEXT" at bounding box center [760, 719] width 29 height 17
type input "24"
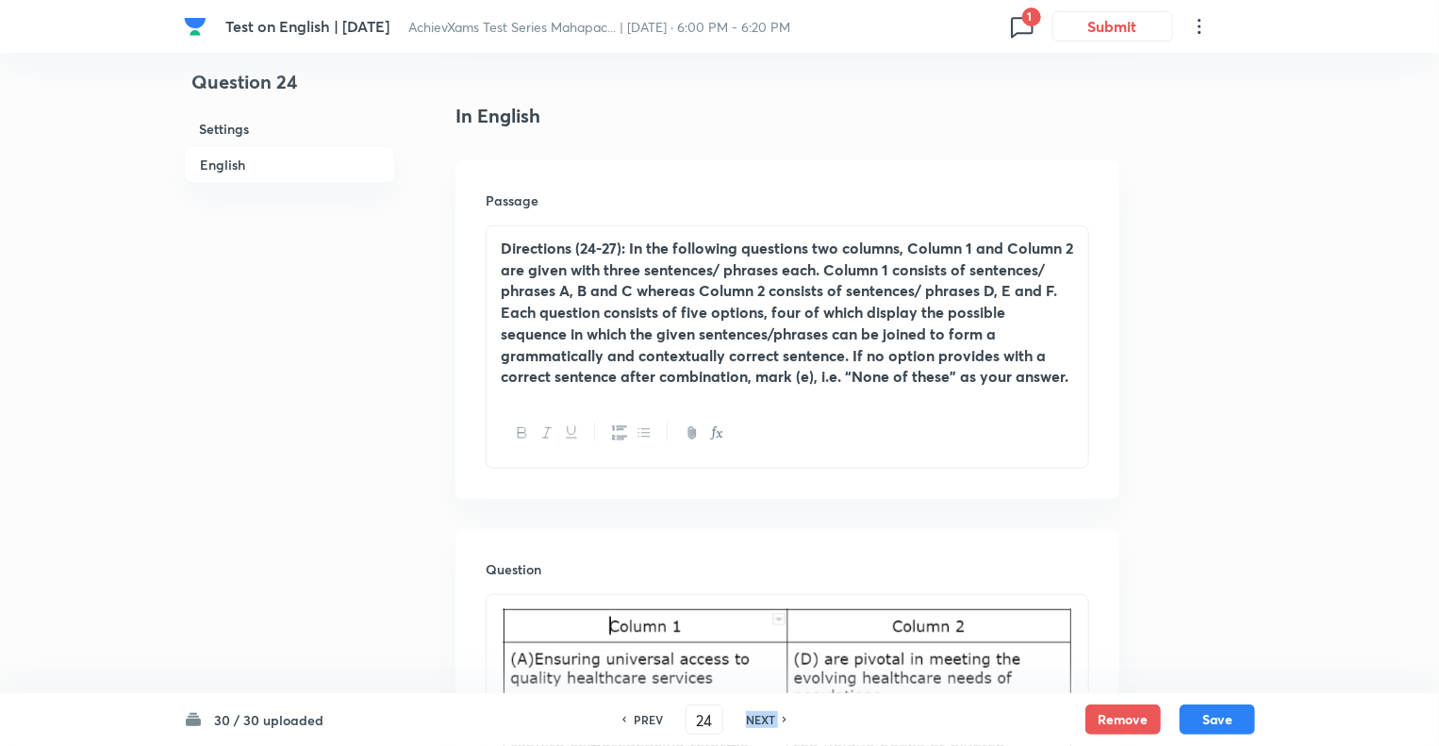
checkbox input "true"
click at [754, 718] on h6 "NEXT" at bounding box center [760, 719] width 29 height 17
type input "25"
checkbox input "false"
checkbox input "true"
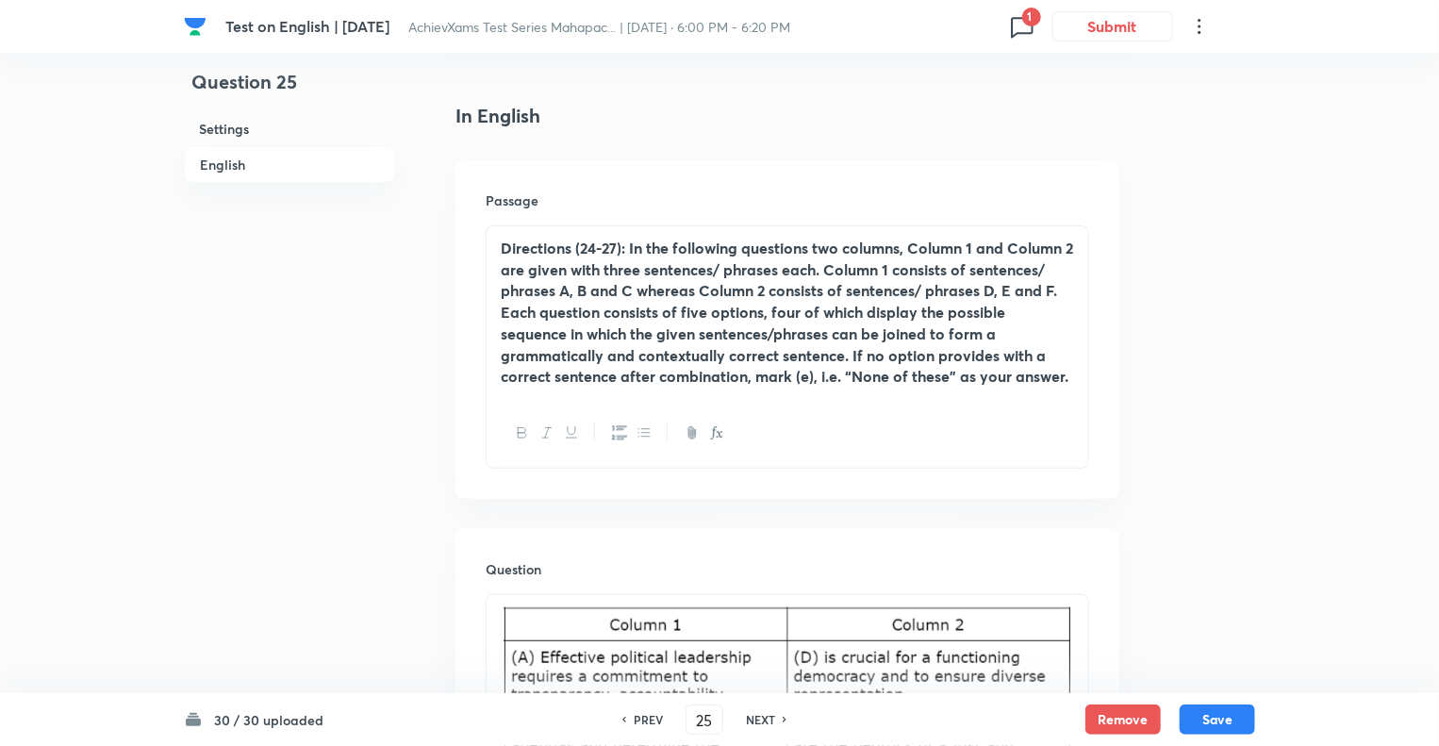
click at [754, 718] on h6 "NEXT" at bounding box center [760, 719] width 29 height 17
type input "26"
checkbox input "false"
checkbox input "true"
click at [754, 718] on h6 "NEXT" at bounding box center [760, 719] width 29 height 17
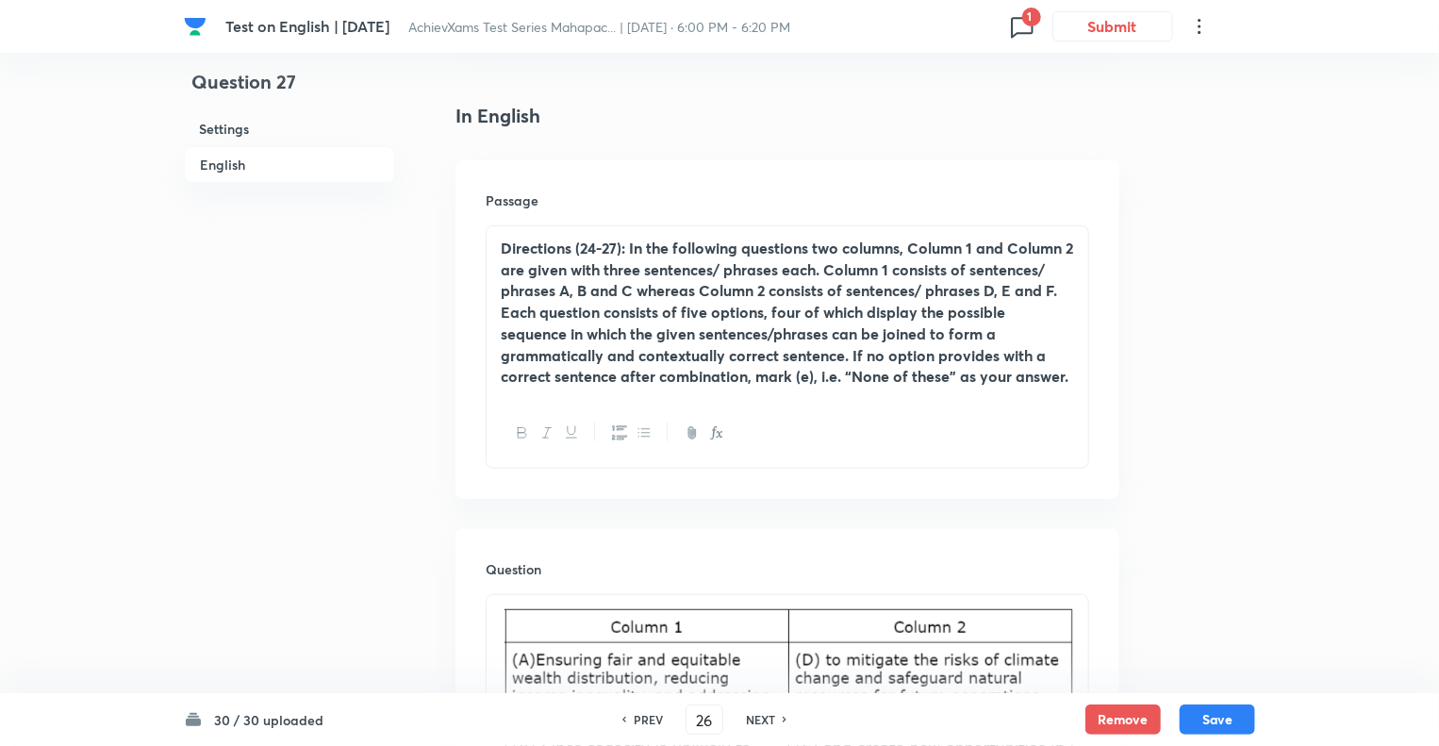
type input "27"
checkbox input "true"
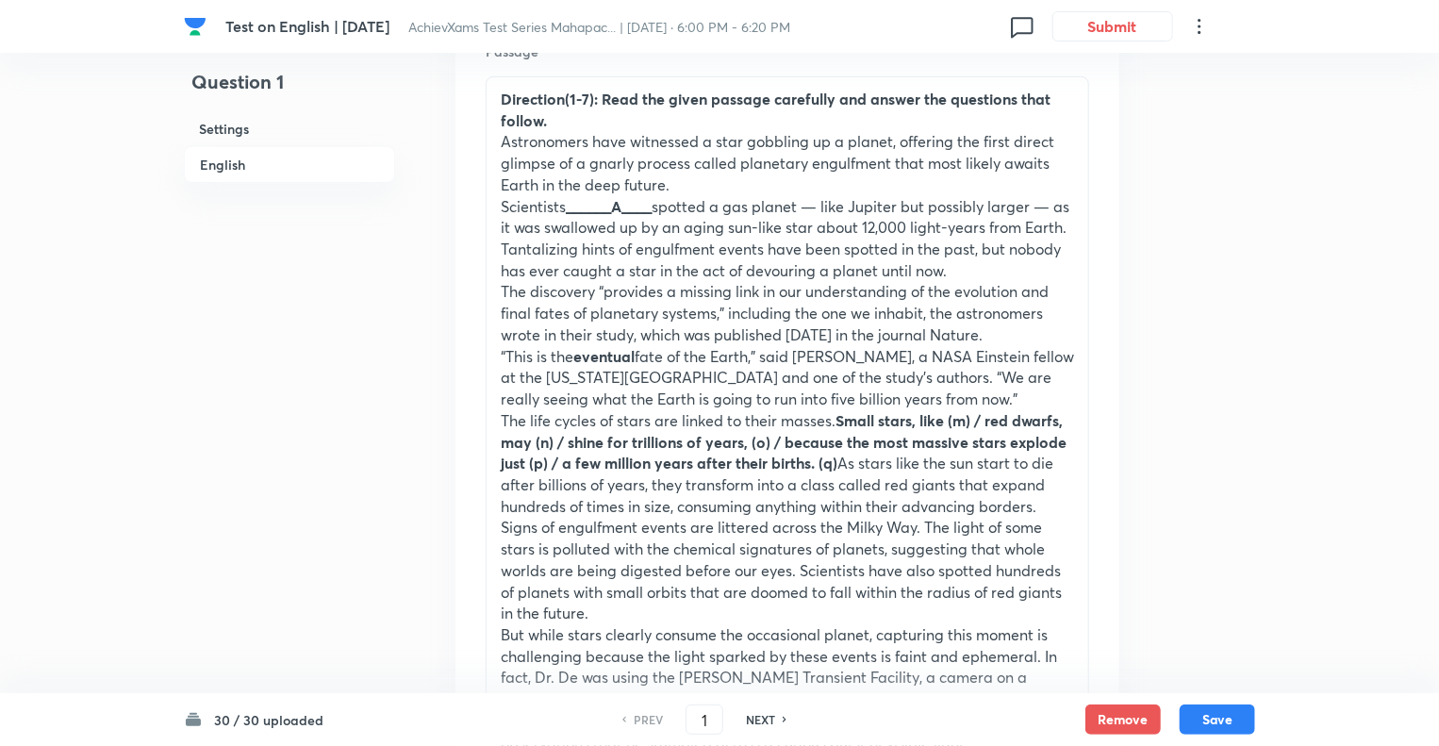
scroll to position [604, 0]
click at [762, 719] on h6 "NEXT" at bounding box center [760, 719] width 29 height 17
type input "2"
checkbox input "false"
checkbox input "true"
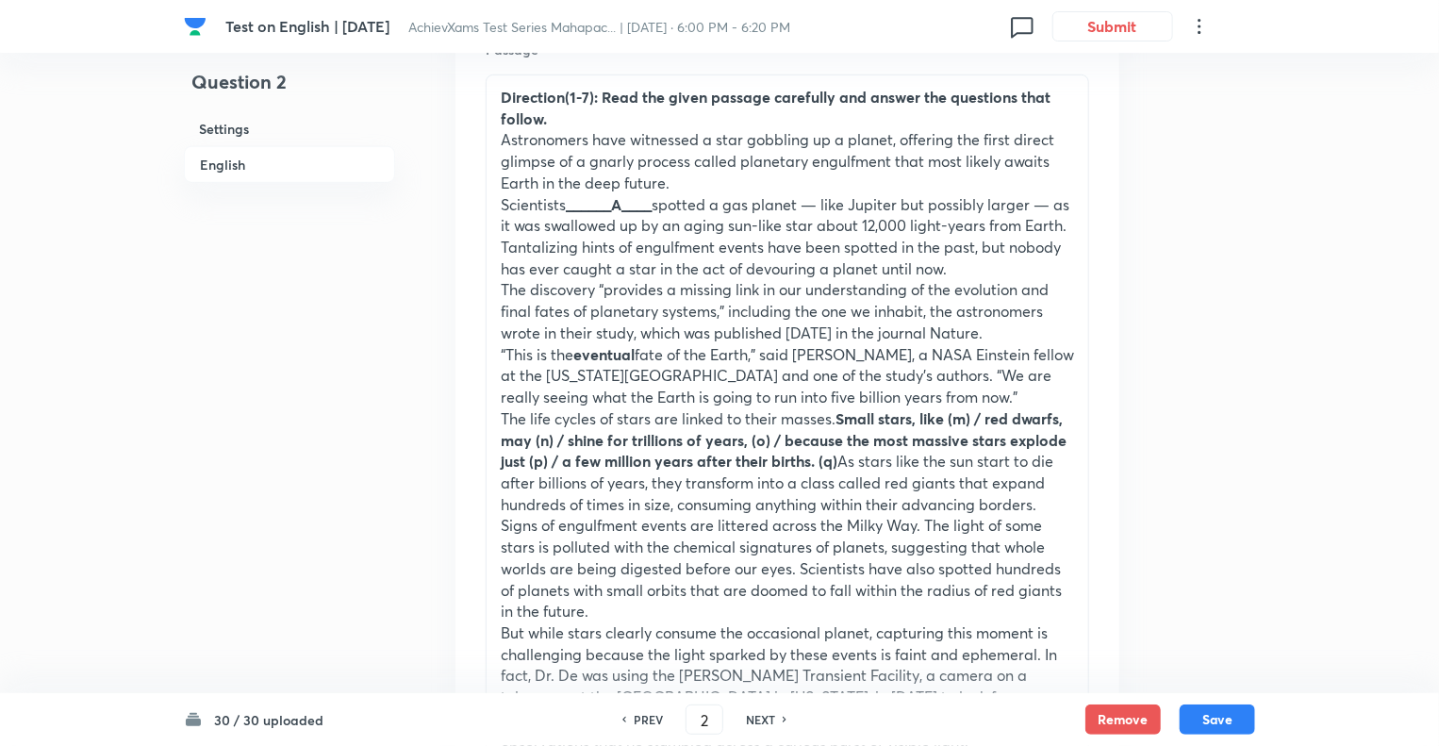
click at [762, 719] on h6 "NEXT" at bounding box center [760, 719] width 29 height 17
type input "3"
checkbox input "true"
click at [762, 719] on h6 "NEXT" at bounding box center [760, 719] width 29 height 17
type input "4"
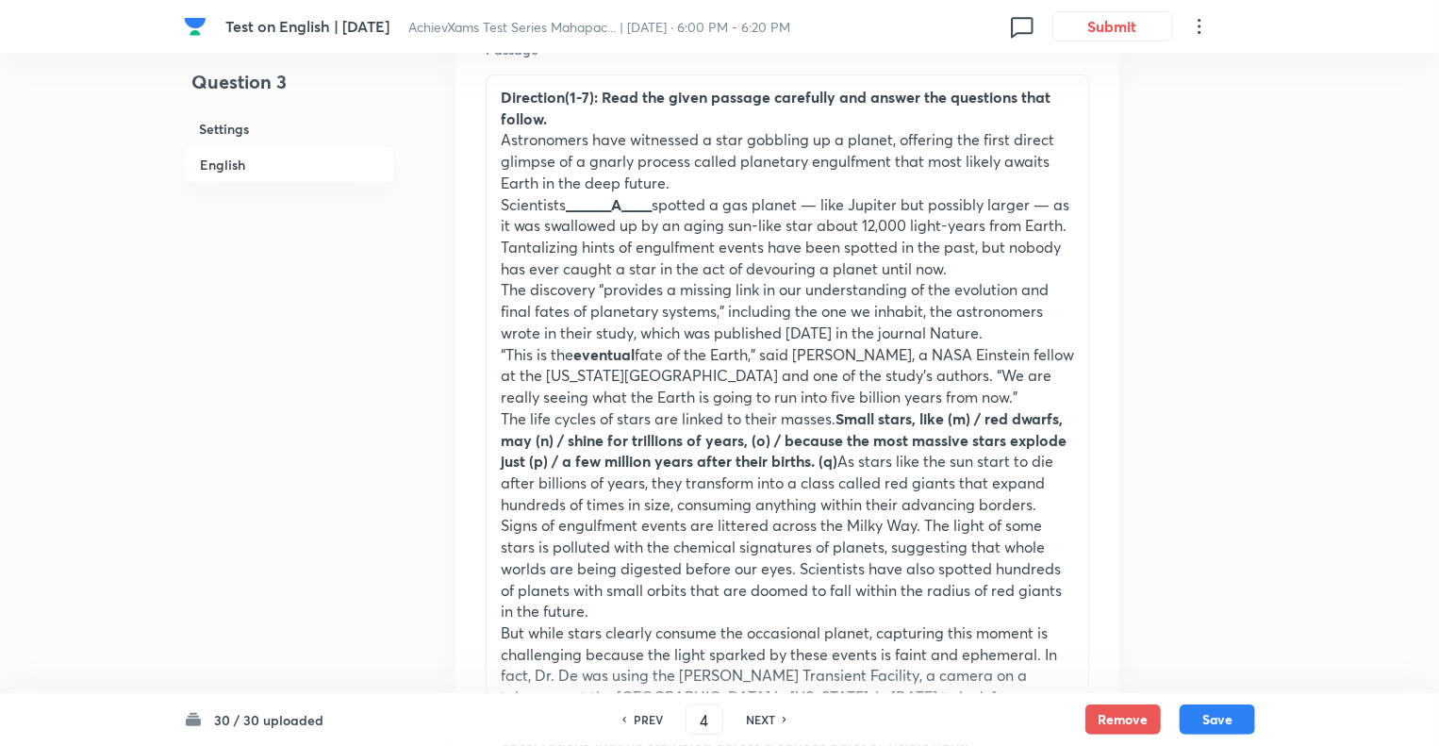
checkbox input "false"
checkbox input "true"
click at [762, 719] on h6 "NEXT" at bounding box center [760, 719] width 29 height 17
type input "5"
checkbox input "false"
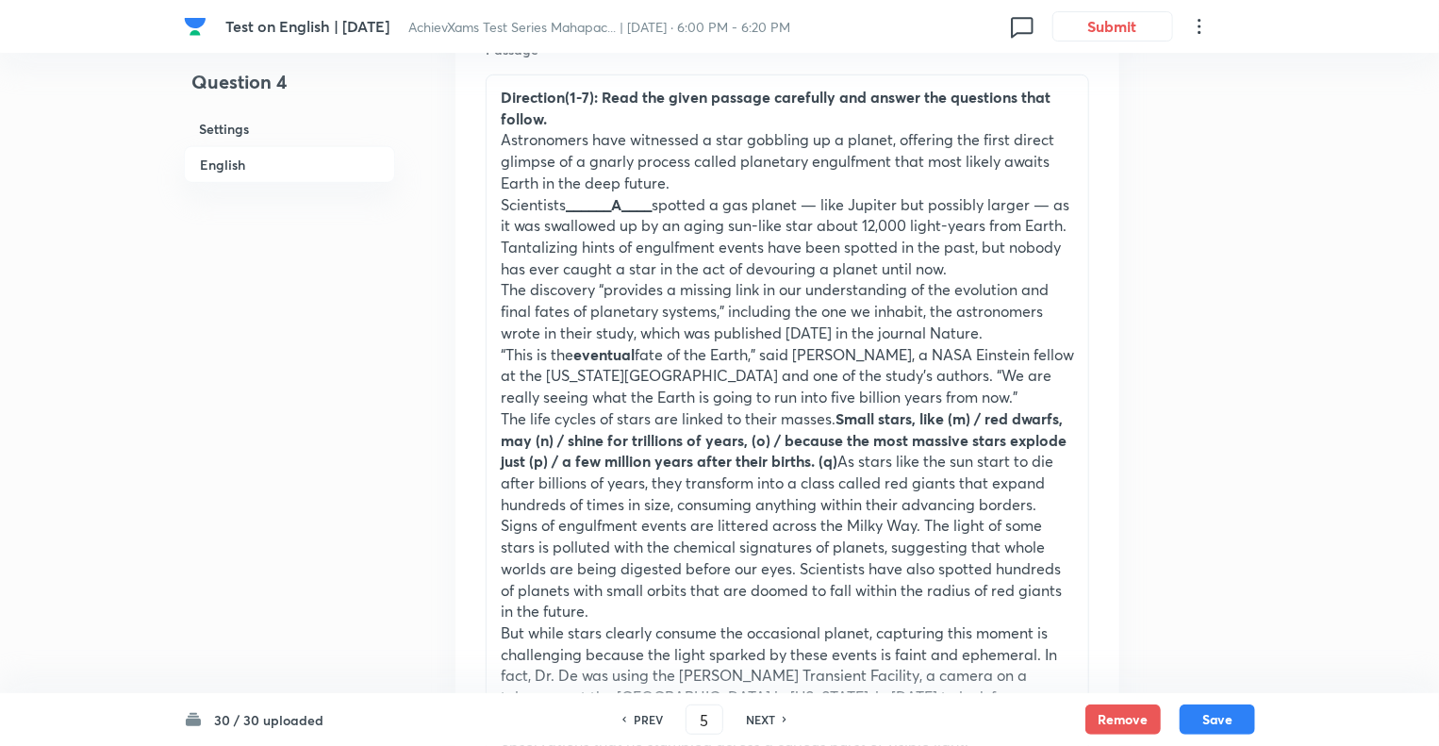
checkbox input "true"
click at [762, 719] on h6 "NEXT" at bounding box center [760, 719] width 29 height 17
type input "6"
checkbox input "false"
checkbox input "true"
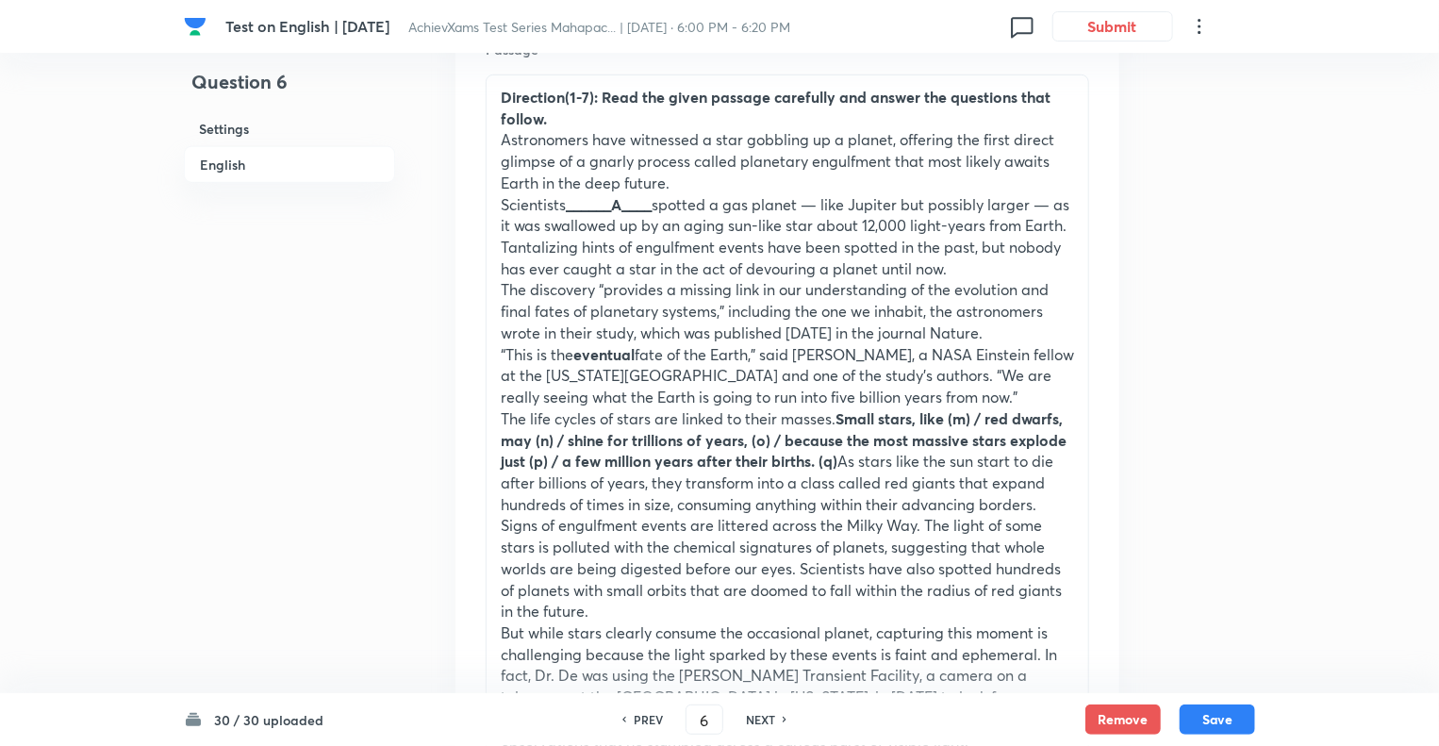
click at [762, 719] on h6 "NEXT" at bounding box center [760, 719] width 29 height 17
type input "7"
checkbox input "false"
checkbox input "true"
click at [762, 719] on h6 "NEXT" at bounding box center [760, 719] width 29 height 17
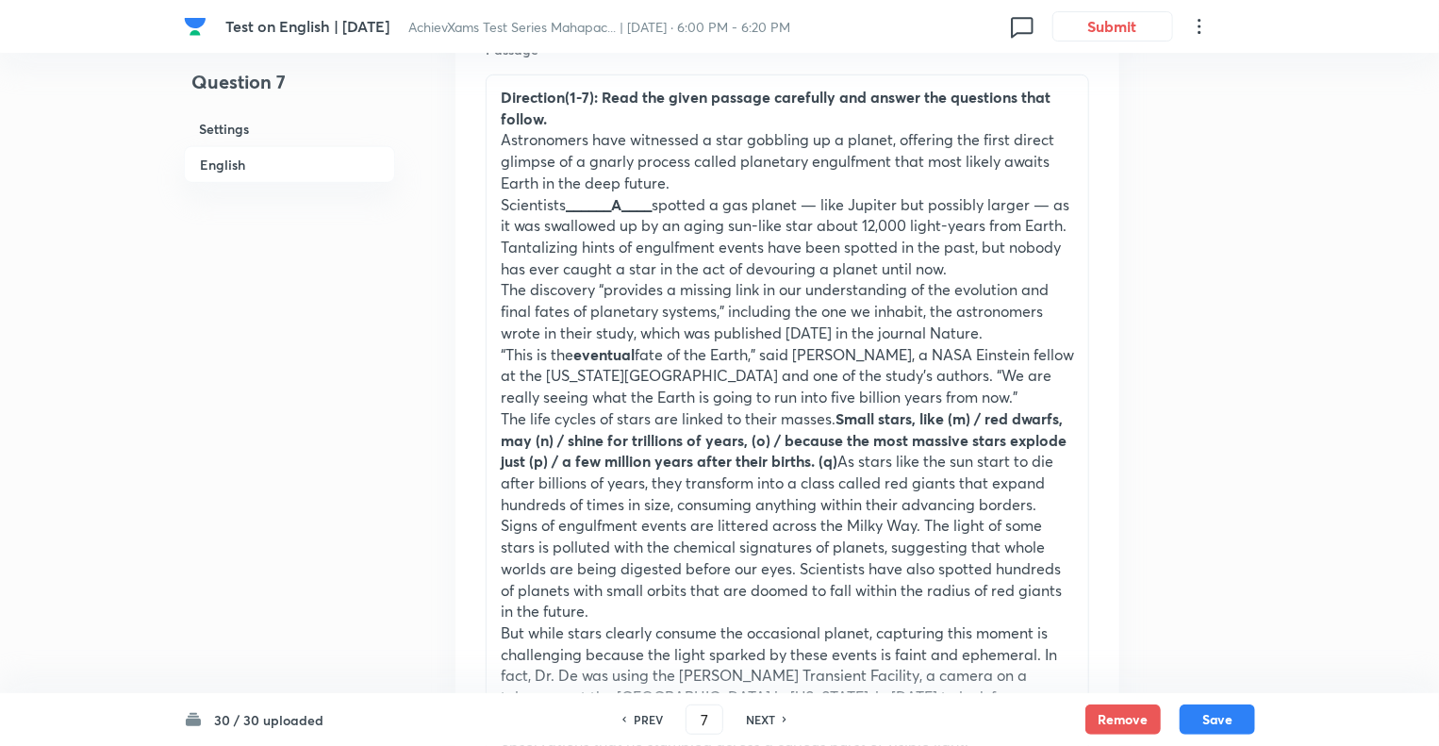
type input "8"
checkbox input "false"
checkbox input "true"
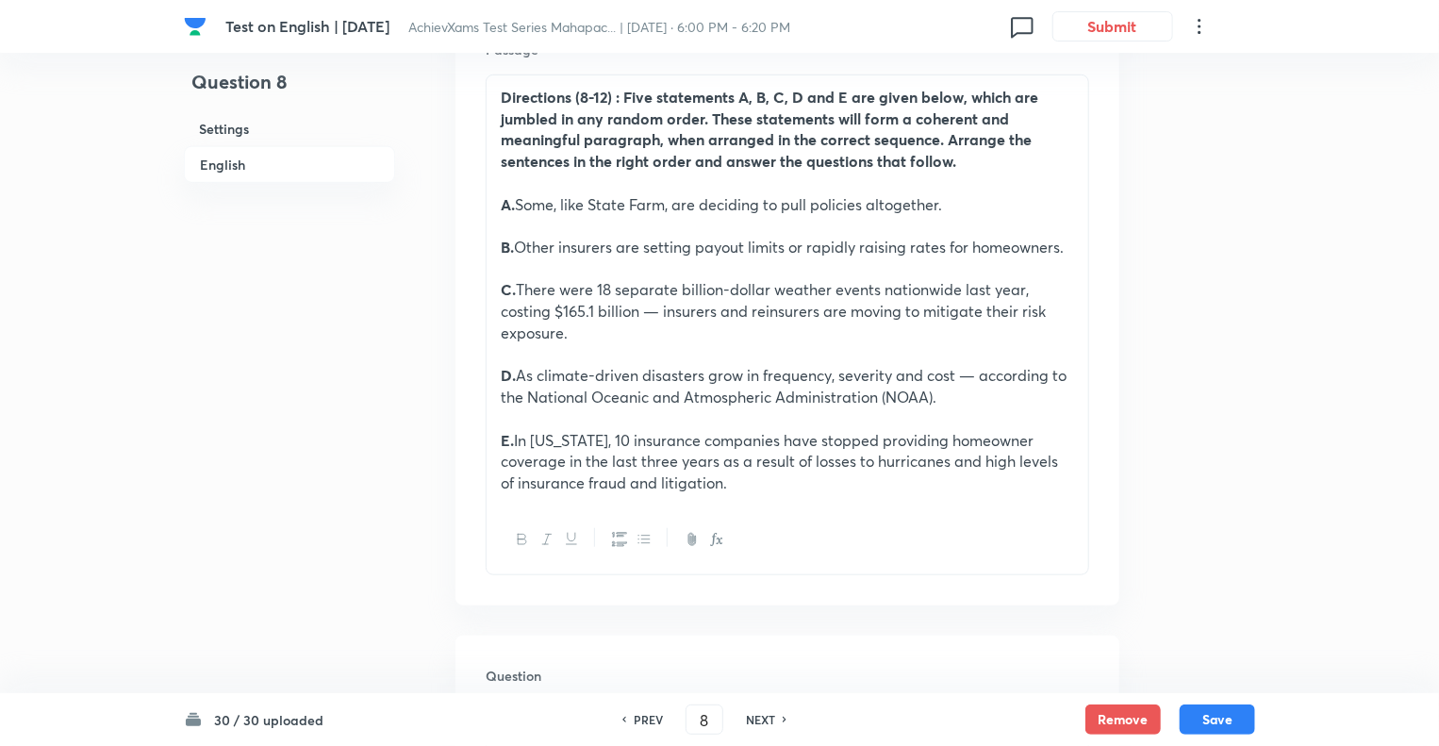
click at [762, 719] on h6 "NEXT" at bounding box center [760, 719] width 29 height 17
type input "9"
checkbox input "false"
checkbox input "true"
click at [762, 719] on h6 "NEXT" at bounding box center [760, 719] width 29 height 17
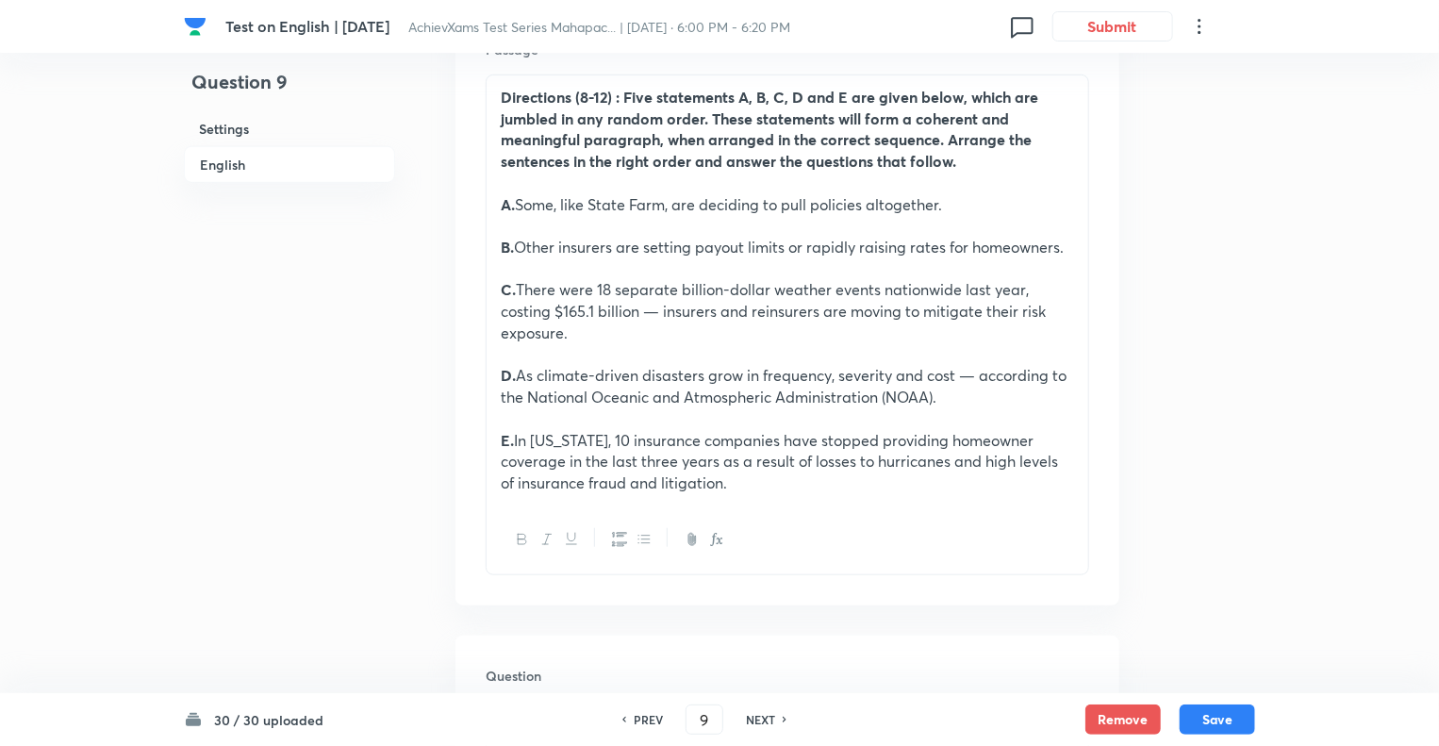
type input "10"
checkbox input "true"
click at [762, 719] on h6 "NEXT" at bounding box center [760, 719] width 29 height 17
type input "11"
checkbox input "true"
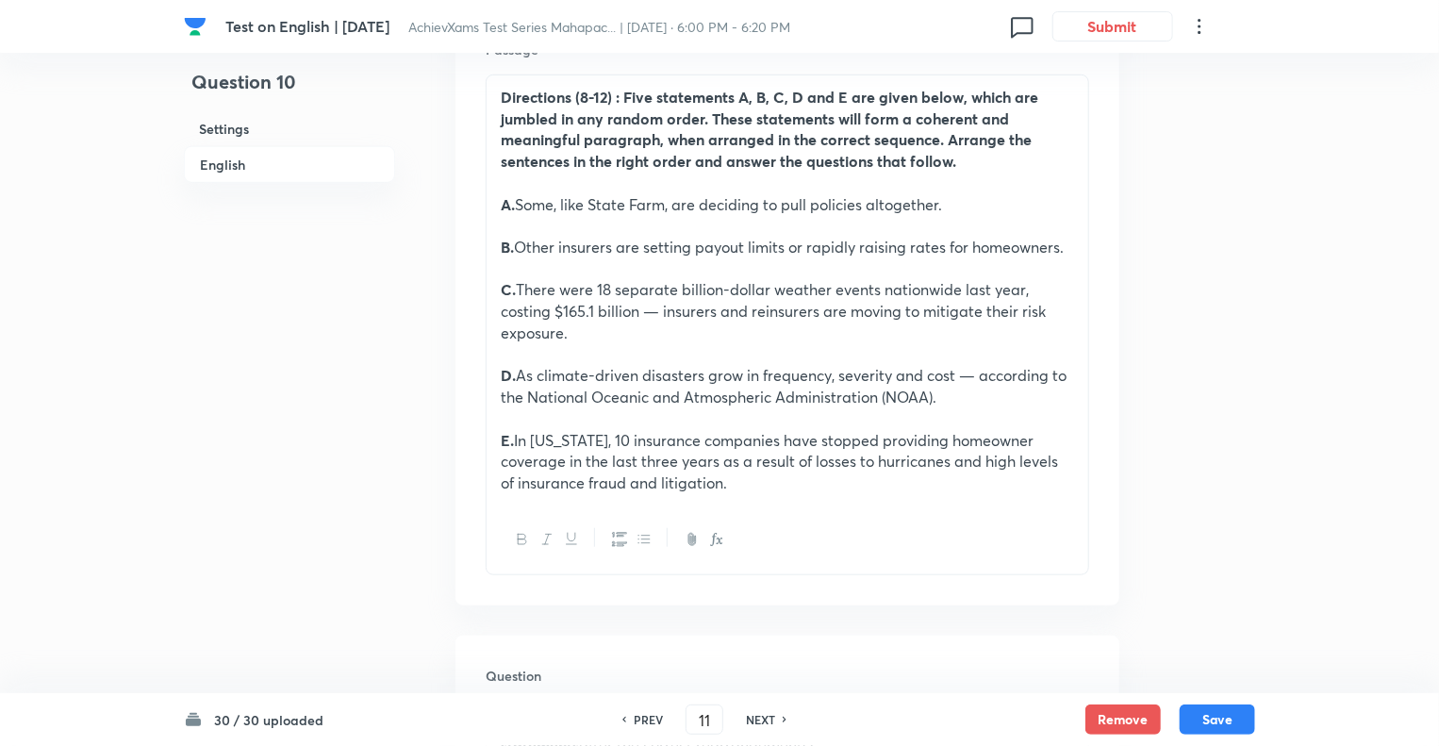
click at [762, 719] on h6 "NEXT" at bounding box center [760, 719] width 29 height 17
type input "12"
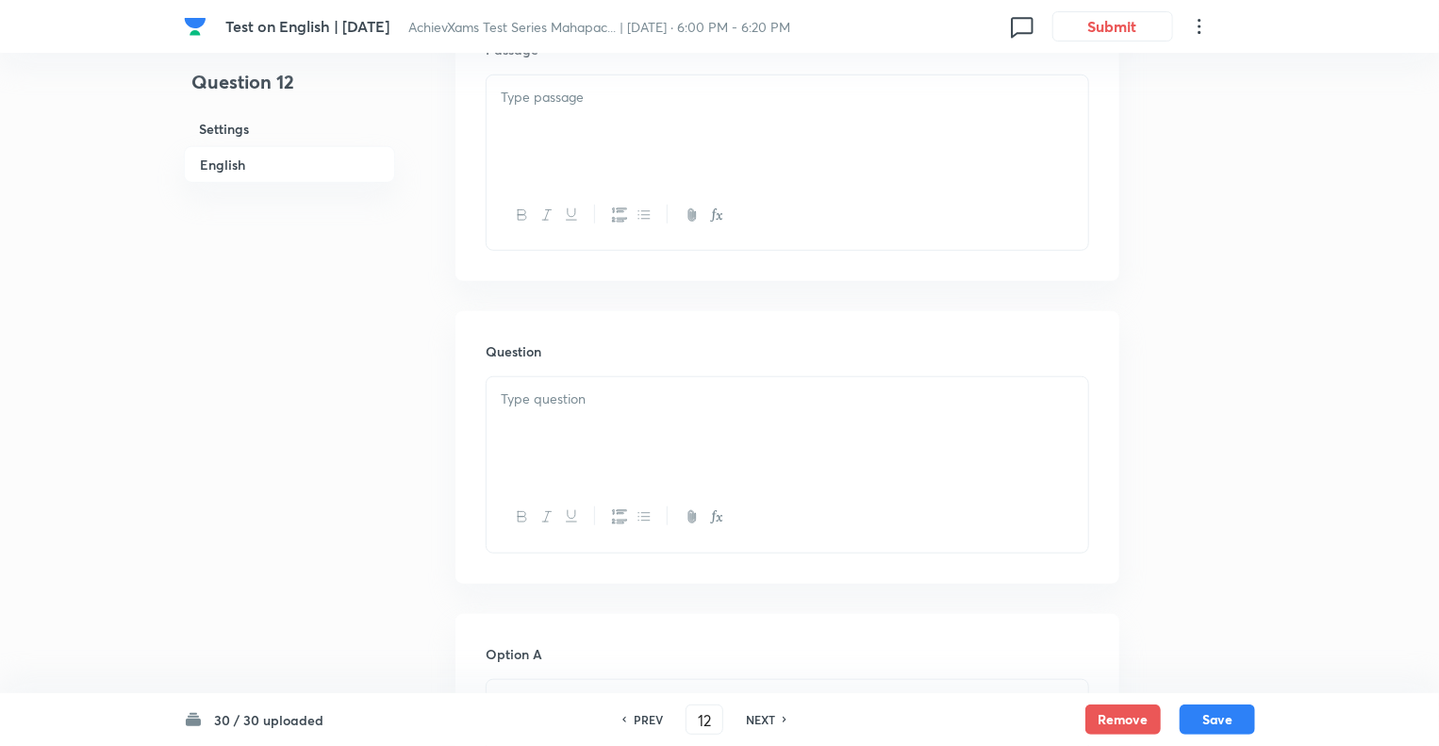
checkbox input "false"
checkbox input "true"
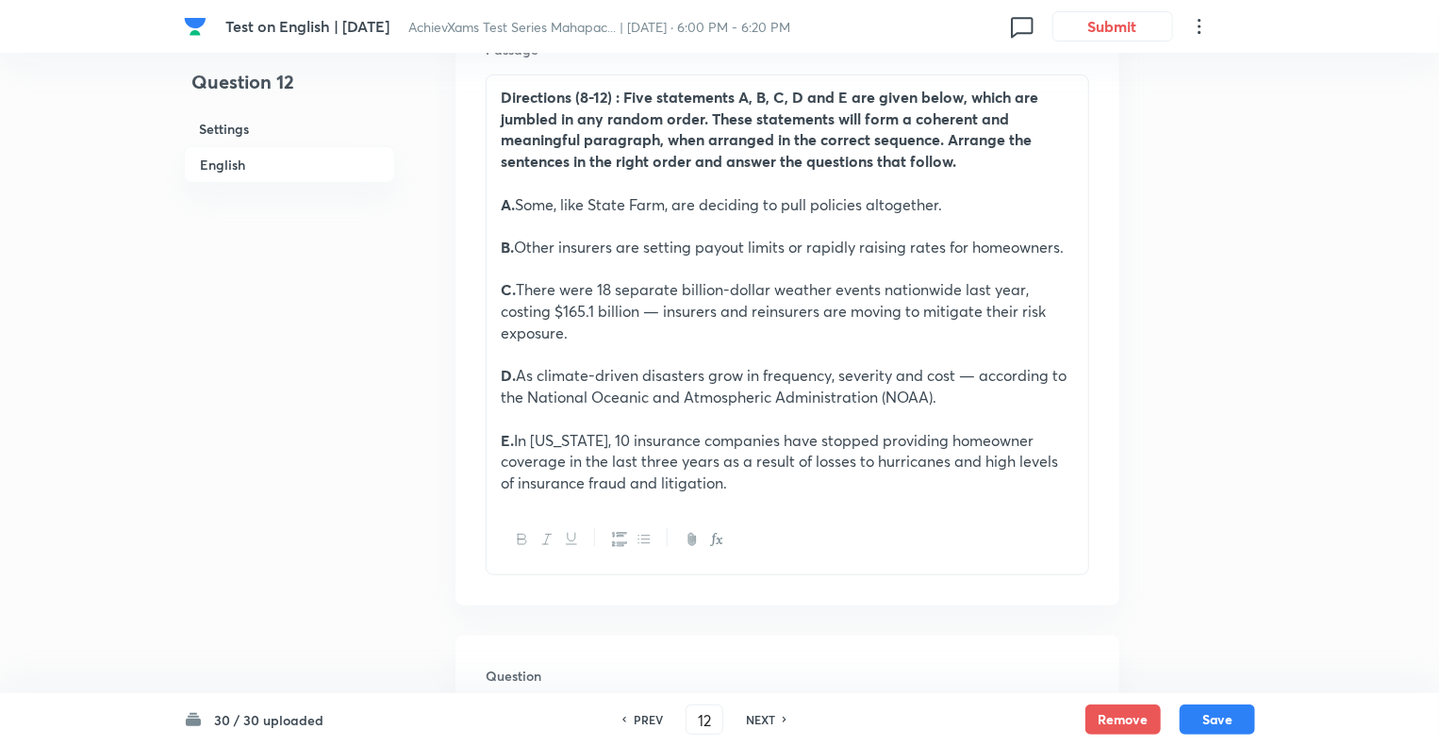
click at [762, 719] on h6 "NEXT" at bounding box center [760, 719] width 29 height 17
type input "13"
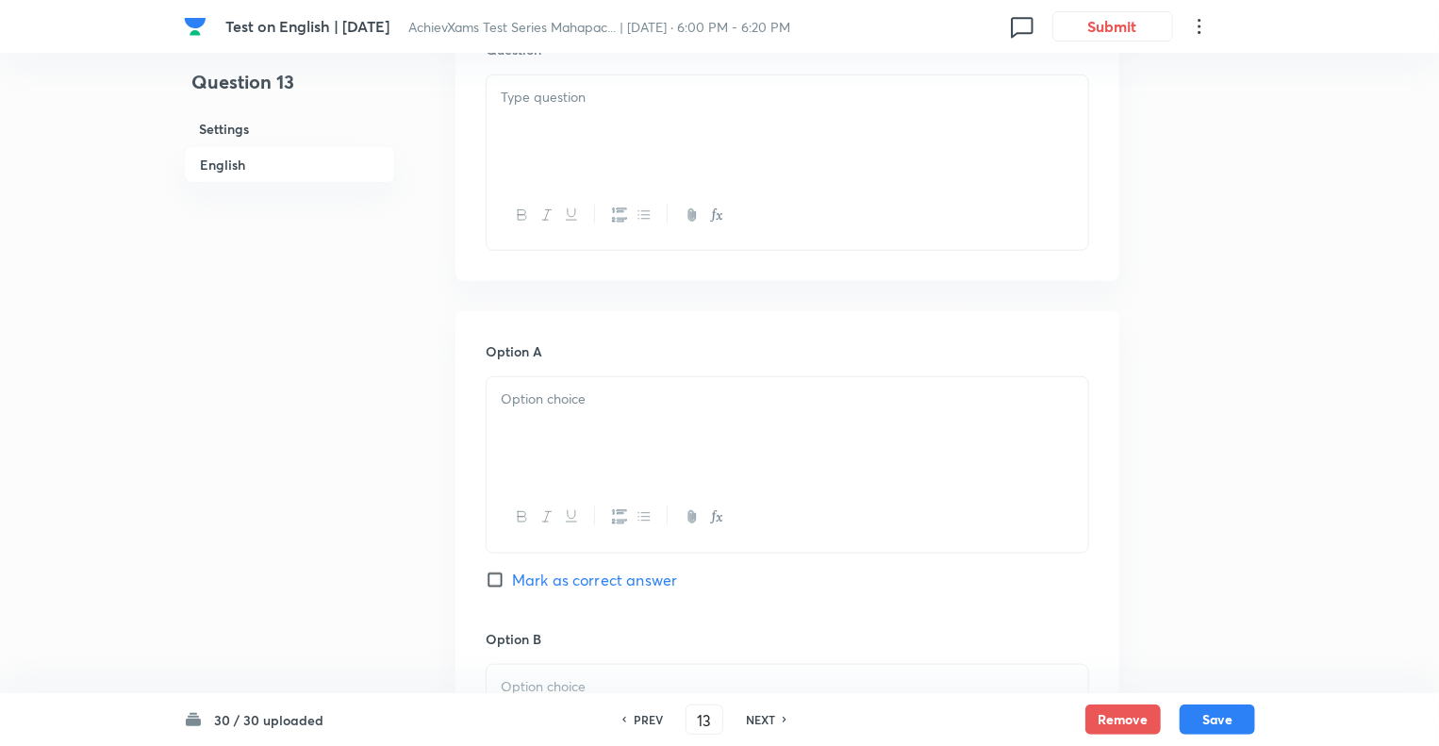
checkbox input "false"
checkbox input "true"
click at [762, 719] on h6 "NEXT" at bounding box center [760, 719] width 29 height 17
type input "14"
checkbox input "false"
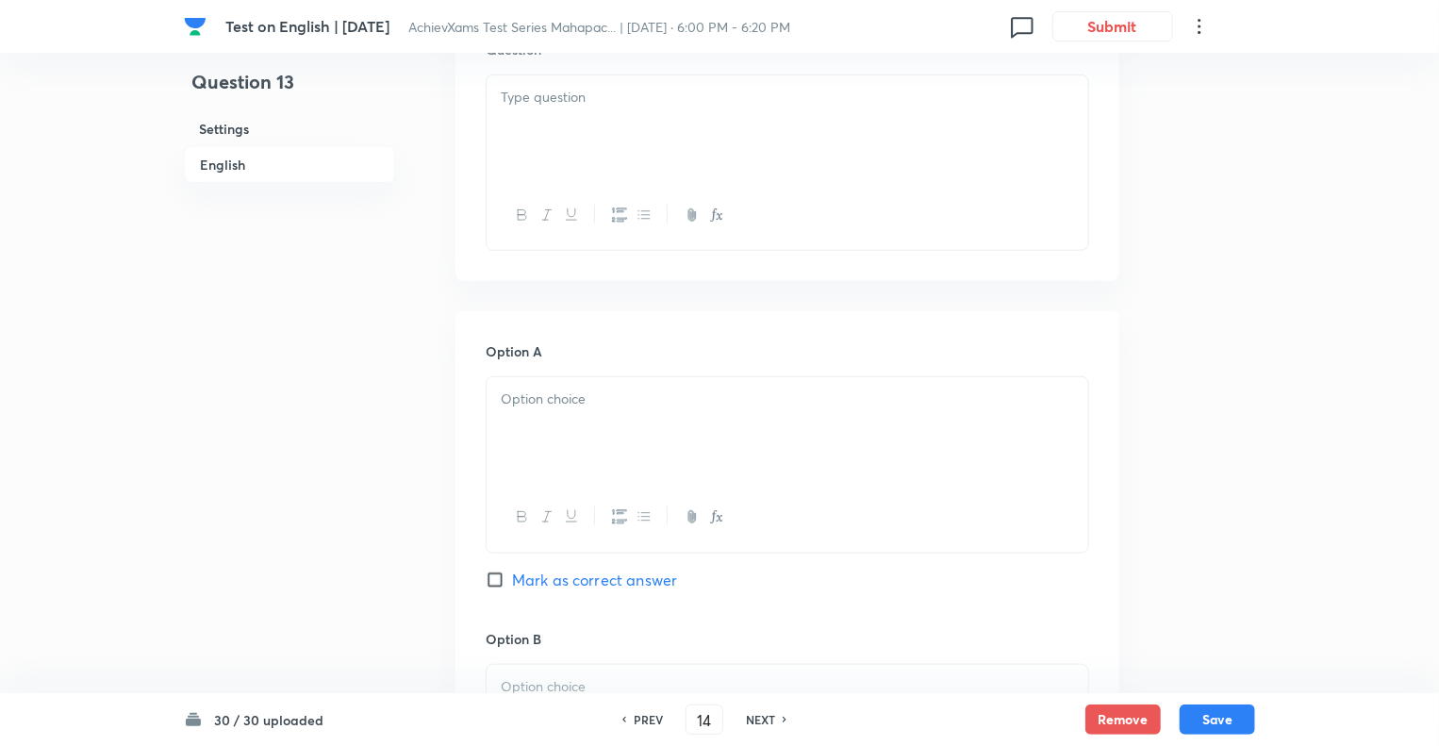
checkbox input "true"
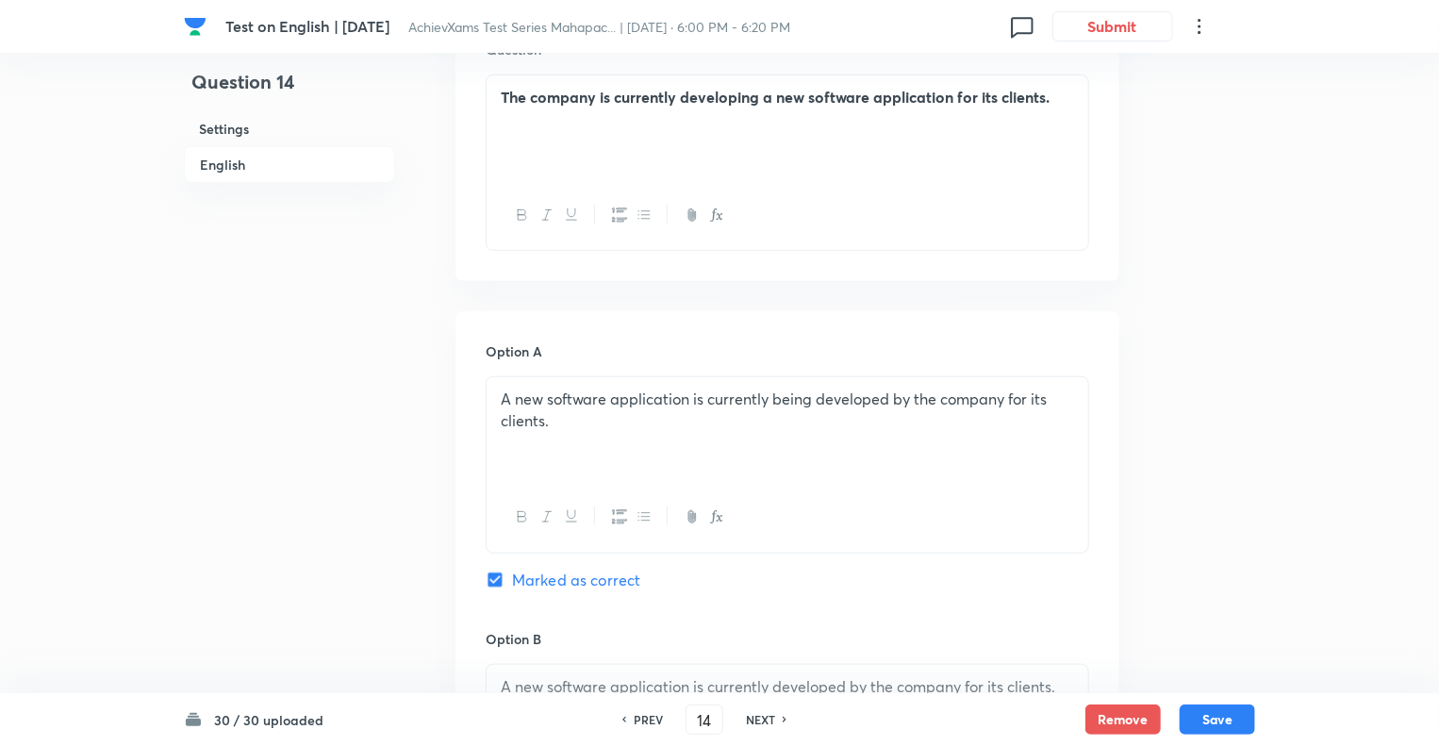
click at [762, 719] on h6 "NEXT" at bounding box center [760, 719] width 29 height 17
type input "15"
checkbox input "false"
checkbox input "true"
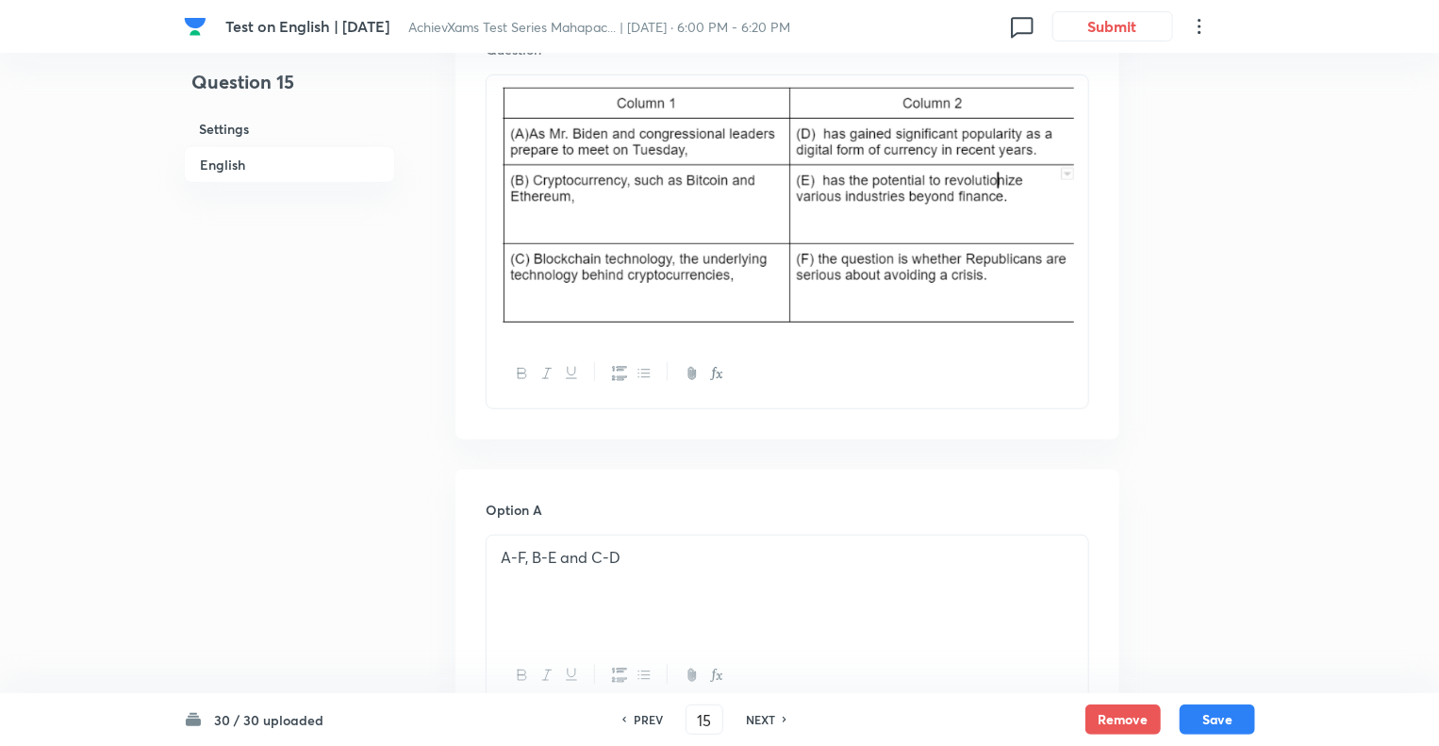
click at [762, 719] on h6 "NEXT" at bounding box center [760, 719] width 29 height 17
type input "16"
checkbox input "true"
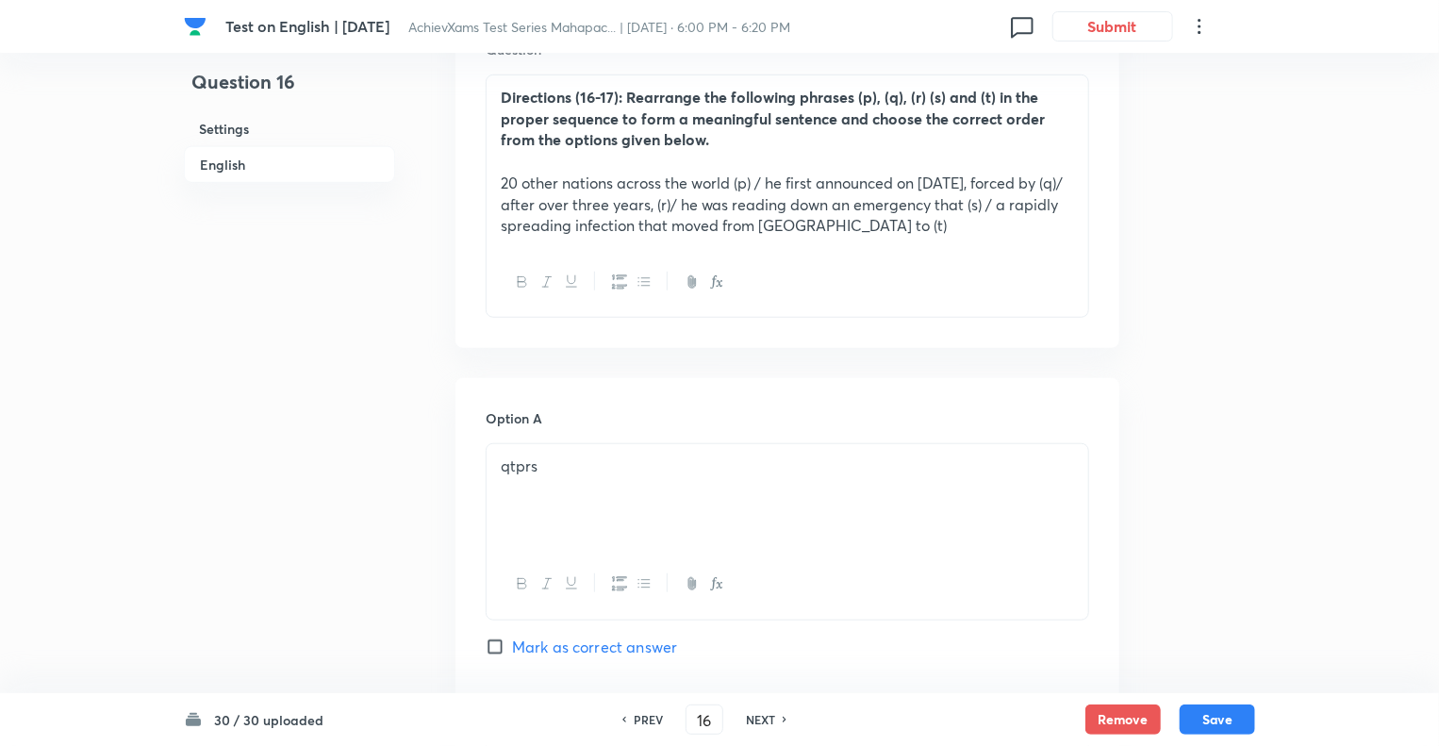
click at [762, 719] on h6 "NEXT" at bounding box center [760, 719] width 29 height 17
type input "17"
checkbox input "false"
checkbox input "true"
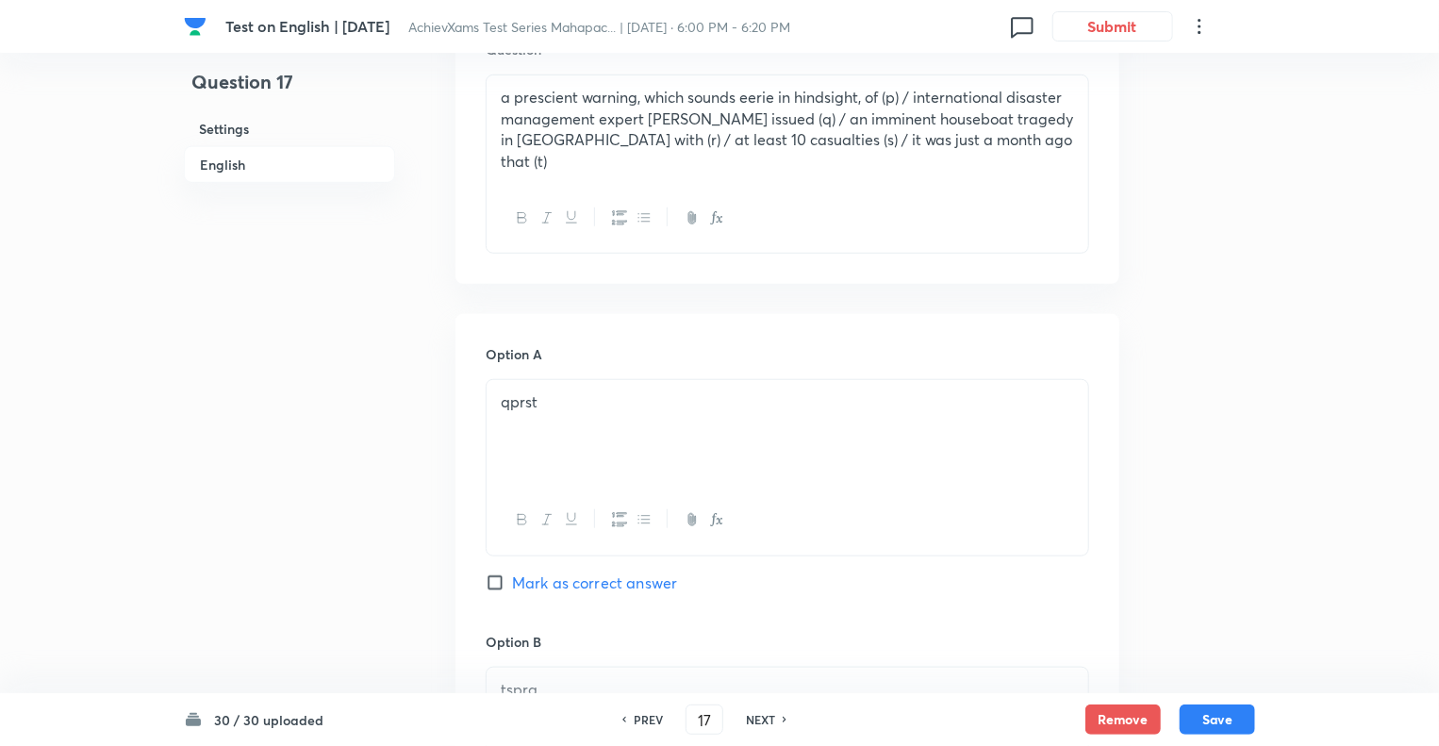
click at [762, 719] on h6 "NEXT" at bounding box center [760, 719] width 29 height 17
type input "18"
checkbox input "false"
checkbox input "true"
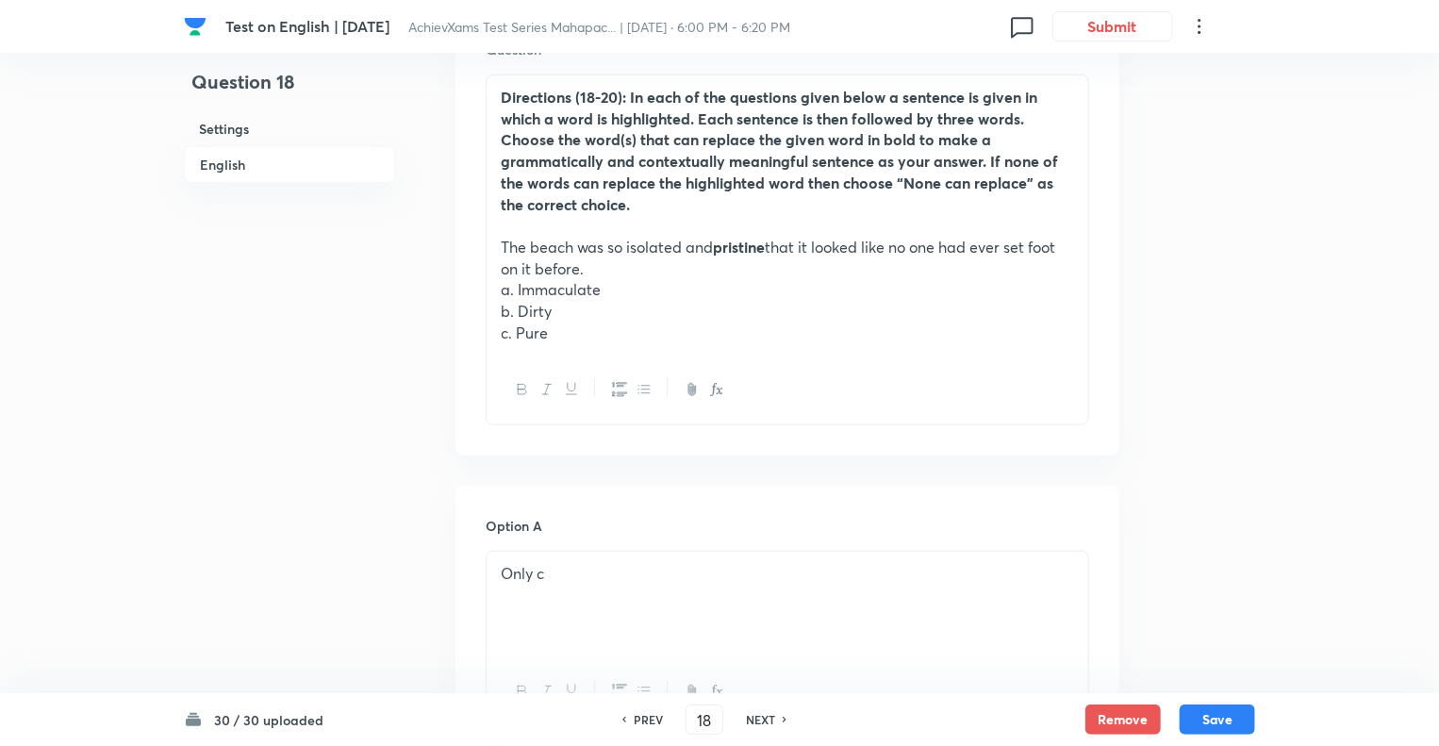
click at [762, 719] on h6 "NEXT" at bounding box center [760, 719] width 29 height 17
type input "19"
checkbox input "false"
checkbox input "true"
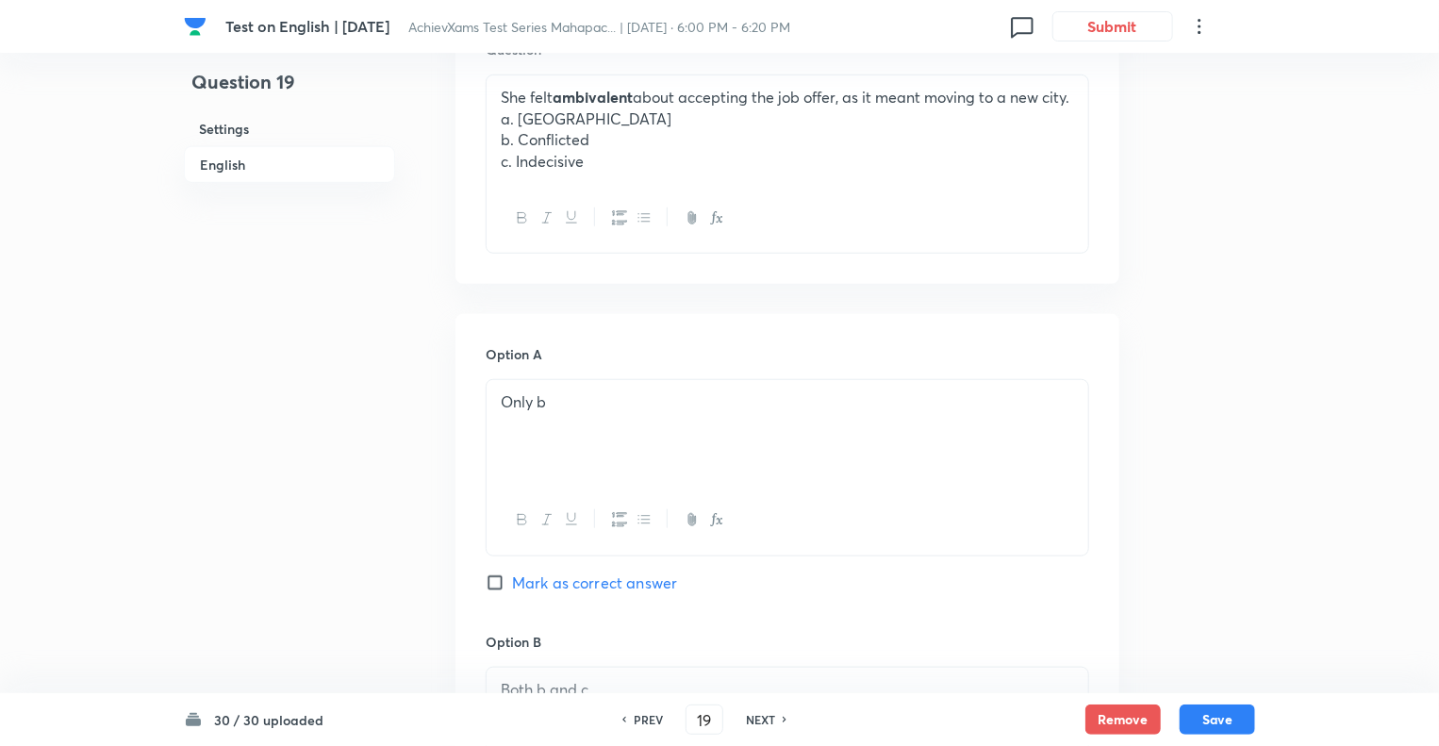
click at [762, 719] on h6 "NEXT" at bounding box center [760, 719] width 29 height 17
type input "20"
checkbox input "false"
checkbox input "true"
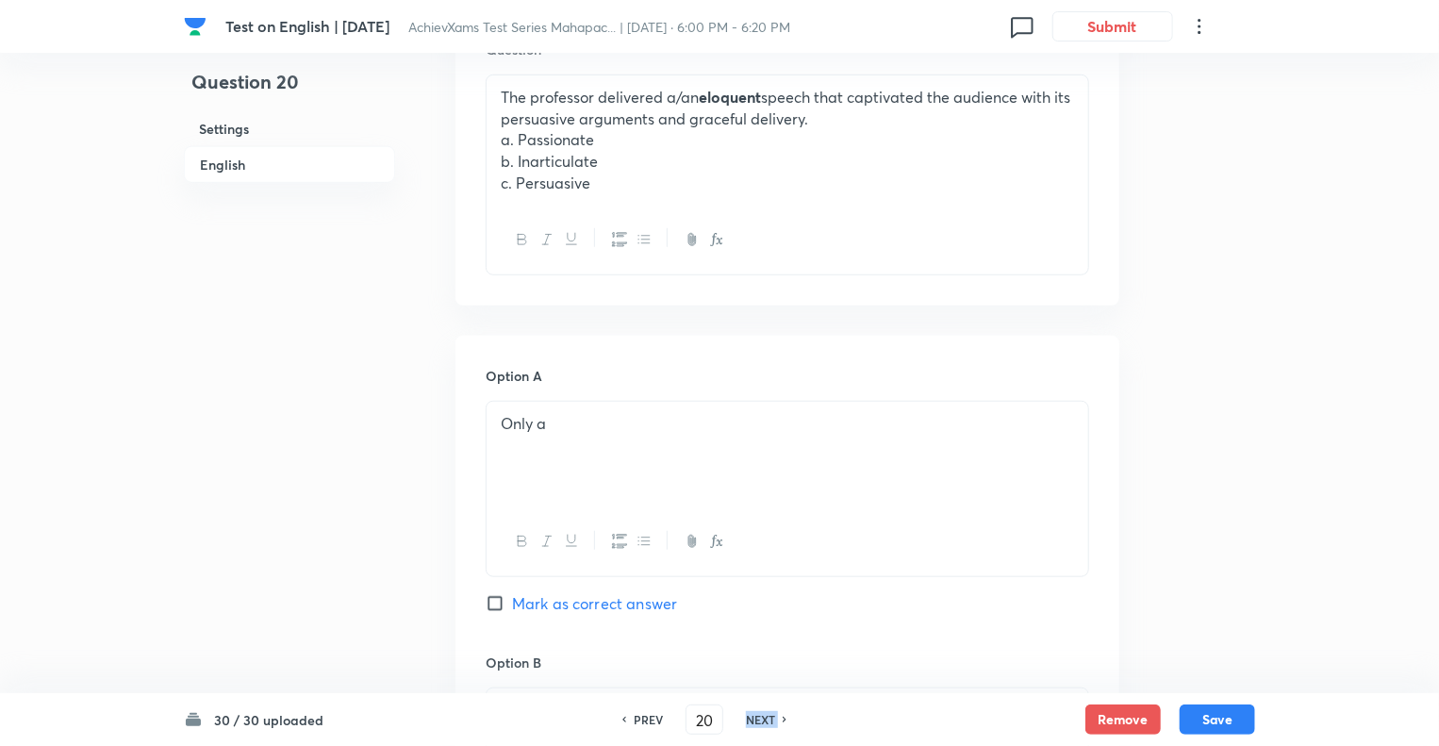
click at [762, 719] on h6 "NEXT" at bounding box center [760, 719] width 29 height 17
type input "21"
checkbox input "false"
checkbox input "true"
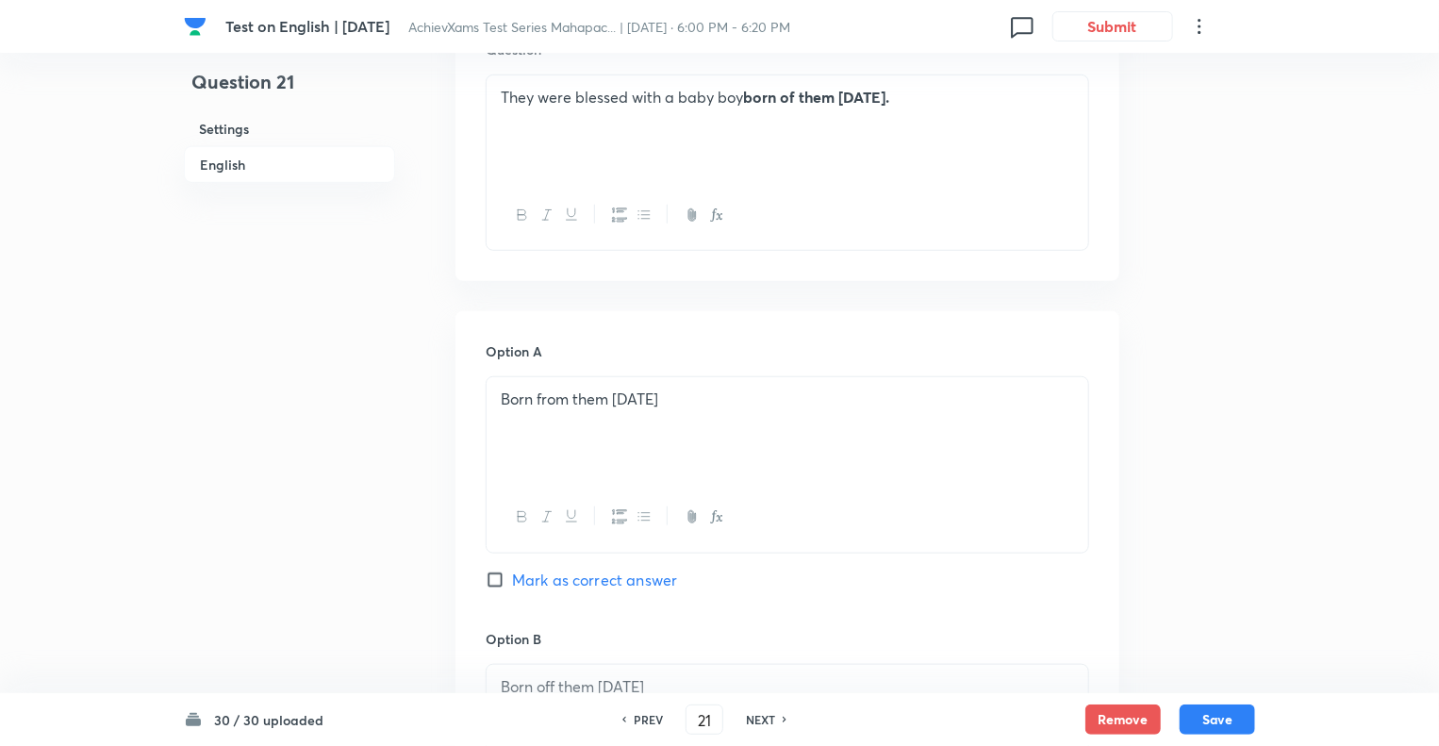
click at [762, 719] on h6 "NEXT" at bounding box center [760, 719] width 29 height 17
type input "22"
checkbox input "false"
checkbox input "true"
click at [762, 719] on h6 "NEXT" at bounding box center [760, 719] width 29 height 17
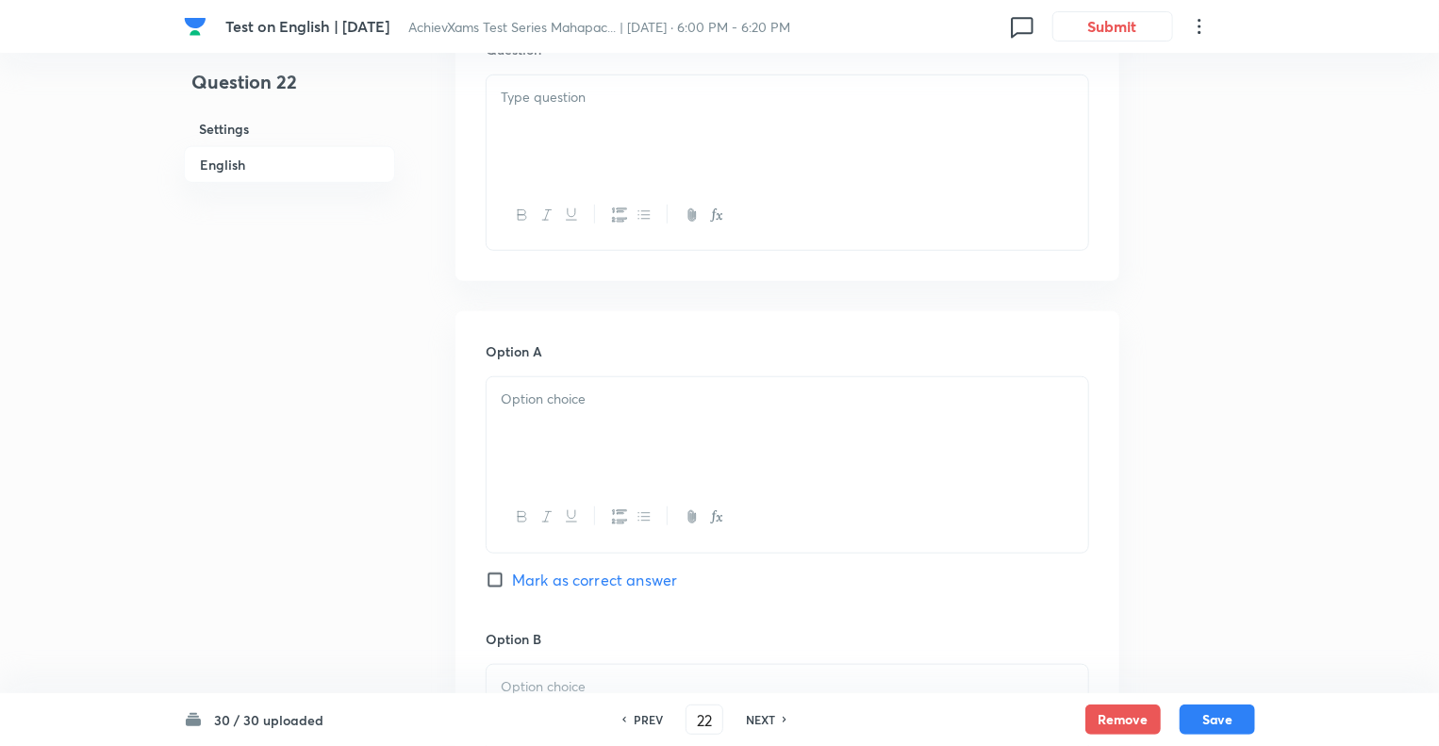
type input "23"
checkbox input "false"
checkbox input "true"
click at [762, 719] on h6 "NEXT" at bounding box center [760, 719] width 29 height 17
type input "24"
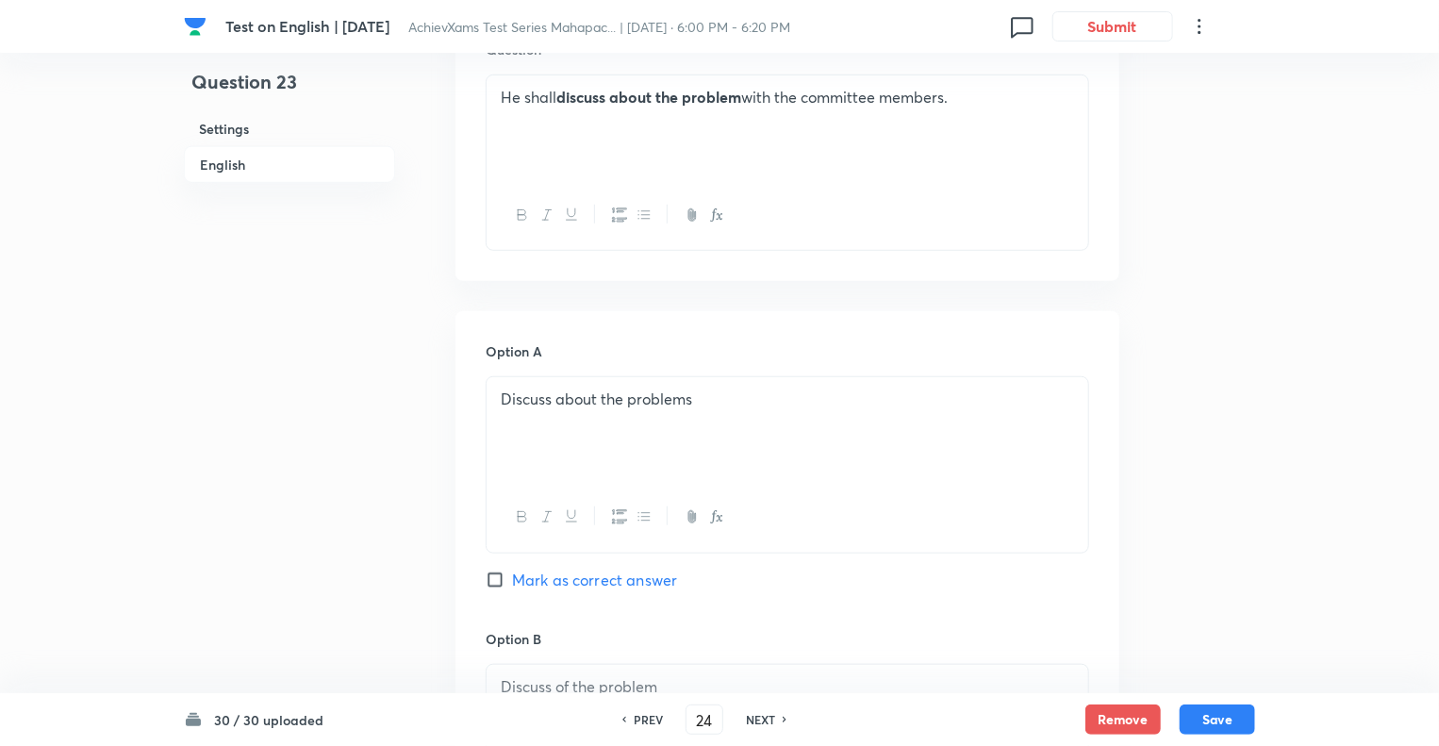
checkbox input "true"
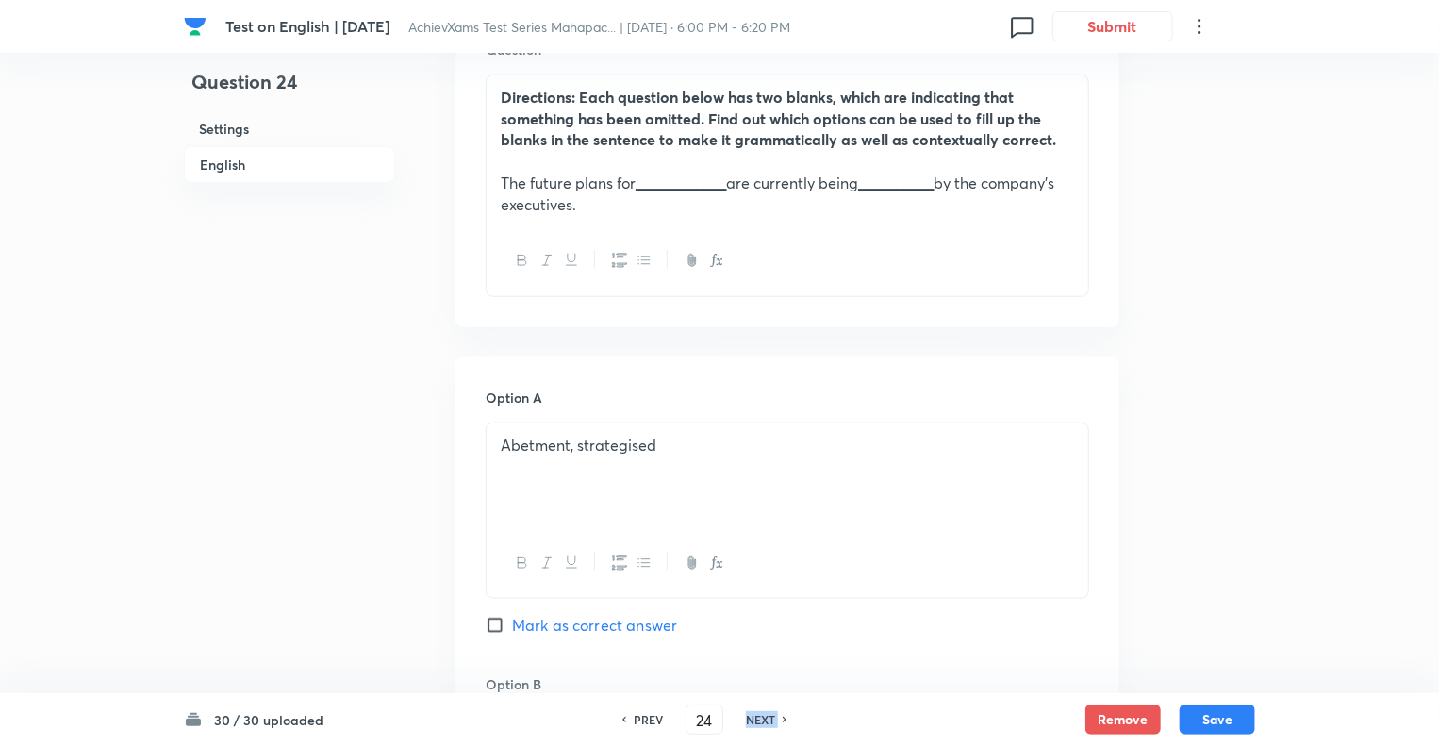
click at [762, 719] on h6 "NEXT" at bounding box center [760, 719] width 29 height 17
type input "25"
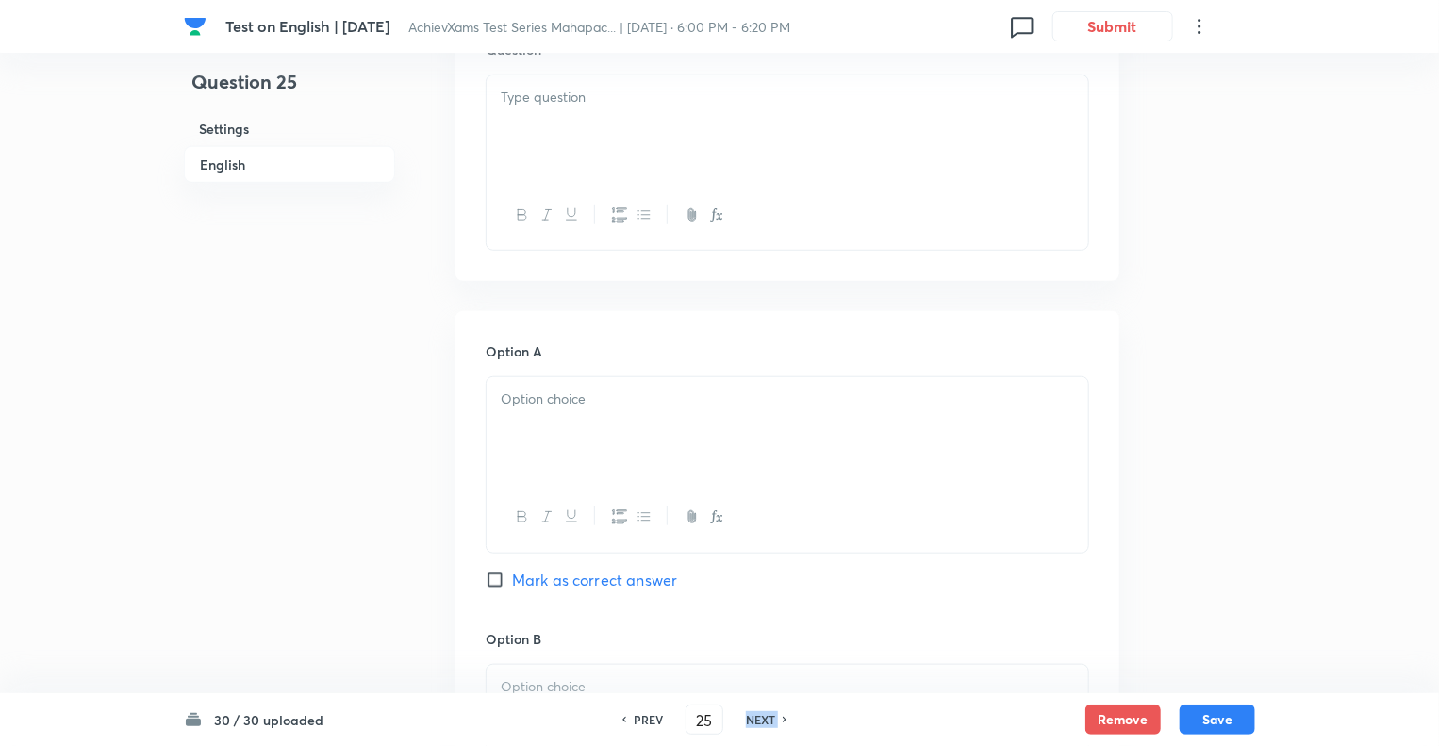
checkbox input "false"
checkbox input "true"
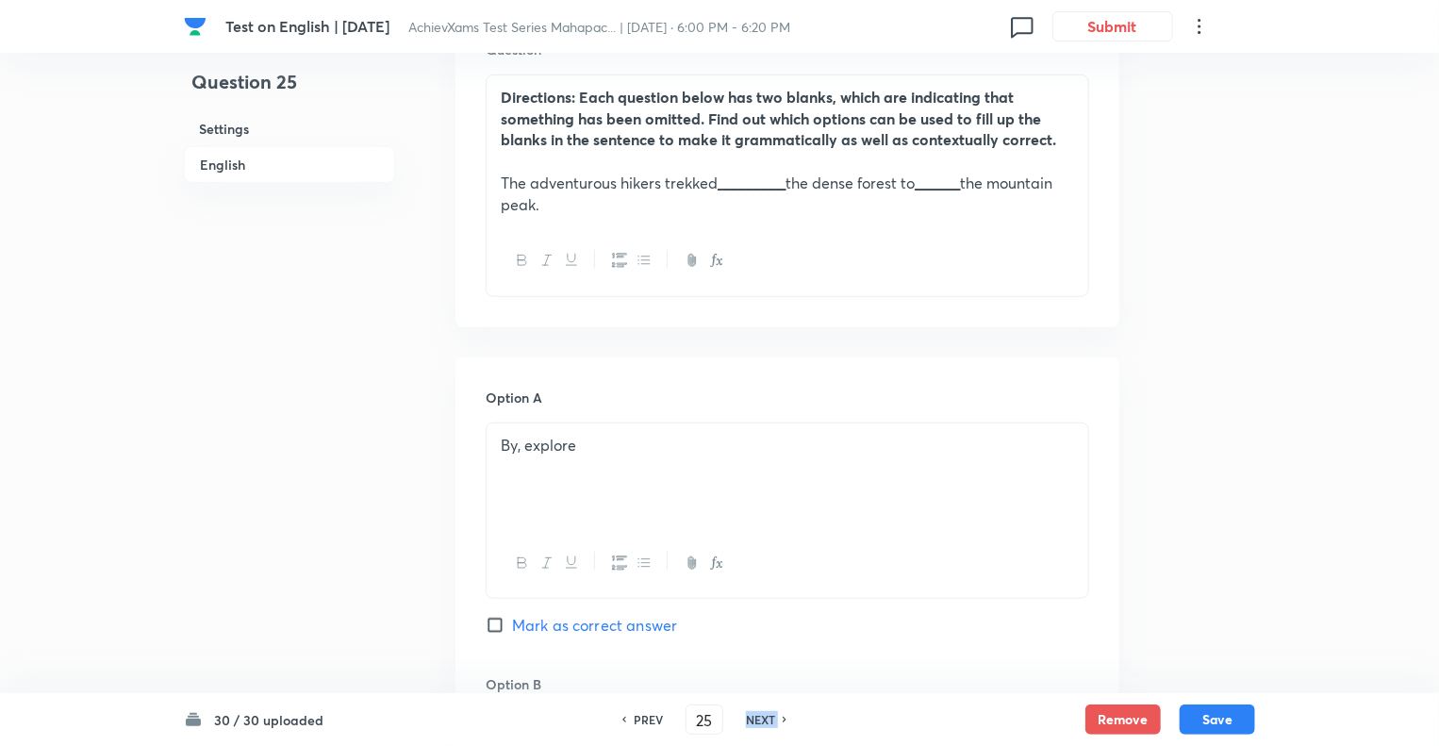
click at [762, 719] on h6 "NEXT" at bounding box center [760, 719] width 29 height 17
type input "26"
checkbox input "false"
checkbox input "true"
click at [762, 719] on h6 "NEXT" at bounding box center [760, 719] width 29 height 17
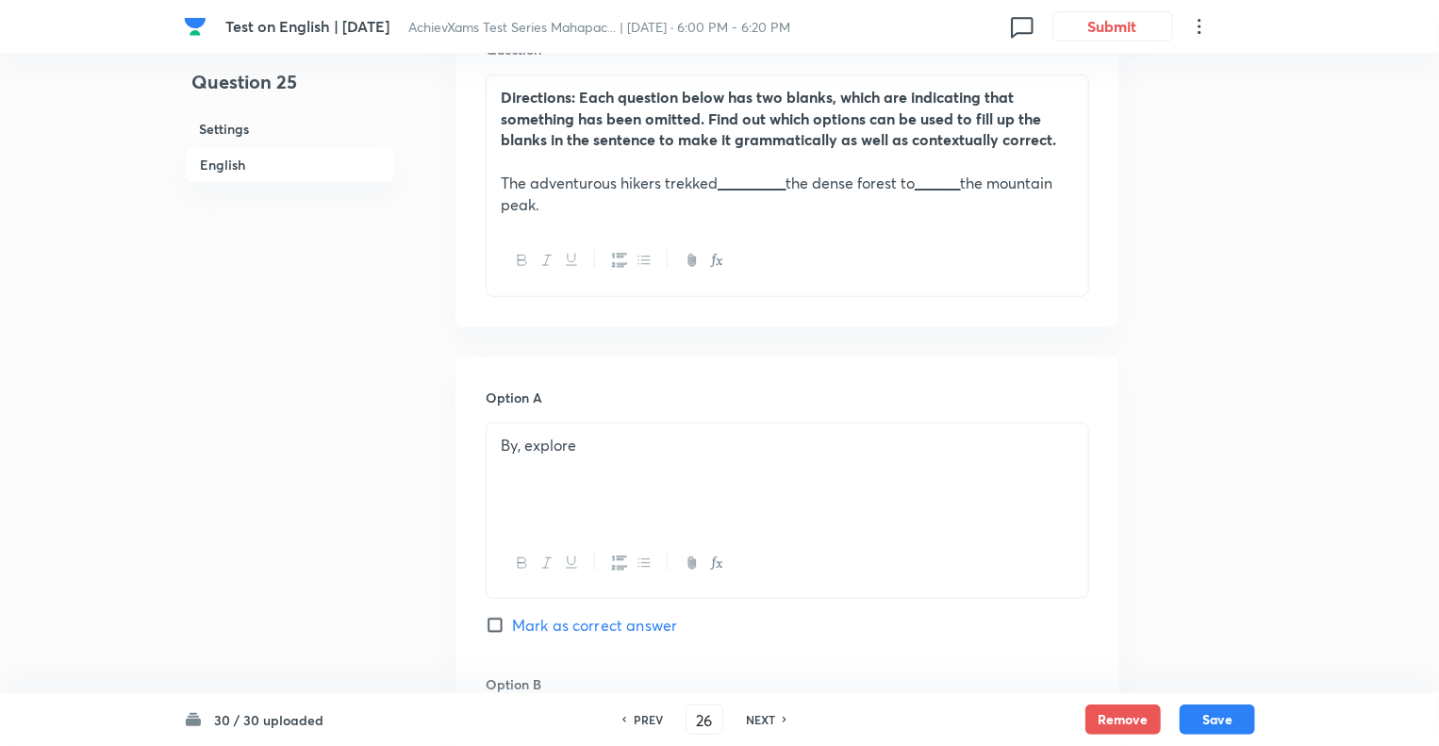
type input "27"
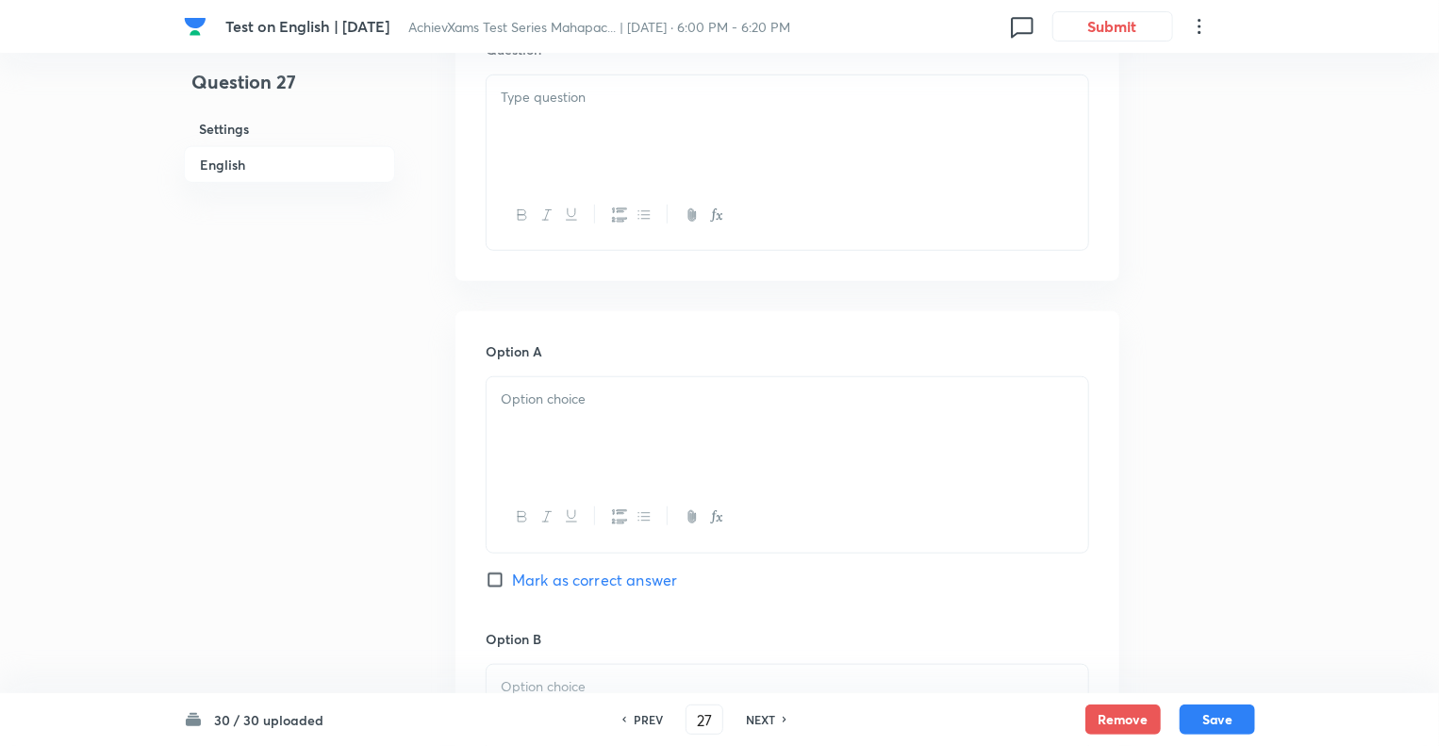
checkbox input "false"
checkbox input "true"
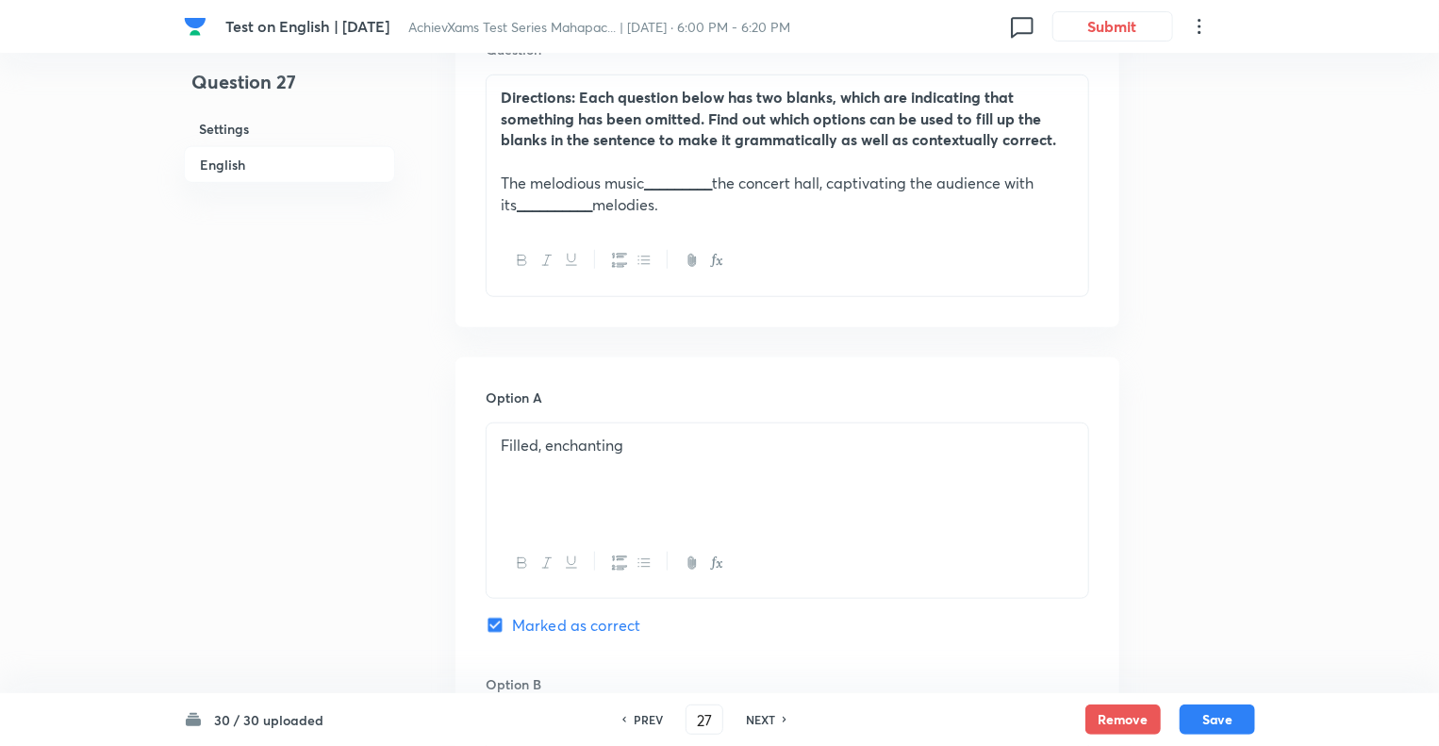
click at [762, 719] on h6 "NEXT" at bounding box center [760, 719] width 29 height 17
type input "28"
checkbox input "false"
checkbox input "true"
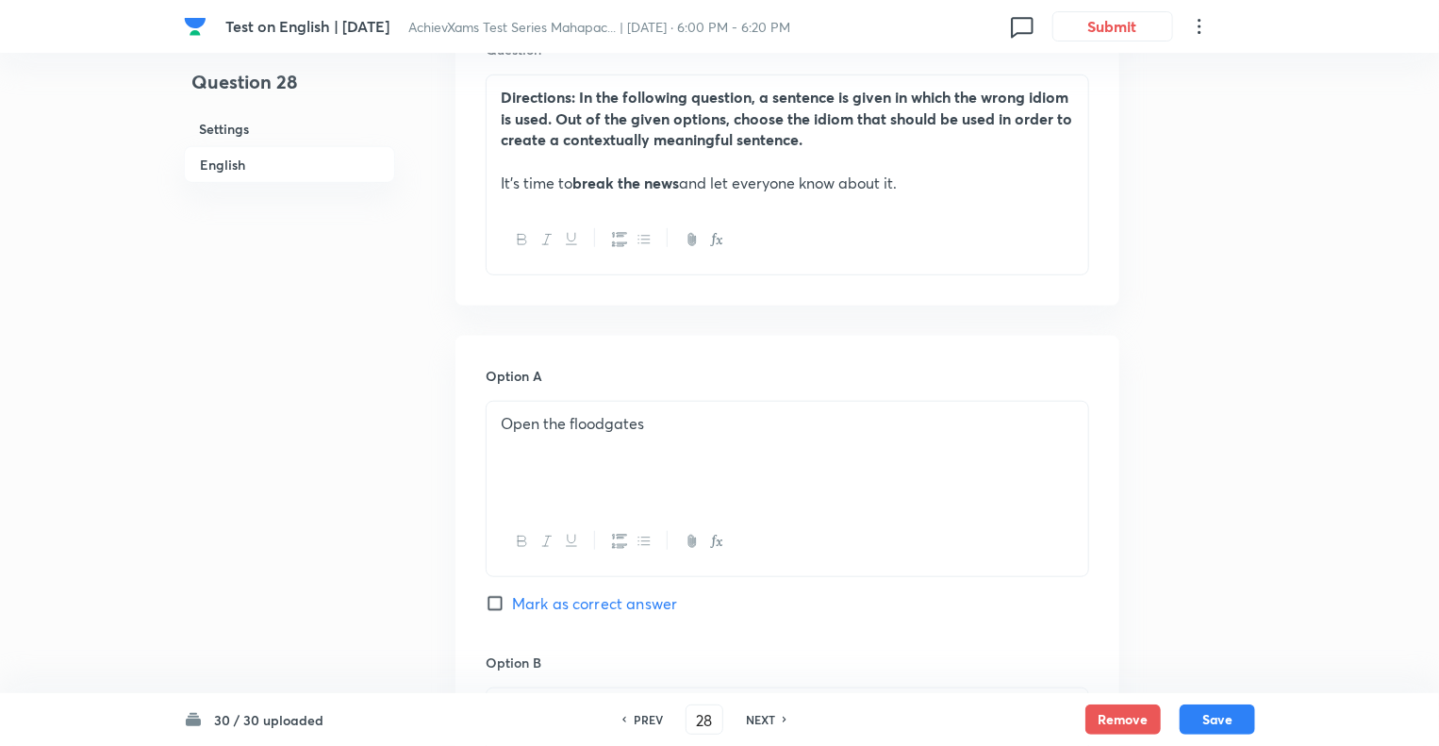
click at [762, 719] on h6 "NEXT" at bounding box center [760, 719] width 29 height 17
type input "29"
checkbox input "false"
checkbox input "true"
click at [762, 719] on h6 "NEXT" at bounding box center [760, 719] width 29 height 17
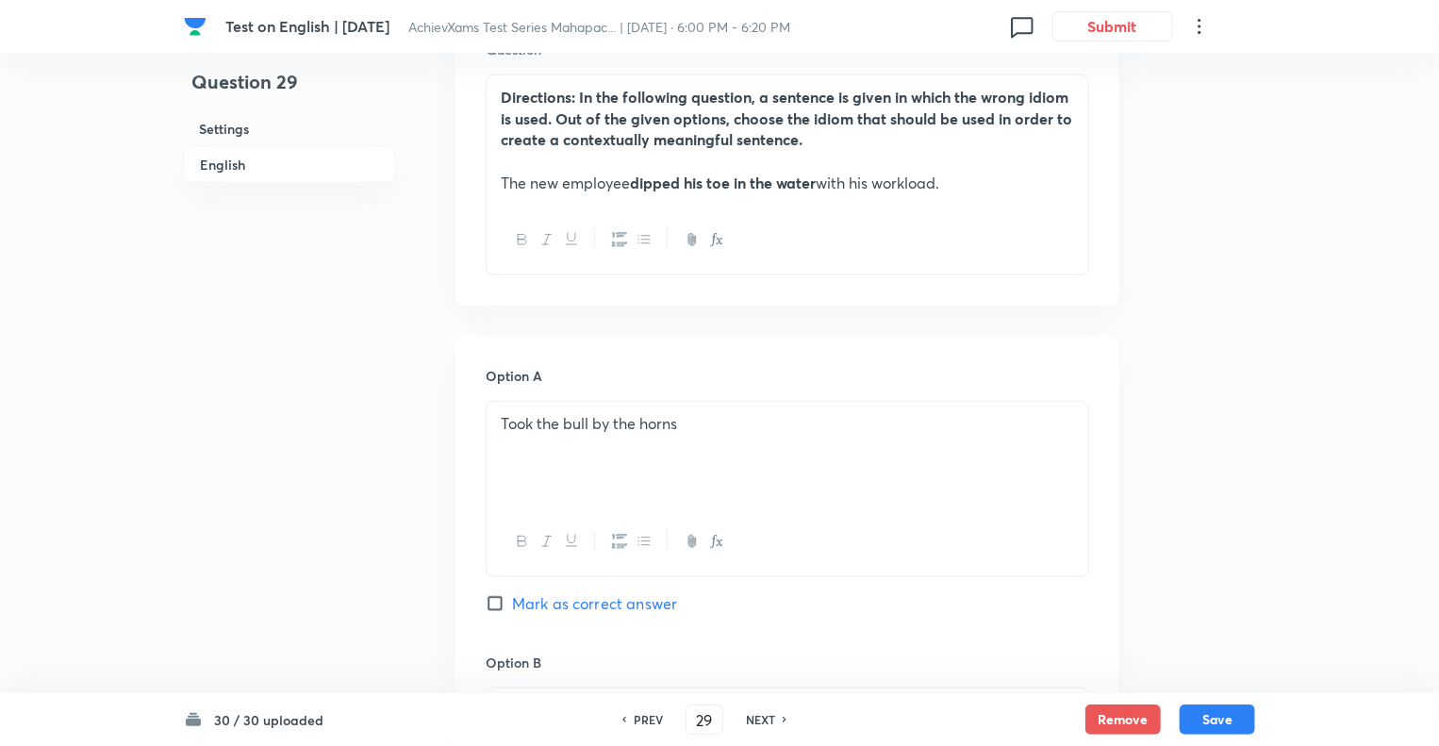
type input "30"
checkbox input "false"
checkbox input "true"
click at [762, 719] on h6 "NEXT" at bounding box center [760, 719] width 29 height 17
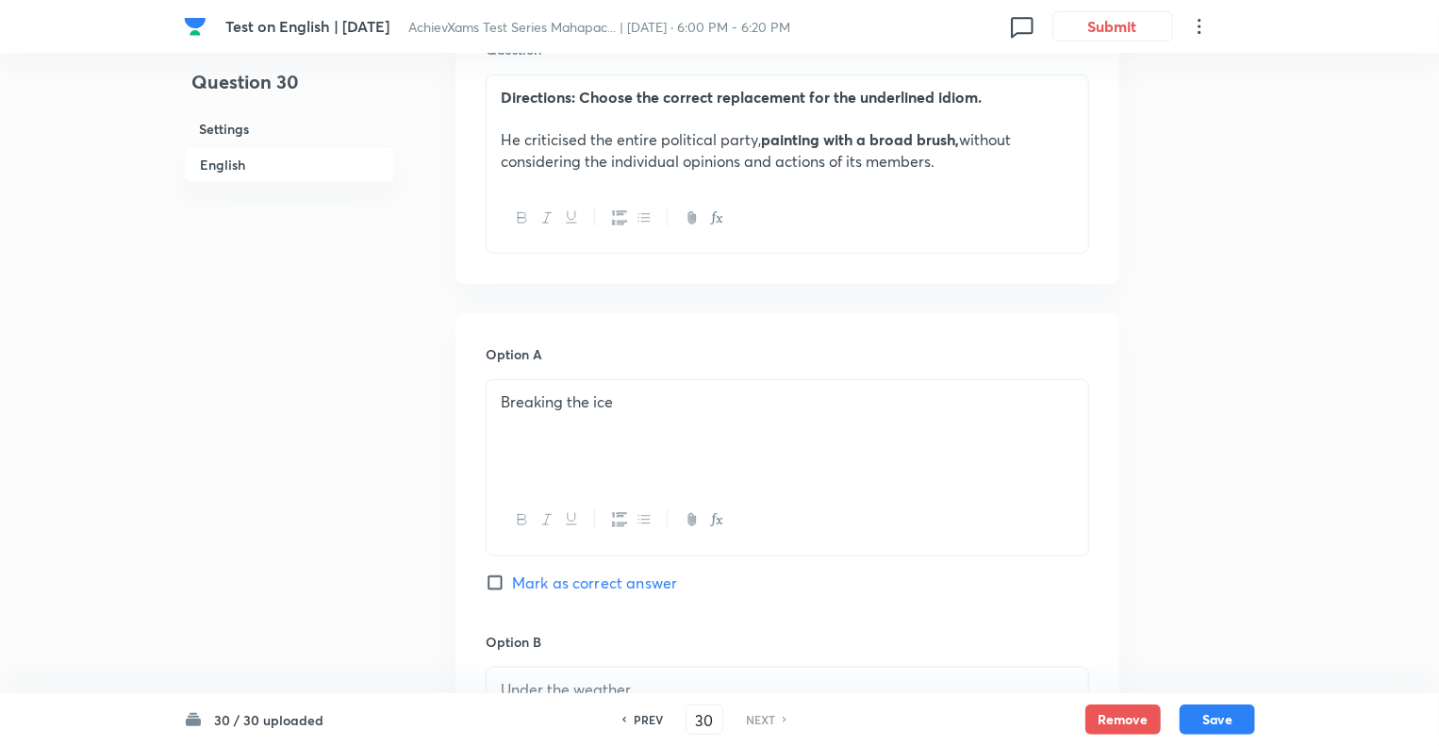
click at [762, 719] on h6 "NEXT" at bounding box center [760, 719] width 29 height 17
click at [642, 723] on h6 "PREV" at bounding box center [648, 719] width 29 height 17
type input "29"
checkbox input "false"
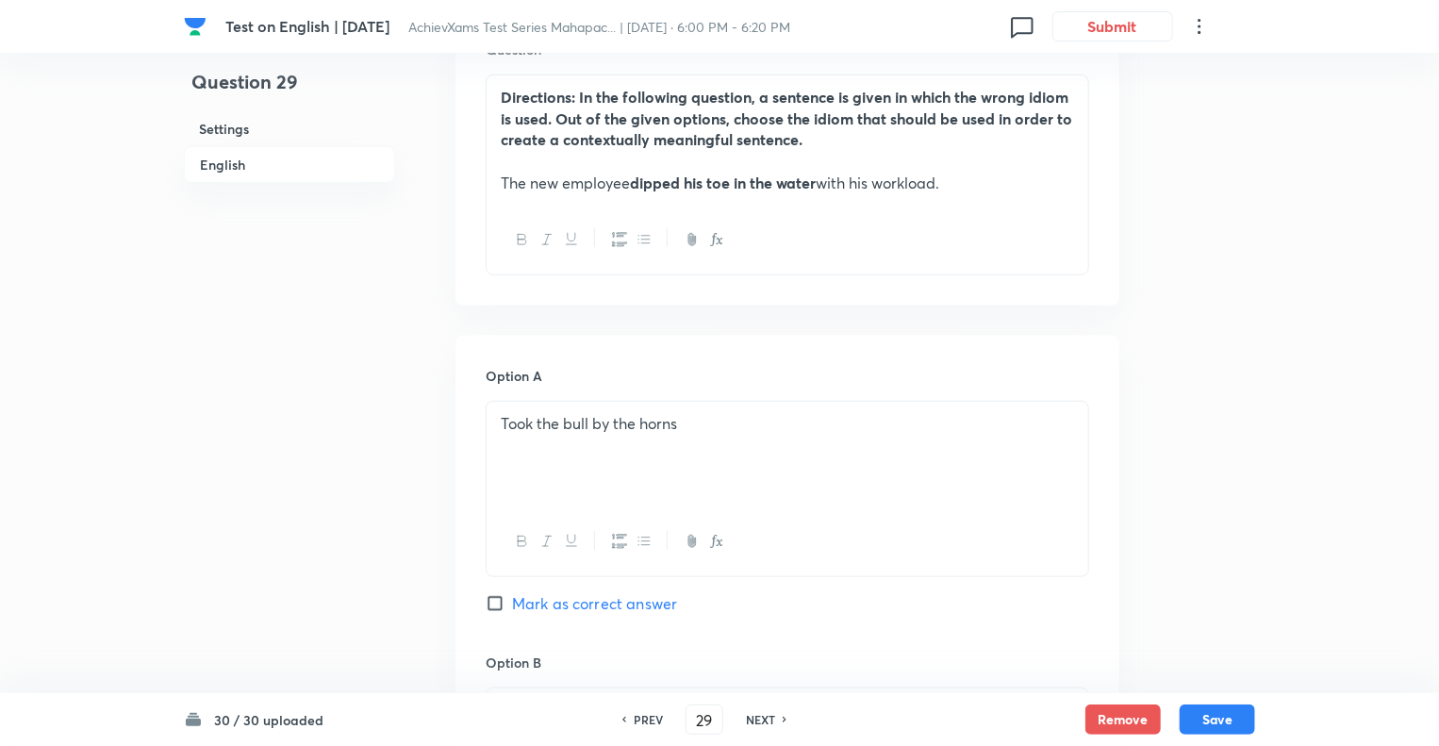
checkbox input "true"
click at [642, 723] on h6 "PREV" at bounding box center [648, 719] width 29 height 17
type input "28"
checkbox input "false"
checkbox input "true"
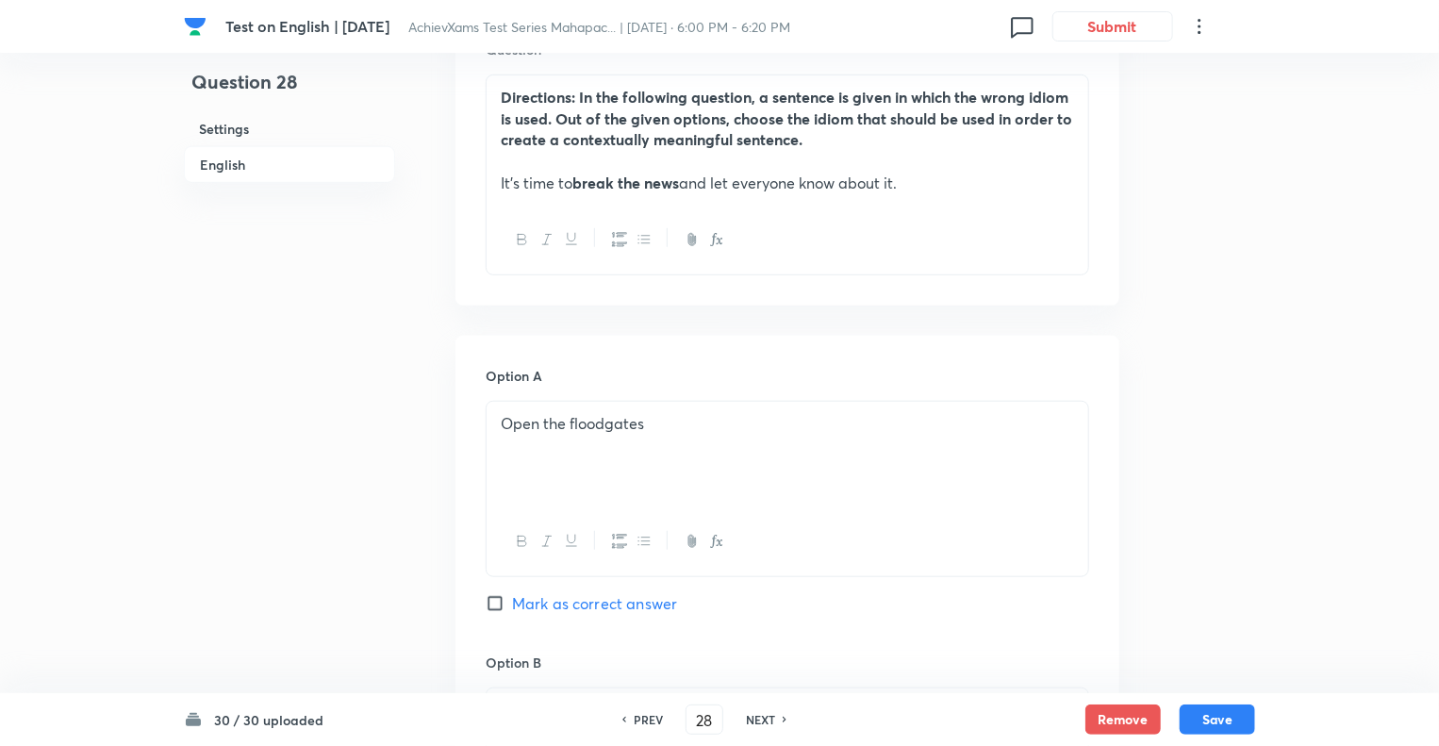
click at [642, 723] on h6 "PREV" at bounding box center [648, 719] width 29 height 17
type input "27"
checkbox input "false"
checkbox input "true"
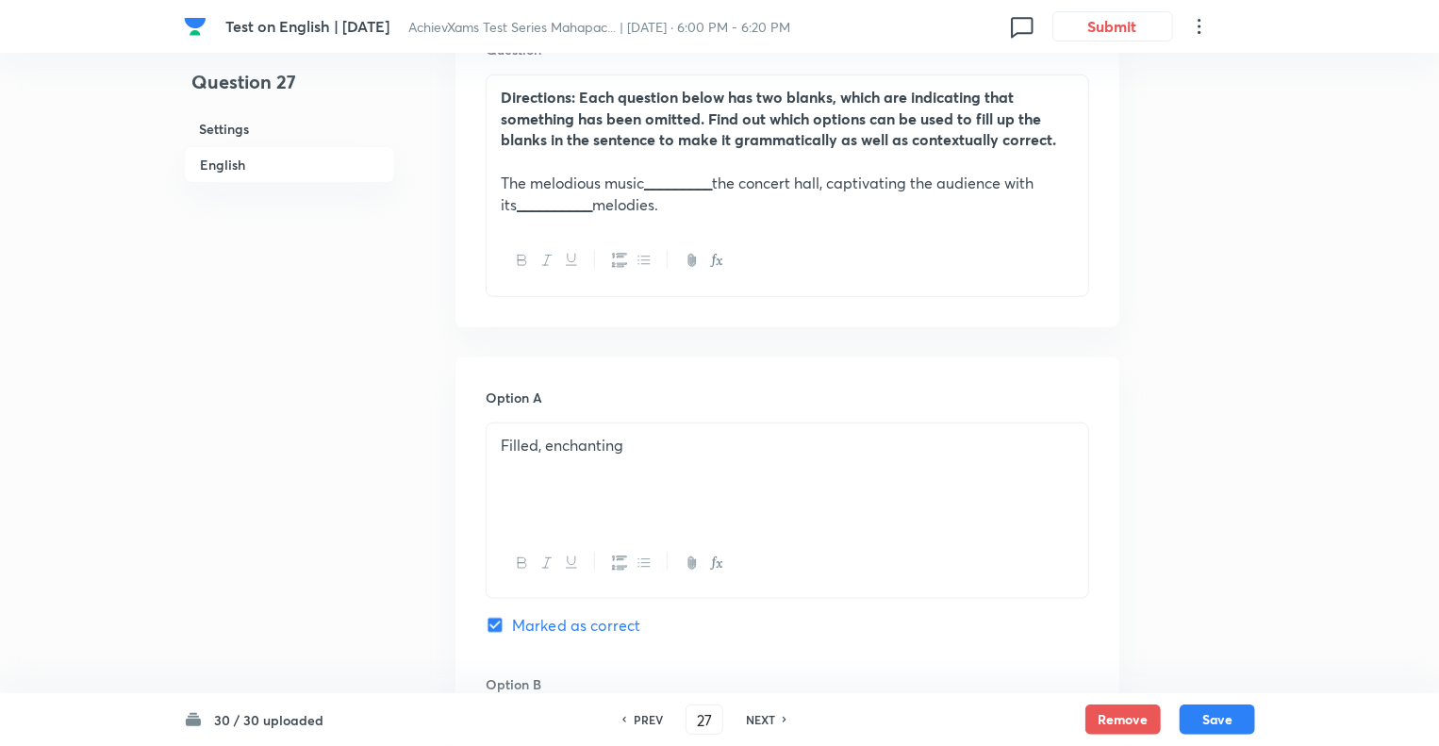
click at [642, 723] on h6 "PREV" at bounding box center [648, 719] width 29 height 17
type input "26"
checkbox input "false"
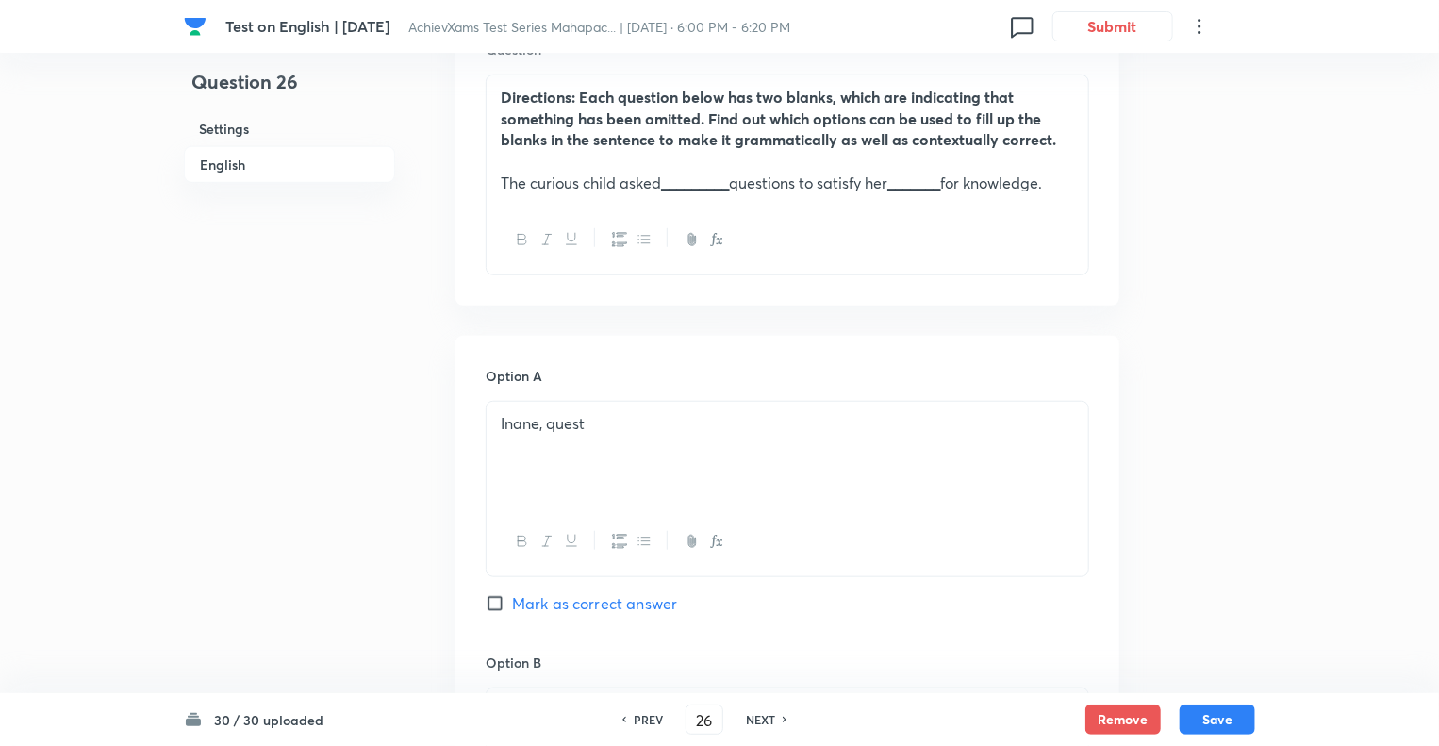
checkbox input "true"
click at [642, 723] on h6 "PREV" at bounding box center [648, 719] width 29 height 17
type input "25"
checkbox input "false"
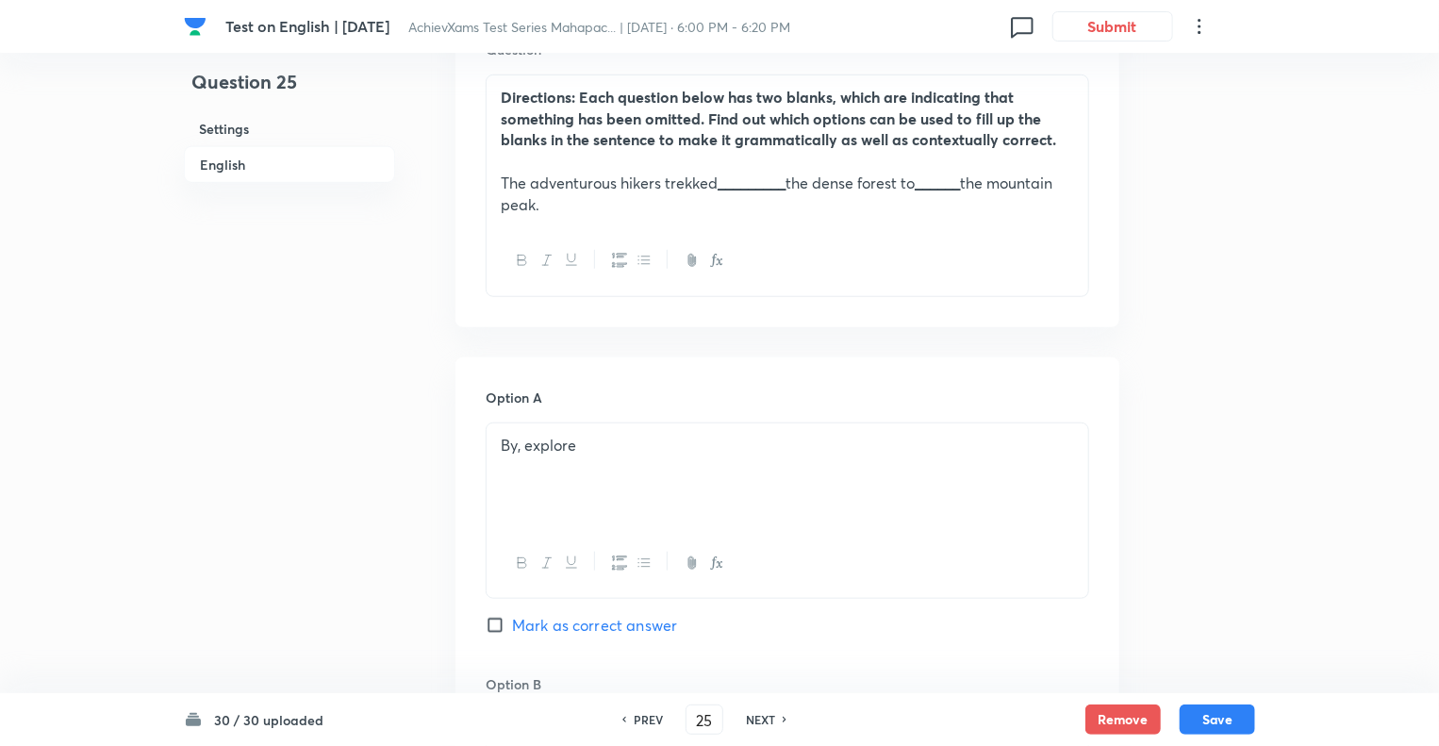
checkbox input "true"
click at [642, 723] on h6 "PREV" at bounding box center [648, 719] width 29 height 17
type input "24"
checkbox input "false"
checkbox input "true"
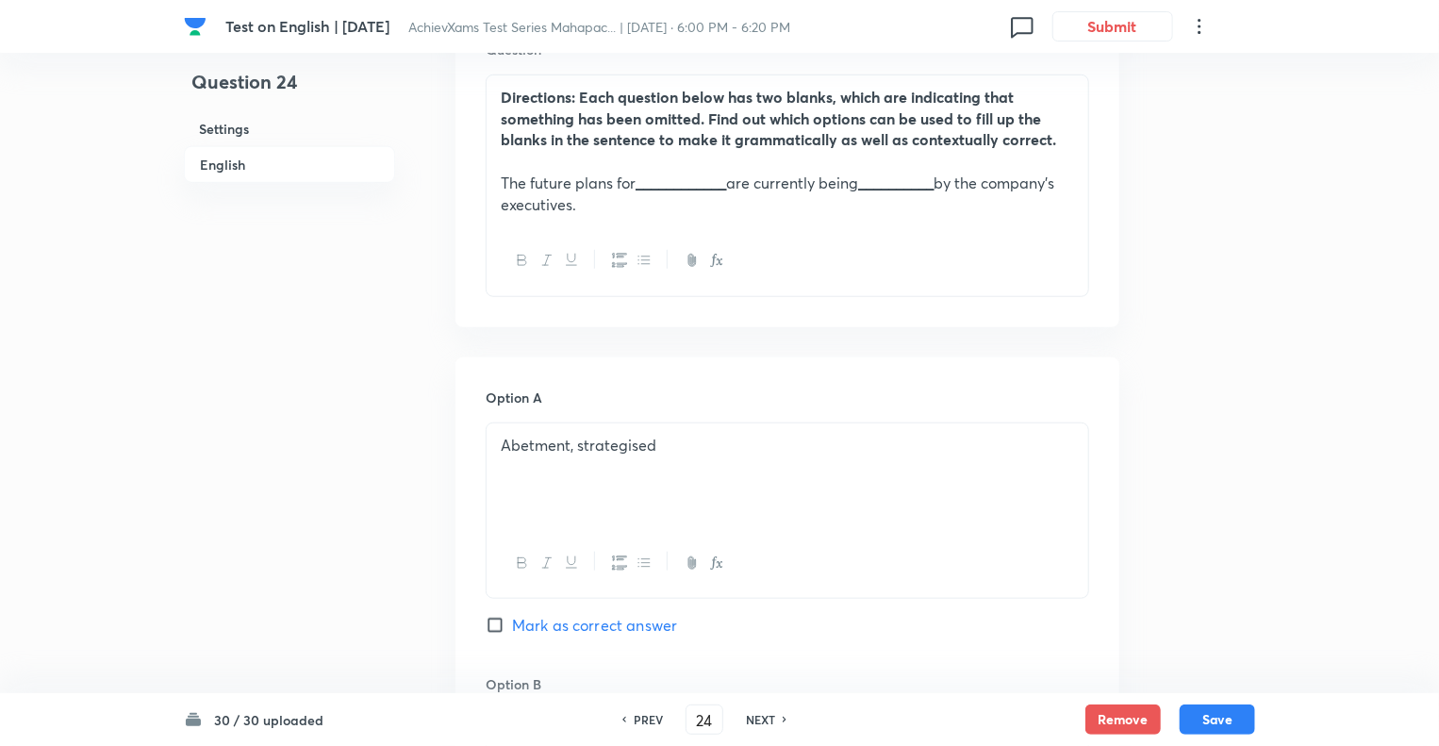
click at [642, 723] on h6 "PREV" at bounding box center [648, 719] width 29 height 17
type input "23"
checkbox input "true"
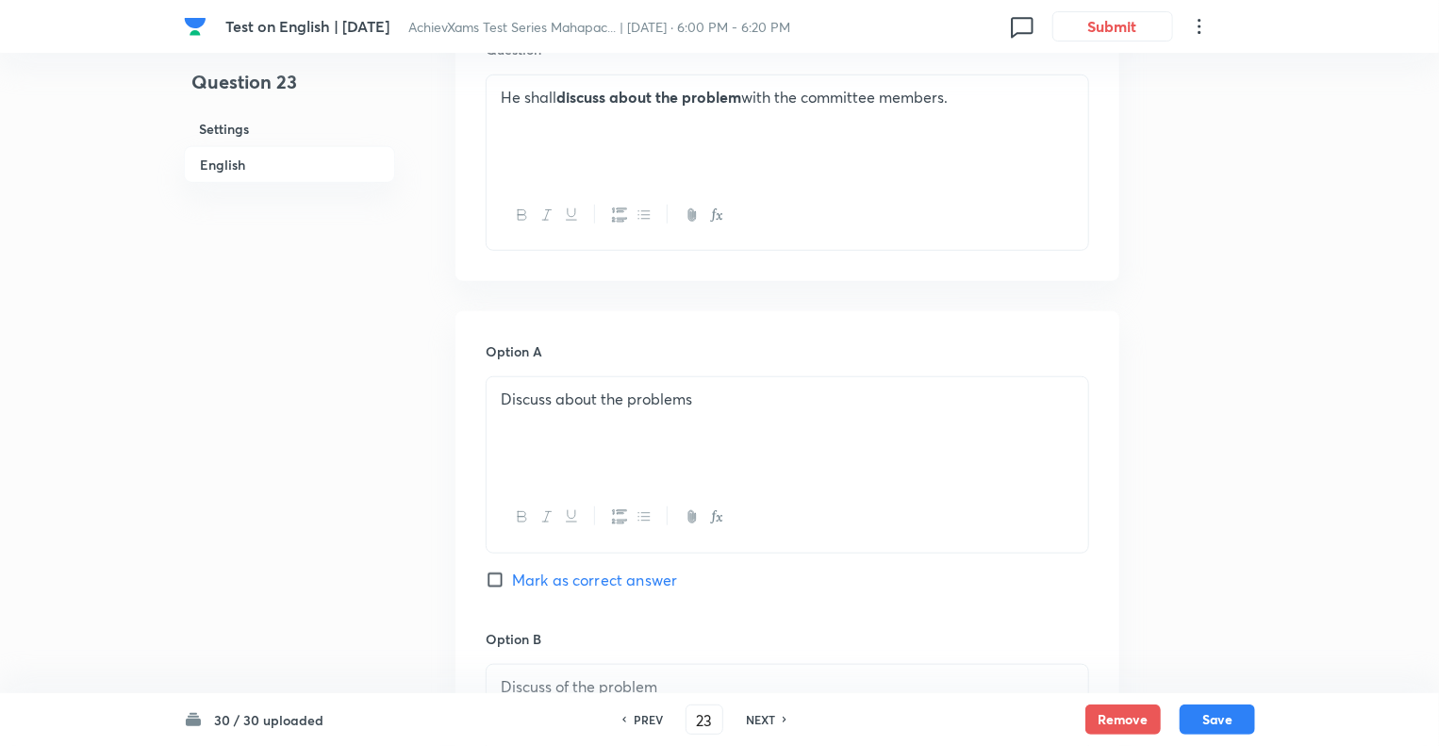
click at [755, 712] on h6 "NEXT" at bounding box center [760, 719] width 29 height 17
type input "24"
checkbox input "true"
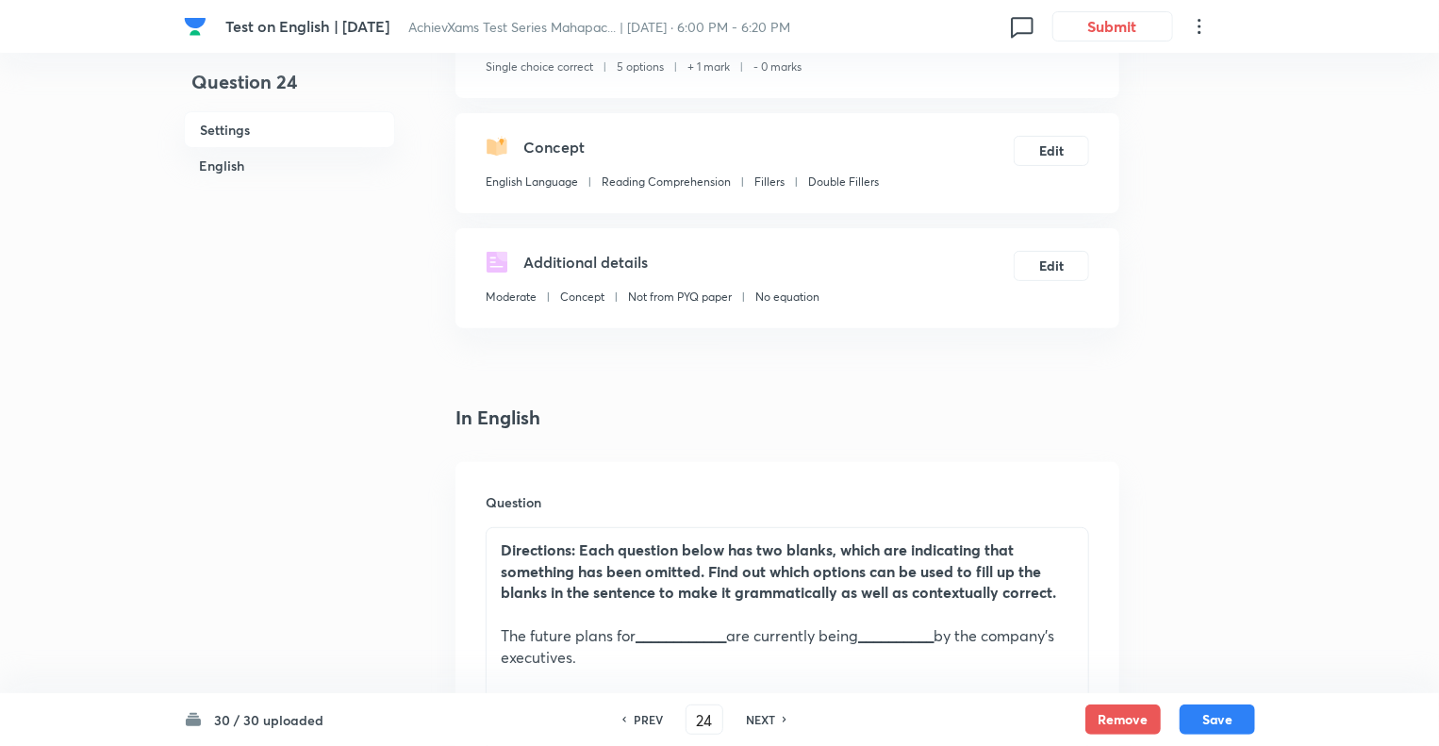
scroll to position [87, 0]
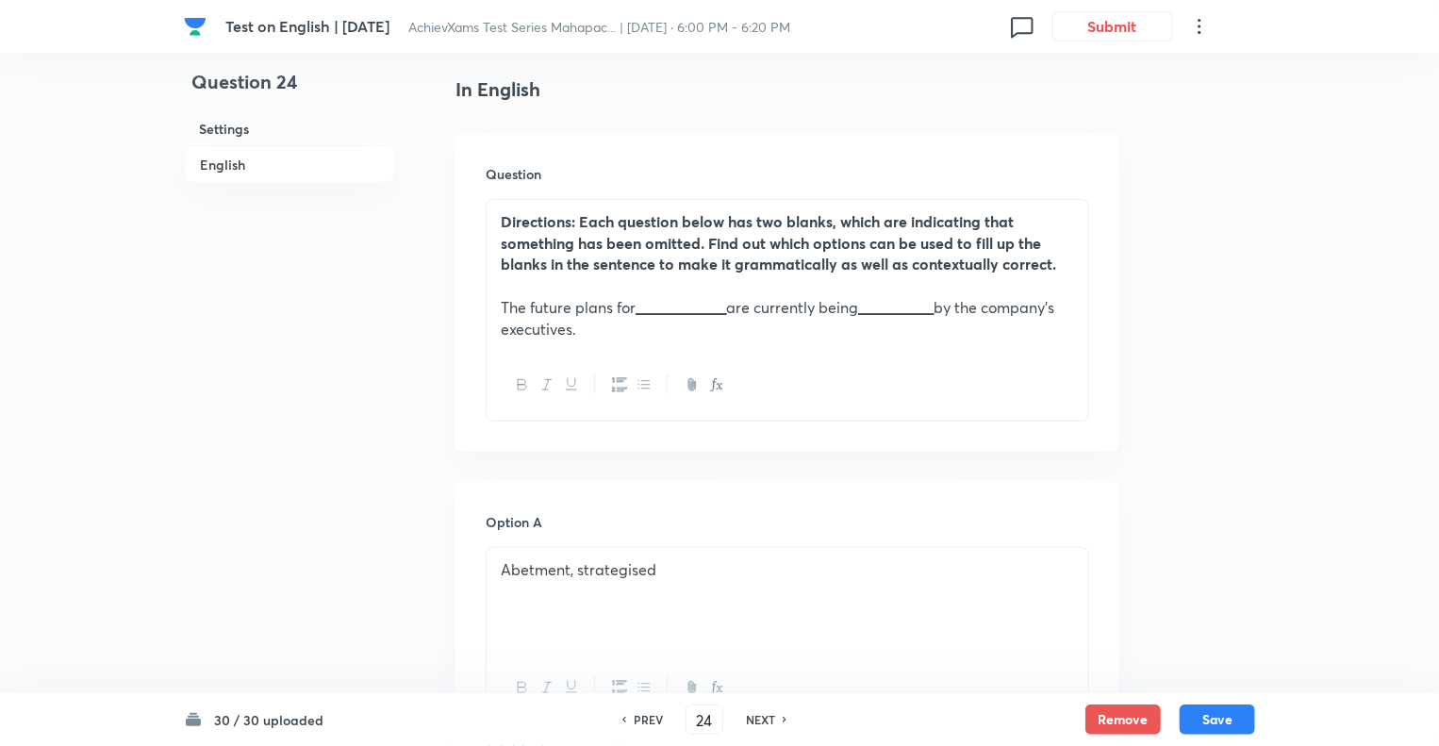
scroll to position [502, 0]
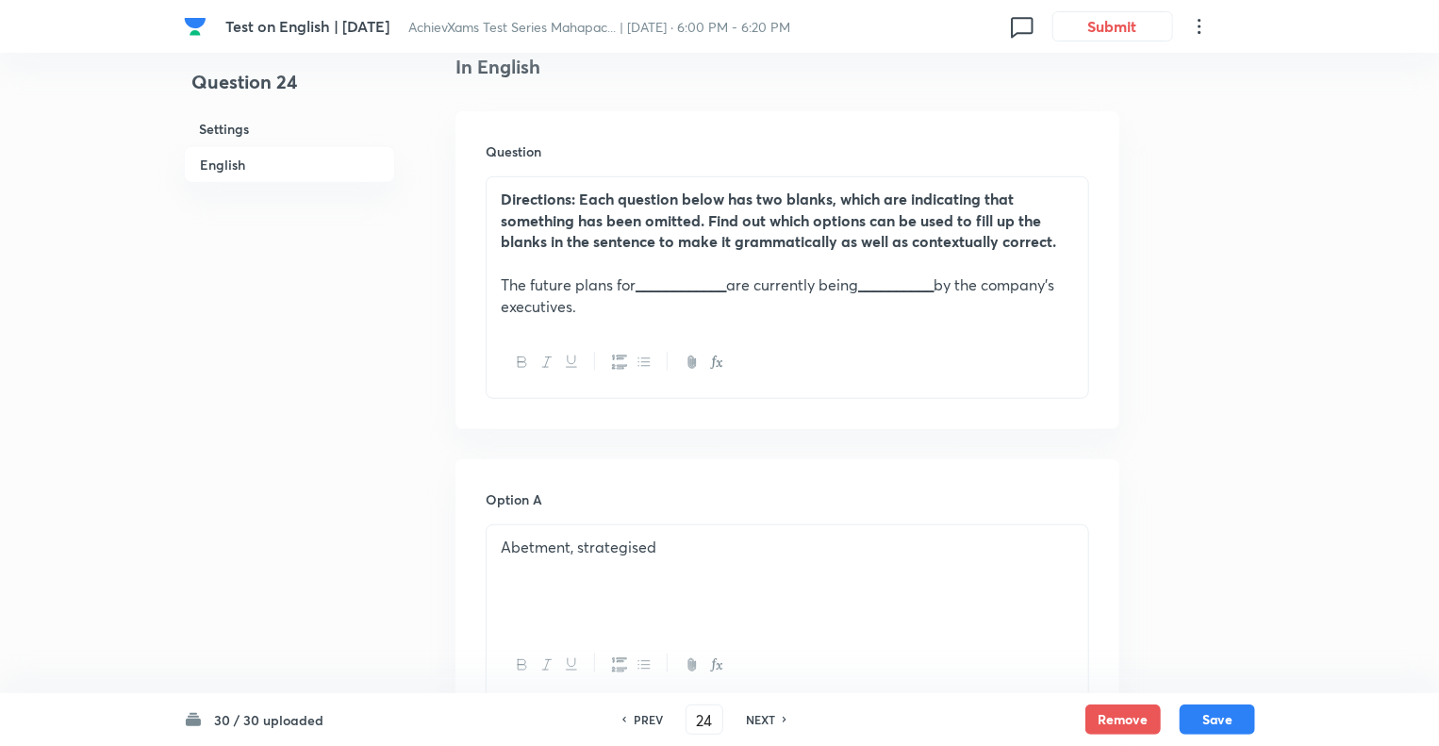
click at [524, 548] on p "Abetment, strategised" at bounding box center [787, 548] width 573 height 22
copy p "Abetment, strategised"
click at [671, 307] on p "The future plans for ____________ are currently being __________ by the company…" at bounding box center [787, 295] width 573 height 42
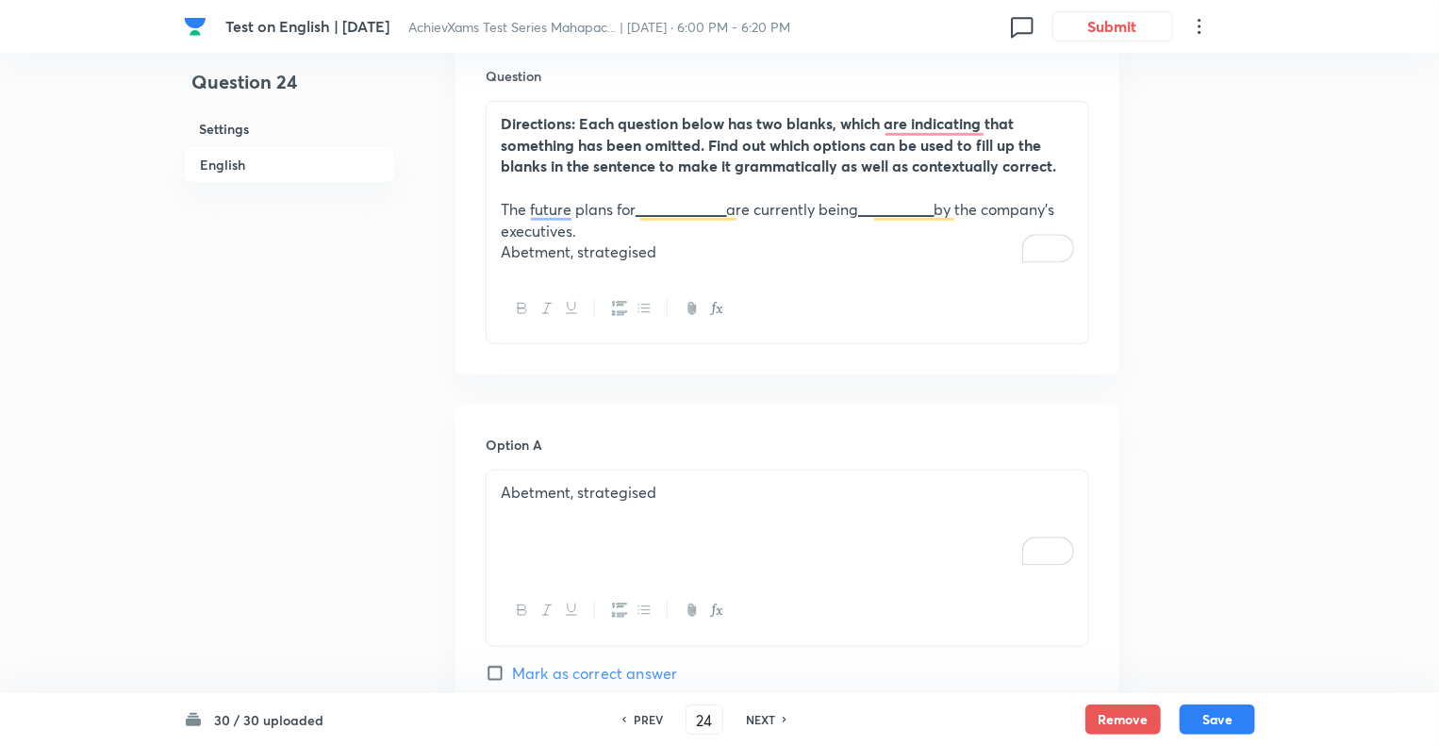
scroll to position [1256, 0]
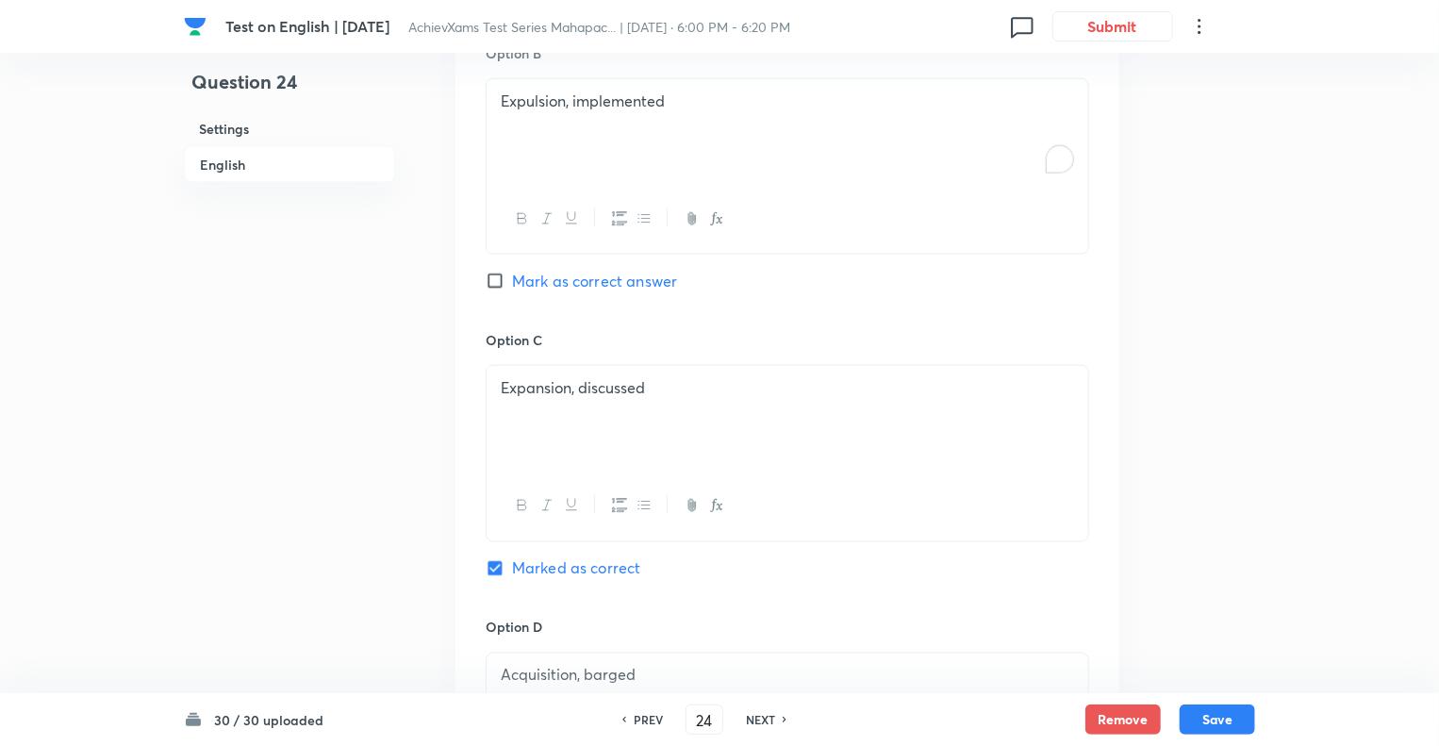
click at [605, 114] on div "Expulsion, implemented" at bounding box center [788, 132] width 602 height 106
copy p "Expulsion, implemented"
click at [497, 387] on div "Expansion, discussed" at bounding box center [788, 419] width 602 height 106
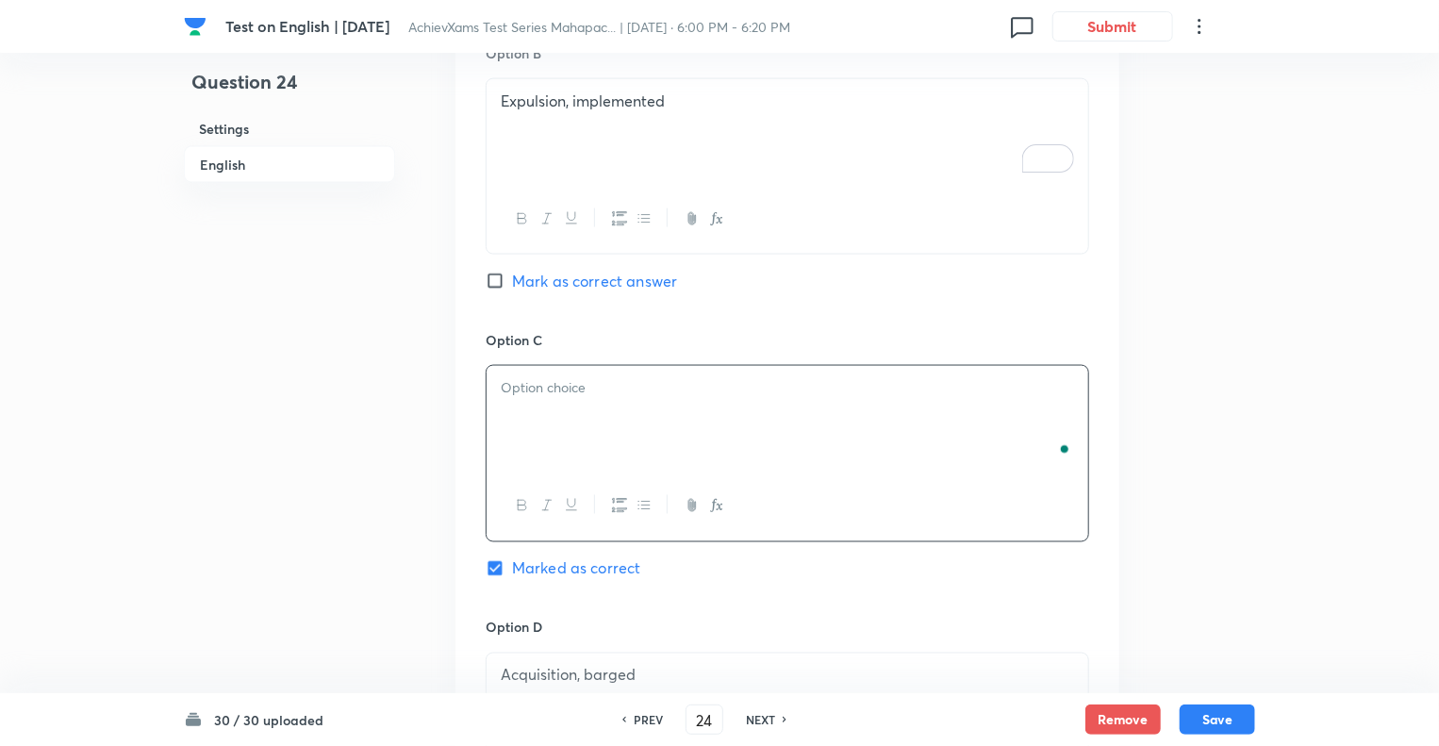
click at [502, 678] on p "Acquisition, barged" at bounding box center [787, 676] width 573 height 22
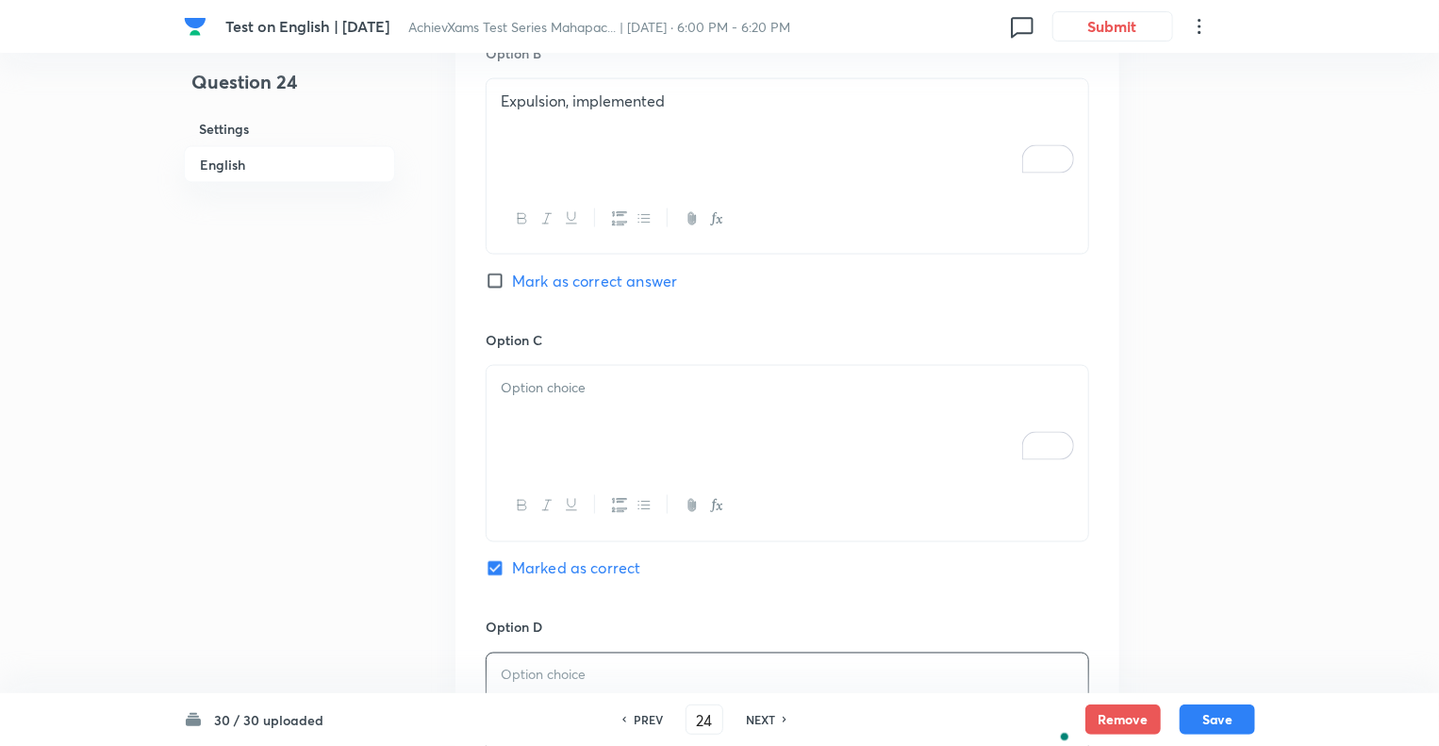
click at [385, 625] on div "Question 24 Settings English" at bounding box center [289, 198] width 211 height 2728
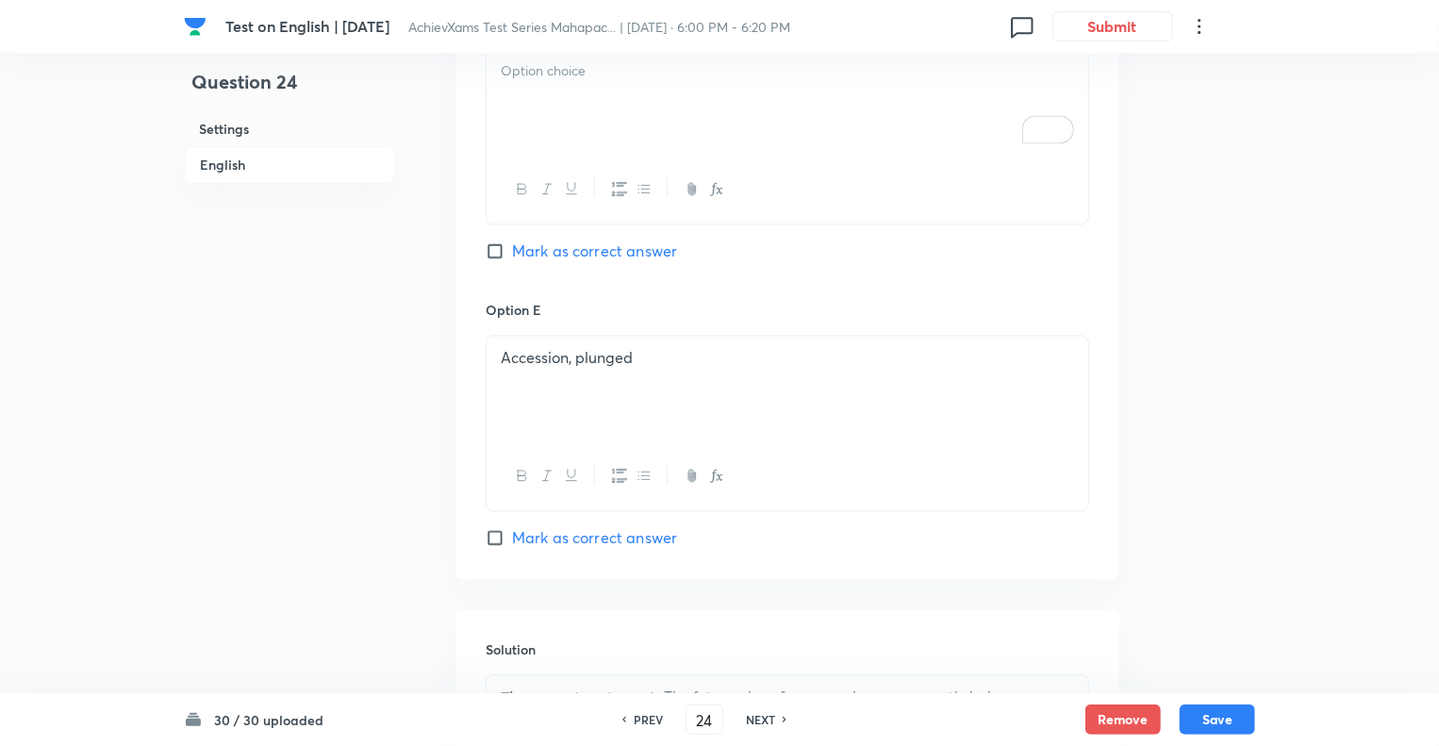
scroll to position [1898, 0]
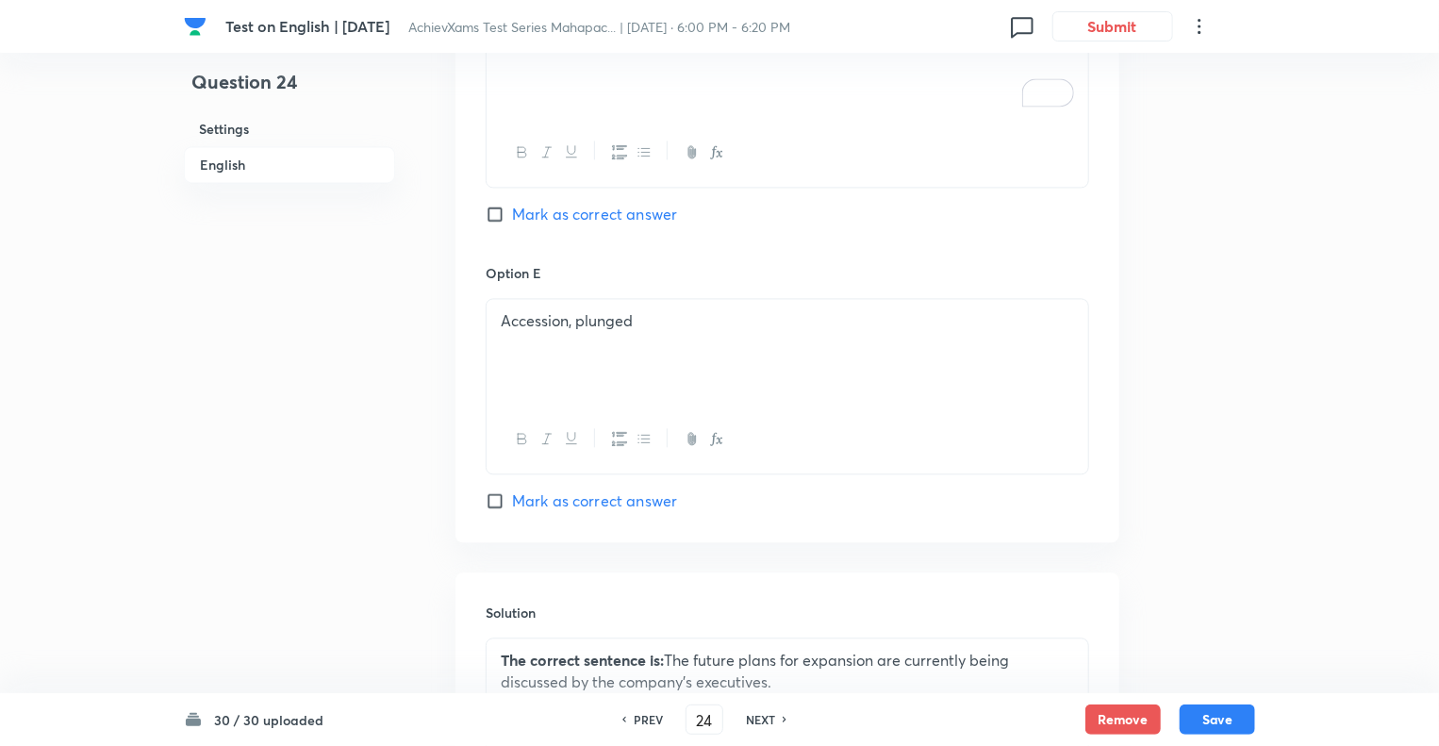
click at [495, 328] on div "Accession, plunged" at bounding box center [788, 352] width 602 height 106
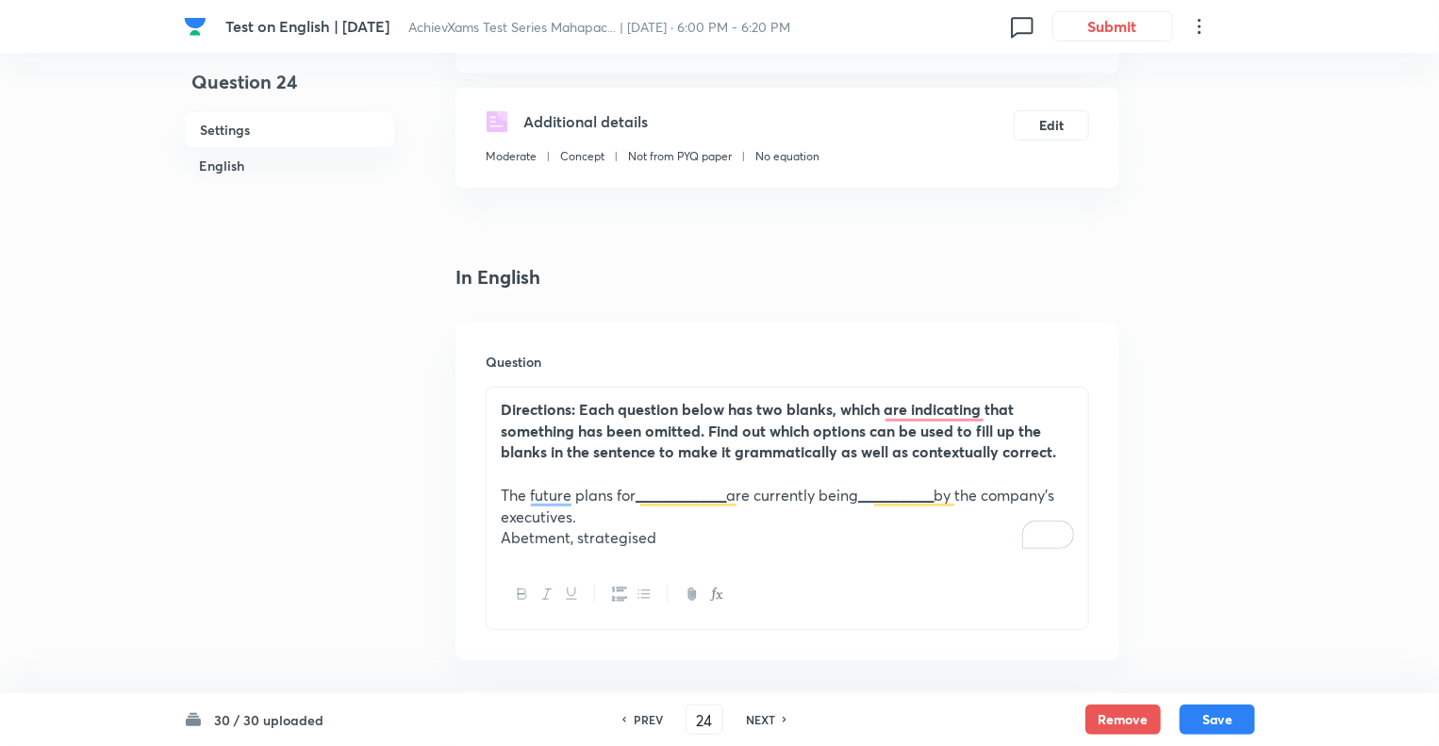
scroll to position [200, 0]
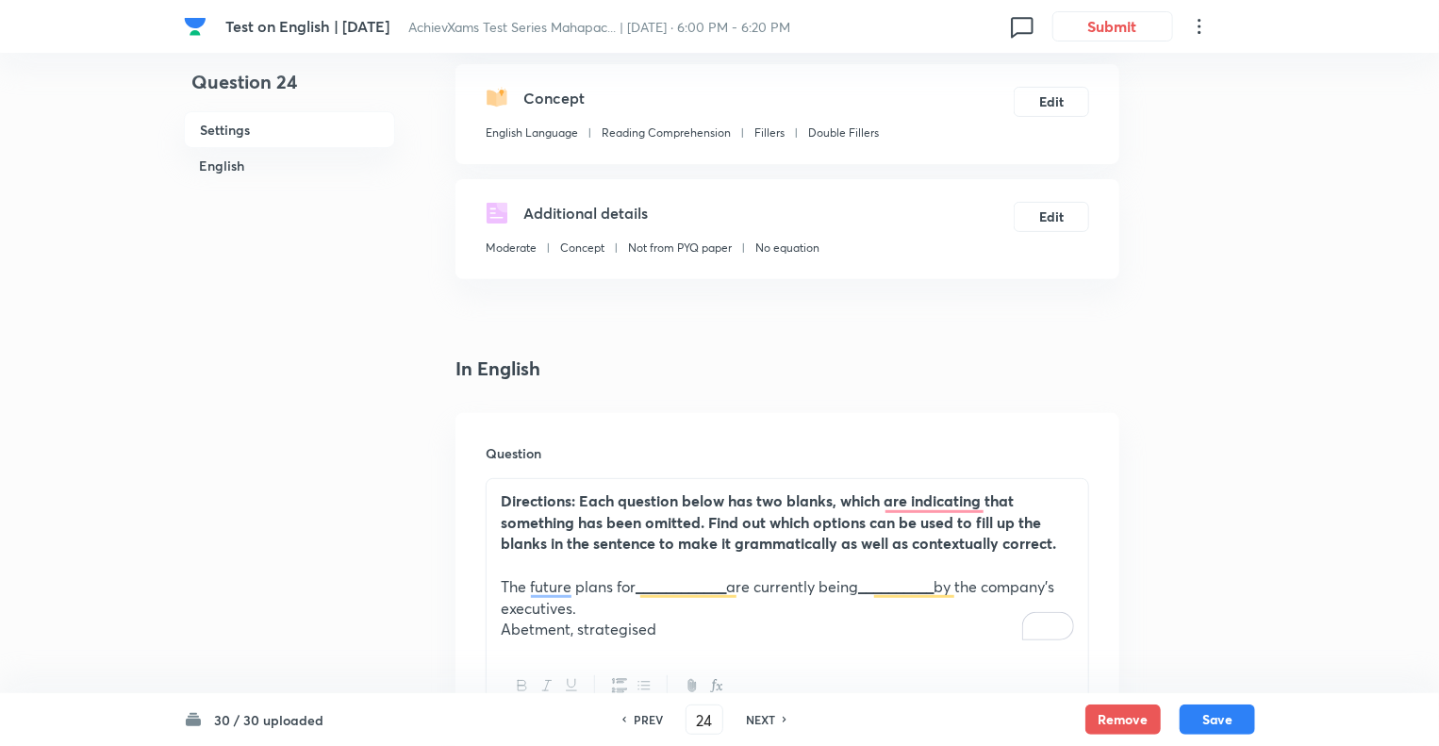
click at [658, 640] on div "Directions: Each question below has two blanks, which are indicating that somet…" at bounding box center [788, 565] width 602 height 173
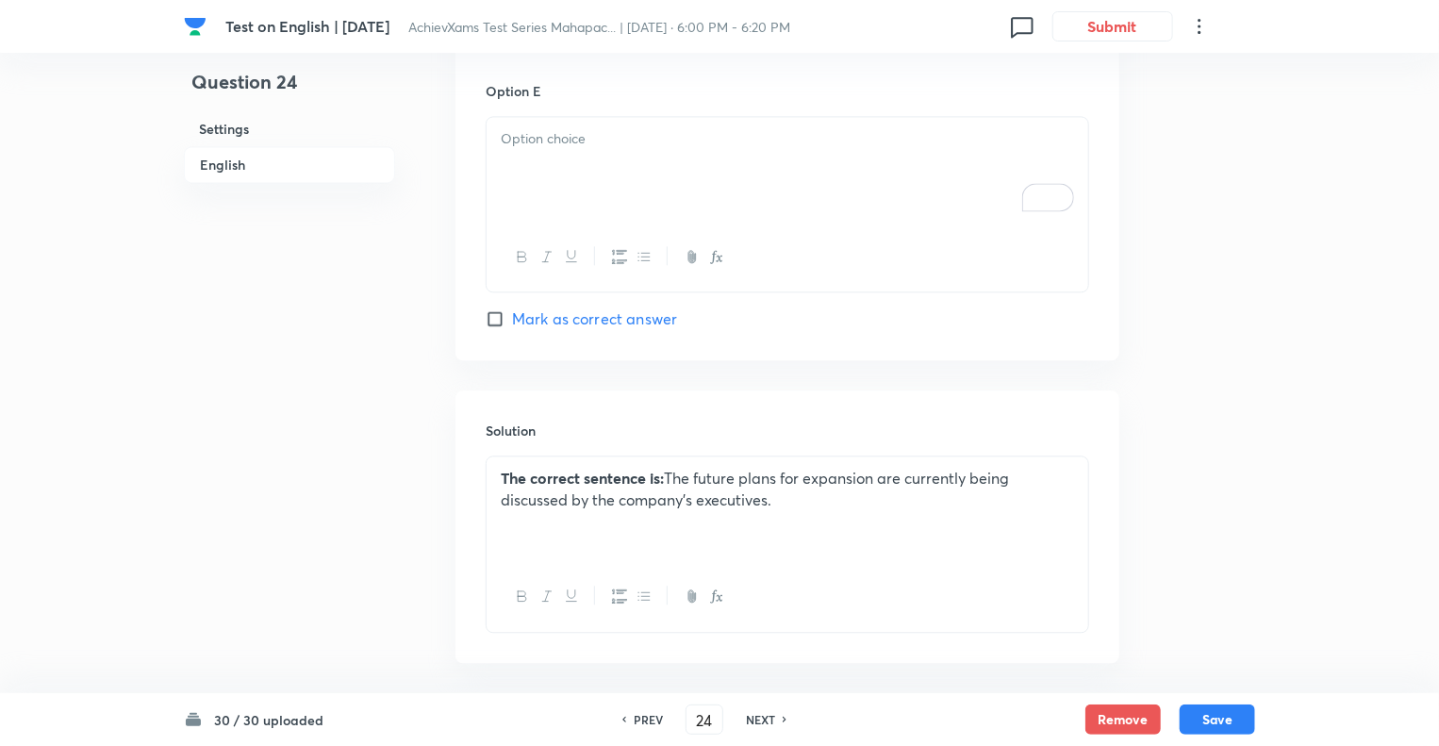
scroll to position [2091, 0]
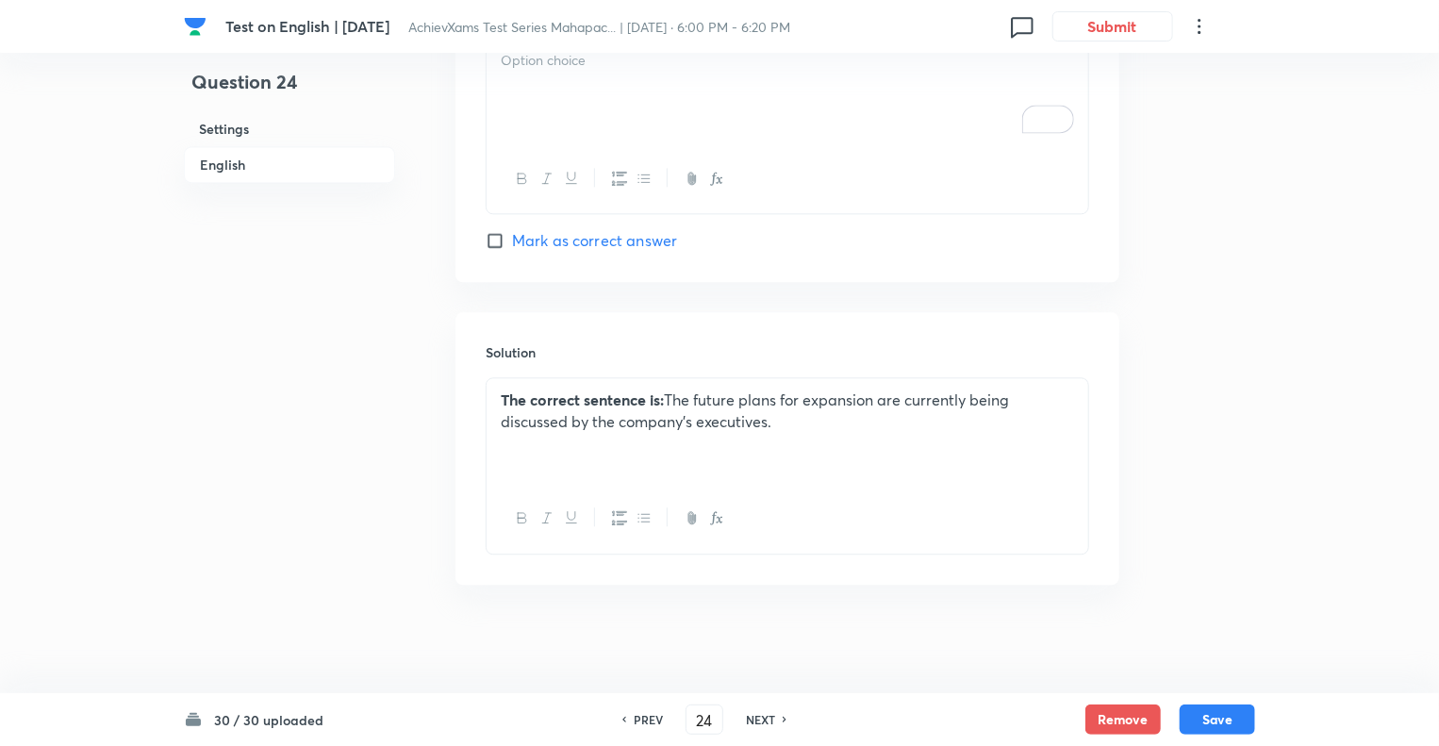
click at [501, 390] on strong "The correct sentence is:" at bounding box center [582, 400] width 163 height 20
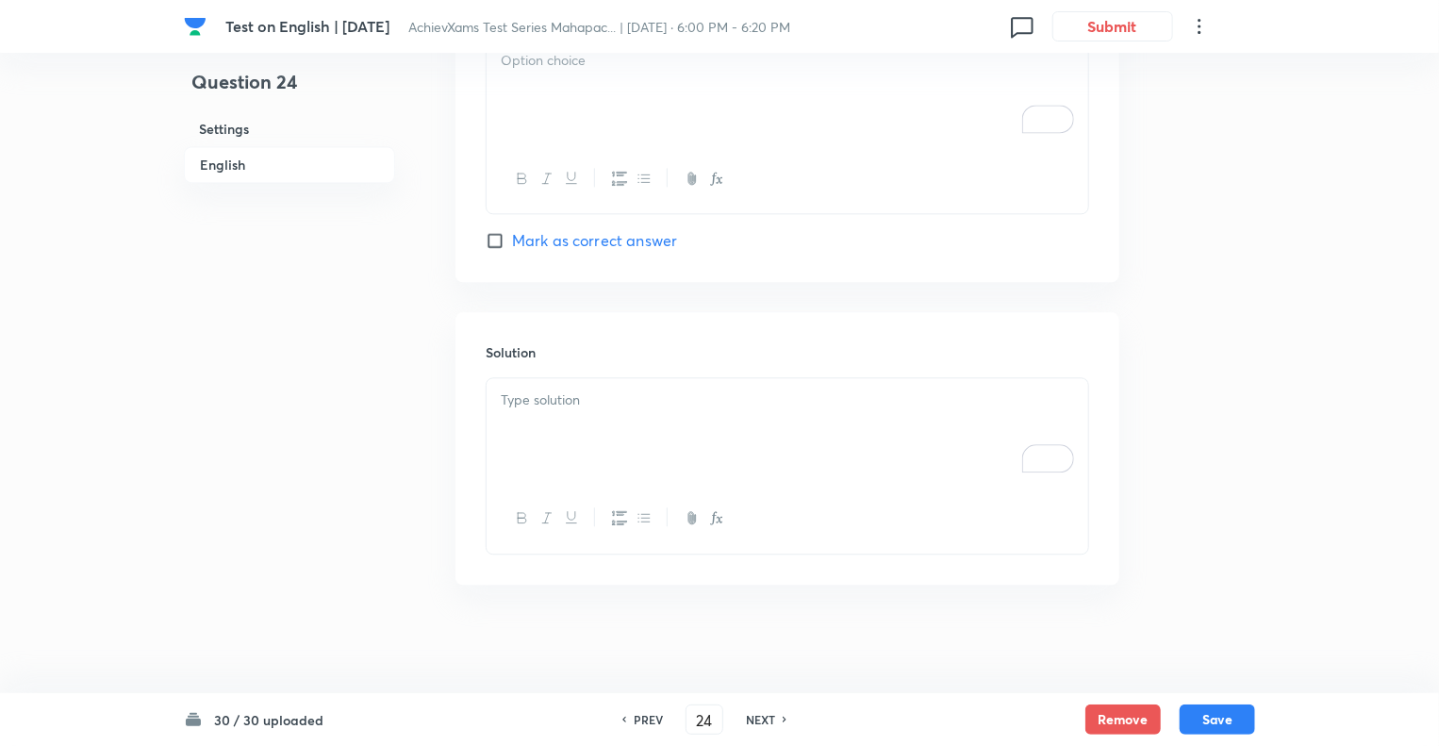
click at [763, 718] on h6 "NEXT" at bounding box center [760, 719] width 29 height 17
type input "25"
checkbox input "false"
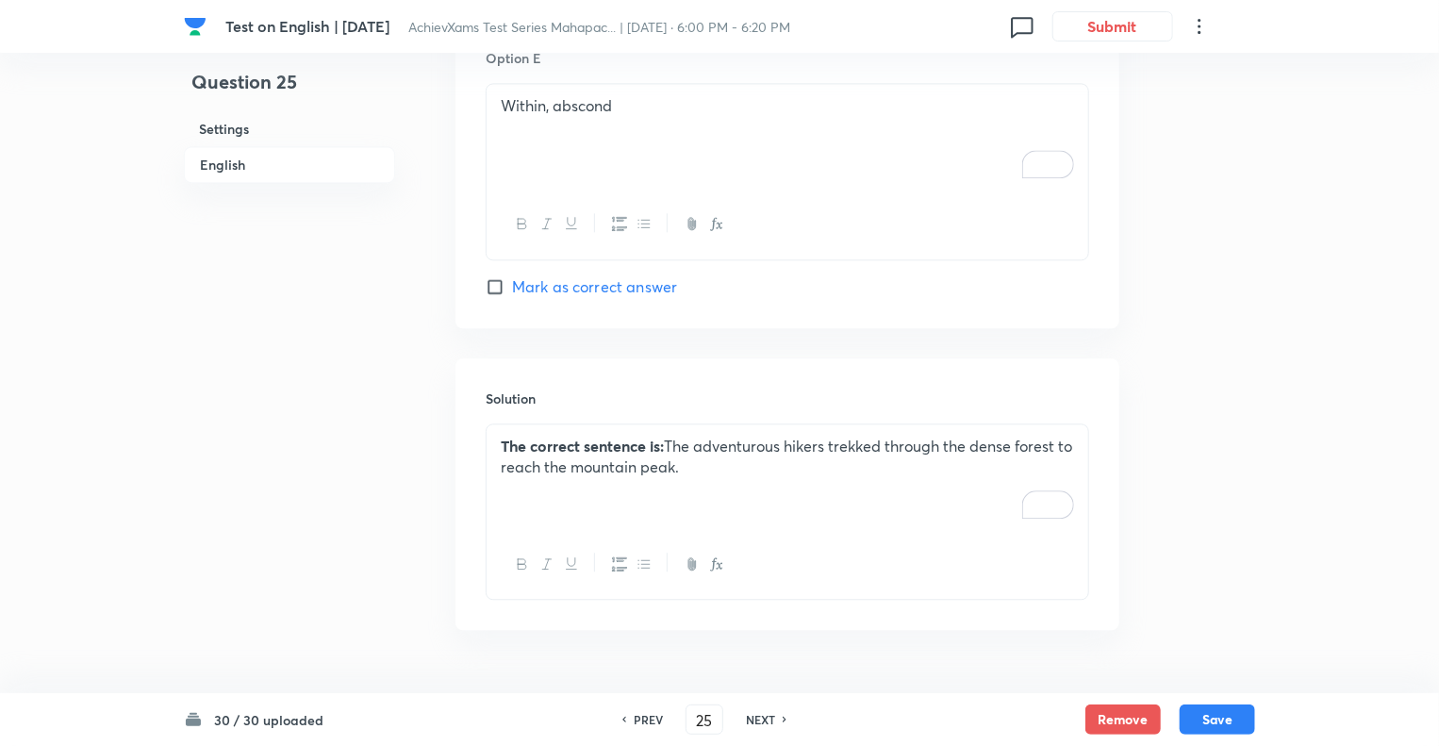
checkbox input "true"
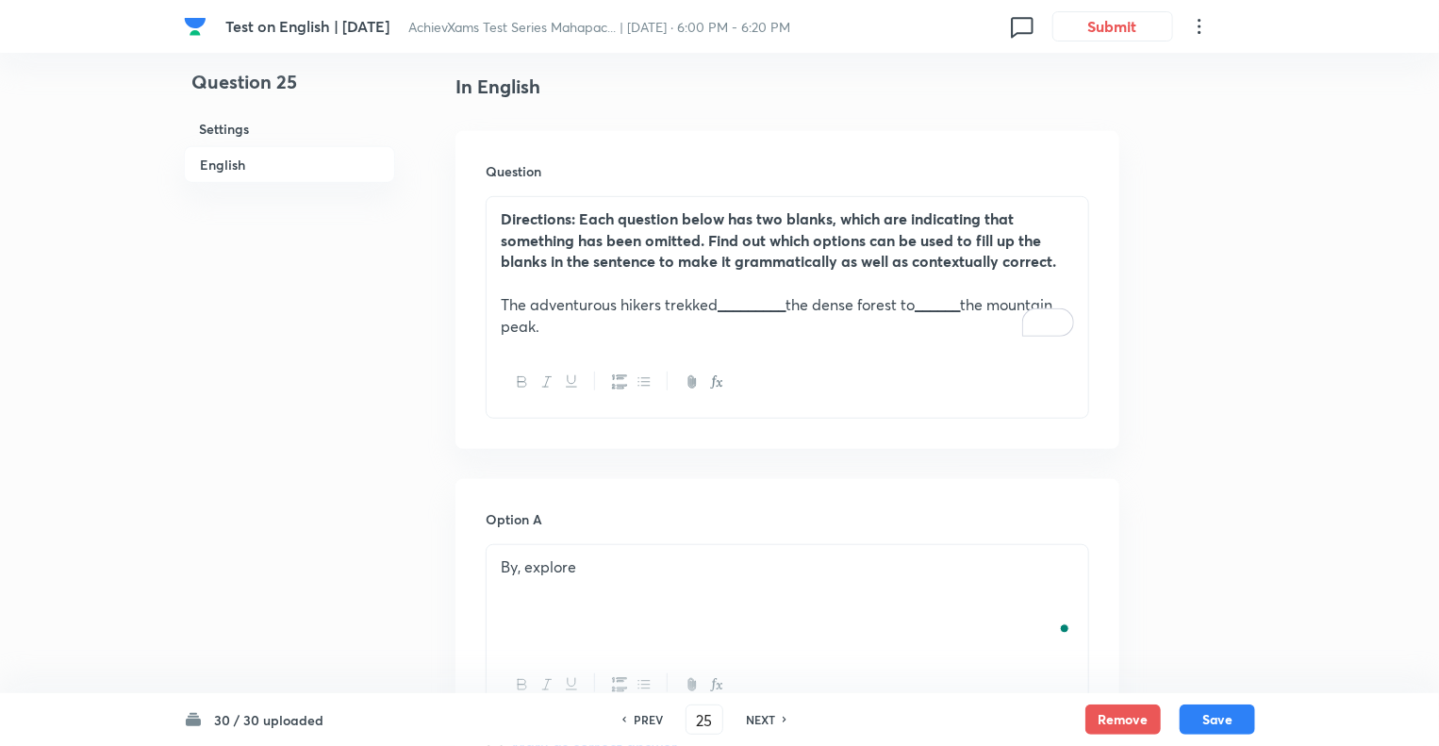
scroll to position [469, 0]
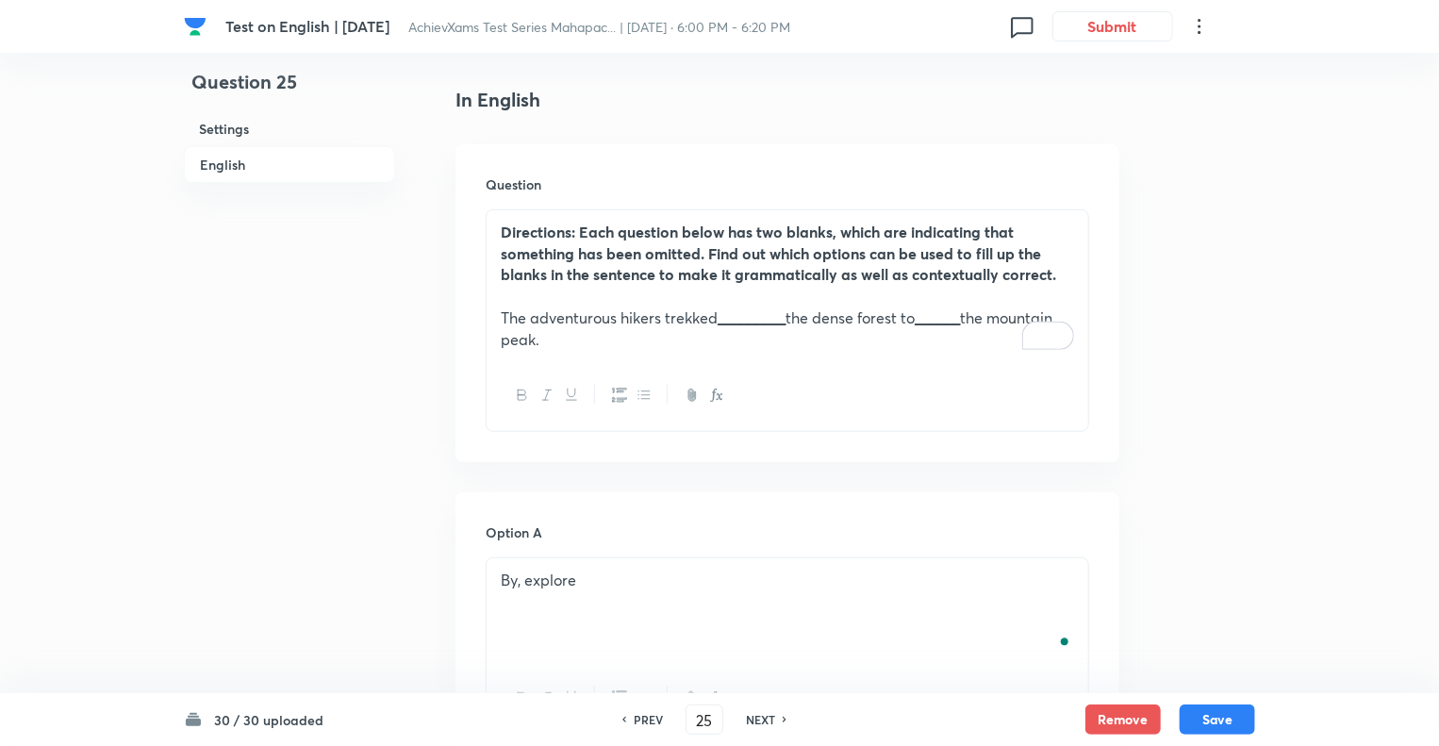
click at [623, 339] on p "The adventurous hikers trekked _________ the dense forest to ______ the mountai…" at bounding box center [787, 328] width 573 height 42
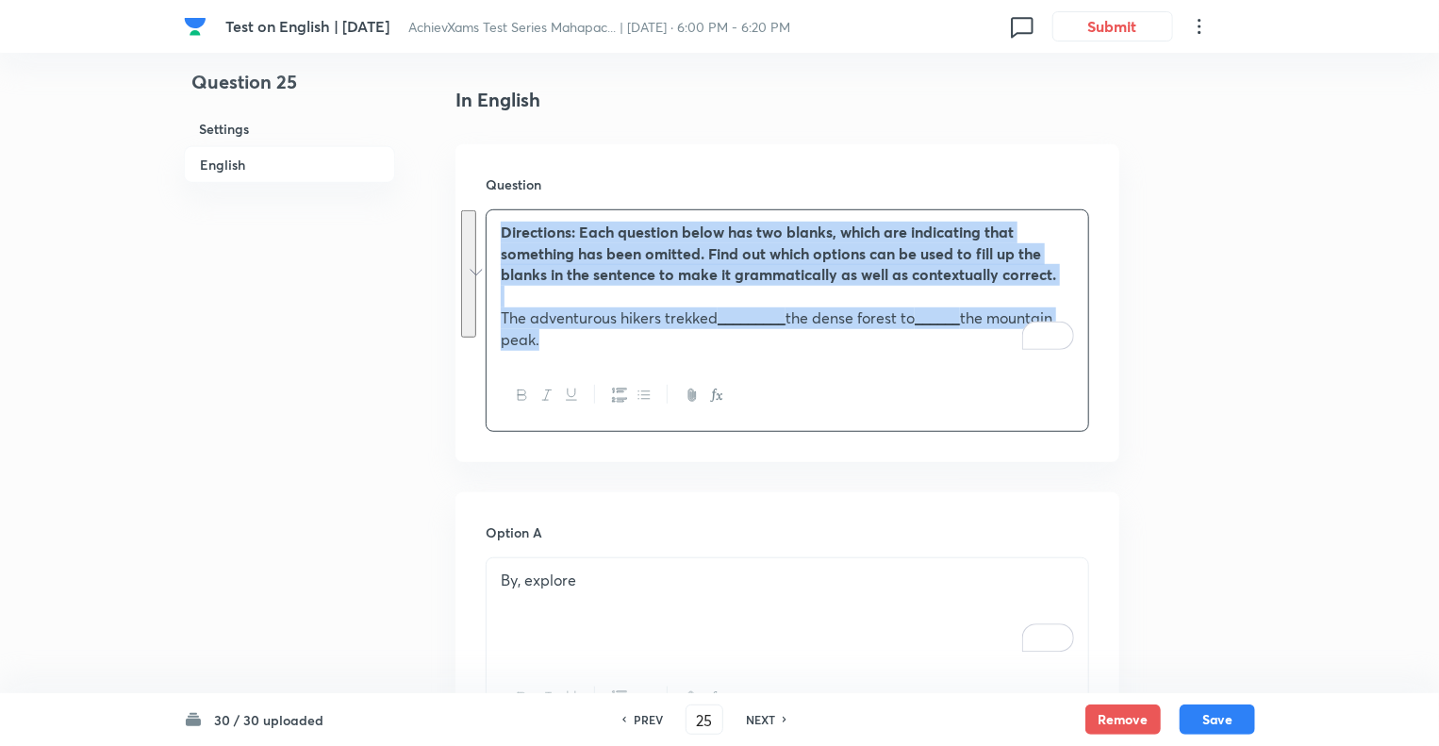
copy div "Directions: Each question below has two blanks, which are indicating that somet…"
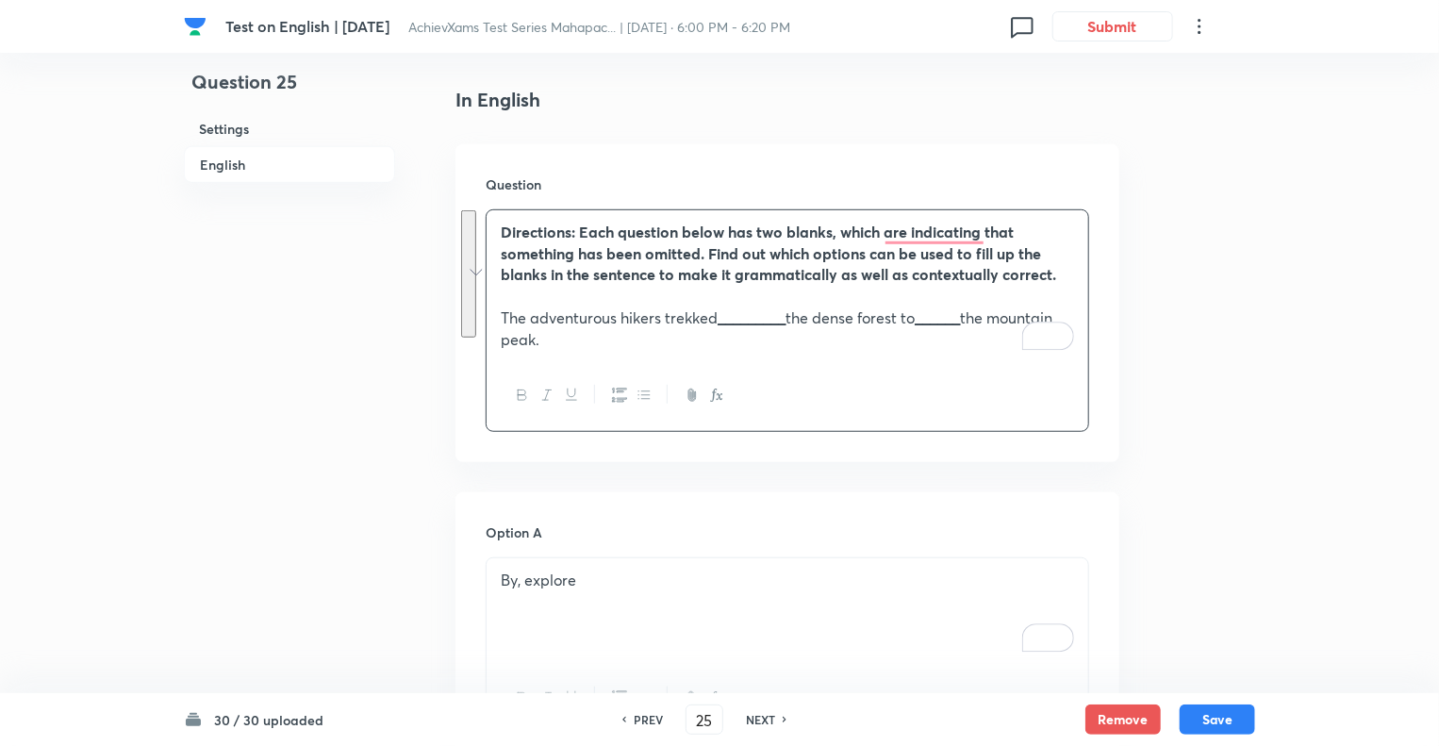
click at [490, 569] on div "By, explore" at bounding box center [788, 611] width 602 height 106
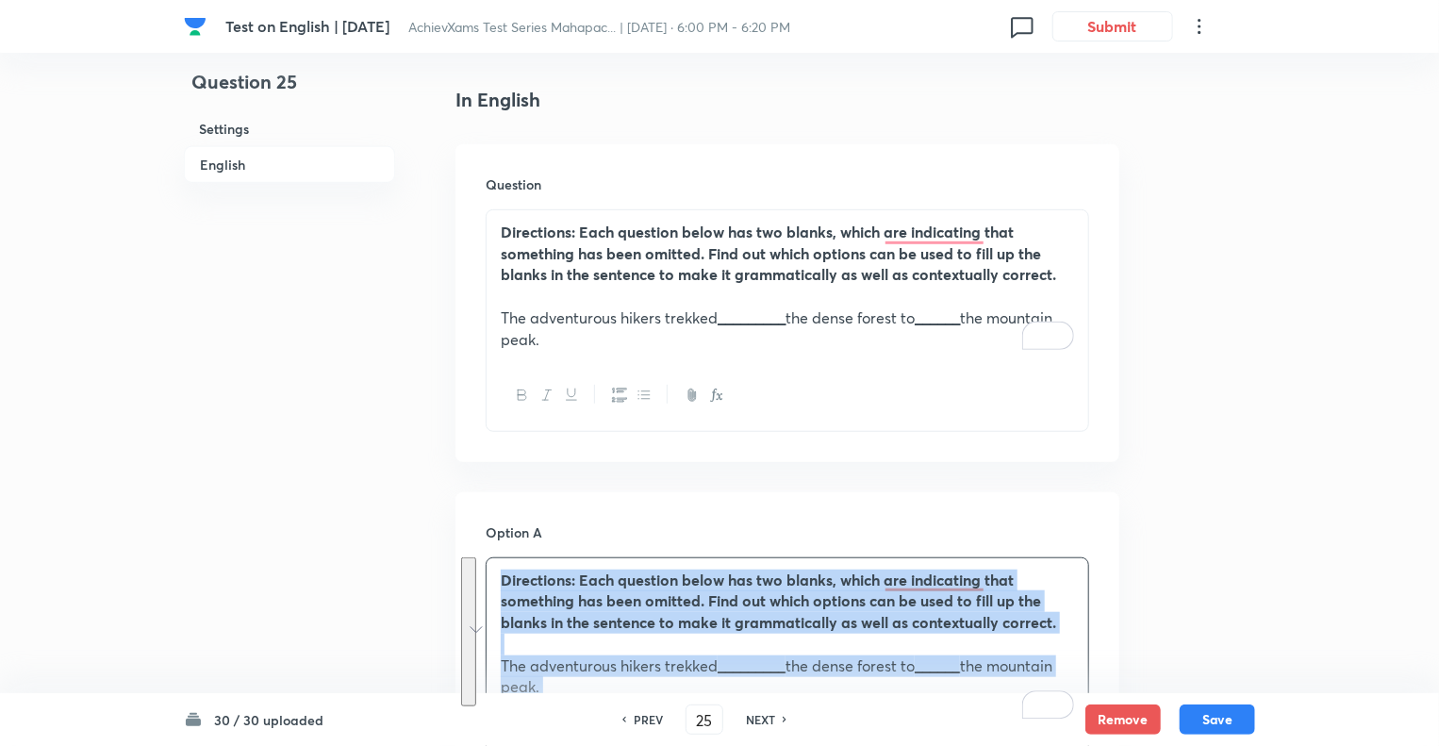
copy div "Directions: Each question below has two blanks, which are indicating that somet…"
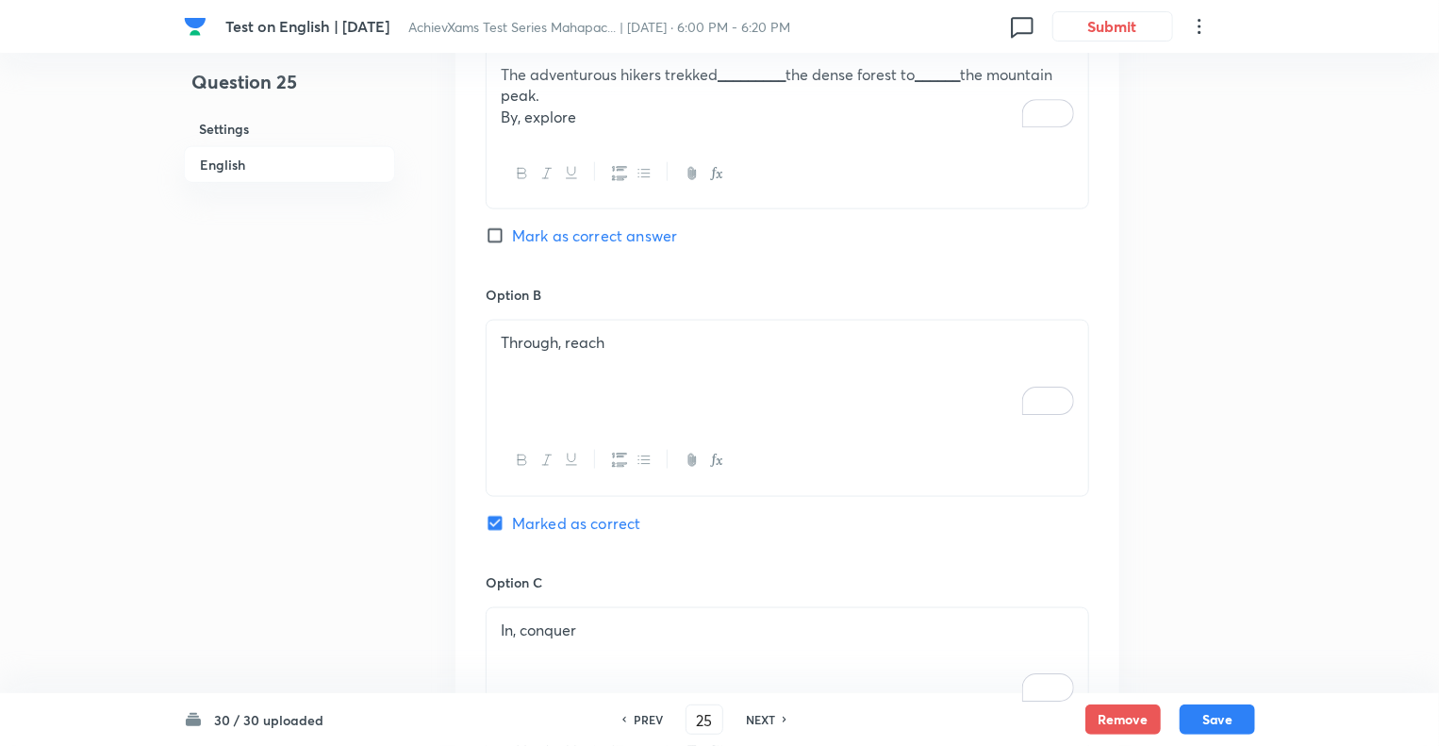
scroll to position [1072, 0]
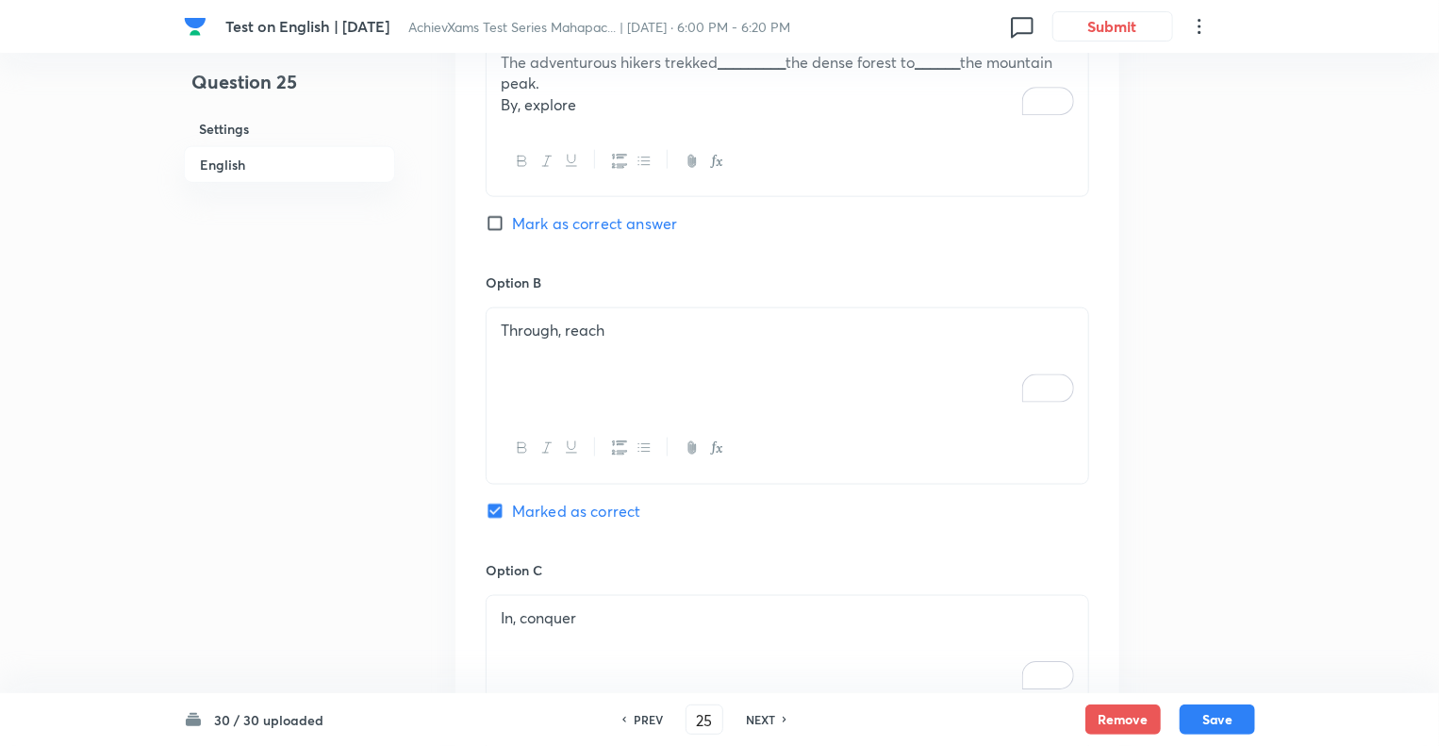
click at [486, 329] on div "Through, reach" at bounding box center [788, 395] width 604 height 176
click at [498, 327] on div "Through, reach" at bounding box center [788, 361] width 602 height 106
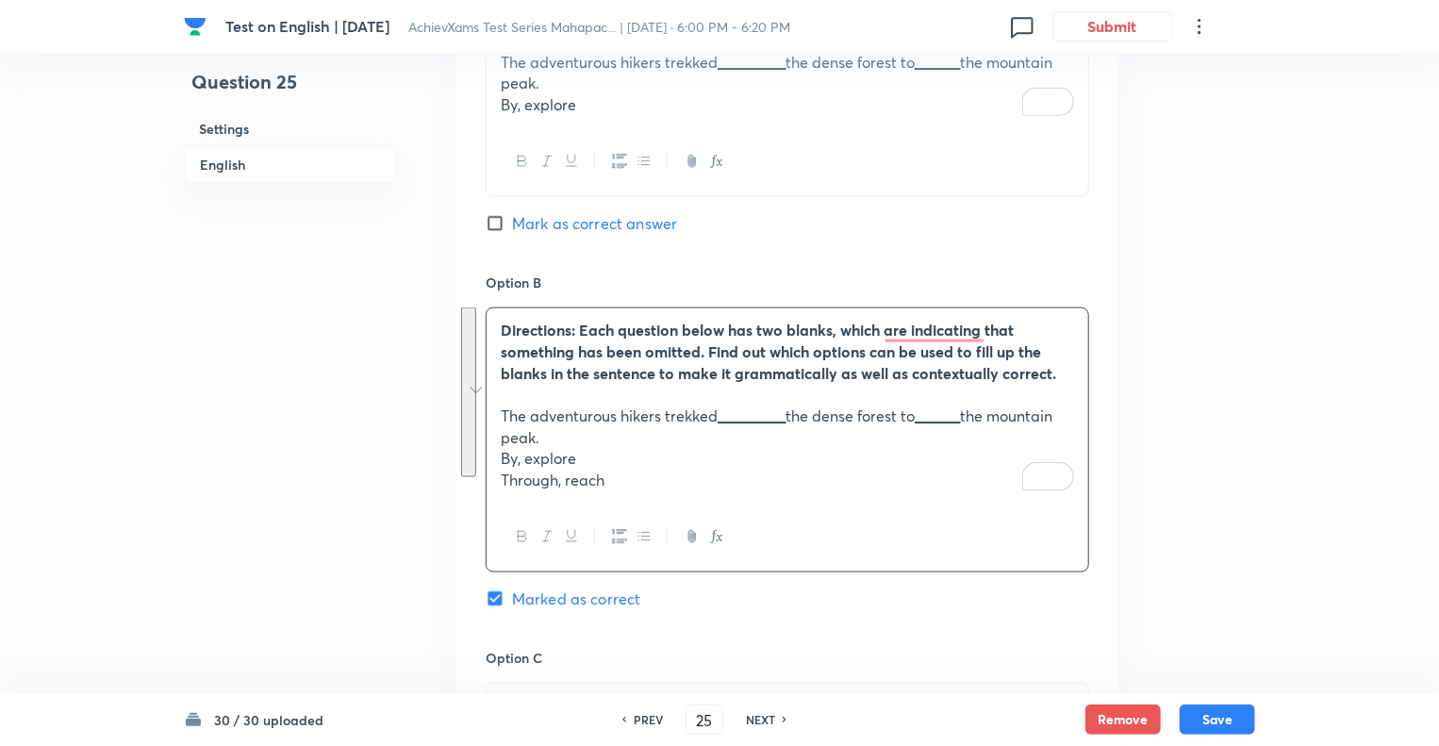
click at [381, 432] on div "Question 25 Settings English" at bounding box center [289, 449] width 211 height 2862
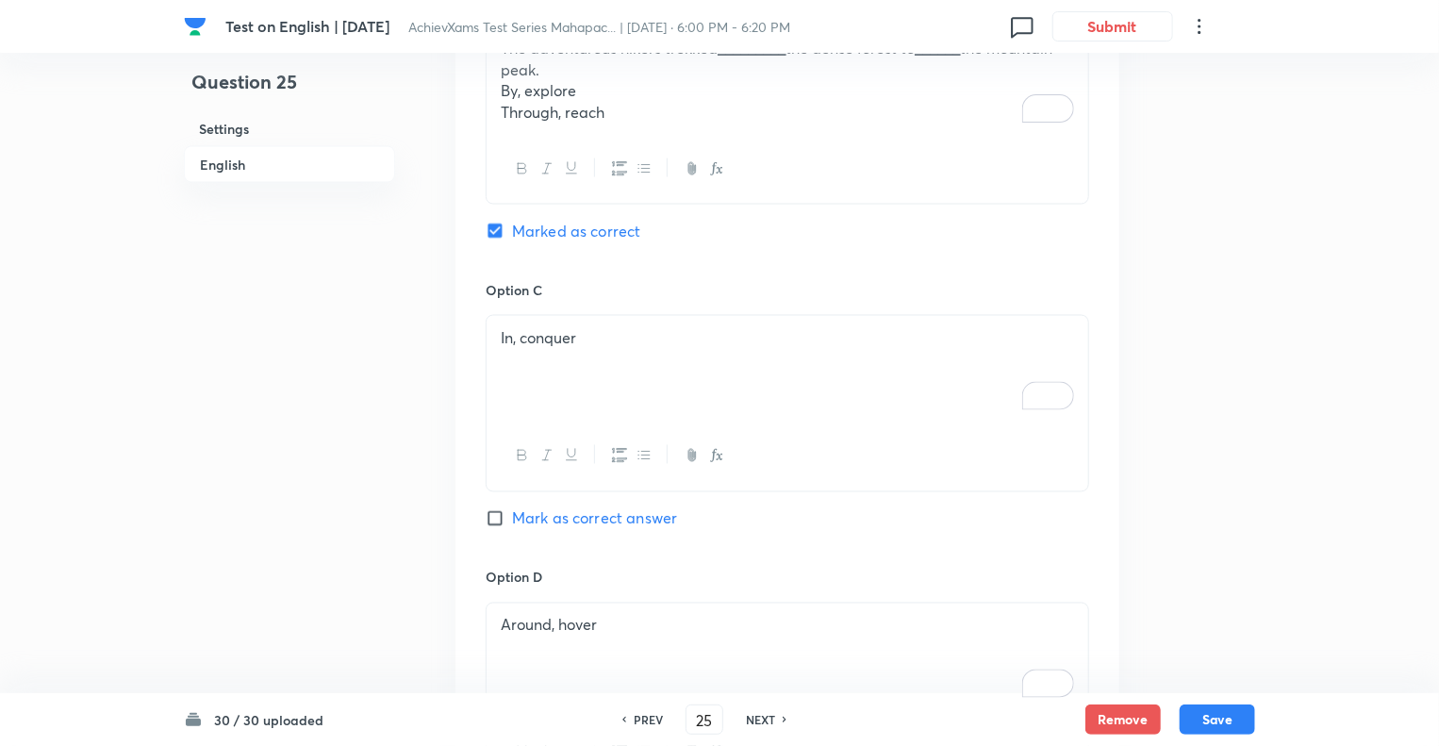
scroll to position [1525, 0]
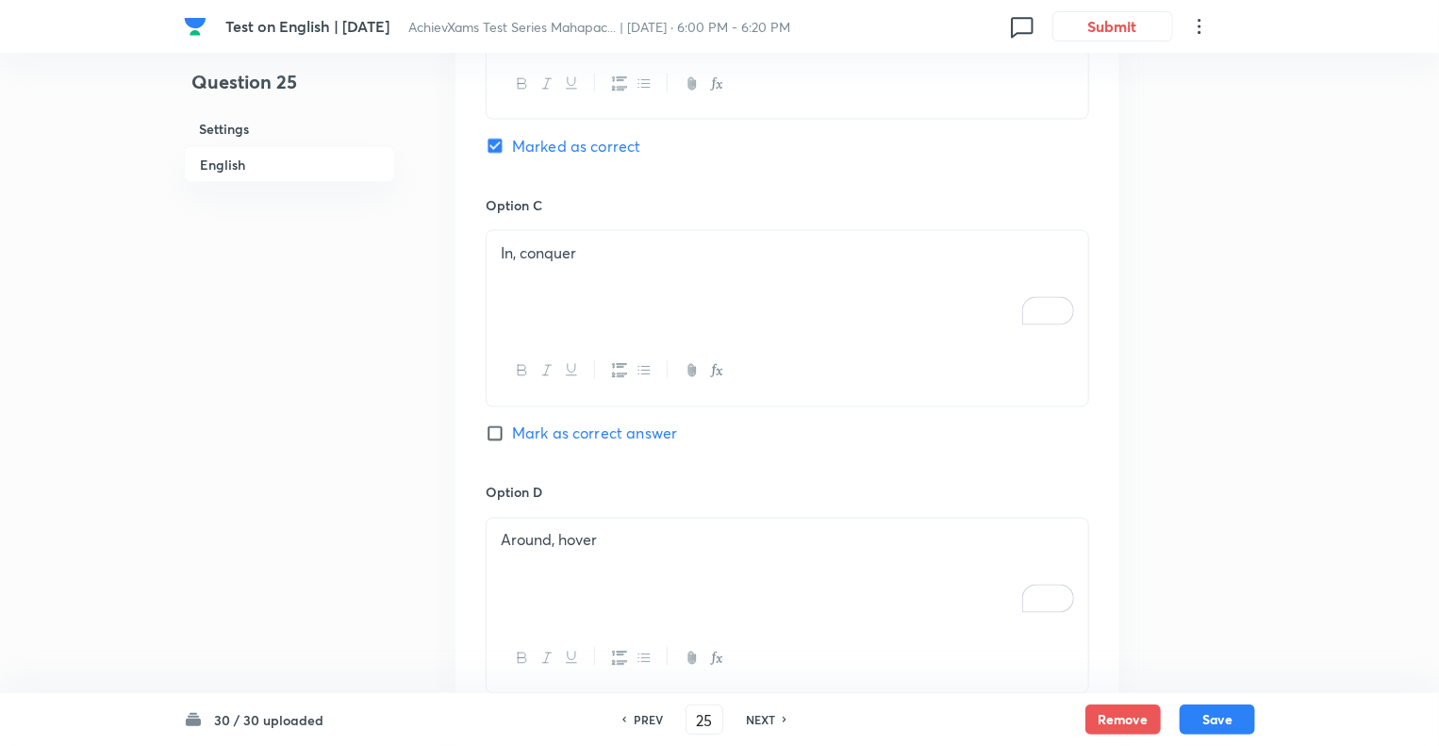
click at [492, 252] on div "In, conquer" at bounding box center [788, 284] width 602 height 106
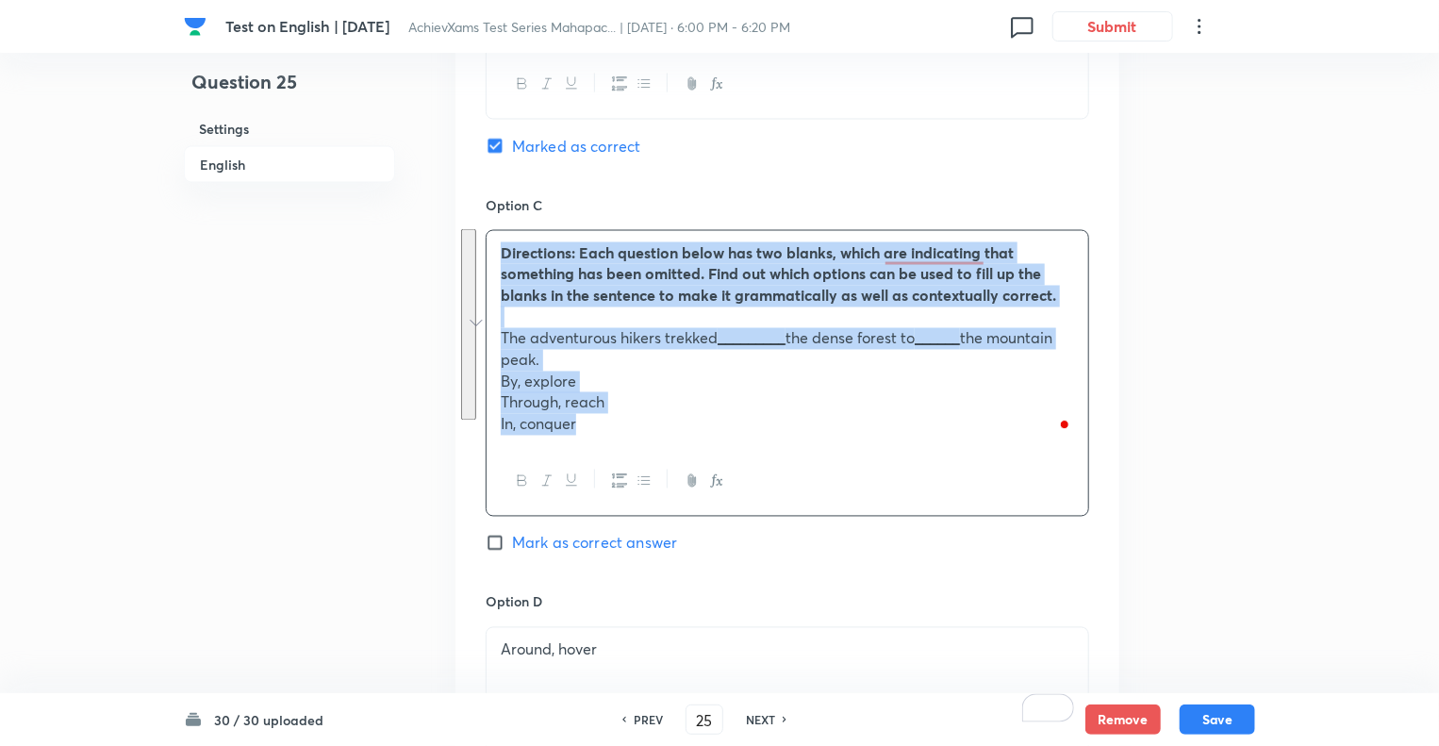
copy div "Directions: Each question below has two blanks, which are indicating that somet…"
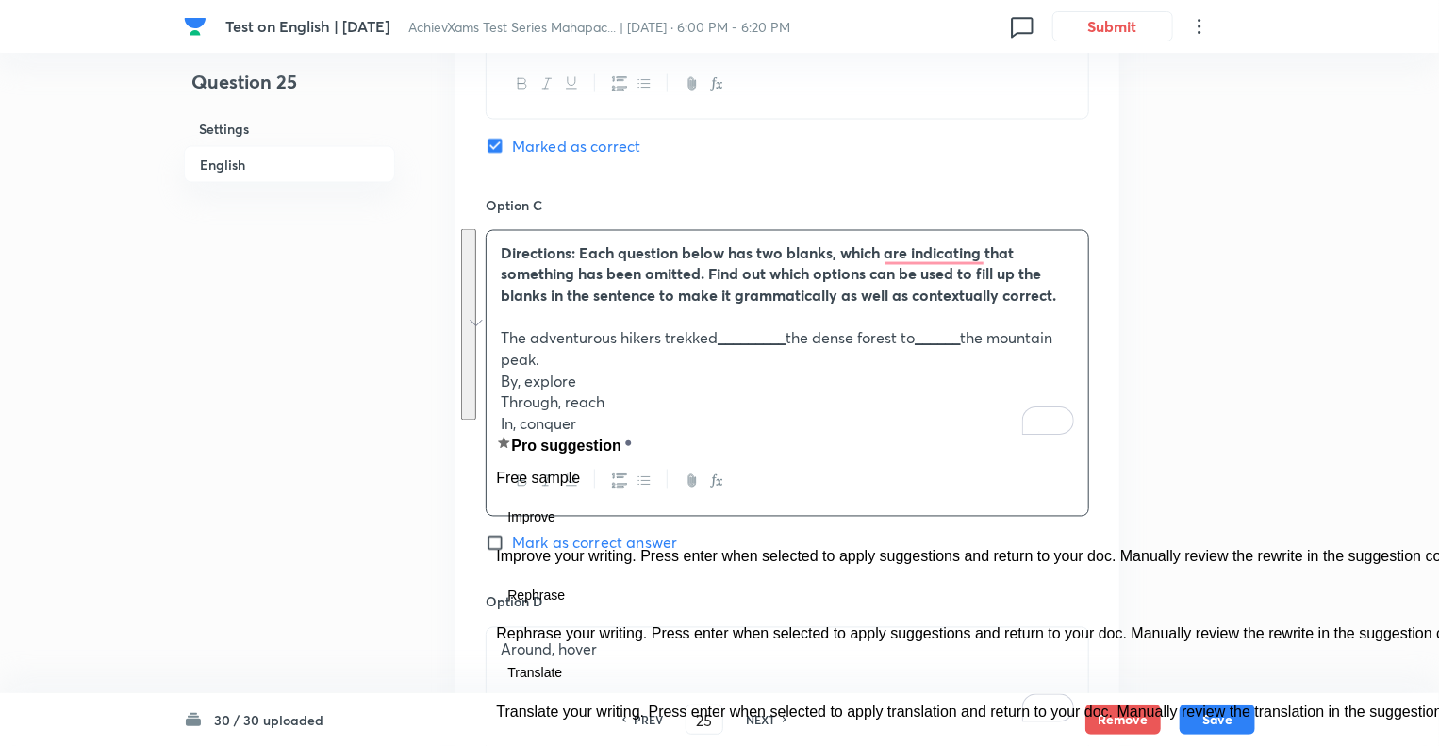
click at [413, 422] on div "Question 25 Settings English Settings Type Single choice correct 5 options + 1 …" at bounding box center [719, 50] width 1071 height 2971
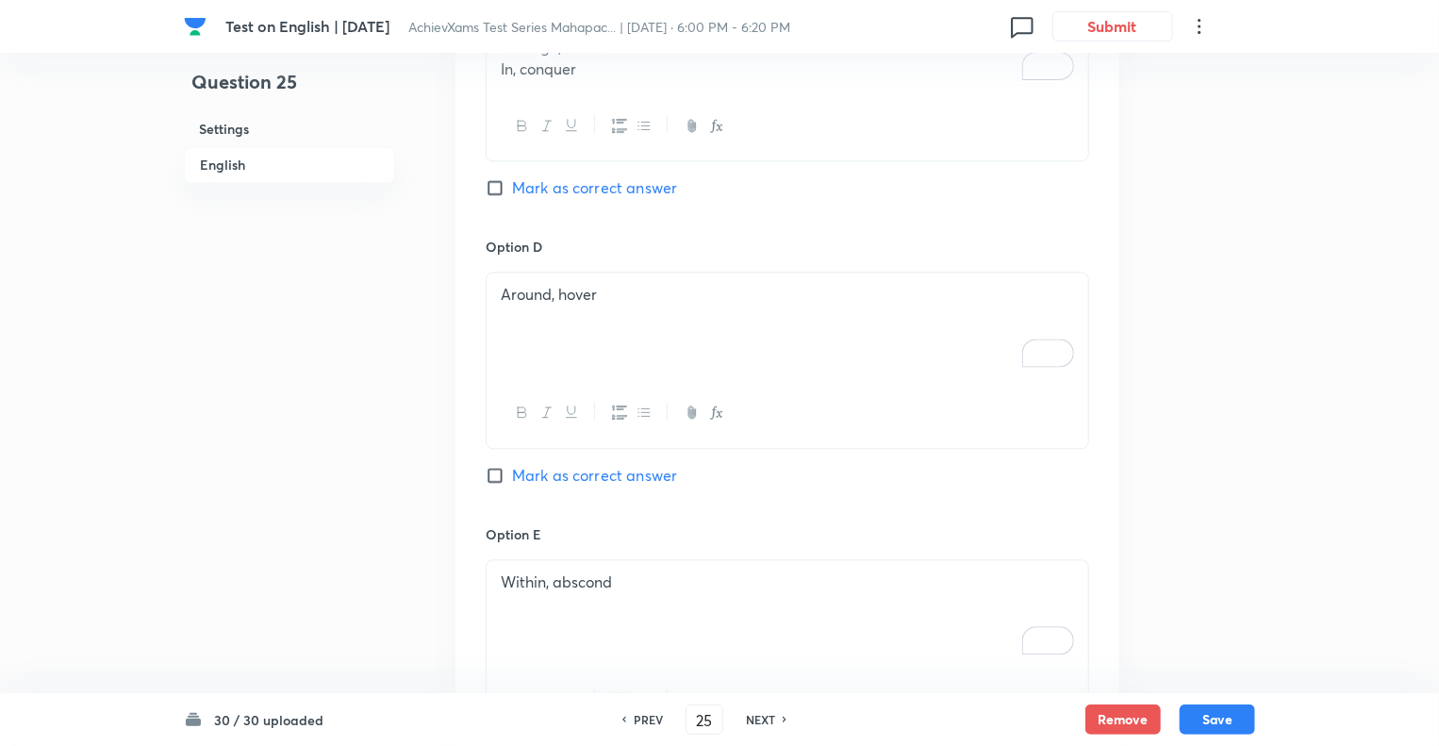
scroll to position [1940, 0]
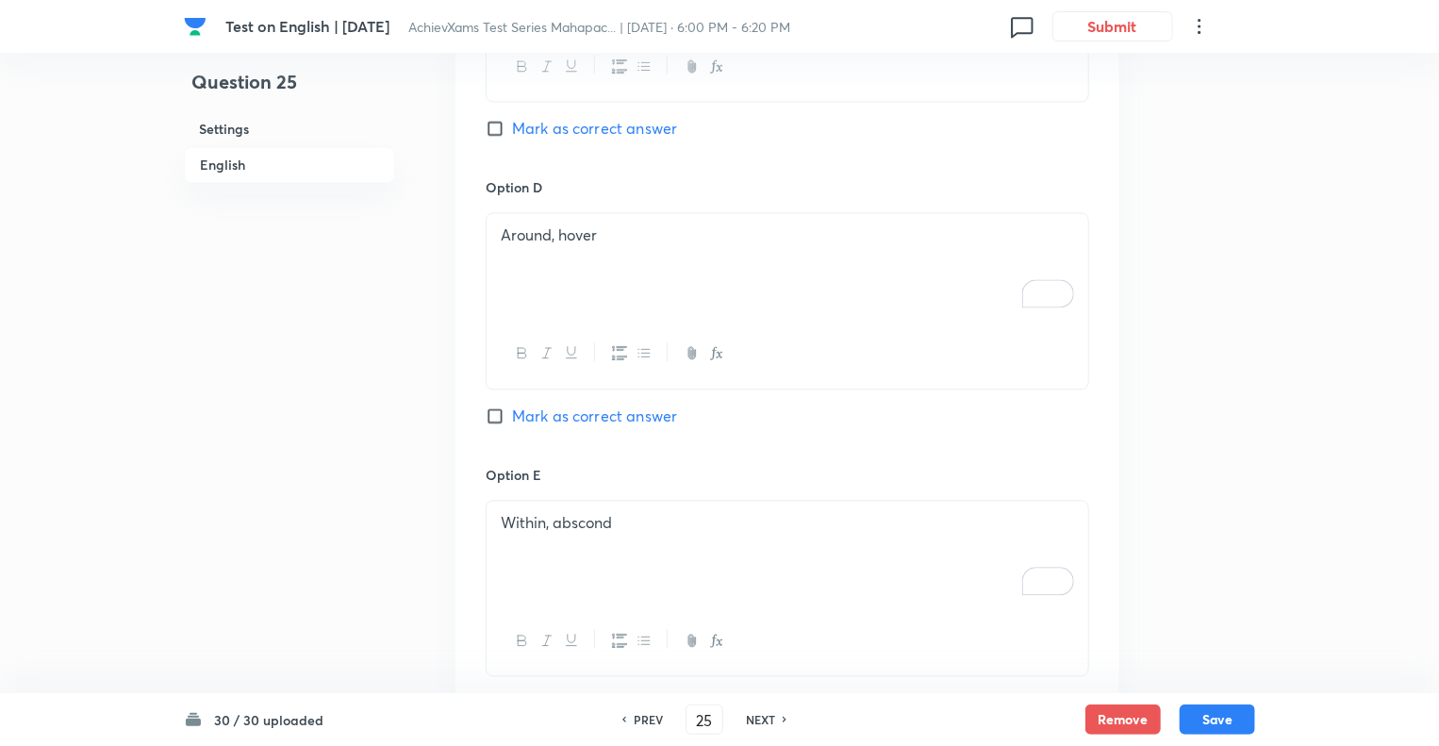
click at [494, 232] on div "Around, hover" at bounding box center [788, 266] width 602 height 106
paste div "To enrich screen reader interactions, please activate Accessibility in Grammarl…"
click at [490, 525] on div "Within, abscond" at bounding box center [788, 554] width 602 height 106
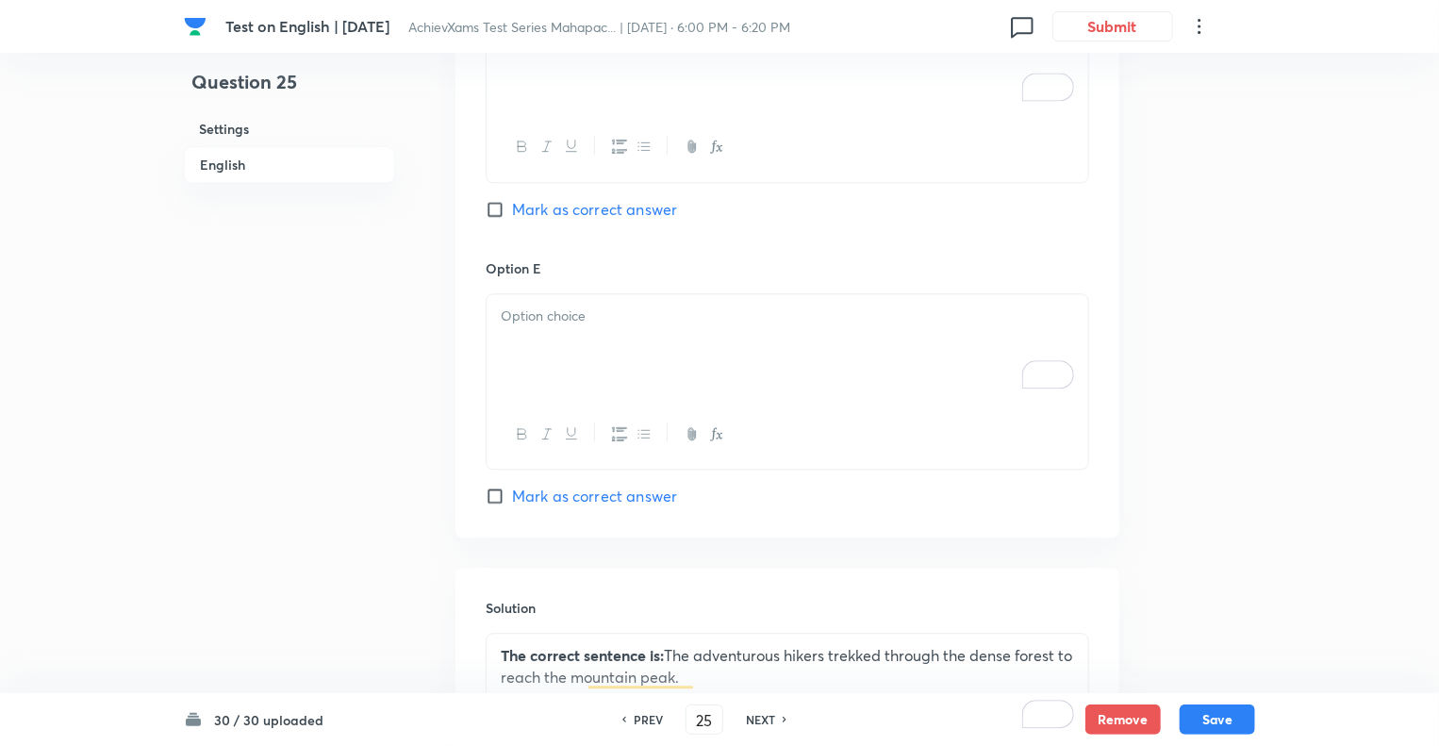
scroll to position [2401, 0]
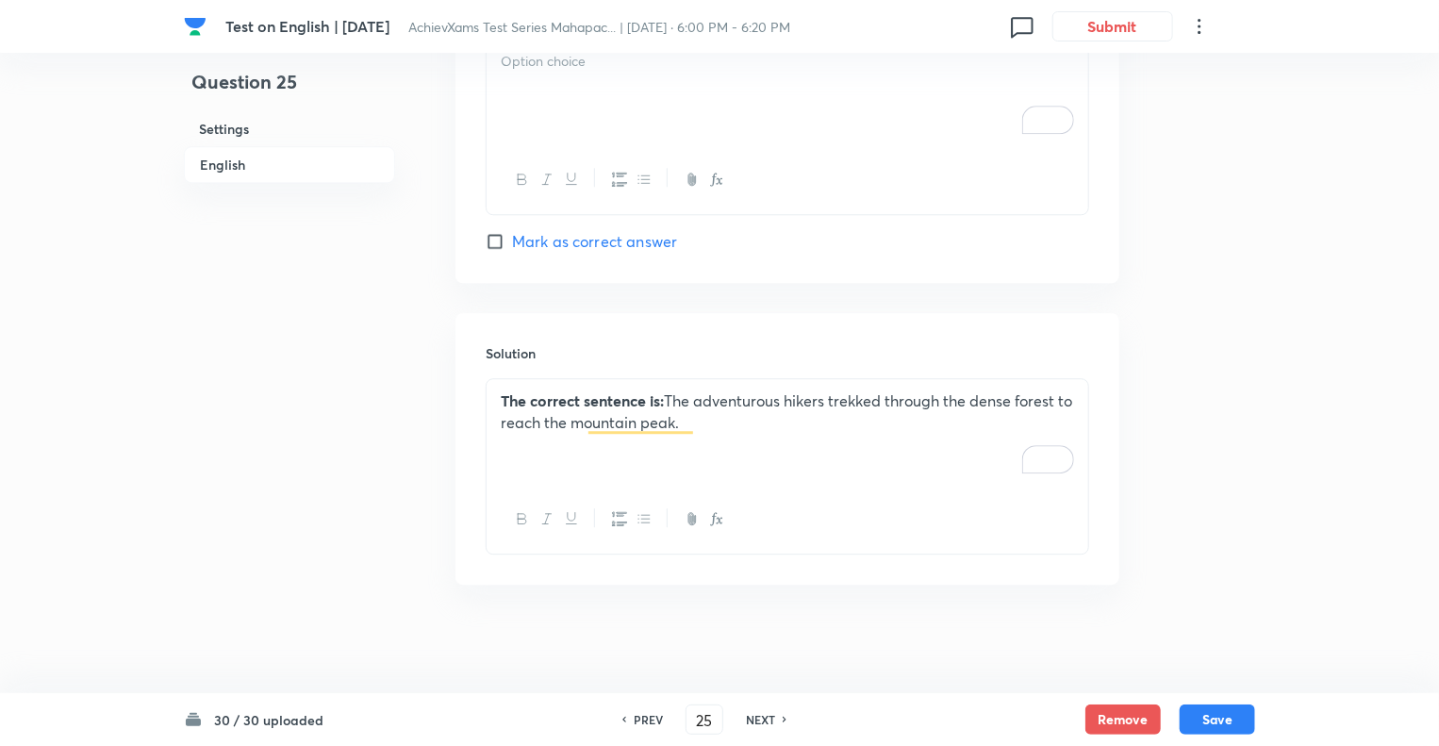
click at [488, 388] on div "The correct sentence is: The adventurous hikers trekked through the dense fores…" at bounding box center [788, 432] width 602 height 106
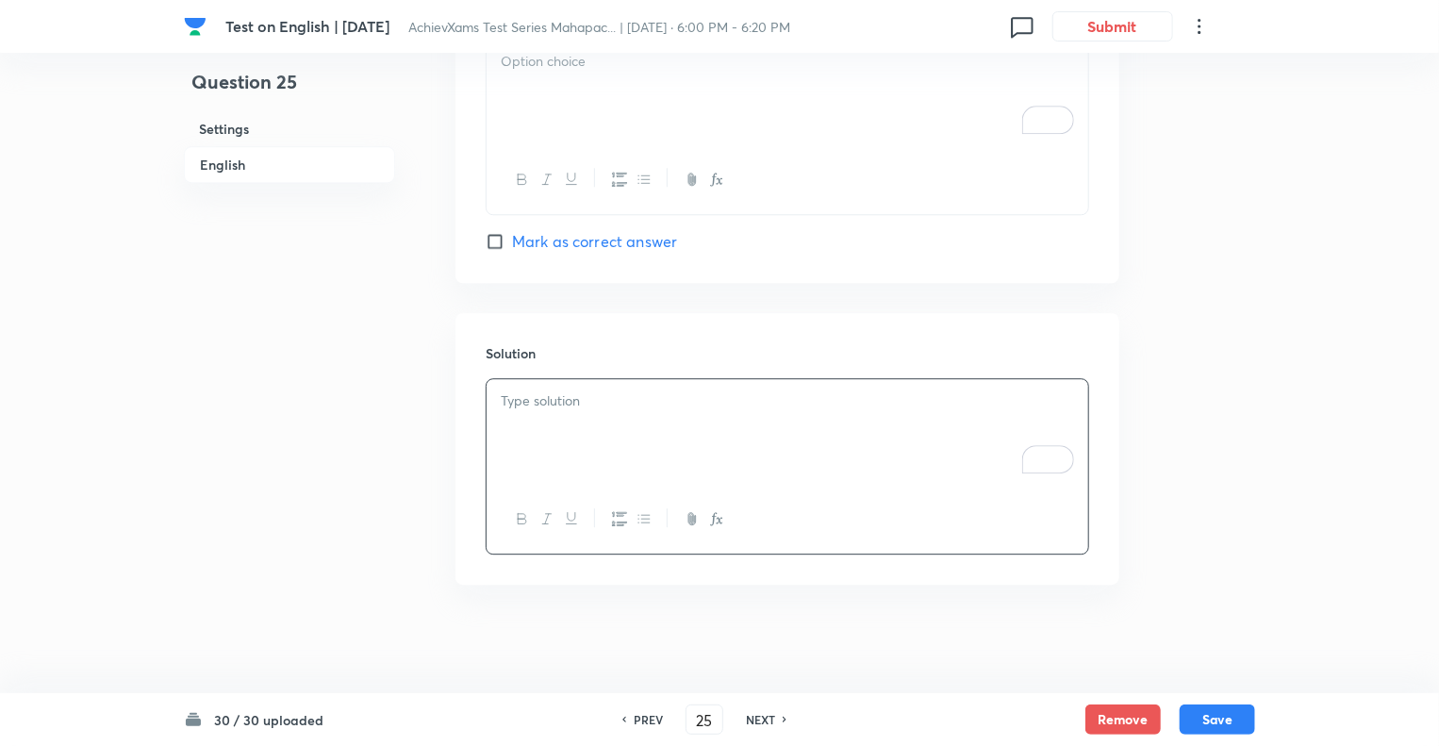
click at [755, 711] on h6 "NEXT" at bounding box center [760, 719] width 29 height 17
type input "26"
checkbox input "false"
checkbox input "true"
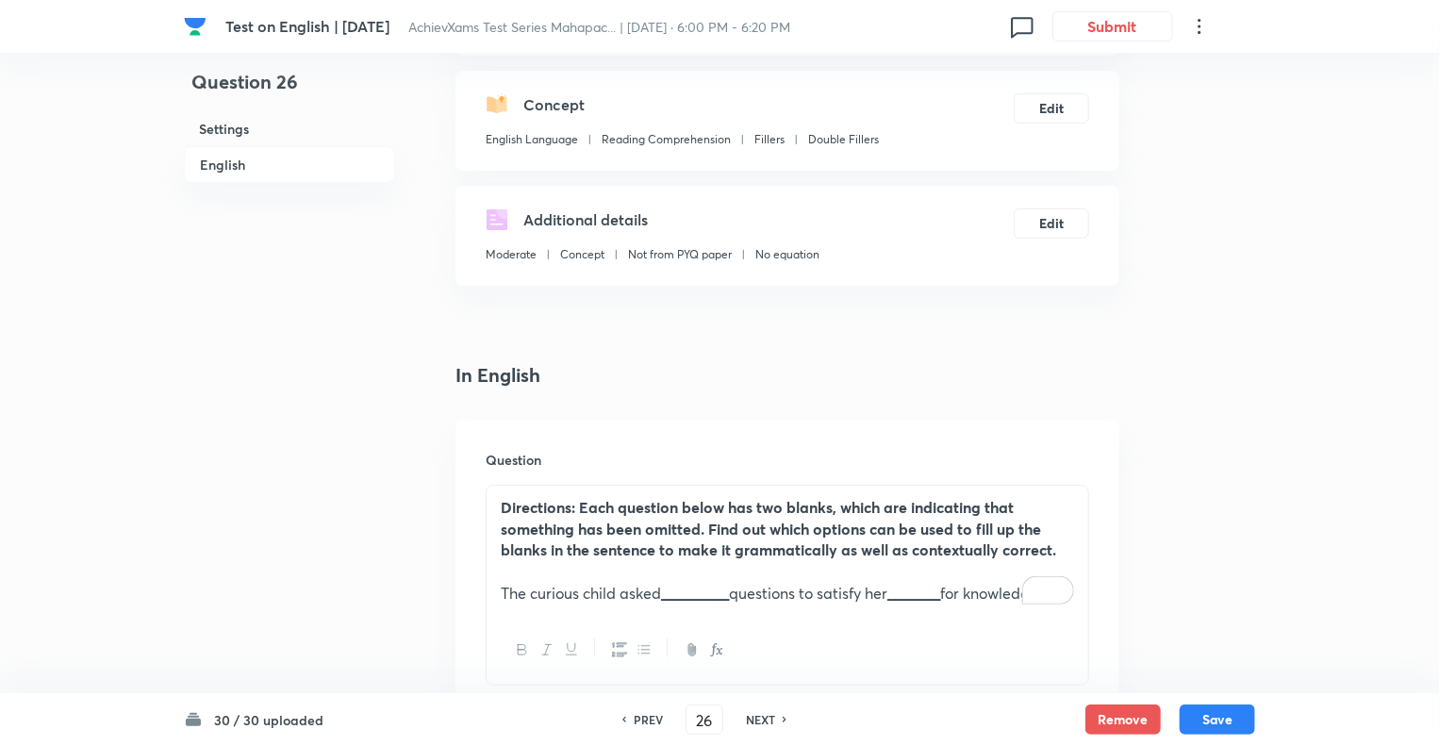
scroll to position [154, 0]
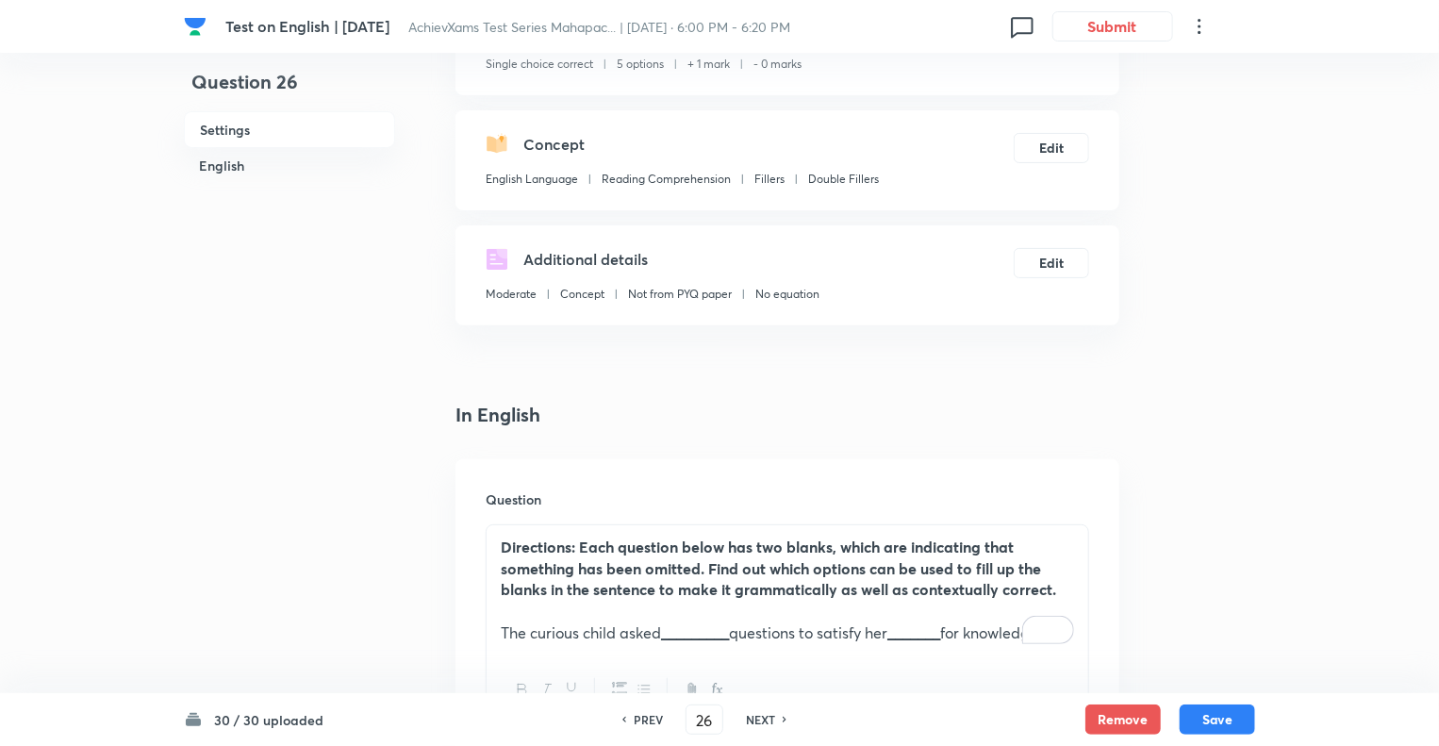
click at [769, 719] on h6 "NEXT" at bounding box center [760, 719] width 29 height 17
type input "27"
checkbox input "false"
checkbox input "true"
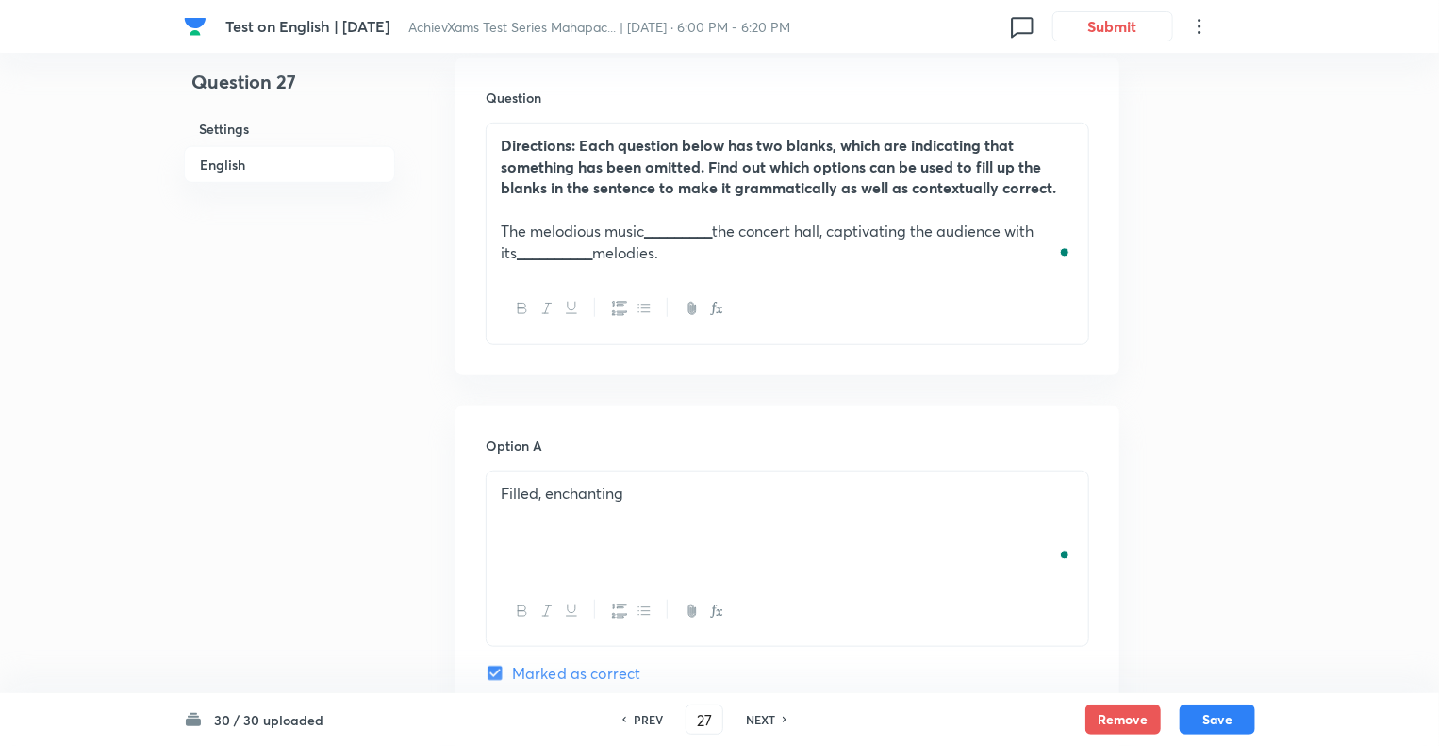
scroll to position [569, 0]
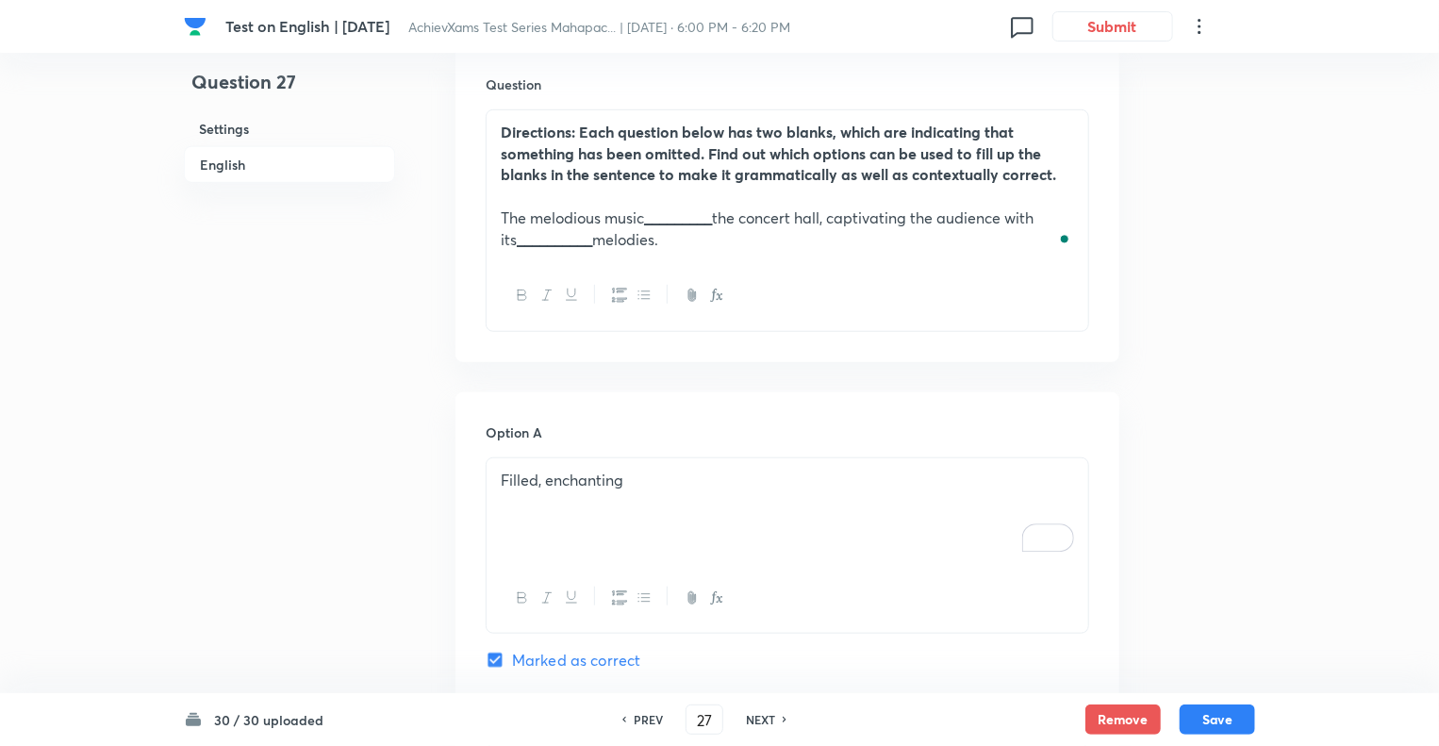
click at [668, 244] on p "The melodious music _________ the concert hall, captivating the audience with i…" at bounding box center [787, 228] width 573 height 42
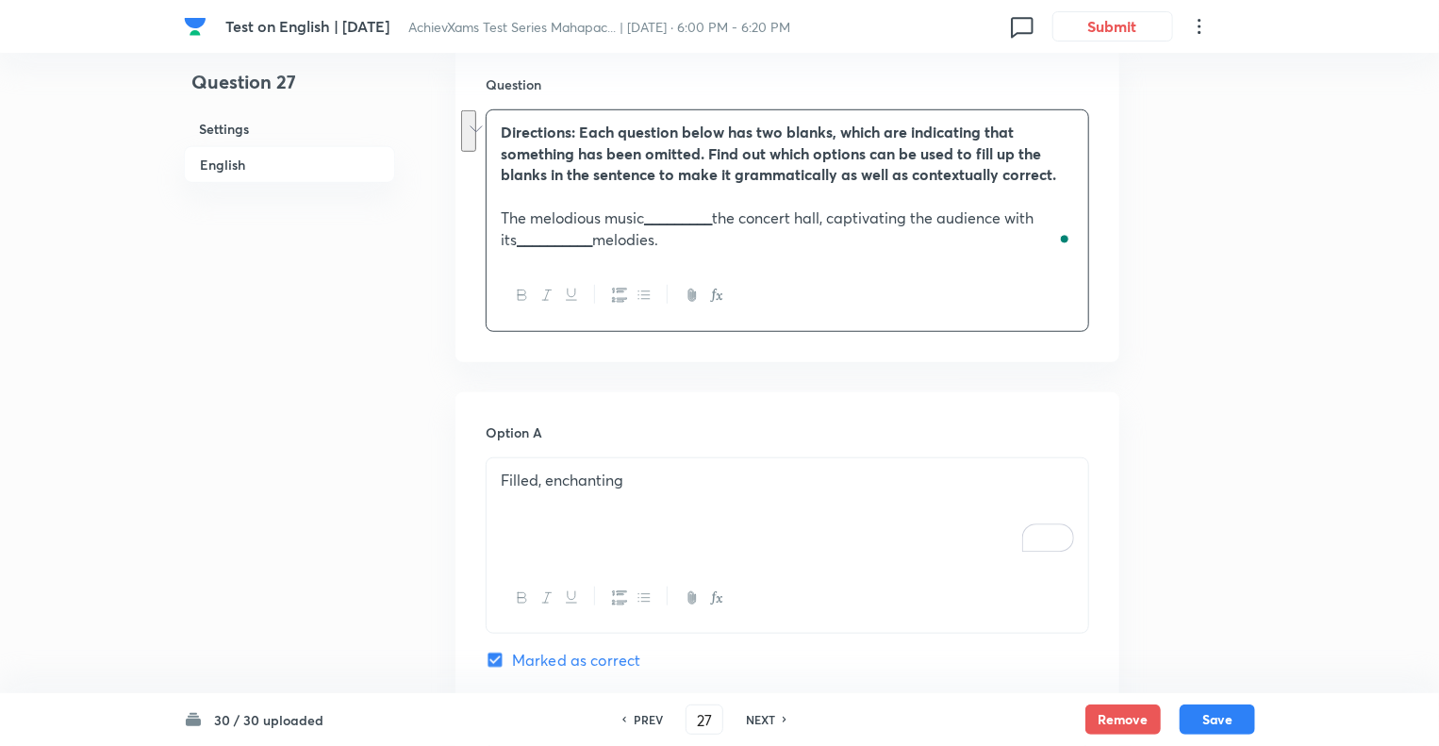
drag, startPoint x: 668, startPoint y: 244, endPoint x: 483, endPoint y: 219, distance: 186.6
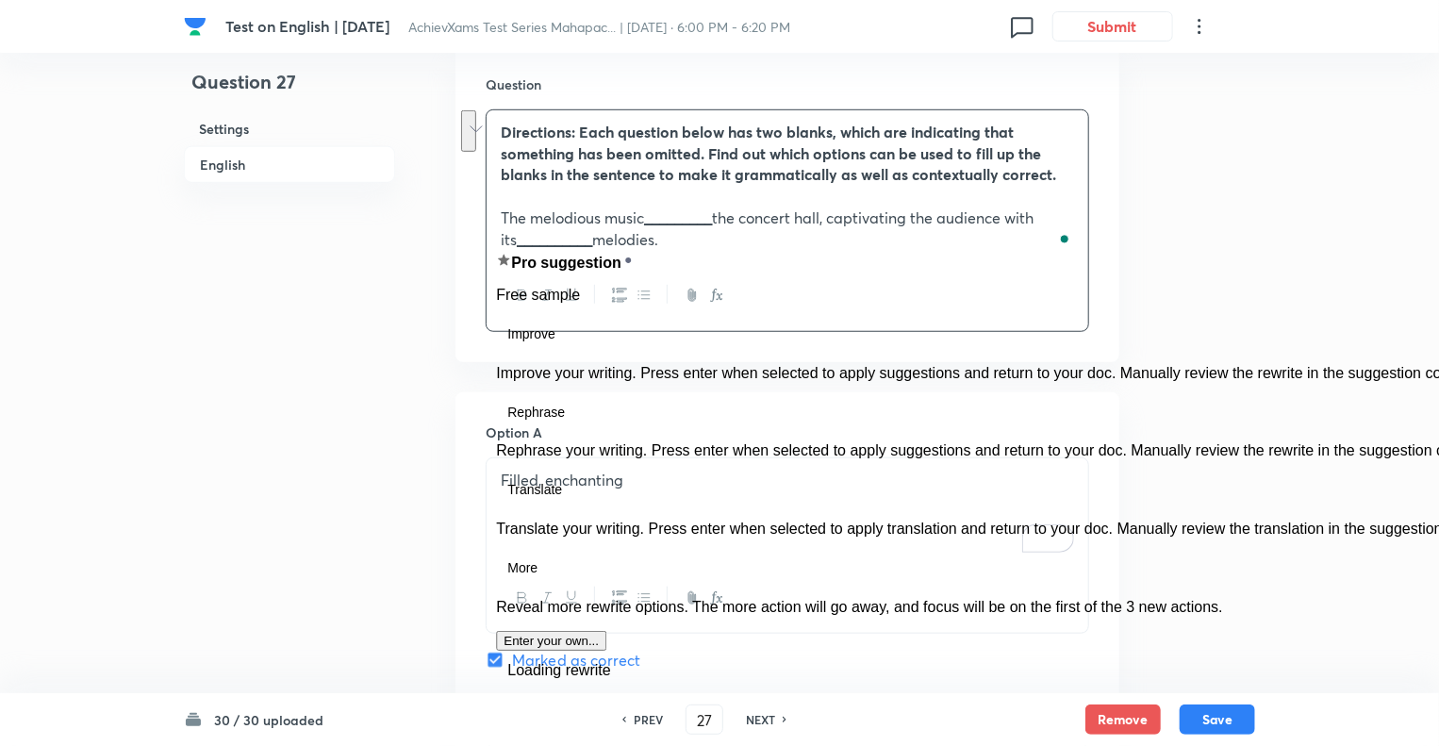
copy p "The melodious music _________ the concert hall, captivating the audience with i…"
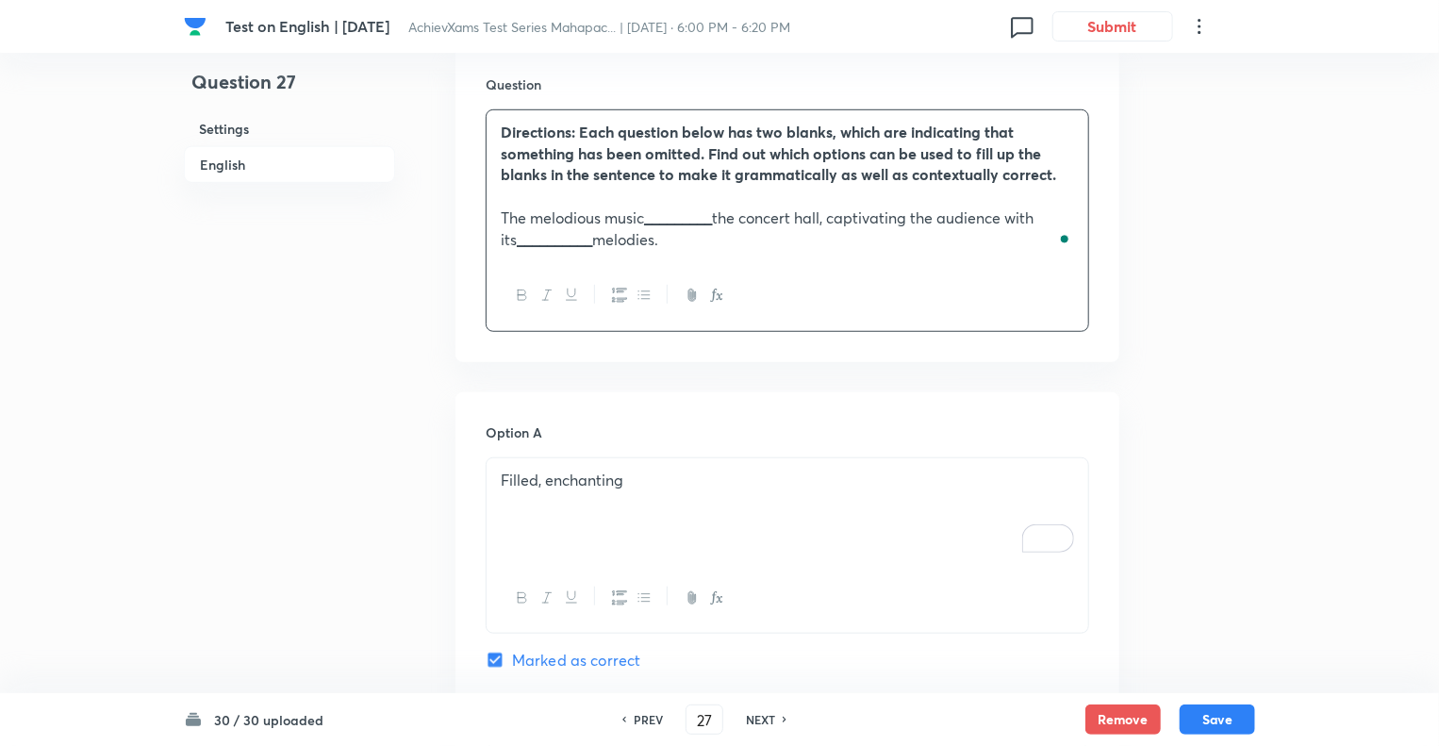
click at [502, 479] on p "Filled, enchanting" at bounding box center [787, 481] width 573 height 22
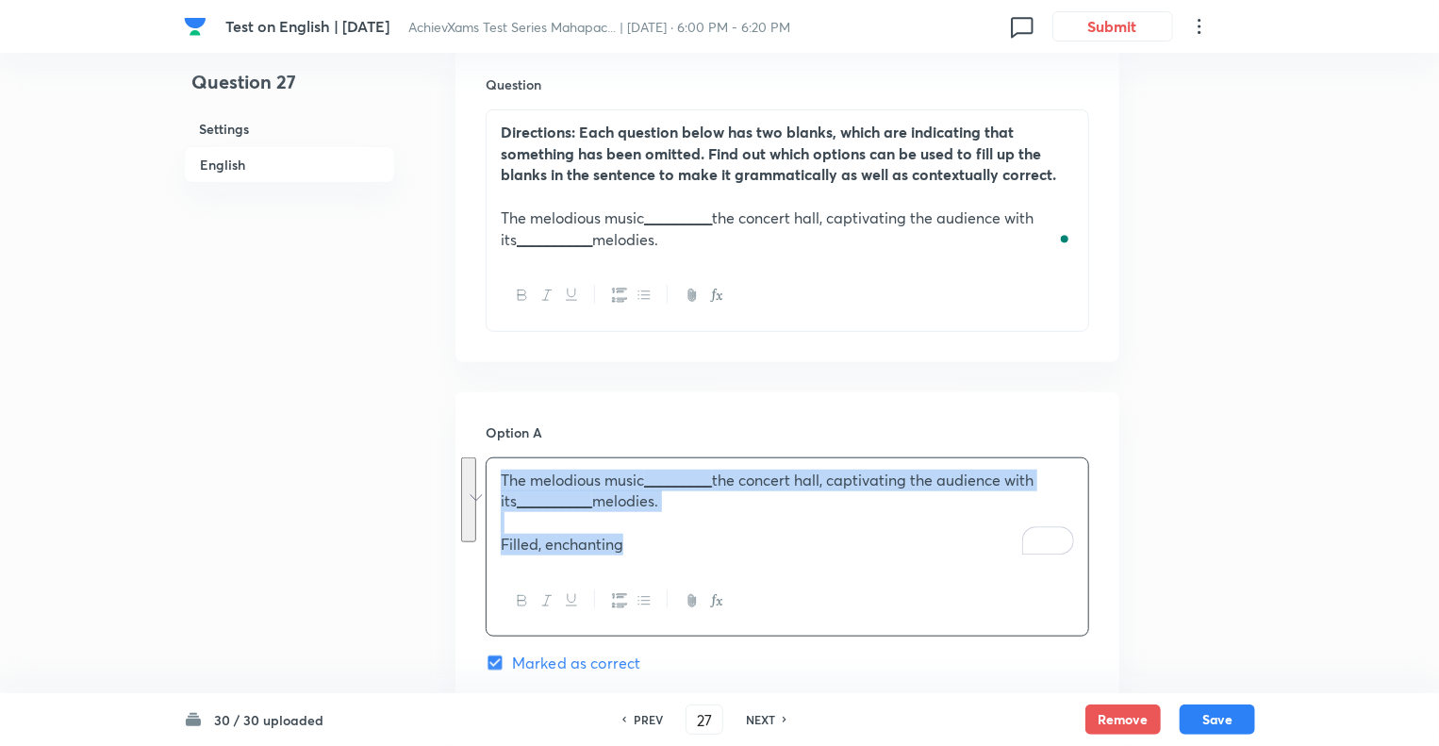
copy div "The melodious music _________ the concert hall, captivating the audience with i…"
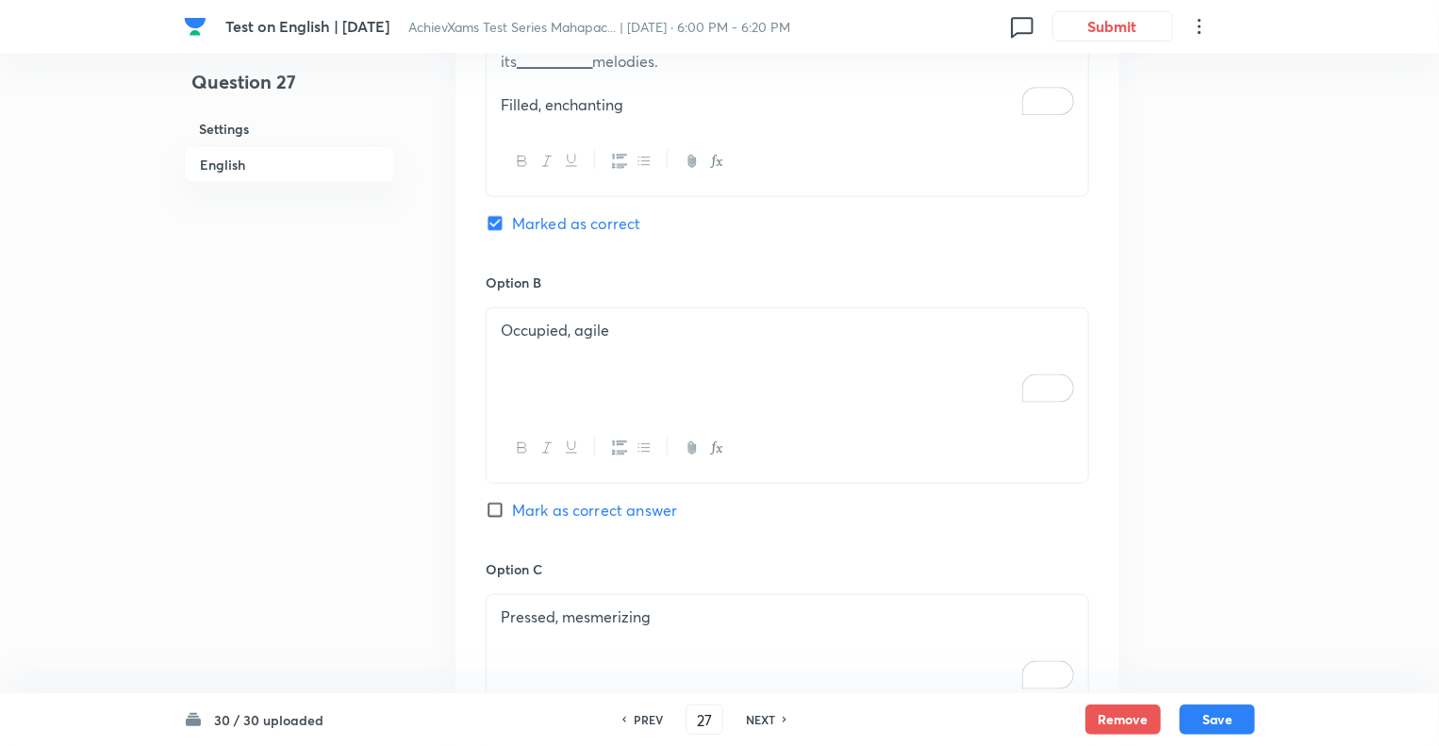
scroll to position [1021, 0]
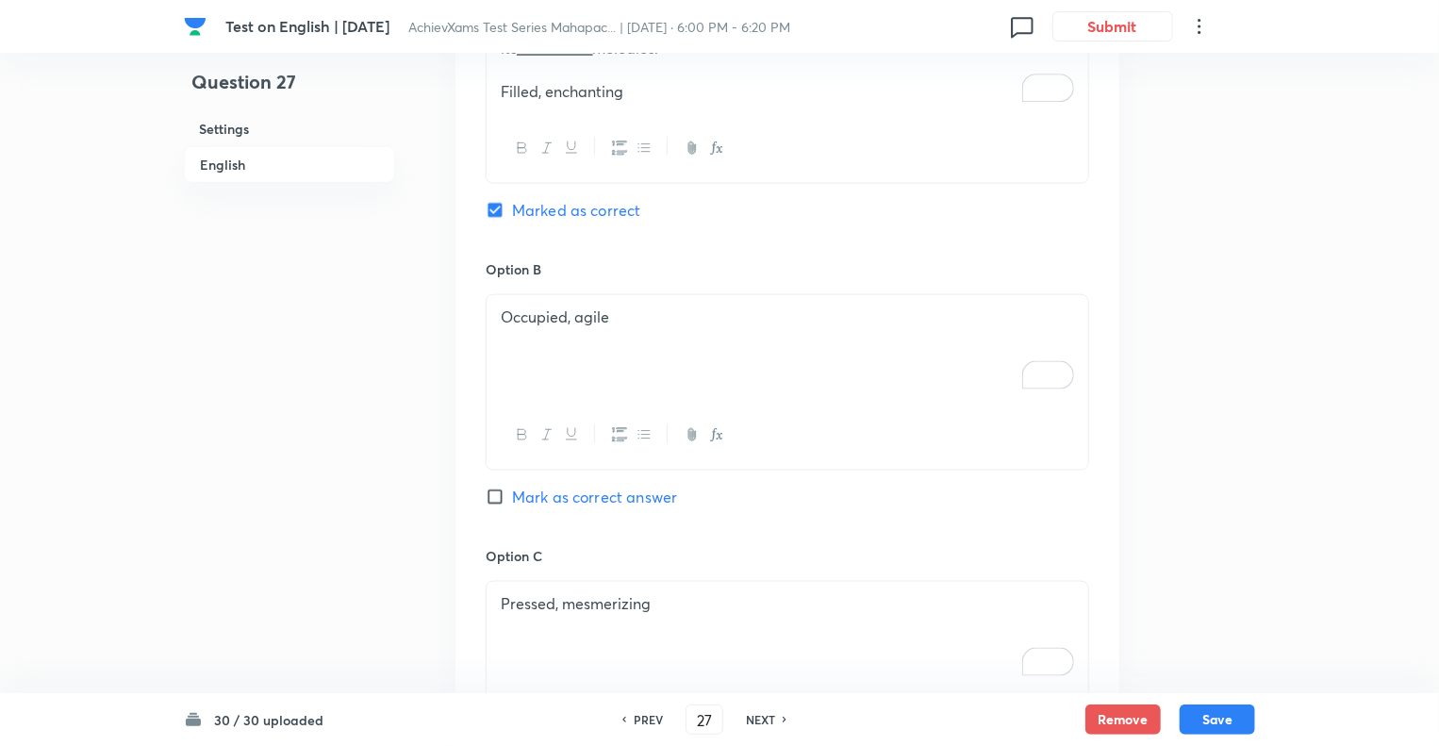
click at [493, 307] on div "Occupied, agile" at bounding box center [788, 348] width 602 height 106
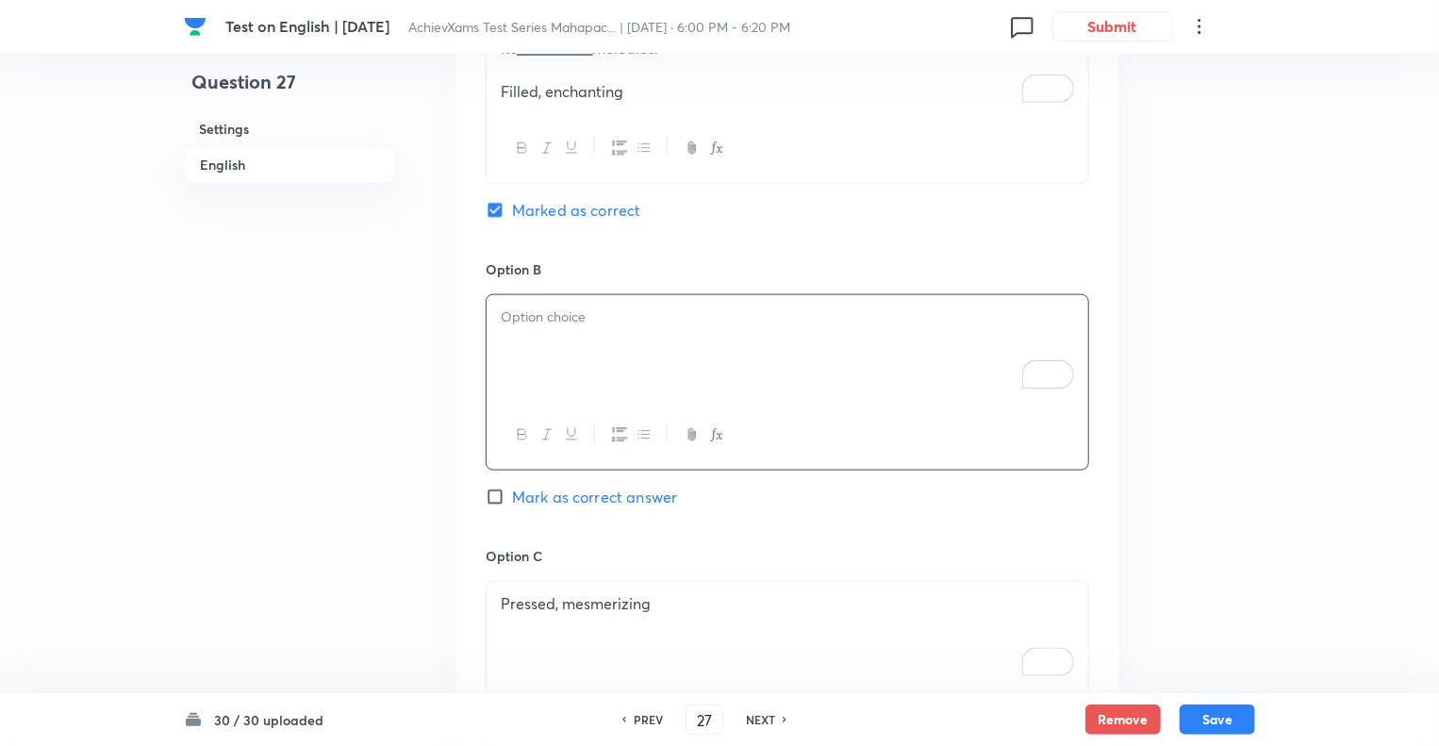
click at [490, 604] on div "Pressed, mesmerizing" at bounding box center [788, 635] width 602 height 106
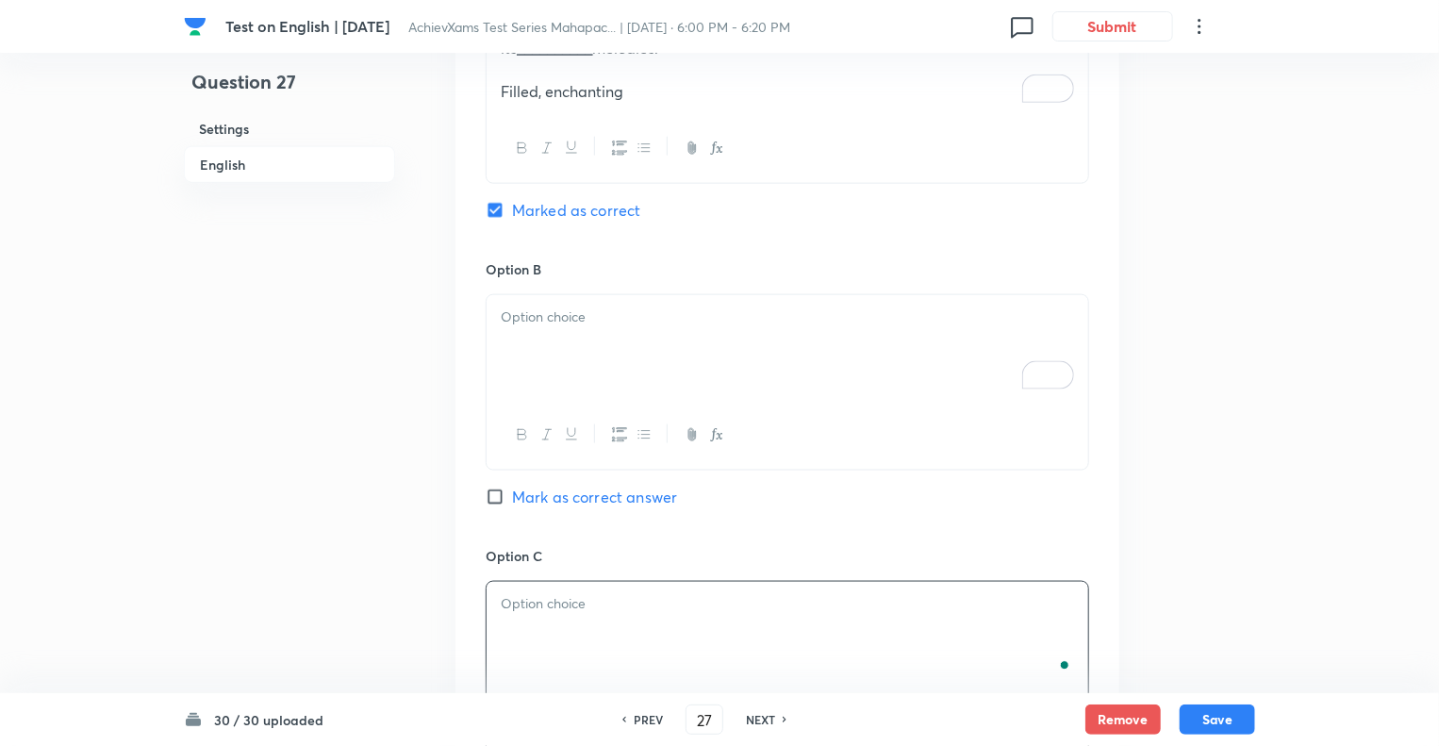
click at [465, 597] on div "Option A The melodious music _________ the concert hall, captivating the audien…" at bounding box center [788, 670] width 664 height 1461
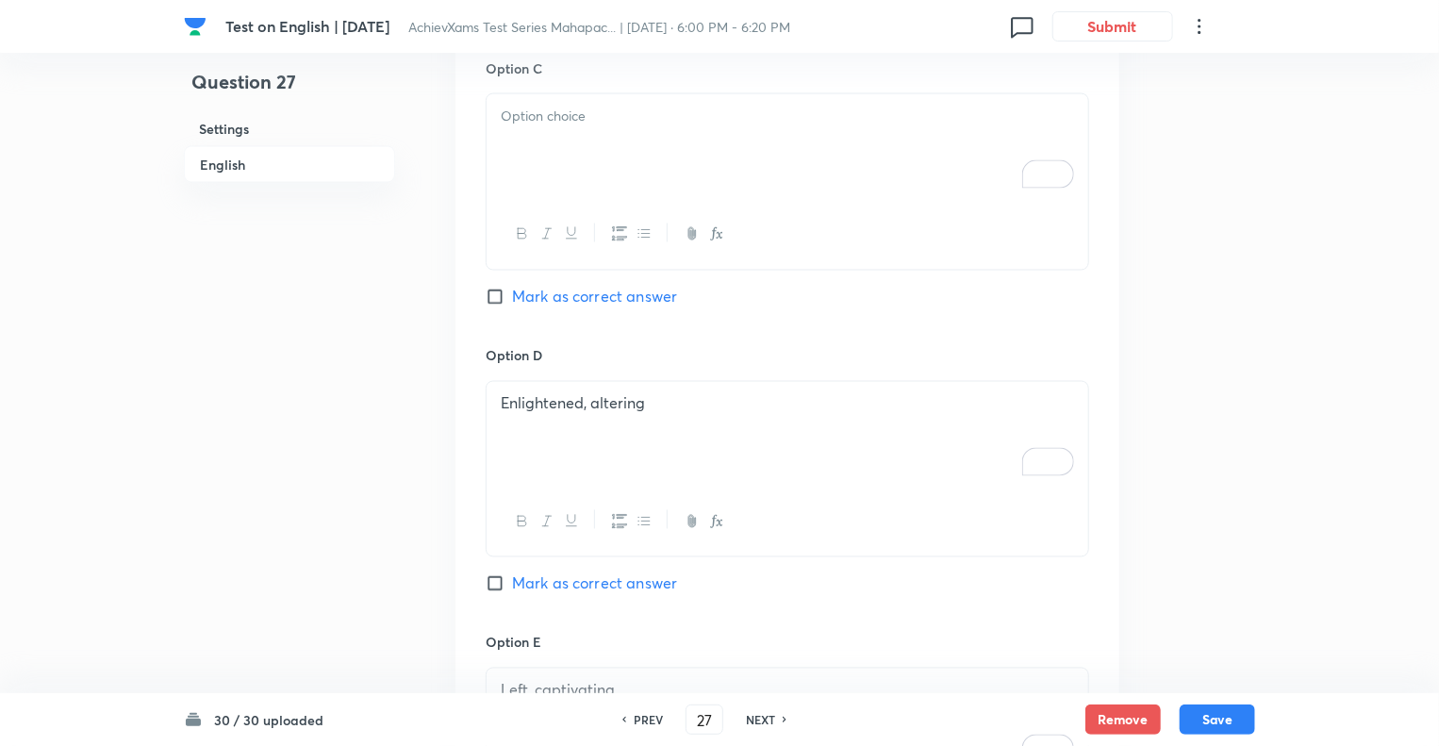
scroll to position [1512, 0]
click at [487, 410] on div "Enlightened, altering" at bounding box center [788, 432] width 602 height 106
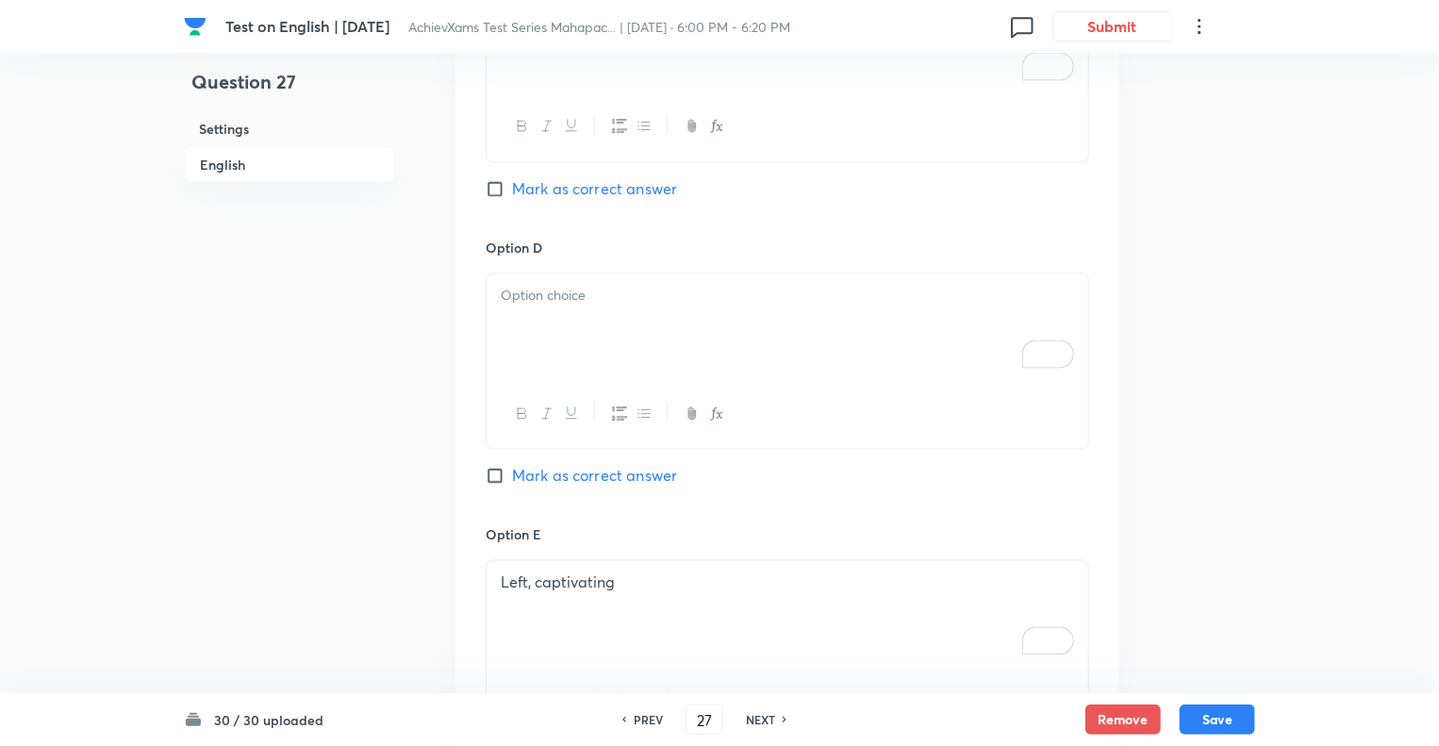
scroll to position [1701, 0]
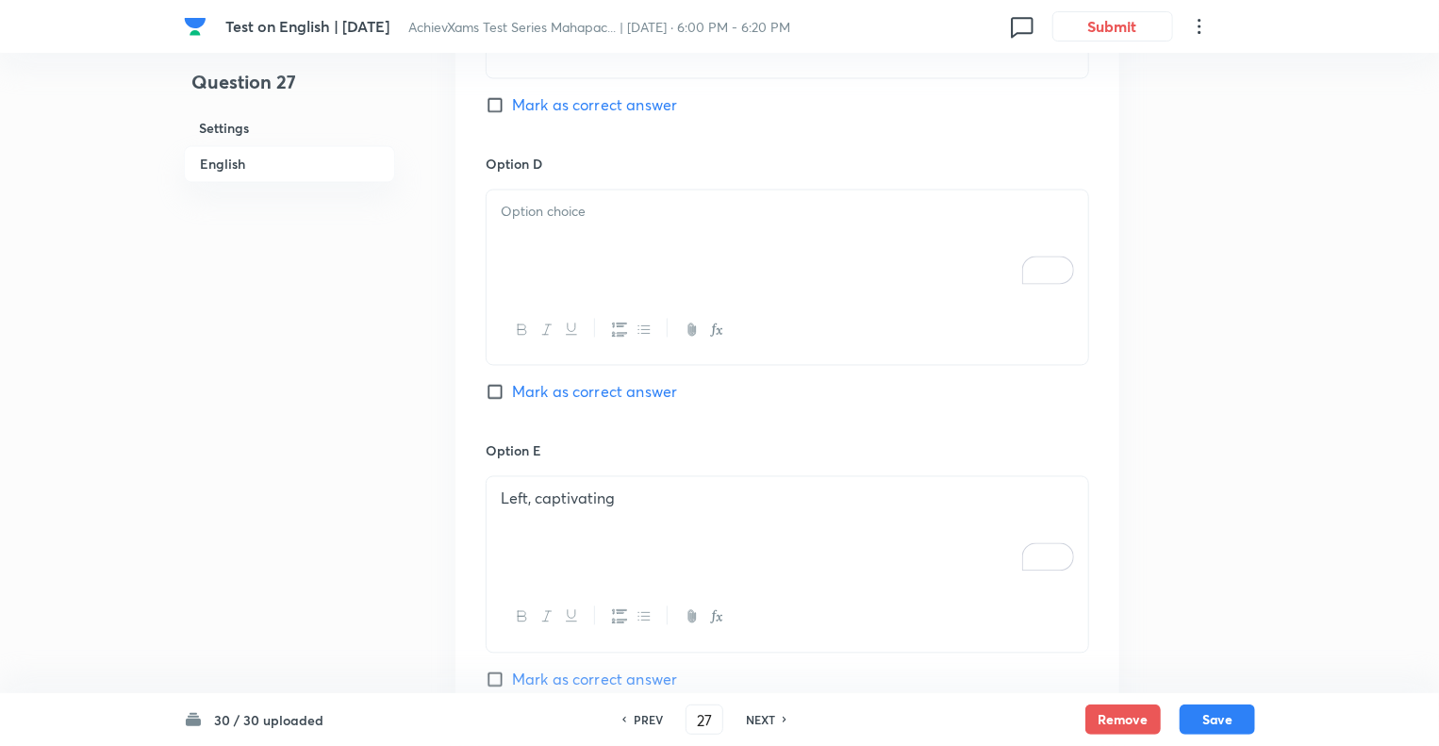
click at [495, 490] on div "Left, captivating" at bounding box center [788, 530] width 602 height 106
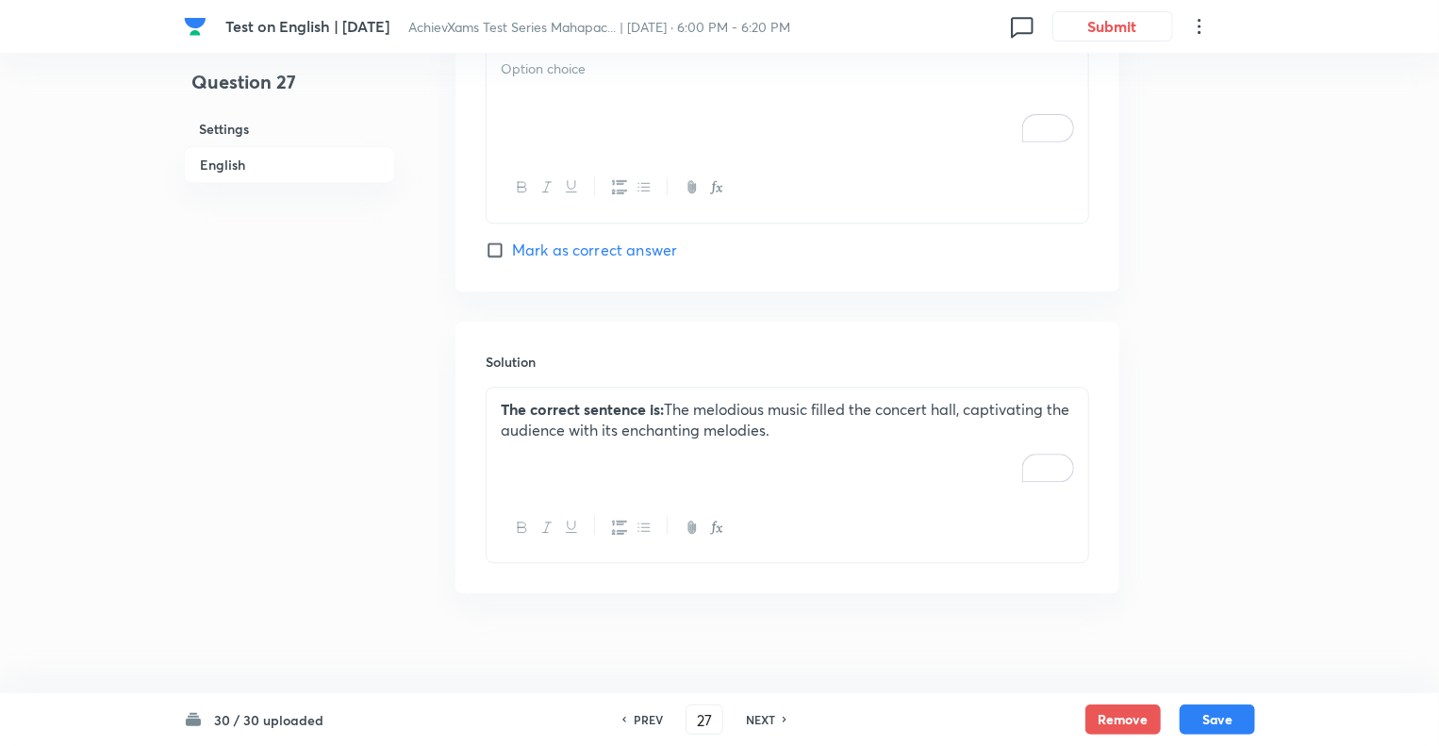
scroll to position [2139, 0]
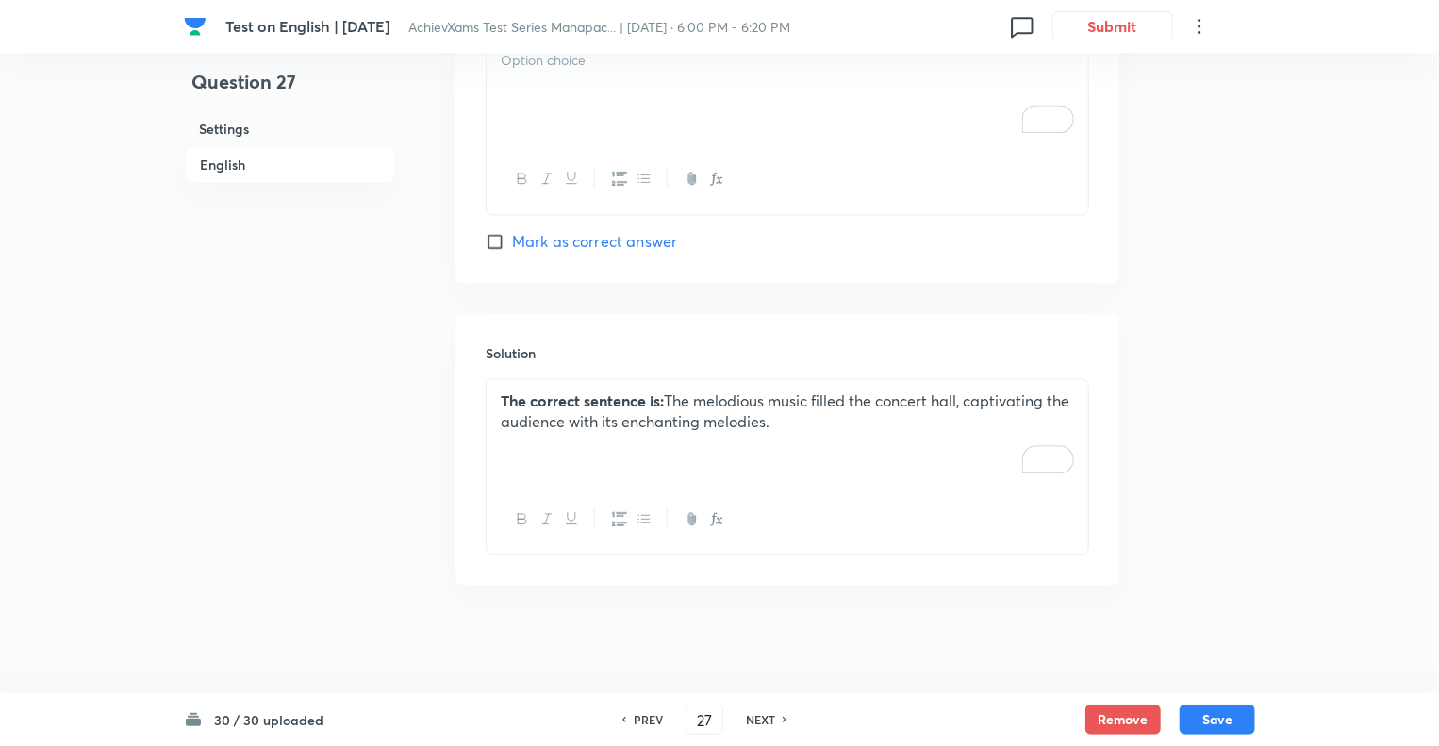
click at [506, 392] on strong "The correct sentence is:" at bounding box center [582, 400] width 163 height 20
click at [502, 392] on strong "The correct sentence is:" at bounding box center [582, 400] width 163 height 20
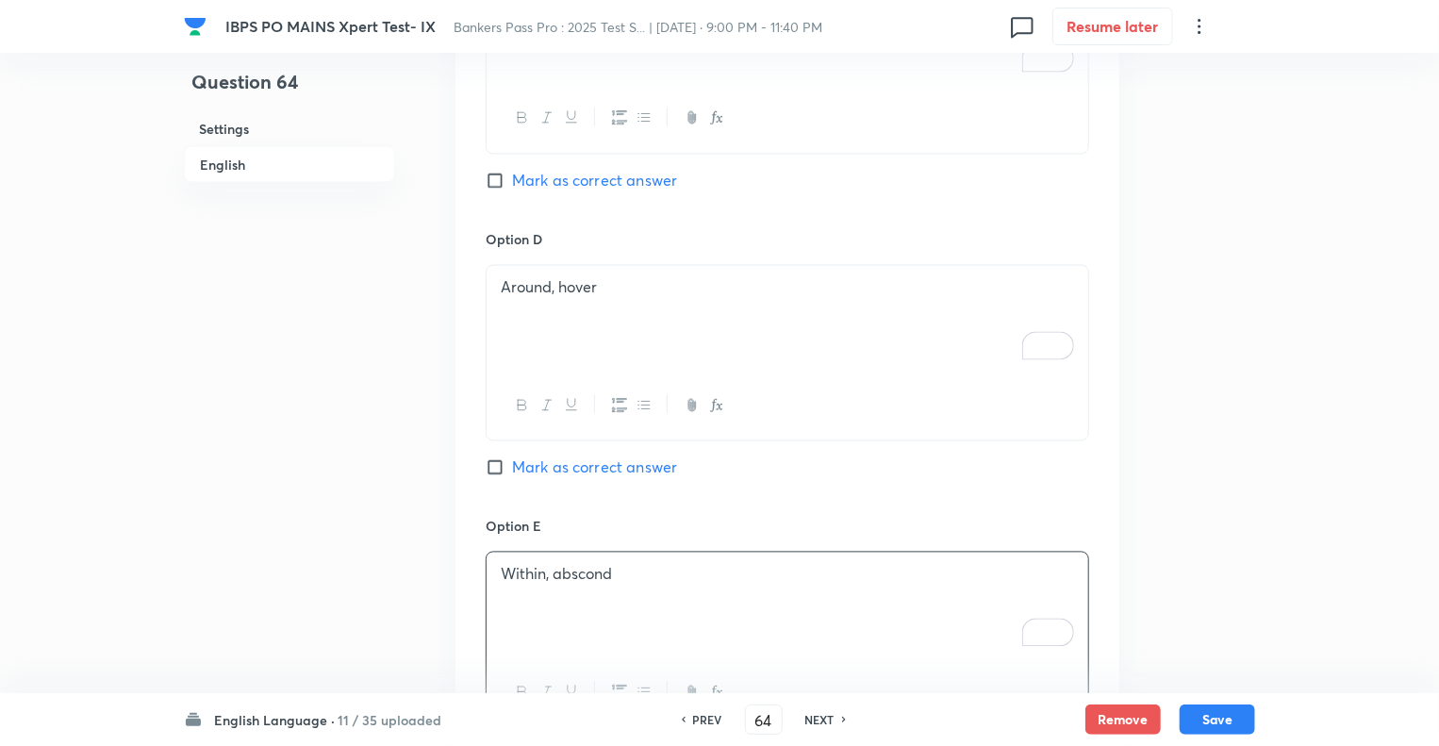
click at [523, 617] on div "Within, abscond" at bounding box center [788, 606] width 602 height 106
drag, startPoint x: 0, startPoint y: 0, endPoint x: 539, endPoint y: 682, distance: 869.5
drag, startPoint x: 539, startPoint y: 682, endPoint x: 377, endPoint y: 584, distance: 189.6
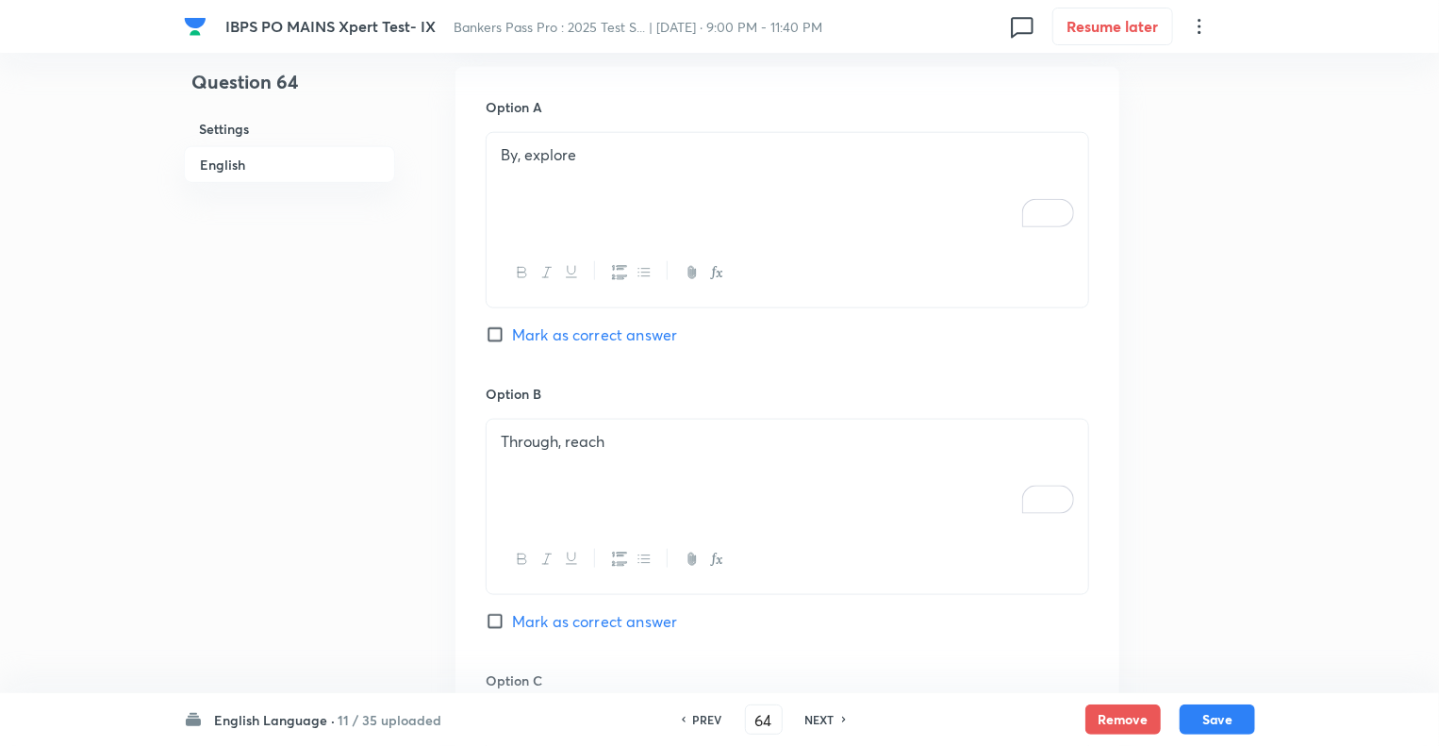
scroll to position [854, 0]
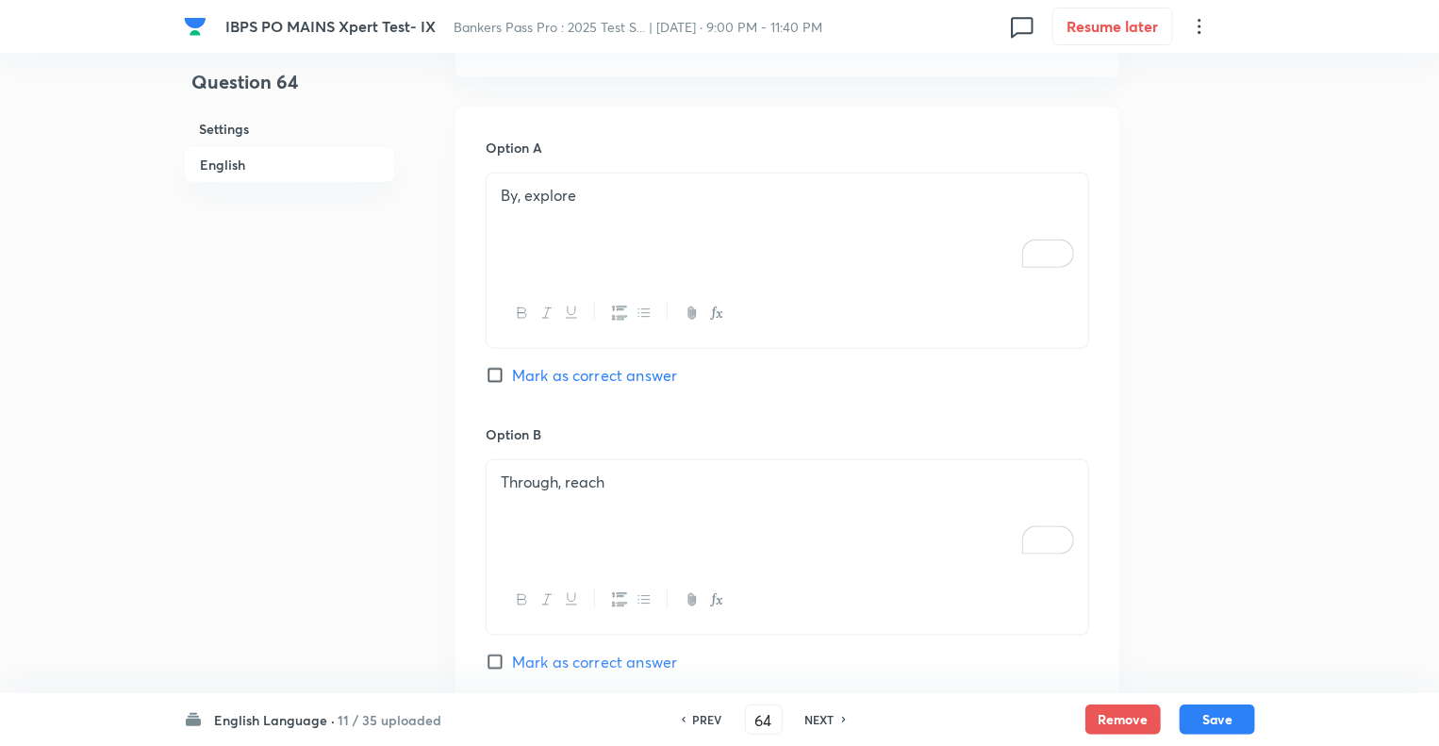
click at [496, 662] on input "Mark as correct answer" at bounding box center [499, 662] width 26 height 19
checkbox input "true"
click at [1208, 716] on button "Save" at bounding box center [1217, 718] width 75 height 30
type input "65"
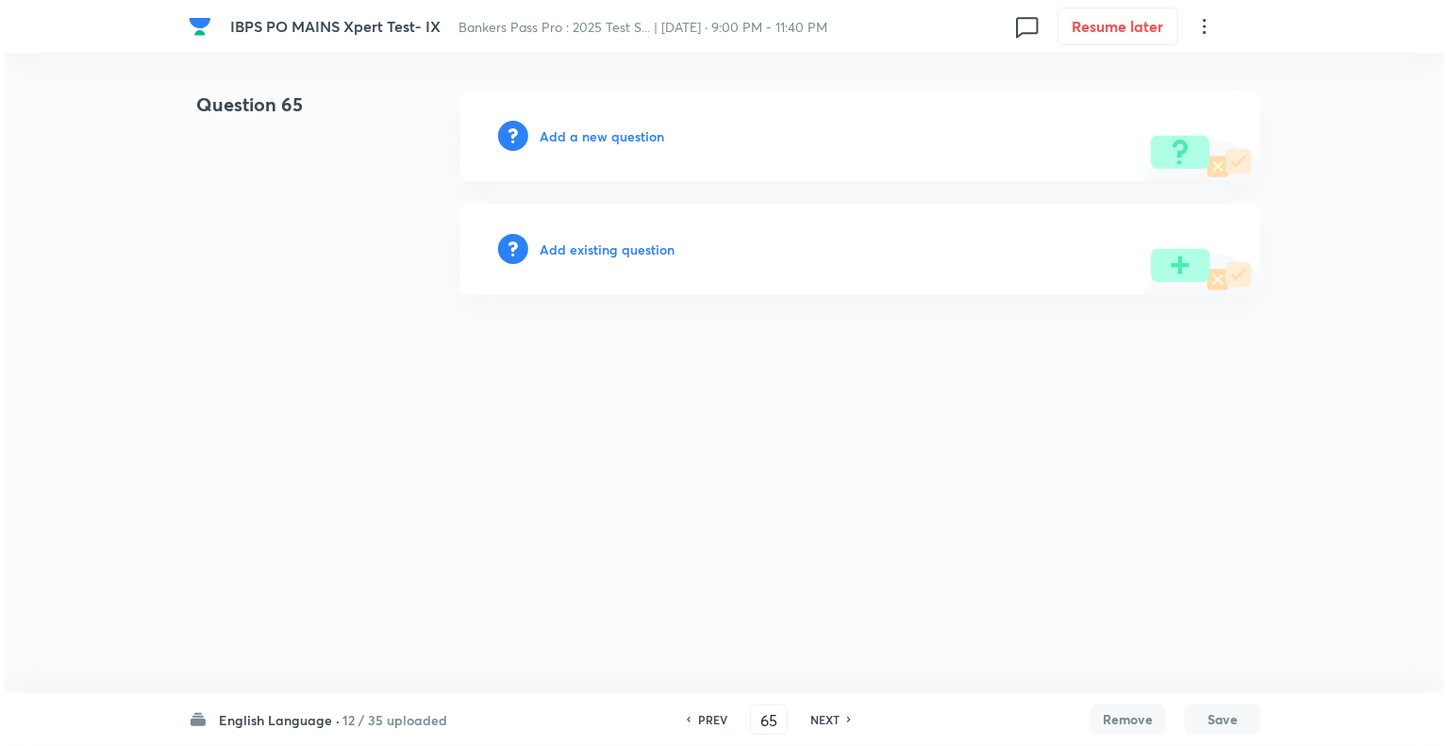
scroll to position [0, 0]
click at [548, 137] on h6 "Add a new question" at bounding box center [601, 136] width 124 height 20
click at [548, 137] on h6 "Choose a question type" at bounding box center [611, 136] width 145 height 20
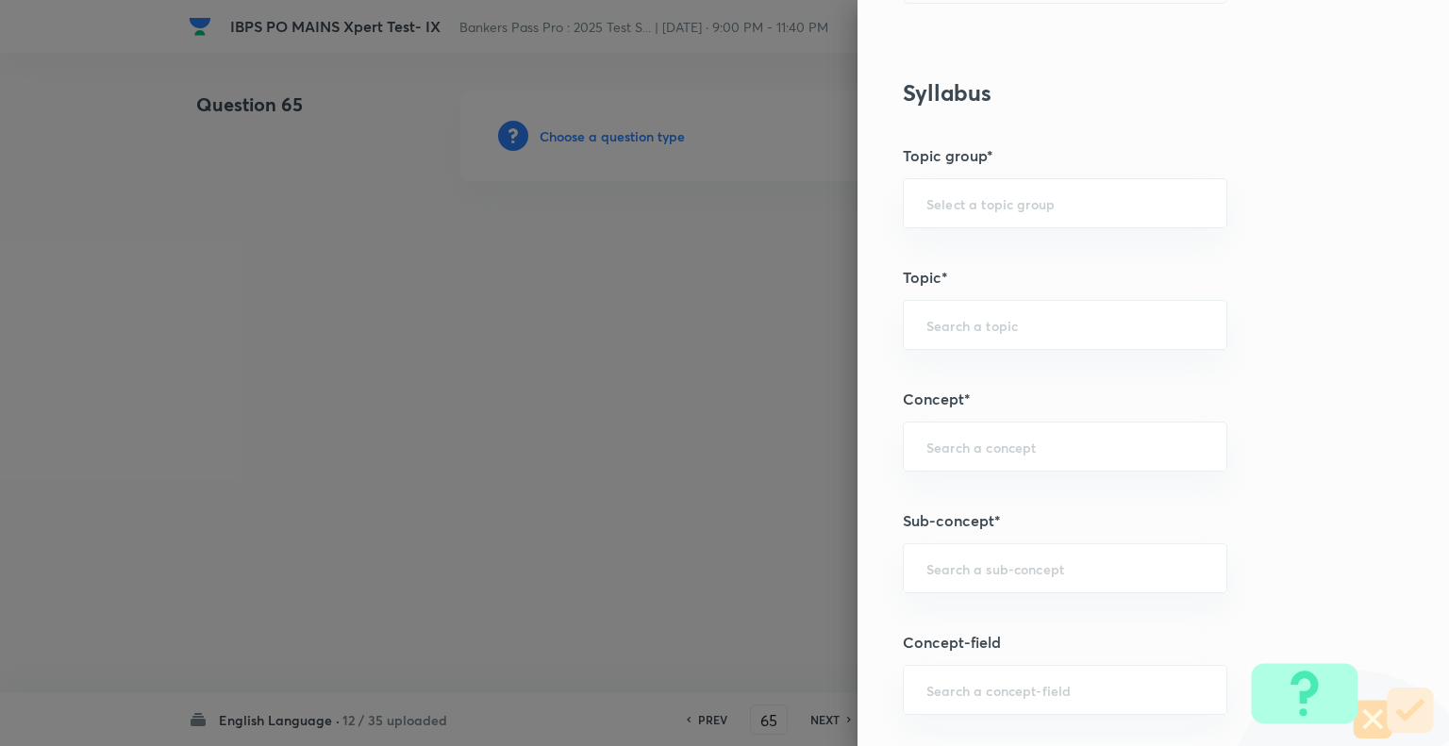
scroll to position [789, 0]
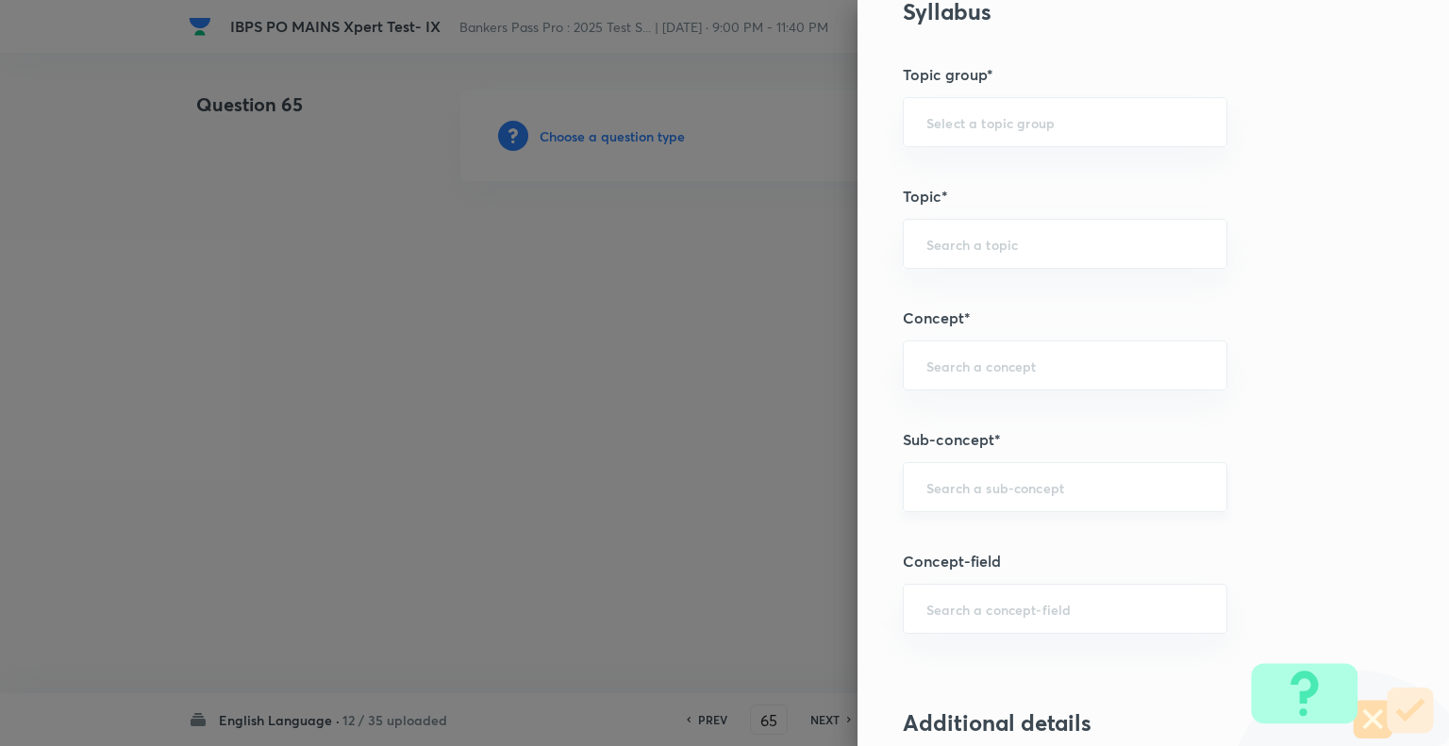
click at [932, 470] on div "​" at bounding box center [1065, 487] width 324 height 50
click at [926, 526] on li "Double Fillers" at bounding box center [1050, 537] width 323 height 34
type input "Double Fillers"
type input "English Language"
type input "Reading Comprehension"
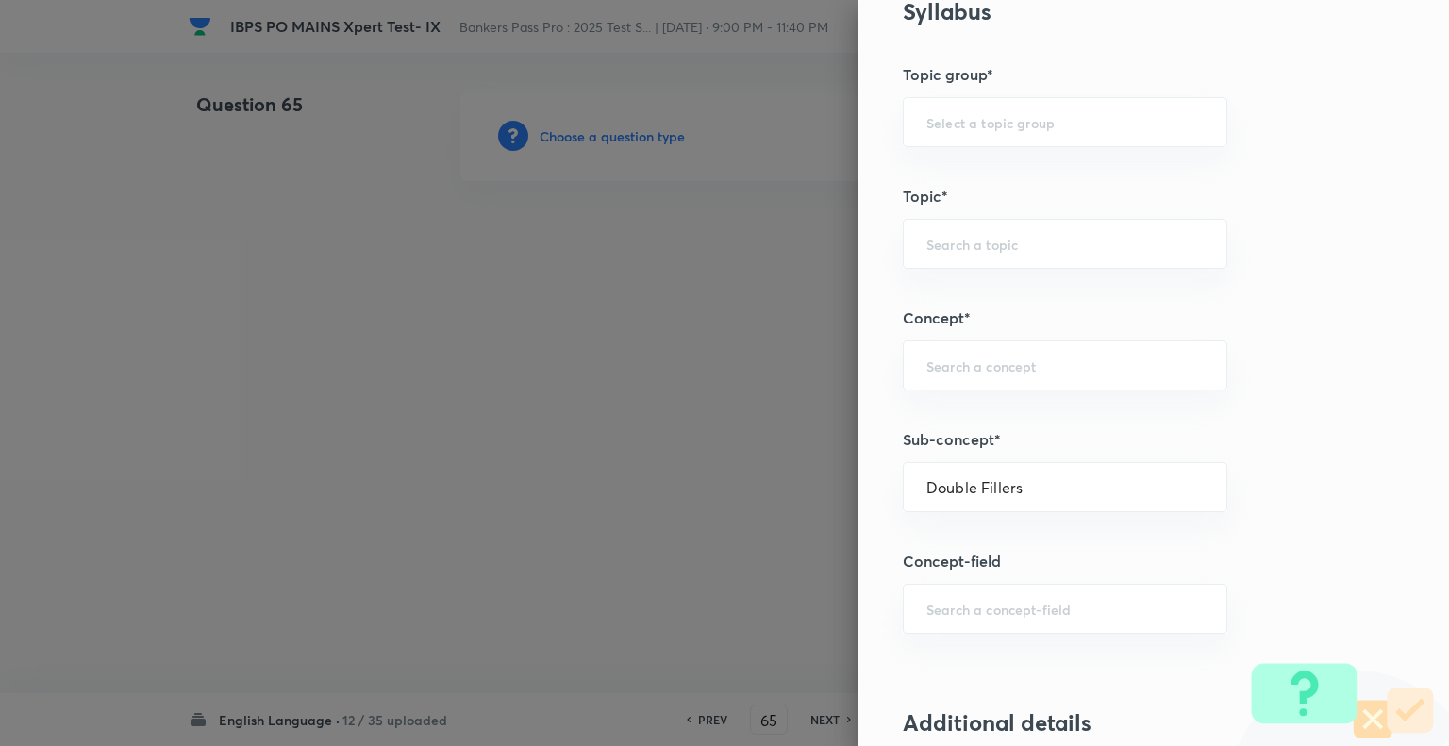
type input "Fillers"
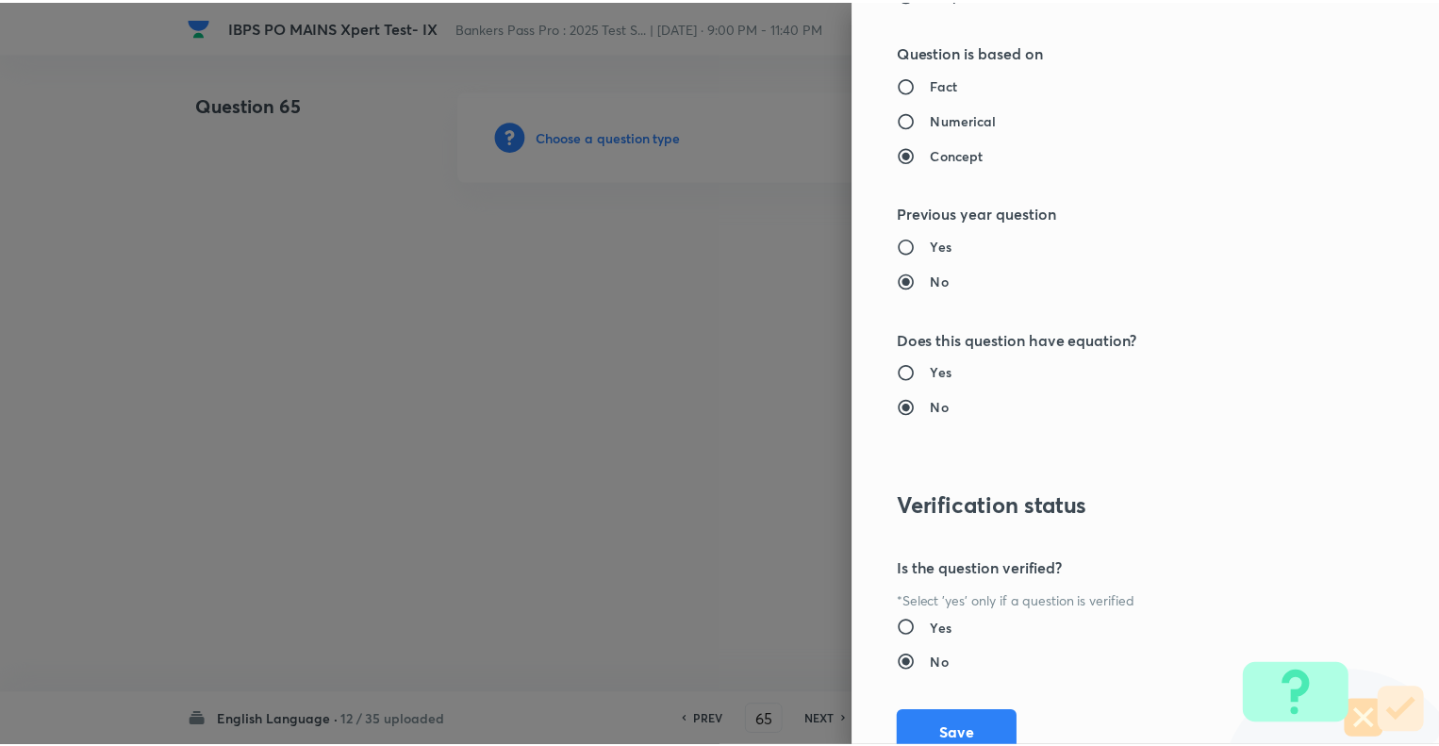
scroll to position [1821, 0]
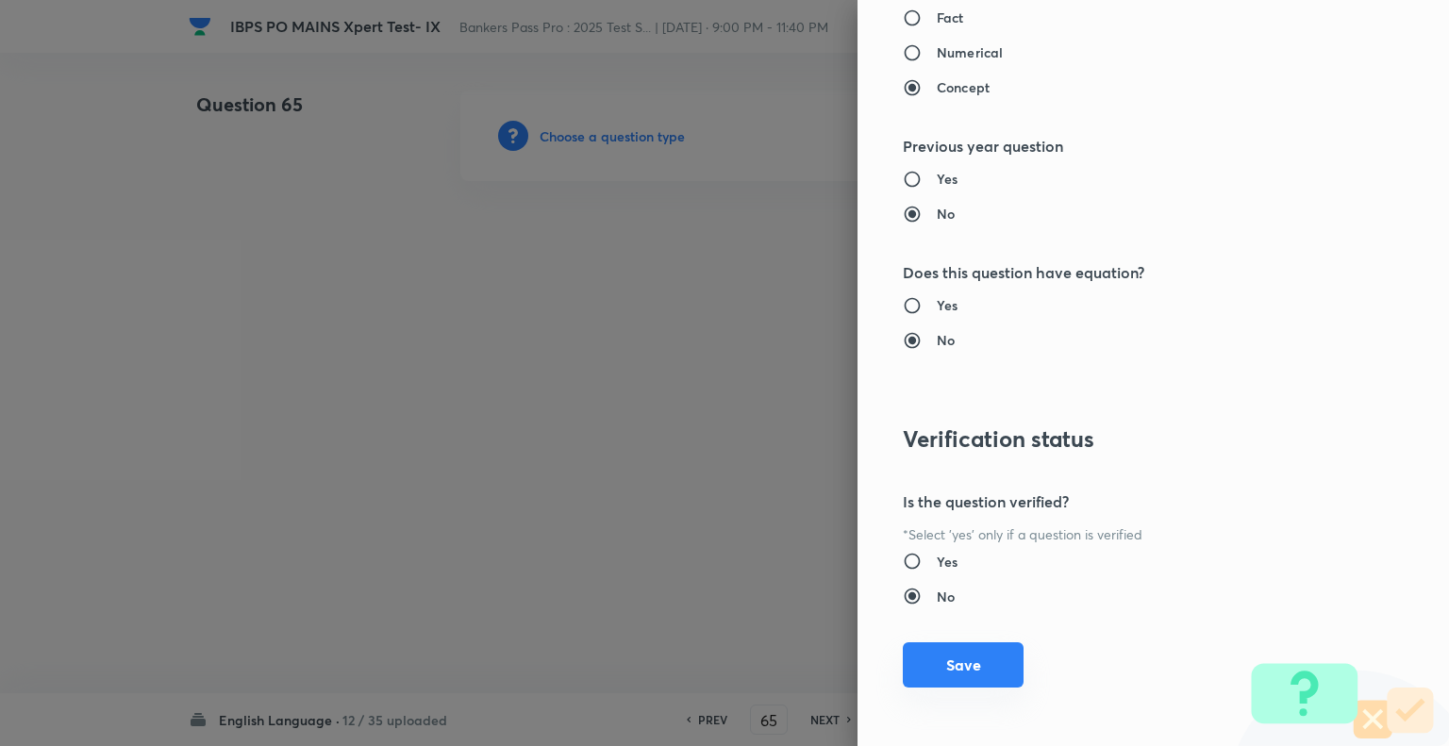
click at [923, 667] on button "Save" at bounding box center [963, 664] width 121 height 45
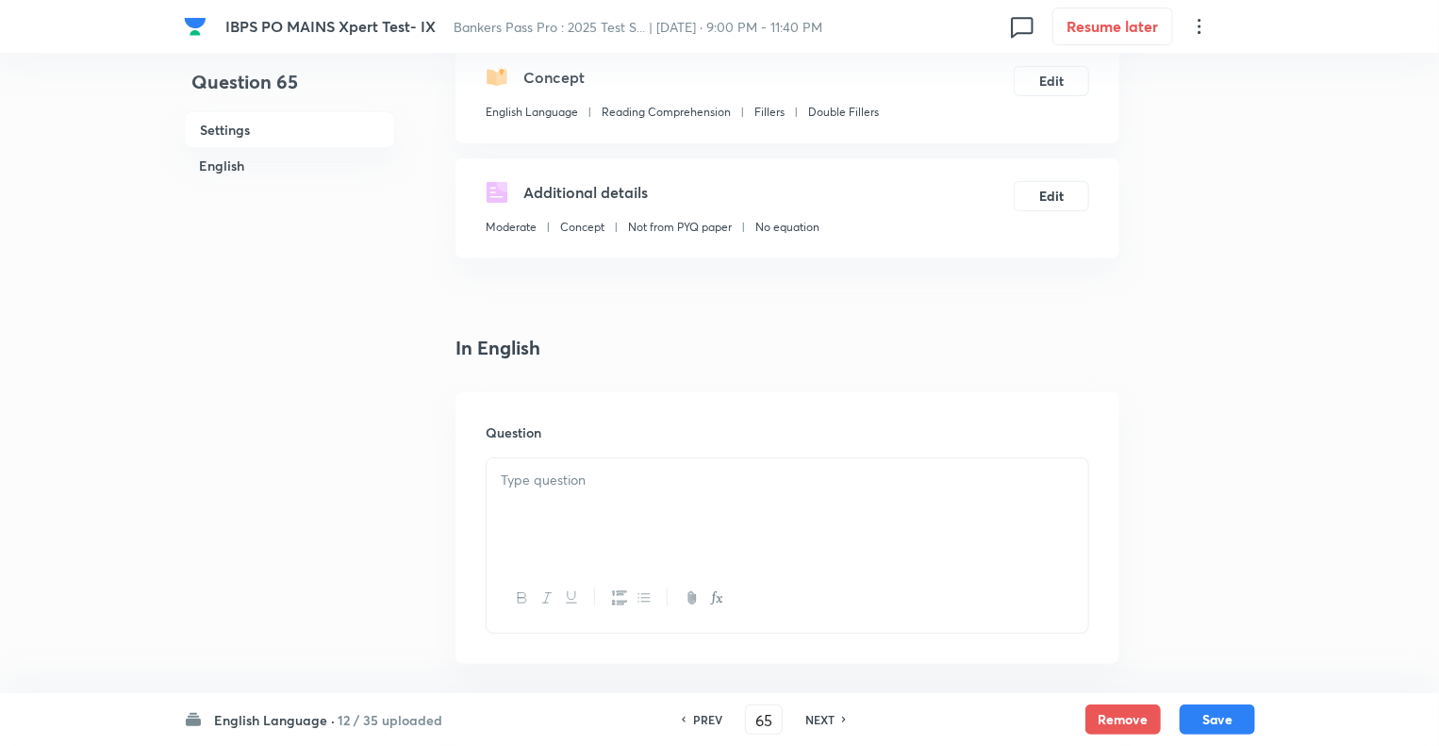
scroll to position [264, 0]
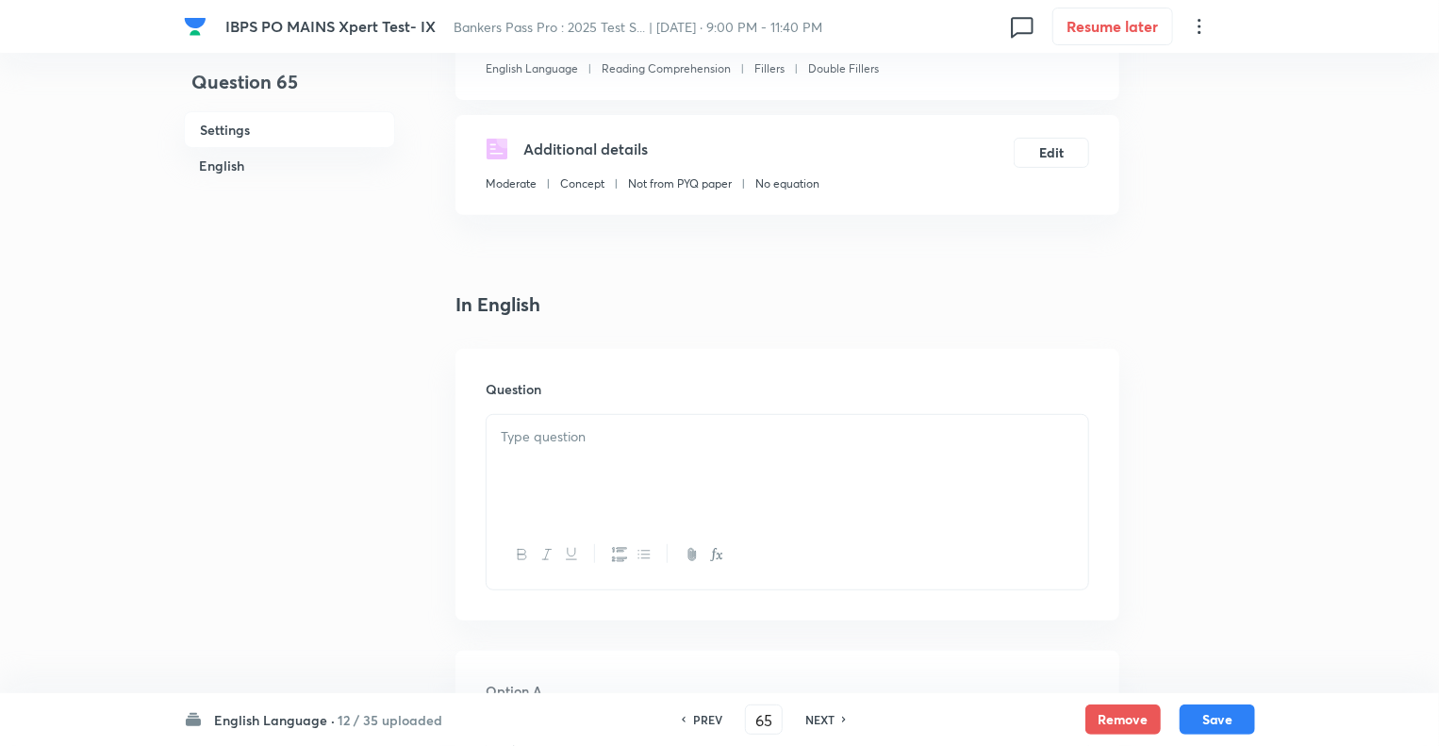
click at [623, 440] on p at bounding box center [787, 437] width 573 height 22
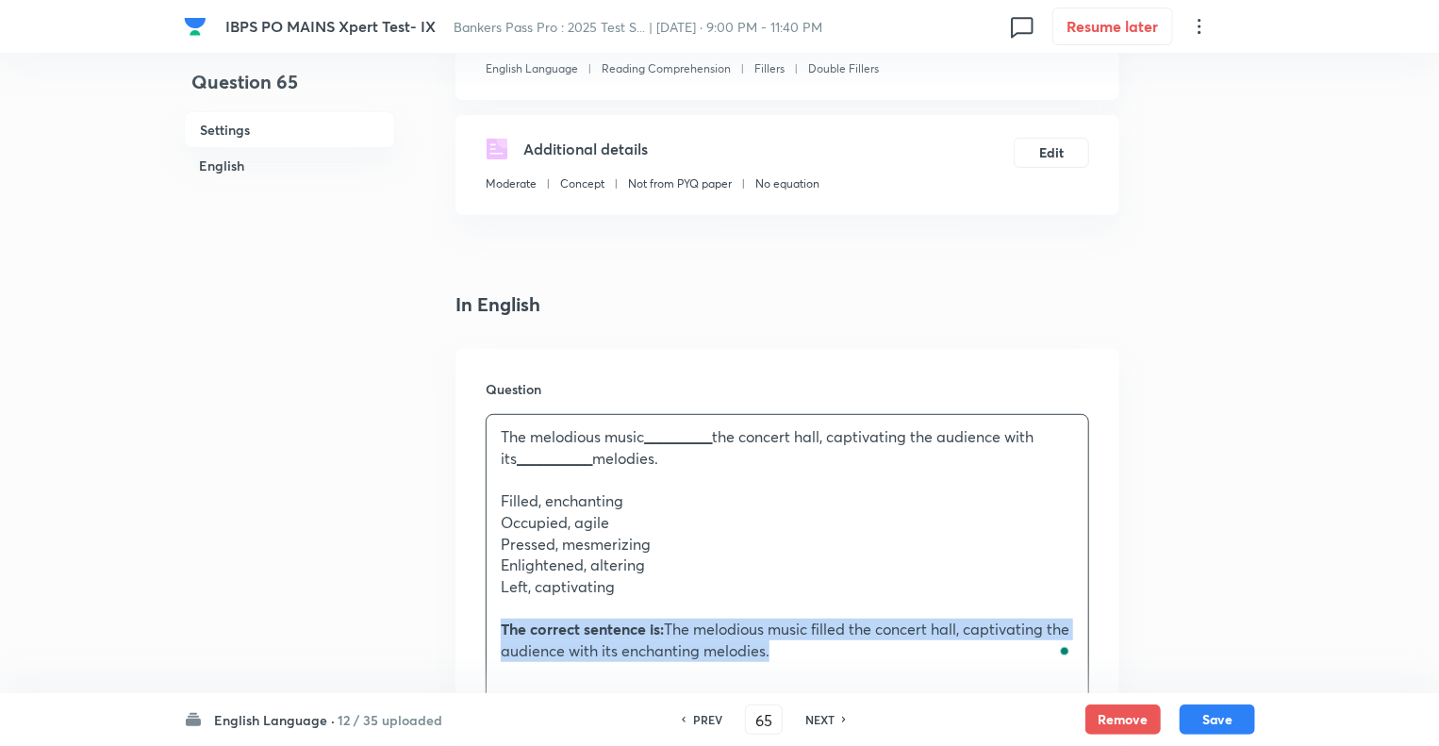
drag, startPoint x: 809, startPoint y: 652, endPoint x: 472, endPoint y: 625, distance: 338.7
click at [472, 625] on div "Question The melodious music _________ the concert hall, captivating the audien…" at bounding box center [788, 561] width 664 height 424
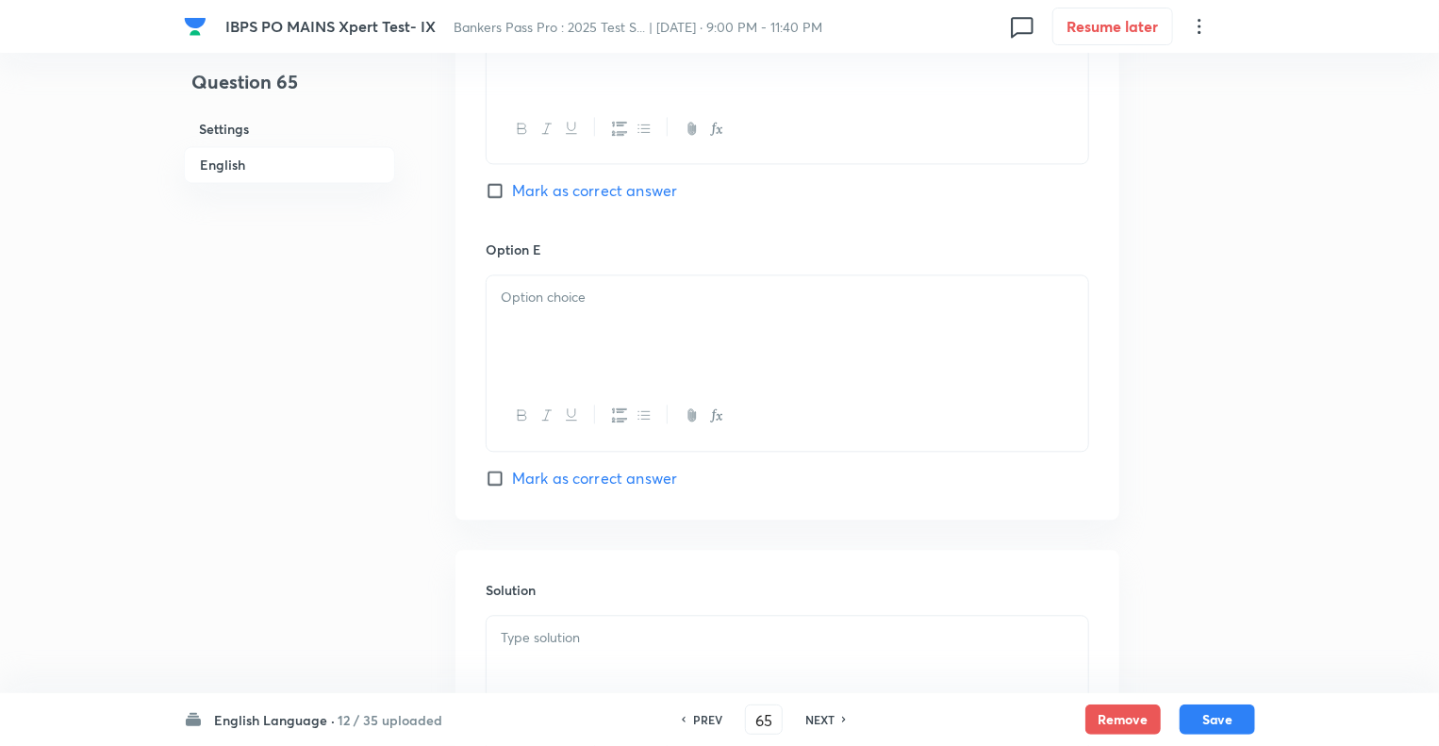
scroll to position [2000, 0]
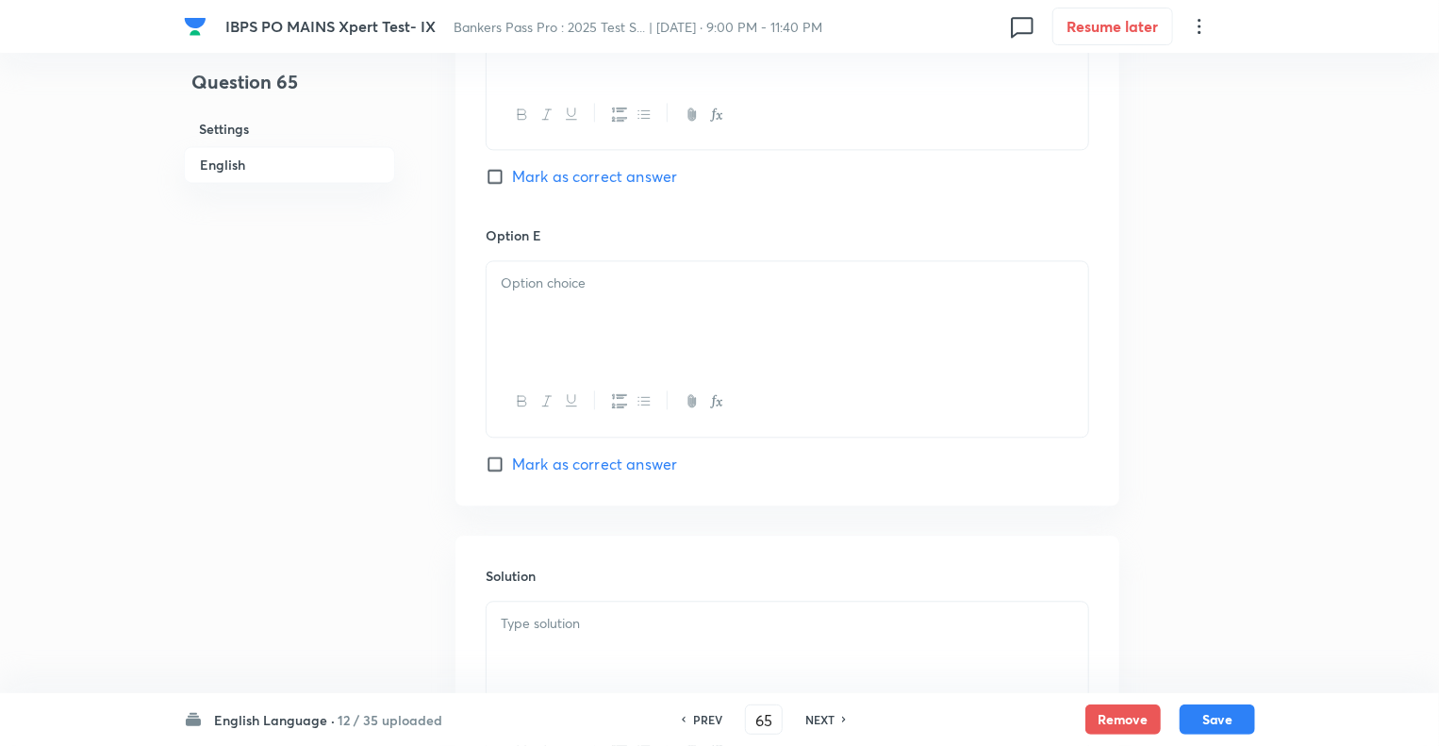
click at [517, 643] on div at bounding box center [788, 655] width 602 height 106
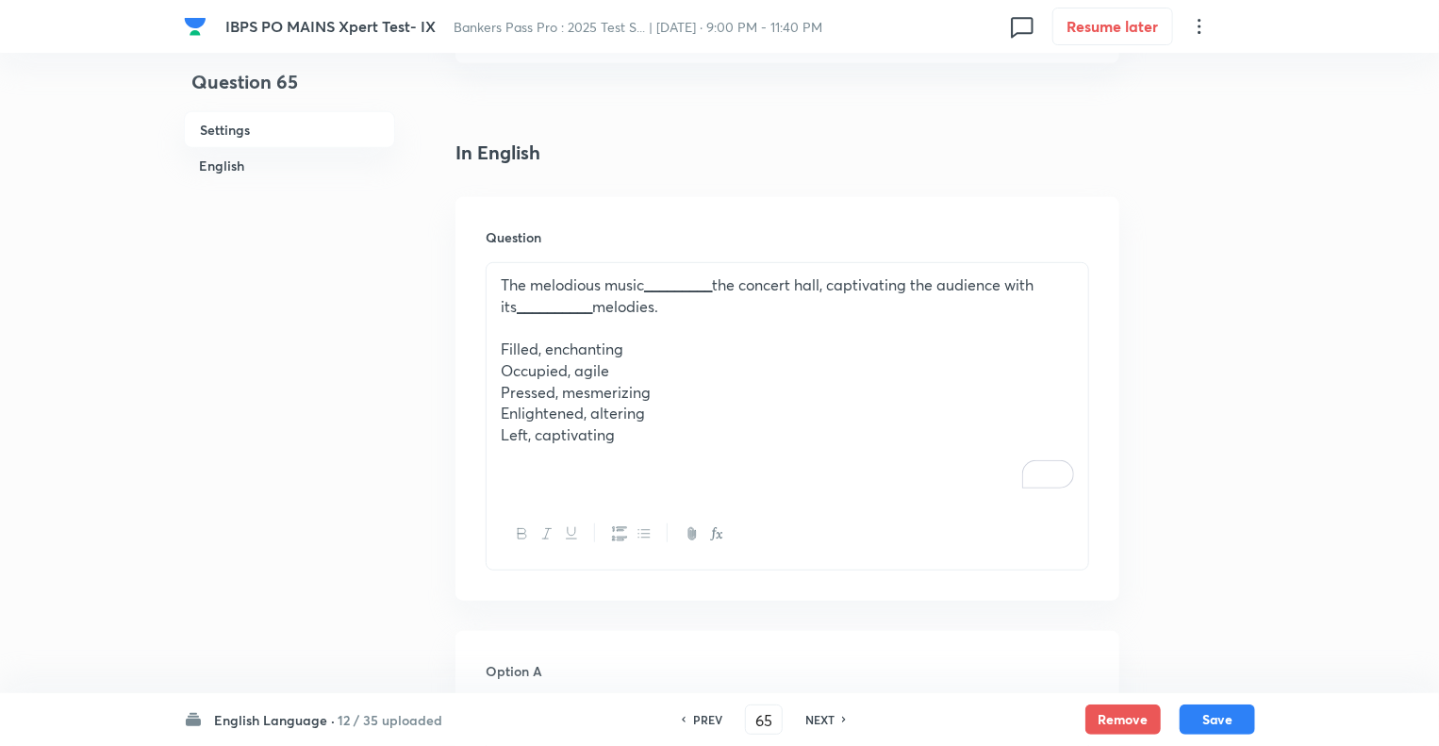
scroll to position [415, 0]
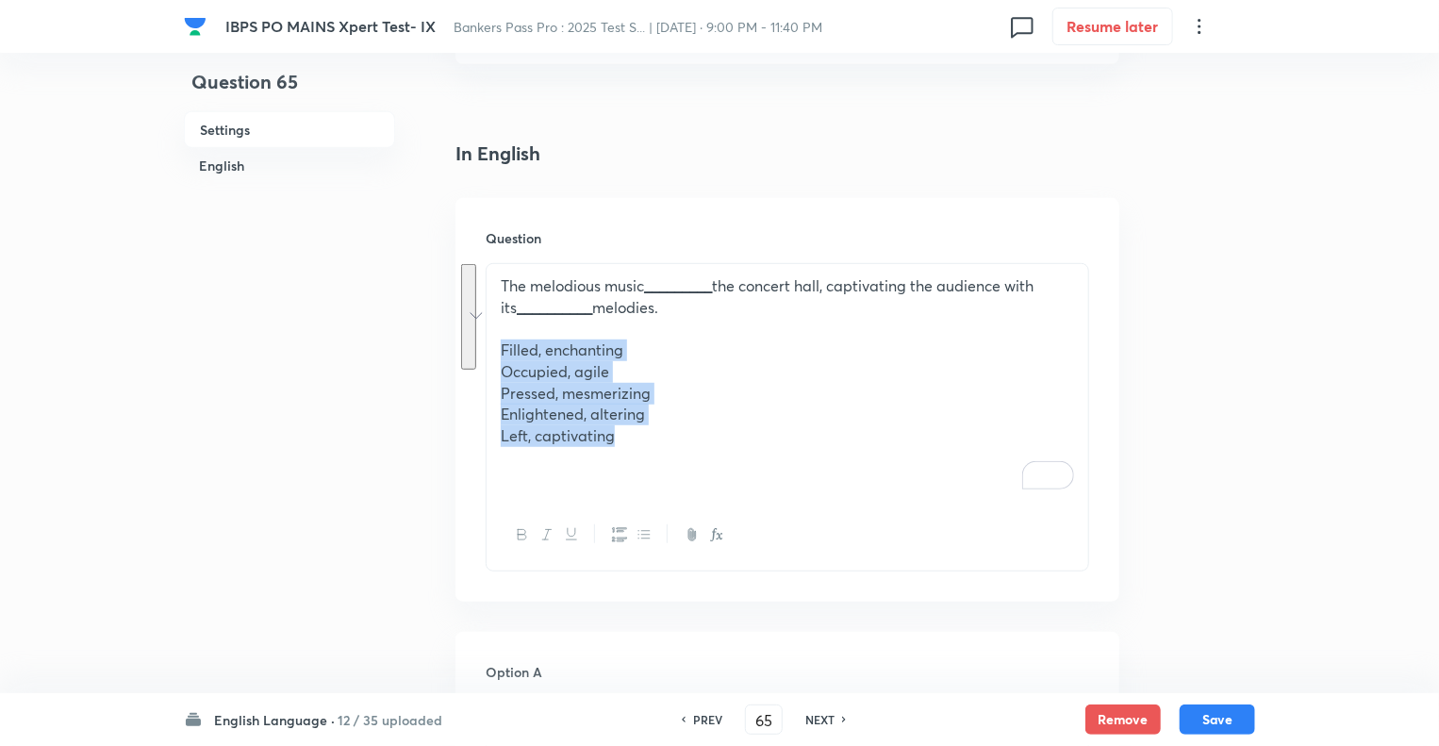
drag, startPoint x: 627, startPoint y: 440, endPoint x: 486, endPoint y: 354, distance: 166.0
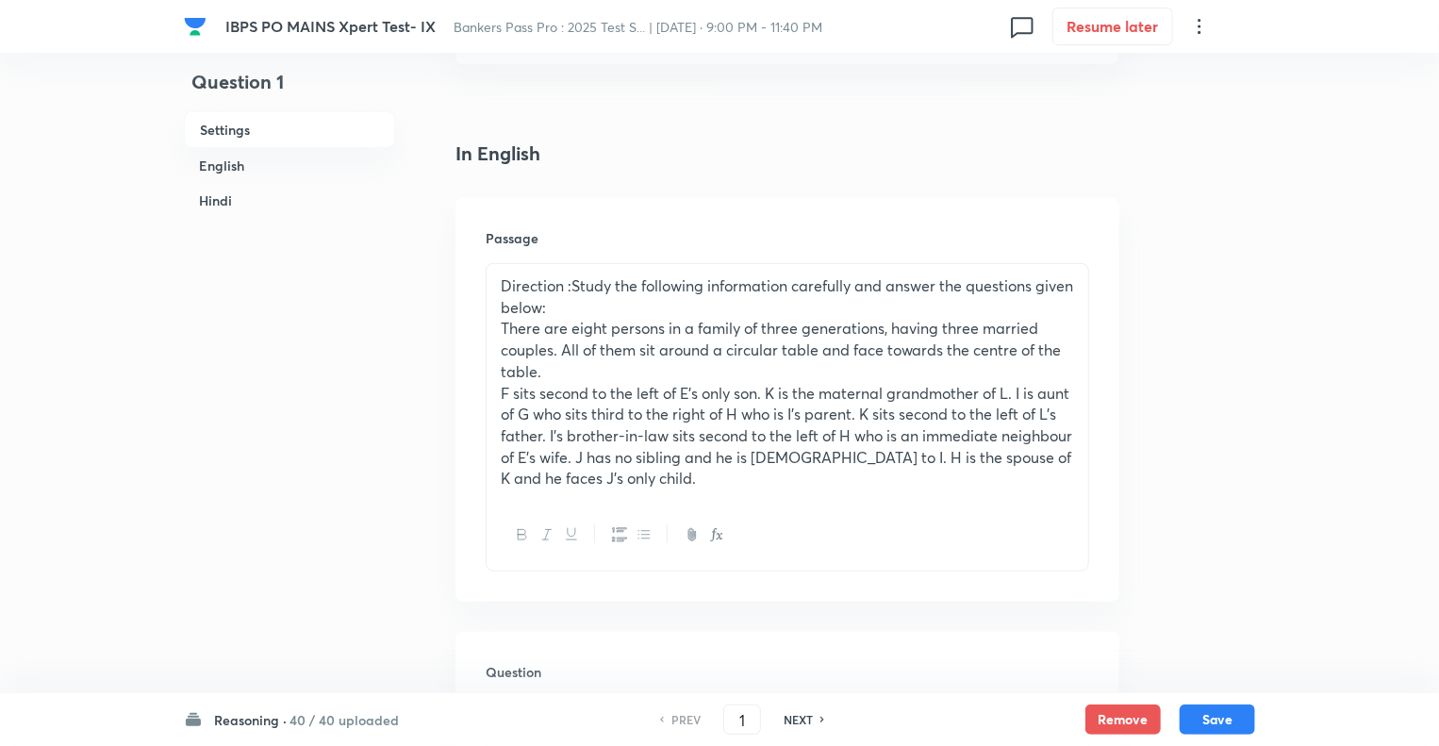
click at [233, 720] on h6 "Reasoning ·" at bounding box center [250, 720] width 73 height 20
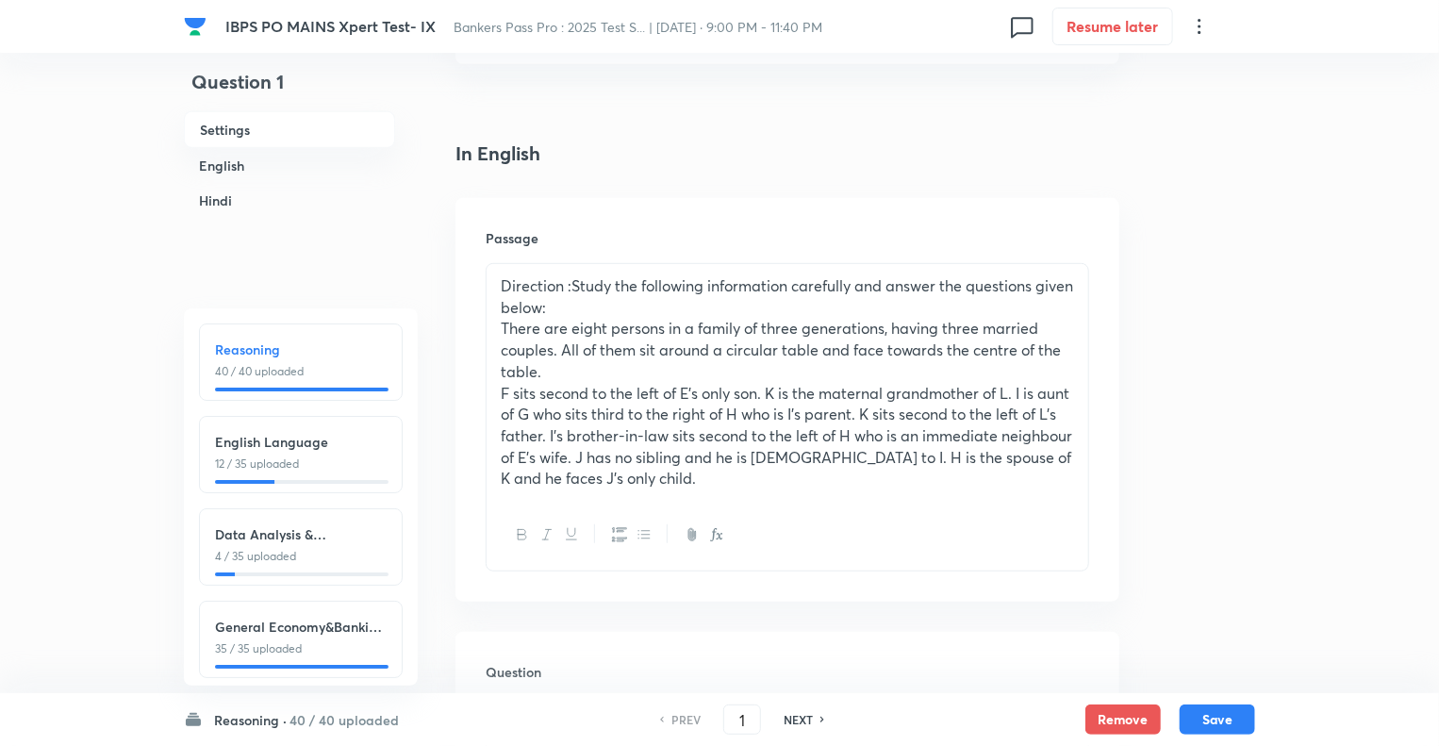
click at [275, 464] on p "12 / 35 uploaded" at bounding box center [301, 464] width 172 height 17
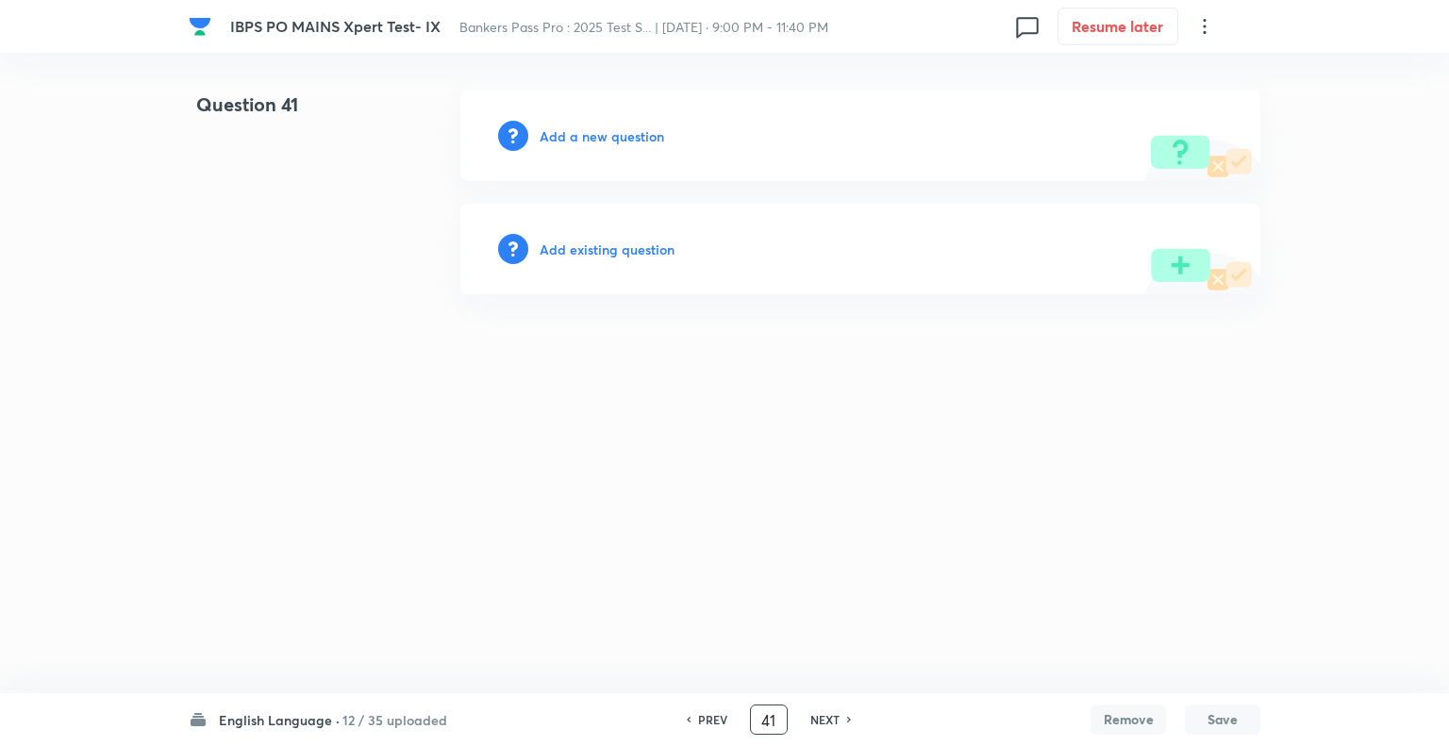
click at [769, 720] on input "41" at bounding box center [769, 720] width 36 height 33
click at [824, 719] on h6 "NEXT" at bounding box center [824, 719] width 29 height 17
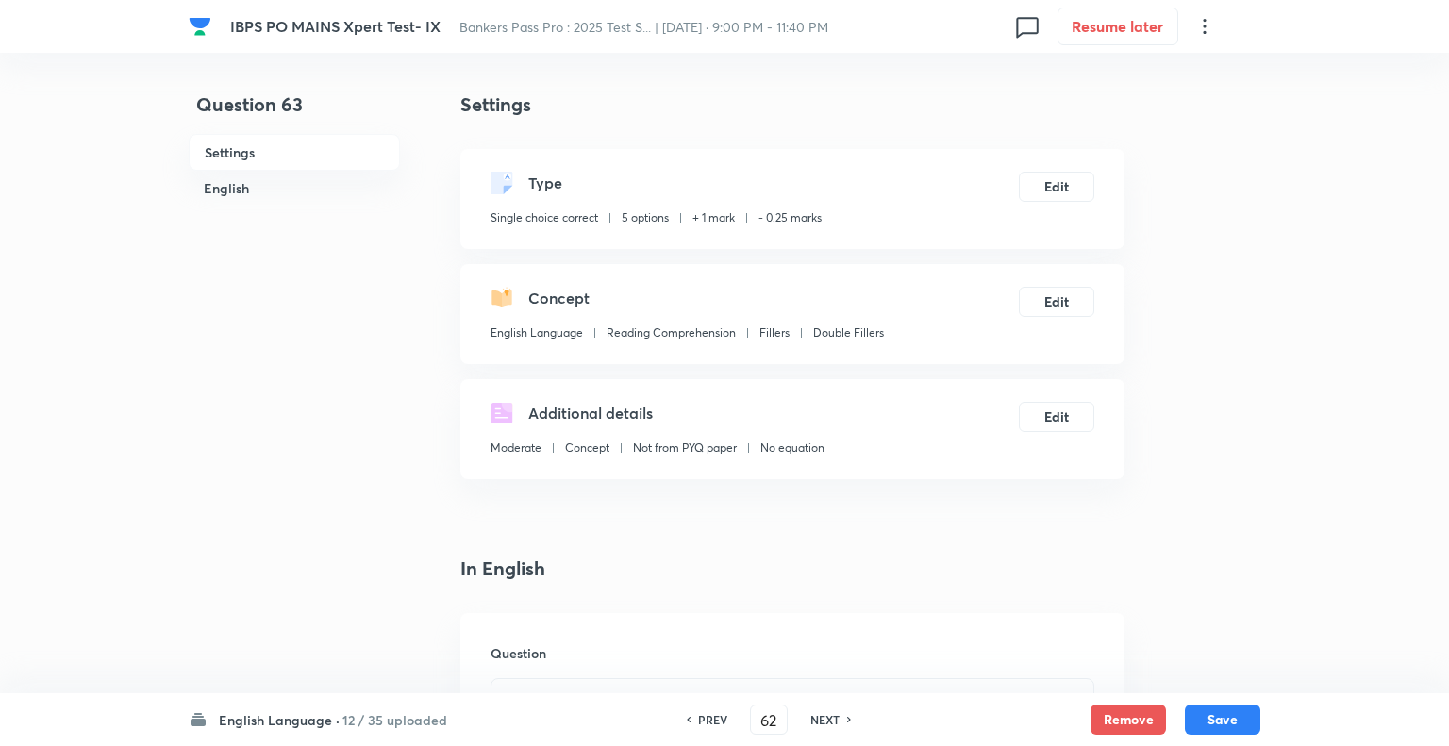
type input "63"
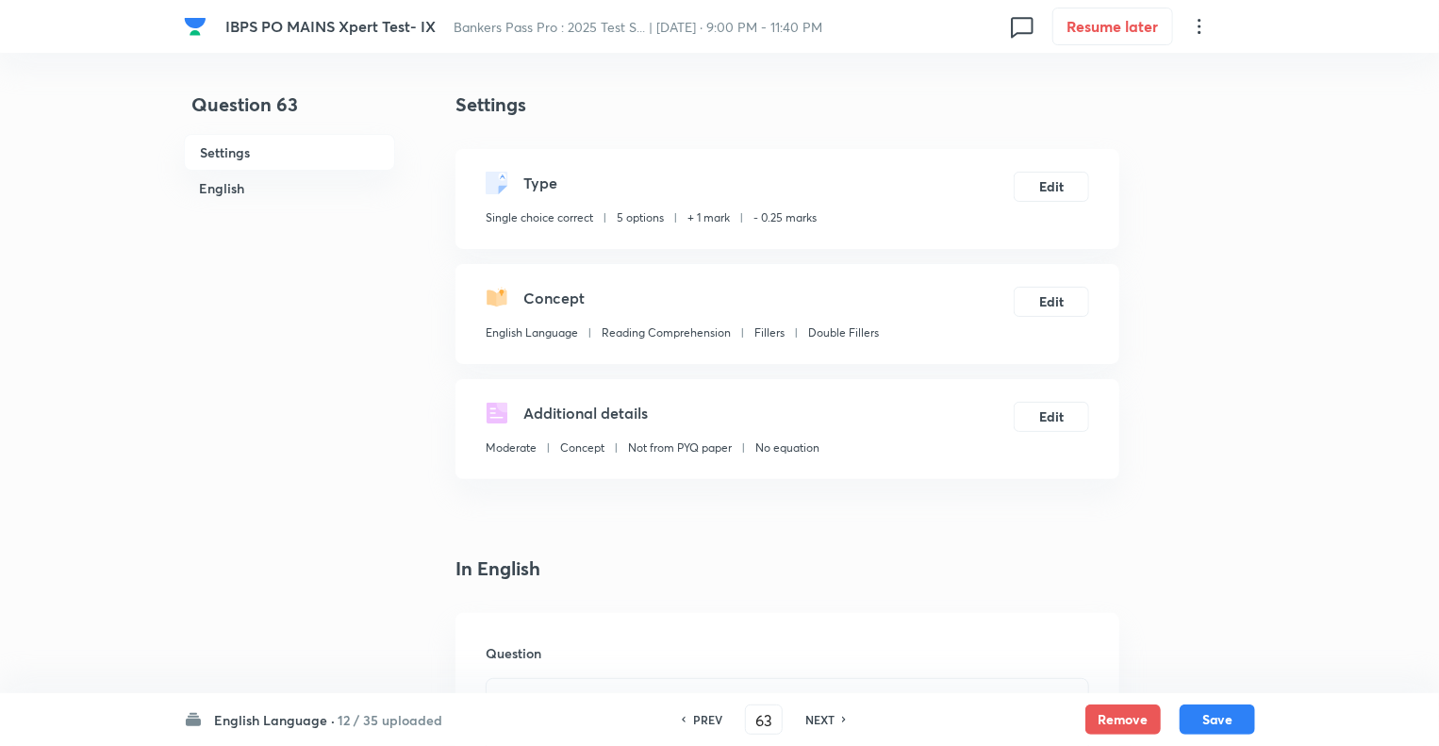
checkbox input "true"
click at [824, 719] on h6 "NEXT" at bounding box center [819, 719] width 29 height 17
type input "64"
checkbox input "true"
checkbox input "false"
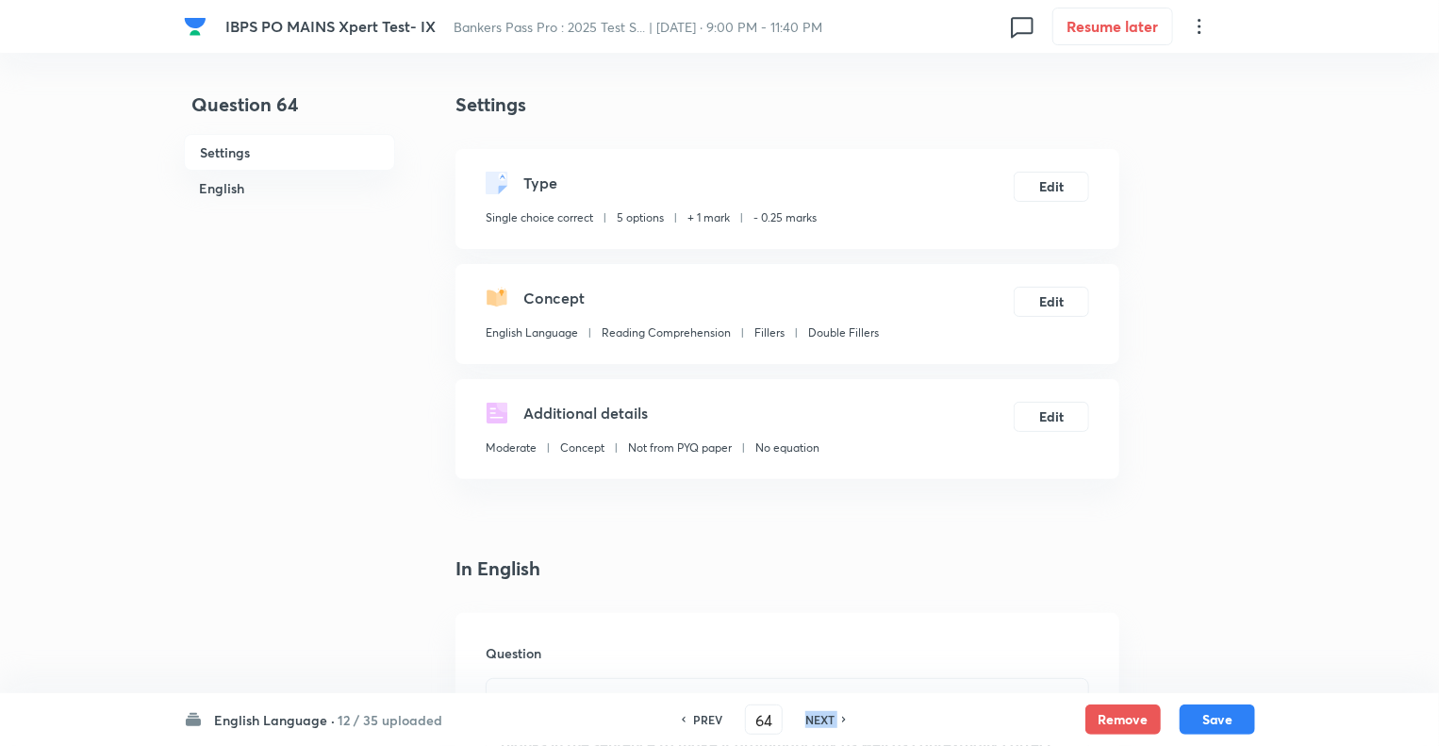
click at [824, 719] on h6 "NEXT" at bounding box center [819, 719] width 29 height 17
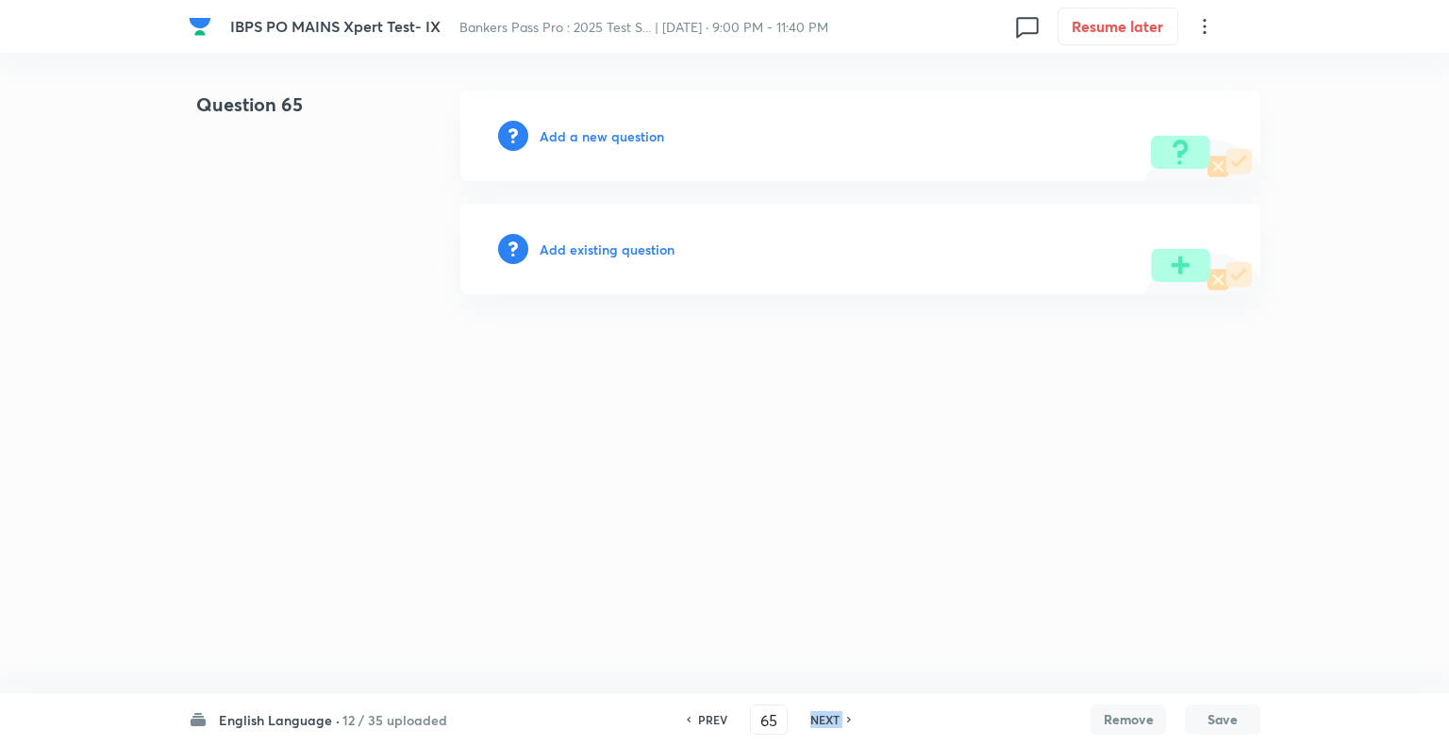
click at [824, 719] on h6 "NEXT" at bounding box center [824, 719] width 29 height 17
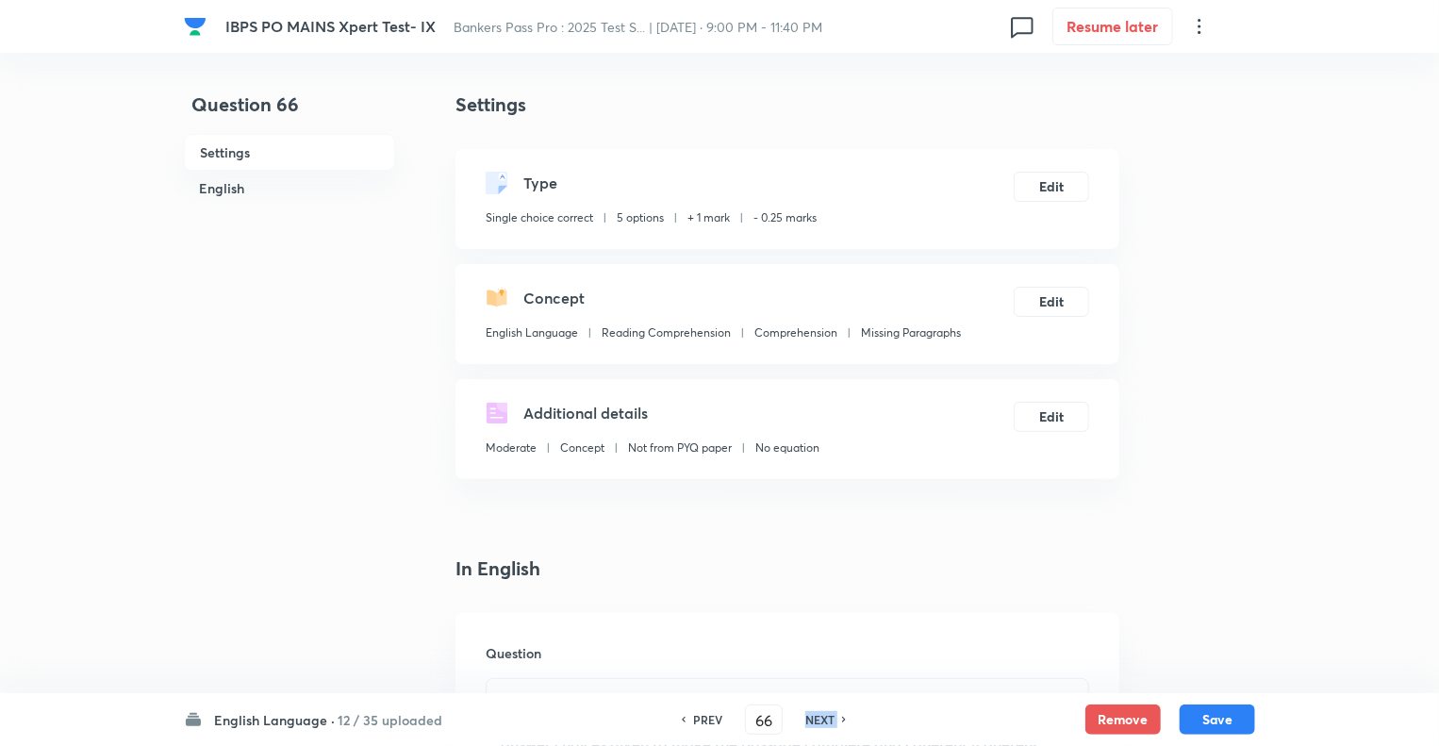
click at [824, 719] on h6 "NEXT" at bounding box center [819, 719] width 29 height 17
type input "67"
checkbox input "false"
checkbox input "true"
click at [704, 715] on h6 "PREV" at bounding box center [707, 719] width 29 height 17
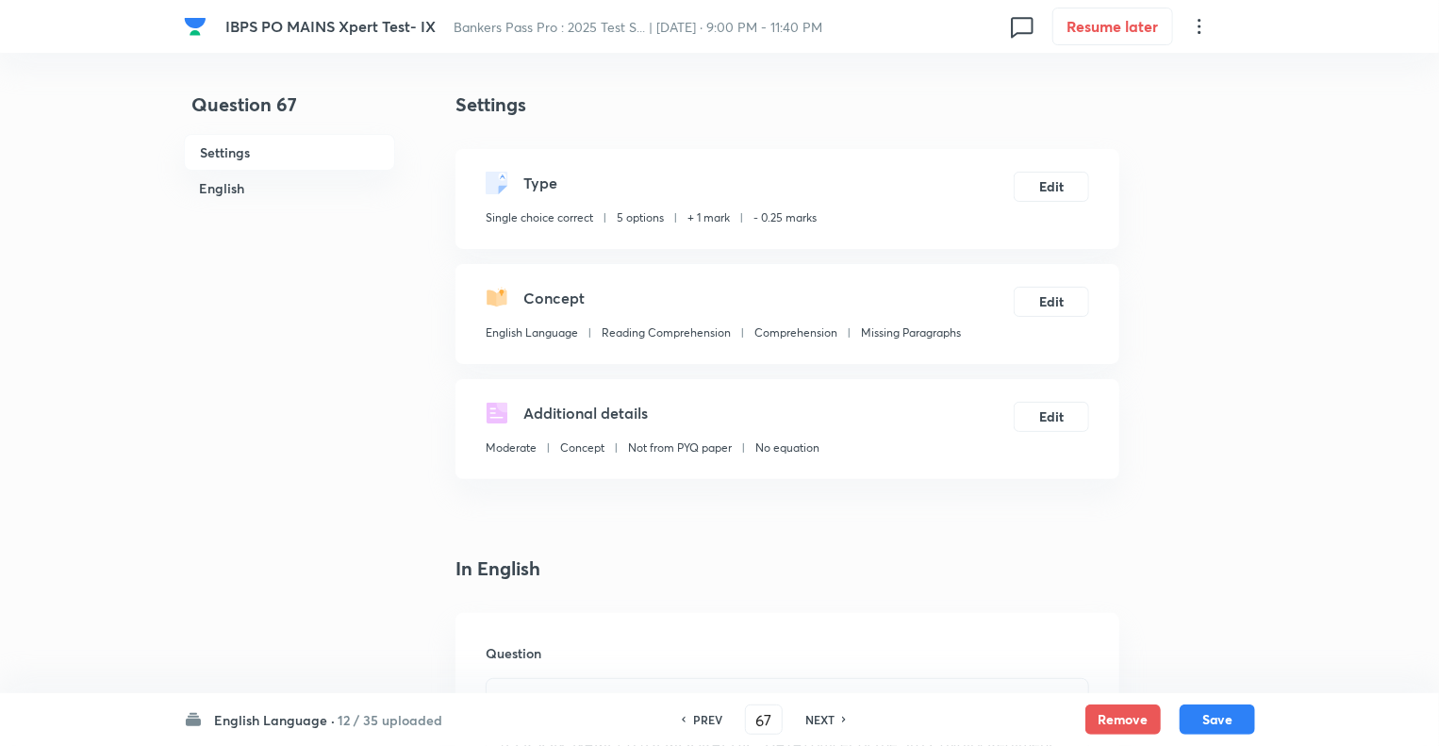
type input "66"
checkbox input "false"
checkbox input "true"
click at [704, 715] on h6 "PREV" at bounding box center [707, 719] width 29 height 17
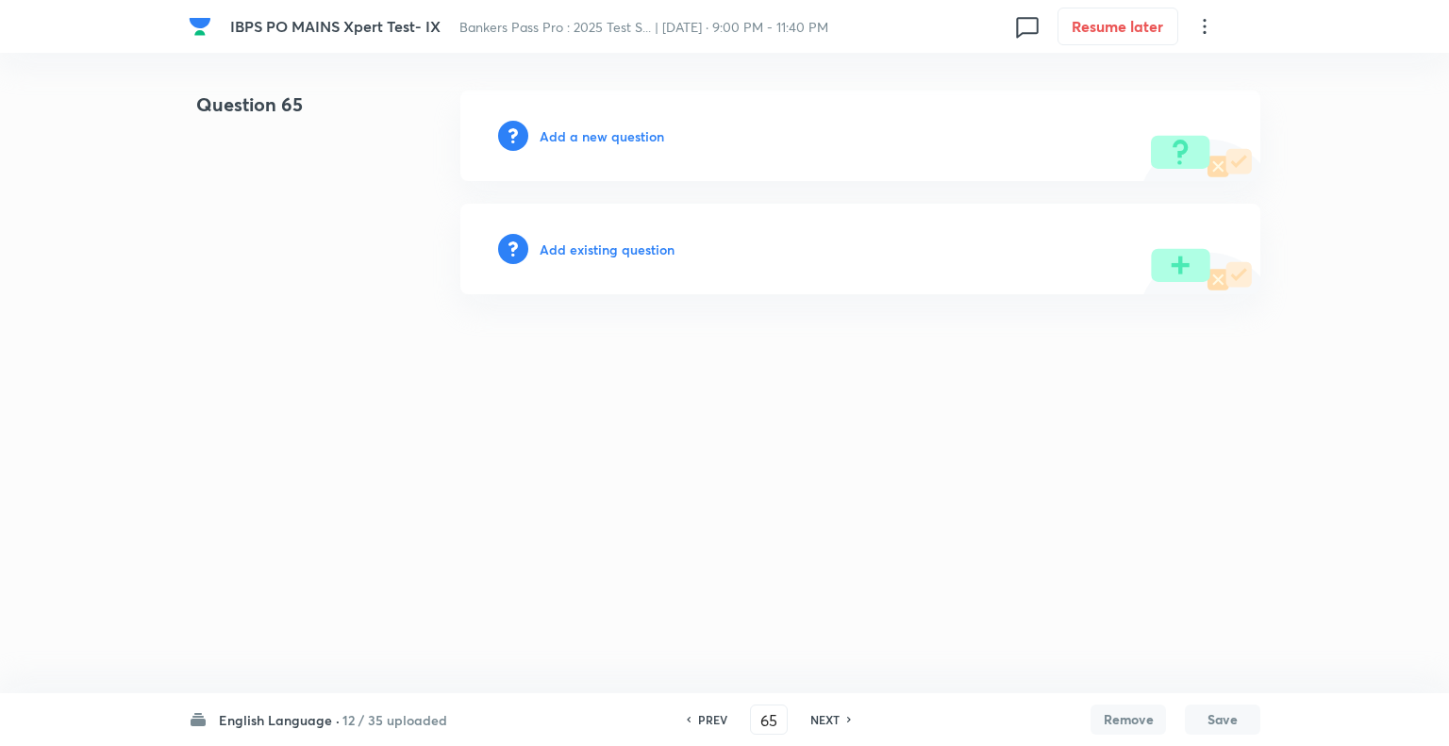
click at [704, 715] on h6 "PREV" at bounding box center [712, 719] width 29 height 17
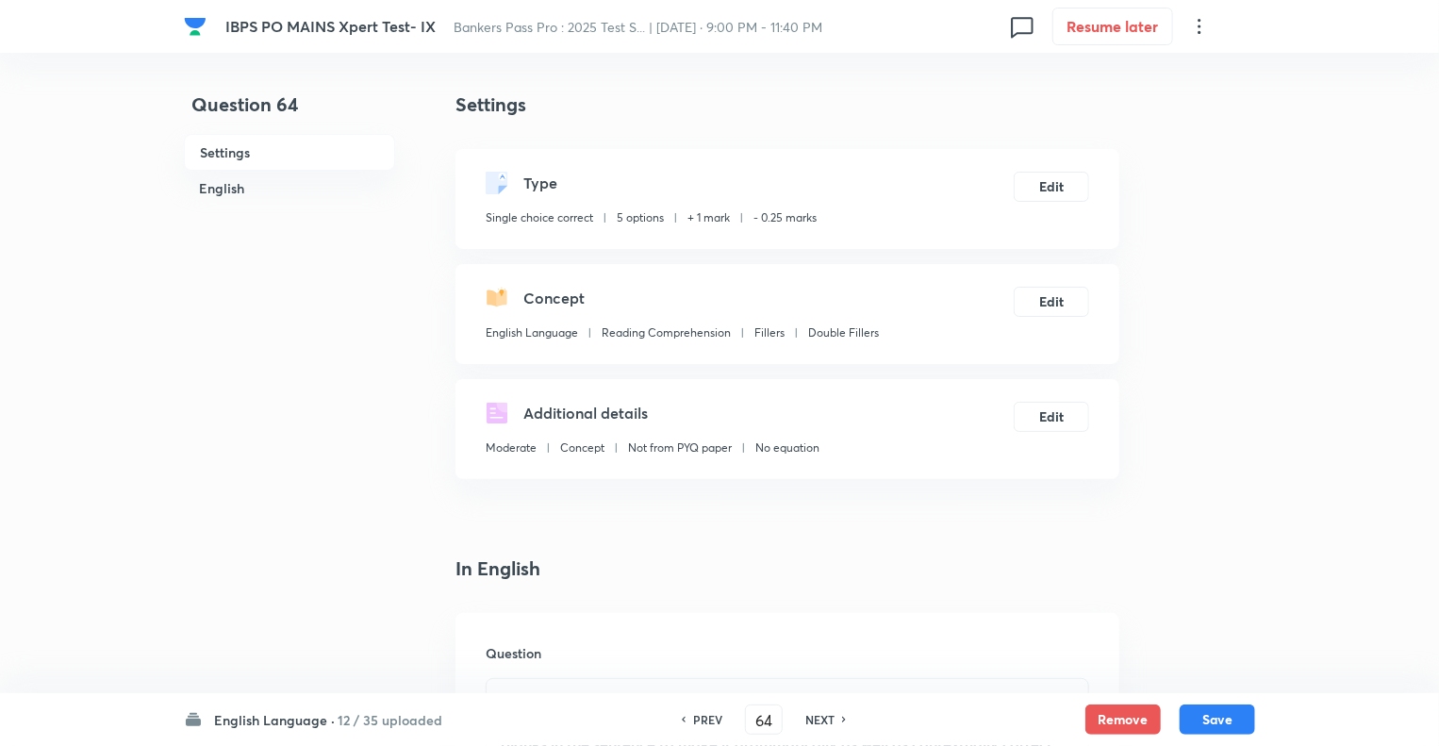
click at [704, 715] on h6 "PREV" at bounding box center [707, 719] width 29 height 17
type input "63"
checkbox input "false"
checkbox input "true"
click at [807, 714] on h6 "NEXT" at bounding box center [819, 719] width 29 height 17
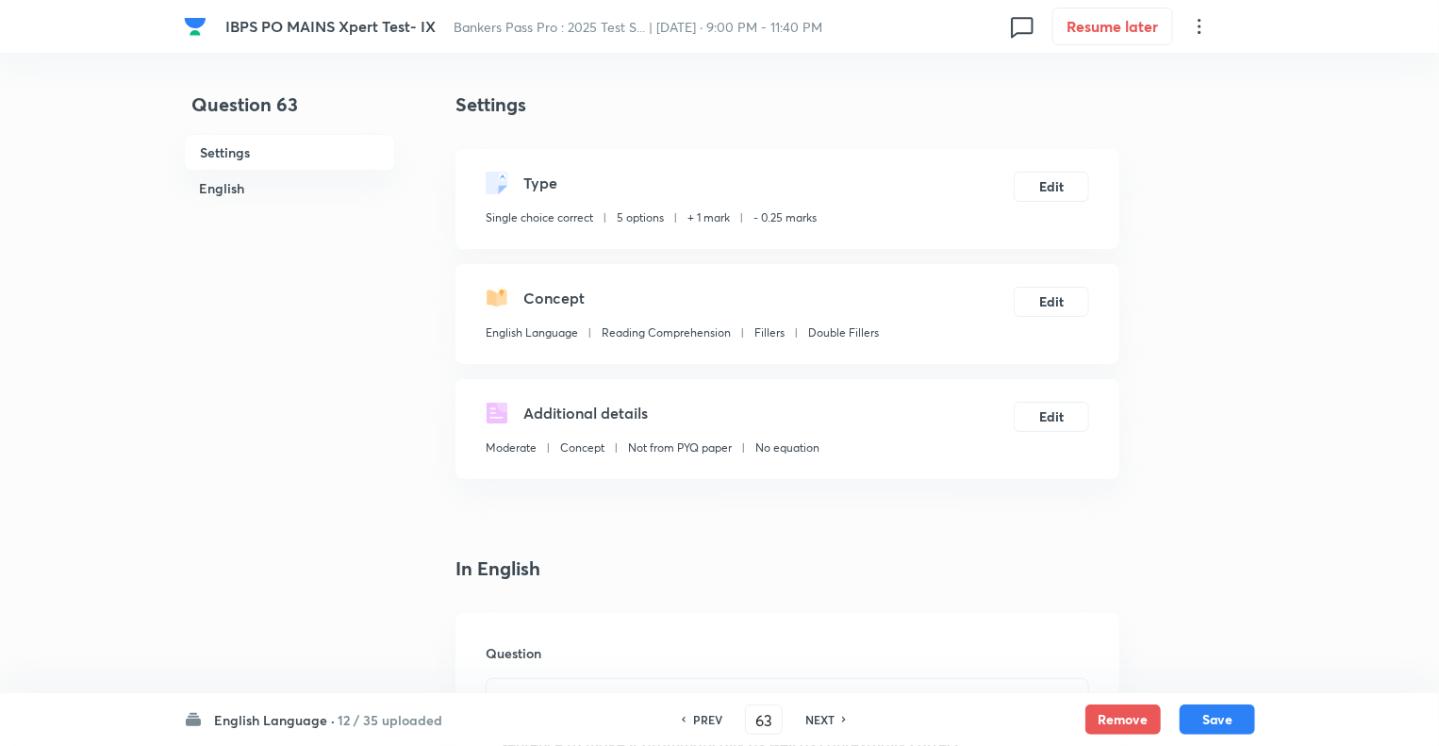
type input "64"
checkbox input "false"
checkbox input "true"
click at [809, 717] on h6 "NEXT" at bounding box center [819, 719] width 29 height 17
type input "65"
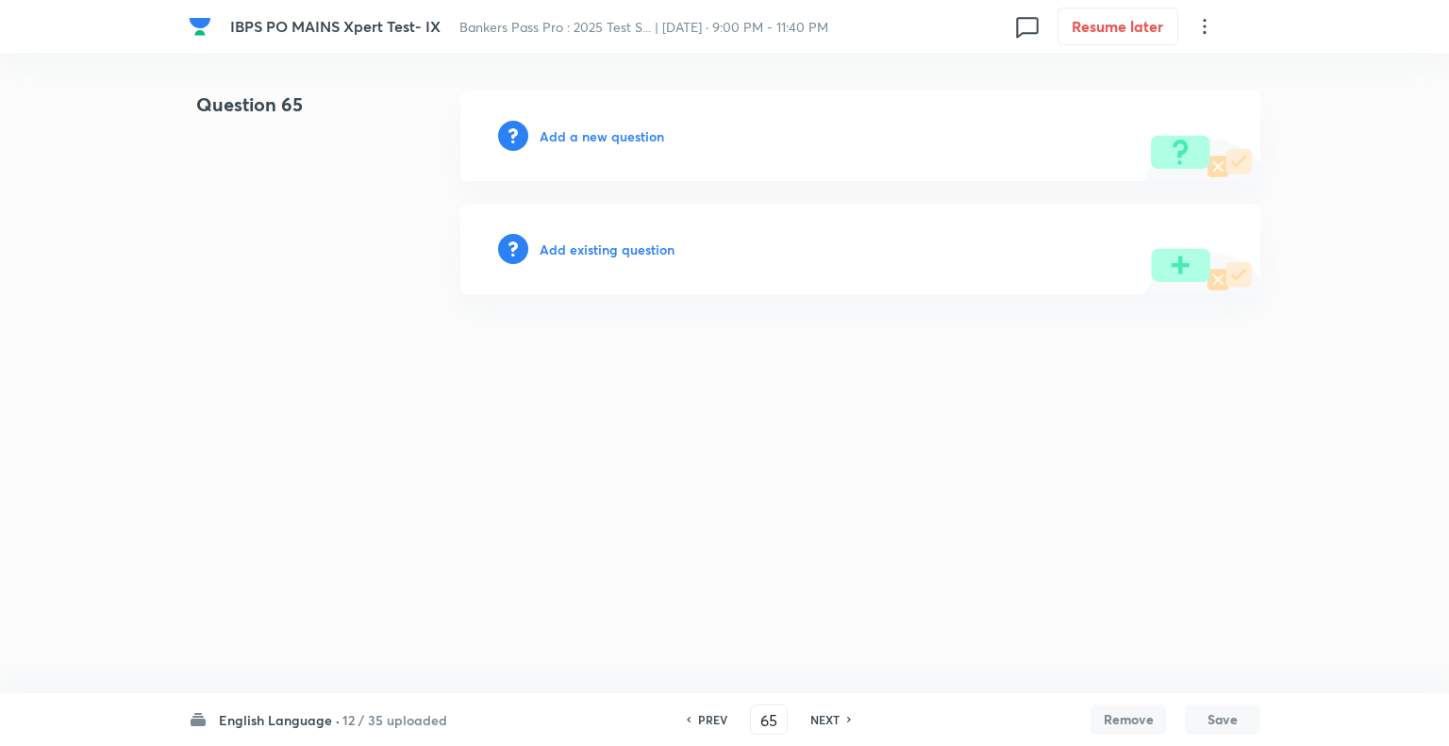
click at [551, 130] on h6 "Add a new question" at bounding box center [601, 136] width 124 height 20
click at [551, 130] on h6 "Choose a question type" at bounding box center [611, 136] width 145 height 20
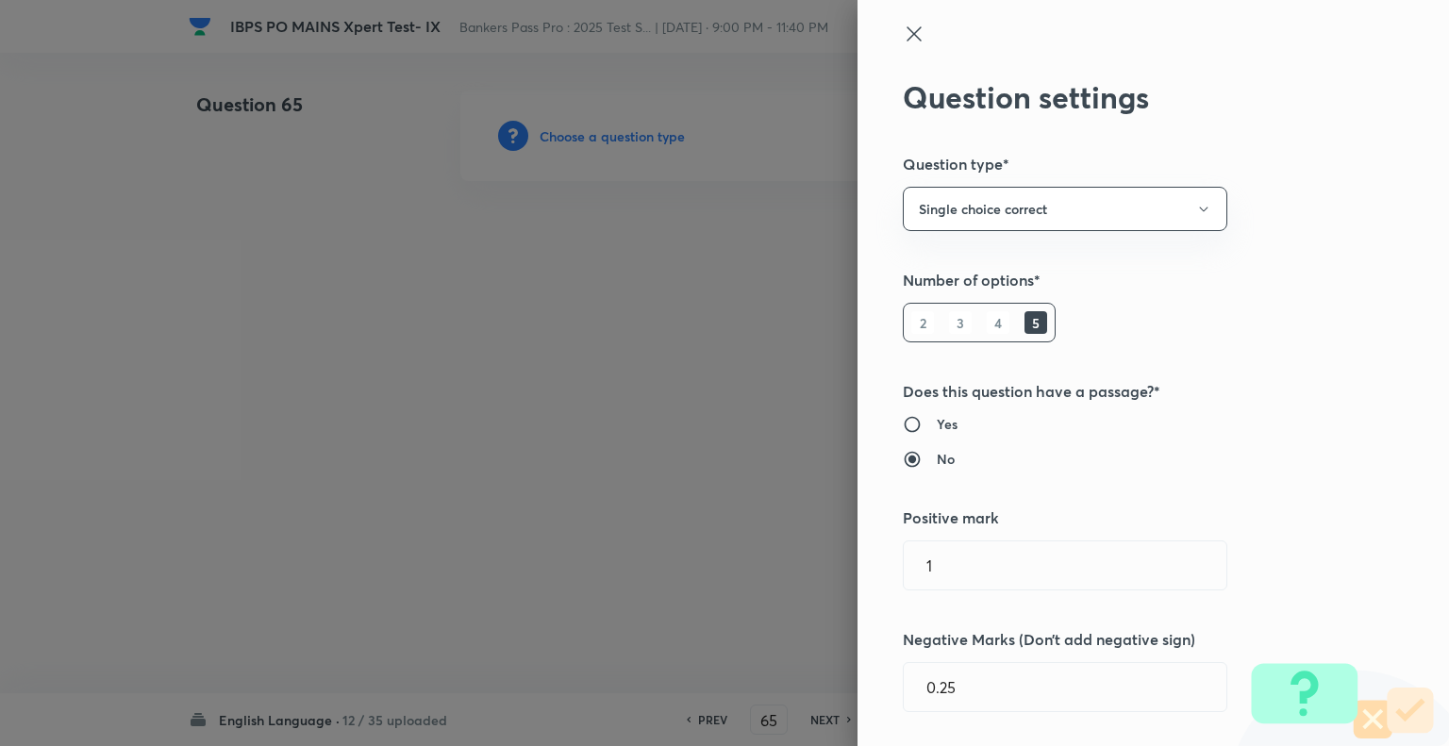
click at [551, 130] on div at bounding box center [724, 373] width 1449 height 746
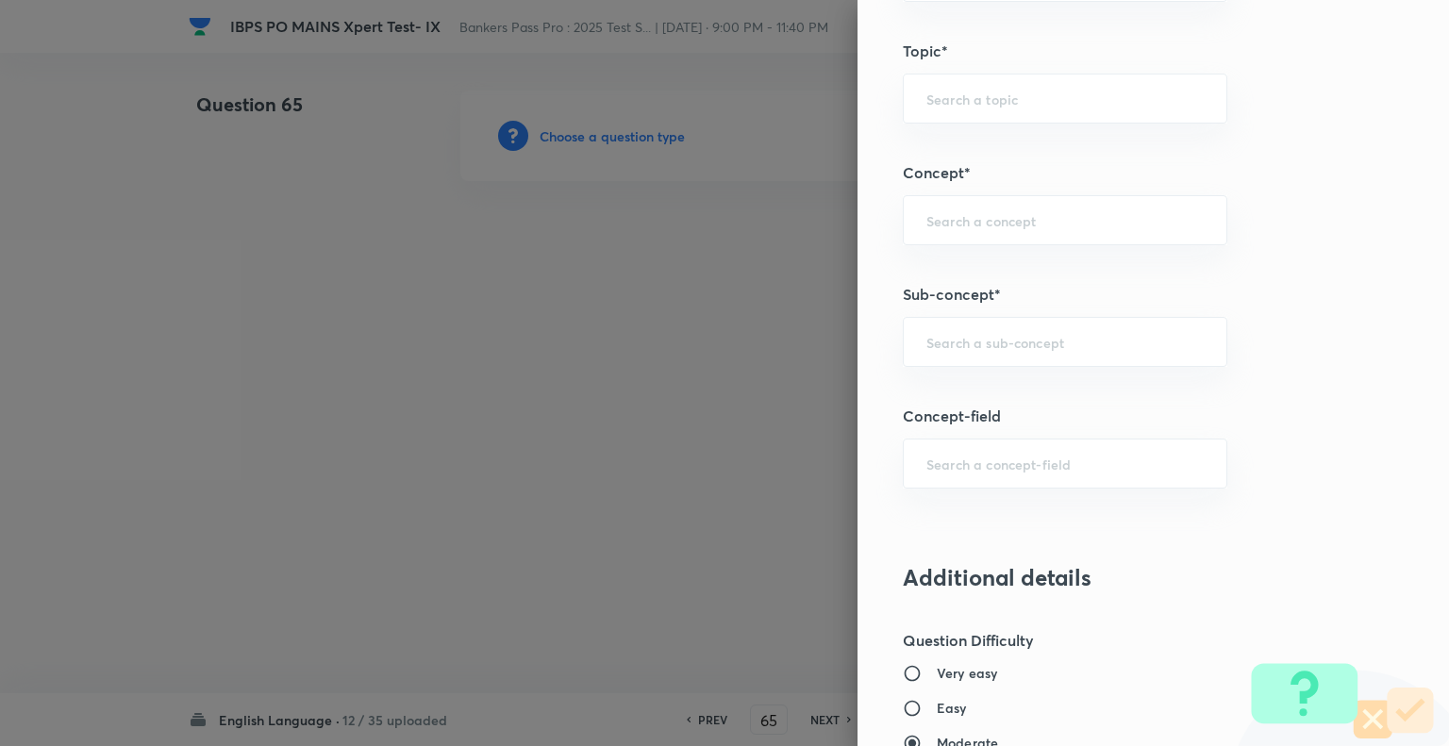
scroll to position [951, 0]
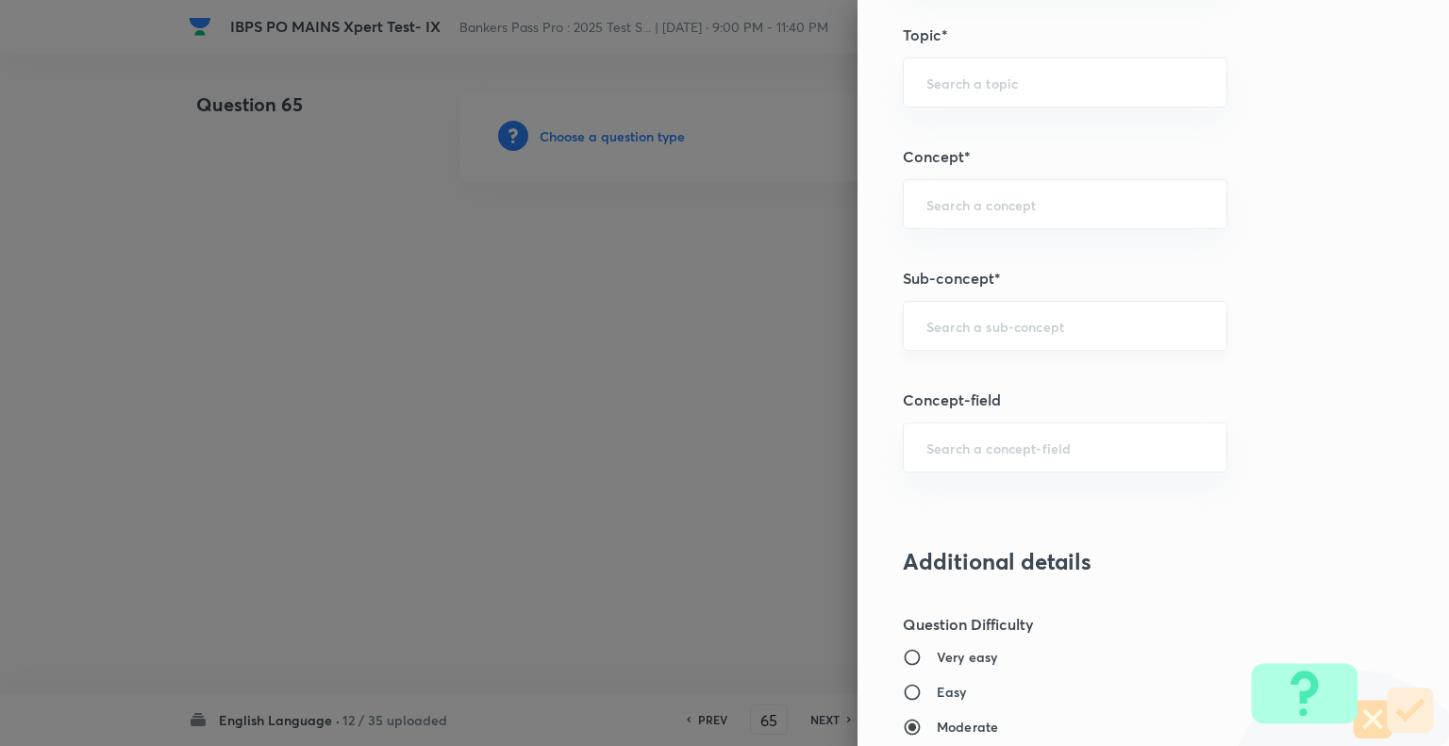
click at [936, 317] on input "text" at bounding box center [1064, 326] width 277 height 18
click at [928, 374] on li "Double Fillers" at bounding box center [1050, 376] width 323 height 34
type input "Double Fillers"
type input "English Language"
type input "Reading Comprehension"
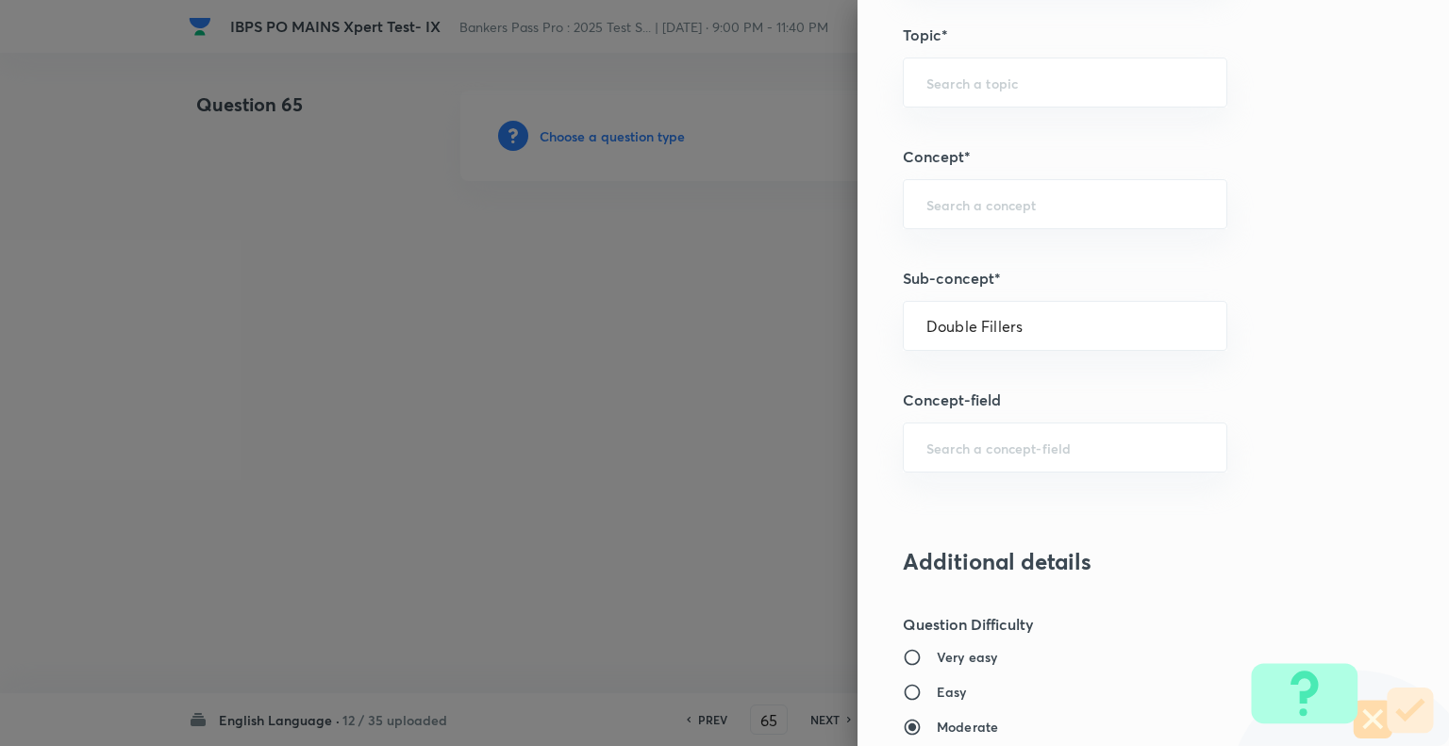
type input "Fillers"
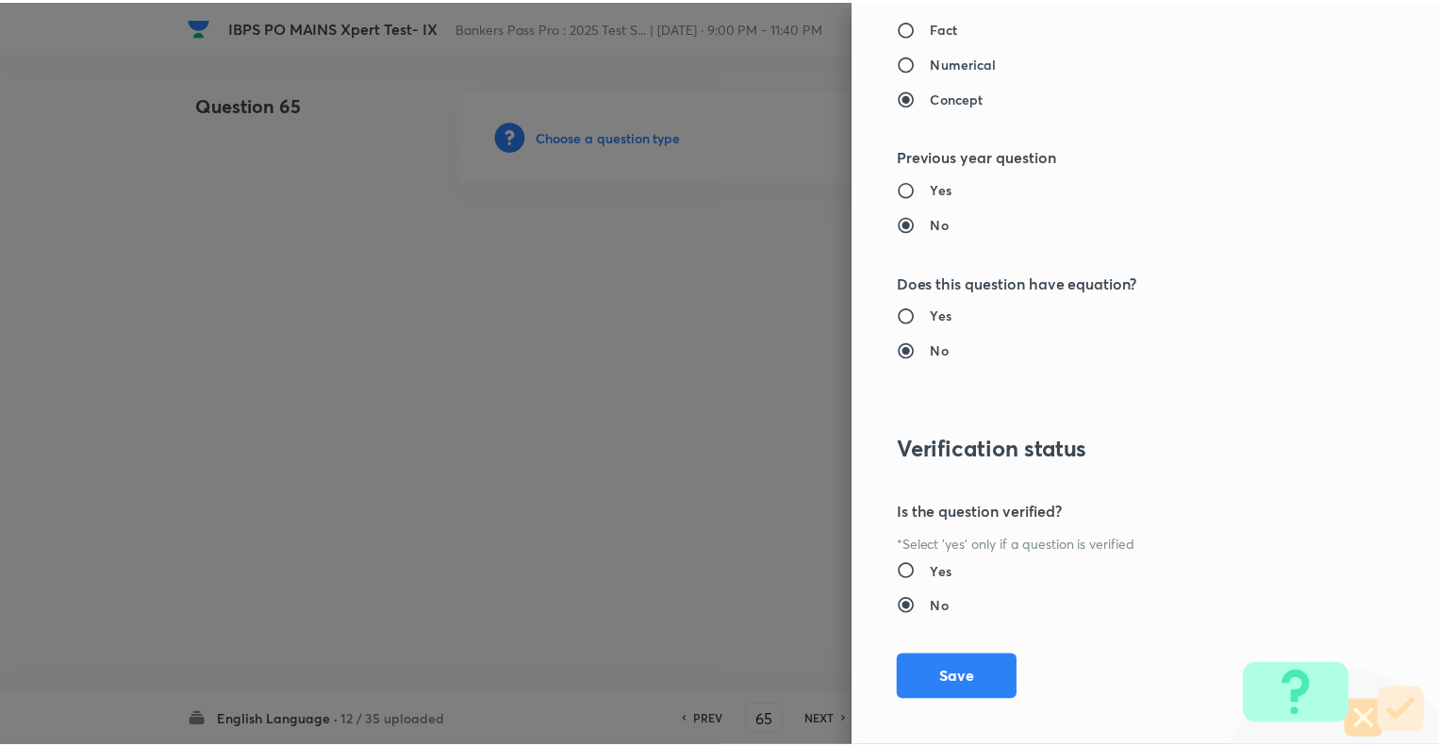
scroll to position [1821, 0]
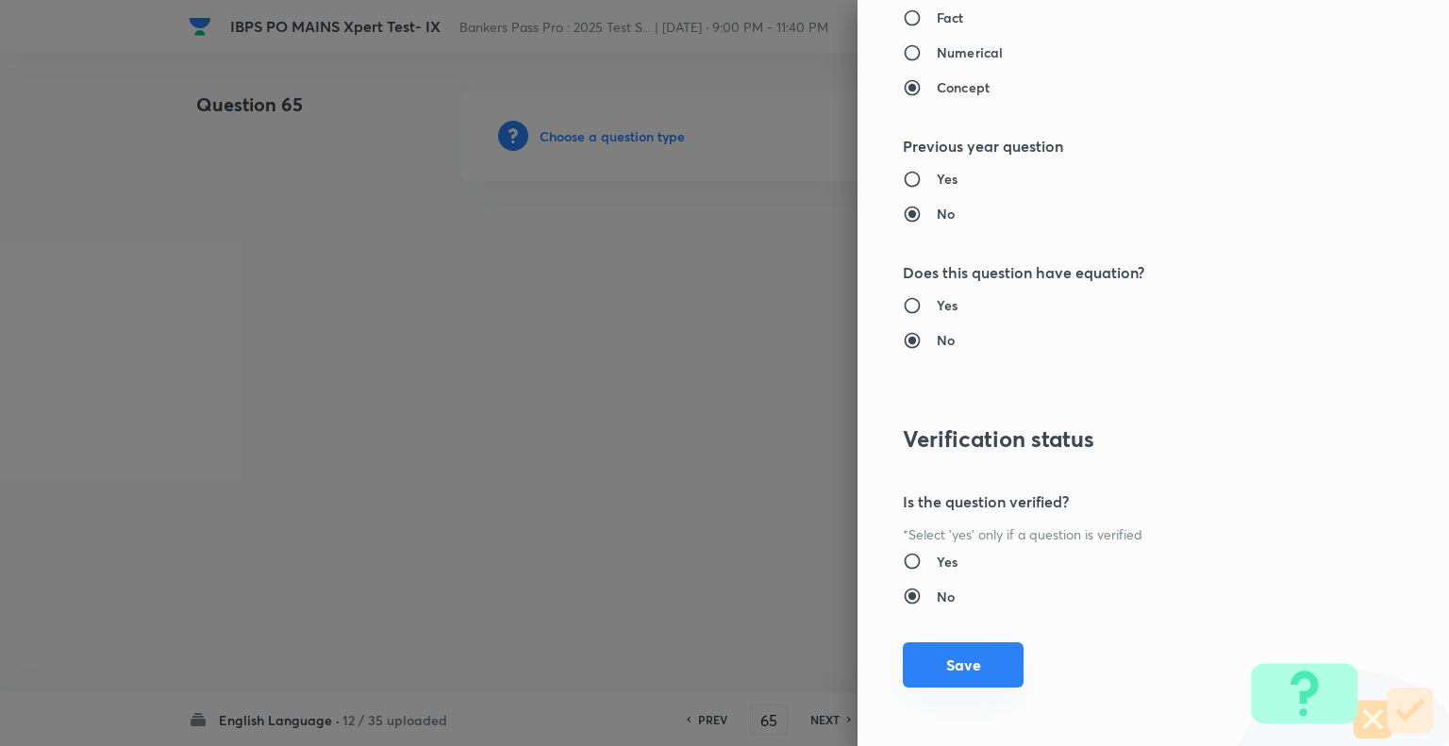
click at [951, 659] on button "Save" at bounding box center [963, 664] width 121 height 45
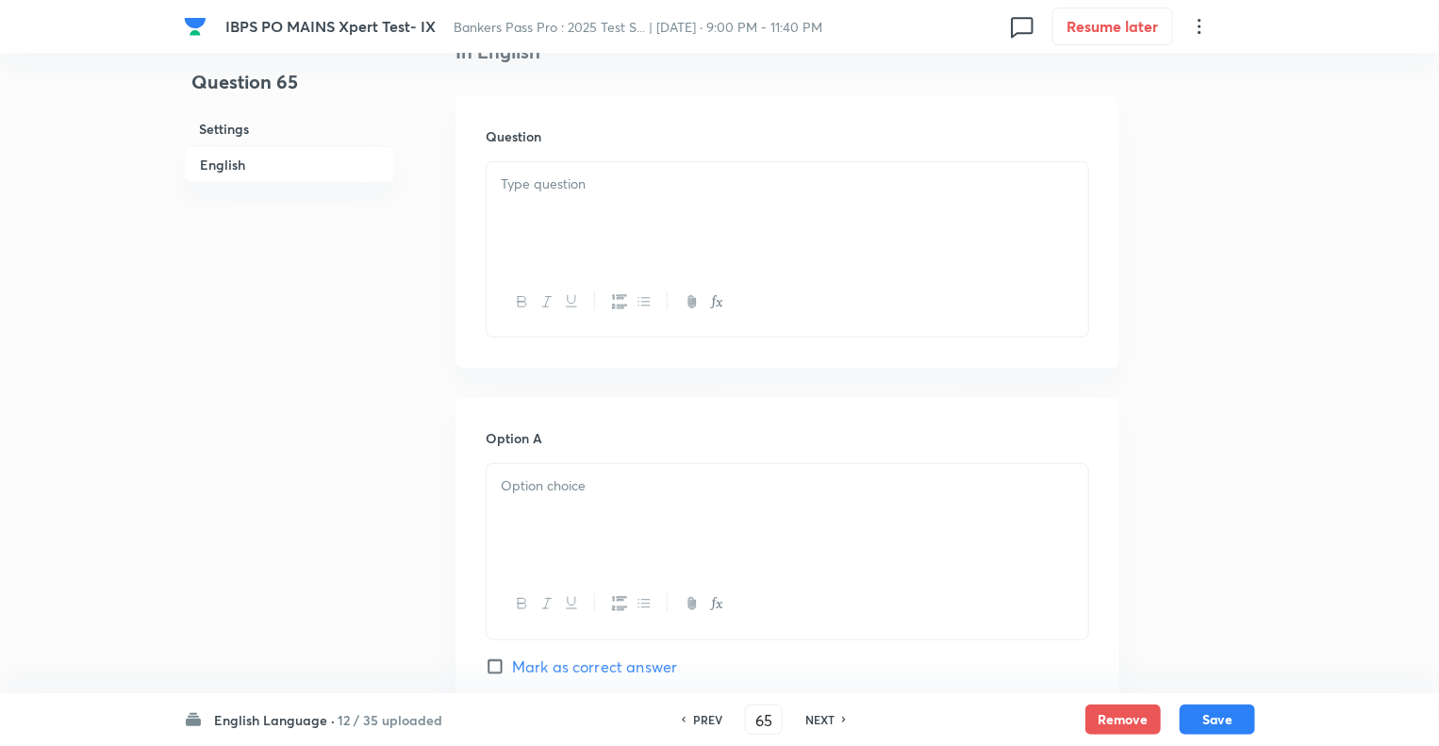
scroll to position [528, 0]
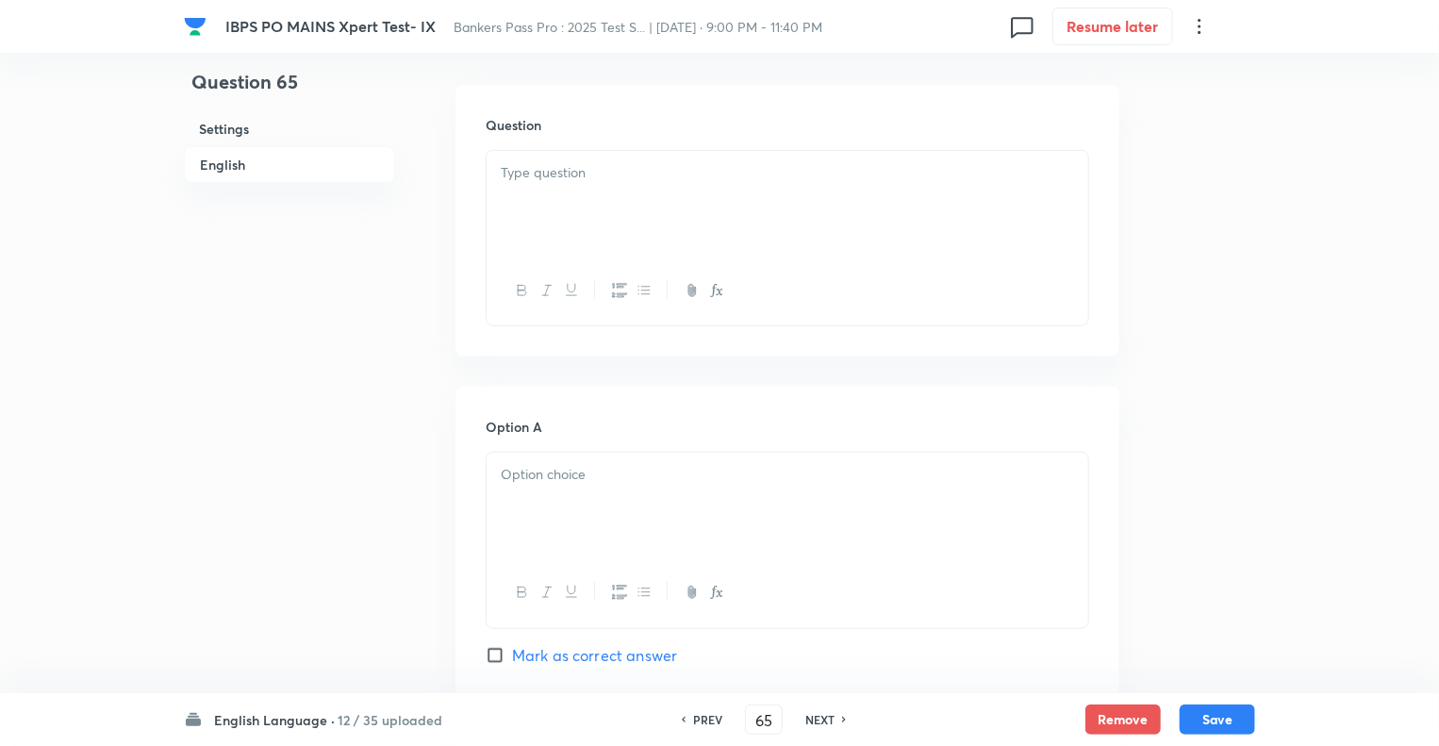
click at [533, 174] on p at bounding box center [787, 173] width 573 height 22
paste div "To enrich screen reader interactions, please activate Accessibility in Grammarl…"
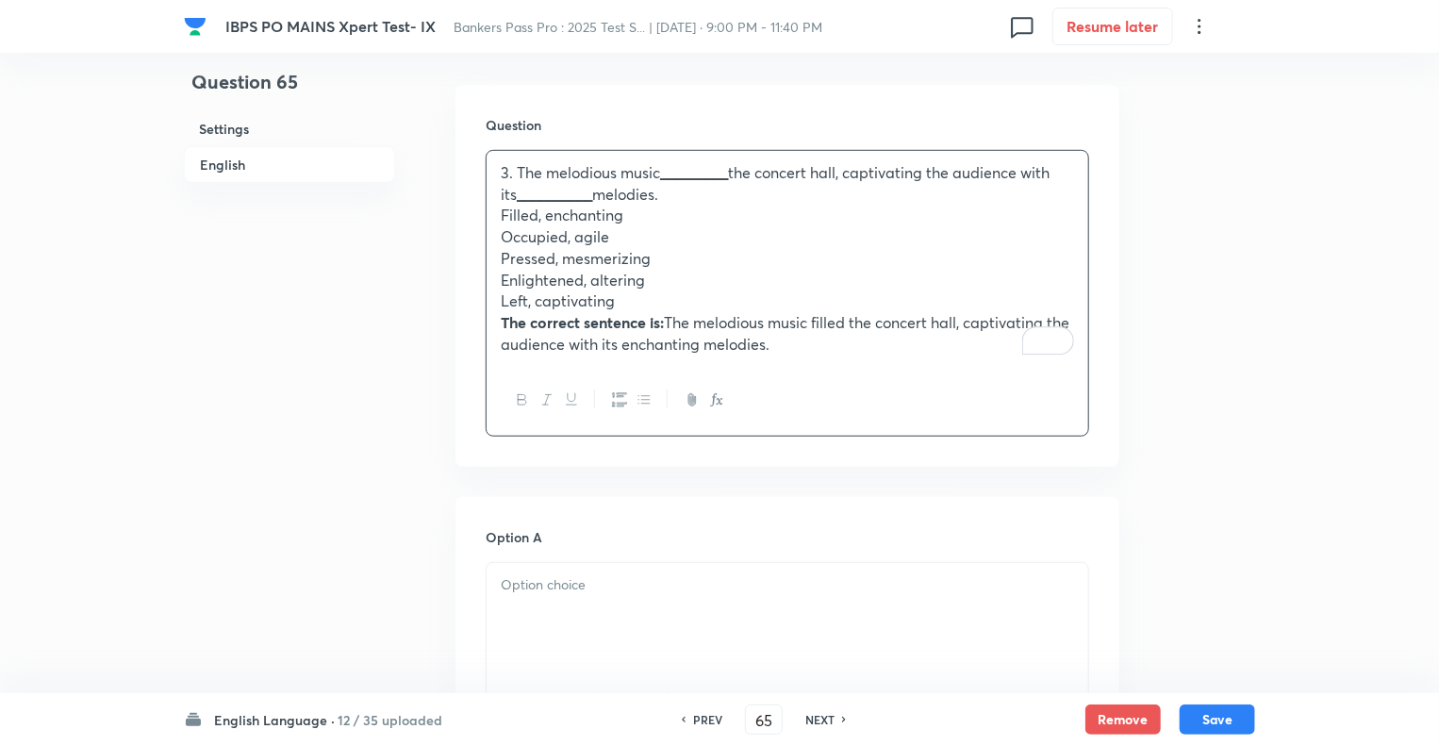
click at [516, 173] on p "3. The melodious music _________ the concert hall, captivating the audience wit…" at bounding box center [787, 183] width 573 height 42
click at [815, 349] on p "The correct sentence is: The melodious music filled the concert hall, captivati…" at bounding box center [787, 333] width 573 height 42
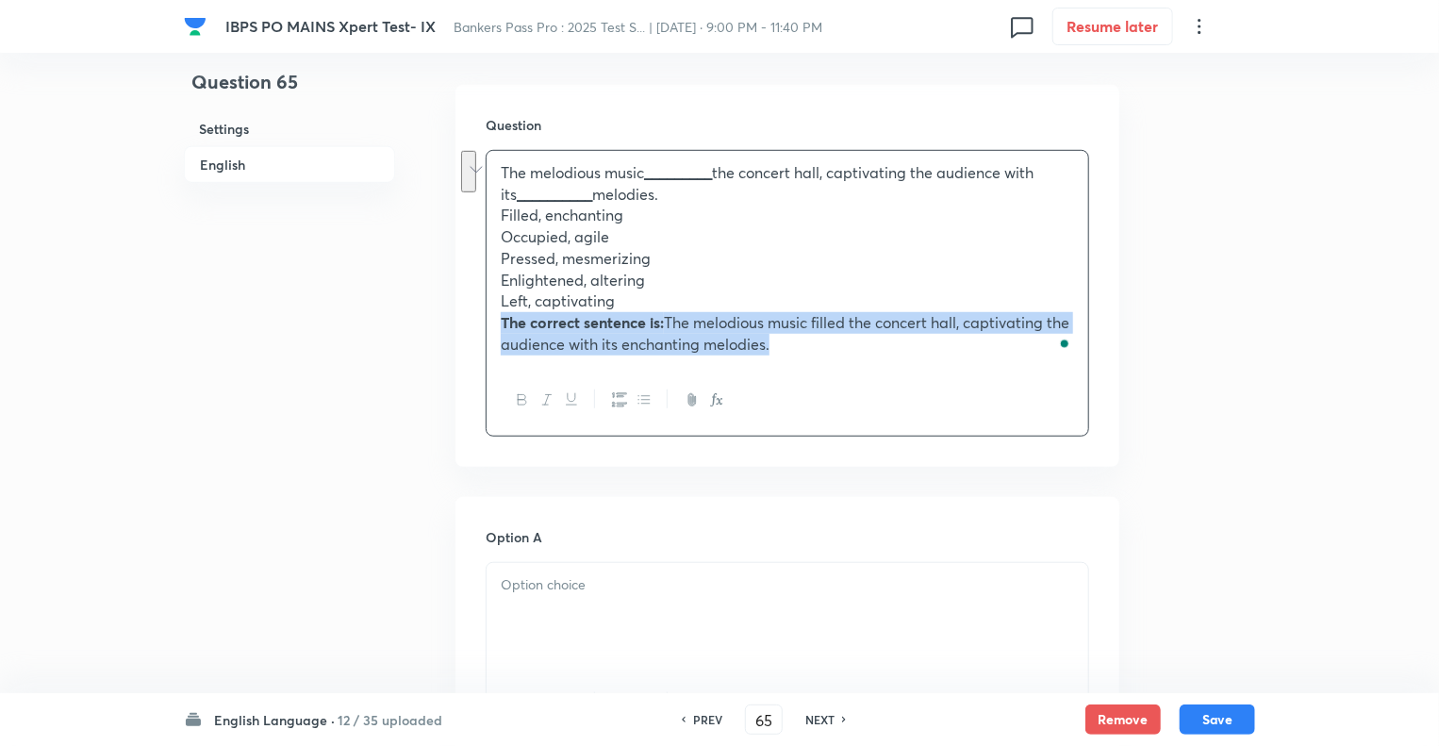
drag, startPoint x: 815, startPoint y: 349, endPoint x: 487, endPoint y: 318, distance: 329.7
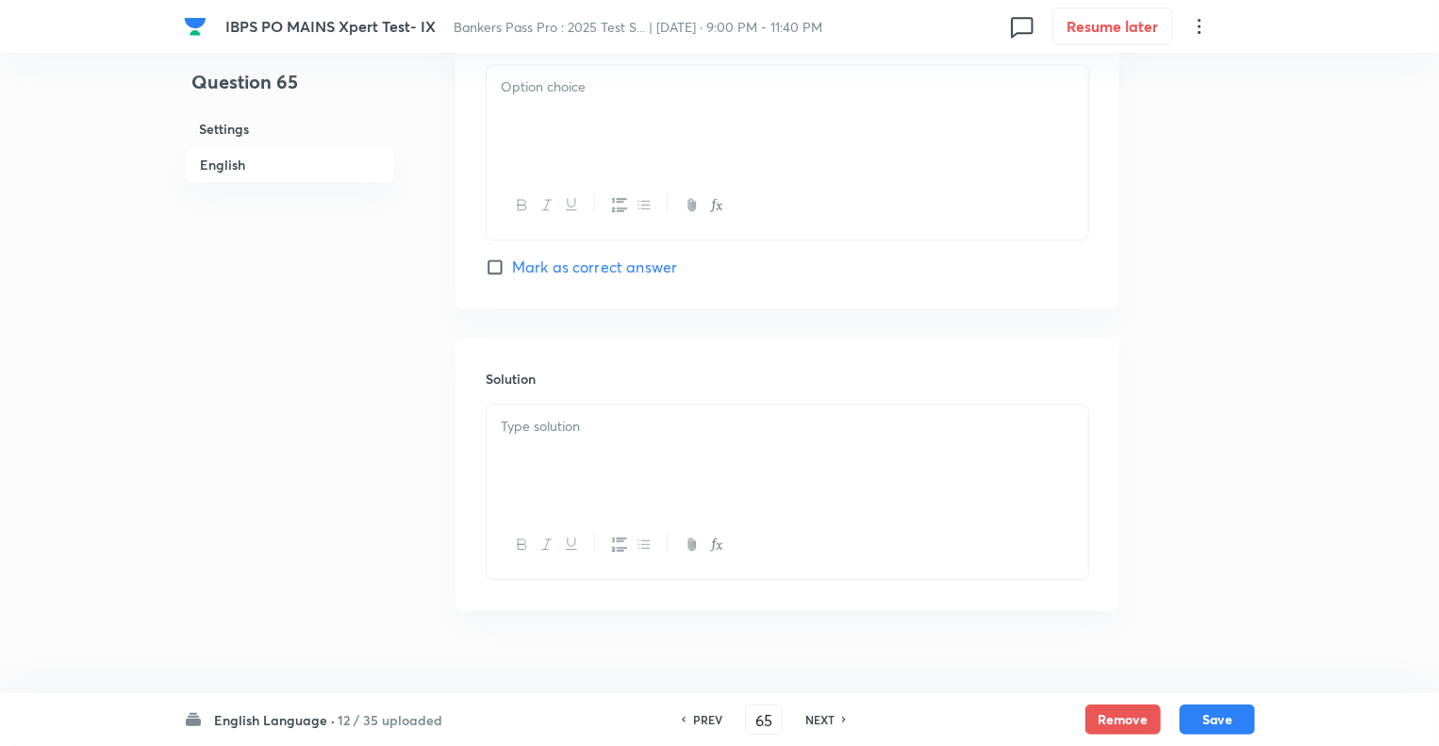
scroll to position [2180, 0]
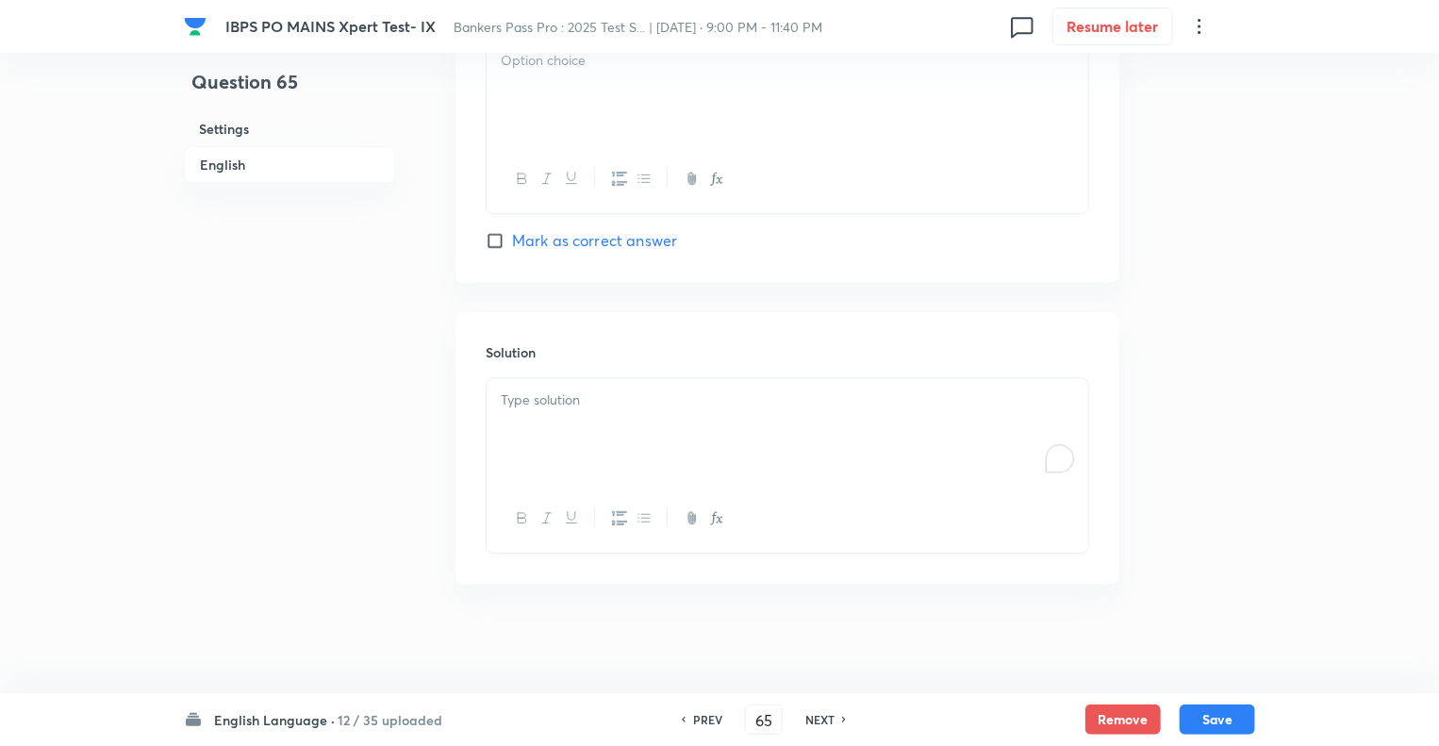
click at [589, 437] on div "To enrich screen reader interactions, please activate Accessibility in Grammarl…" at bounding box center [788, 431] width 602 height 106
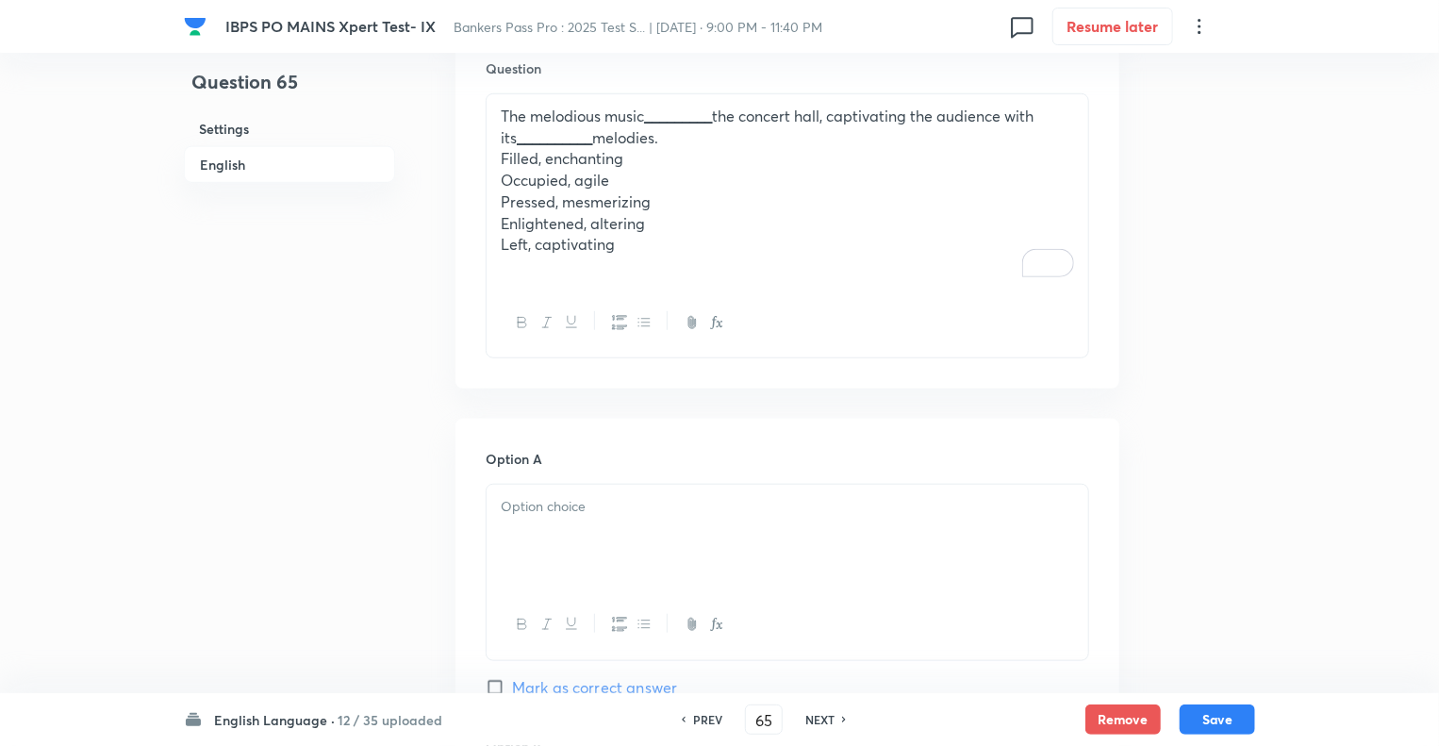
scroll to position [557, 0]
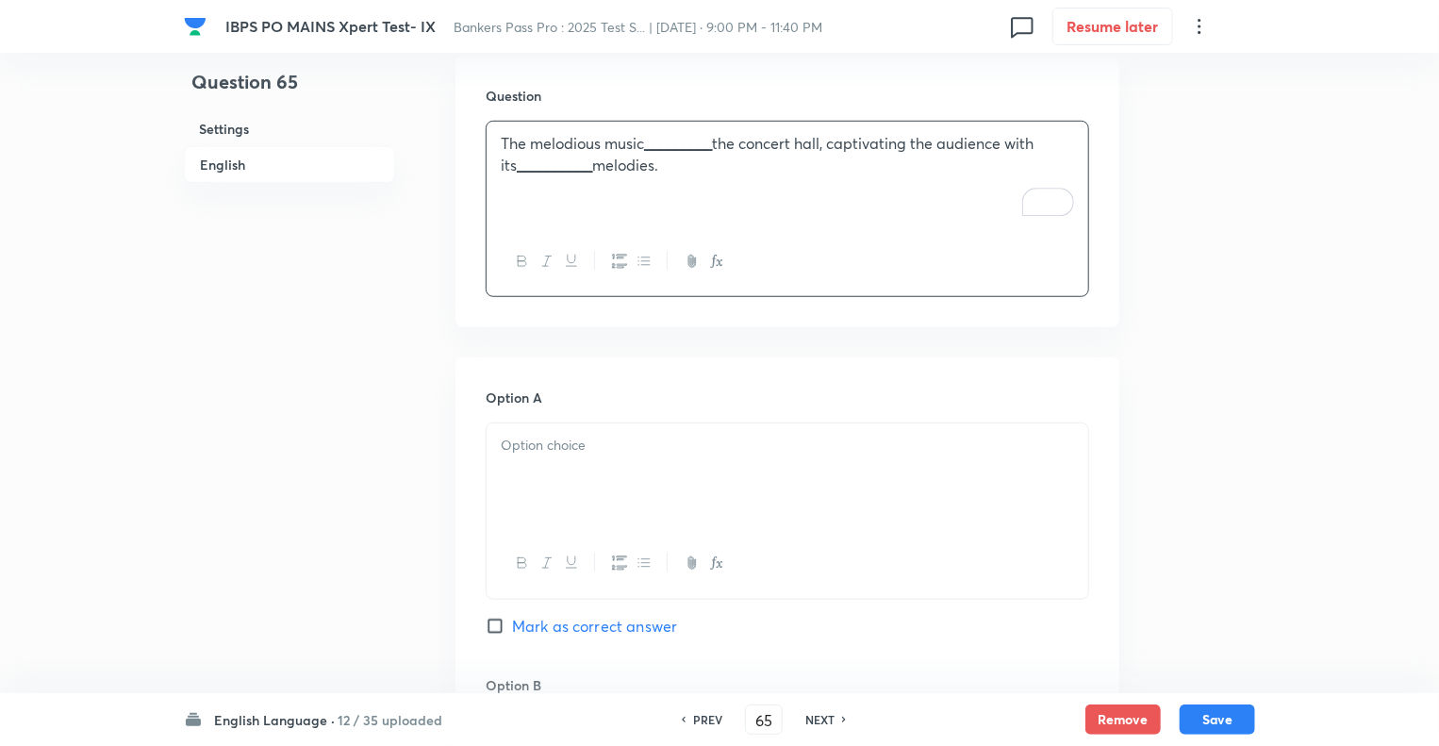
click at [529, 463] on div at bounding box center [788, 476] width 602 height 106
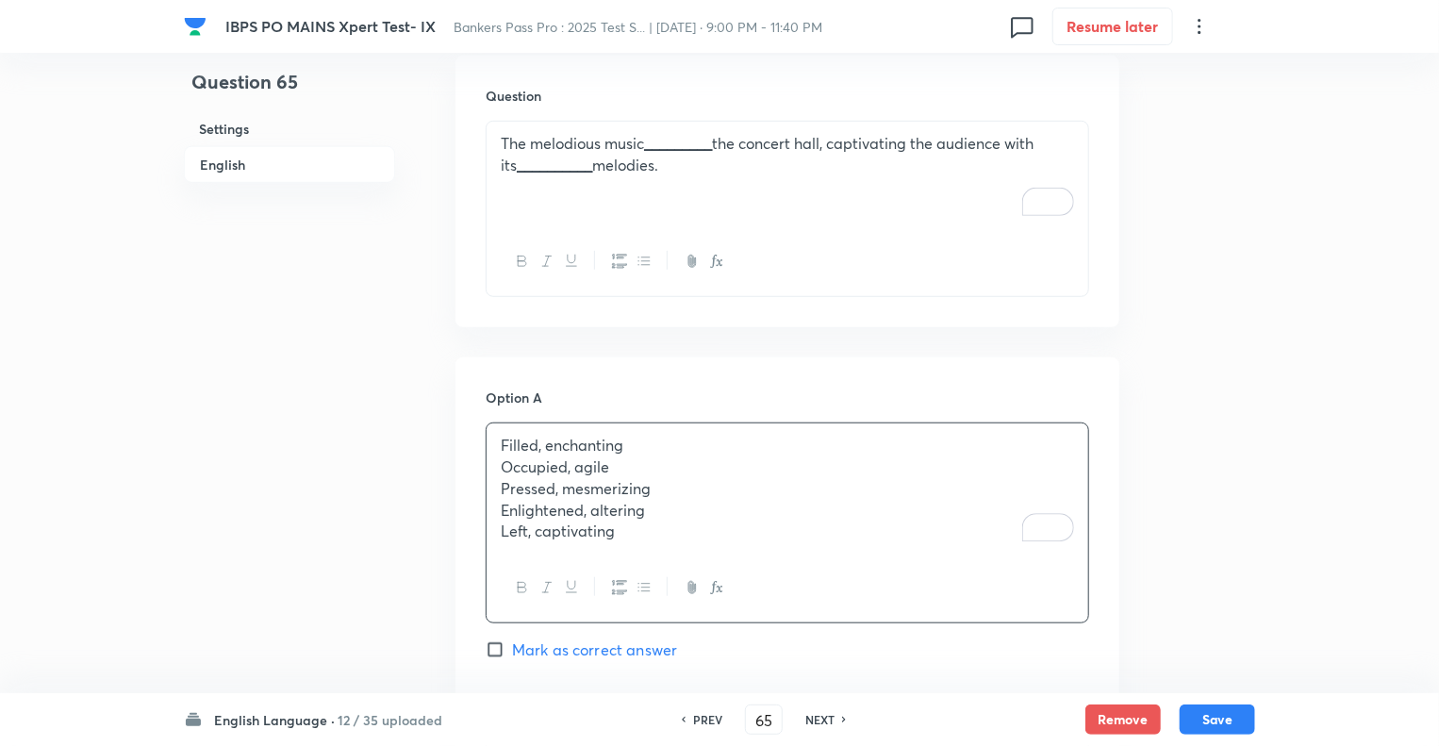
click at [620, 528] on p "Left, captivating" at bounding box center [787, 532] width 573 height 22
drag, startPoint x: 620, startPoint y: 528, endPoint x: 490, endPoint y: 464, distance: 145.1
click at [490, 464] on div "Filled, enchanting Occupied, agile Pressed, mesmerizing Enlightened, altering L…" at bounding box center [788, 488] width 602 height 130
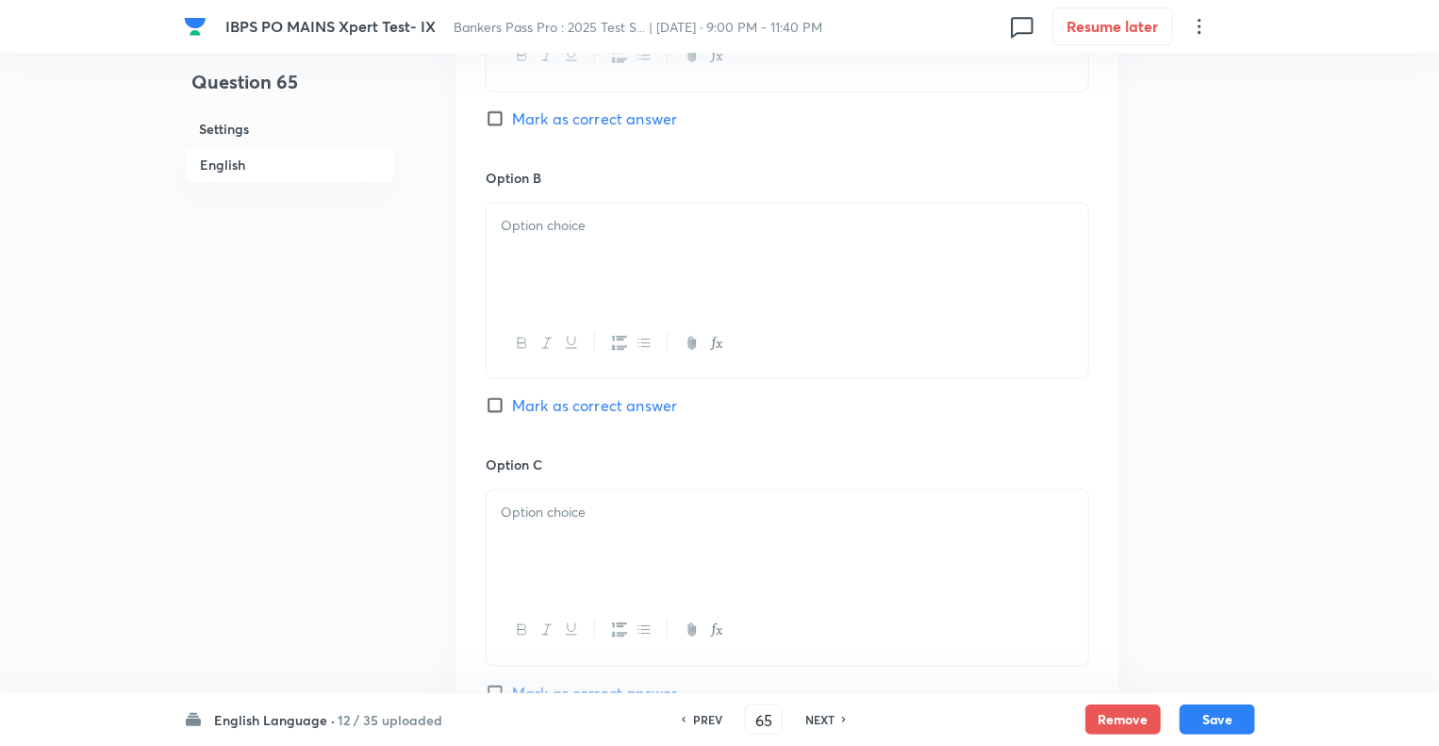
scroll to position [1086, 0]
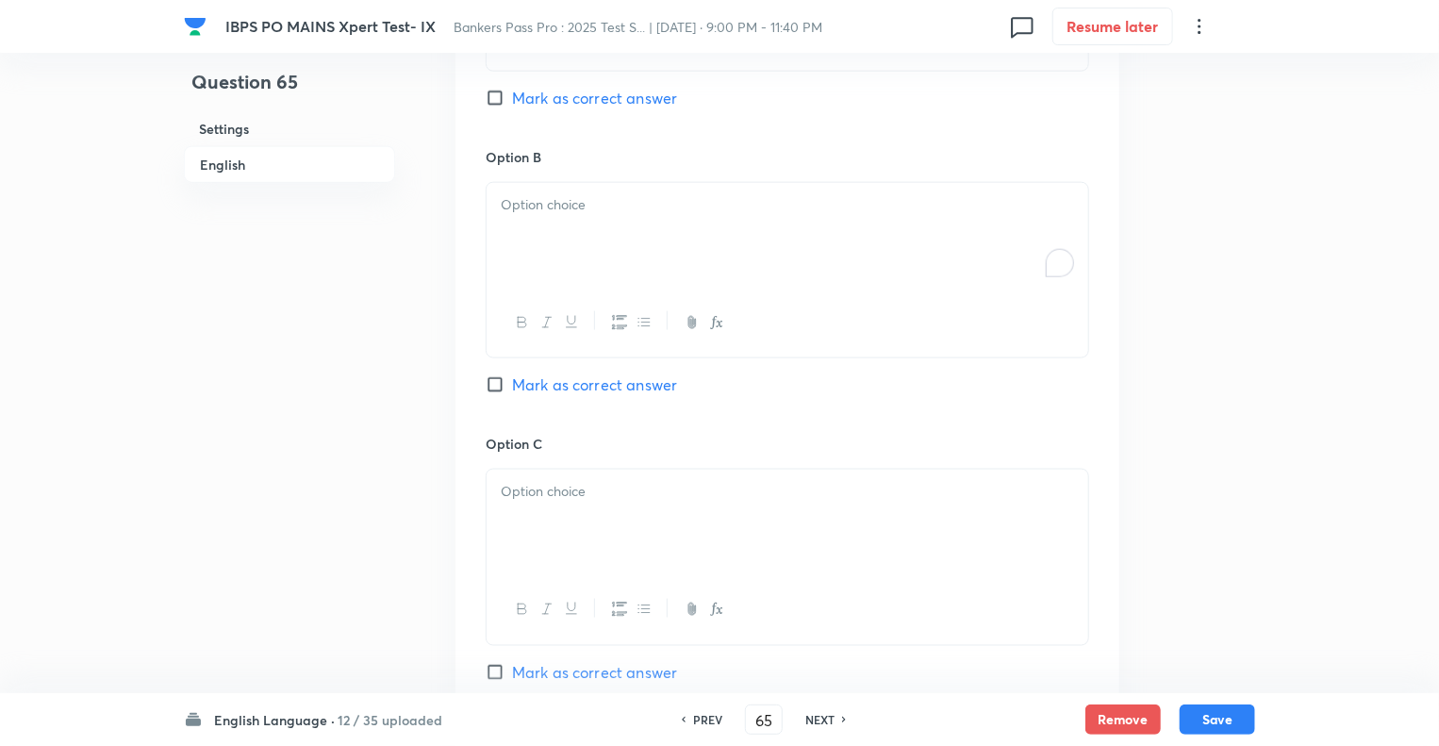
click at [556, 194] on p "To enrich screen reader interactions, please activate Accessibility in Grammarl…" at bounding box center [787, 205] width 573 height 22
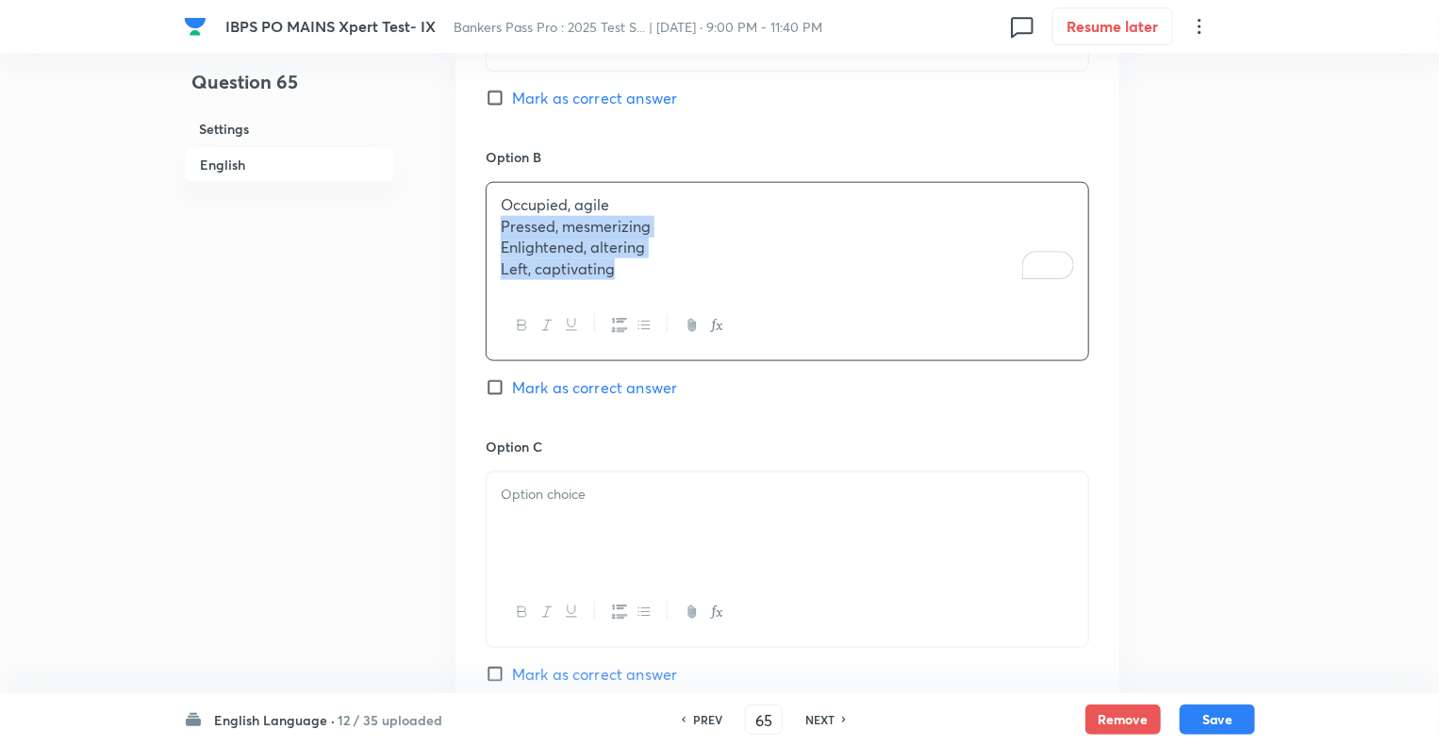
drag, startPoint x: 633, startPoint y: 276, endPoint x: 479, endPoint y: 229, distance: 160.8
click at [479, 229] on div "Option A Filled, enchanting Mark as correct answer Option B Occupied, agile Pre…" at bounding box center [788, 559] width 664 height 1461
click at [539, 513] on div "To enrich screen reader interactions, please activate Accessibility in Grammarl…" at bounding box center [788, 523] width 602 height 106
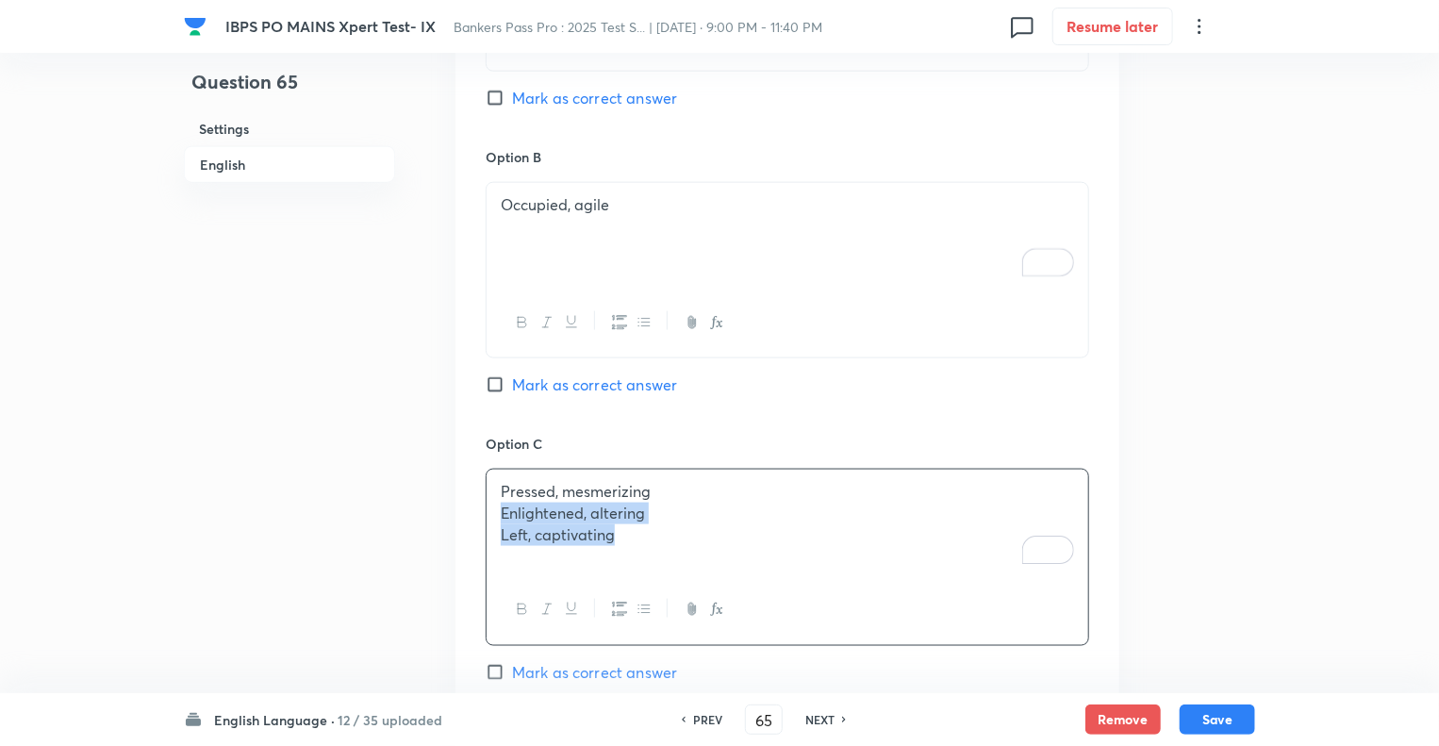
drag, startPoint x: 622, startPoint y: 537, endPoint x: 468, endPoint y: 518, distance: 155.8
click at [468, 518] on div "Option A Filled, enchanting [PERSON_NAME] as correct answer Option B Occupied, …" at bounding box center [788, 558] width 664 height 1458
click at [423, 512] on div "Question 65 Settings English Settings Type Single choice correct 5 options + 1 …" at bounding box center [719, 335] width 1071 height 2661
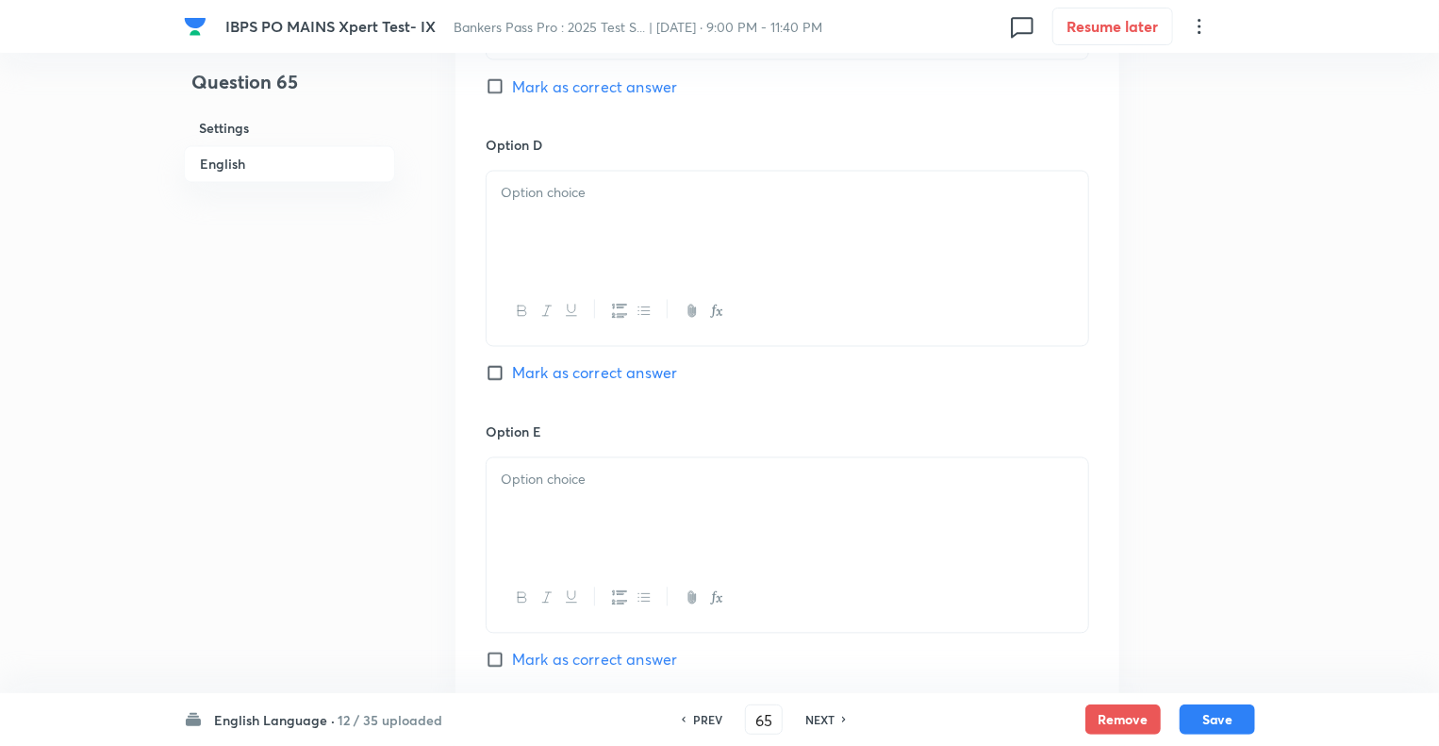
scroll to position [1727, 0]
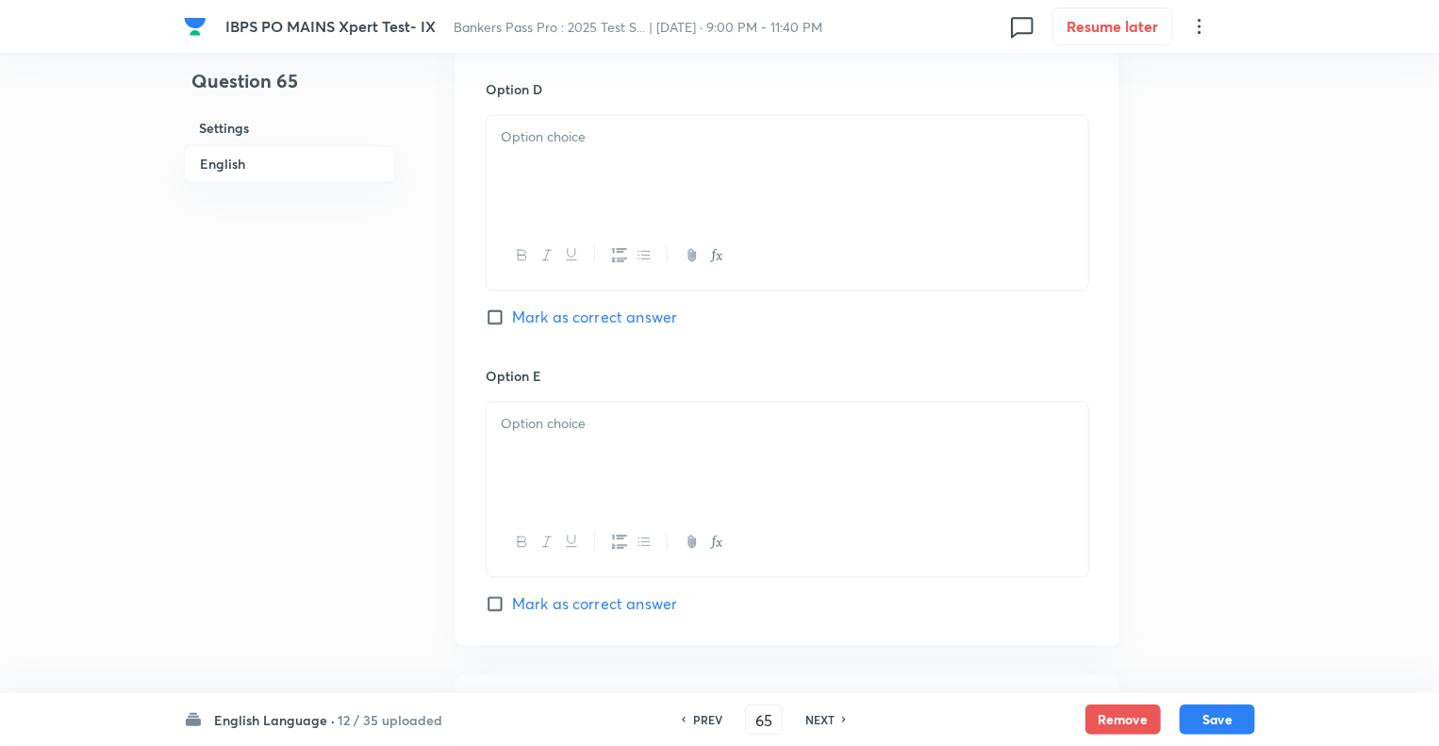
click at [523, 174] on div at bounding box center [788, 169] width 602 height 106
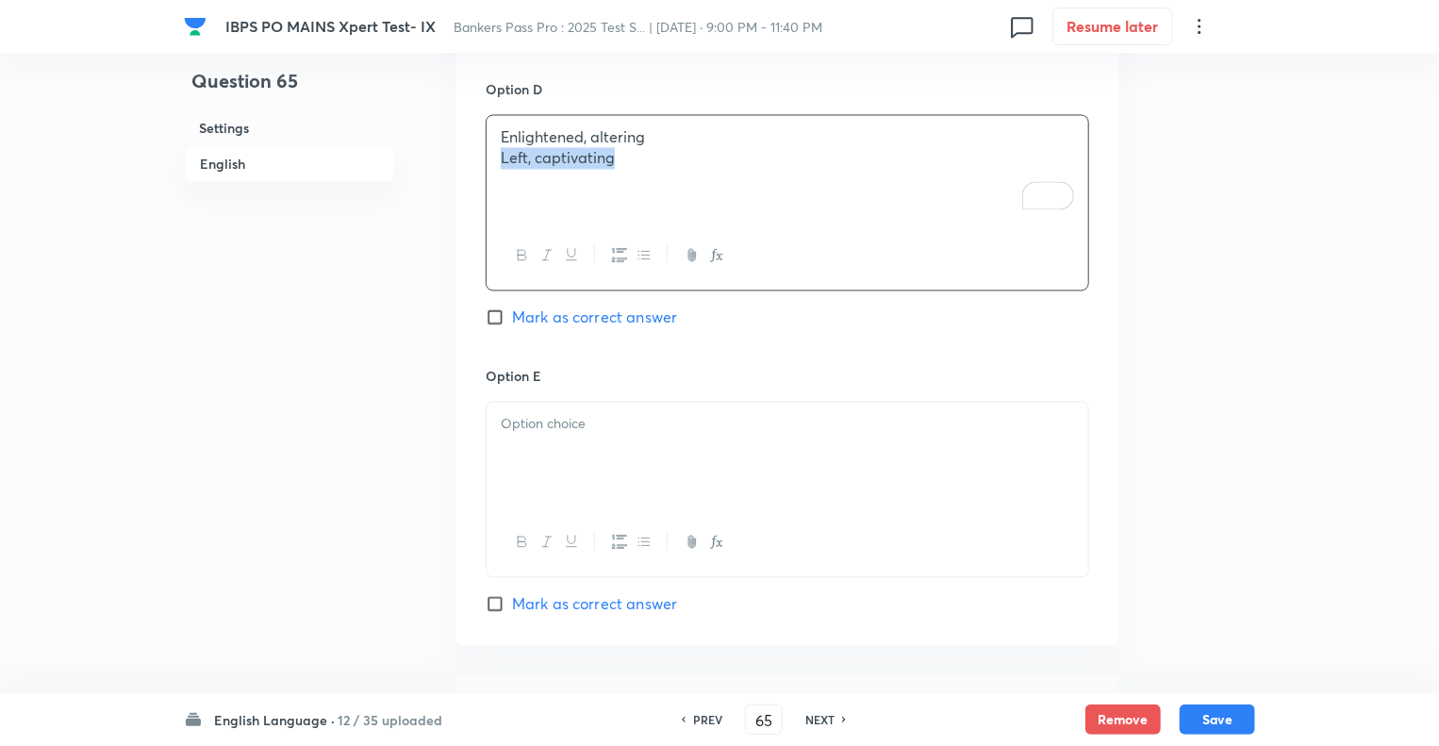
drag, startPoint x: 622, startPoint y: 161, endPoint x: 492, endPoint y: 159, distance: 129.2
click at [492, 159] on div "Enlightened, altering Left, captivating" at bounding box center [788, 169] width 602 height 106
click at [540, 440] on div "To enrich screen reader interactions, please activate Accessibility in Grammarl…" at bounding box center [788, 456] width 602 height 106
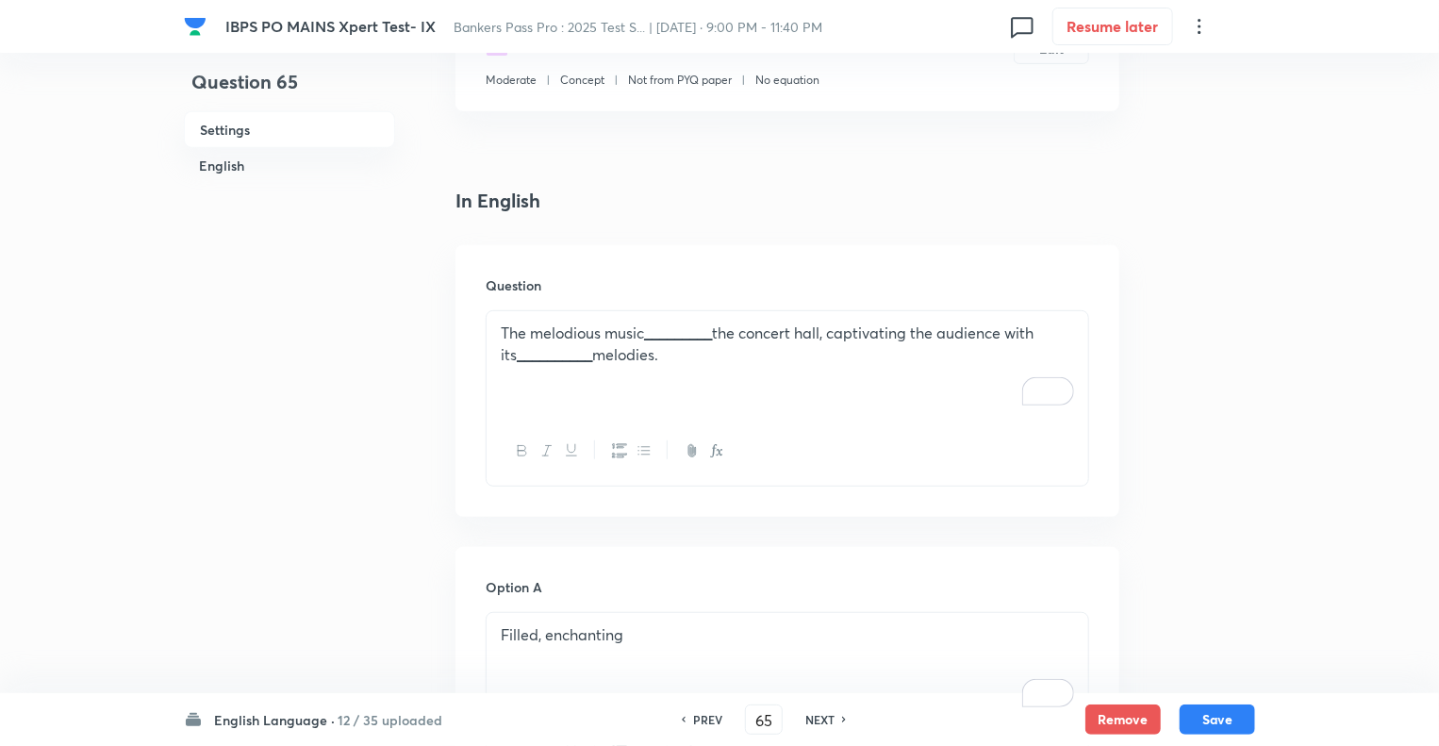
scroll to position [318, 0]
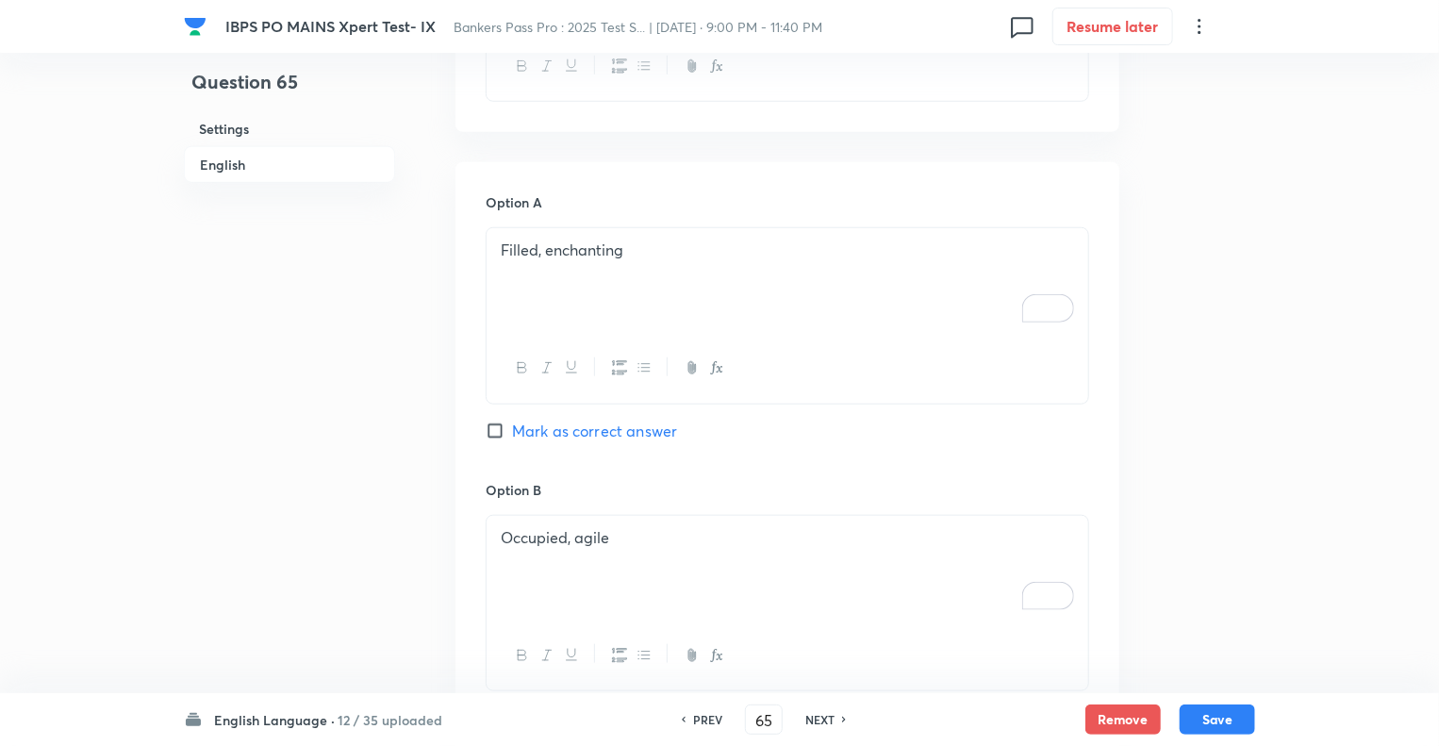
scroll to position [695, 0]
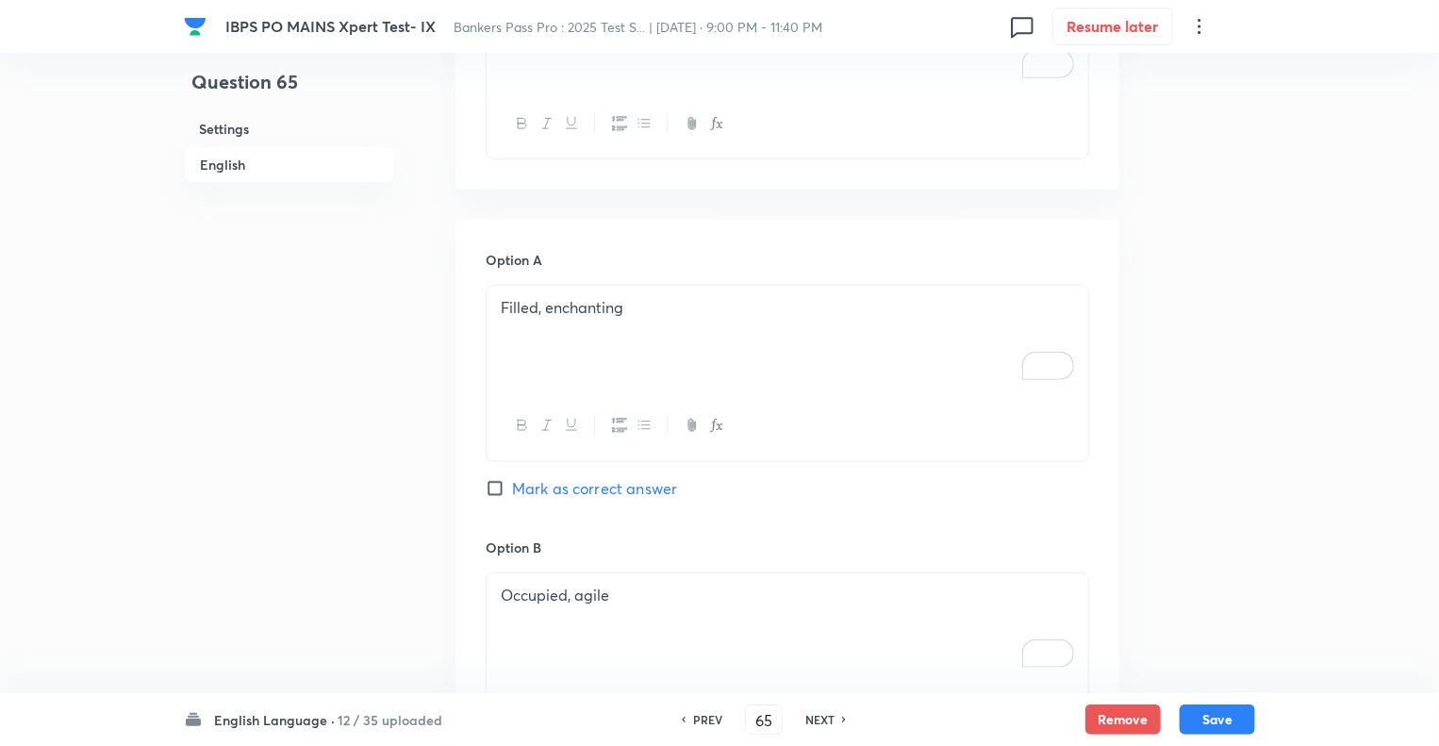
click at [492, 484] on input "Mark as correct answer" at bounding box center [499, 488] width 26 height 19
checkbox input "true"
click at [1245, 723] on button "Save" at bounding box center [1217, 718] width 75 height 30
type input "66"
checkbox input "true"
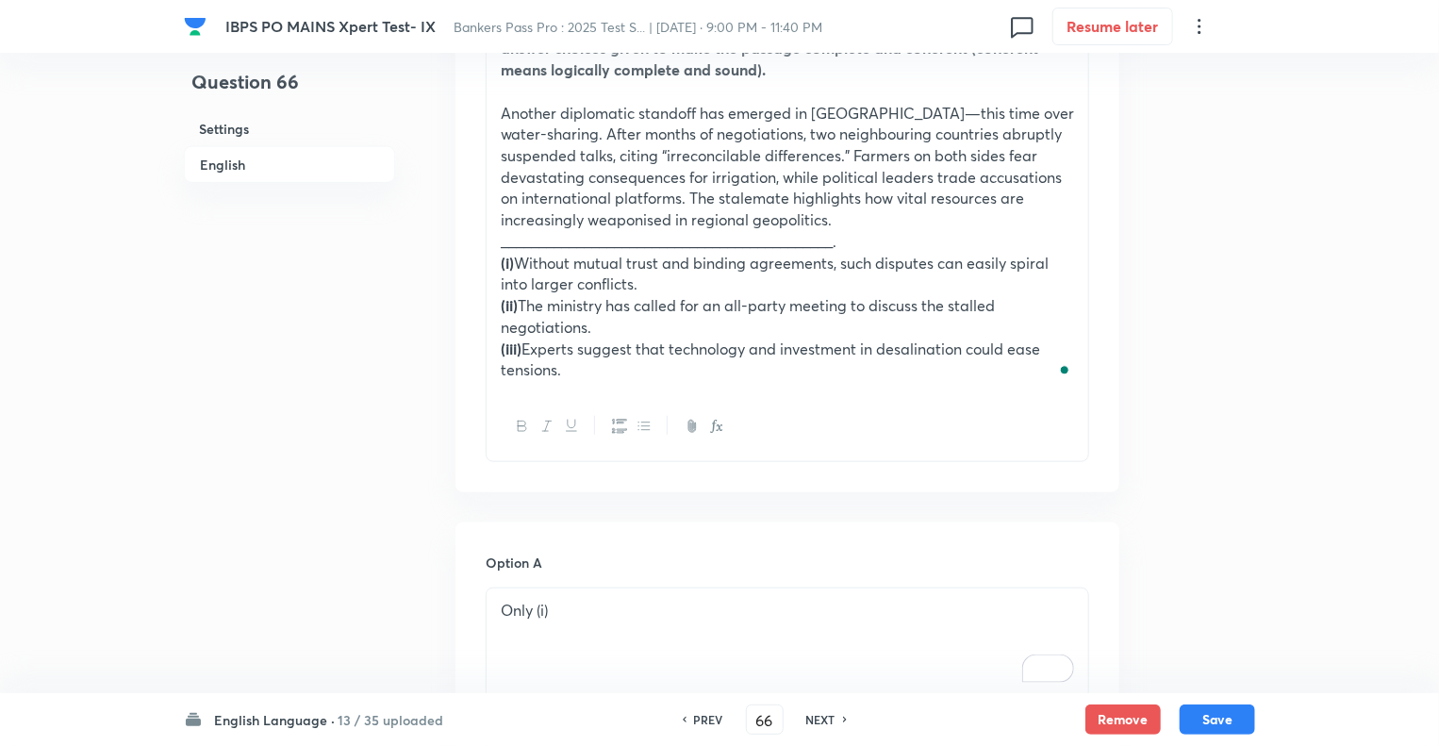
click at [705, 718] on h6 "PREV" at bounding box center [708, 719] width 29 height 17
type input "65"
checkbox input "true"
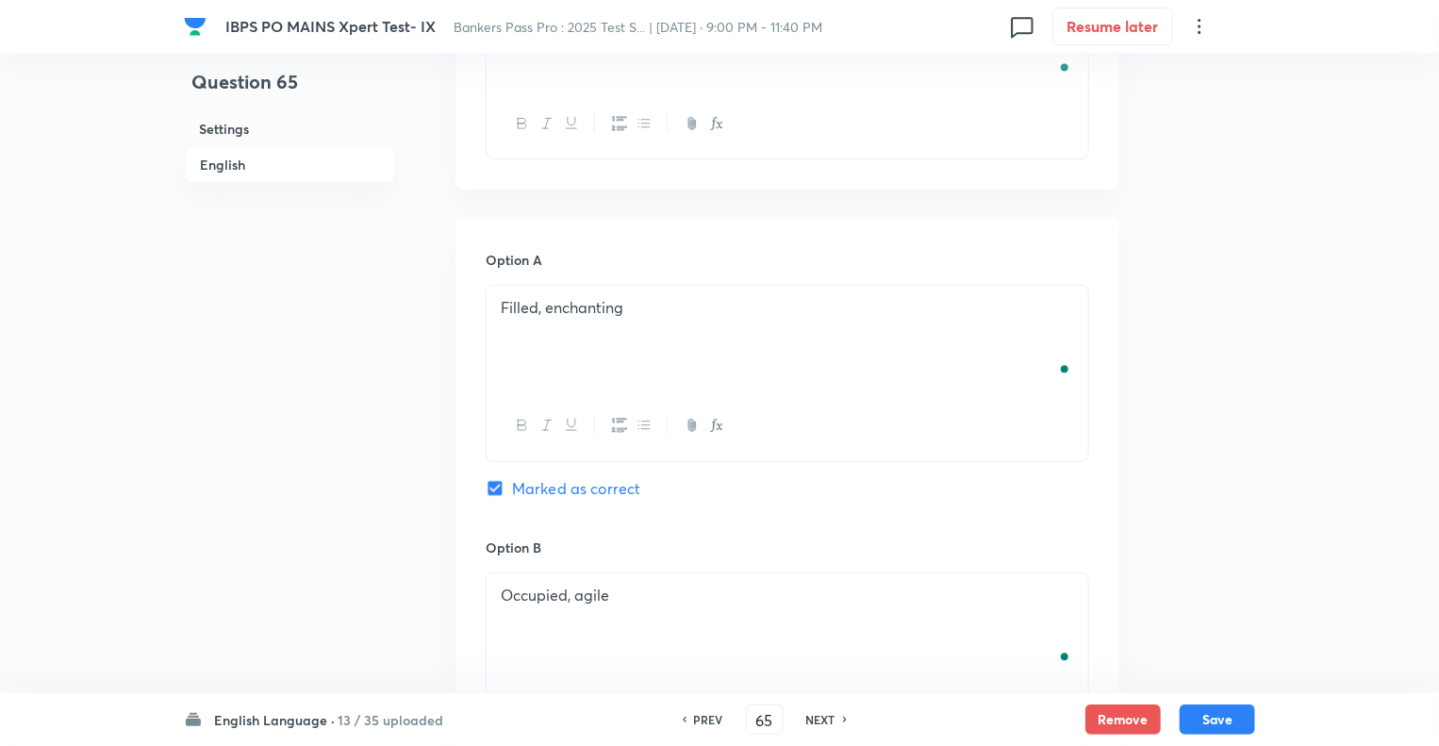
click at [705, 718] on h6 "PREV" at bounding box center [708, 719] width 29 height 17
type input "64"
checkbox input "false"
checkbox input "true"
click at [705, 718] on h6 "PREV" at bounding box center [708, 719] width 29 height 17
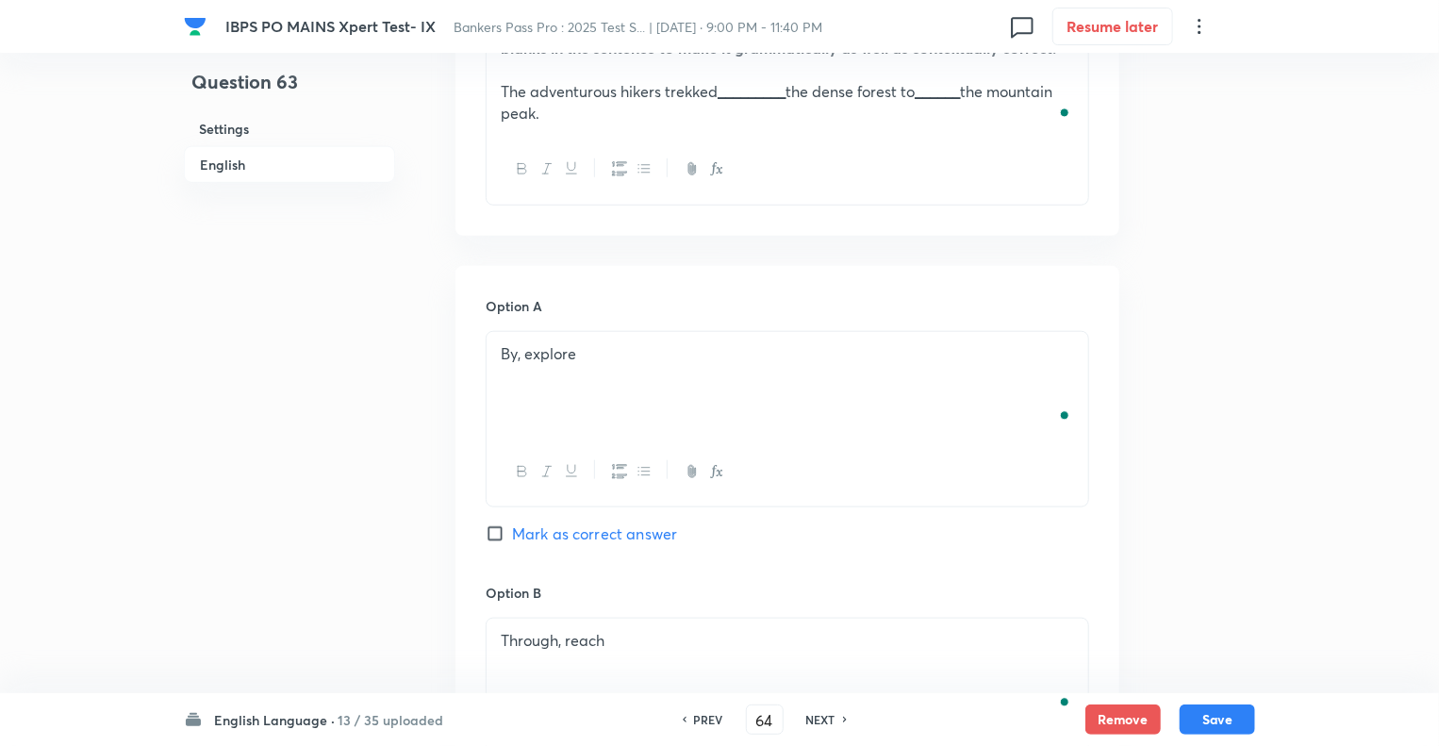
type input "63"
checkbox input "false"
checkbox input "true"
click at [705, 718] on h6 "PREV" at bounding box center [708, 719] width 29 height 17
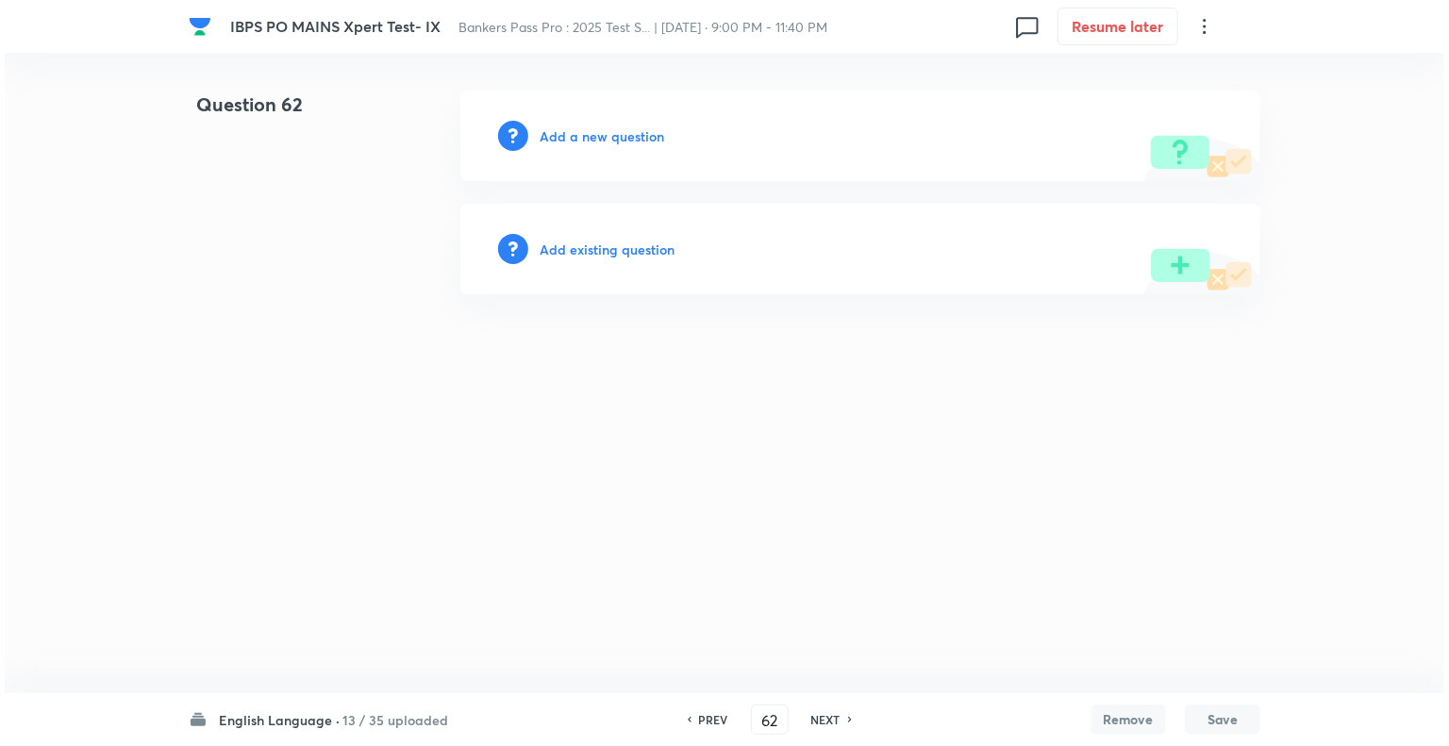
scroll to position [0, 0]
click at [705, 718] on h6 "PREV" at bounding box center [713, 719] width 29 height 17
type input "61"
click at [557, 142] on h6 "Add a new question" at bounding box center [601, 136] width 124 height 20
click at [557, 142] on h6 "Choose a question type" at bounding box center [611, 136] width 145 height 20
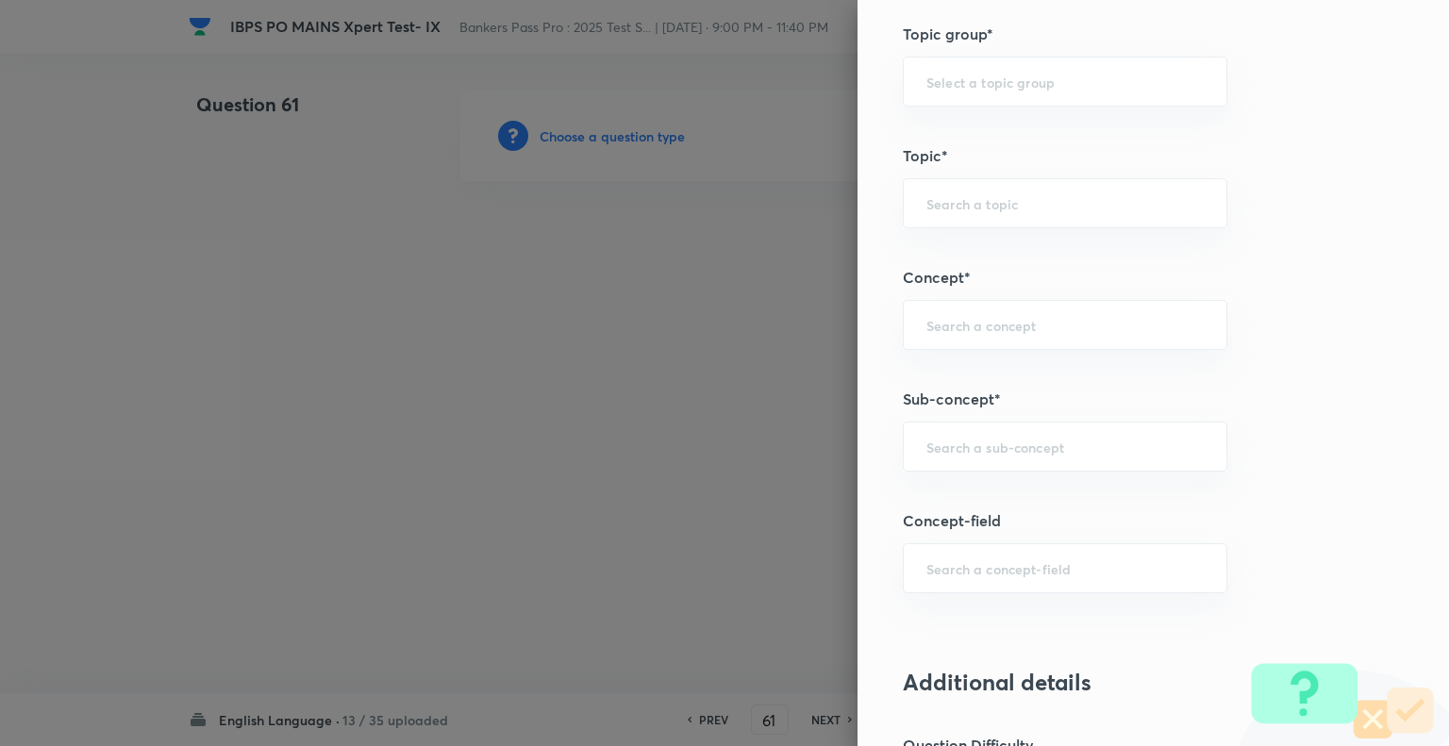
scroll to position [886, 0]
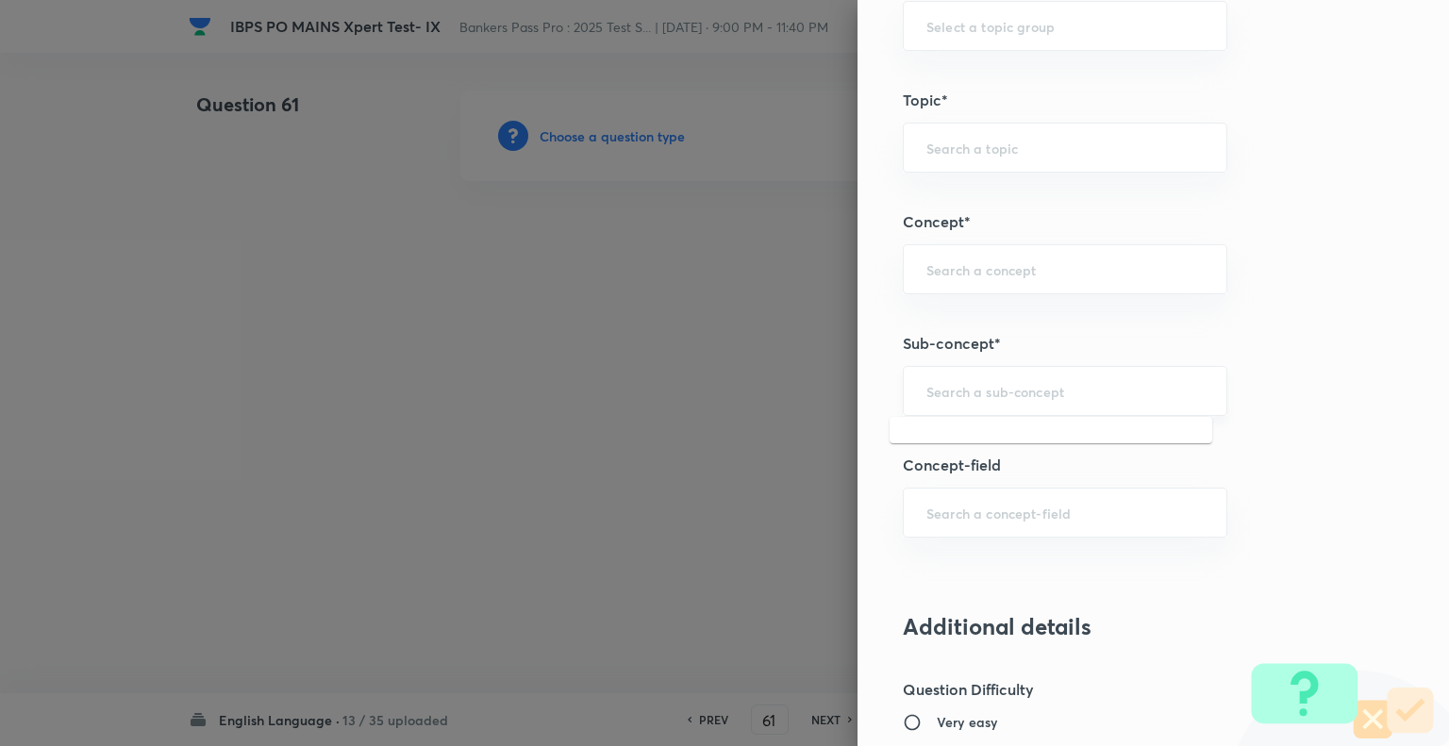
click at [954, 390] on input "text" at bounding box center [1064, 391] width 277 height 18
click at [968, 474] on li "Subject-Verb Agreement" at bounding box center [1050, 475] width 323 height 34
type input "Subject-Verb Agreement"
type input "English Language"
type input "Grammar/Sentence Correction"
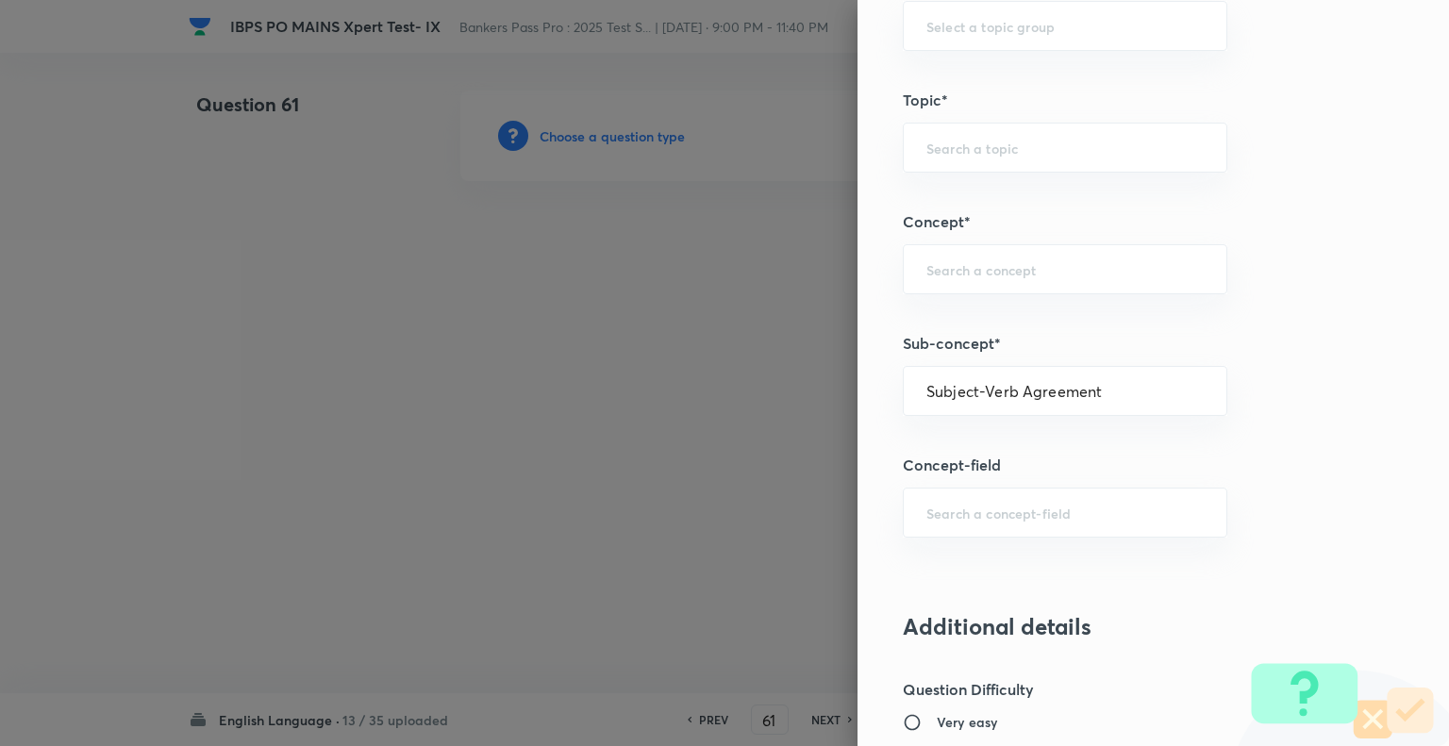
type input "Error Spotting"
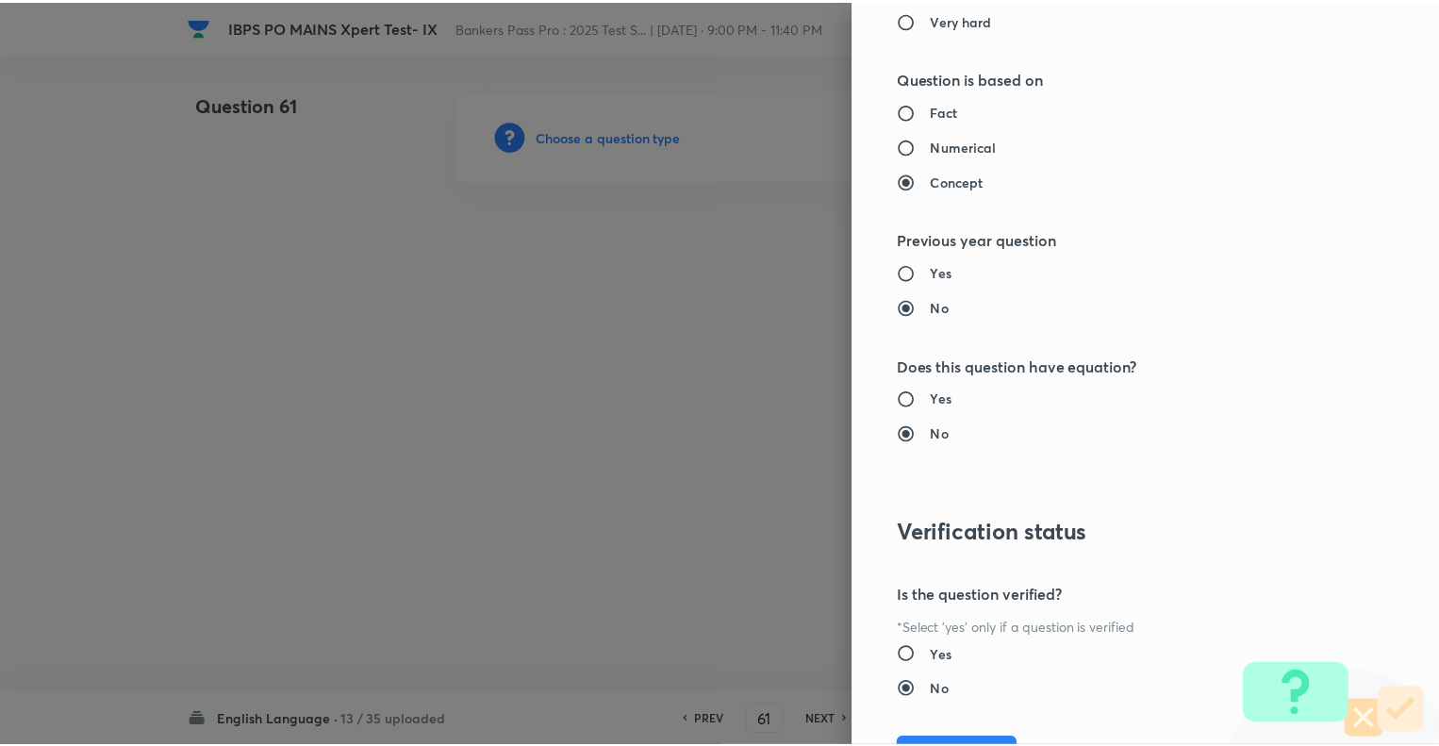
scroll to position [1821, 0]
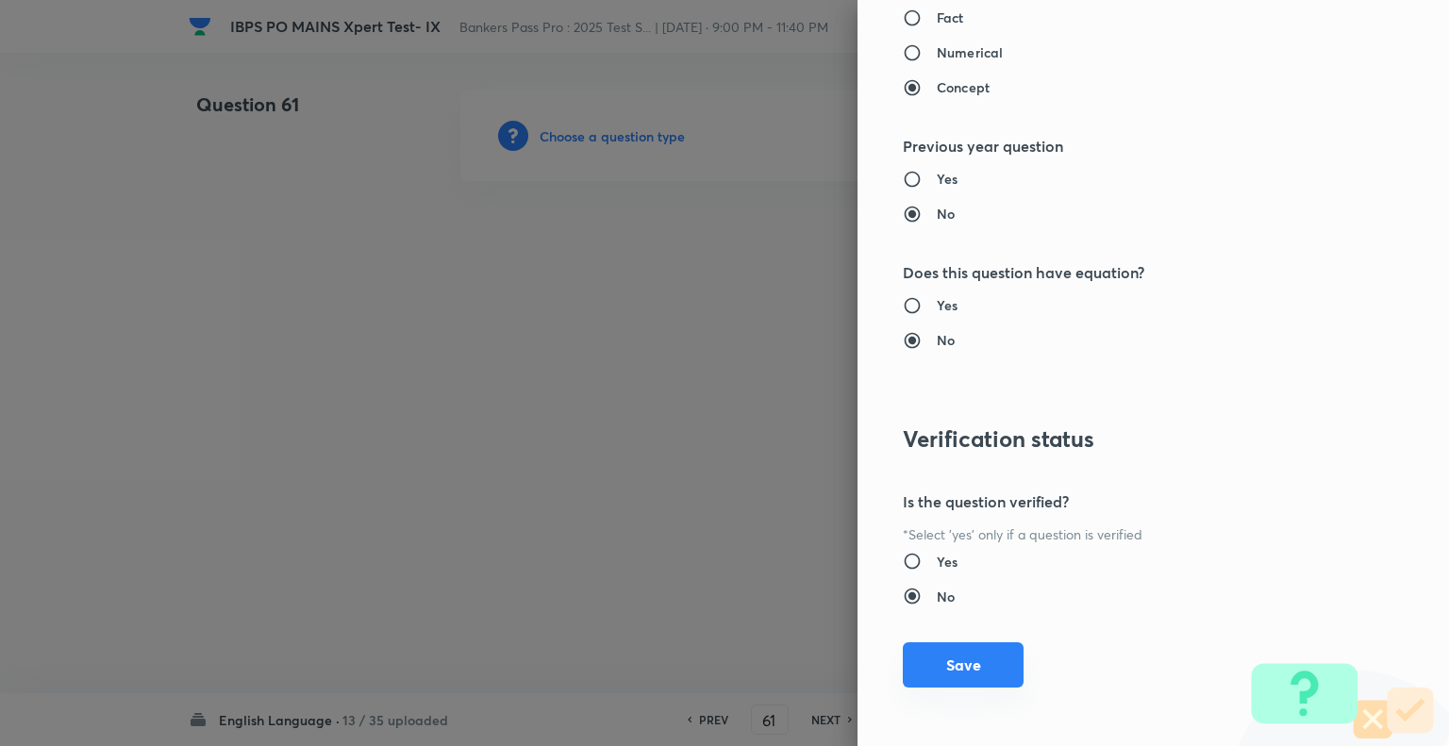
click at [928, 659] on button "Save" at bounding box center [963, 664] width 121 height 45
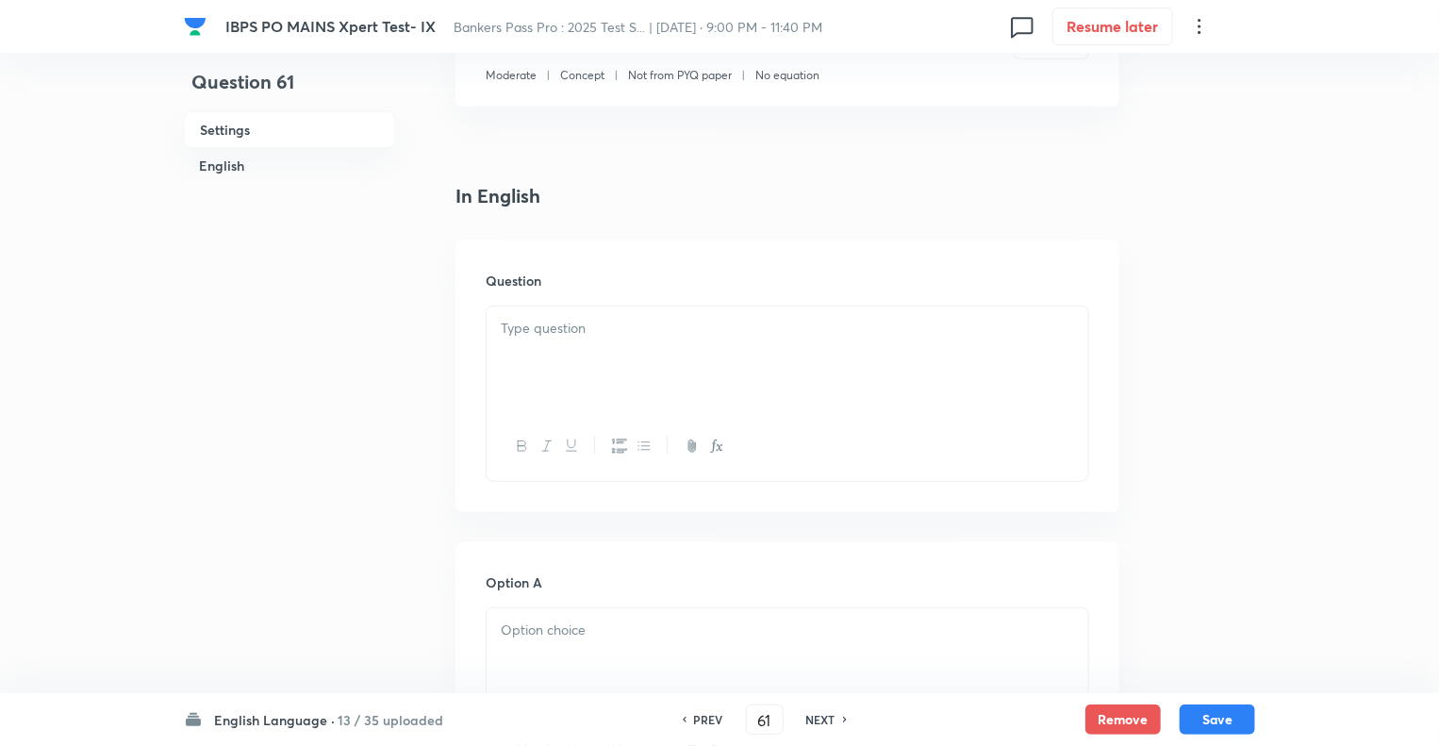
scroll to position [377, 0]
click at [523, 332] on p at bounding box center [787, 324] width 573 height 22
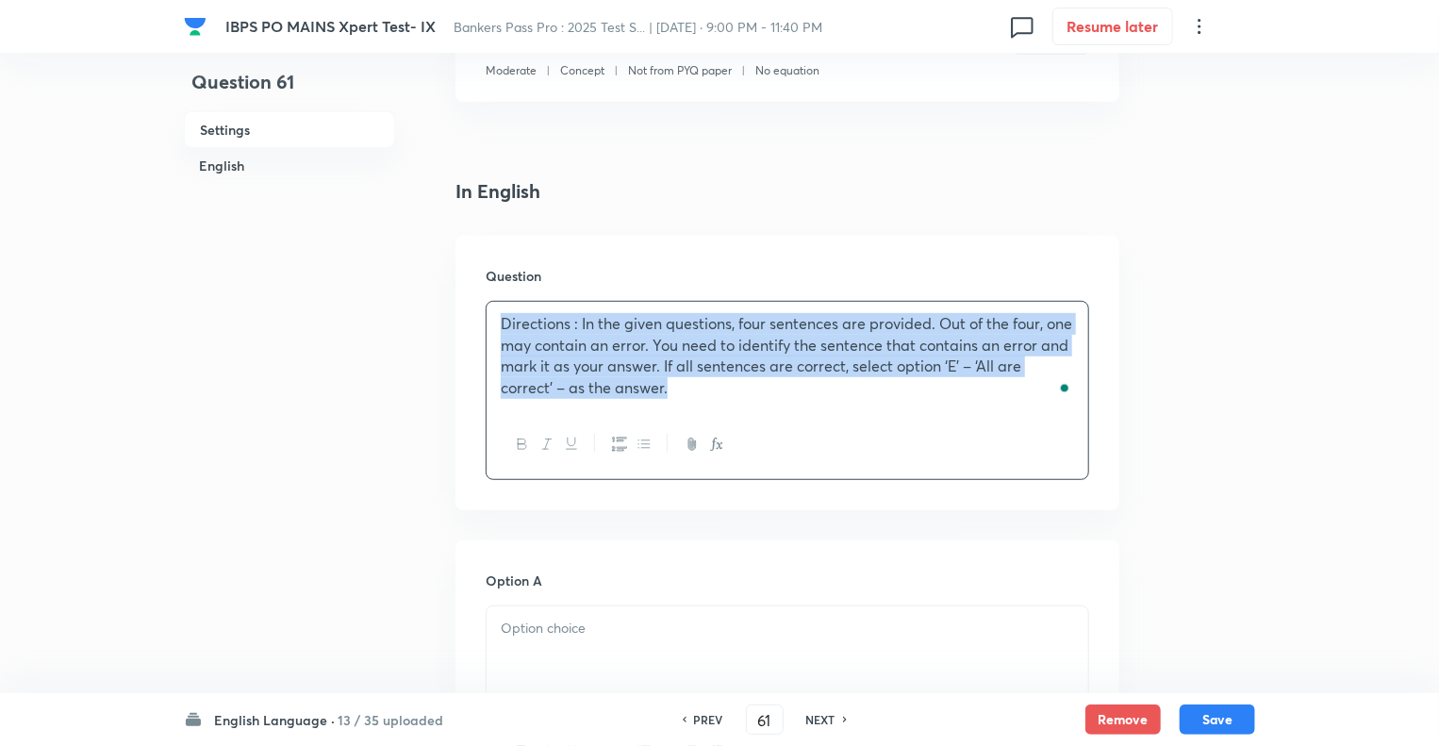
drag, startPoint x: 558, startPoint y: 327, endPoint x: 425, endPoint y: 300, distance: 135.8
click at [522, 445] on icon "button" at bounding box center [522, 444] width 15 height 15
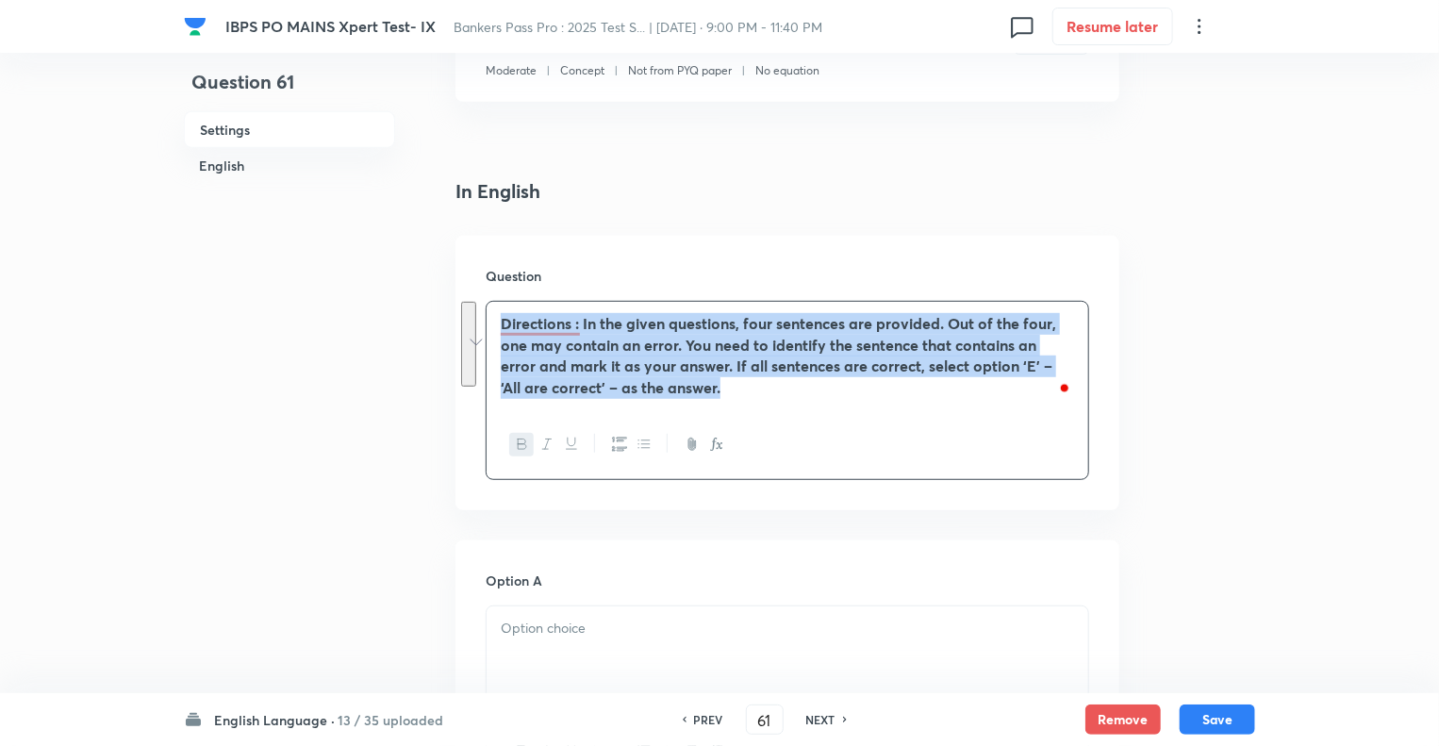
click at [534, 306] on div "Directions : In the given questions, four sentences are provided. Out of the fo…" at bounding box center [788, 356] width 602 height 108
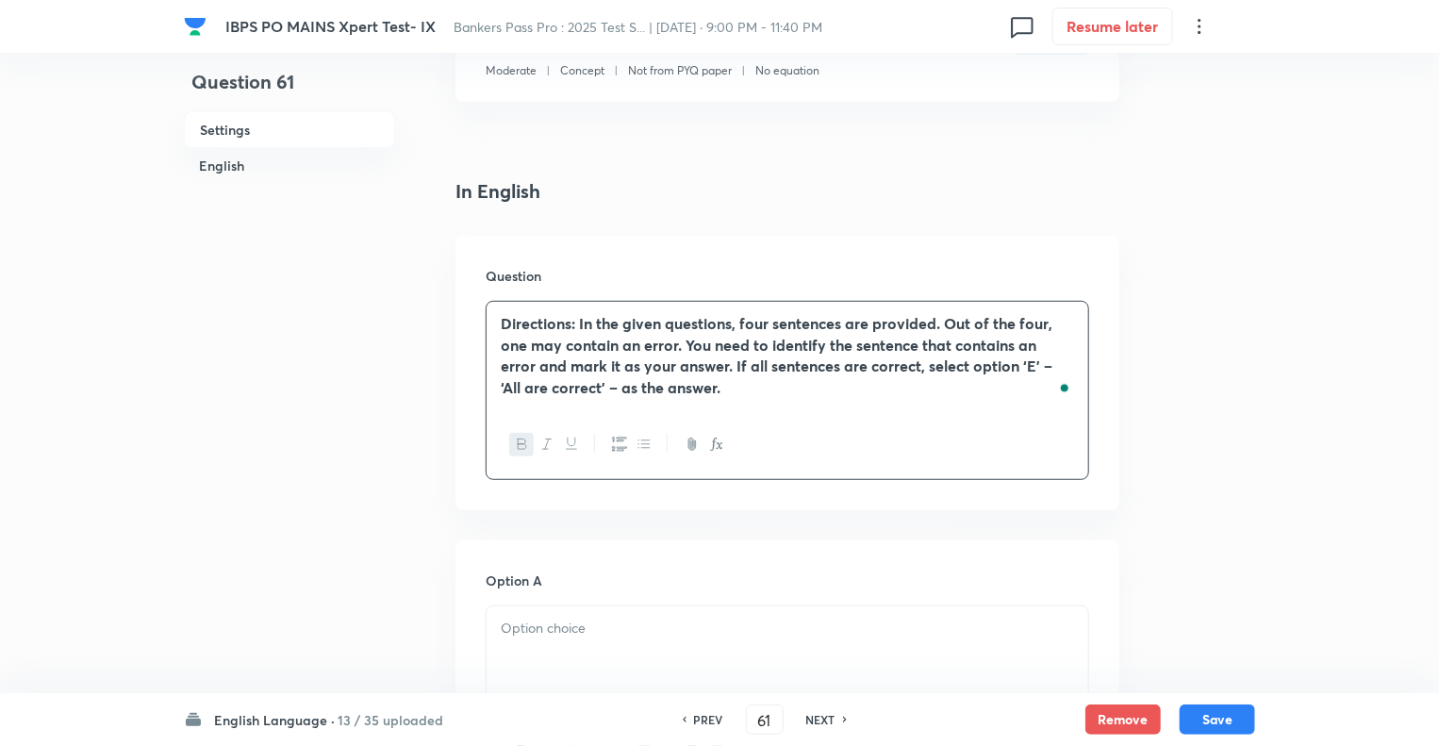
click at [662, 328] on strong "Directions: In the given questions, four sentences are provided. Out of the fou…" at bounding box center [777, 355] width 552 height 84
click at [759, 327] on strong "Directions: In the following questions, four sentences are provided. Out of the…" at bounding box center [787, 355] width 572 height 84
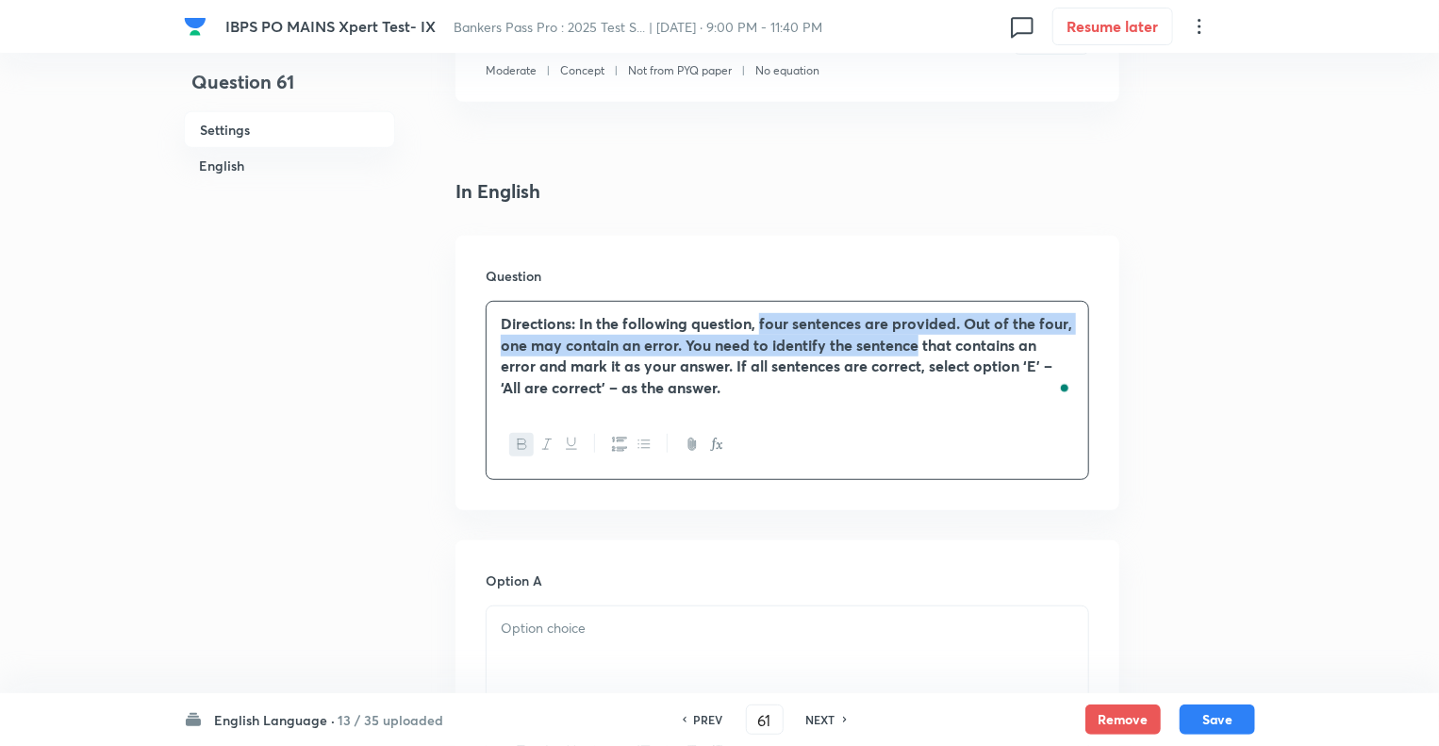
drag, startPoint x: 759, startPoint y: 327, endPoint x: 920, endPoint y: 346, distance: 161.4
click at [920, 346] on strong "Directions: In the following question, four sentences are provided. Out of the …" at bounding box center [787, 355] width 572 height 84
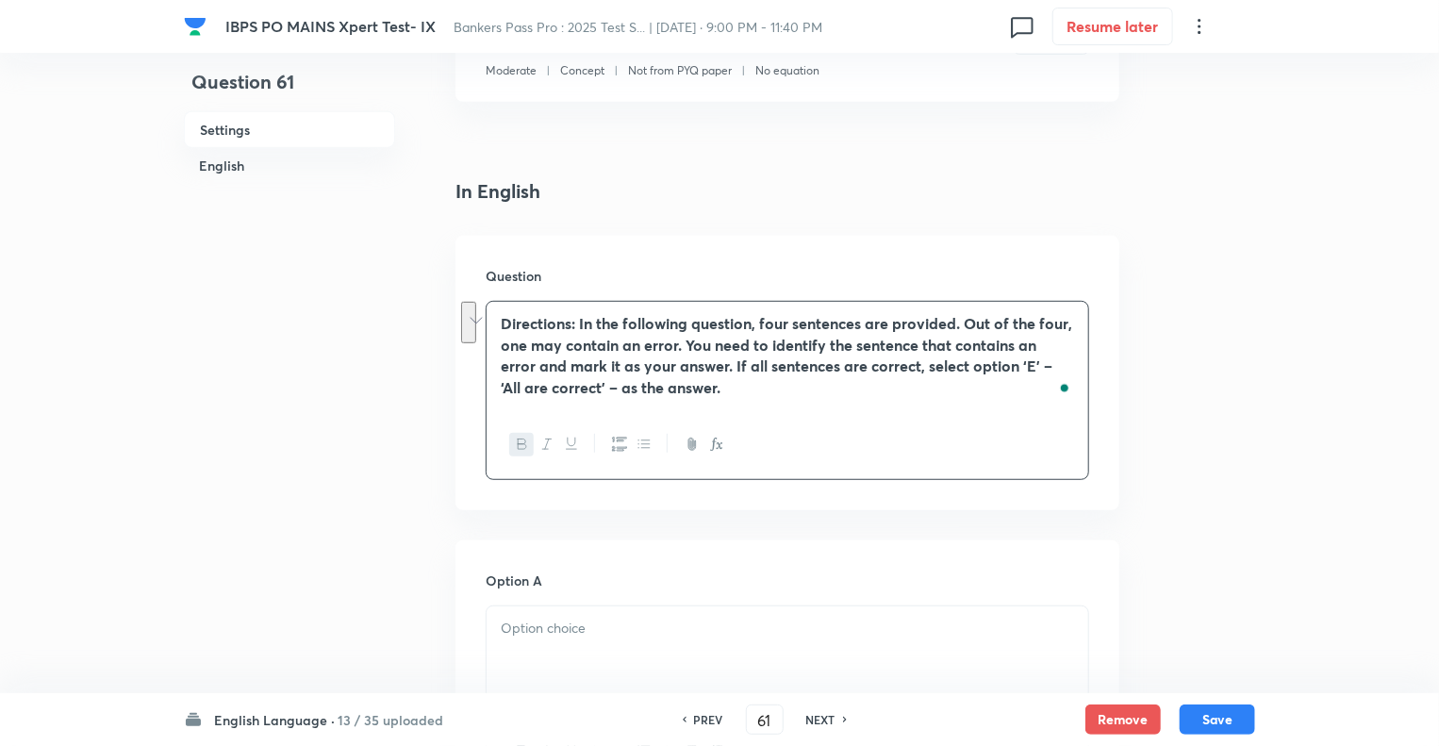
click at [815, 382] on p "Directions: In the following question, four sentences are provided. Out of the …" at bounding box center [787, 356] width 573 height 86
click at [777, 347] on strong "Directions: In the following question, four sentences are provided. Out of the …" at bounding box center [787, 355] width 572 height 84
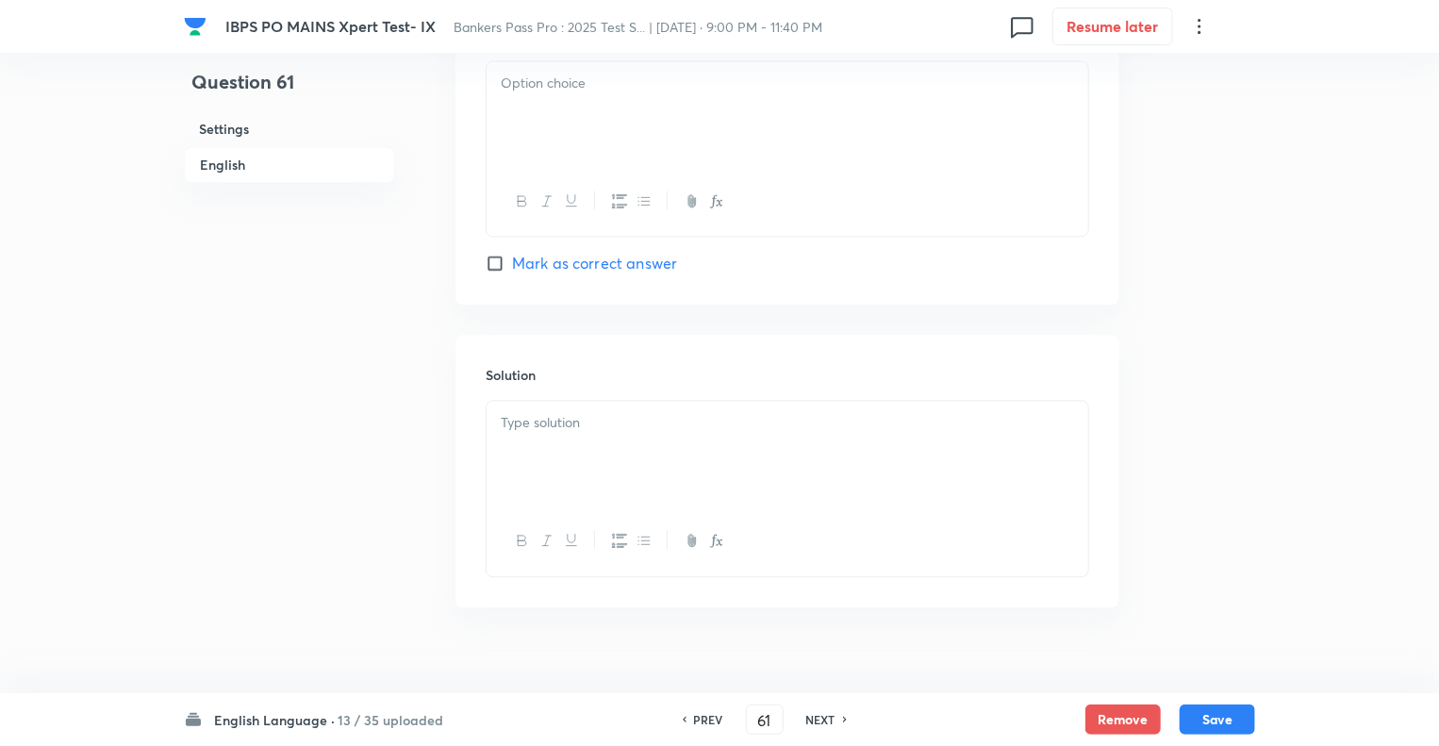
scroll to position [2094, 0]
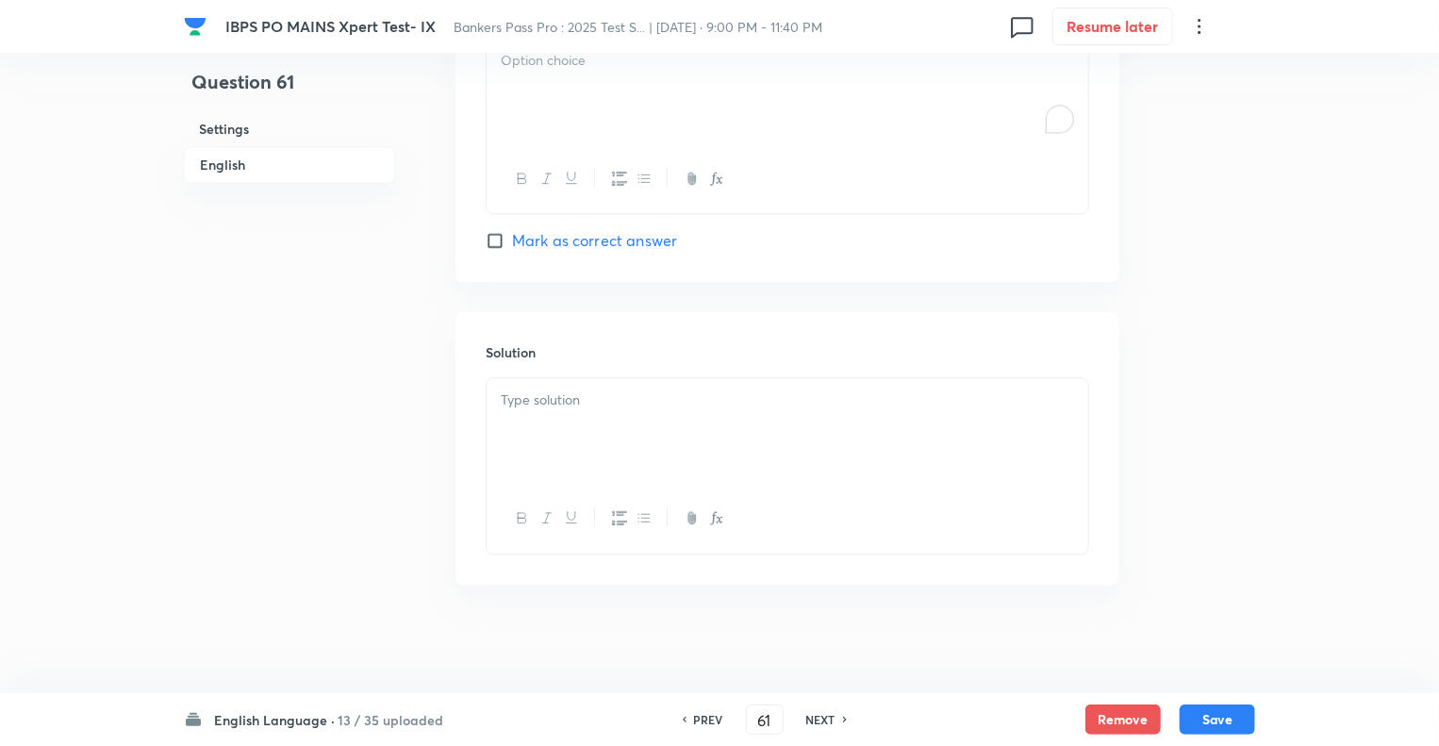
click at [544, 91] on div "To enrich screen reader interactions, please activate Accessibility in Grammarl…" at bounding box center [788, 92] width 602 height 106
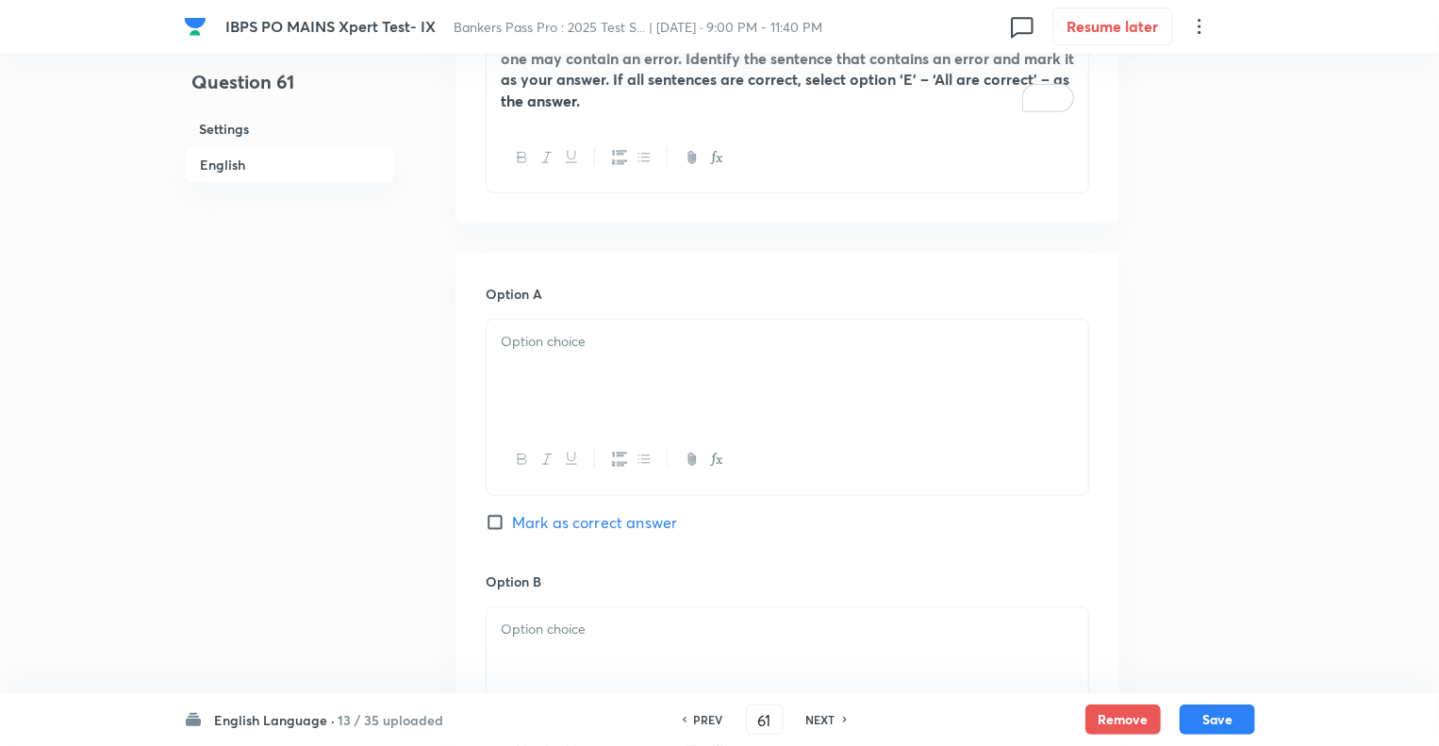
scroll to position [660, 0]
click at [518, 356] on div at bounding box center [788, 377] width 602 height 106
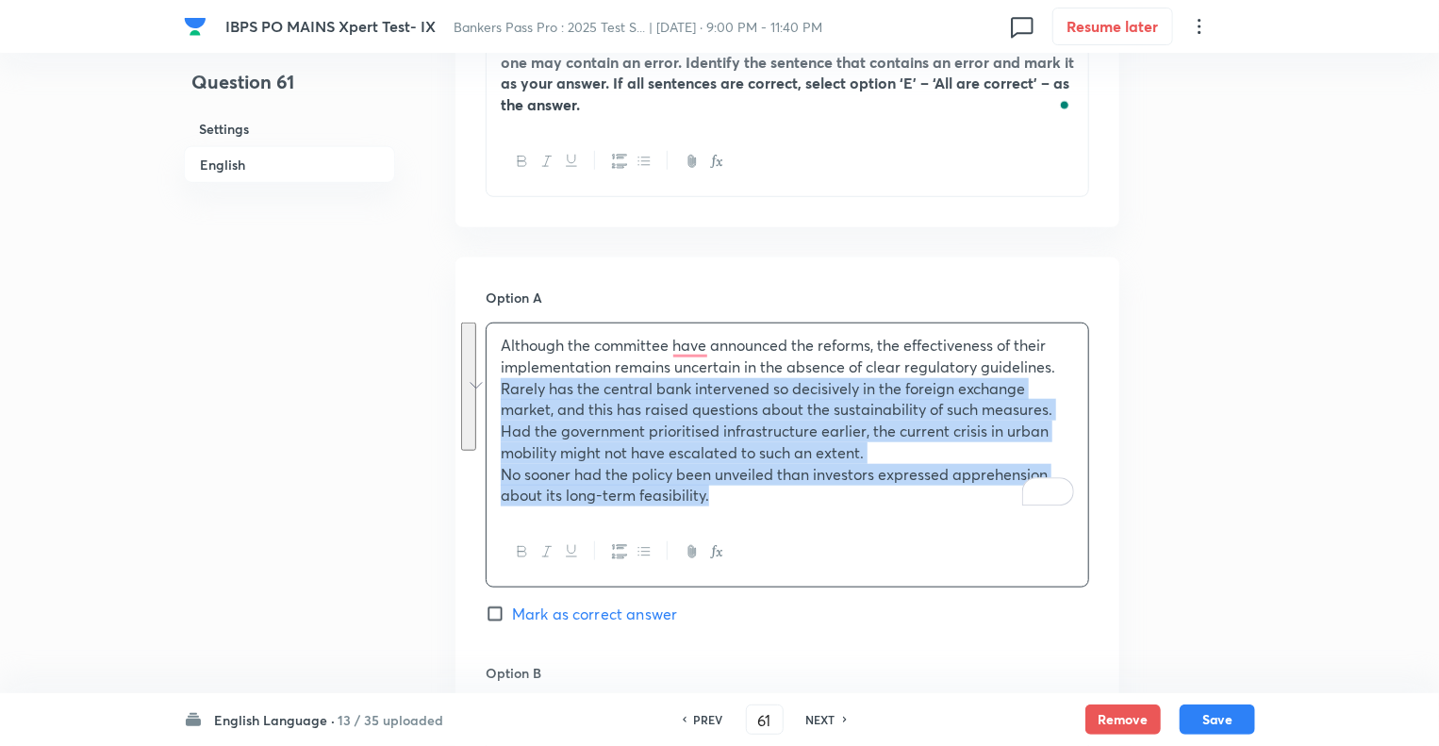
drag, startPoint x: 707, startPoint y: 495, endPoint x: 483, endPoint y: 385, distance: 250.1
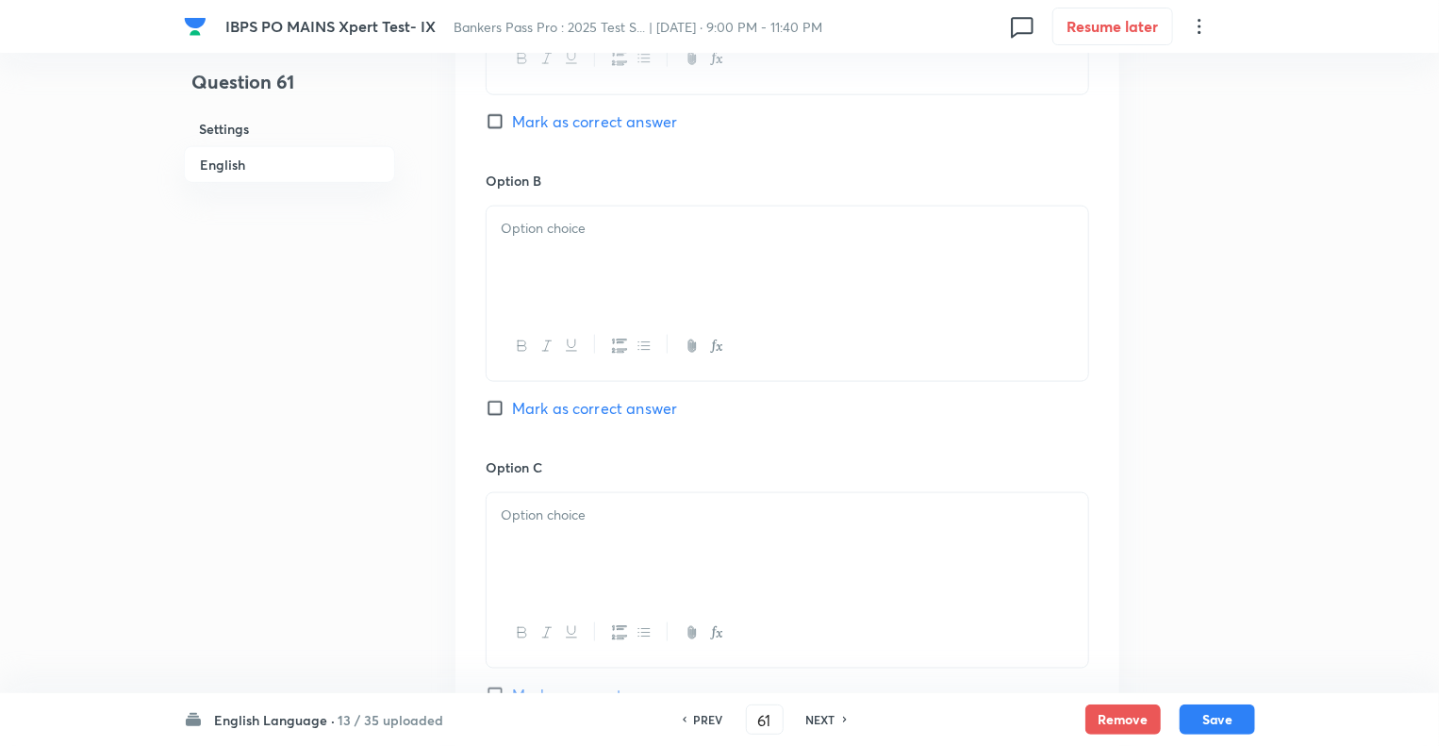
scroll to position [1151, 0]
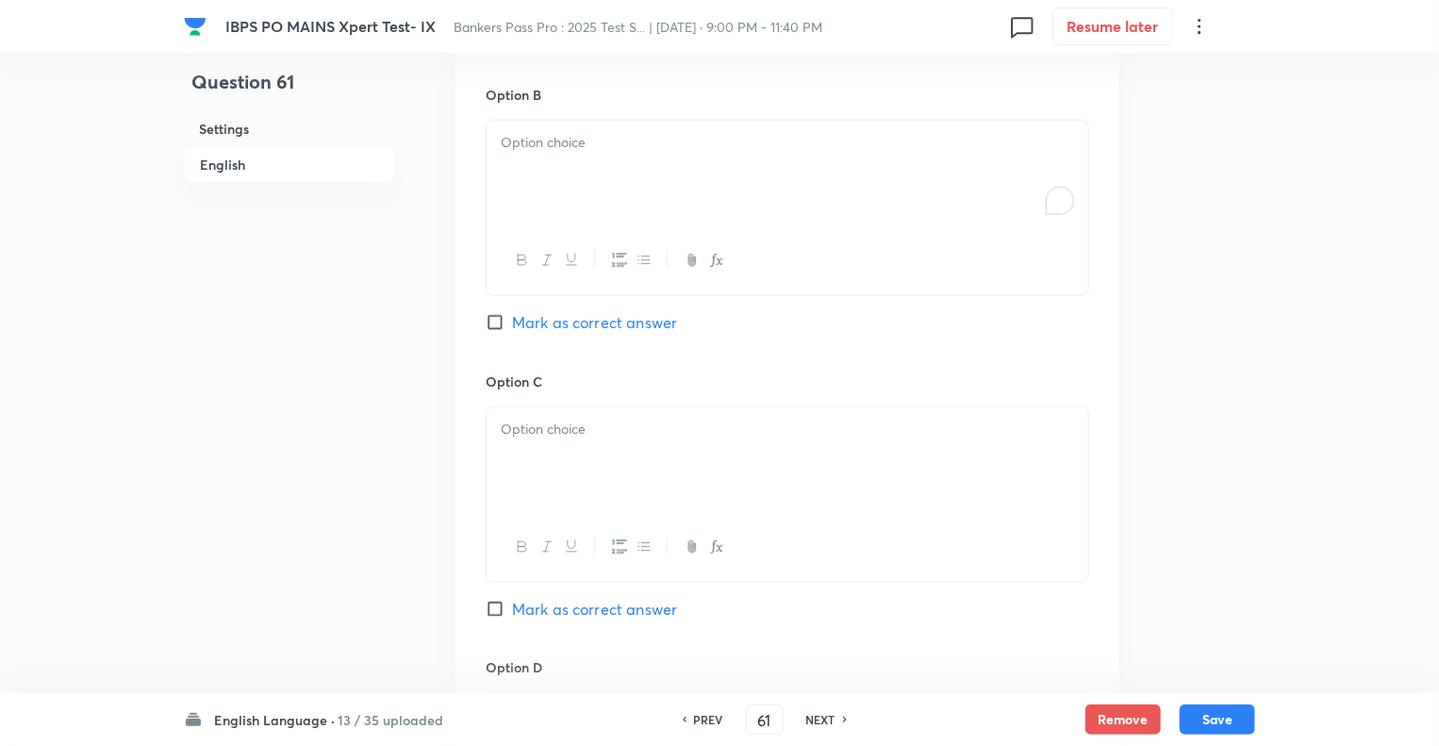
click at [491, 194] on div "To enrich screen reader interactions, please activate Accessibility in Grammarl…" at bounding box center [788, 174] width 602 height 106
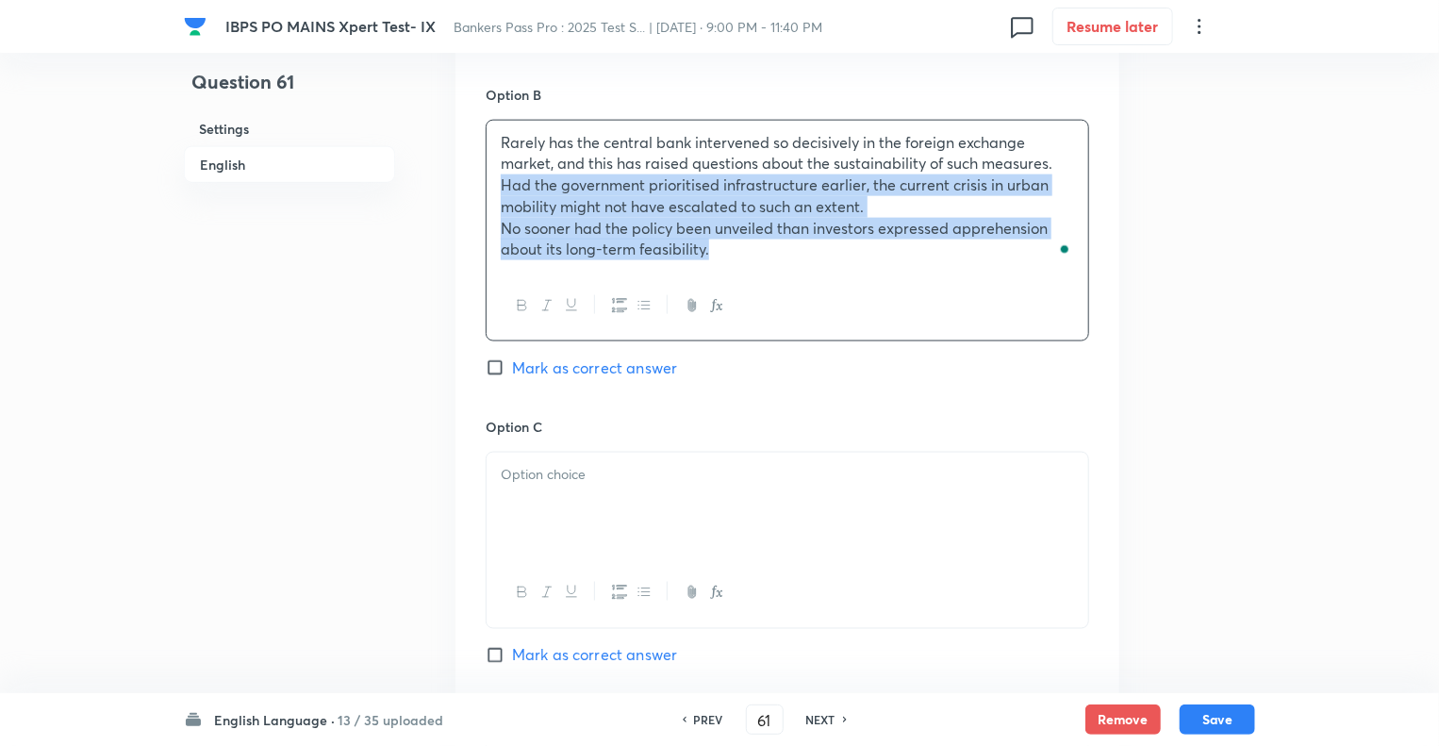
drag, startPoint x: 728, startPoint y: 252, endPoint x: 493, endPoint y: 188, distance: 243.4
click at [493, 188] on div "Rarely has the central bank intervened so decisively in the foreign exchange ma…" at bounding box center [788, 196] width 602 height 151
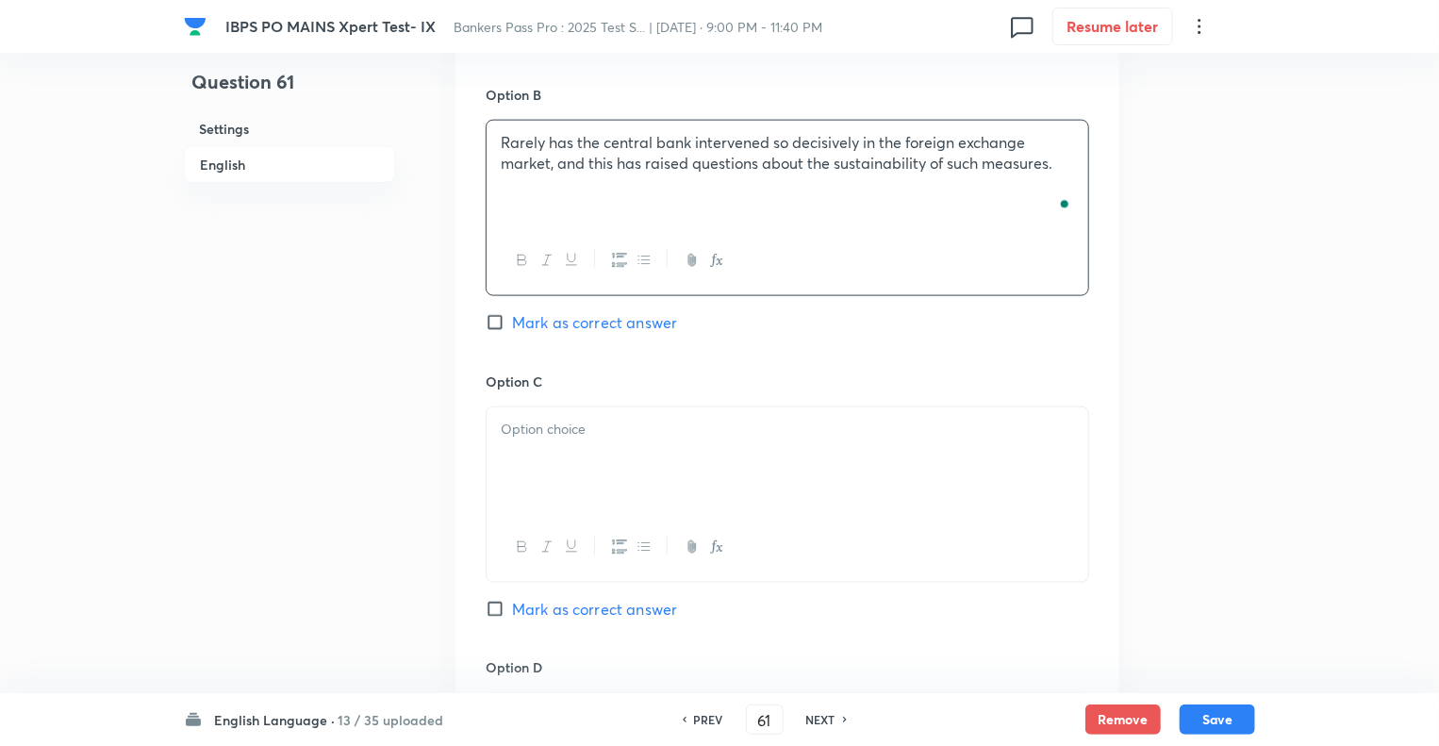
click at [516, 436] on p at bounding box center [787, 430] width 573 height 22
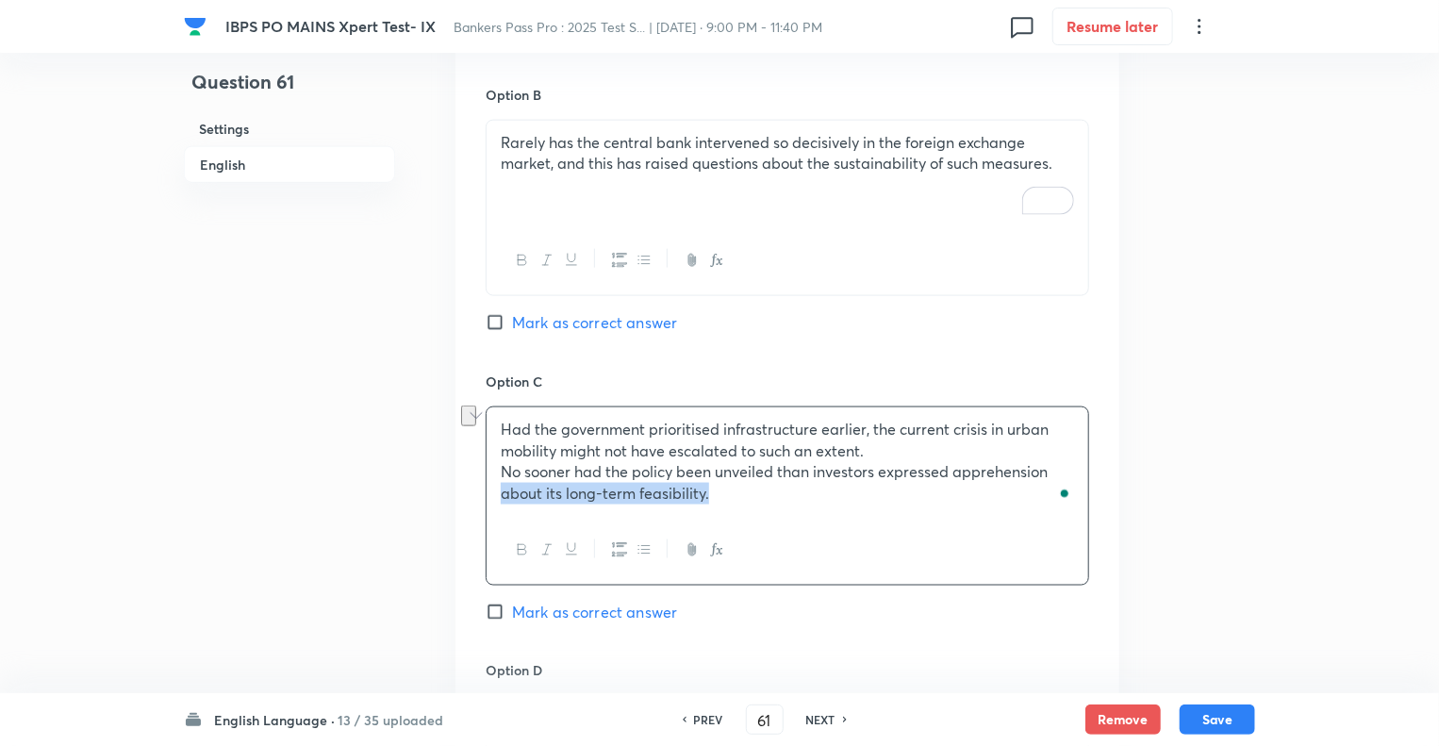
drag, startPoint x: 728, startPoint y: 498, endPoint x: 431, endPoint y: 480, distance: 297.6
click at [431, 480] on div "Question 61 Settings English Settings Type Single choice correct 5 options + 1 …" at bounding box center [719, 272] width 1071 height 2665
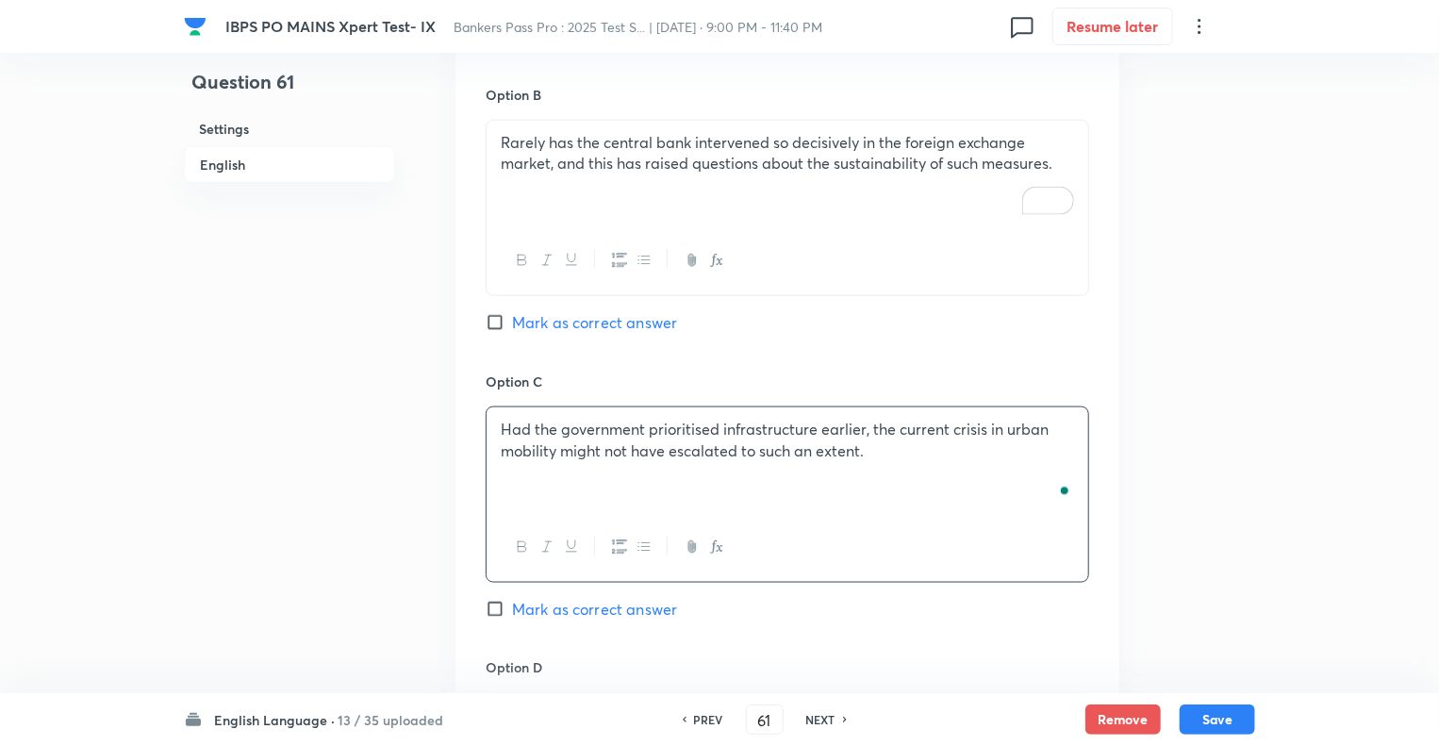
click at [268, 588] on div "Question 61 Settings English" at bounding box center [289, 271] width 211 height 2663
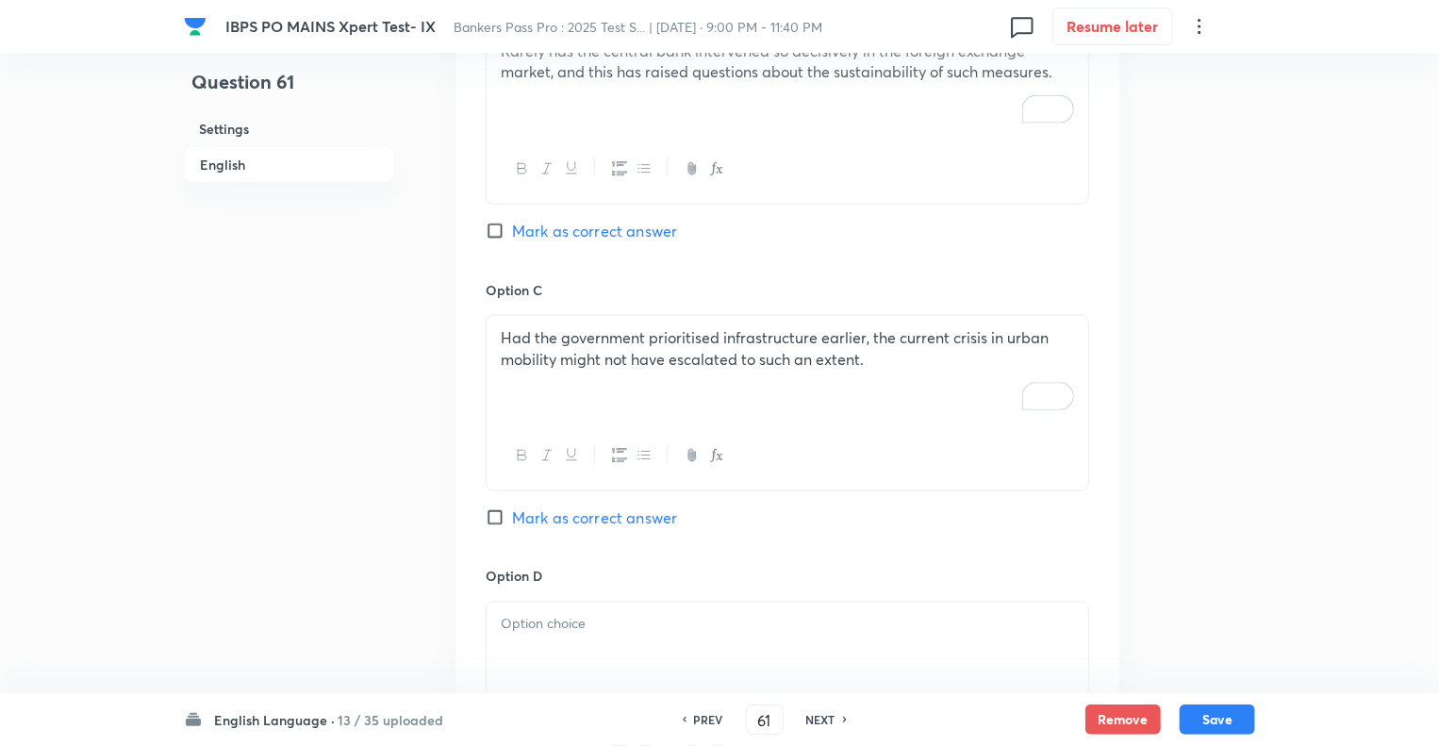
scroll to position [1339, 0]
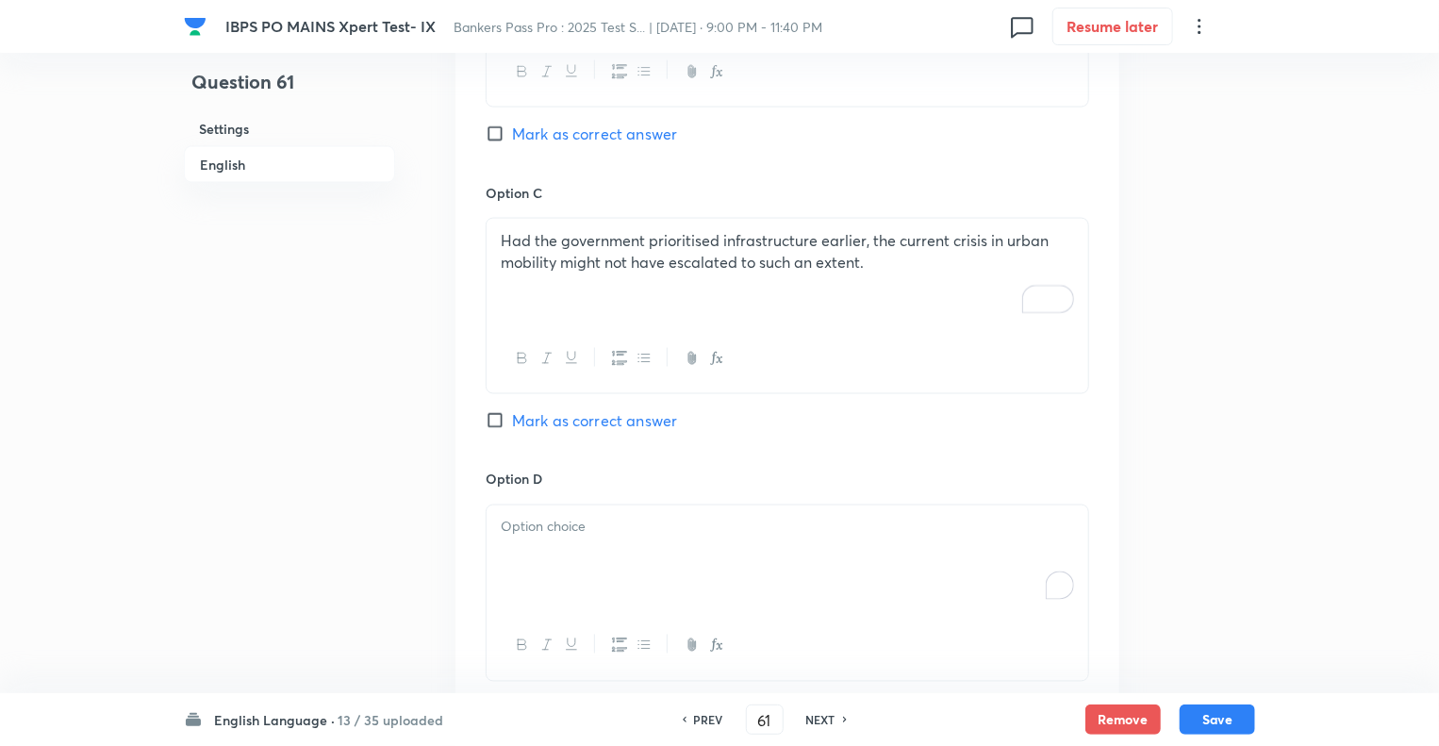
click at [489, 561] on div "To enrich screen reader interactions, please activate Accessibility in Grammarl…" at bounding box center [788, 559] width 602 height 106
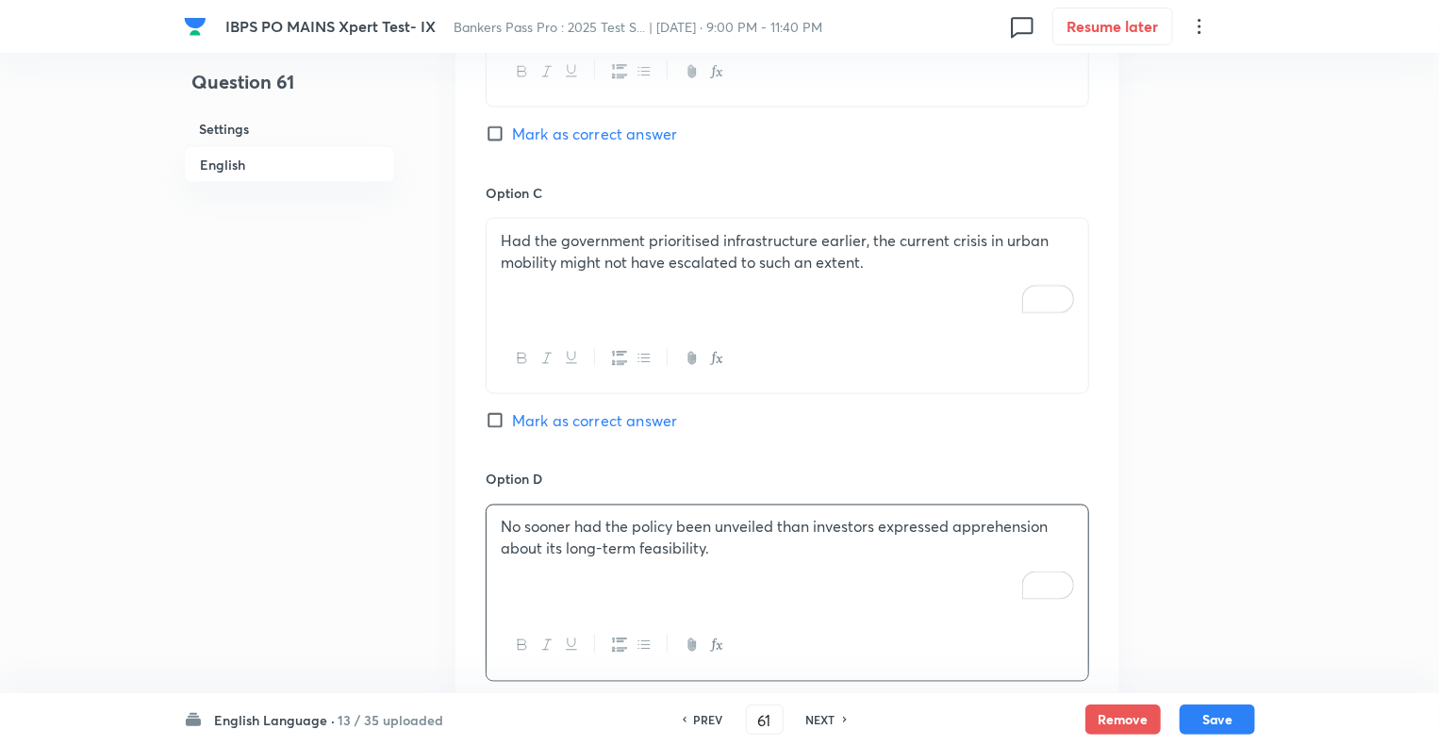
click at [211, 517] on div "Question 61 Settings English" at bounding box center [289, 82] width 211 height 2663
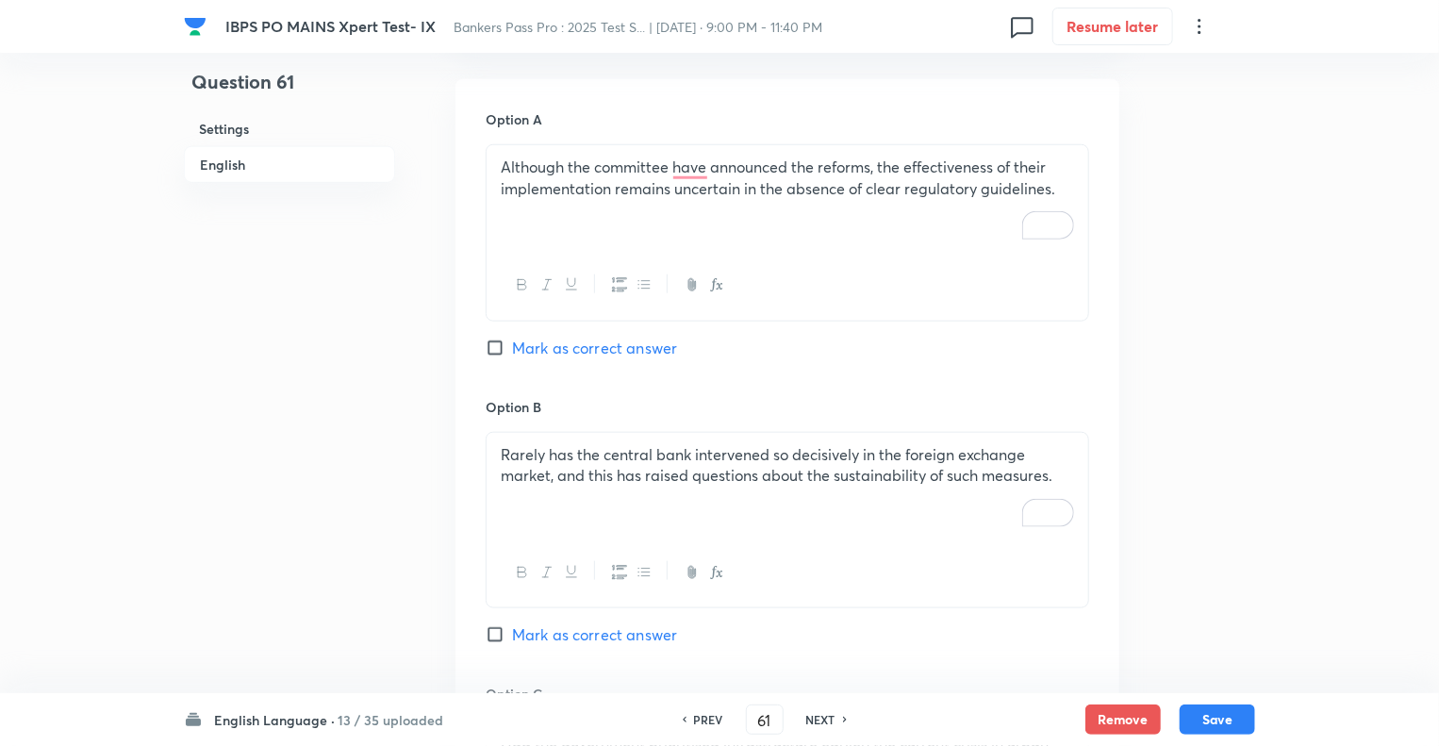
scroll to position [698, 0]
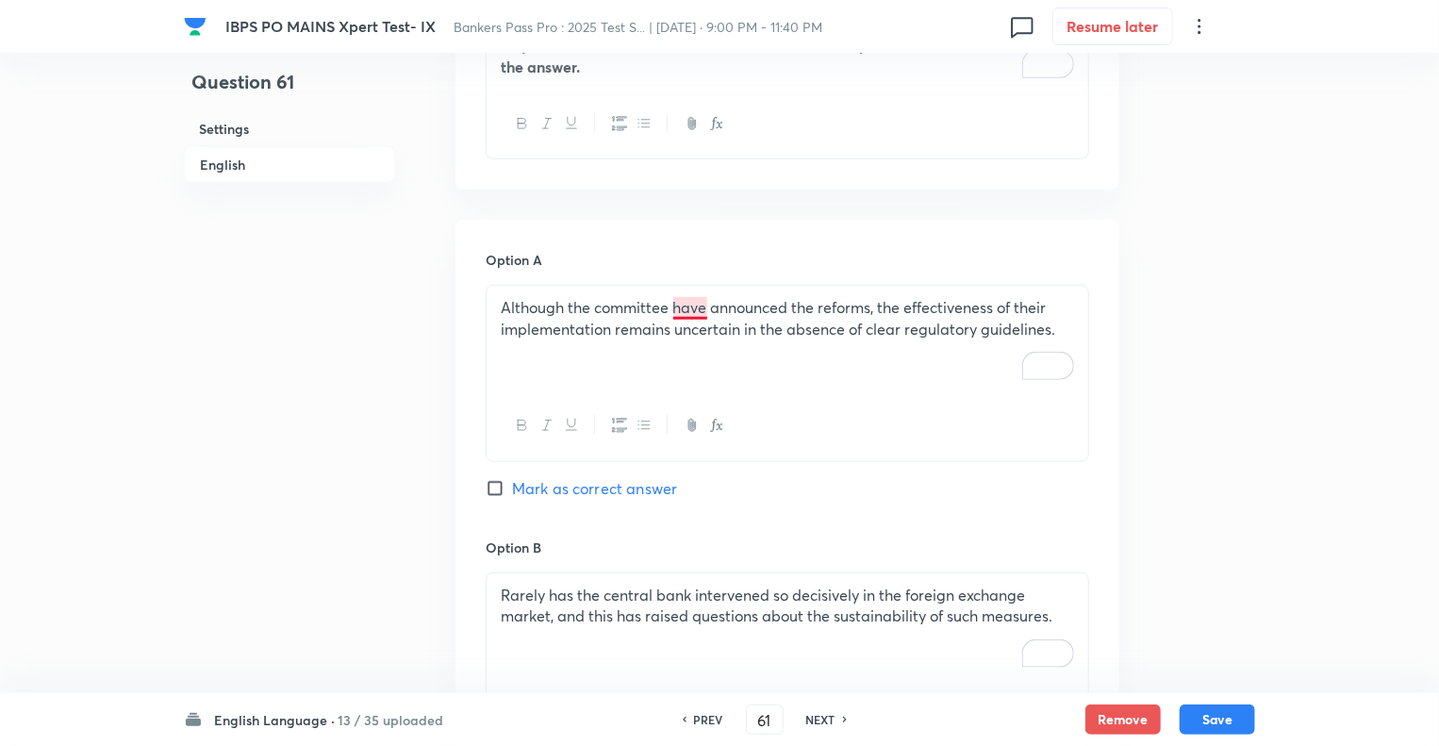
click at [688, 308] on p "Although the committee have announced the reforms, the effectiveness of their i…" at bounding box center [787, 318] width 573 height 42
click at [707, 336] on p "Although the committee have announced the reforms, the effectiveness of their i…" at bounding box center [787, 318] width 573 height 42
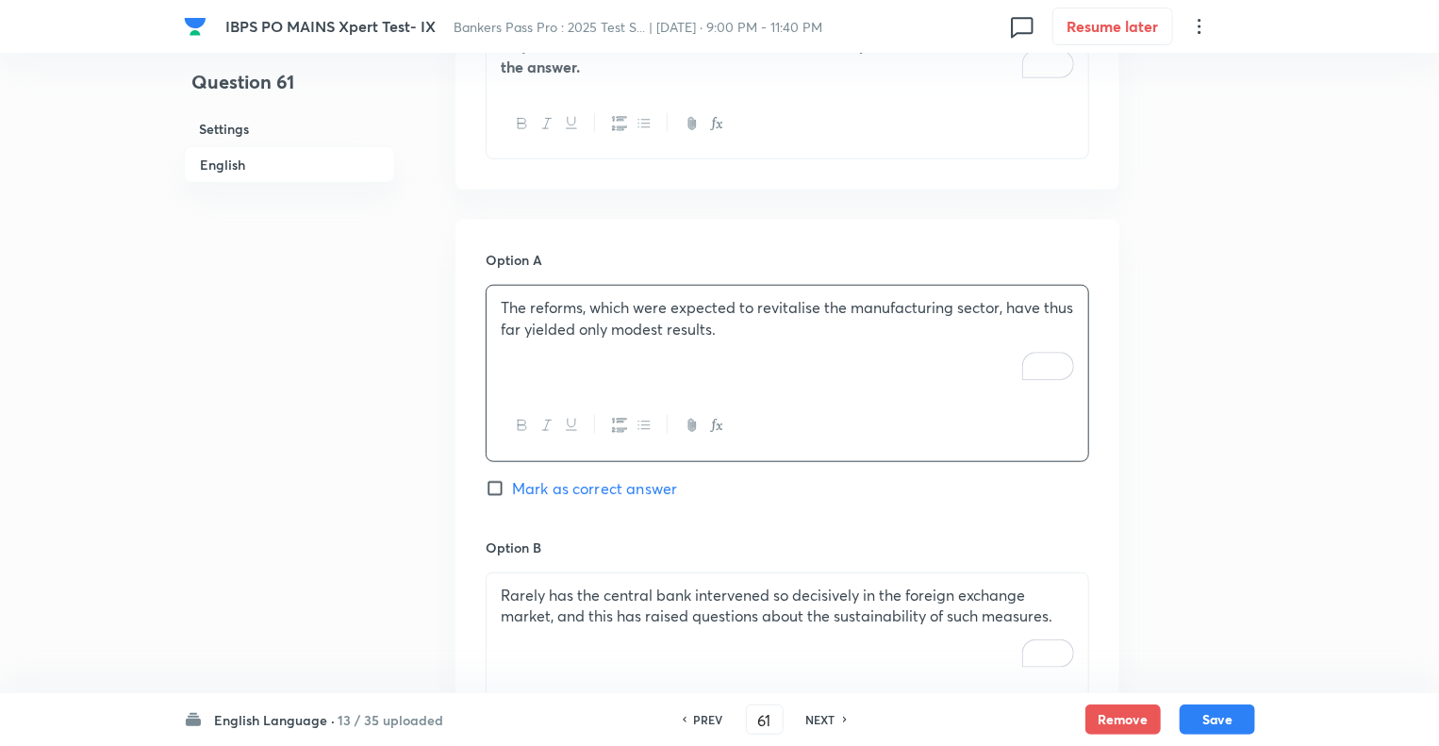
click at [316, 425] on div "Question 61 Settings English" at bounding box center [289, 724] width 211 height 2663
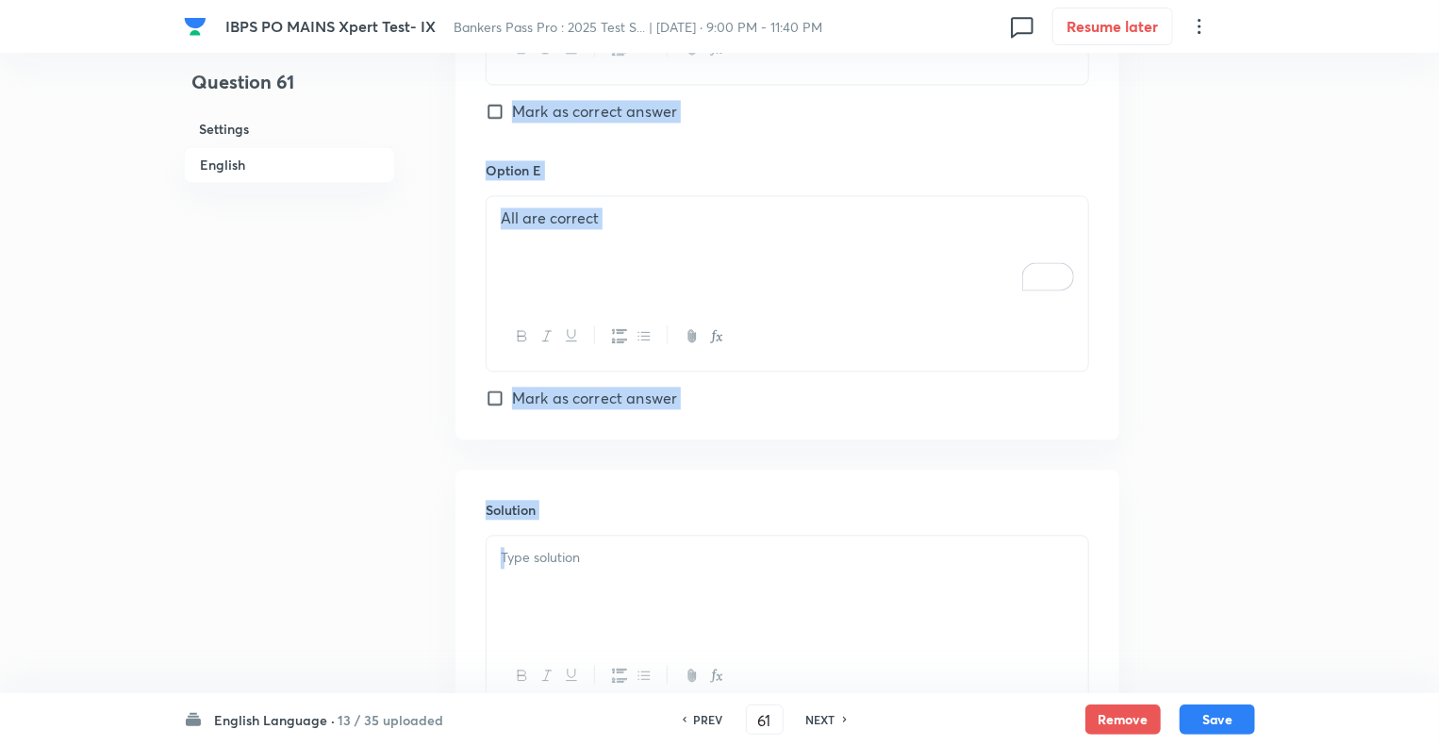
scroll to position [2094, 0]
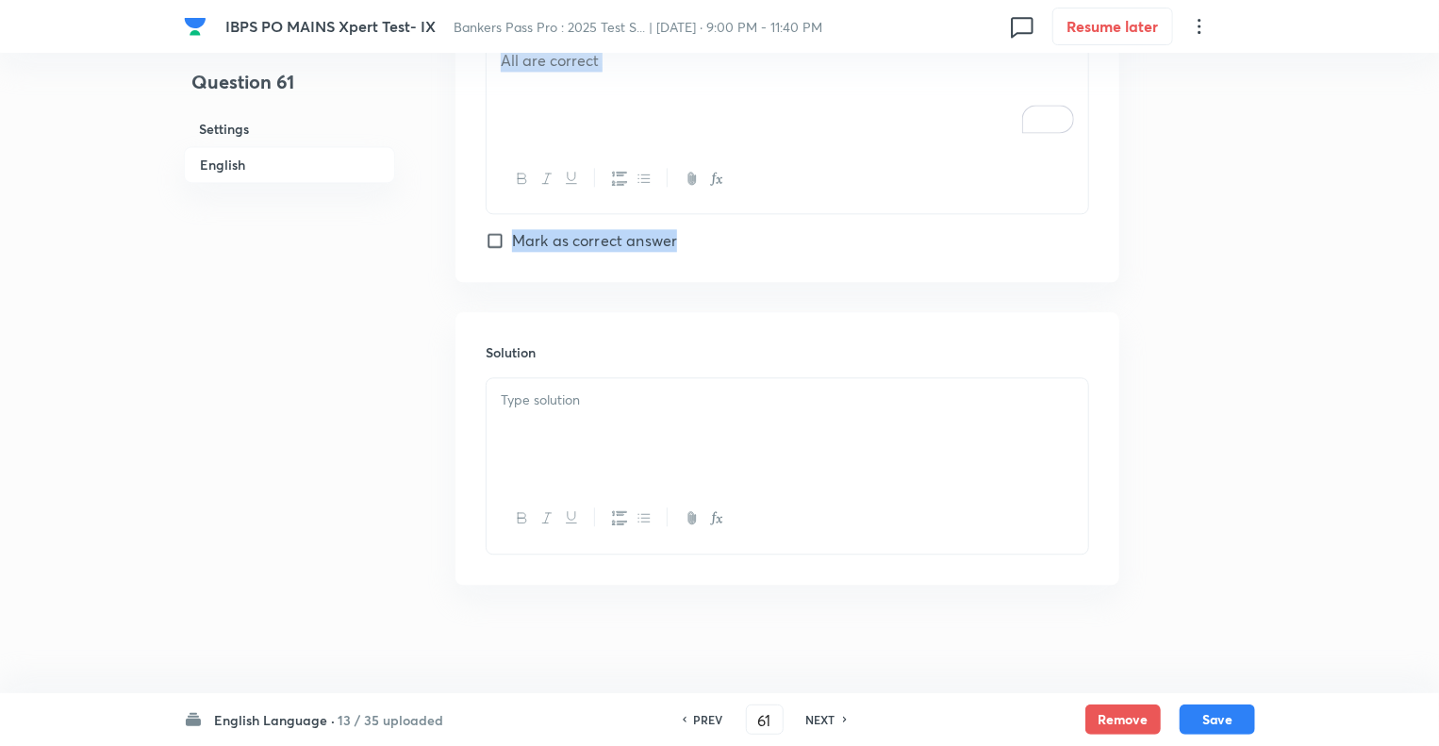
drag, startPoint x: 439, startPoint y: 304, endPoint x: 686, endPoint y: 262, distance: 250.6
copy div "In English Question Directions: In the following question, four sentences are p…"
click at [564, 450] on div "To enrich screen reader interactions, please activate Accessibility in Grammarl…" at bounding box center [788, 431] width 602 height 106
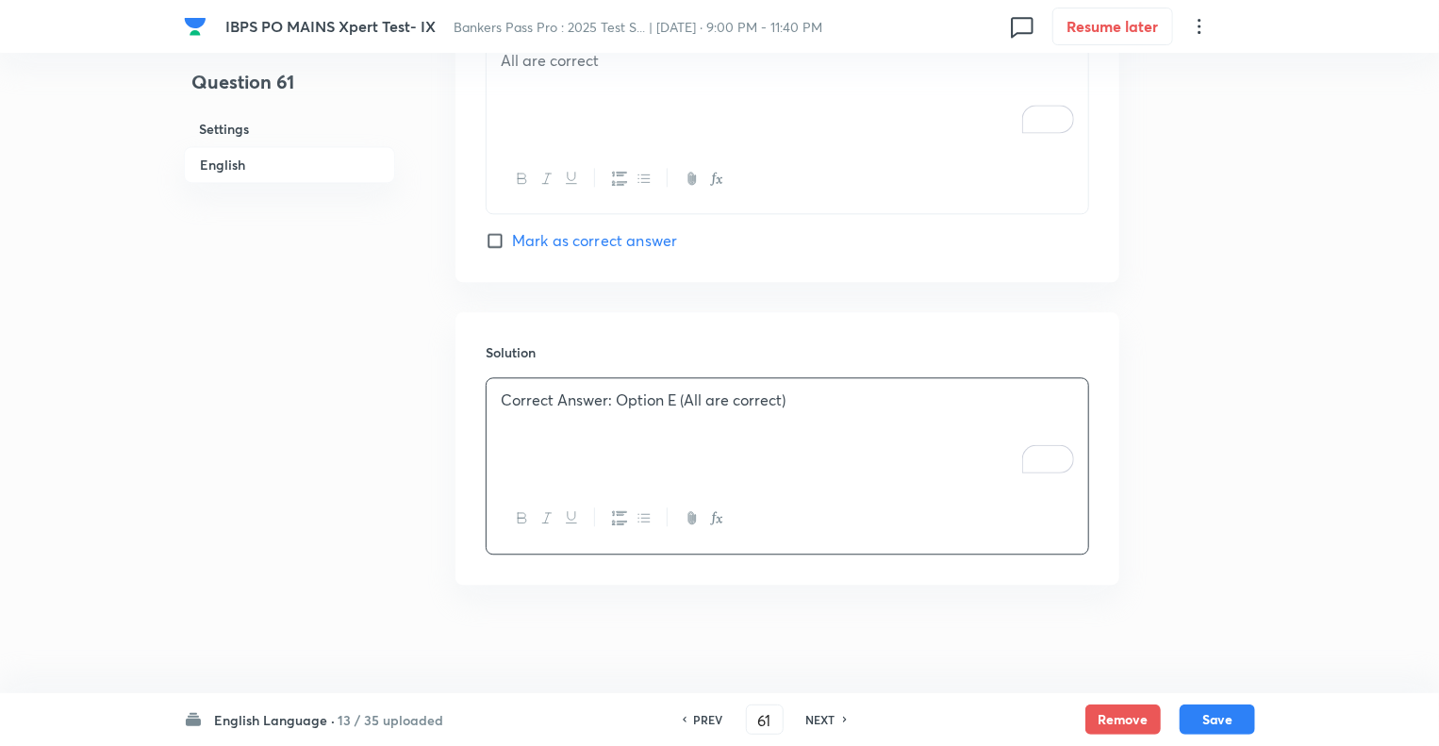
click at [496, 240] on input "Mark as correct answer" at bounding box center [499, 240] width 26 height 19
checkbox input "true"
click at [1202, 715] on button "Save" at bounding box center [1217, 718] width 75 height 30
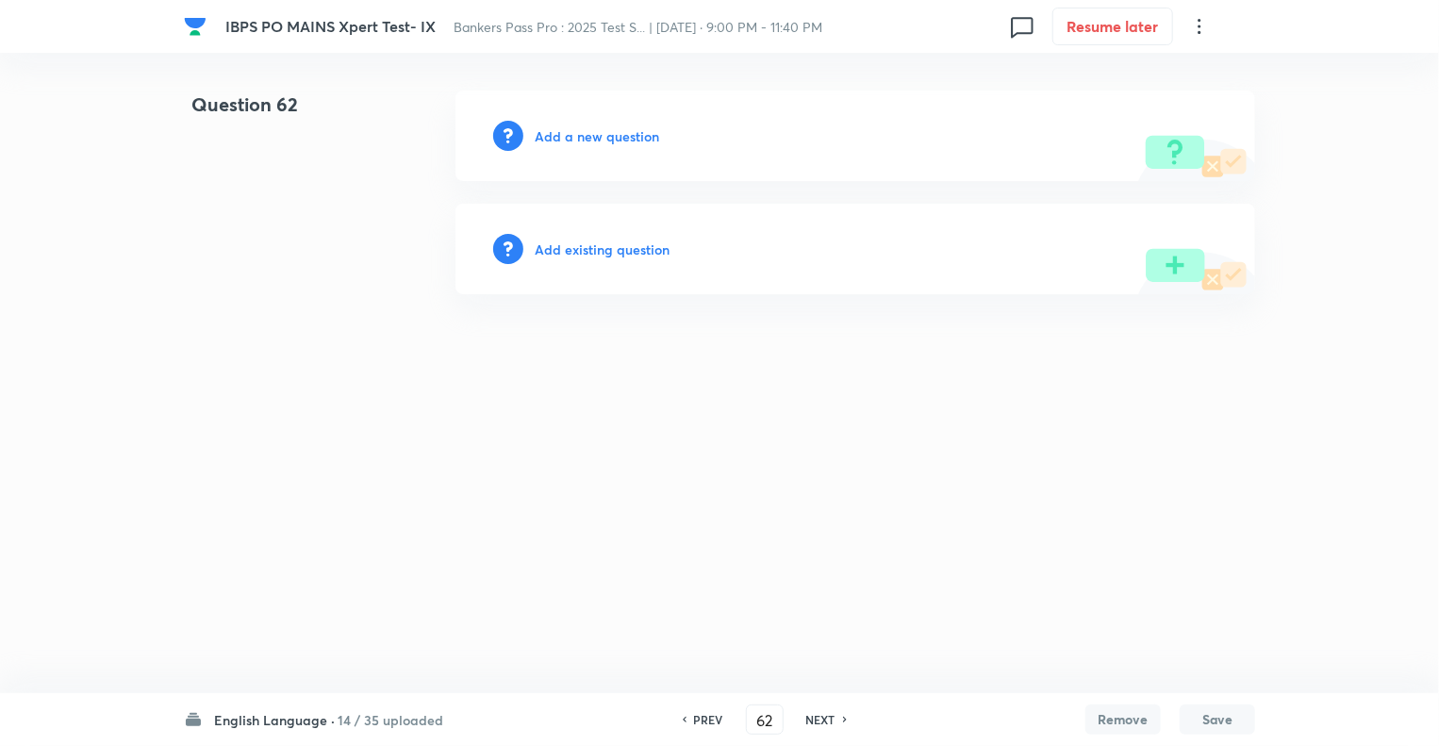
scroll to position [0, 0]
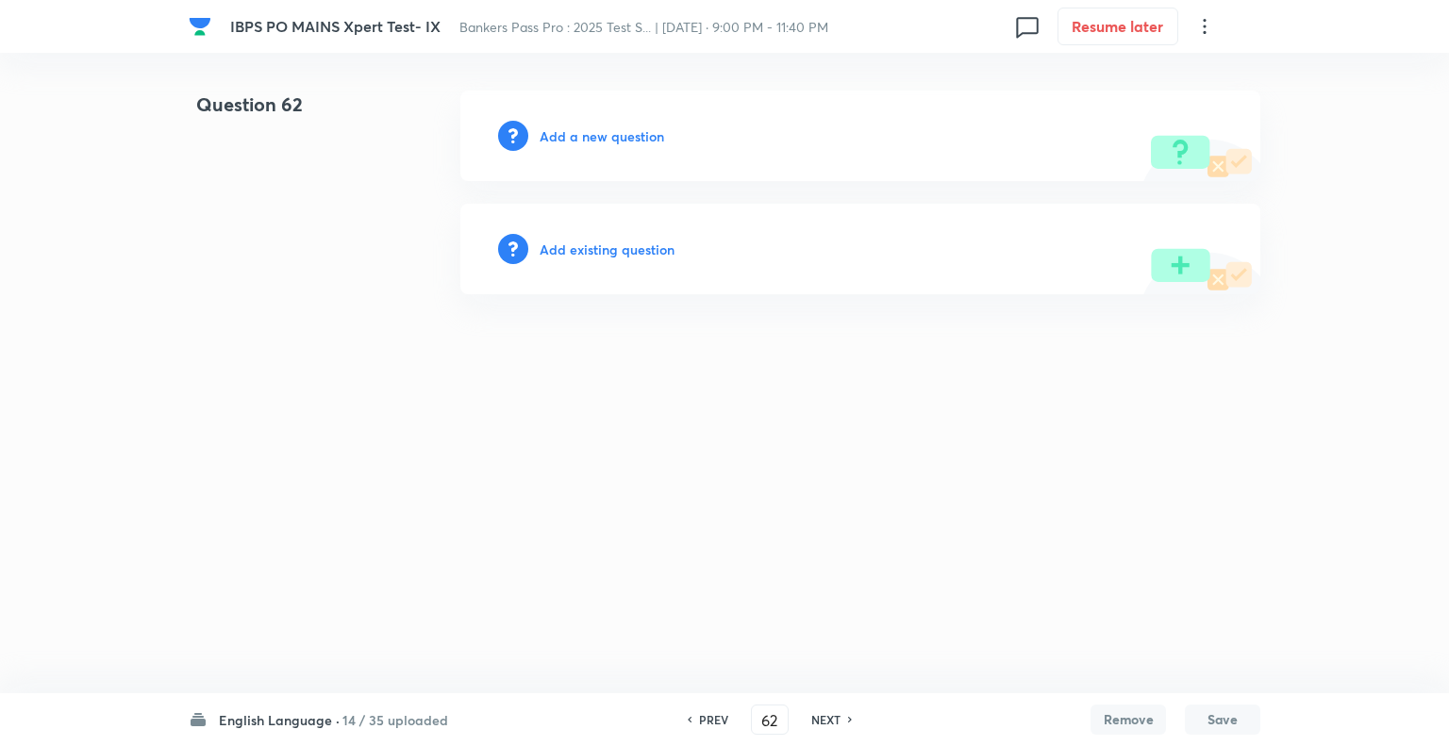
click at [702, 716] on h6 "PREV" at bounding box center [713, 719] width 29 height 17
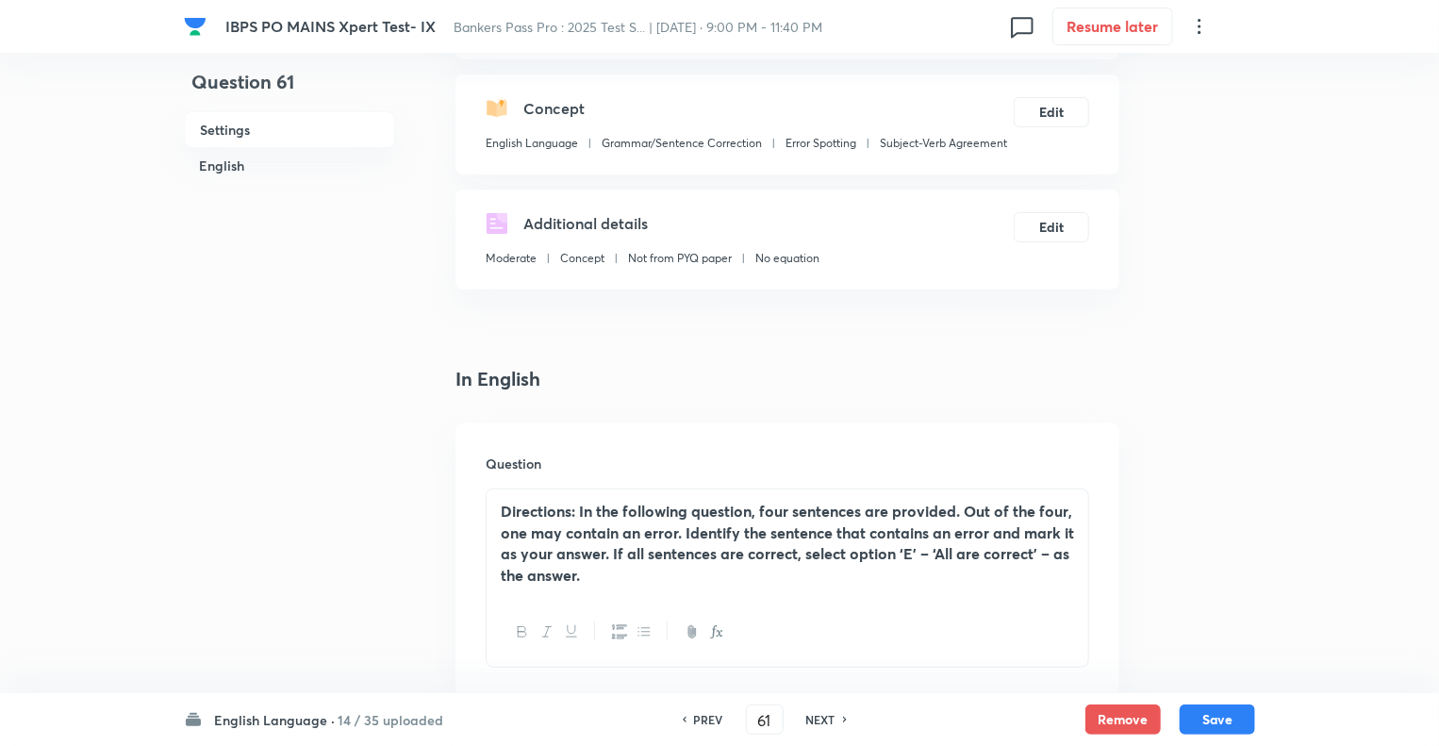
scroll to position [226, 0]
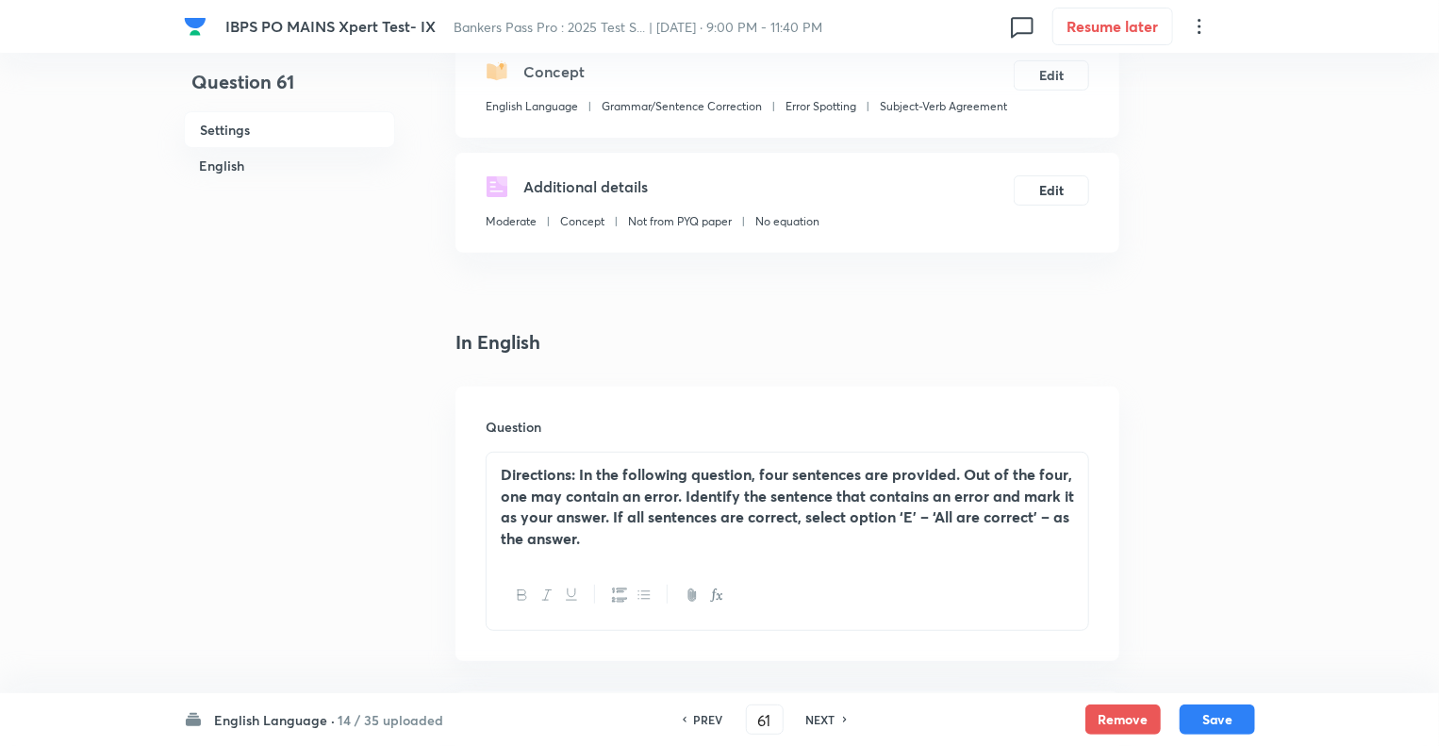
click at [588, 549] on p "Directions: In the following question, four sentences are provided. Out of the …" at bounding box center [787, 507] width 573 height 86
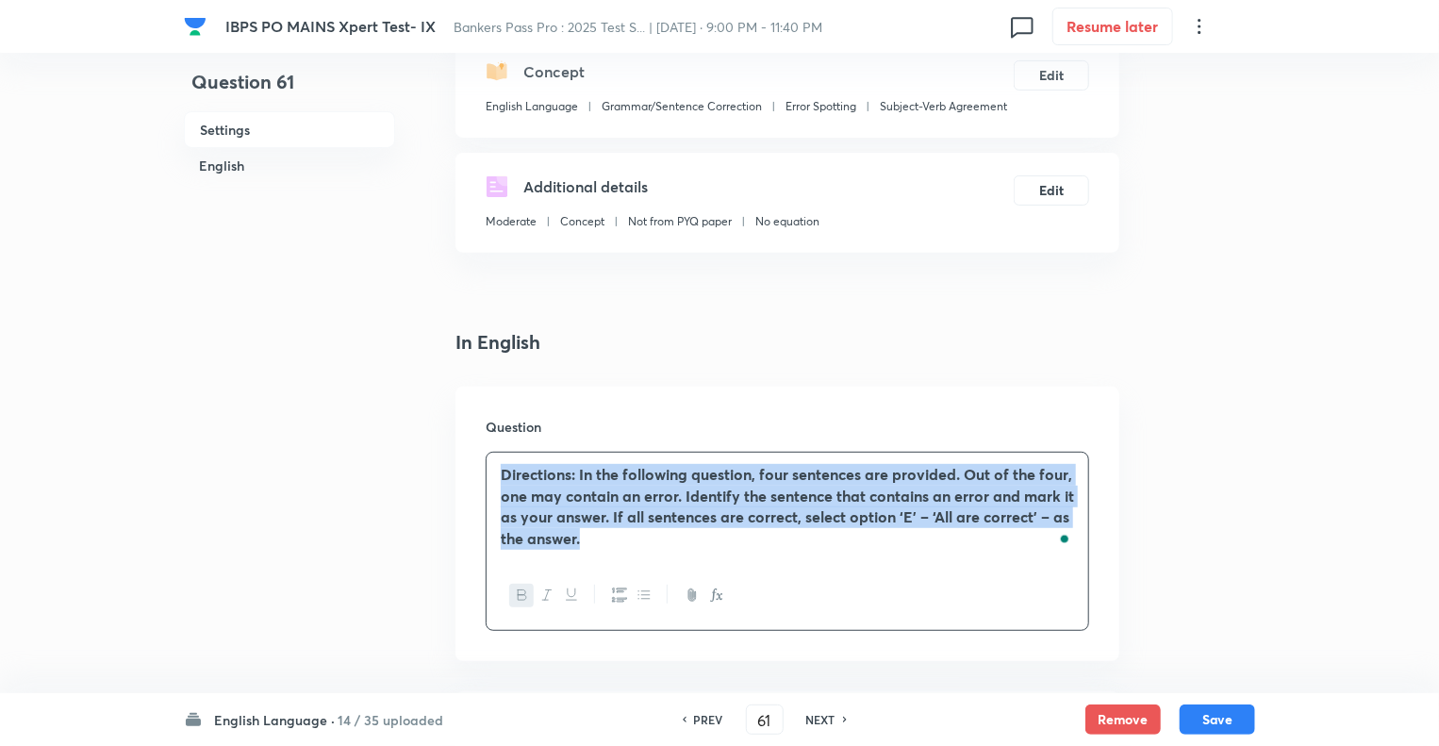
drag, startPoint x: 588, startPoint y: 549, endPoint x: 464, endPoint y: 446, distance: 160.7
click at [464, 446] on div "Question Directions: In the following question, four sentences are provided. Ou…" at bounding box center [788, 524] width 664 height 274
copy strong "Directions: In the following question, four sentences are provided. Out of the …"
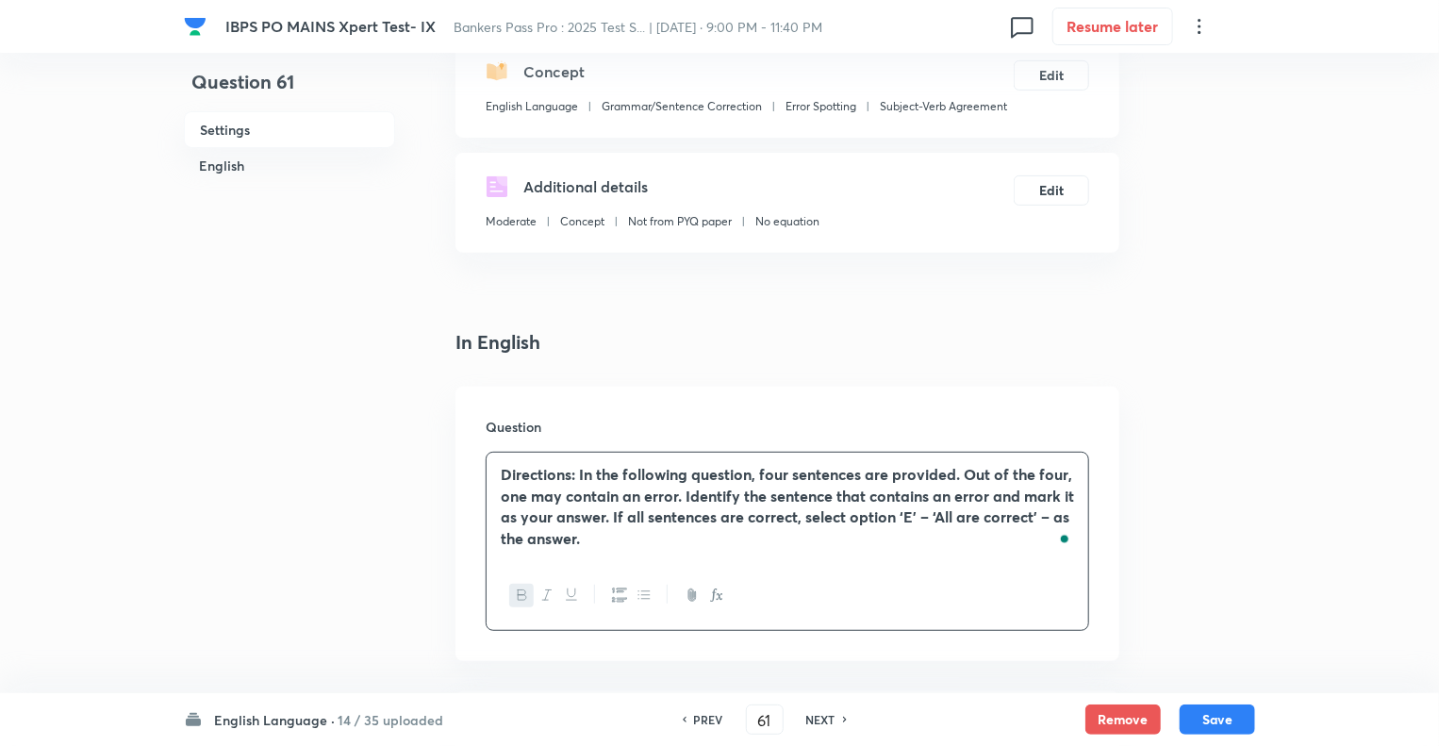
click at [811, 712] on h6 "NEXT" at bounding box center [820, 719] width 29 height 17
type input "62"
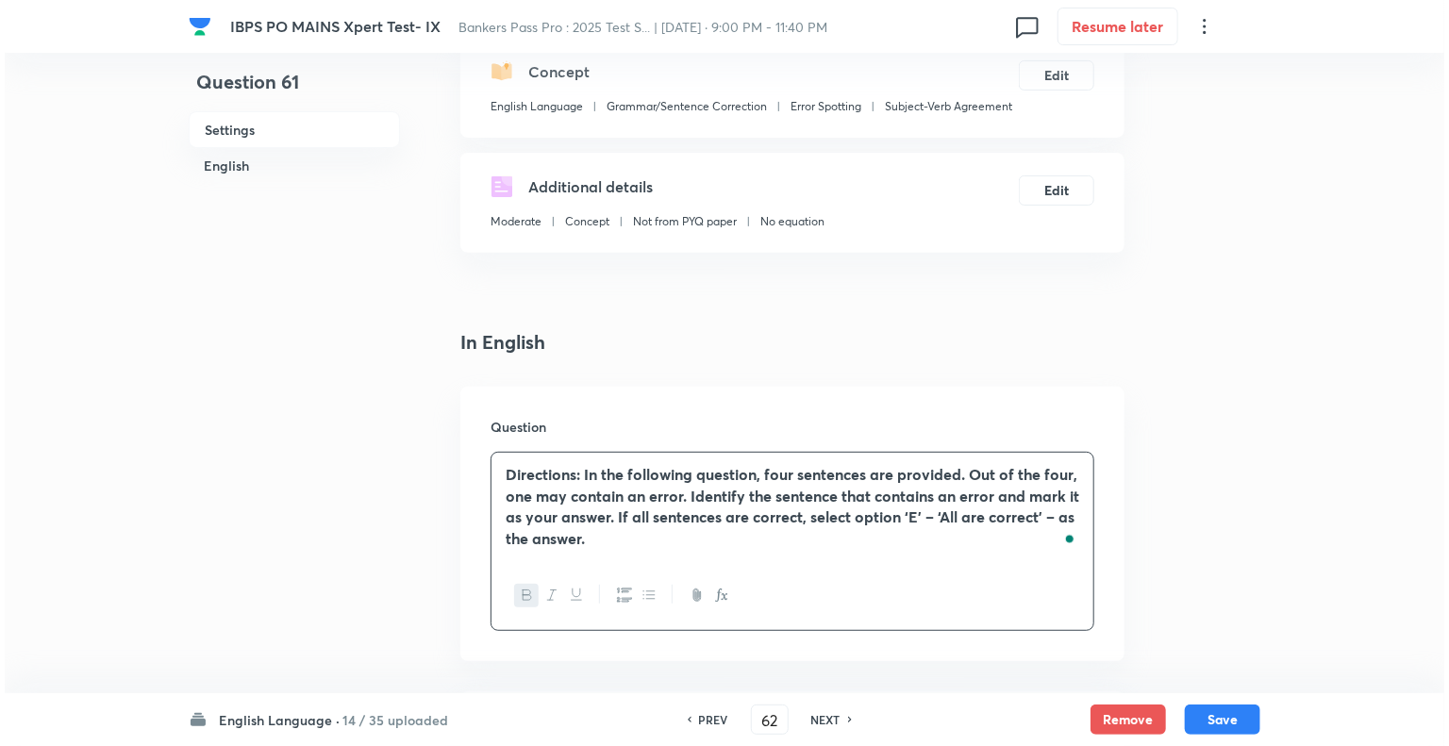
scroll to position [0, 0]
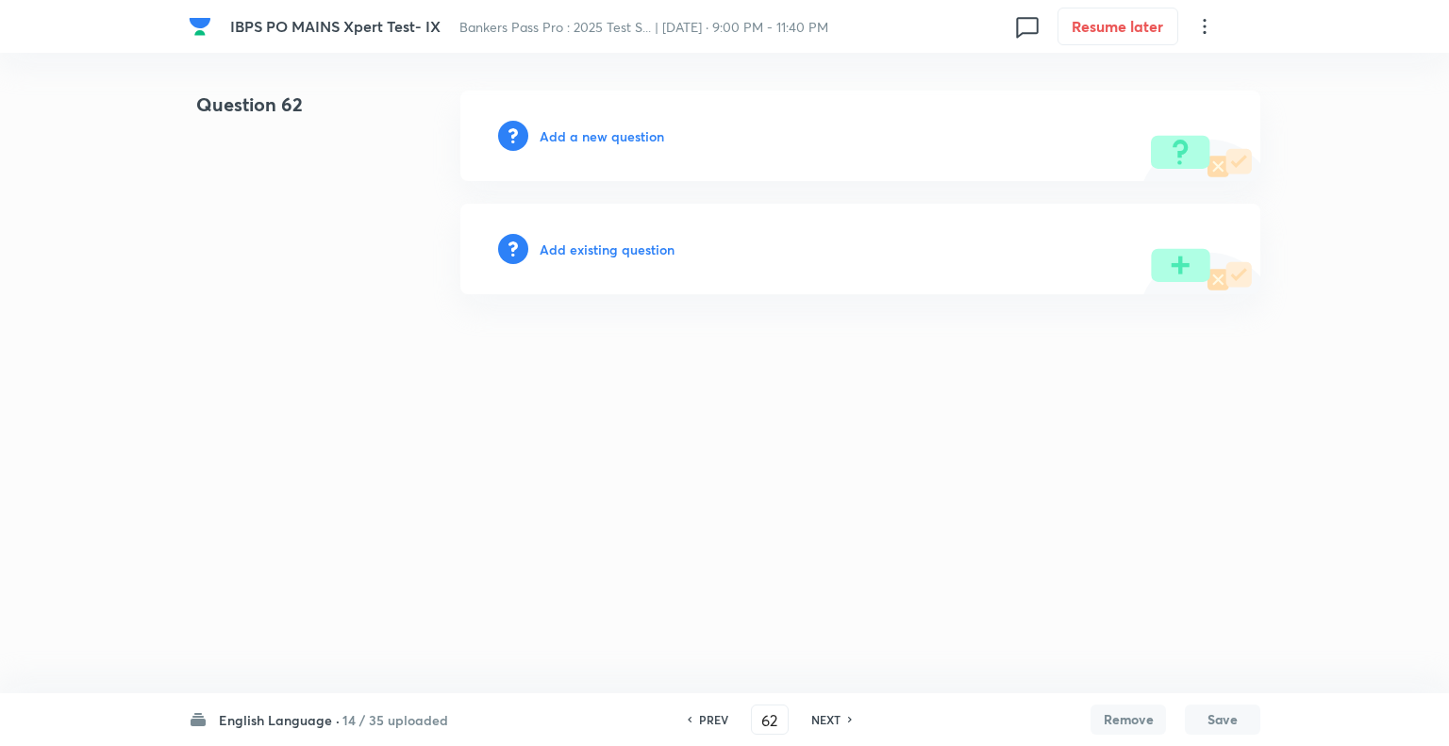
click at [549, 136] on h6 "Add a new question" at bounding box center [601, 136] width 124 height 20
click at [549, 136] on h6 "Choose a question type" at bounding box center [611, 136] width 145 height 20
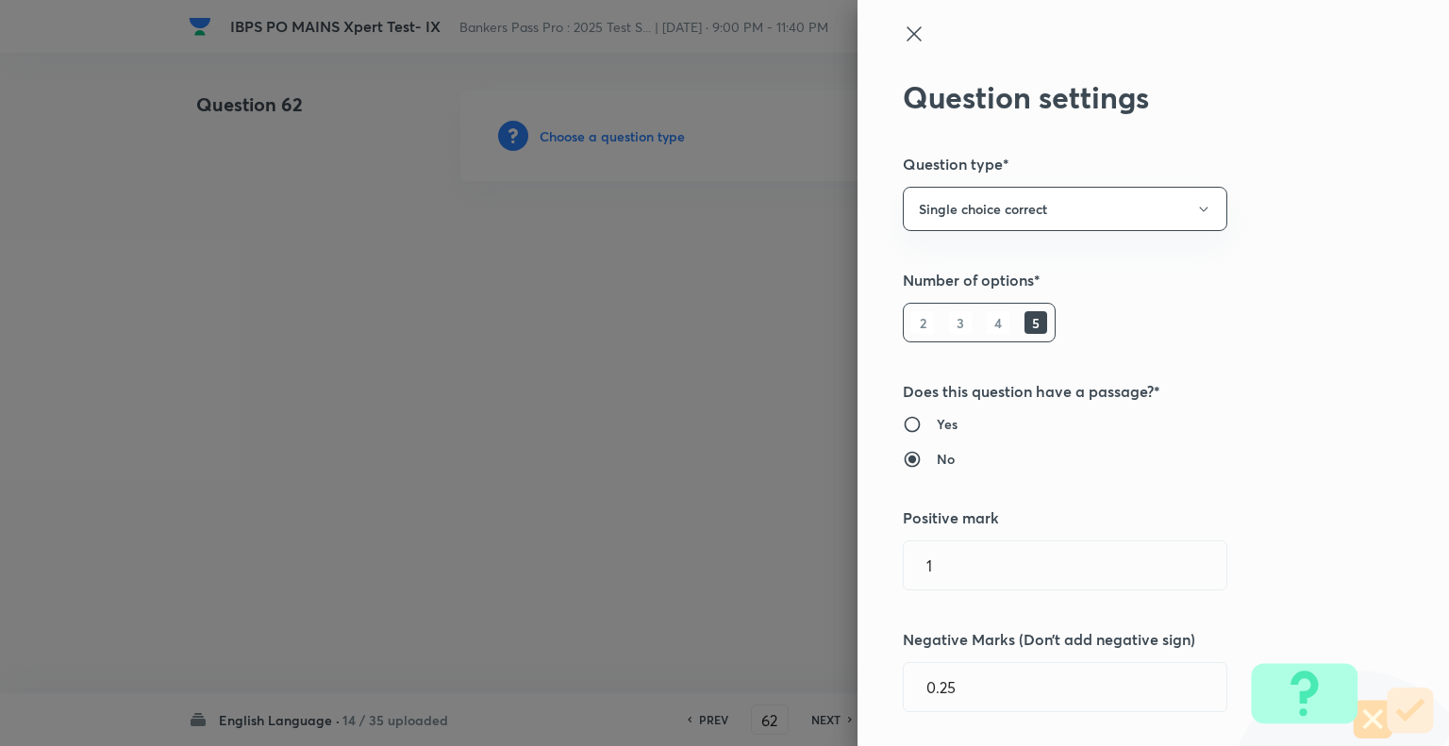
click at [549, 136] on div at bounding box center [724, 373] width 1449 height 746
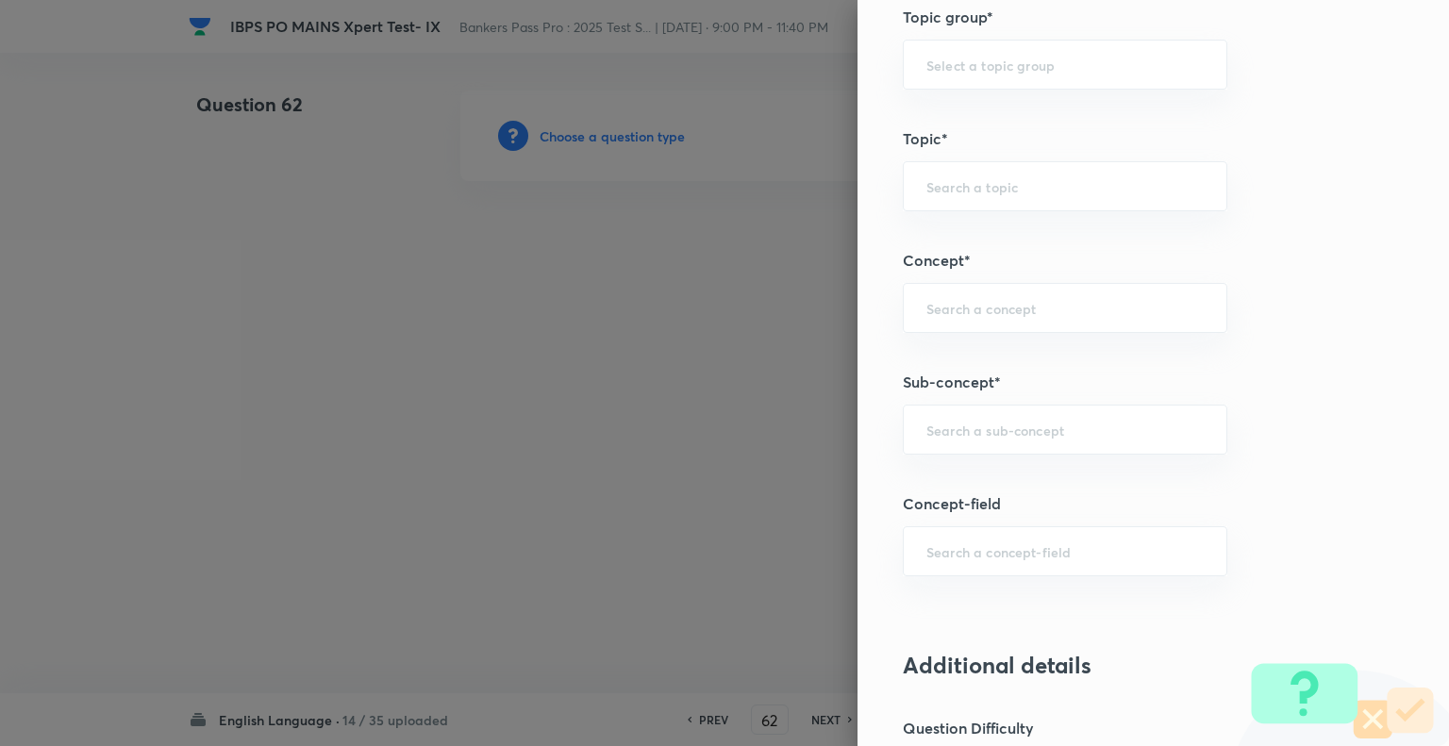
scroll to position [860, 0]
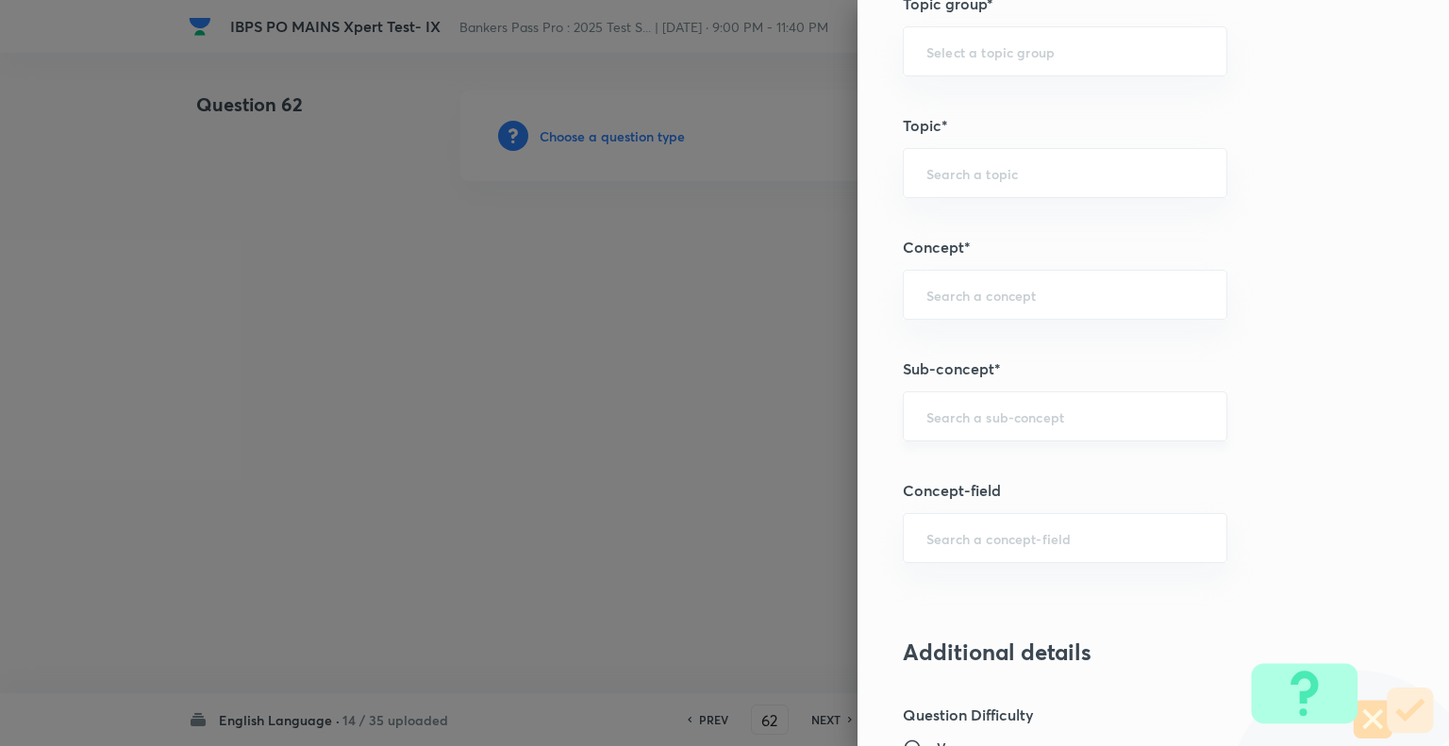
click at [987, 418] on input "text" at bounding box center [1064, 416] width 277 height 18
click at [969, 497] on li "Subject-Verb Agreement" at bounding box center [1050, 500] width 323 height 34
type input "Subject-Verb Agreement"
type input "English Language"
type input "Grammar/Sentence Correction"
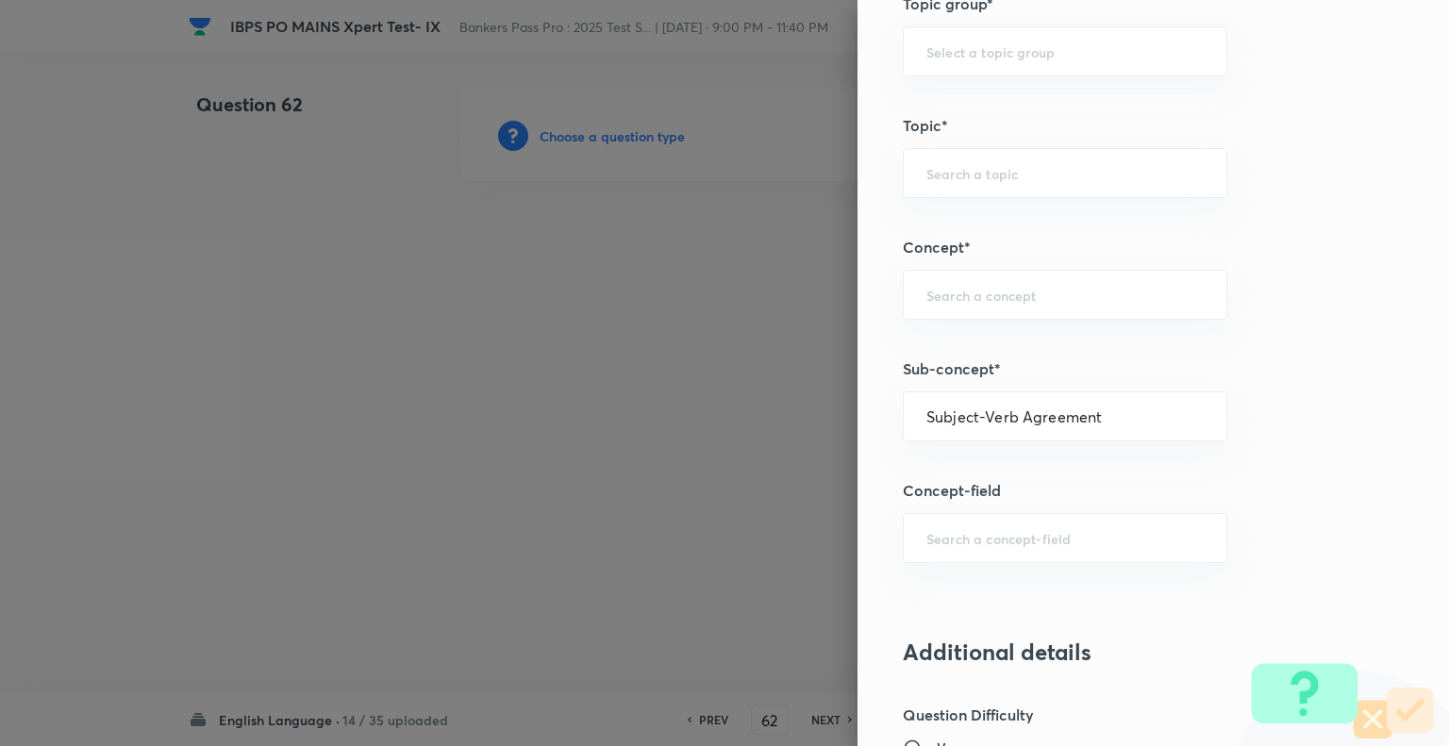
type input "Error Spotting"
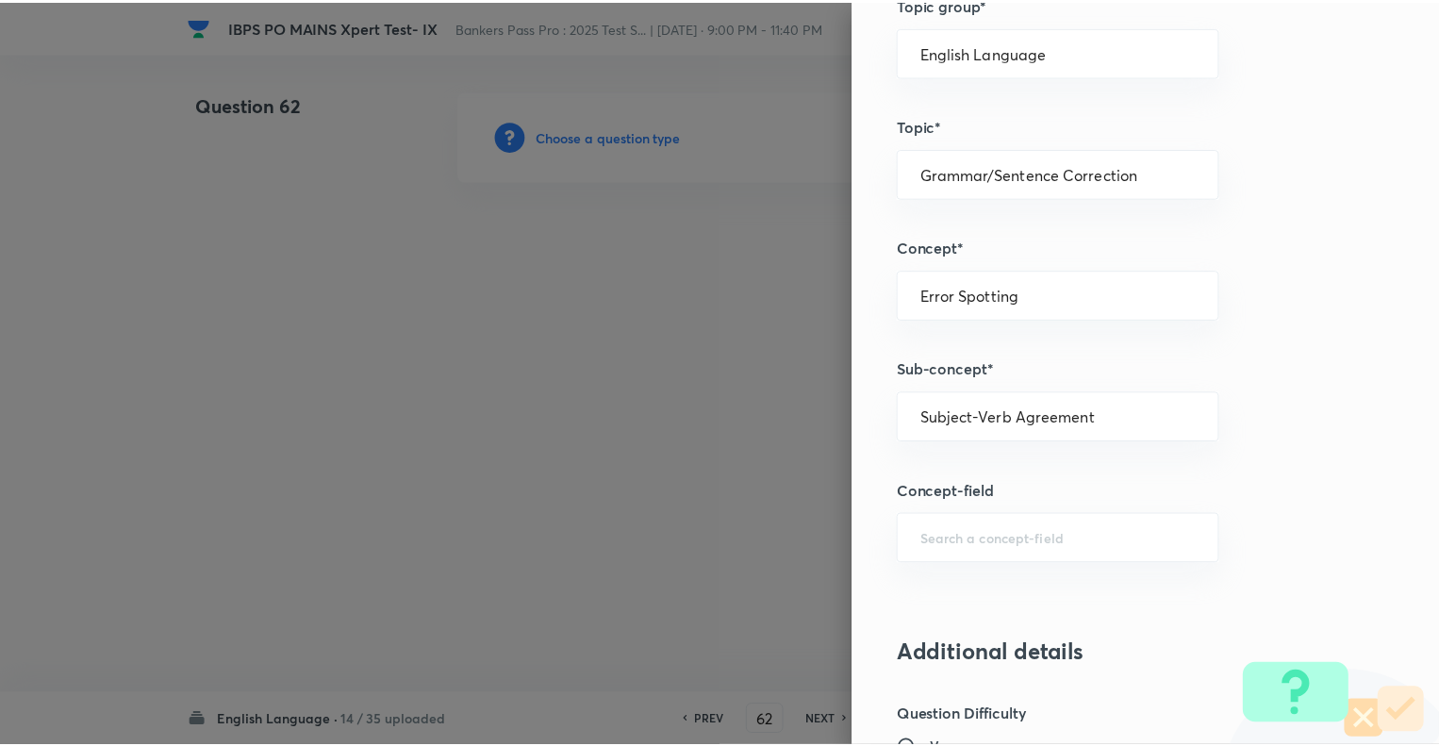
scroll to position [1821, 0]
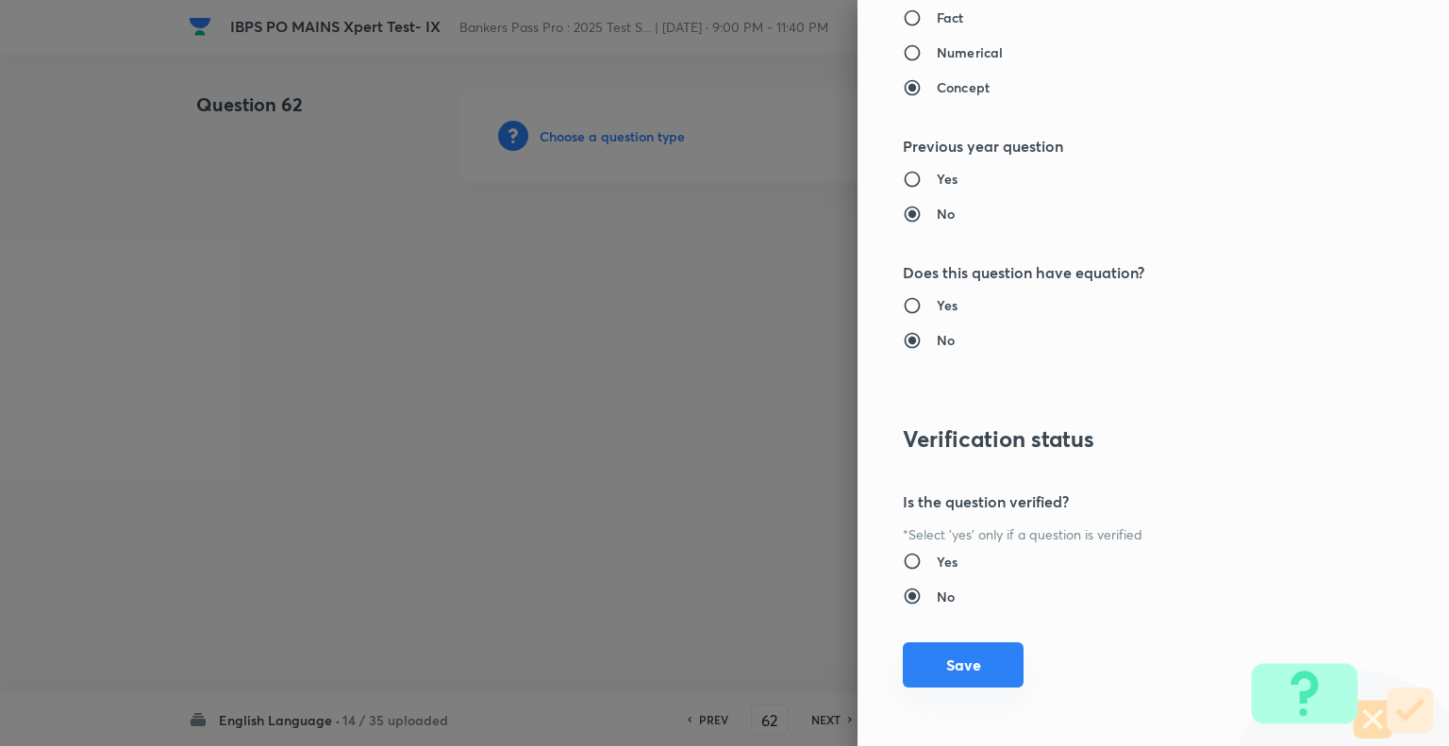
click at [914, 664] on button "Save" at bounding box center [963, 664] width 121 height 45
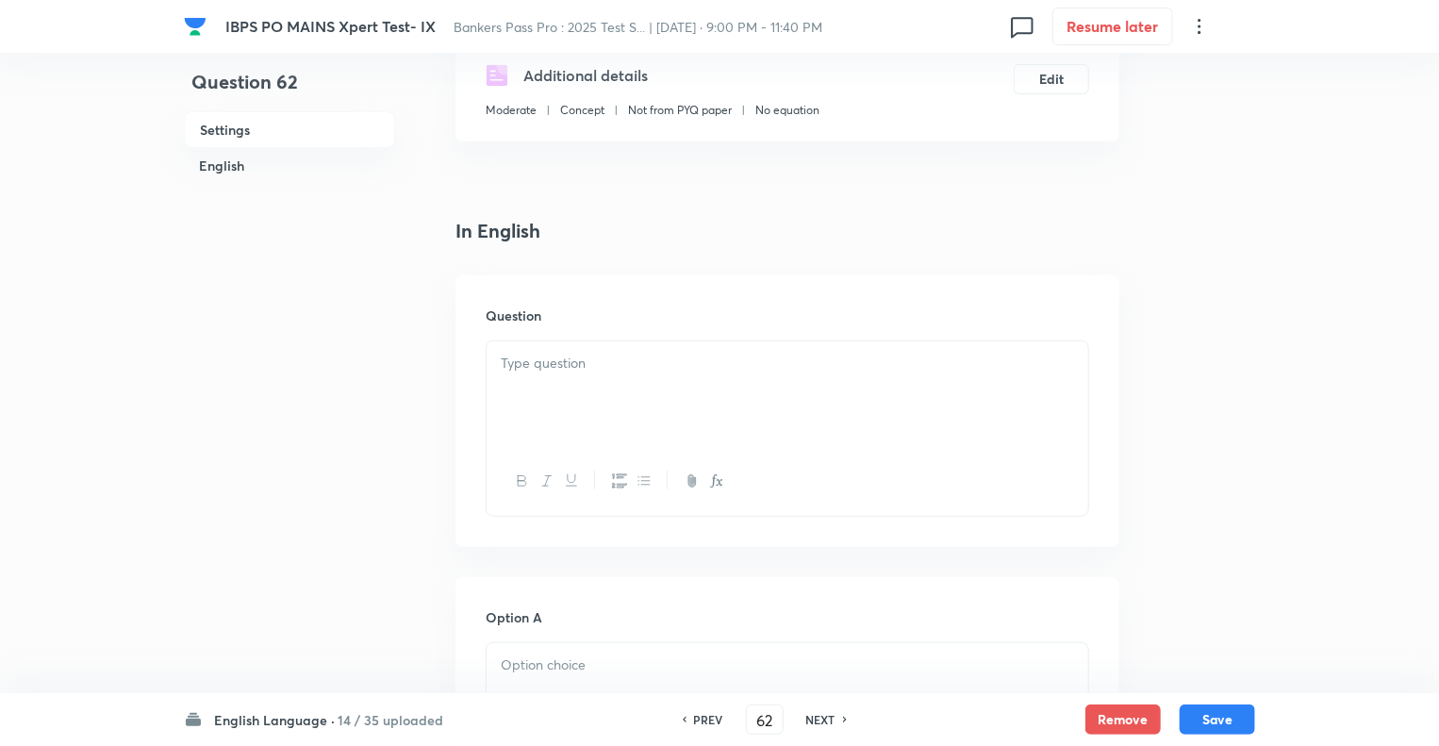
scroll to position [340, 0]
click at [514, 380] on div at bounding box center [788, 393] width 602 height 106
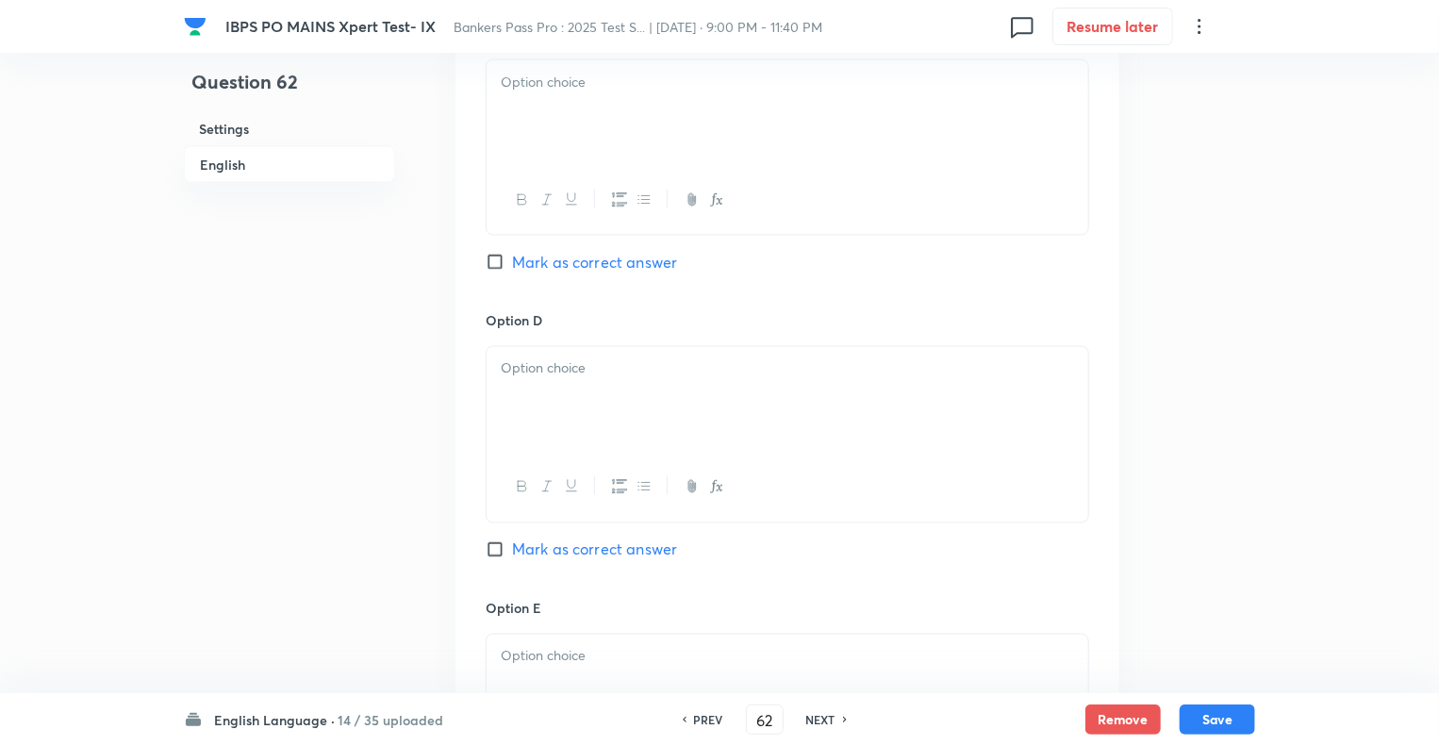
scroll to position [1735, 0]
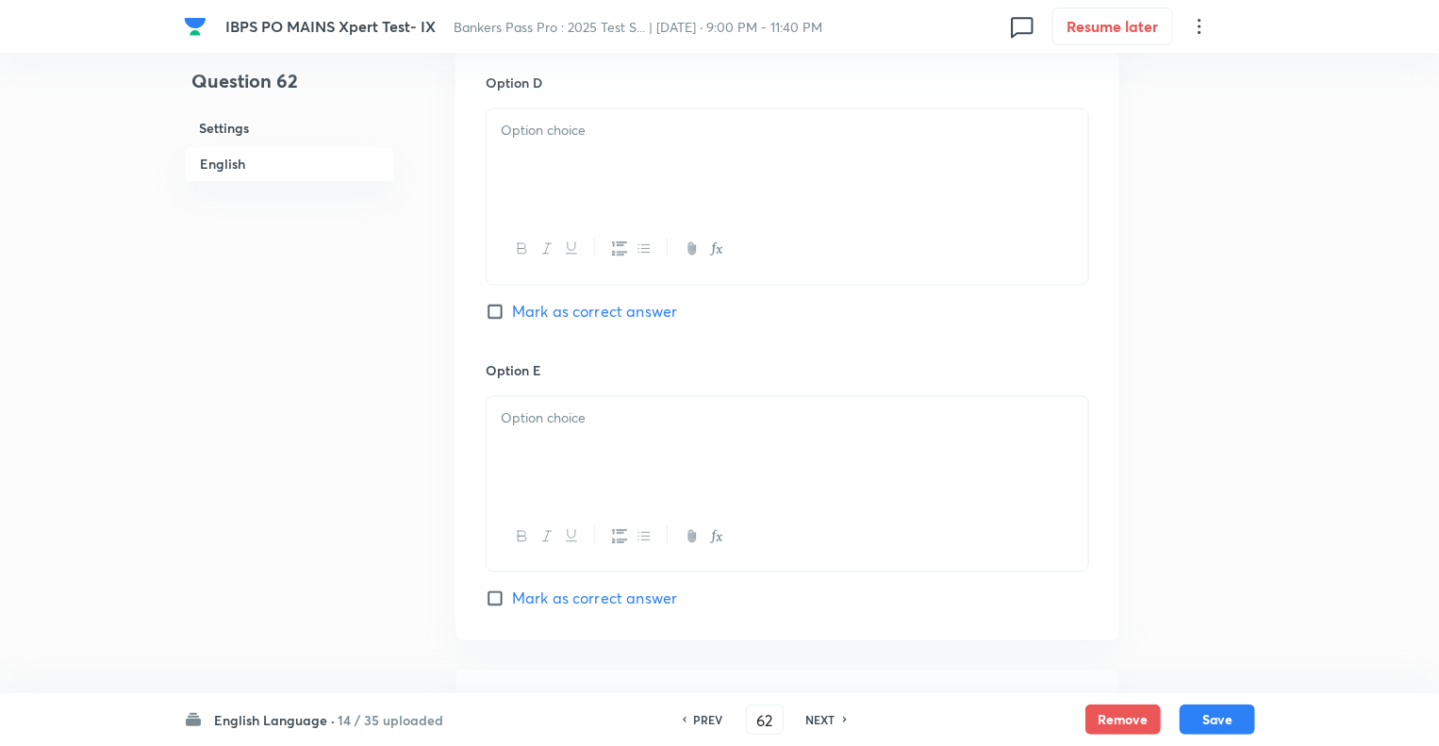
click at [530, 444] on div at bounding box center [788, 450] width 602 height 106
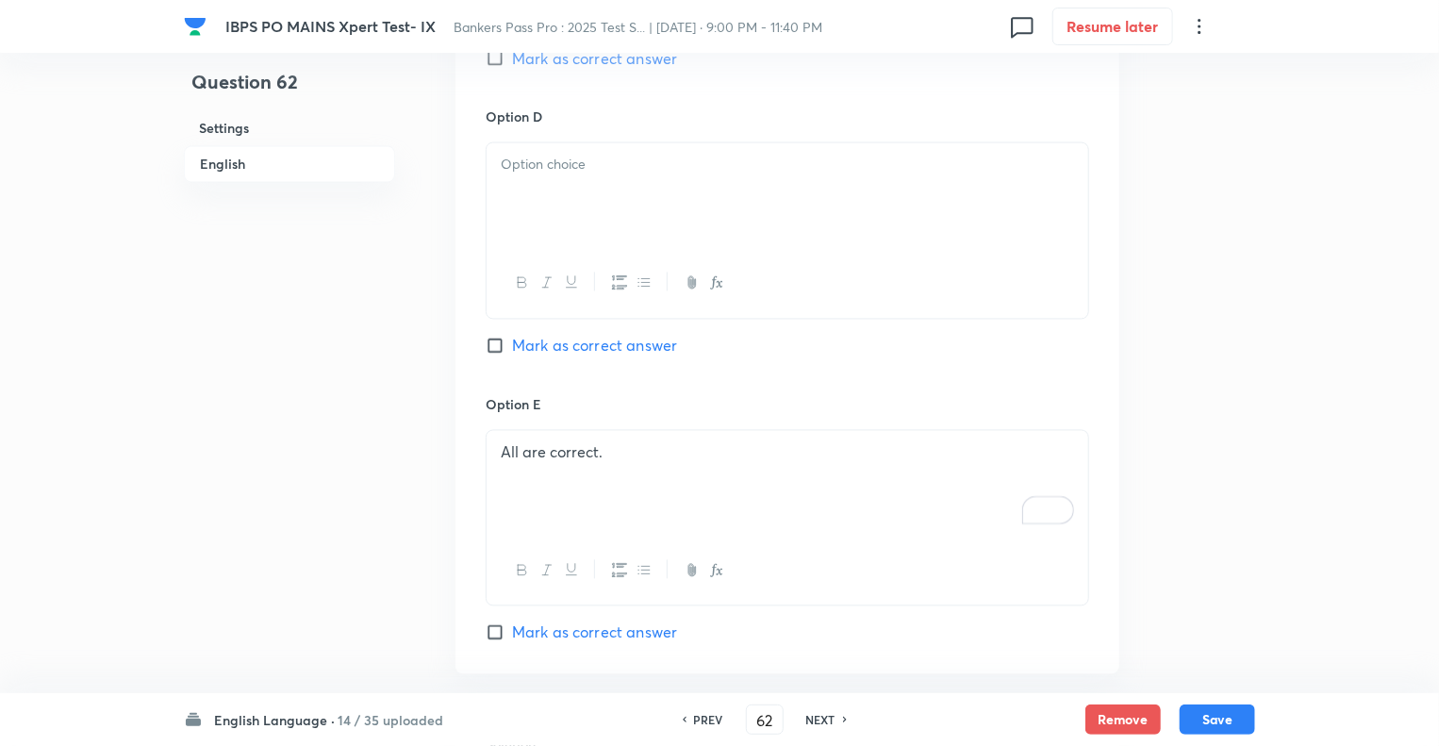
scroll to position [1698, 0]
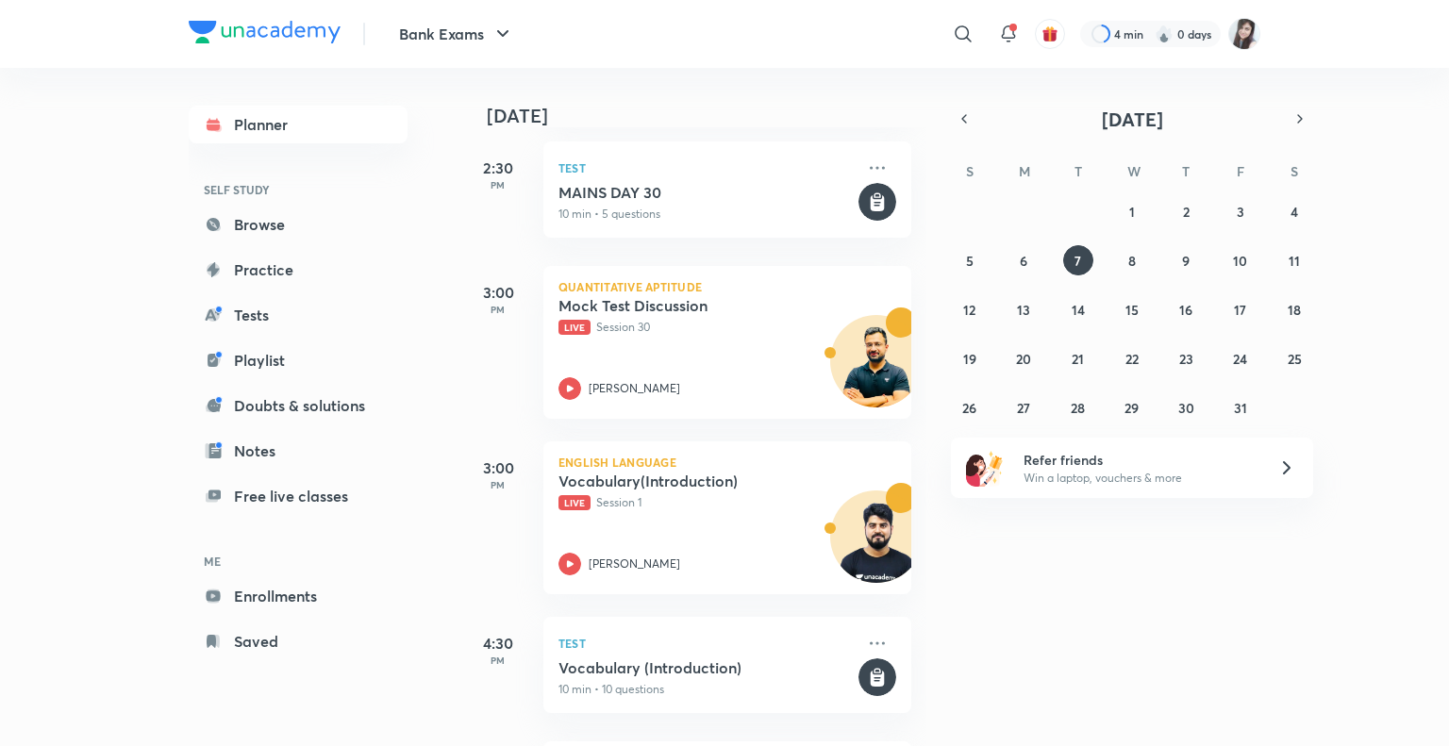
scroll to position [1049, 0]
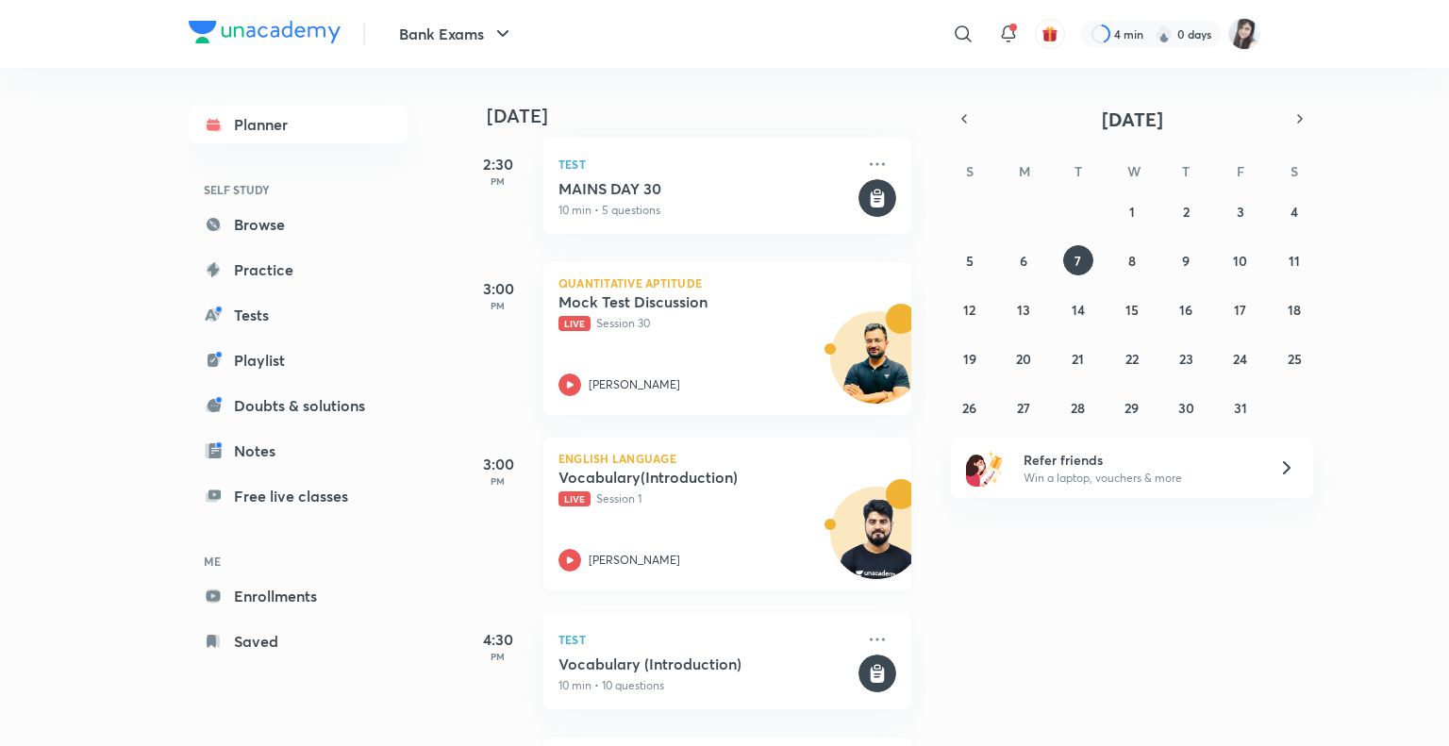
click at [868, 528] on img at bounding box center [876, 542] width 91 height 91
